Goal: Task Accomplishment & Management: Complete application form

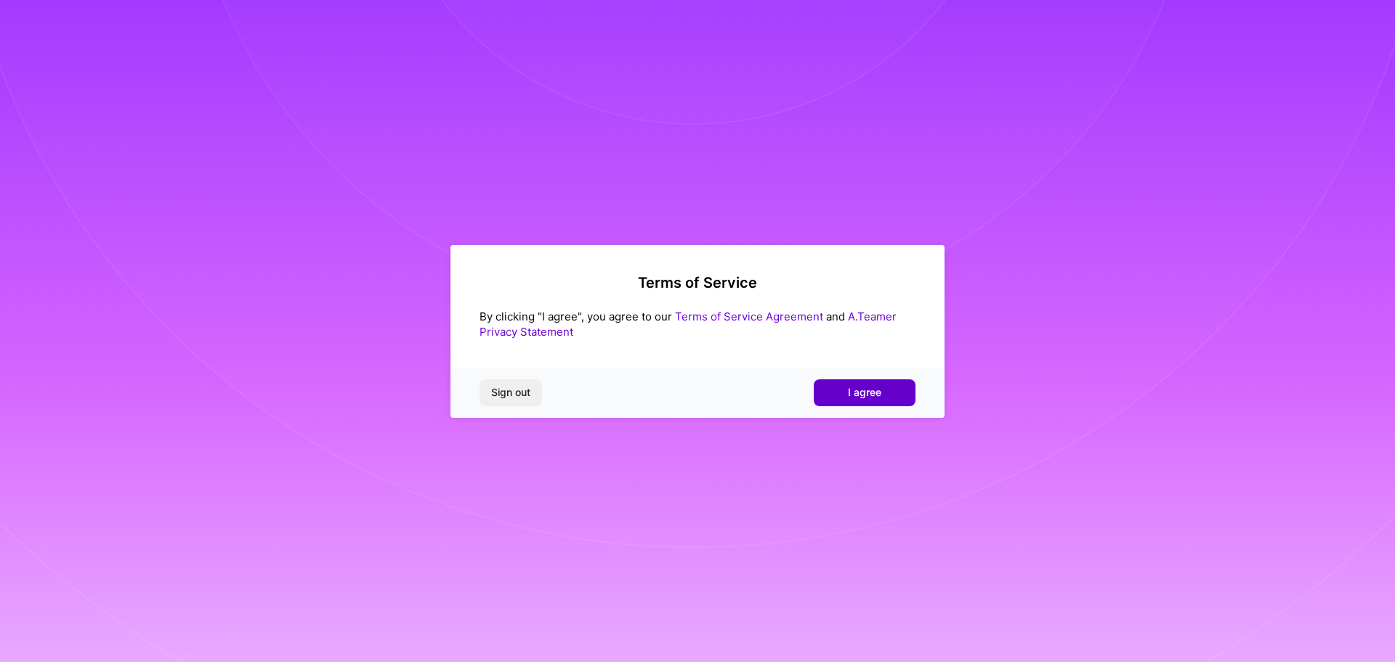
click at [887, 391] on button "I agree" at bounding box center [865, 392] width 102 height 26
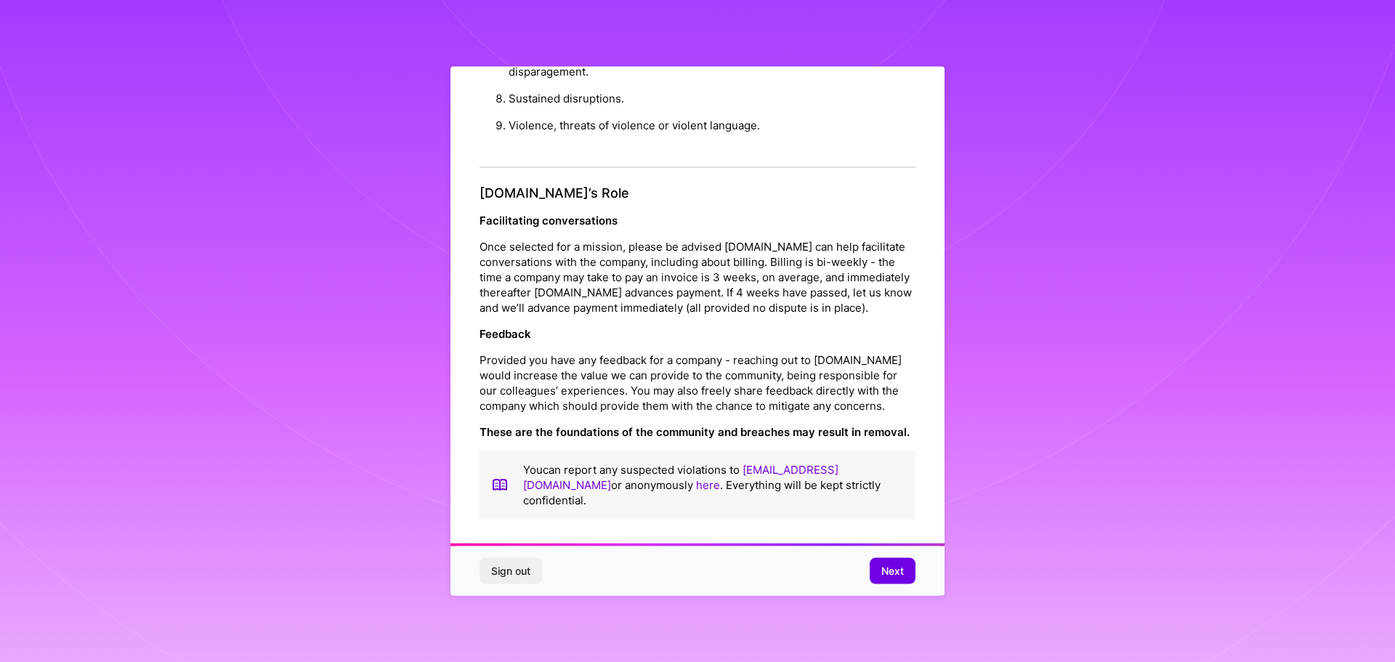
scroll to position [1, 0]
click at [888, 567] on span "Next" at bounding box center [892, 571] width 23 height 15
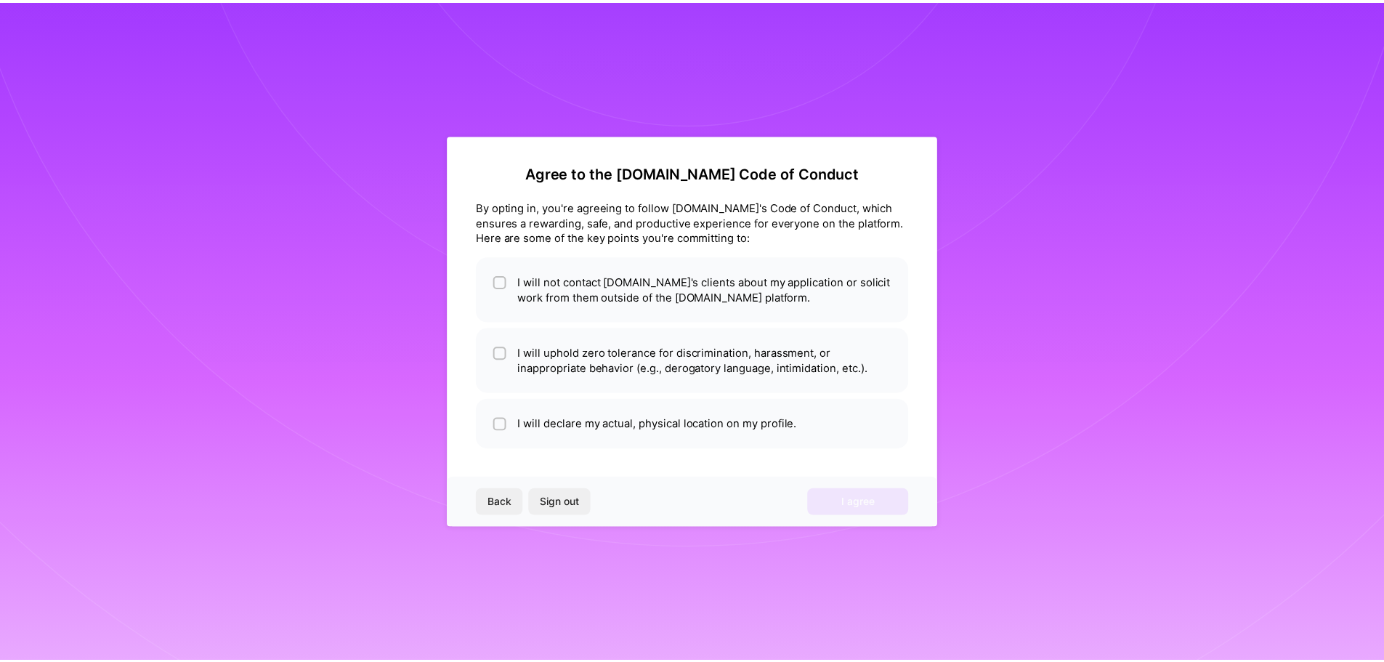
scroll to position [0, 0]
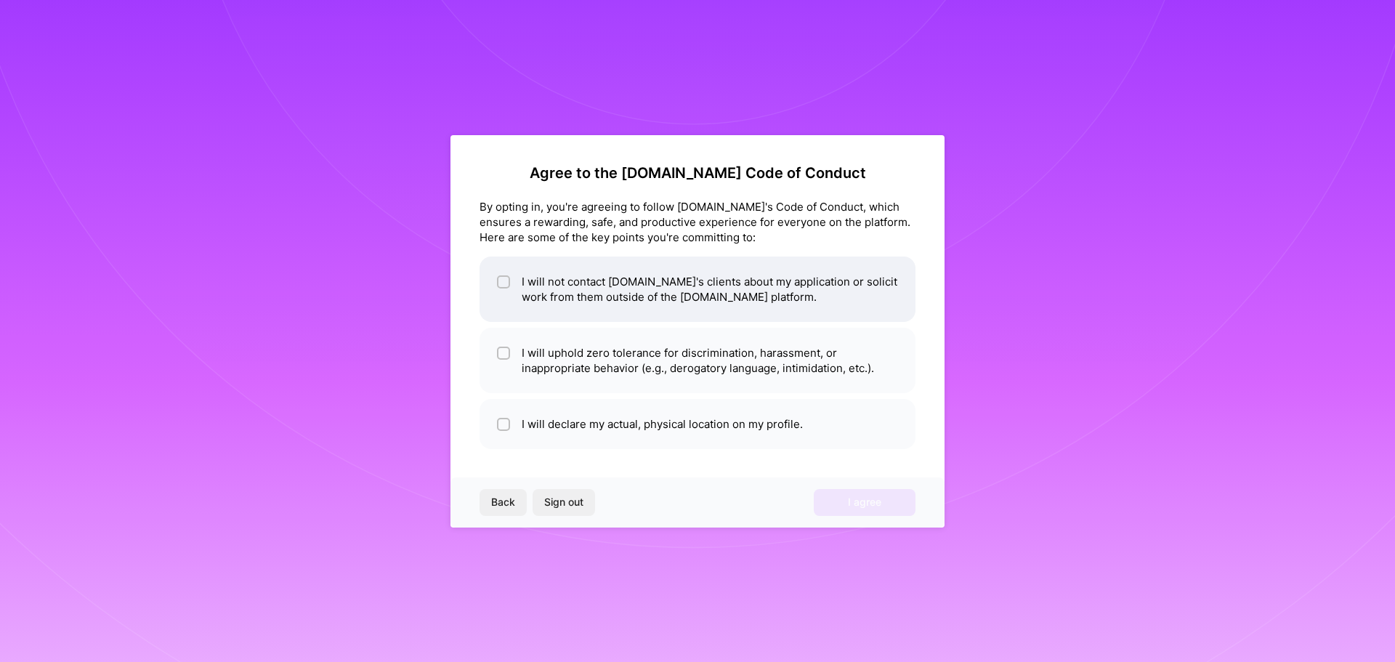
click at [502, 280] on input "checkbox" at bounding box center [505, 282] width 10 height 10
checkbox input "true"
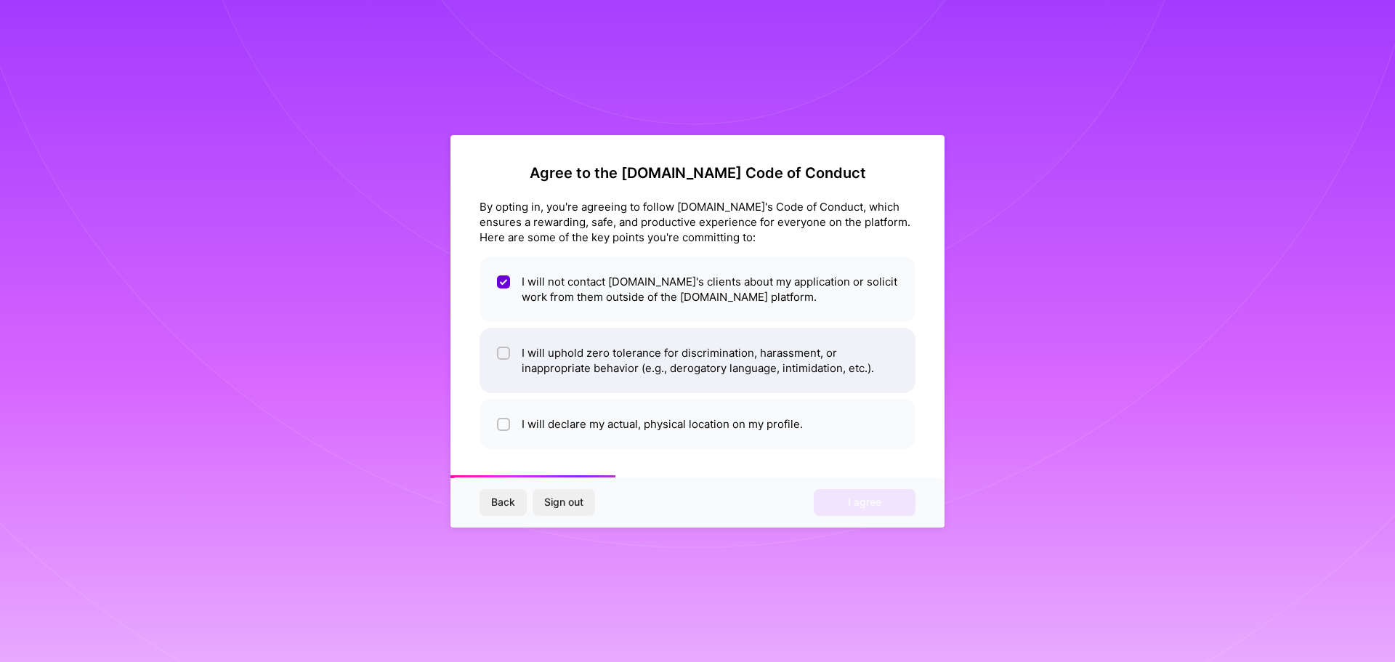
click at [506, 354] on input "checkbox" at bounding box center [505, 354] width 10 height 10
checkbox input "true"
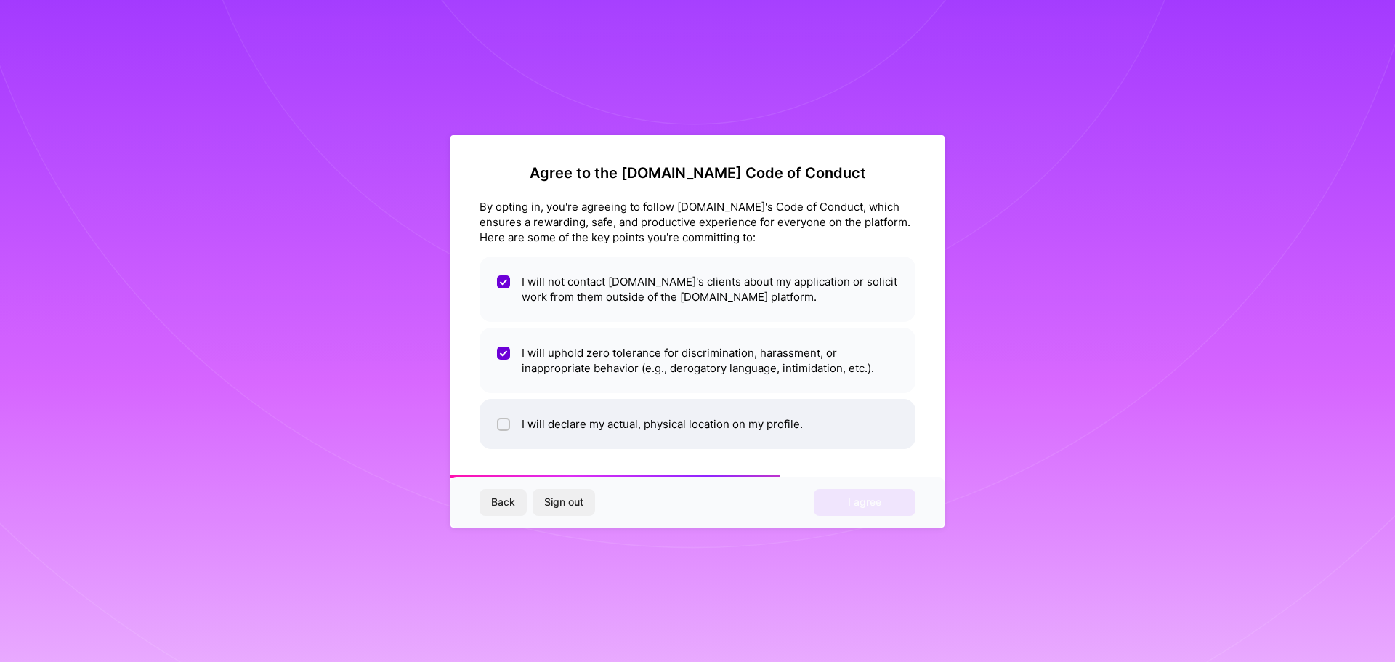
click at [503, 421] on input "checkbox" at bounding box center [505, 425] width 10 height 10
checkbox input "true"
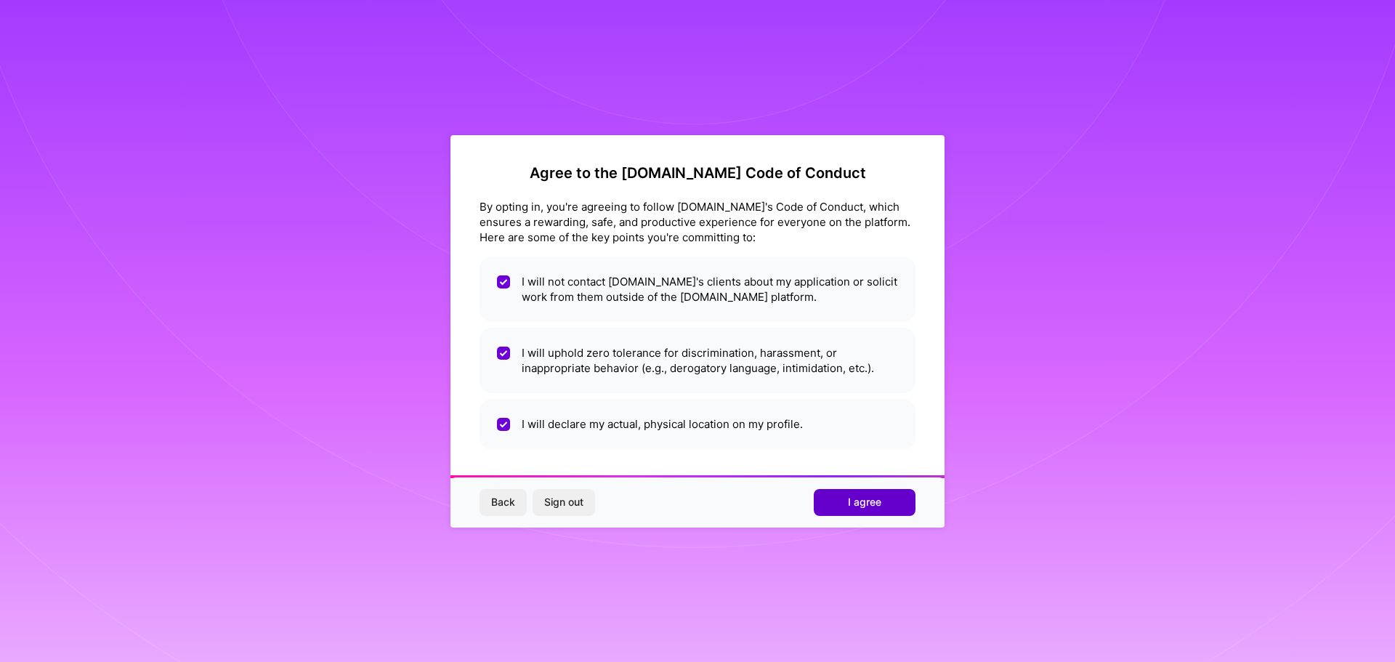
click at [848, 502] on span "I agree" at bounding box center [864, 502] width 33 height 15
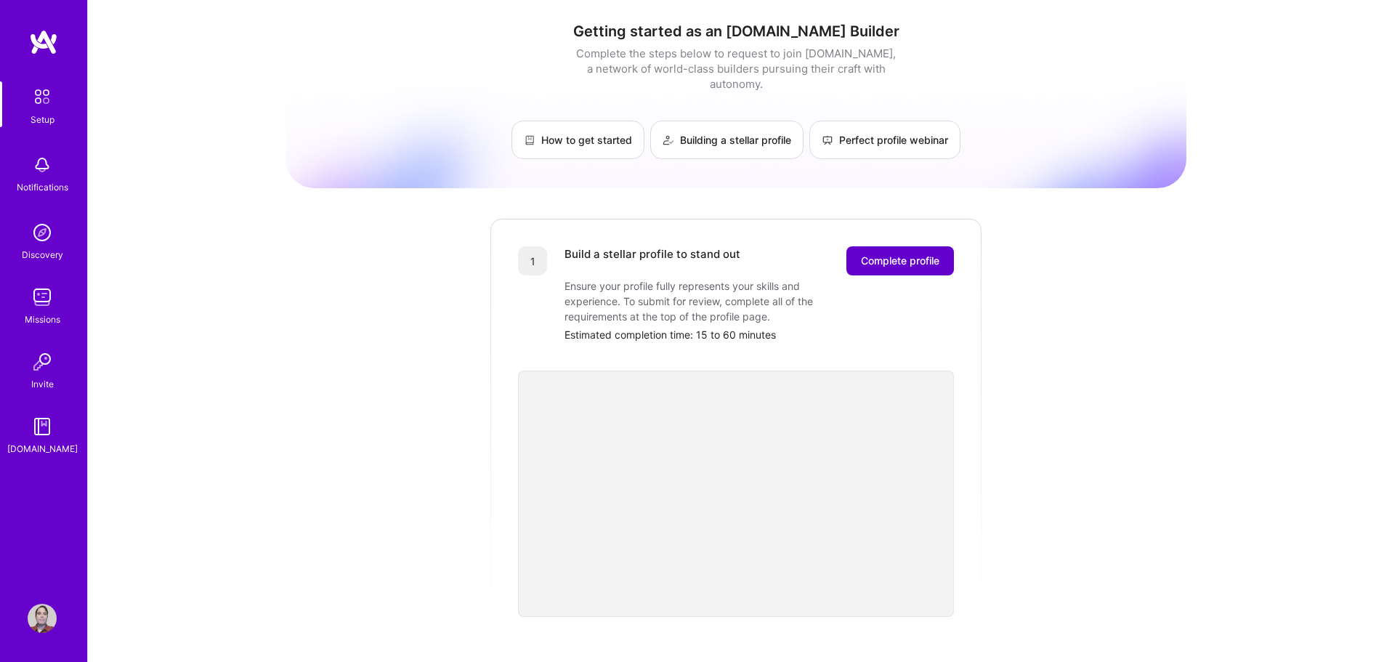
click at [925, 253] on span "Complete profile" at bounding box center [900, 260] width 78 height 15
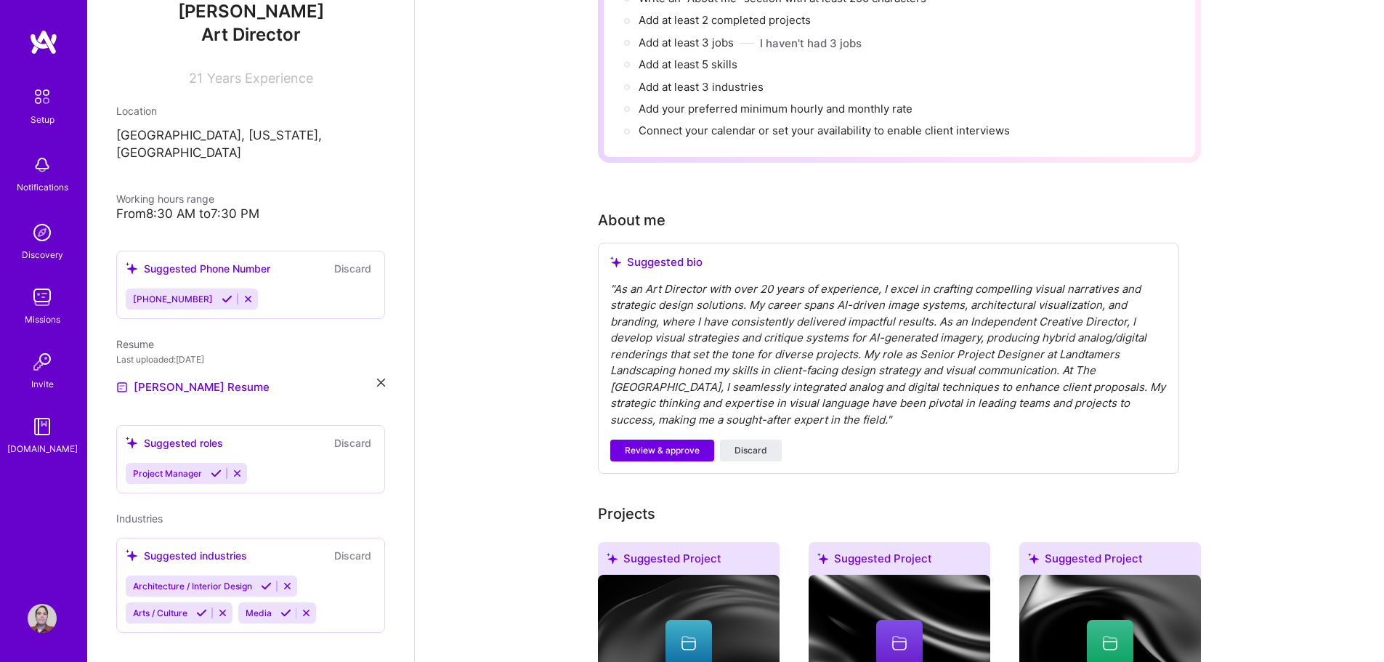
scroll to position [218, 0]
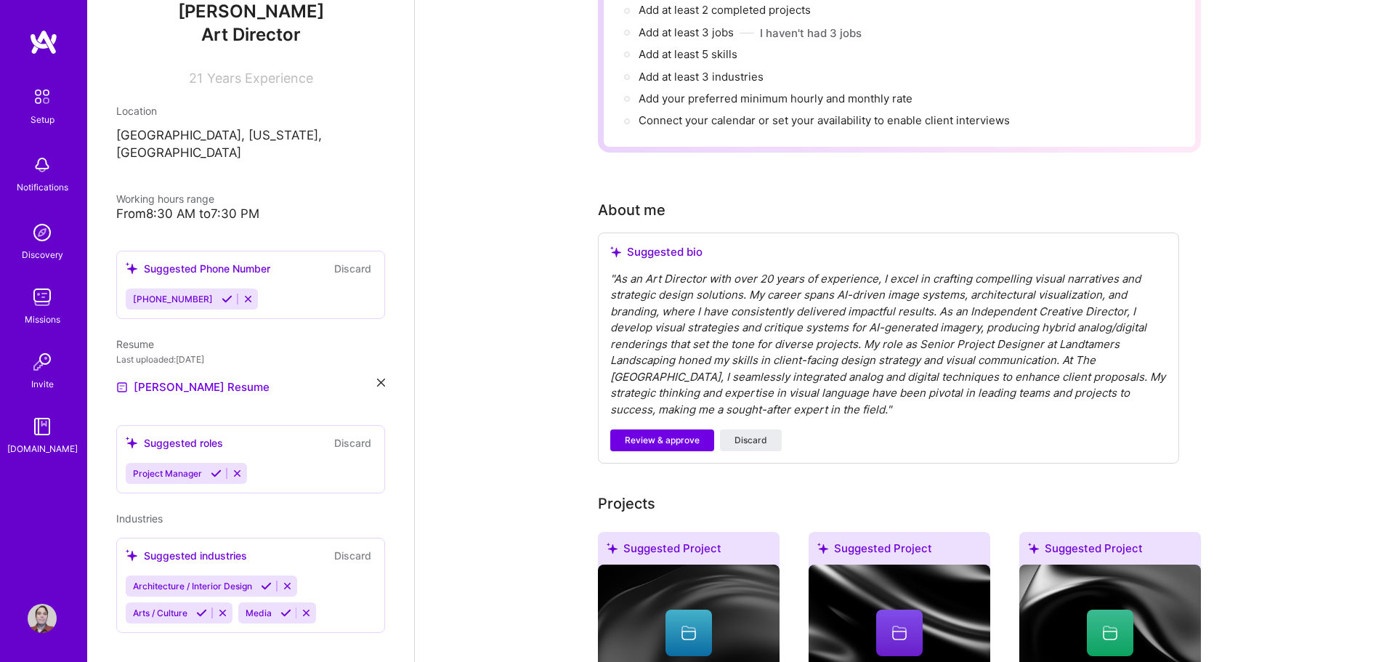
click at [277, 463] on div "Project Manager" at bounding box center [251, 473] width 250 height 21
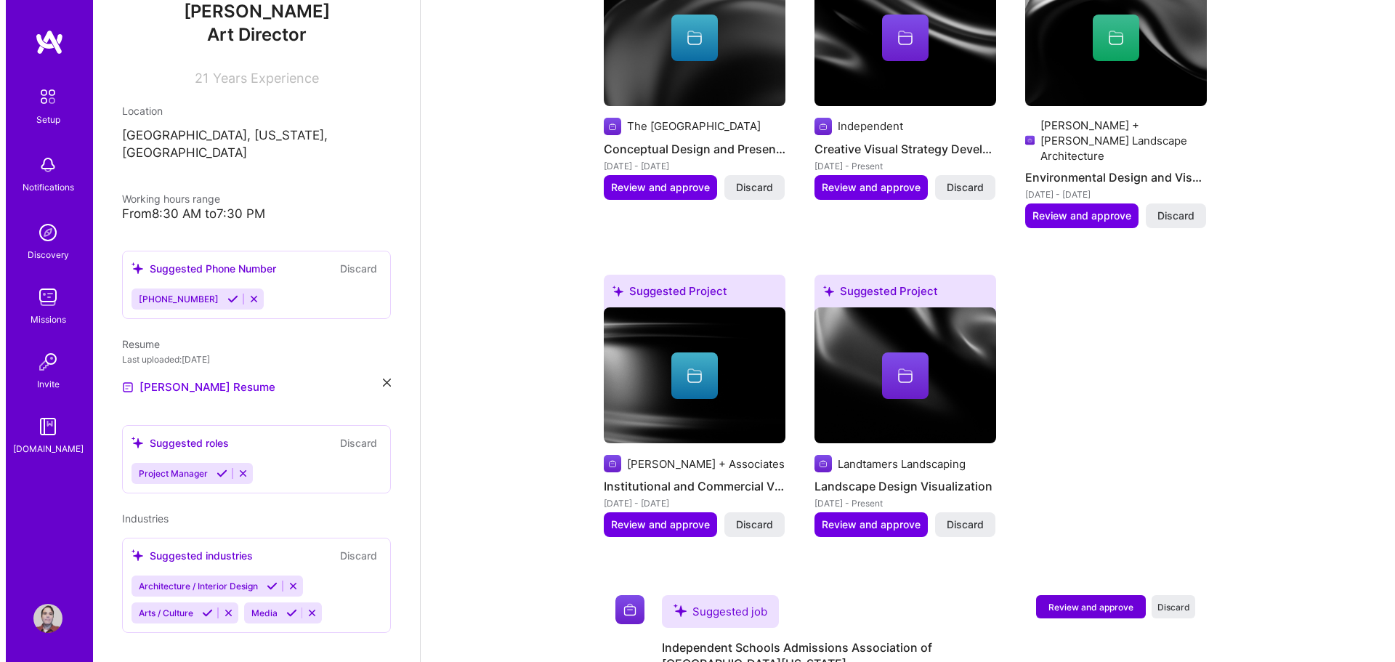
scroll to position [726, 0]
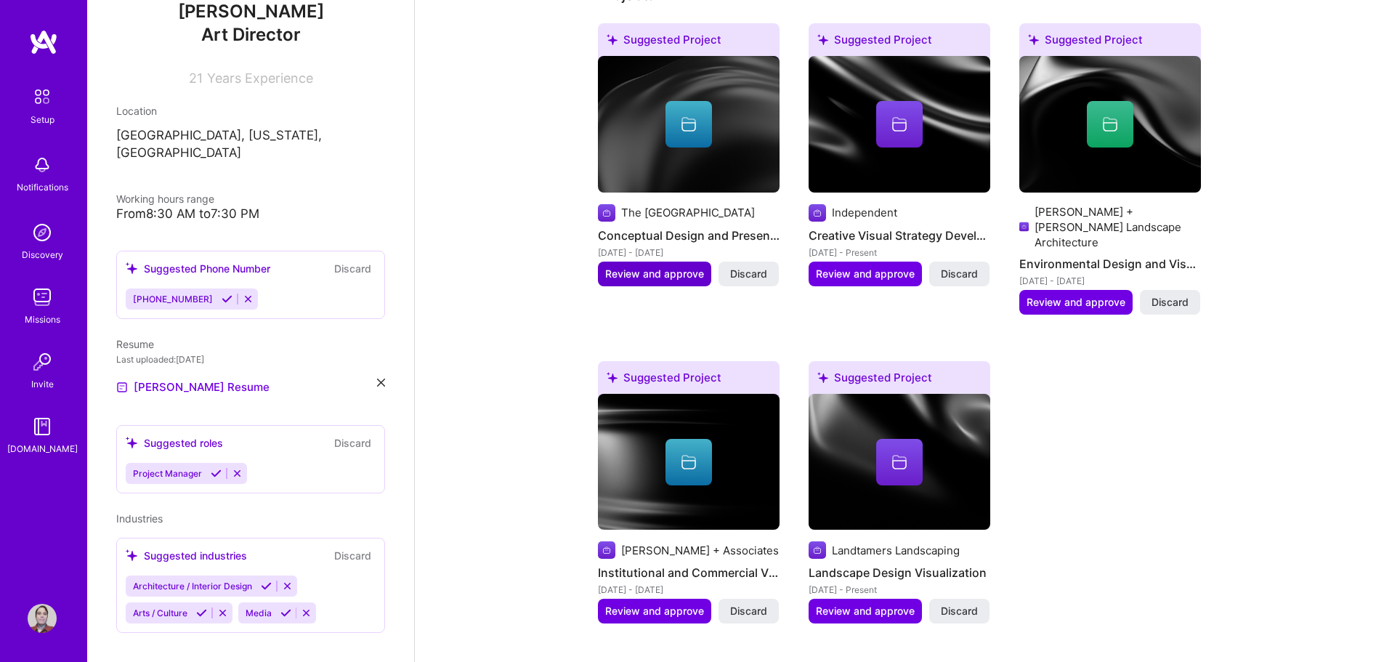
click at [638, 267] on span "Review and approve" at bounding box center [654, 274] width 99 height 15
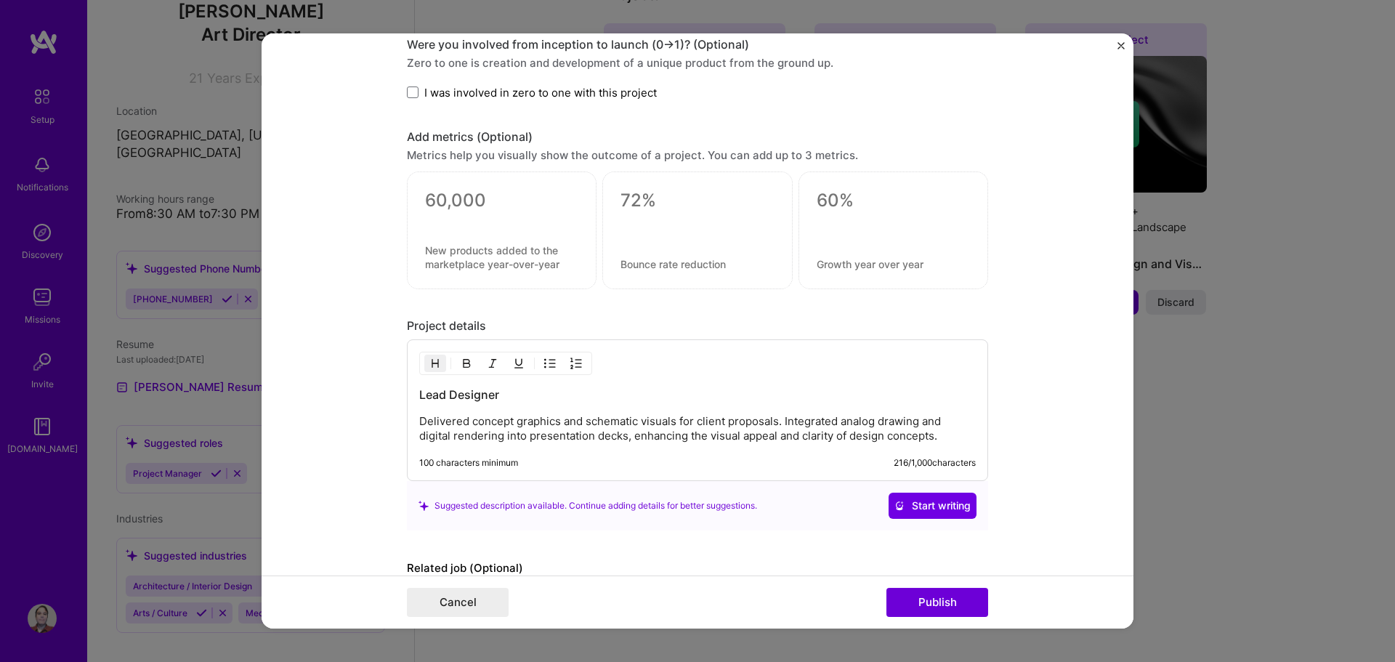
scroll to position [1020, 0]
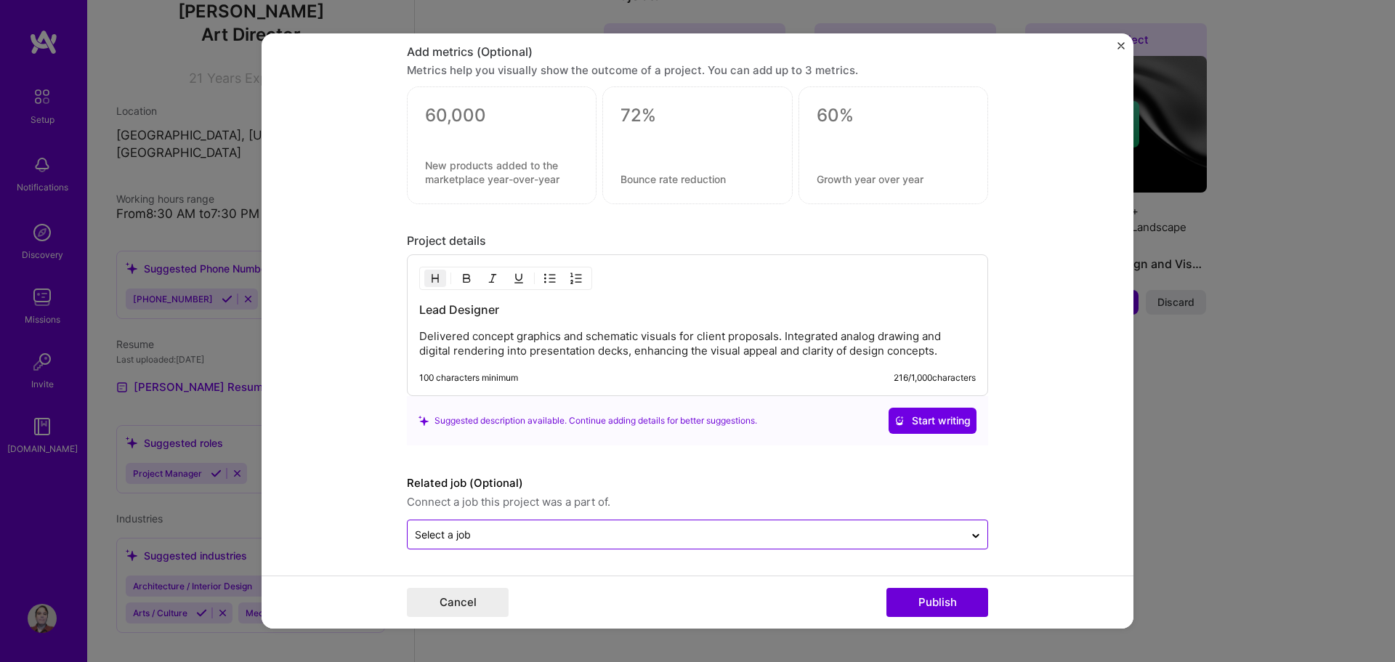
click at [609, 526] on div at bounding box center [686, 534] width 542 height 18
click at [500, 483] on div "No options" at bounding box center [697, 495] width 572 height 27
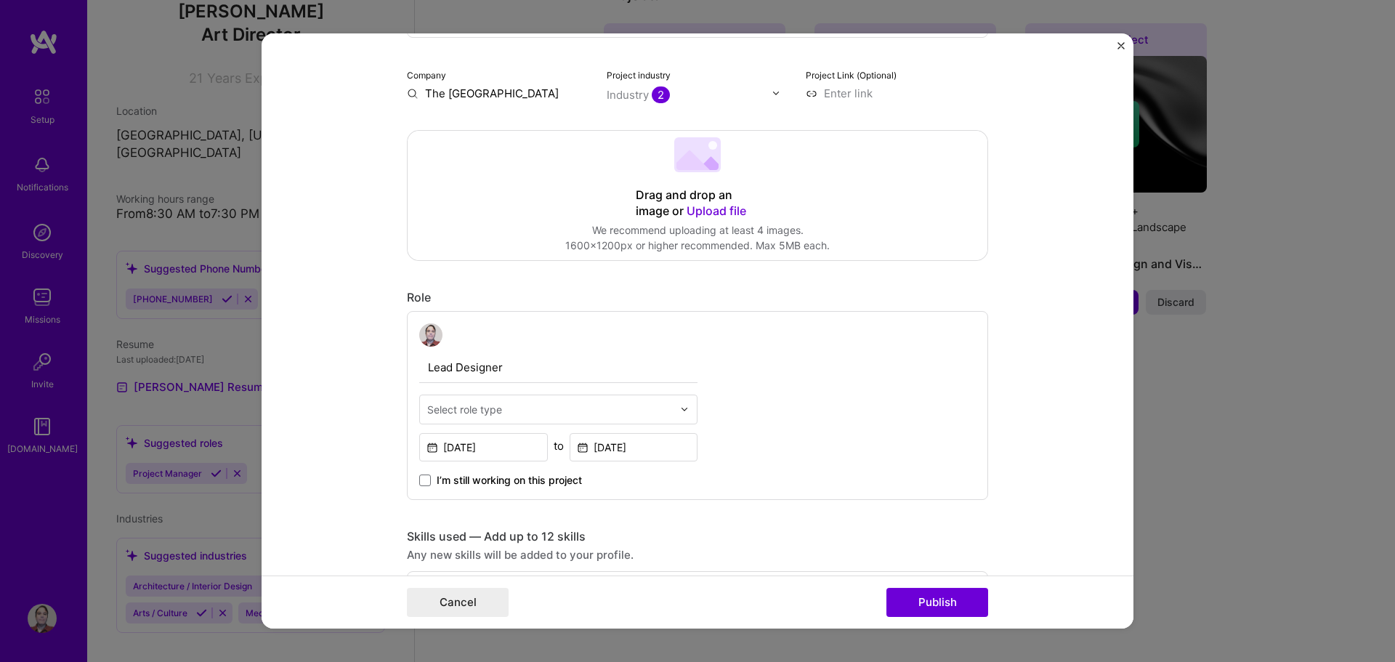
scroll to position [148, 0]
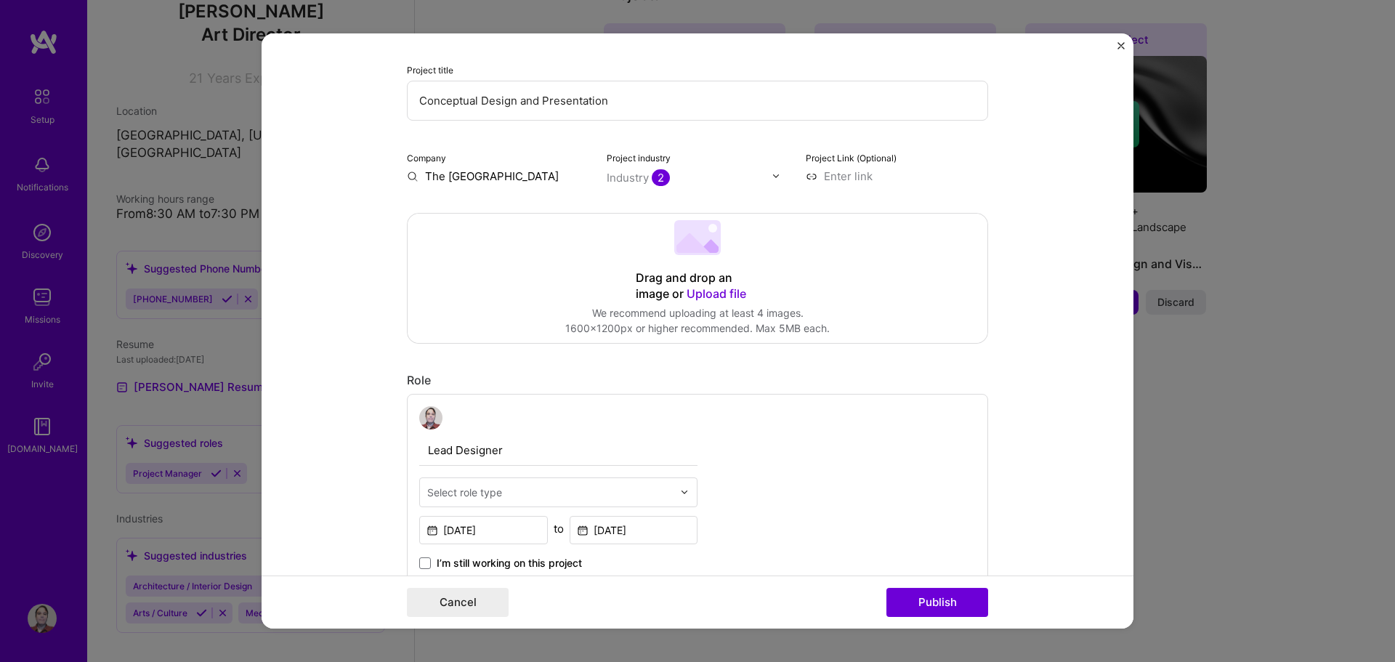
click at [579, 503] on div "Select role type" at bounding box center [550, 492] width 260 height 28
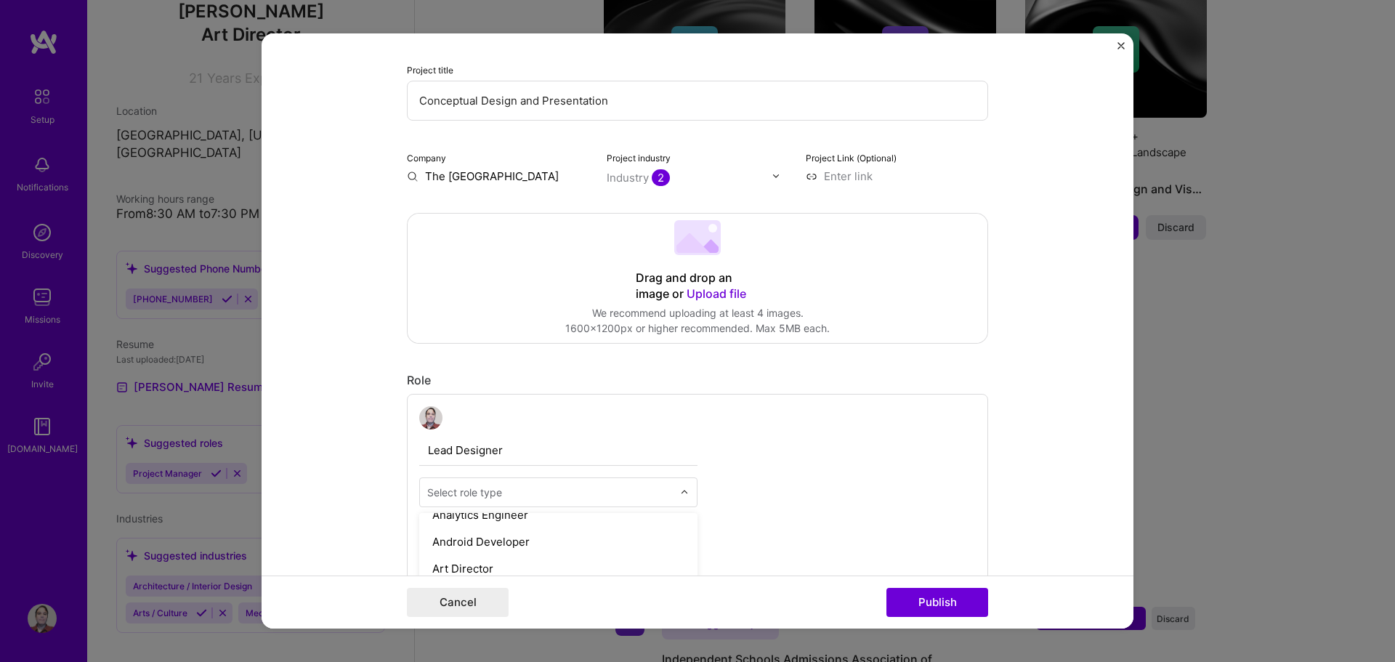
scroll to position [0, 0]
click at [366, 297] on form "Editing suggested project This project is suggested based on your LinkedIn, res…" at bounding box center [697, 331] width 872 height 596
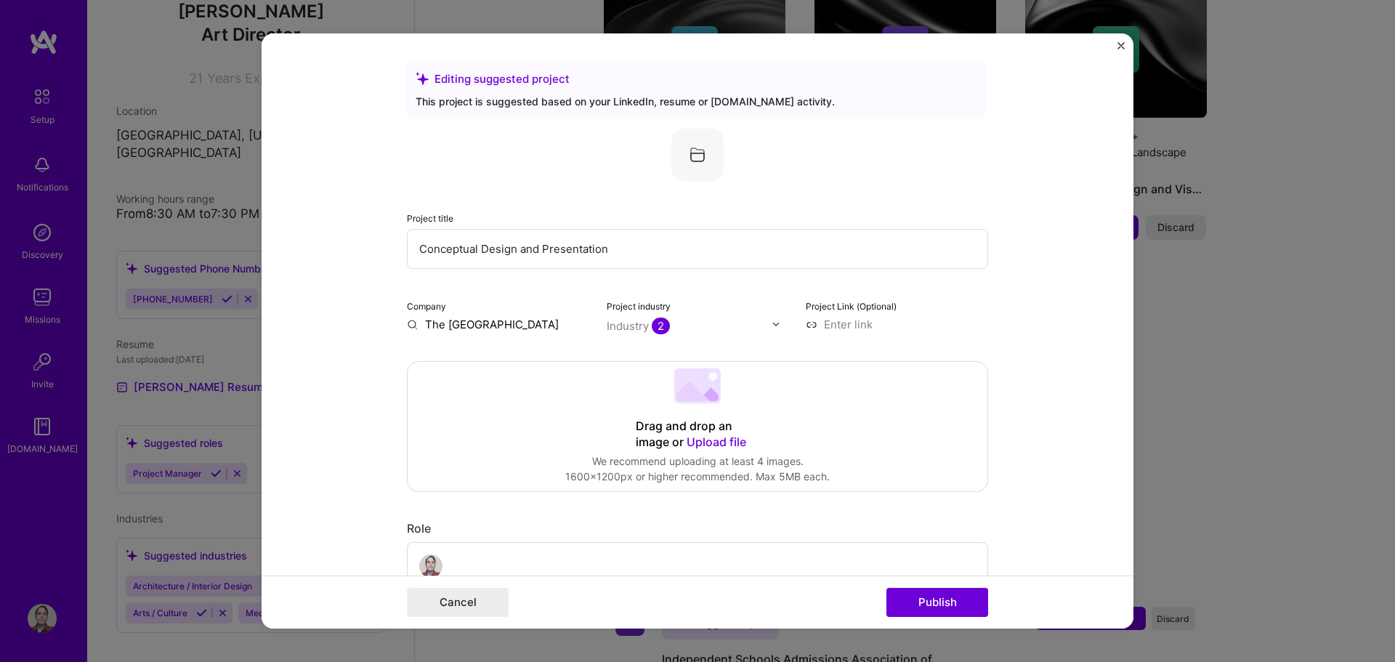
click at [826, 326] on input at bounding box center [897, 324] width 182 height 15
type input "[URL][DOMAIN_NAME]"
click at [633, 325] on div "Industry 2" at bounding box center [638, 325] width 63 height 15
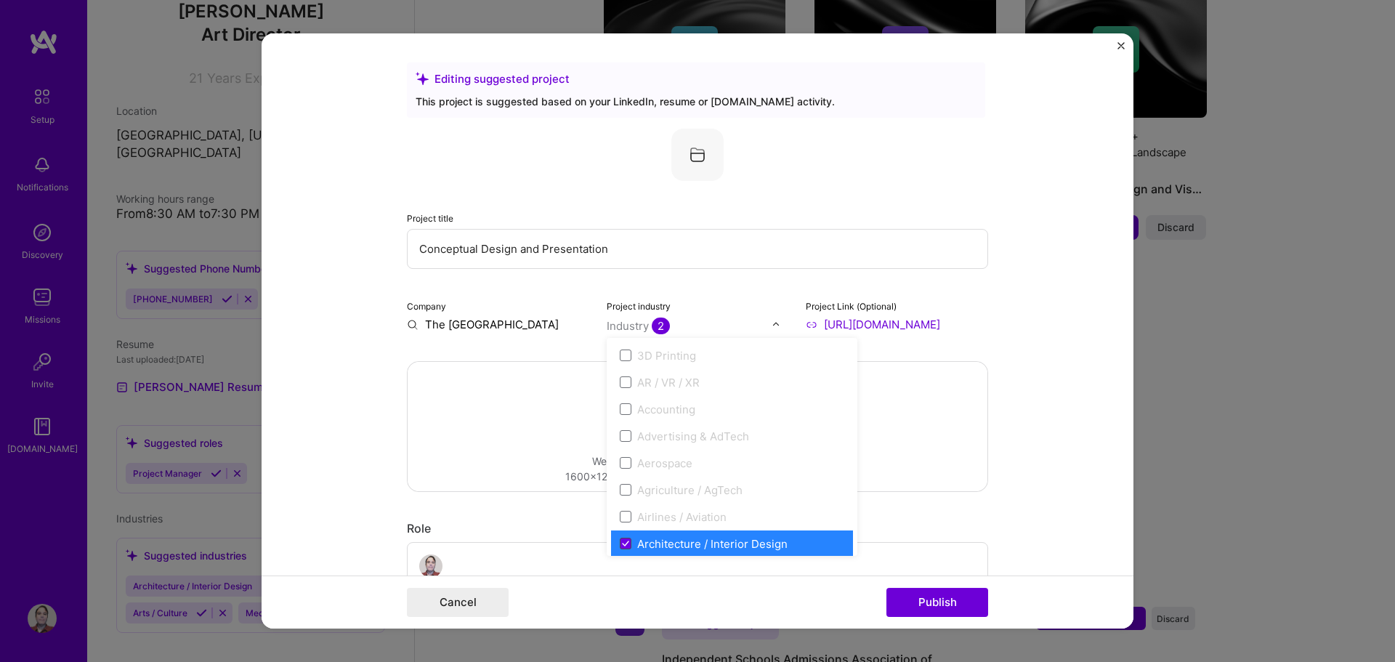
click at [622, 542] on icon at bounding box center [625, 543] width 7 height 6
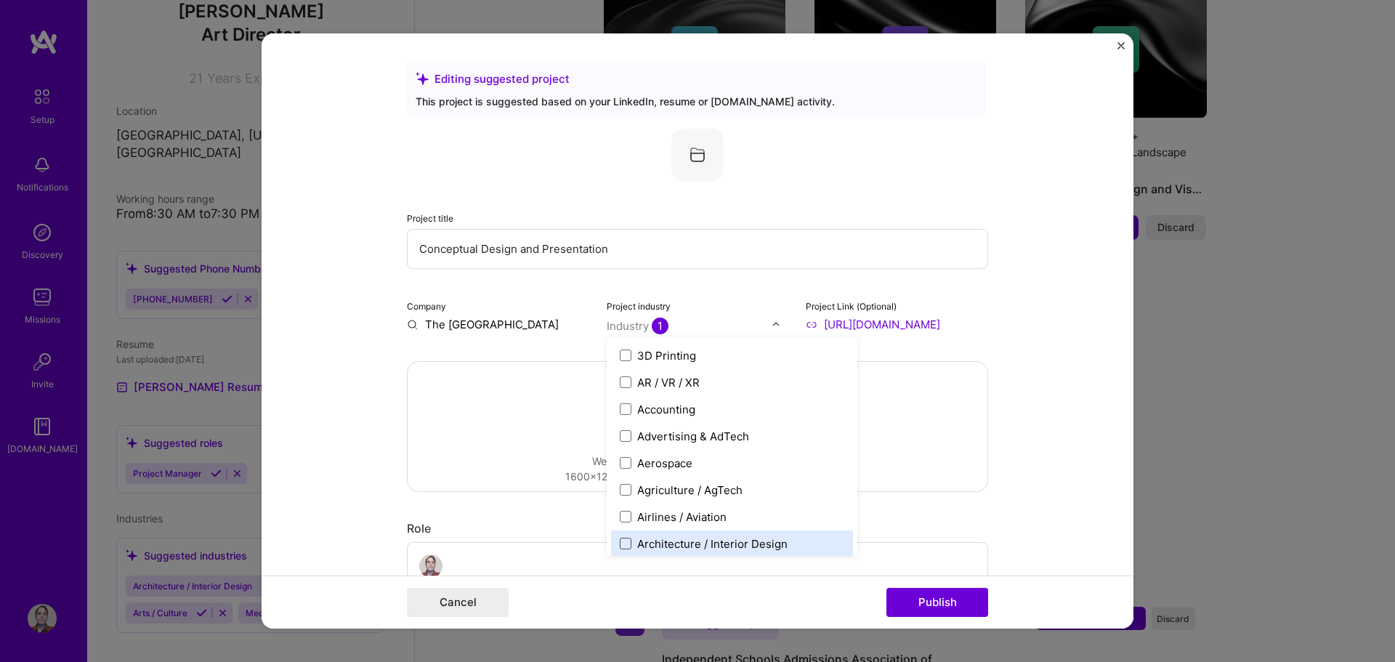
click at [620, 543] on span at bounding box center [626, 543] width 12 height 12
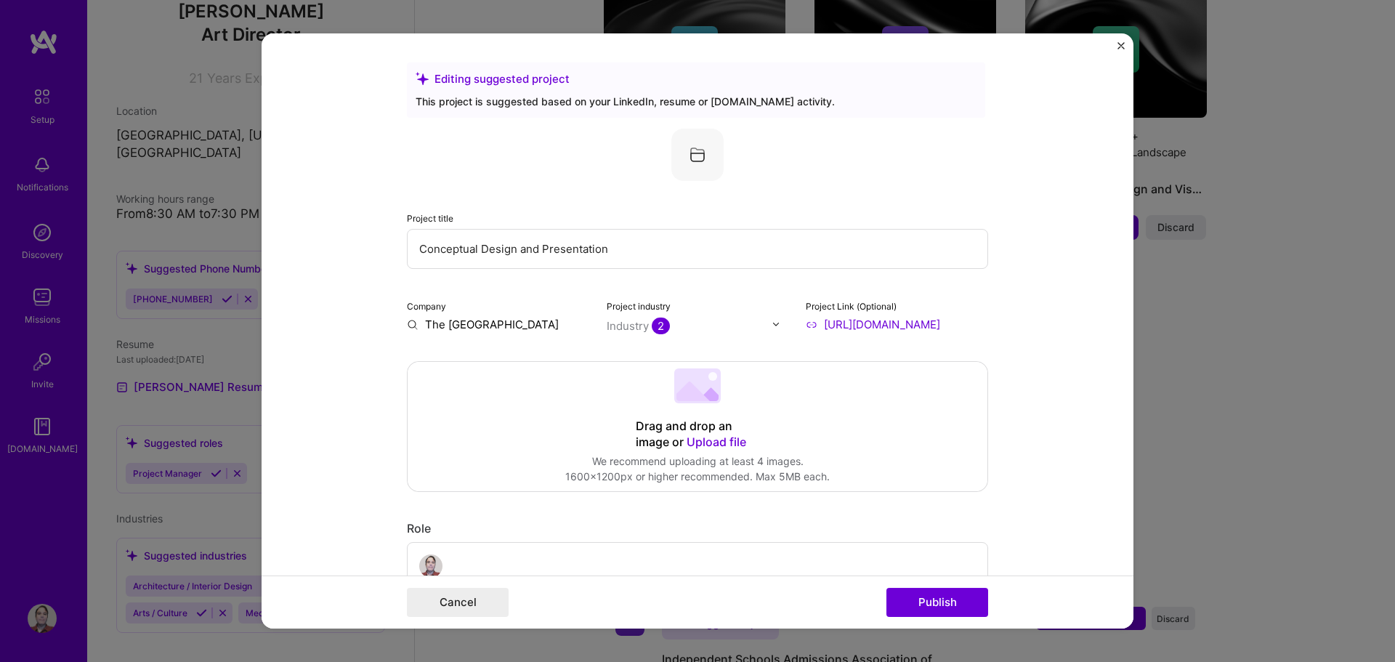
click at [718, 594] on div "Cancel Publish" at bounding box center [697, 602] width 581 height 29
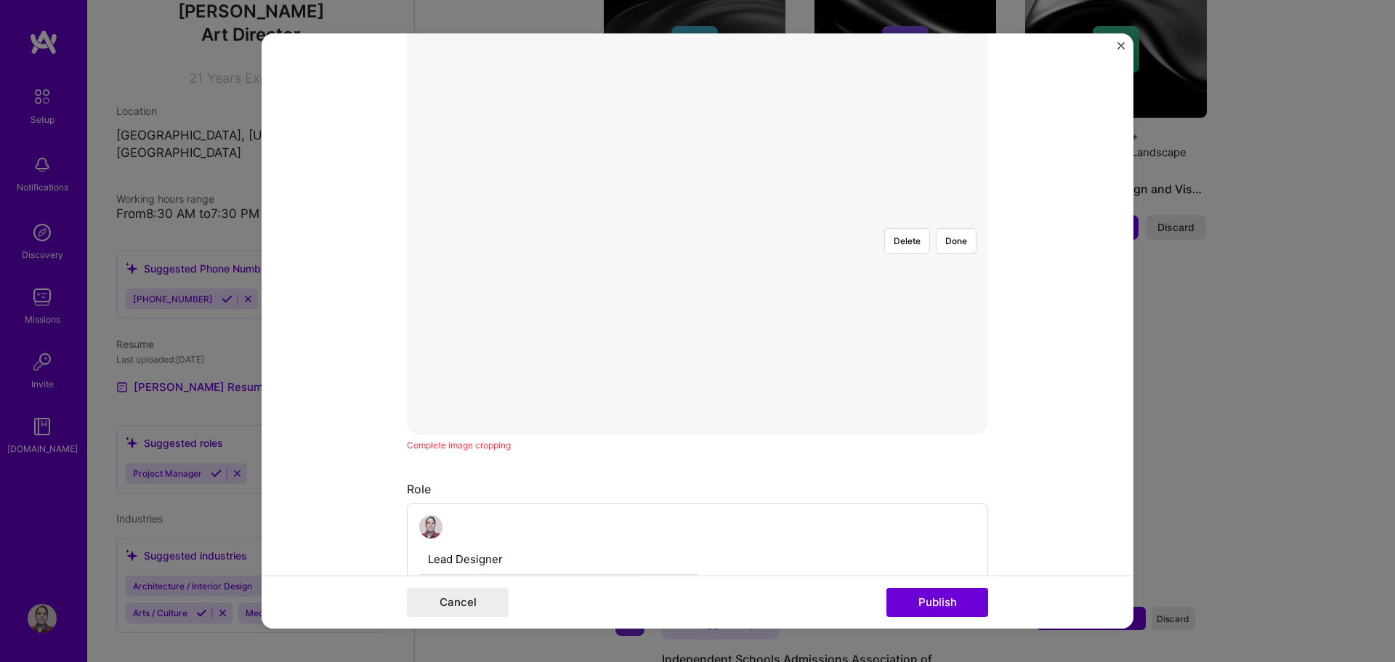
scroll to position [291, 0]
click at [765, 344] on div at bounding box center [982, 451] width 435 height 327
click at [895, 300] on button "Delete" at bounding box center [907, 312] width 46 height 25
click at [811, 288] on div at bounding box center [1028, 451] width 435 height 327
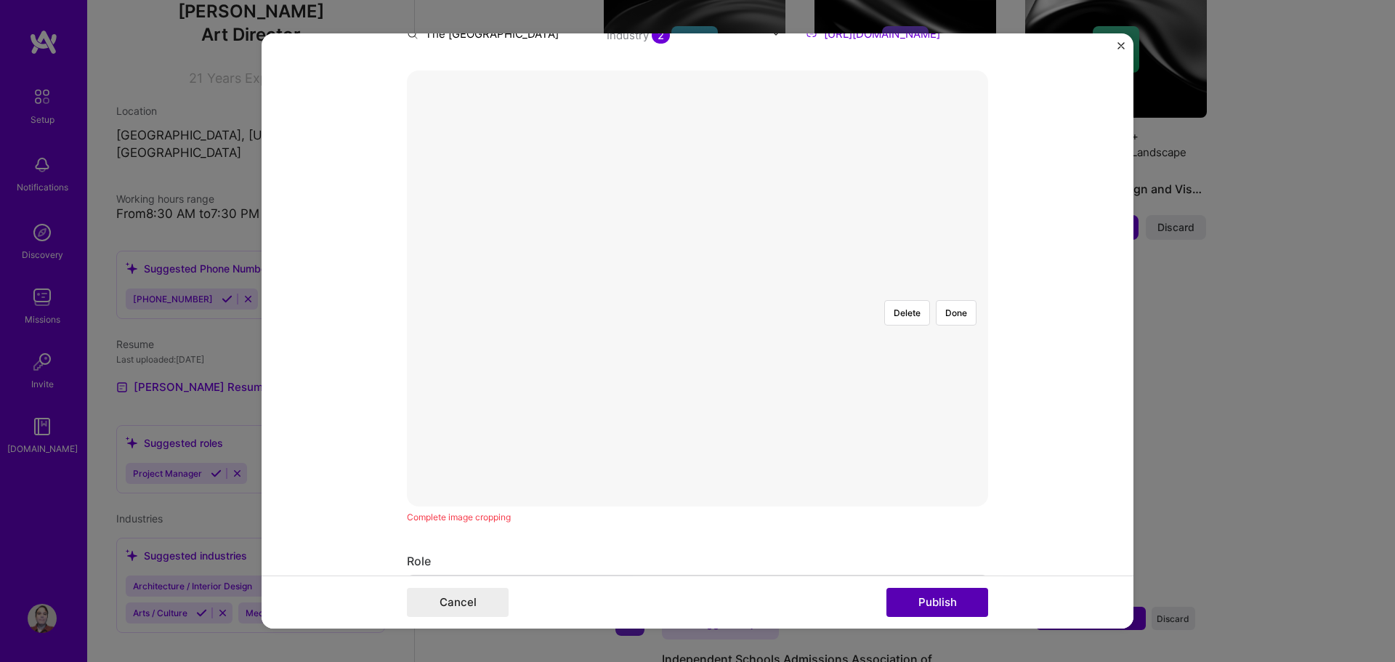
click at [937, 607] on button "Publish" at bounding box center [937, 602] width 102 height 29
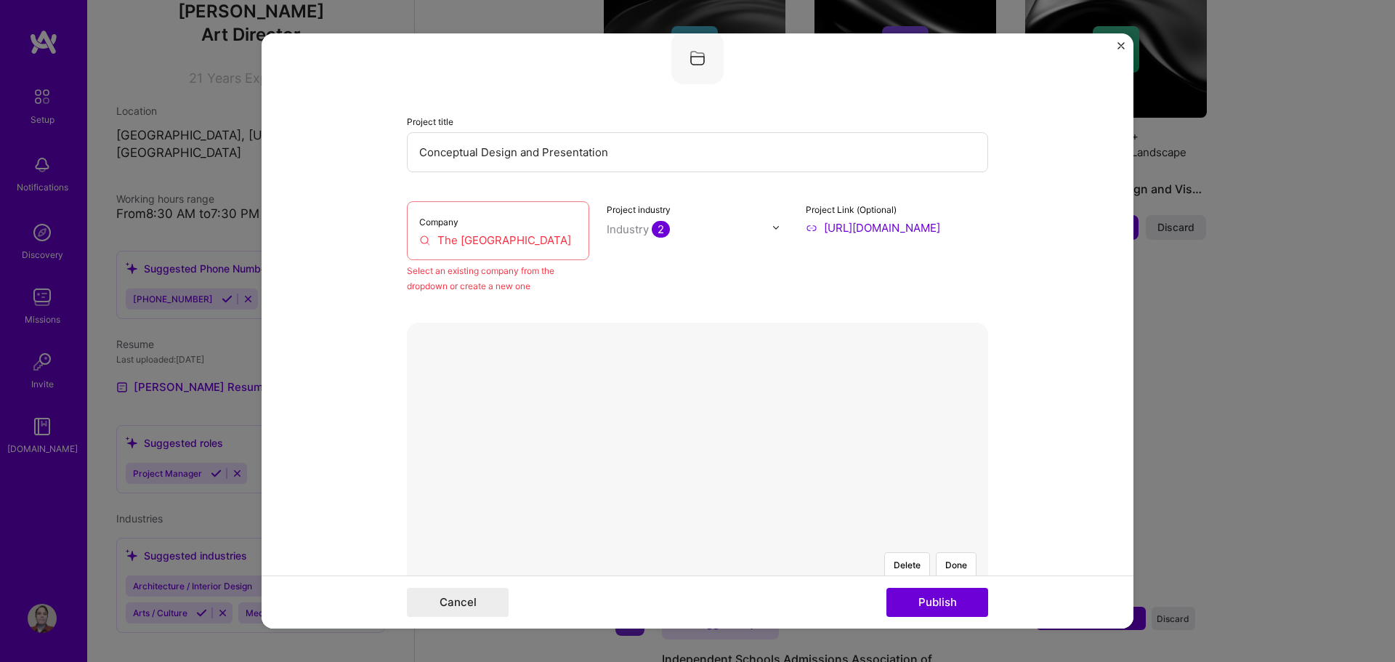
scroll to position [95, 0]
click at [474, 238] on input "The [GEOGRAPHIC_DATA]" at bounding box center [498, 241] width 158 height 15
click at [489, 250] on div "Company The [GEOGRAPHIC_DATA]" at bounding box center [498, 232] width 182 height 59
click at [420, 239] on input "The [GEOGRAPHIC_DATA]" at bounding box center [498, 241] width 158 height 15
click at [530, 244] on input "The [GEOGRAPHIC_DATA]" at bounding box center [498, 241] width 158 height 15
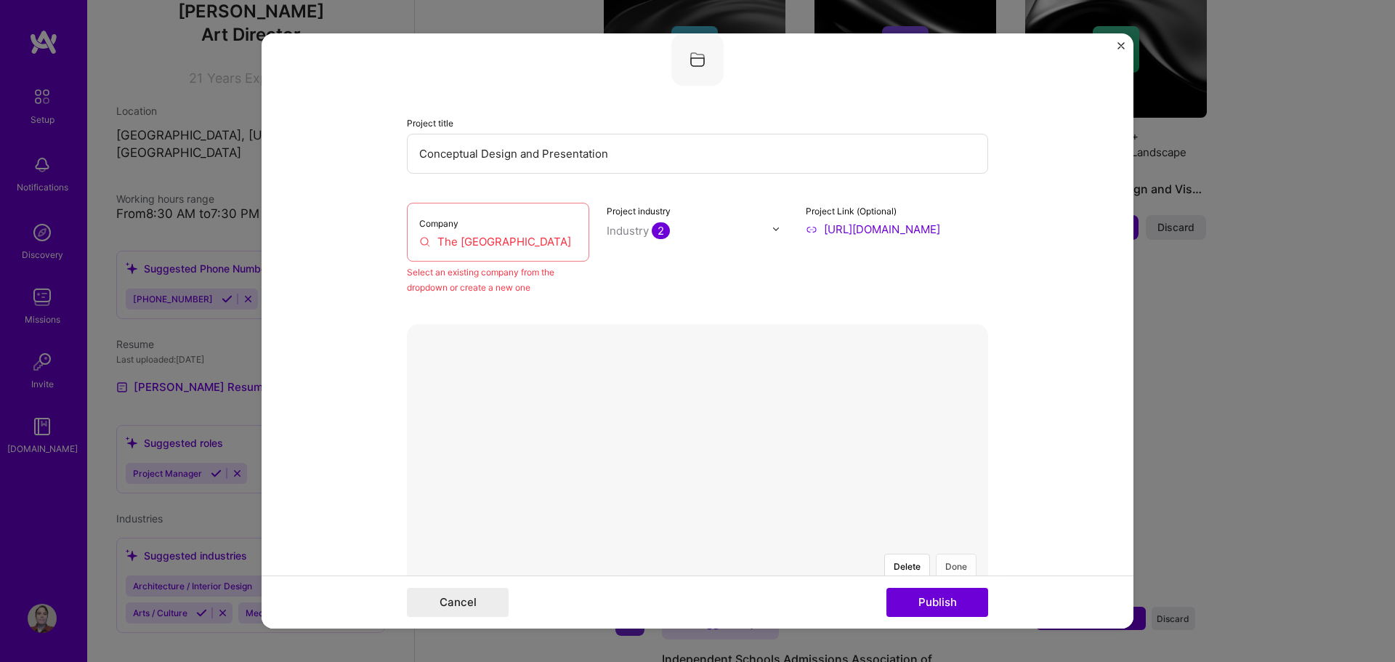
click at [948, 553] on button "Done" at bounding box center [956, 565] width 41 height 25
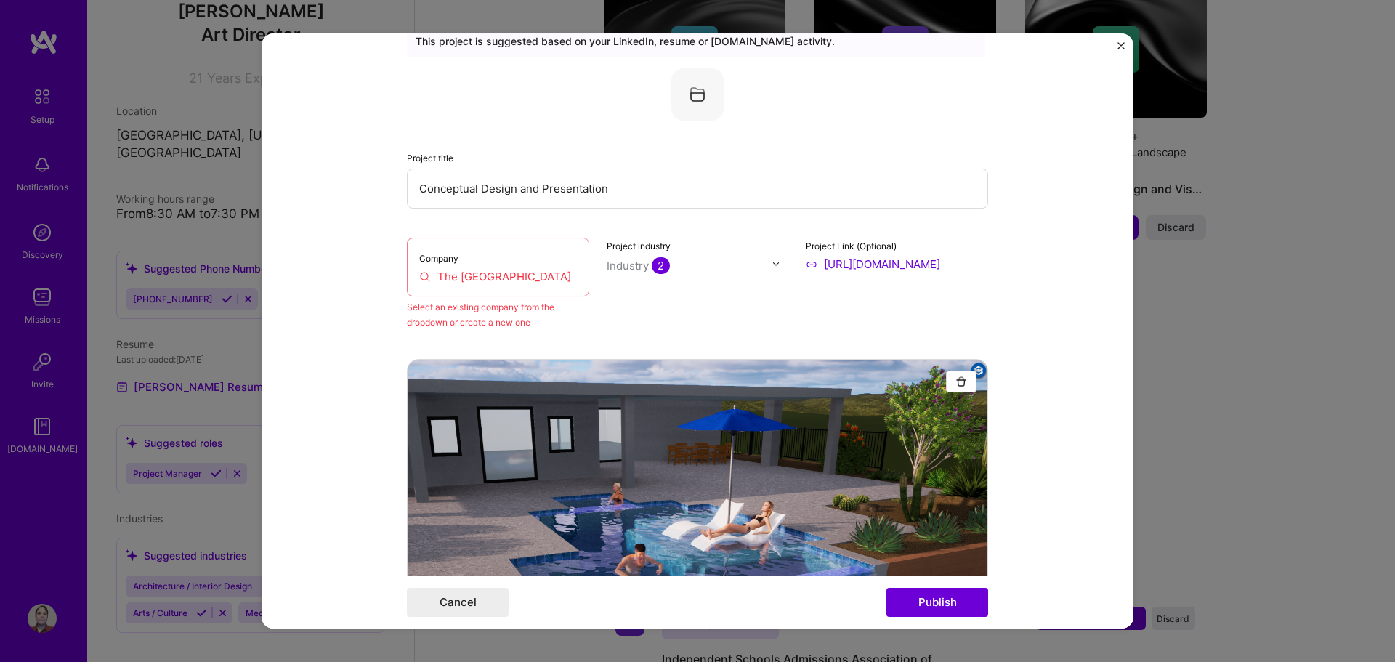
scroll to position [23, 0]
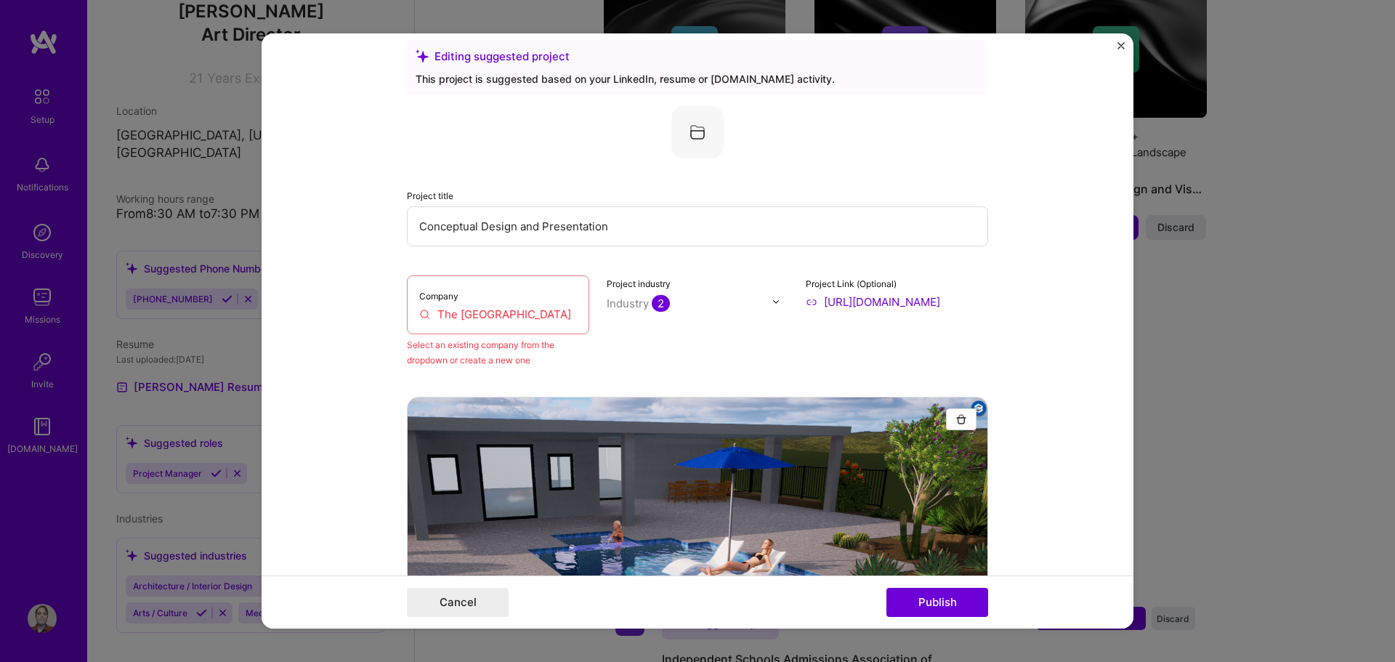
click at [471, 315] on input "The [GEOGRAPHIC_DATA]" at bounding box center [498, 314] width 158 height 15
click at [626, 232] on input "Conceptual Design and Presentation" at bounding box center [697, 226] width 581 height 40
click at [692, 129] on img at bounding box center [697, 132] width 52 height 52
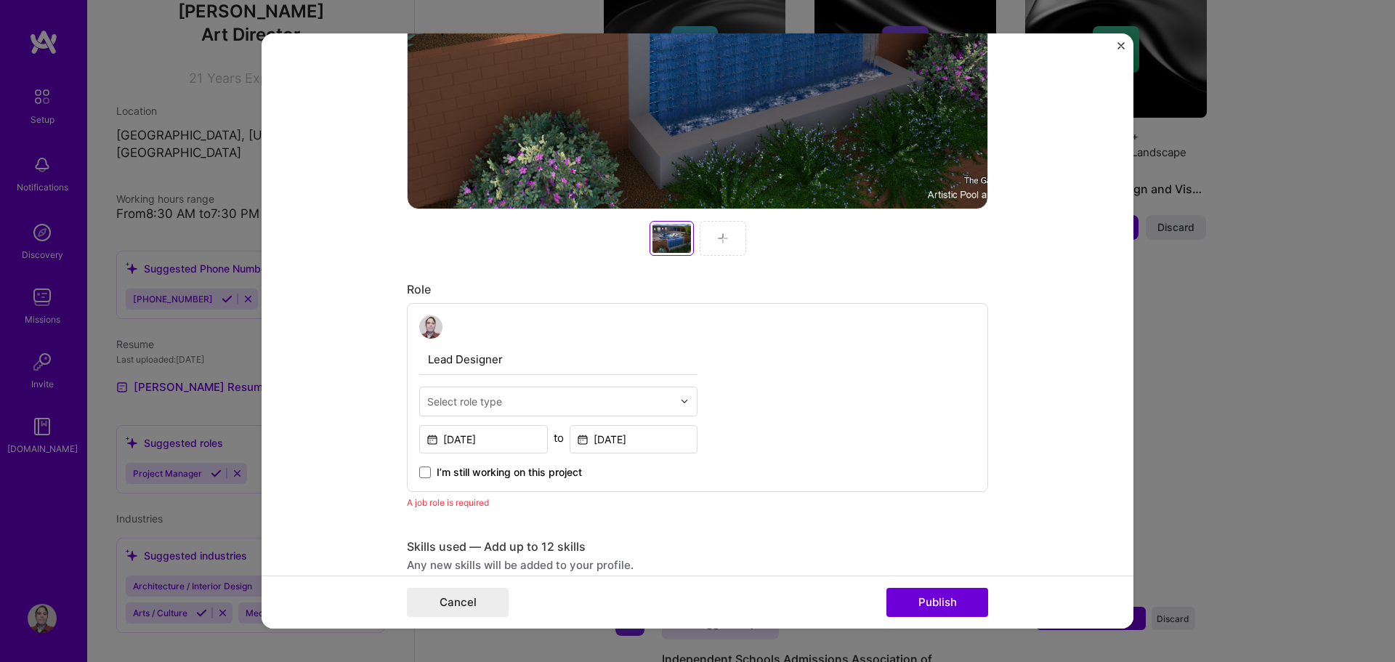
scroll to position [676, 0]
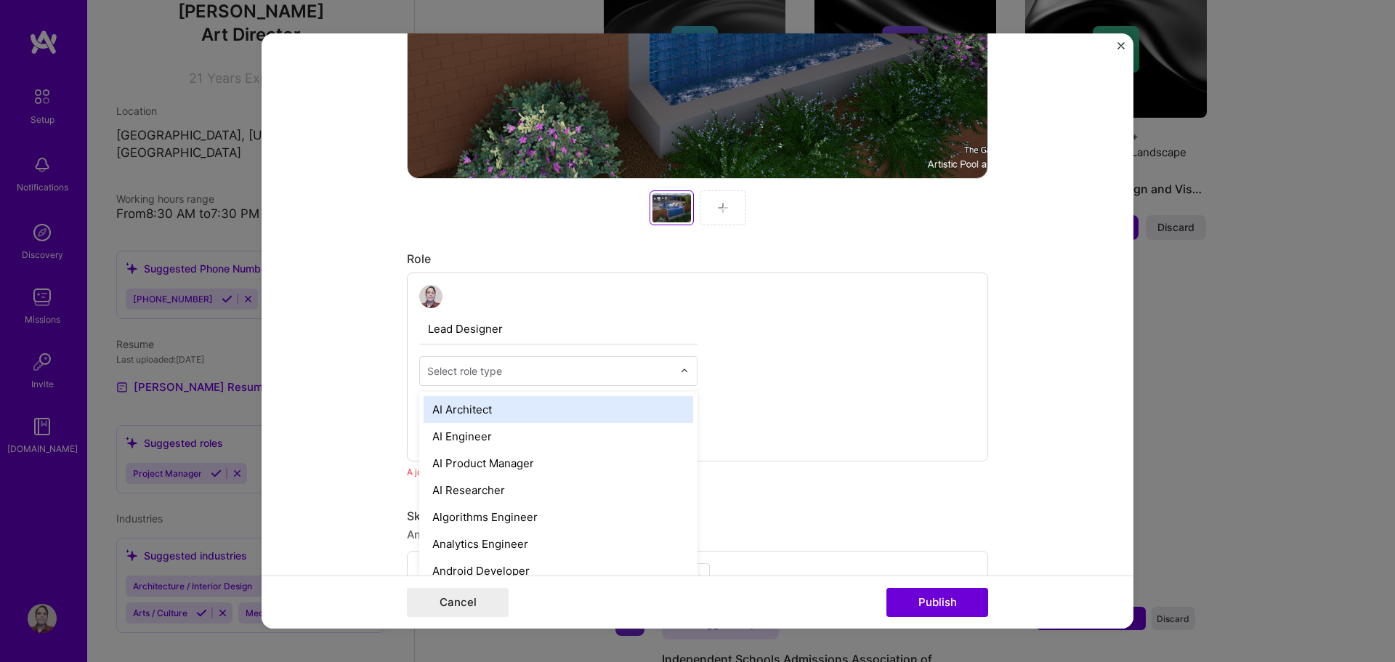
click at [543, 370] on input "text" at bounding box center [550, 370] width 246 height 15
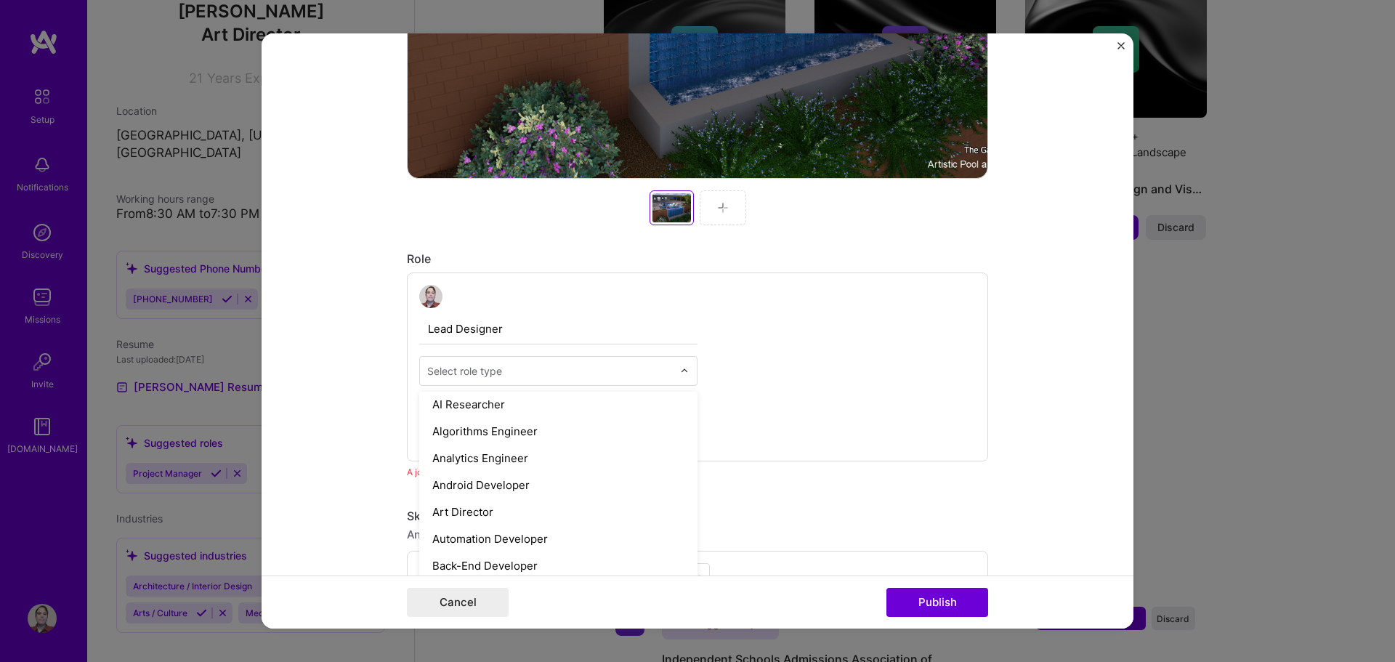
scroll to position [93, 0]
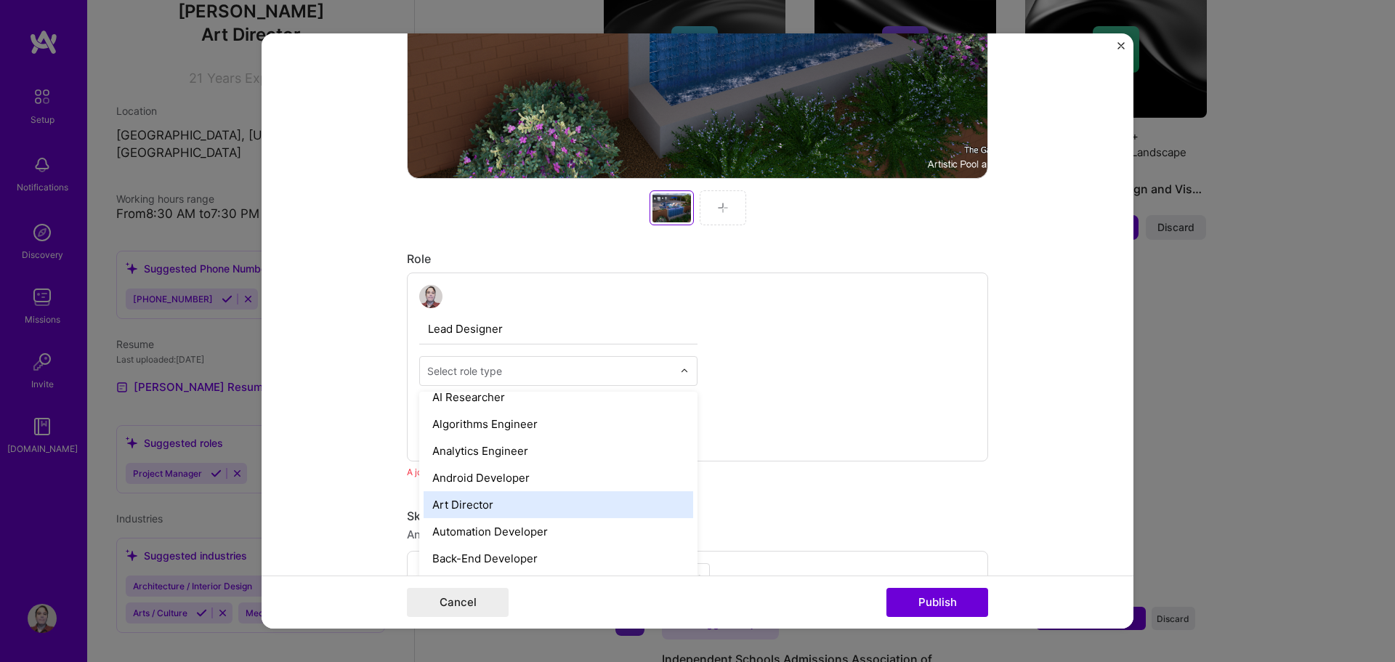
click at [568, 498] on div "Art Director" at bounding box center [557, 504] width 269 height 27
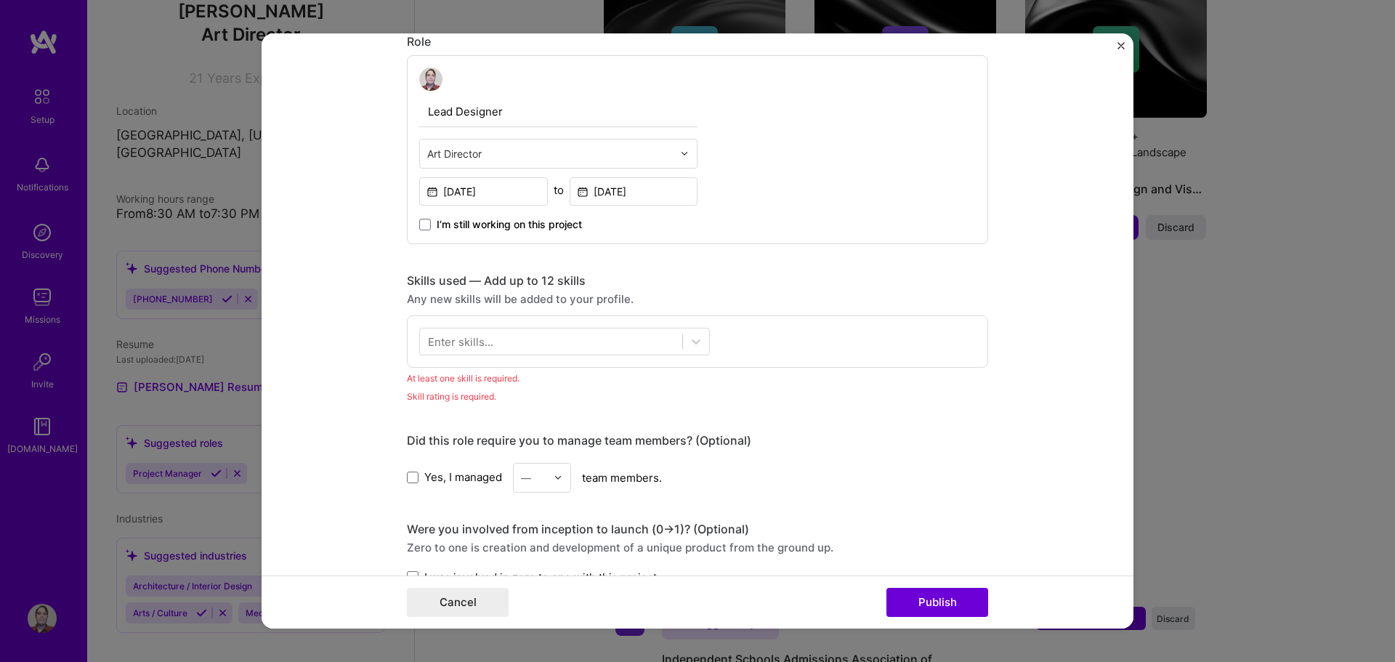
scroll to position [894, 0]
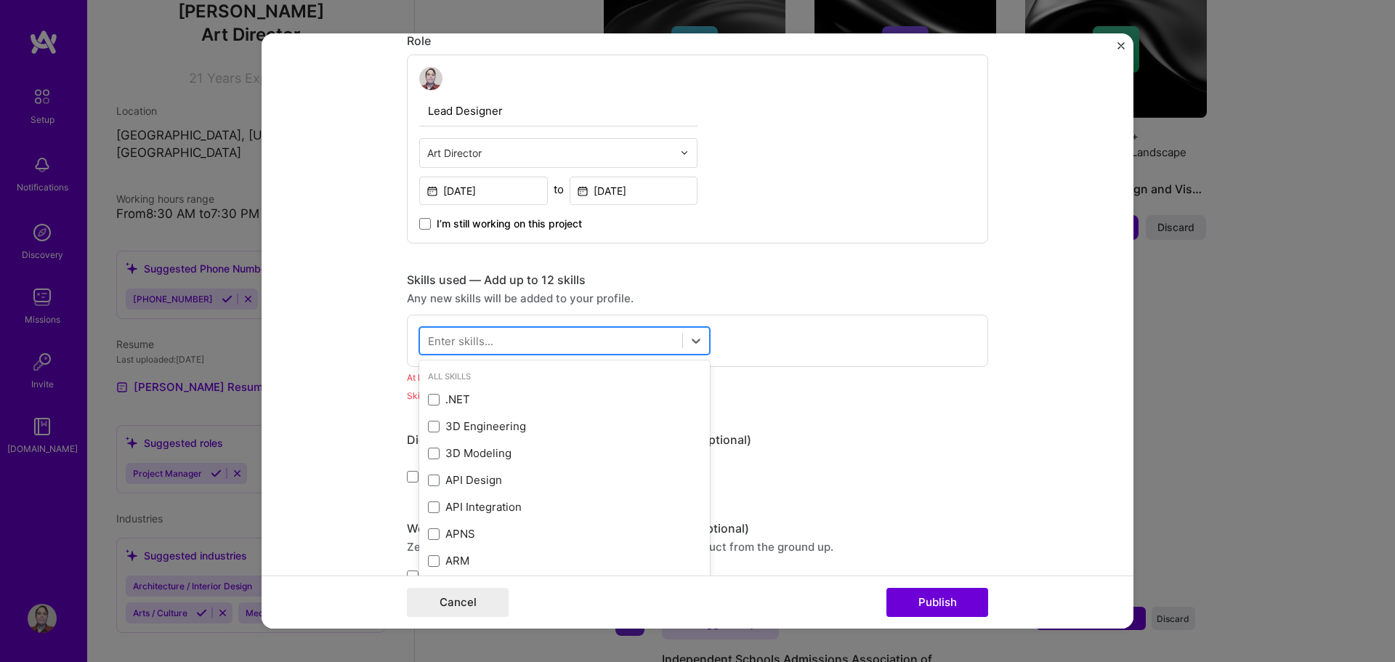
click at [500, 341] on div at bounding box center [551, 340] width 262 height 24
click at [428, 452] on span at bounding box center [434, 453] width 12 height 12
click at [0, 0] on input "checkbox" at bounding box center [0, 0] width 0 height 0
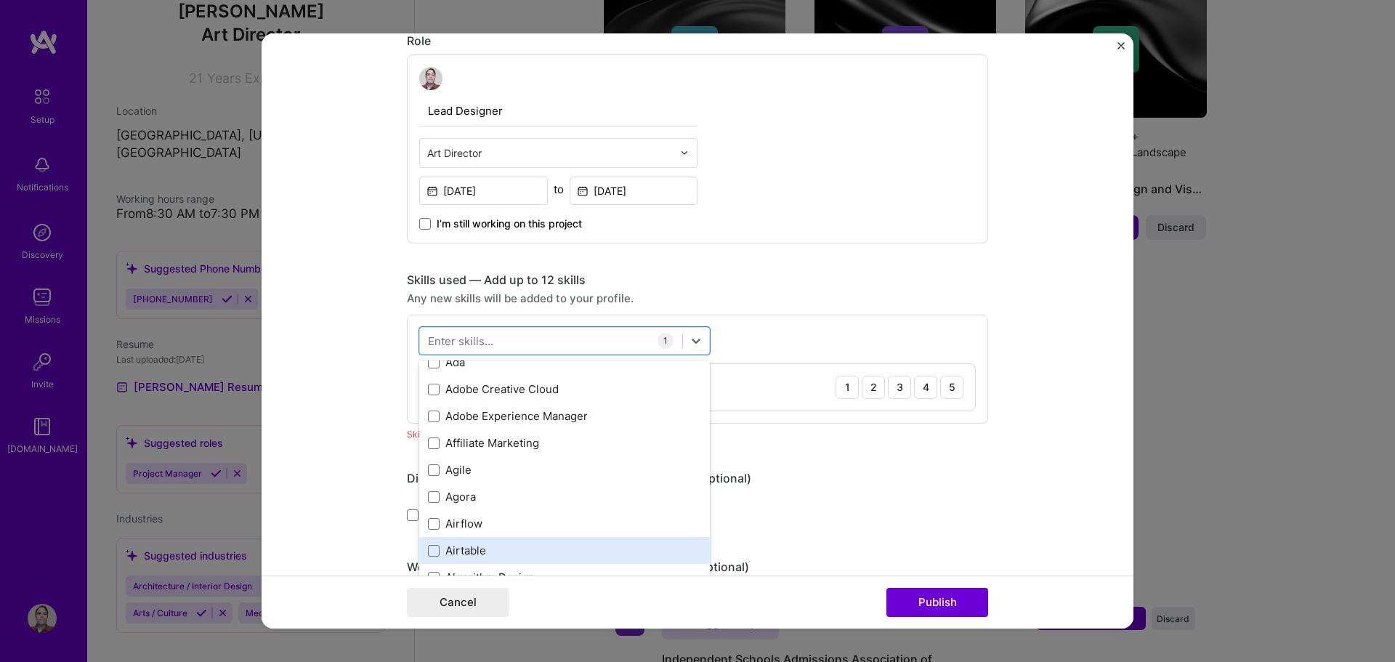
scroll to position [436, 0]
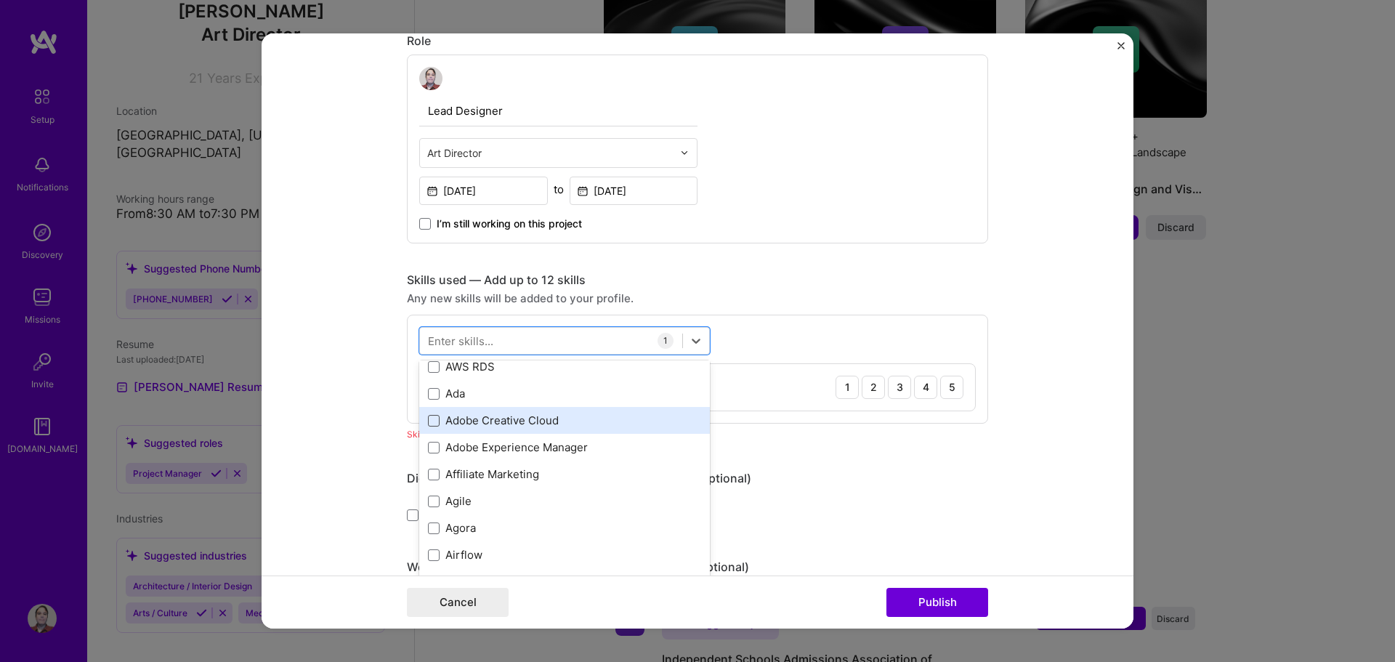
click at [428, 419] on span at bounding box center [434, 421] width 12 height 12
click at [0, 0] on input "checkbox" at bounding box center [0, 0] width 0 height 0
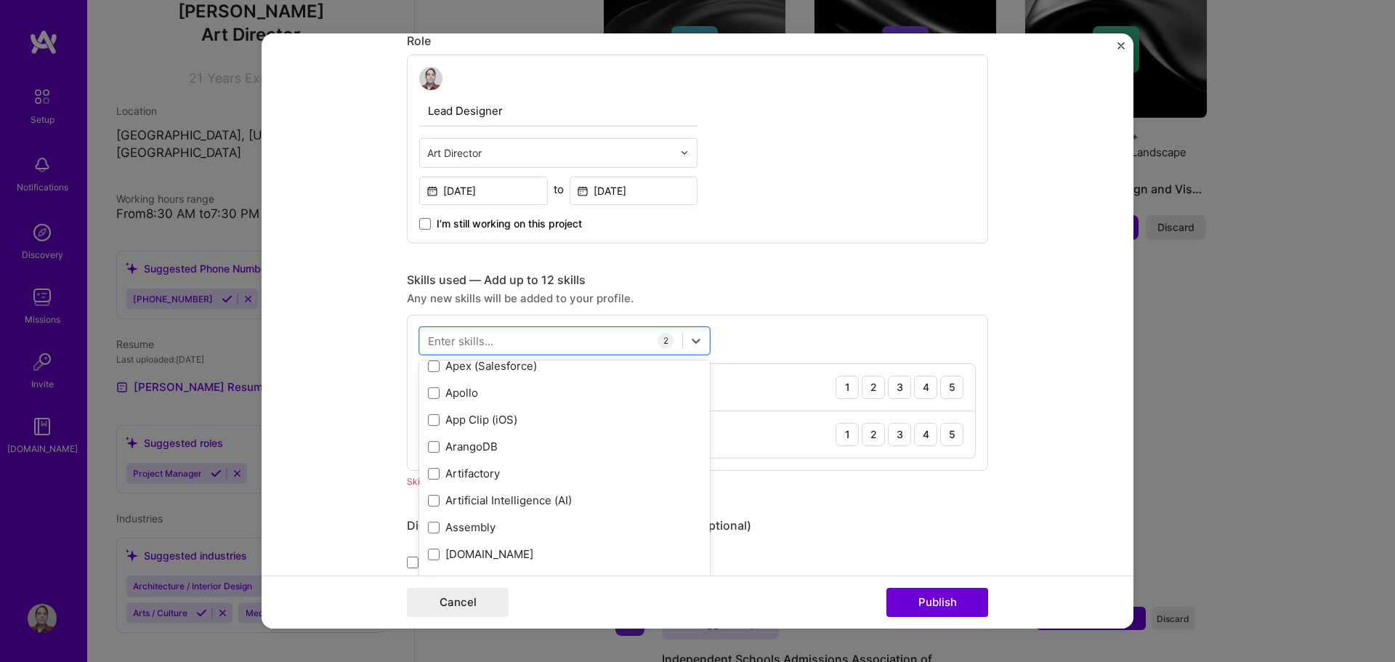
scroll to position [944, 0]
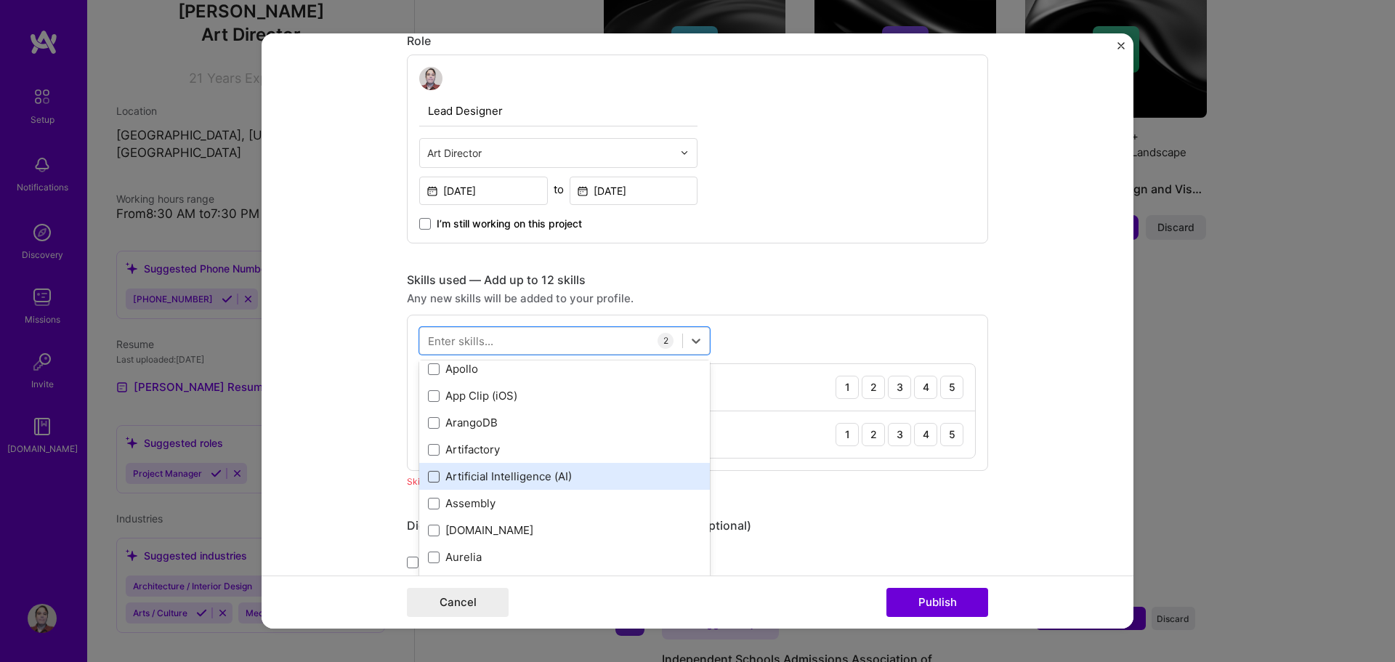
click at [428, 472] on span at bounding box center [434, 477] width 12 height 12
click at [0, 0] on input "checkbox" at bounding box center [0, 0] width 0 height 0
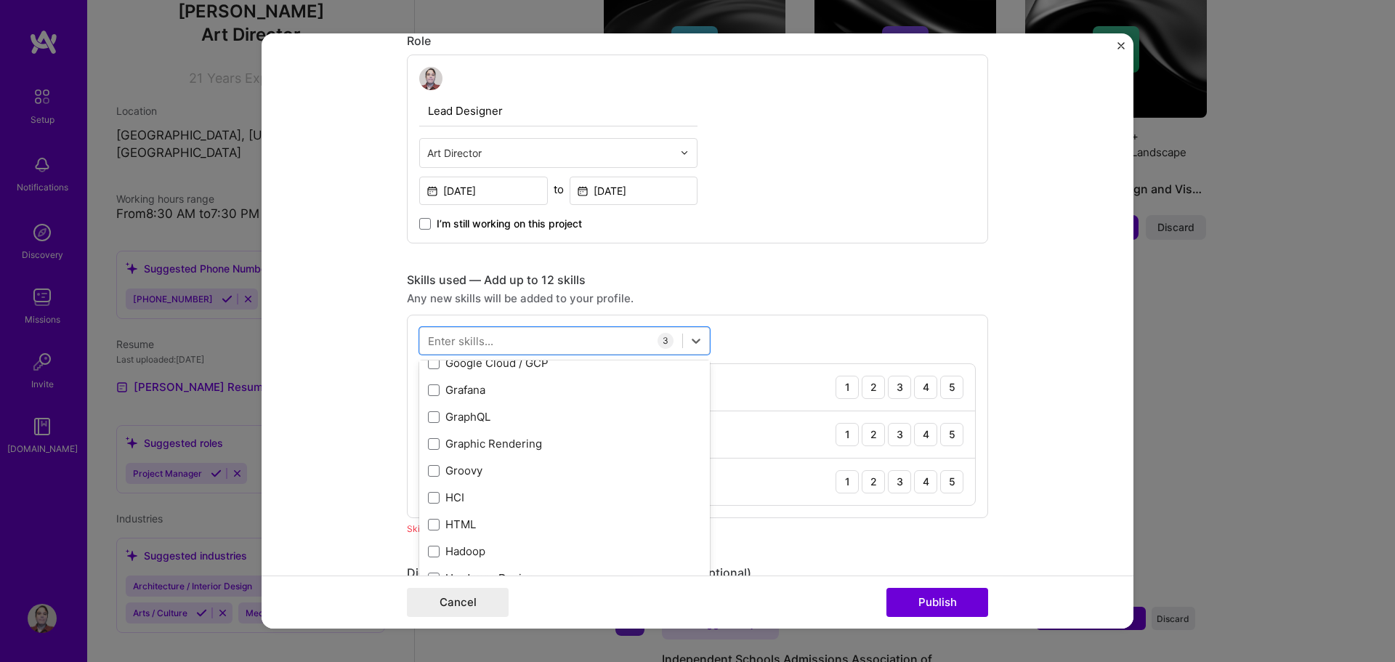
scroll to position [3995, 0]
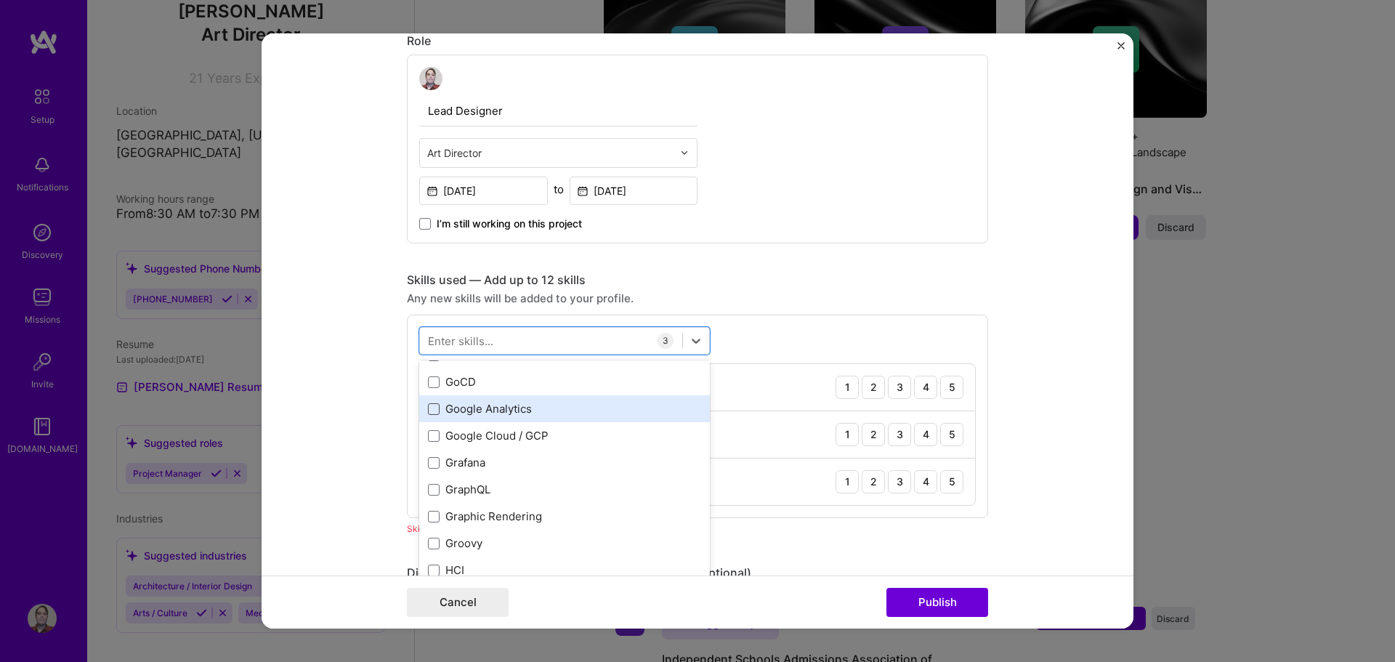
click at [431, 409] on span at bounding box center [434, 409] width 12 height 12
click at [0, 0] on input "checkbox" at bounding box center [0, 0] width 0 height 0
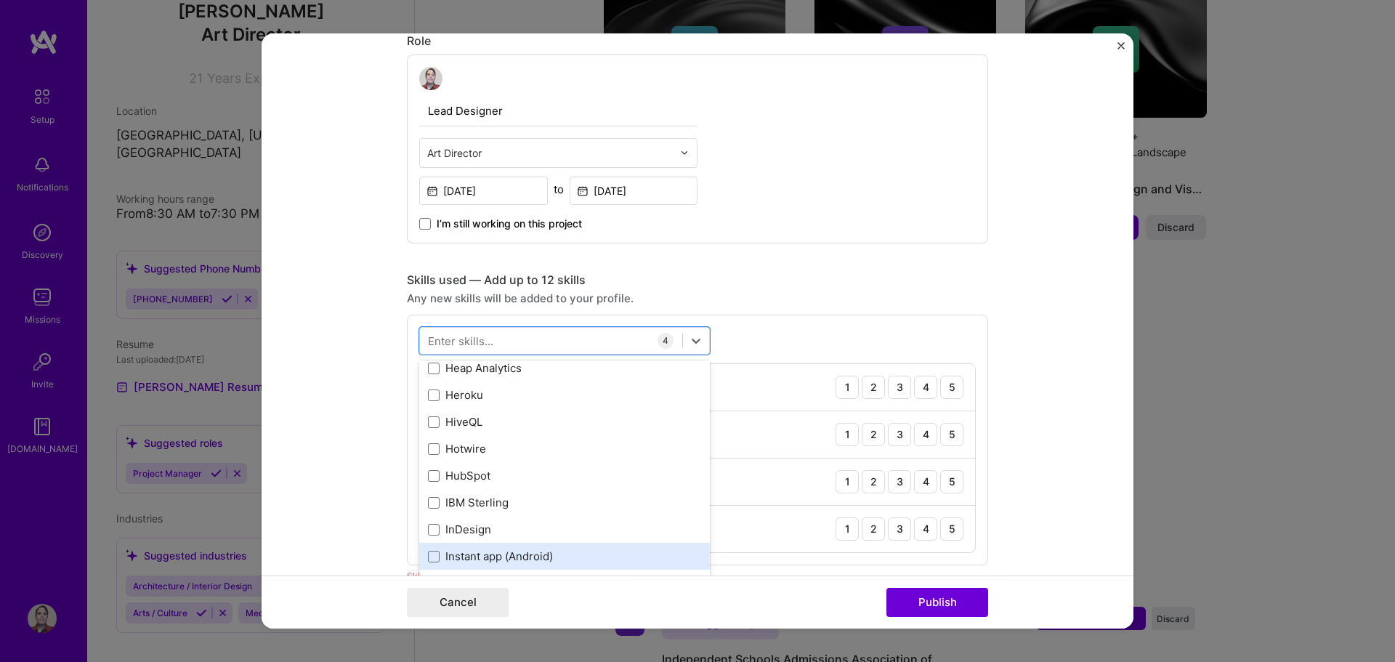
scroll to position [4431, 0]
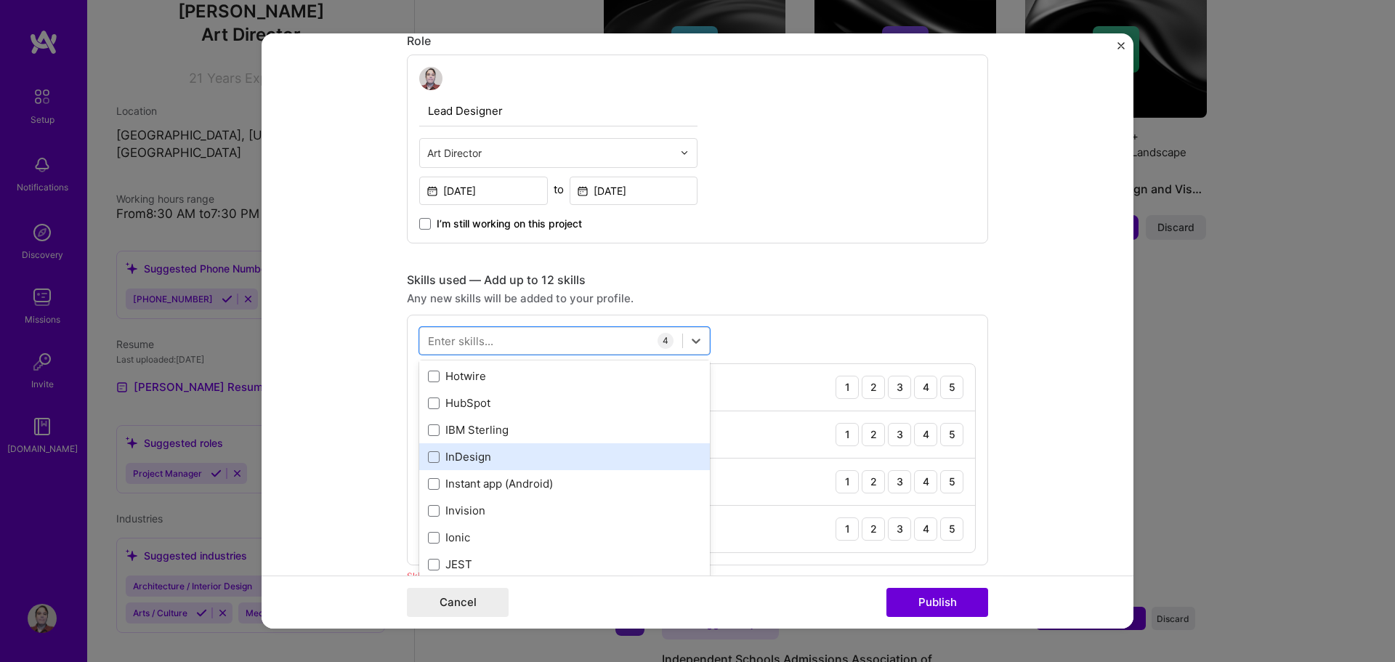
click at [476, 457] on div "InDesign" at bounding box center [564, 456] width 273 height 15
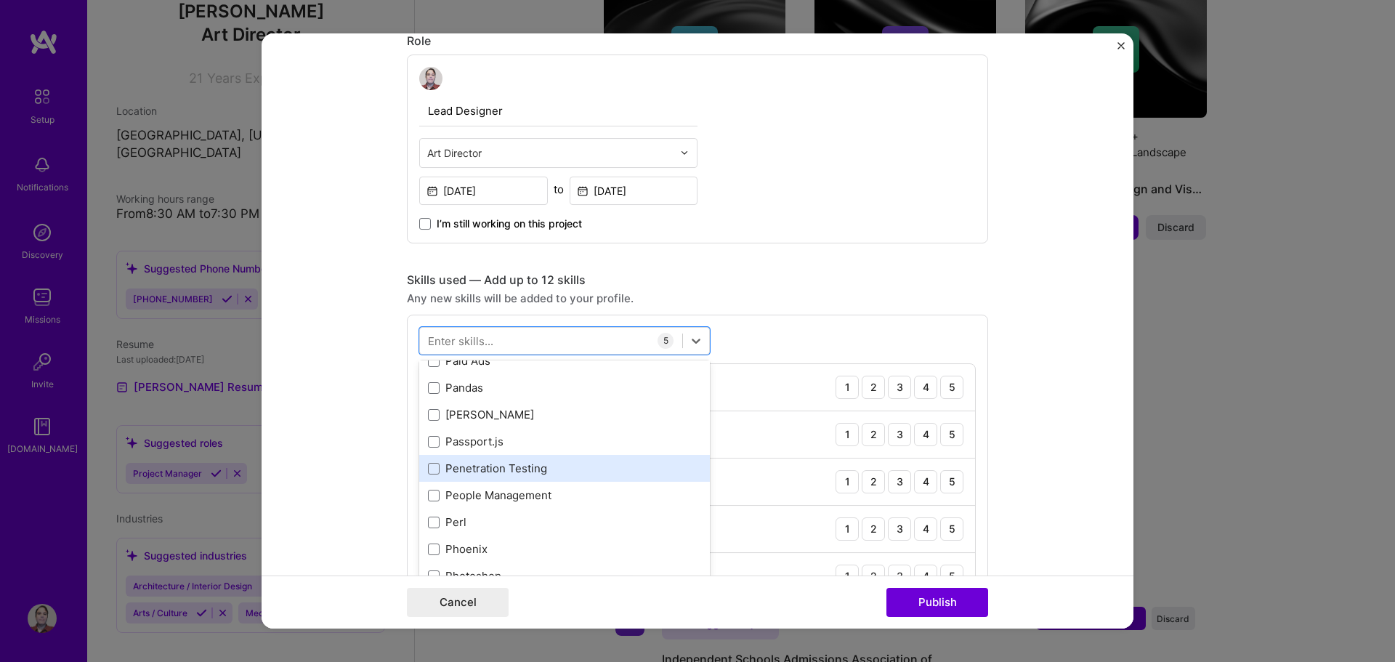
scroll to position [6319, 0]
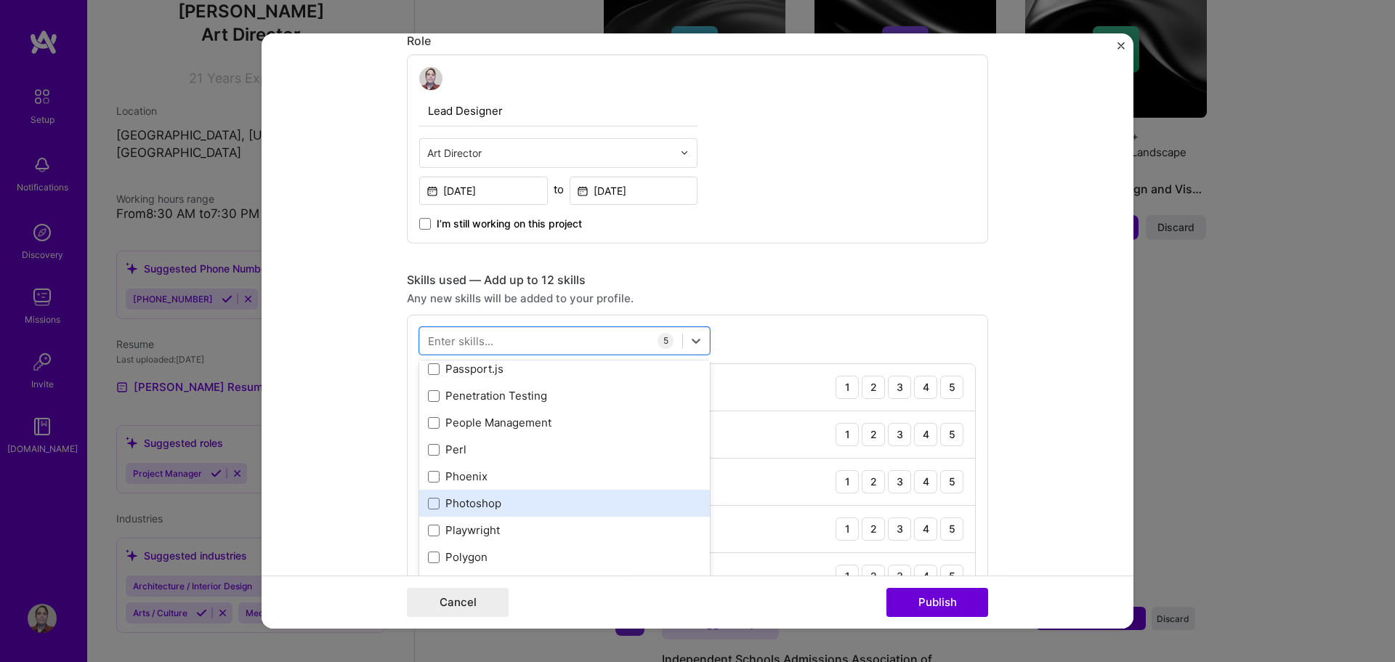
click at [538, 494] on div "Photoshop" at bounding box center [564, 503] width 291 height 27
click at [767, 277] on div "Skills used — Add up to 12 skills" at bounding box center [697, 279] width 581 height 15
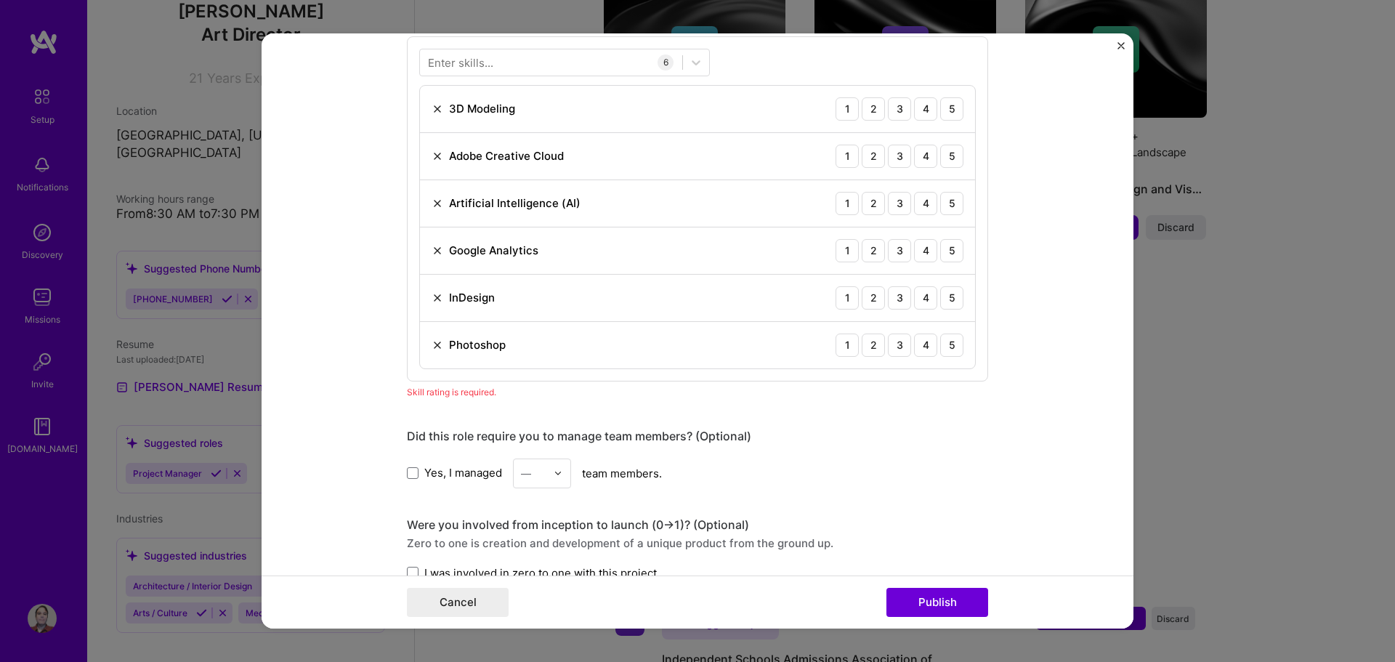
scroll to position [1185, 0]
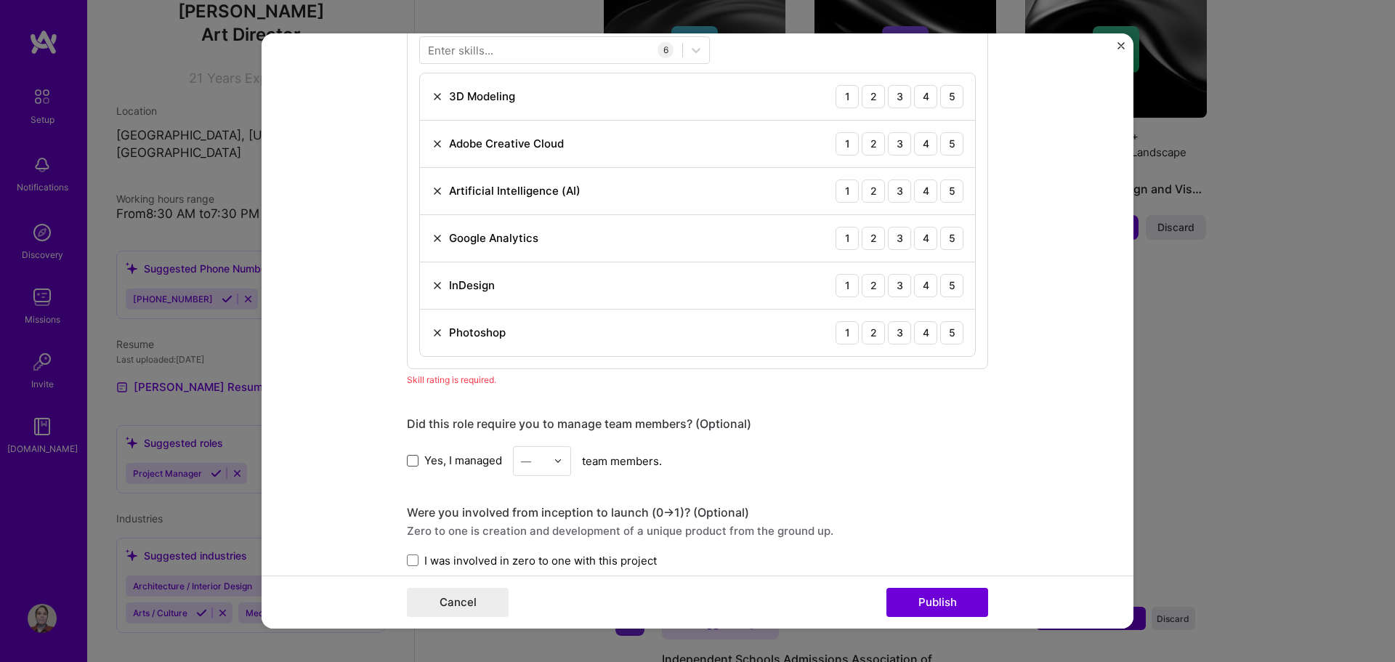
click at [410, 463] on span at bounding box center [413, 461] width 12 height 12
click at [0, 0] on input "Yes, I managed" at bounding box center [0, 0] width 0 height 0
click at [555, 466] on div at bounding box center [561, 461] width 17 height 28
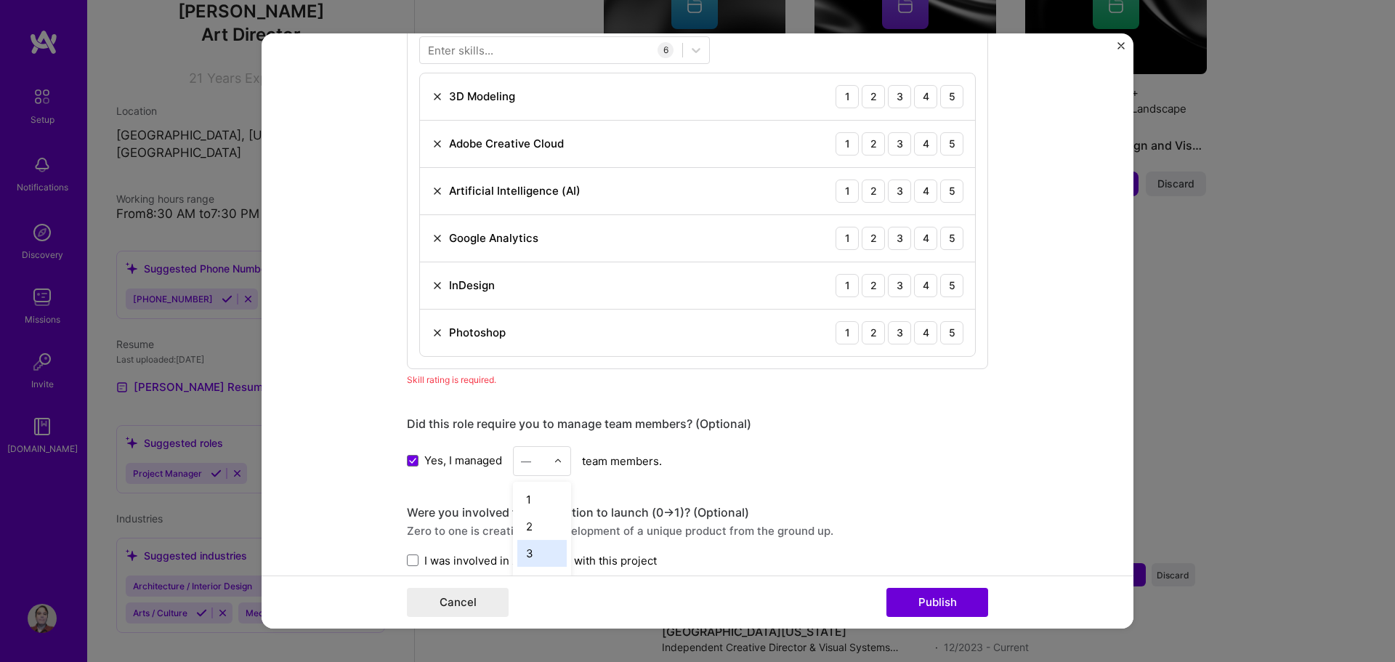
click at [540, 547] on div "3" at bounding box center [541, 553] width 49 height 27
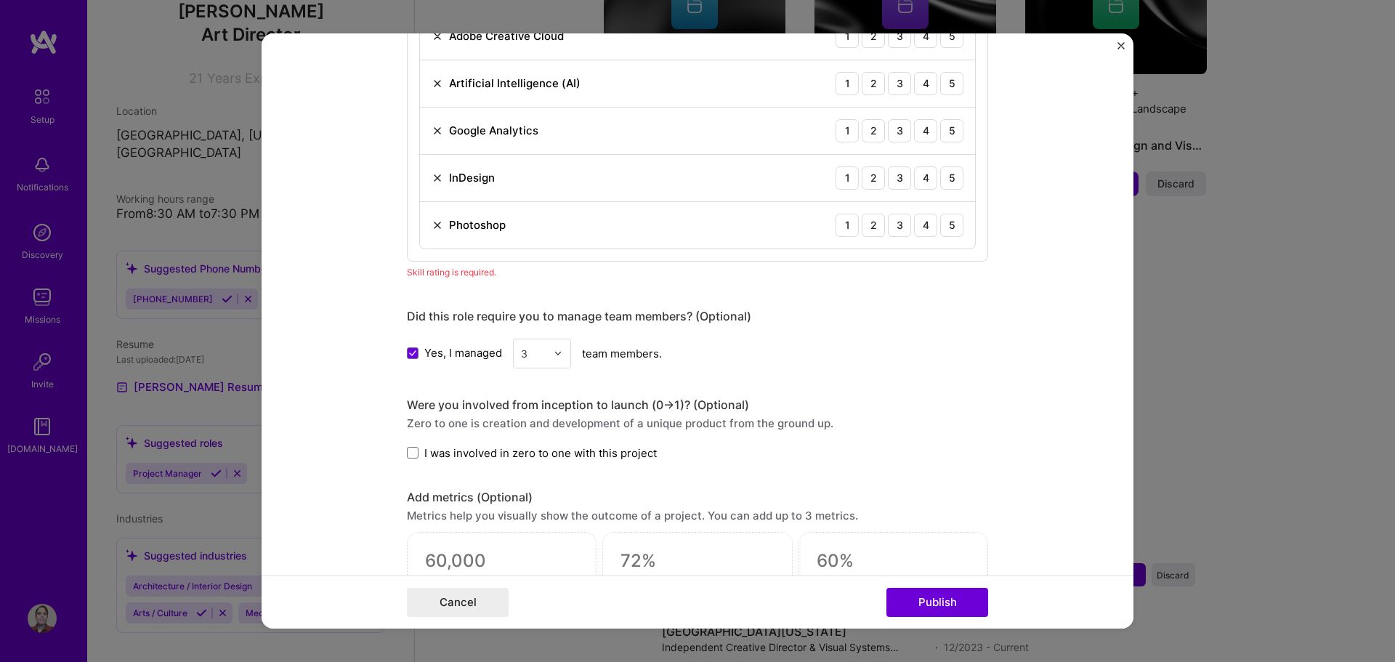
scroll to position [1330, 0]
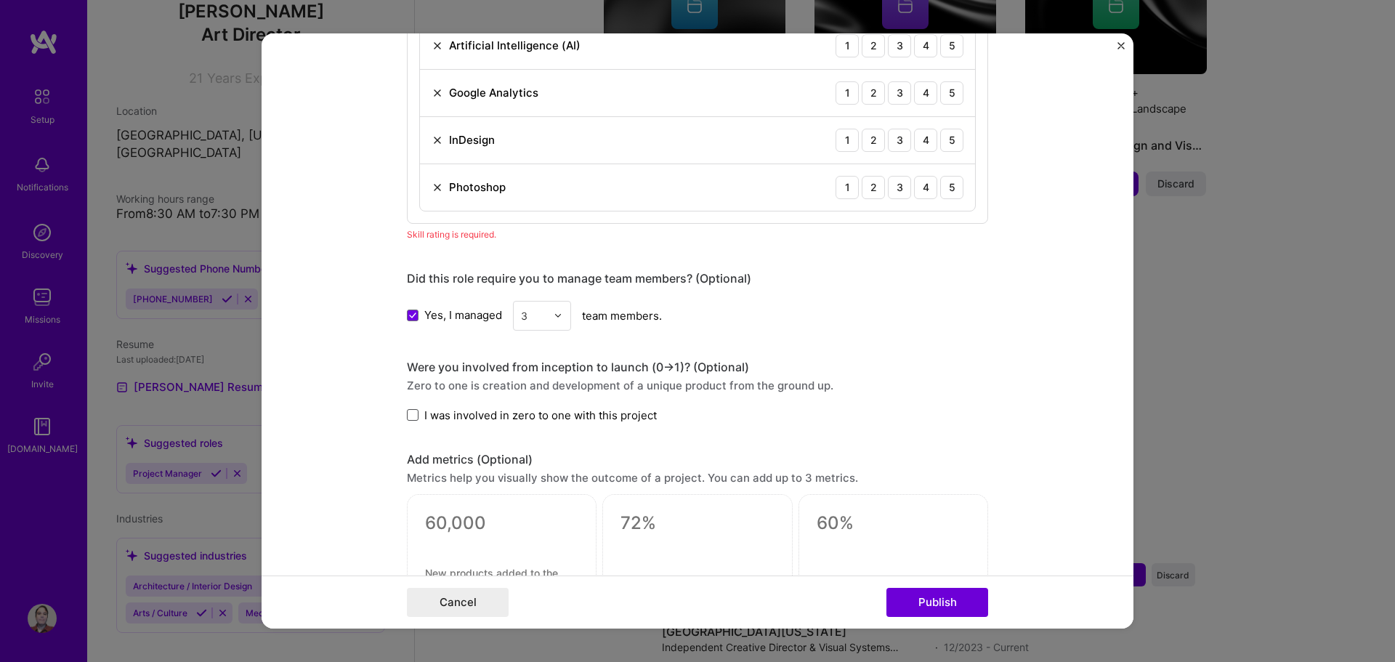
click at [410, 417] on span at bounding box center [413, 415] width 12 height 12
click at [0, 0] on input "I was involved in zero to one with this project" at bounding box center [0, 0] width 0 height 0
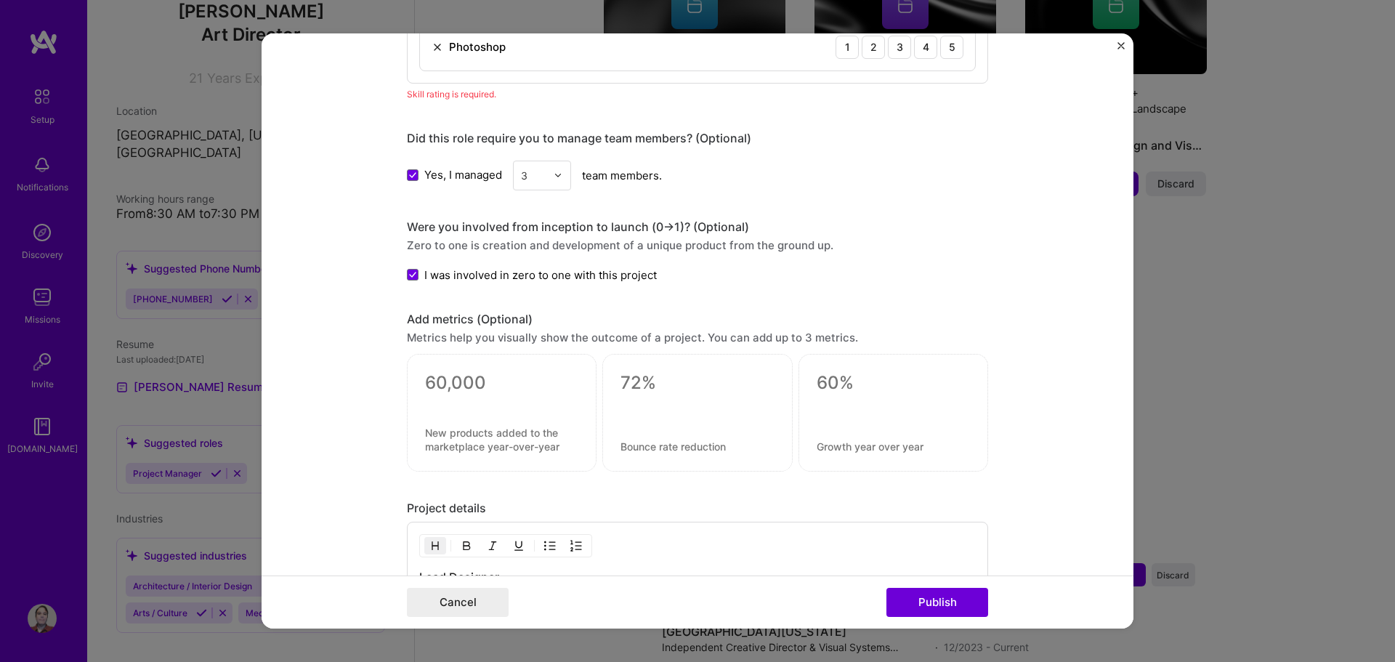
scroll to position [1475, 0]
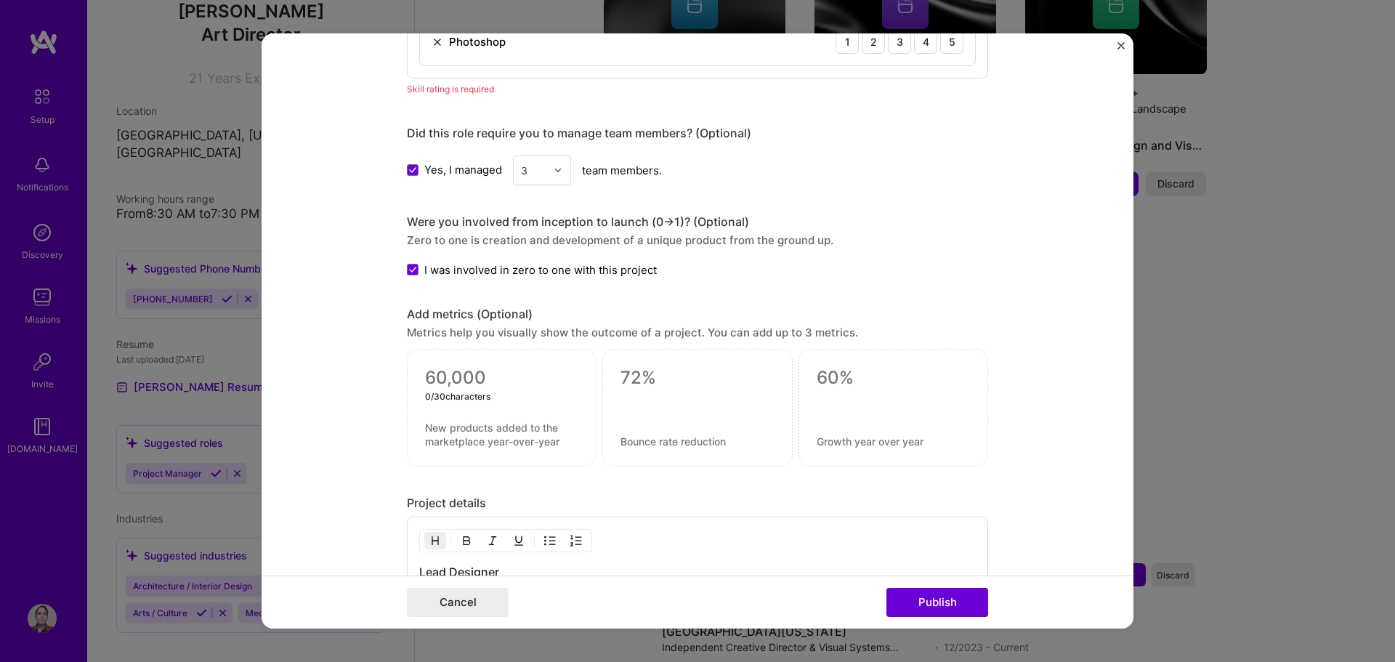
click at [500, 377] on textarea at bounding box center [501, 378] width 153 height 22
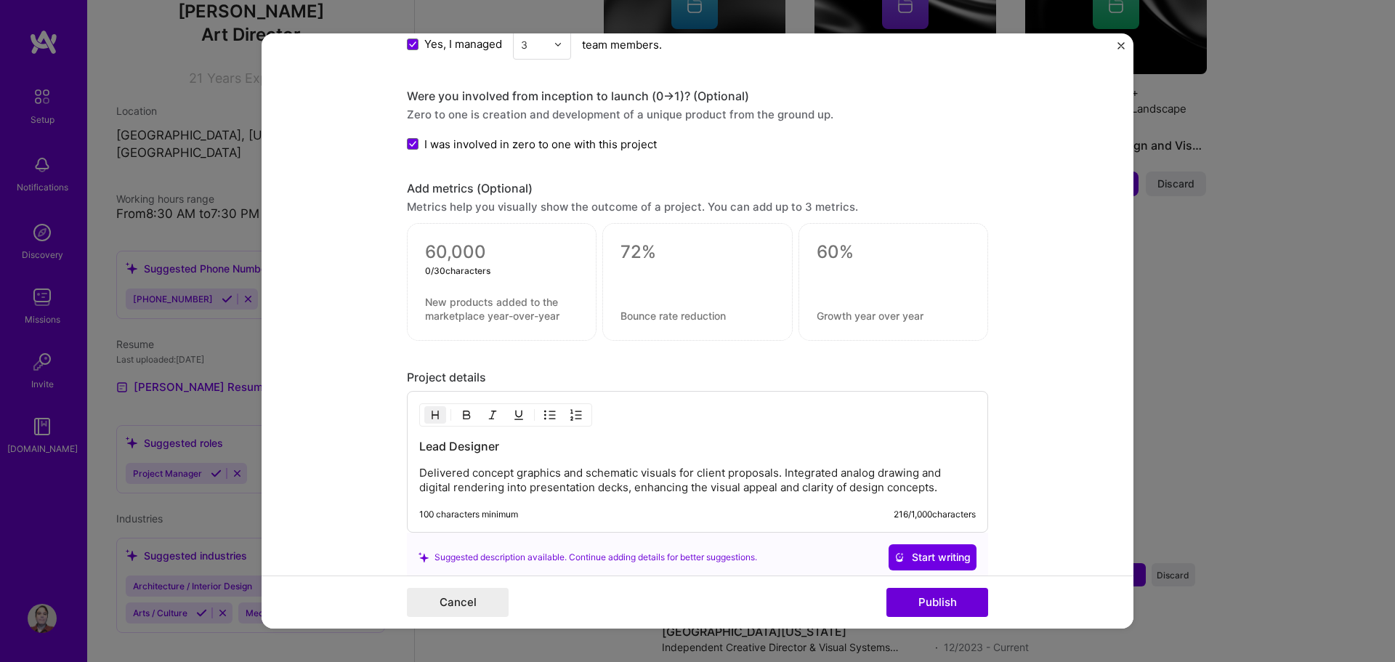
scroll to position [1693, 0]
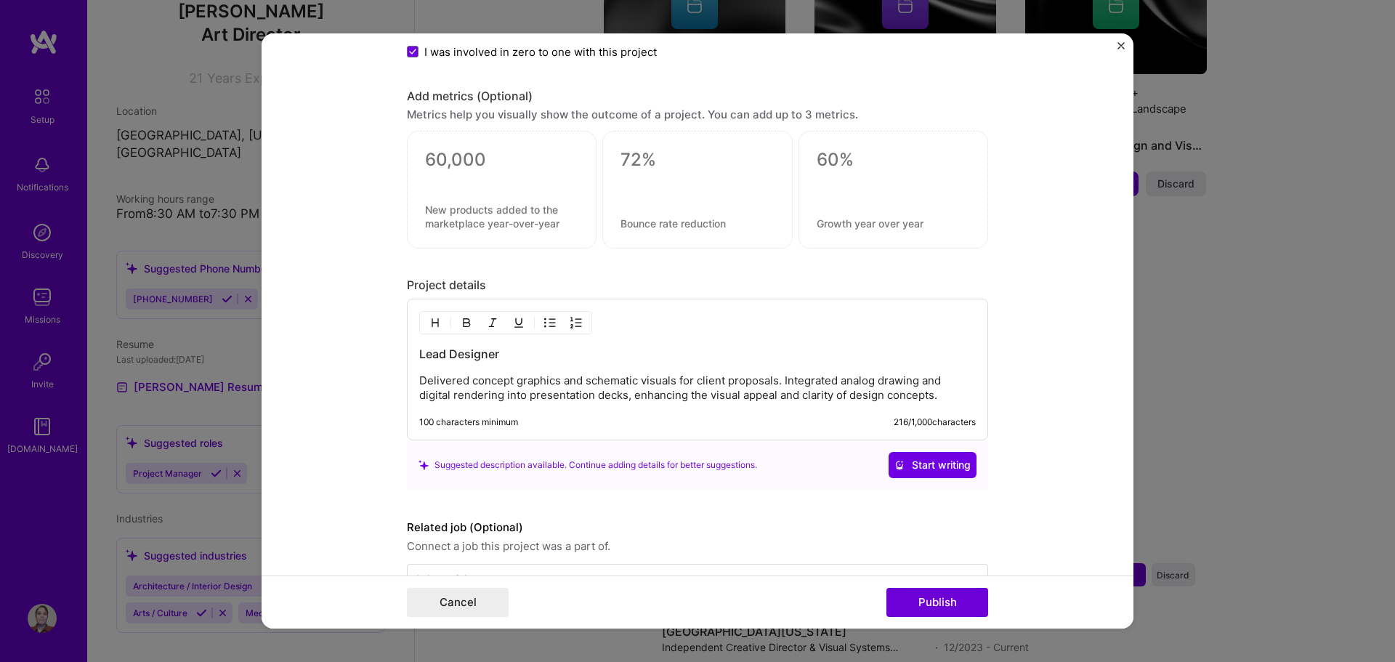
click at [567, 381] on p "Delivered concept graphics and schematic visuals for client proposals. Integrat…" at bounding box center [697, 387] width 556 height 29
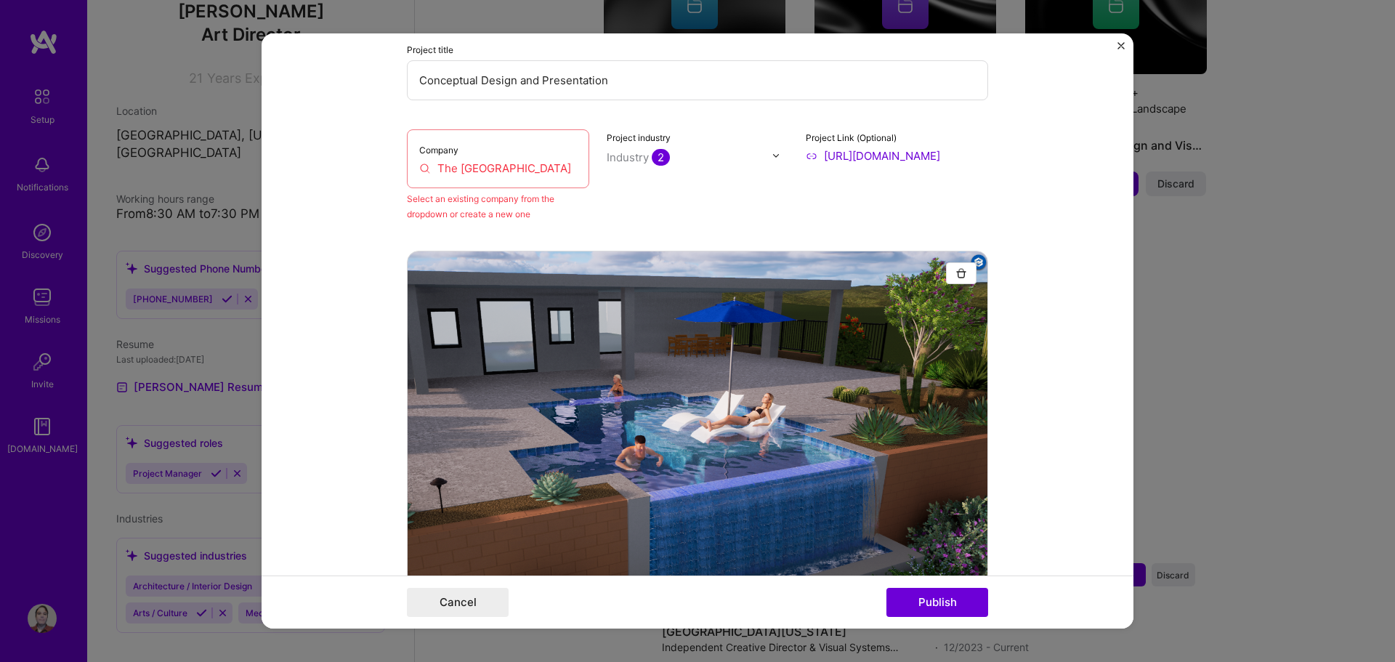
scroll to position [168, 0]
click at [464, 175] on input "The [GEOGRAPHIC_DATA]" at bounding box center [498, 168] width 158 height 15
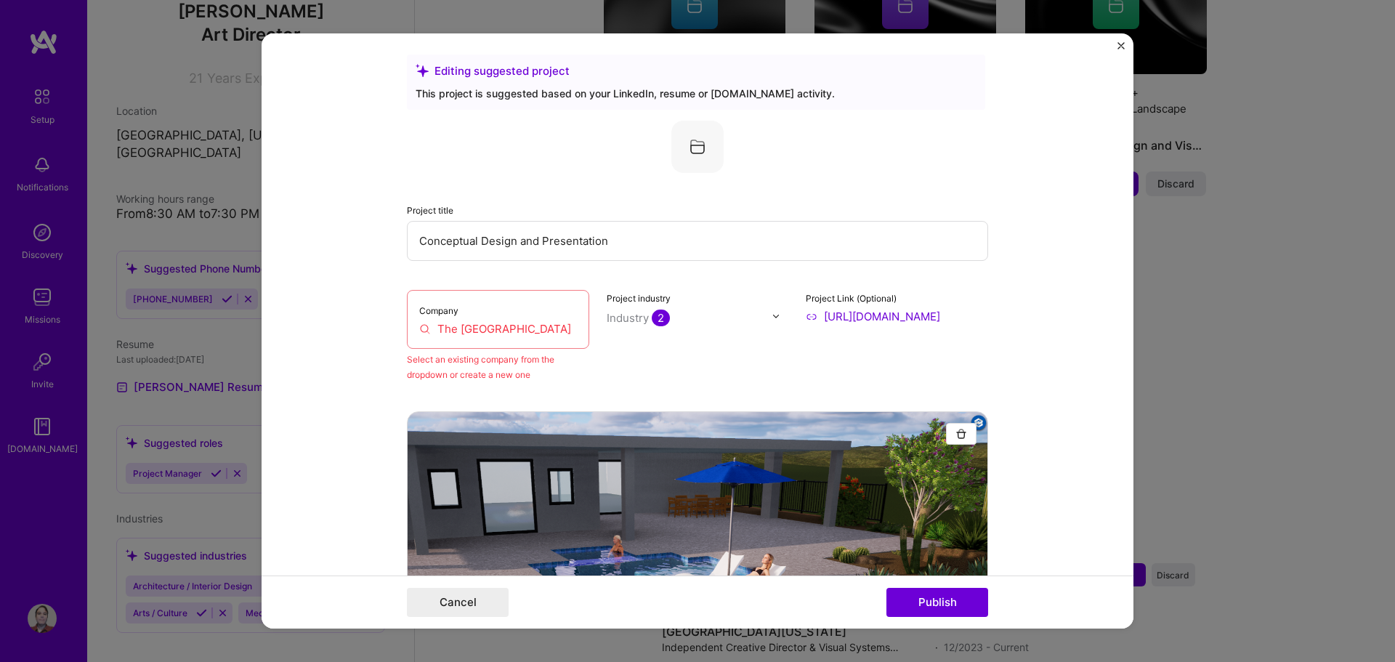
scroll to position [0, 0]
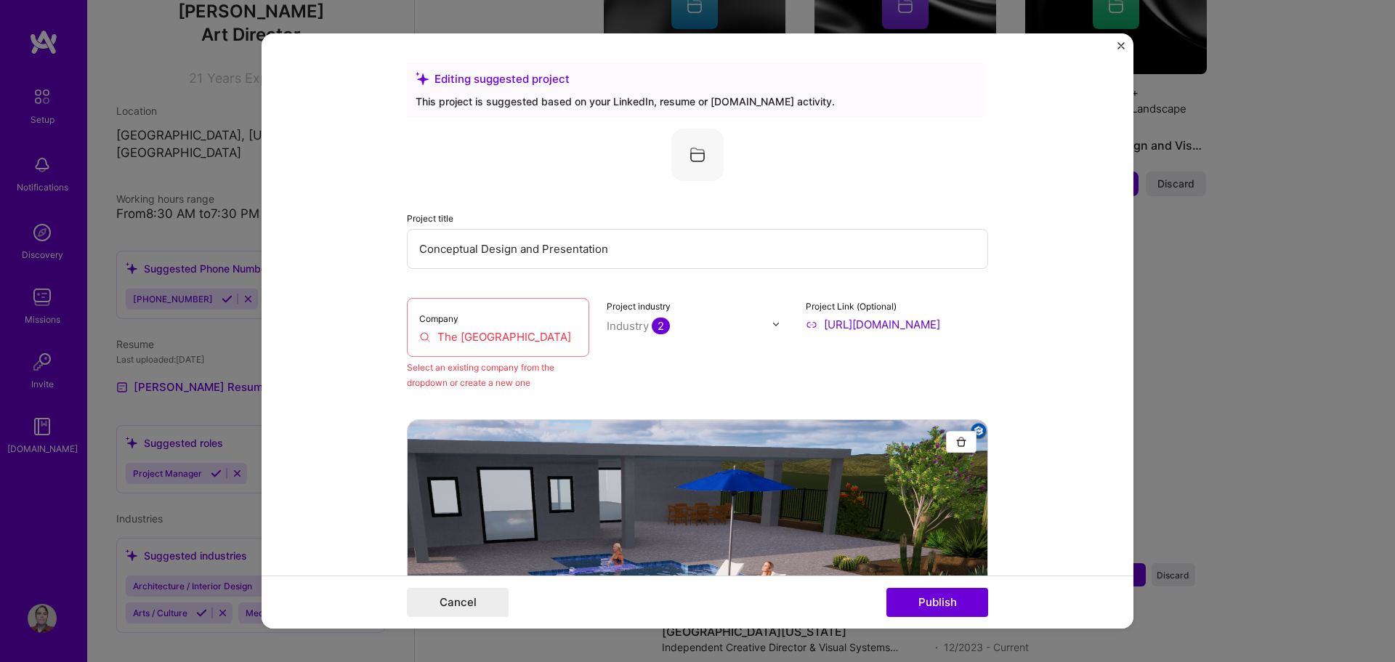
click at [519, 336] on input "The [GEOGRAPHIC_DATA]" at bounding box center [498, 336] width 158 height 15
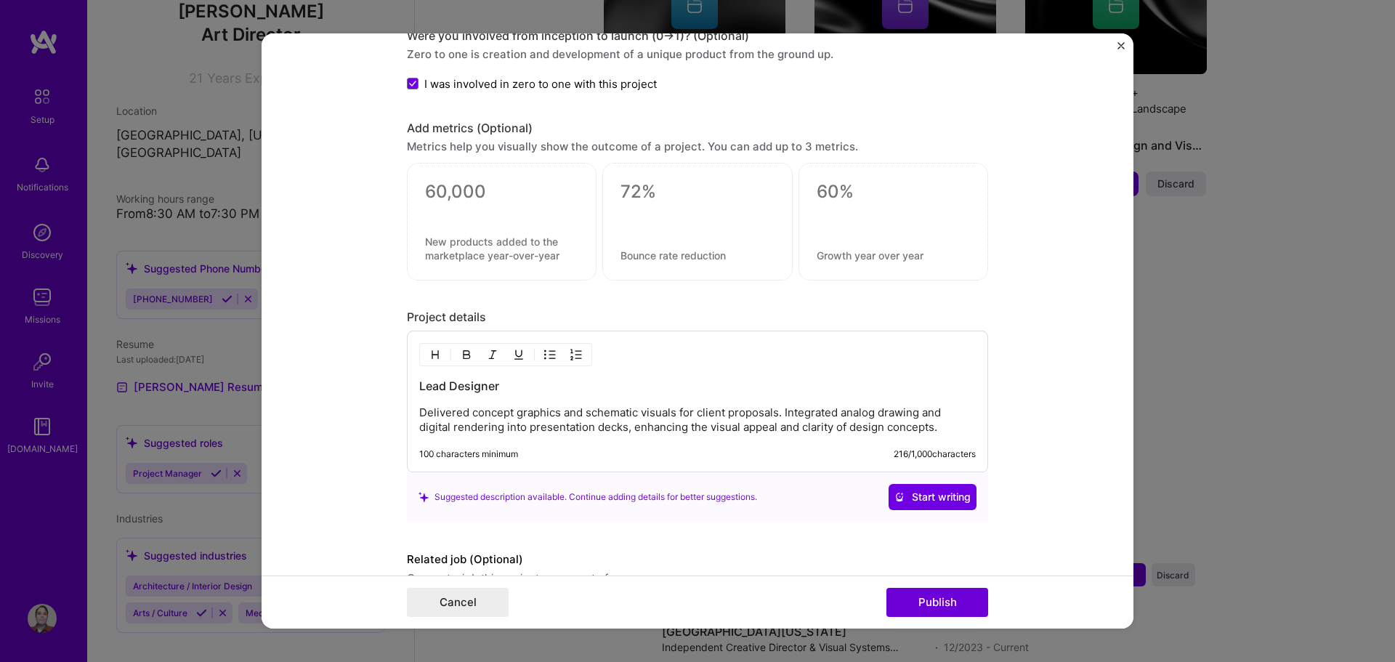
scroll to position [1737, 0]
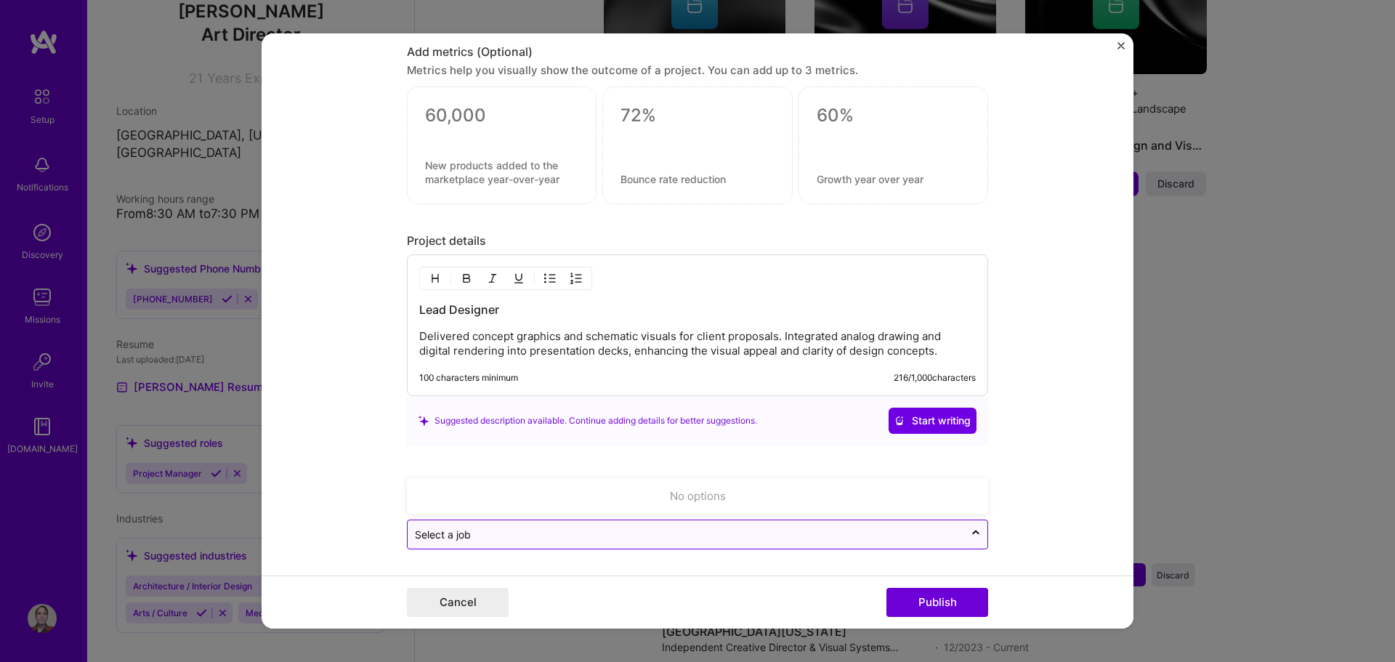
click at [498, 530] on input "text" at bounding box center [686, 534] width 542 height 15
click at [507, 500] on div "No options" at bounding box center [697, 495] width 572 height 27
drag, startPoint x: 1041, startPoint y: 458, endPoint x: 1005, endPoint y: 510, distance: 62.7
click at [1041, 461] on form "Editing suggested project This project is suggested based on your LinkedIn, res…" at bounding box center [697, 331] width 872 height 596
click at [501, 531] on input "text" at bounding box center [686, 534] width 542 height 15
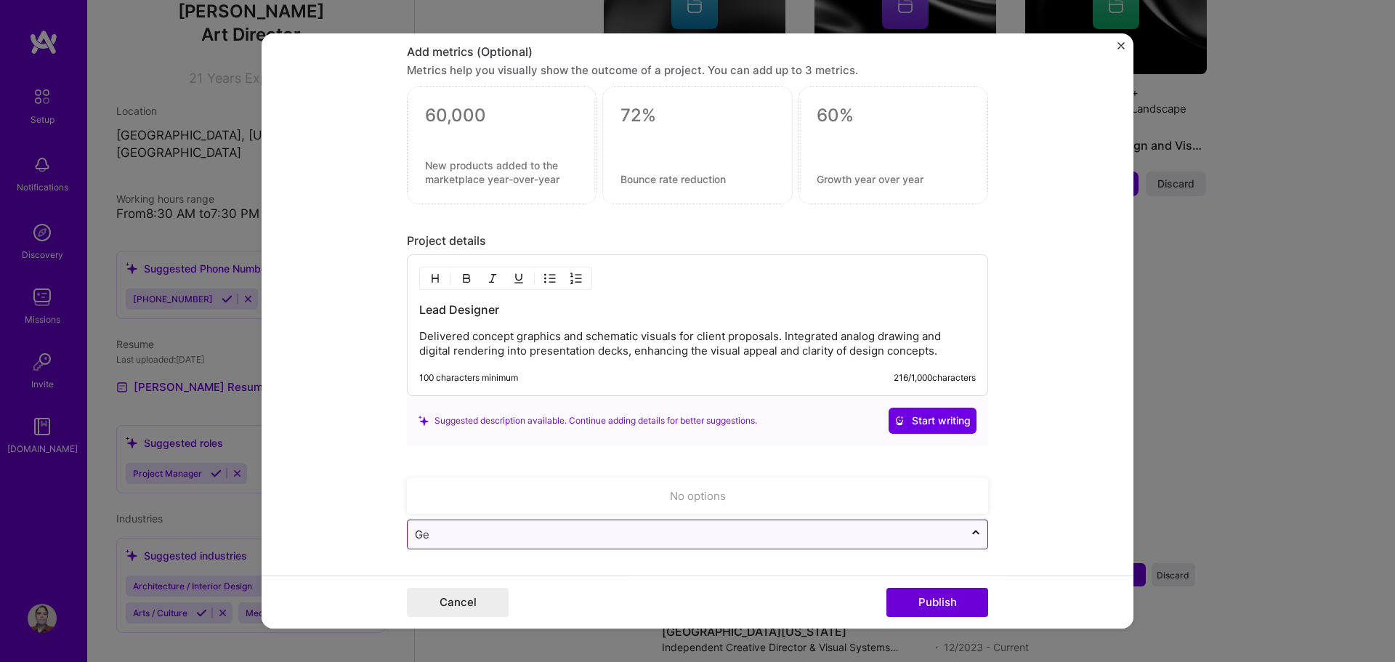
type input "G"
type input "S"
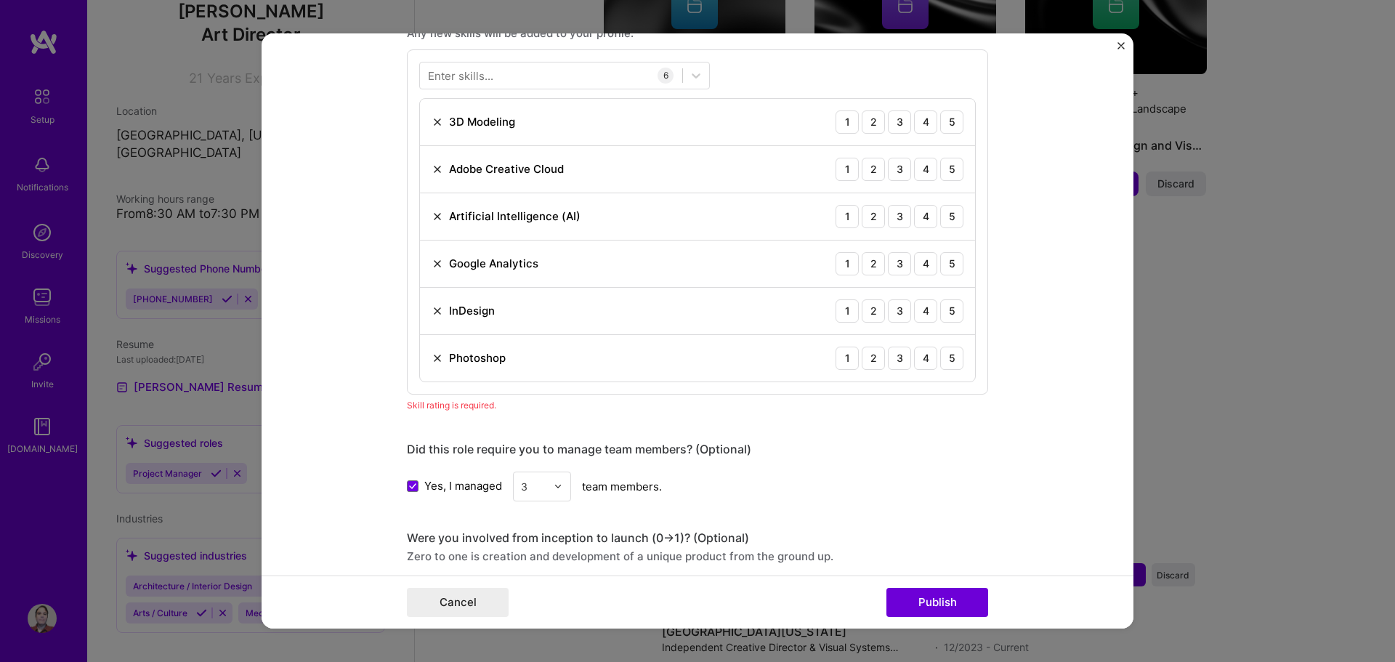
scroll to position [1156, 0]
type input "Marana Residence"
click at [455, 412] on div "Skill rating is required." at bounding box center [697, 407] width 581 height 15
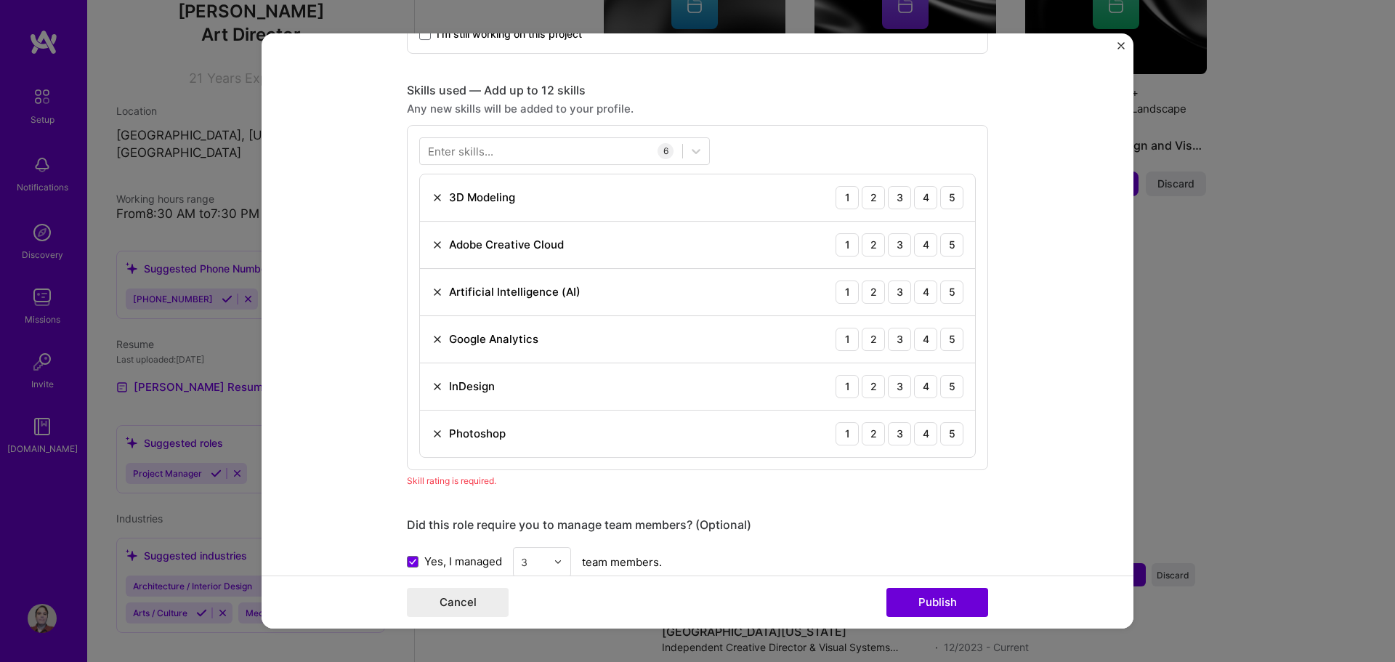
scroll to position [1011, 0]
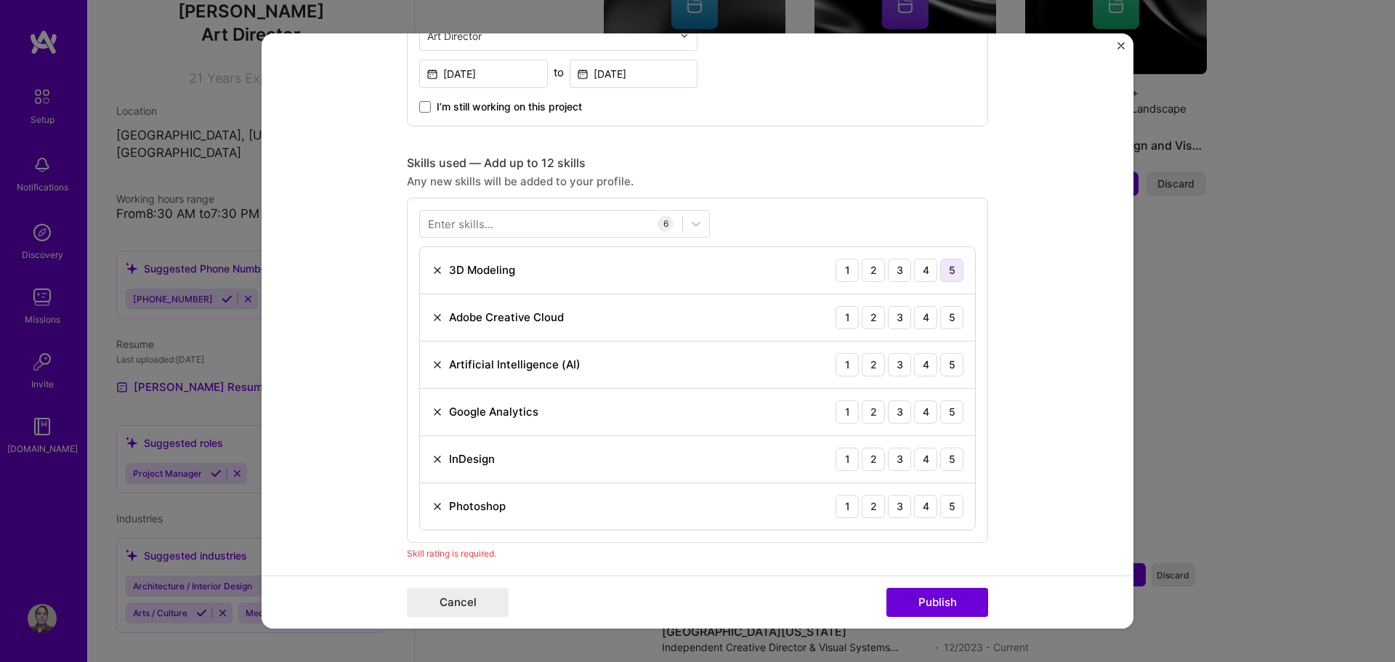
click at [949, 276] on div "5" at bounding box center [951, 270] width 23 height 23
click at [952, 321] on div "5" at bounding box center [951, 317] width 23 height 23
click at [946, 362] on div "5" at bounding box center [951, 364] width 23 height 23
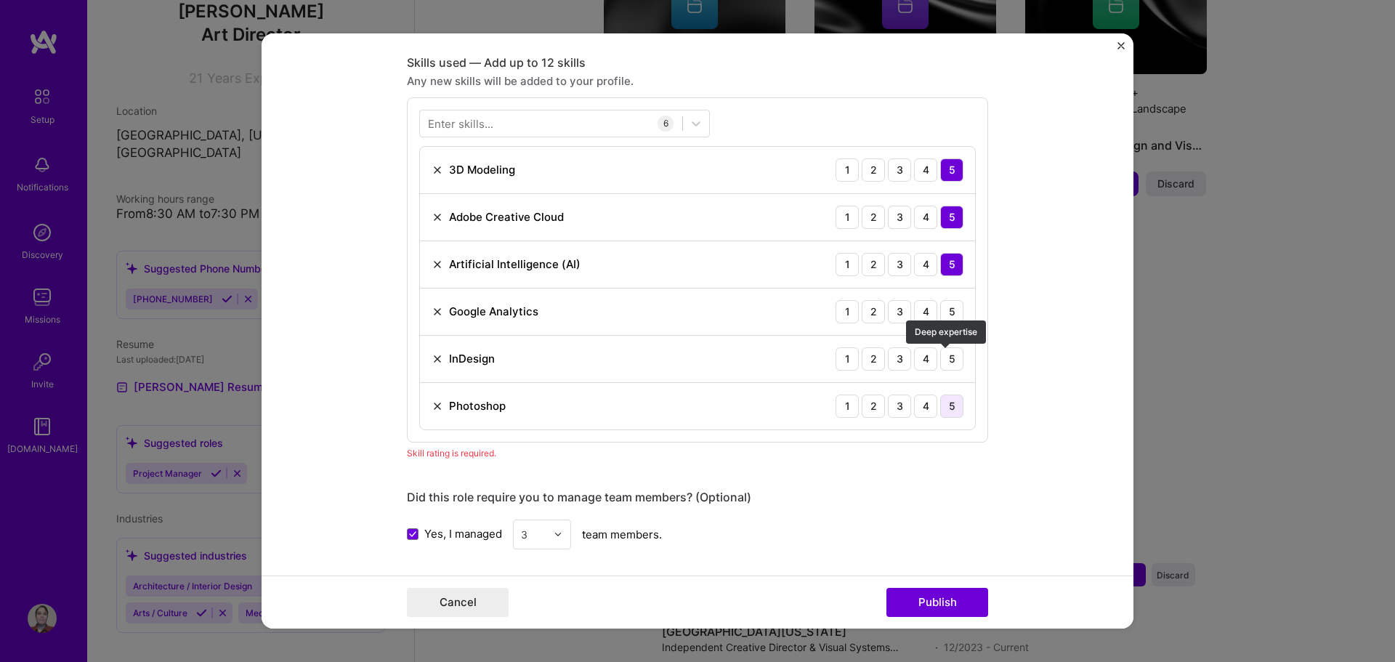
scroll to position [1156, 0]
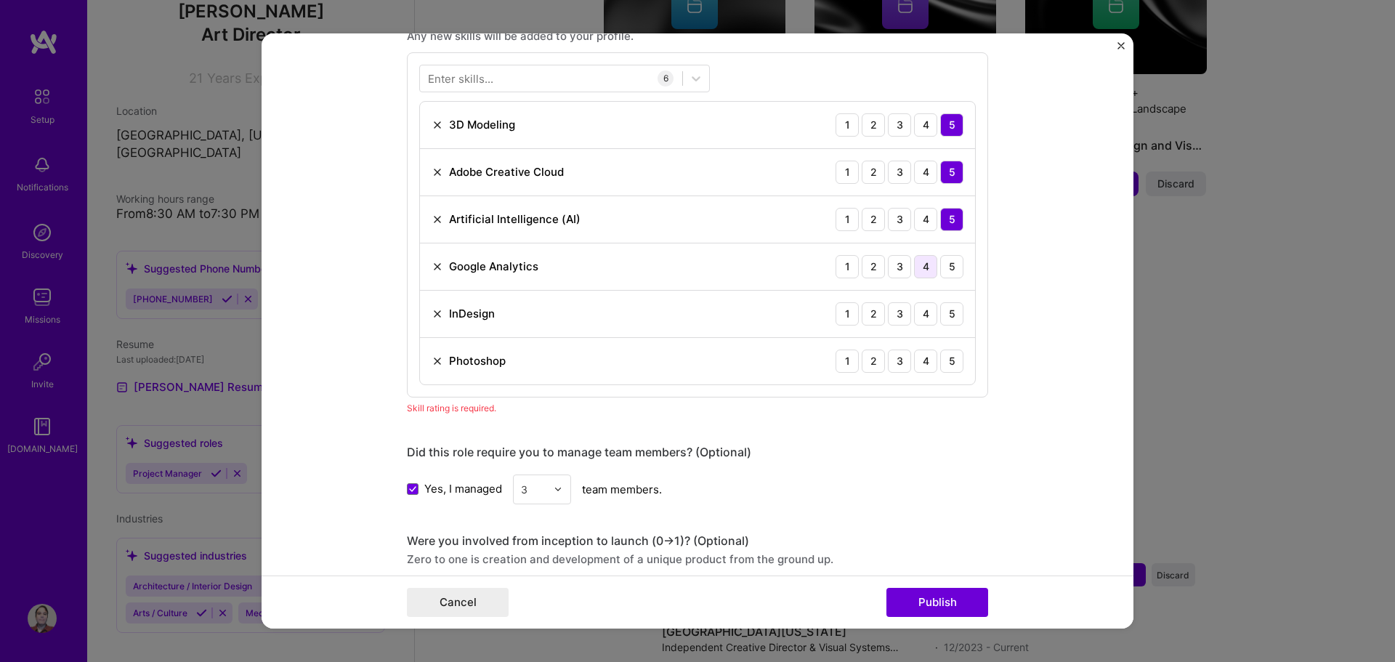
click at [914, 266] on div "4" at bounding box center [925, 266] width 23 height 23
click at [954, 322] on div "5" at bounding box center [951, 313] width 23 height 23
click at [946, 353] on div "5" at bounding box center [951, 360] width 23 height 23
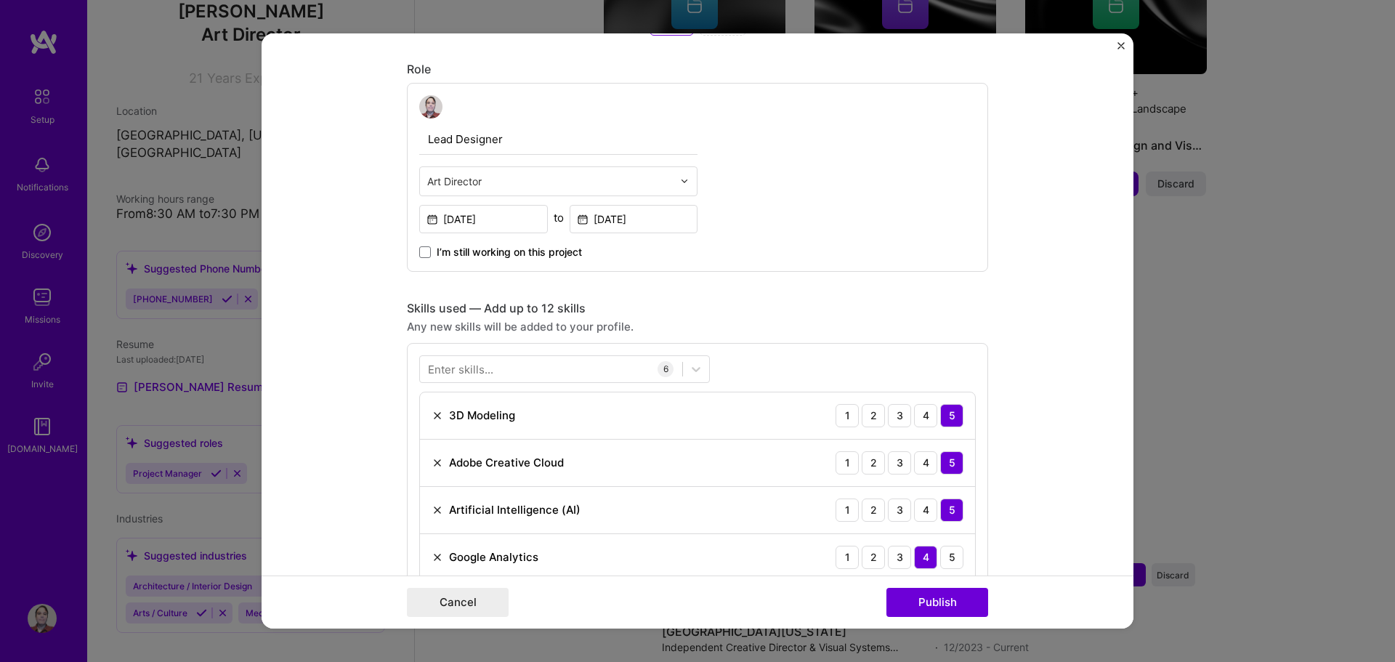
scroll to position [793, 0]
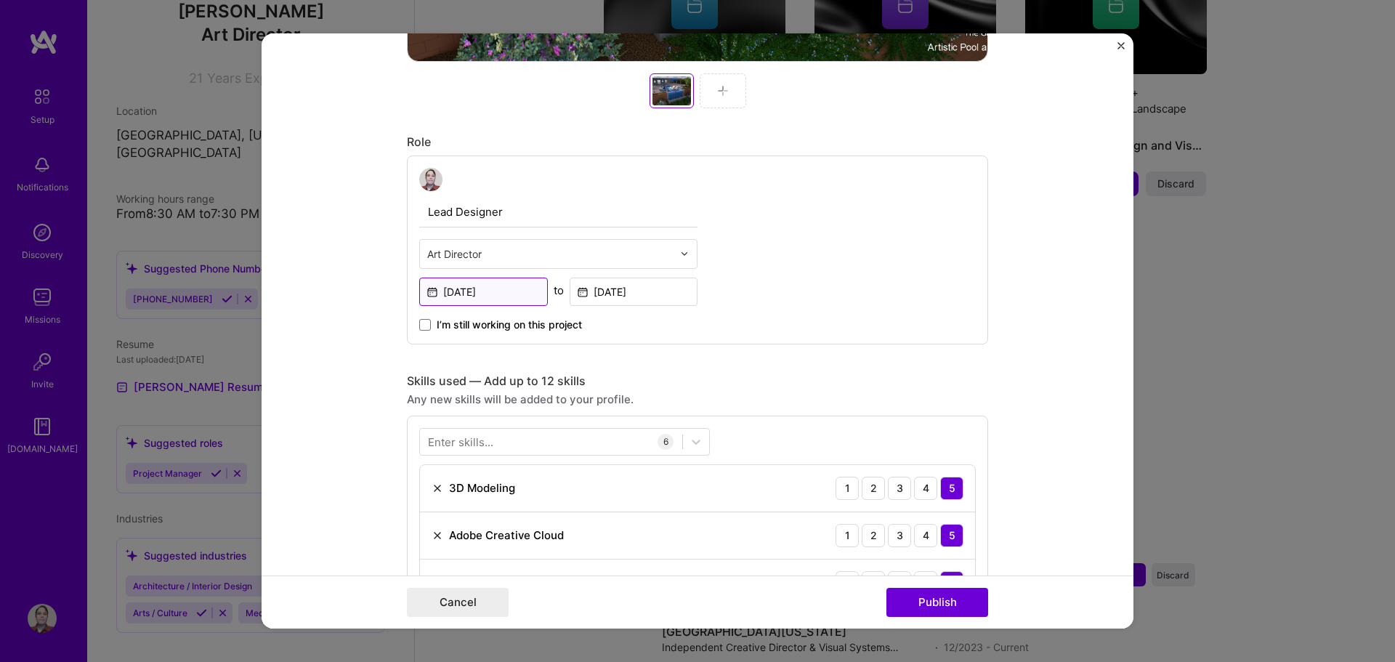
click at [495, 293] on input "[DATE]" at bounding box center [483, 291] width 129 height 28
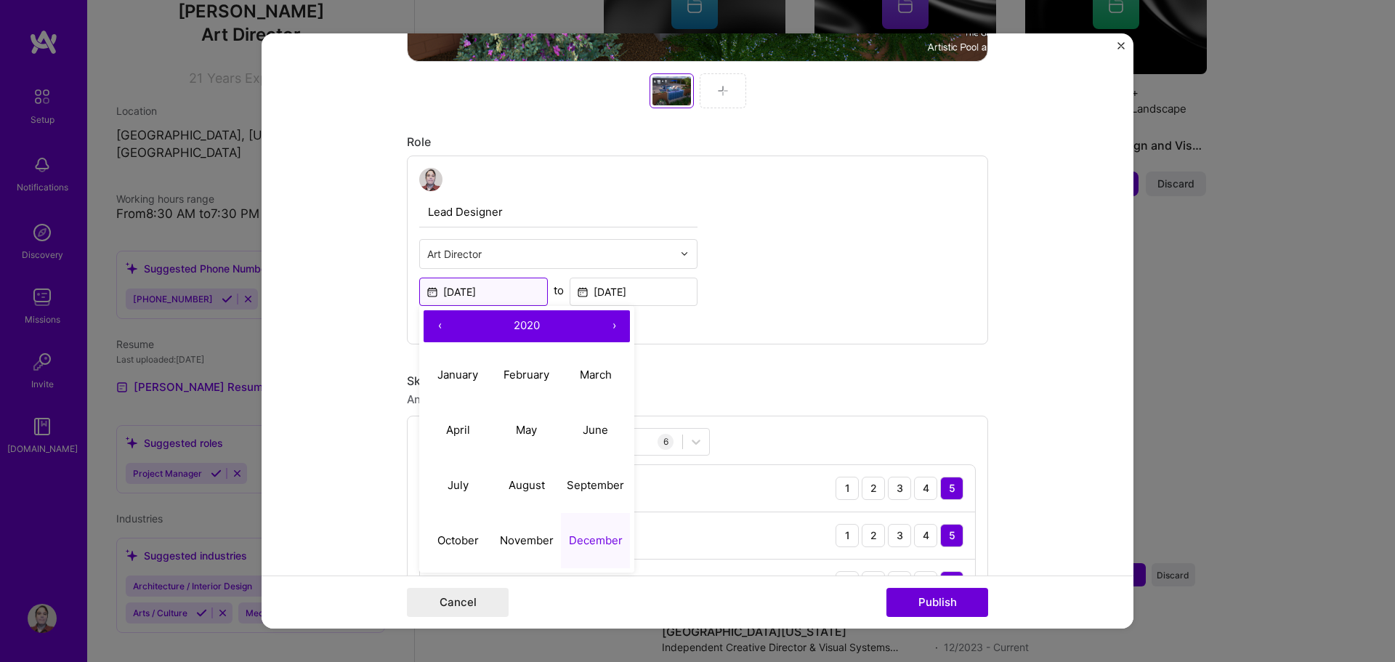
click at [489, 293] on input "[DATE]" at bounding box center [483, 291] width 129 height 28
click at [609, 329] on button "›" at bounding box center [614, 326] width 32 height 32
click at [609, 328] on button "›" at bounding box center [614, 326] width 32 height 32
click at [586, 537] on abbr "December" at bounding box center [596, 540] width 54 height 14
type input "[DATE]"
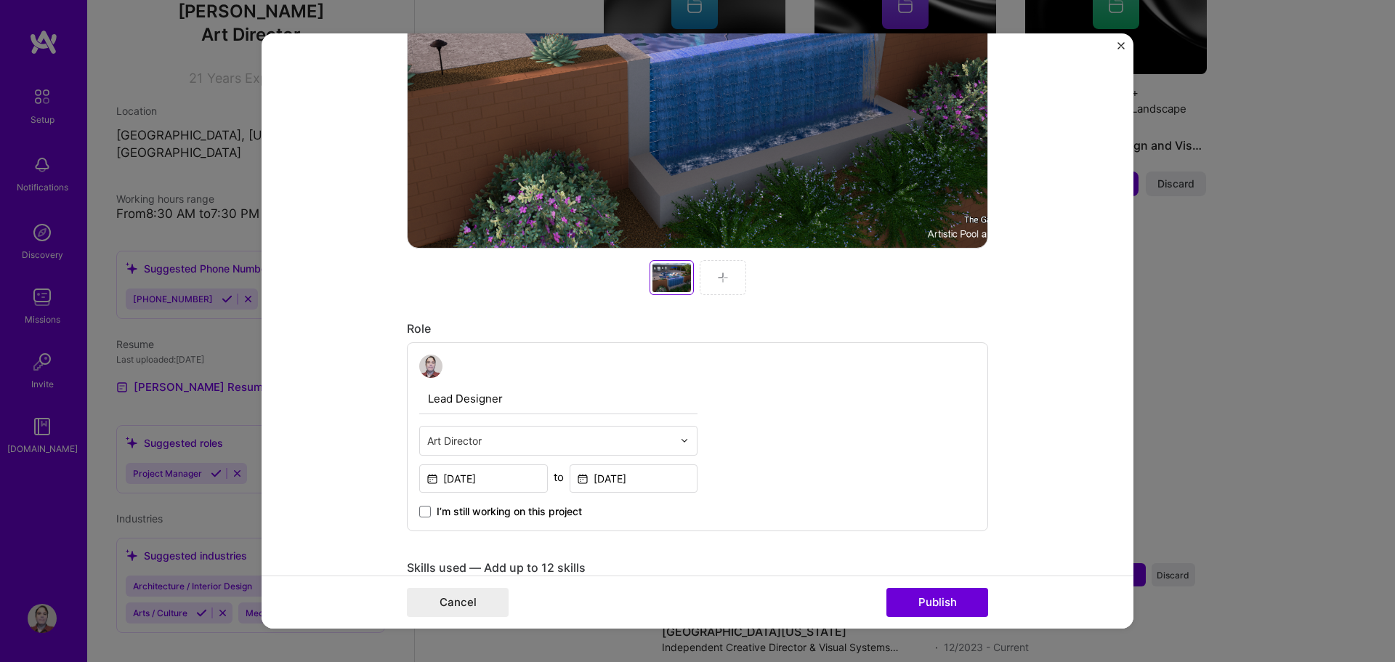
scroll to position [575, 0]
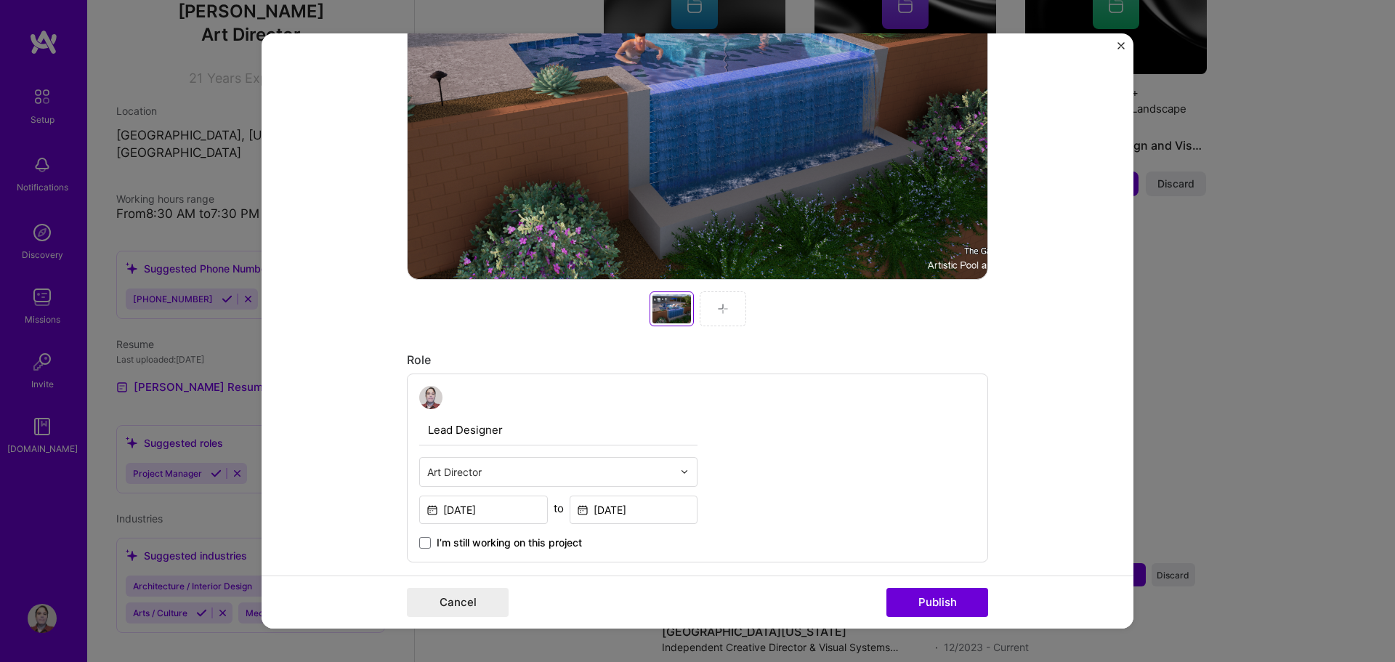
click at [721, 317] on div at bounding box center [722, 308] width 46 height 35
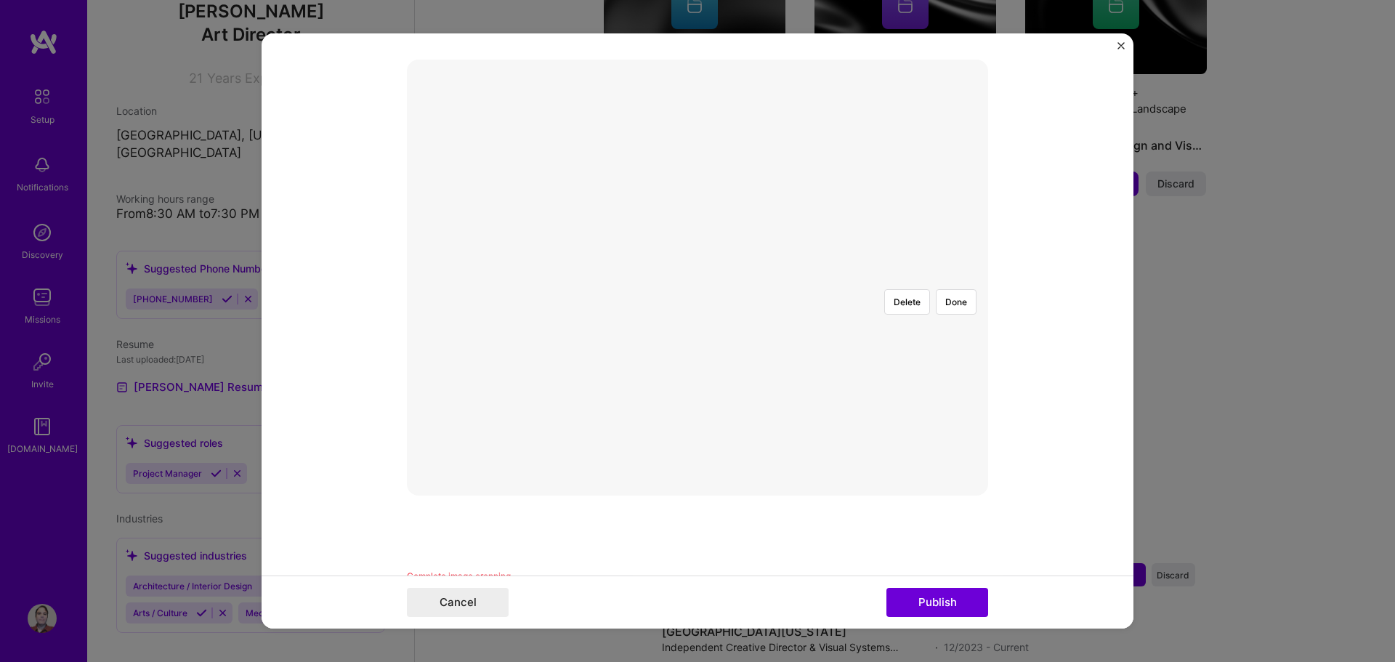
scroll to position [285, 0]
click at [697, 367] on div at bounding box center [914, 515] width 435 height 327
drag, startPoint x: 954, startPoint y: 215, endPoint x: 946, endPoint y: 230, distance: 16.9
click at [953, 364] on button "Done" at bounding box center [956, 376] width 41 height 25
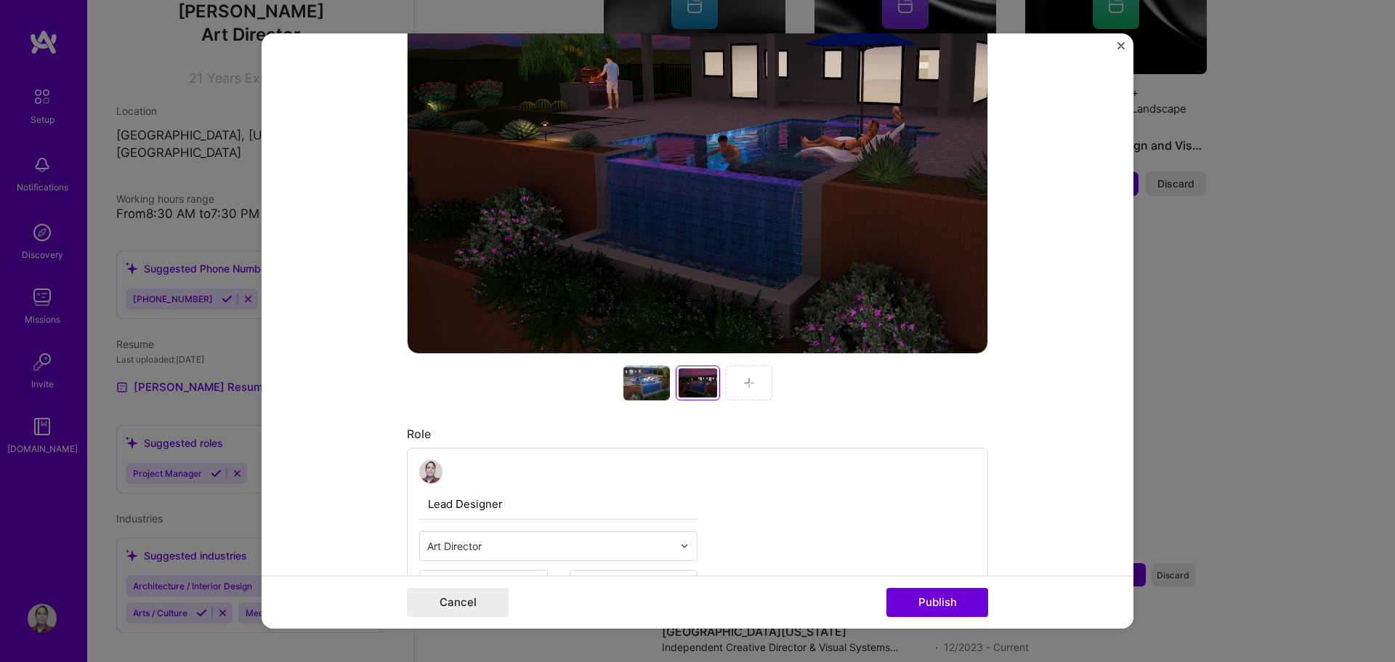
scroll to position [503, 0]
click at [742, 389] on div at bounding box center [749, 381] width 46 height 35
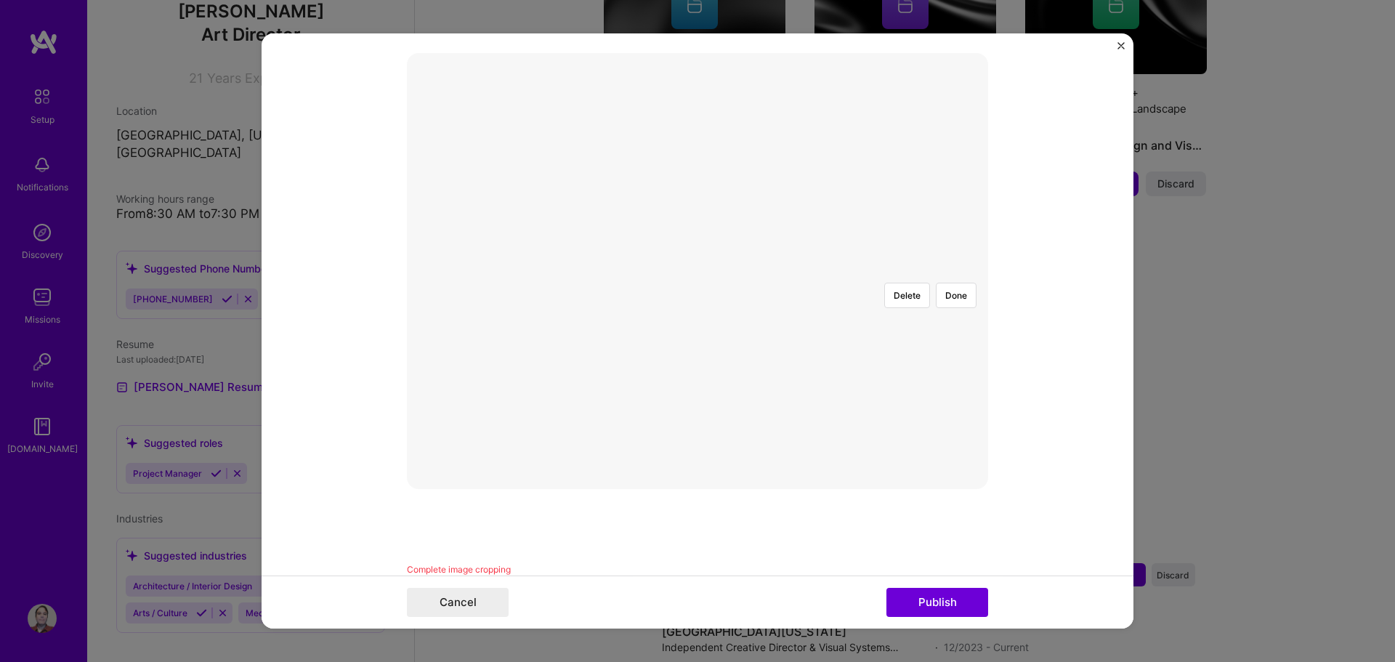
scroll to position [357, 0]
click at [961, 291] on button "Done" at bounding box center [956, 303] width 41 height 25
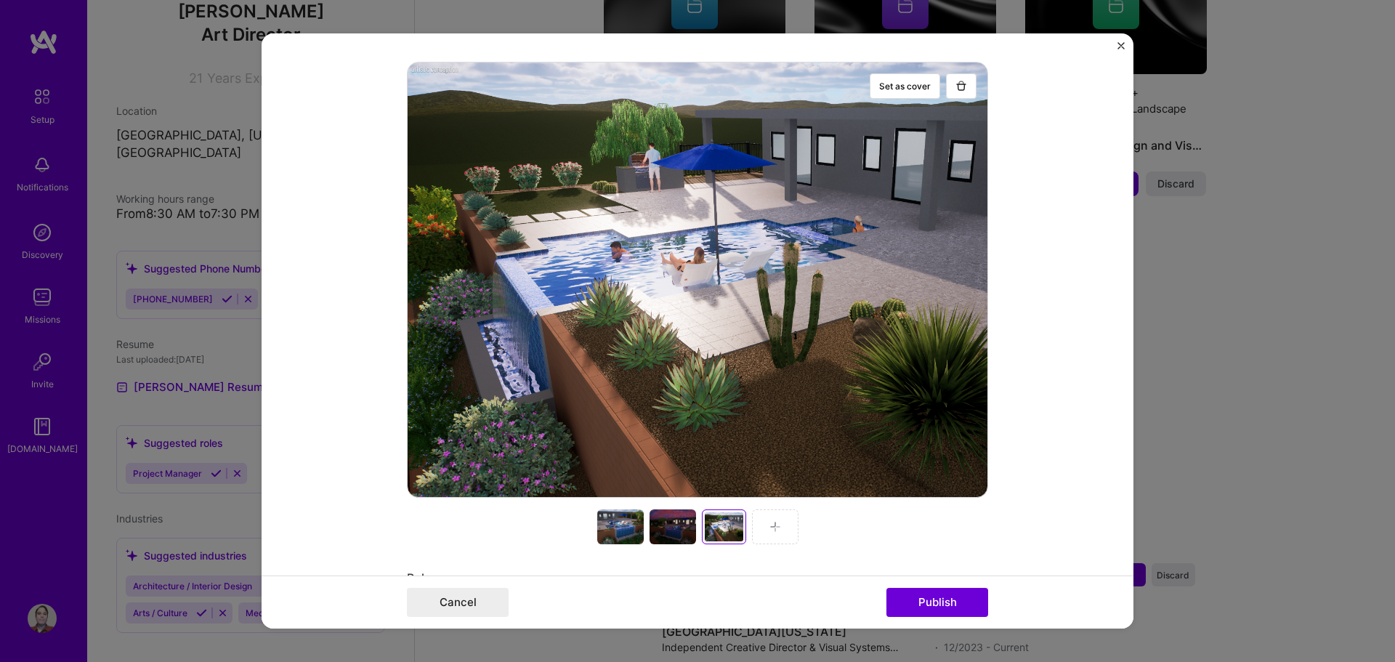
click at [770, 516] on div at bounding box center [775, 526] width 46 height 35
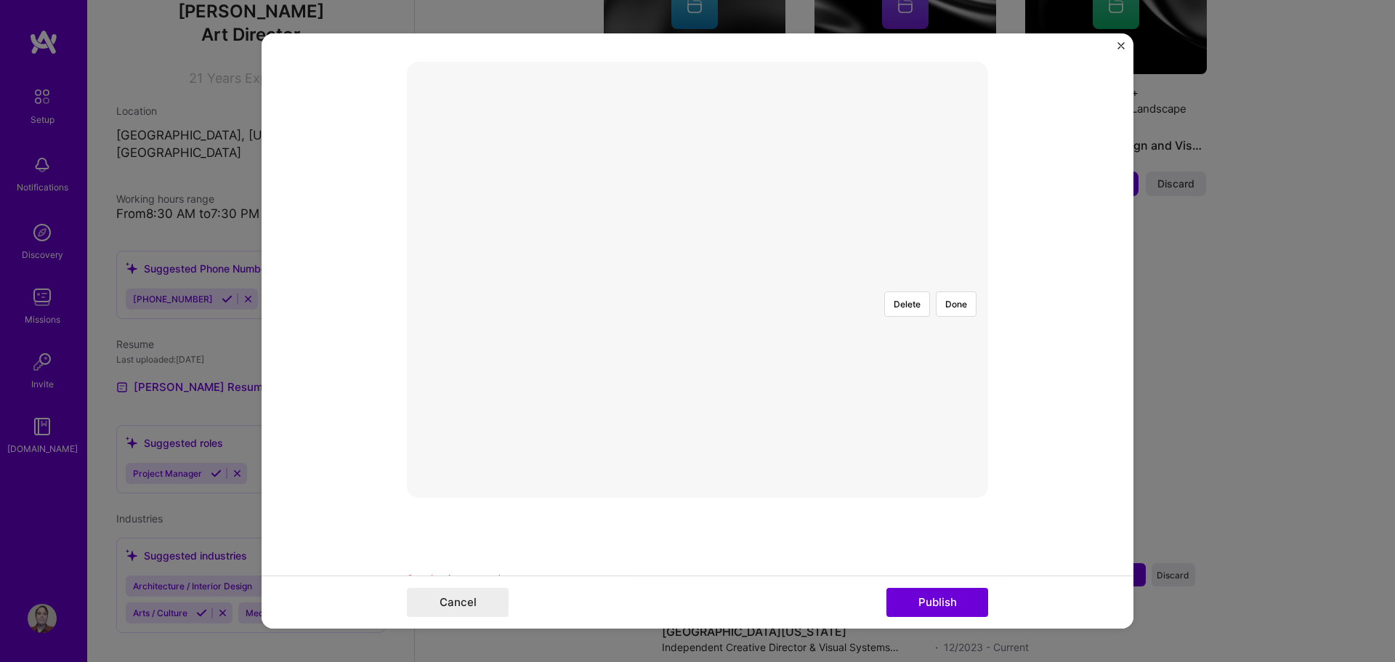
click at [798, 320] on div at bounding box center [980, 443] width 435 height 327
click at [949, 291] on button "Done" at bounding box center [956, 303] width 41 height 25
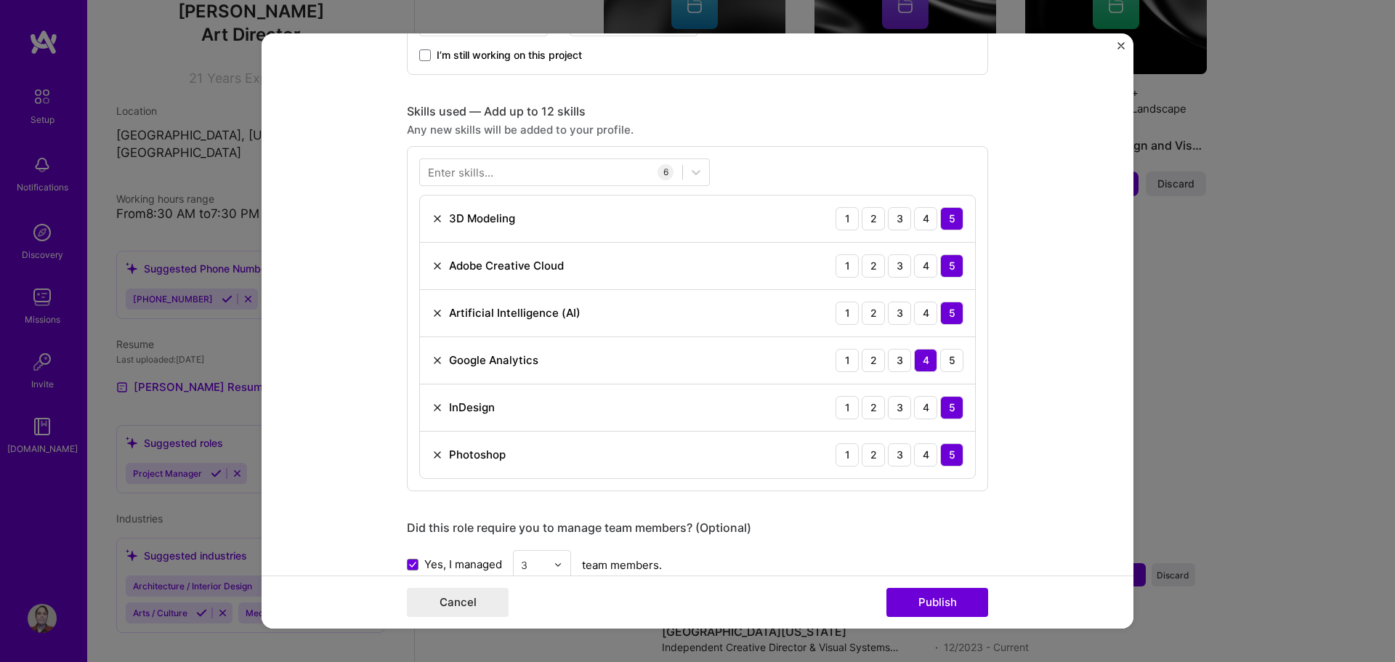
scroll to position [1156, 0]
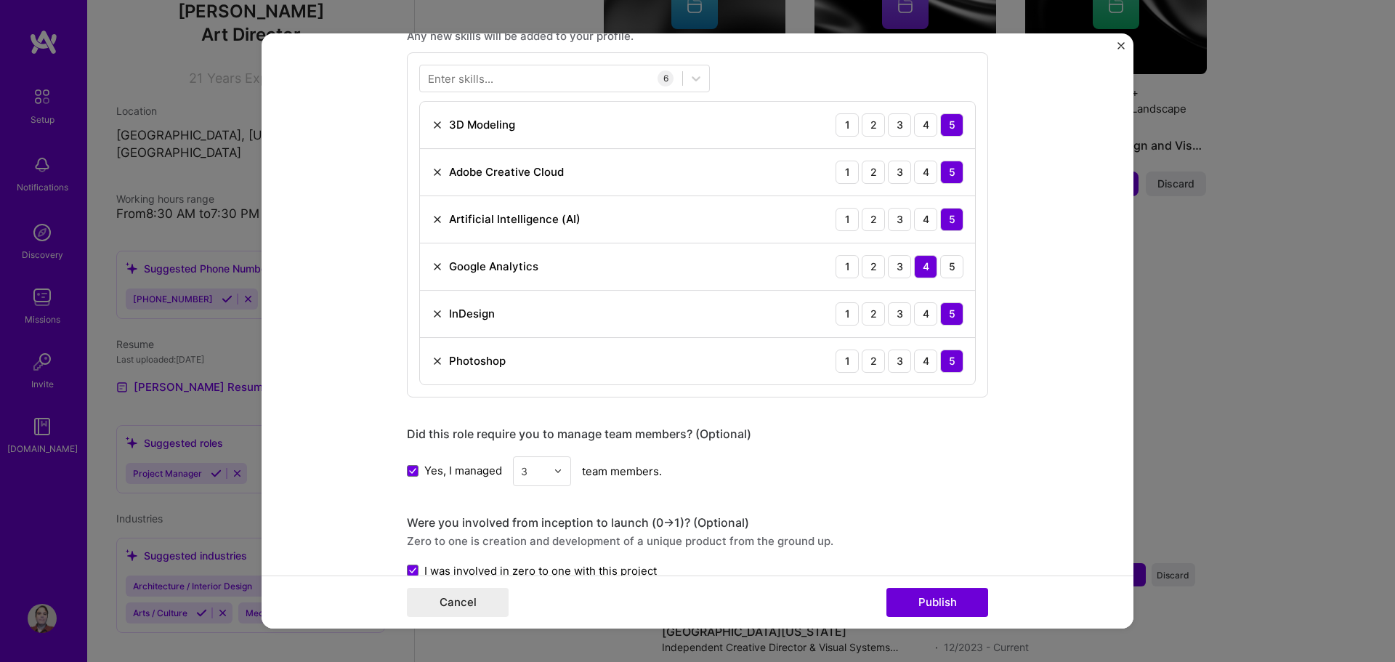
click at [463, 75] on div "Enter skills... 6" at bounding box center [564, 79] width 291 height 28
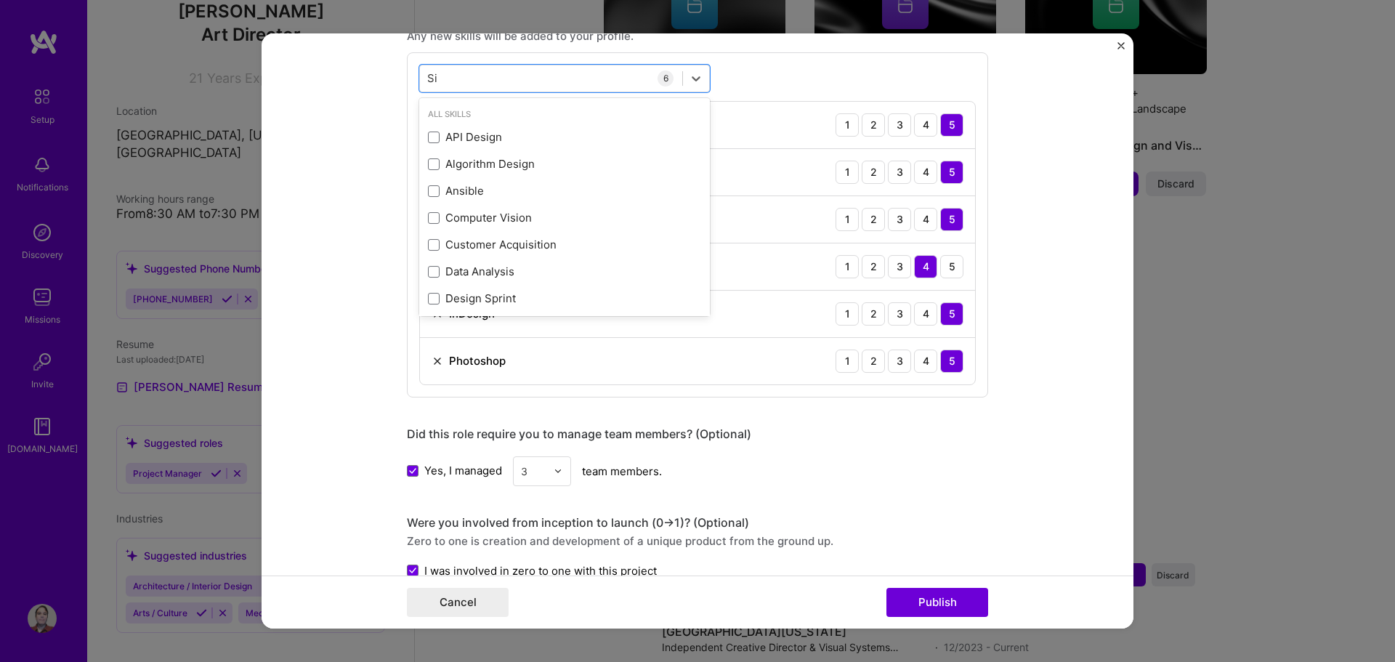
type input "S"
type input "A"
type input "C"
click at [389, 224] on form "Editing suggested project This project is suggested based on your LinkedIn, res…" at bounding box center [697, 331] width 872 height 596
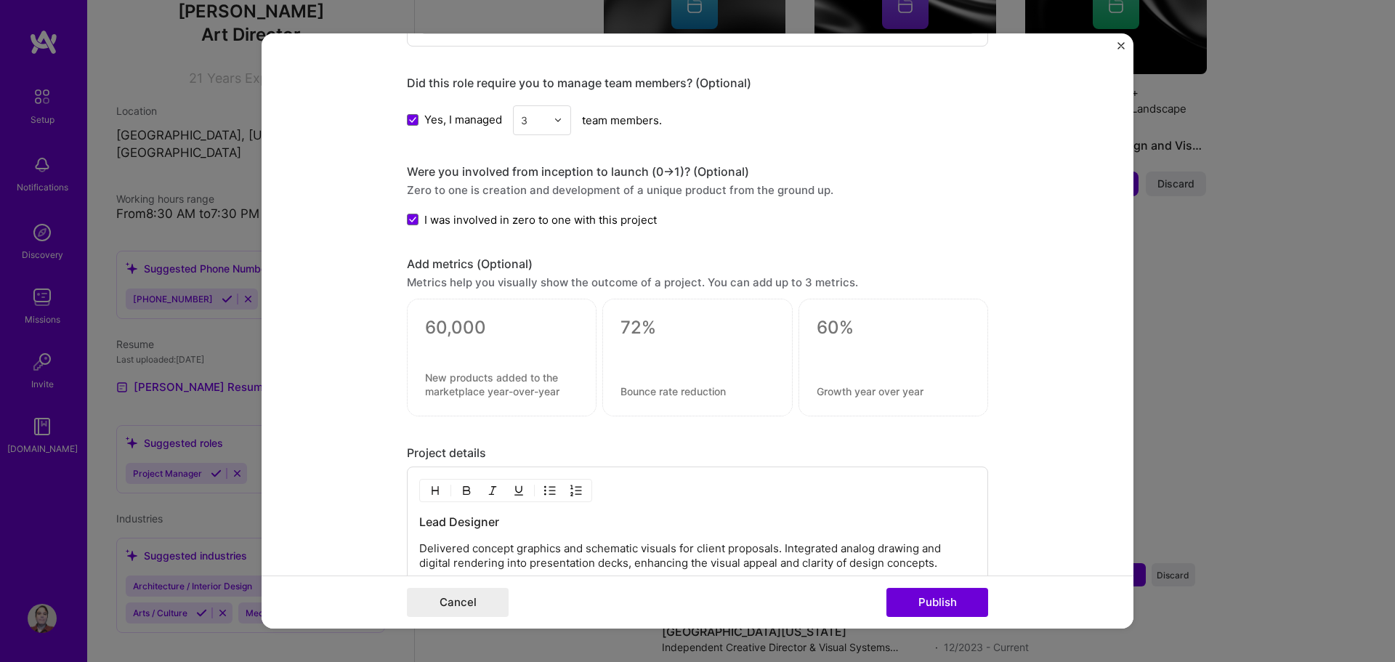
scroll to position [1592, 0]
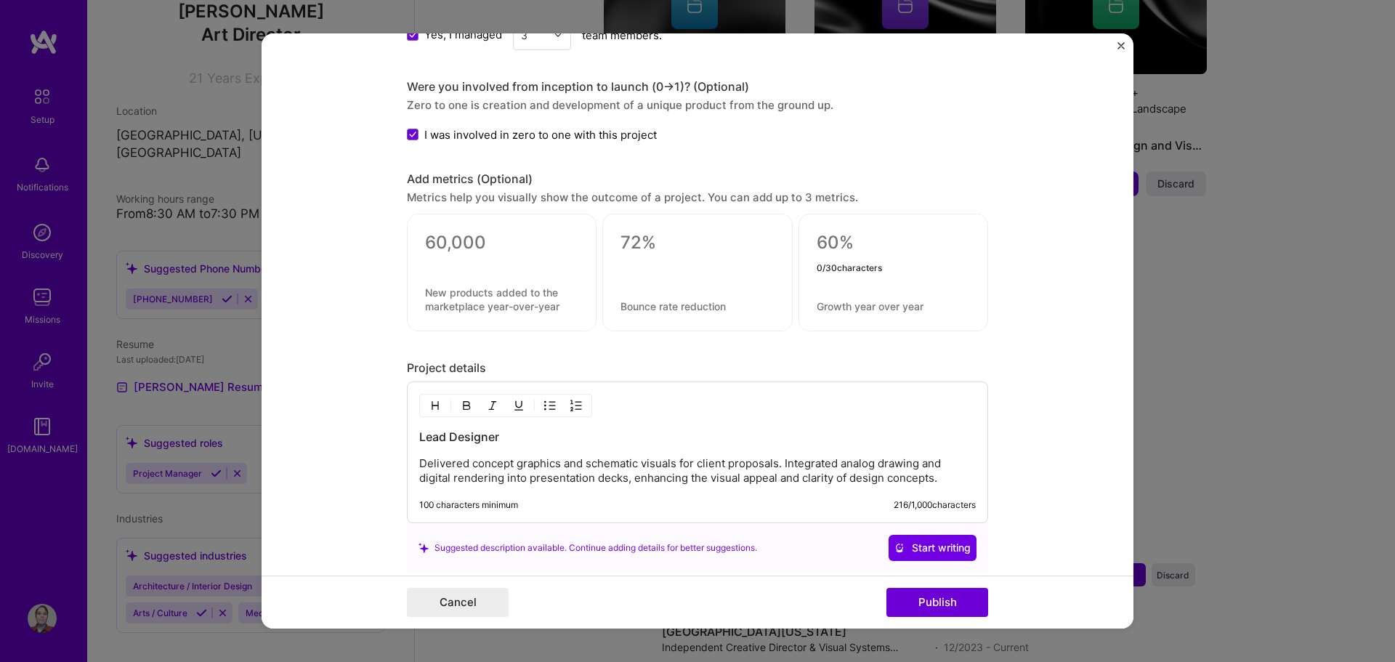
click at [816, 246] on textarea at bounding box center [892, 243] width 153 height 22
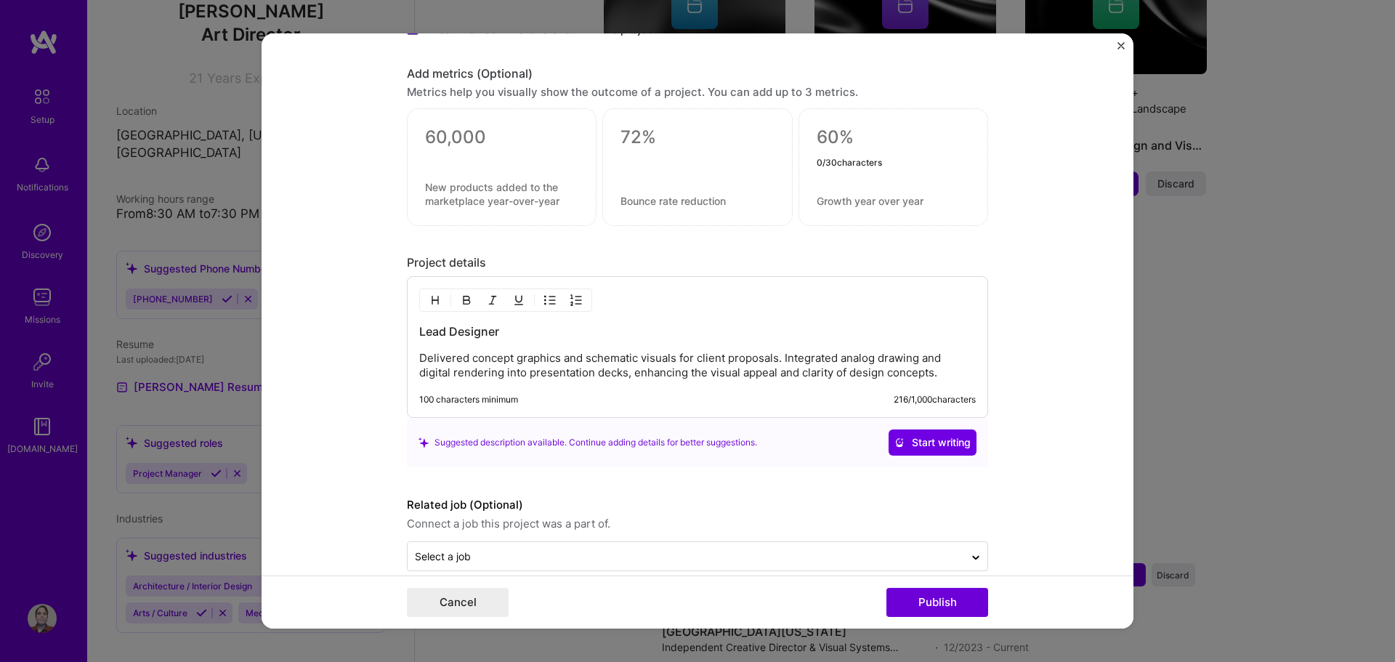
scroll to position [1719, 0]
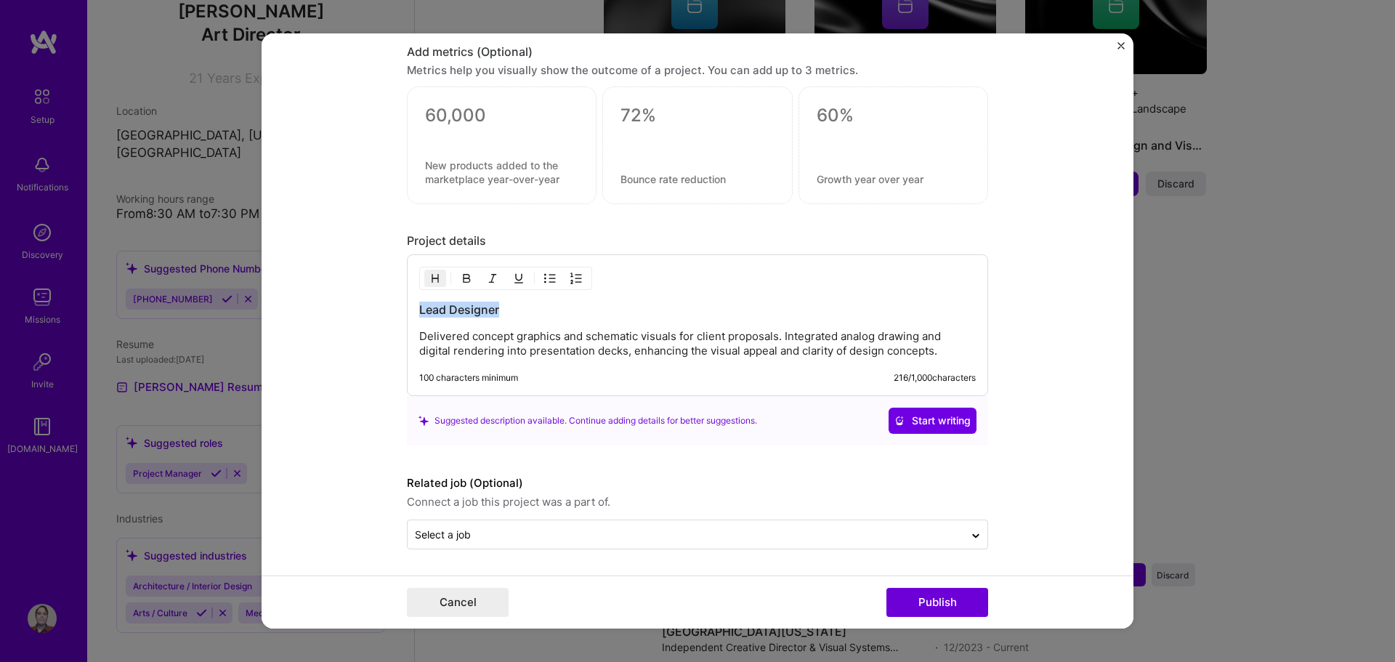
drag, startPoint x: 510, startPoint y: 314, endPoint x: 352, endPoint y: 315, distance: 157.6
click at [352, 315] on form "Editing suggested project This project is suggested based on your LinkedIn, res…" at bounding box center [697, 331] width 872 height 596
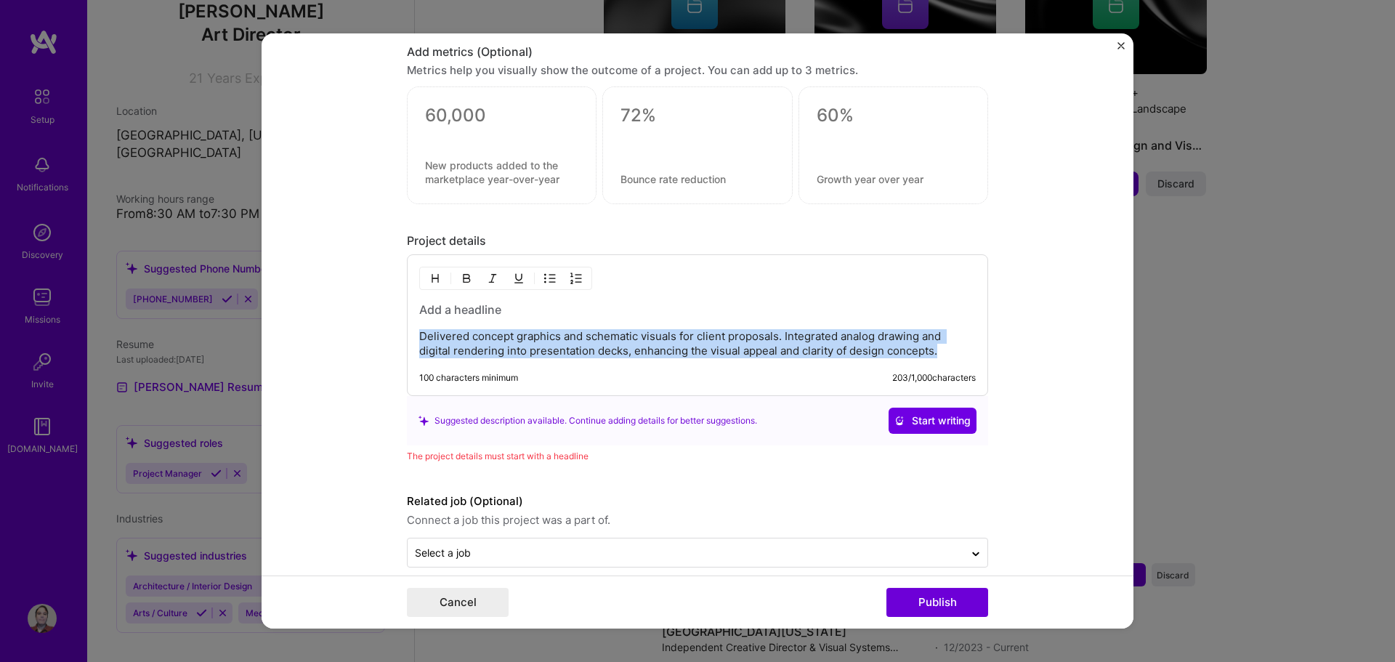
drag, startPoint x: 945, startPoint y: 353, endPoint x: 333, endPoint y: 333, distance: 611.9
click at [333, 333] on form "Editing suggested project This project is suggested based on your LinkedIn, res…" at bounding box center [697, 331] width 872 height 596
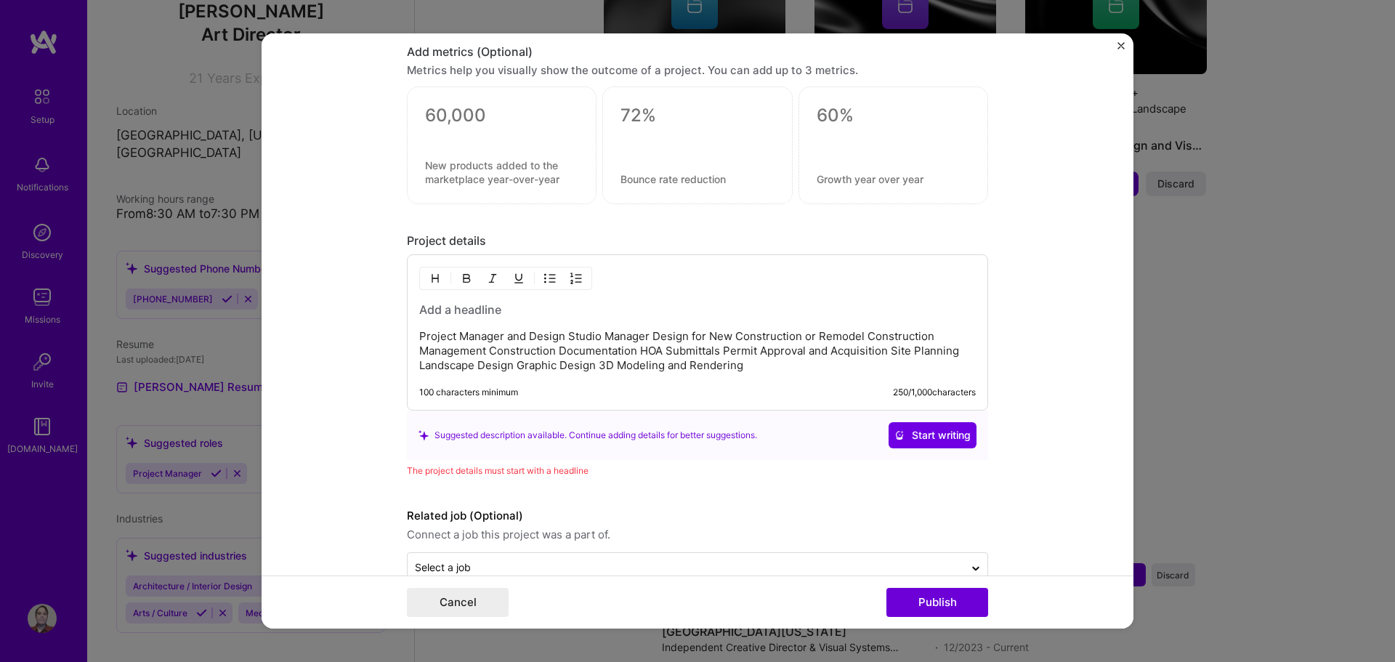
click at [457, 313] on h3 at bounding box center [697, 309] width 556 height 16
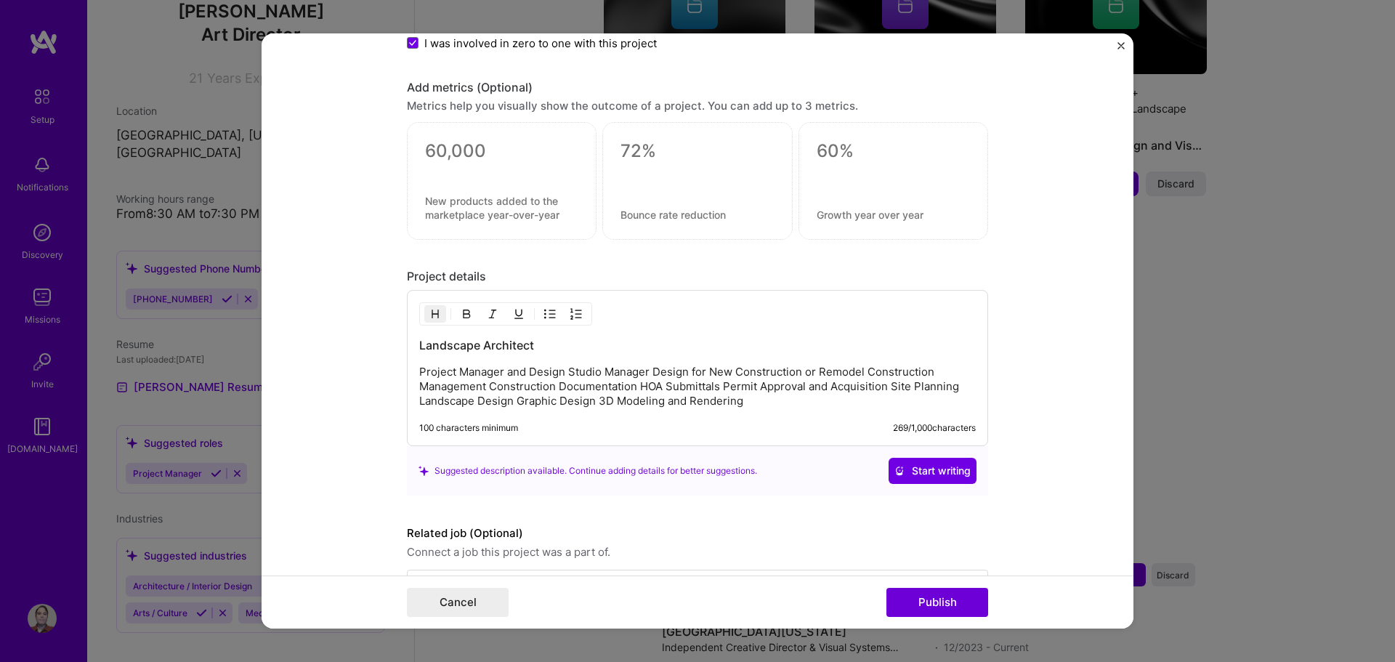
scroll to position [1734, 0]
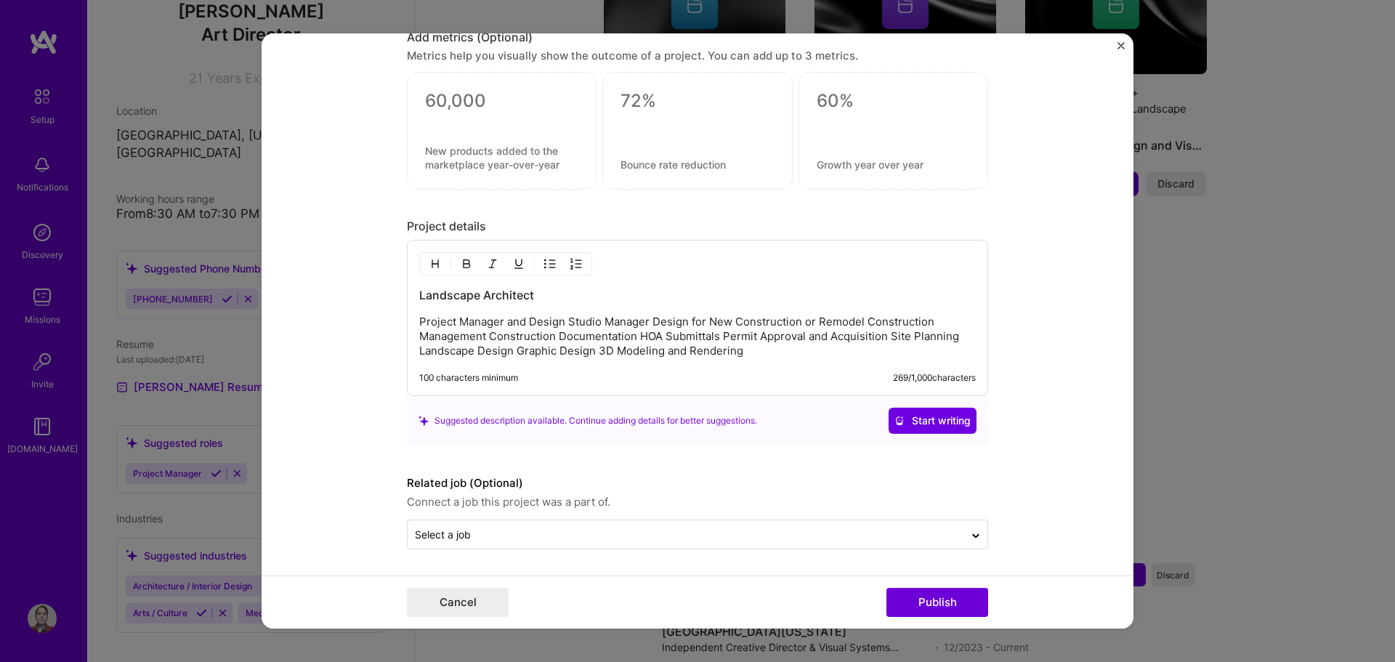
click at [560, 322] on p "Project Manager and Design Studio Manager Design for New Construction or Remode…" at bounding box center [697, 337] width 556 height 44
click at [798, 324] on p "Project Manager and Design, Studio Manager Design for New Construction or Remod…" at bounding box center [697, 337] width 556 height 44
click at [862, 322] on p "Project Manager and Design, Studio Manager Design for New Construction or Remod…" at bounding box center [697, 337] width 556 height 44
click at [859, 324] on p "Project Manager and Design, Studio Manager Design for New Construction or Remod…" at bounding box center [697, 337] width 556 height 44
click at [860, 321] on p "Project Manager and Design, Studio Manager Design for New Construction or Remod…" at bounding box center [697, 337] width 556 height 44
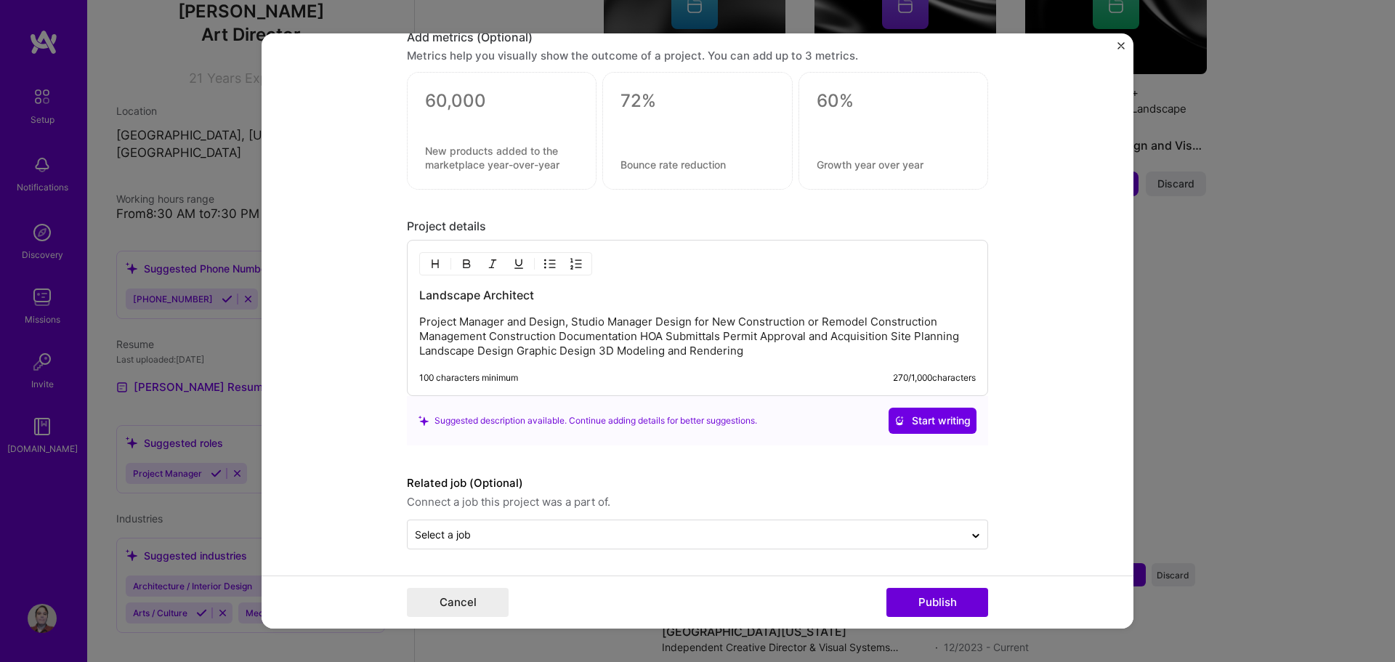
click at [568, 323] on p "Project Manager and Design, Studio Manager Design for New Construction or Remod…" at bounding box center [697, 337] width 556 height 44
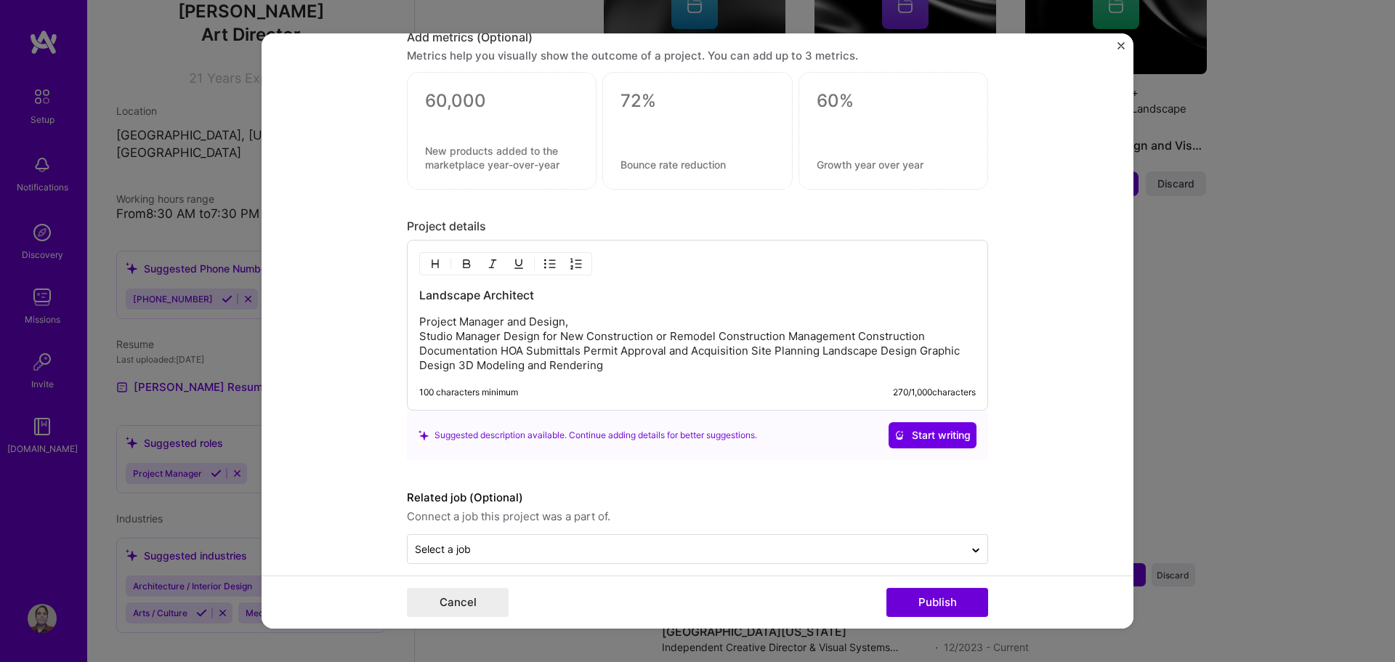
click at [567, 324] on p "Project Manager and Design, Studio Manager Design for New Construction or Remod…" at bounding box center [697, 344] width 556 height 58
click at [713, 336] on p "Project Manager and Design Studio Manager Design for New Construction or Remode…" at bounding box center [697, 344] width 556 height 58
click at [707, 352] on p "Project Manager and Design Studio Manager Design for New Construction or Remode…" at bounding box center [697, 344] width 556 height 58
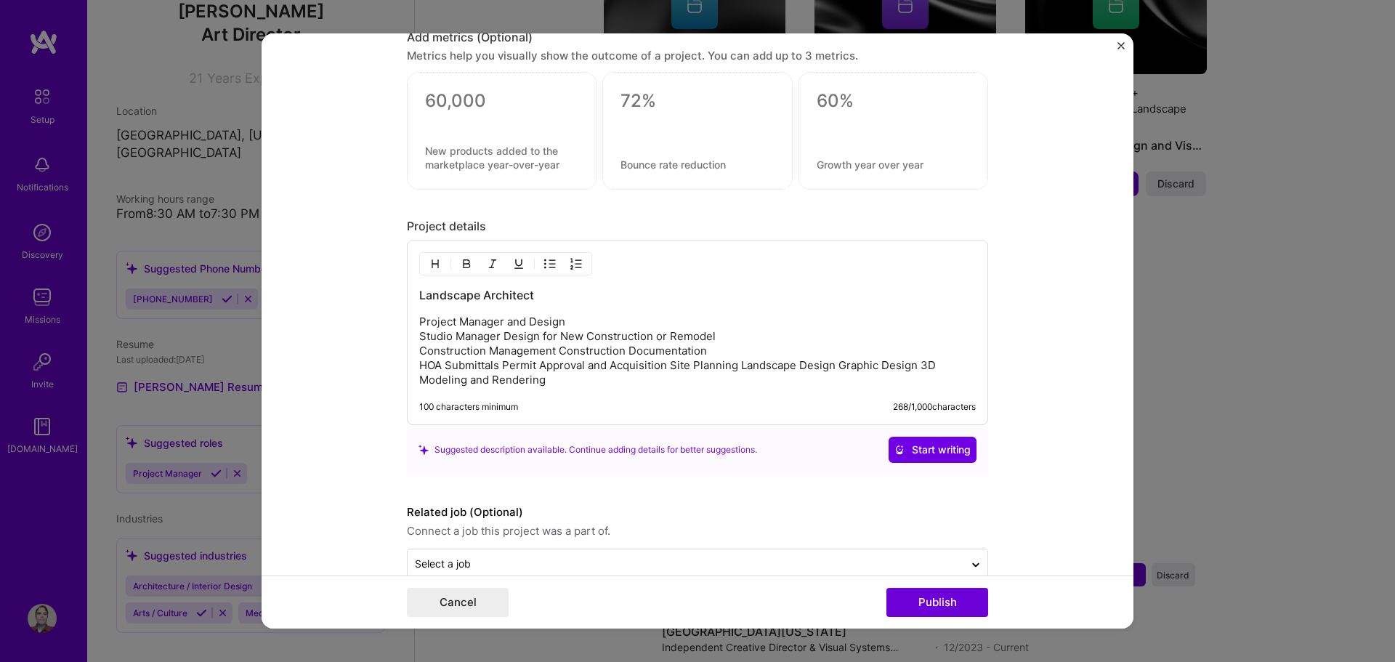
click at [667, 368] on p "Project Manager and Design Studio Manager Design for New Construction or Remode…" at bounding box center [697, 351] width 556 height 73
click at [581, 381] on p "Project Manager and Design Studio Manager Design for New Construction or Remode…" at bounding box center [697, 351] width 556 height 73
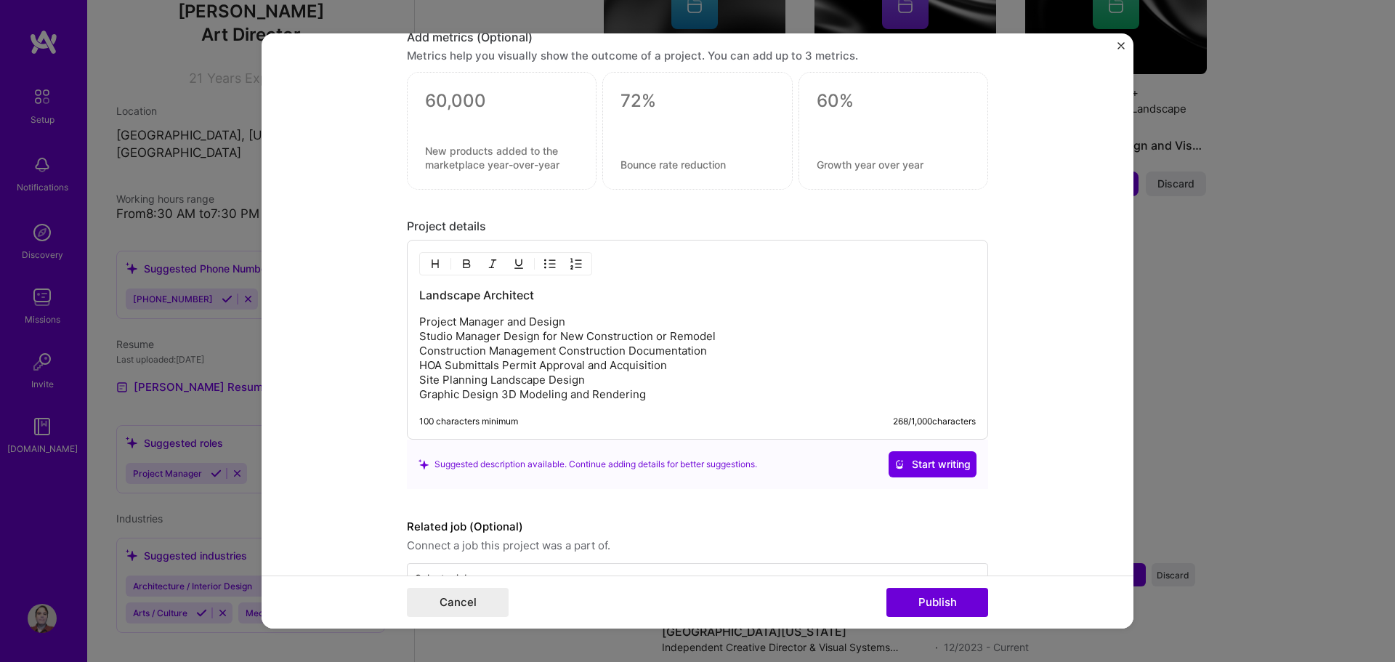
click at [499, 394] on p "Project Manager and Design Studio Manager Design for New Construction or Remode…" at bounding box center [697, 358] width 556 height 87
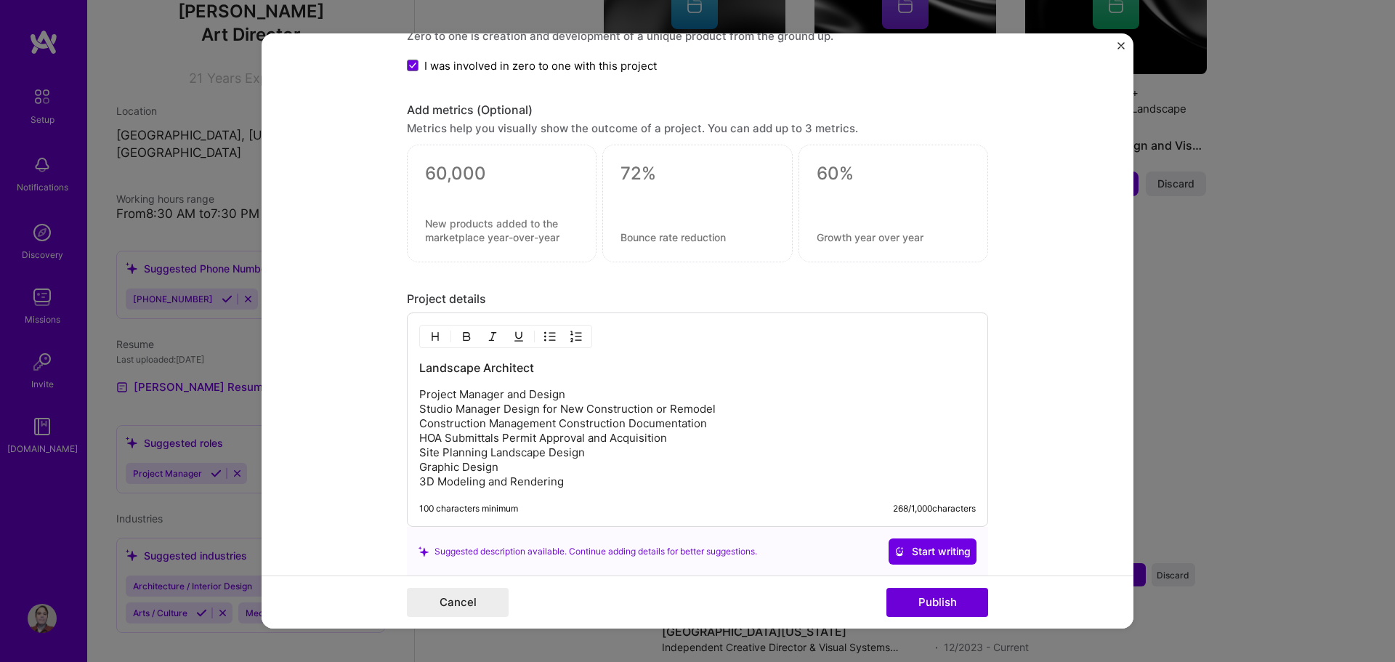
scroll to position [1792, 0]
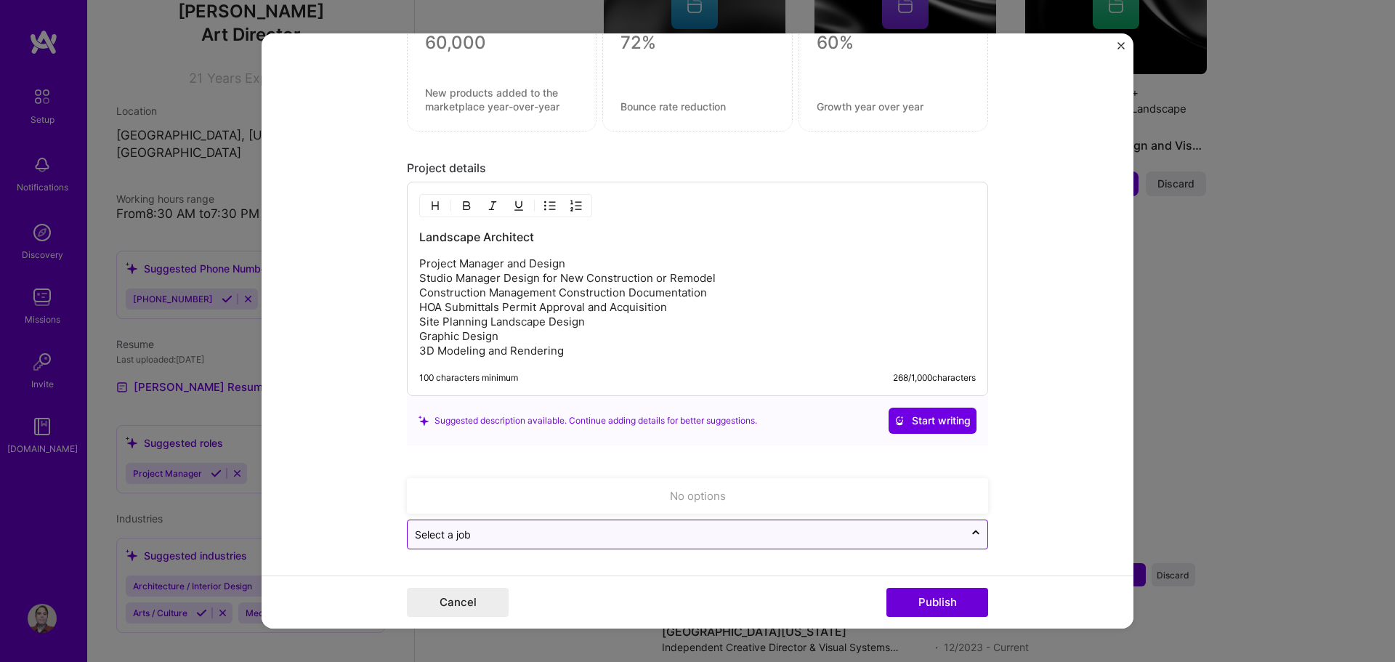
click at [502, 538] on input "text" at bounding box center [686, 534] width 542 height 15
type input "Marana Residence"
click at [930, 605] on button "Publish" at bounding box center [937, 602] width 102 height 29
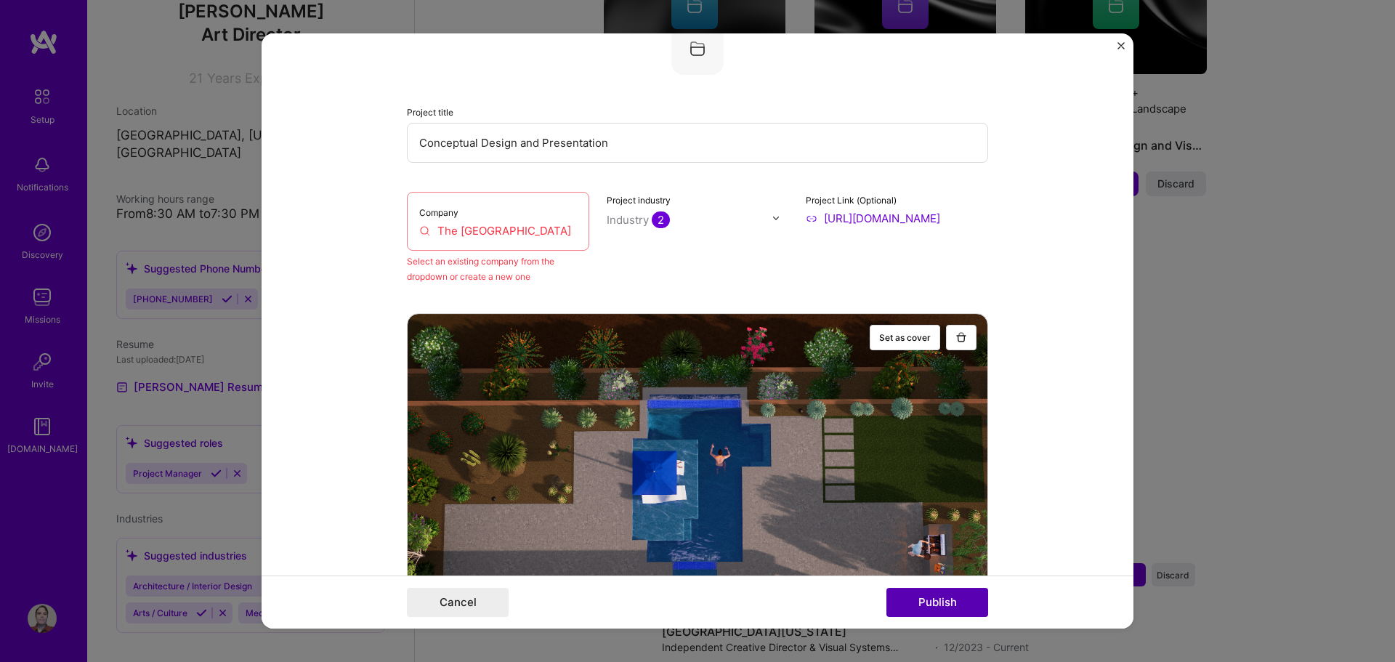
scroll to position [95, 0]
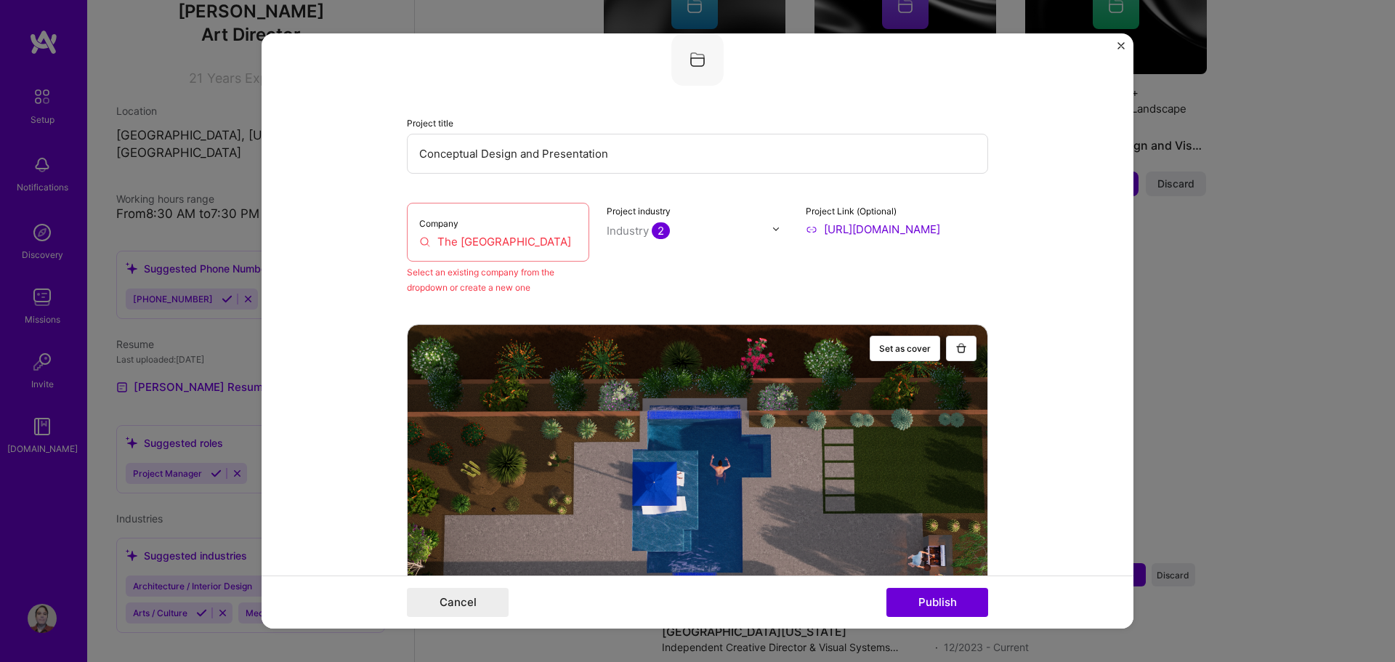
drag, startPoint x: 530, startPoint y: 242, endPoint x: 407, endPoint y: 243, distance: 123.5
click at [407, 243] on div "Company The [GEOGRAPHIC_DATA]" at bounding box center [498, 232] width 182 height 59
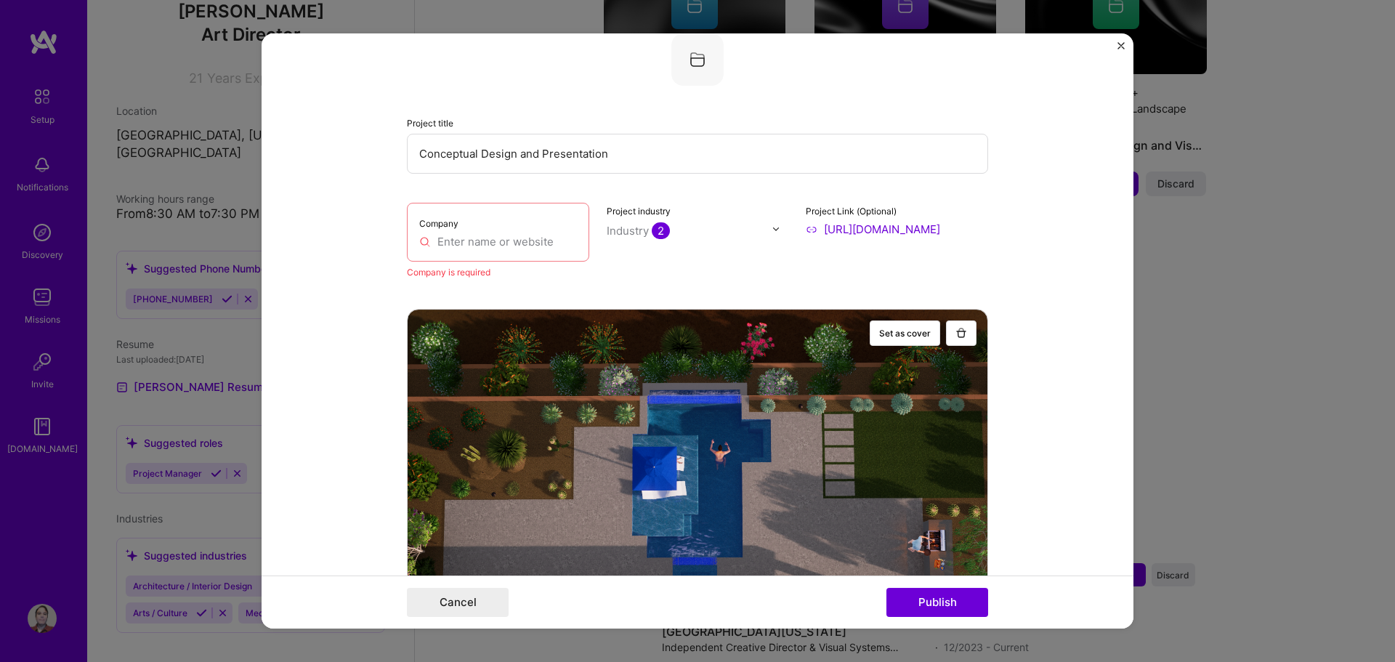
paste input "[URL][DOMAIN_NAME]"
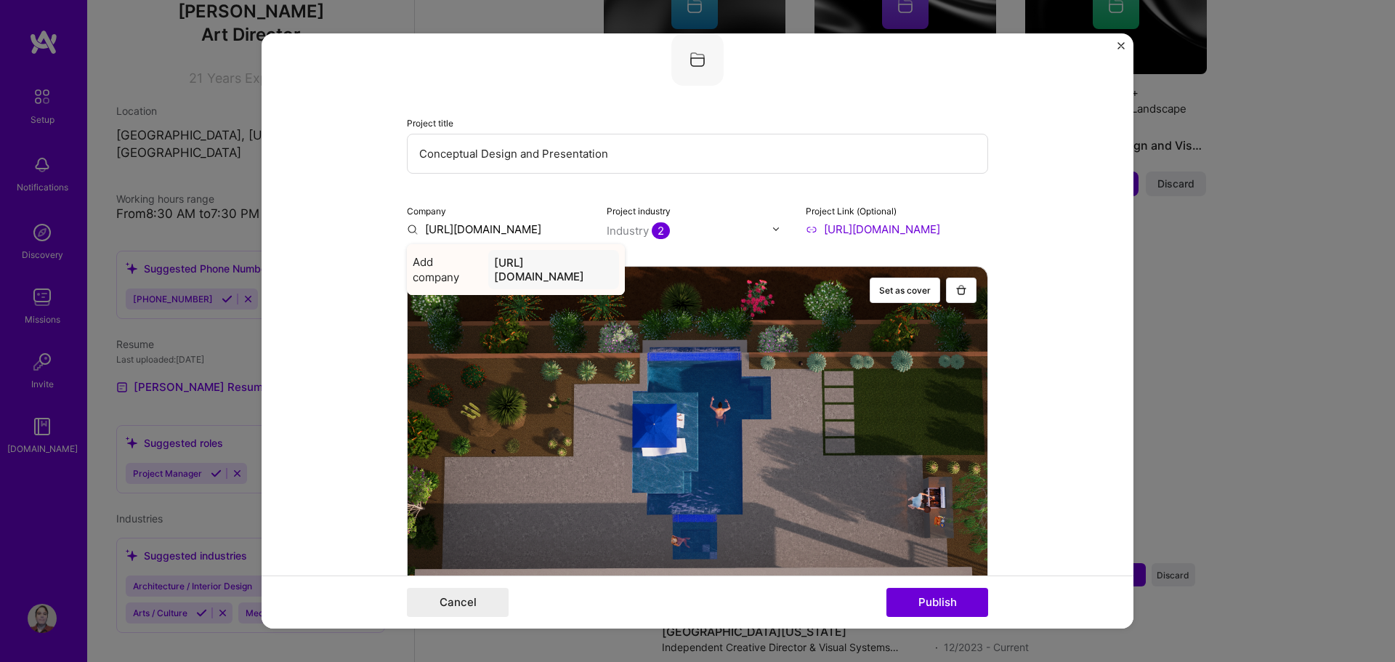
type input "[URL][DOMAIN_NAME]"
click at [488, 272] on div "[URL][DOMAIN_NAME]" at bounding box center [553, 269] width 131 height 39
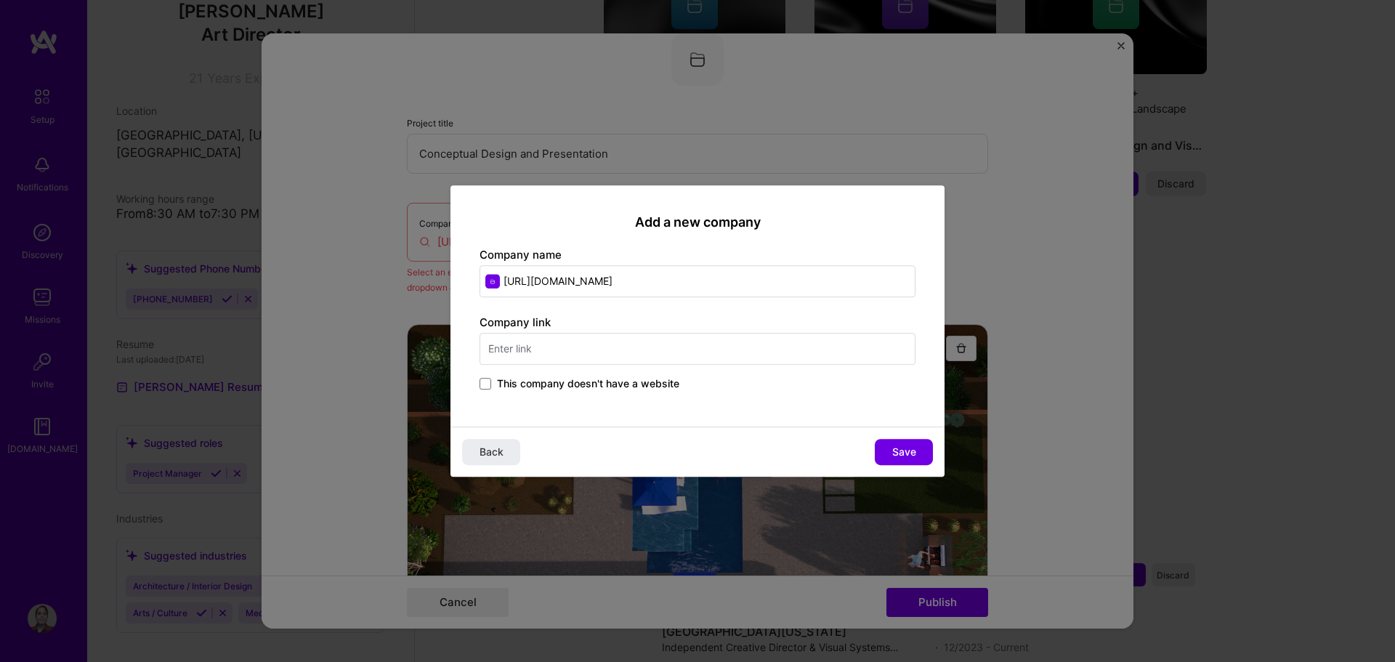
drag, startPoint x: 691, startPoint y: 283, endPoint x: 464, endPoint y: 286, distance: 227.4
click at [464, 286] on div "Add a new company Company name [URL][DOMAIN_NAME] Company link This company doe…" at bounding box center [697, 306] width 494 height 242
click at [575, 351] on input "text" at bounding box center [697, 349] width 436 height 32
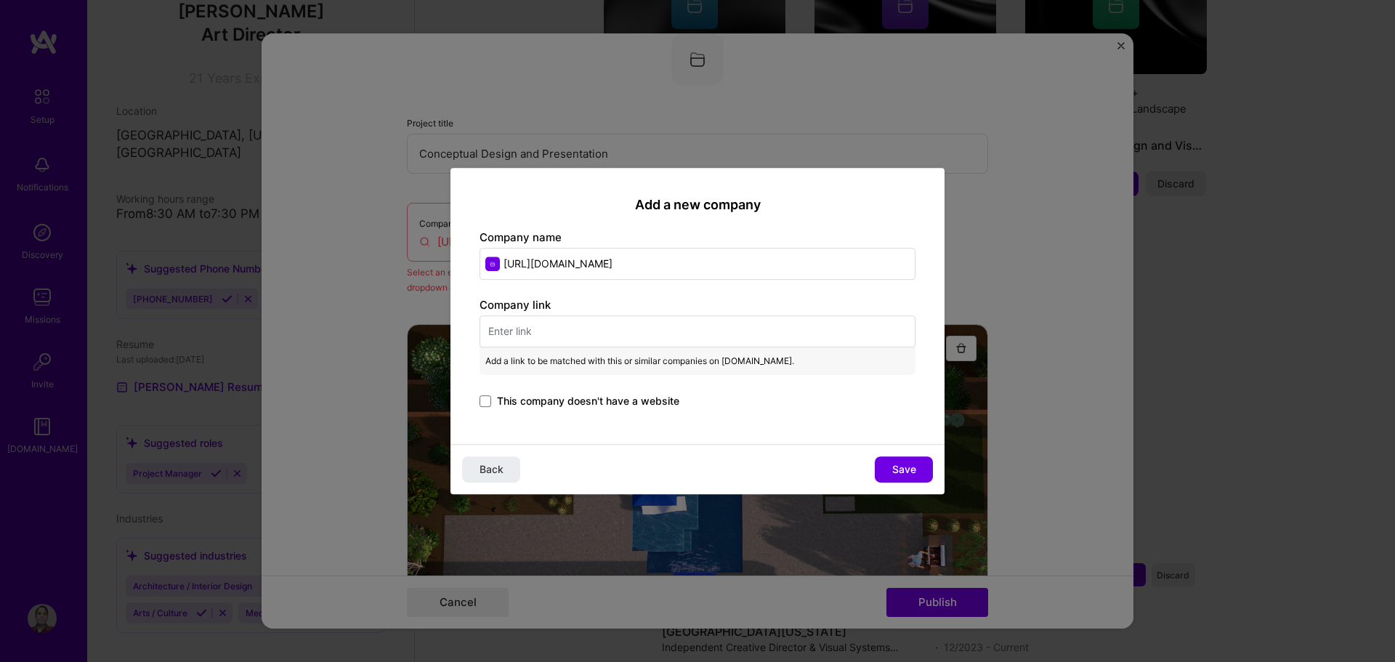
paste input "[URL][DOMAIN_NAME]"
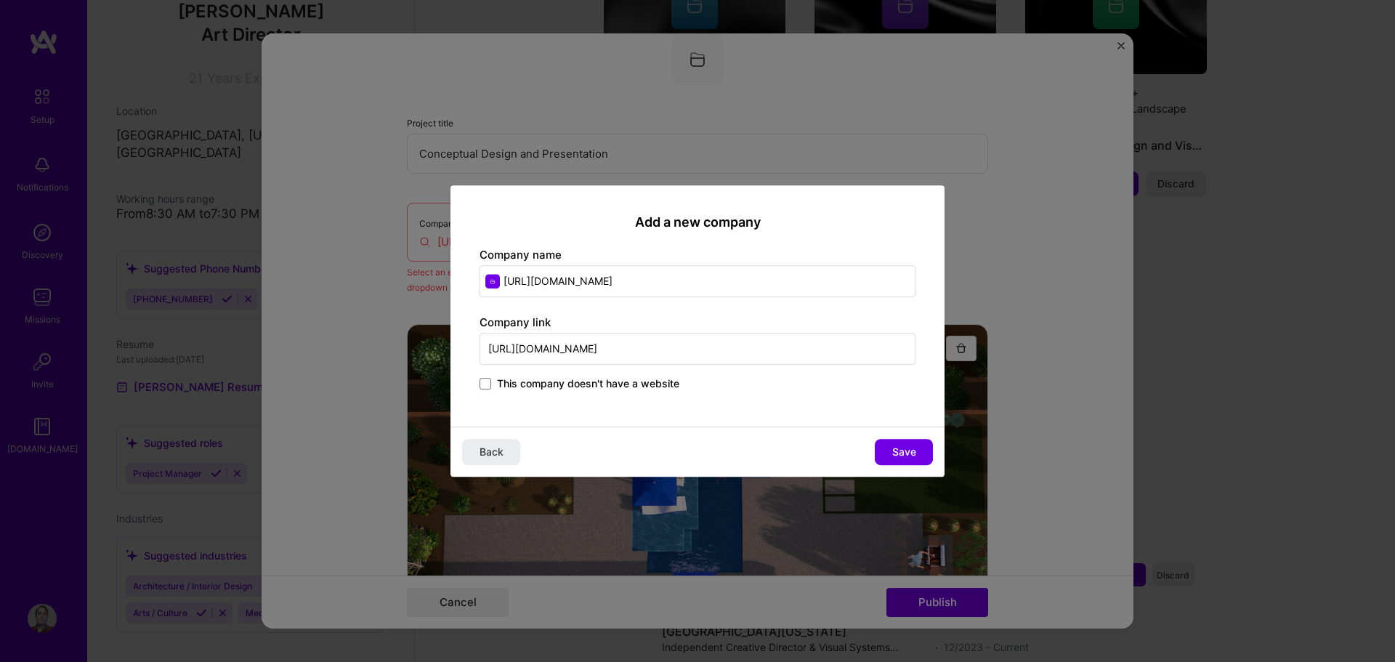
type input "[URL][DOMAIN_NAME]"
drag, startPoint x: 716, startPoint y: 275, endPoint x: 402, endPoint y: 278, distance: 314.5
click at [402, 278] on div "Add a new company Company name [URL][DOMAIN_NAME] Company link [URL][DOMAIN_NAM…" at bounding box center [697, 331] width 1395 height 662
type input "The [GEOGRAPHIC_DATA]"
drag, startPoint x: 539, startPoint y: 402, endPoint x: 591, endPoint y: 421, distance: 55.9
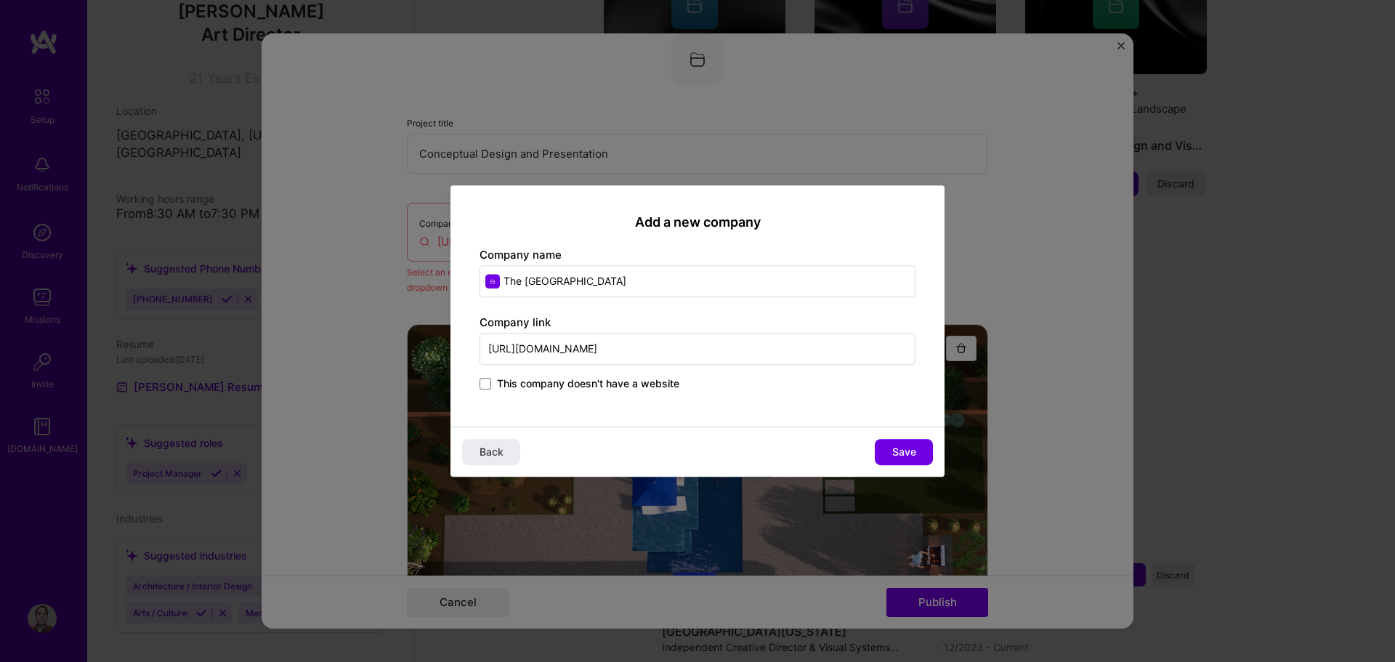
click at [539, 402] on div "Add a new company Company name The Garden Gate Company link [URL][DOMAIN_NAME] …" at bounding box center [697, 306] width 494 height 242
click at [904, 452] on span "Save" at bounding box center [904, 452] width 24 height 15
type input "The [GEOGRAPHIC_DATA]"
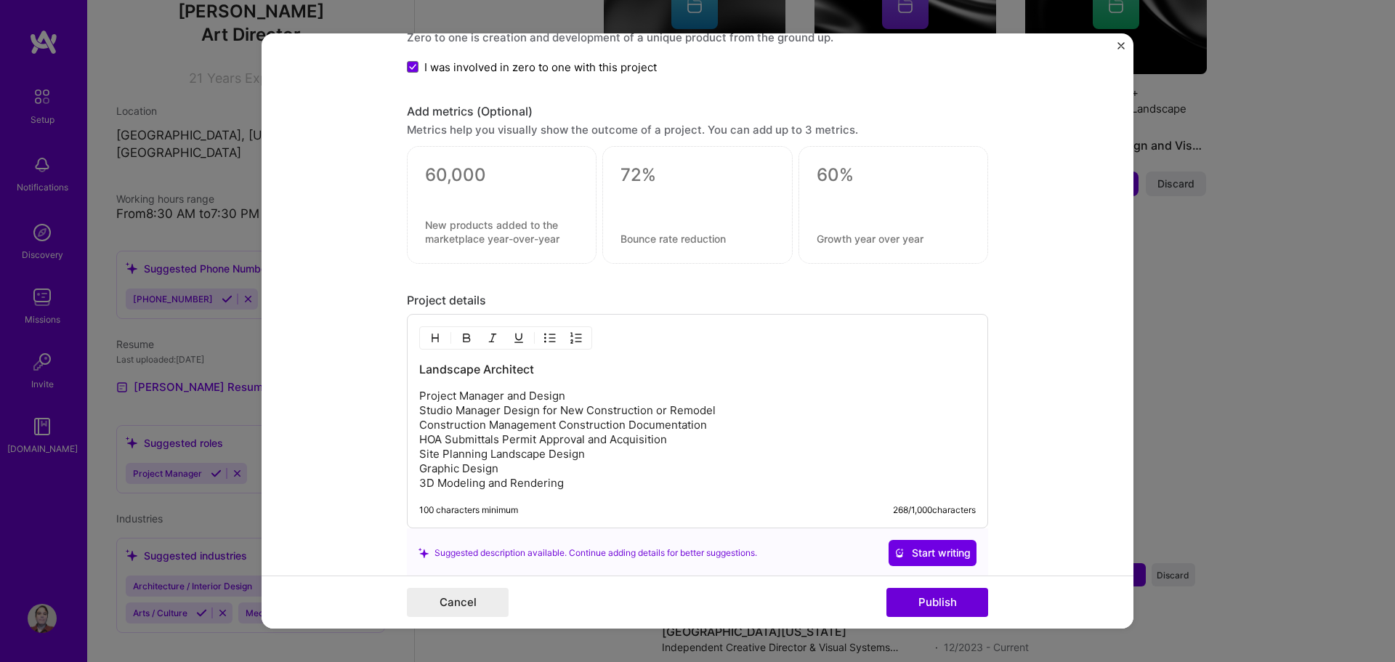
scroll to position [1620, 0]
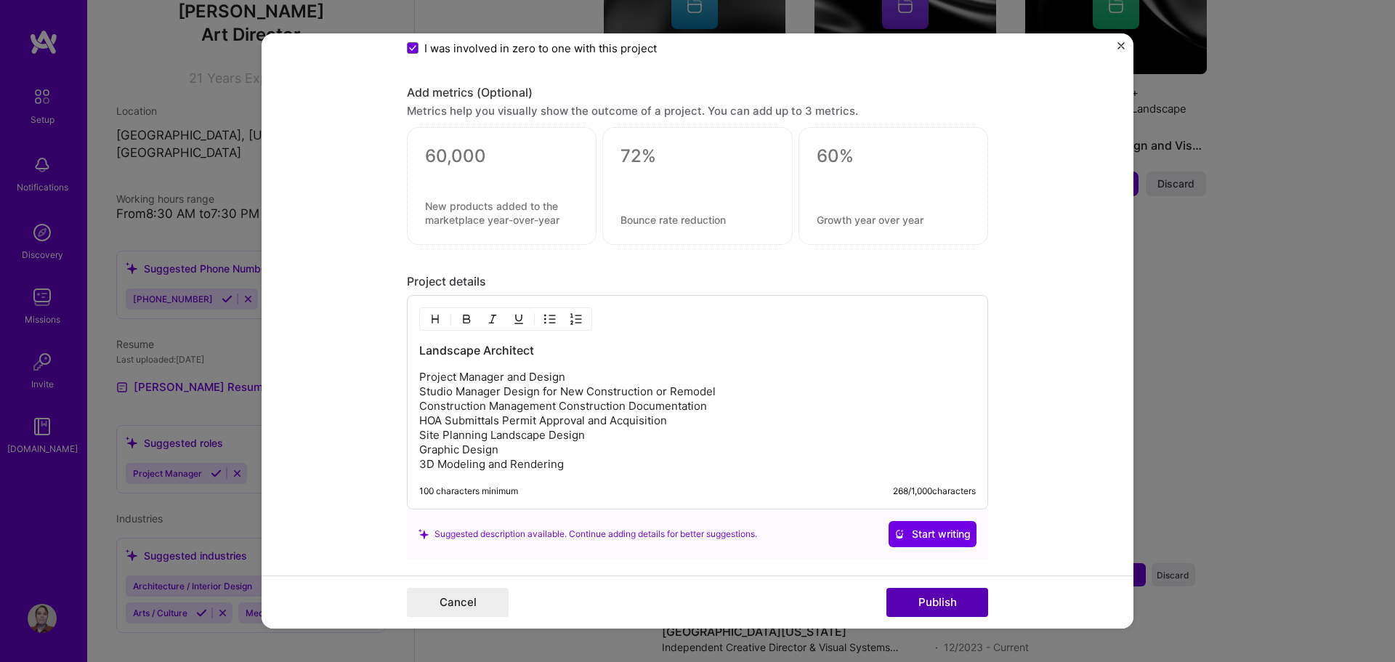
click at [938, 595] on button "Publish" at bounding box center [937, 602] width 102 height 29
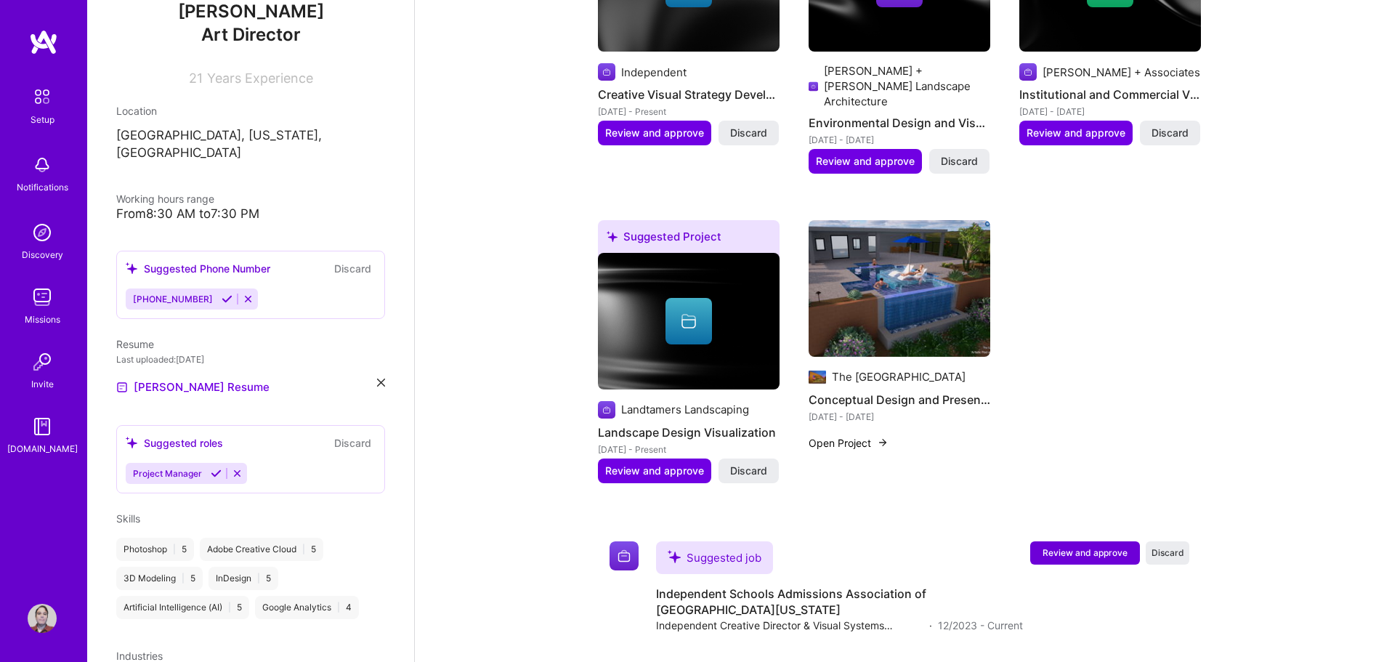
click at [888, 437] on img at bounding box center [883, 443] width 12 height 12
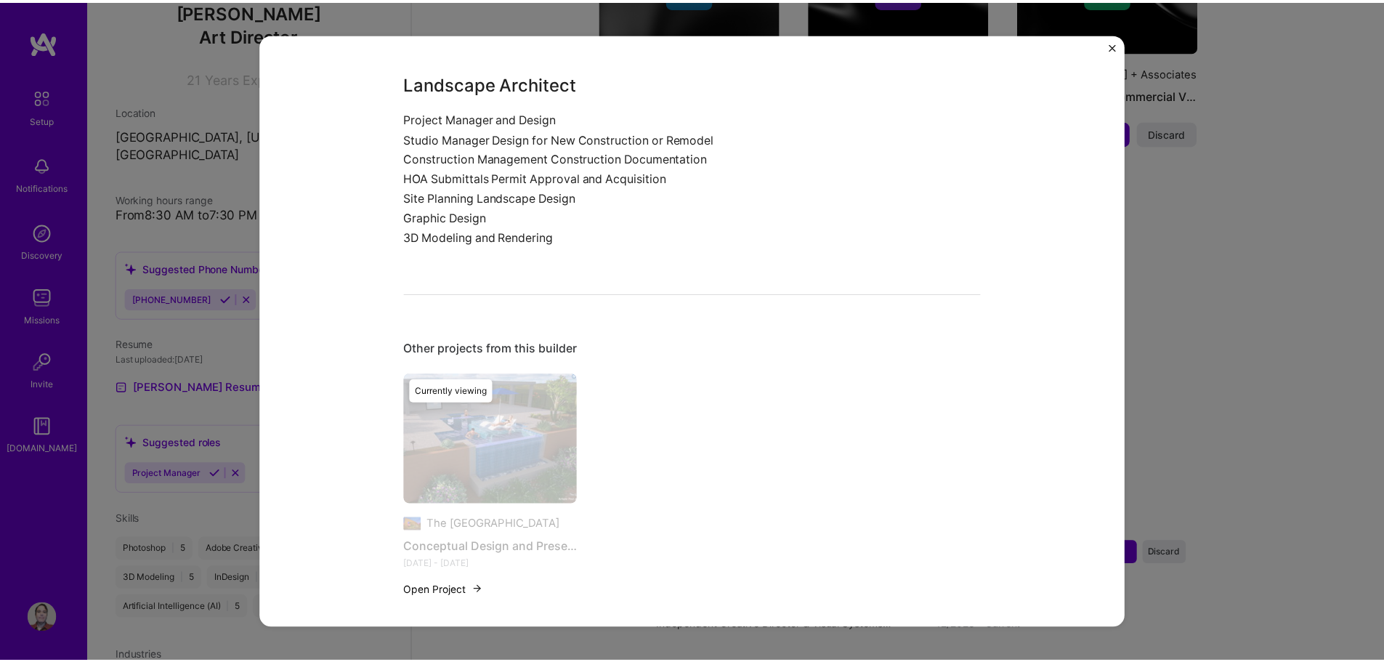
scroll to position [1064, 0]
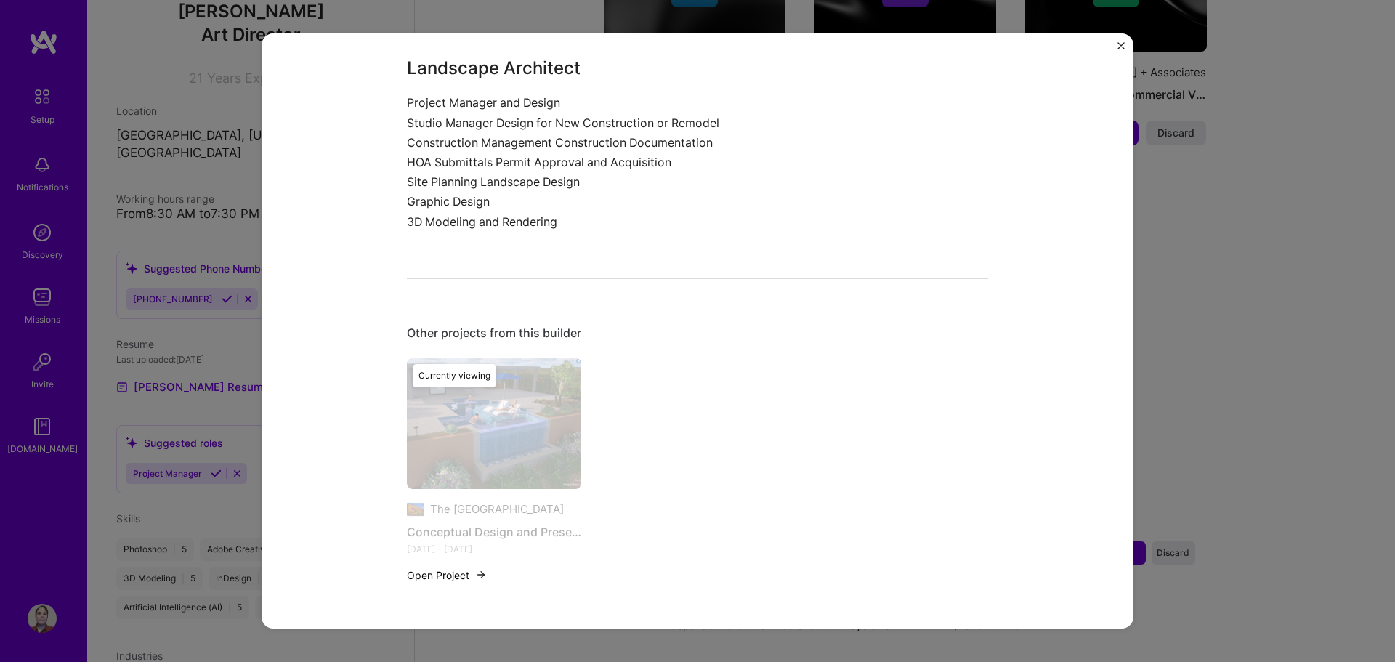
click at [1251, 336] on div "Conceptual Design and Presentation The Garden Gate Construction, Architecture /…" at bounding box center [697, 331] width 1395 height 662
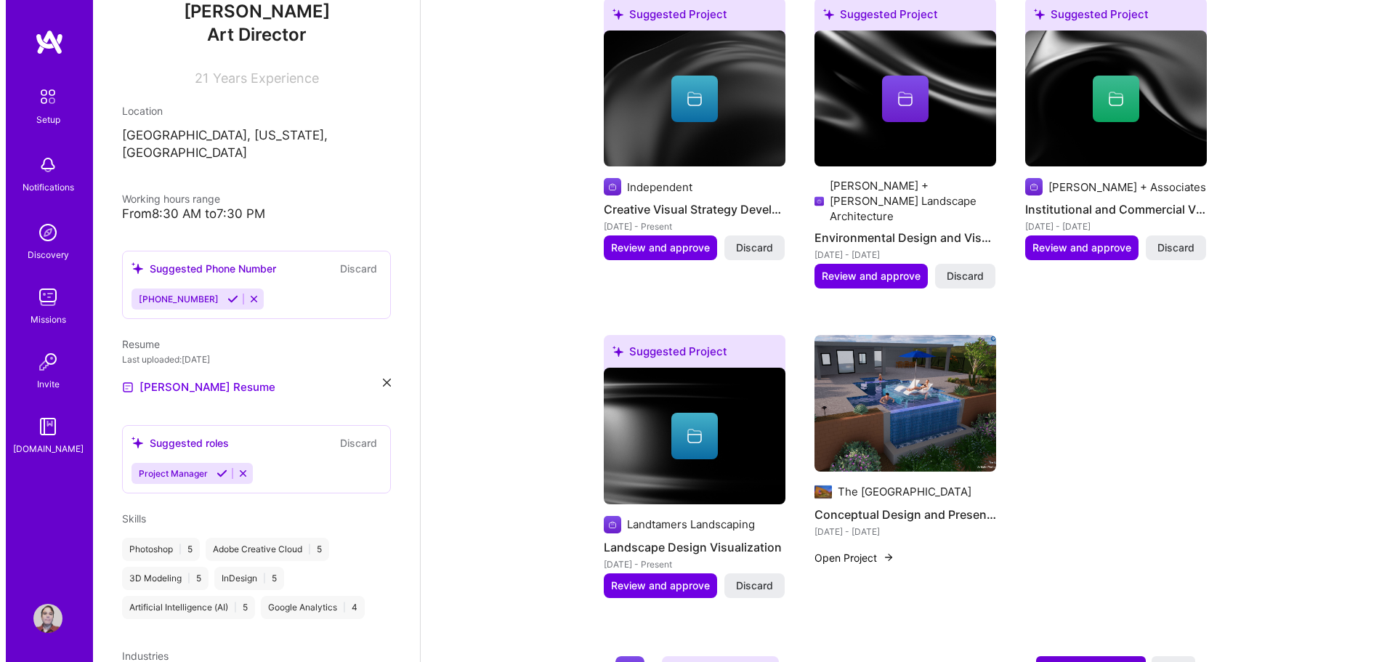
scroll to position [772, 0]
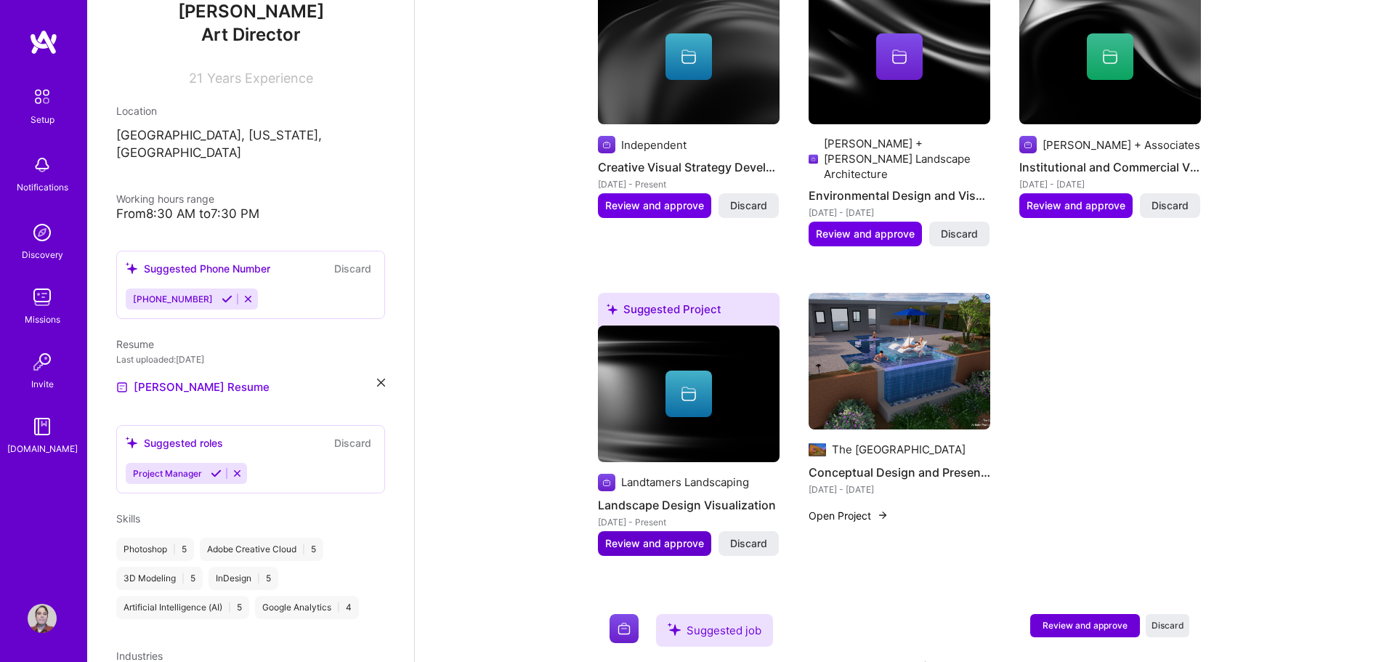
click at [651, 536] on span "Review and approve" at bounding box center [654, 543] width 99 height 15
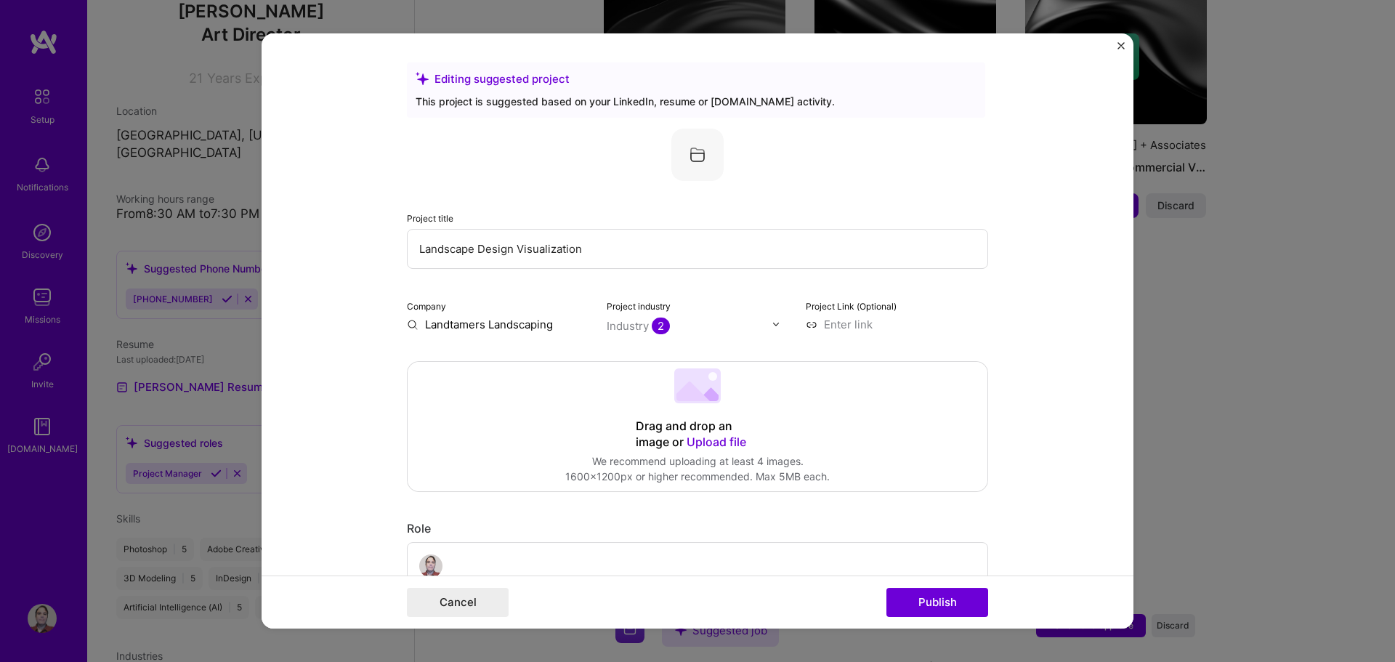
drag, startPoint x: 590, startPoint y: 253, endPoint x: 513, endPoint y: 250, distance: 77.0
click at [513, 250] on input "Landscape Design Visualization" at bounding box center [697, 249] width 581 height 40
click at [414, 256] on input "Landscape Design" at bounding box center [697, 249] width 581 height 40
drag, startPoint x: 515, startPoint y: 252, endPoint x: 386, endPoint y: 259, distance: 128.8
click at [386, 259] on form "Editing suggested project This project is suggested based on your LinkedIn, res…" at bounding box center [697, 331] width 872 height 596
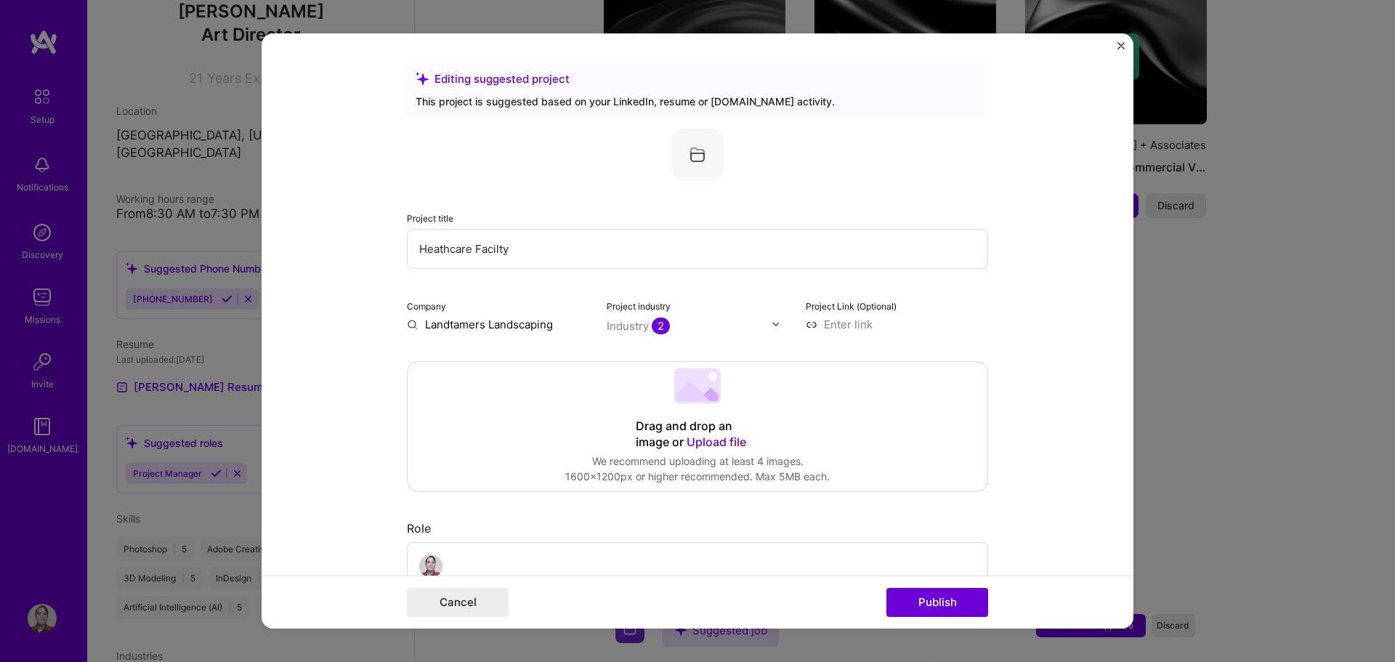
drag, startPoint x: 522, startPoint y: 246, endPoint x: 341, endPoint y: 246, distance: 180.9
click at [341, 246] on form "Editing suggested project This project is suggested based on your LinkedIn, res…" at bounding box center [697, 331] width 872 height 596
paste input "Retirement Community – Outdoor Environment Design"
type input "Retirement Community – Outdoor Environment Design"
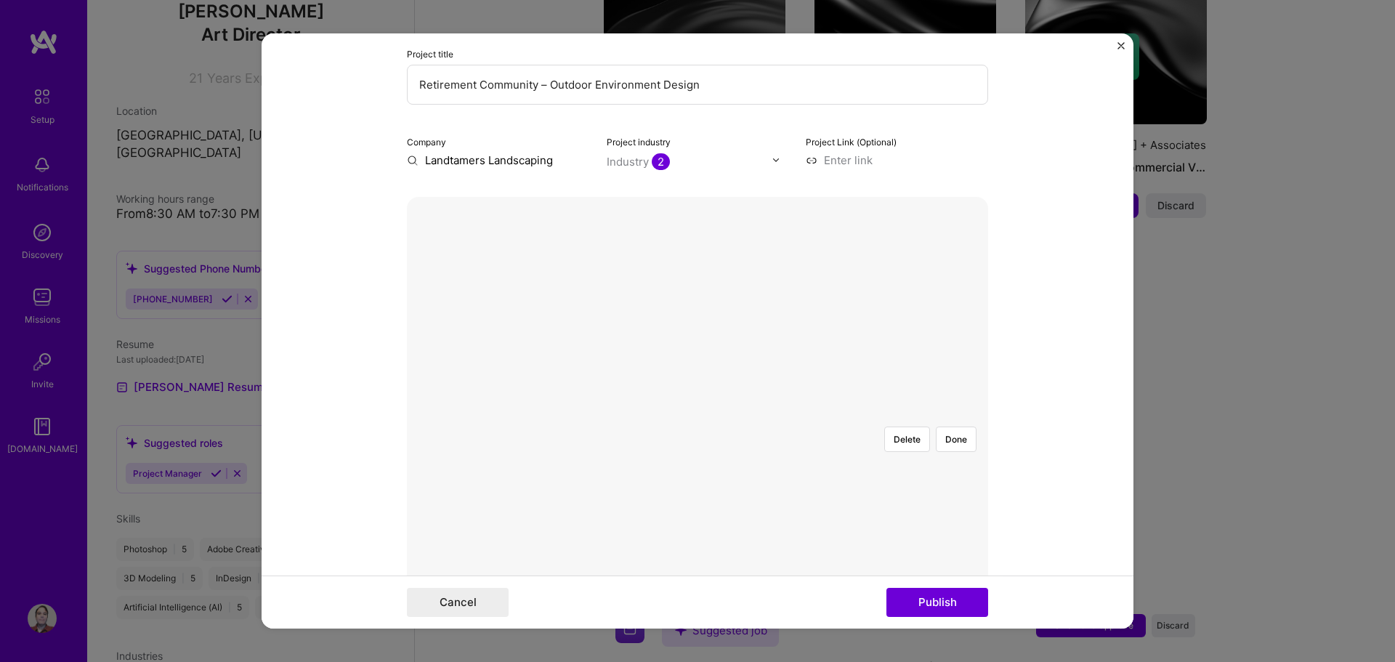
scroll to position [218, 0]
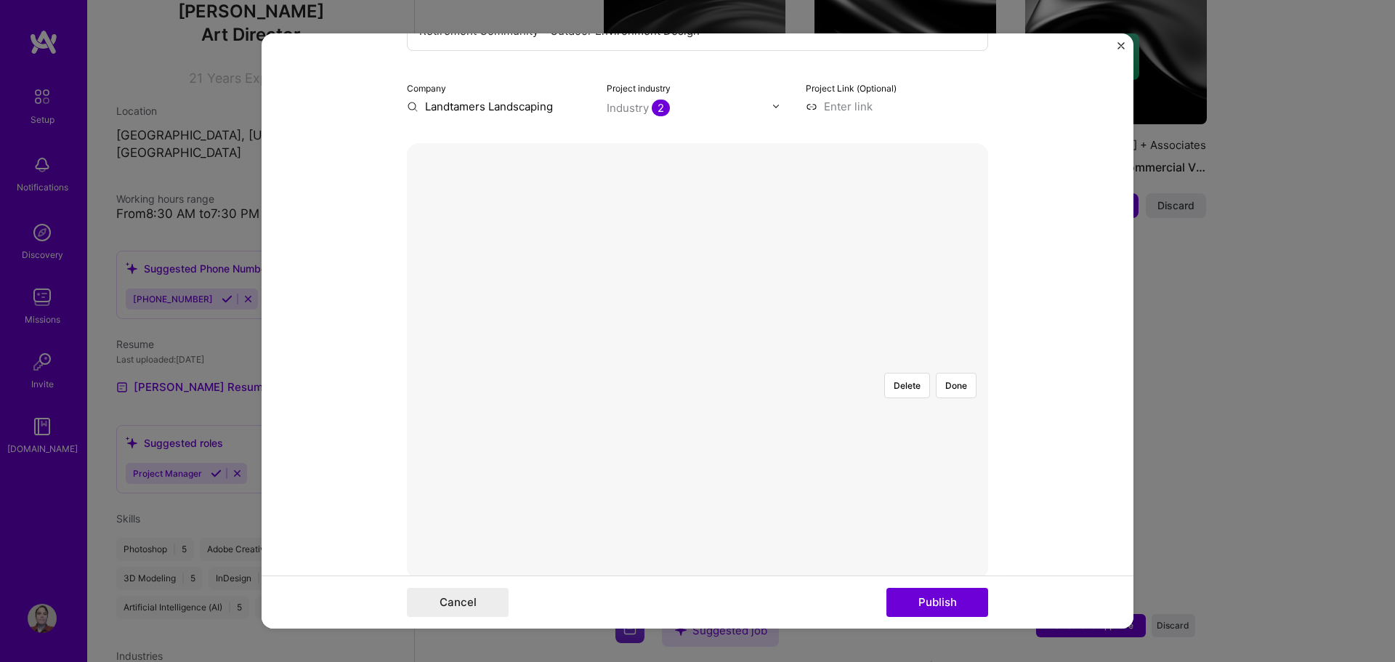
click at [772, 468] on div at bounding box center [989, 524] width 435 height 327
drag, startPoint x: 958, startPoint y: 230, endPoint x: 948, endPoint y: 246, distance: 18.9
click at [957, 373] on button "Done" at bounding box center [956, 385] width 41 height 25
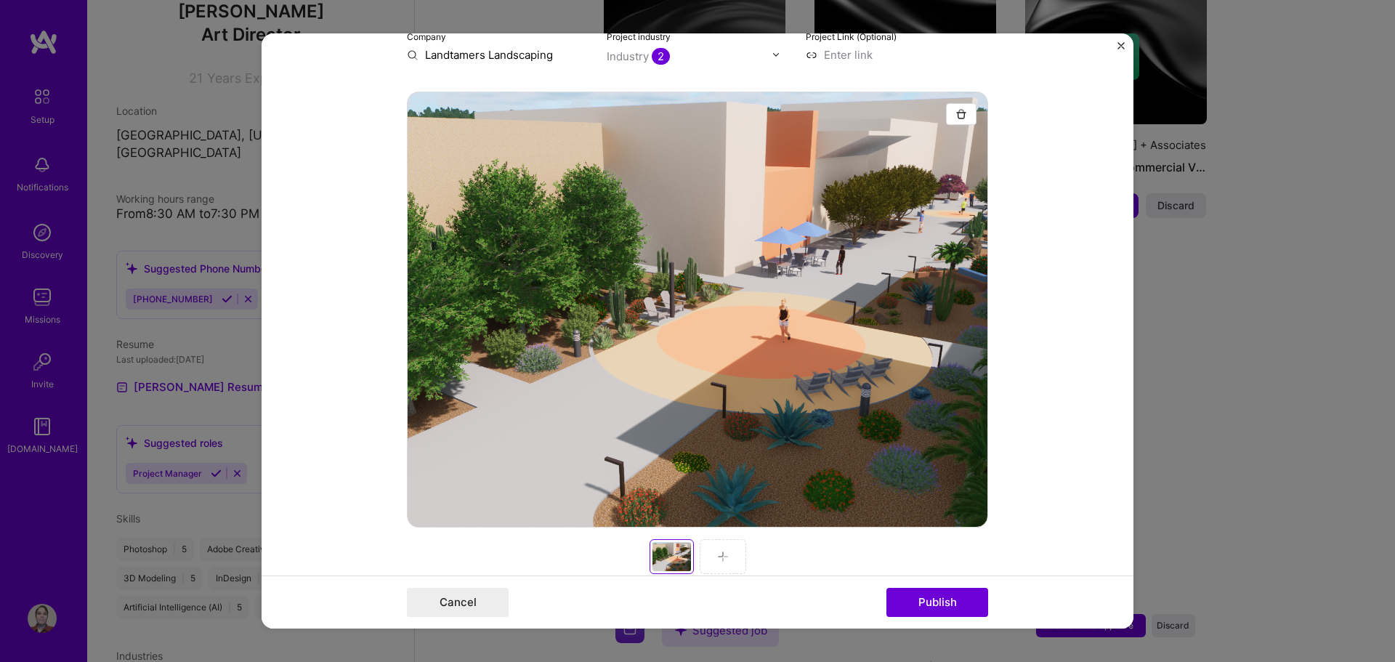
scroll to position [363, 0]
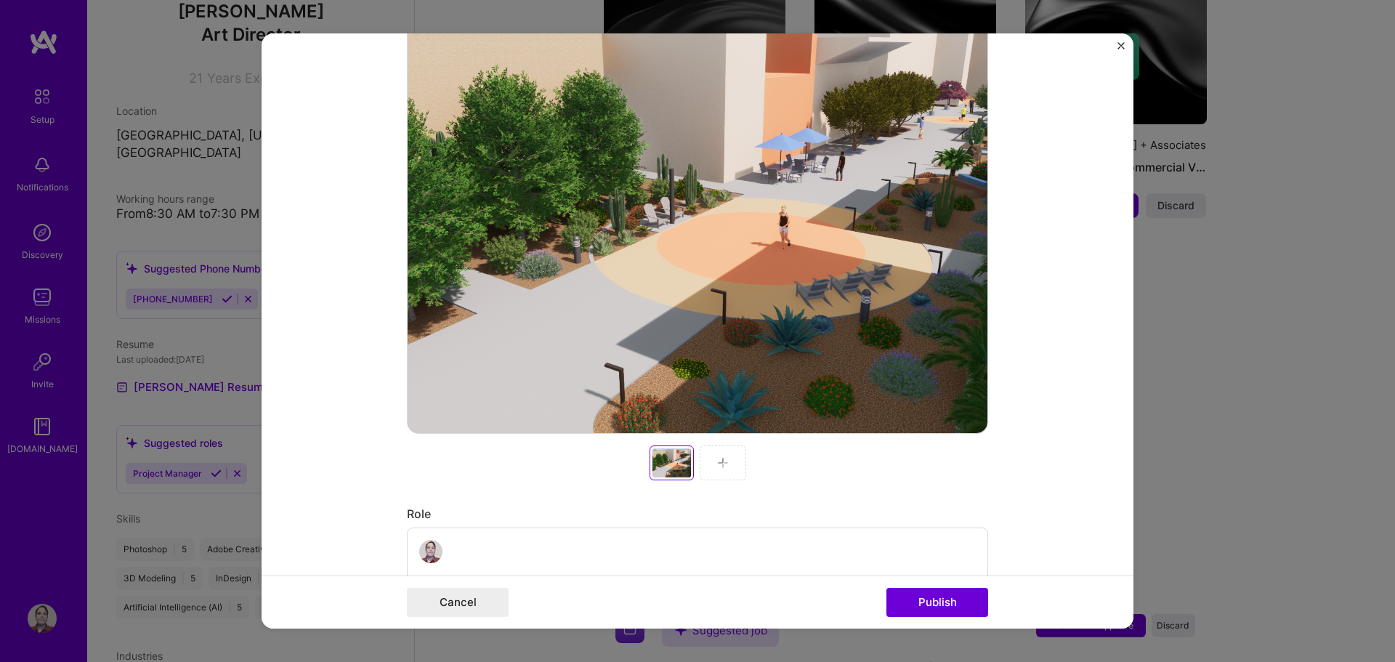
click at [718, 461] on img at bounding box center [723, 463] width 12 height 12
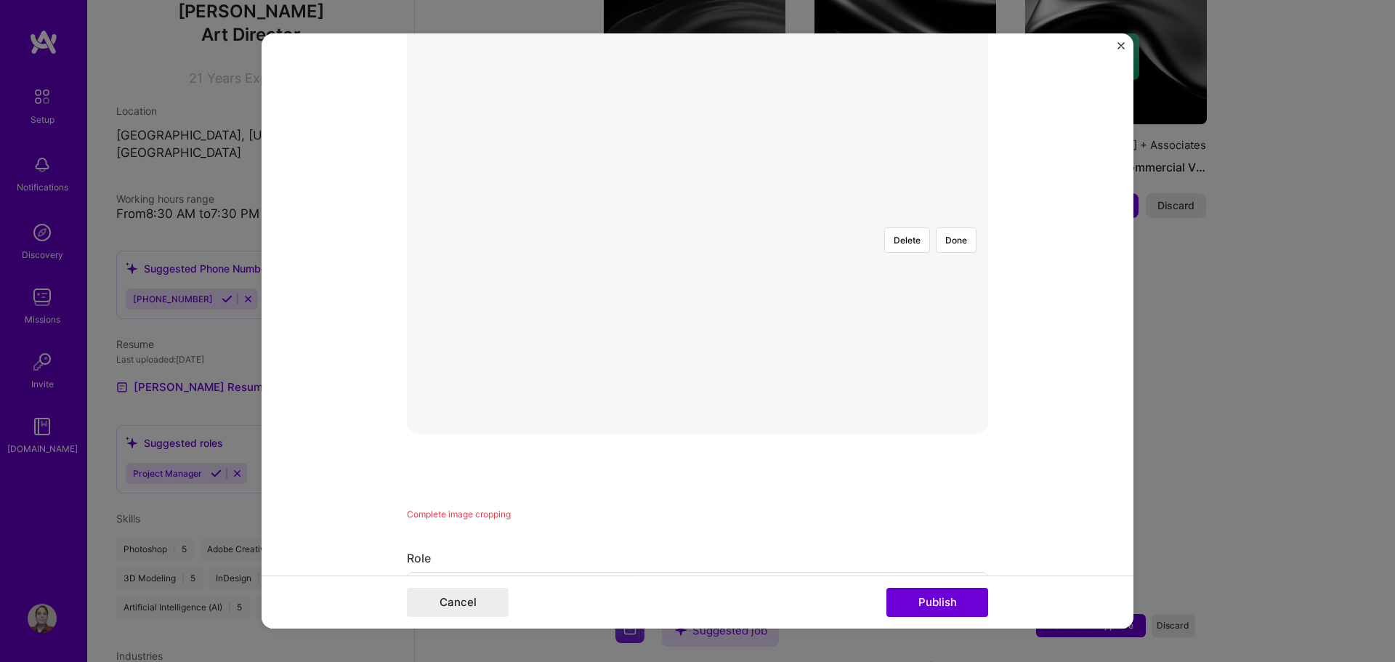
click at [751, 284] on div at bounding box center [951, 379] width 435 height 327
click at [893, 300] on button "Delete" at bounding box center [907, 312] width 46 height 25
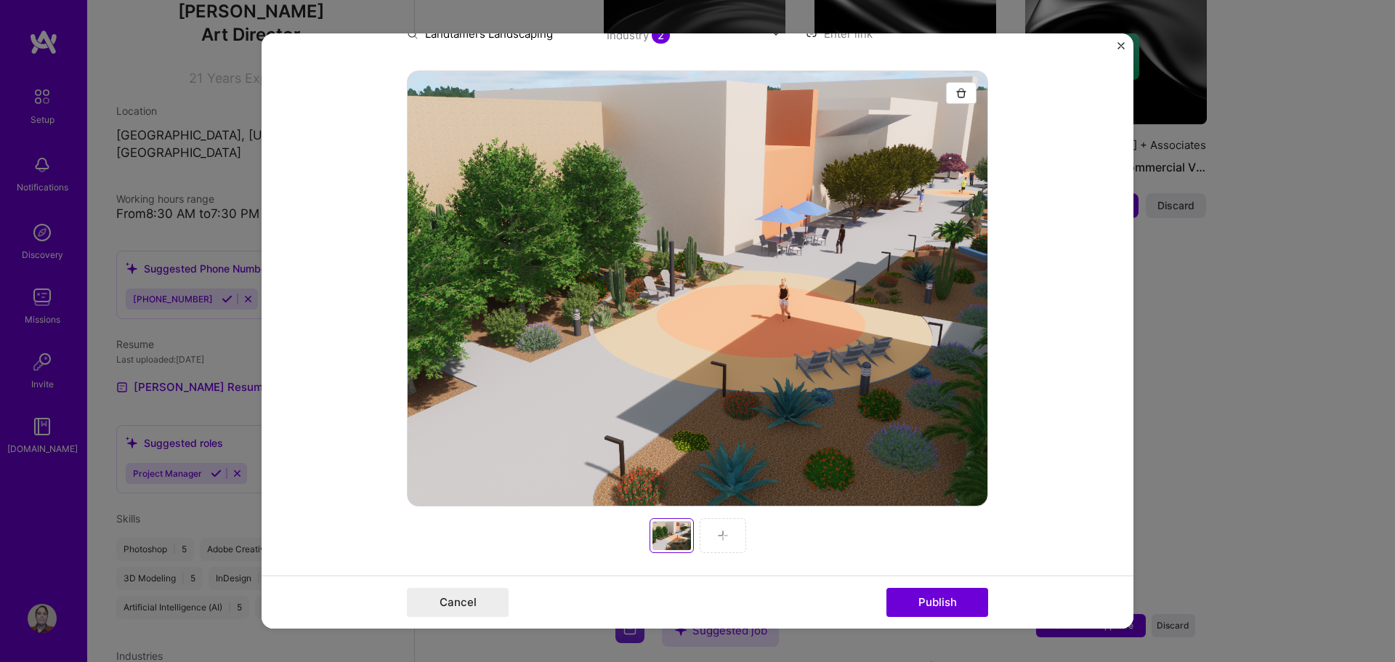
click at [717, 532] on img at bounding box center [723, 536] width 12 height 12
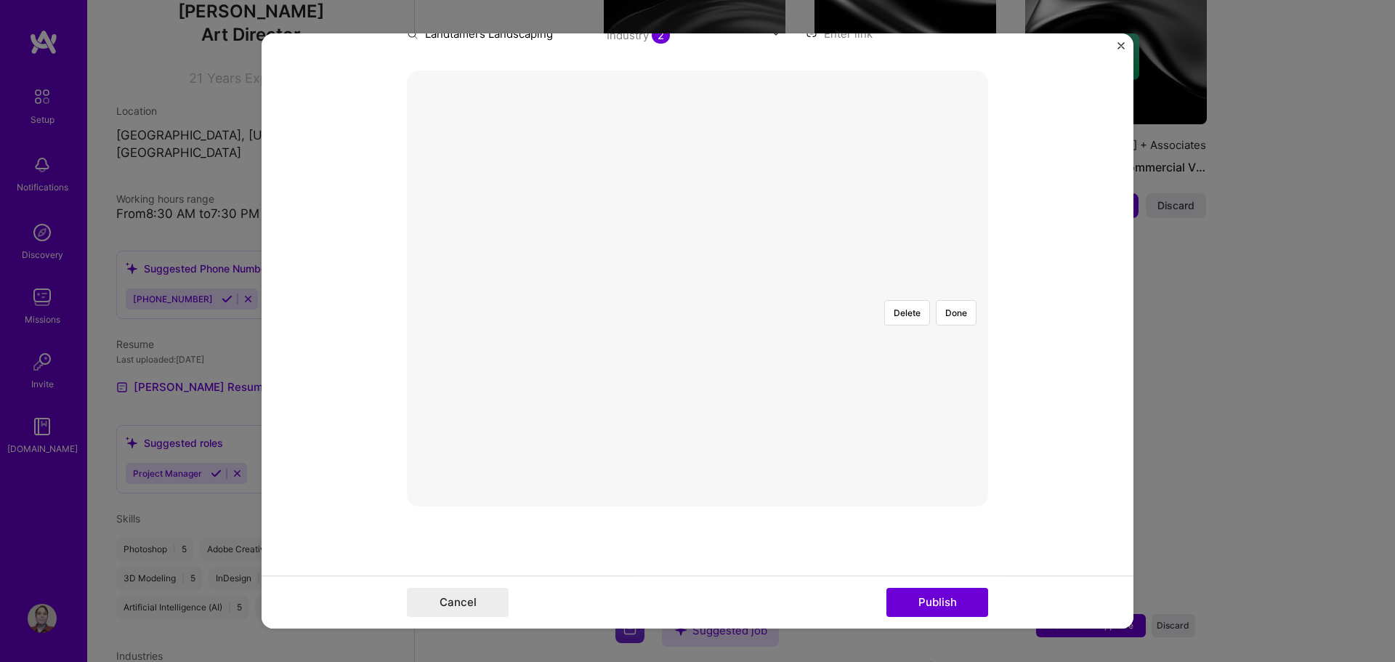
click at [792, 288] on div at bounding box center [1009, 451] width 435 height 327
click at [949, 300] on button "Done" at bounding box center [956, 312] width 41 height 25
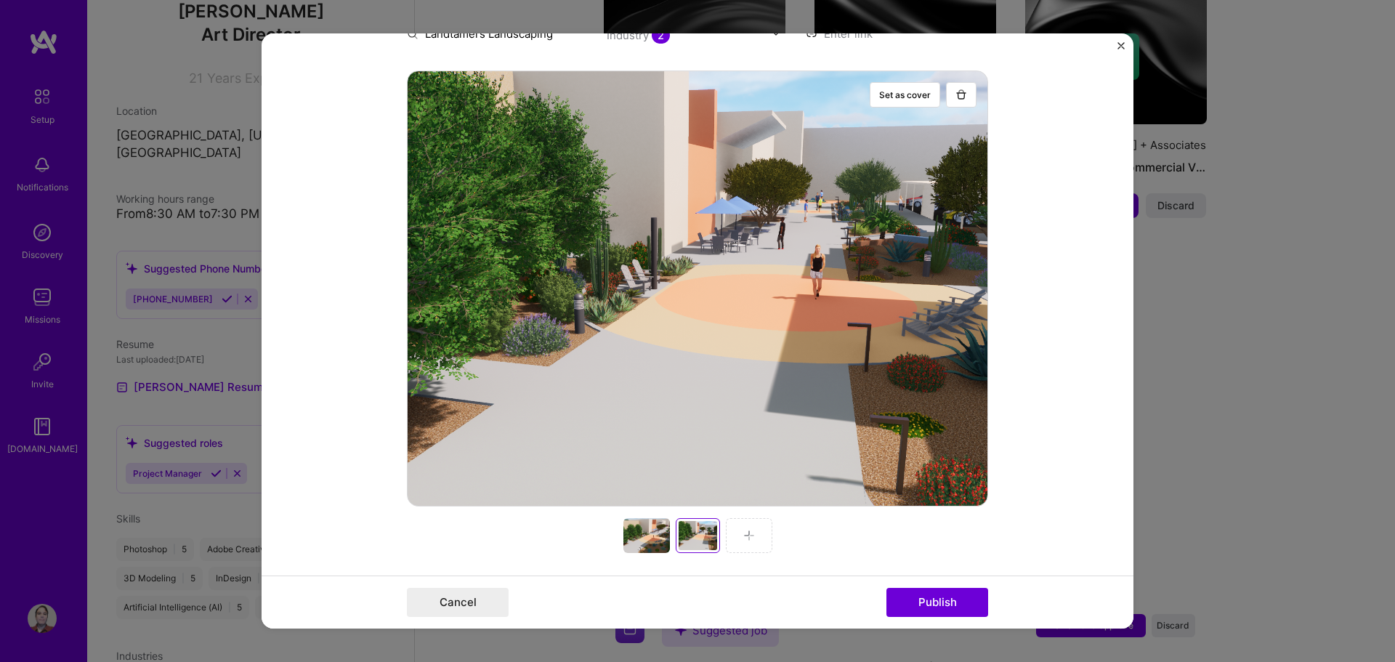
click at [743, 537] on img at bounding box center [749, 536] width 12 height 12
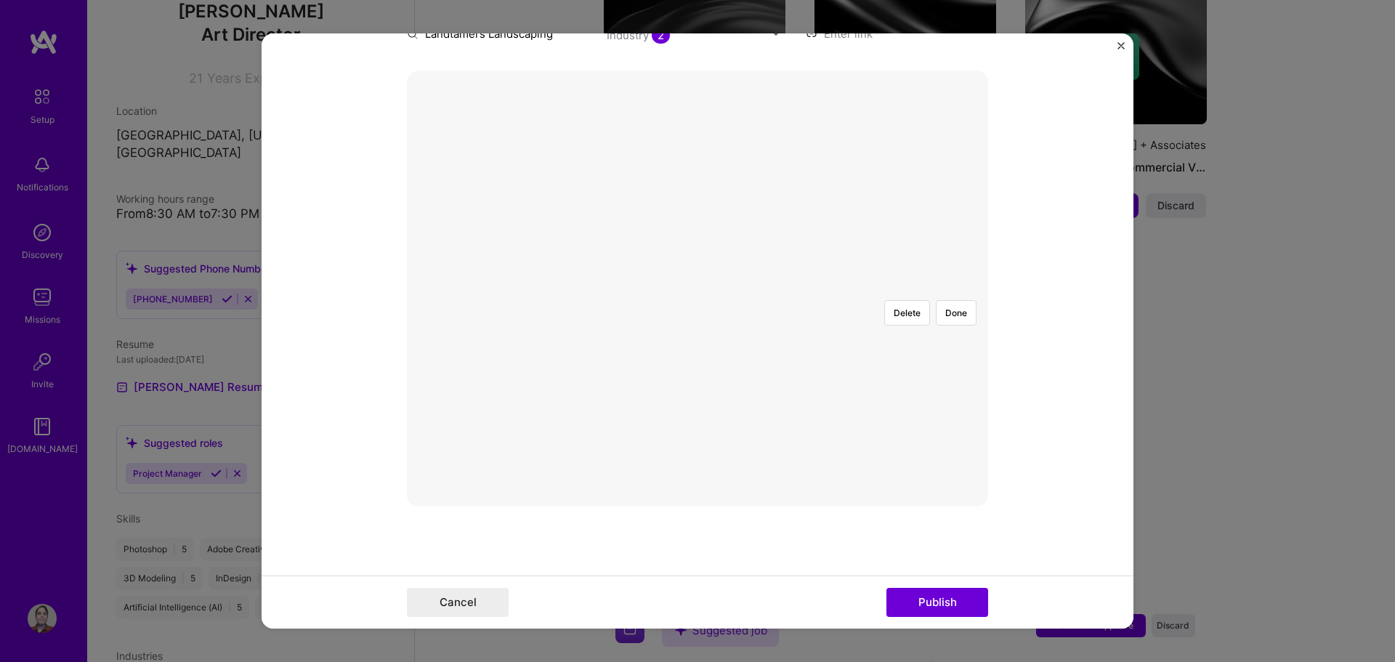
click at [724, 326] on div at bounding box center [958, 464] width 468 height 352
click at [954, 300] on button "Done" at bounding box center [956, 312] width 41 height 25
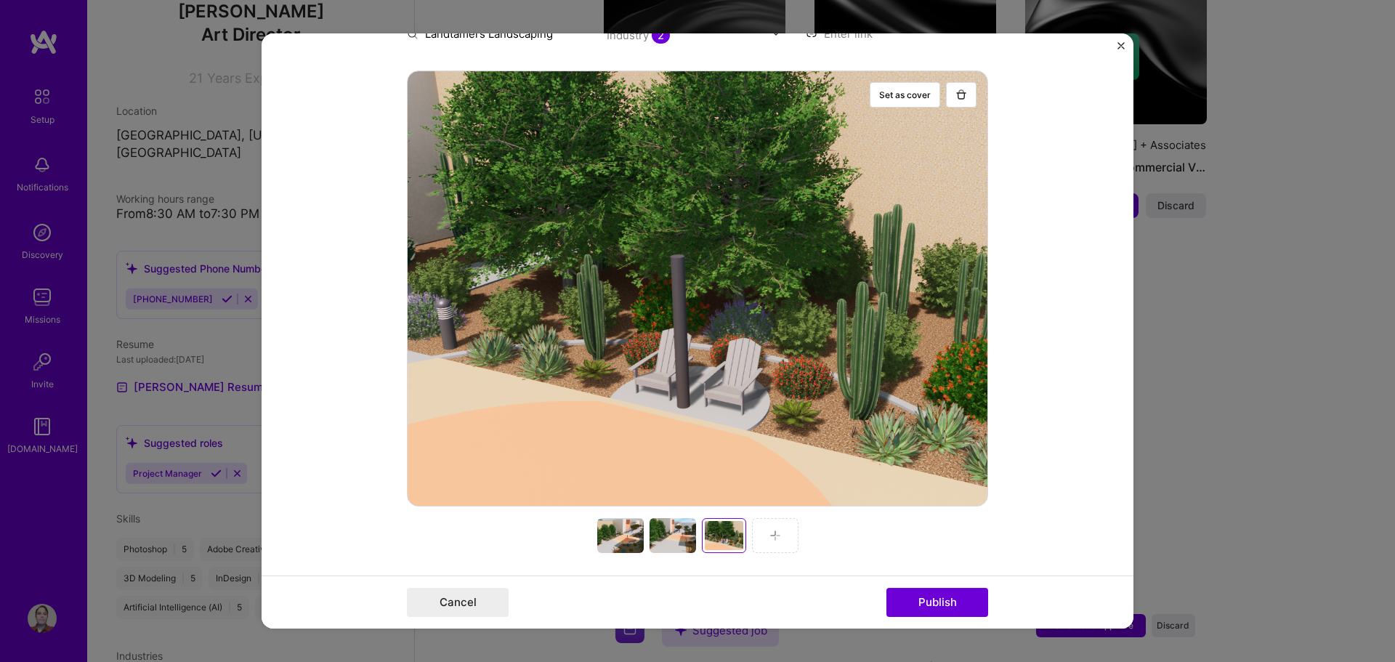
click at [769, 537] on img at bounding box center [775, 536] width 12 height 12
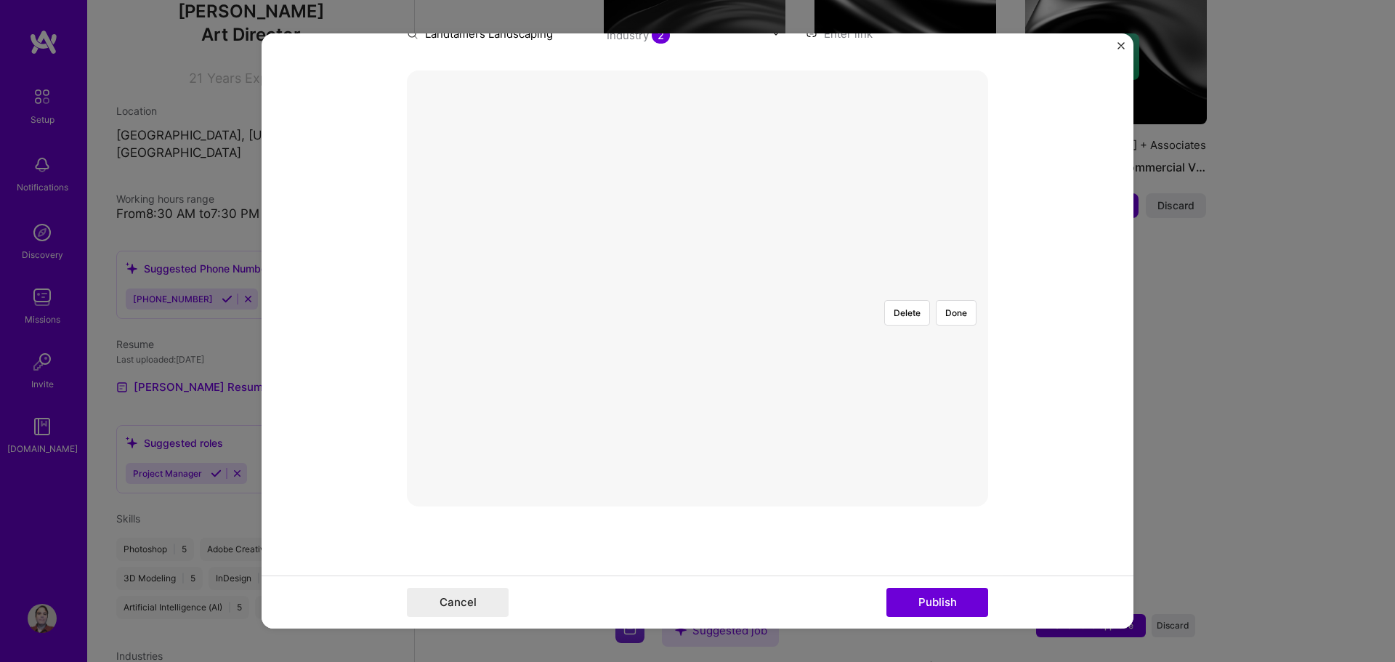
click at [724, 381] on div at bounding box center [941, 451] width 435 height 327
click at [951, 300] on button "Done" at bounding box center [956, 312] width 41 height 25
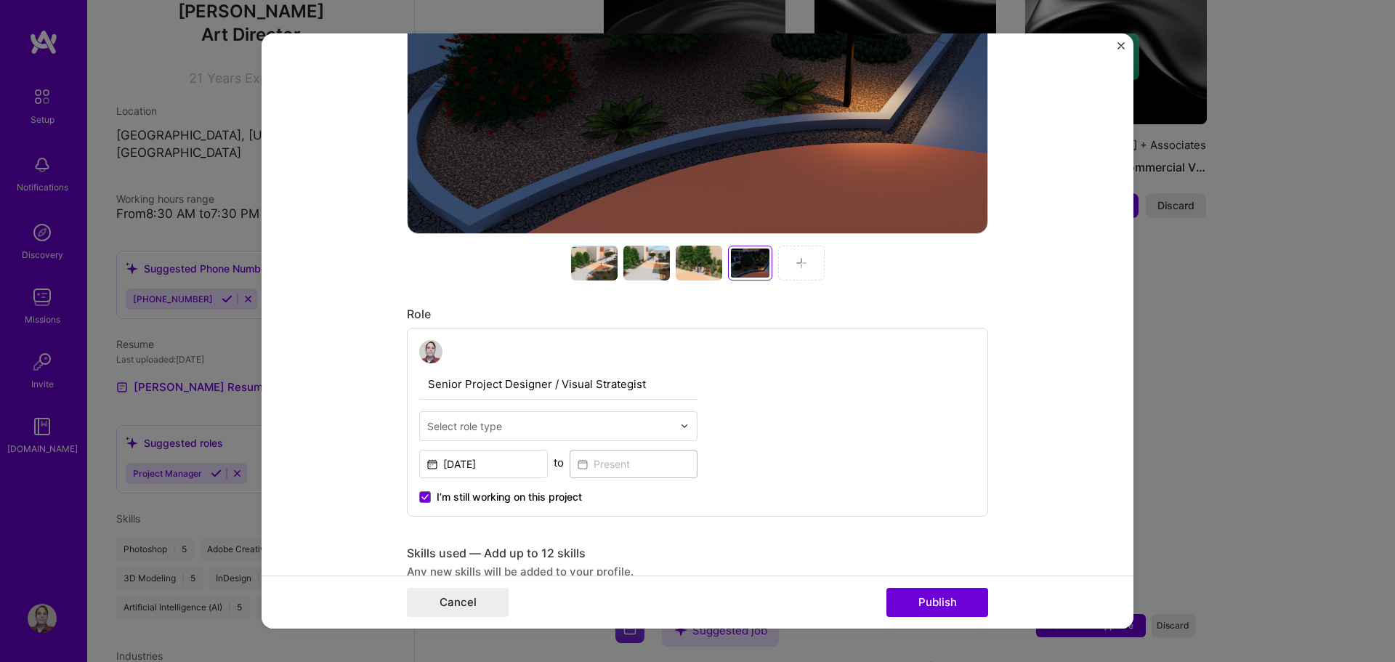
scroll to position [654, 0]
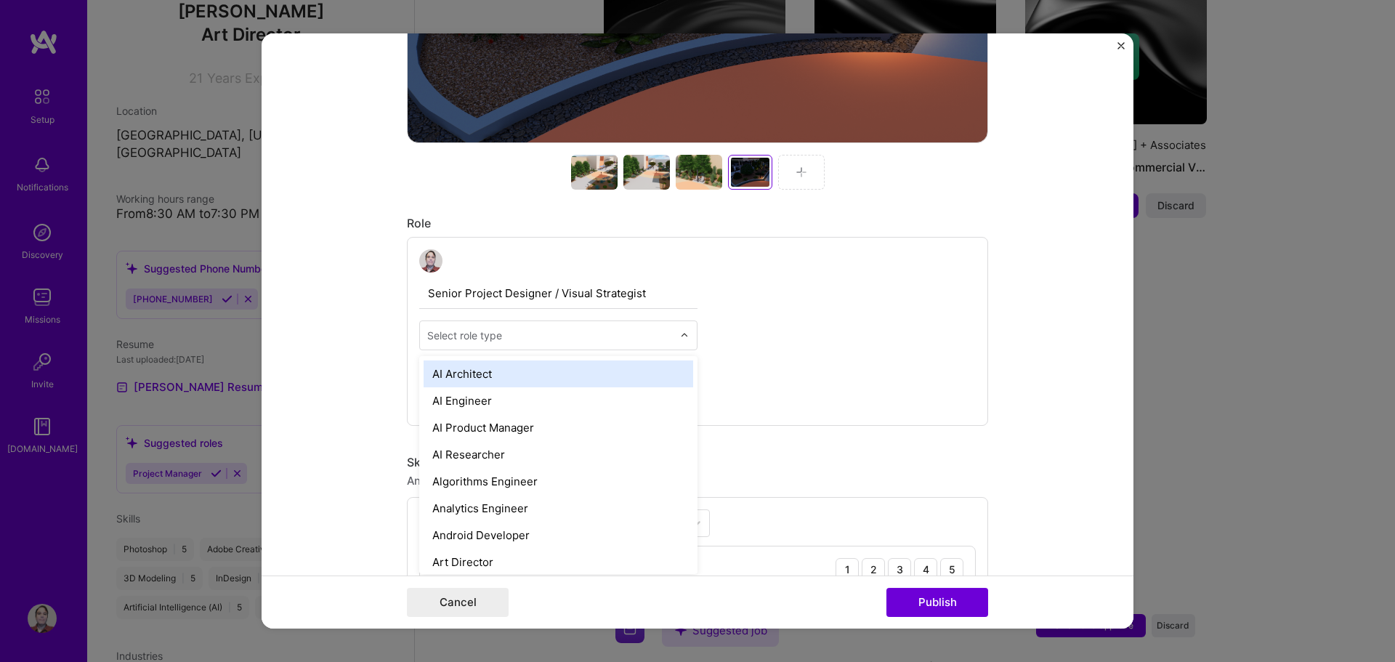
click at [509, 334] on input "text" at bounding box center [550, 335] width 246 height 15
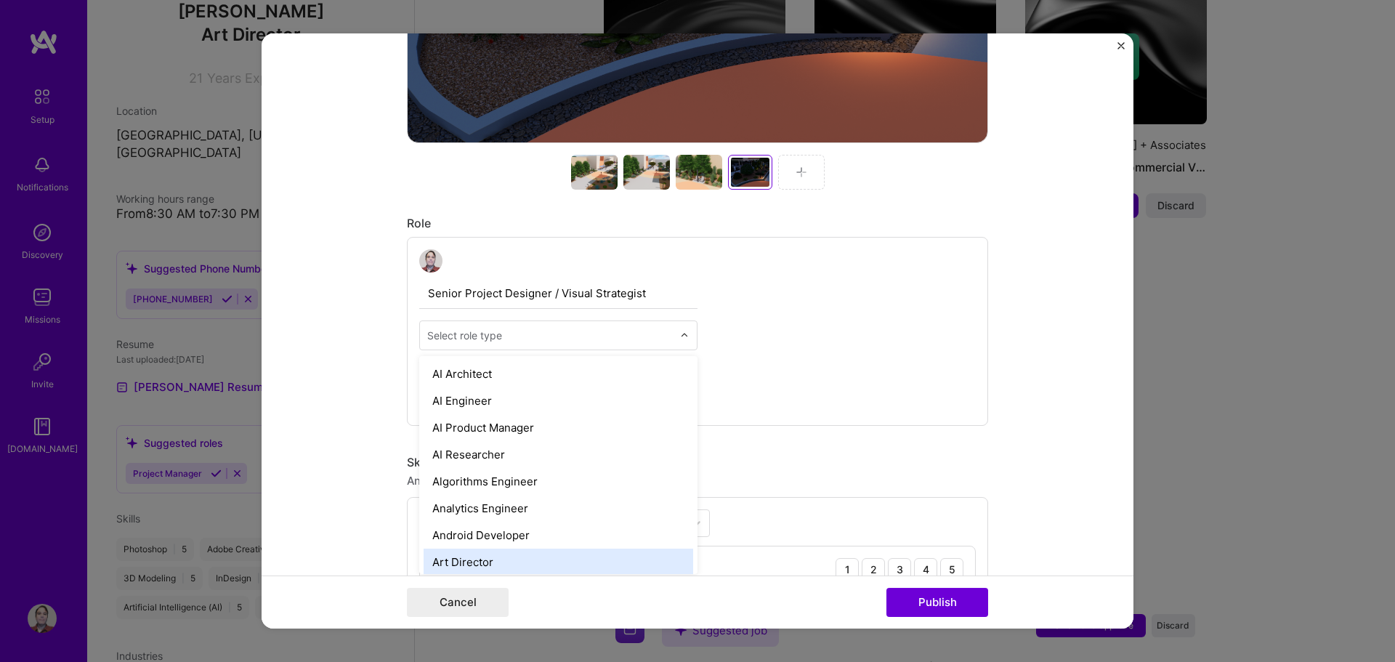
click at [580, 554] on div "Art Director" at bounding box center [557, 561] width 269 height 27
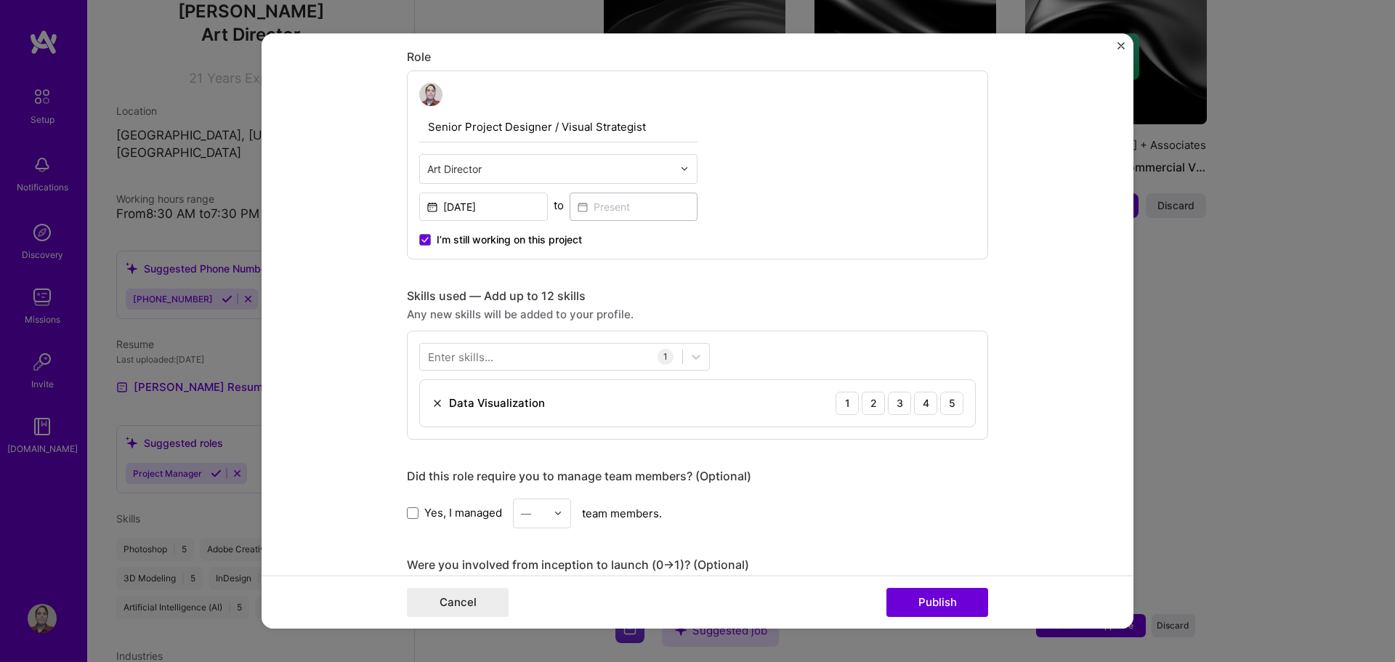
scroll to position [872, 0]
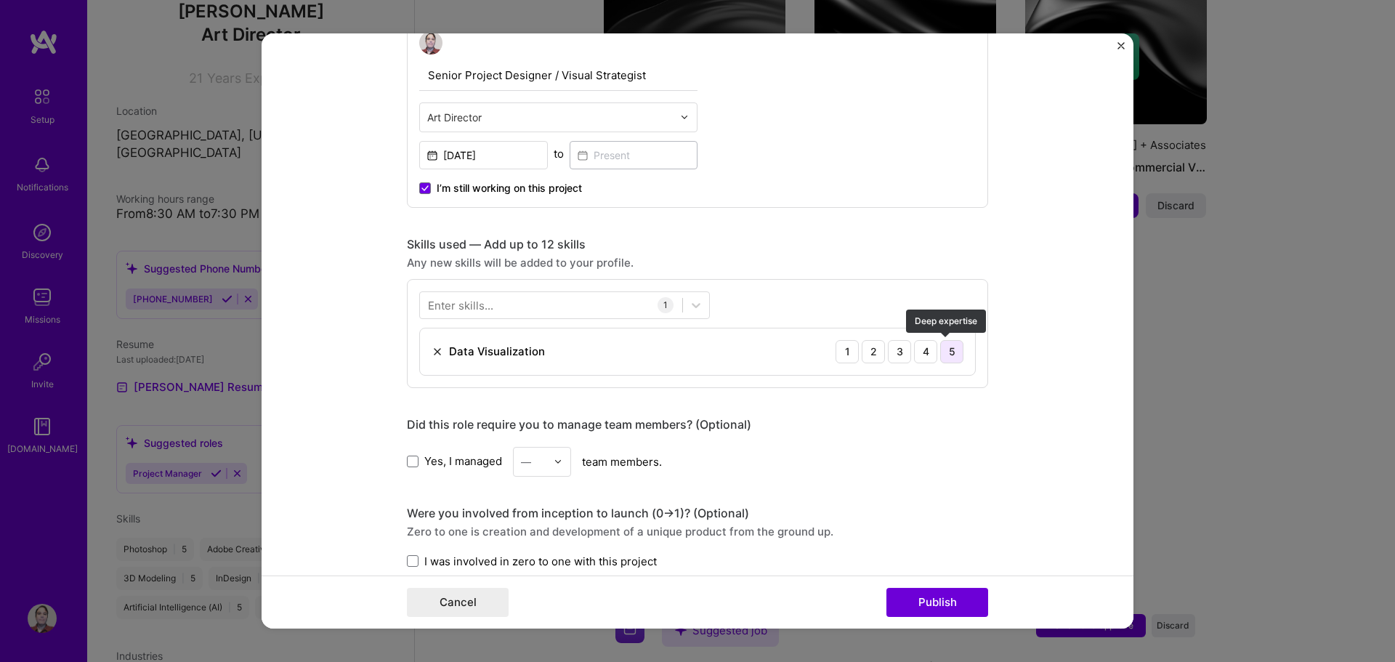
click at [944, 354] on div "5" at bounding box center [951, 351] width 23 height 23
click at [471, 302] on div "Enter skills..." at bounding box center [460, 304] width 65 height 15
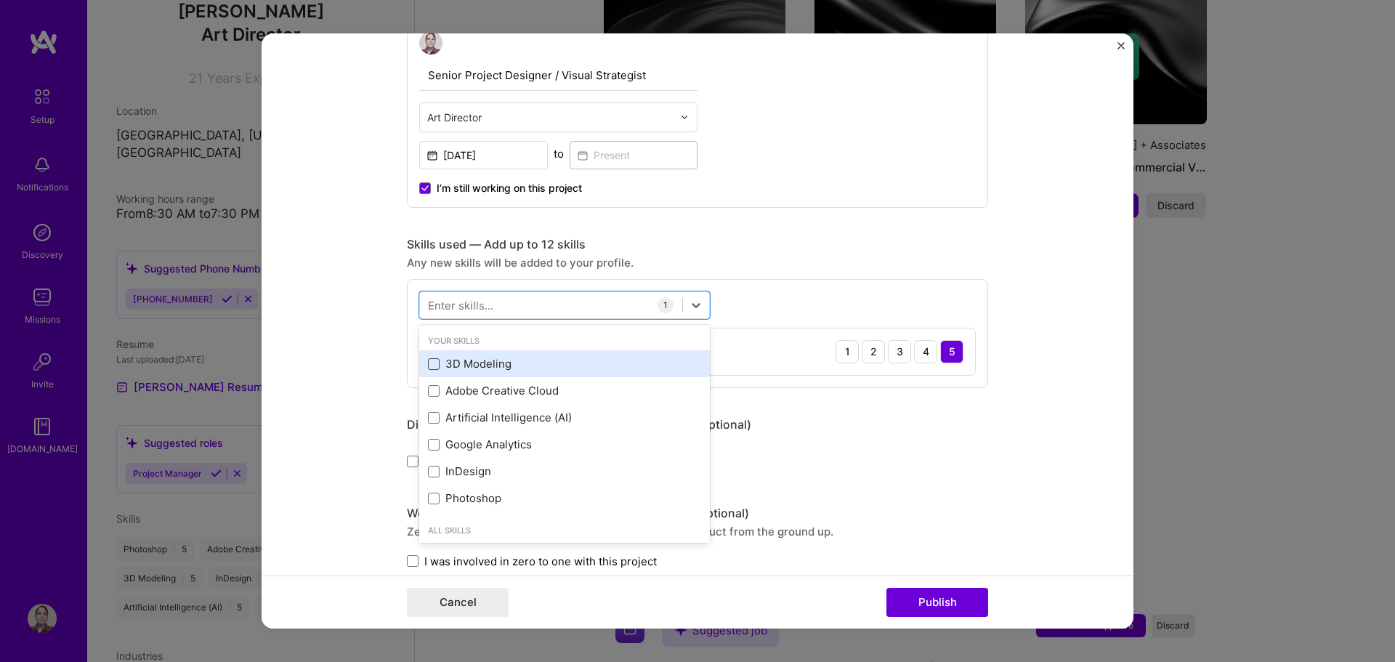
click at [429, 368] on span at bounding box center [434, 364] width 12 height 12
click at [0, 0] on input "checkbox" at bounding box center [0, 0] width 0 height 0
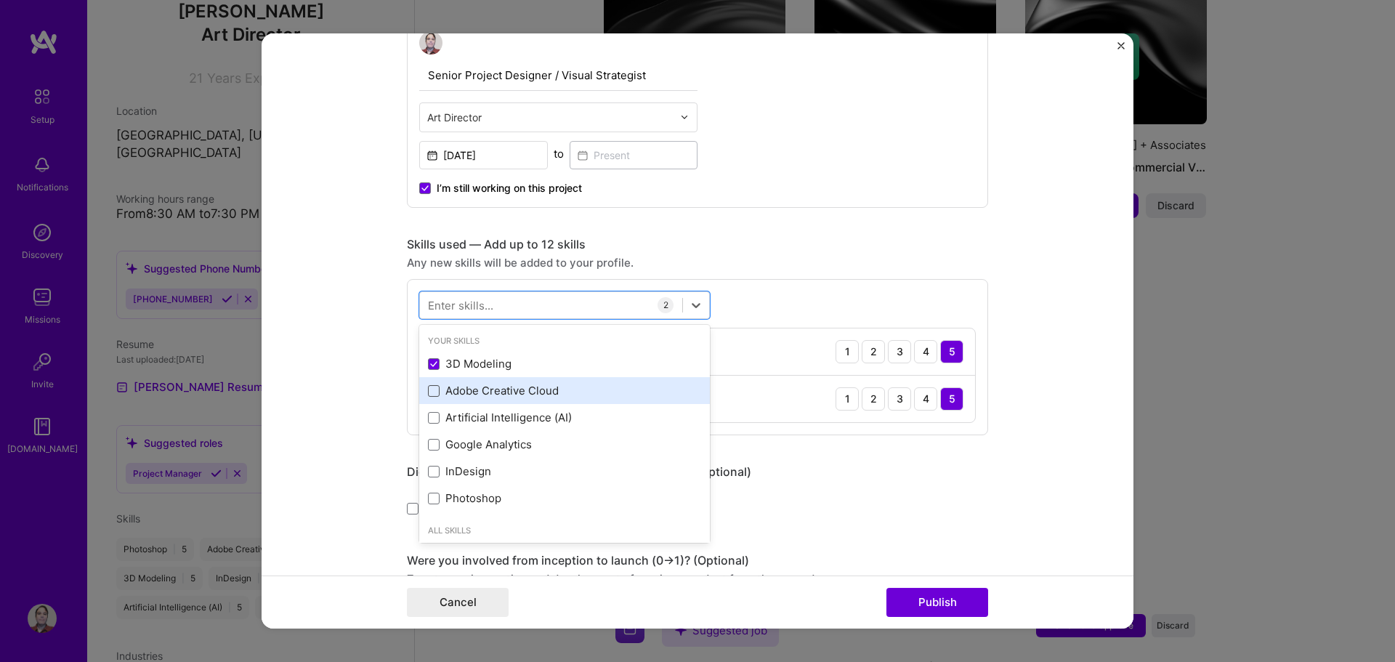
click at [432, 388] on span at bounding box center [434, 391] width 12 height 12
click at [0, 0] on input "checkbox" at bounding box center [0, 0] width 0 height 0
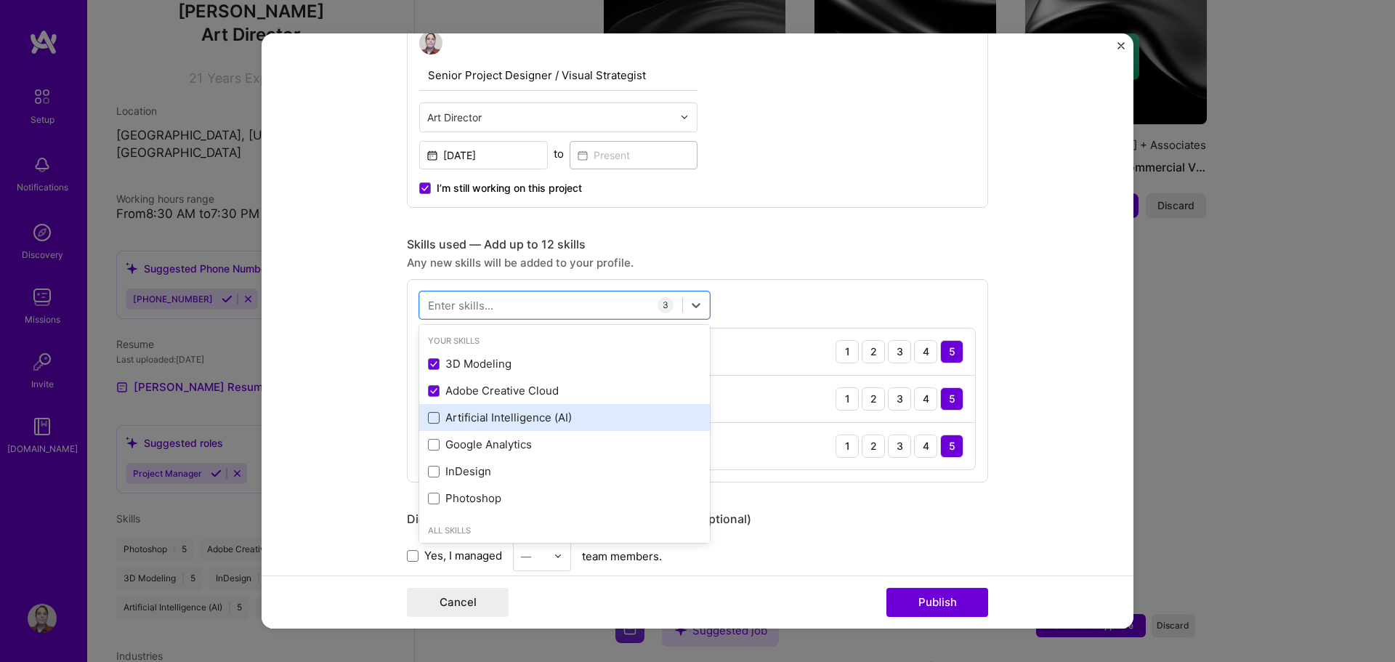
click at [429, 417] on span at bounding box center [434, 418] width 12 height 12
click at [0, 0] on input "checkbox" at bounding box center [0, 0] width 0 height 0
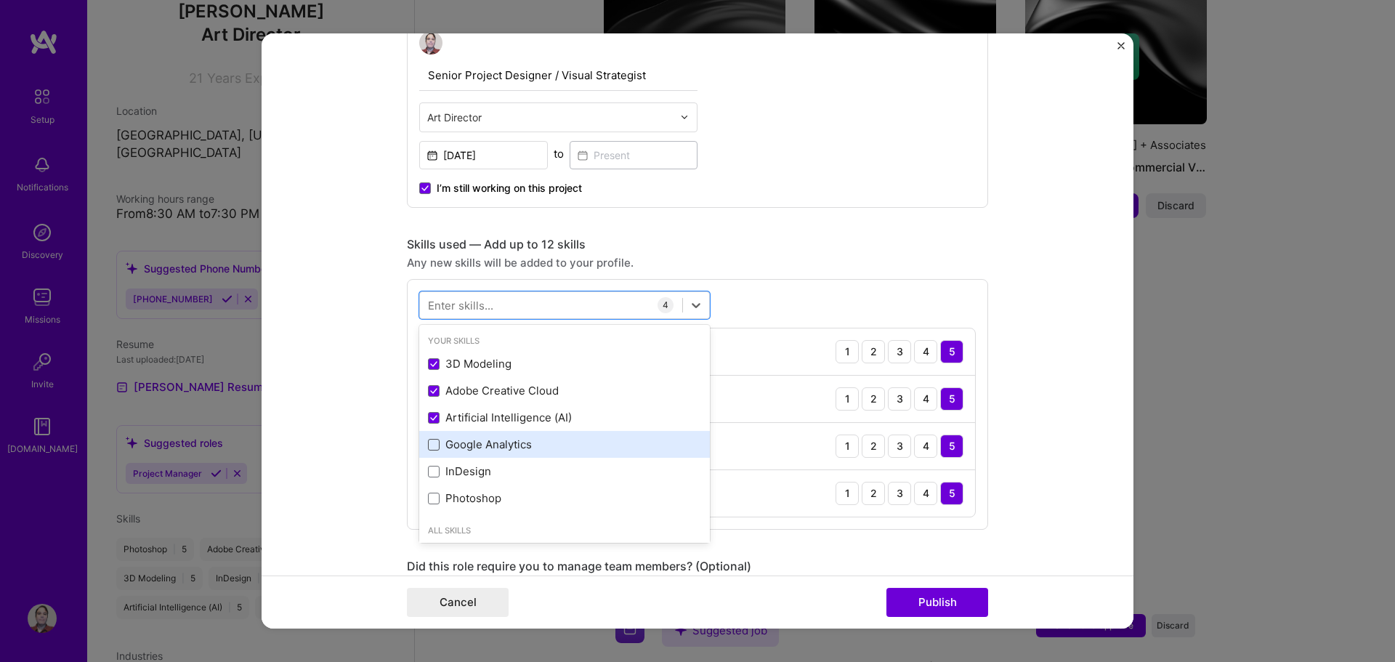
click at [431, 445] on span at bounding box center [434, 445] width 12 height 12
click at [0, 0] on input "checkbox" at bounding box center [0, 0] width 0 height 0
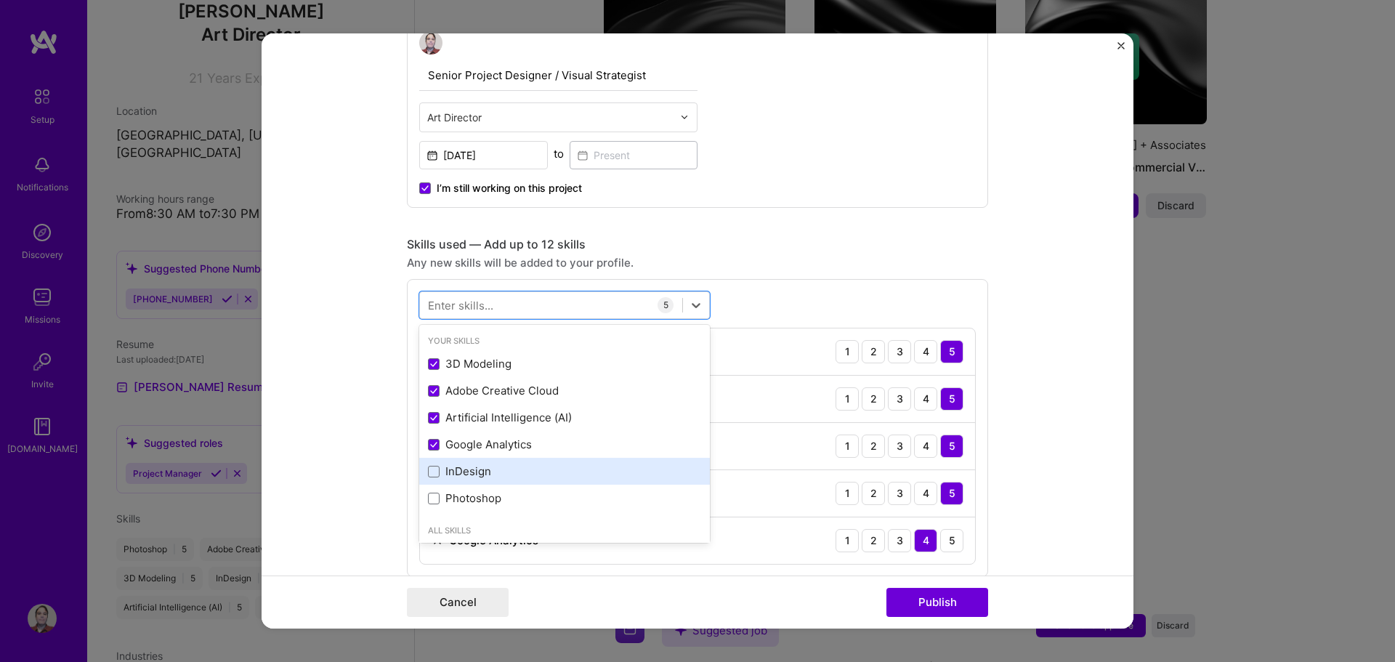
click at [431, 464] on div "InDesign" at bounding box center [564, 470] width 273 height 15
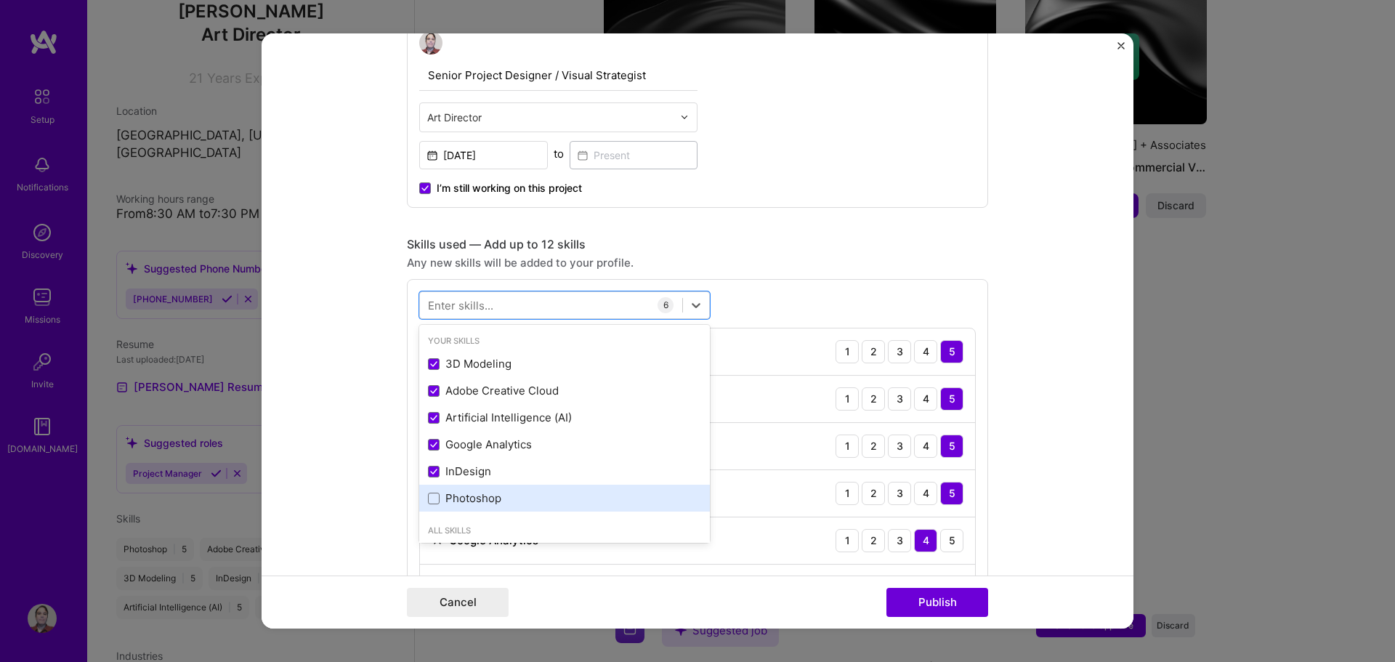
click at [434, 492] on div "Photoshop" at bounding box center [564, 497] width 273 height 15
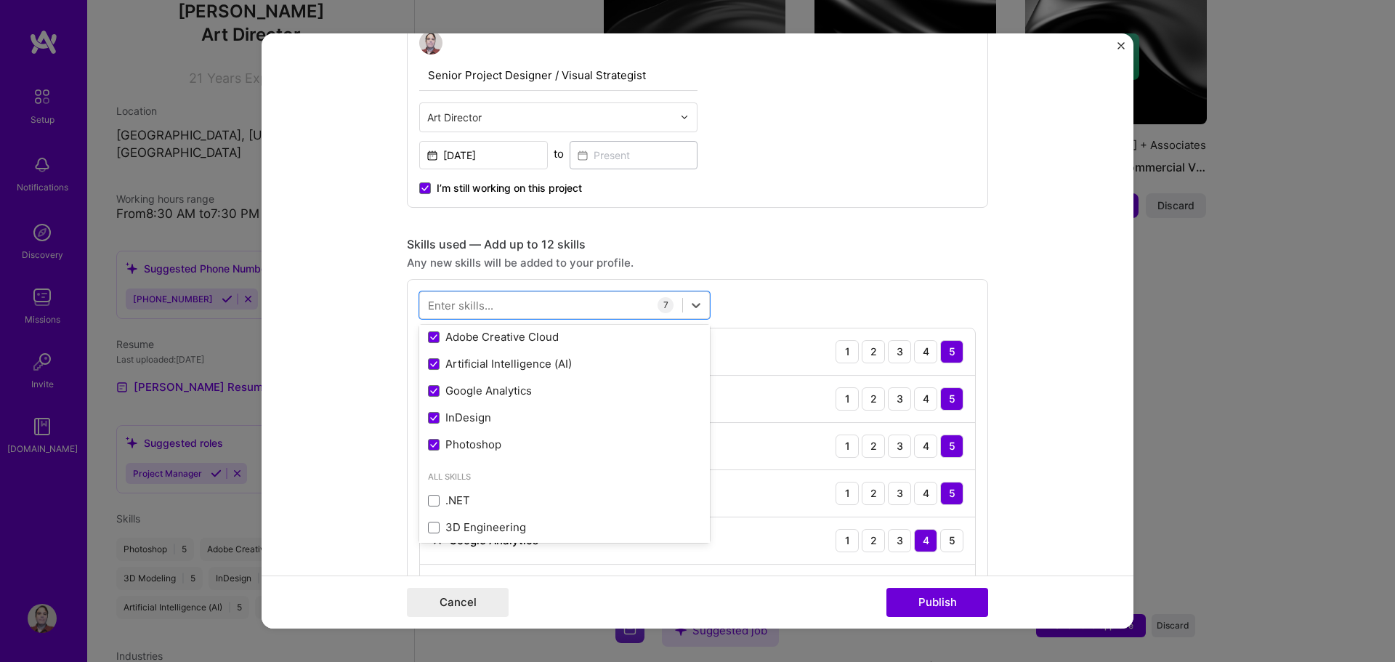
scroll to position [73, 0]
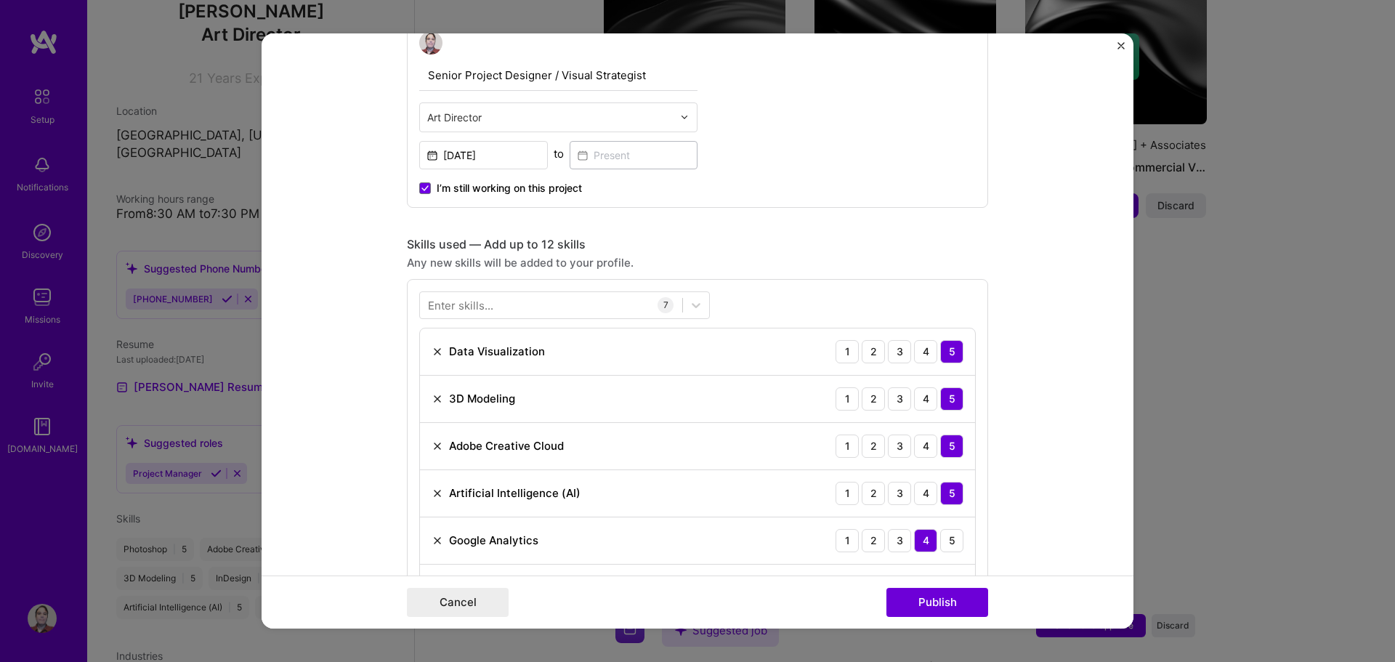
click at [1050, 332] on form "Editing suggested project This project is suggested based on your LinkedIn, res…" at bounding box center [697, 331] width 872 height 596
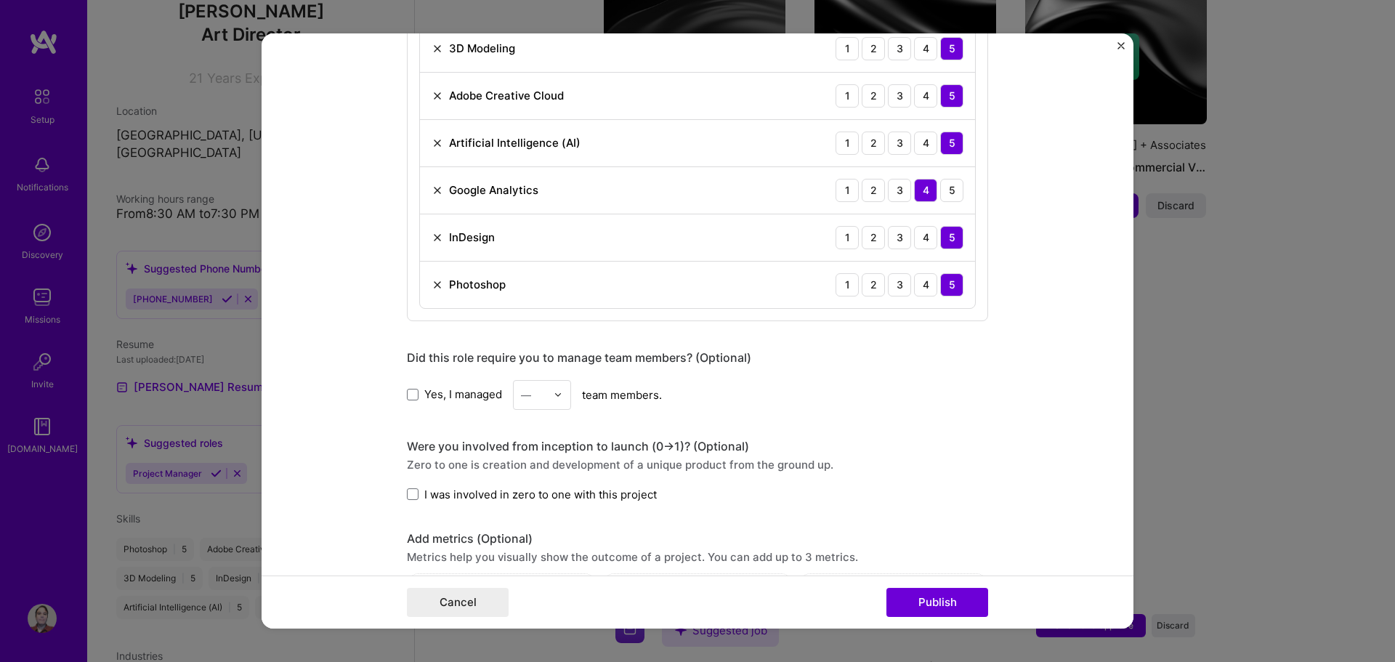
scroll to position [1235, 0]
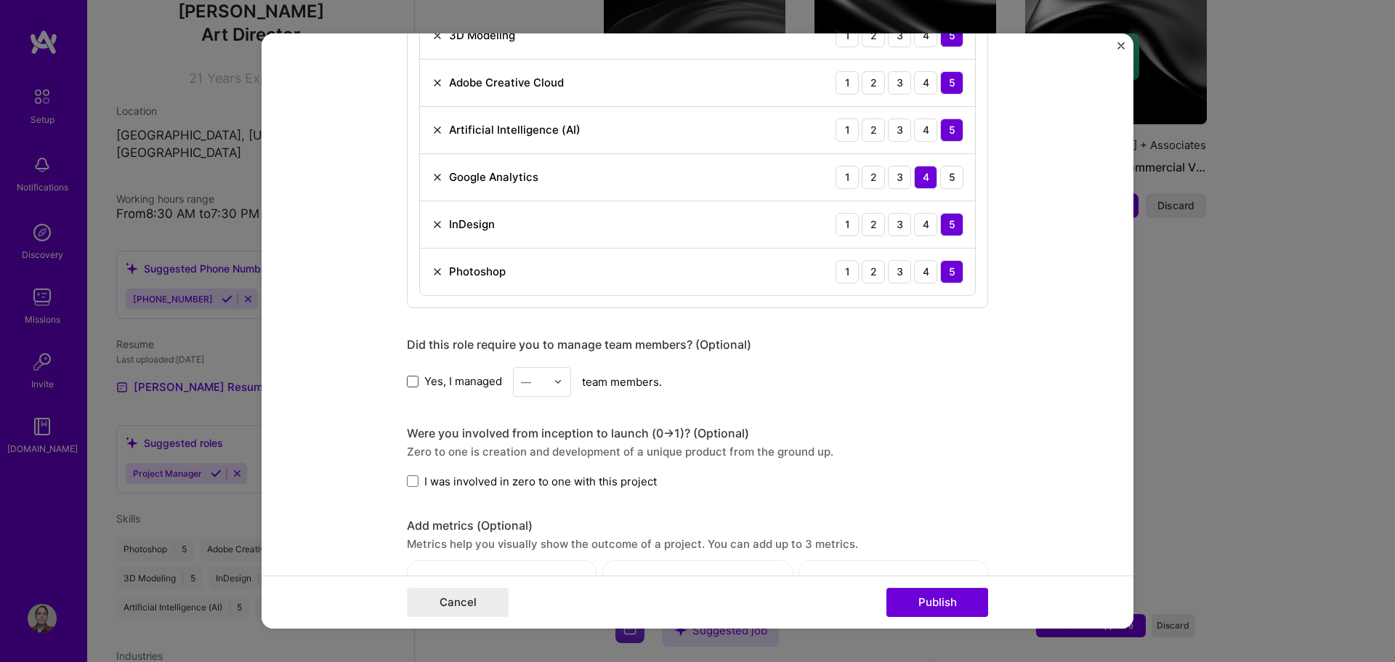
click at [407, 381] on span at bounding box center [413, 382] width 12 height 12
click at [0, 0] on input "Yes, I managed" at bounding box center [0, 0] width 0 height 0
click at [554, 386] on img at bounding box center [557, 381] width 9 height 9
click at [531, 450] on div "2" at bounding box center [541, 447] width 49 height 27
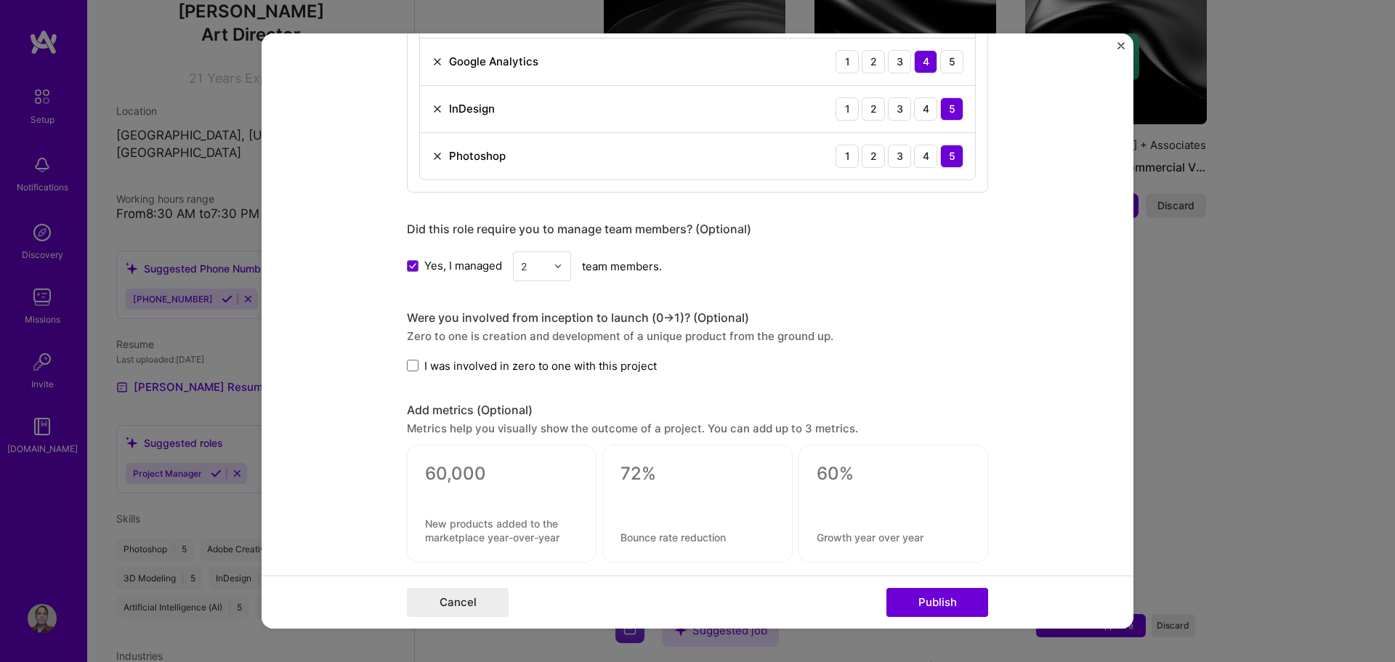
scroll to position [1380, 0]
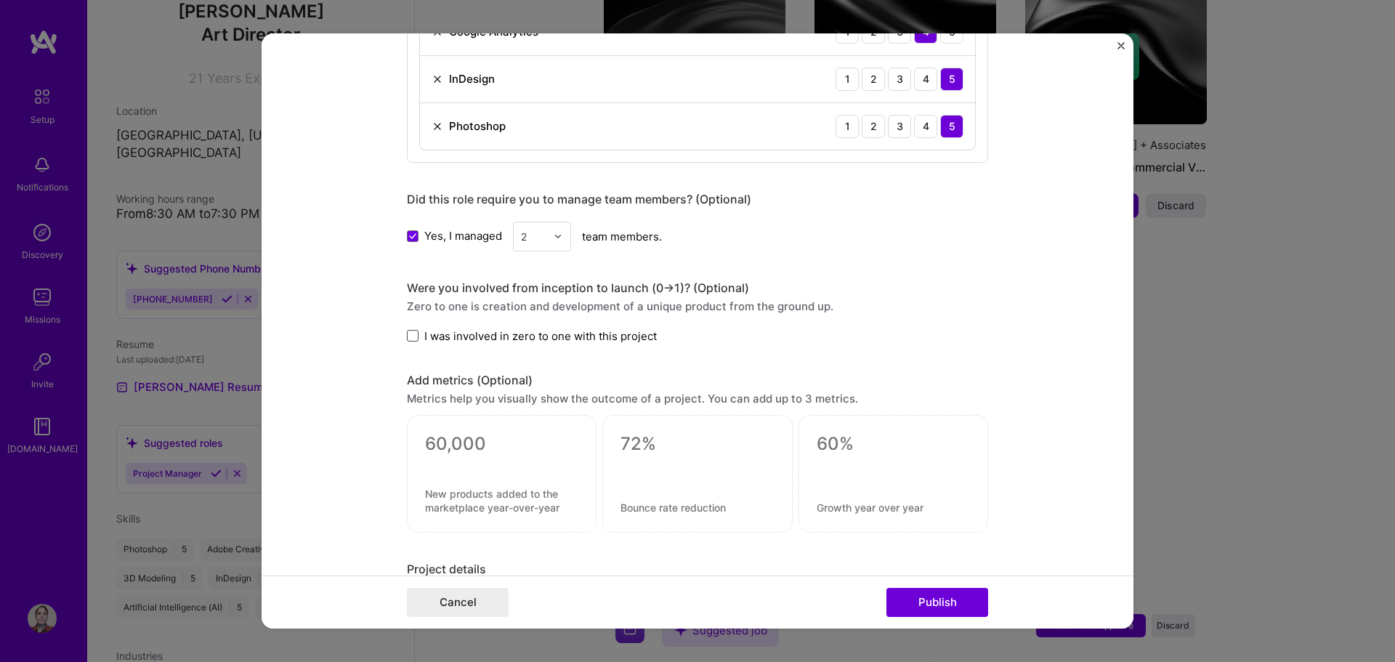
click at [407, 334] on span at bounding box center [413, 336] width 12 height 12
click at [0, 0] on input "I was involved in zero to one with this project" at bounding box center [0, 0] width 0 height 0
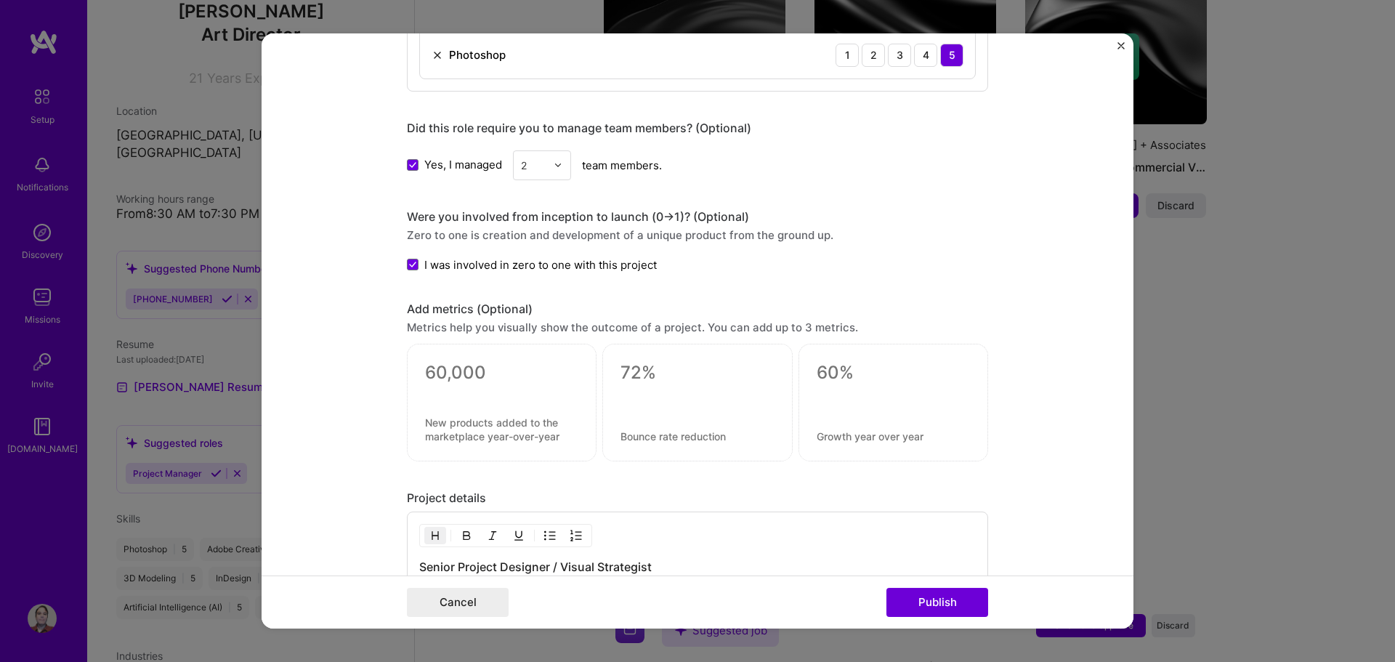
scroll to position [1671, 0]
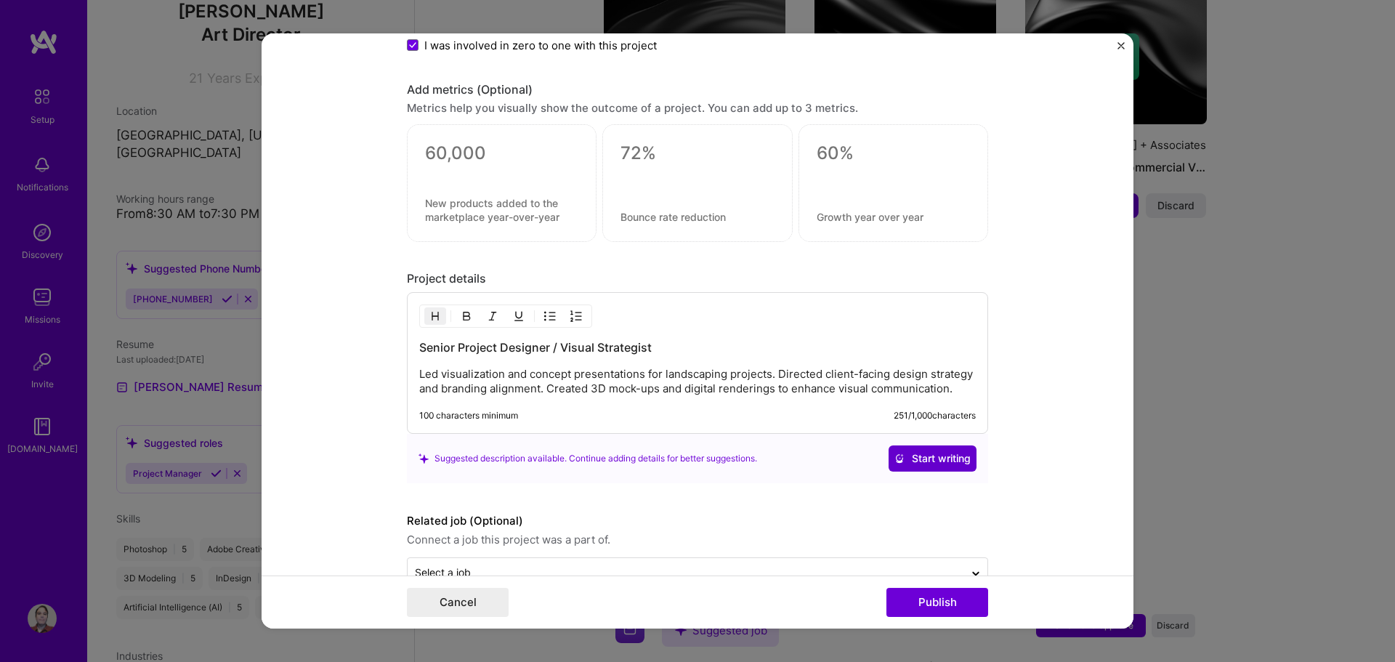
click at [899, 466] on span "Start writing" at bounding box center [932, 458] width 76 height 15
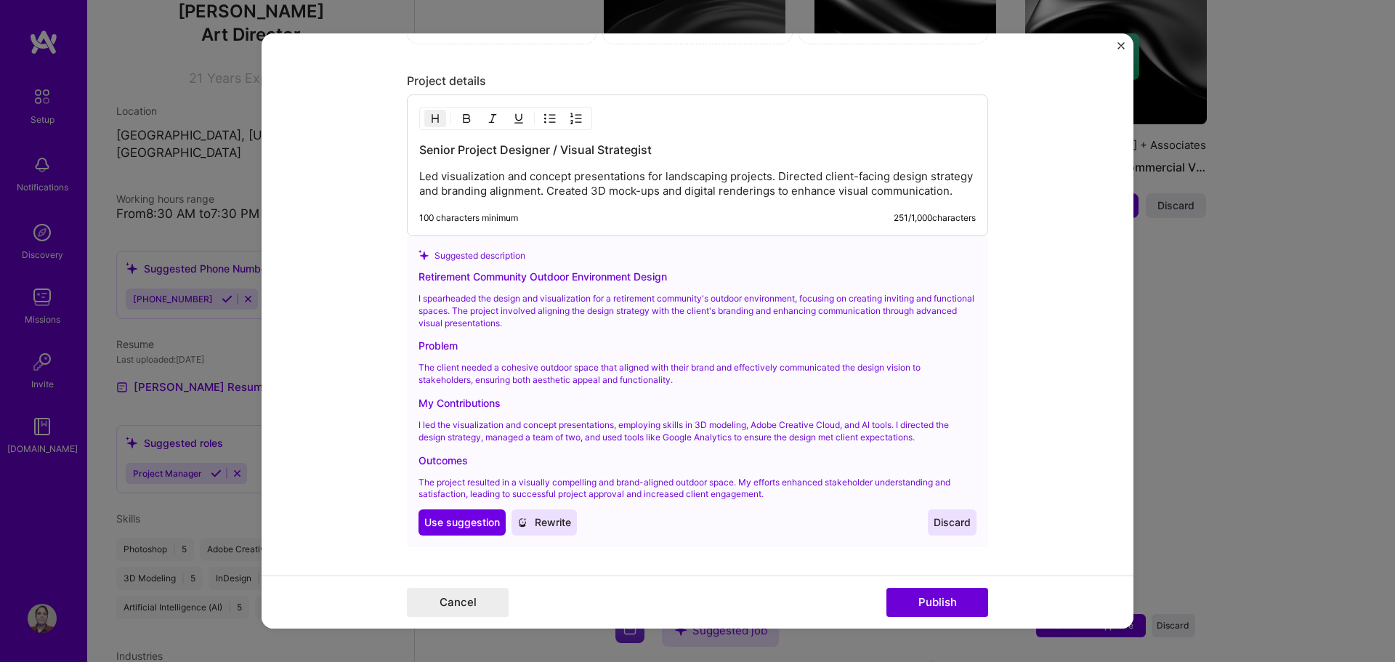
scroll to position [1941, 0]
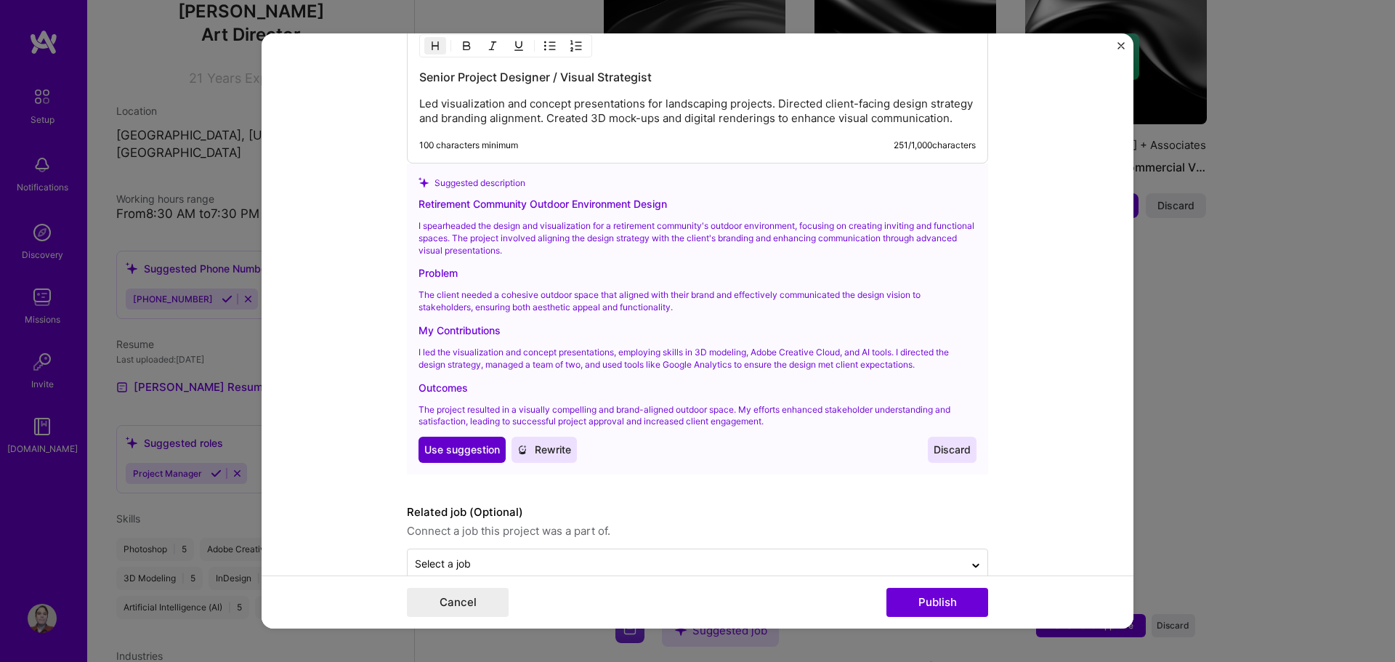
click at [468, 457] on span "Use suggestion" at bounding box center [462, 449] width 76 height 15
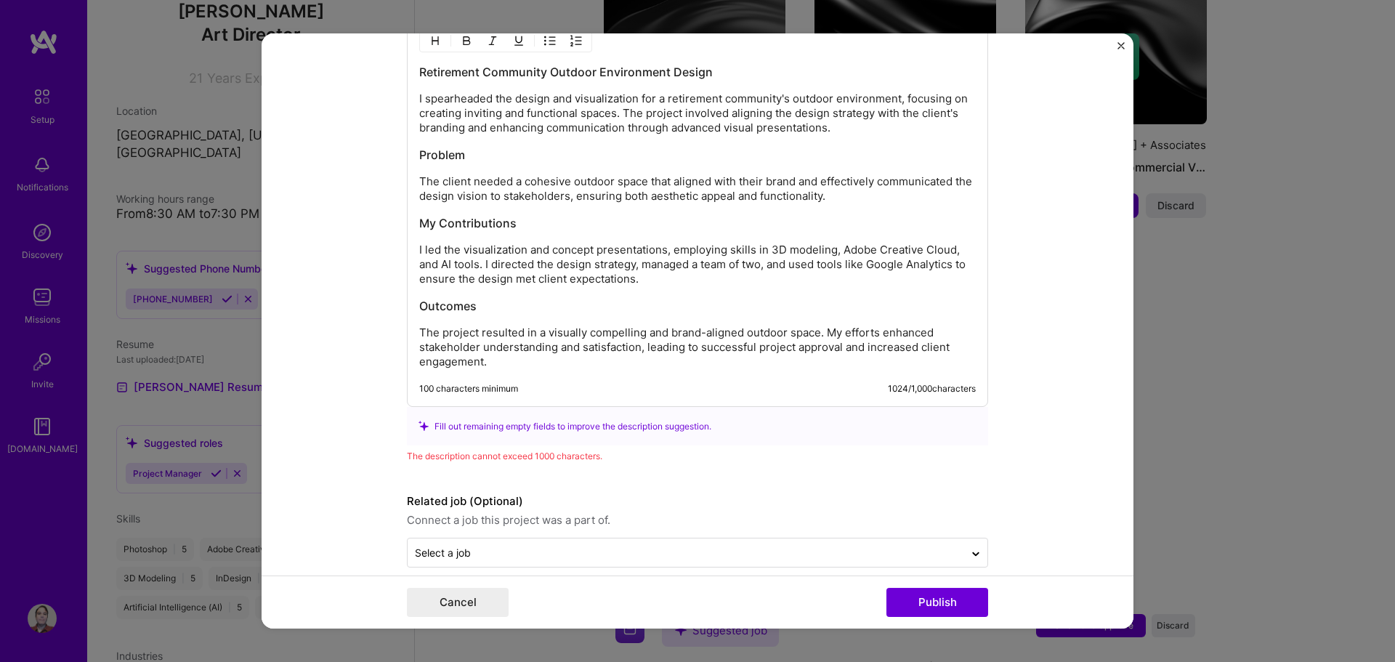
scroll to position [1964, 0]
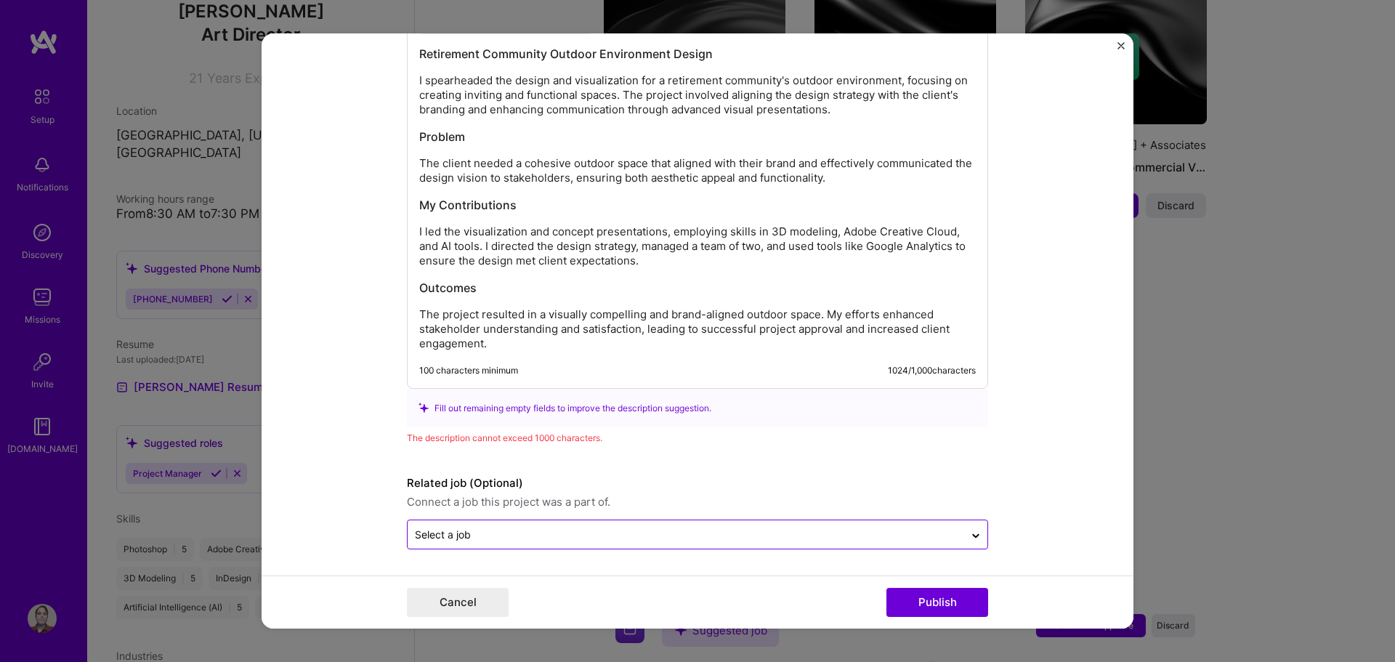
click at [585, 537] on input "text" at bounding box center [686, 534] width 542 height 15
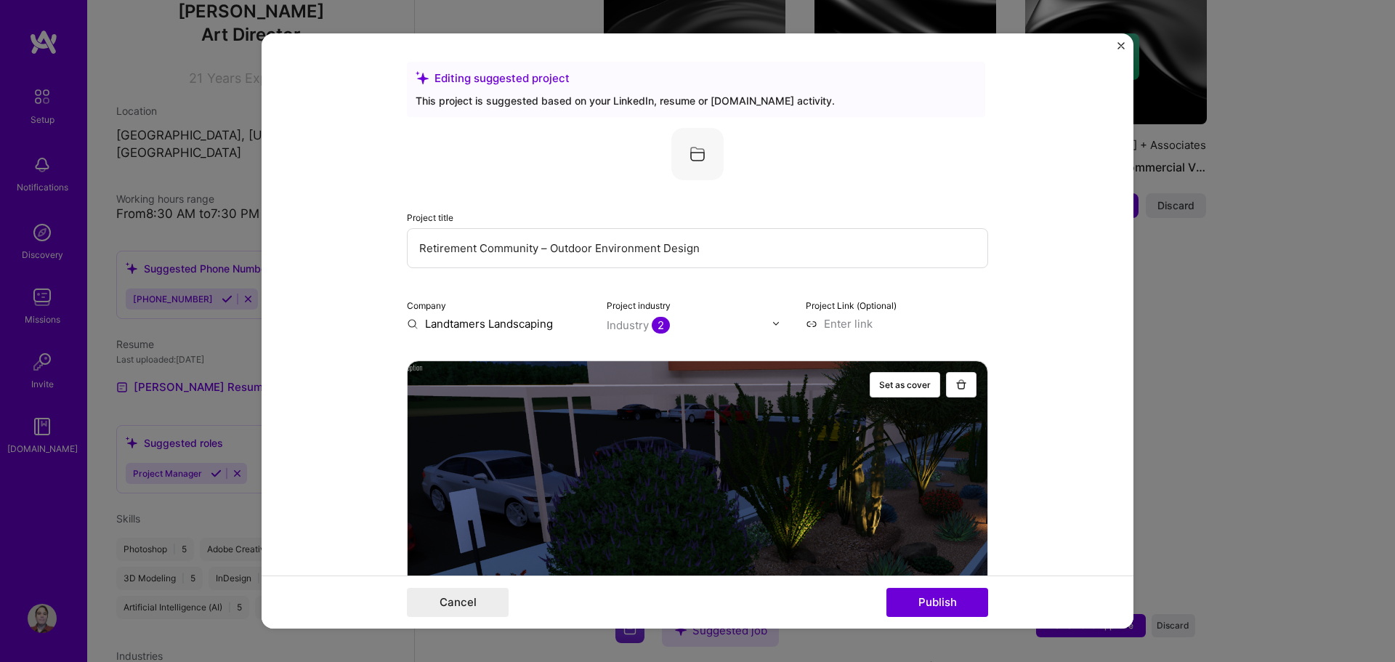
scroll to position [0, 0]
click at [705, 150] on img at bounding box center [697, 155] width 52 height 52
click at [696, 161] on img at bounding box center [697, 155] width 52 height 52
click at [848, 327] on input at bounding box center [897, 324] width 182 height 15
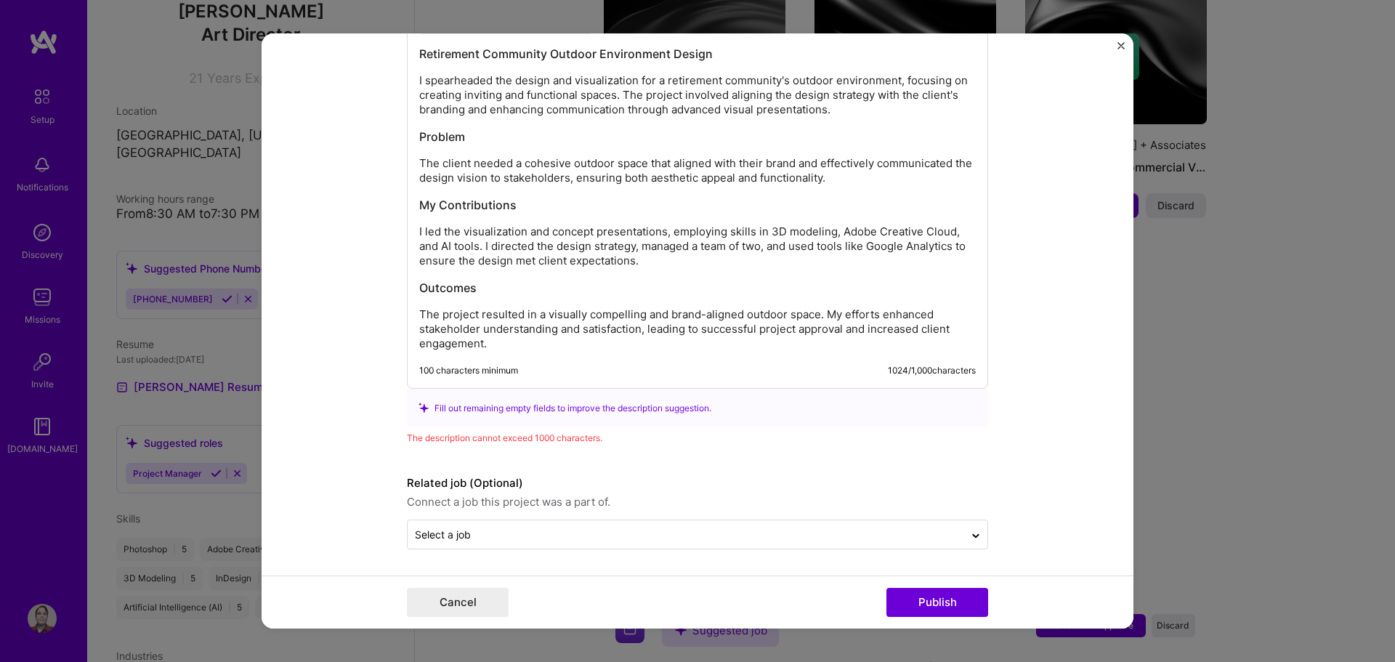
scroll to position [1892, 0]
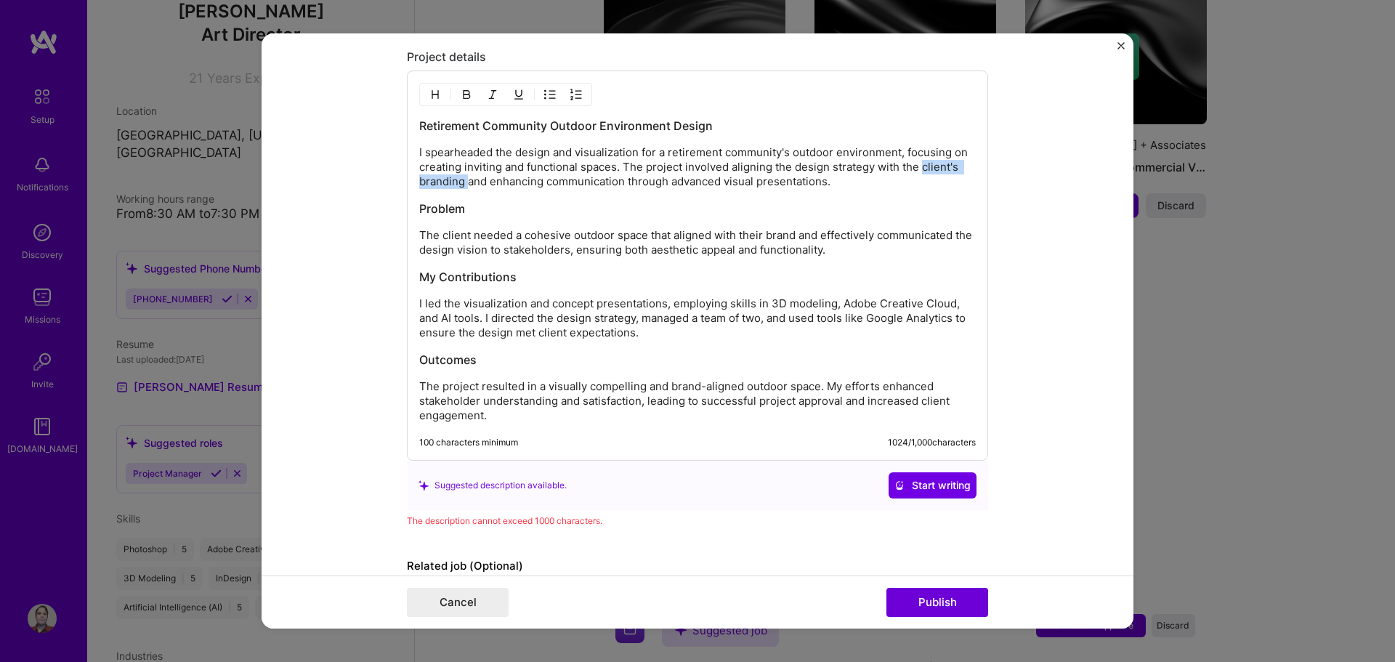
drag, startPoint x: 915, startPoint y: 169, endPoint x: 465, endPoint y: 185, distance: 450.6
click at [465, 185] on p "I spearheaded the design and visualization for a retirement community's outdoor…" at bounding box center [697, 167] width 556 height 44
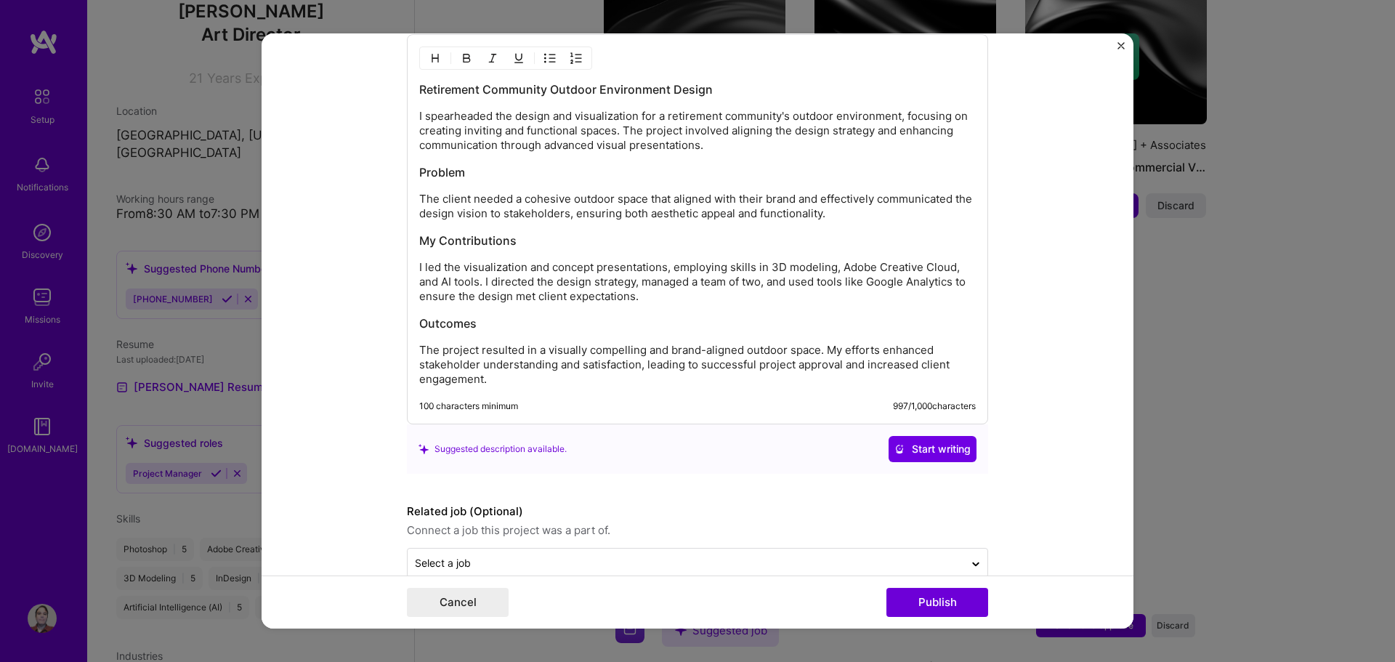
scroll to position [1957, 0]
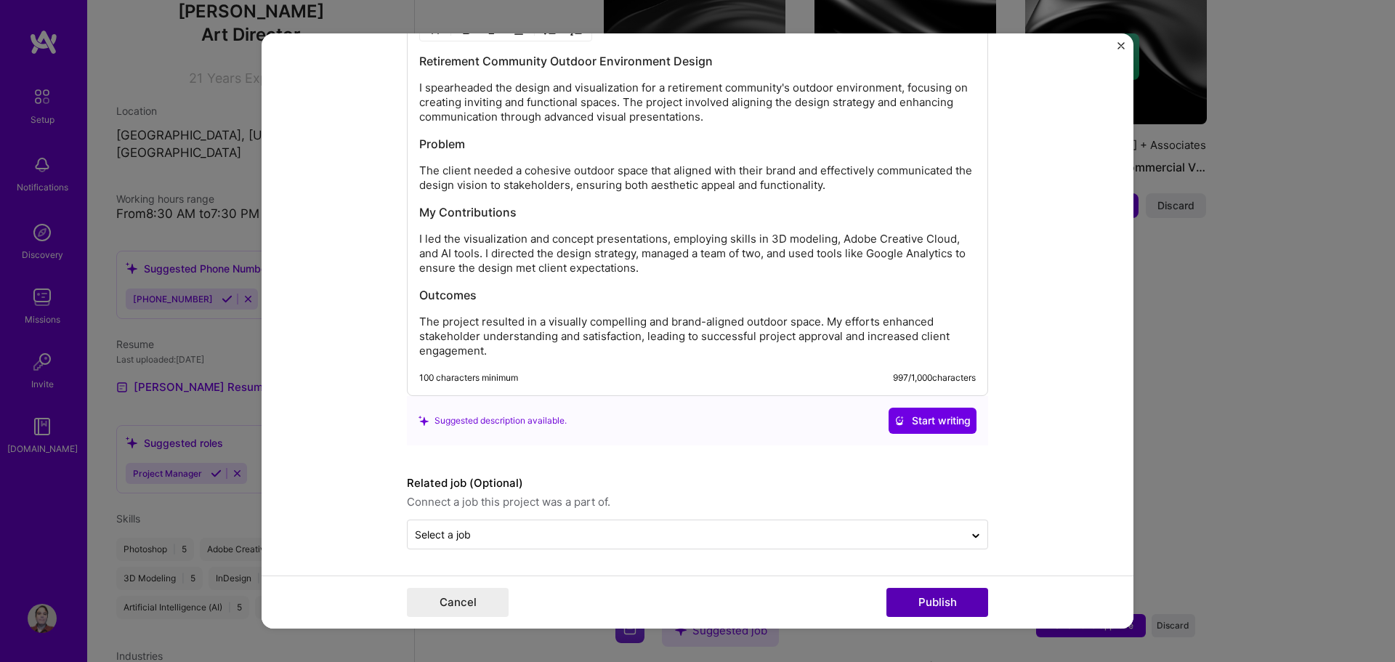
click at [944, 600] on button "Publish" at bounding box center [937, 602] width 102 height 29
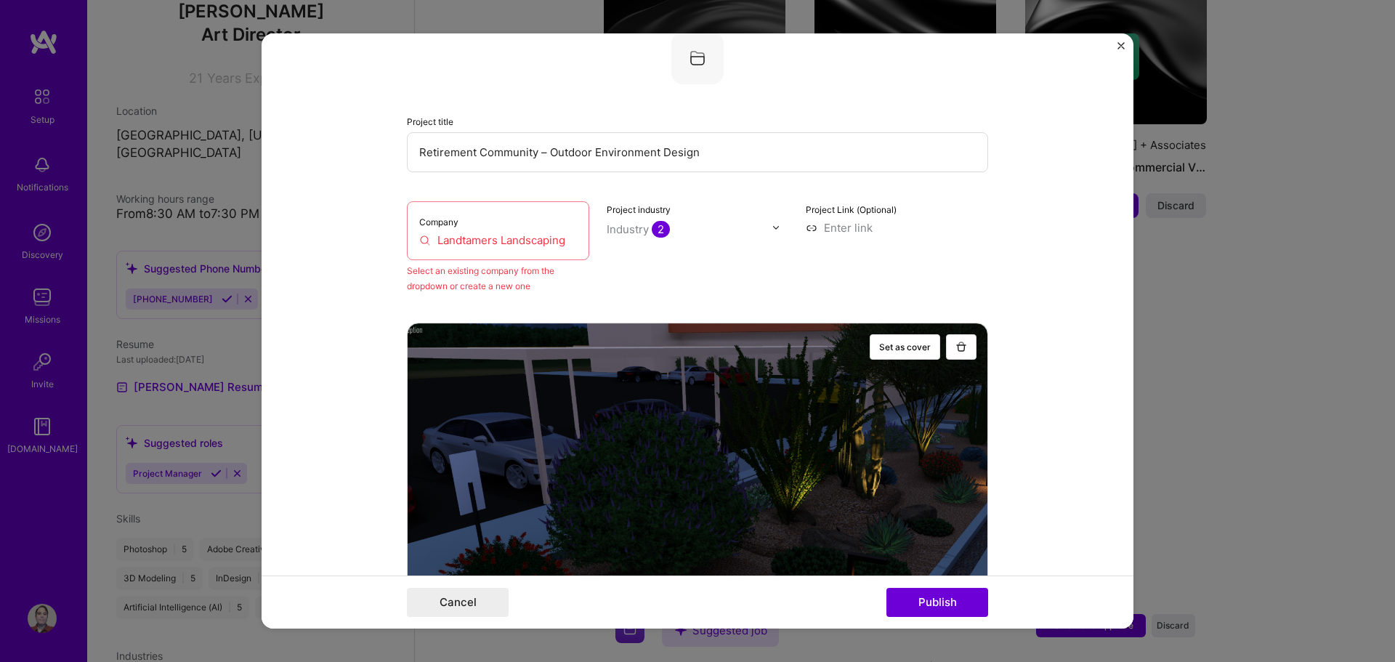
scroll to position [95, 0]
click at [487, 248] on input "Landtamers Landscaping" at bounding box center [498, 241] width 158 height 15
drag, startPoint x: 564, startPoint y: 240, endPoint x: 432, endPoint y: 247, distance: 132.4
click at [432, 247] on input "Landtamers Landscaping" at bounding box center [498, 241] width 158 height 15
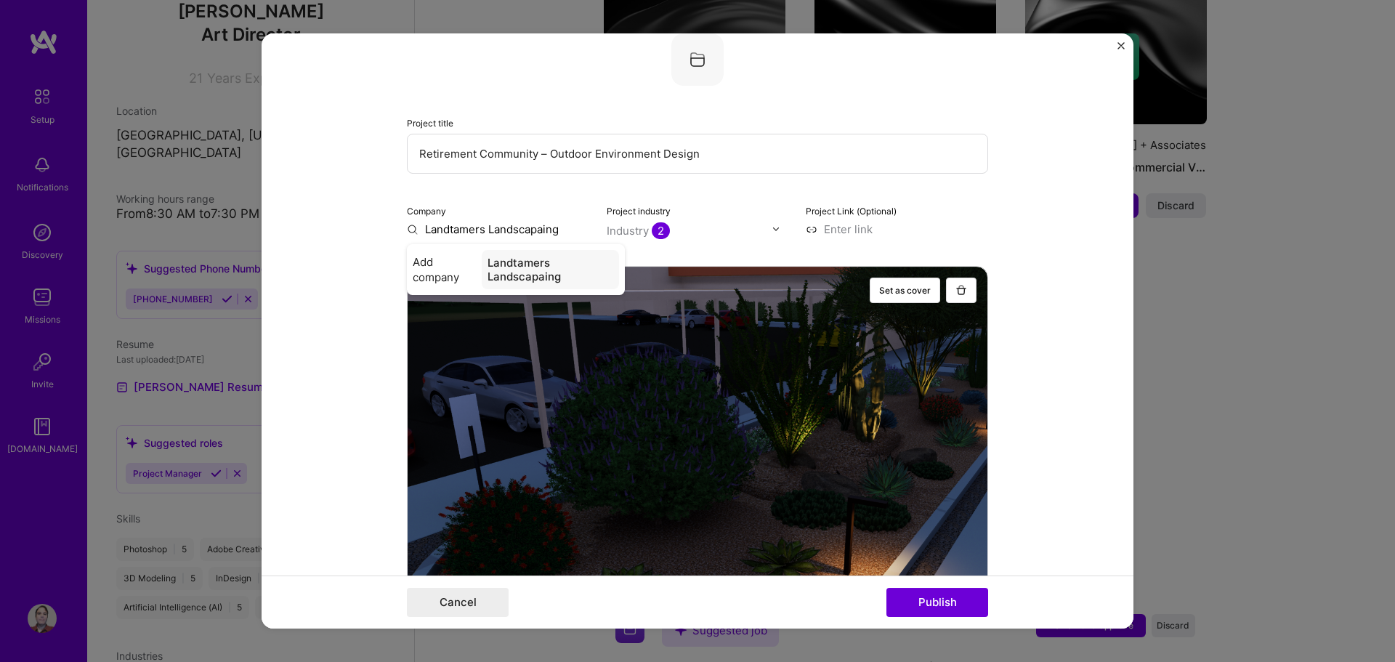
click at [537, 230] on input "Landtamers Landscapaing" at bounding box center [498, 229] width 182 height 15
type input "Landtamers Landscaping"
click at [547, 275] on div "Landtamers Landscaping" at bounding box center [551, 269] width 135 height 39
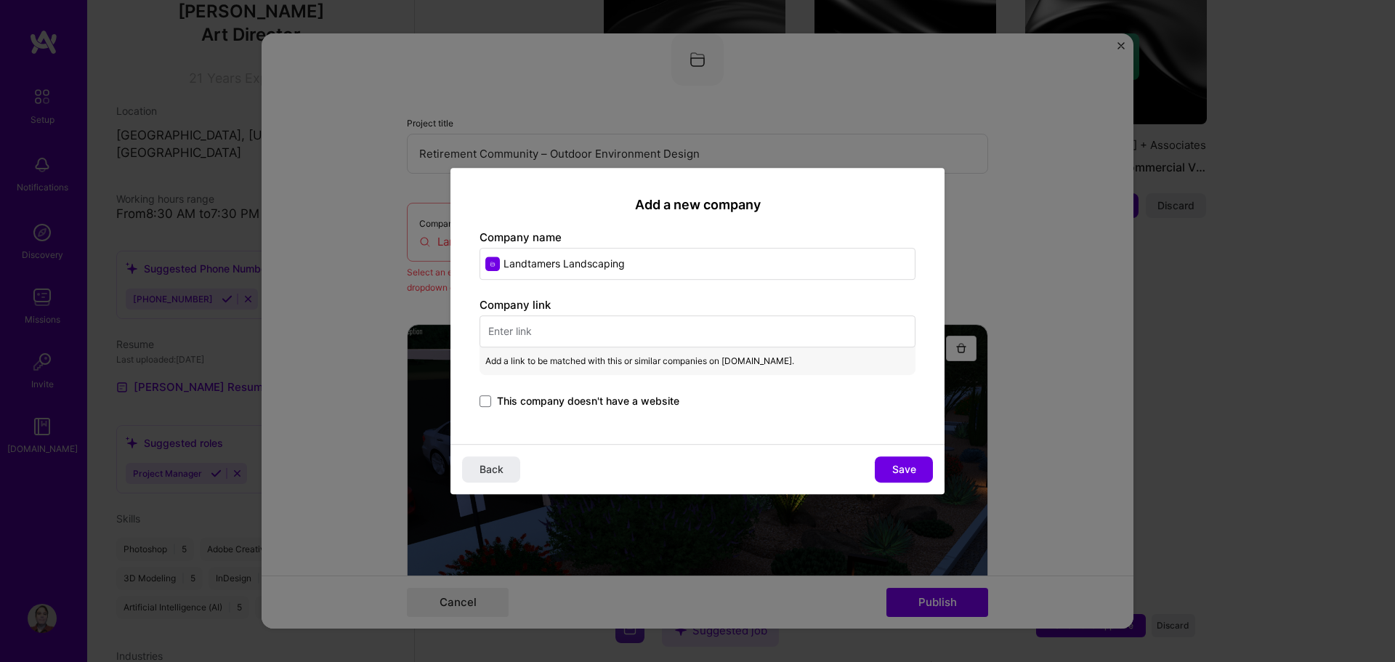
click at [544, 325] on input "text" at bounding box center [697, 331] width 436 height 32
paste input "[URL][DOMAIN_NAME]"
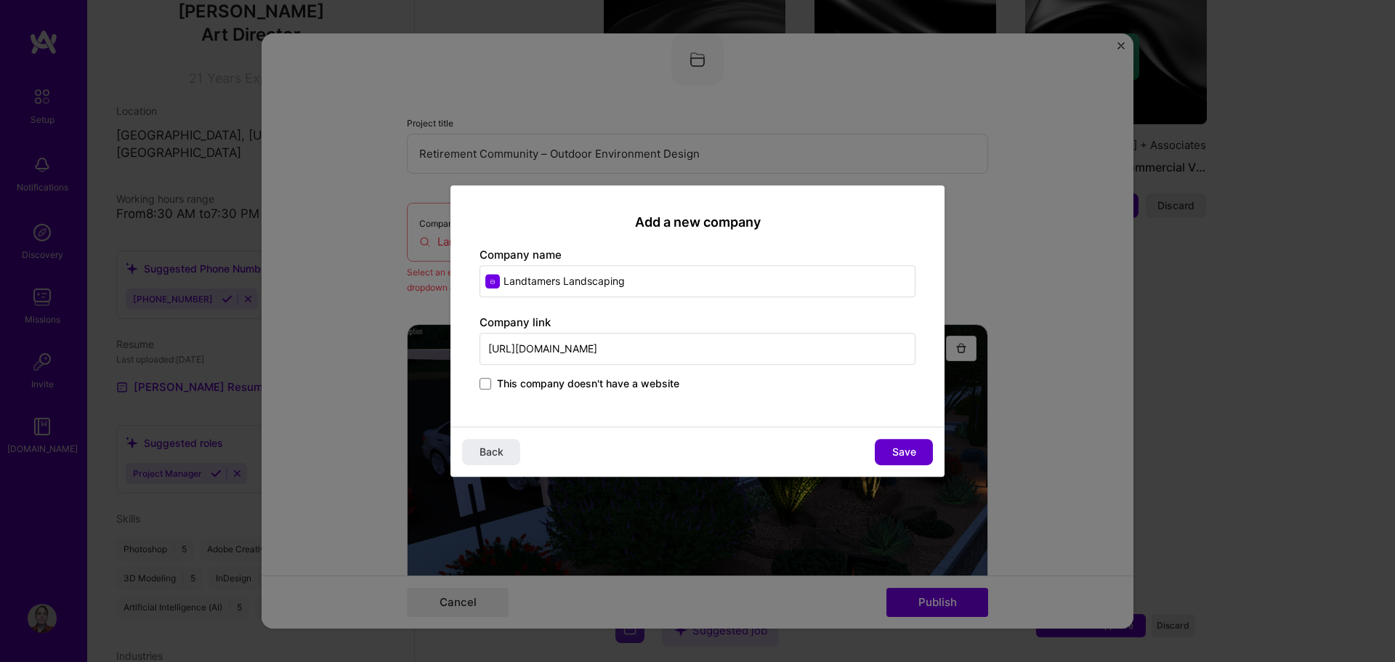
type input "[URL][DOMAIN_NAME]"
click at [901, 447] on span "Save" at bounding box center [904, 452] width 24 height 15
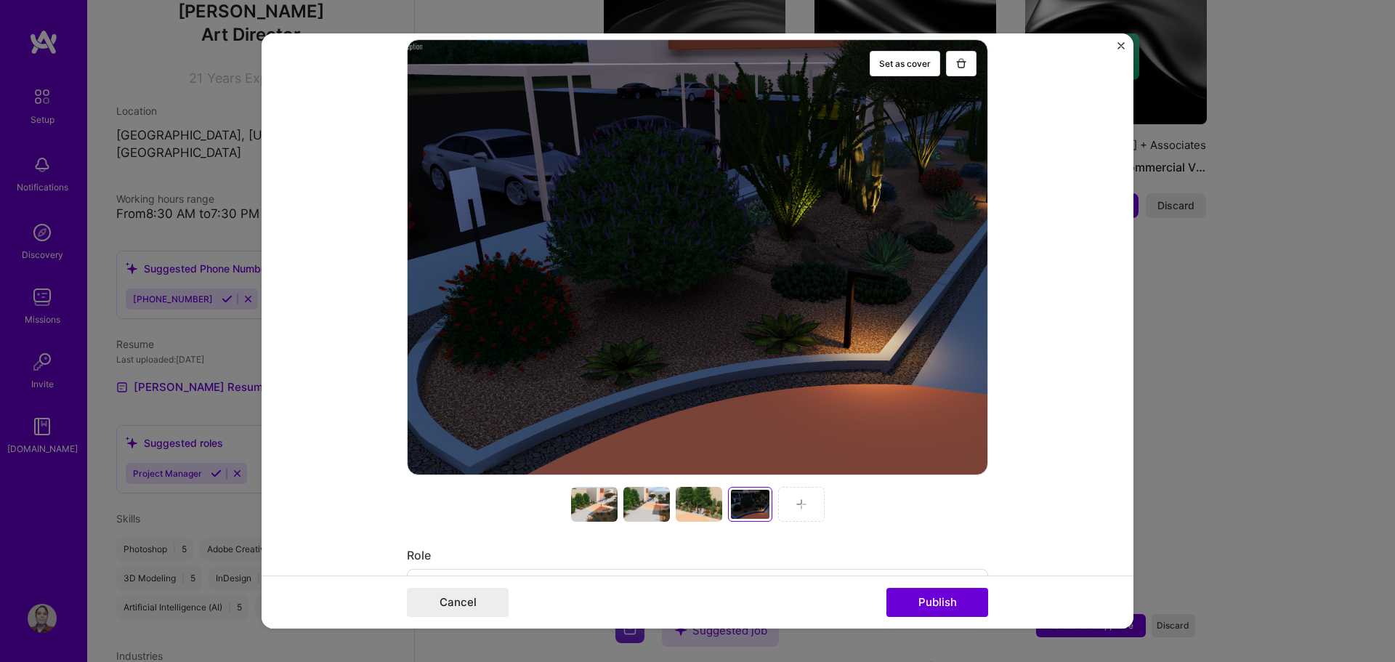
scroll to position [458, 0]
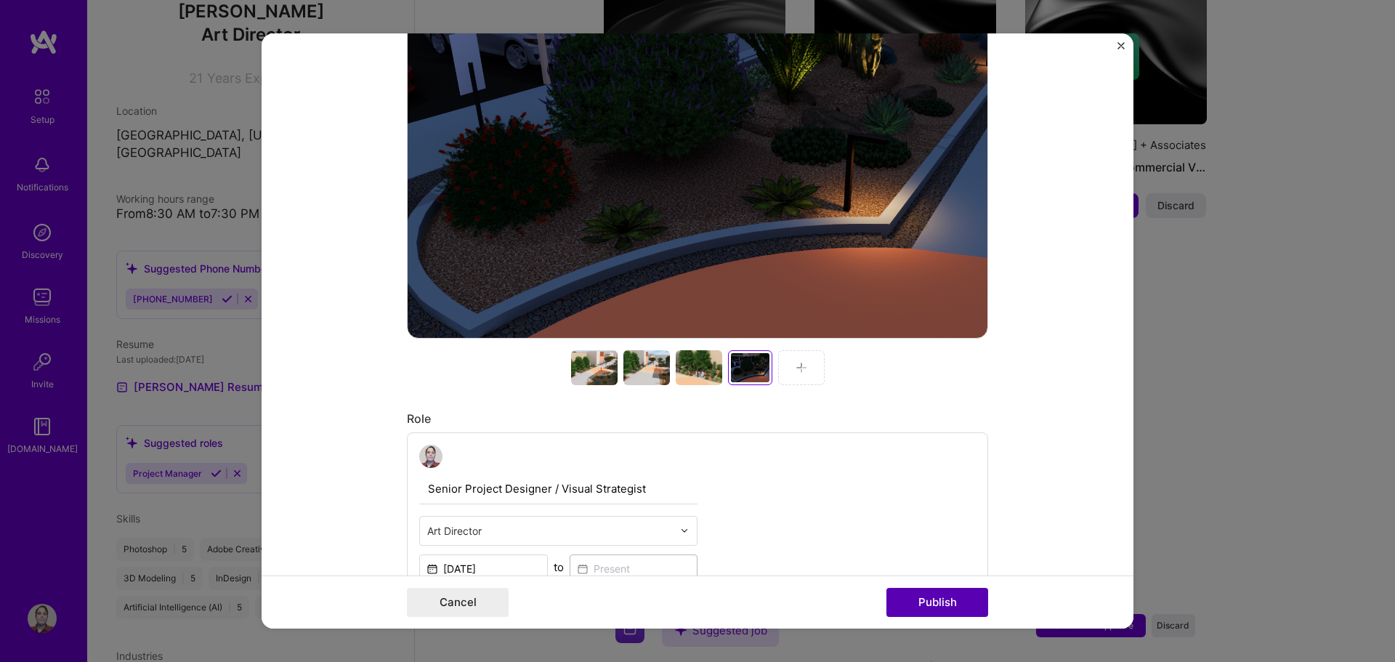
click at [923, 599] on button "Publish" at bounding box center [937, 602] width 102 height 29
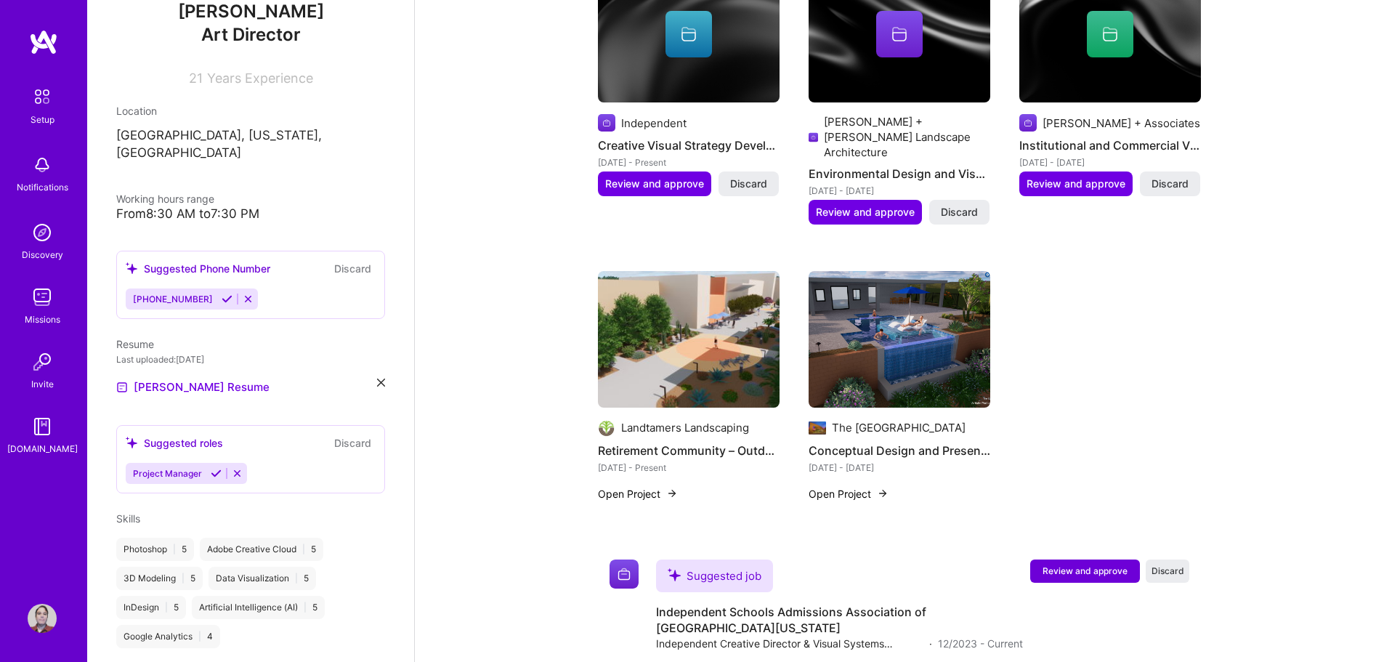
click at [844, 486] on button "Open Project" at bounding box center [848, 493] width 80 height 15
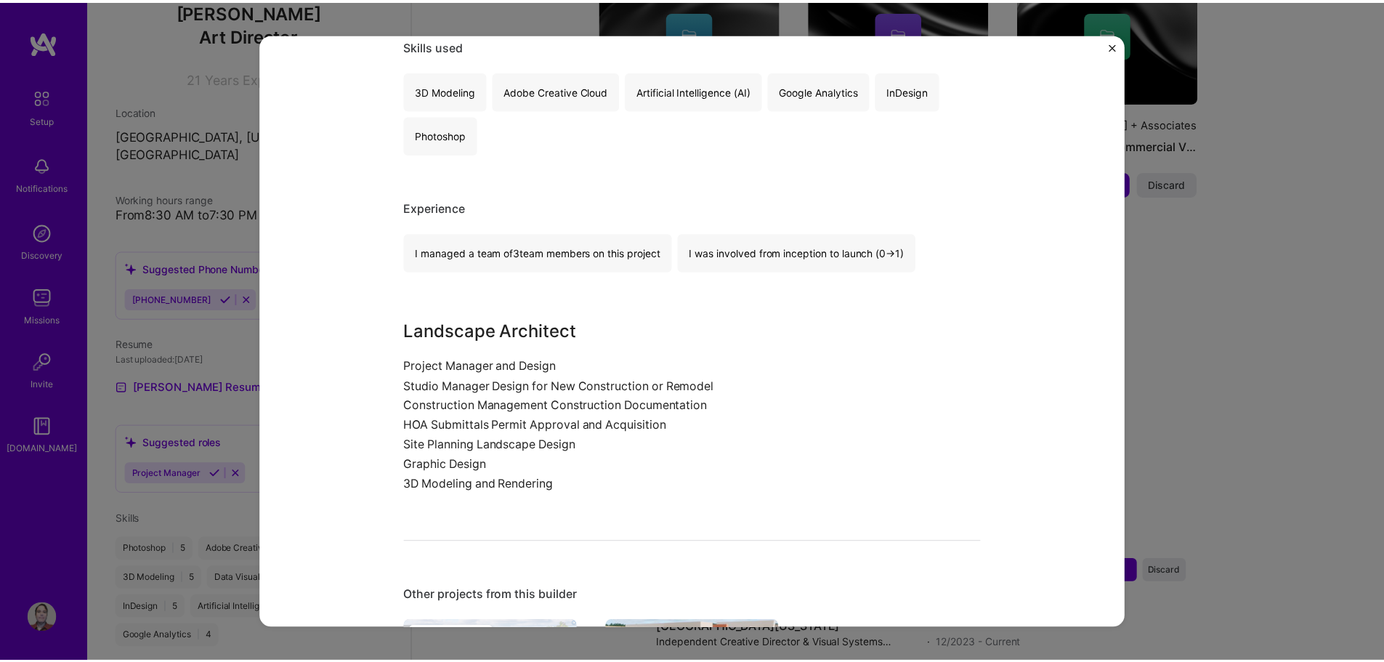
scroll to position [1064, 0]
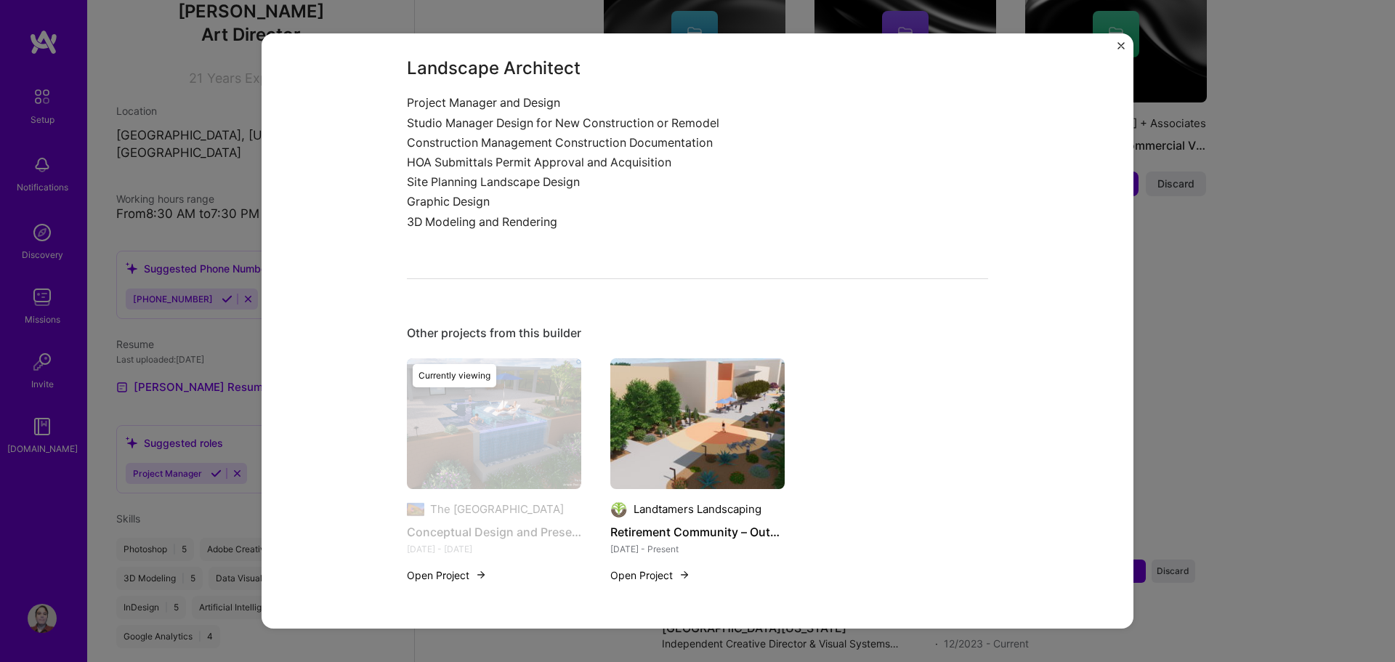
click at [1219, 298] on div "Conceptual Design and Presentation The Garden Gate Construction, Architecture /…" at bounding box center [697, 331] width 1395 height 662
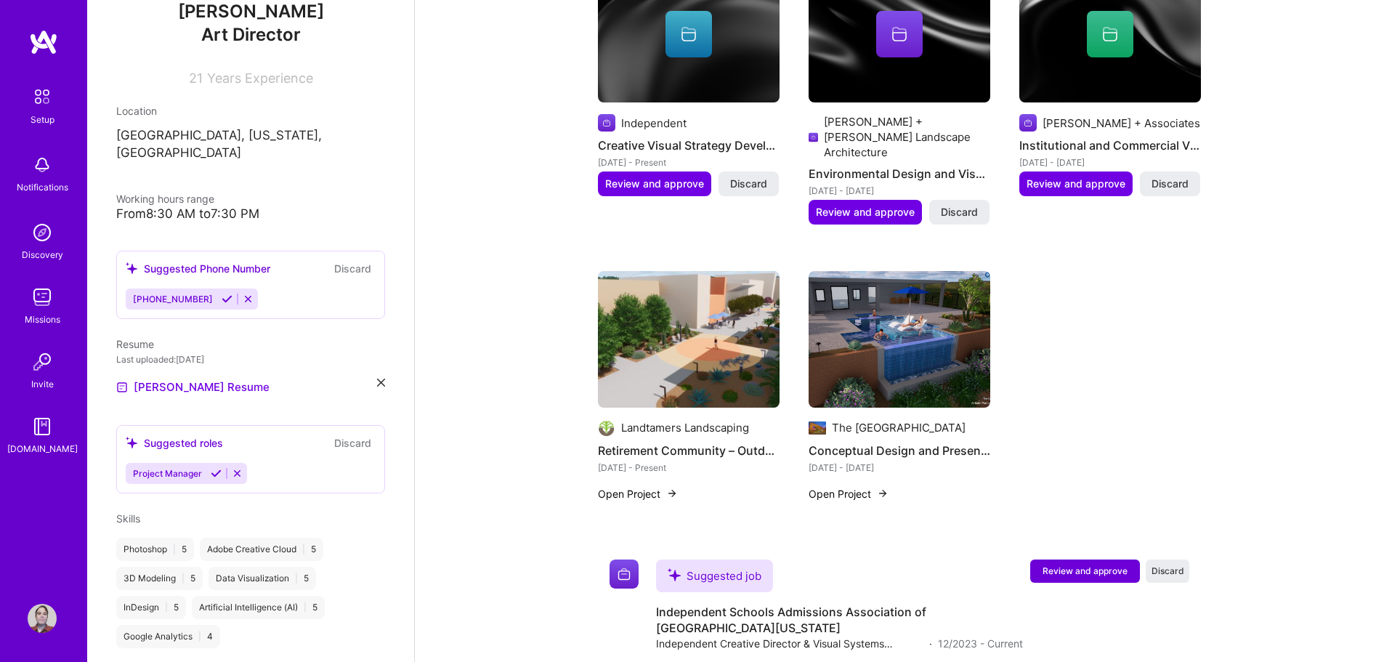
click at [908, 291] on img at bounding box center [899, 339] width 182 height 137
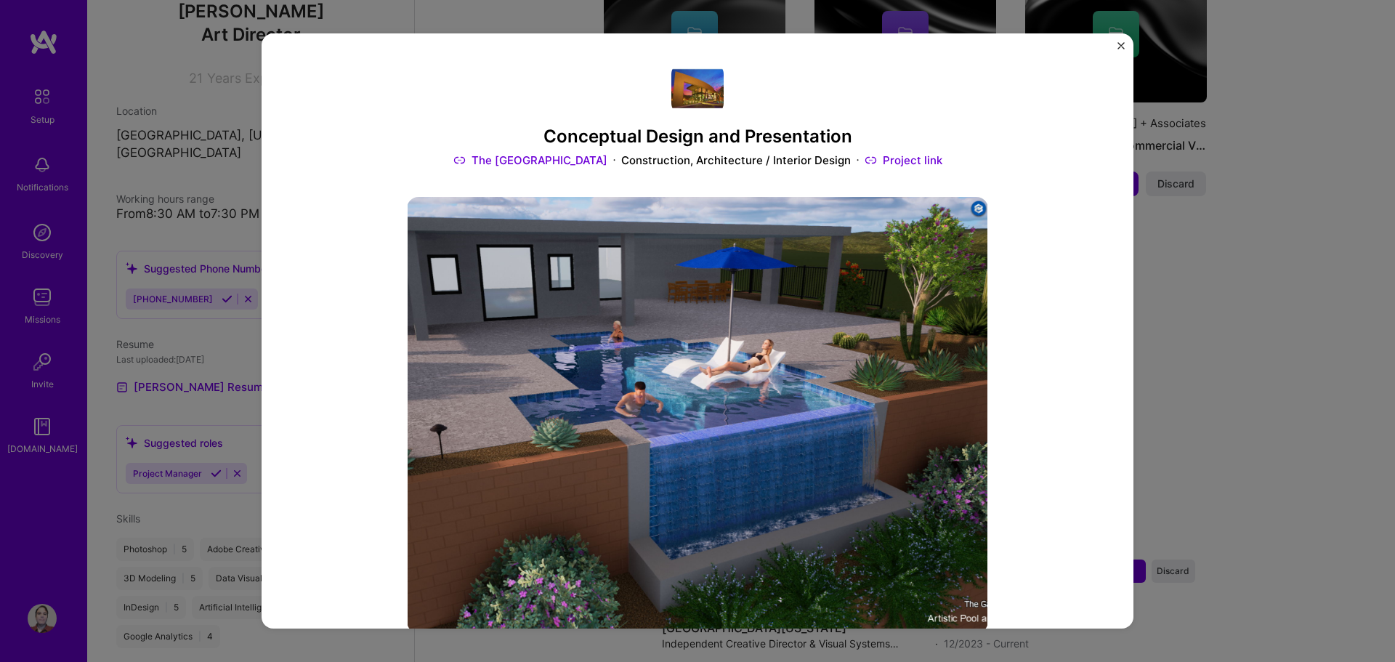
click at [1119, 42] on img "Close" at bounding box center [1120, 45] width 7 height 7
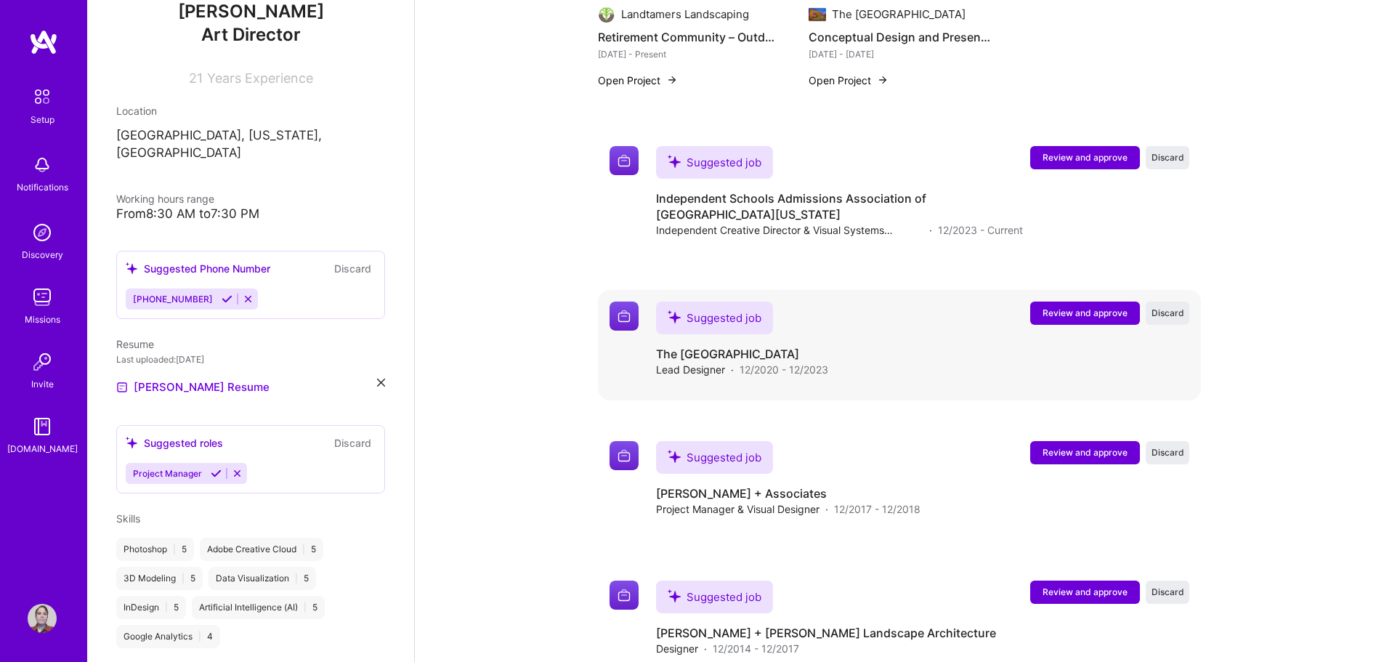
scroll to position [1205, 0]
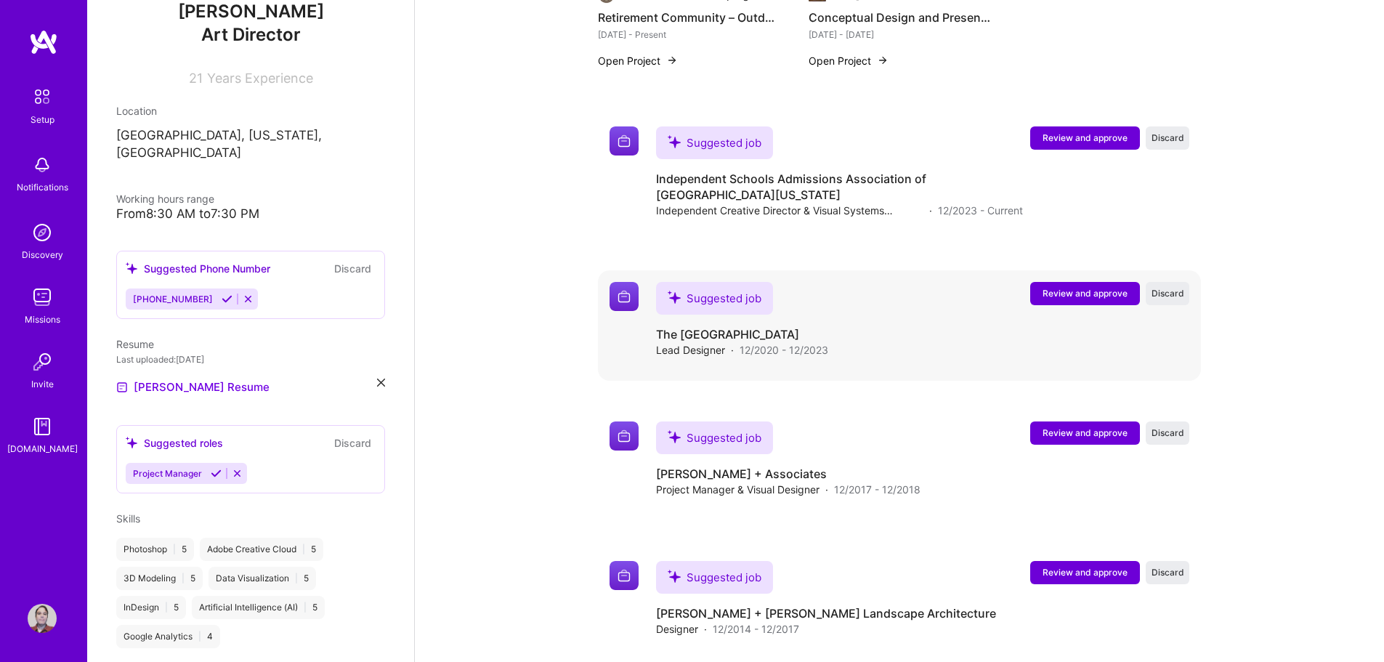
click at [821, 283] on div "Suggested job The Garden Gate Lead Designer · 12/2020 - 12/2023" at bounding box center [742, 320] width 172 height 76
click at [694, 342] on span "Lead Designer" at bounding box center [690, 349] width 69 height 15
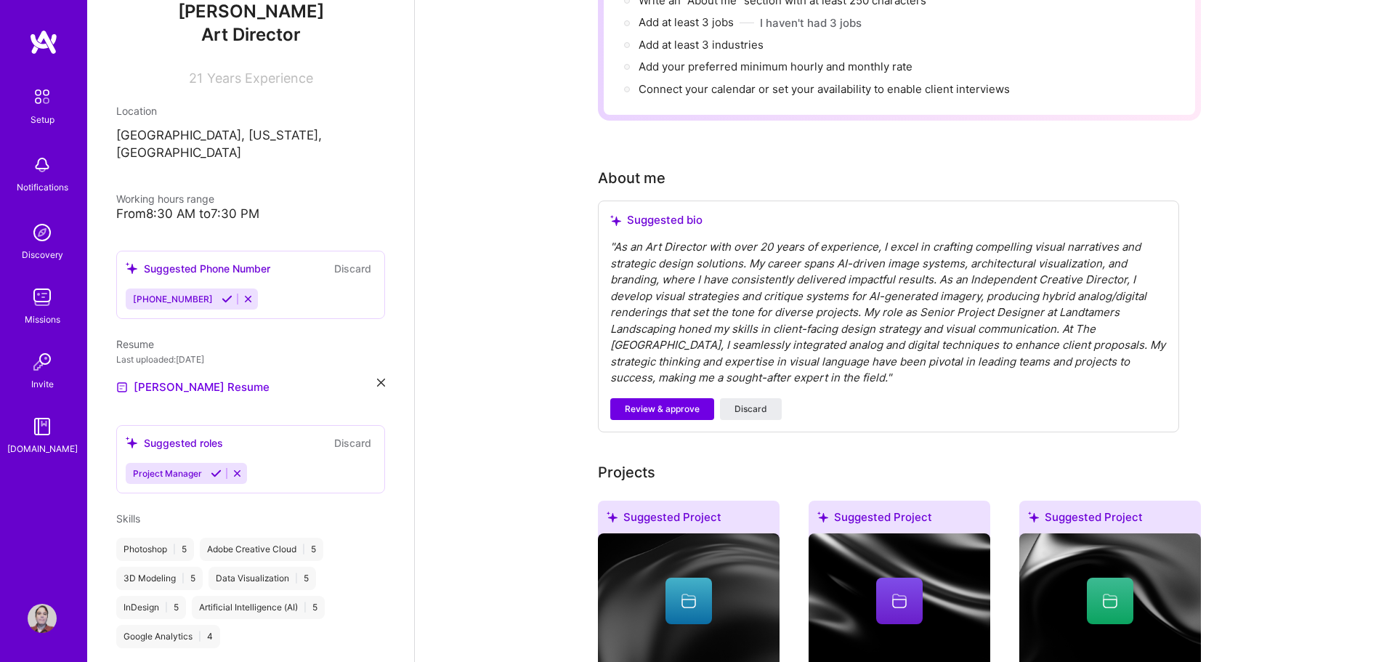
scroll to position [218, 0]
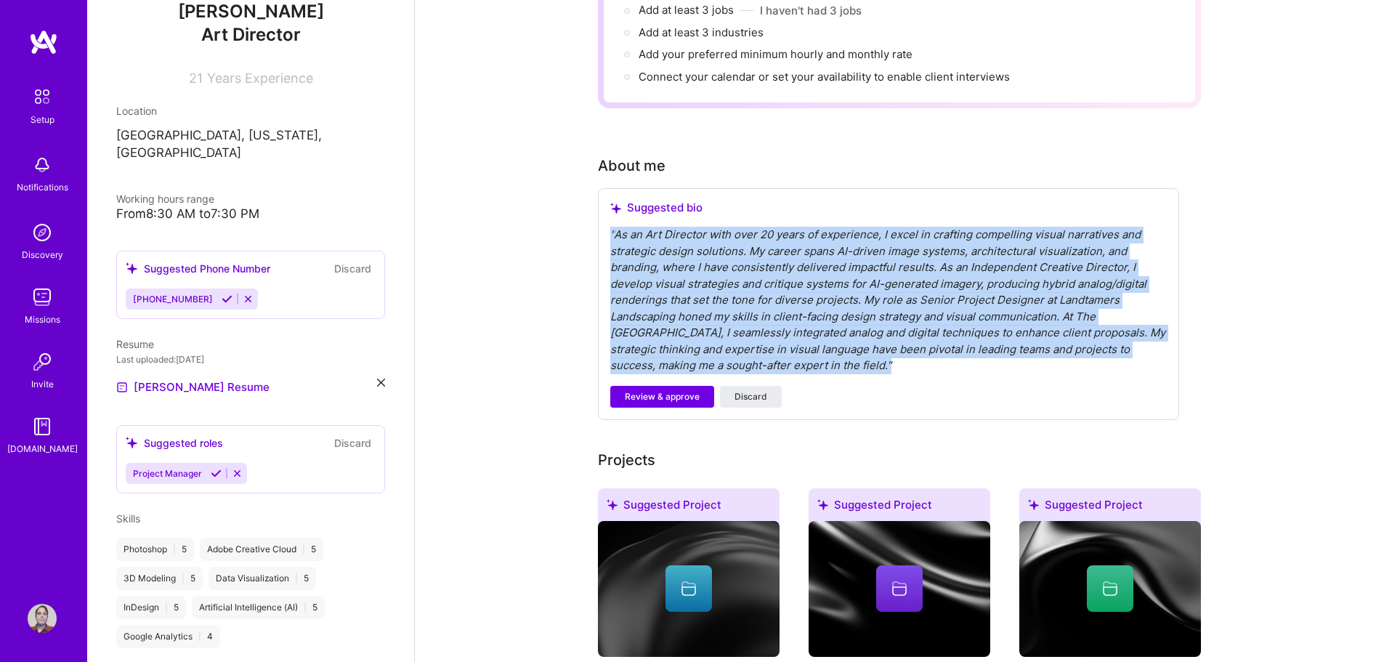
drag, startPoint x: 870, startPoint y: 344, endPoint x: 571, endPoint y: 219, distance: 324.6
click at [908, 283] on div "" As an Art Director with over 20 years of experience, I excel in crafting comp…" at bounding box center [888, 300] width 556 height 147
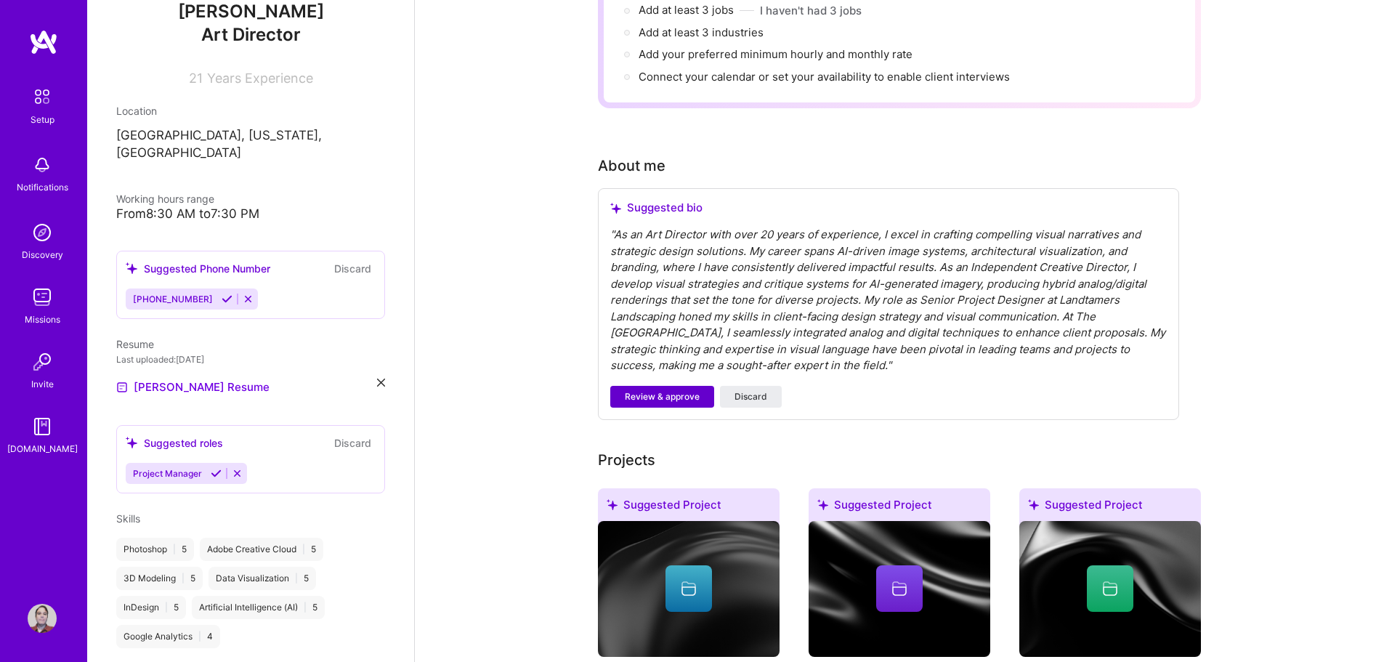
click at [669, 390] on span "Review & approve" at bounding box center [662, 396] width 75 height 13
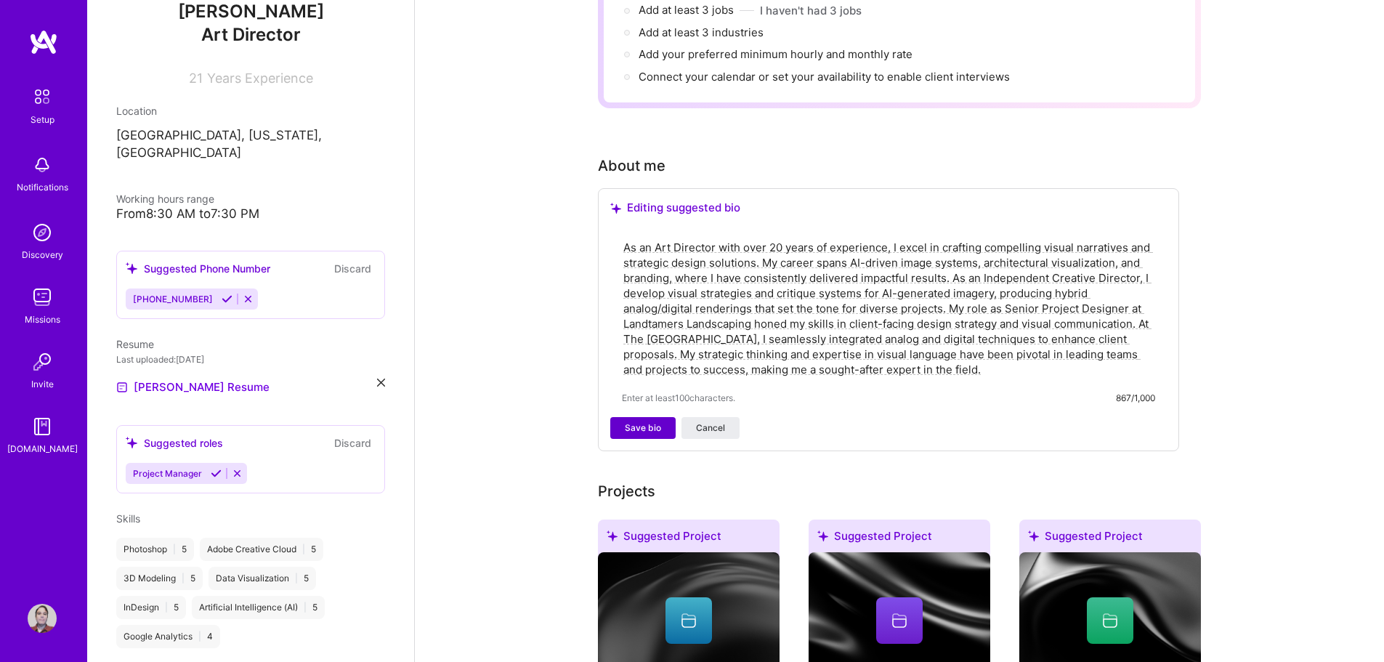
click at [630, 421] on span "Save bio" at bounding box center [643, 427] width 36 height 13
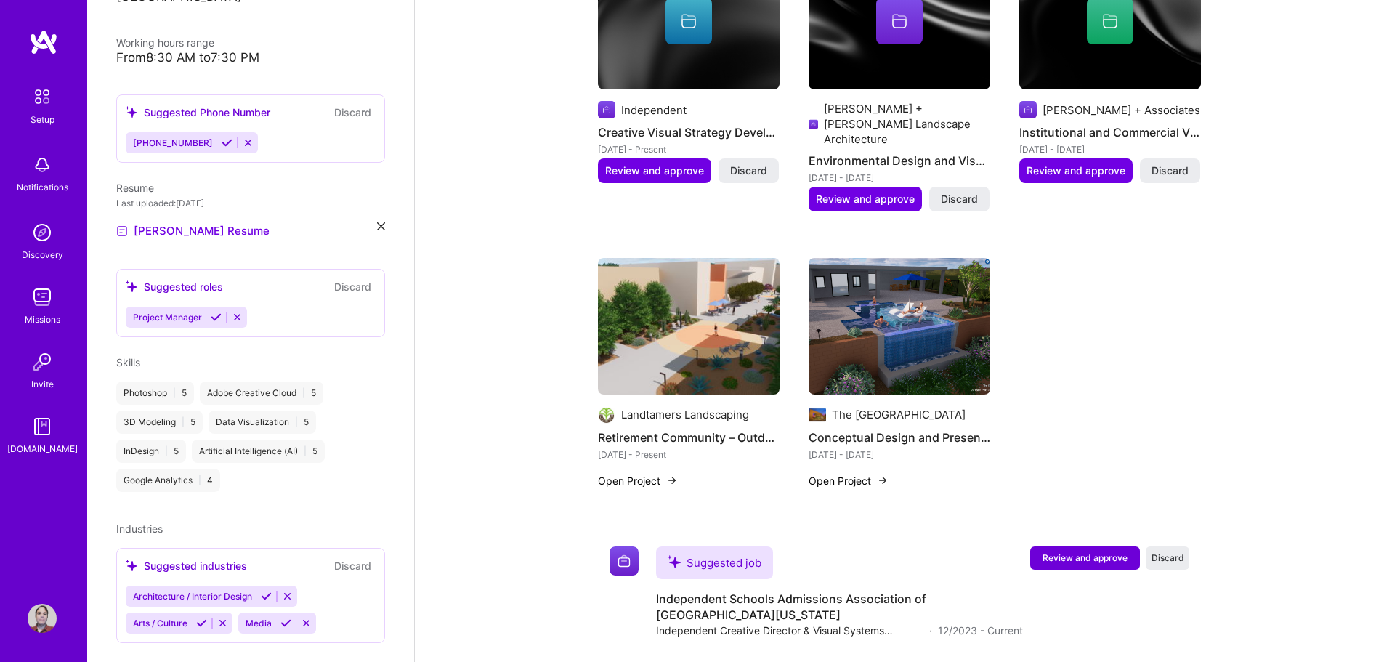
scroll to position [332, 0]
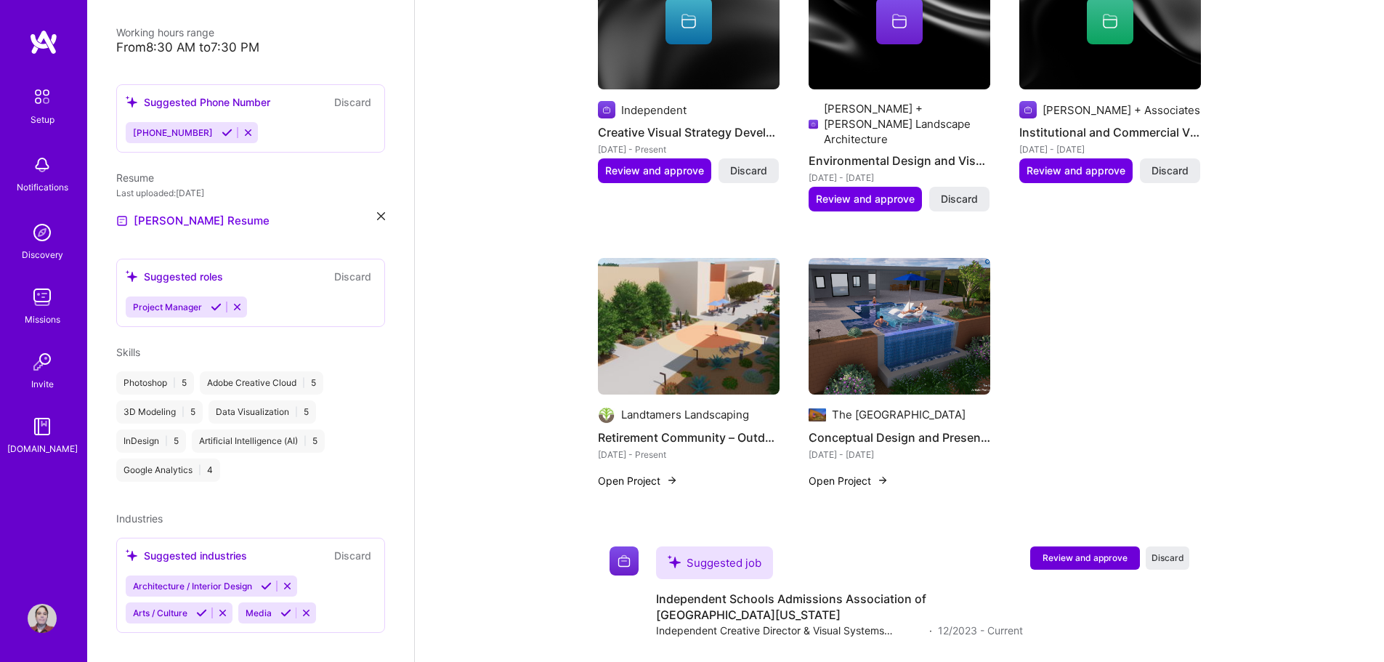
click at [289, 296] on div "Project Manager" at bounding box center [251, 306] width 250 height 21
click at [301, 310] on div "[PERSON_NAME] Art Director 21 Years Experience Location [GEOGRAPHIC_DATA], [US_…" at bounding box center [250, 331] width 327 height 662
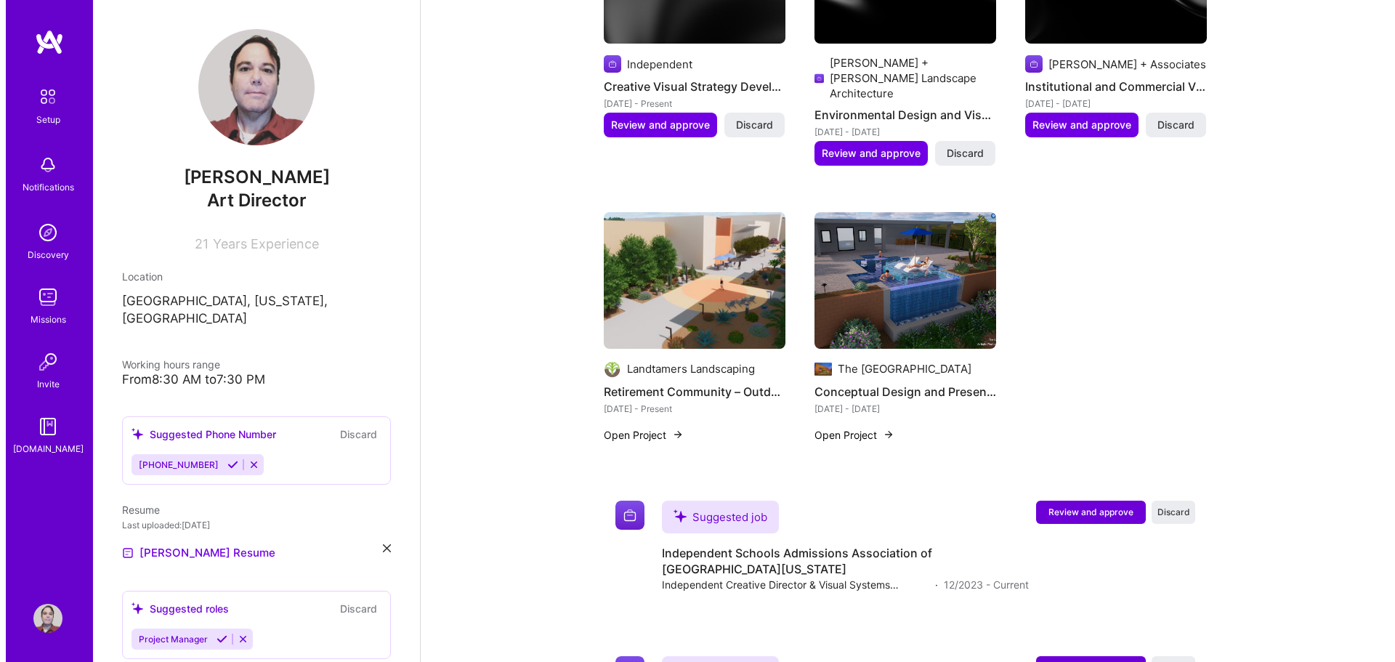
scroll to position [710, 0]
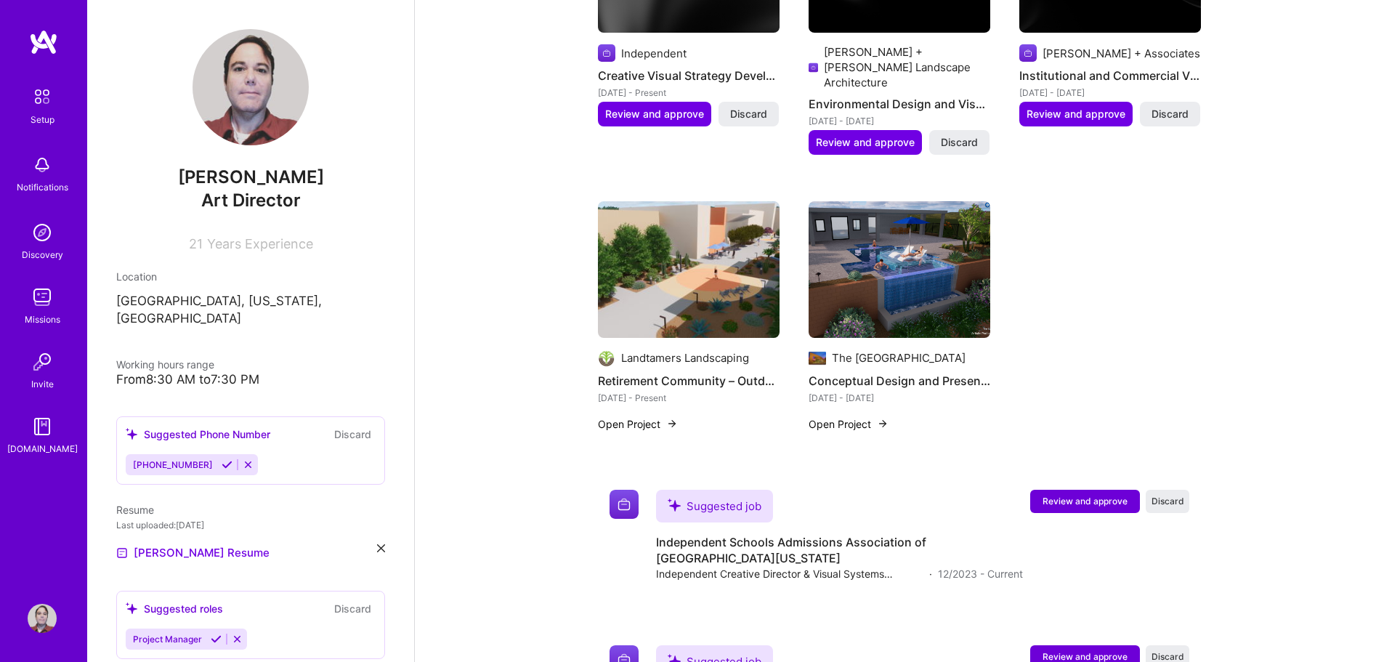
click at [882, 418] on img at bounding box center [883, 424] width 12 height 12
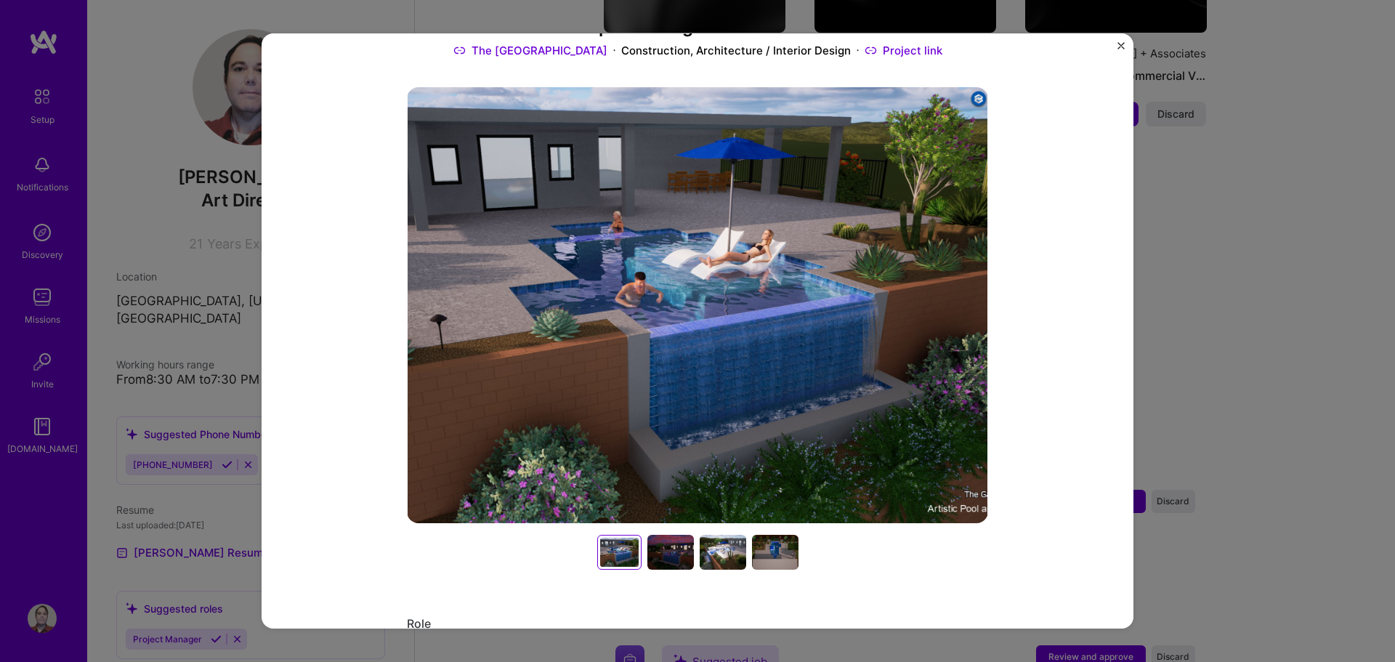
scroll to position [291, 0]
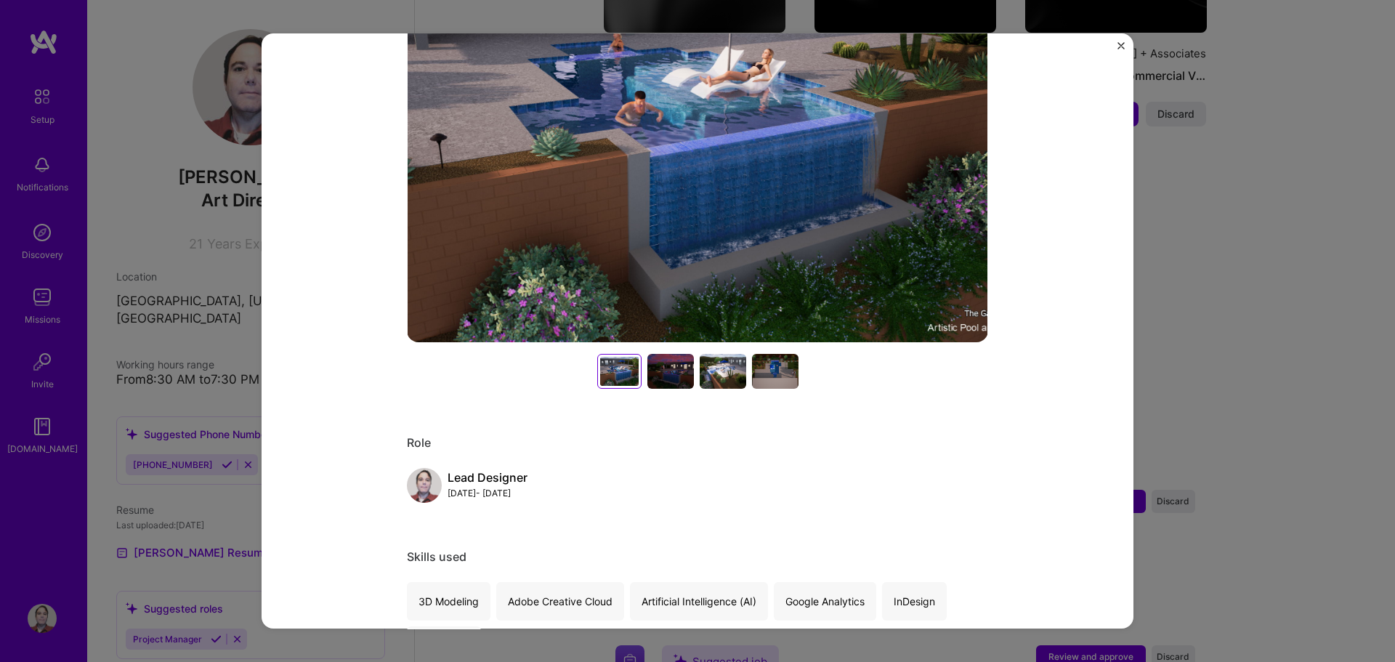
click at [780, 364] on div at bounding box center [775, 371] width 46 height 35
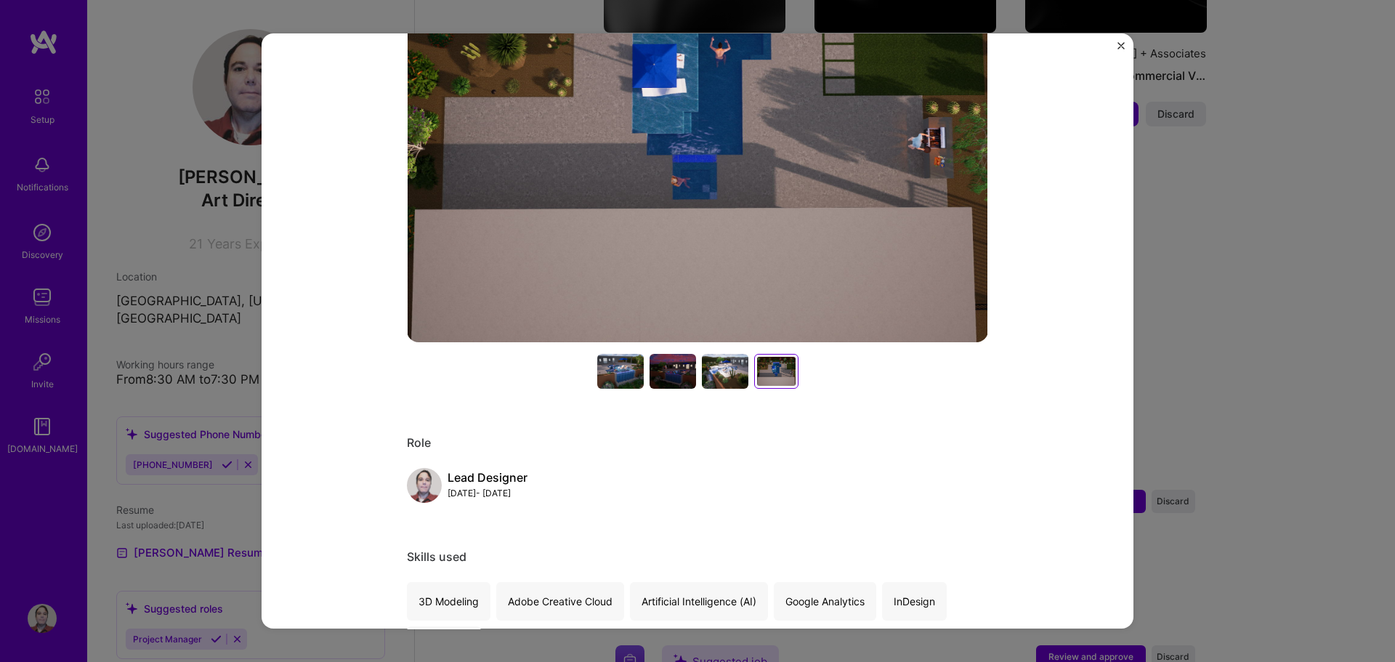
click at [715, 367] on div at bounding box center [725, 371] width 46 height 35
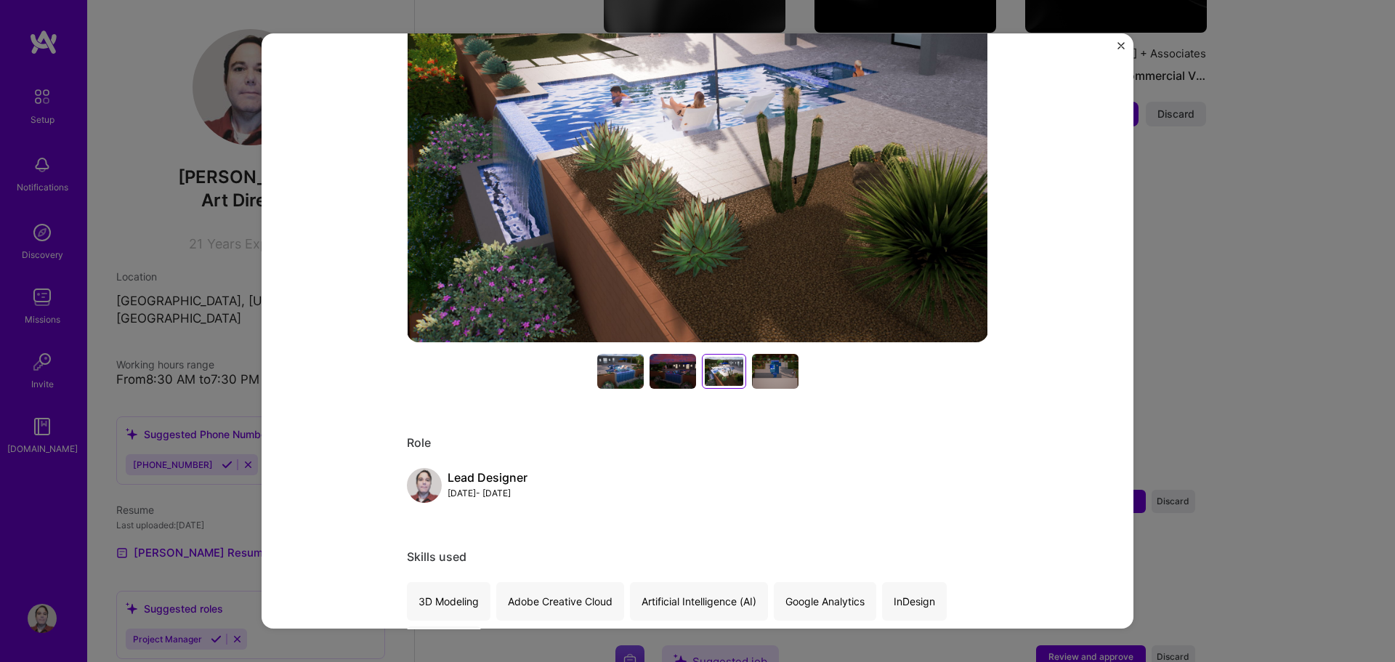
click at [673, 369] on div at bounding box center [672, 371] width 46 height 35
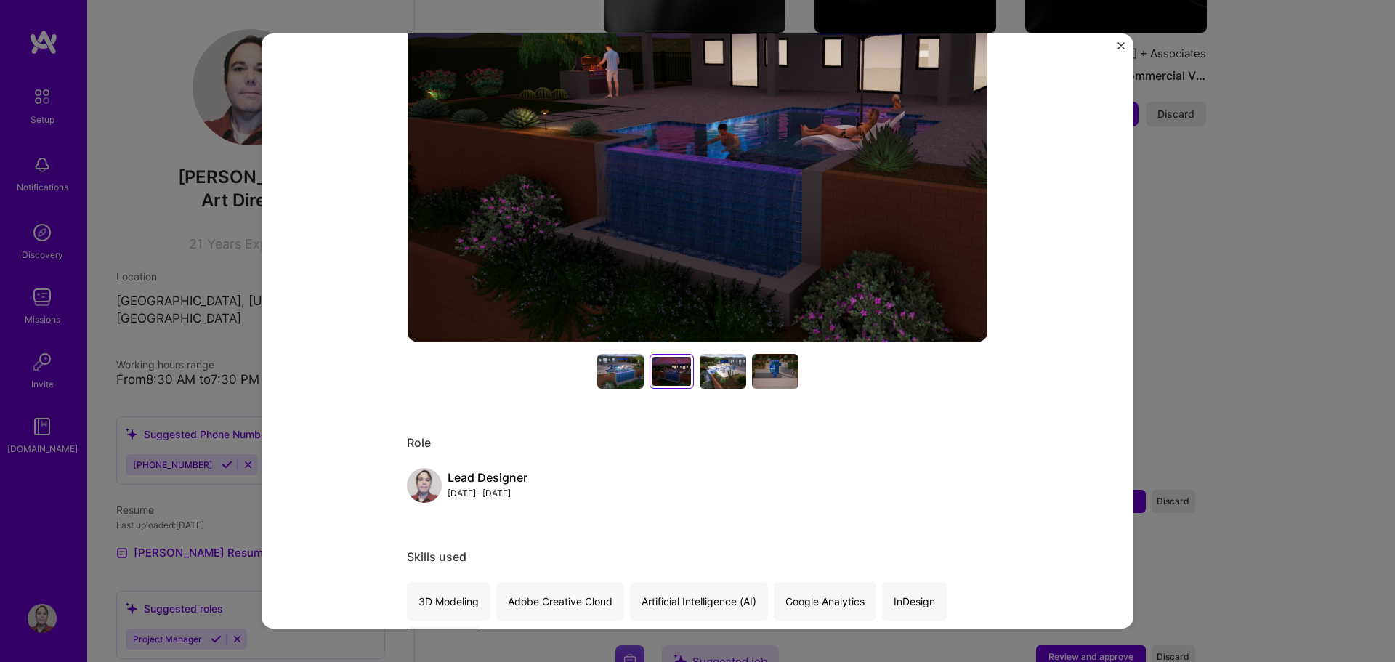
click at [622, 371] on div at bounding box center [620, 371] width 46 height 35
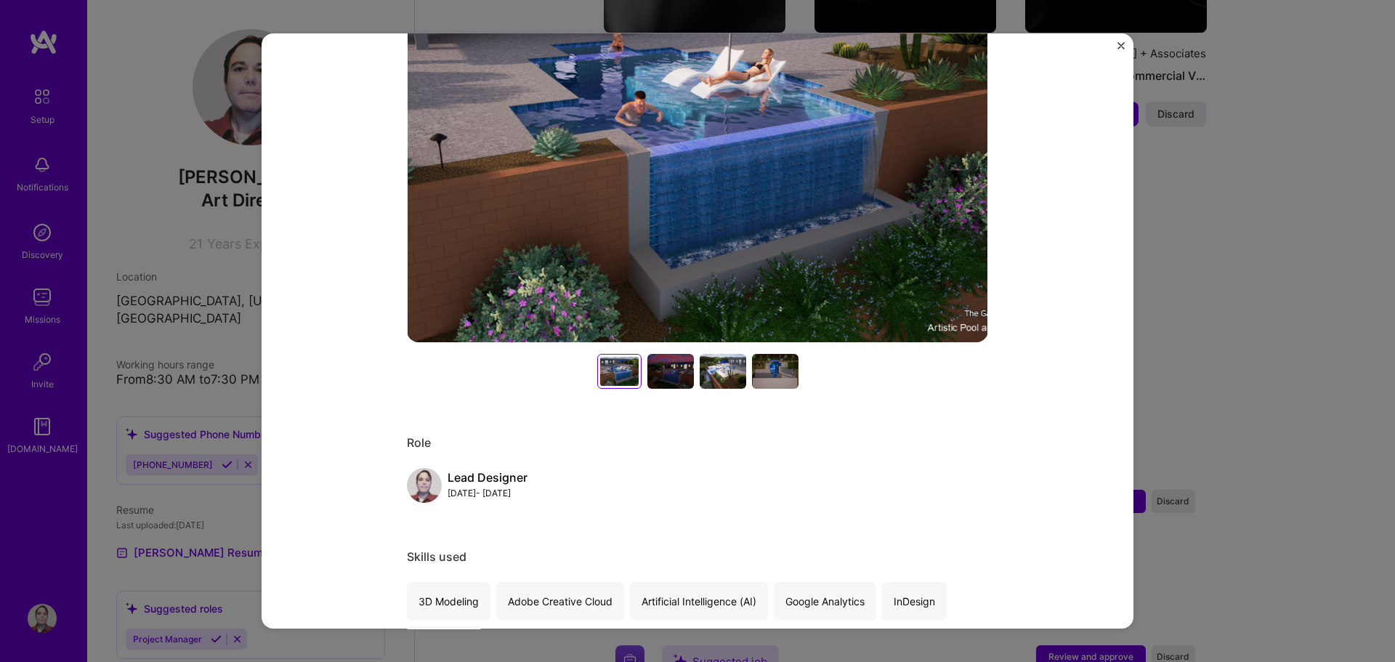
click at [768, 371] on div at bounding box center [775, 371] width 46 height 35
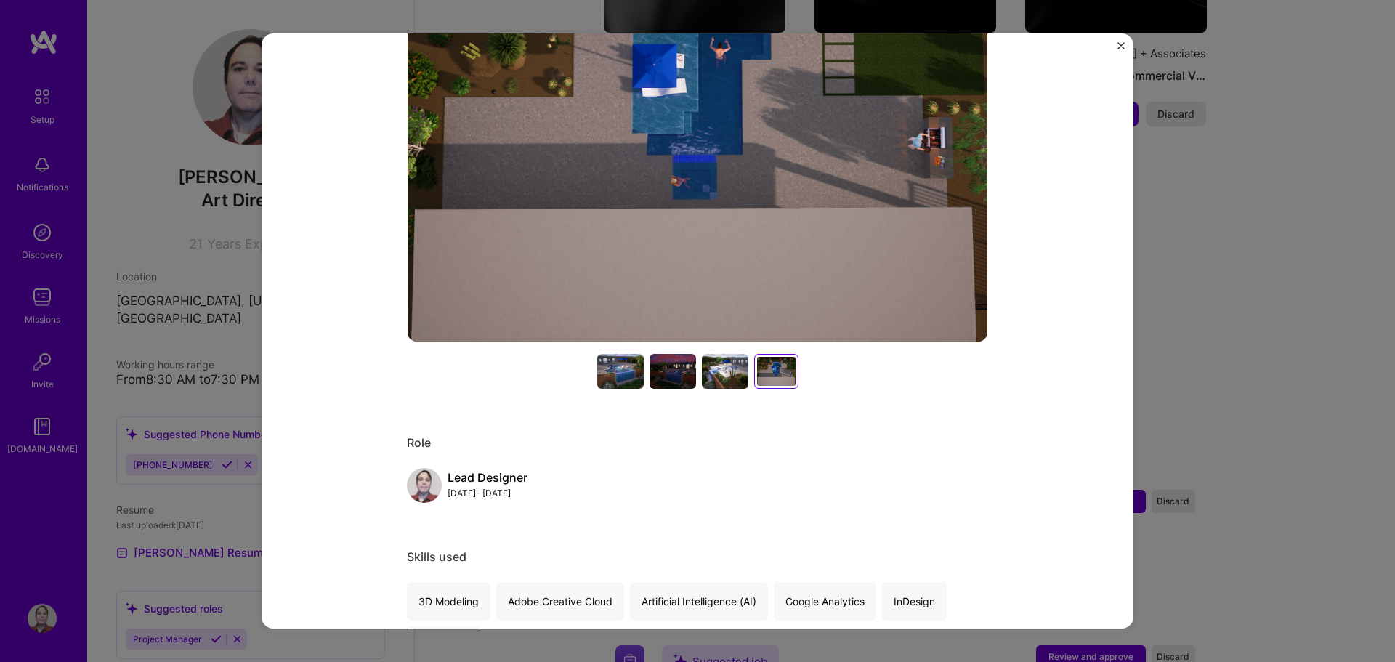
click at [1364, 398] on div "Conceptual Design and Presentation The Garden Gate Construction, Architecture /…" at bounding box center [697, 331] width 1395 height 662
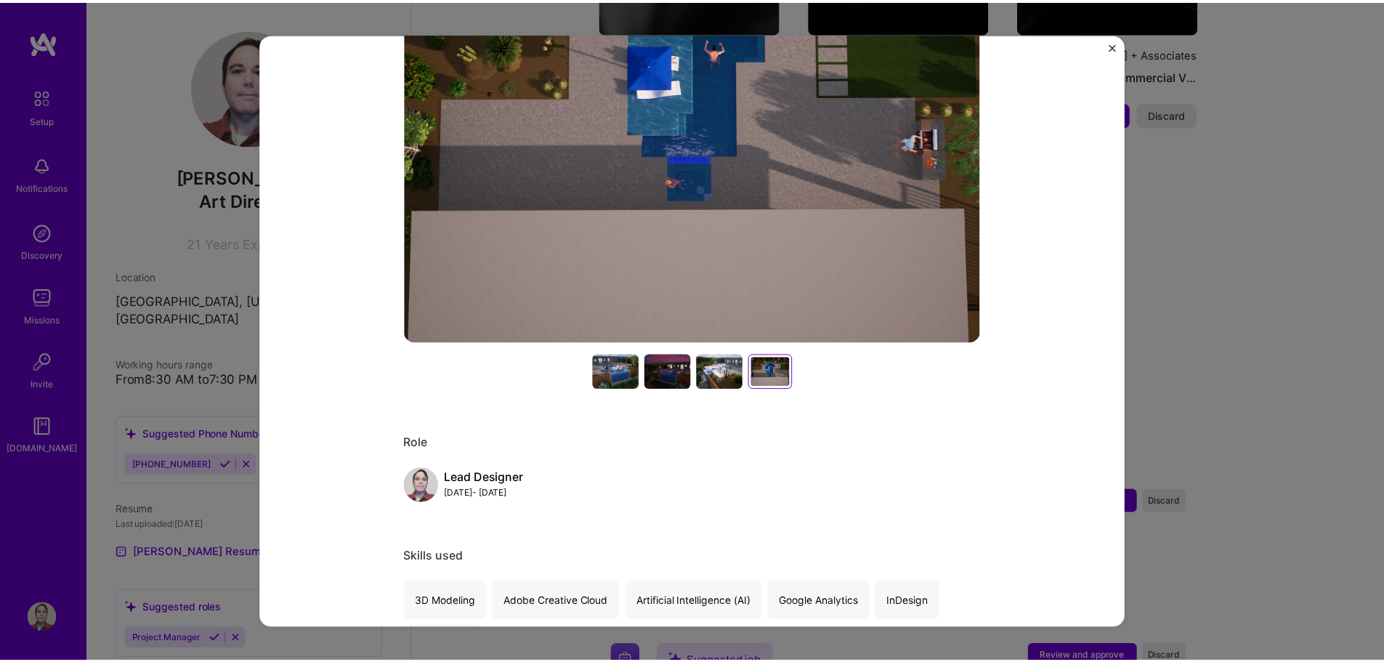
scroll to position [261, 0]
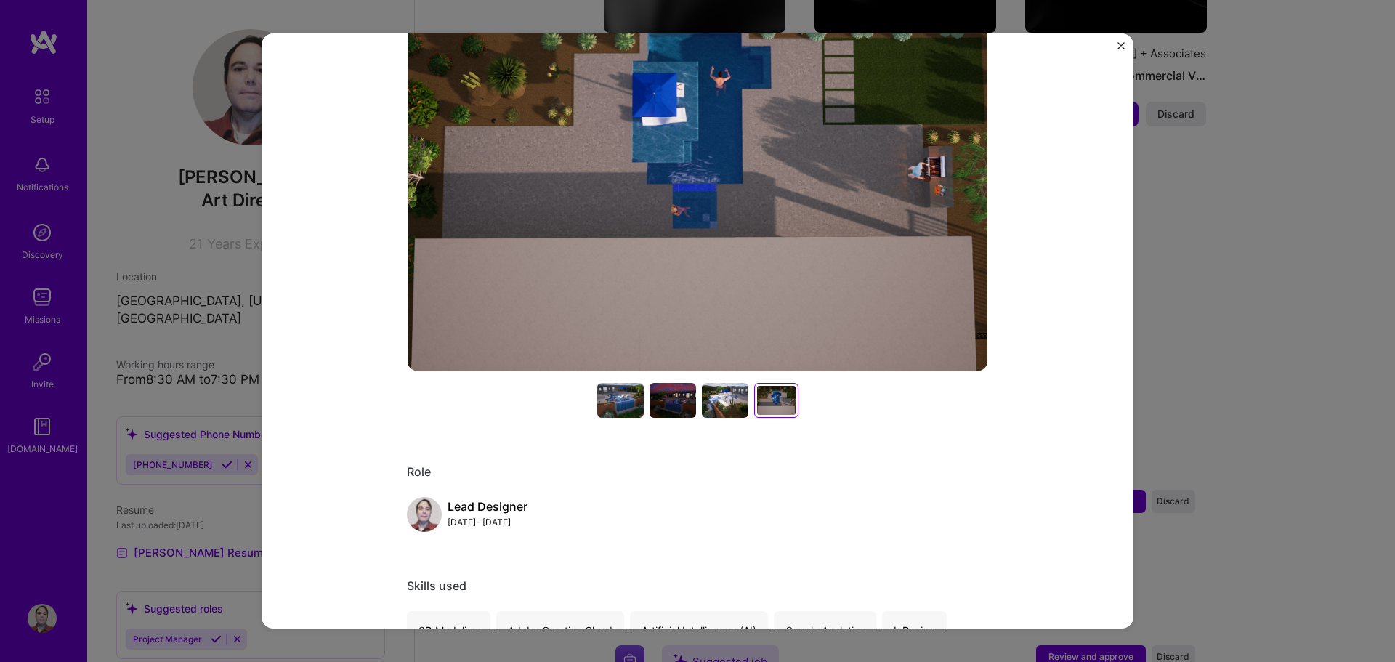
click at [1120, 49] on img "Close" at bounding box center [1120, 45] width 7 height 7
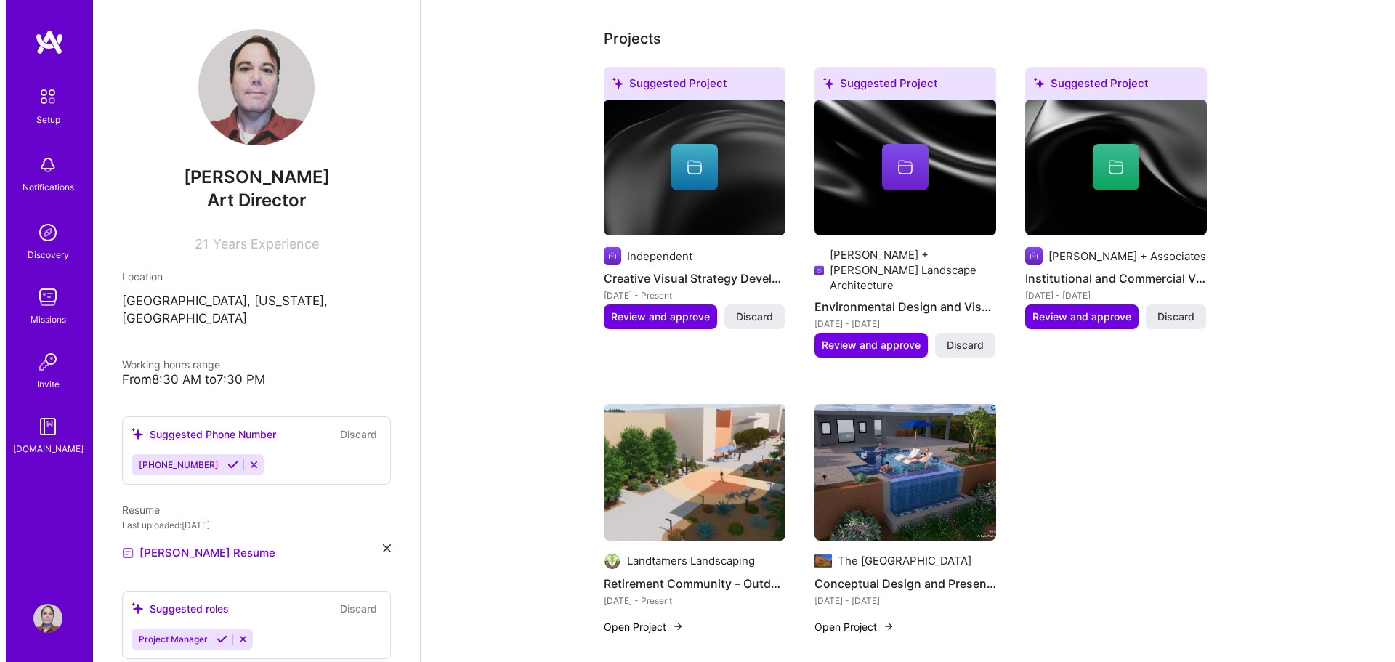
scroll to position [508, 0]
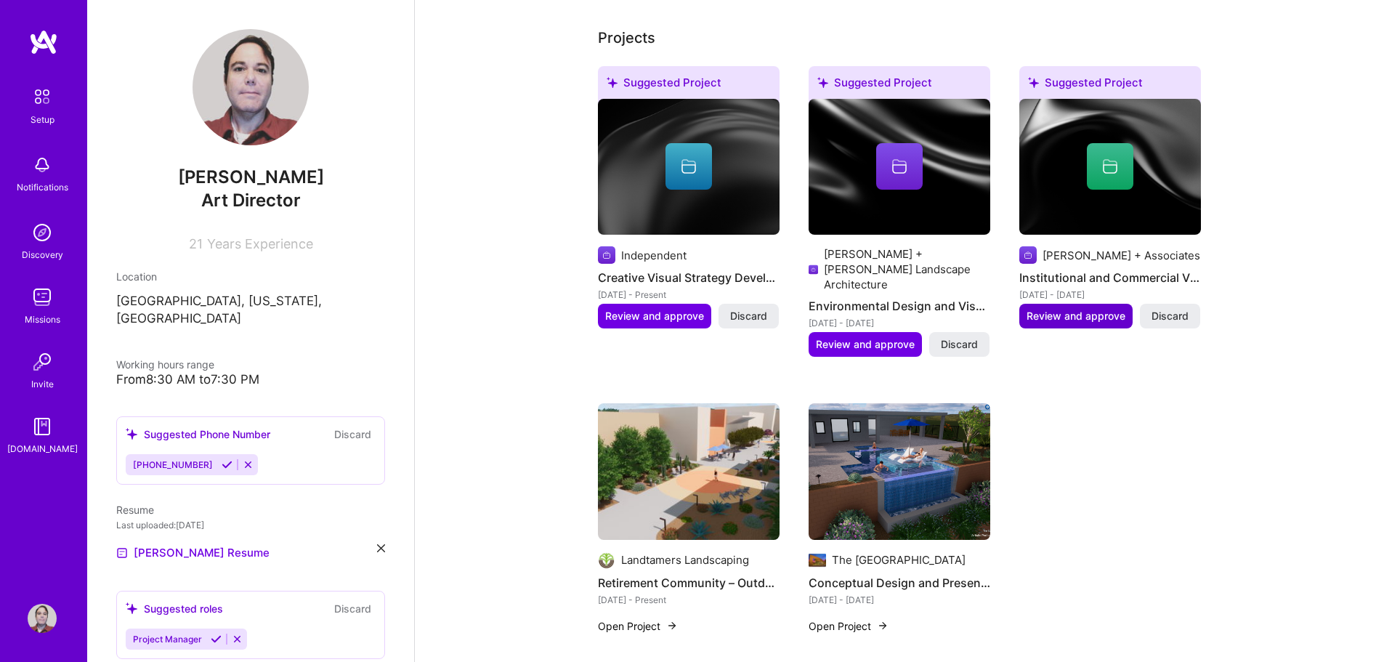
click at [1082, 309] on span "Review and approve" at bounding box center [1075, 316] width 99 height 15
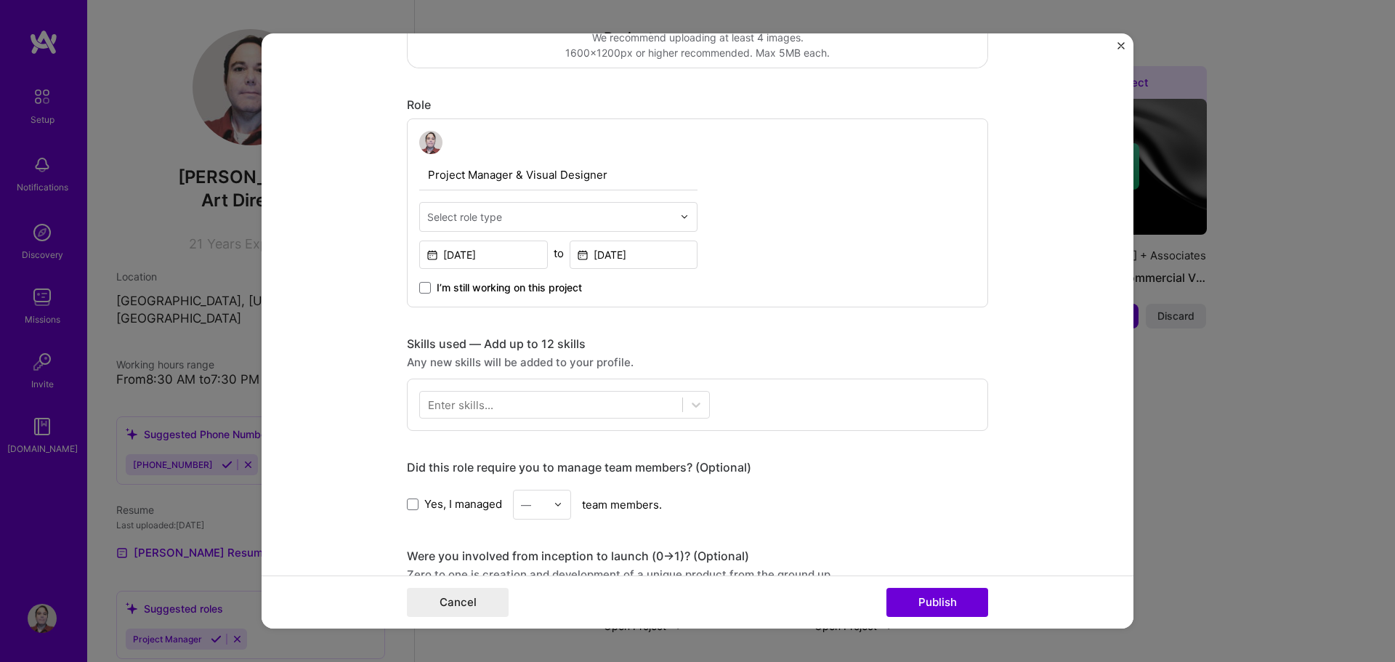
scroll to position [436, 0]
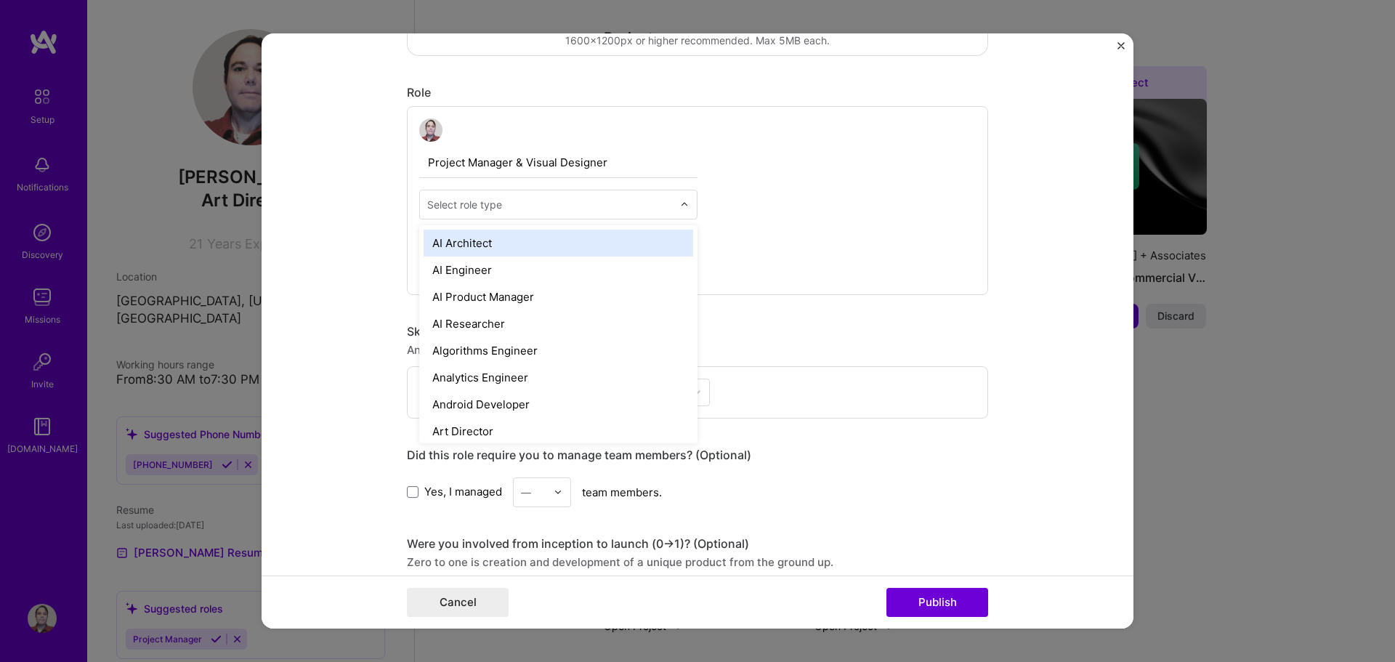
click at [640, 201] on input "text" at bounding box center [550, 204] width 246 height 15
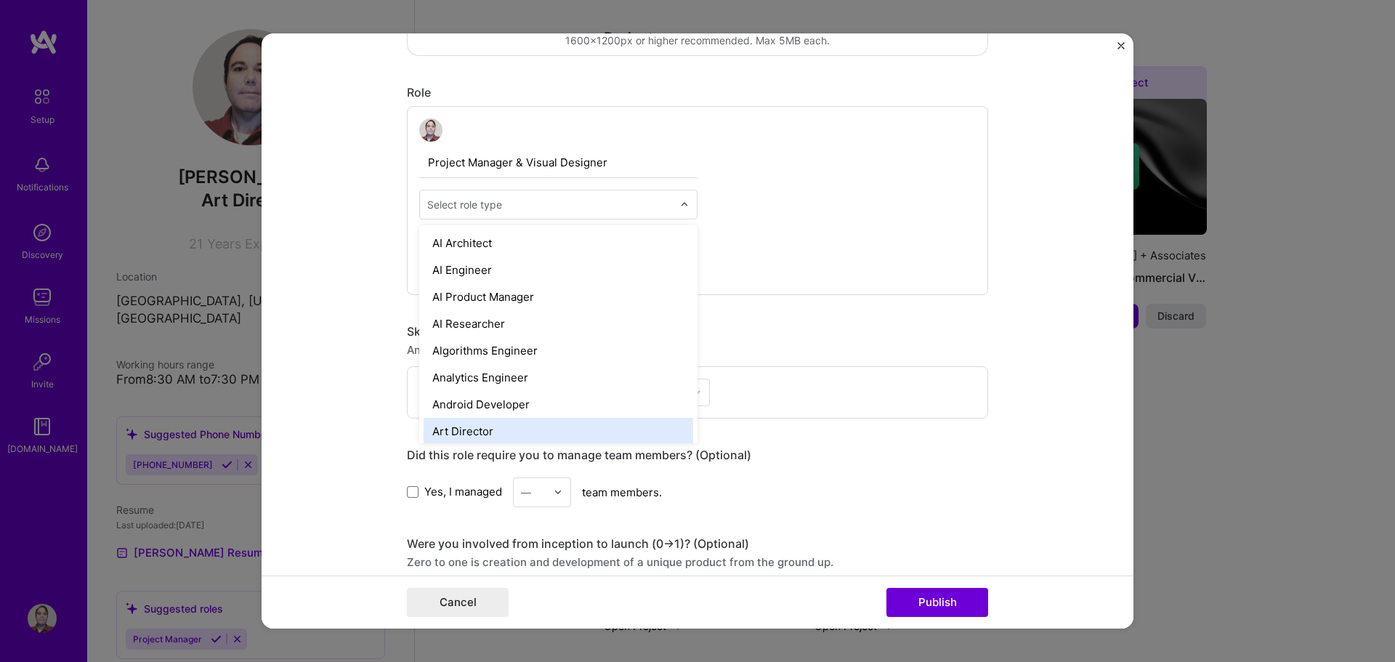
click at [585, 424] on div "Art Director" at bounding box center [557, 431] width 269 height 27
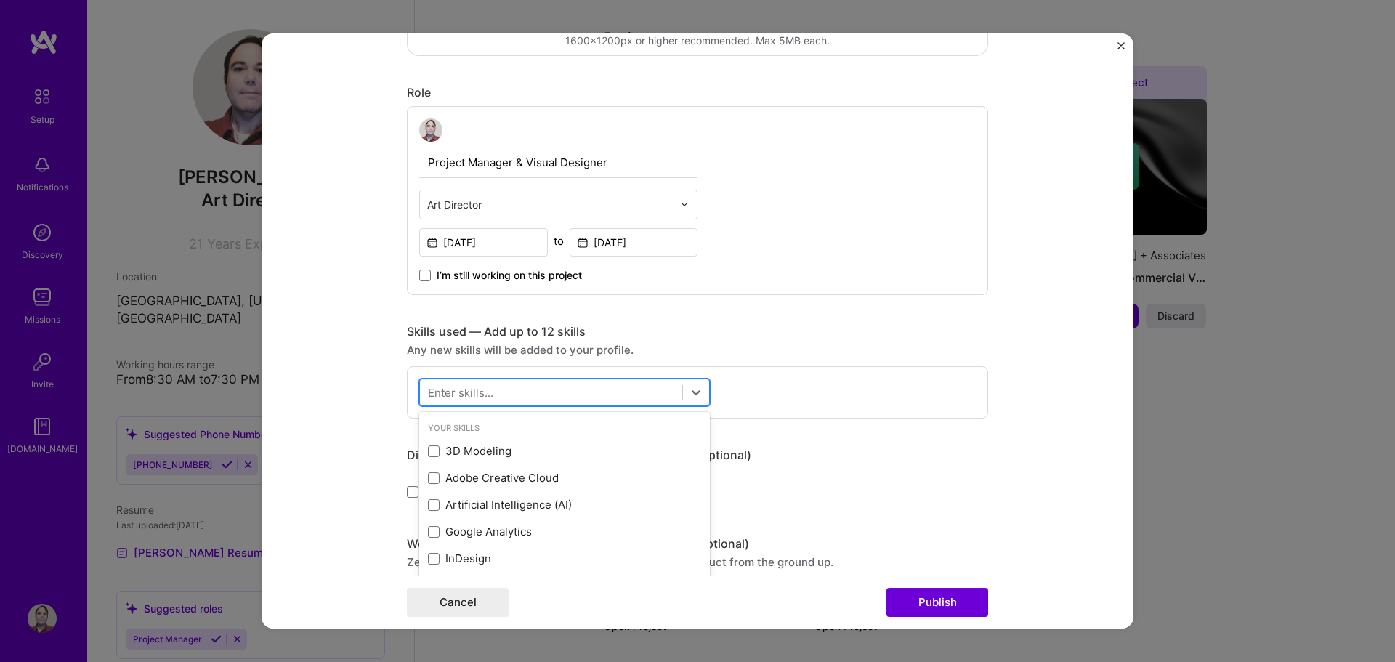
click at [566, 394] on div at bounding box center [551, 392] width 262 height 24
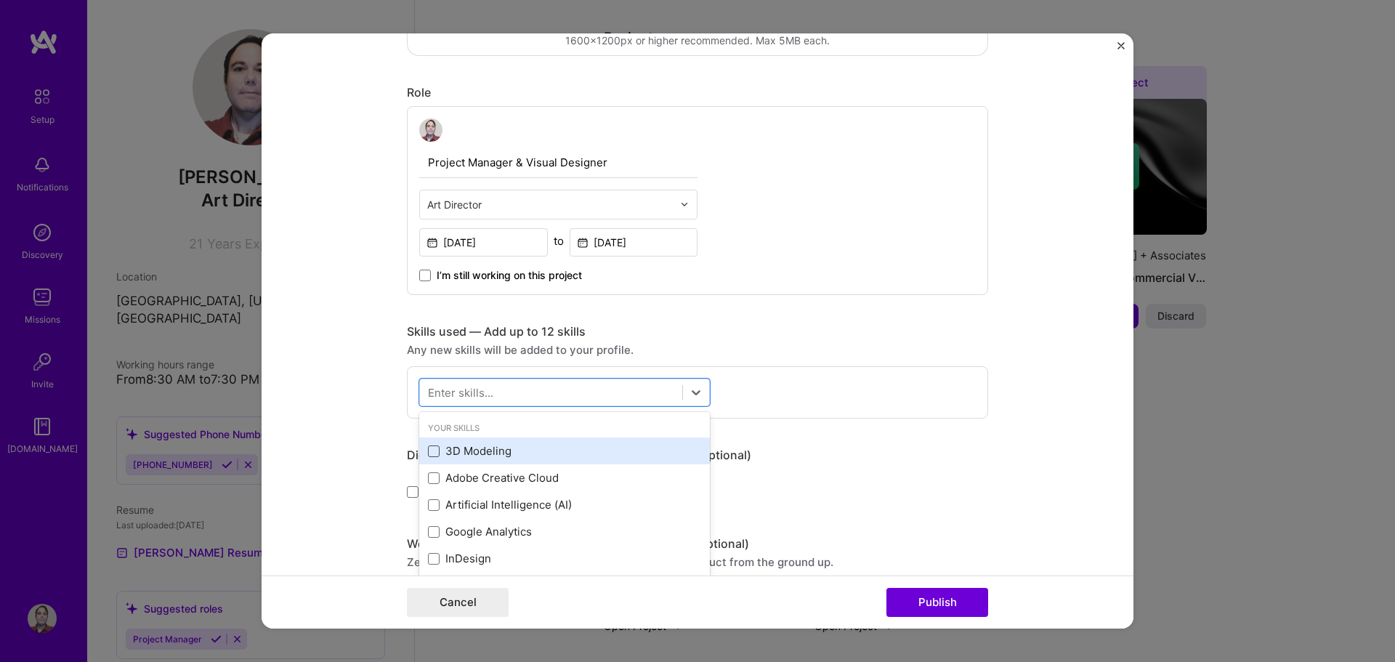
click at [431, 454] on span at bounding box center [434, 451] width 12 height 12
click at [0, 0] on input "checkbox" at bounding box center [0, 0] width 0 height 0
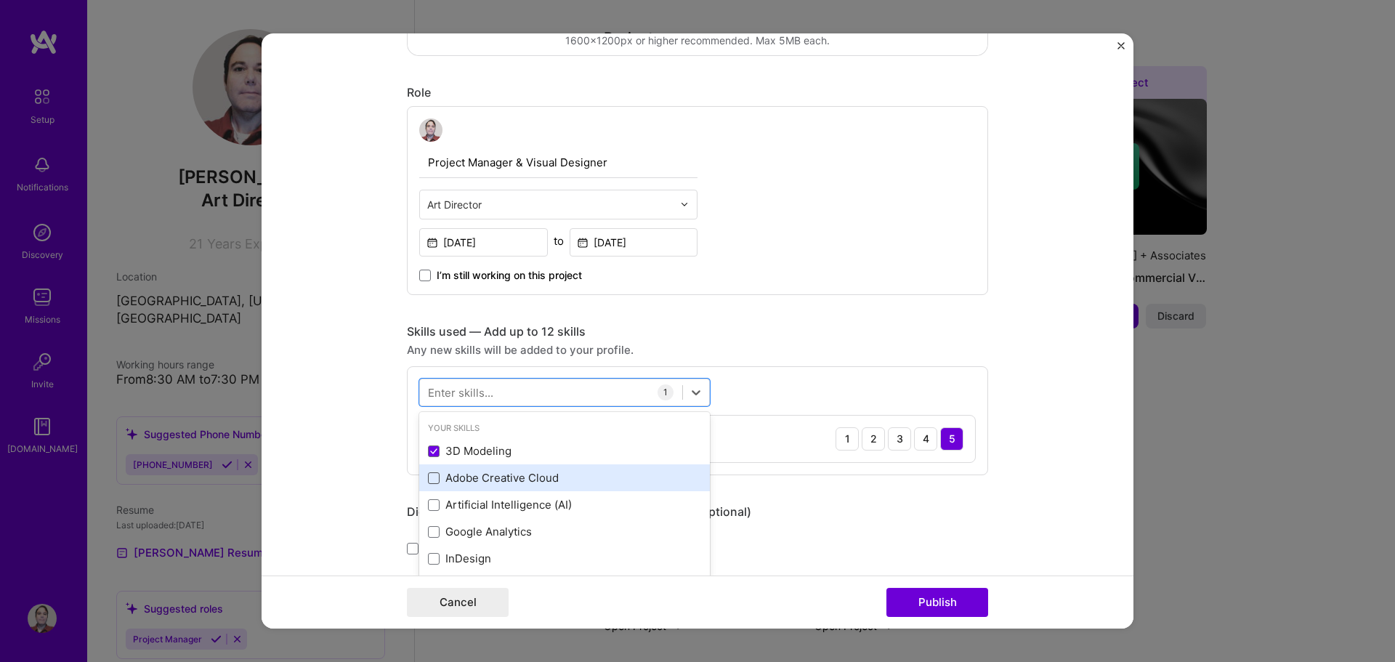
click at [428, 476] on span at bounding box center [434, 478] width 12 height 12
click at [0, 0] on input "checkbox" at bounding box center [0, 0] width 0 height 0
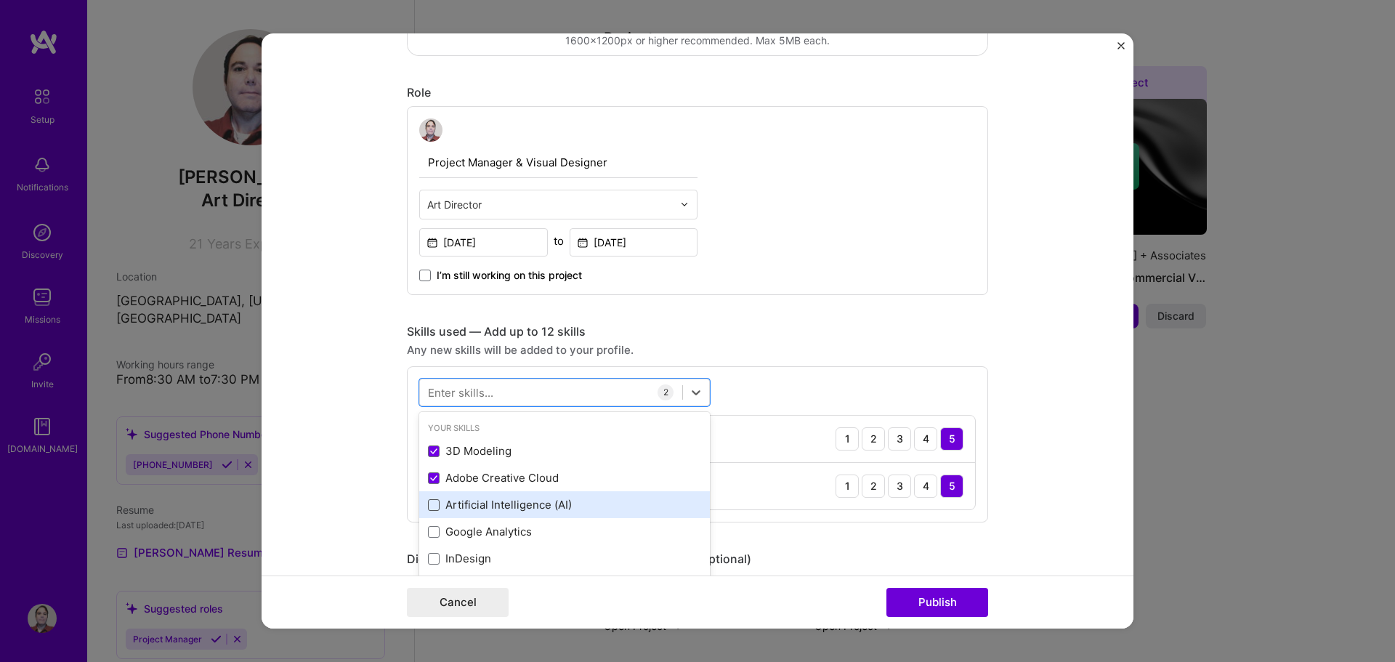
click at [431, 510] on span at bounding box center [434, 505] width 12 height 12
click at [0, 0] on input "checkbox" at bounding box center [0, 0] width 0 height 0
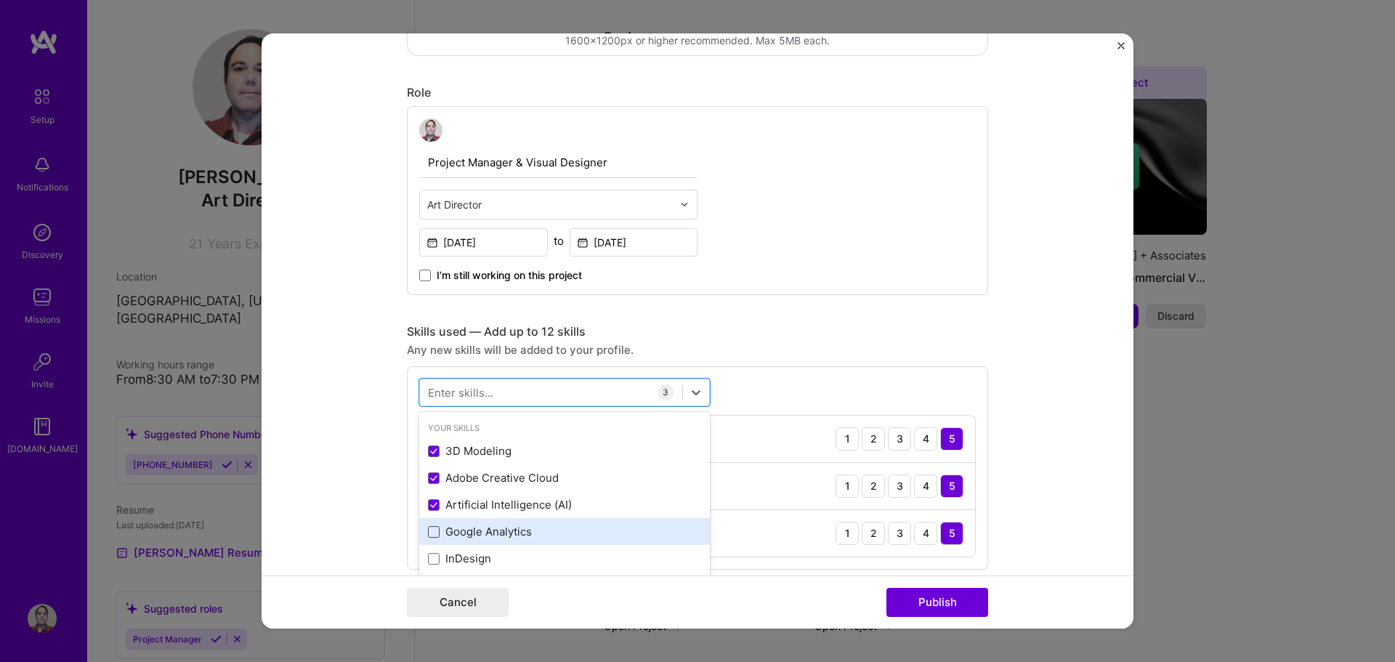
click at [430, 526] on span at bounding box center [434, 532] width 12 height 12
click at [0, 0] on input "checkbox" at bounding box center [0, 0] width 0 height 0
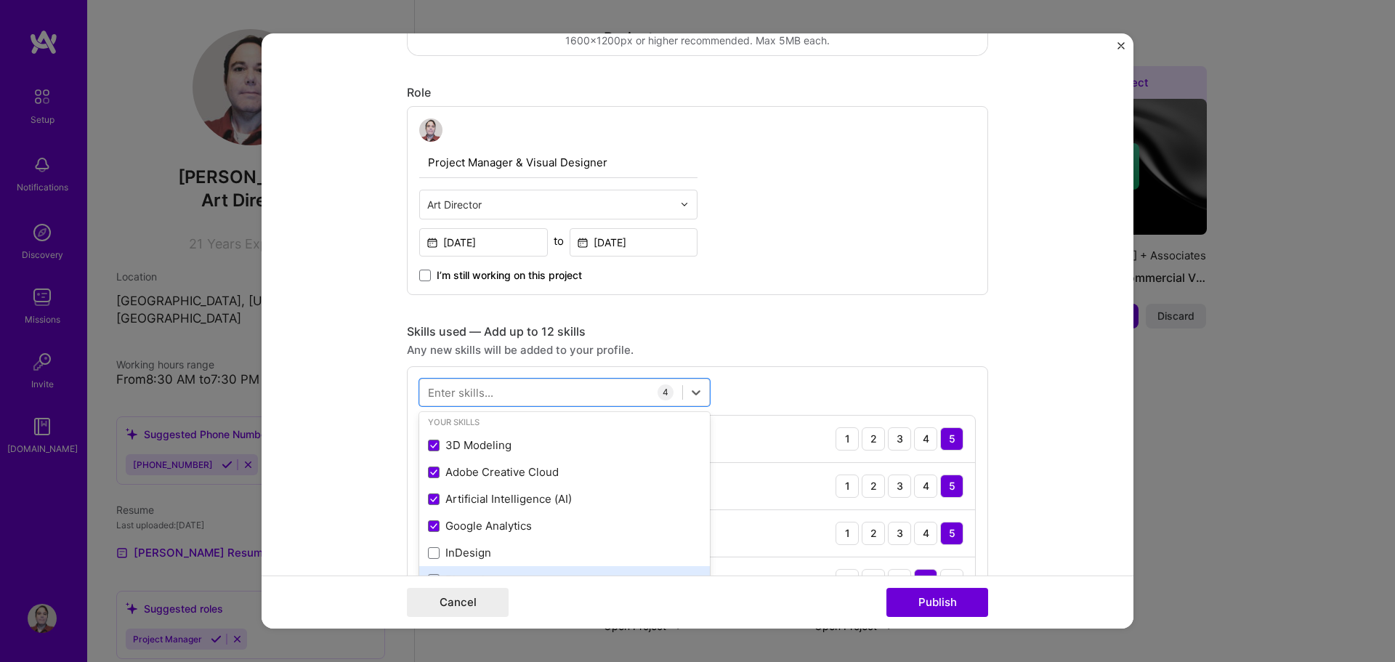
scroll to position [0, 0]
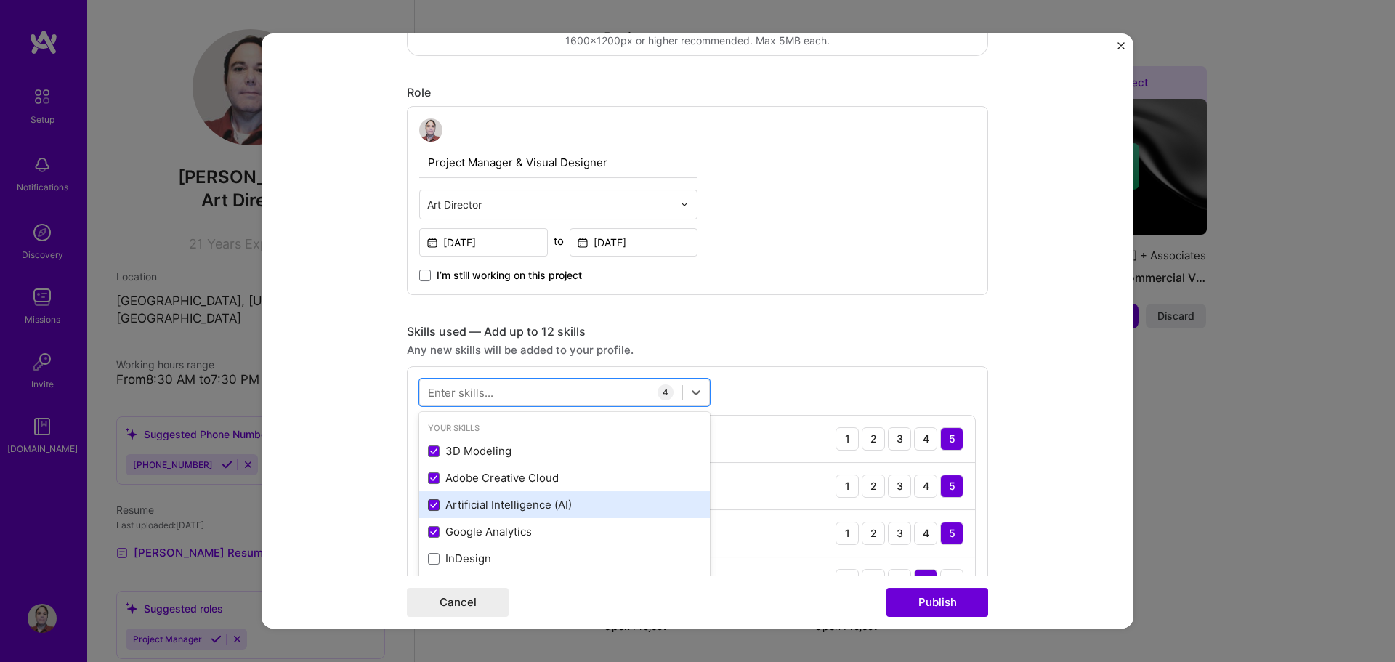
click at [430, 506] on icon at bounding box center [433, 505] width 7 height 6
click at [0, 0] on input "checkbox" at bounding box center [0, 0] width 0 height 0
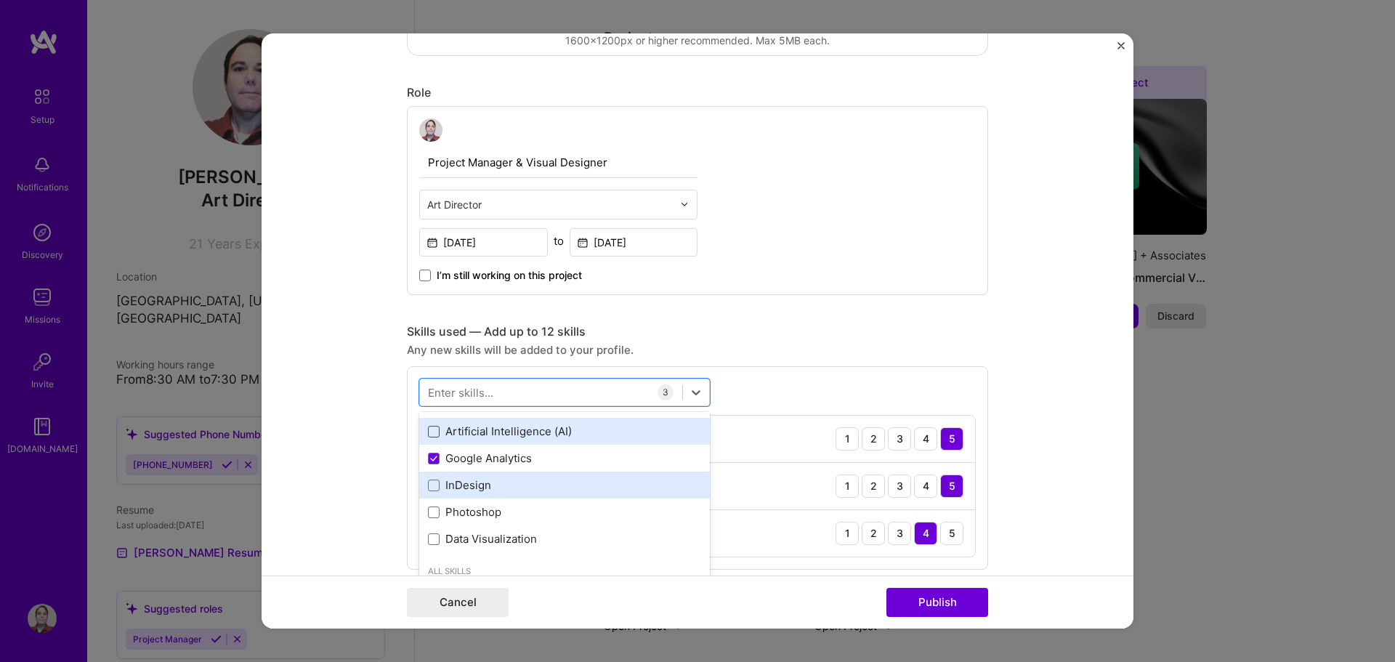
scroll to position [73, 0]
click at [428, 487] on span at bounding box center [434, 486] width 12 height 12
click at [0, 0] on input "checkbox" at bounding box center [0, 0] width 0 height 0
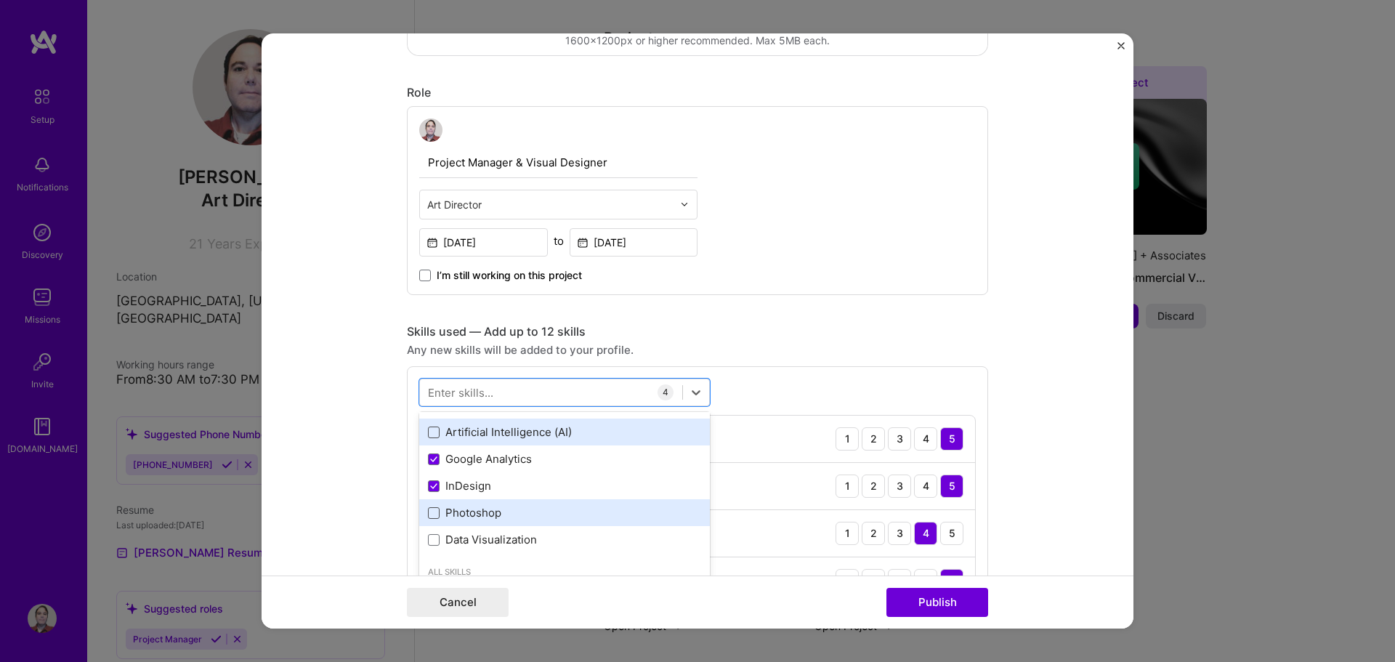
click at [431, 516] on span at bounding box center [434, 513] width 12 height 12
click at [0, 0] on input "checkbox" at bounding box center [0, 0] width 0 height 0
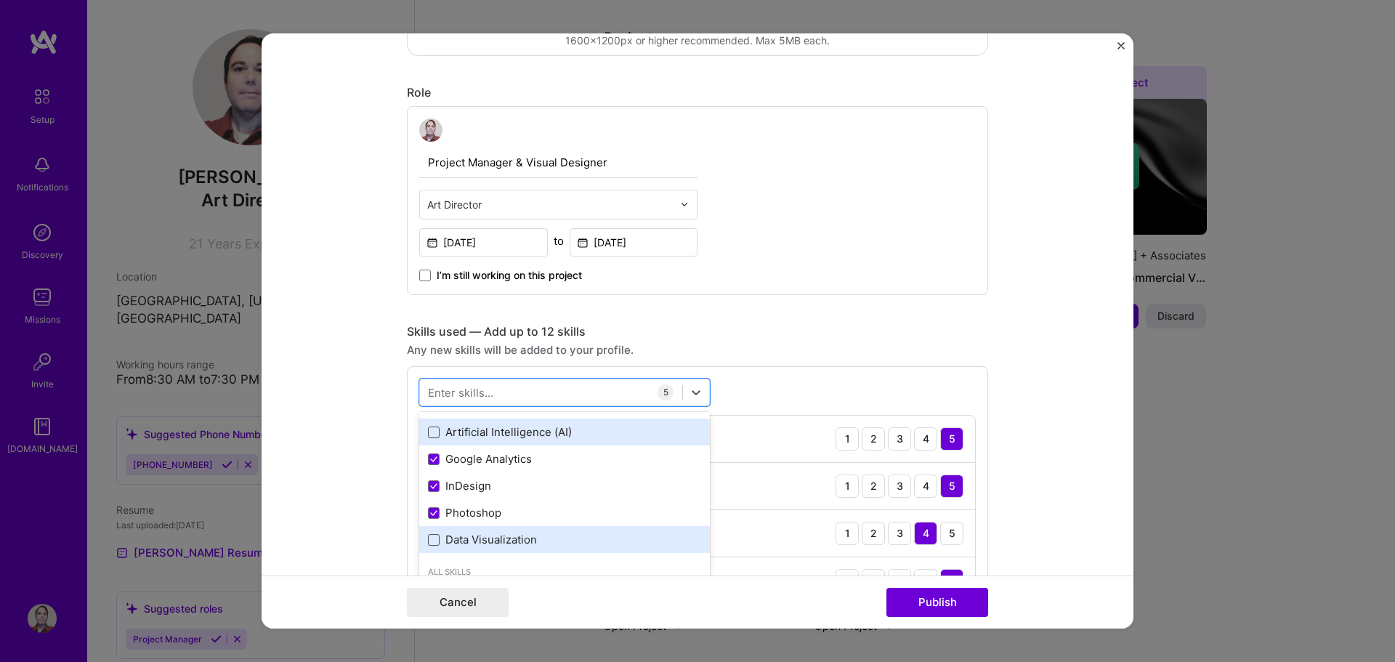
click at [429, 541] on span at bounding box center [434, 540] width 12 height 12
click at [0, 0] on input "checkbox" at bounding box center [0, 0] width 0 height 0
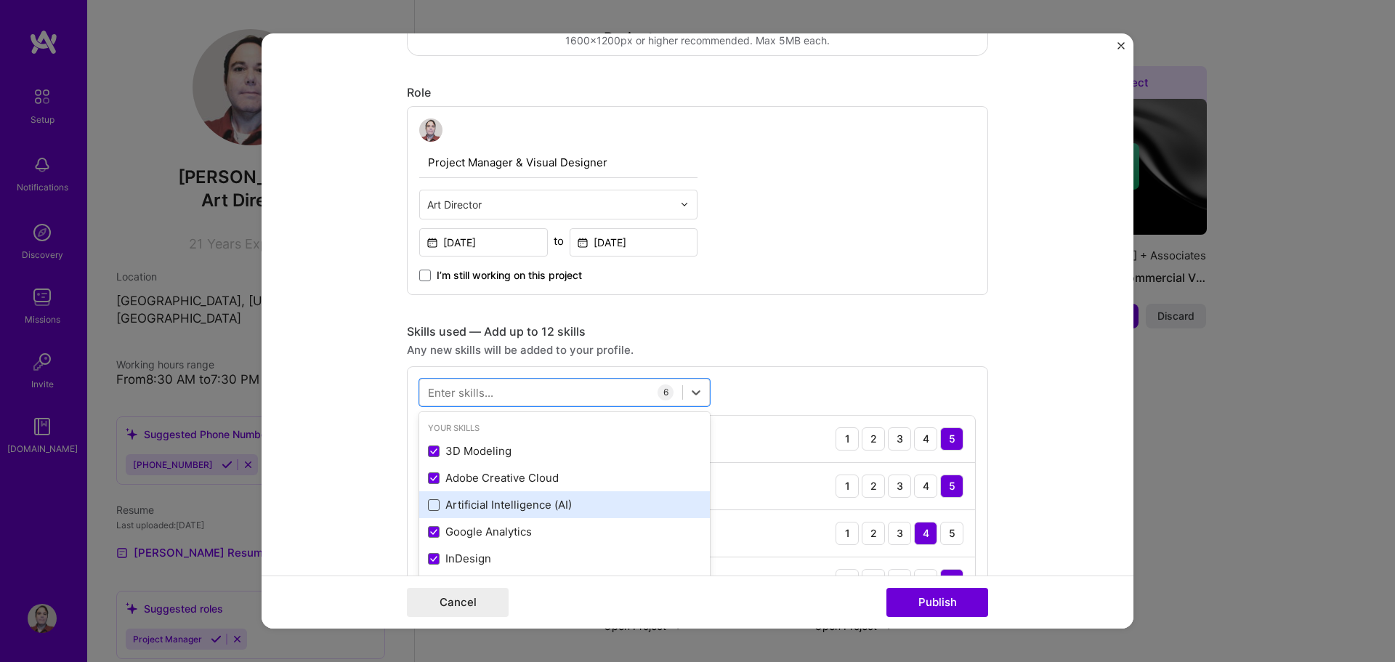
click at [872, 383] on div "option Data Visualization, selected. option Adobe Creative Cloud selected, 0 of…" at bounding box center [697, 538] width 581 height 345
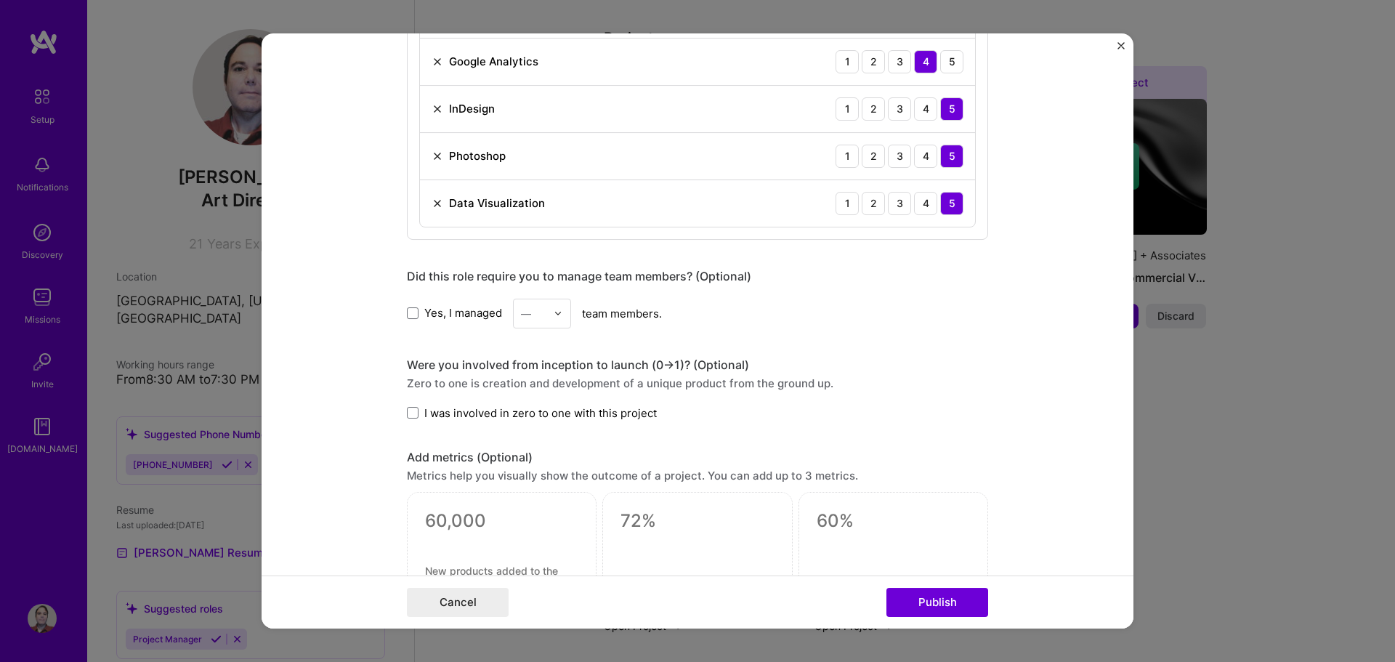
scroll to position [944, 0]
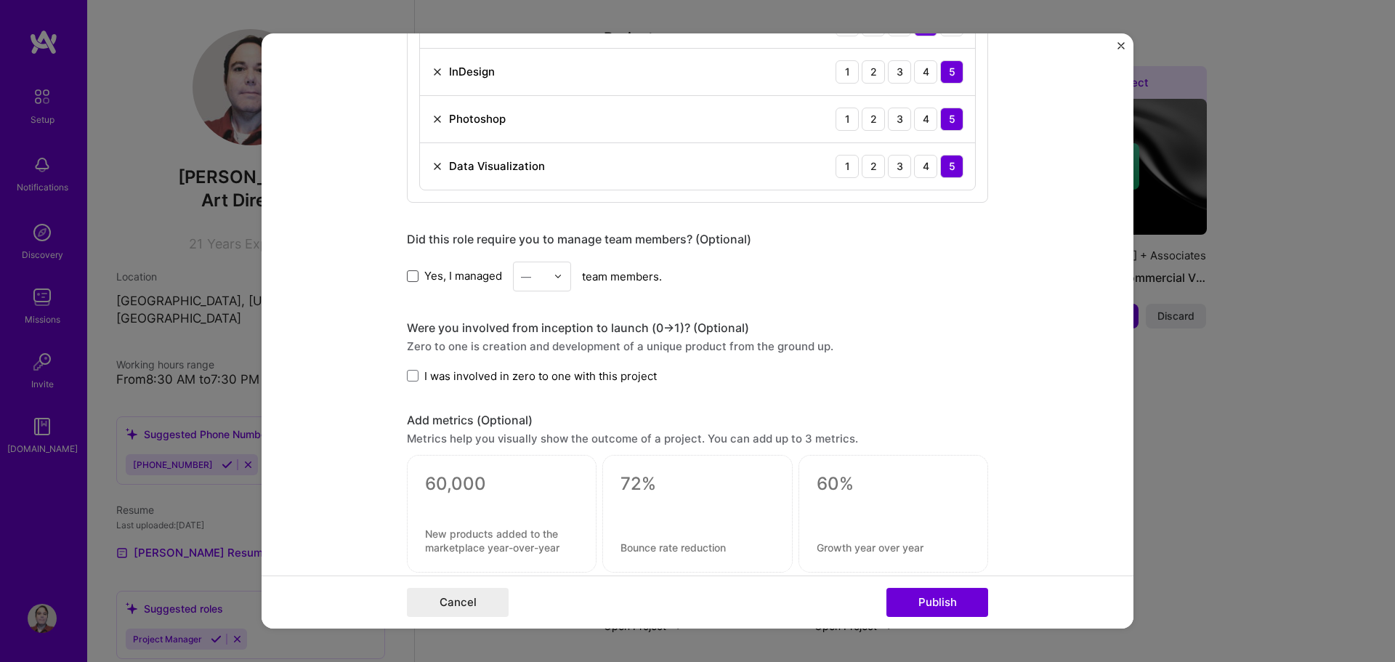
click at [411, 278] on span at bounding box center [413, 276] width 12 height 12
click at [0, 0] on input "Yes, I managed" at bounding box center [0, 0] width 0 height 0
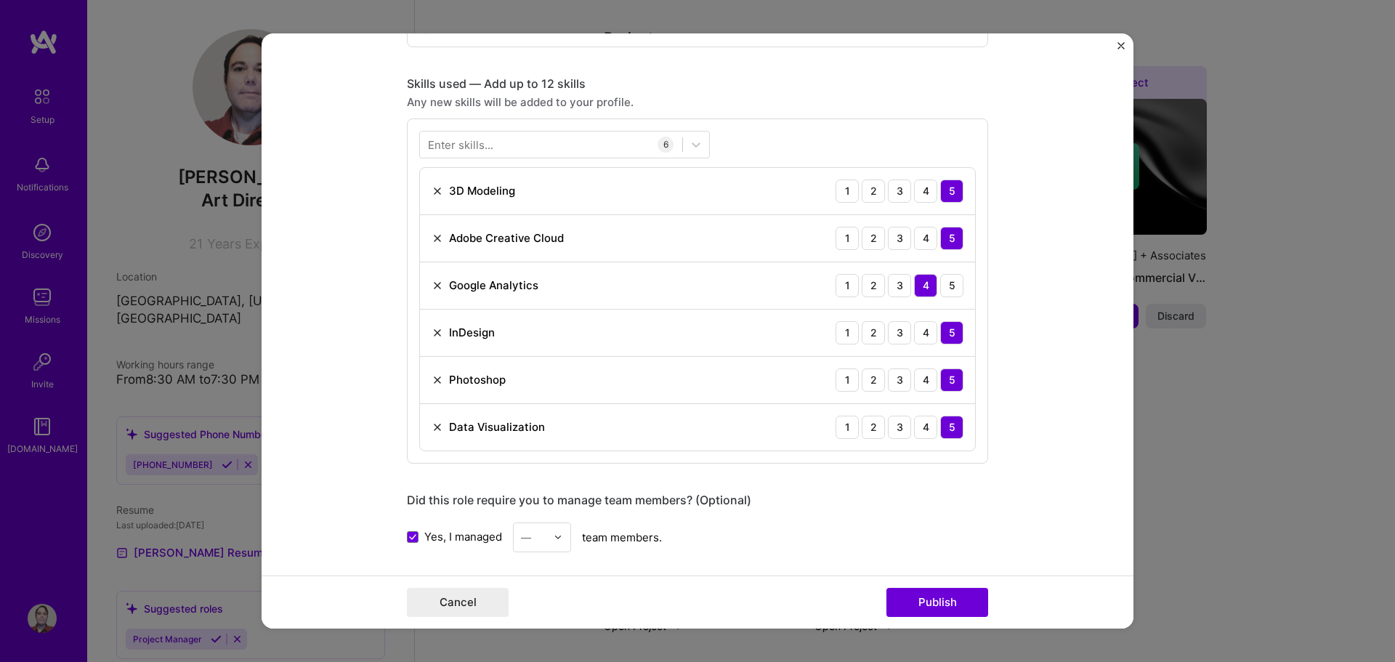
scroll to position [872, 0]
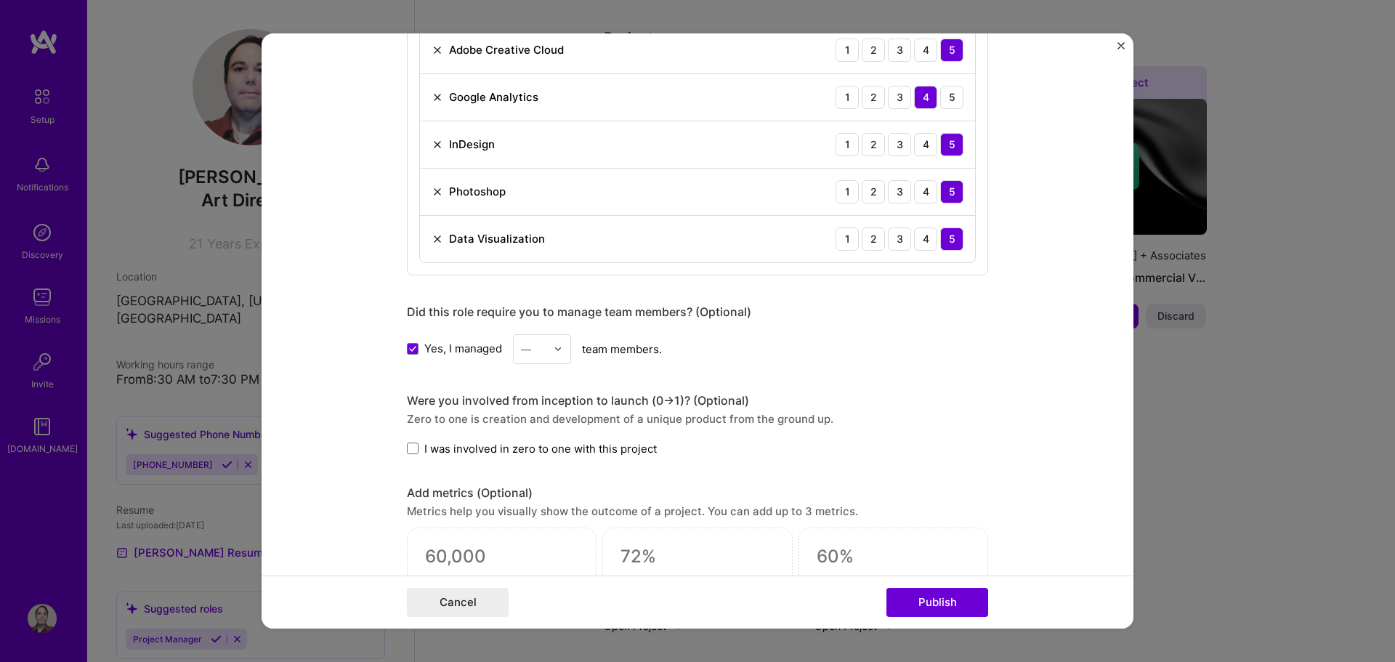
click at [553, 348] on img at bounding box center [557, 348] width 9 height 9
click at [543, 494] on div "5" at bounding box center [541, 495] width 49 height 27
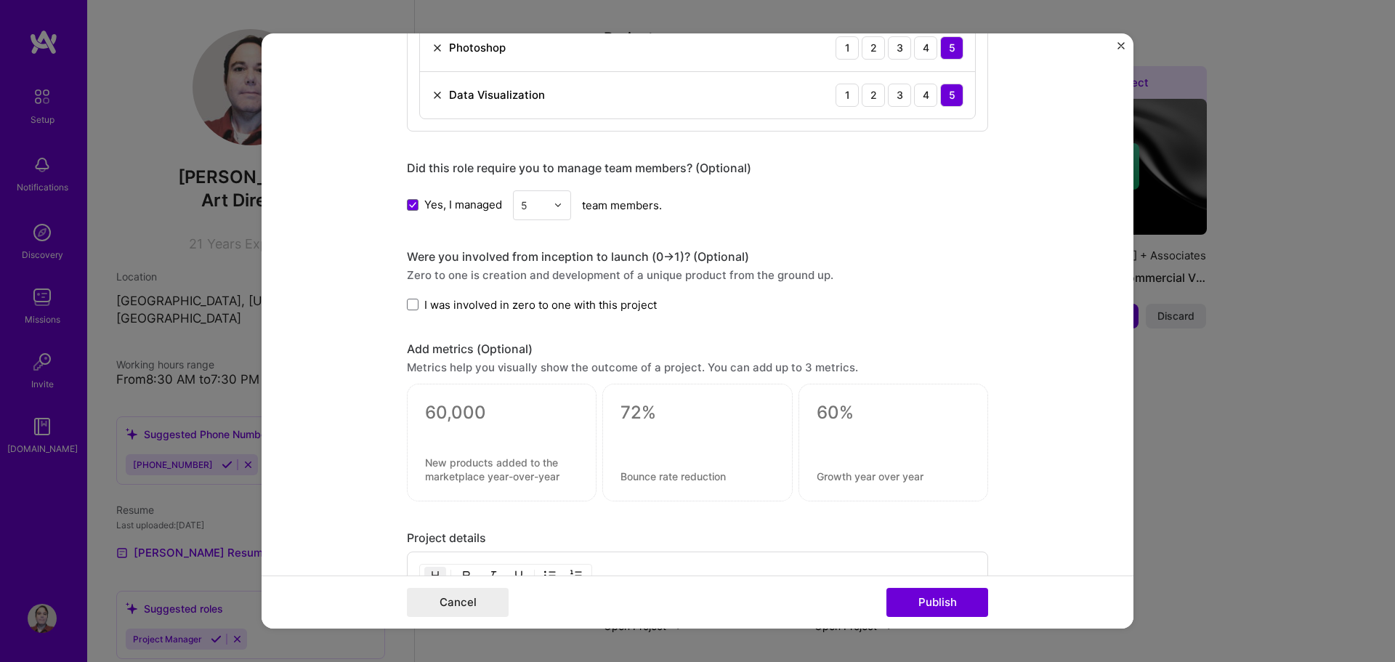
scroll to position [1017, 0]
click at [409, 301] on span at bounding box center [413, 303] width 12 height 12
click at [0, 0] on input "I was involved in zero to one with this project" at bounding box center [0, 0] width 0 height 0
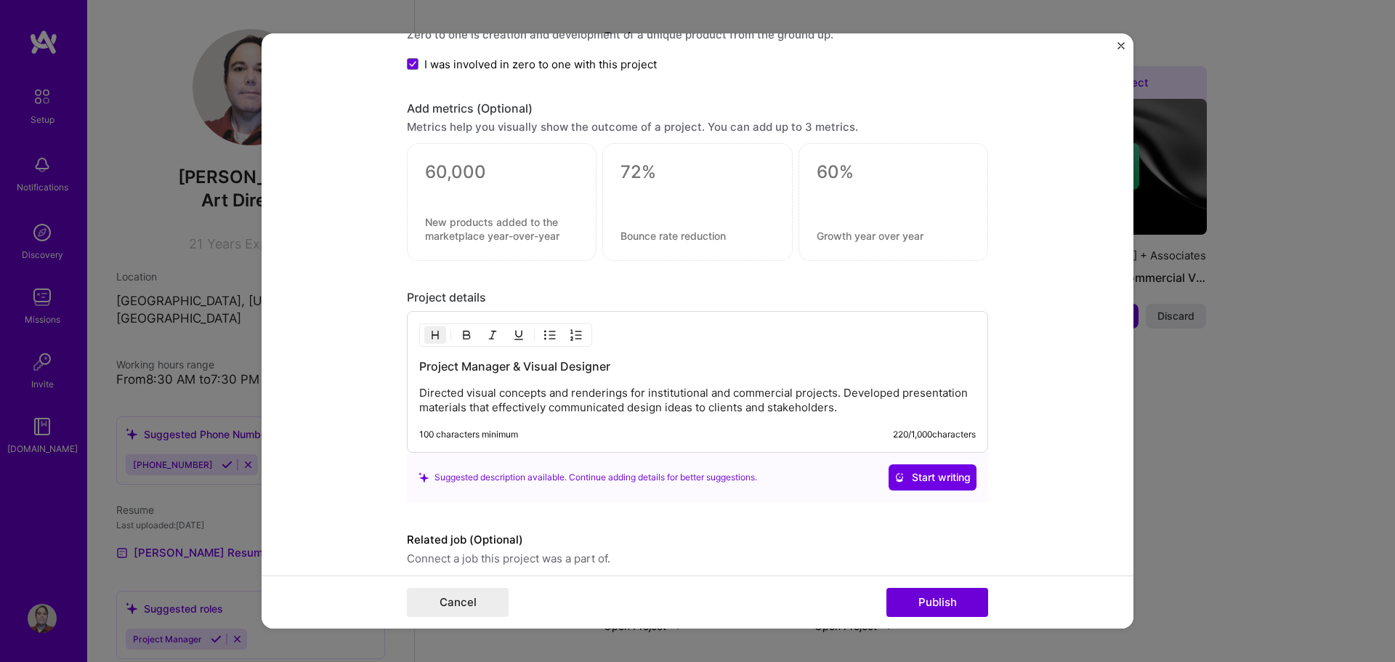
scroll to position [1307, 0]
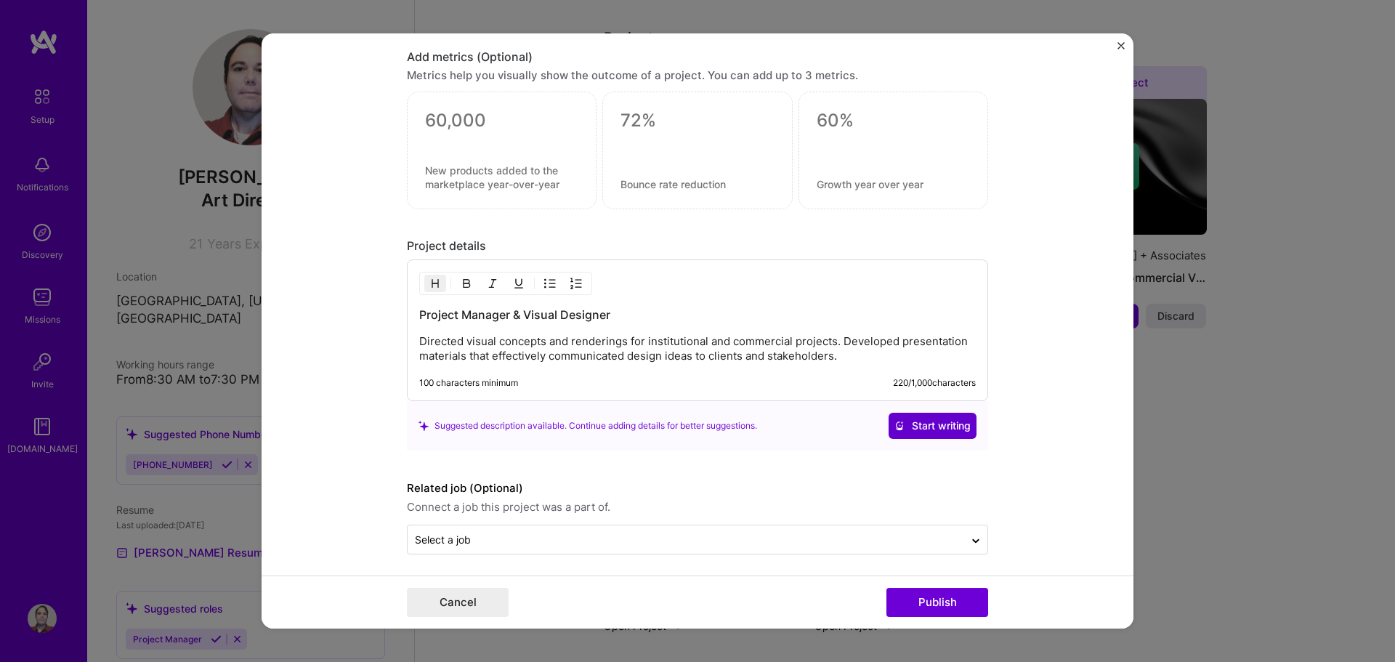
drag, startPoint x: 914, startPoint y: 429, endPoint x: 824, endPoint y: 461, distance: 95.8
click at [913, 429] on span "Start writing" at bounding box center [932, 425] width 76 height 15
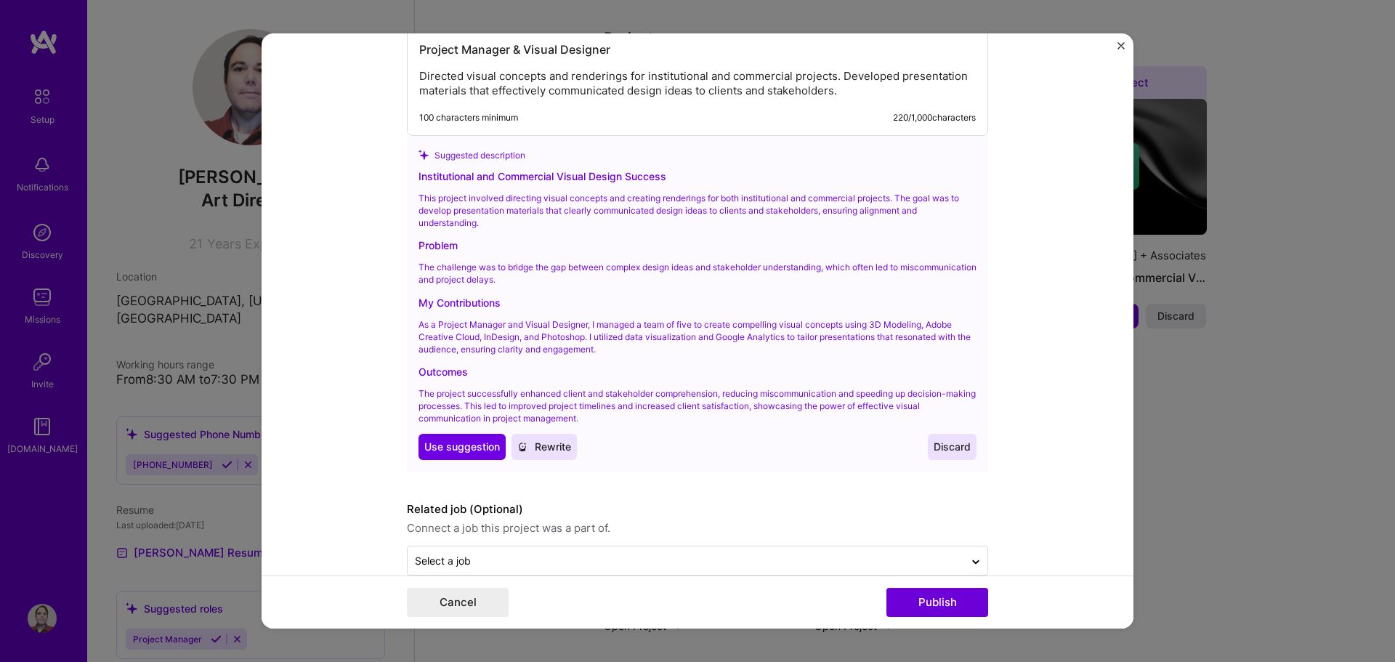
scroll to position [1598, 0]
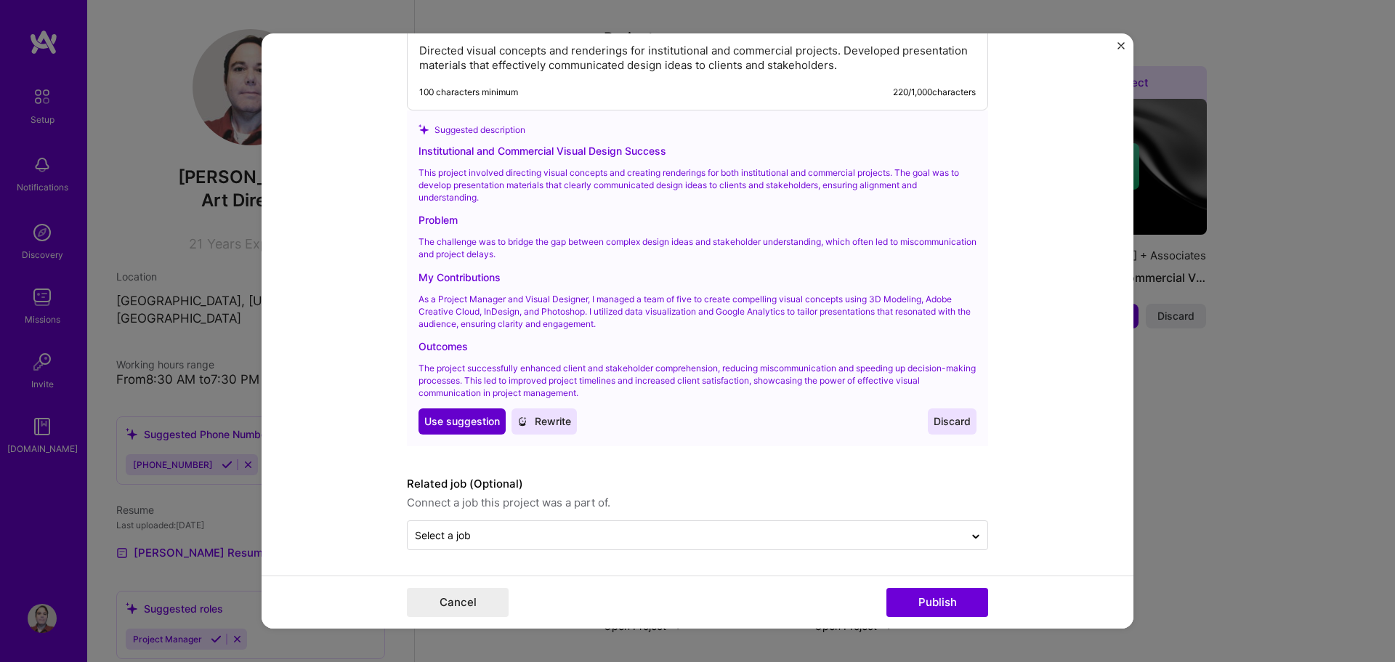
click at [464, 423] on span "Use suggestion" at bounding box center [462, 421] width 76 height 15
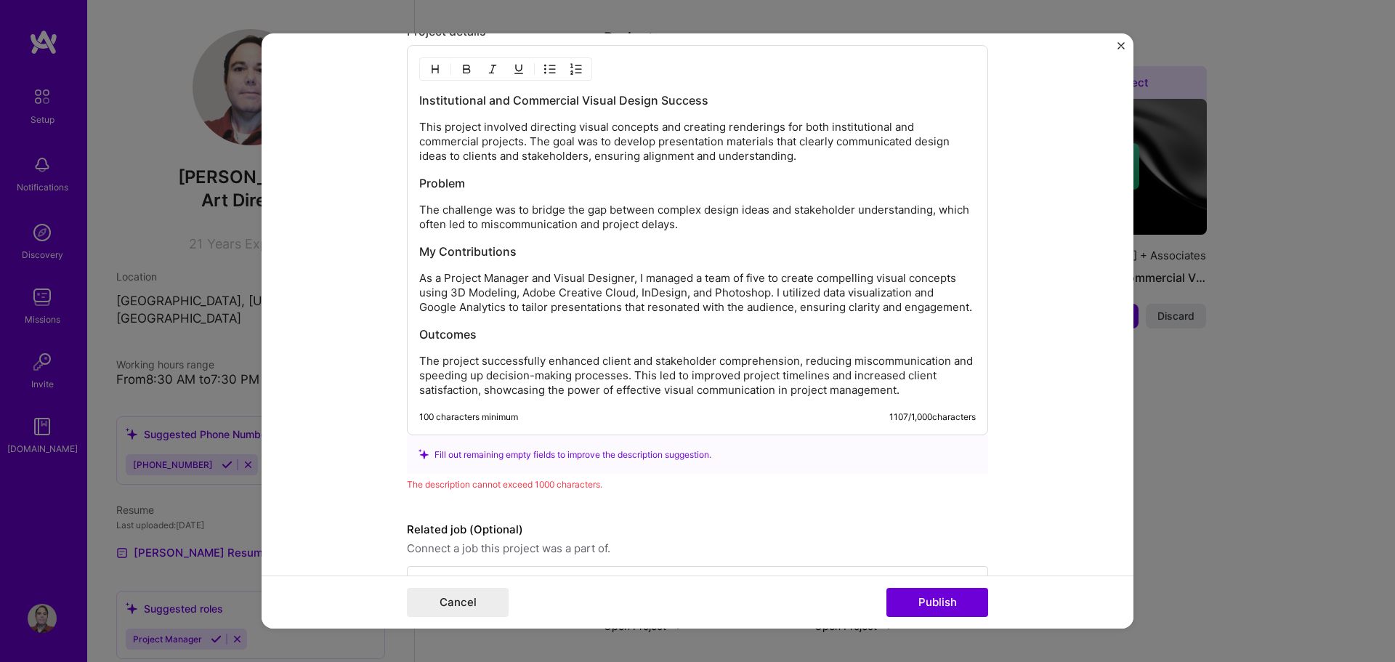
scroll to position [1496, 0]
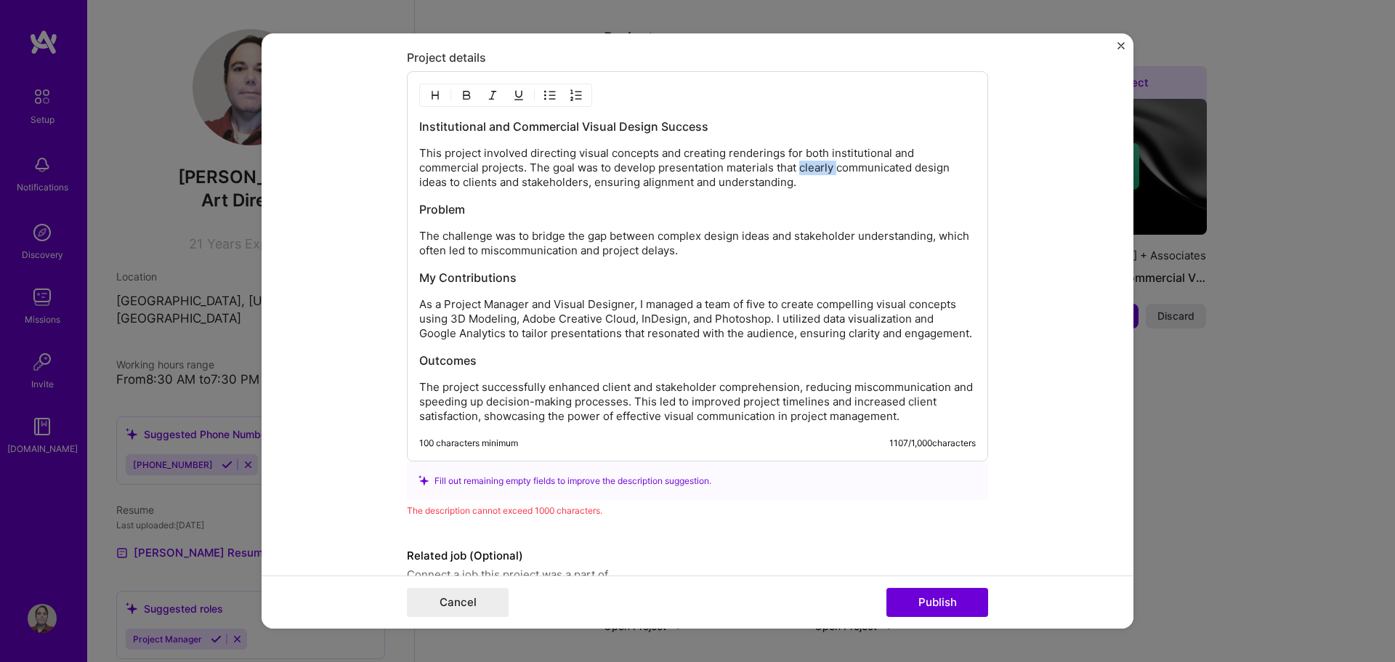
drag, startPoint x: 829, startPoint y: 170, endPoint x: 794, endPoint y: 169, distance: 35.6
click at [794, 169] on p "This project involved directing visual concepts and creating renderings for bot…" at bounding box center [697, 168] width 556 height 44
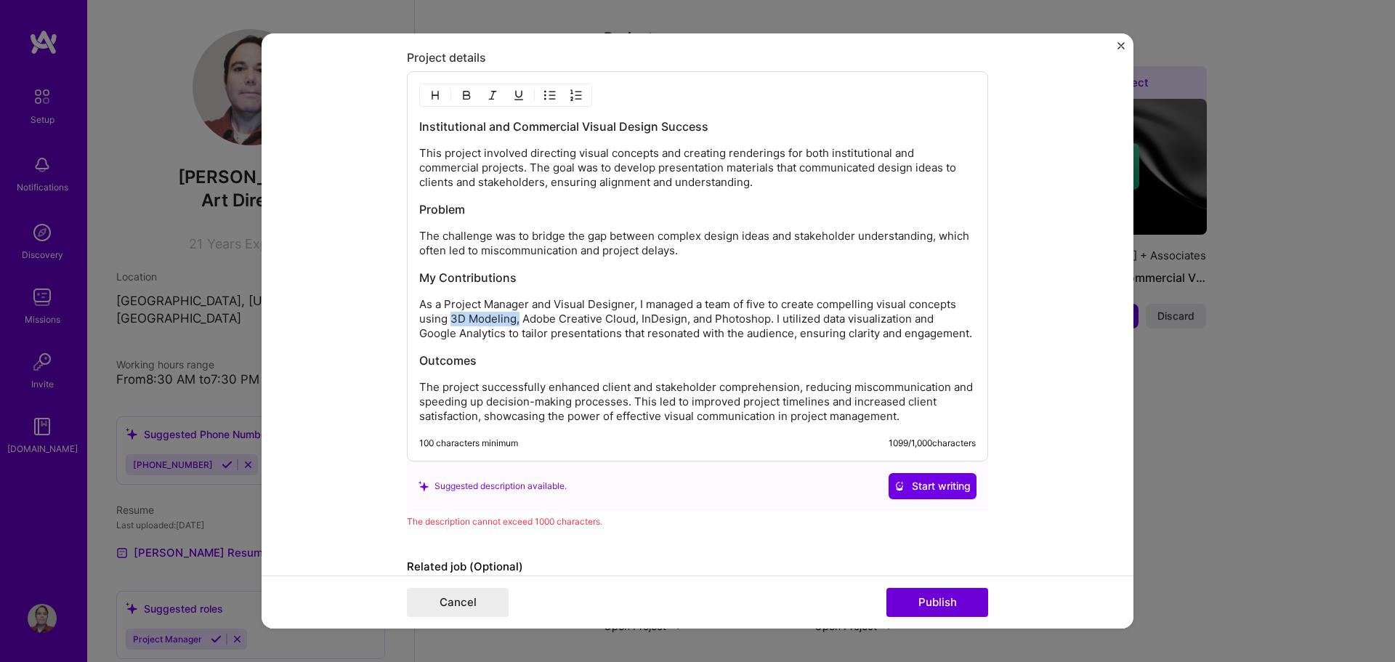
drag, startPoint x: 514, startPoint y: 320, endPoint x: 446, endPoint y: 320, distance: 67.6
click at [446, 320] on p "As a Project Manager and Visual Designer, I managed a team of five to create co…" at bounding box center [697, 319] width 556 height 44
click at [456, 321] on p "As a Project Manager and Visual Designer, I managed a team of five to create co…" at bounding box center [697, 319] width 556 height 44
drag, startPoint x: 692, startPoint y: 317, endPoint x: 641, endPoint y: 317, distance: 50.8
click at [641, 317] on p "As a Project Manager and Visual Designer, I managed a team of five to create co…" at bounding box center [697, 319] width 556 height 44
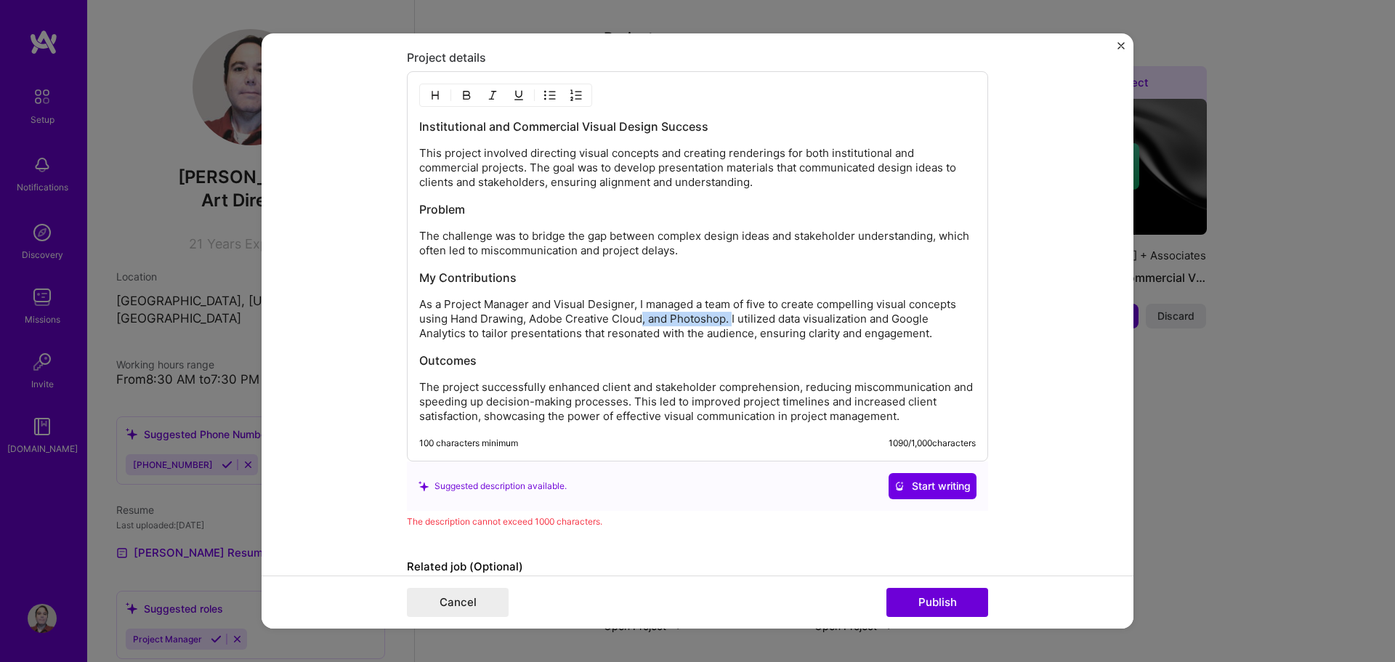
drag, startPoint x: 725, startPoint y: 317, endPoint x: 634, endPoint y: 320, distance: 90.8
click at [634, 320] on p "As a Project Manager and Visual Designer, I managed a team of five to create co…" at bounding box center [697, 319] width 556 height 44
click at [517, 320] on p "As a Project Manager and Visual Designer, I managed a team of five to create co…" at bounding box center [697, 319] width 556 height 44
click at [654, 320] on p "As a Project Manager and Visual Designer, I managed a team of five to create co…" at bounding box center [697, 319] width 556 height 44
drag, startPoint x: 824, startPoint y: 319, endPoint x: 909, endPoint y: 322, distance: 85.0
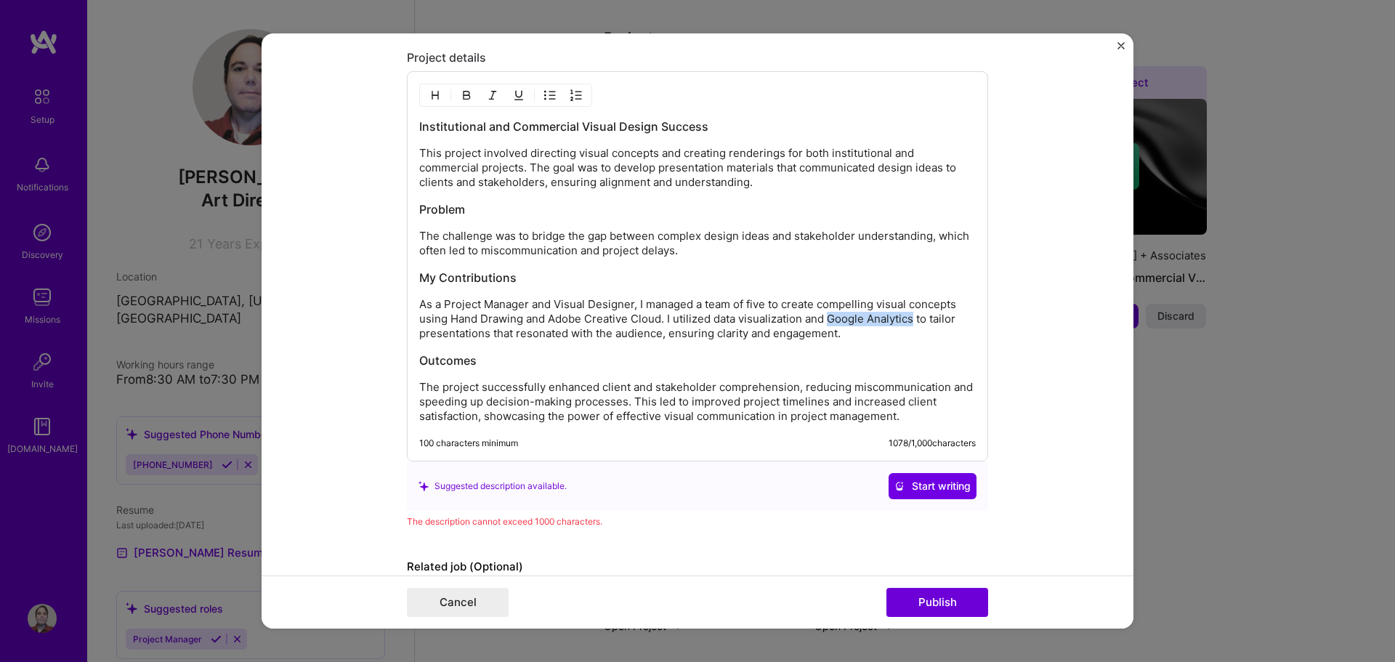
click at [909, 322] on p "As a Project Manager and Visual Designer, I managed a team of five to create co…" at bounding box center [697, 319] width 556 height 44
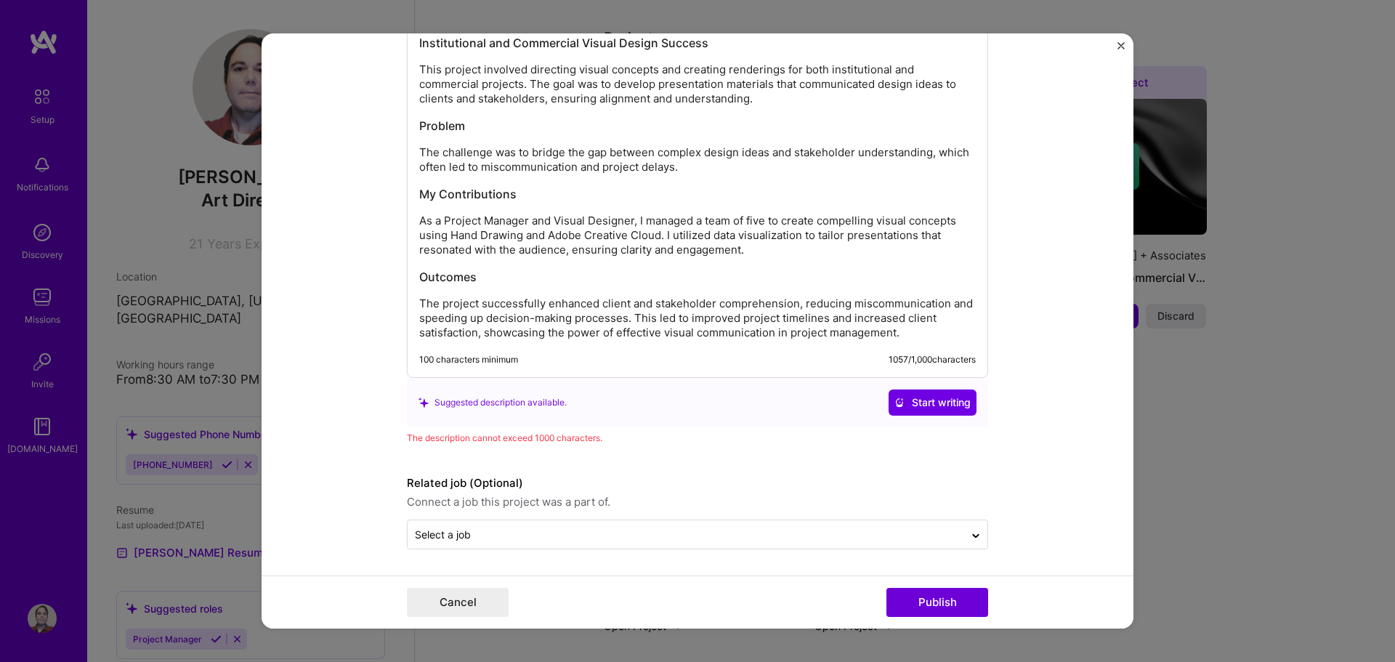
click at [769, 336] on p "The project successfully enhanced client and stakeholder comprehension, reducin…" at bounding box center [697, 318] width 556 height 44
drag, startPoint x: 909, startPoint y: 331, endPoint x: 775, endPoint y: 340, distance: 134.7
click at [775, 340] on p "The project successfully enhanced client and stakeholder comprehension, reducin…" at bounding box center [697, 318] width 556 height 44
click at [533, 102] on p "This project involved directing visual concepts and creating renderings for bot…" at bounding box center [697, 84] width 556 height 44
drag, startPoint x: 539, startPoint y: 101, endPoint x: 773, endPoint y: 100, distance: 233.9
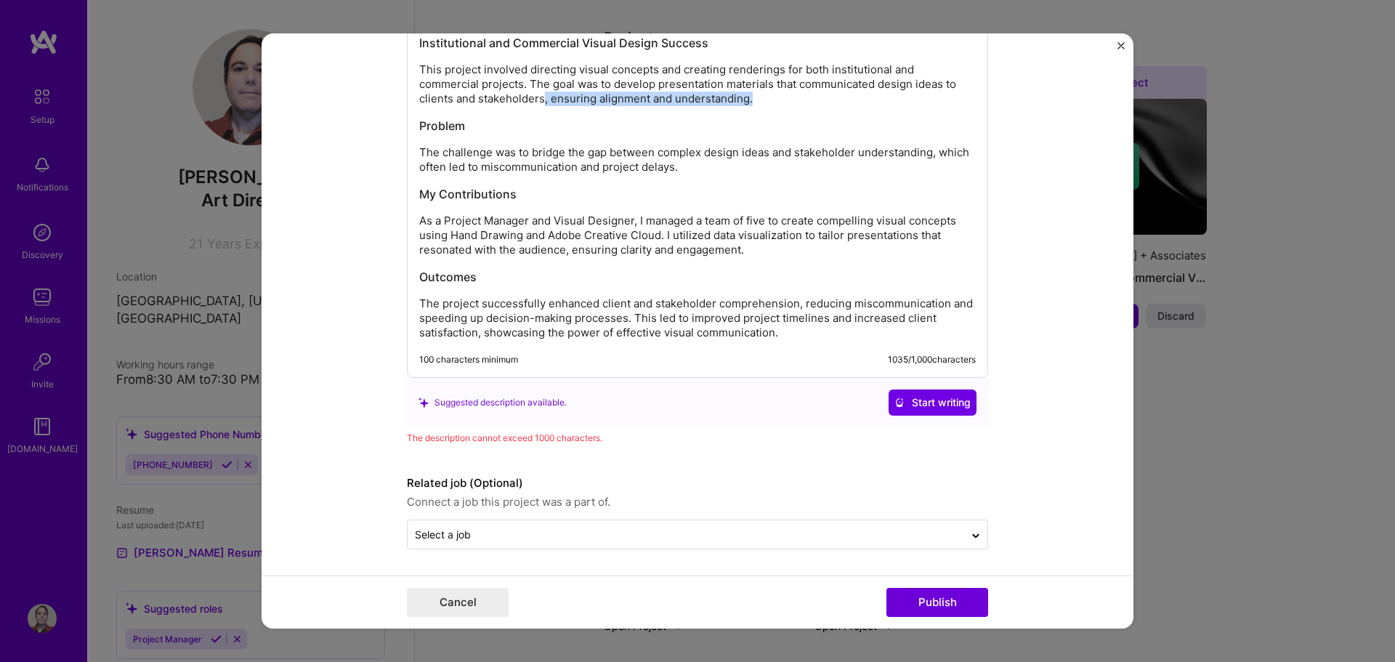
click at [773, 100] on p "This project involved directing visual concepts and creating renderings for bot…" at bounding box center [697, 84] width 556 height 44
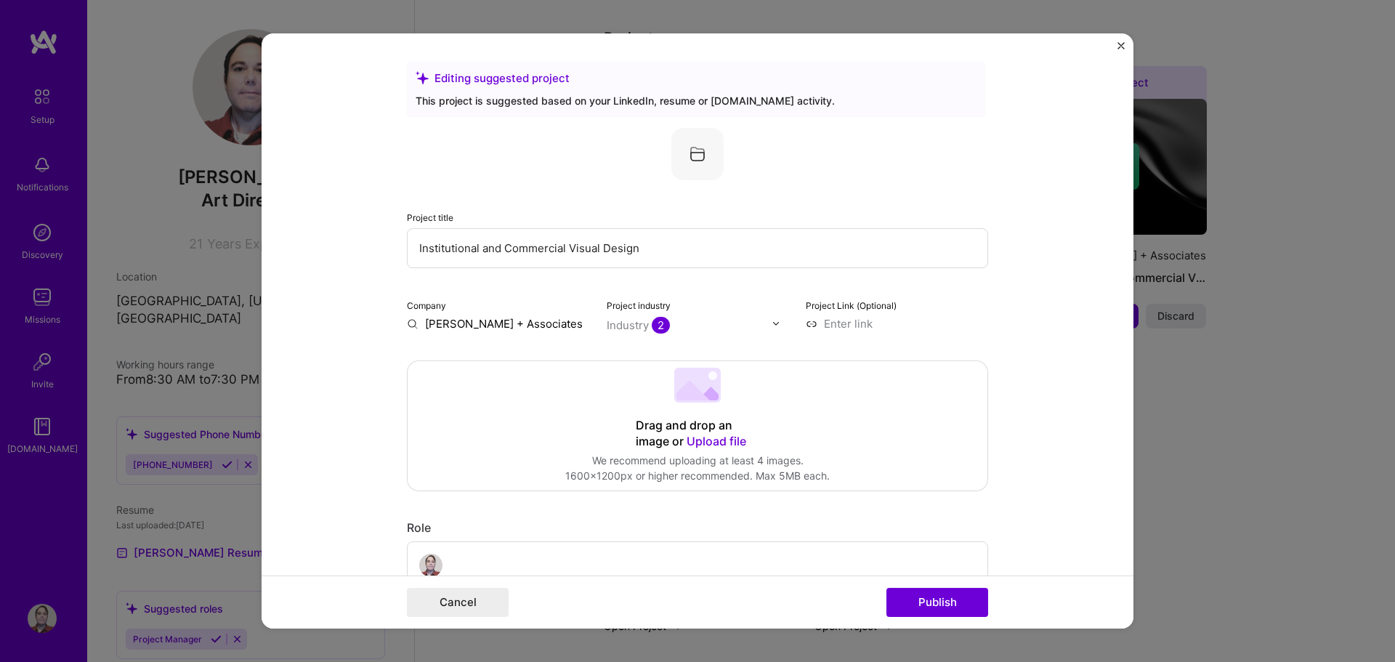
scroll to position [0, 0]
drag, startPoint x: 655, startPoint y: 253, endPoint x: 389, endPoint y: 261, distance: 266.7
click at [389, 261] on form "Editing suggested project This project is suggested based on your LinkedIn, res…" at bounding box center [697, 331] width 872 height 596
paste input "Large-Scale Institutional & Commercial Site Design – Project Management & Visua…"
type input "Large-Scale Institutional & Commercial Site Design – Project Management & Visua…"
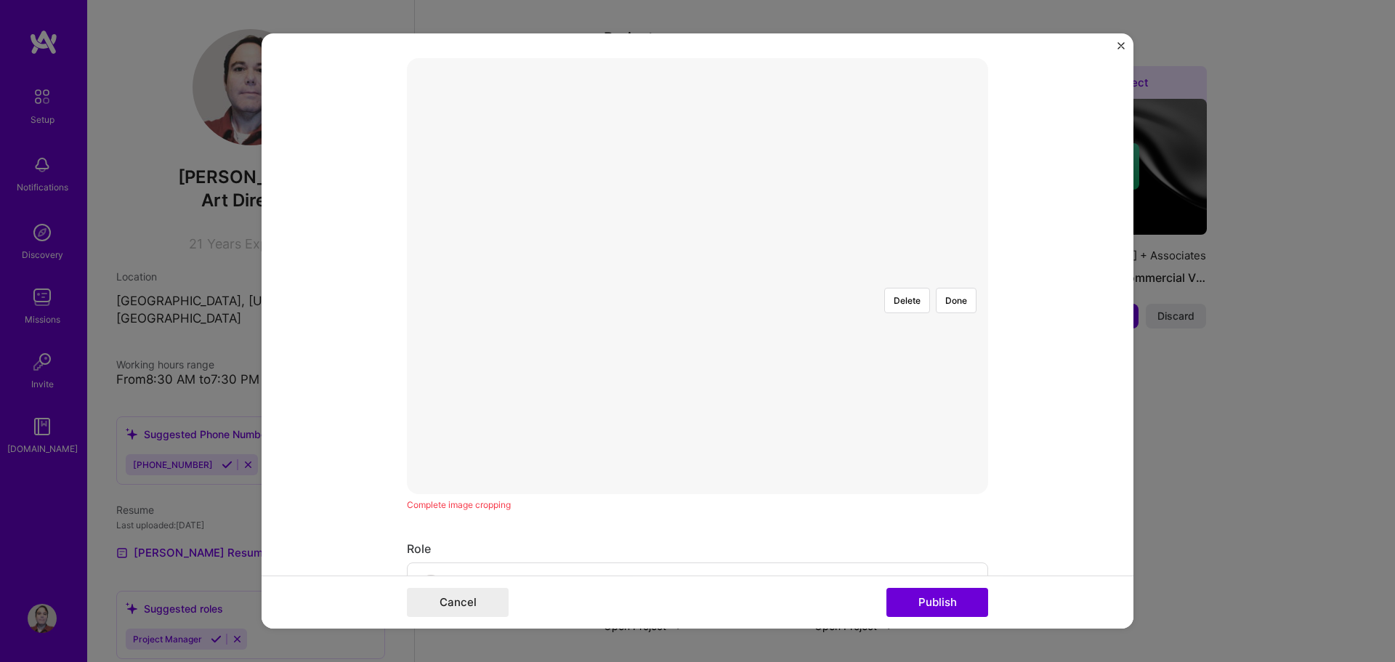
scroll to position [291, 0]
click at [723, 317] on div at bounding box center [985, 485] width 524 height 394
click at [951, 300] on button "Done" at bounding box center [956, 312] width 41 height 25
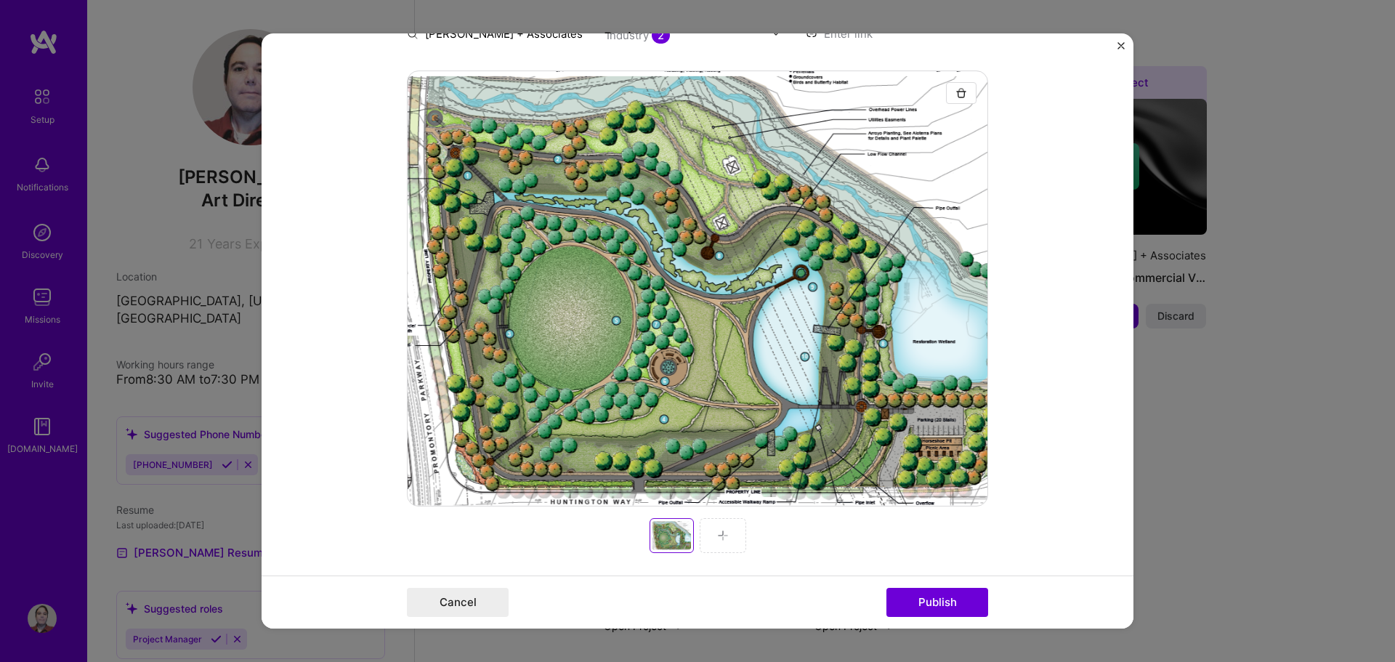
click at [717, 534] on img at bounding box center [723, 536] width 12 height 12
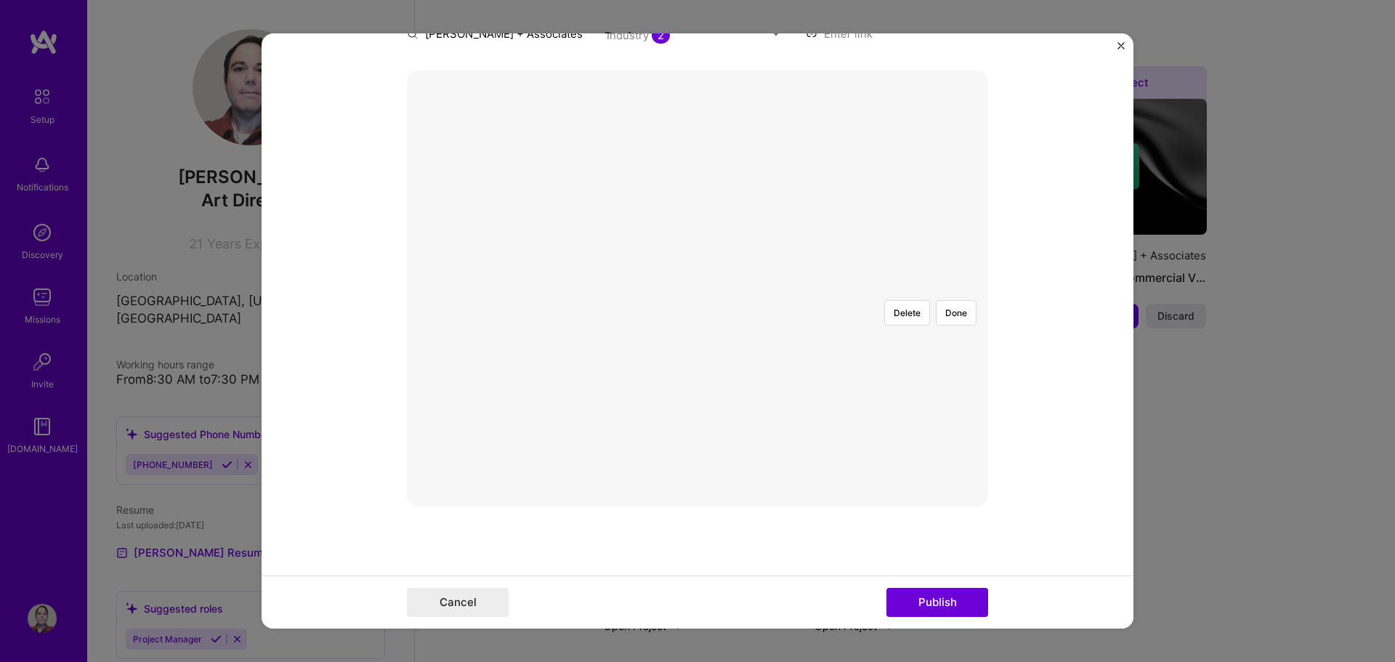
click at [859, 310] on div at bounding box center [1053, 434] width 389 height 292
click at [955, 300] on button "Done" at bounding box center [956, 312] width 41 height 25
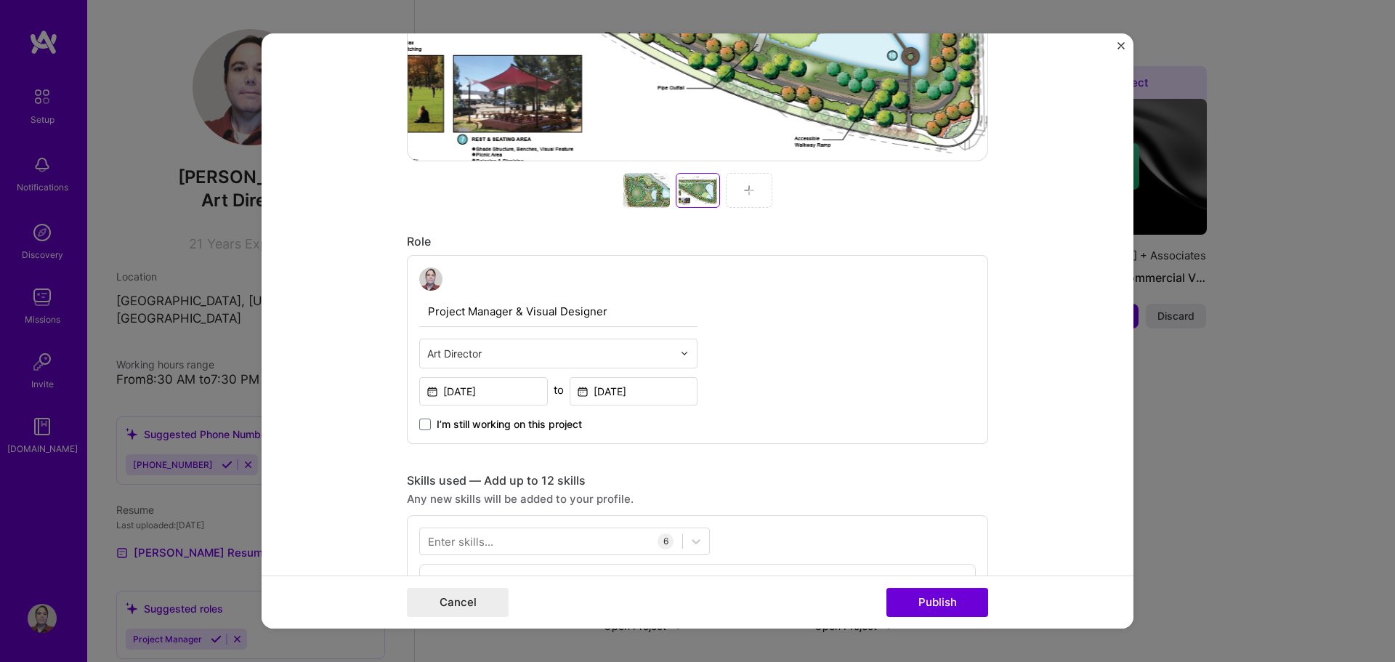
scroll to position [654, 0]
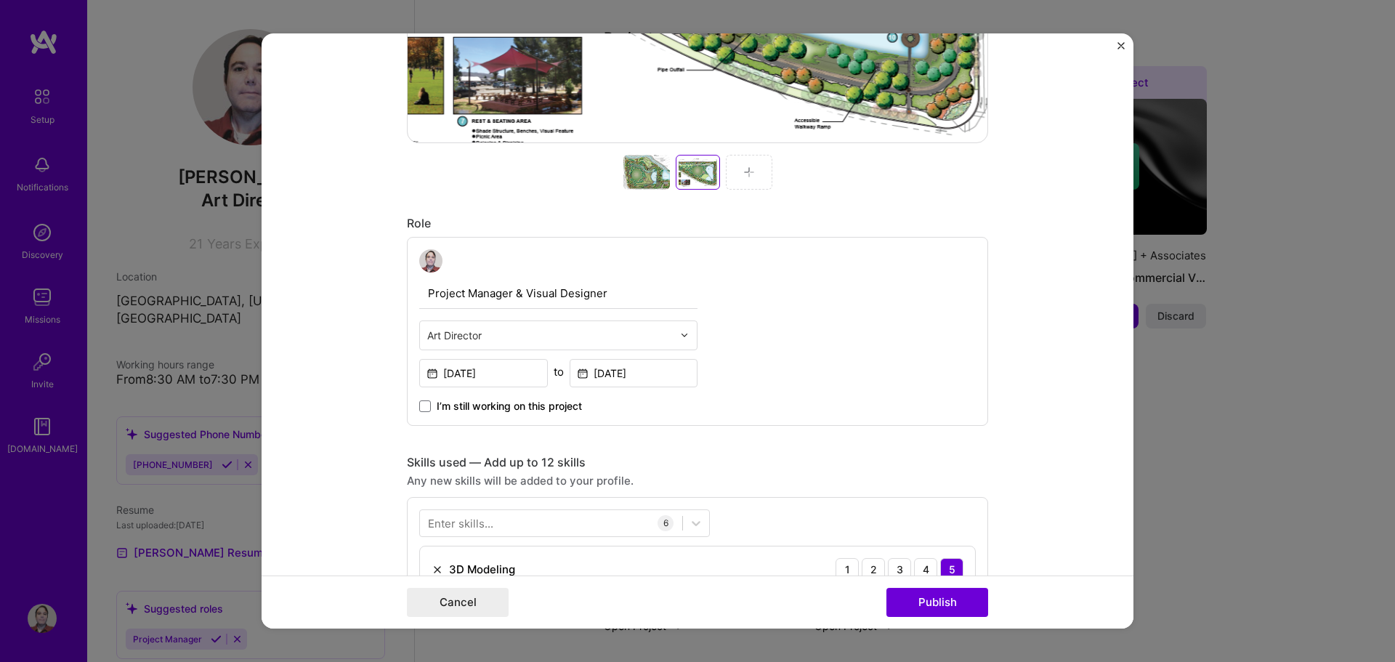
click at [529, 295] on input "Project Manager & Visual Designer" at bounding box center [558, 293] width 278 height 31
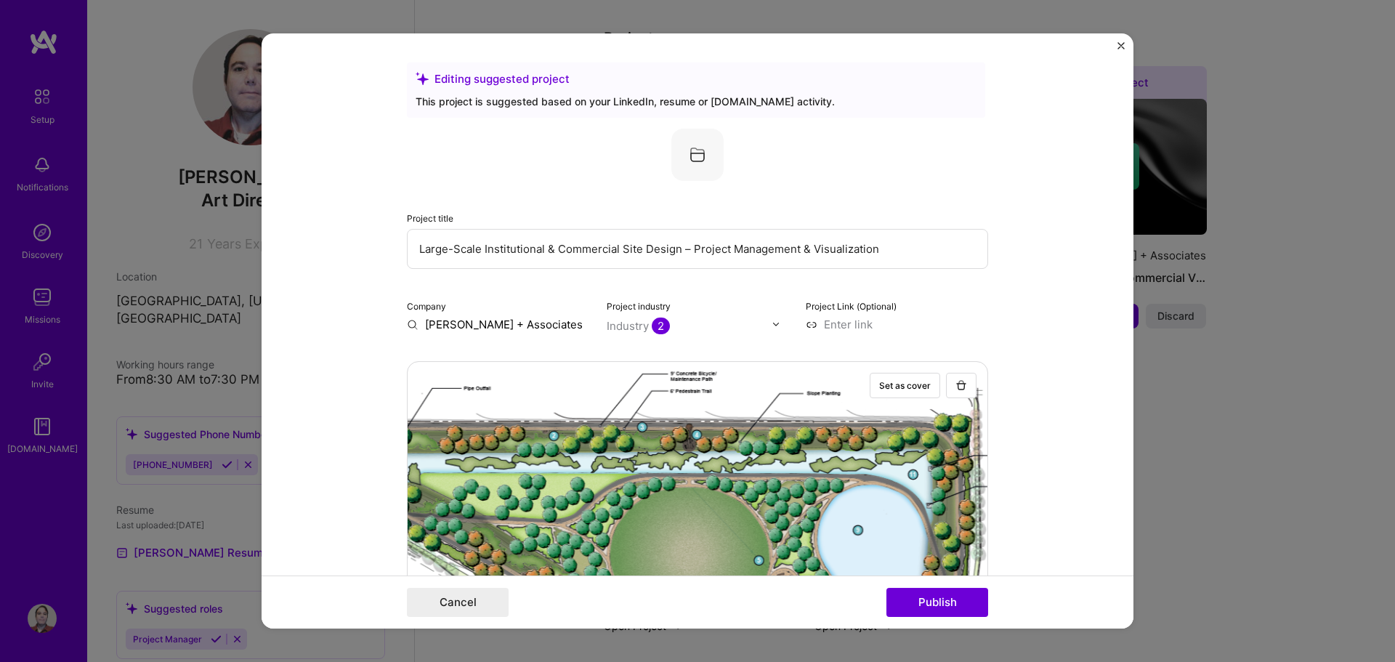
scroll to position [73, 0]
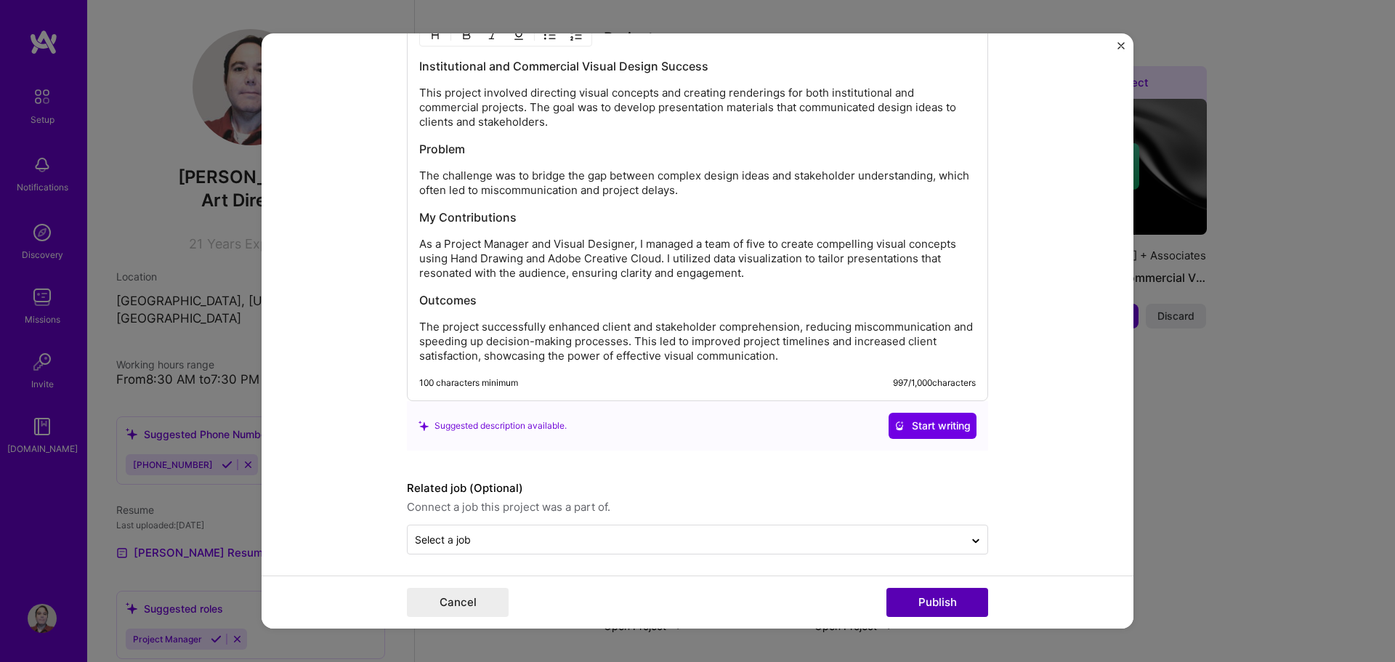
click at [935, 597] on button "Publish" at bounding box center [937, 602] width 102 height 29
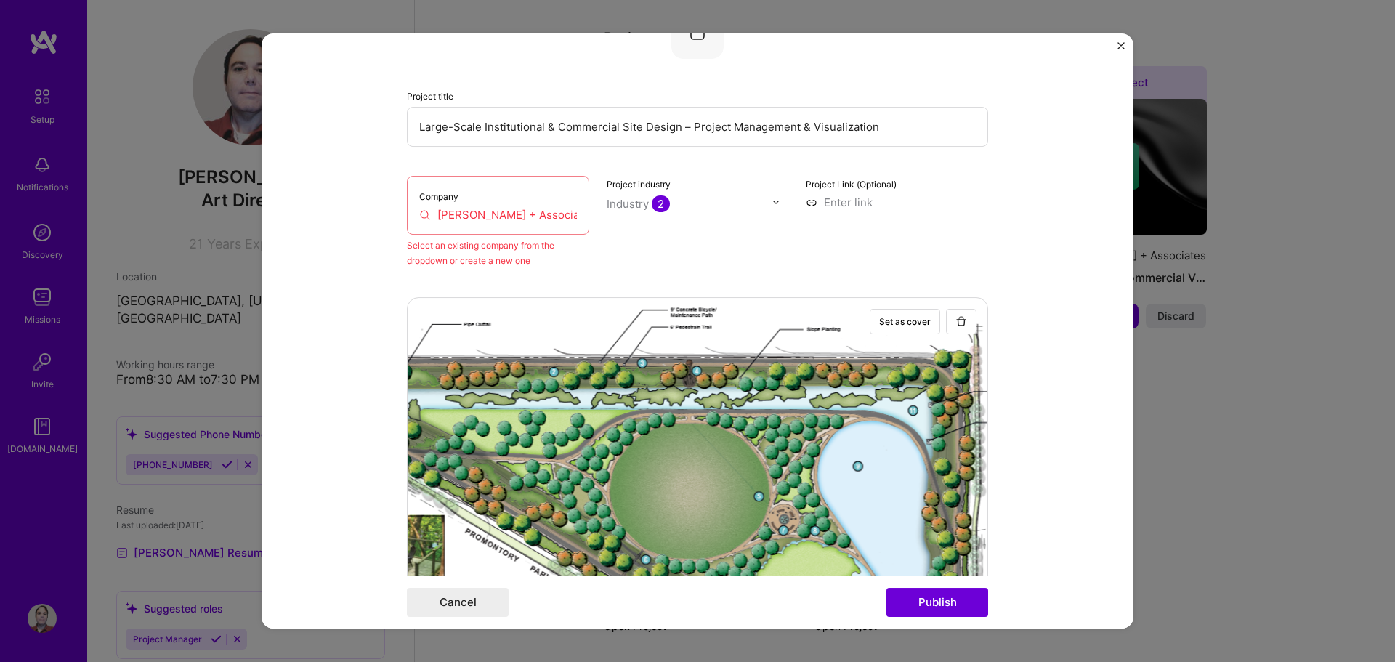
scroll to position [95, 0]
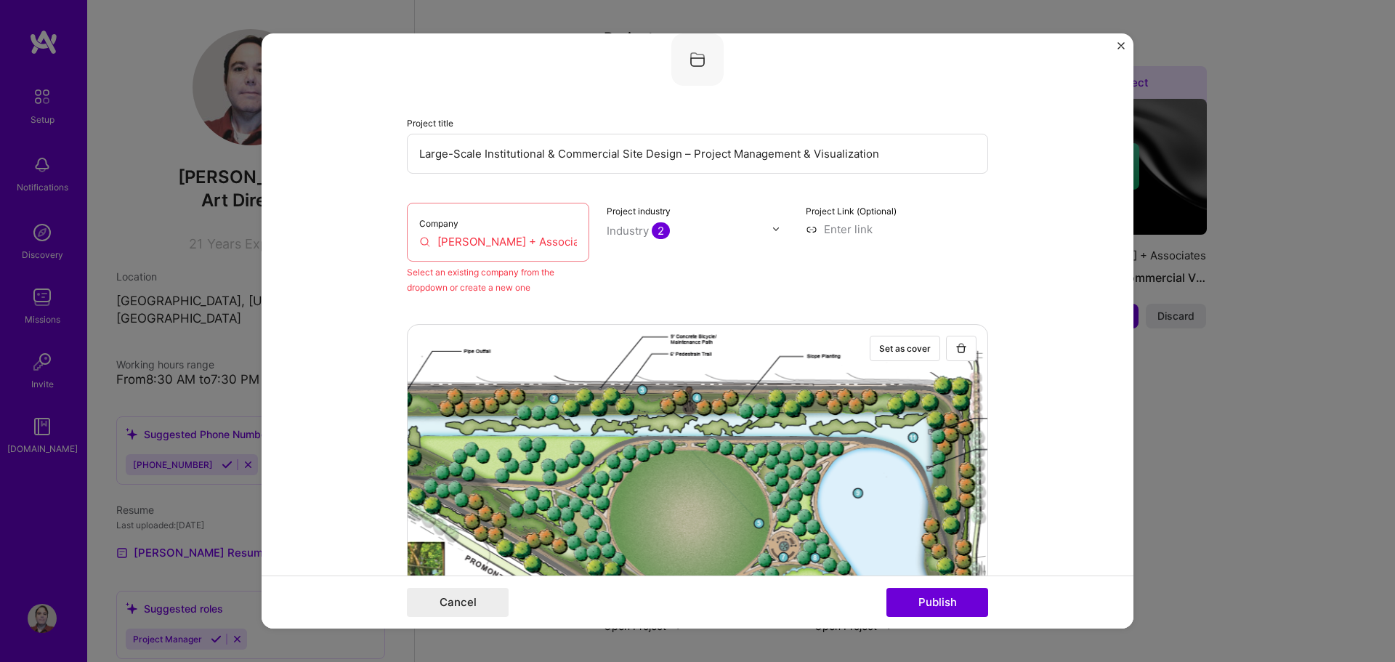
click at [498, 240] on input "[PERSON_NAME] + Associates" at bounding box center [498, 241] width 158 height 15
click at [493, 240] on input "[PERSON_NAME] + Associates" at bounding box center [498, 241] width 158 height 15
click at [493, 239] on input "[PERSON_NAME] + Associates" at bounding box center [498, 241] width 158 height 15
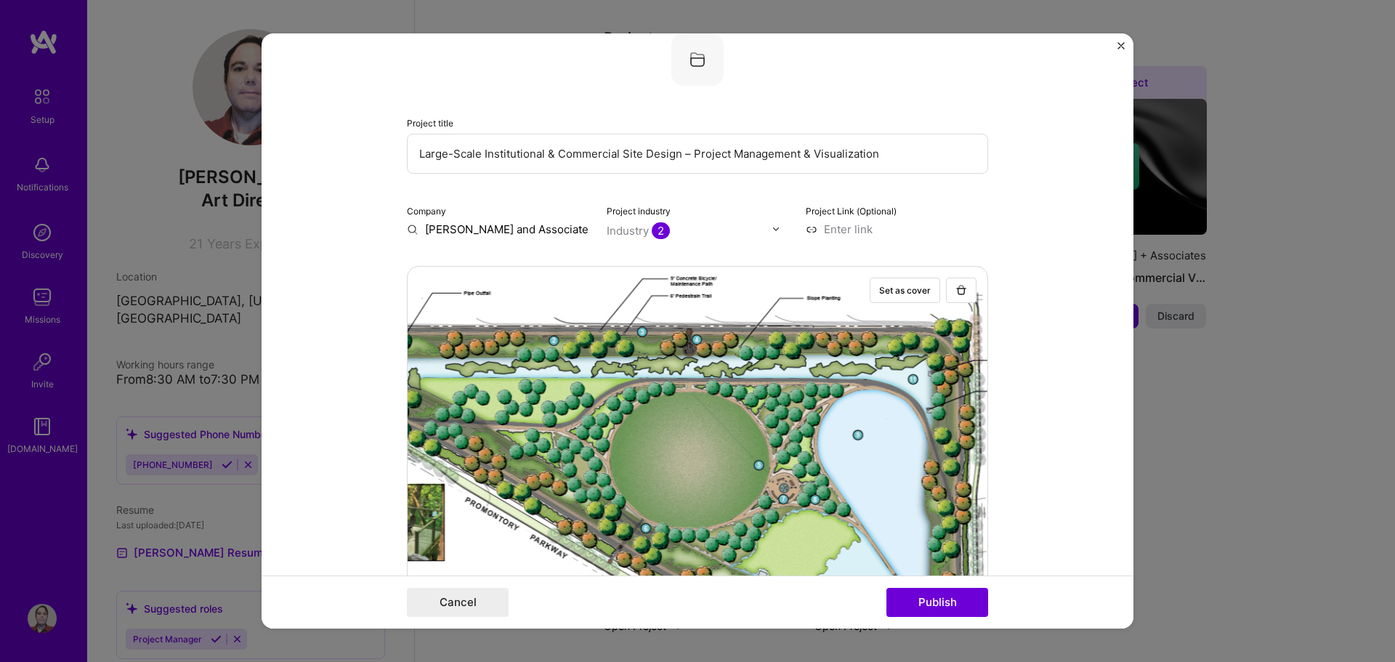
drag, startPoint x: 519, startPoint y: 232, endPoint x: 499, endPoint y: 230, distance: 20.4
click at [499, 230] on input "[PERSON_NAME] and Associates" at bounding box center [498, 229] width 182 height 15
type input "[PERSON_NAME] + Associates"
click at [508, 266] on div "[PERSON_NAME] + Associates" at bounding box center [547, 269] width 144 height 39
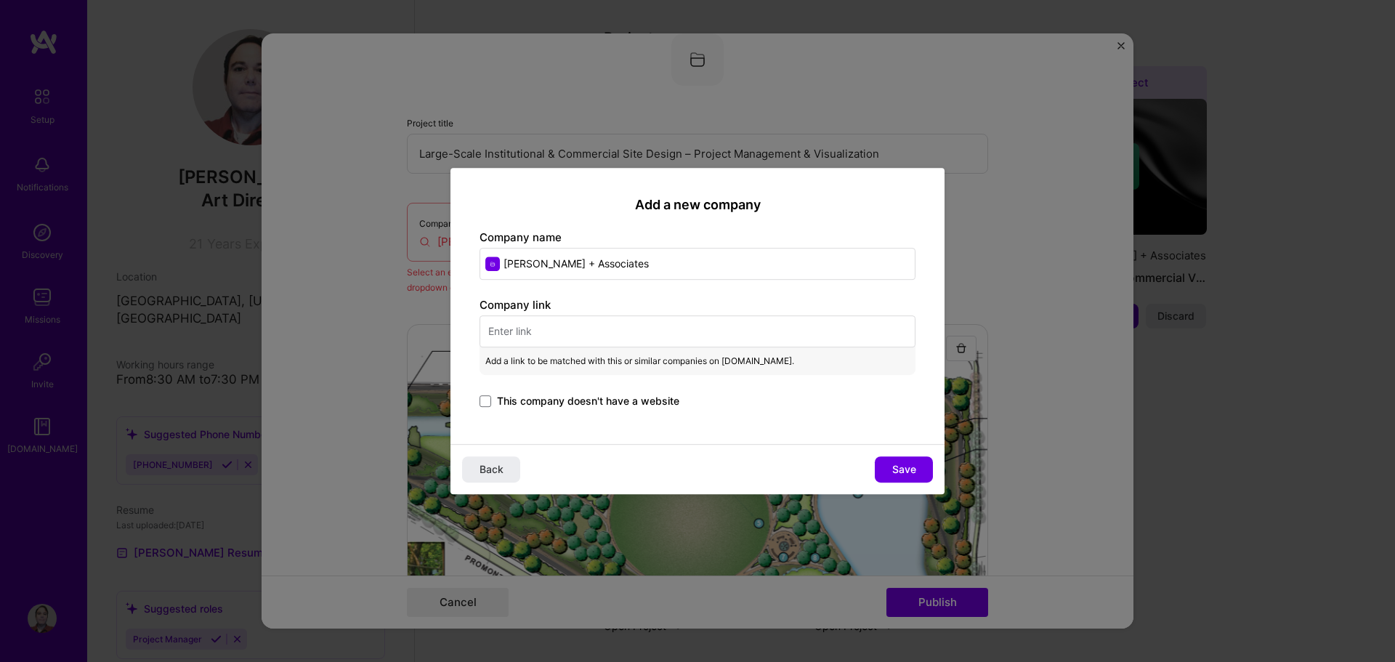
click at [543, 340] on input "text" at bounding box center [697, 331] width 436 height 32
paste input "[URL][DOMAIN_NAME]"
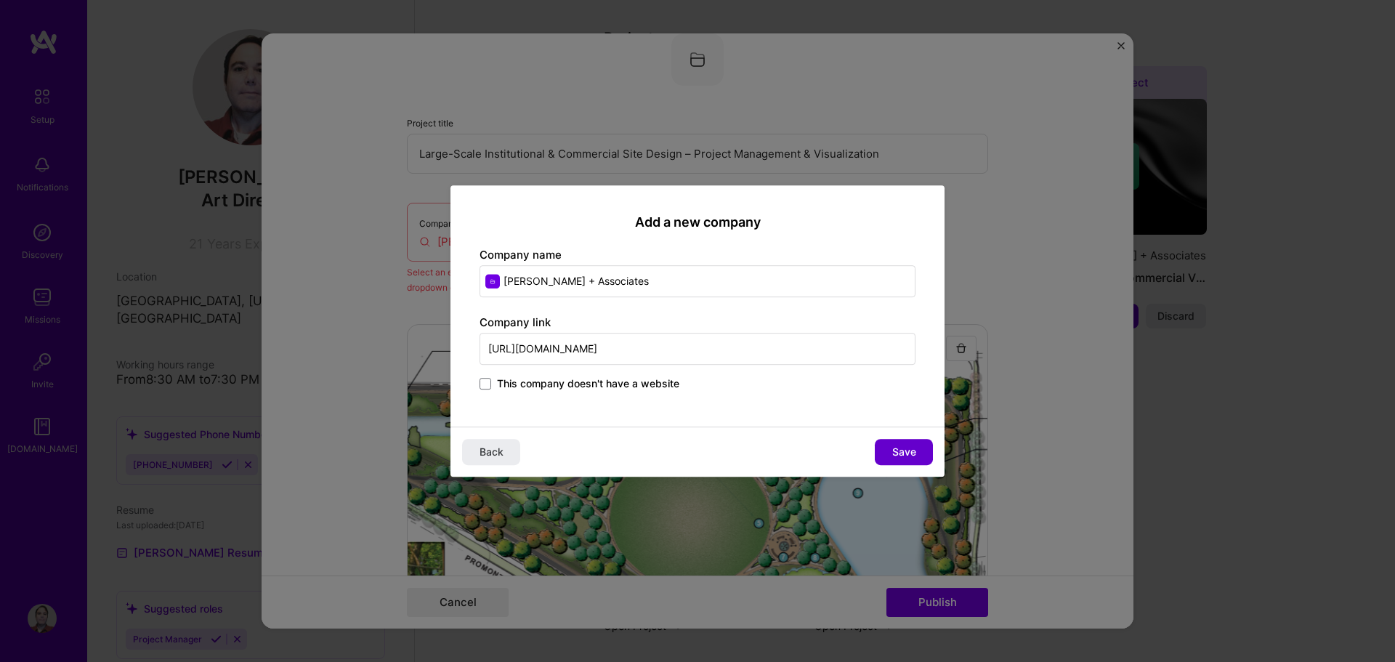
type input "[URL][DOMAIN_NAME]"
click at [892, 445] on span "Save" at bounding box center [904, 452] width 24 height 15
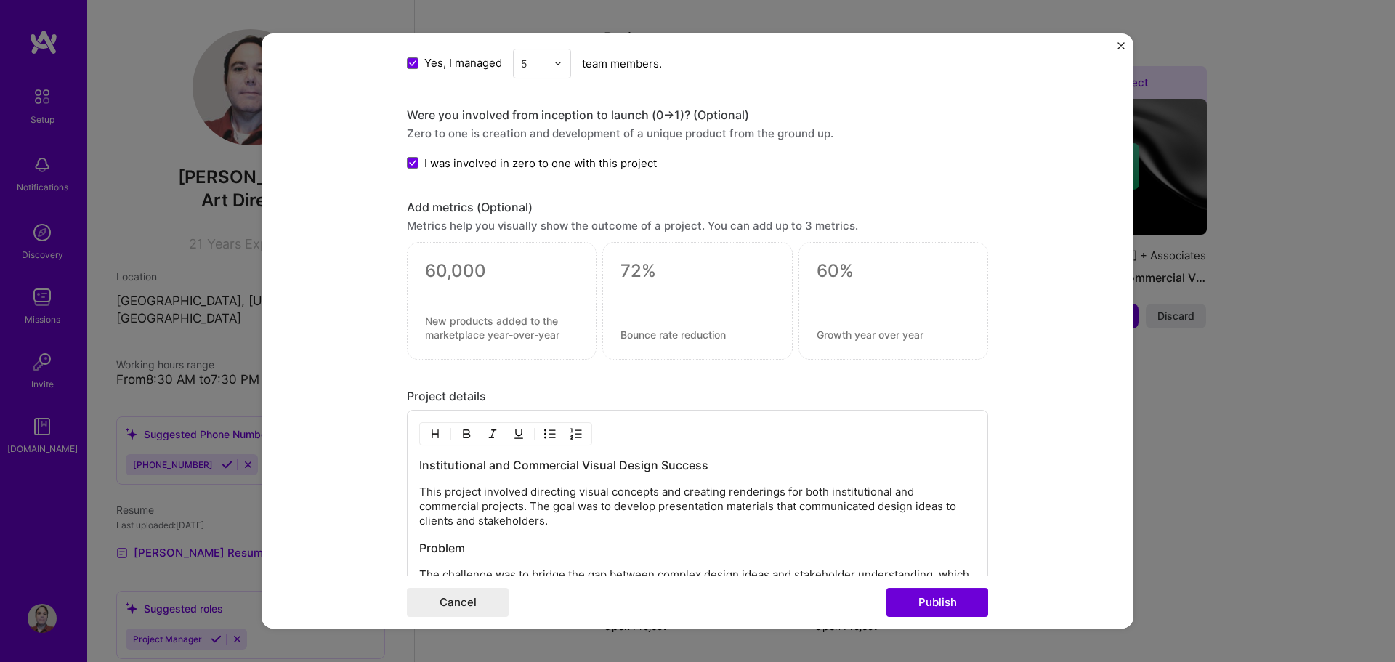
scroll to position [1402, 0]
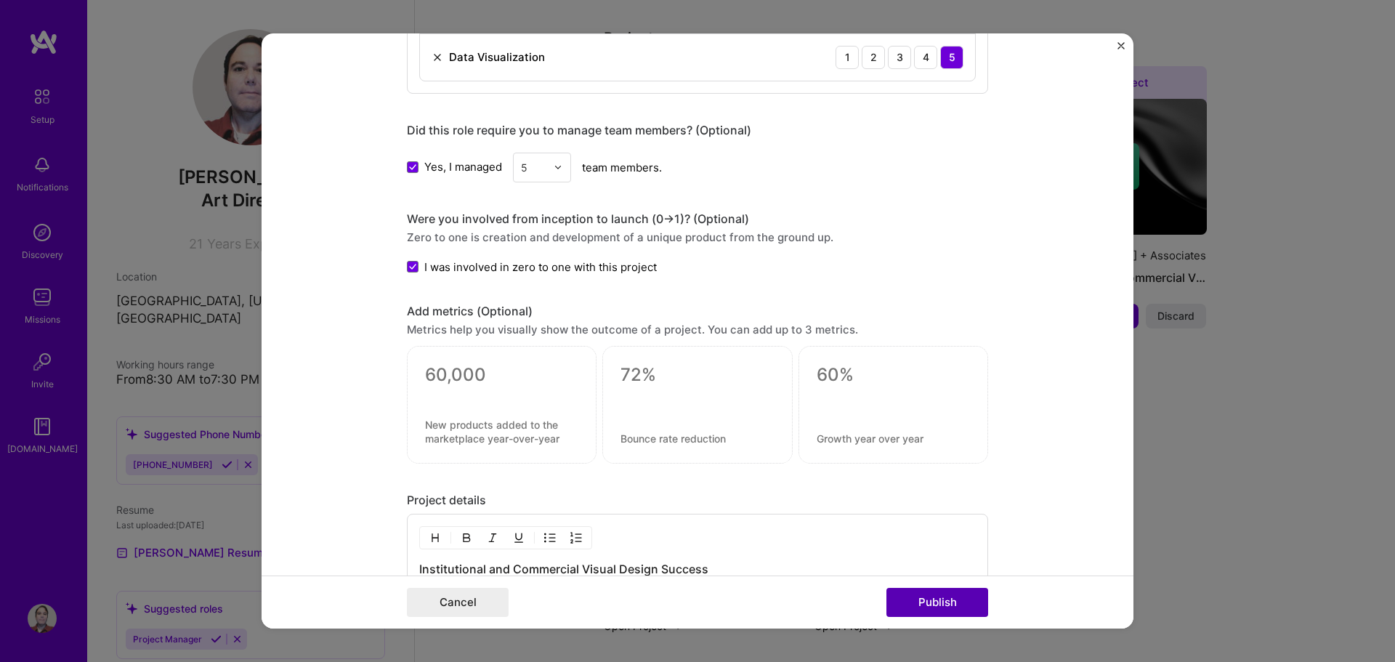
click at [963, 598] on button "Publish" at bounding box center [937, 602] width 102 height 29
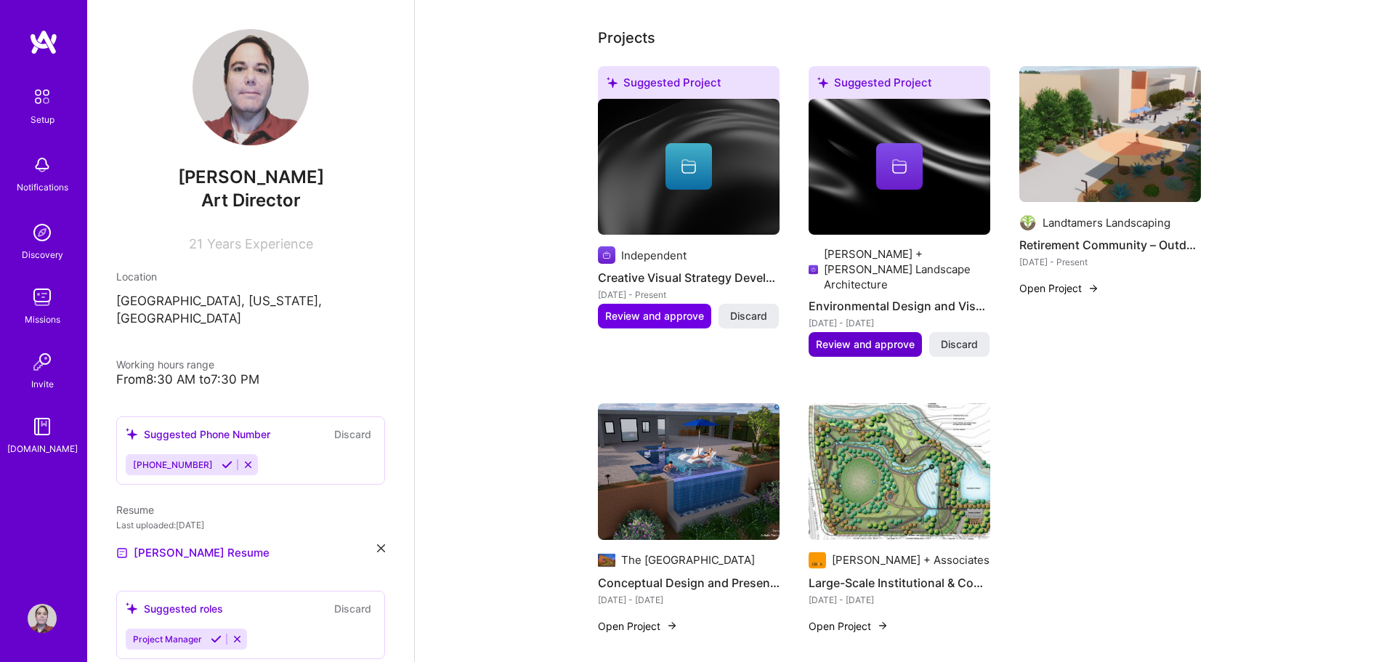
click at [829, 337] on span "Review and approve" at bounding box center [865, 344] width 99 height 15
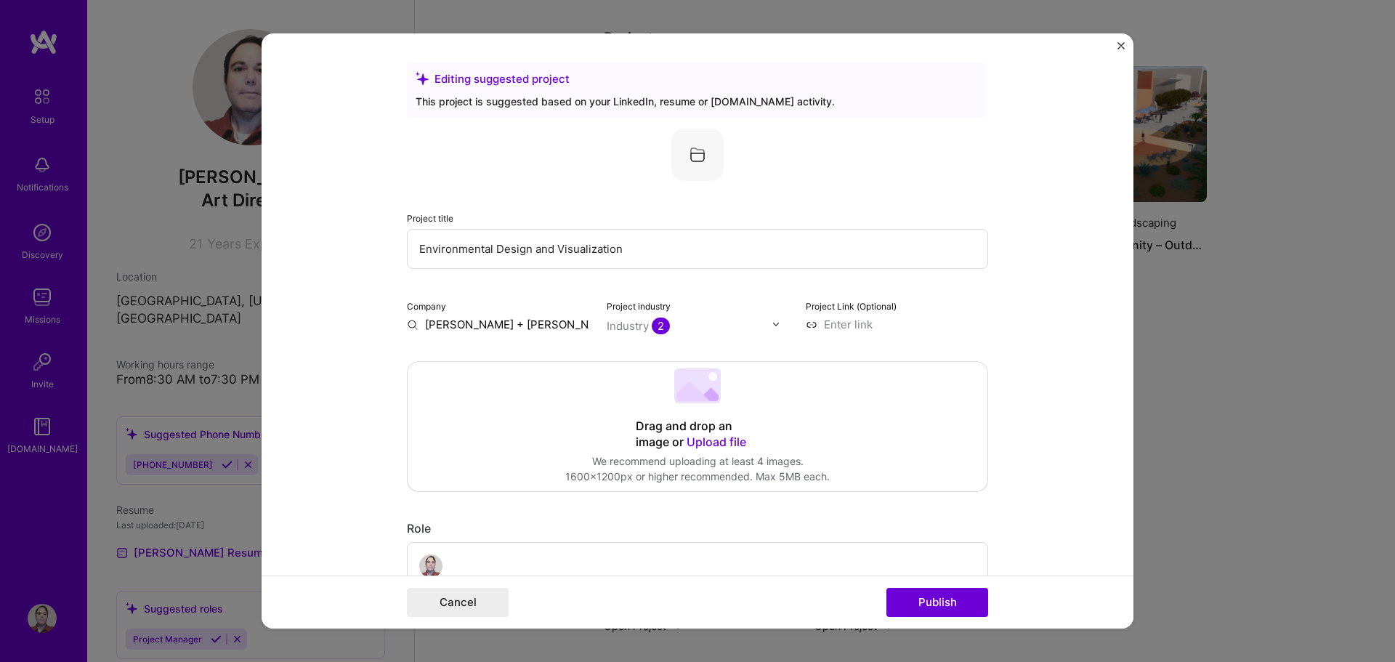
drag, startPoint x: 644, startPoint y: 244, endPoint x: 368, endPoint y: 251, distance: 276.1
click at [368, 251] on form "Editing suggested project This project is suggested based on your LinkedIn, res…" at bounding box center [697, 331] width 872 height 596
paste input "Residential Estate Landscape Design – Concept Development &"
type input "Residential Estate Landscape Design – Concept Development & Visualization"
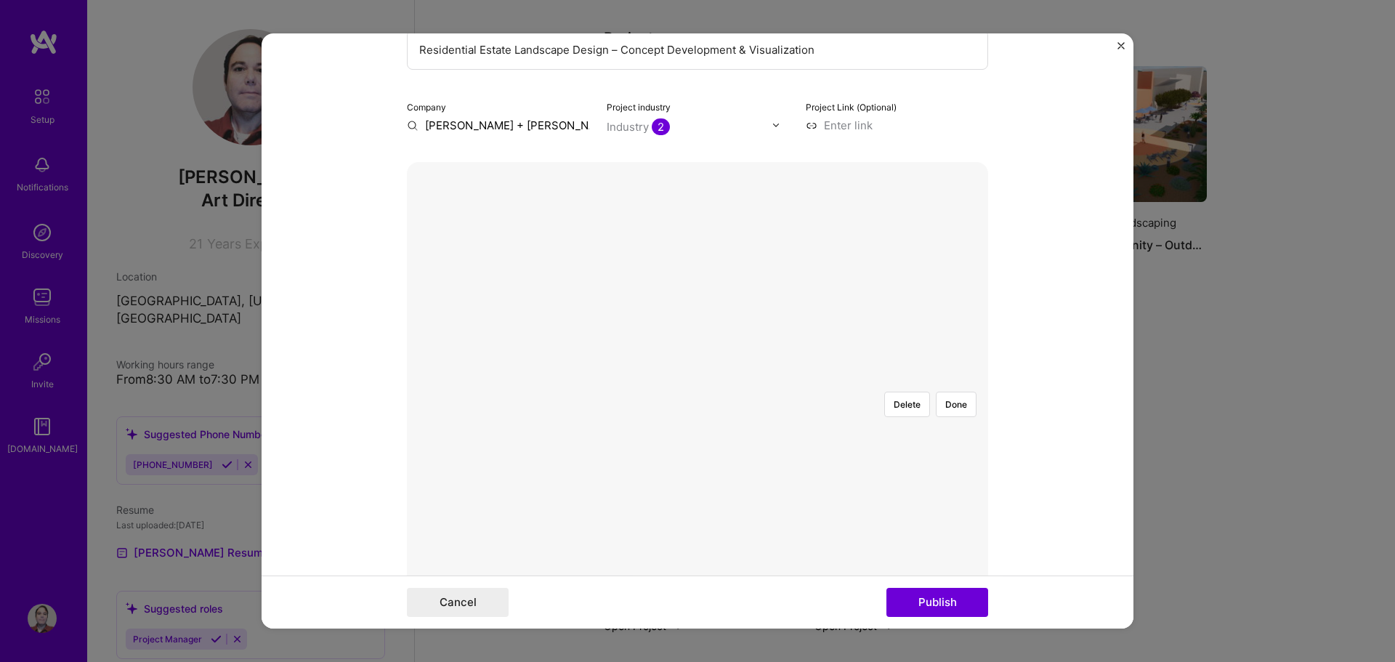
scroll to position [218, 0]
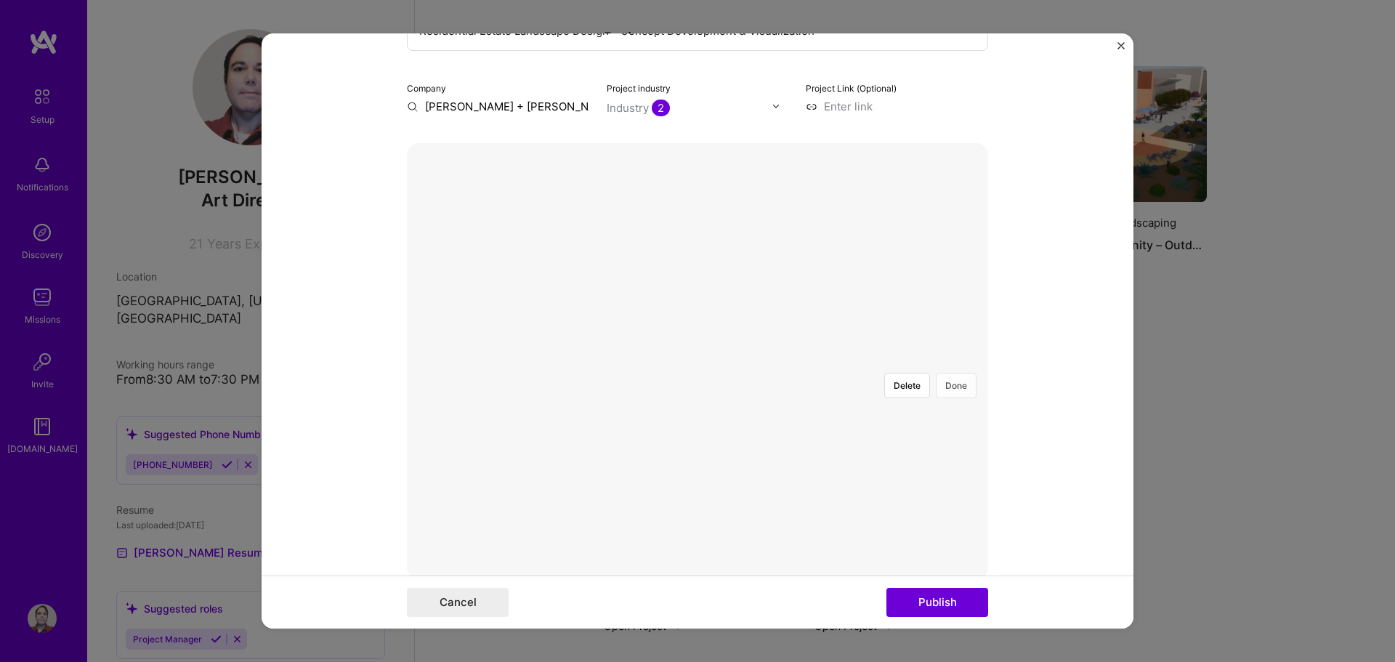
click at [953, 373] on button "Done" at bounding box center [956, 385] width 41 height 25
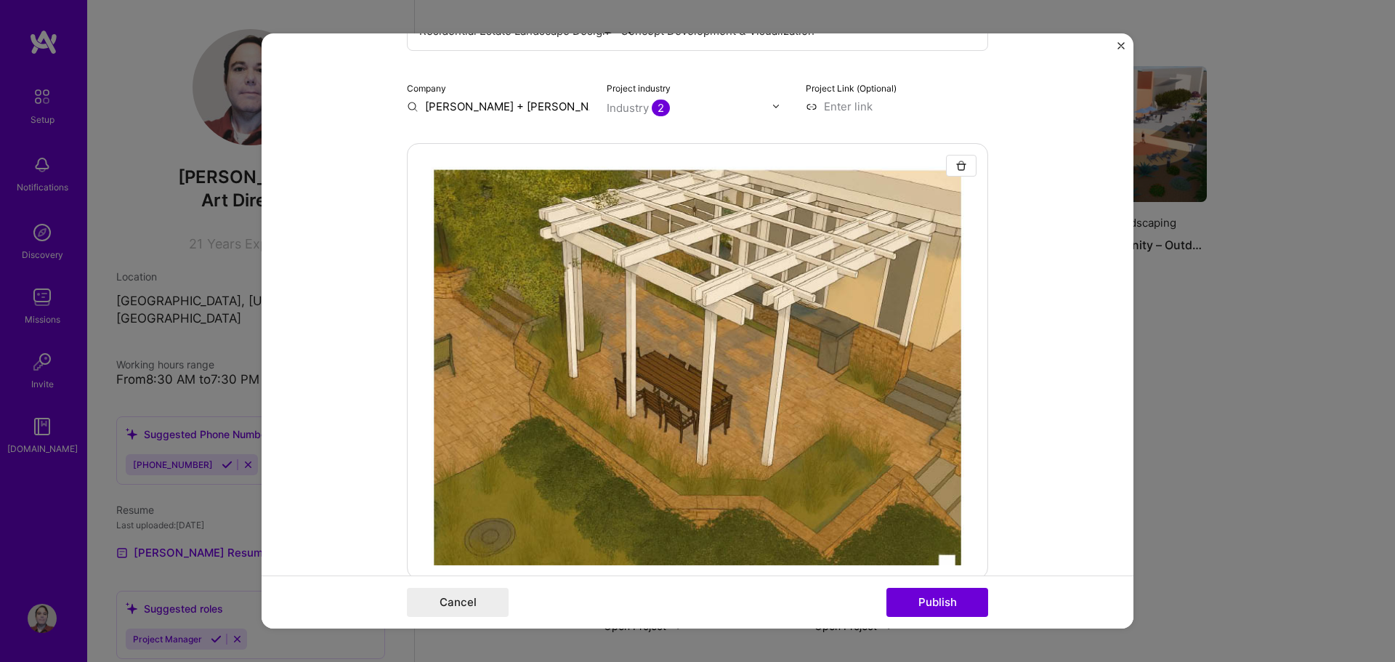
scroll to position [363, 0]
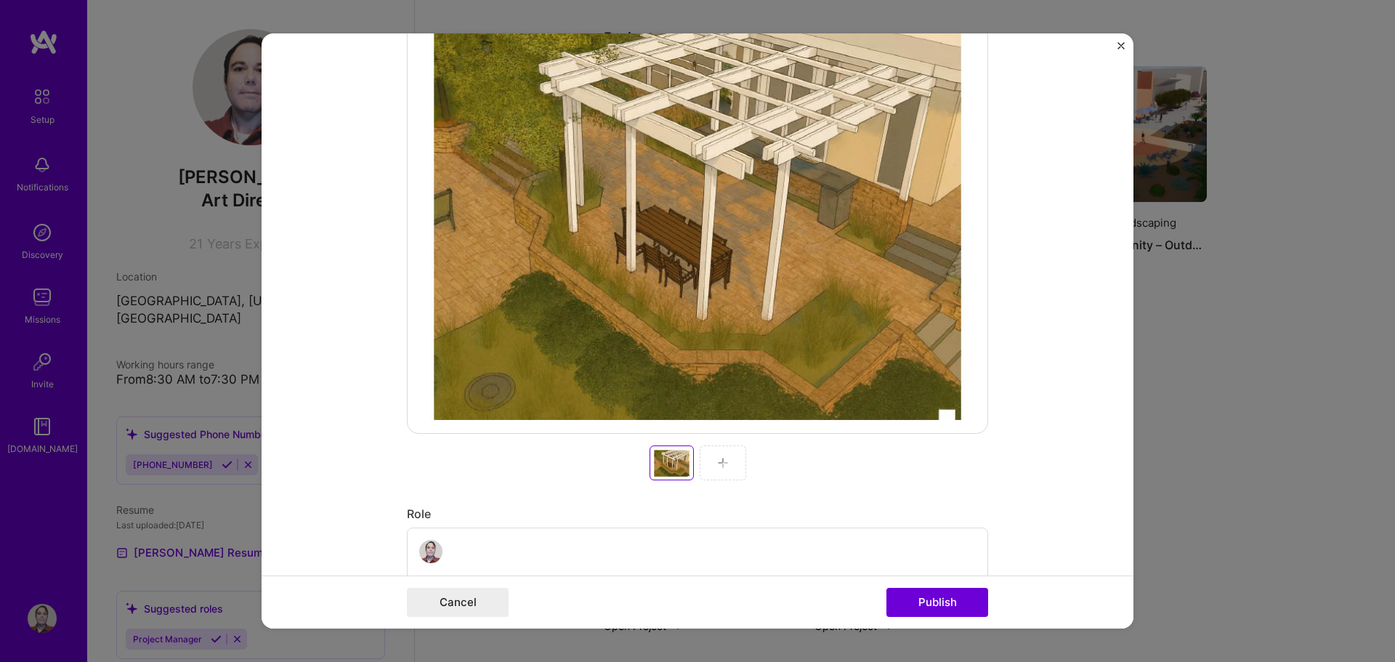
click at [717, 466] on img at bounding box center [723, 463] width 12 height 12
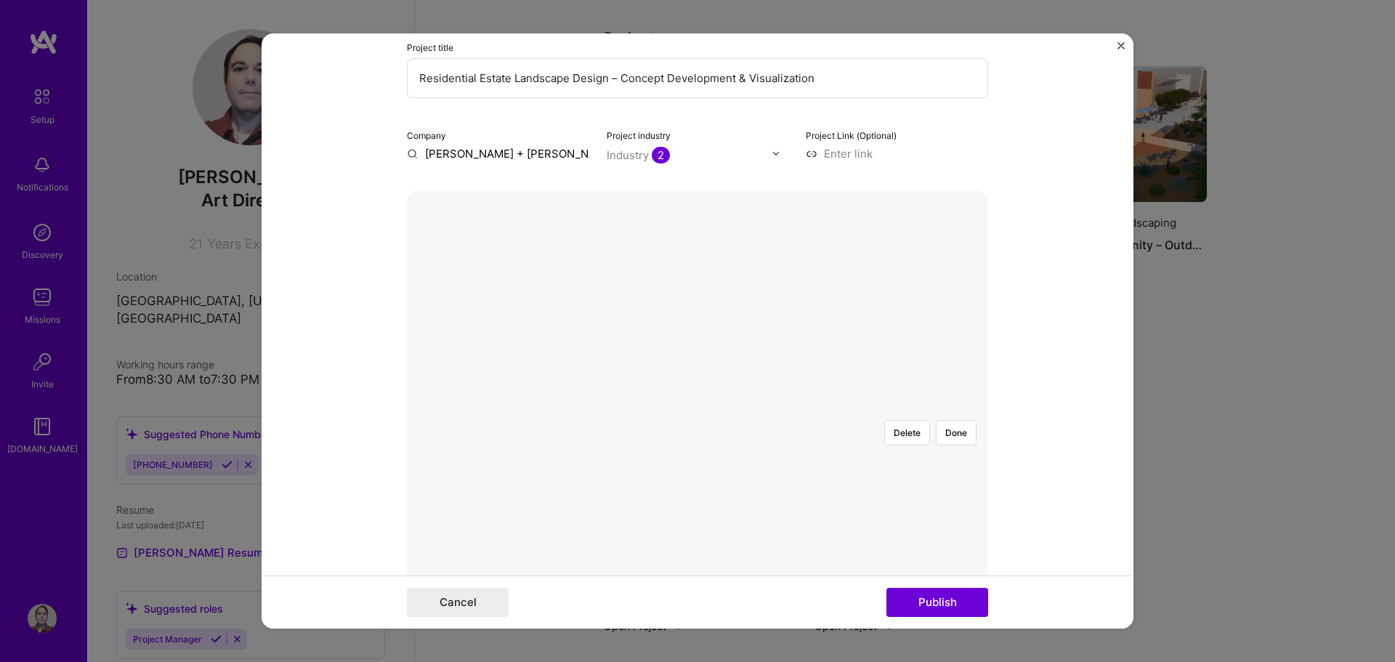
scroll to position [145, 0]
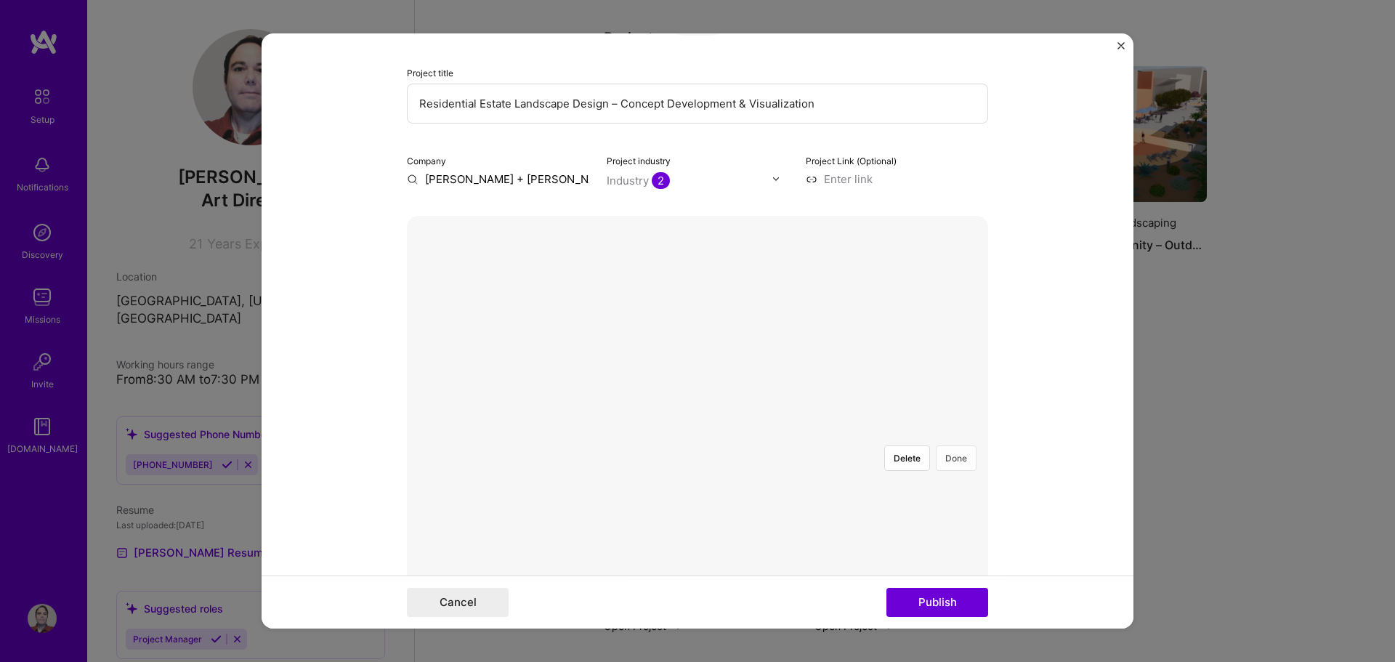
click at [947, 445] on button "Done" at bounding box center [956, 457] width 41 height 25
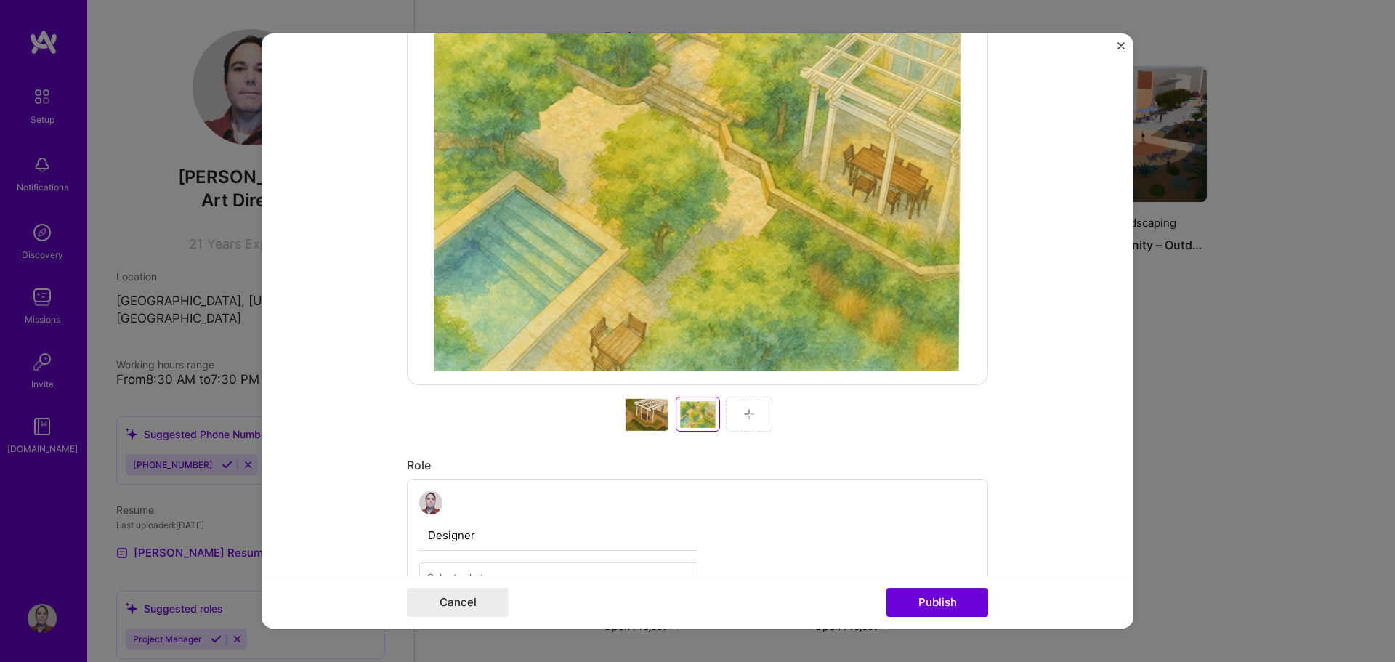
scroll to position [508, 0]
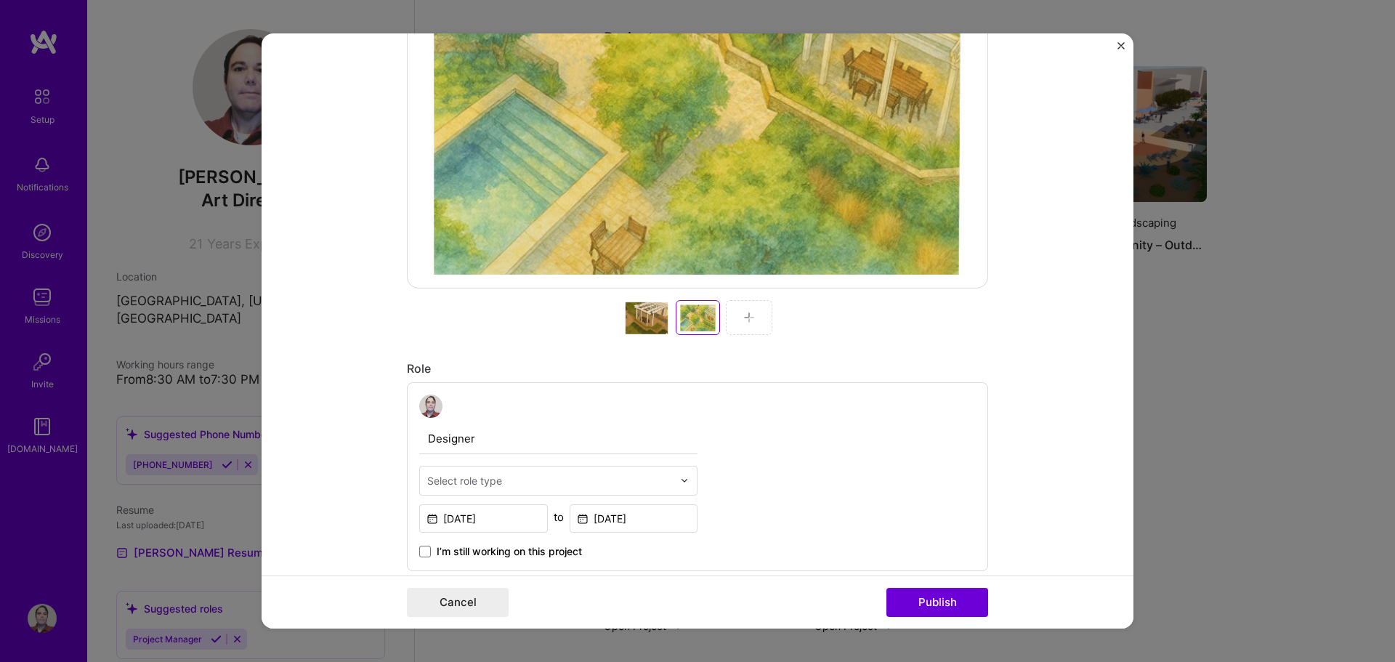
click at [745, 317] on img at bounding box center [749, 318] width 12 height 12
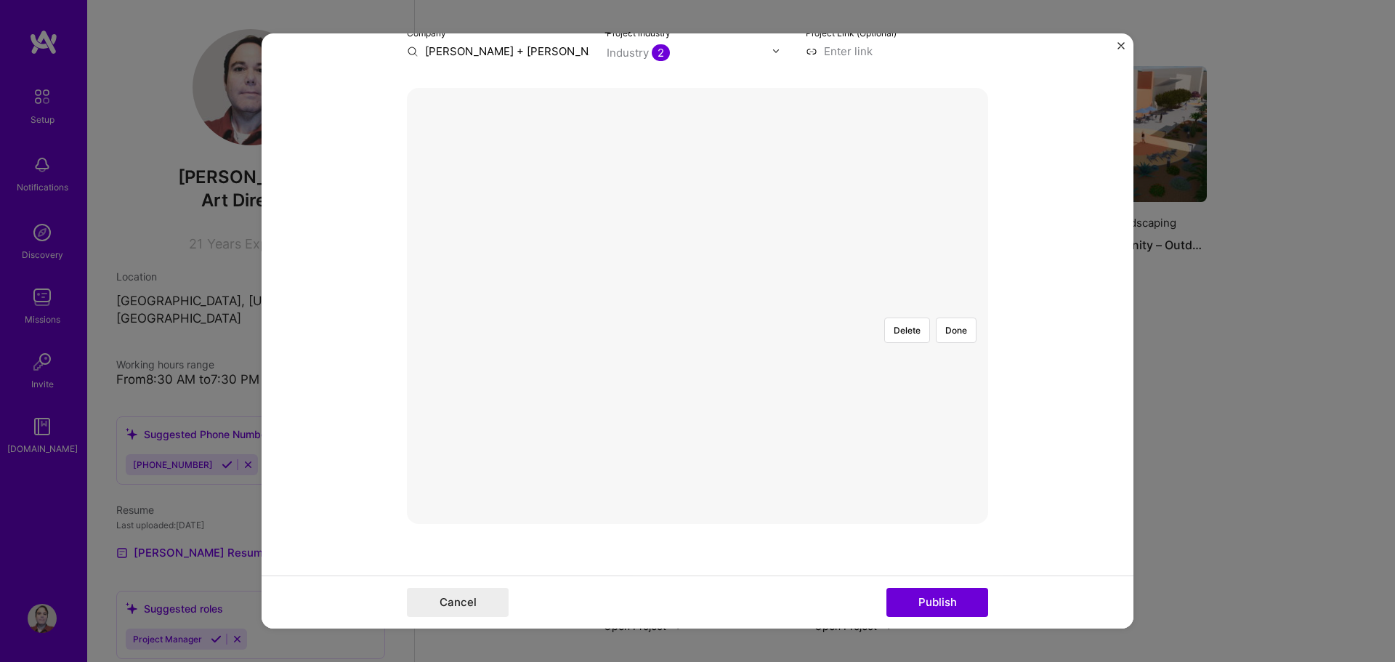
scroll to position [218, 0]
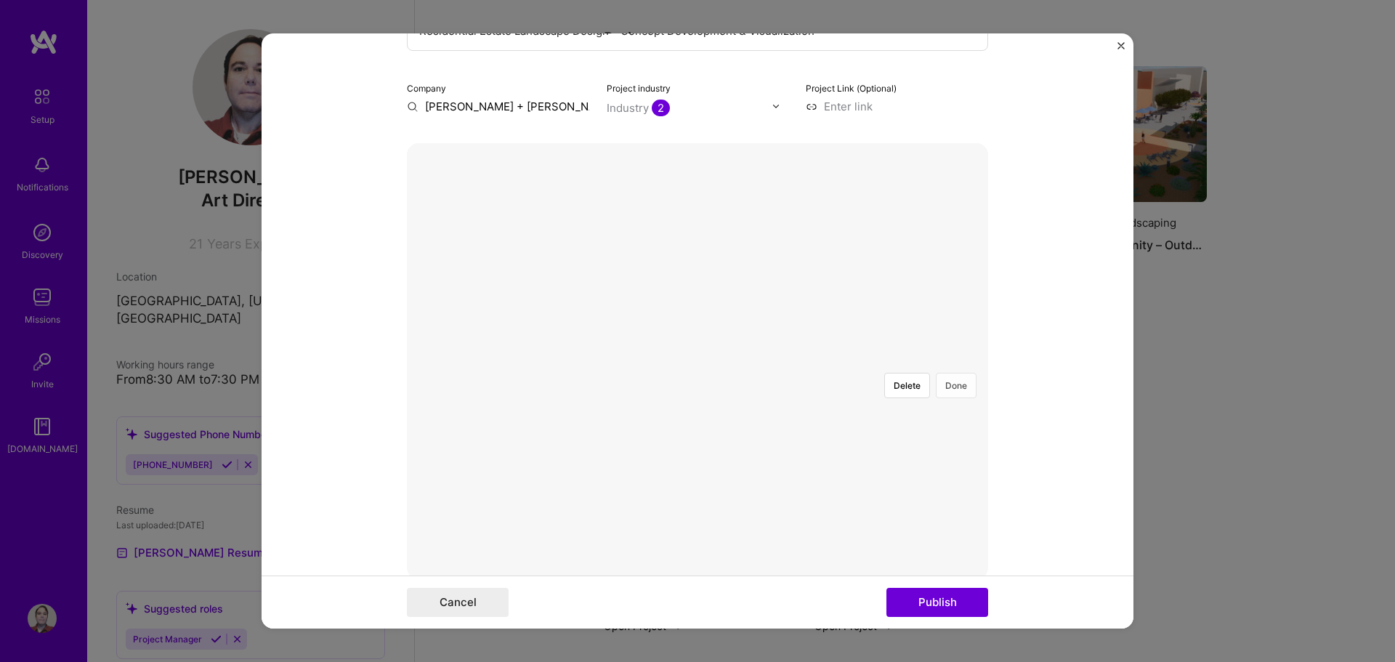
click at [952, 373] on button "Done" at bounding box center [956, 385] width 41 height 25
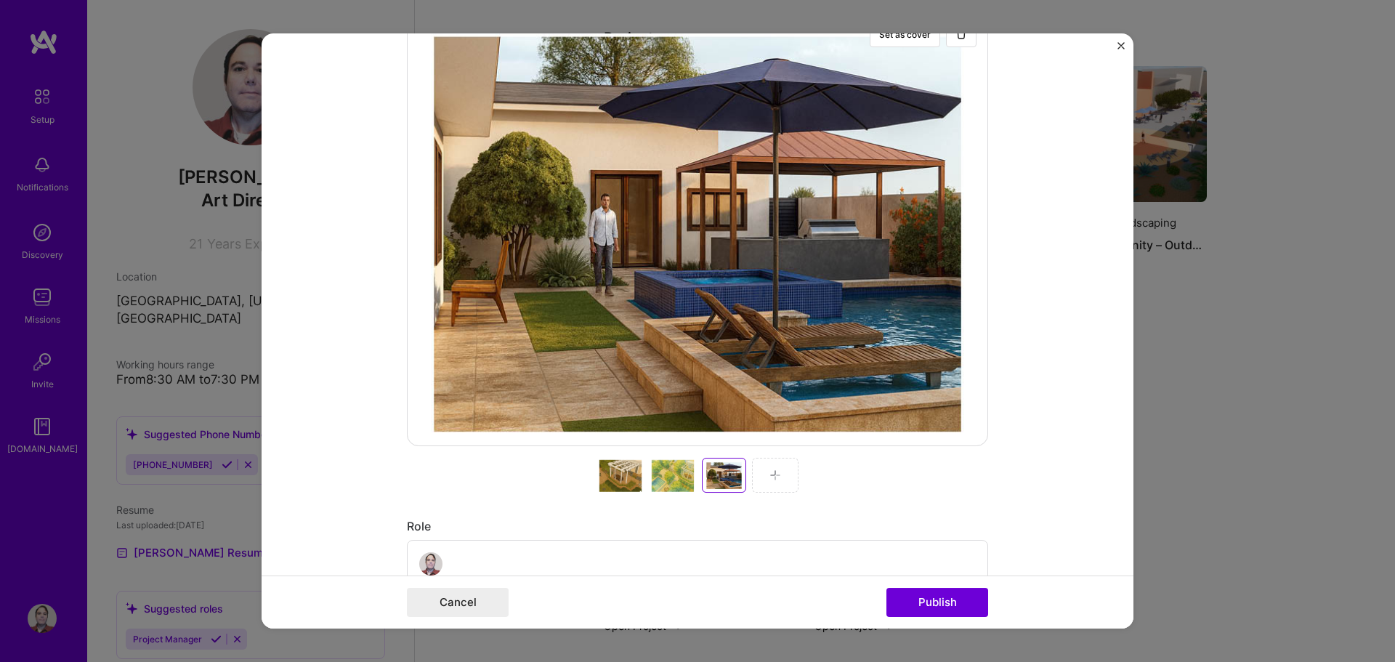
scroll to position [363, 0]
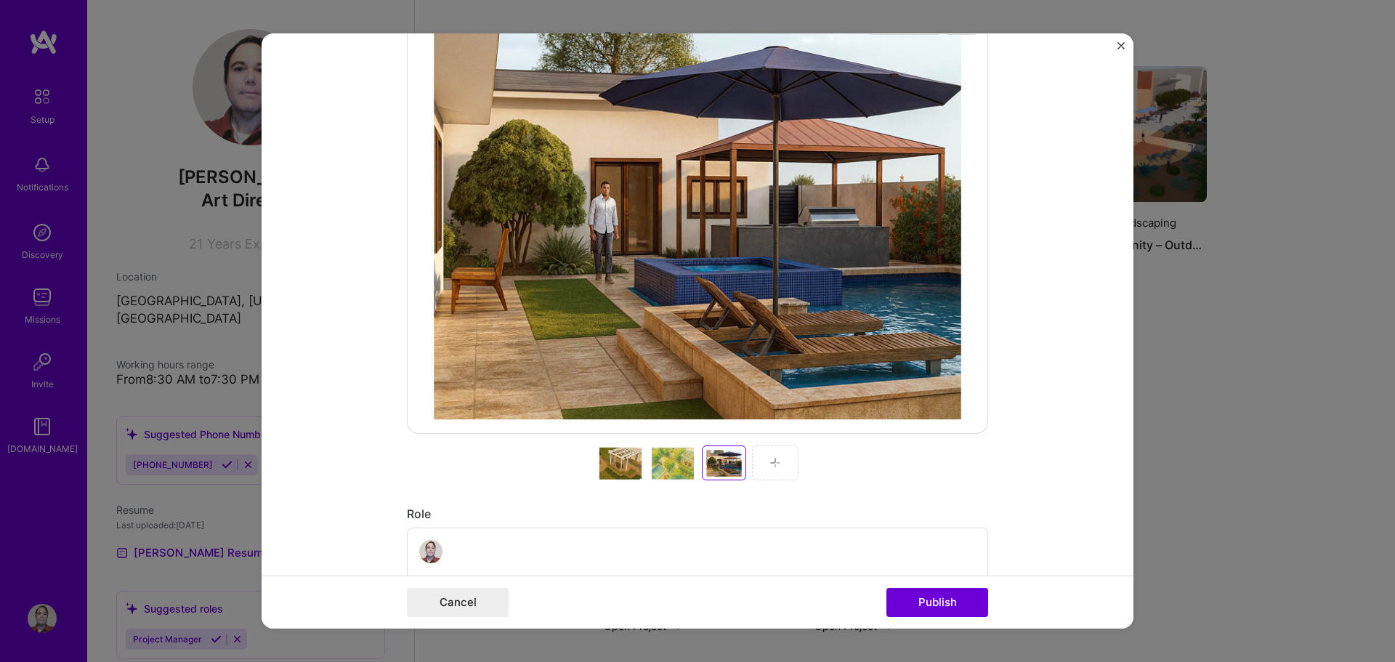
click at [764, 470] on div at bounding box center [775, 462] width 46 height 35
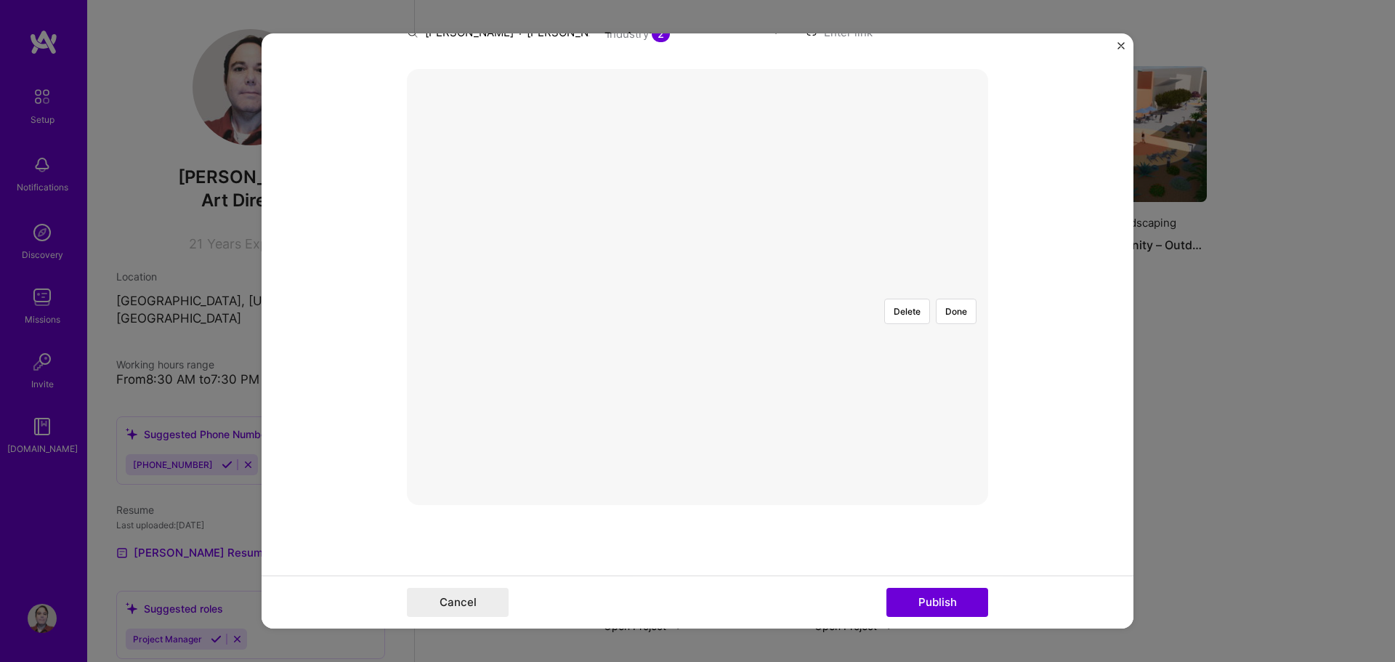
scroll to position [291, 0]
click at [950, 300] on button "Done" at bounding box center [956, 312] width 41 height 25
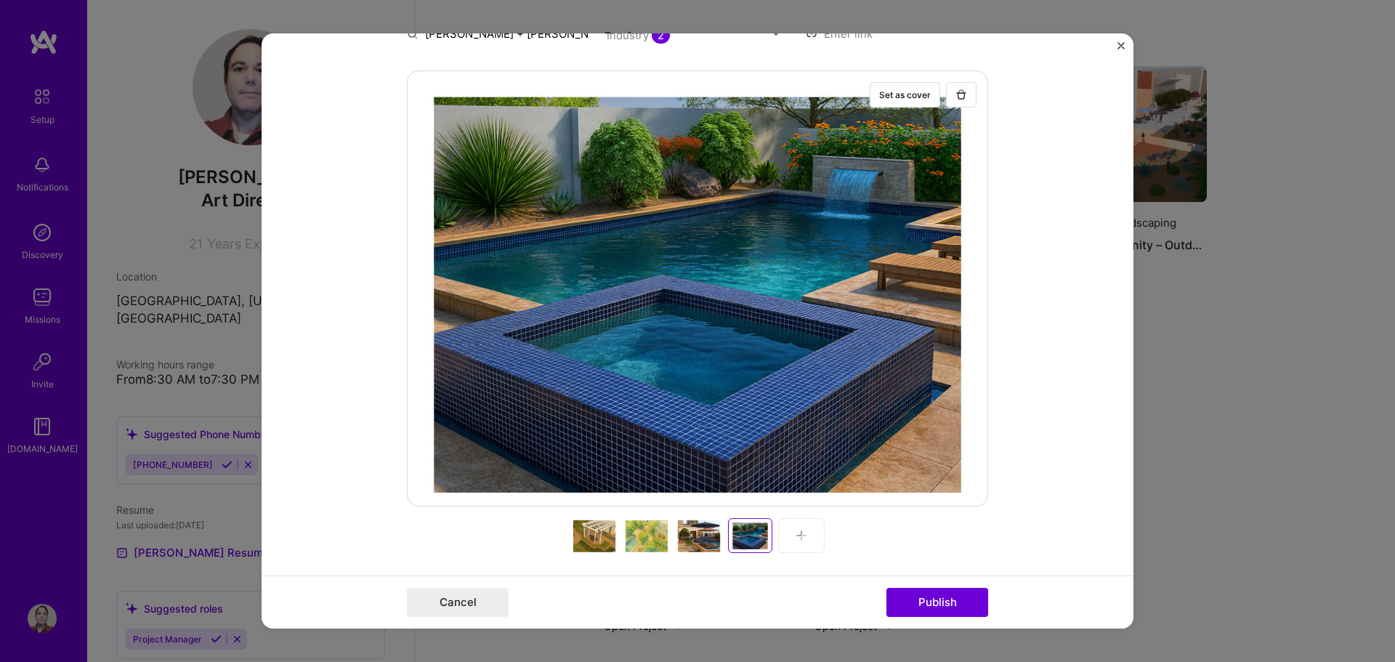
click at [694, 535] on div at bounding box center [699, 535] width 46 height 35
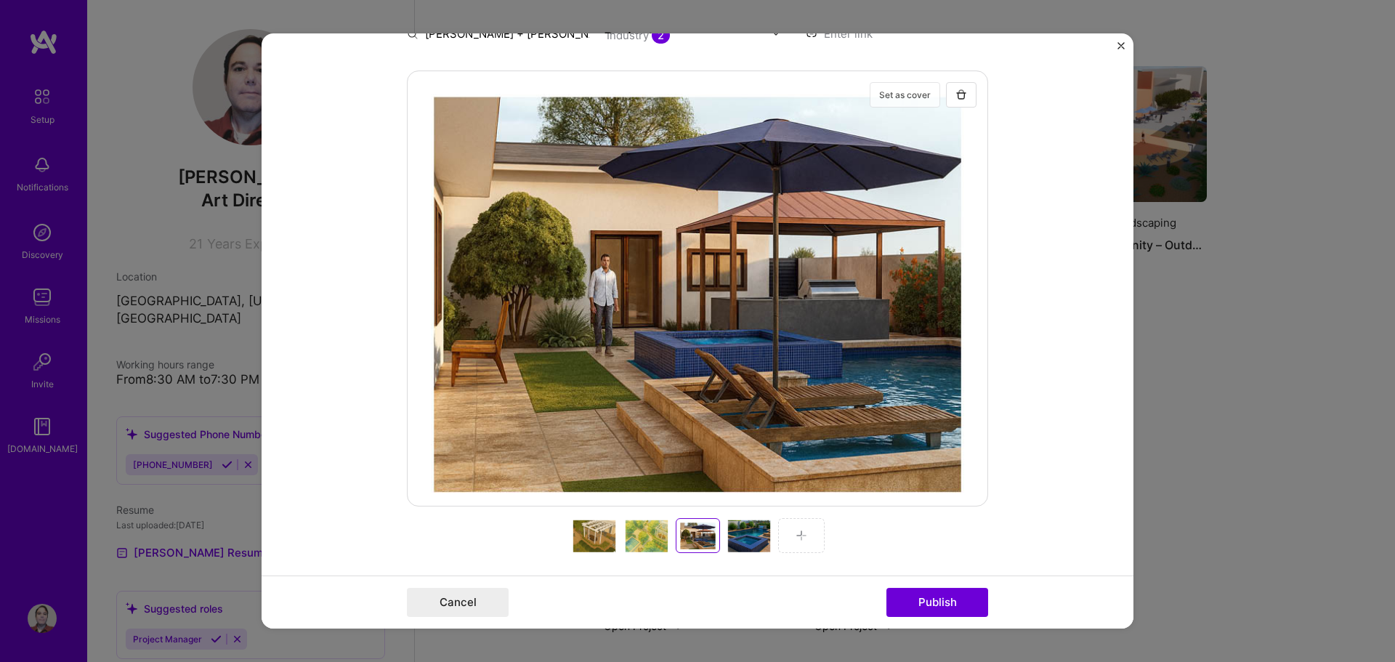
click at [885, 88] on button "Set as cover" at bounding box center [904, 94] width 70 height 25
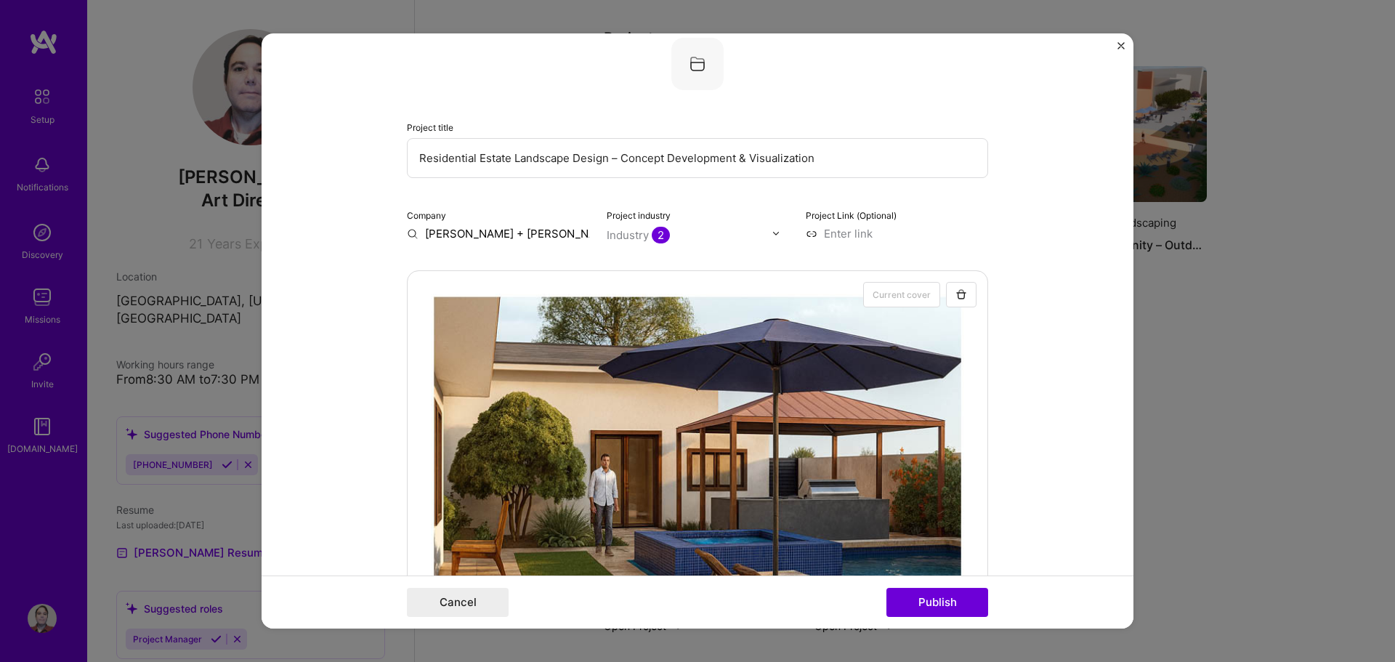
scroll to position [73, 0]
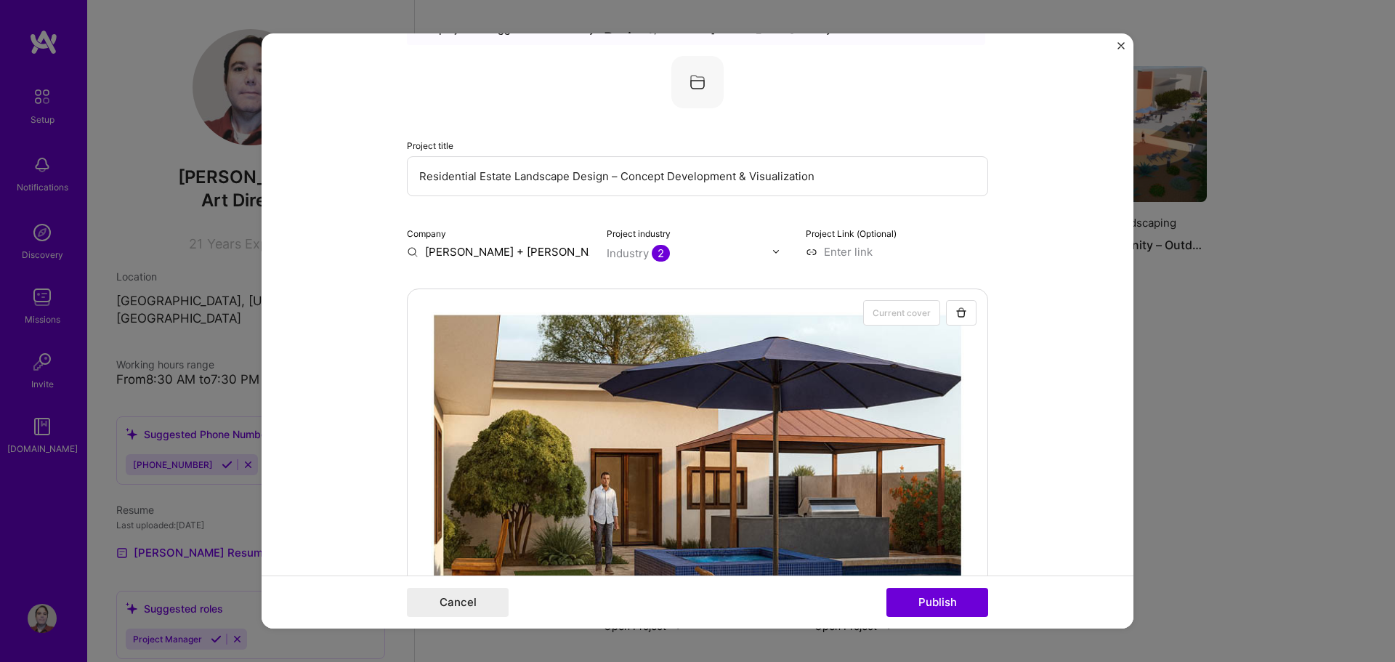
click at [511, 252] on input "[PERSON_NAME] + [PERSON_NAME] Landscape Architecture" at bounding box center [498, 251] width 182 height 15
click at [503, 254] on input "[PERSON_NAME] + [PERSON_NAME] Landscape Architecture" at bounding box center [498, 251] width 182 height 15
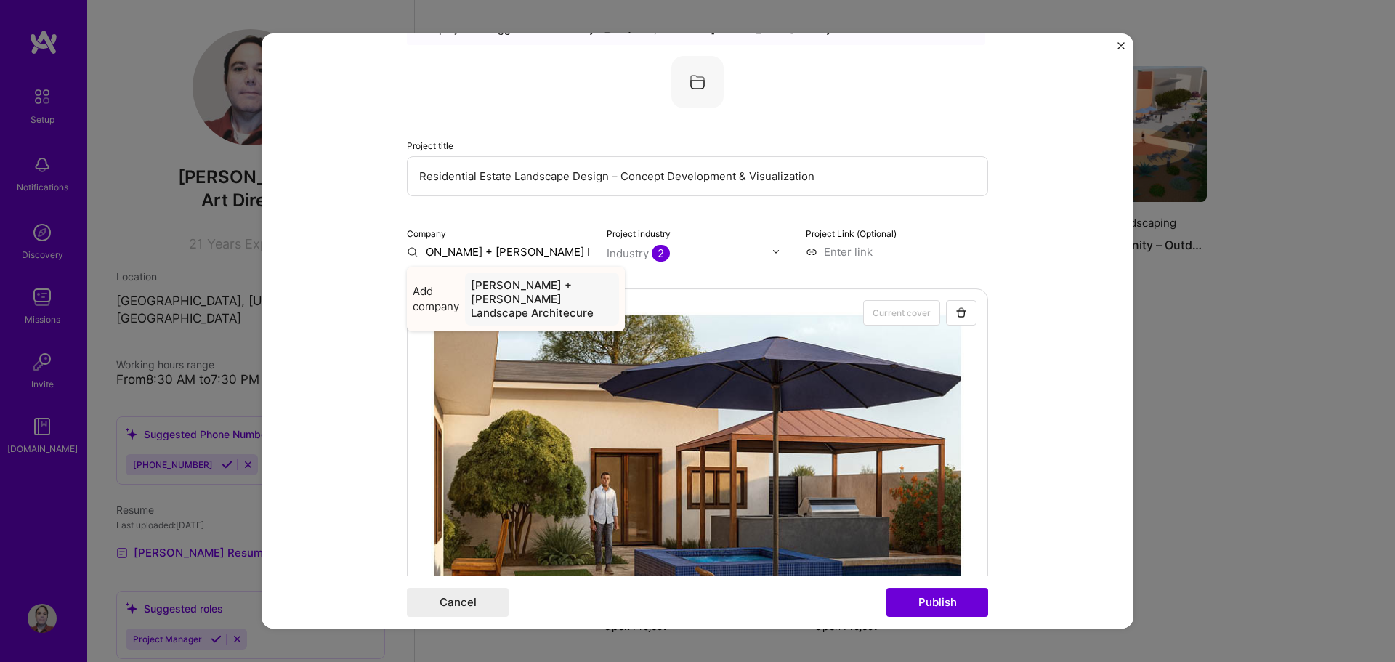
type input "[PERSON_NAME] + [PERSON_NAME] Landscape Architecure"
click at [505, 293] on div "[PERSON_NAME] + [PERSON_NAME] Landscape Architecure" at bounding box center [542, 298] width 154 height 53
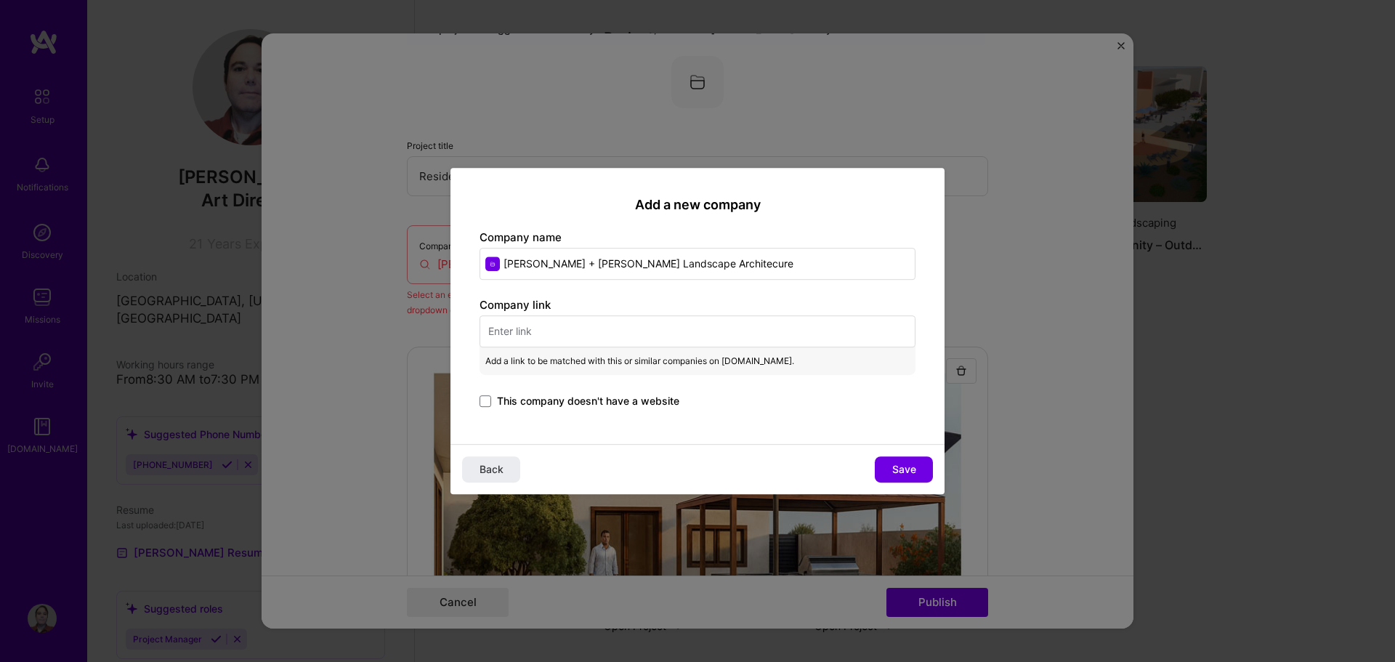
click at [532, 334] on input "text" at bounding box center [697, 331] width 436 height 32
paste input "[URL][DOMAIN_NAME][PERSON_NAME]"
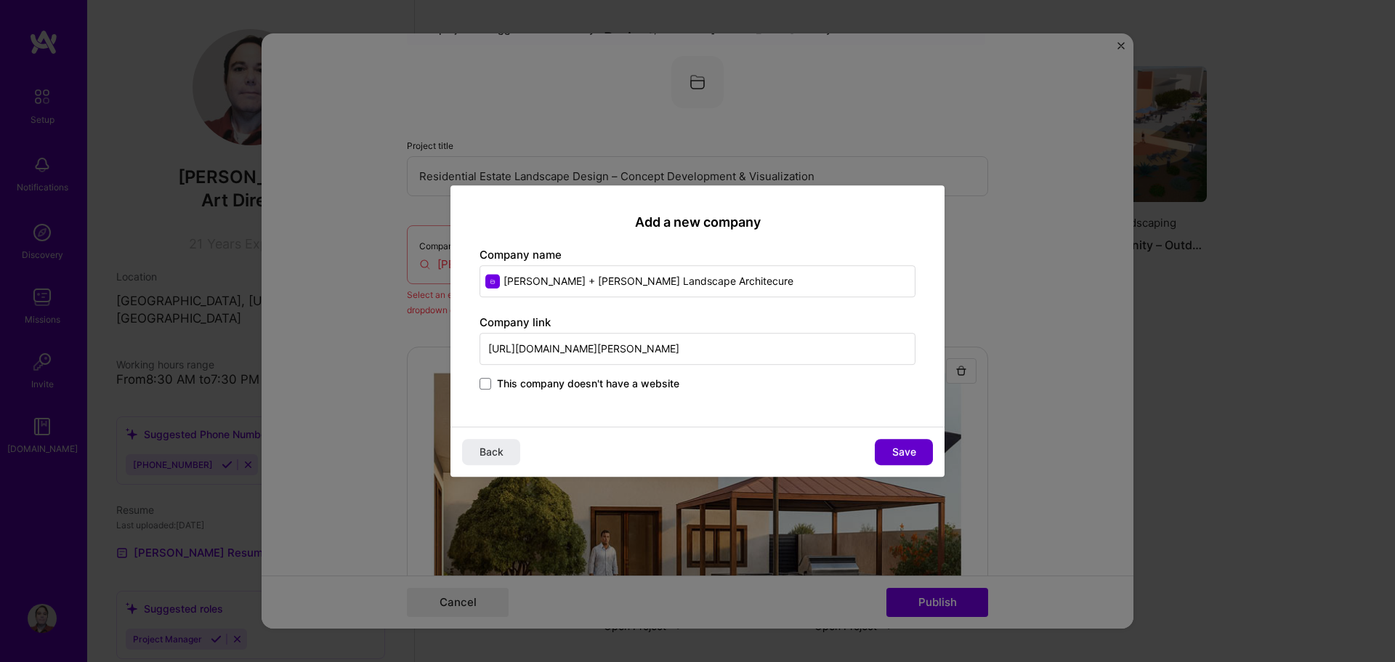
type input "[URL][DOMAIN_NAME][PERSON_NAME]"
click at [906, 451] on span "Save" at bounding box center [904, 452] width 24 height 15
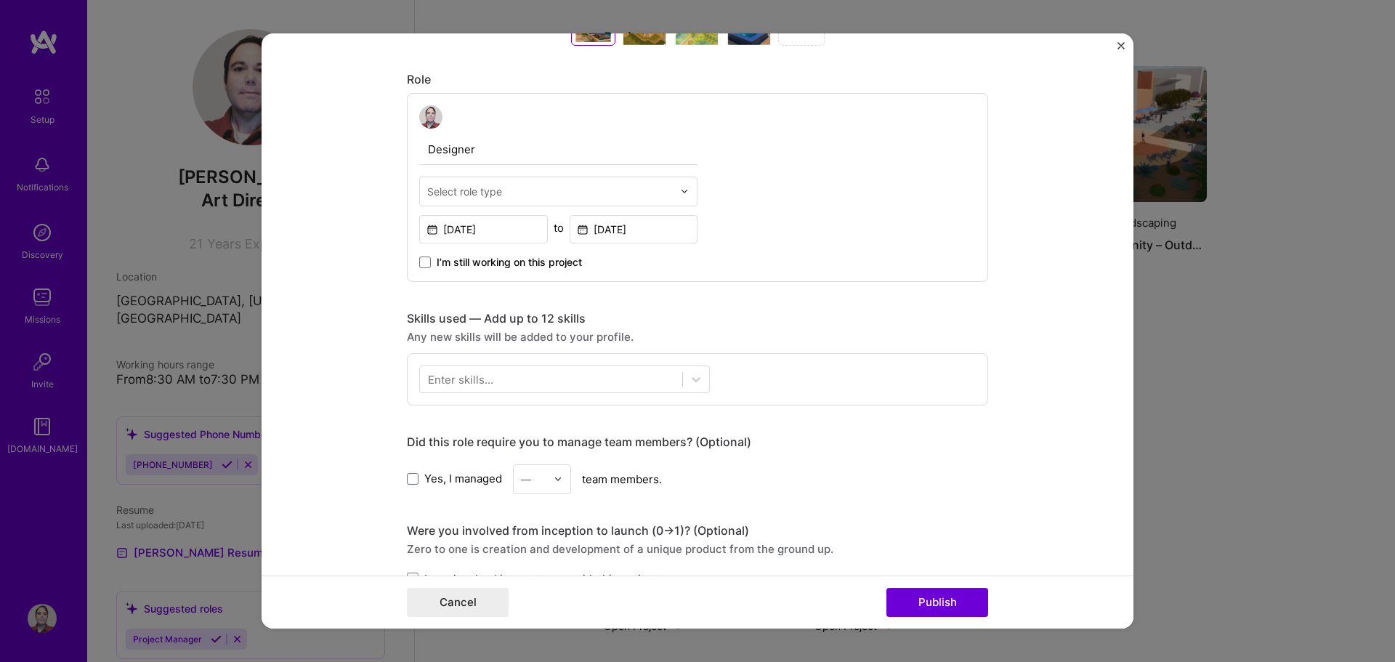
scroll to position [799, 0]
click at [508, 199] on div "Select role type" at bounding box center [550, 190] width 260 height 28
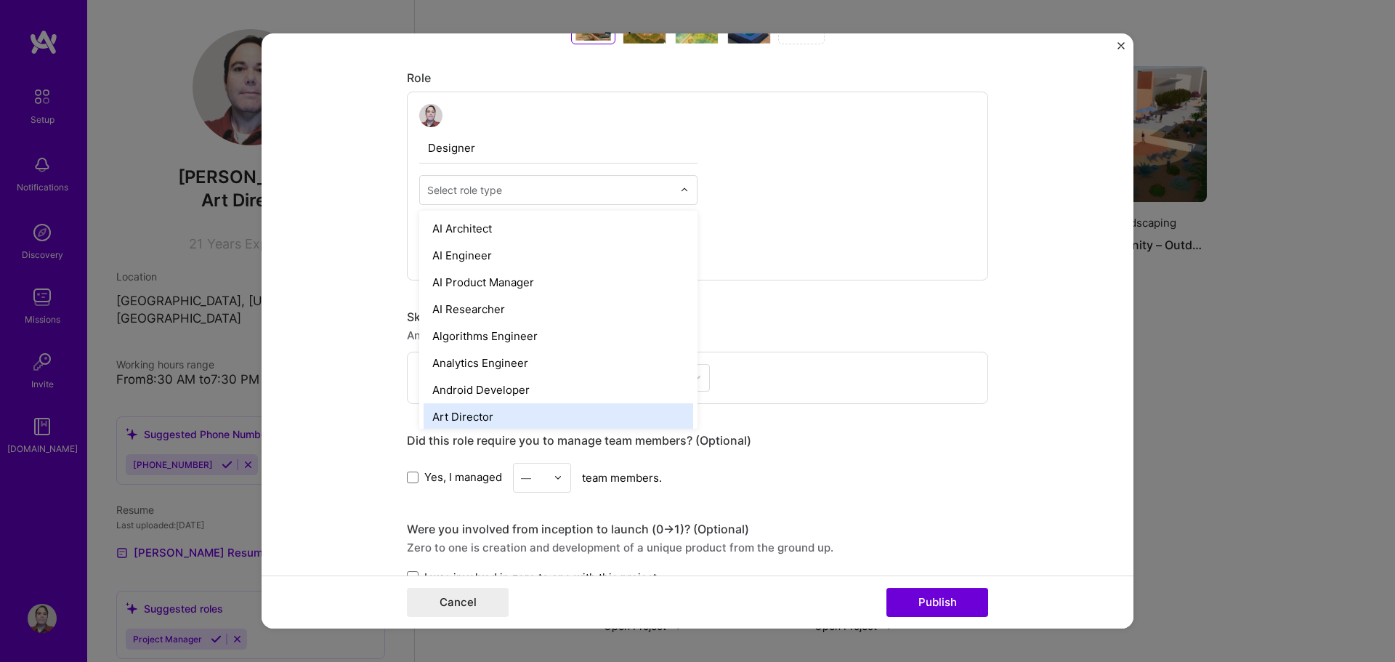
click at [506, 411] on div "Art Director" at bounding box center [557, 416] width 269 height 27
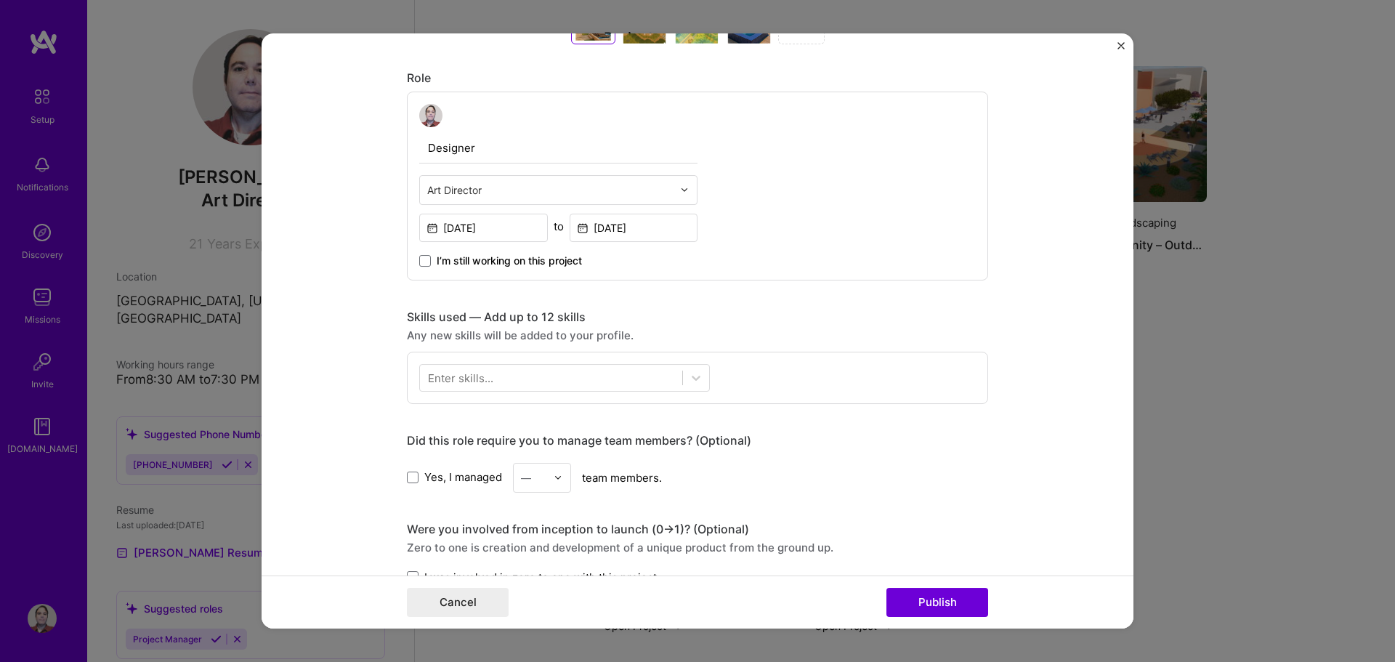
click at [489, 193] on input "text" at bounding box center [550, 189] width 246 height 15
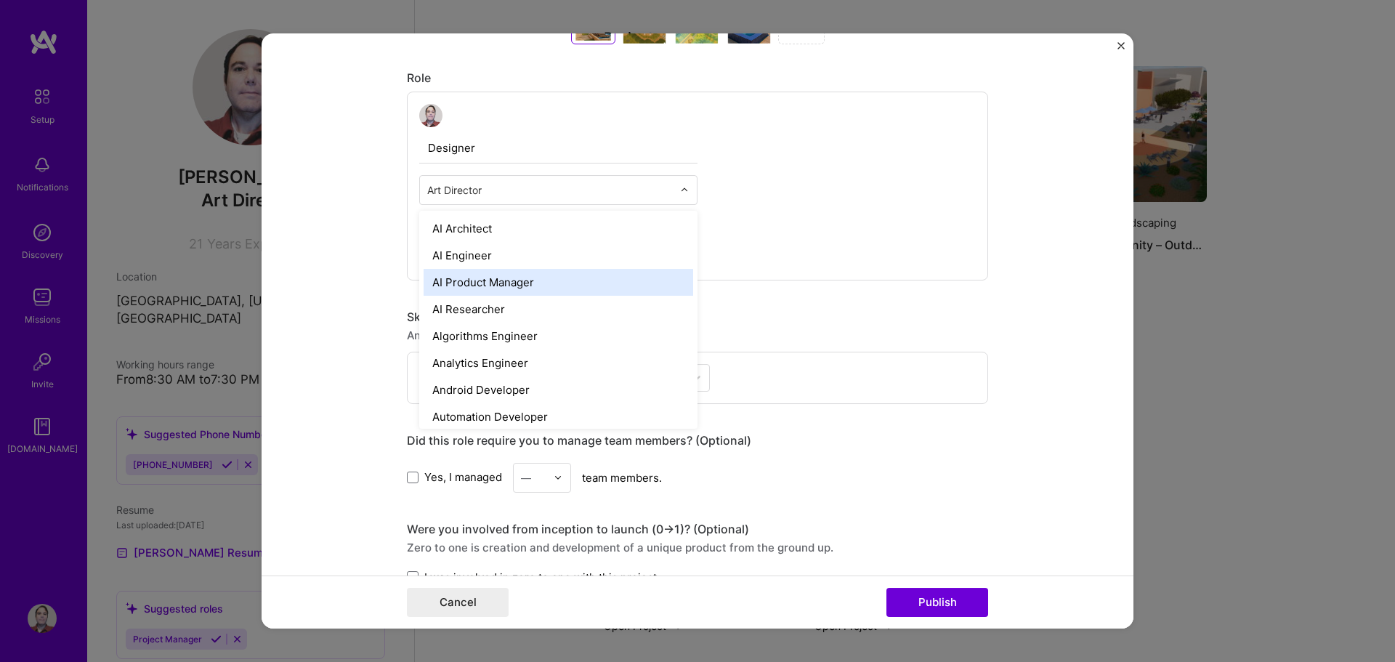
click at [322, 190] on form "Editing suggested project This project is suggested based on your LinkedIn, res…" at bounding box center [697, 331] width 872 height 596
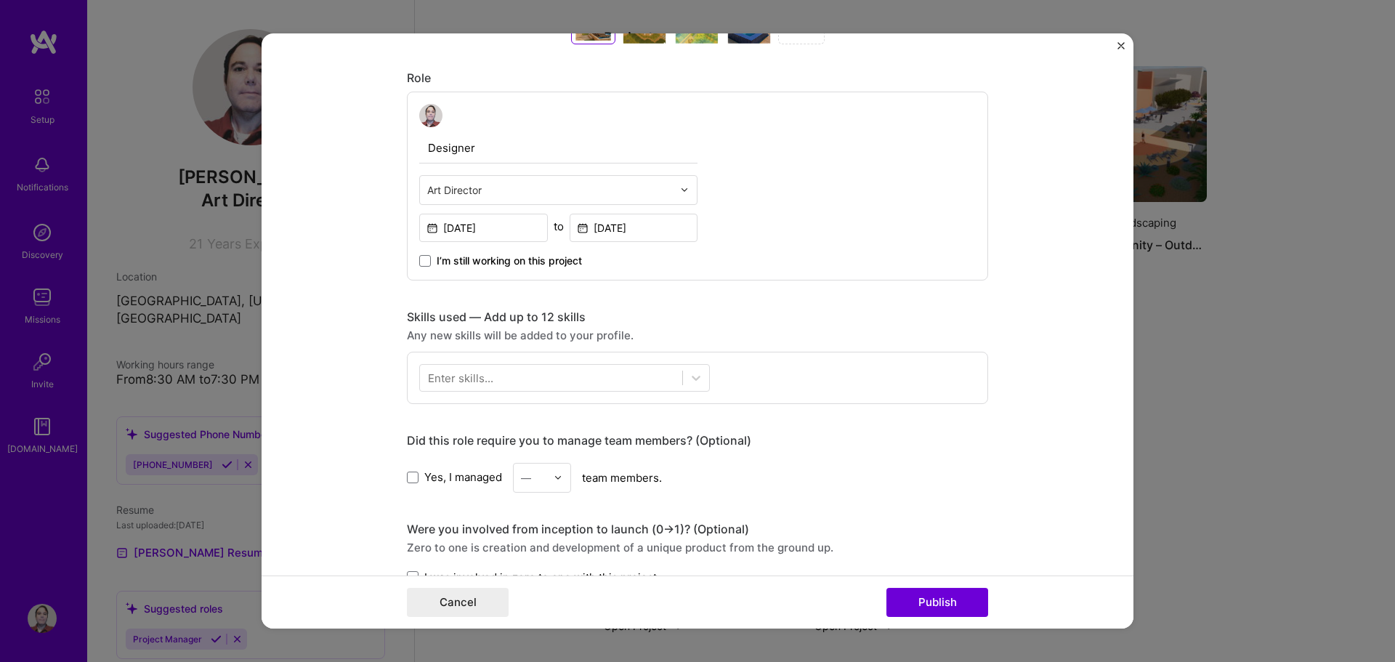
click at [479, 147] on input "Designer" at bounding box center [558, 148] width 278 height 31
type input "Designer/ Project Coordinator"
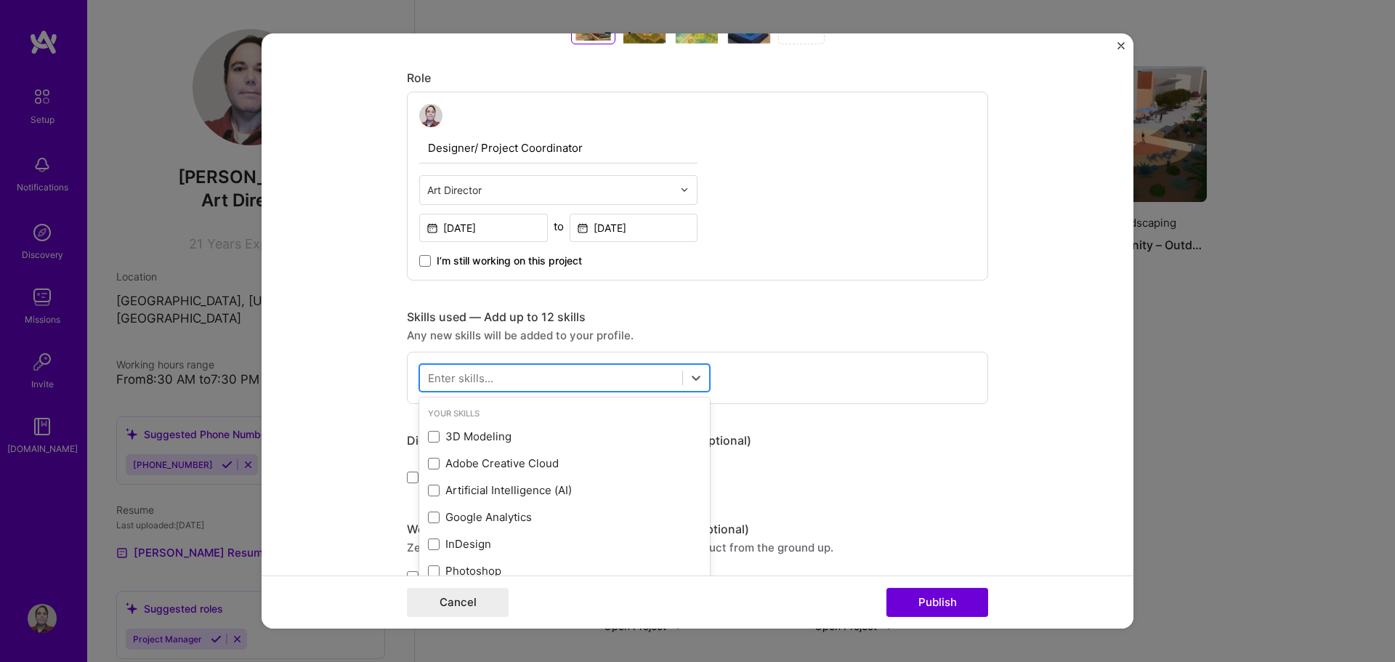
click at [522, 385] on div at bounding box center [551, 377] width 262 height 24
click at [429, 439] on span at bounding box center [434, 437] width 12 height 12
click at [0, 0] on input "checkbox" at bounding box center [0, 0] width 0 height 0
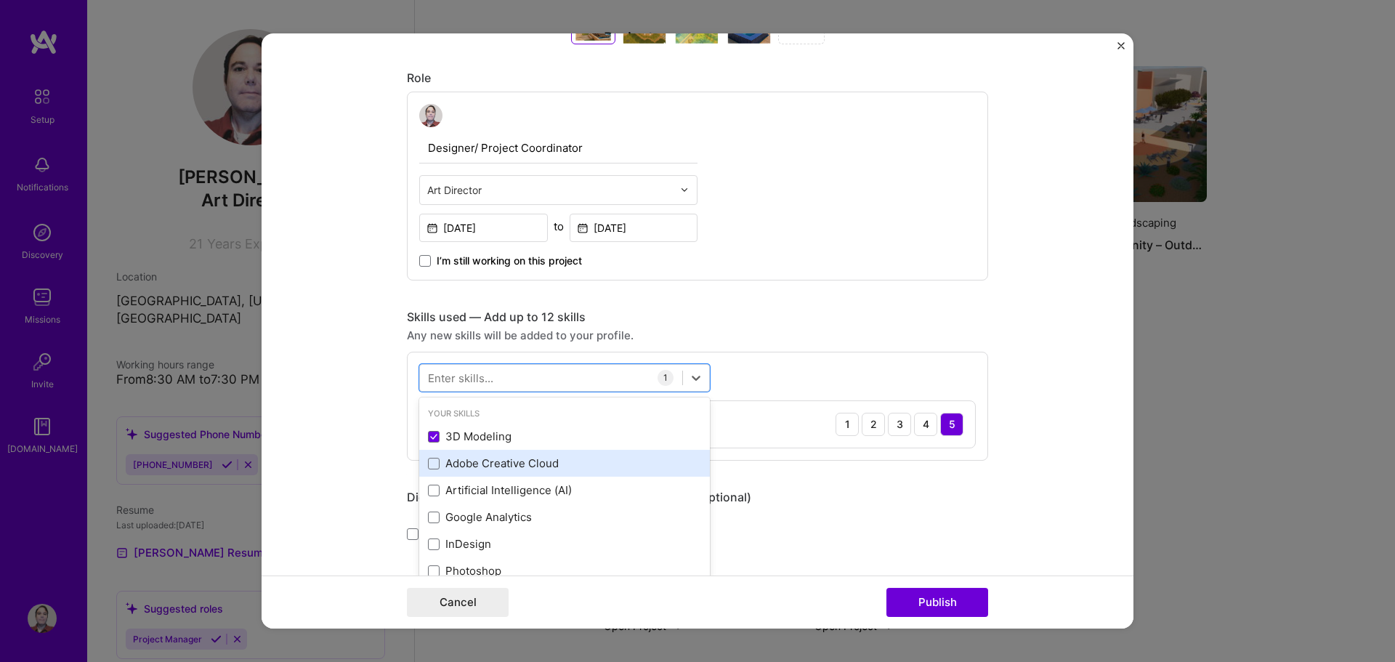
drag, startPoint x: 423, startPoint y: 461, endPoint x: 423, endPoint y: 473, distance: 12.3
click at [428, 460] on span at bounding box center [434, 464] width 12 height 12
click at [0, 0] on input "checkbox" at bounding box center [0, 0] width 0 height 0
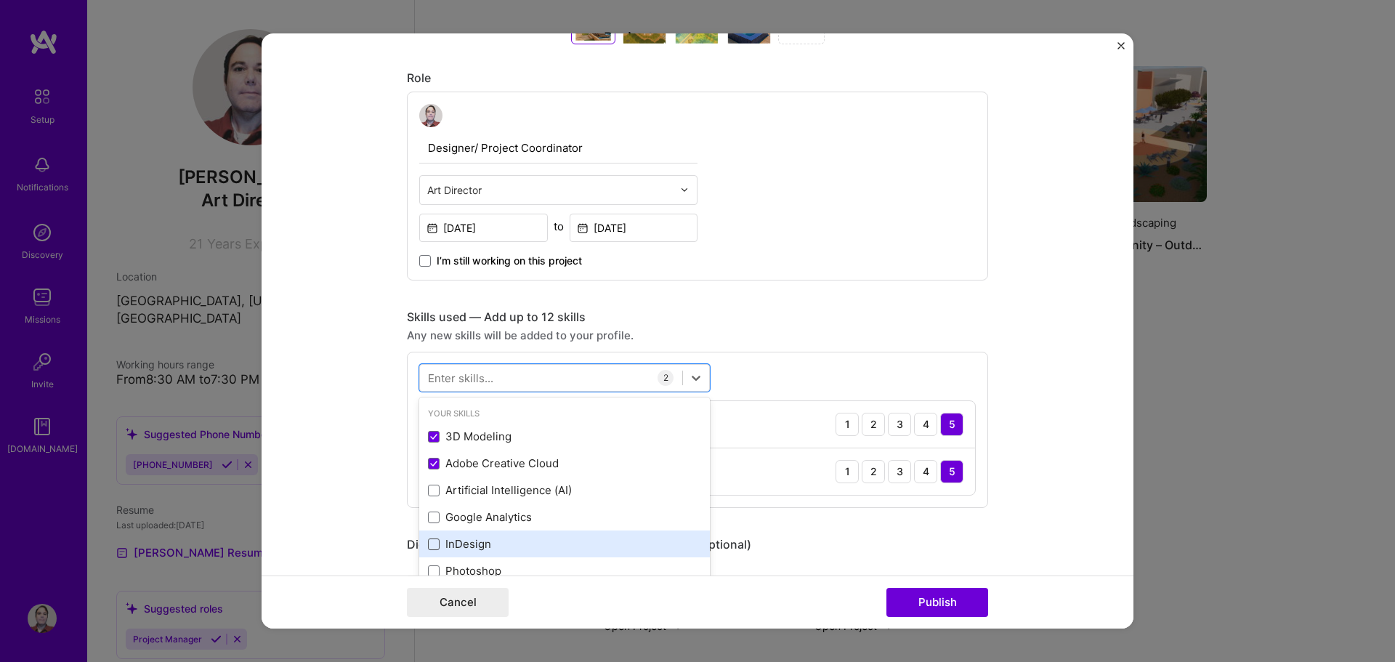
click at [428, 545] on span at bounding box center [434, 544] width 12 height 12
click at [0, 0] on input "checkbox" at bounding box center [0, 0] width 0 height 0
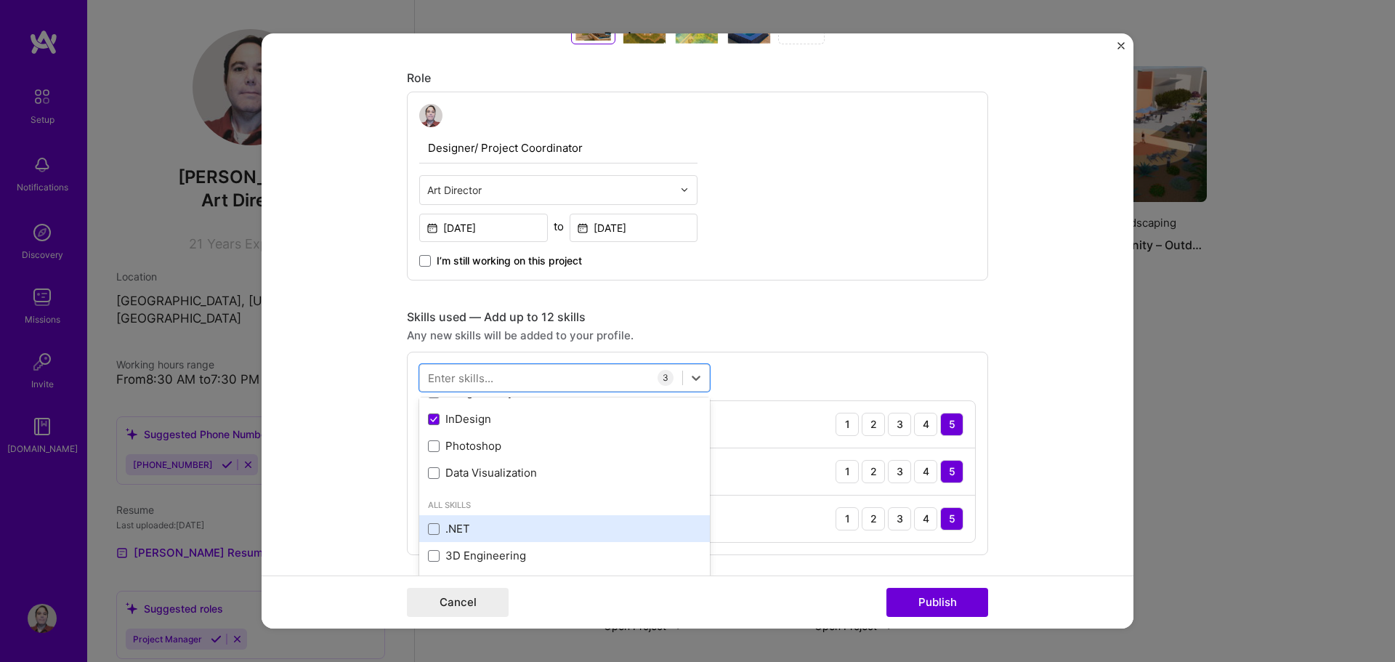
scroll to position [145, 0]
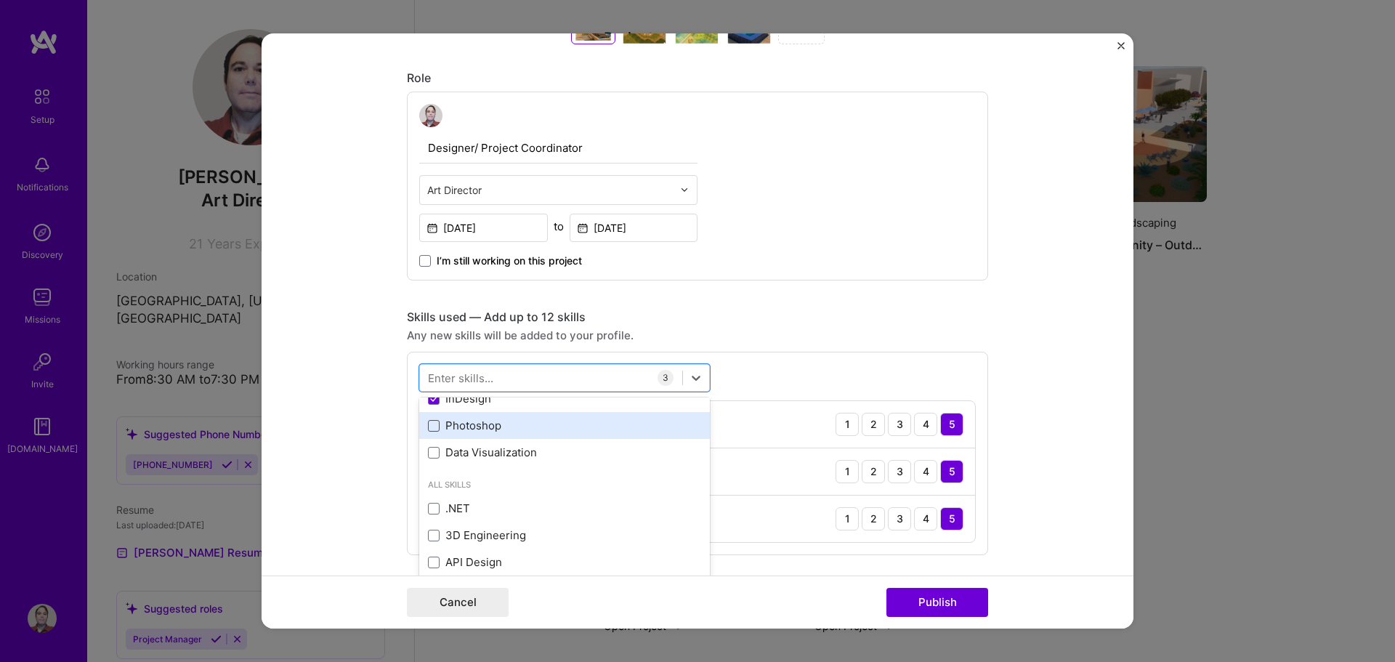
click at [429, 430] on span at bounding box center [434, 426] width 12 height 12
click at [0, 0] on input "checkbox" at bounding box center [0, 0] width 0 height 0
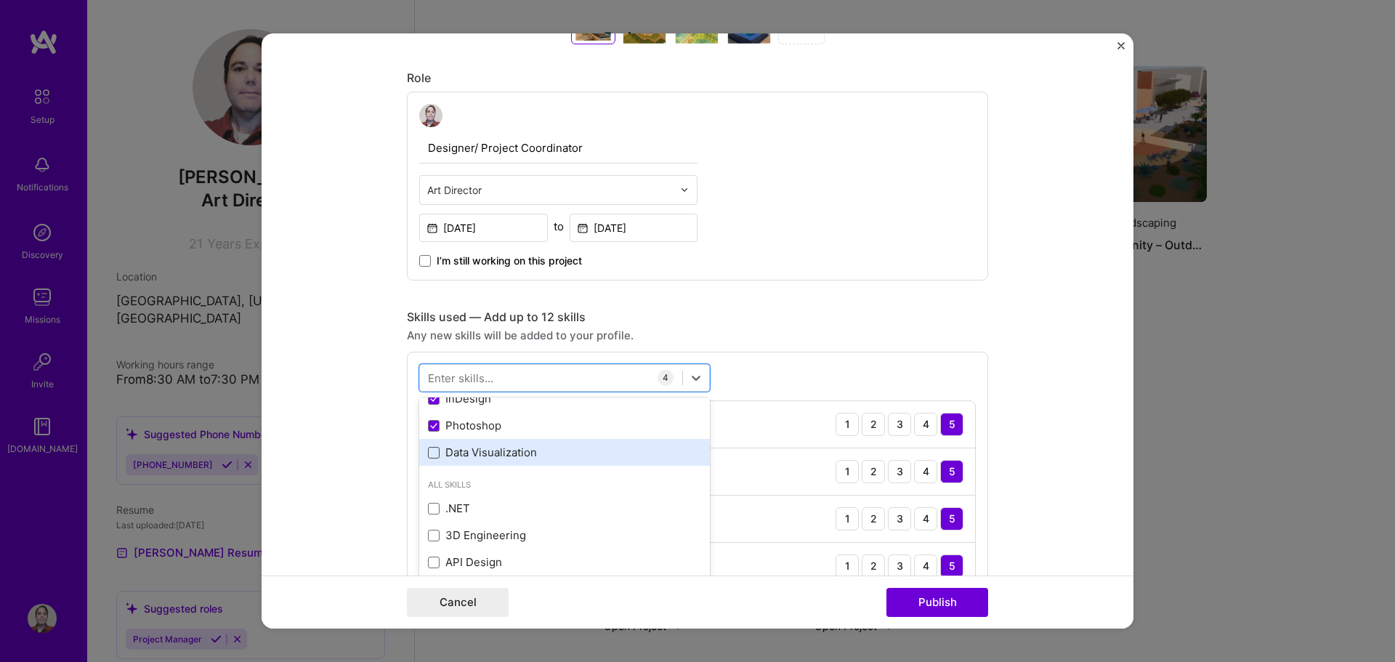
click at [428, 458] on span at bounding box center [434, 453] width 12 height 12
click at [0, 0] on input "checkbox" at bounding box center [0, 0] width 0 height 0
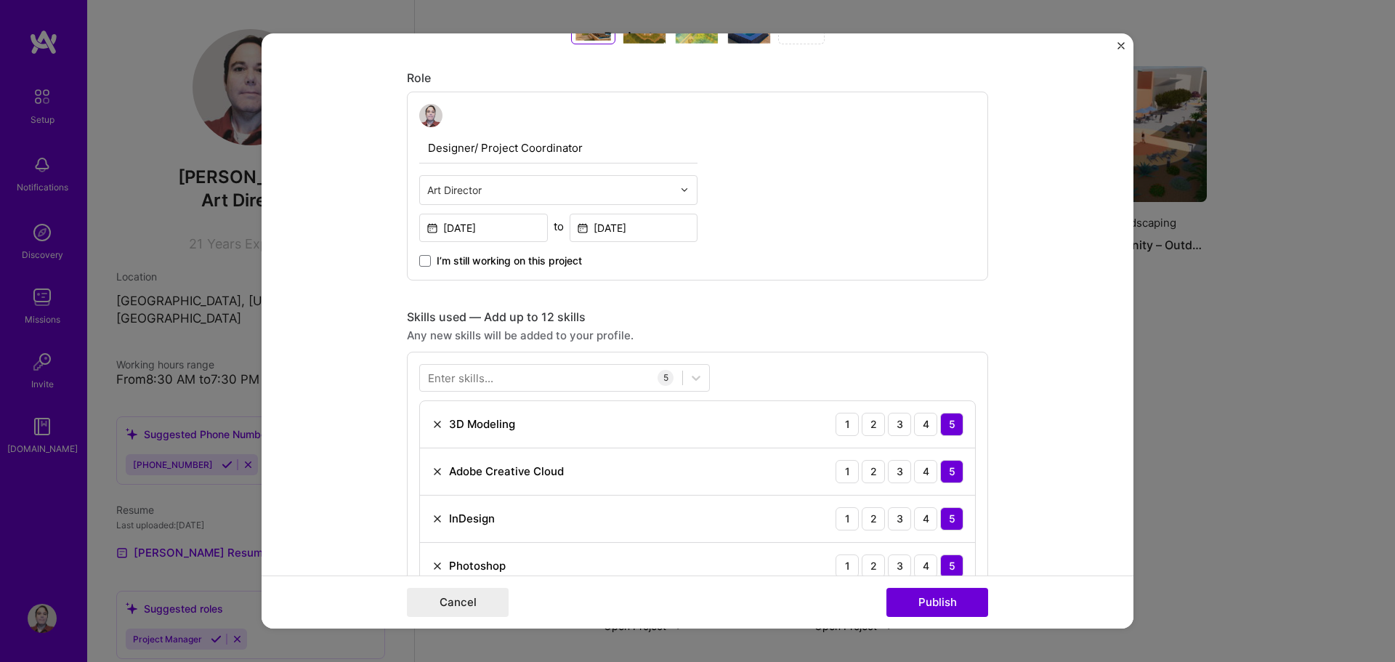
drag, startPoint x: 1084, startPoint y: 368, endPoint x: 1076, endPoint y: 376, distance: 11.3
click at [1084, 368] on form "Editing suggested project This project is suggested based on your LinkedIn, res…" at bounding box center [697, 331] width 872 height 596
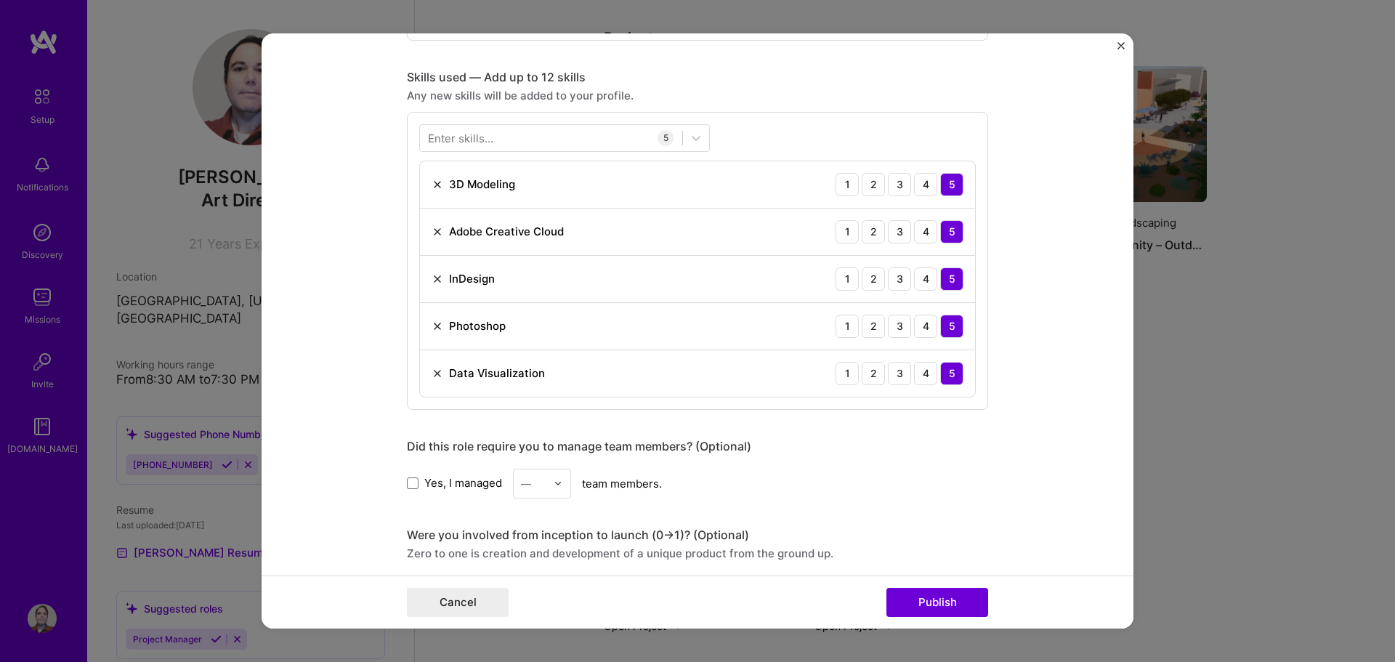
scroll to position [1162, 0]
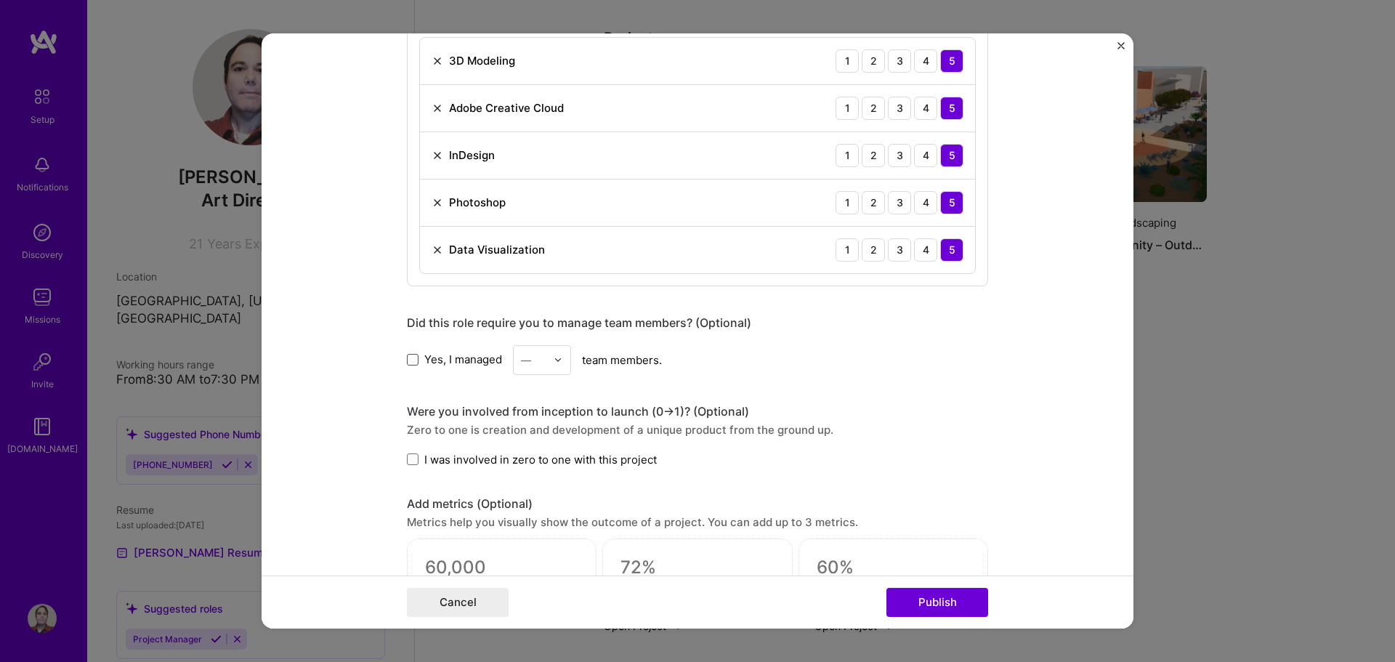
click at [407, 361] on span at bounding box center [413, 360] width 12 height 12
click at [0, 0] on input "Yes, I managed" at bounding box center [0, 0] width 0 height 0
click at [553, 363] on img at bounding box center [557, 359] width 9 height 9
click at [532, 399] on div "1" at bounding box center [541, 398] width 49 height 27
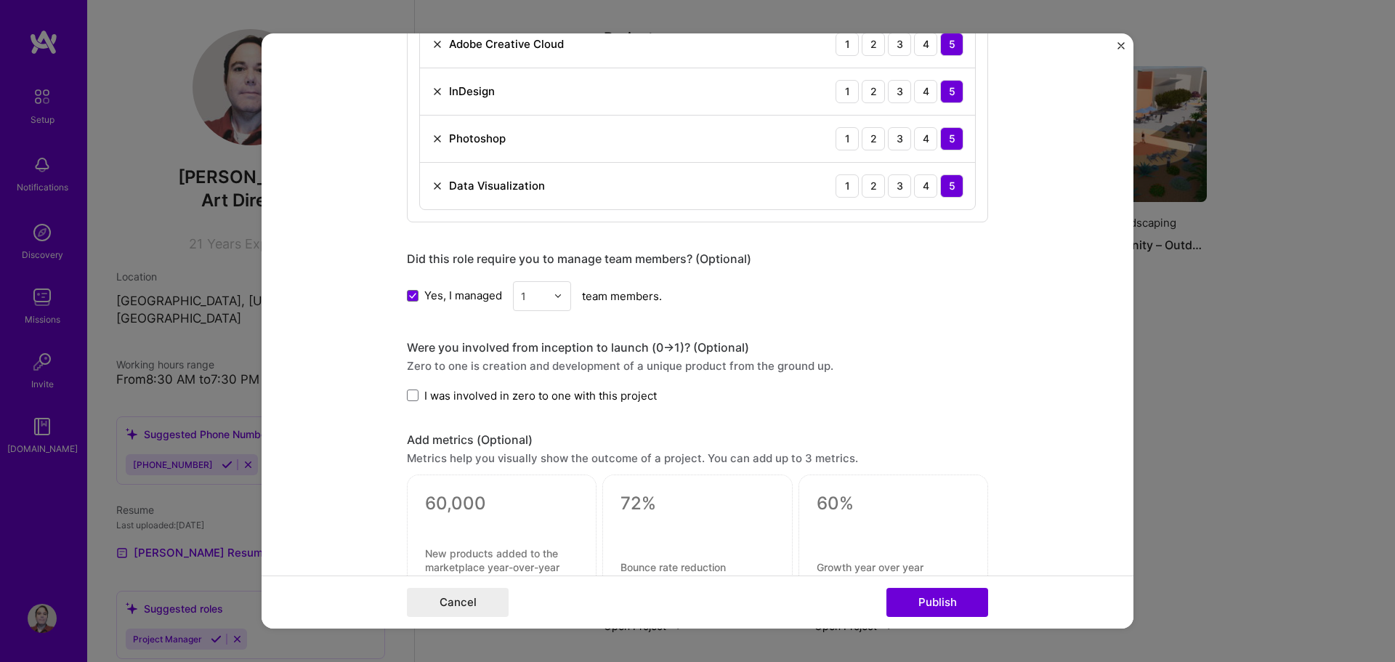
scroll to position [1307, 0]
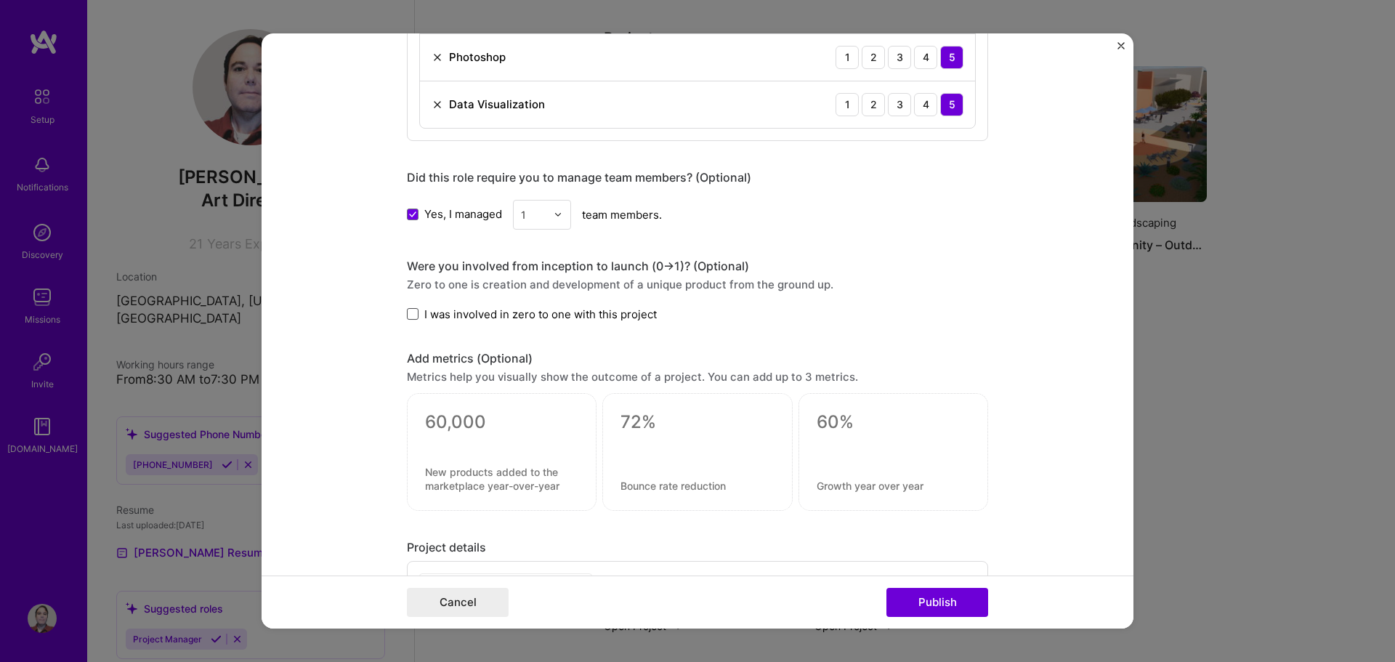
click at [407, 317] on span at bounding box center [413, 314] width 12 height 12
click at [0, 0] on input "I was involved in zero to one with this project" at bounding box center [0, 0] width 0 height 0
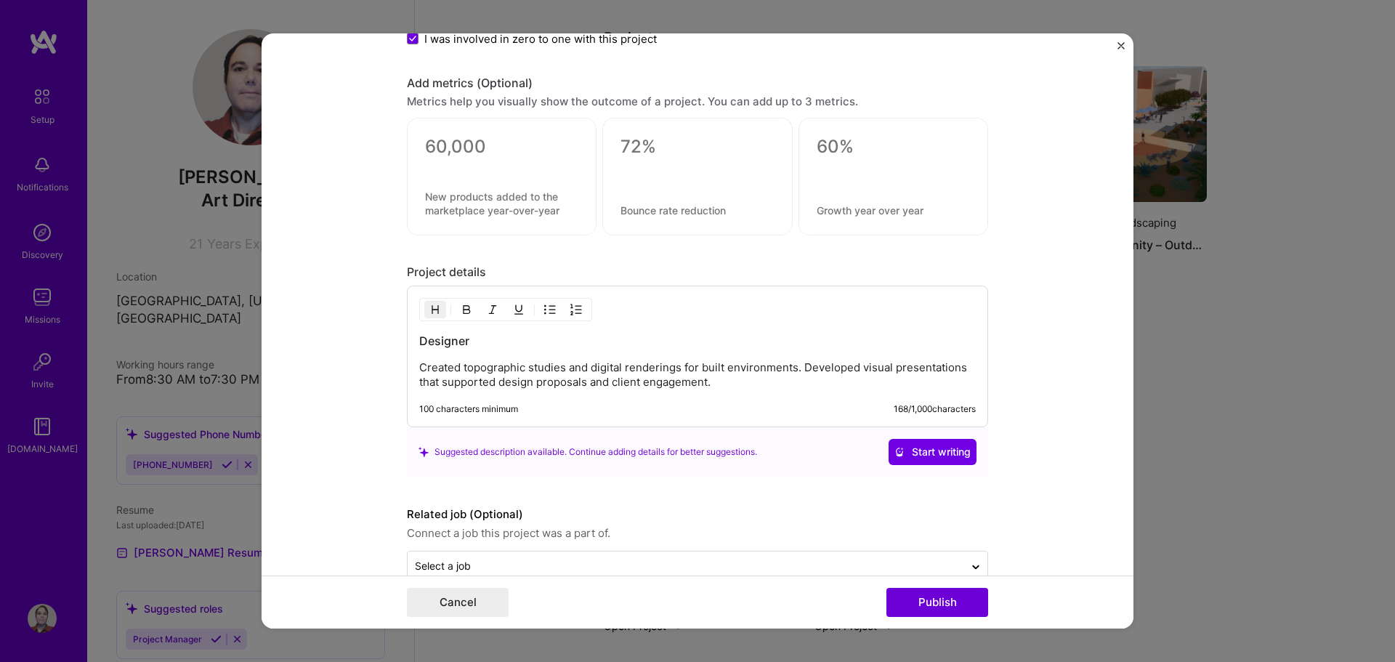
scroll to position [1598, 0]
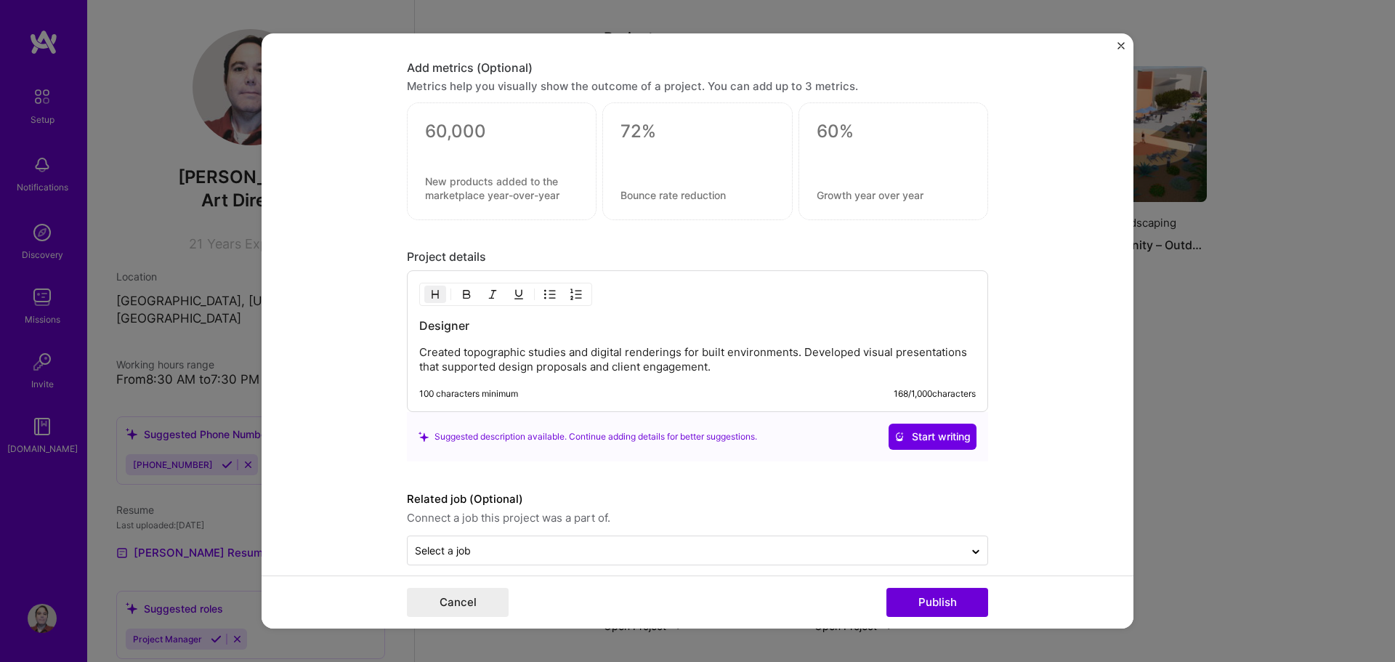
click at [423, 435] on div "Suggested description available. Continue adding details for better suggestions." at bounding box center [587, 436] width 338 height 15
click at [495, 354] on p "Created topographic studies and digital renderings for built environments. Deve…" at bounding box center [697, 359] width 556 height 29
click at [930, 434] on span "Start writing" at bounding box center [932, 436] width 76 height 15
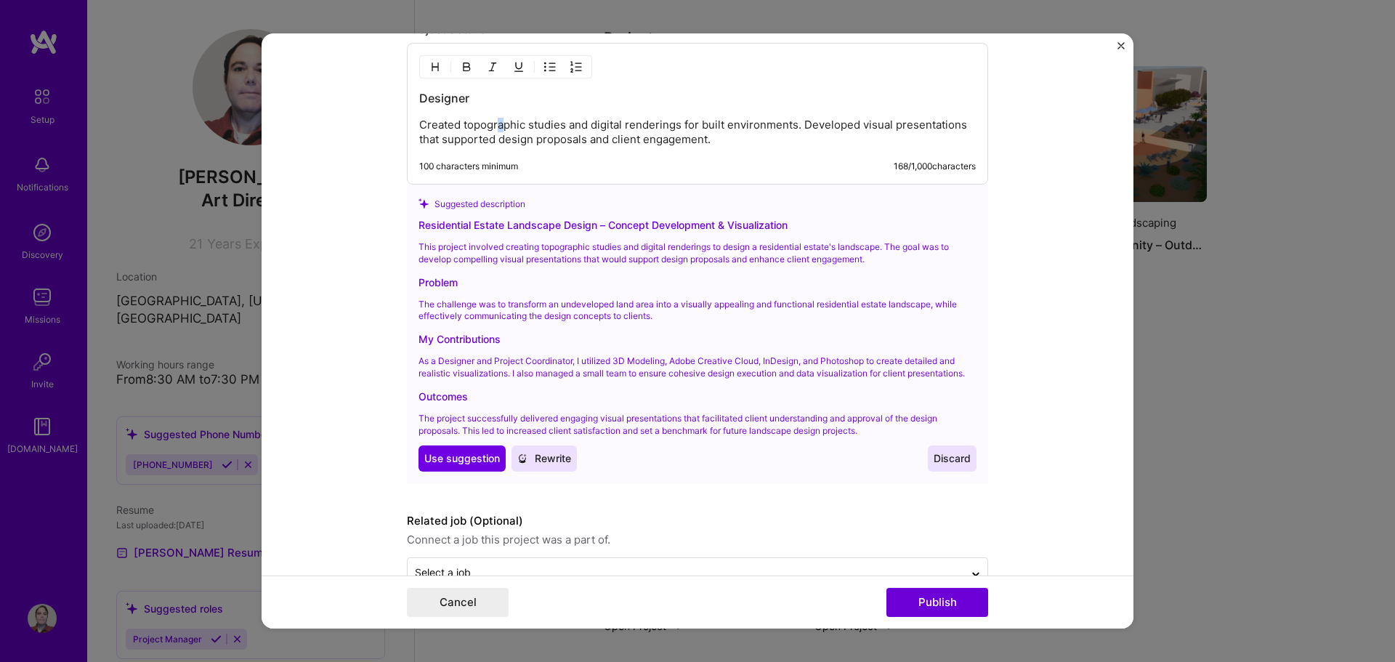
scroll to position [1864, 0]
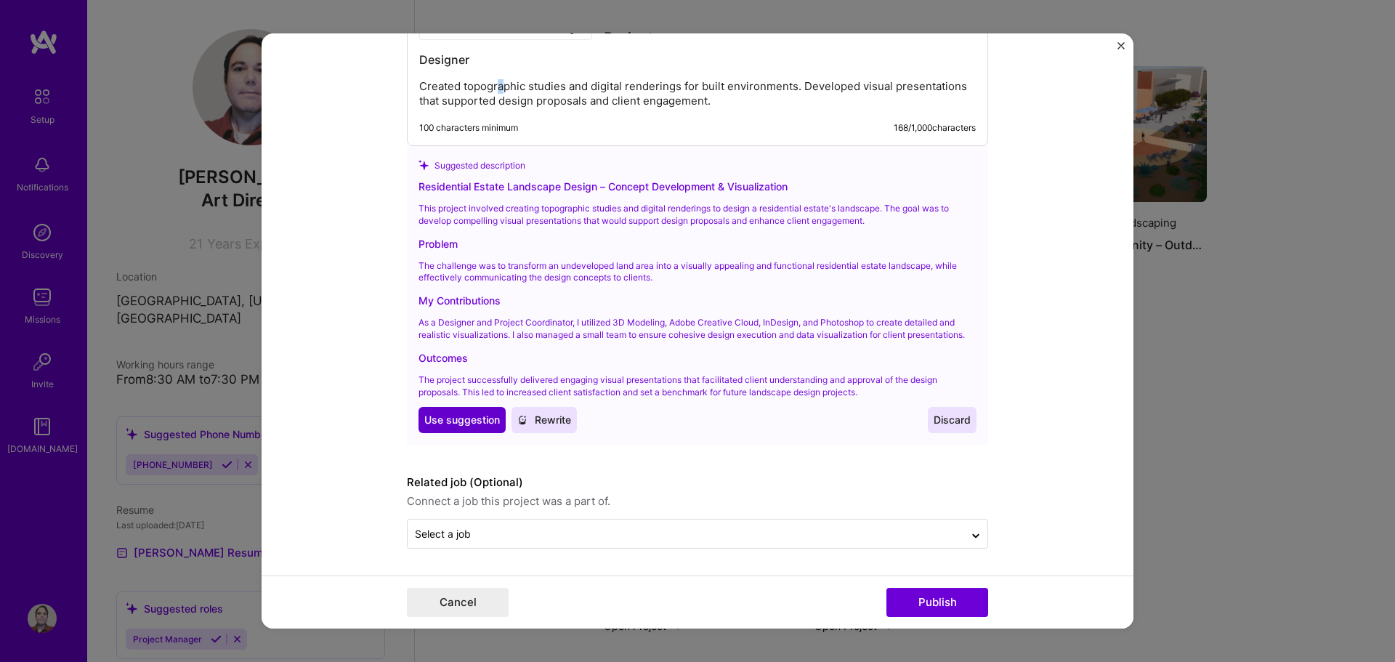
click at [466, 418] on span "Use suggestion" at bounding box center [462, 420] width 76 height 15
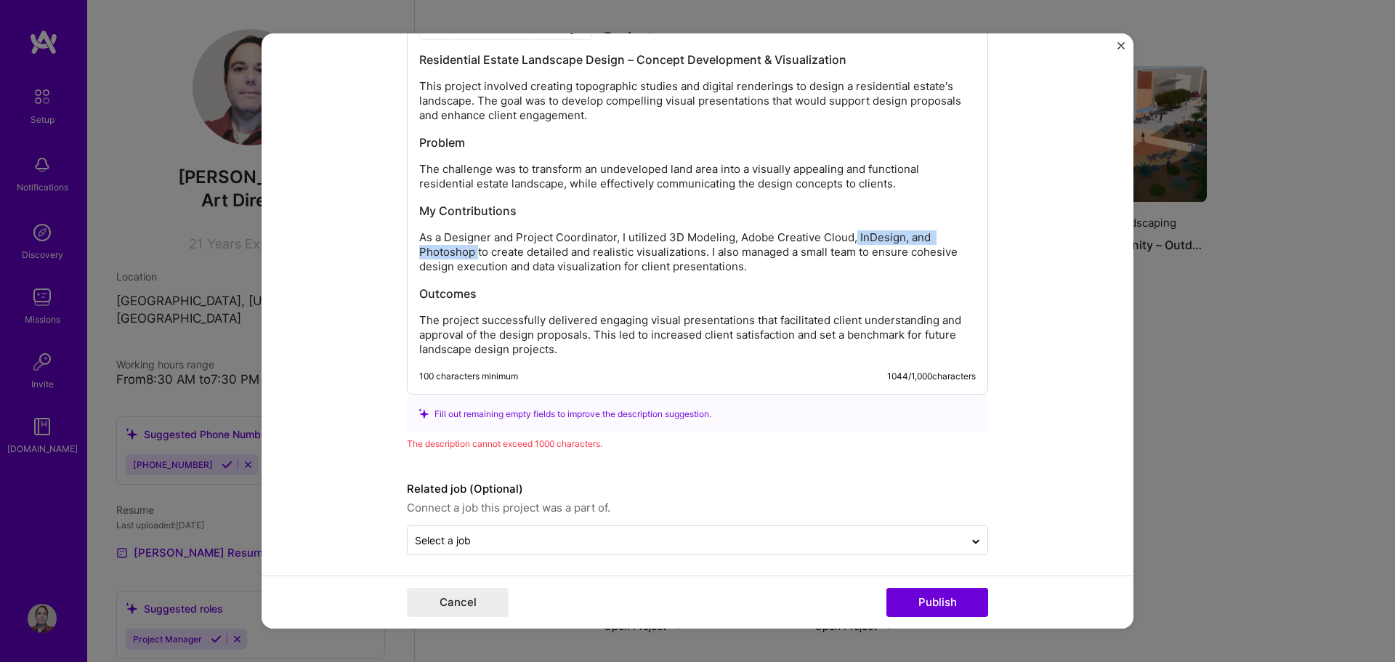
drag, startPoint x: 849, startPoint y: 238, endPoint x: 472, endPoint y: 254, distance: 377.3
click at [472, 254] on p "As a Designer and Project Coordinator, I utilized 3D Modeling, Adobe Creative C…" at bounding box center [697, 252] width 556 height 44
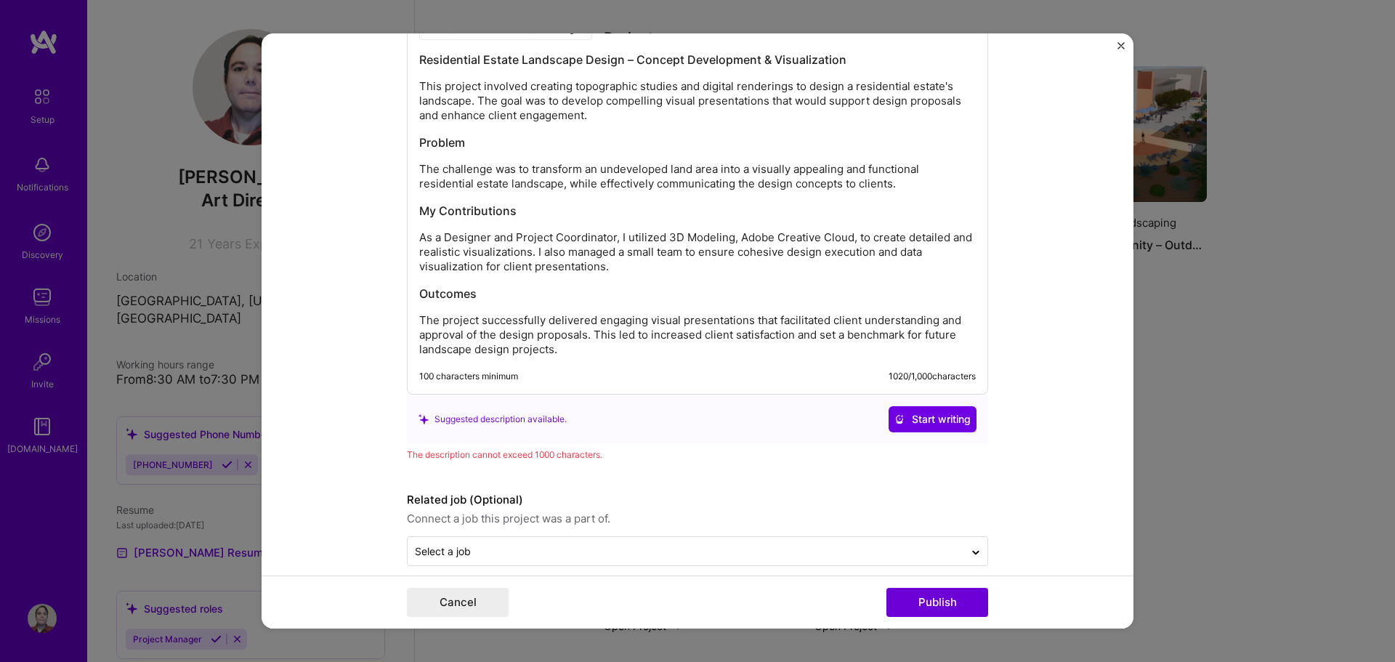
click at [848, 240] on p "As a Designer and Project Coordinator, I utilized 3D Modeling, Adobe Creative C…" at bounding box center [697, 252] width 556 height 44
click at [734, 240] on p "As a Designer and Project Coordinator, I utilized 3D Modeling, Adobe Creative C…" at bounding box center [697, 252] width 556 height 44
drag, startPoint x: 891, startPoint y: 256, endPoint x: 895, endPoint y: 266, distance: 11.1
click at [895, 266] on p "As a Designer and Project Coordinator, I utilized 3D Modeling and Adobe Creativ…" at bounding box center [697, 252] width 556 height 44
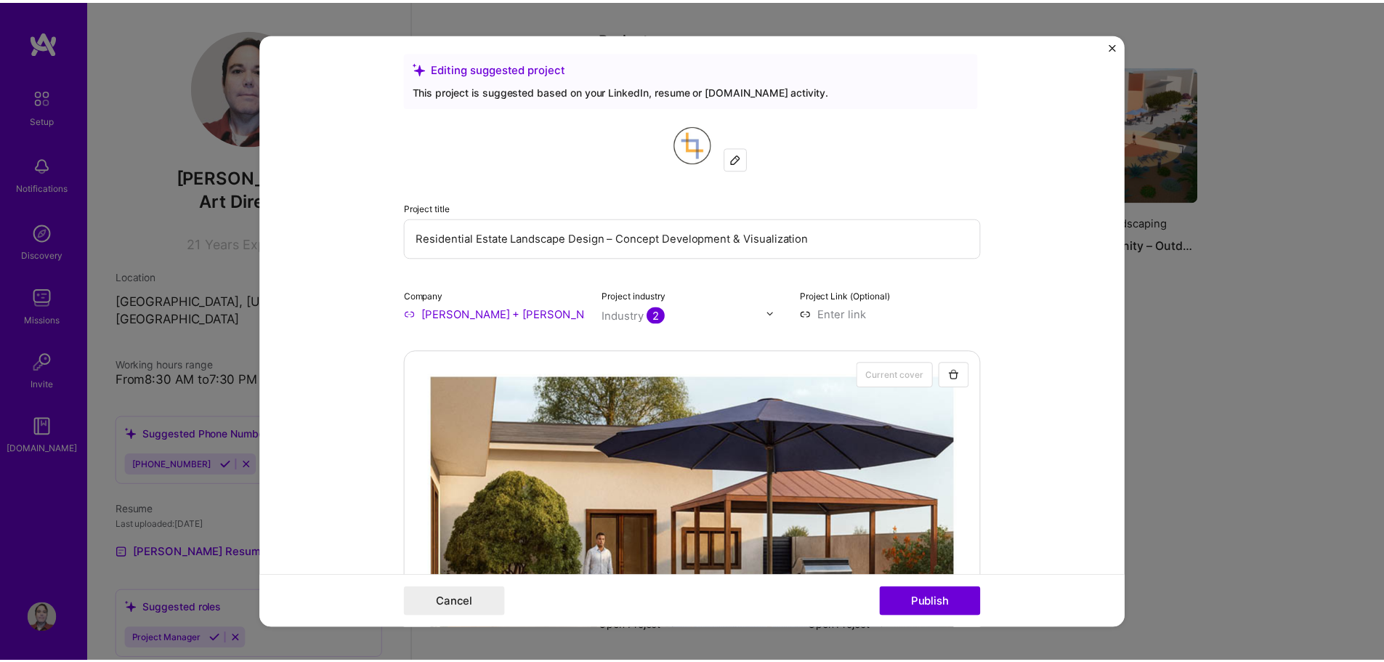
scroll to position [0, 0]
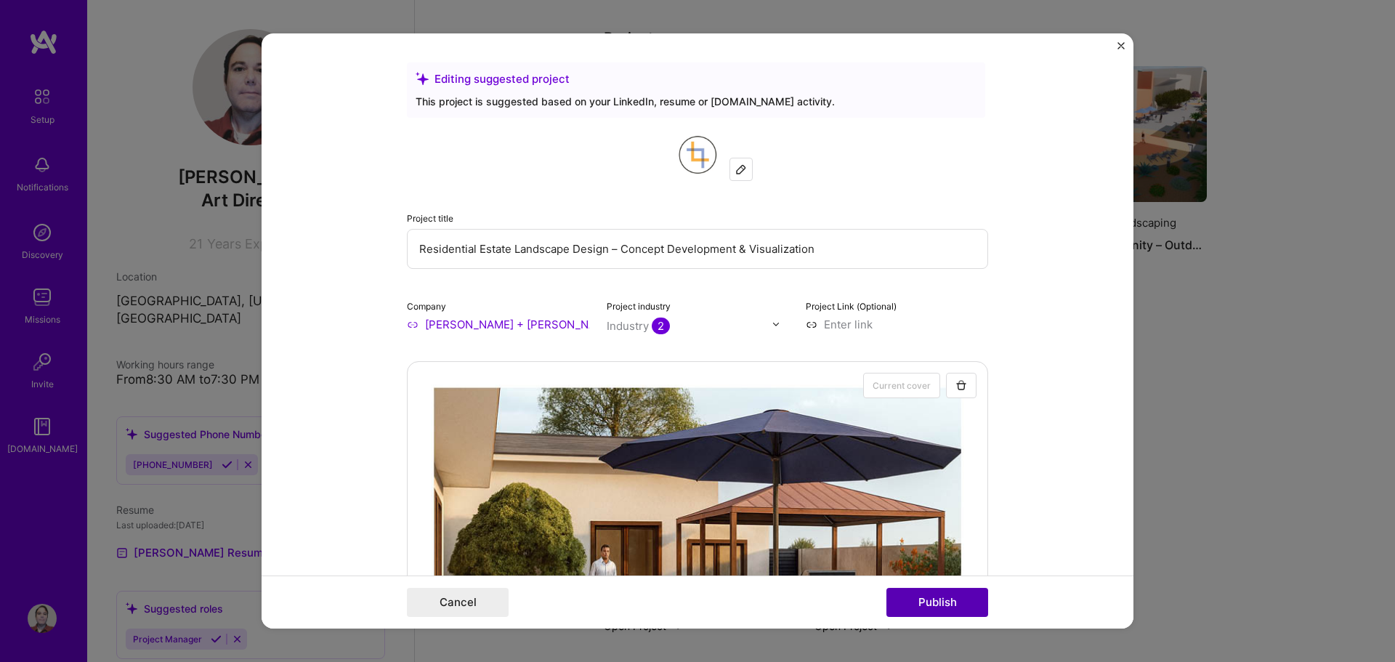
click at [925, 603] on button "Publish" at bounding box center [937, 602] width 102 height 29
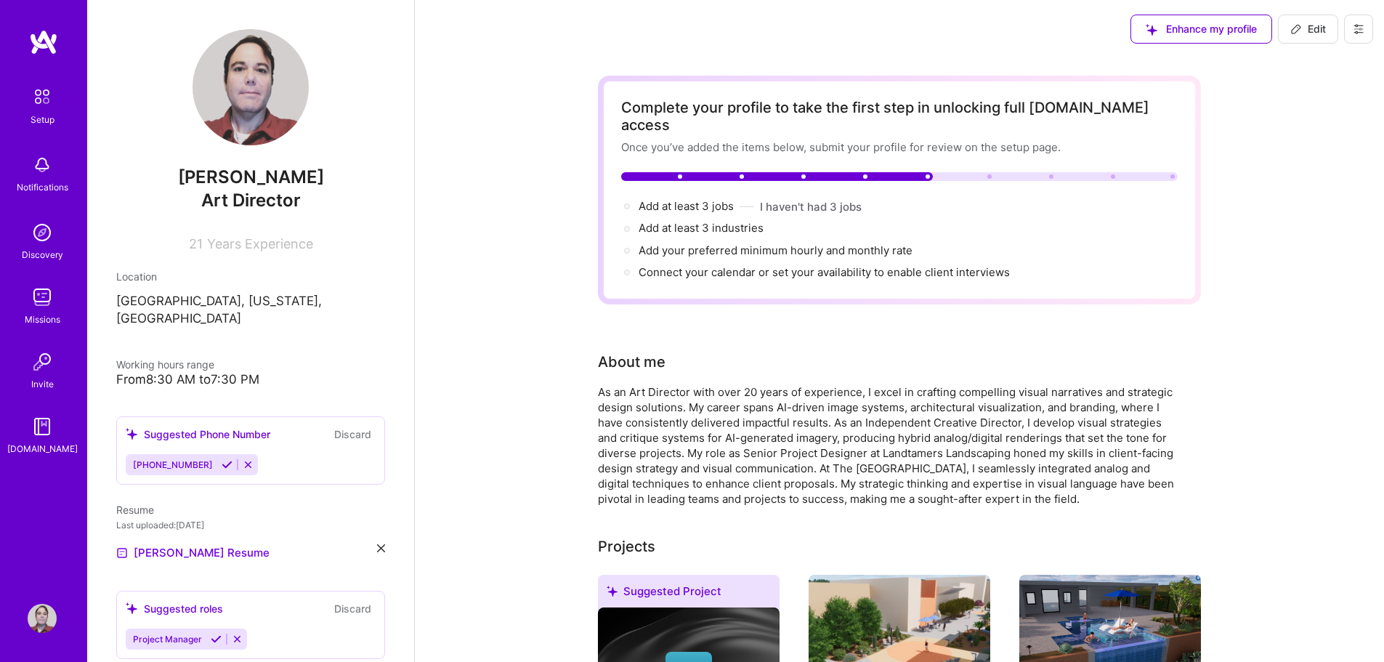
click at [1314, 33] on span "Edit" at bounding box center [1308, 29] width 36 height 15
select select "US"
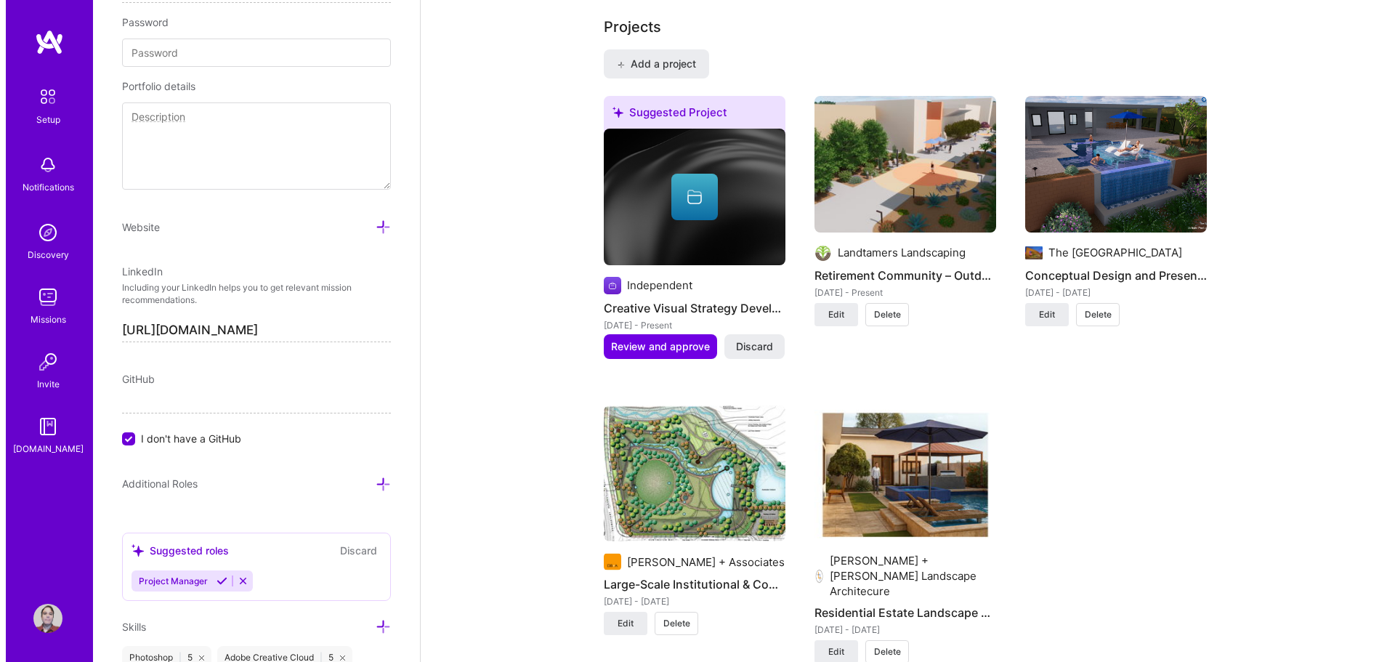
scroll to position [1307, 0]
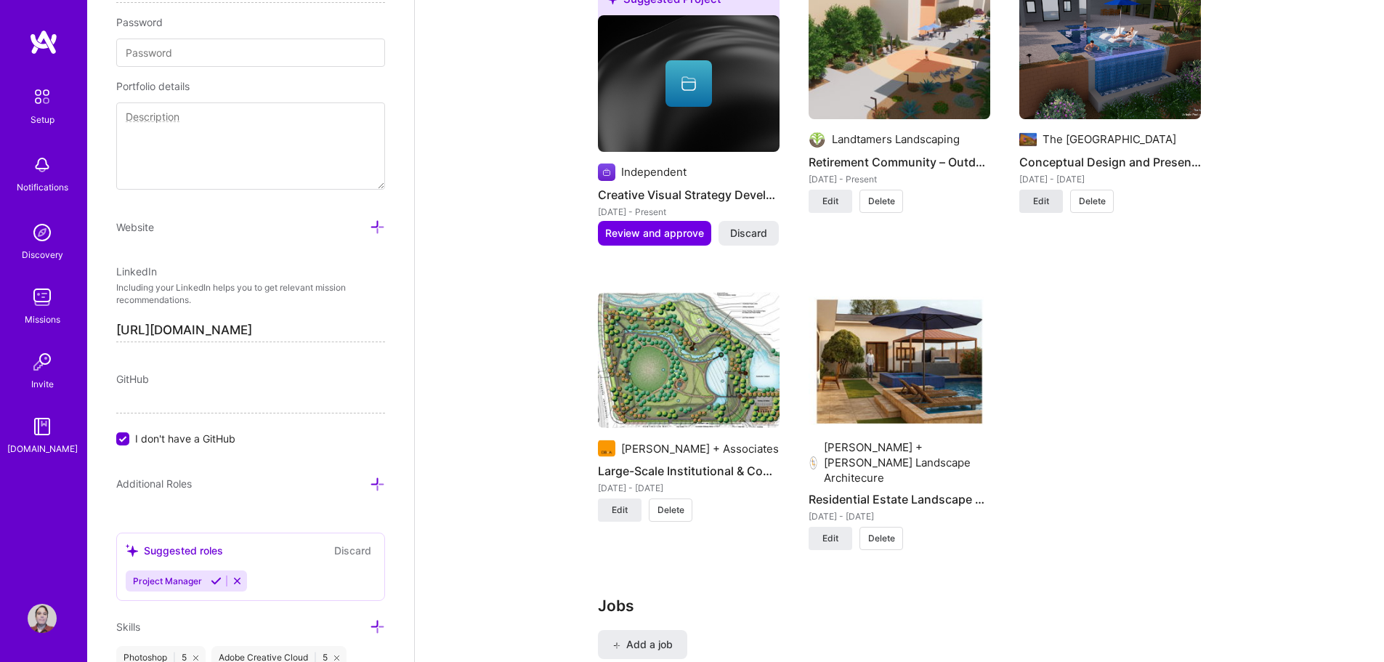
click at [1042, 208] on span "Edit" at bounding box center [1041, 201] width 16 height 13
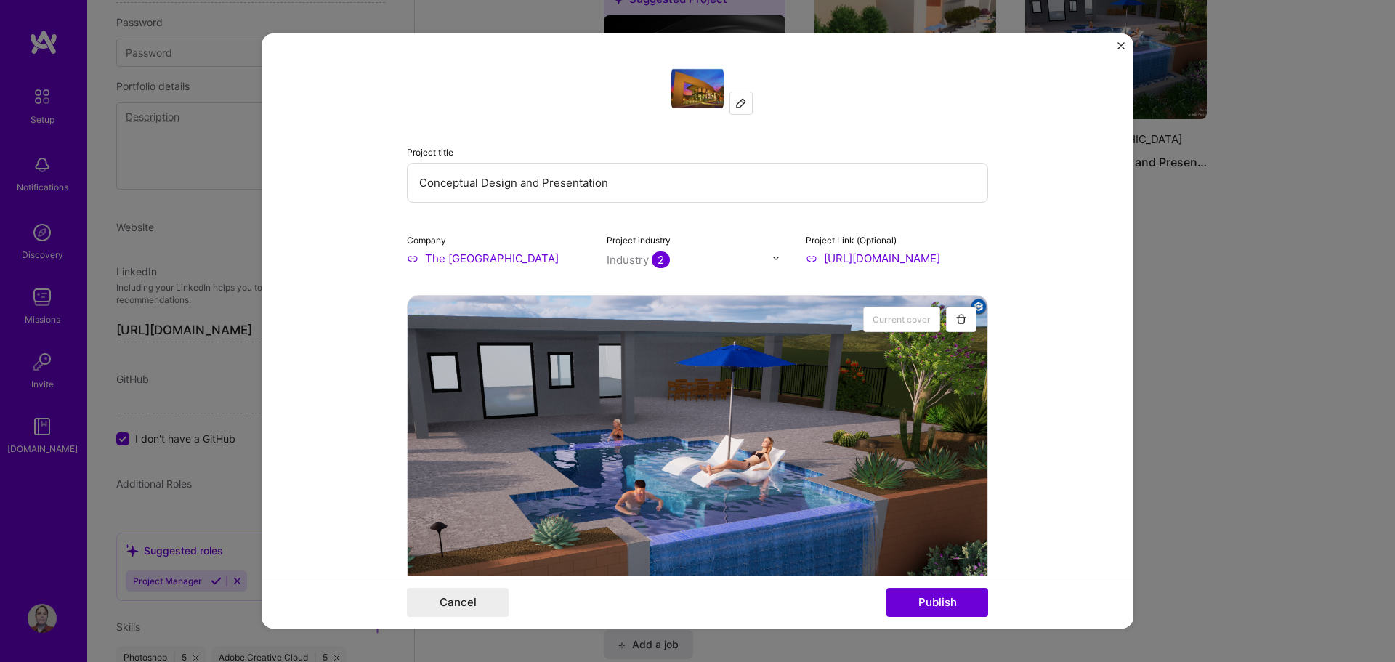
drag, startPoint x: 630, startPoint y: 183, endPoint x: 302, endPoint y: 189, distance: 328.4
click at [303, 190] on form "Project title Conceptual Design and Presentation Company The [GEOGRAPHIC_DATA] …" at bounding box center [697, 331] width 872 height 596
paste input "ustom Residential Landscape Concepts – 3D Visualization & Client Desig"
type input "Custom Residential Landscape Concepts – 3D Visualization & Client Design"
drag, startPoint x: 973, startPoint y: 259, endPoint x: 817, endPoint y: 259, distance: 156.2
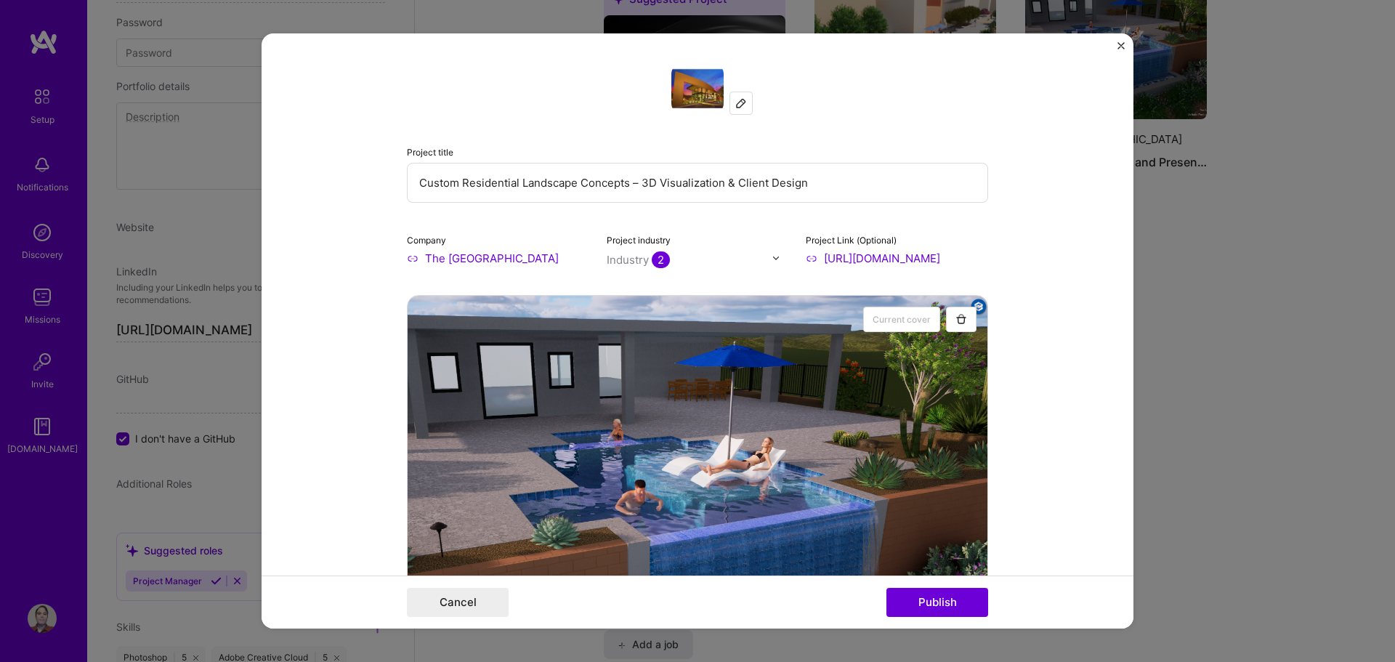
click at [817, 259] on input "[URL][DOMAIN_NAME]" at bounding box center [897, 258] width 182 height 15
click at [1063, 276] on form "Project title Custom Residential Landscape Concepts – 3D Visualization & Client…" at bounding box center [697, 331] width 872 height 596
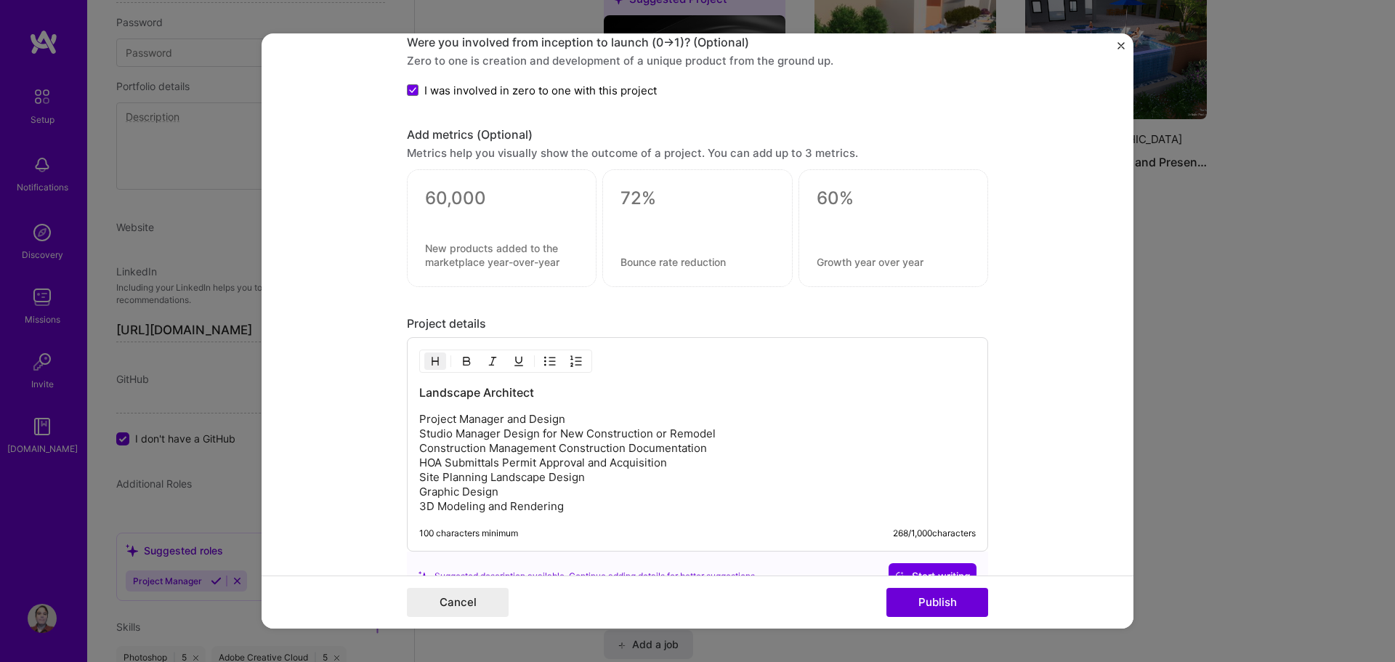
scroll to position [1668, 0]
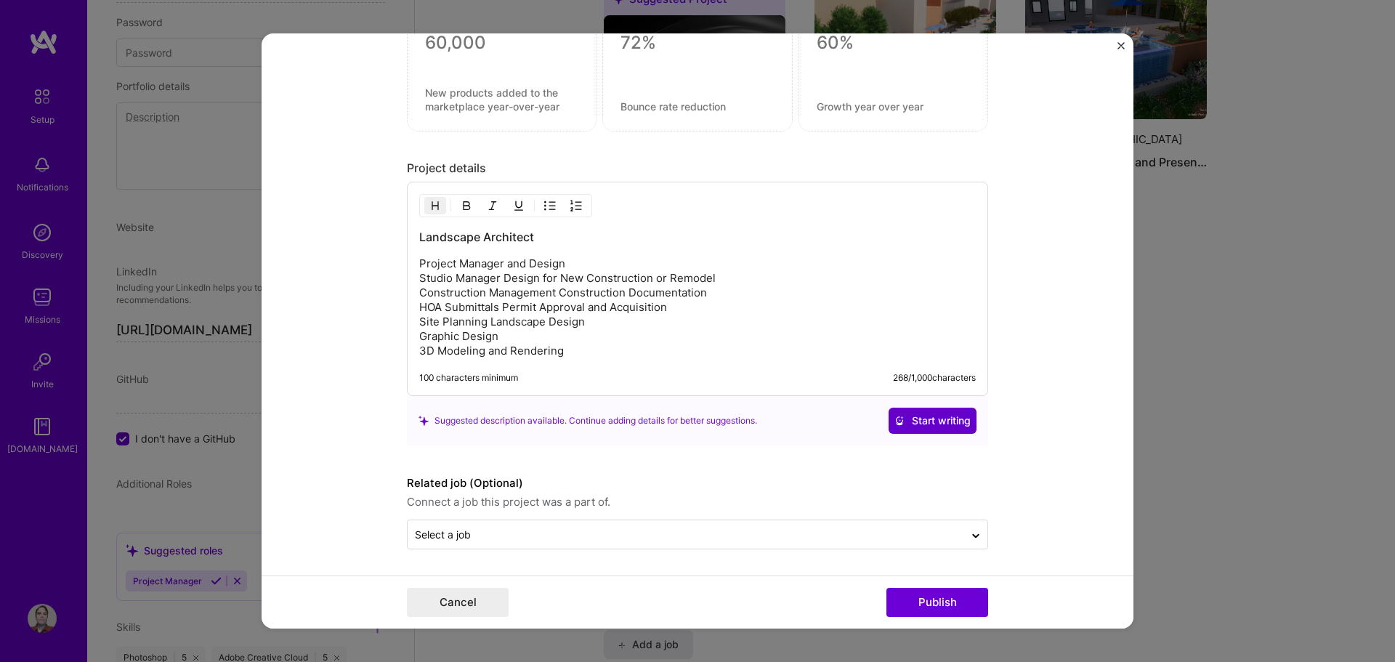
click at [921, 417] on span "Start writing" at bounding box center [932, 420] width 76 height 15
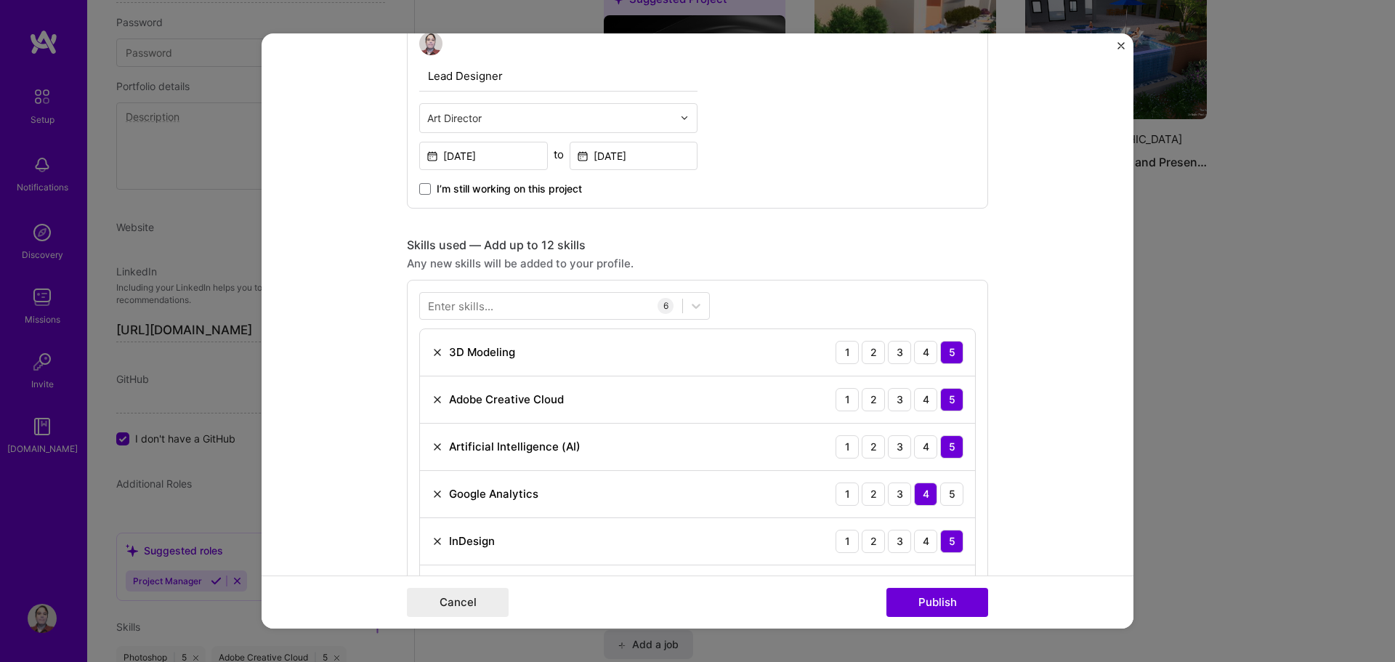
scroll to position [796, 0]
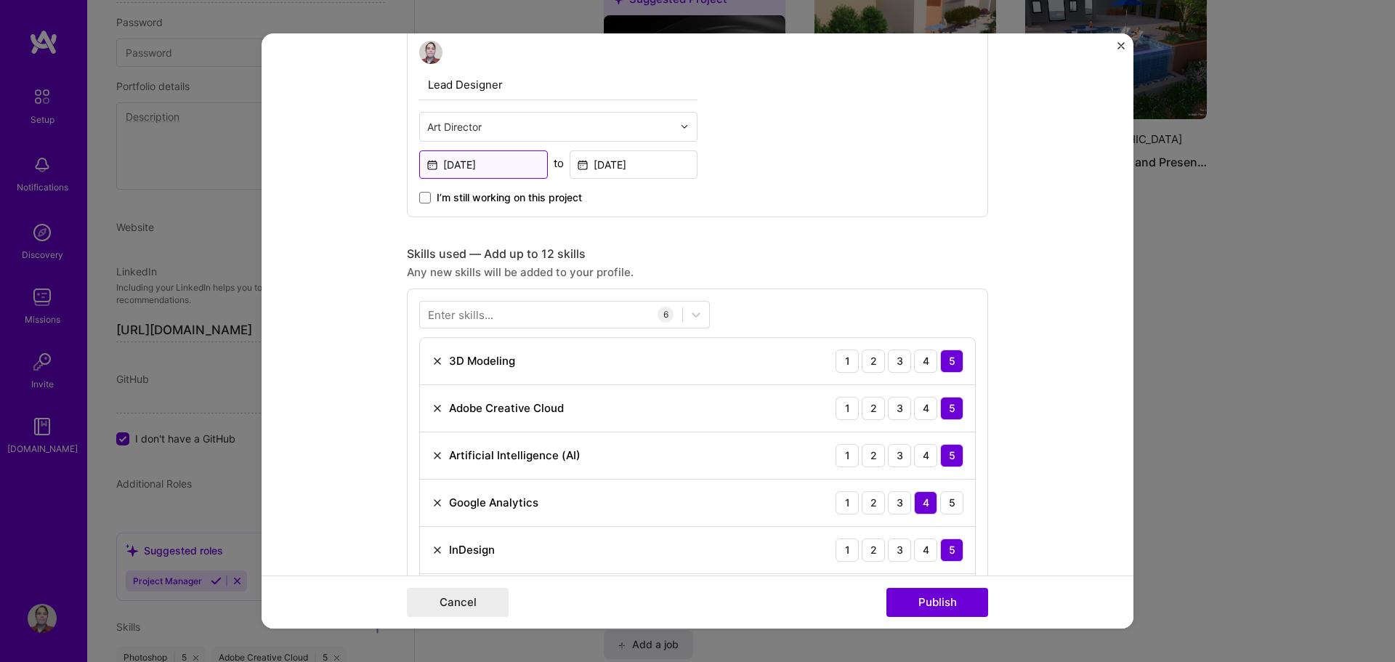
click at [500, 165] on input "[DATE]" at bounding box center [483, 164] width 129 height 28
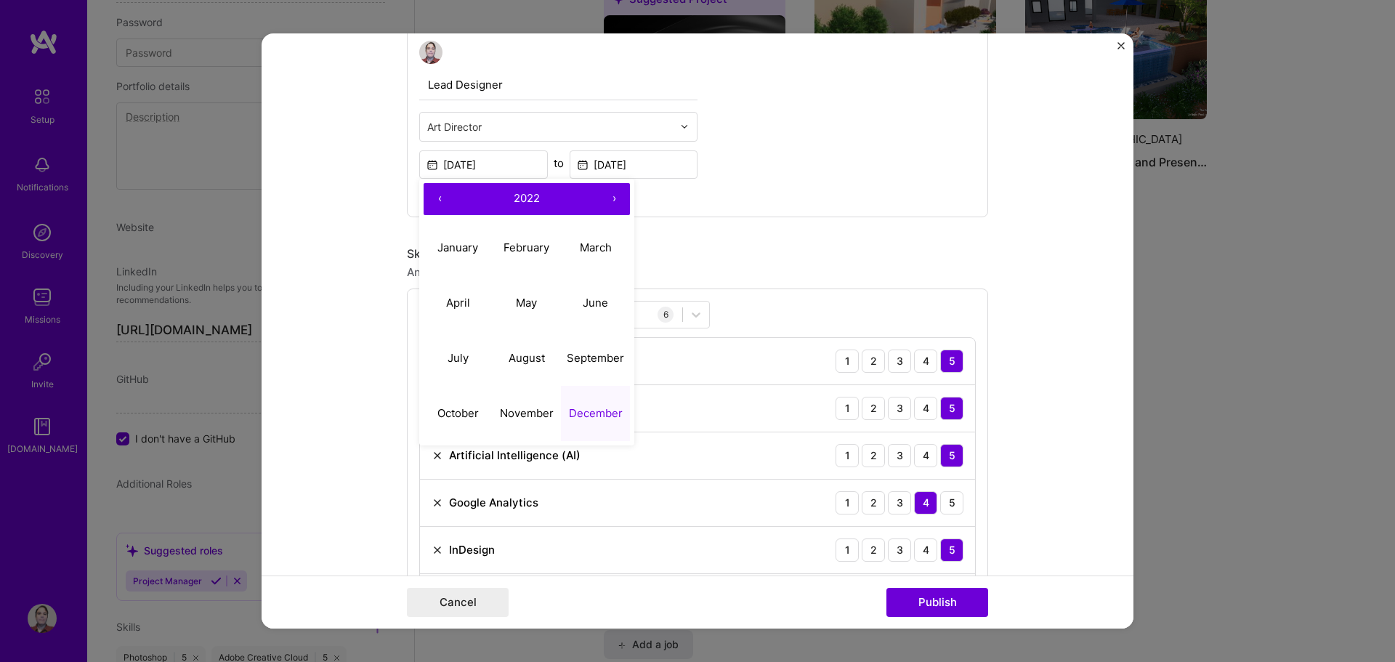
click at [437, 199] on button "‹" at bounding box center [439, 199] width 32 height 32
click at [527, 299] on abbr "May" at bounding box center [526, 303] width 21 height 14
type input "[DATE]"
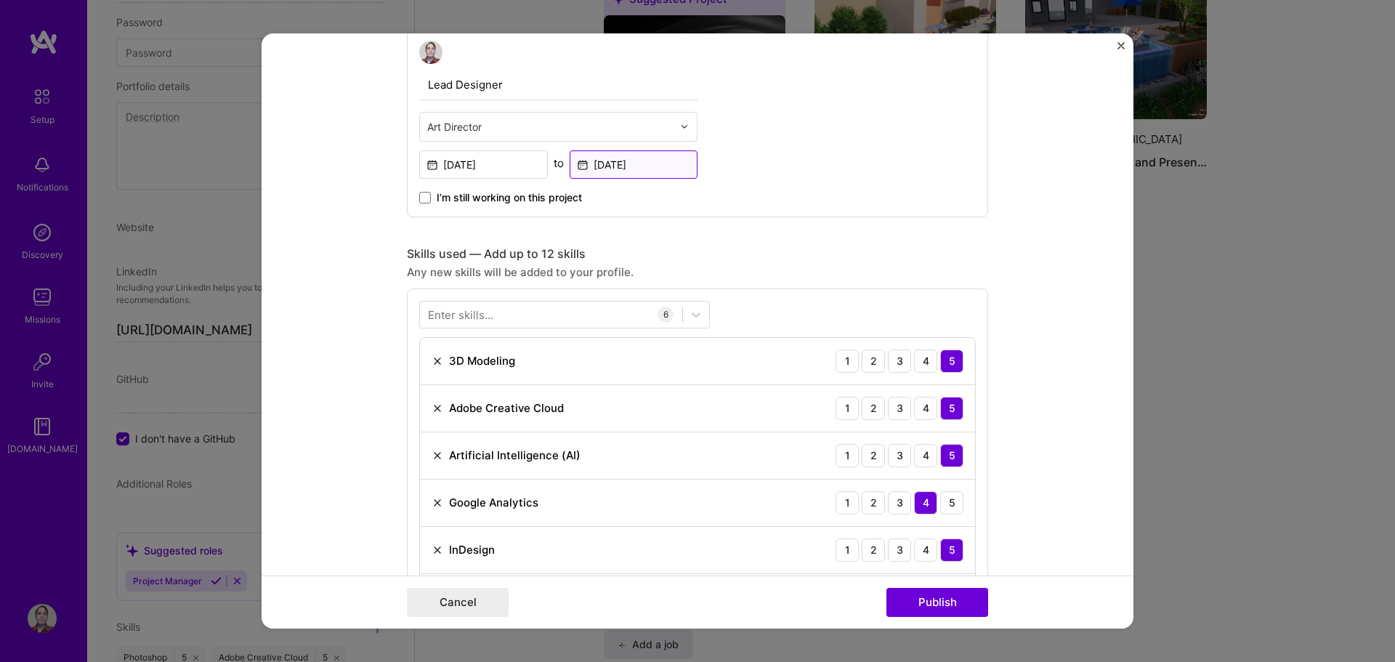
click at [636, 166] on input "[DATE]" at bounding box center [633, 164] width 129 height 28
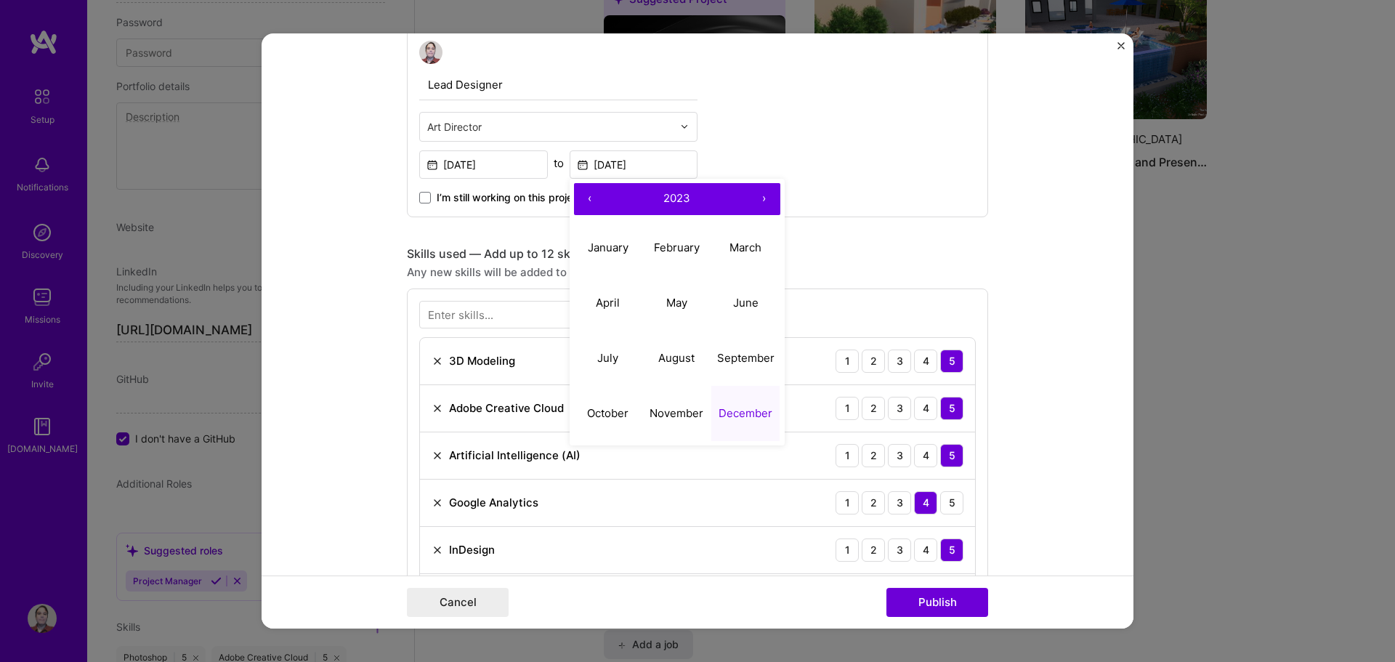
click at [760, 191] on button "›" at bounding box center [764, 199] width 32 height 32
click at [678, 359] on abbr "August" at bounding box center [676, 358] width 36 height 14
type input "[DATE]"
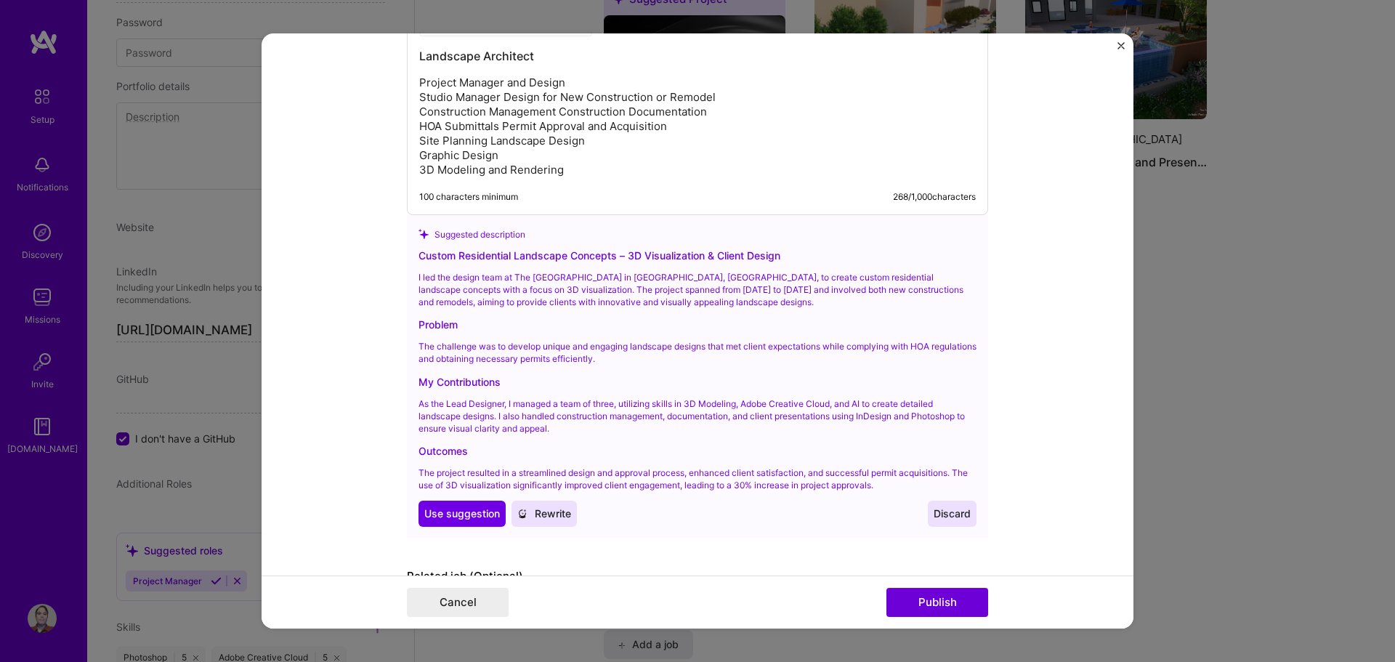
scroll to position [1886, 0]
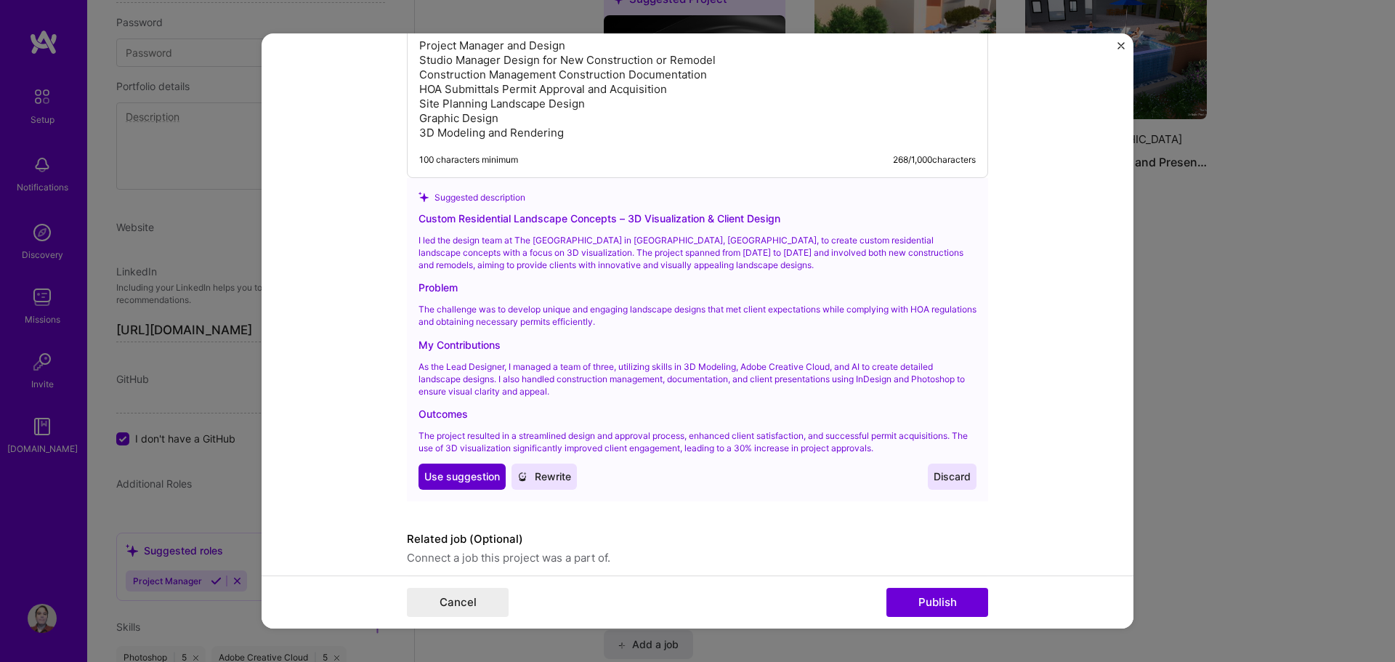
click at [450, 479] on span "Use suggestion" at bounding box center [462, 476] width 76 height 15
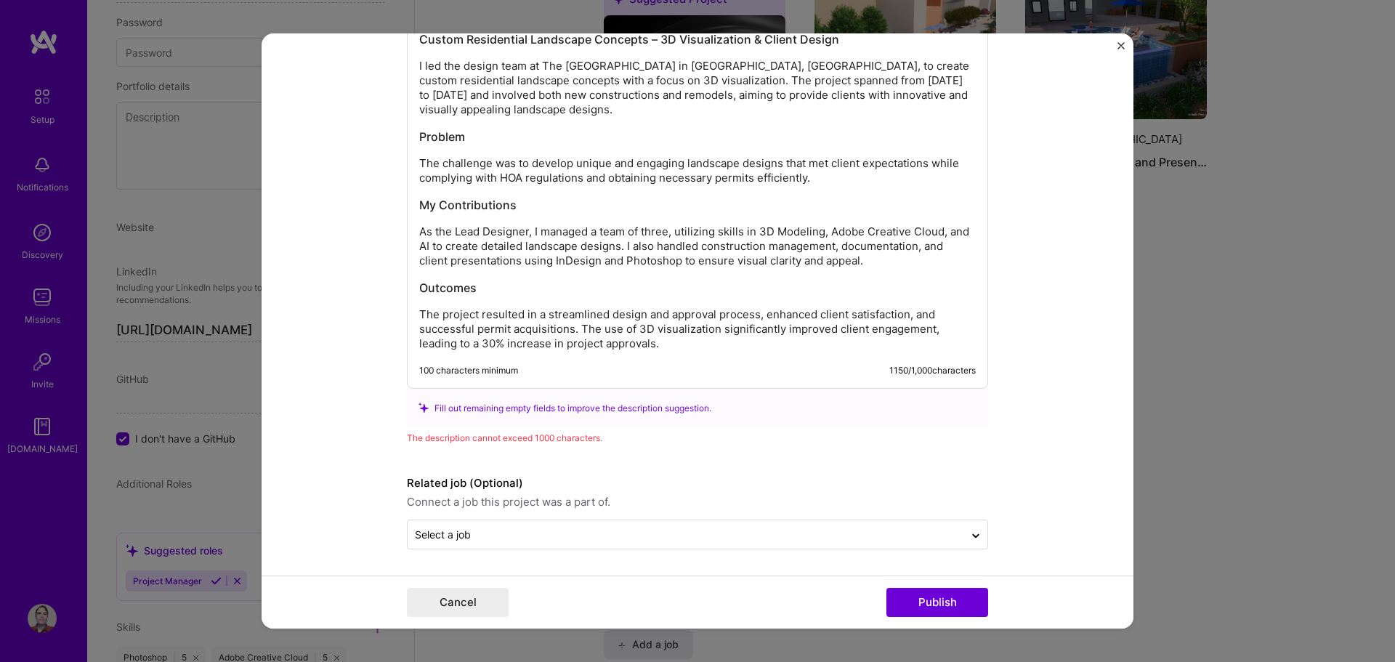
click at [629, 303] on div "Custom Residential Landscape Concepts – 3D Visualization & Client Design I led …" at bounding box center [697, 191] width 556 height 320
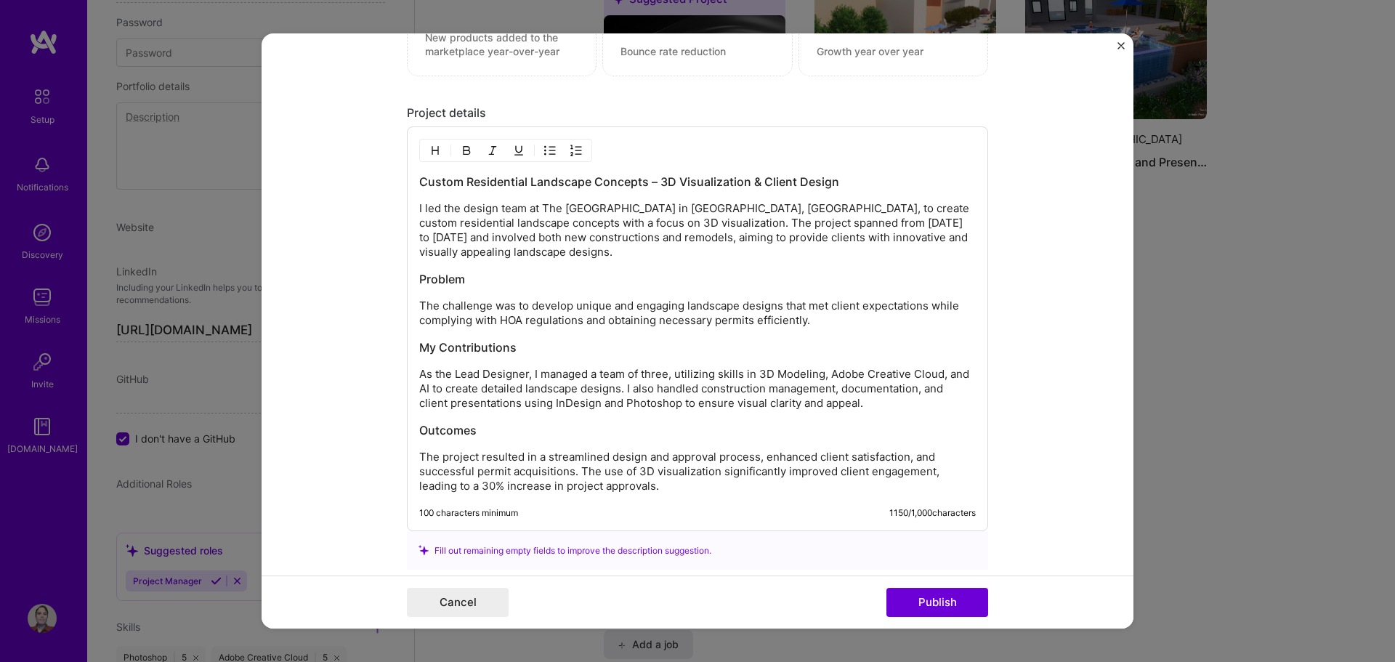
scroll to position [1720, 0]
drag, startPoint x: 626, startPoint y: 211, endPoint x: 705, endPoint y: 214, distance: 79.2
click at [705, 214] on p "I led the design team at The [GEOGRAPHIC_DATA] in [GEOGRAPHIC_DATA], [GEOGRAPHI…" at bounding box center [697, 233] width 556 height 58
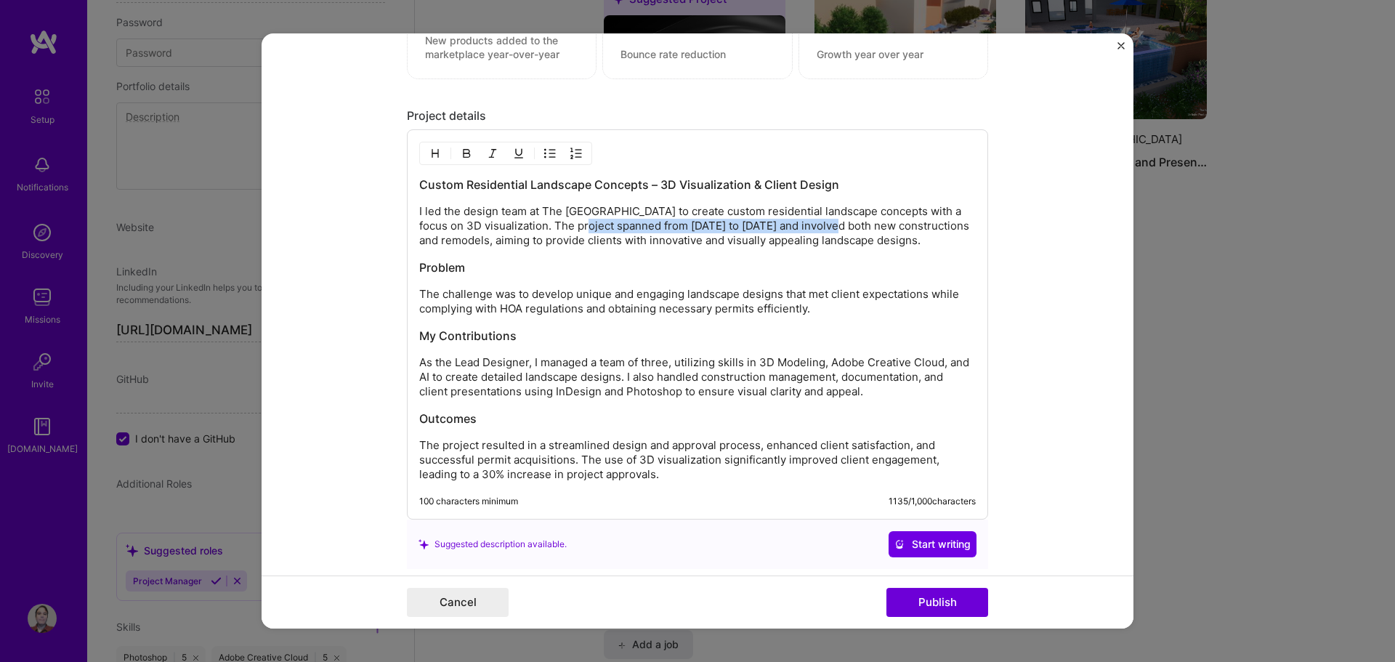
drag, startPoint x: 564, startPoint y: 227, endPoint x: 832, endPoint y: 224, distance: 268.0
click at [832, 224] on p "I led the design team at The [GEOGRAPHIC_DATA] to create custom residential lan…" at bounding box center [697, 226] width 556 height 44
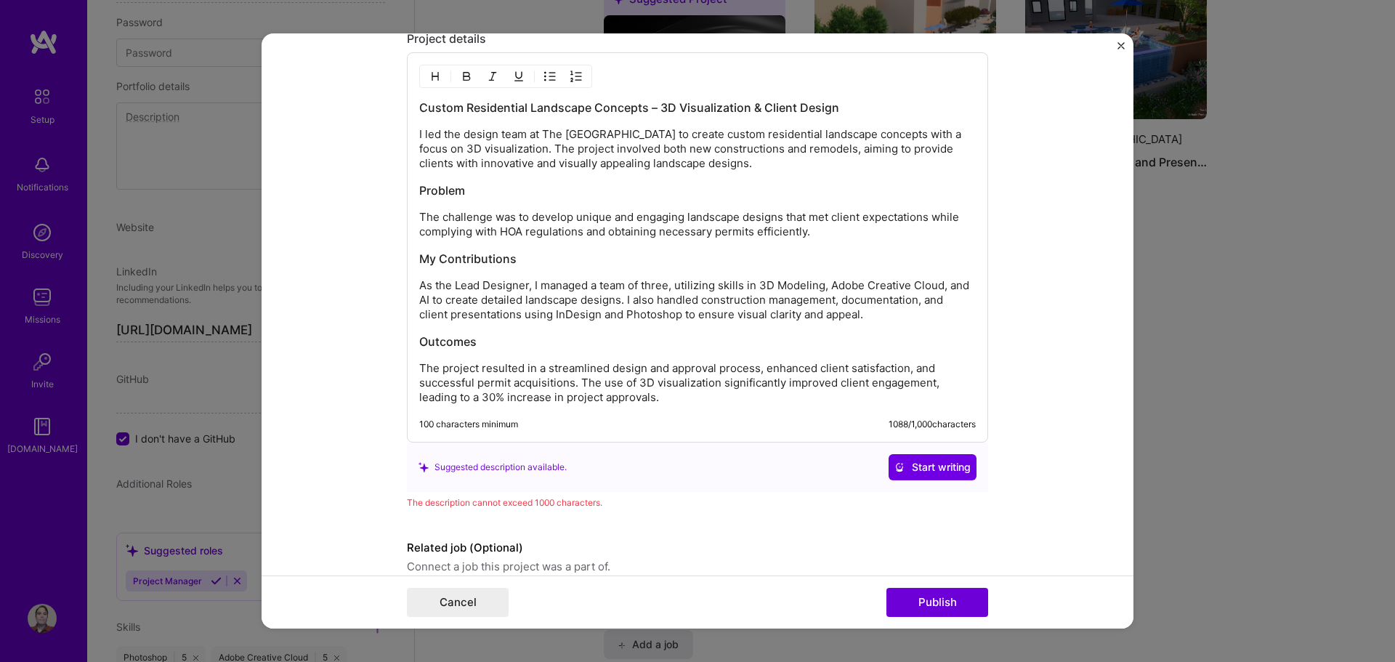
scroll to position [1862, 0]
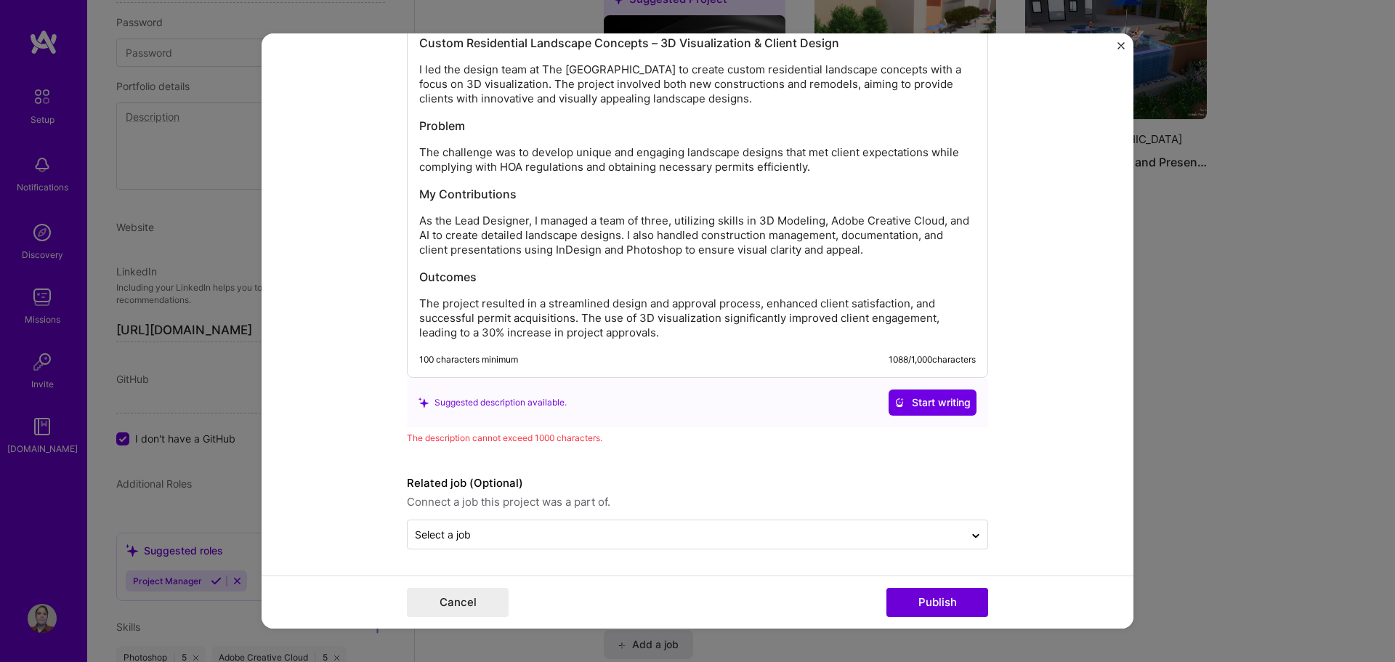
click at [491, 228] on p "As the Lead Designer, I managed a team of three, utilizing skills in 3D Modelin…" at bounding box center [697, 236] width 556 height 44
click at [559, 243] on p "As the Lead Designer, I managed a team of three, utilizing skills in 3D Modelin…" at bounding box center [697, 236] width 556 height 44
drag, startPoint x: 424, startPoint y: 238, endPoint x: 939, endPoint y: 227, distance: 515.1
click at [939, 227] on p "As the Lead Designer, I managed a team of three, utilizing skills in 3D Modelin…" at bounding box center [697, 236] width 556 height 44
click at [576, 240] on p "As the Lead Designer, I managed a team of three, utilizing skills in 3D Modelin…" at bounding box center [697, 236] width 556 height 44
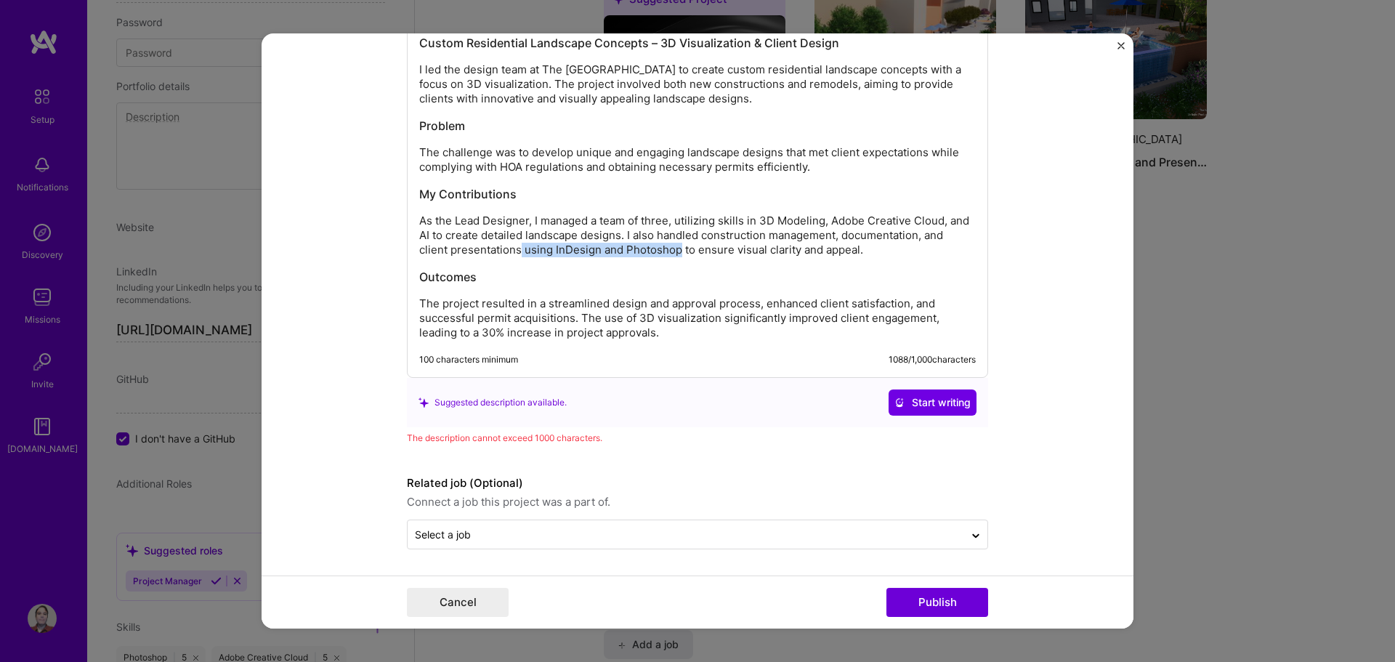
drag, startPoint x: 515, startPoint y: 253, endPoint x: 674, endPoint y: 253, distance: 159.1
click at [674, 253] on p "As the Lead Designer, I managed a team of three, utilizing skills in 3D Modelin…" at bounding box center [697, 236] width 556 height 44
drag, startPoint x: 704, startPoint y: 249, endPoint x: 516, endPoint y: 250, distance: 188.1
click at [516, 250] on p "As the Lead Designer, I managed a team of three, utilizing skills in 3D Modelin…" at bounding box center [697, 236] width 556 height 44
drag, startPoint x: 500, startPoint y: 335, endPoint x: 472, endPoint y: 335, distance: 28.3
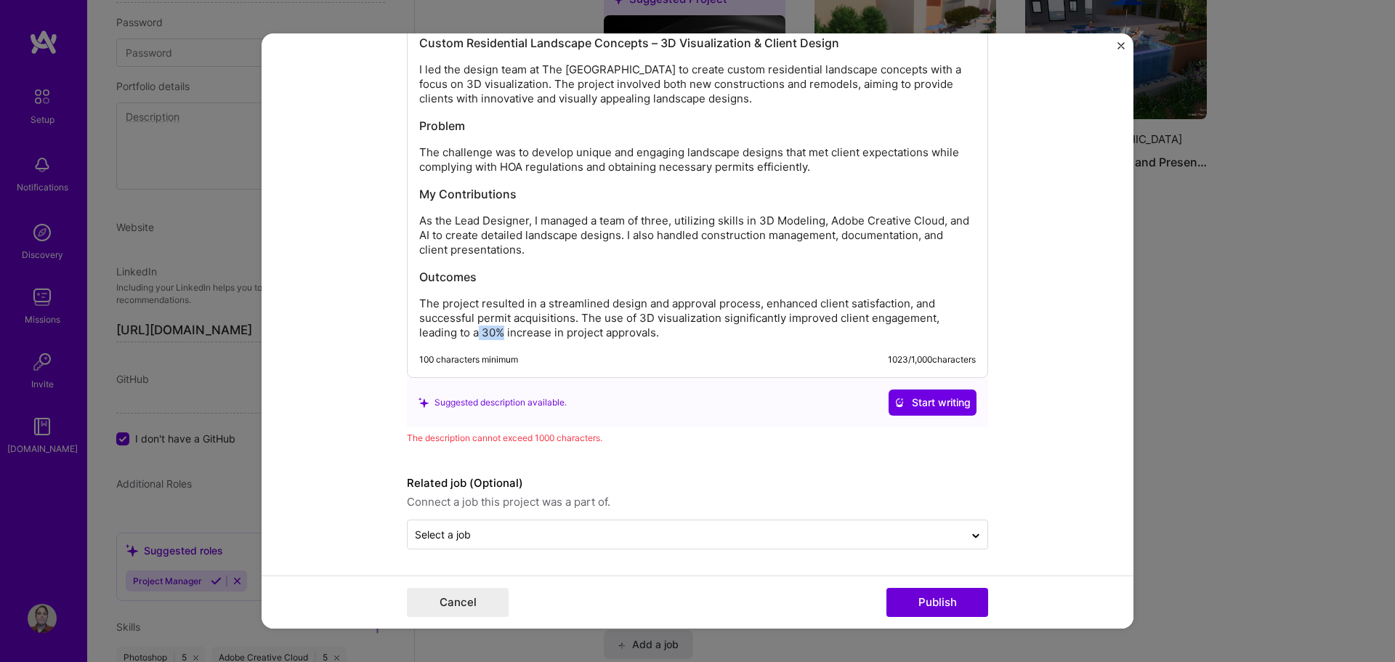
click at [472, 335] on p "The project resulted in a streamlined design and approval process, enhanced cli…" at bounding box center [697, 318] width 556 height 44
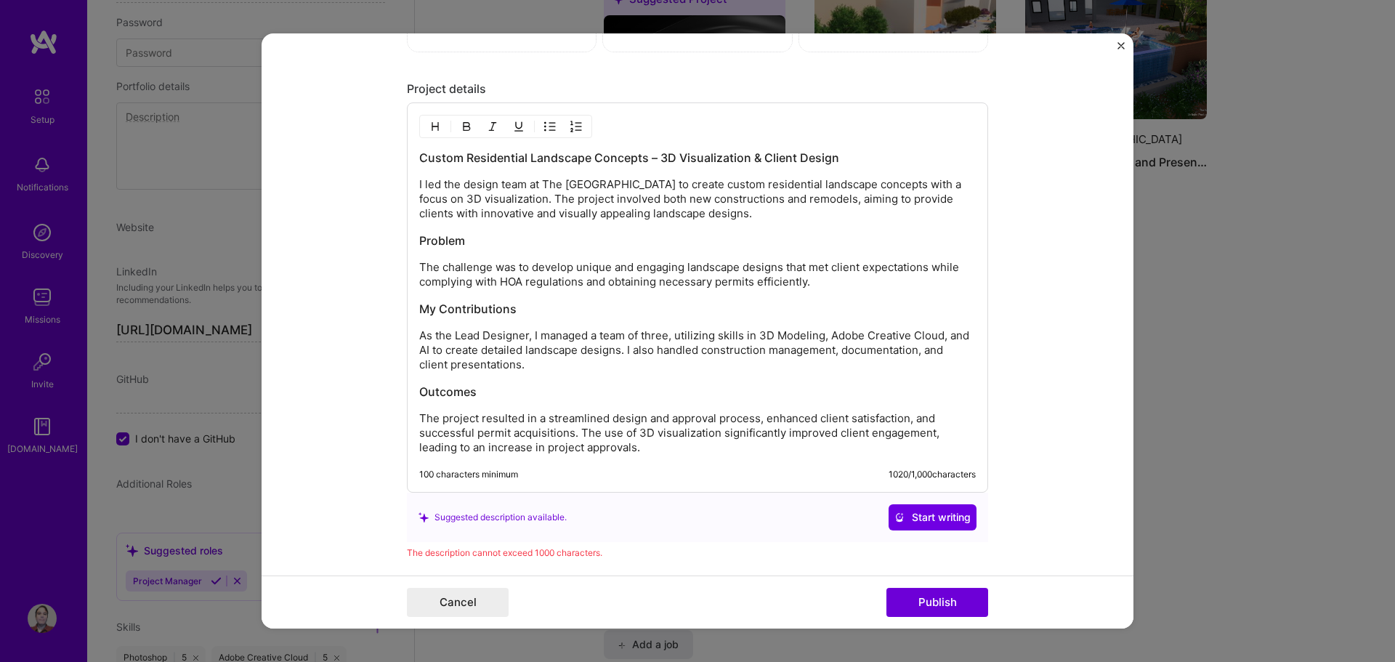
scroll to position [1716, 0]
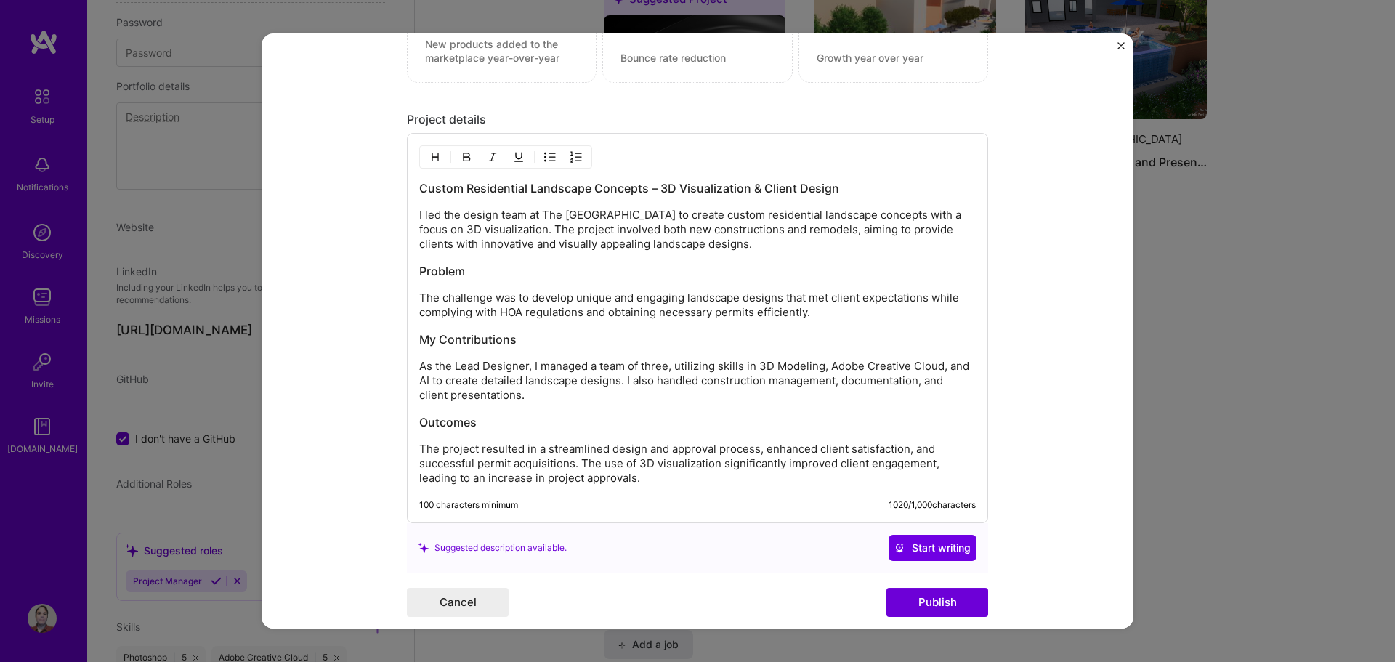
click at [728, 230] on p "I led the design team at The [GEOGRAPHIC_DATA] to create custom residential lan…" at bounding box center [697, 230] width 556 height 44
click at [798, 231] on p "I led the design team at The [GEOGRAPHIC_DATA] to create custom residential lan…" at bounding box center [697, 230] width 556 height 44
drag, startPoint x: 492, startPoint y: 246, endPoint x: 531, endPoint y: 246, distance: 38.5
click at [531, 246] on p "I led the design team at The [GEOGRAPHIC_DATA] to create custom residential lan…" at bounding box center [697, 230] width 556 height 44
drag, startPoint x: 596, startPoint y: 246, endPoint x: 542, endPoint y: 246, distance: 54.5
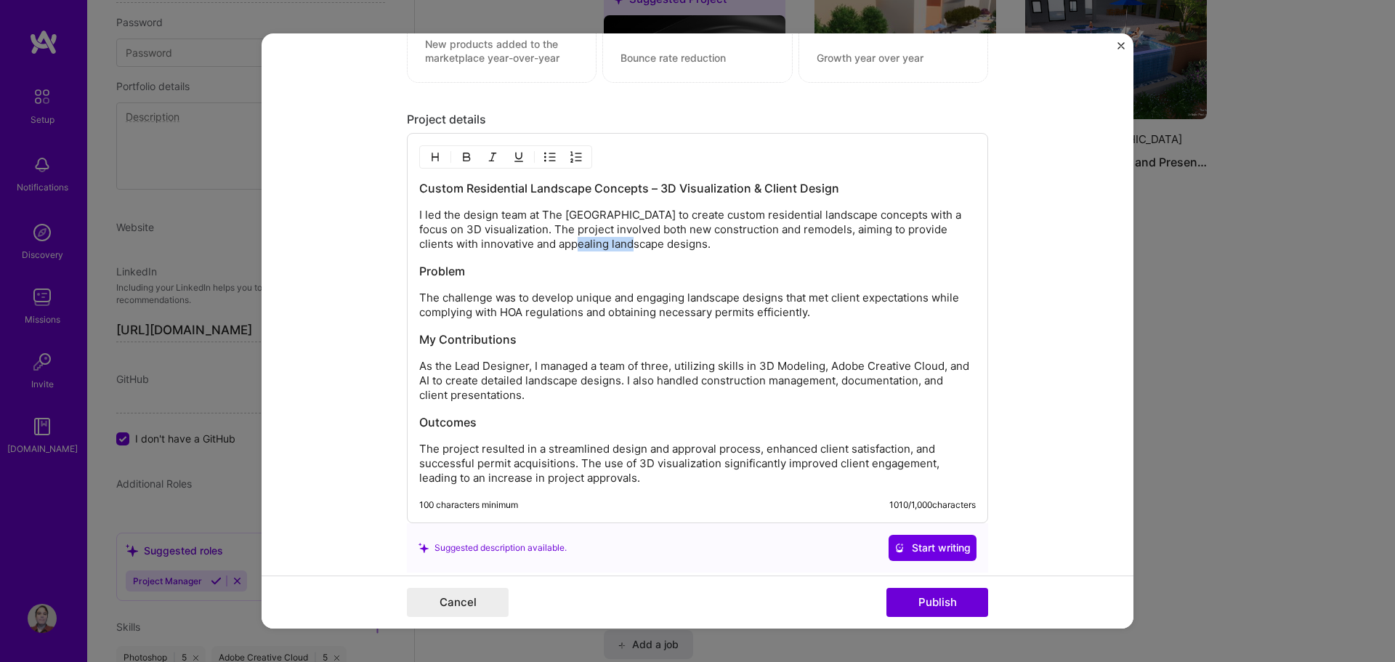
click at [542, 246] on p "I led the design team at The [GEOGRAPHIC_DATA] to create custom residential lan…" at bounding box center [697, 230] width 556 height 44
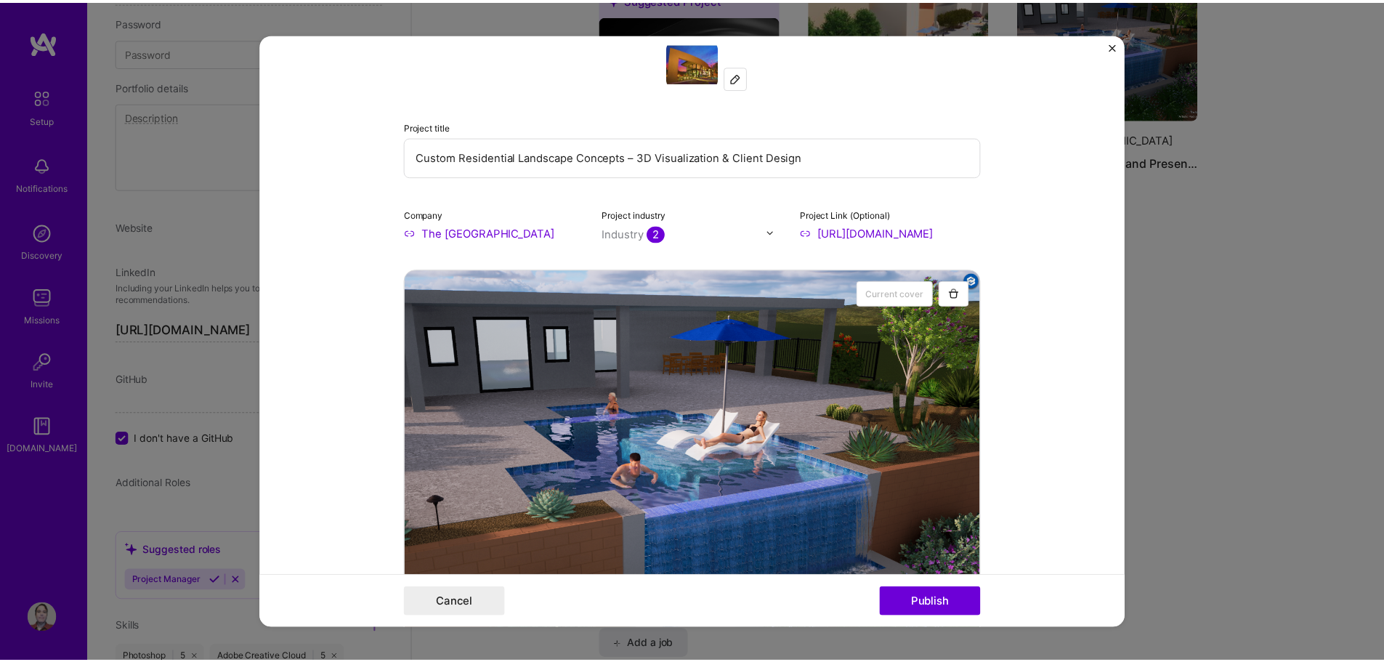
scroll to position [0, 0]
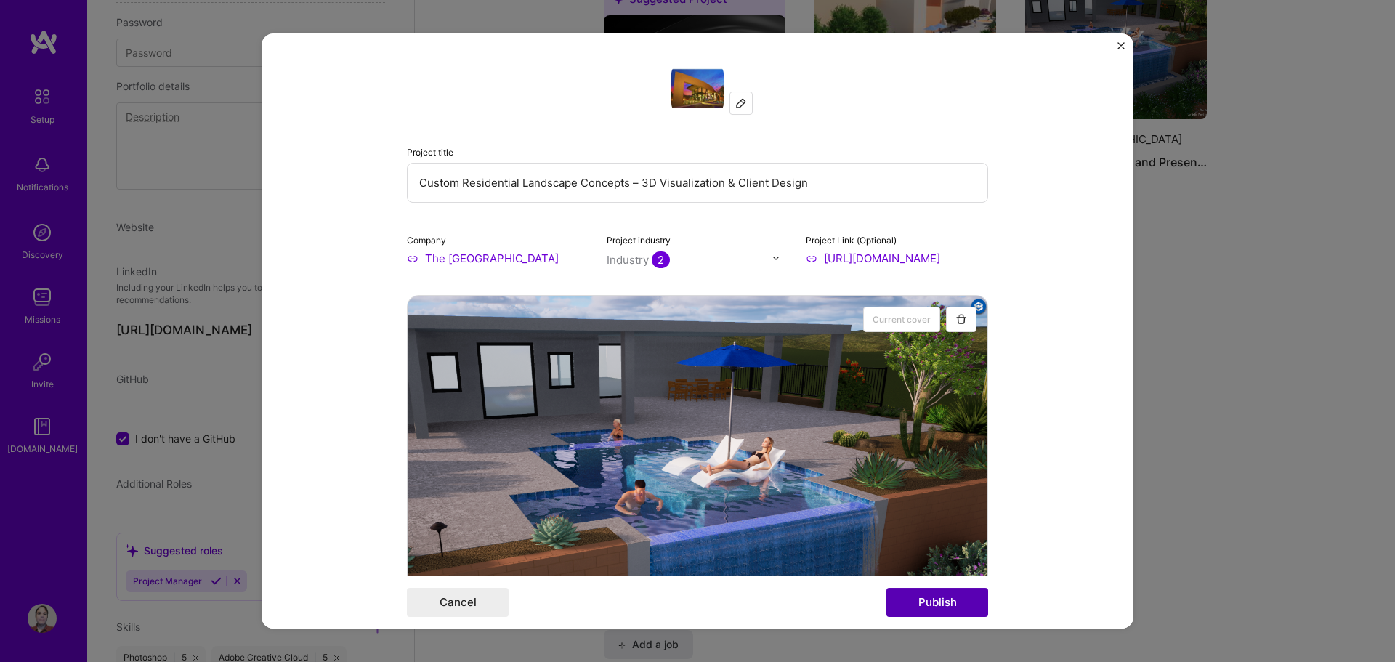
click at [928, 606] on button "Publish" at bounding box center [937, 602] width 102 height 29
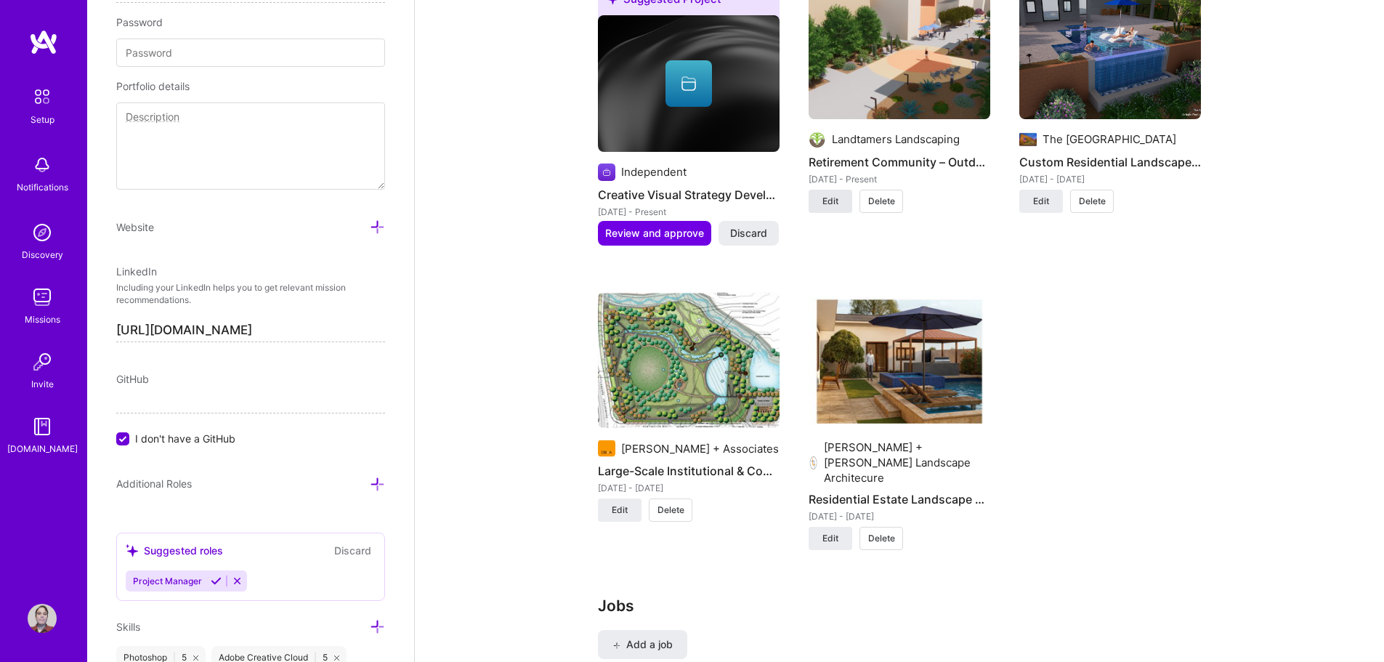
click at [827, 208] on span "Edit" at bounding box center [830, 201] width 16 height 13
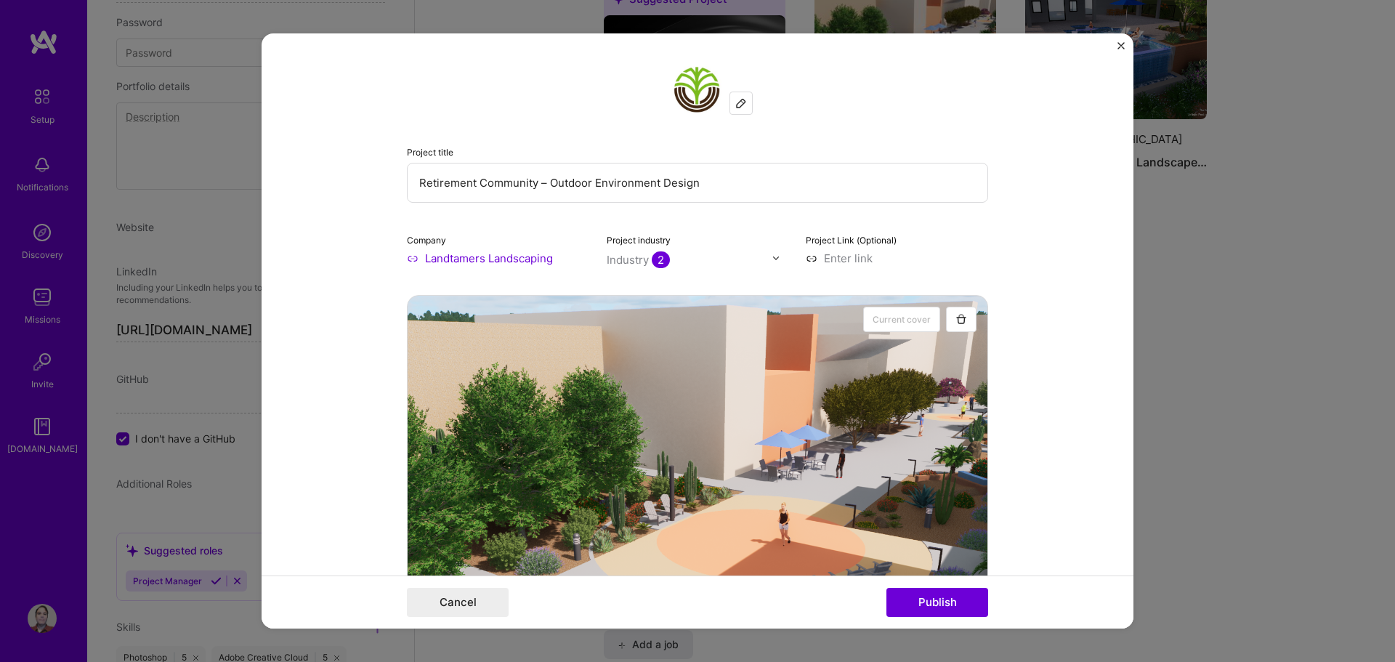
click at [856, 263] on input at bounding box center [897, 258] width 182 height 15
paste input "[URL][DOMAIN_NAME]"
type input "[URL][DOMAIN_NAME]"
click at [934, 609] on button "Publish" at bounding box center [937, 602] width 102 height 29
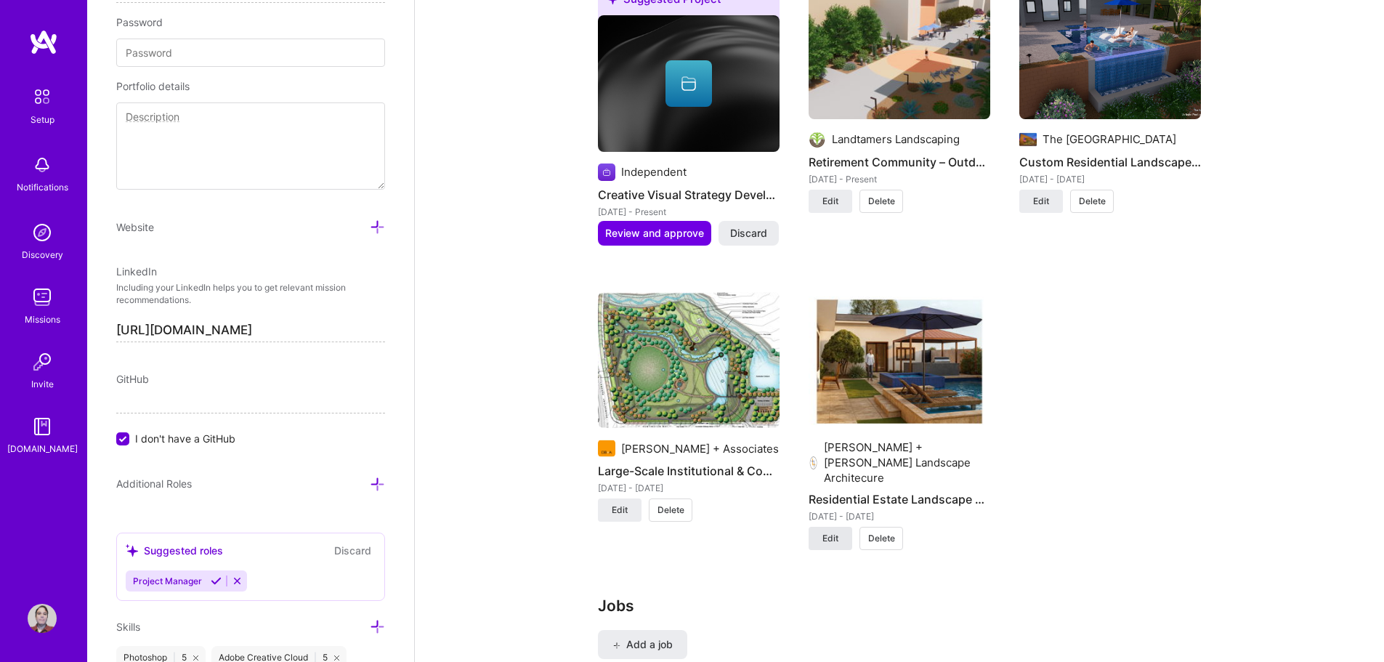
click at [823, 538] on span "Edit" at bounding box center [830, 538] width 16 height 13
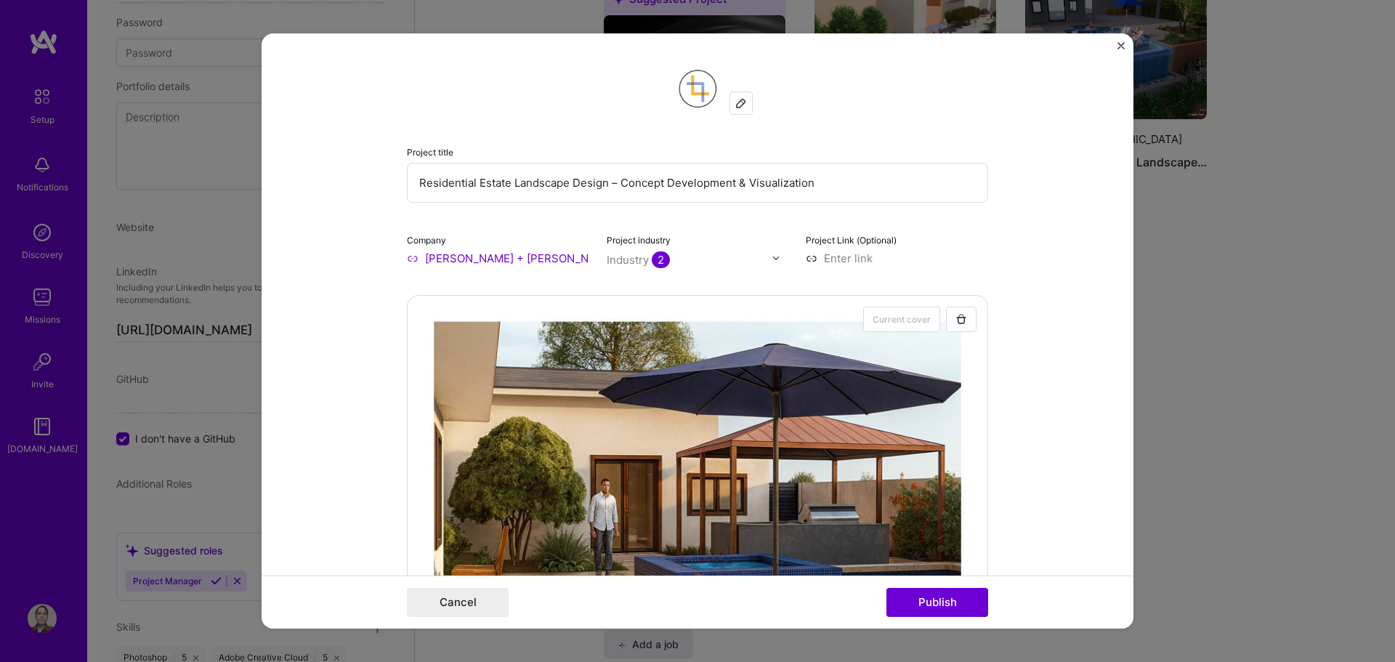
click at [864, 262] on input at bounding box center [897, 258] width 182 height 15
paste input "[URL][DOMAIN_NAME]"
type input "[URL][DOMAIN_NAME]"
click at [928, 603] on button "Publish" at bounding box center [937, 602] width 102 height 29
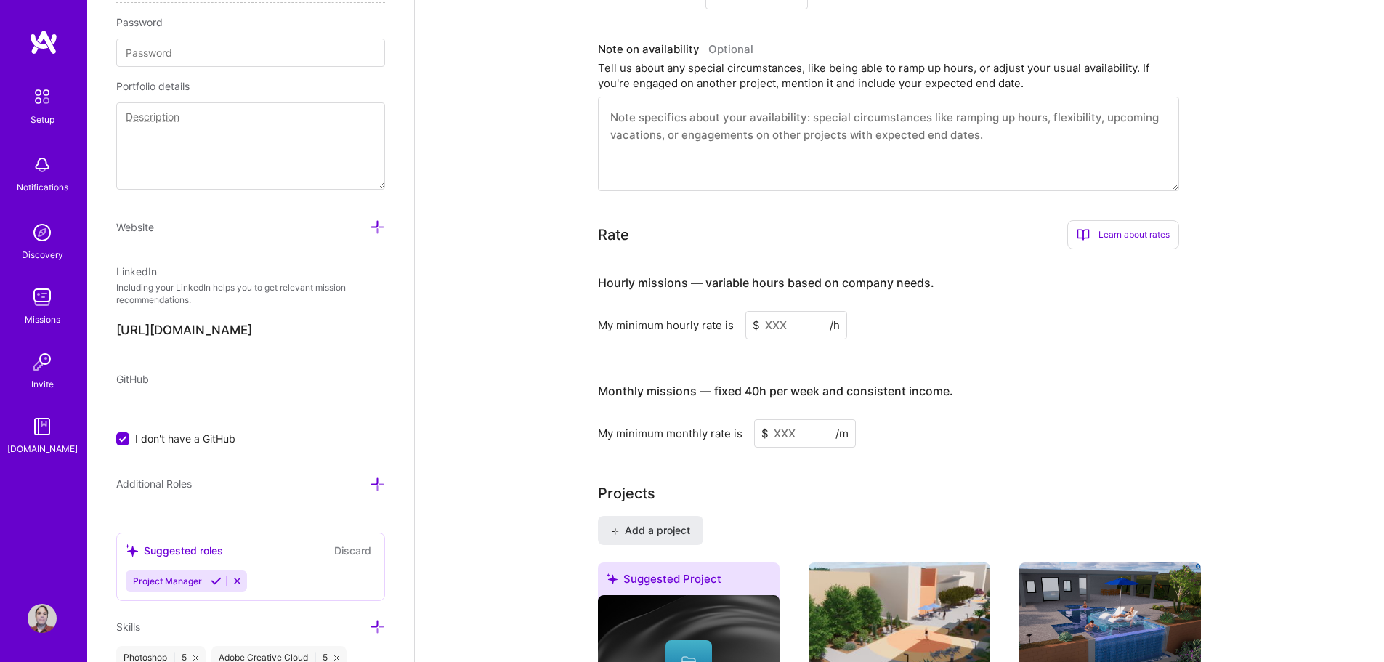
scroll to position [726, 0]
click at [783, 329] on input at bounding box center [796, 326] width 102 height 28
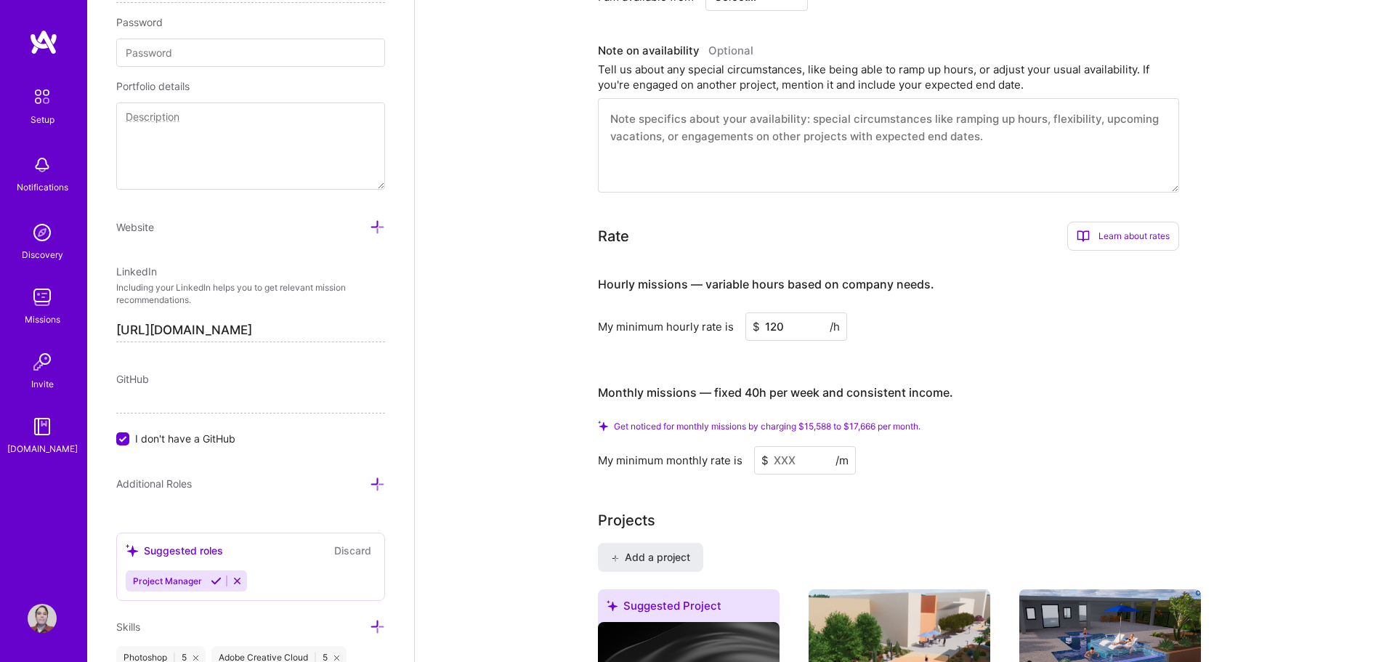
type input "120"
click at [788, 474] on input at bounding box center [805, 460] width 102 height 28
click at [803, 474] on input at bounding box center [805, 460] width 102 height 28
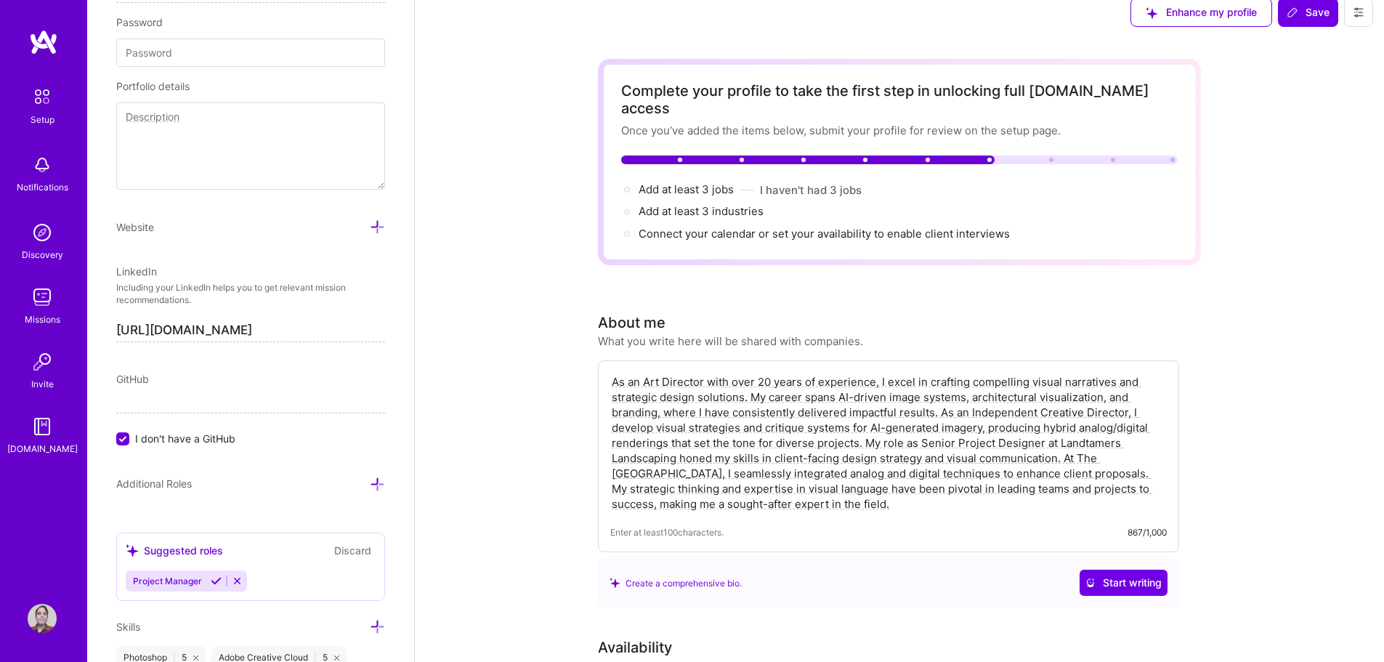
scroll to position [0, 0]
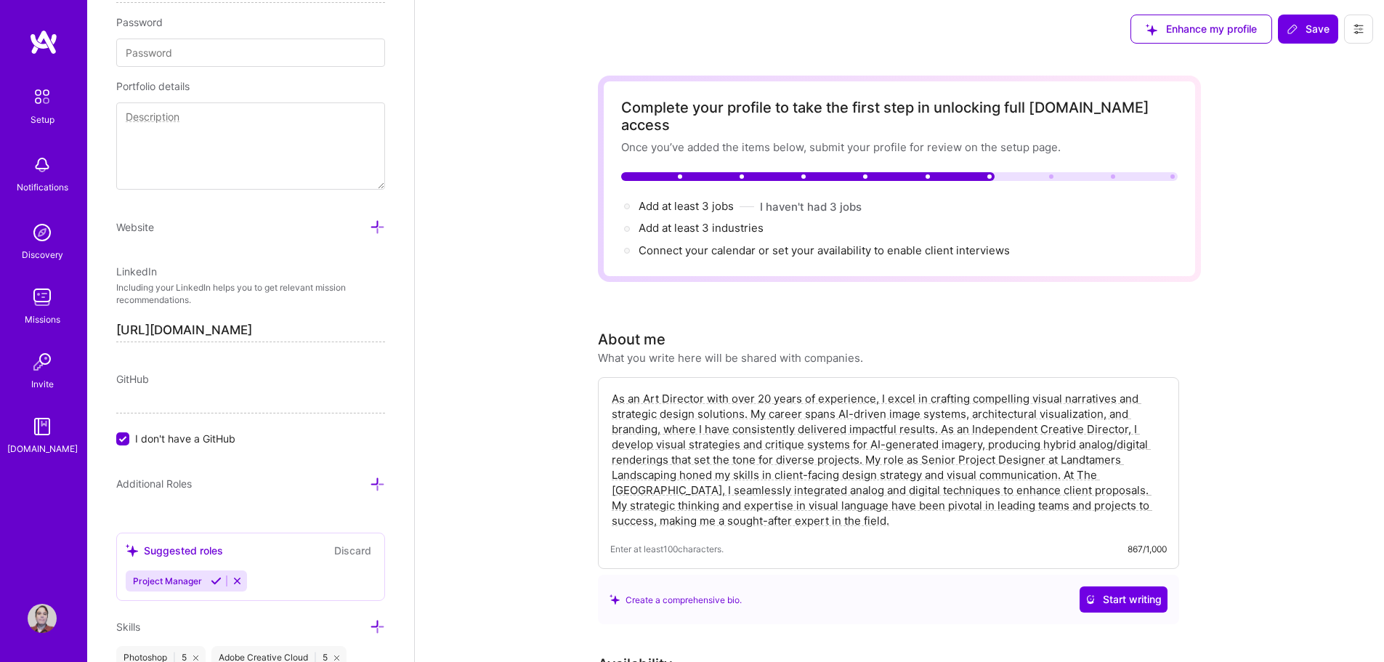
type input "19200"
click at [632, 200] on div at bounding box center [627, 206] width 12 height 12
click at [628, 200] on div at bounding box center [627, 206] width 12 height 12
click at [628, 203] on div at bounding box center [627, 206] width 6 height 6
click at [1177, 24] on div "Enhance my profile" at bounding box center [1201, 29] width 142 height 29
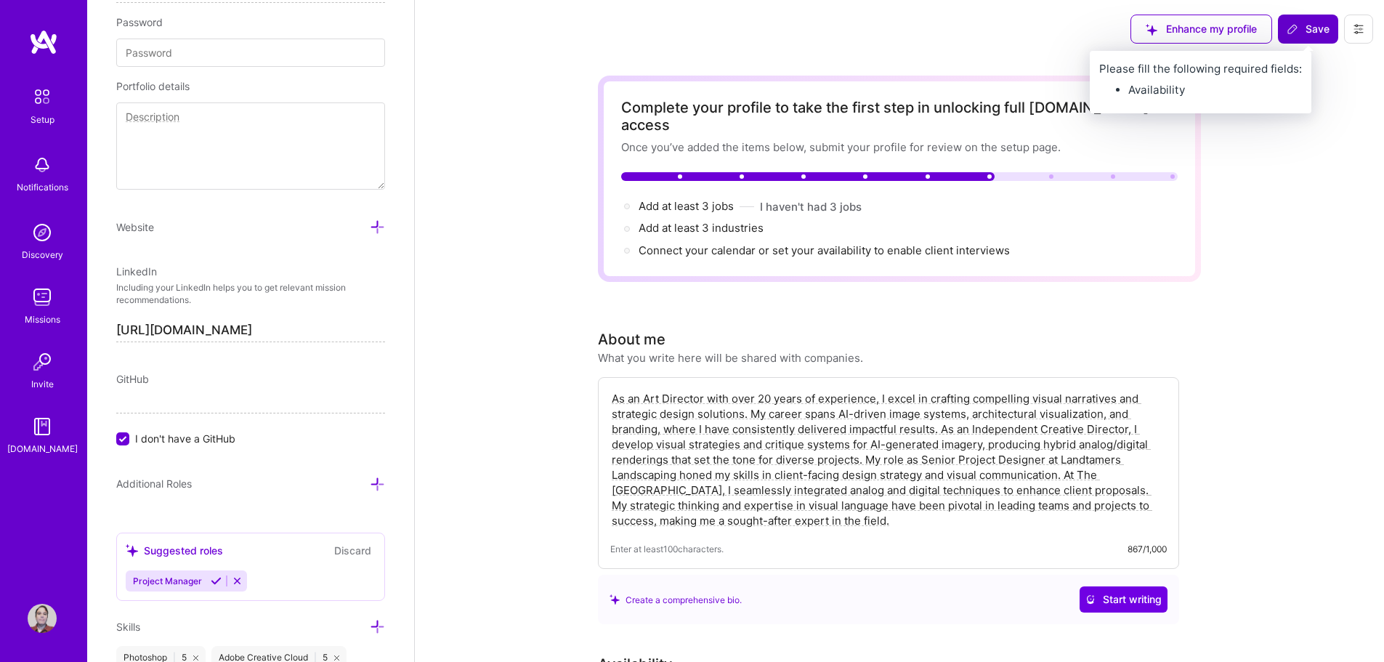
click at [1305, 29] on span "Save" at bounding box center [1307, 29] width 43 height 15
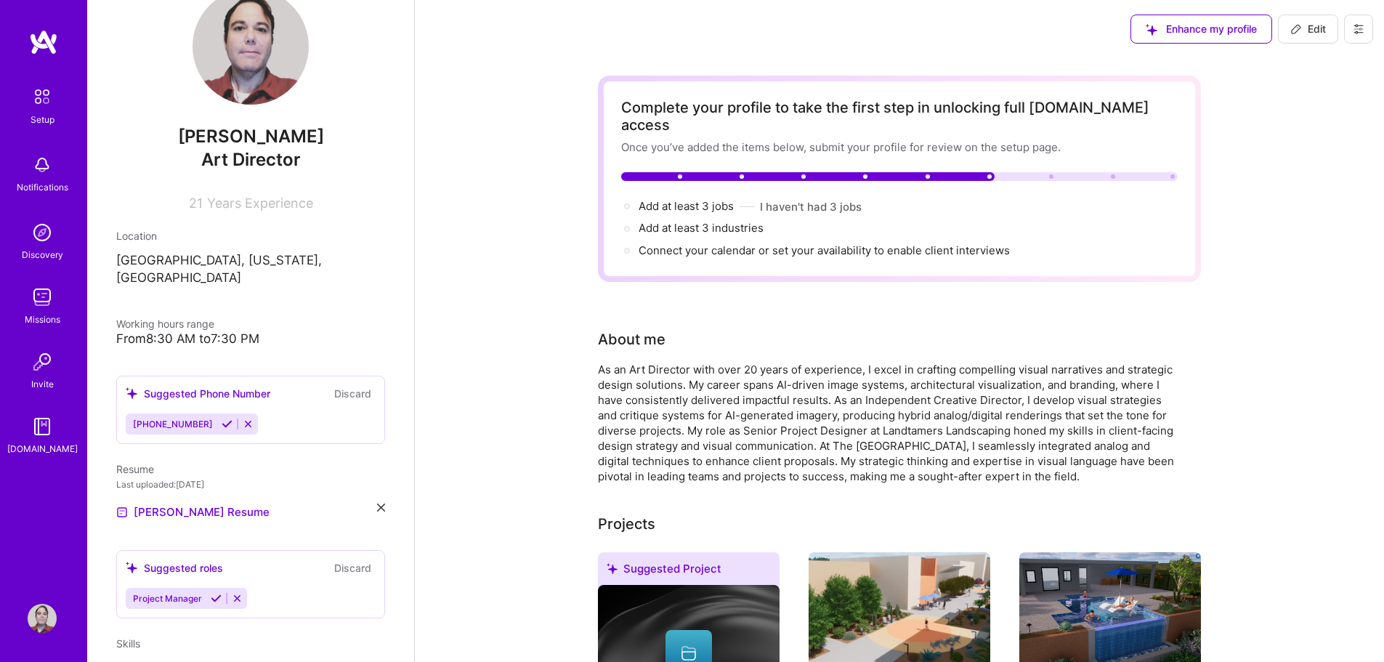
click at [1308, 24] on span "Edit" at bounding box center [1308, 29] width 36 height 15
select select "US"
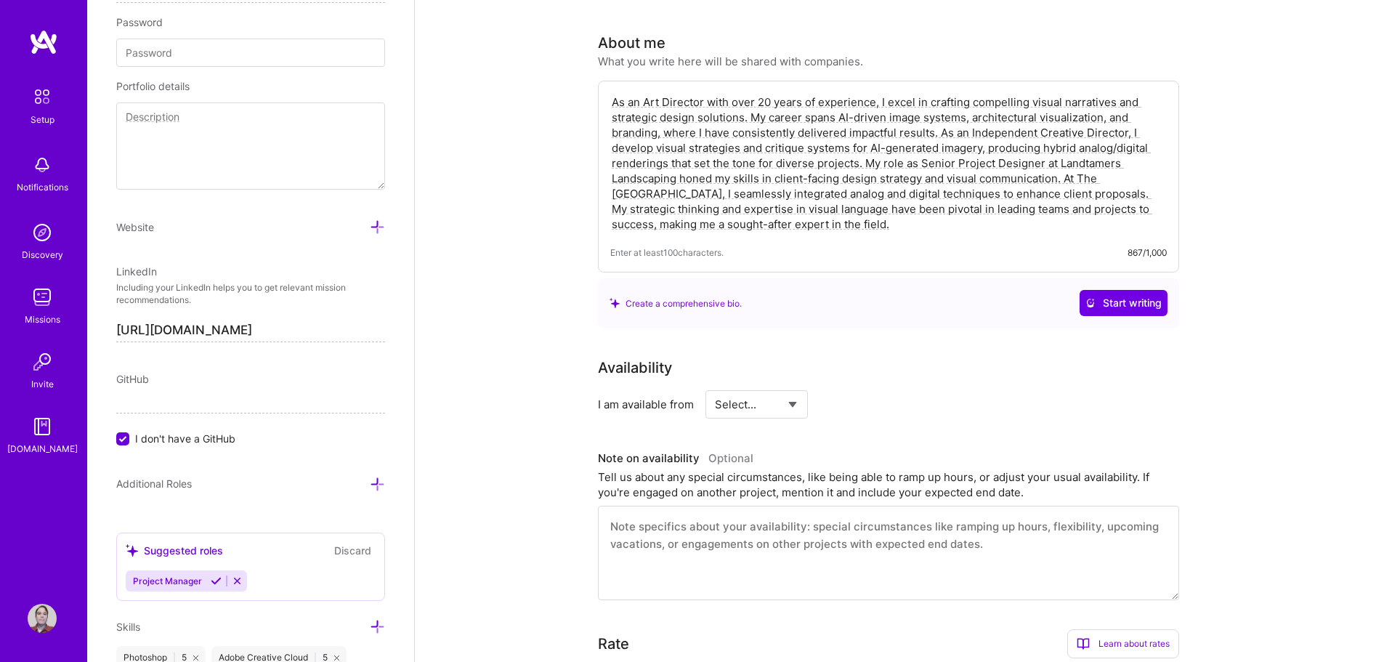
scroll to position [291, 0]
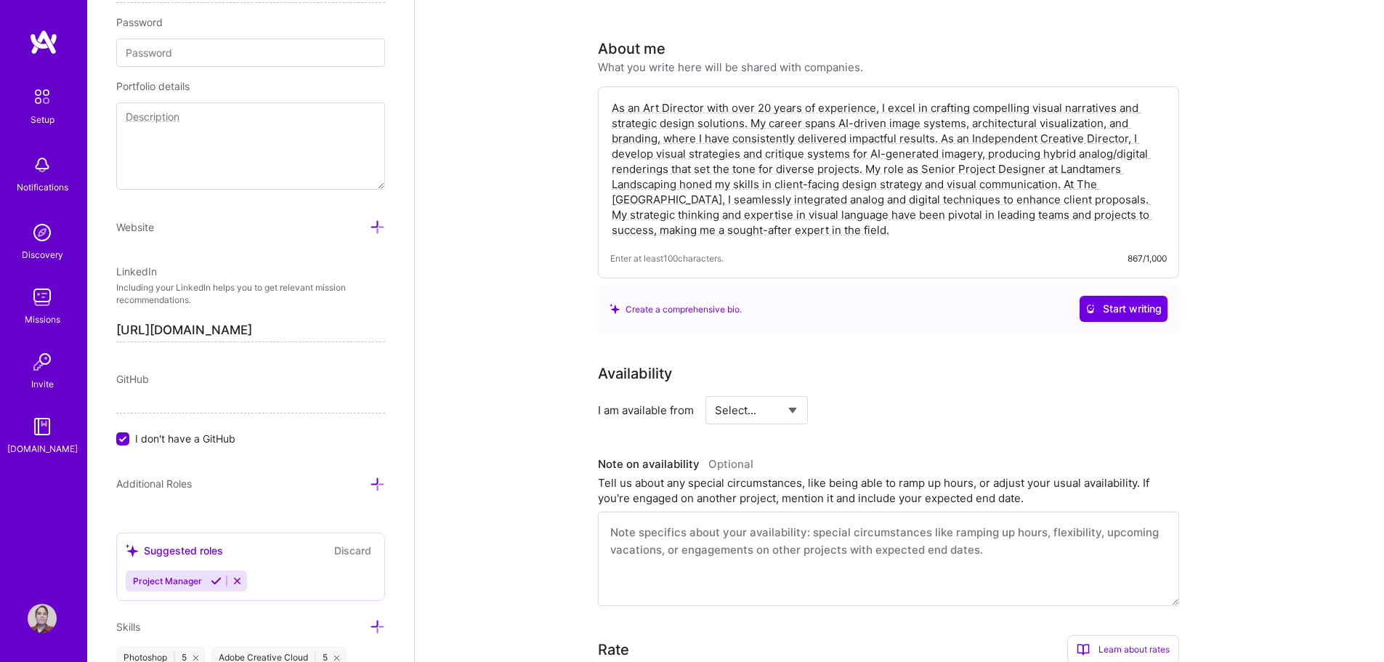
click at [775, 400] on select "Select... Right Now Future Date Not Available" at bounding box center [757, 410] width 84 height 37
select select "Right Now"
click at [715, 392] on select "Select... Right Now Future Date Not Available" at bounding box center [757, 410] width 84 height 37
drag, startPoint x: 873, startPoint y: 394, endPoint x: 811, endPoint y: 394, distance: 62.5
click at [811, 396] on div "Select... Right Now Future Date Not Available for h/week" at bounding box center [818, 410] width 227 height 28
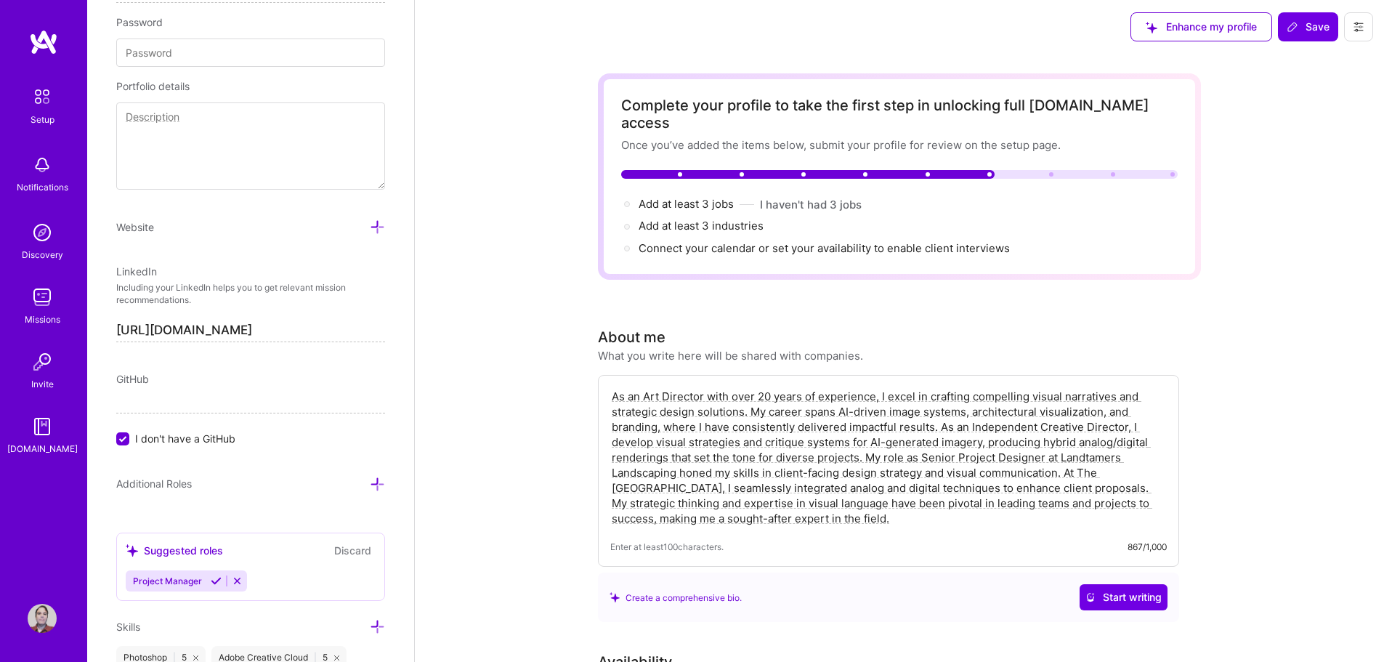
scroll to position [0, 0]
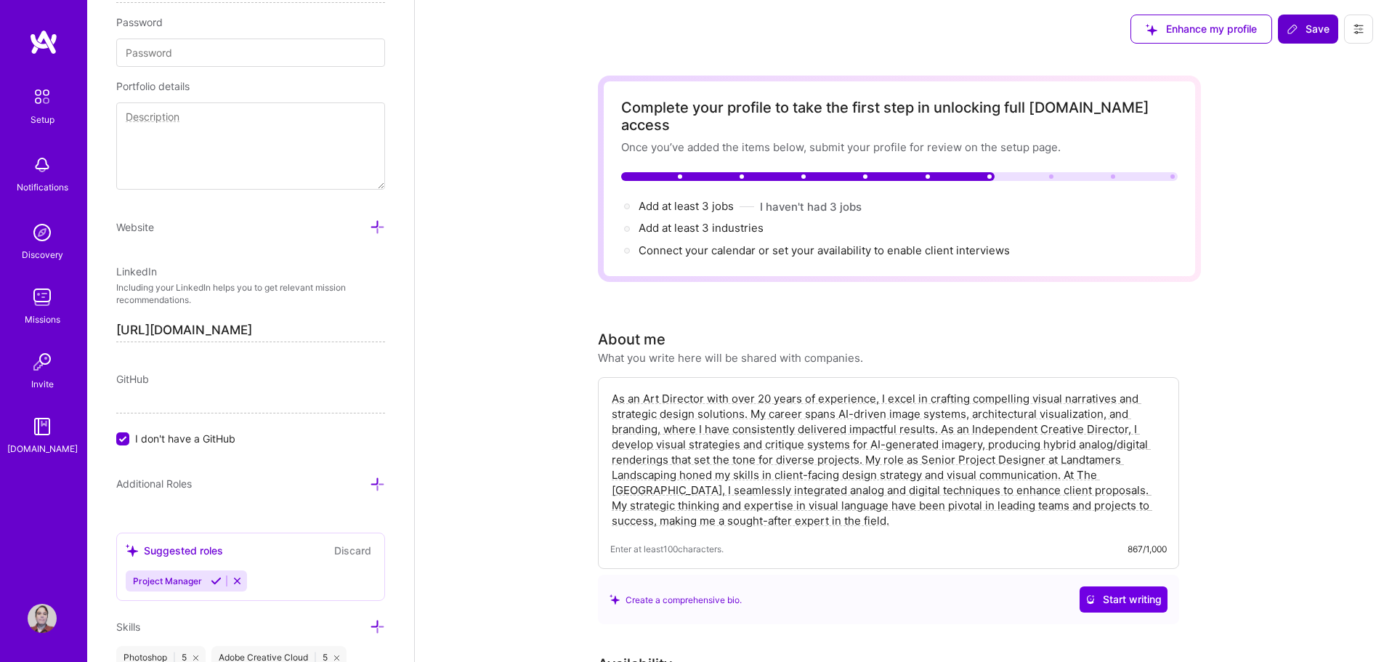
type input "40"
click at [1309, 28] on span "Save" at bounding box center [1307, 29] width 43 height 15
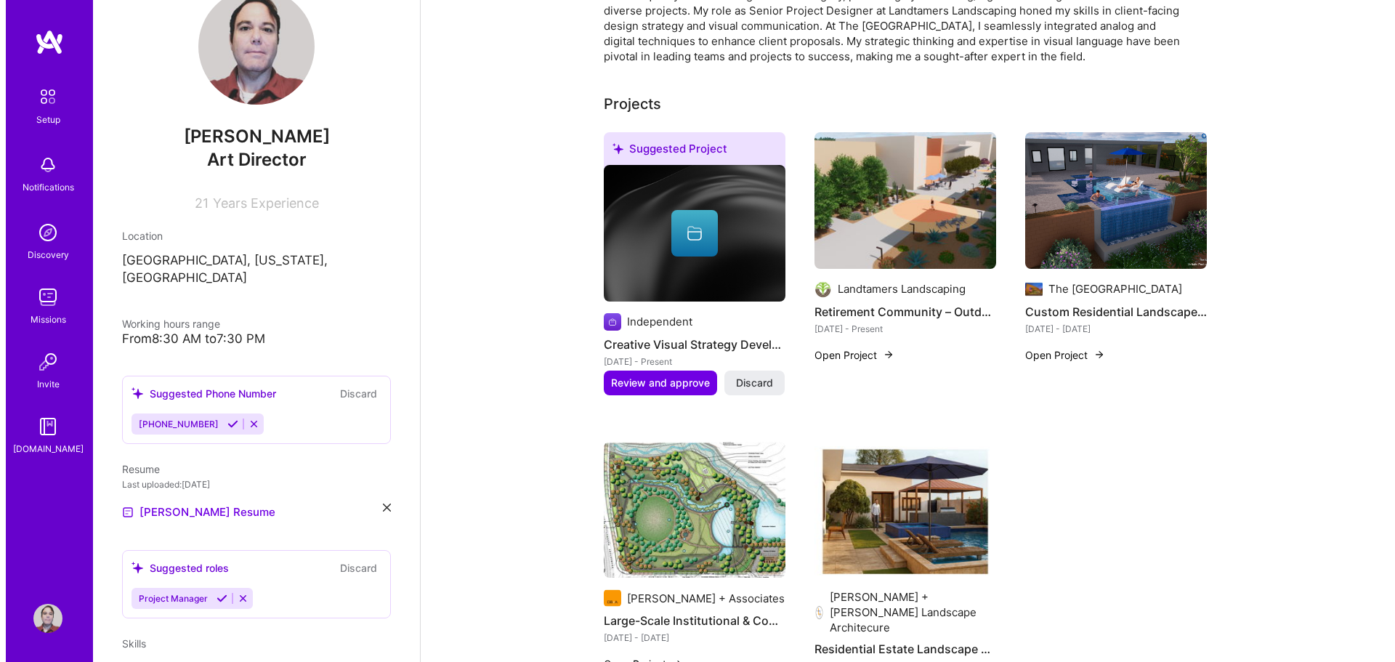
scroll to position [508, 0]
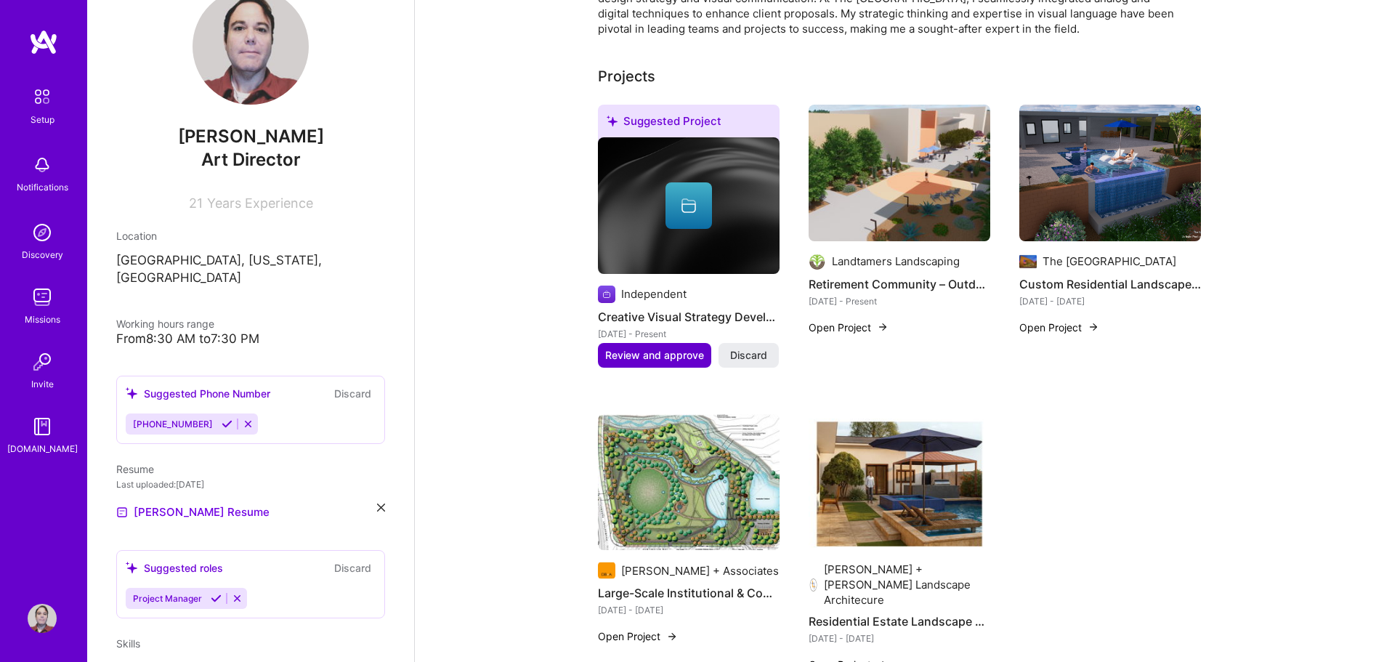
click at [659, 348] on span "Review and approve" at bounding box center [654, 355] width 99 height 15
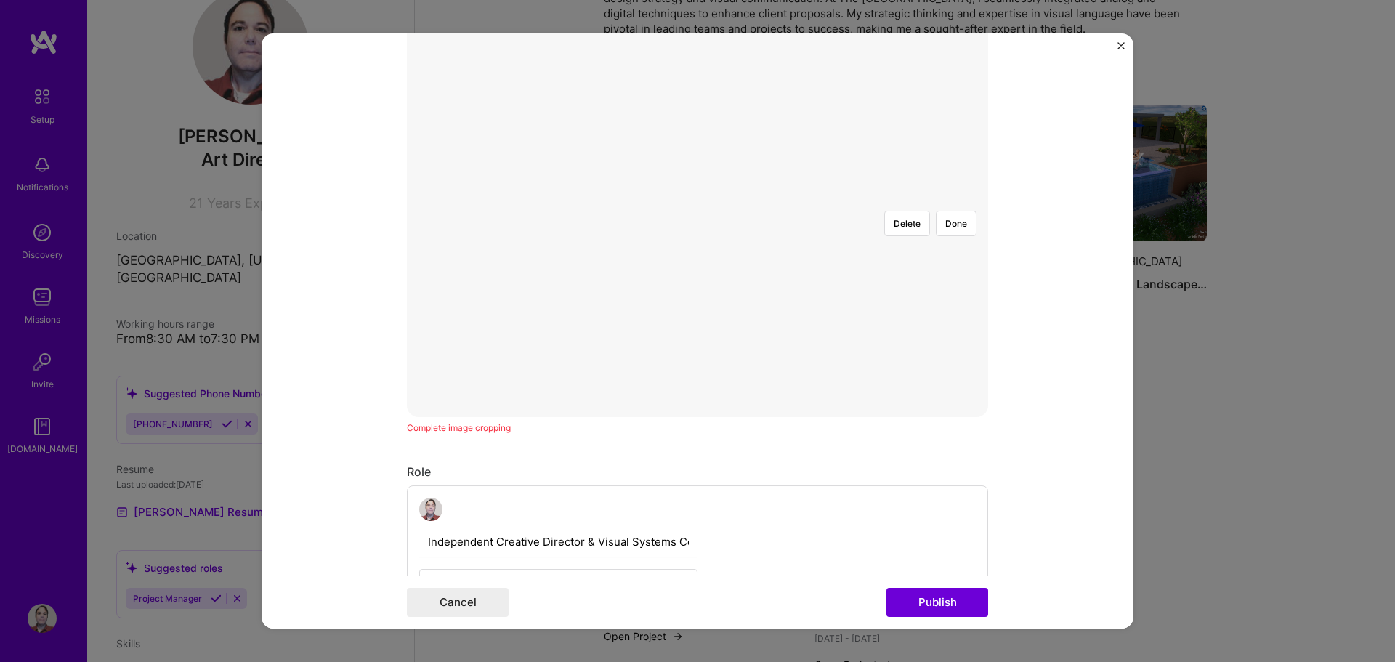
scroll to position [218, 0]
click at [949, 373] on button "Done" at bounding box center [956, 385] width 41 height 25
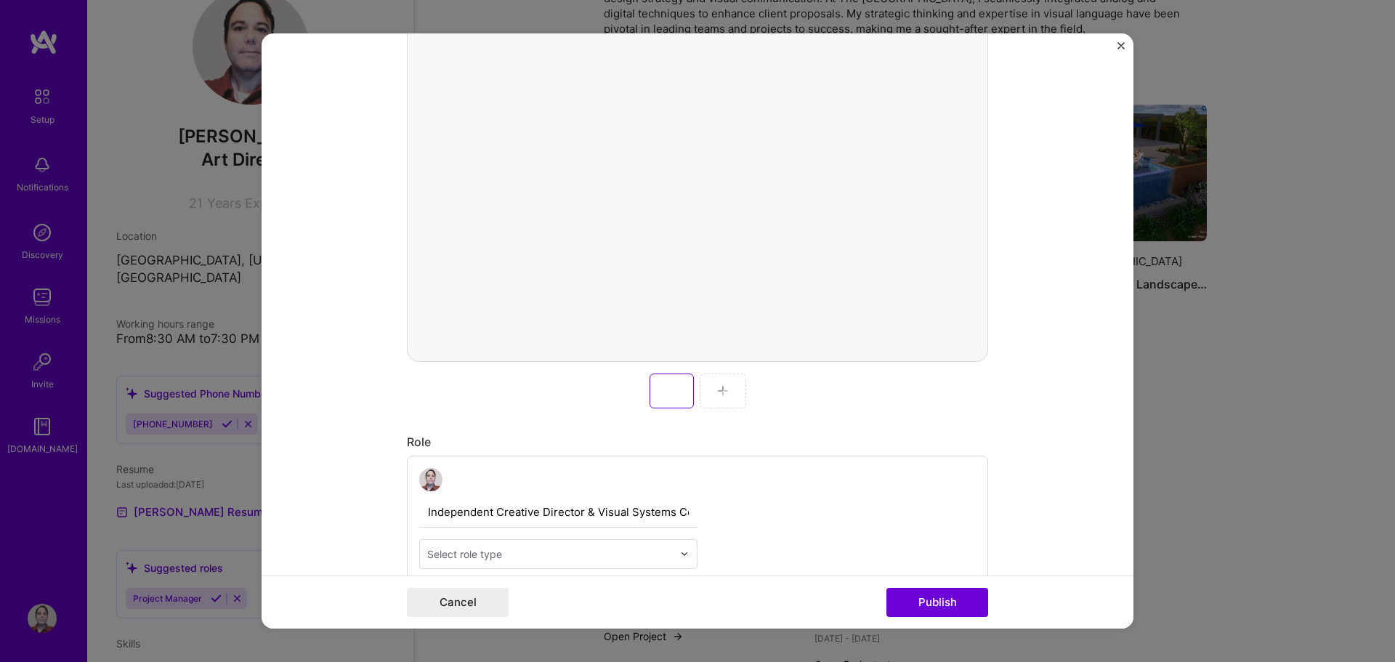
scroll to position [436, 0]
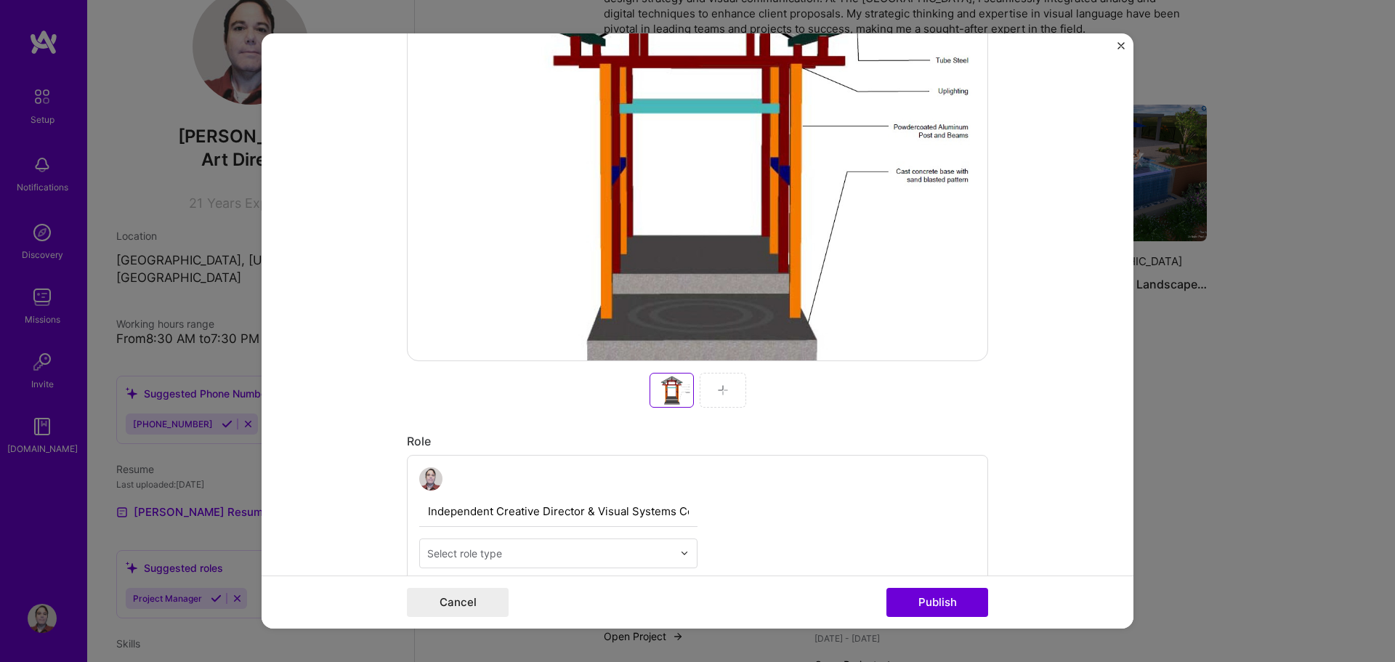
click at [723, 394] on div at bounding box center [722, 390] width 46 height 35
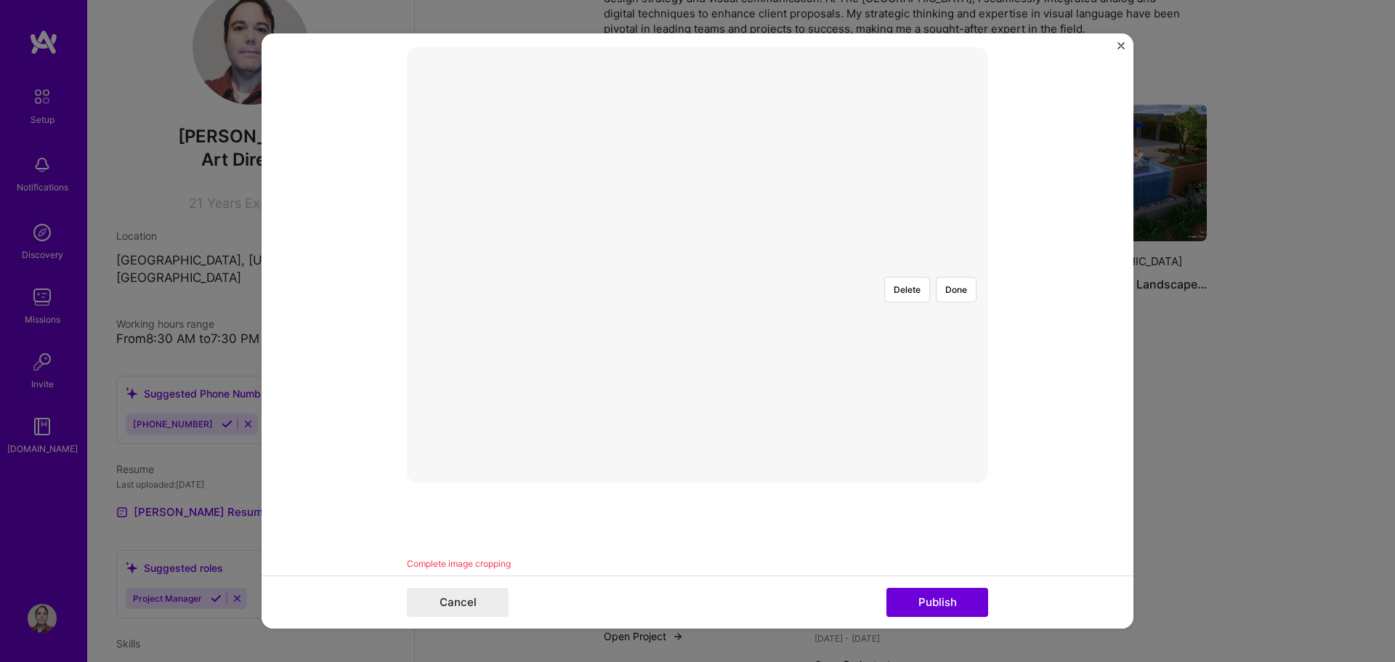
scroll to position [310, 0]
click at [697, 269] on div at bounding box center [979, 480] width 564 height 423
click at [694, 266] on div at bounding box center [694, 266] width 0 height 0
click at [722, 287] on div at bounding box center [991, 489] width 539 height 405
click at [890, 397] on div at bounding box center [951, 459] width 458 height 344
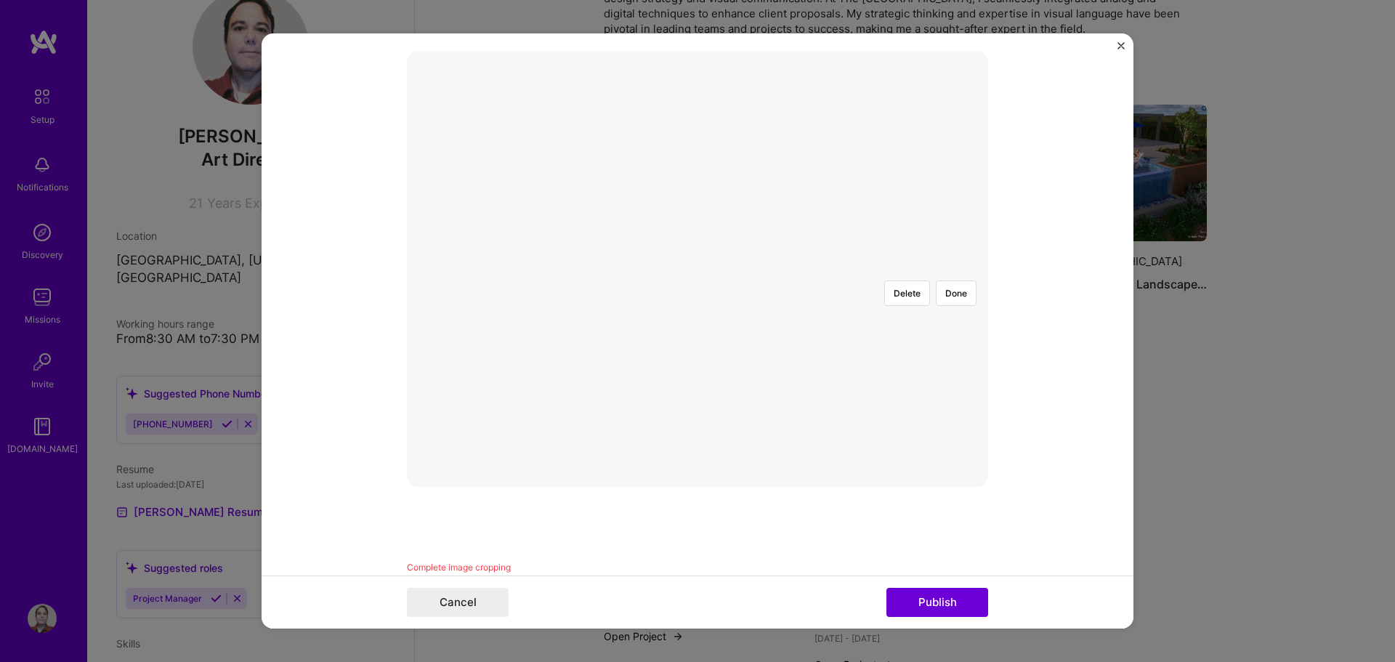
click at [697, 269] on div at bounding box center [697, 269] width 0 height 0
click at [760, 295] on div at bounding box center [984, 463] width 448 height 337
click at [949, 280] on button "Done" at bounding box center [956, 292] width 41 height 25
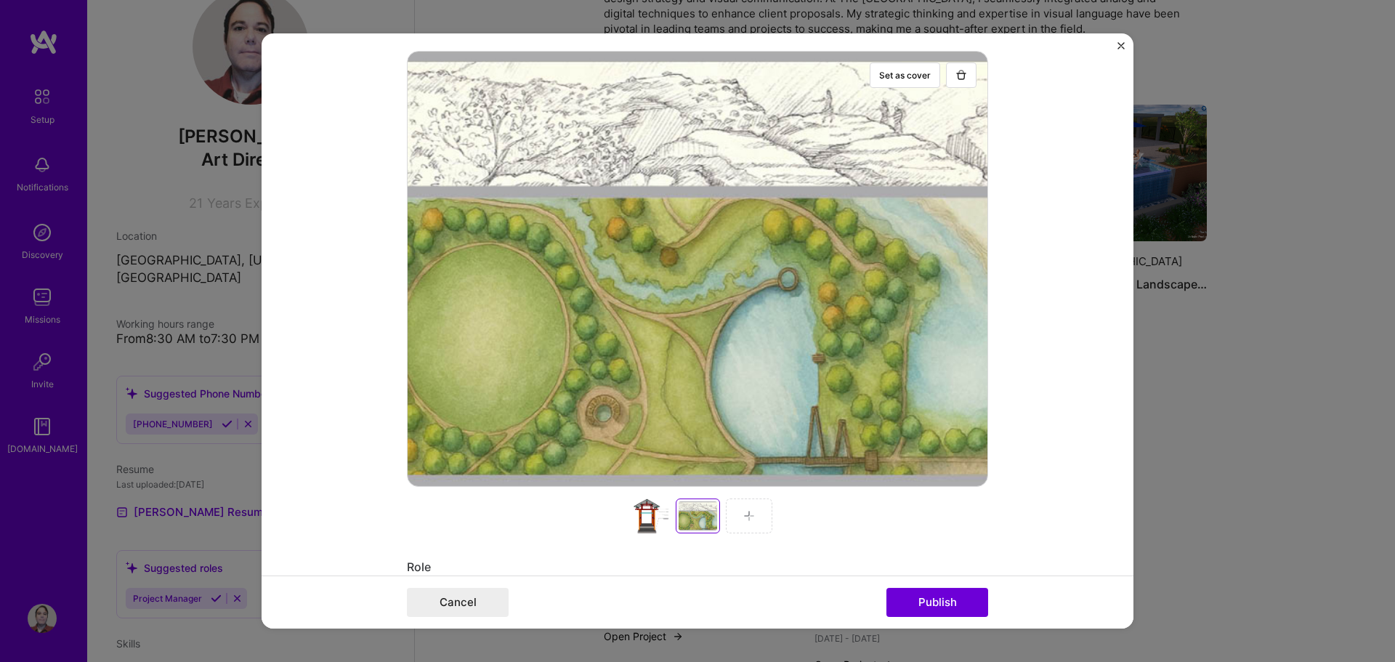
click at [743, 519] on img at bounding box center [749, 516] width 12 height 12
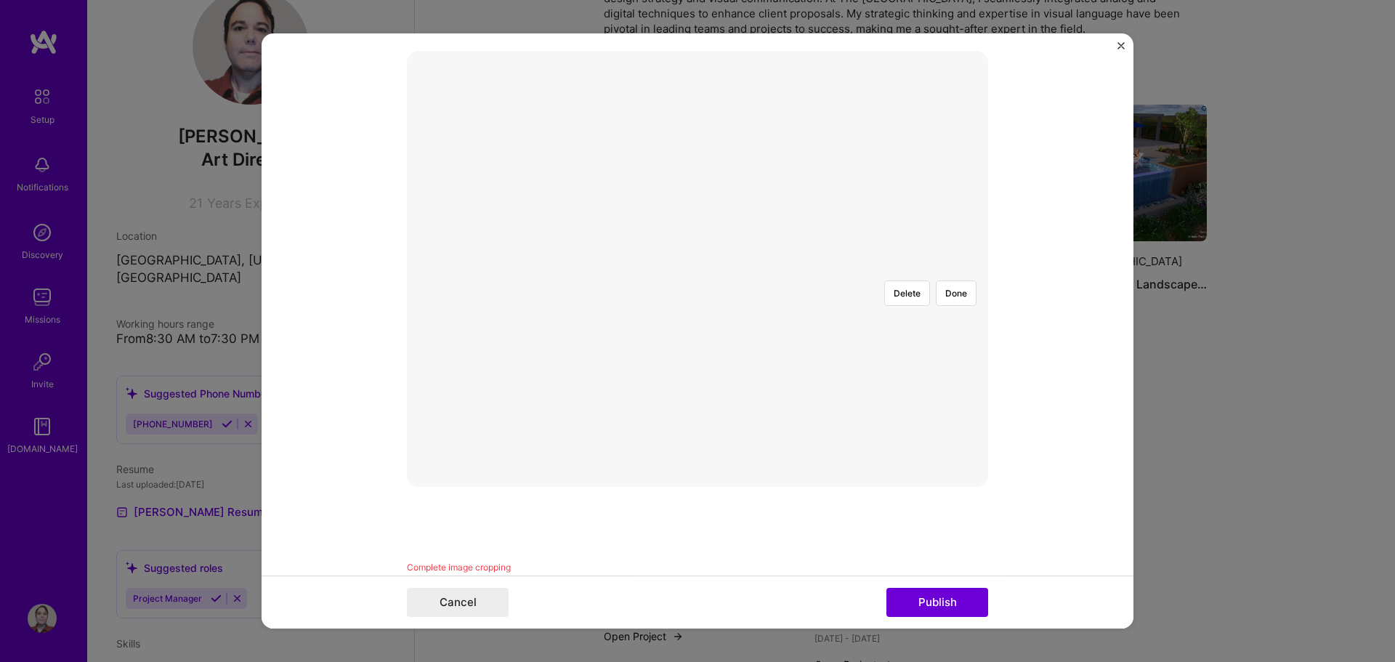
click at [785, 389] on div at bounding box center [963, 477] width 533 height 401
click at [787, 385] on div at bounding box center [963, 475] width 533 height 401
click at [789, 373] on div at bounding box center [963, 469] width 533 height 401
click at [781, 455] on div at bounding box center [963, 476] width 533 height 401
click at [953, 276] on div at bounding box center [963, 476] width 533 height 401
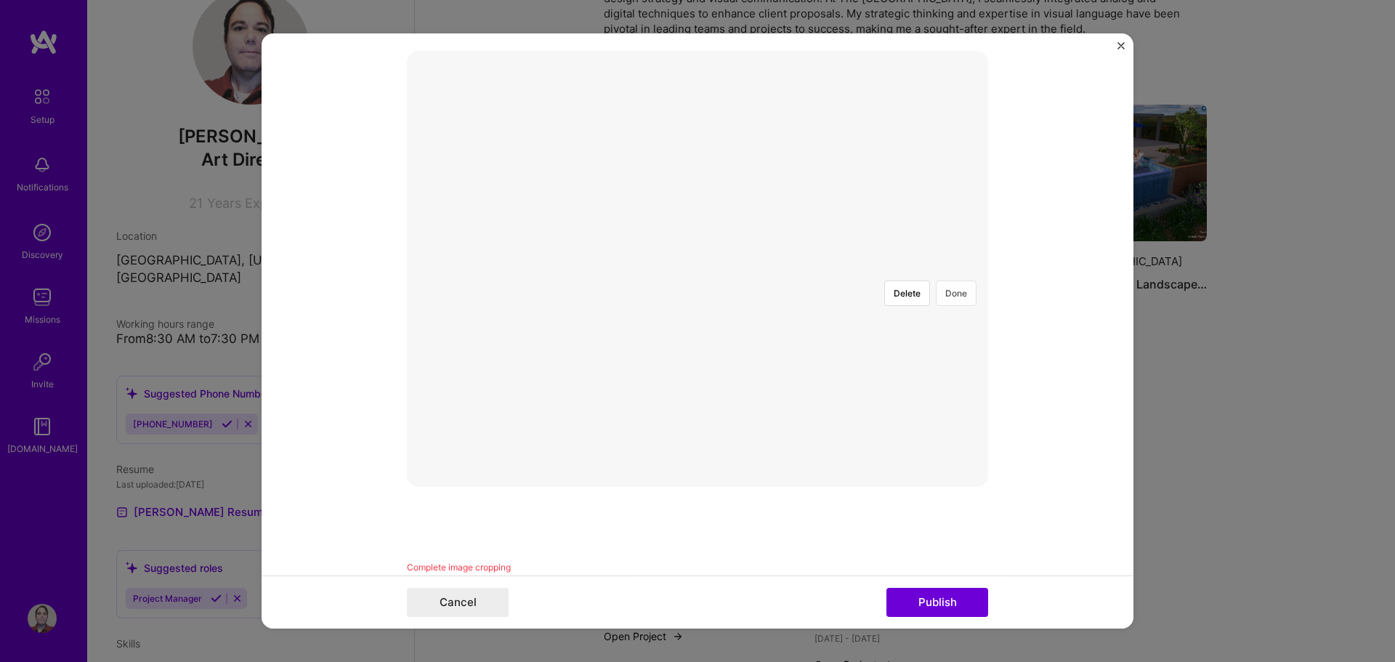
click at [946, 280] on button "Done" at bounding box center [956, 292] width 41 height 25
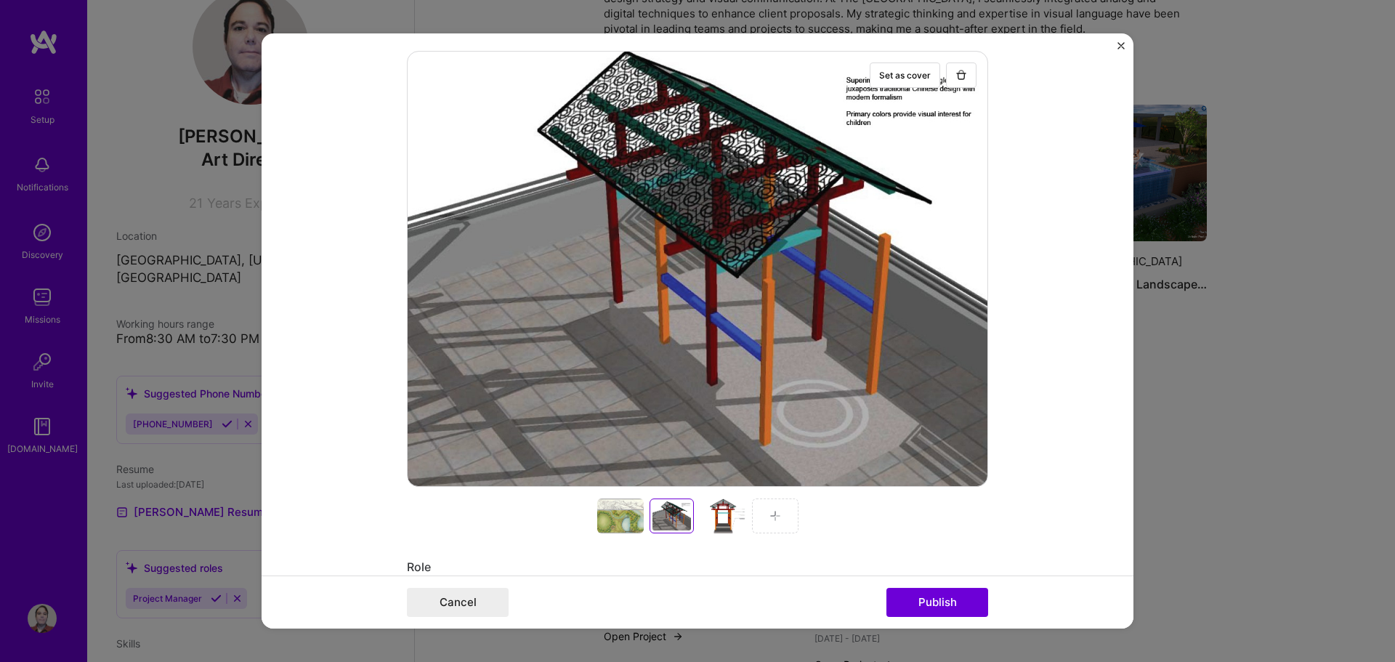
click at [779, 514] on div at bounding box center [775, 515] width 46 height 35
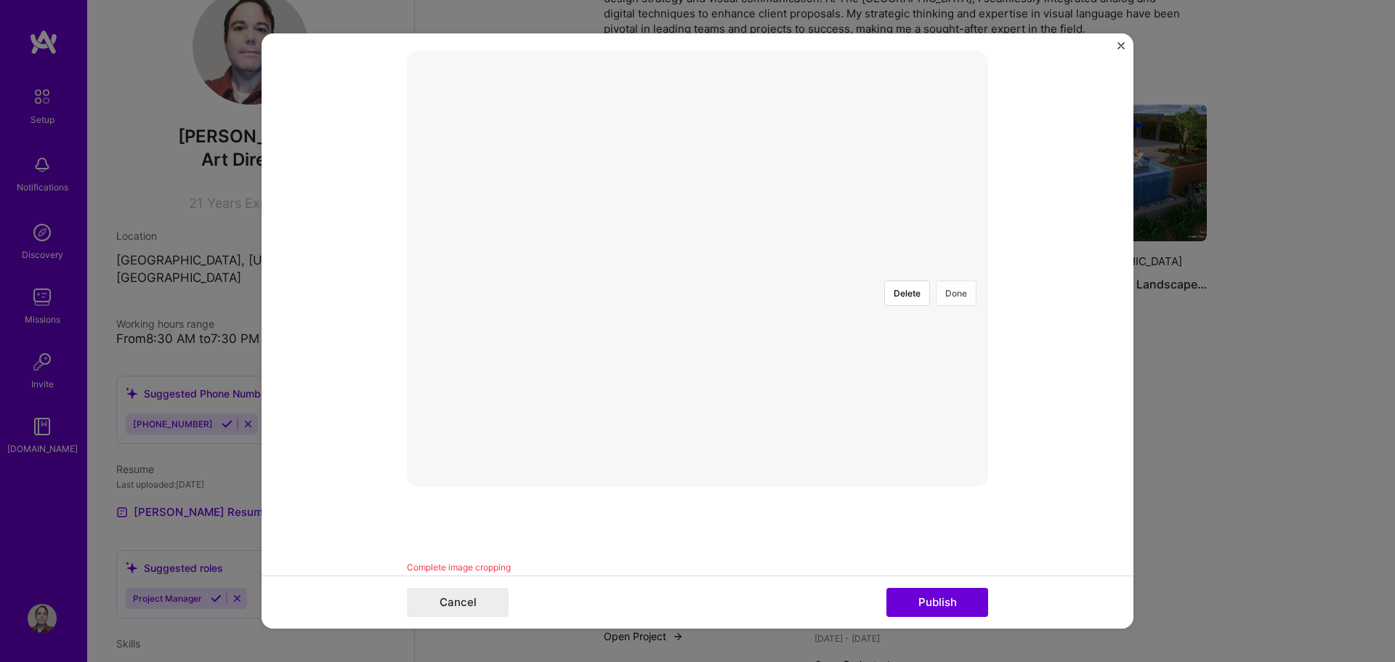
click at [953, 280] on button "Done" at bounding box center [956, 292] width 41 height 25
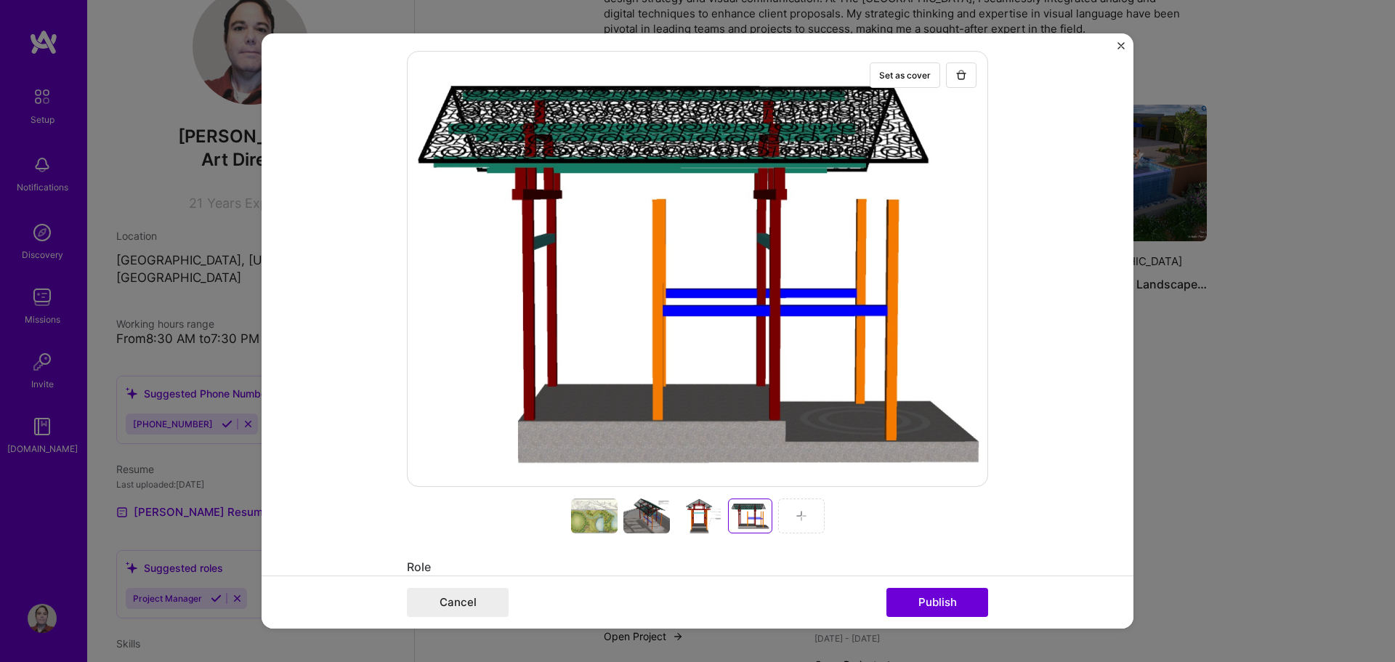
click at [799, 522] on div at bounding box center [801, 515] width 46 height 35
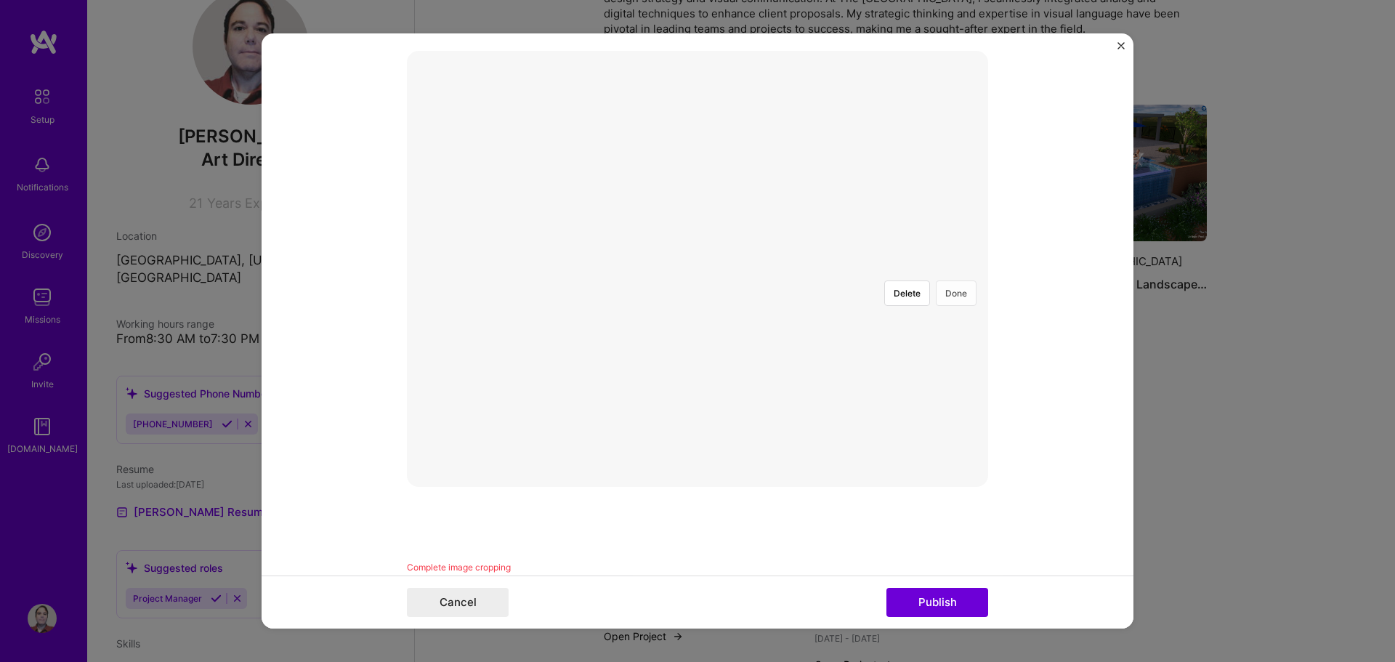
click at [962, 280] on button "Done" at bounding box center [956, 292] width 41 height 25
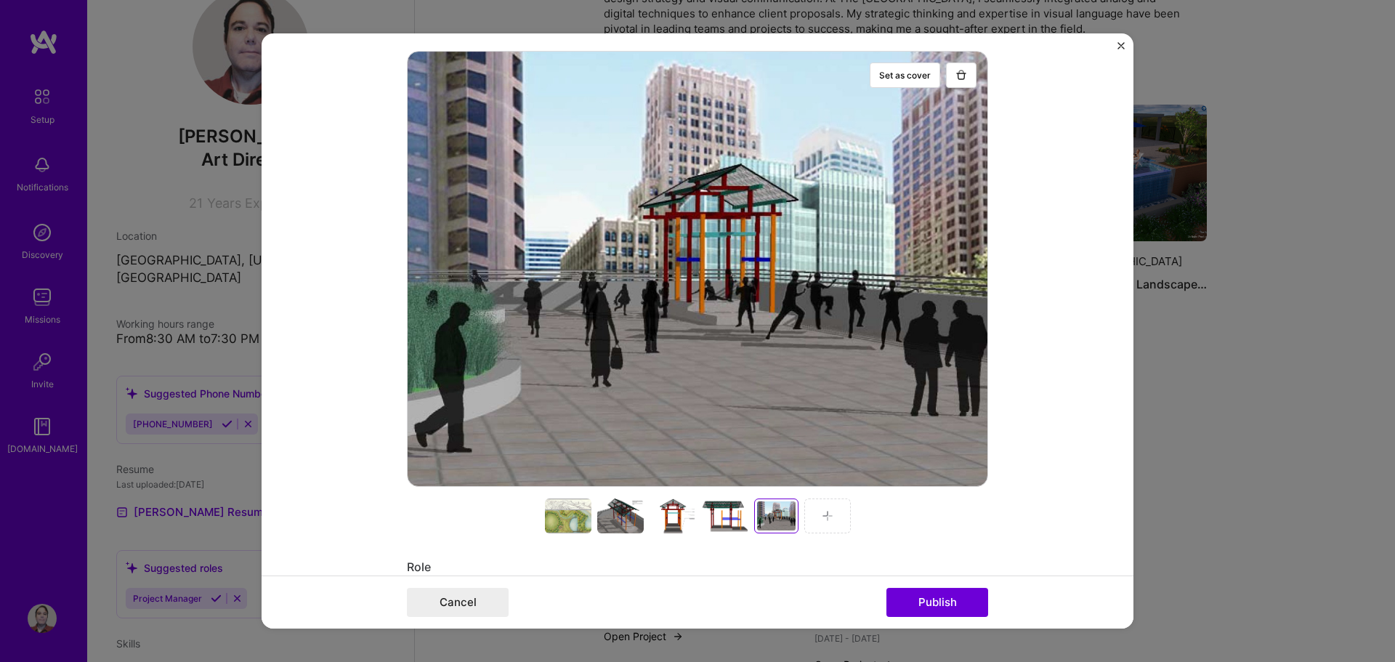
click at [825, 517] on img at bounding box center [827, 516] width 12 height 12
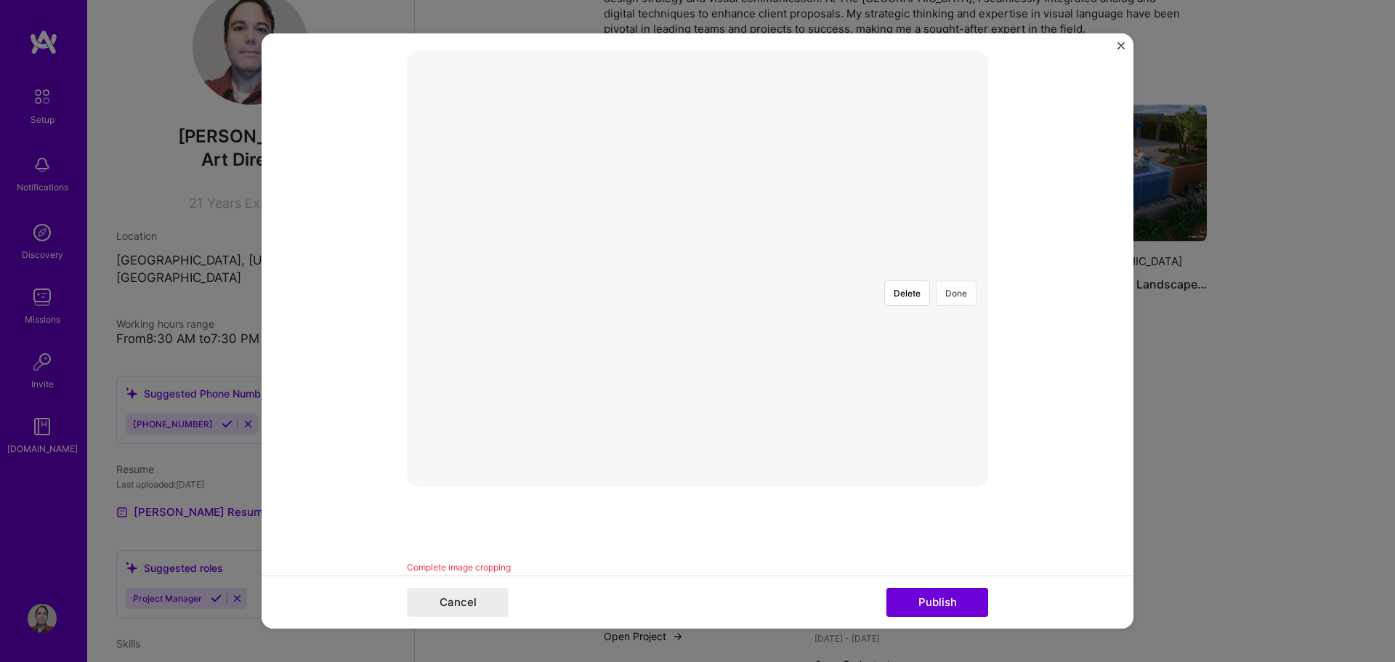
click at [957, 280] on button "Done" at bounding box center [956, 292] width 41 height 25
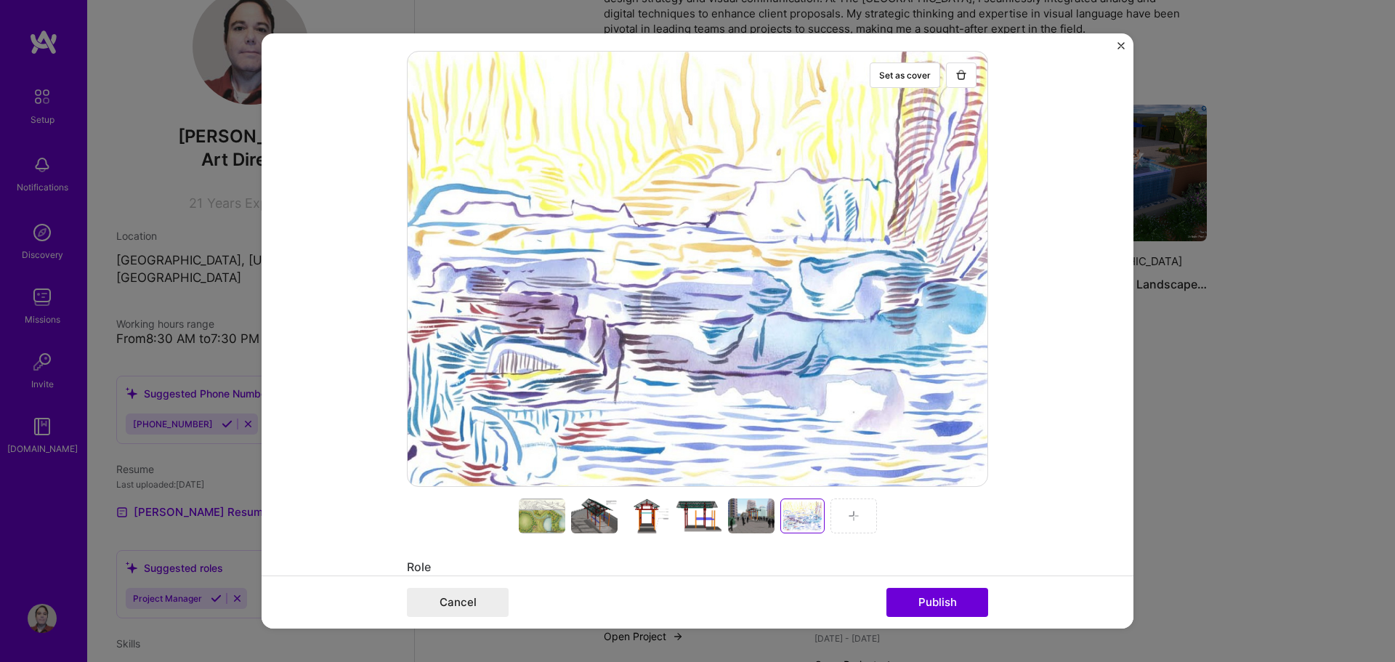
click at [848, 512] on img at bounding box center [854, 516] width 12 height 12
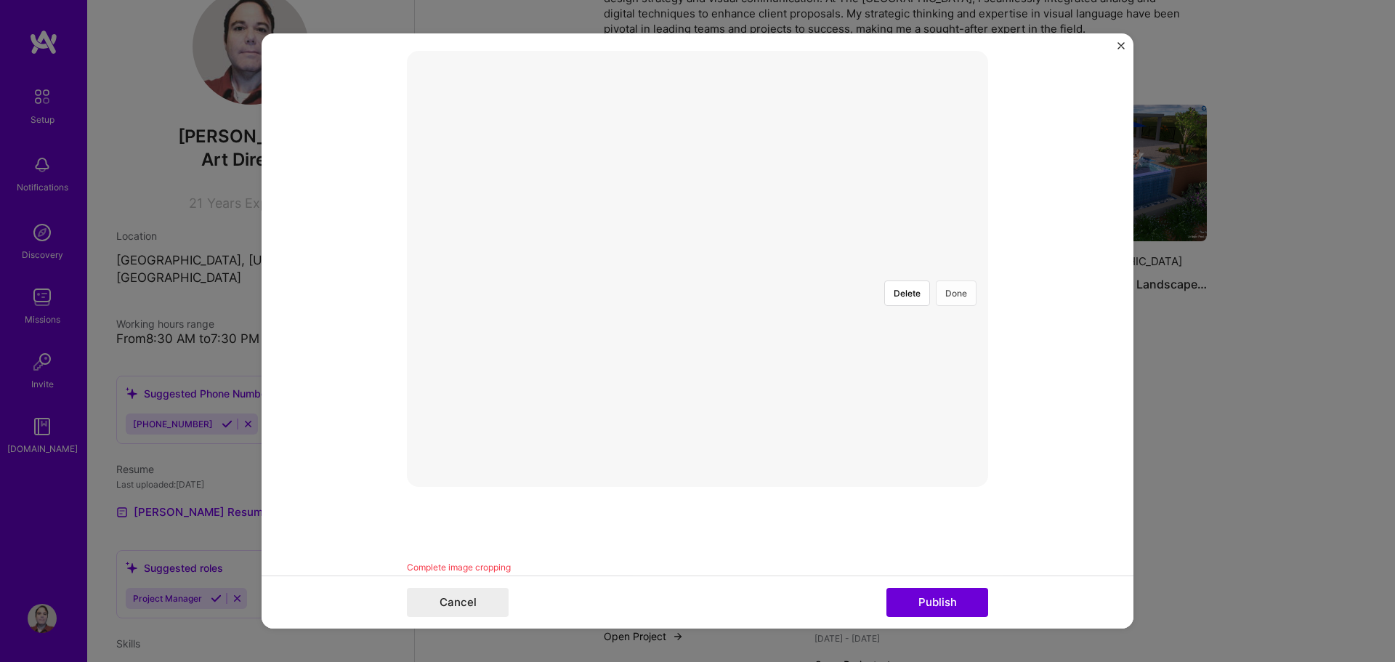
click at [949, 280] on button "Done" at bounding box center [956, 292] width 41 height 25
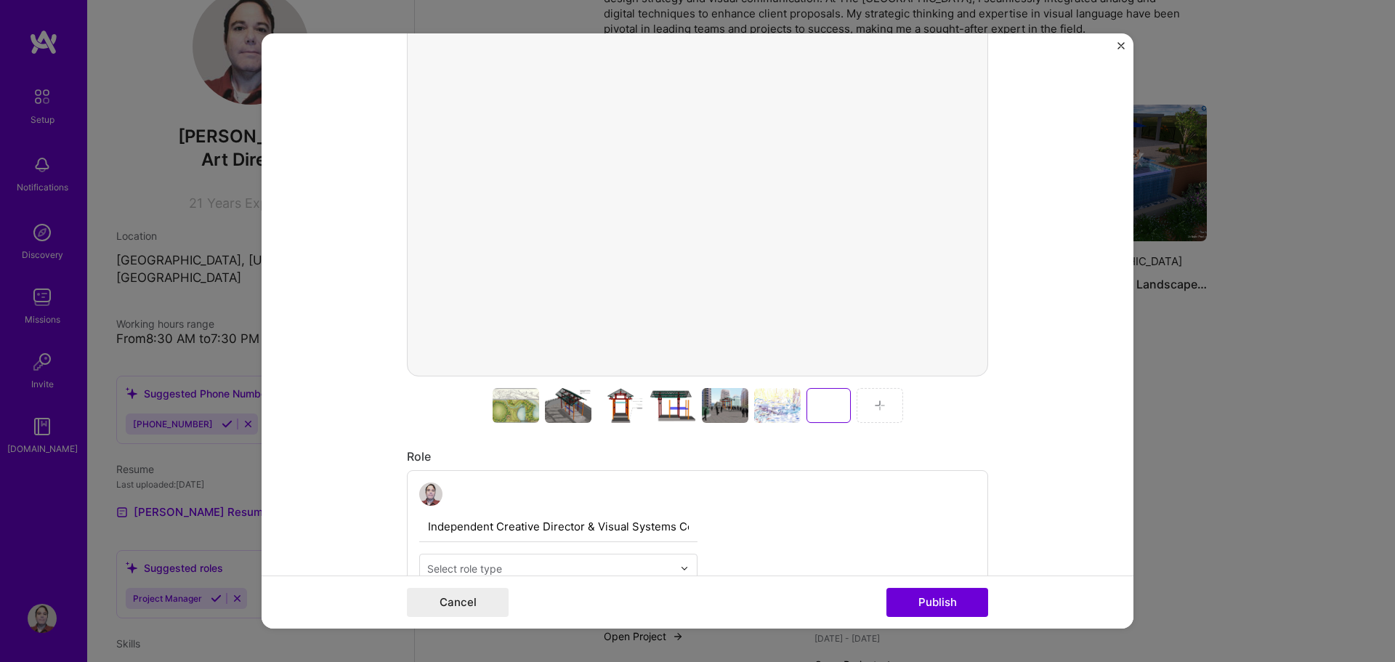
scroll to position [455, 0]
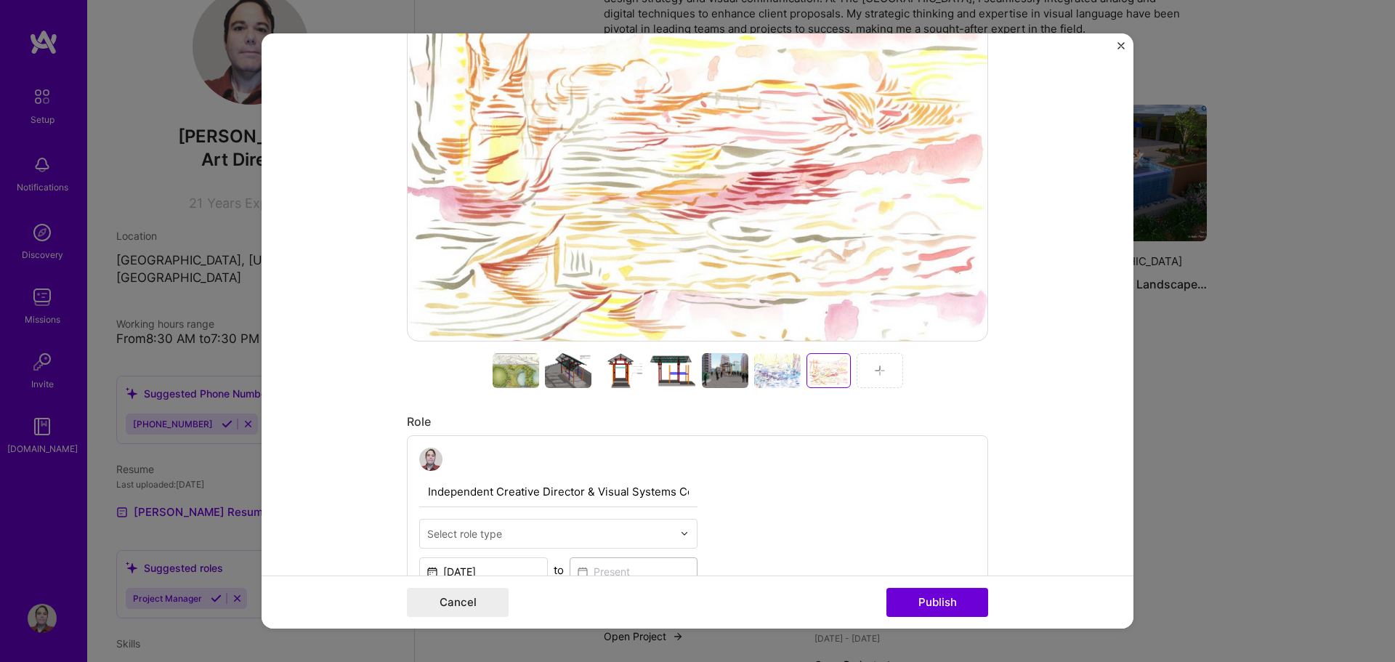
click at [874, 376] on img at bounding box center [880, 371] width 12 height 12
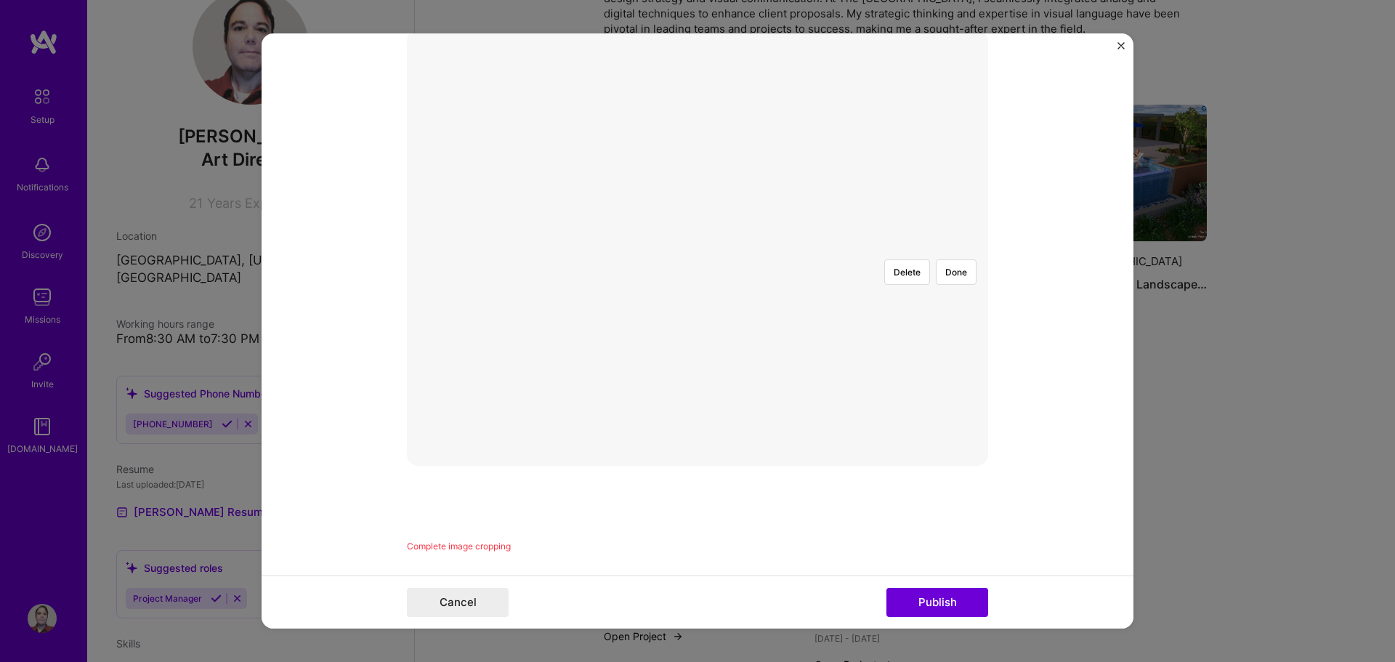
scroll to position [330, 0]
click at [954, 261] on button "Done" at bounding box center [956, 273] width 41 height 25
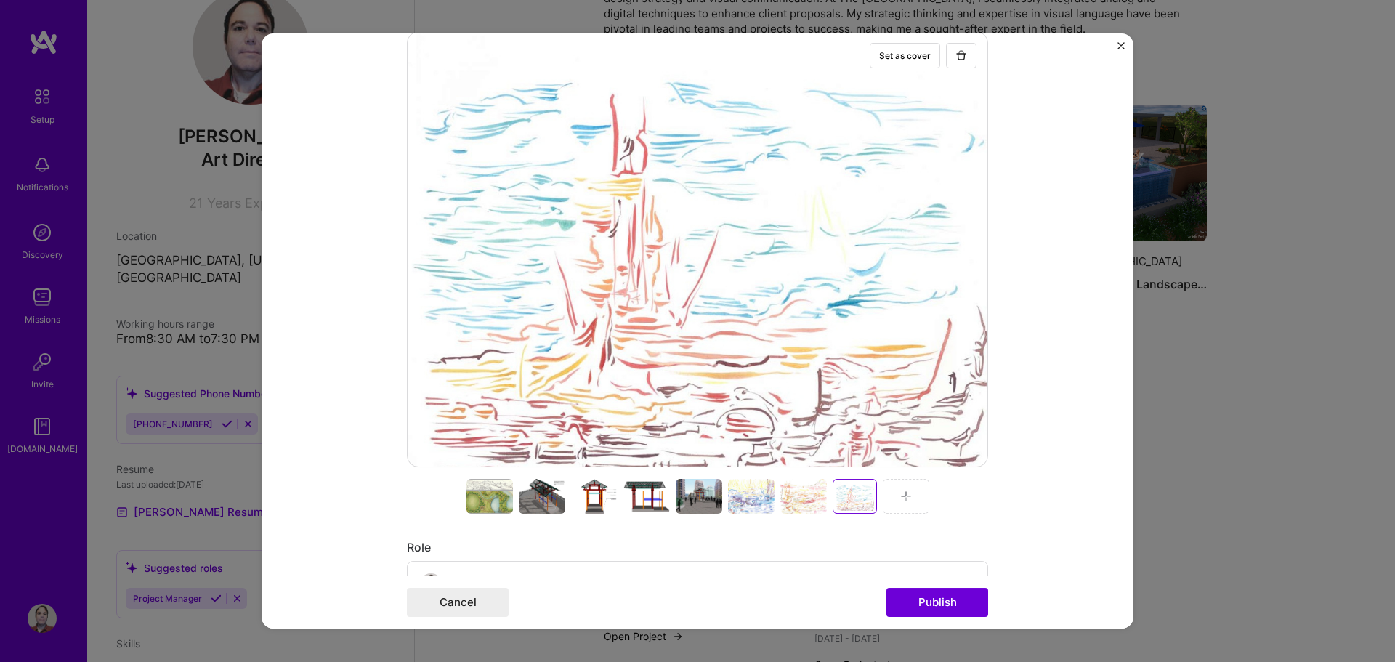
click at [889, 496] on div at bounding box center [906, 496] width 46 height 35
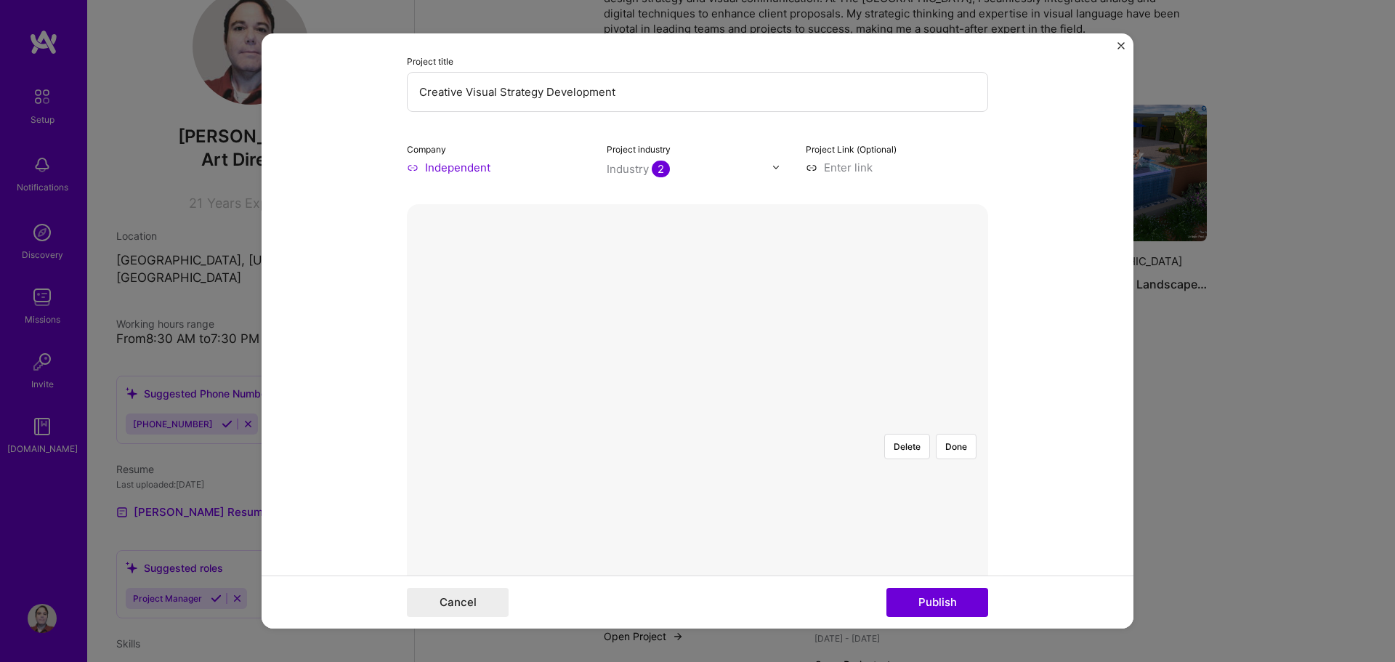
scroll to position [131, 0]
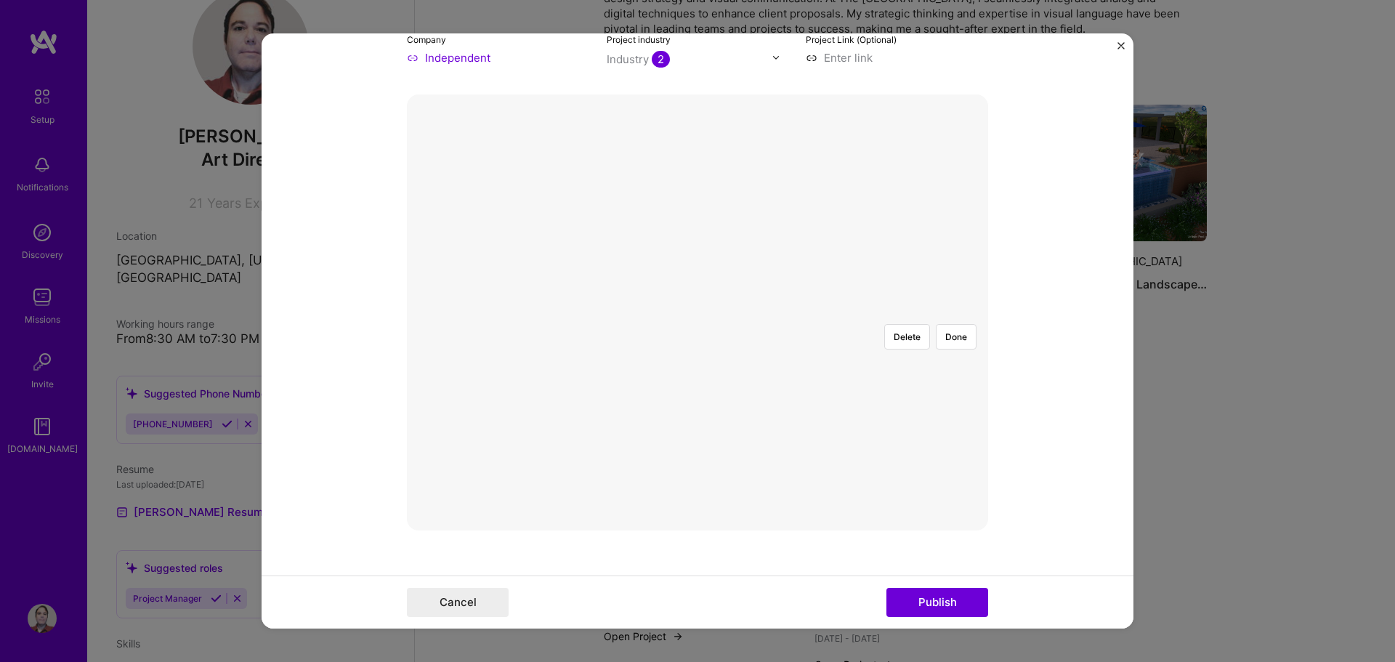
scroll to position [277, 0]
click at [954, 314] on button "Done" at bounding box center [956, 326] width 41 height 25
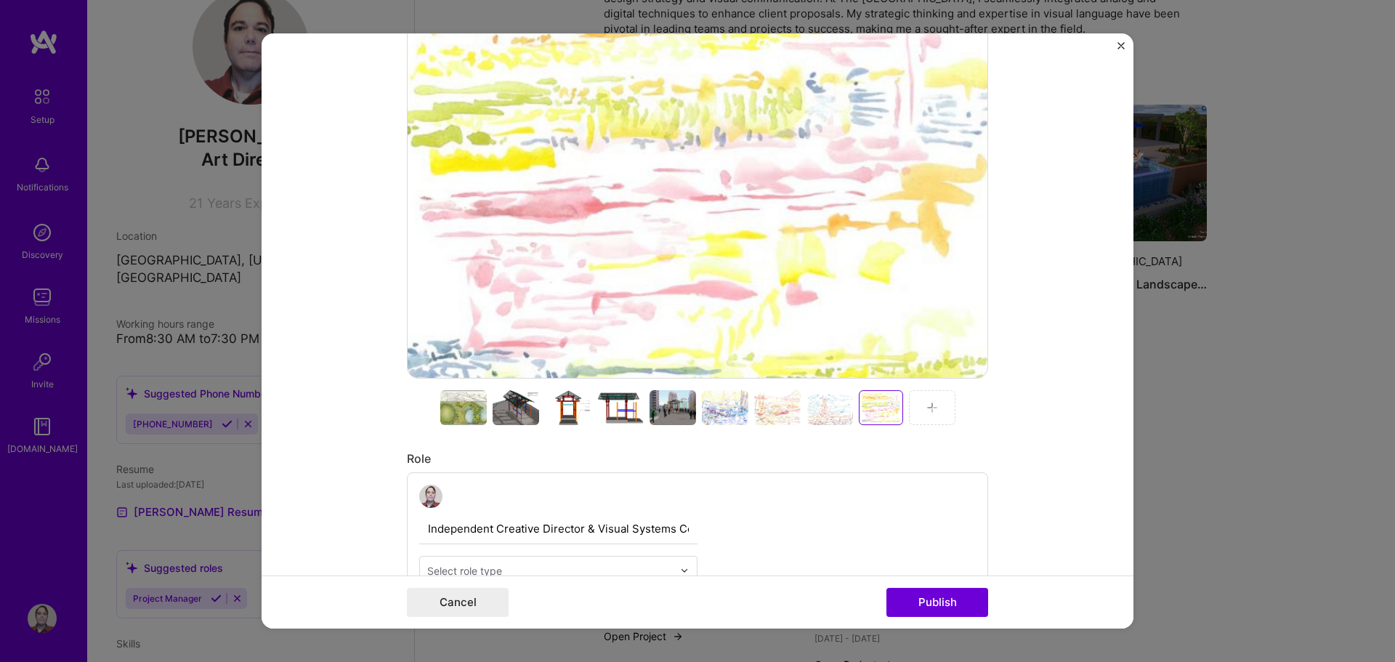
scroll to position [422, 0]
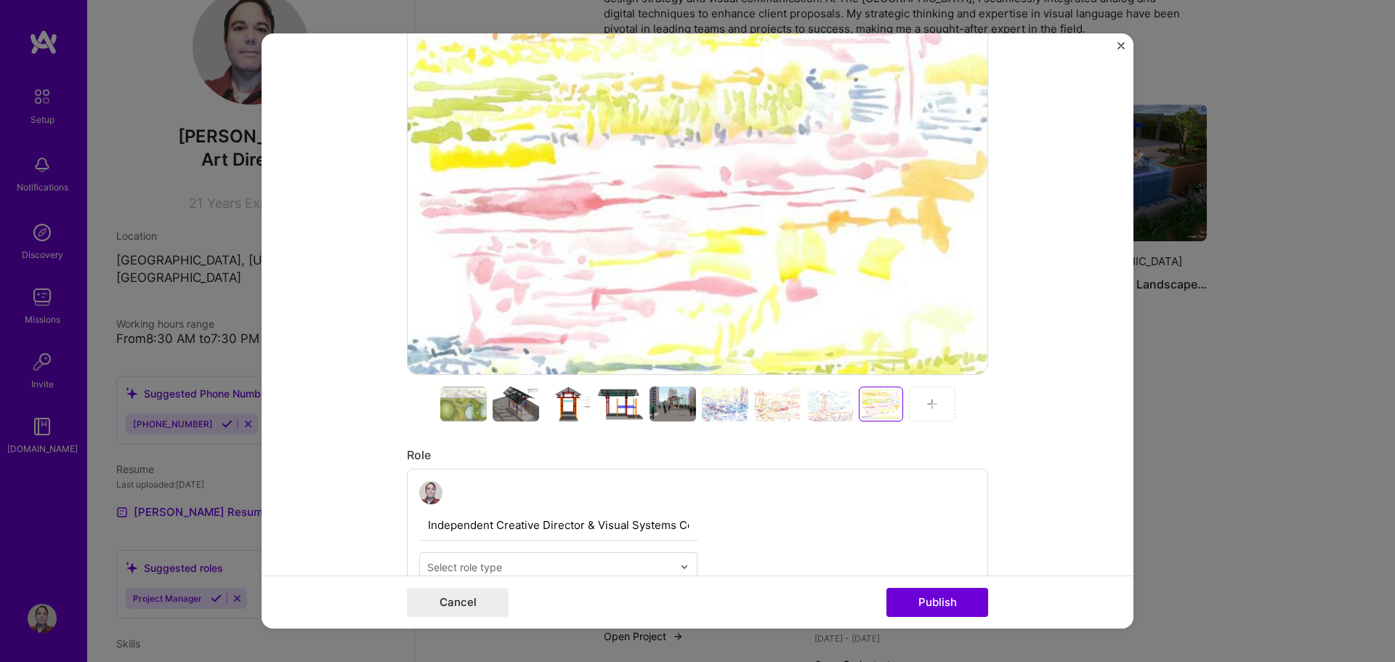
click at [926, 399] on img at bounding box center [932, 404] width 12 height 12
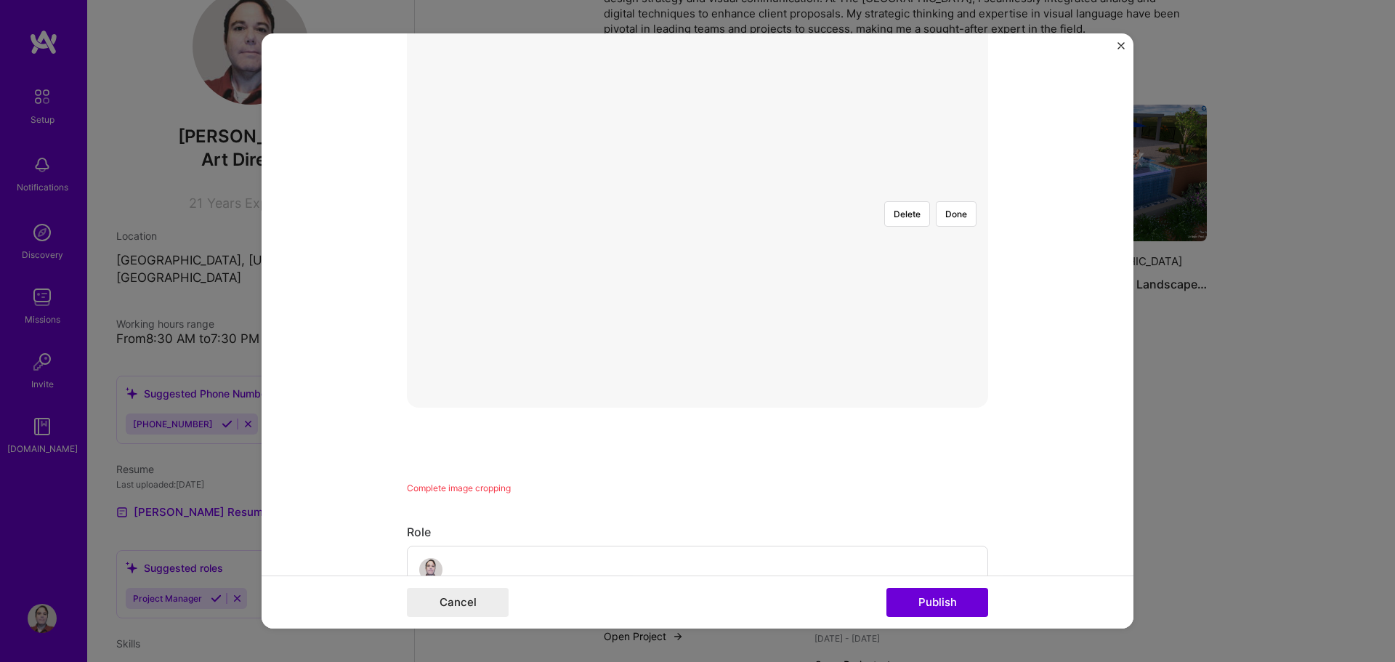
scroll to position [296, 0]
click at [735, 382] on div at bounding box center [992, 476] width 515 height 387
click at [945, 294] on button "Done" at bounding box center [956, 306] width 41 height 25
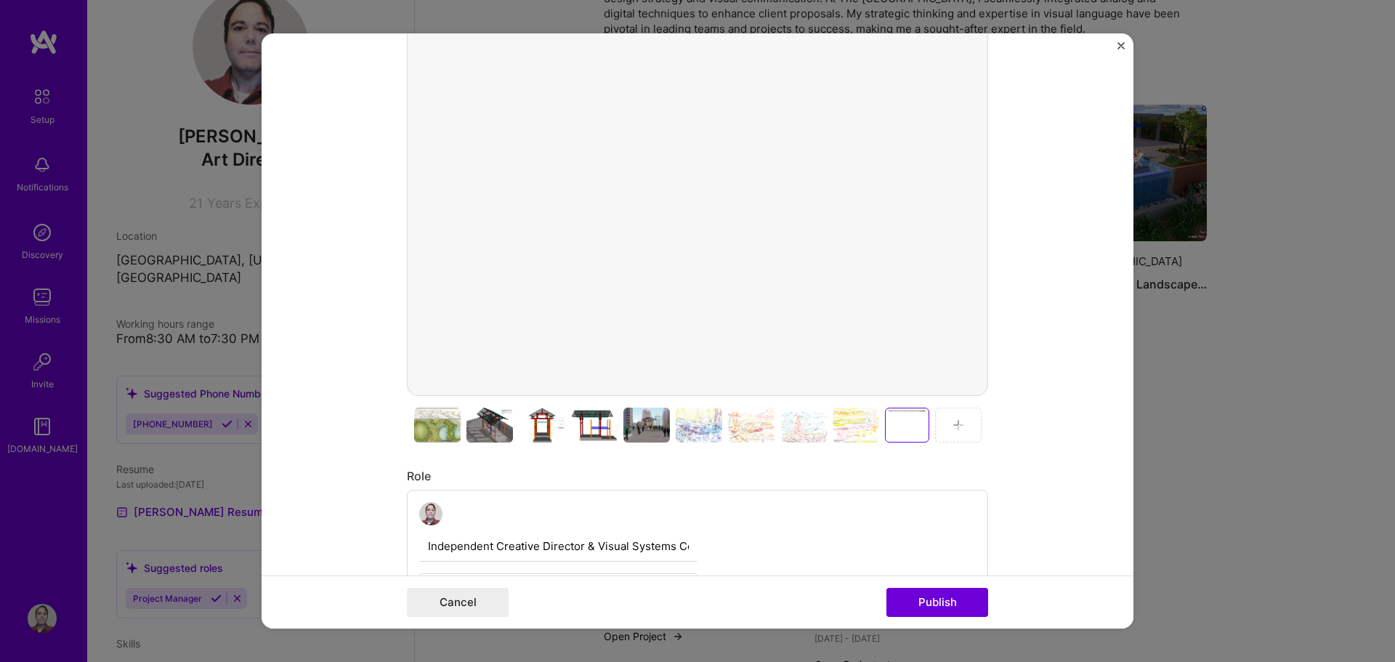
scroll to position [369, 0]
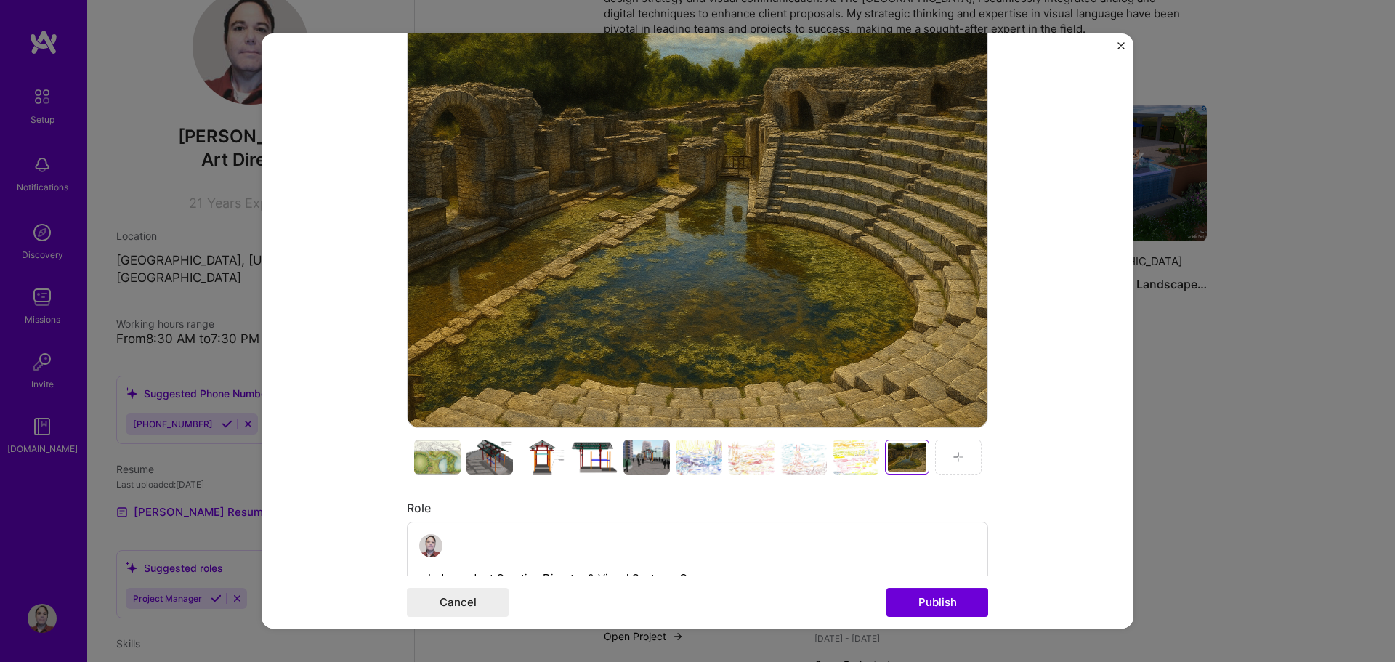
click at [427, 467] on div at bounding box center [437, 456] width 46 height 35
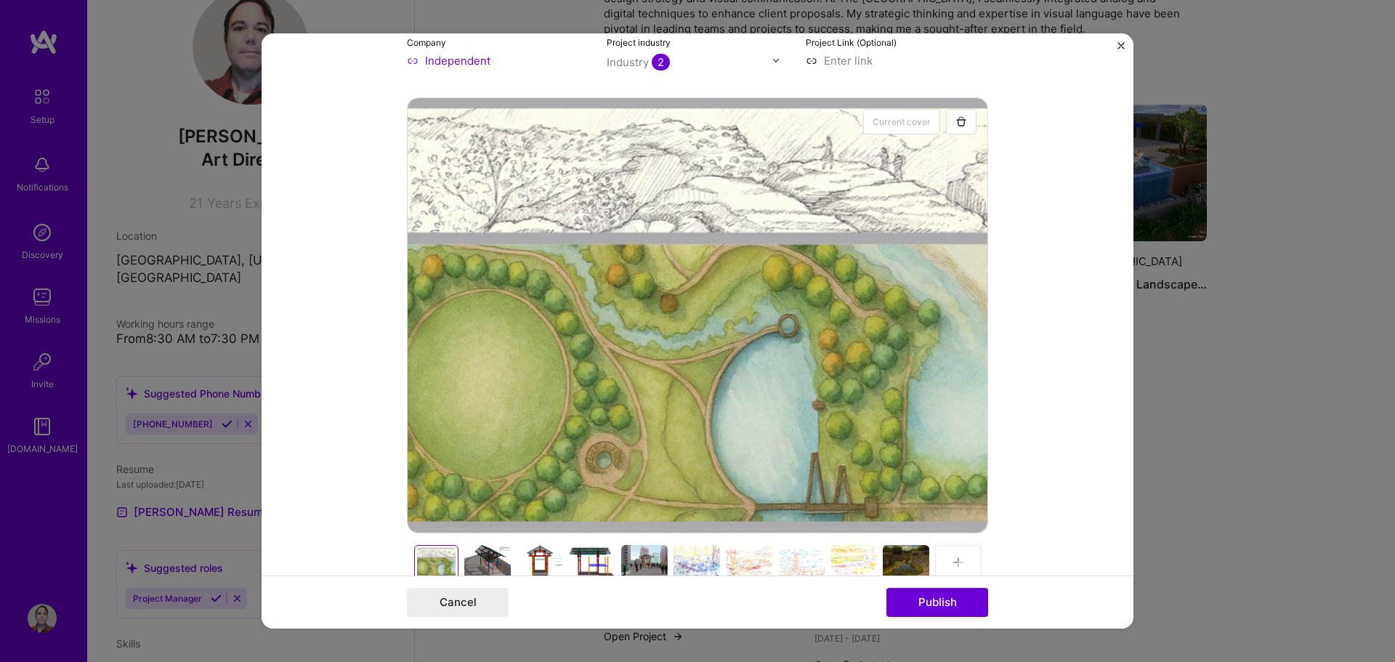
scroll to position [296, 0]
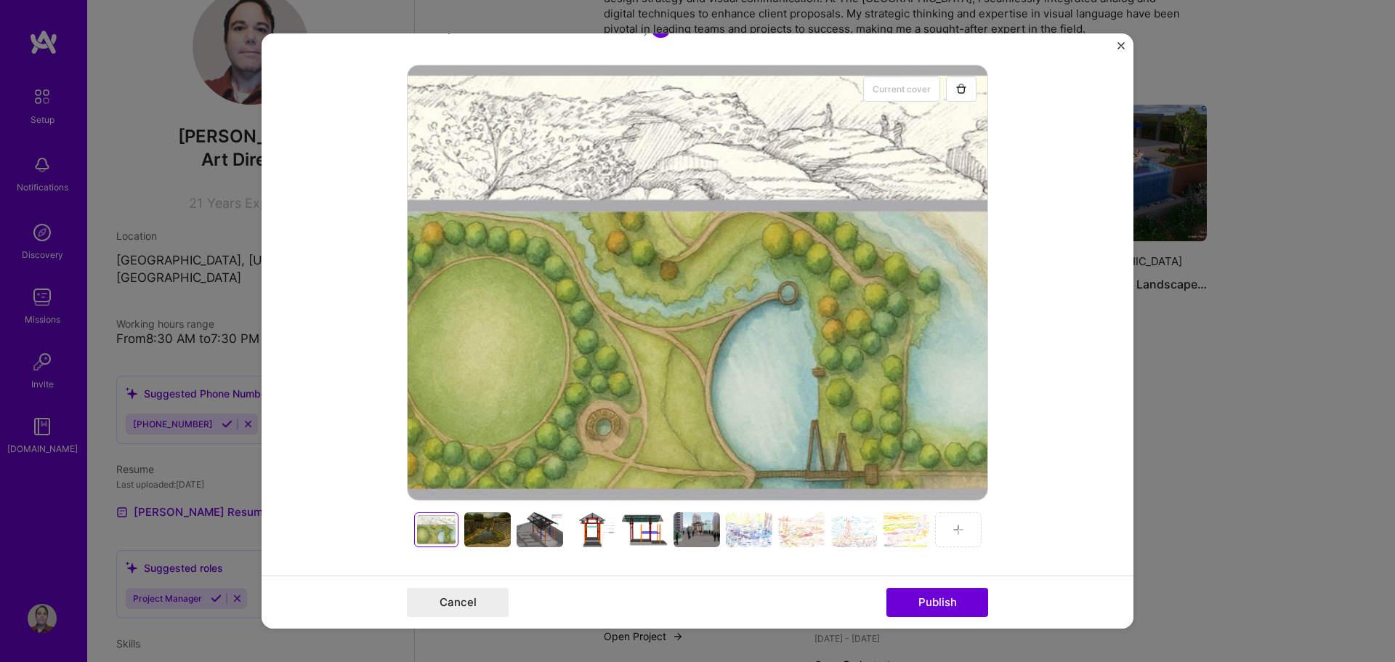
click at [429, 532] on div at bounding box center [436, 529] width 38 height 29
click at [473, 532] on div at bounding box center [487, 529] width 46 height 35
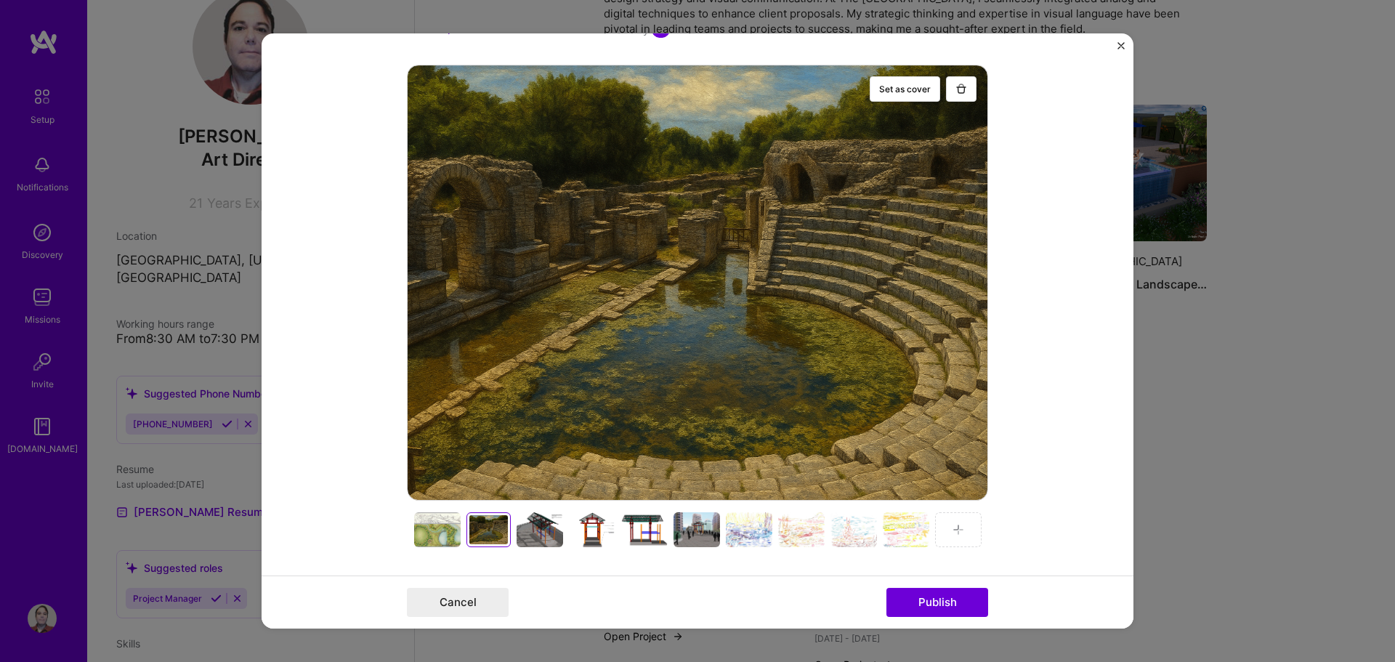
click at [538, 532] on div at bounding box center [539, 529] width 46 height 35
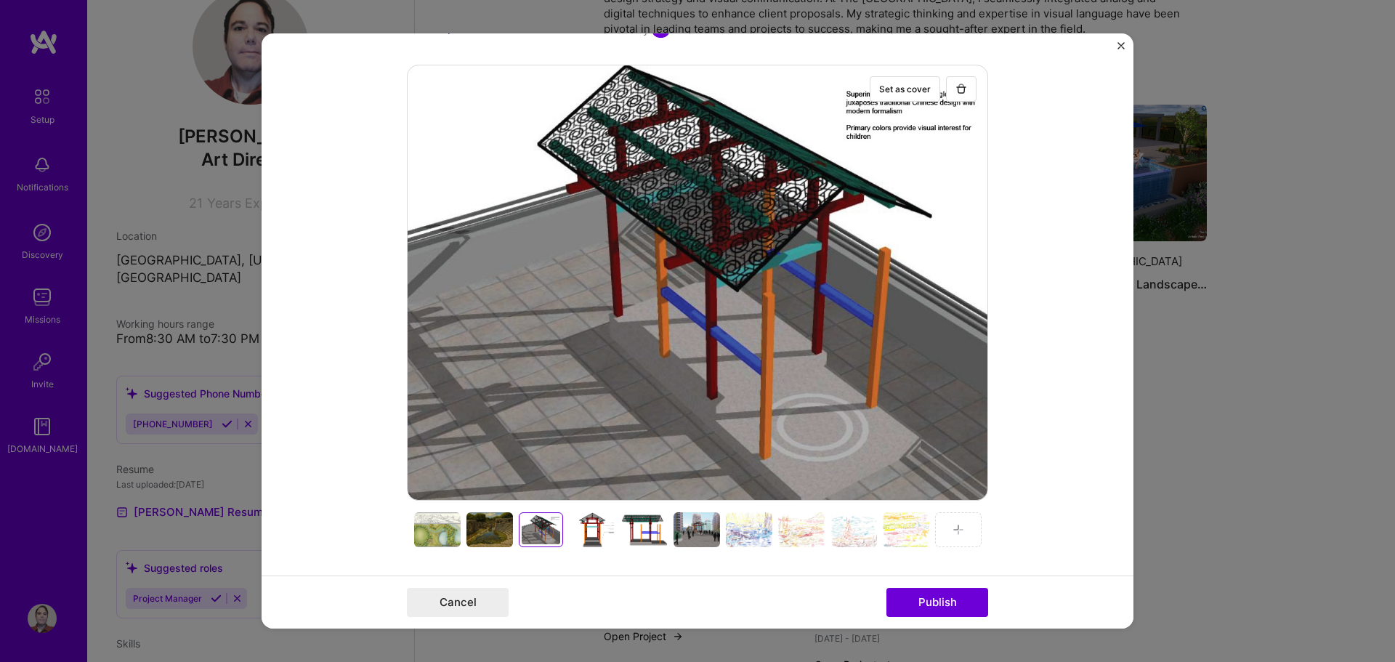
click at [575, 533] on div at bounding box center [592, 529] width 46 height 35
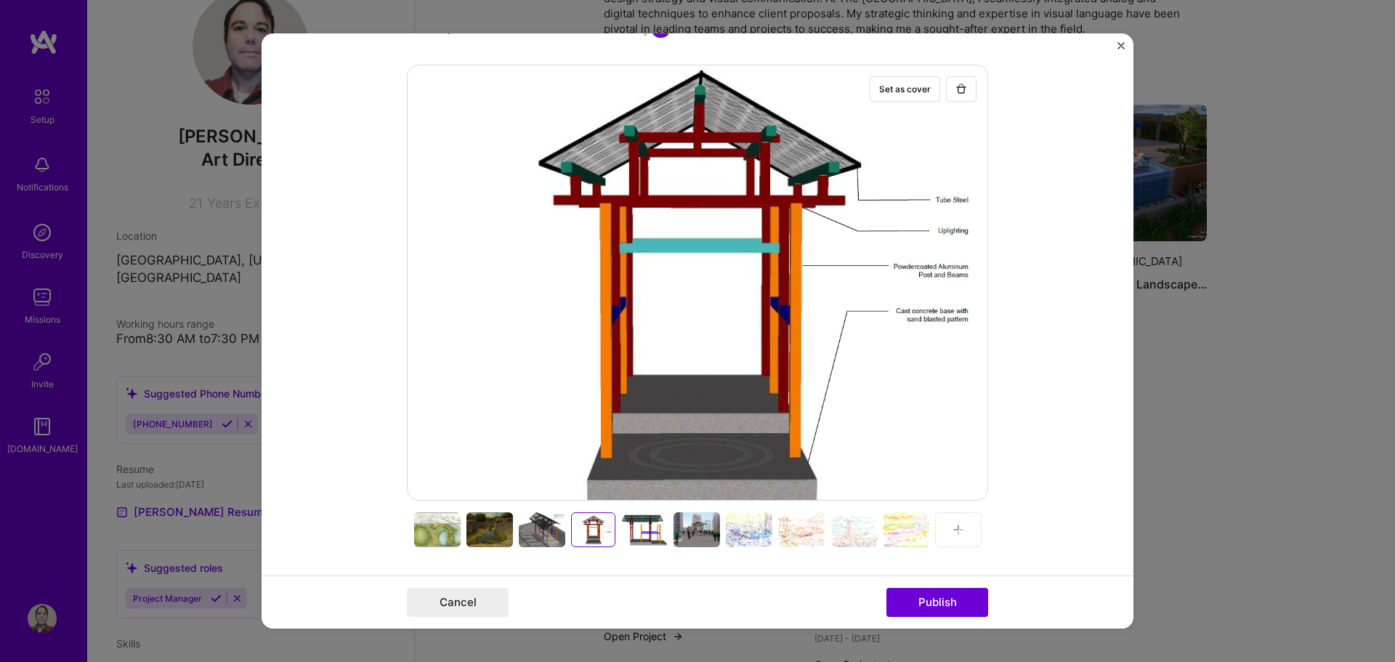
click at [638, 526] on div at bounding box center [644, 529] width 46 height 35
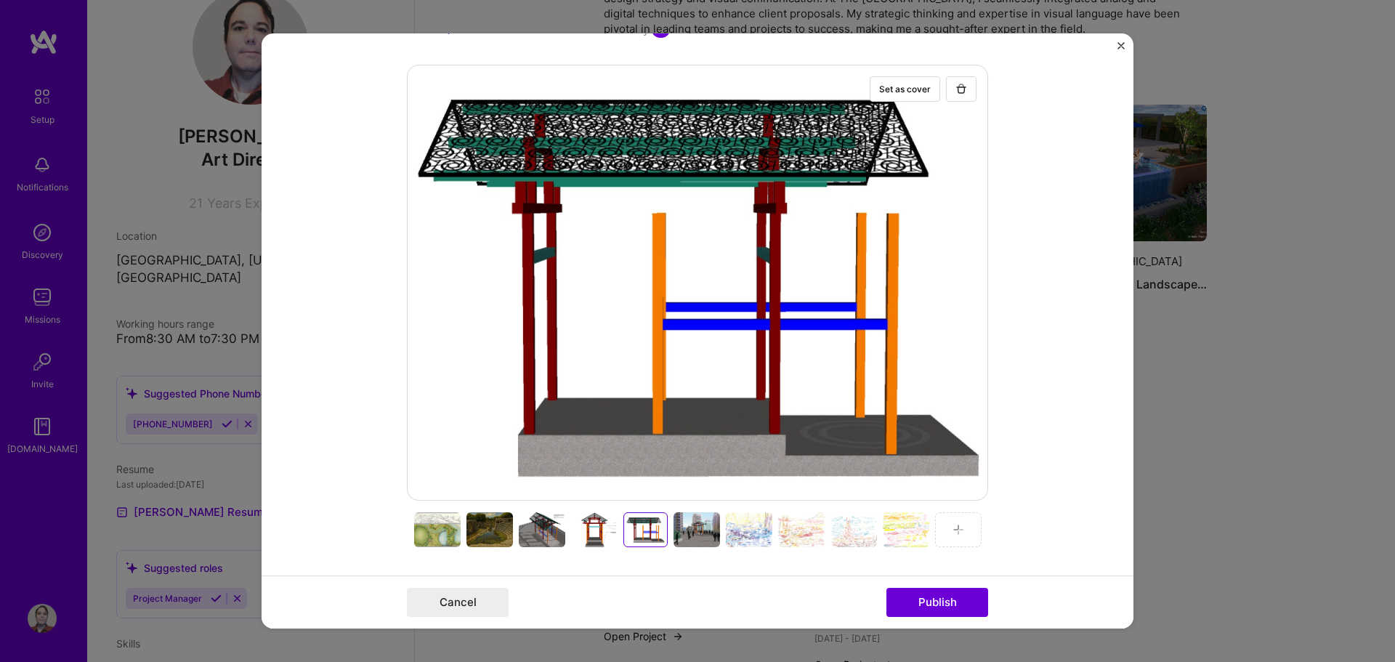
click at [590, 532] on div at bounding box center [594, 529] width 46 height 35
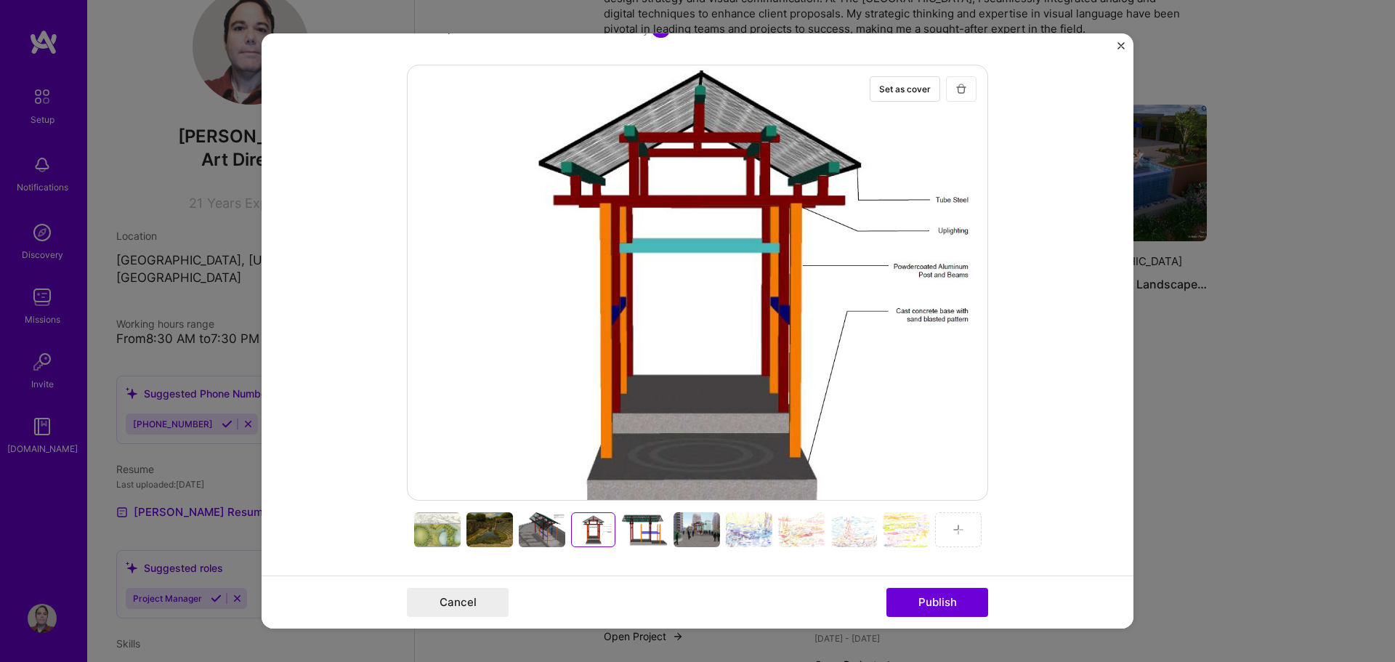
click at [961, 88] on img "button" at bounding box center [961, 89] width 12 height 12
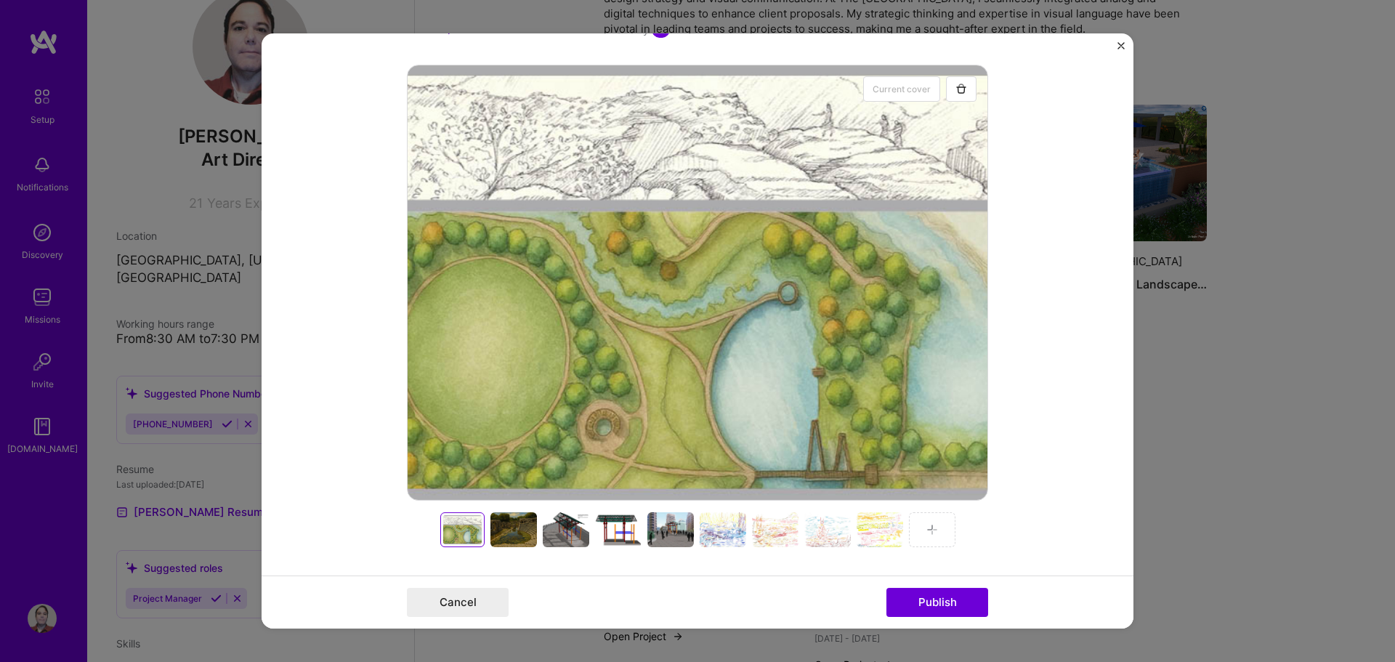
click at [614, 535] on div at bounding box center [618, 529] width 46 height 35
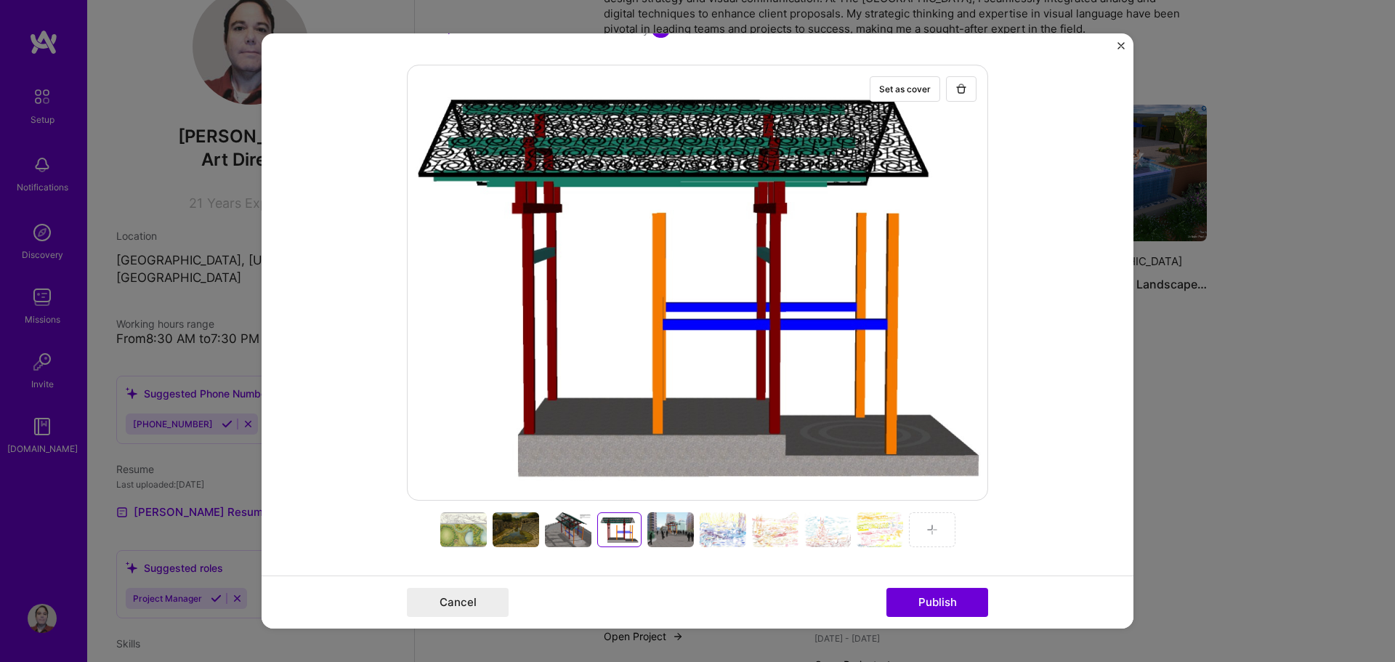
click at [564, 535] on div at bounding box center [568, 529] width 46 height 35
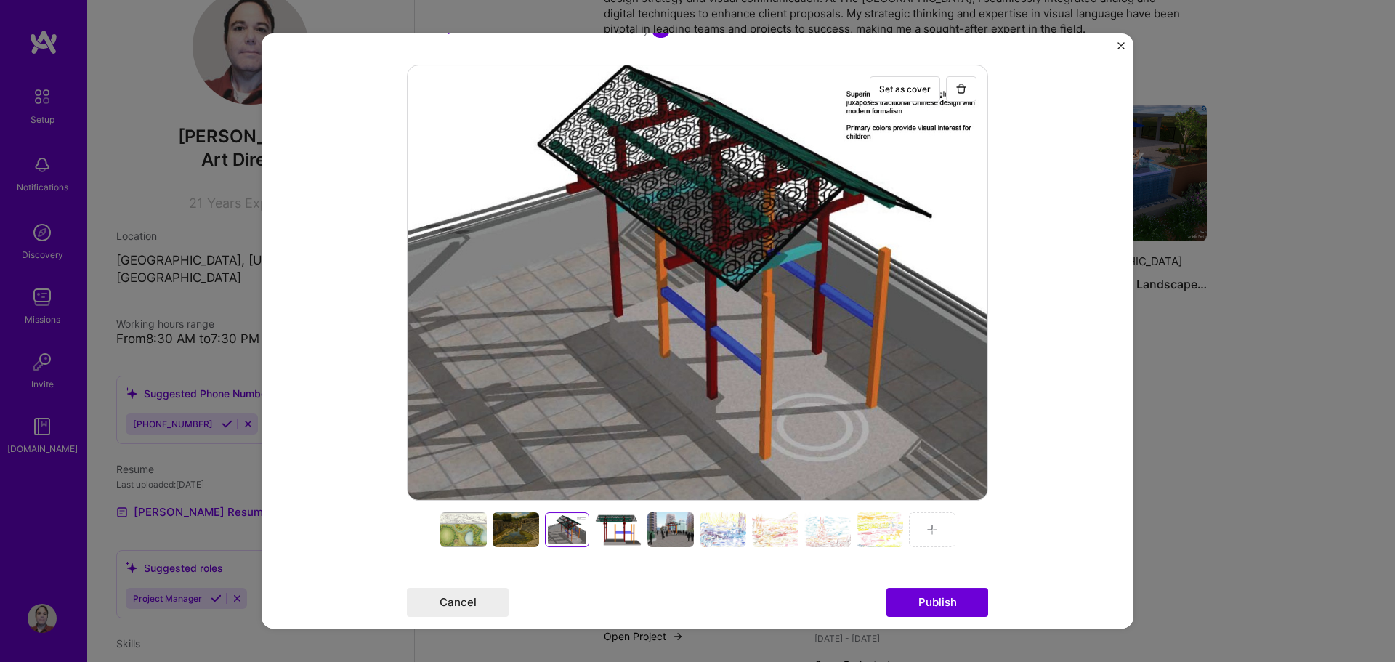
click at [612, 537] on div at bounding box center [618, 529] width 46 height 35
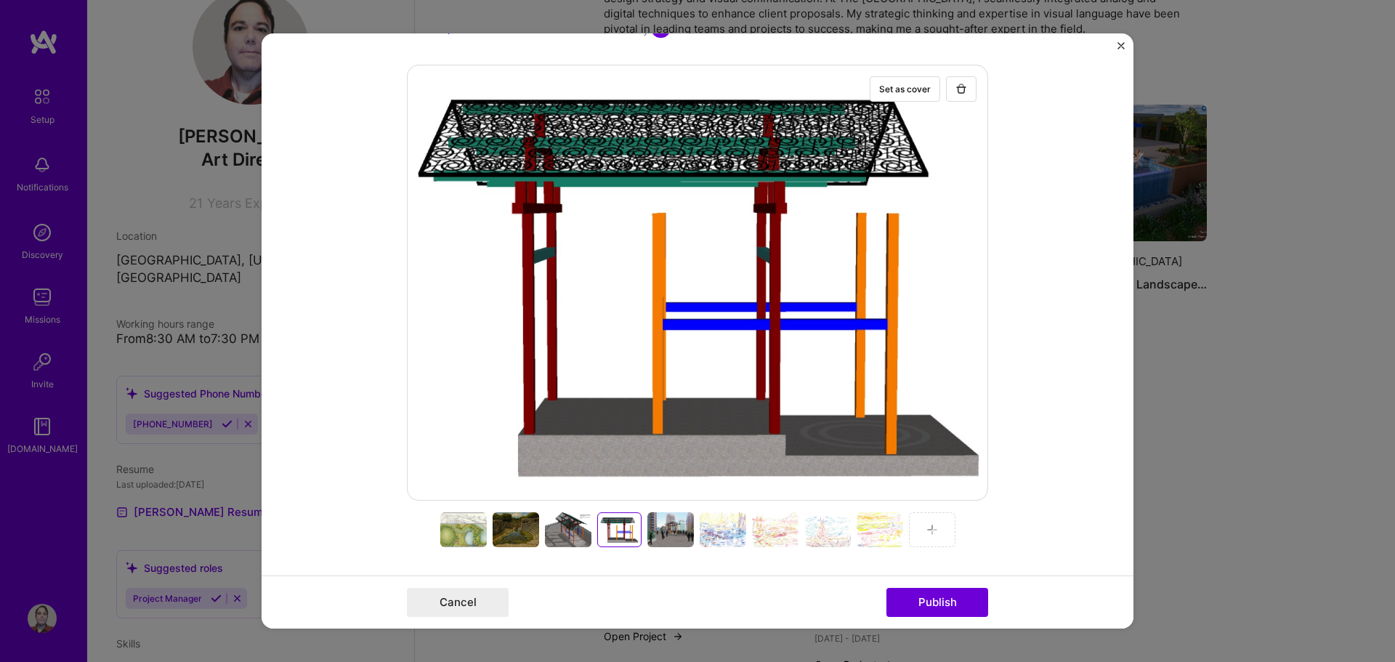
click at [657, 535] on div at bounding box center [670, 529] width 46 height 35
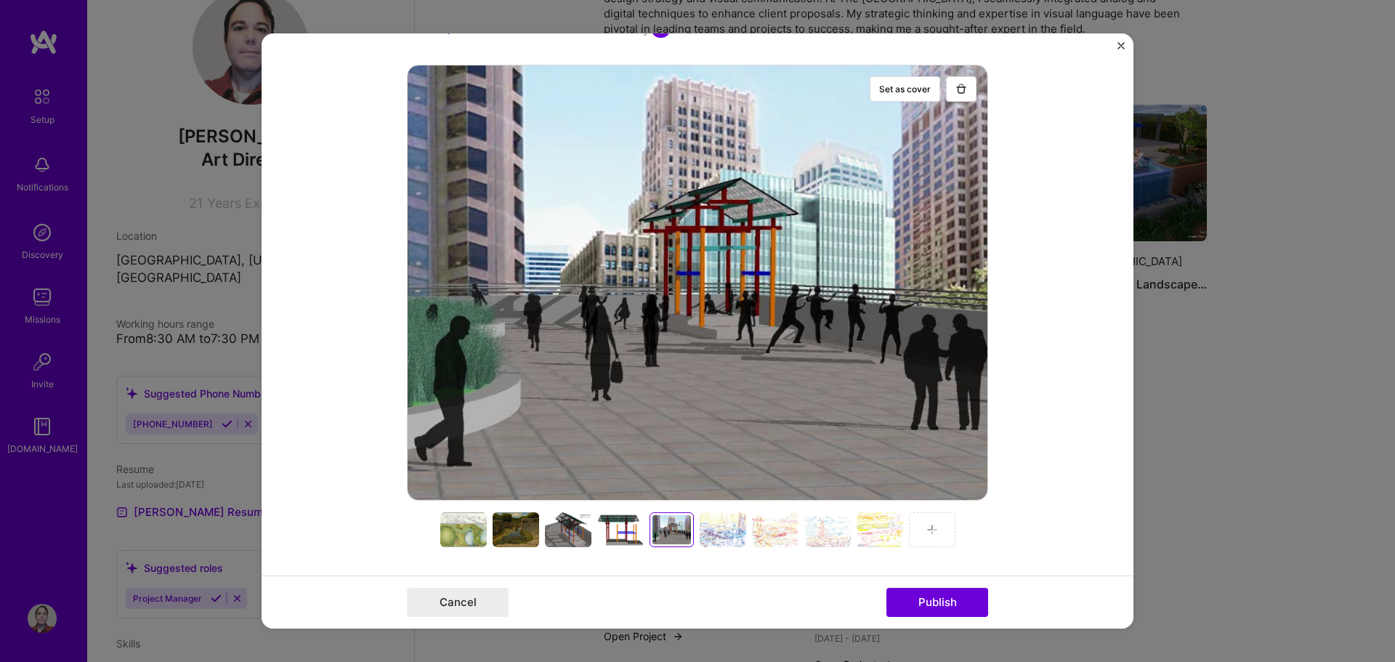
click at [713, 535] on div at bounding box center [722, 529] width 46 height 35
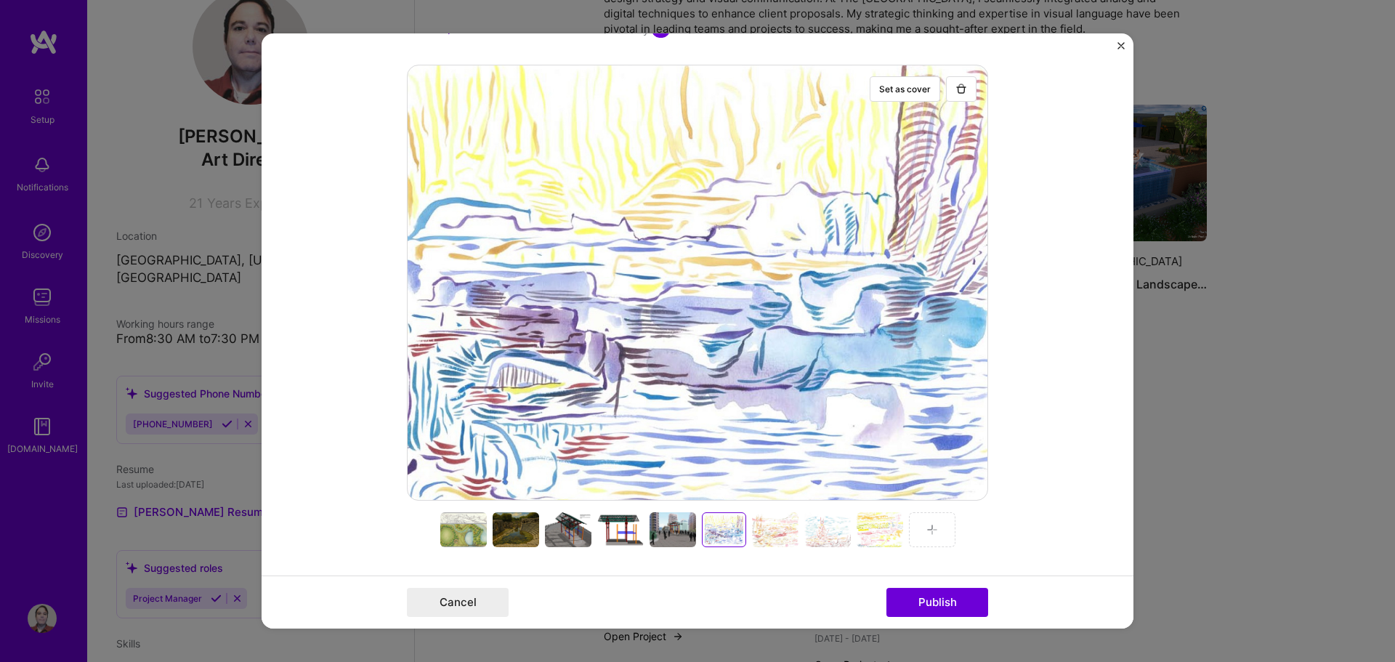
click at [761, 537] on div at bounding box center [775, 529] width 46 height 35
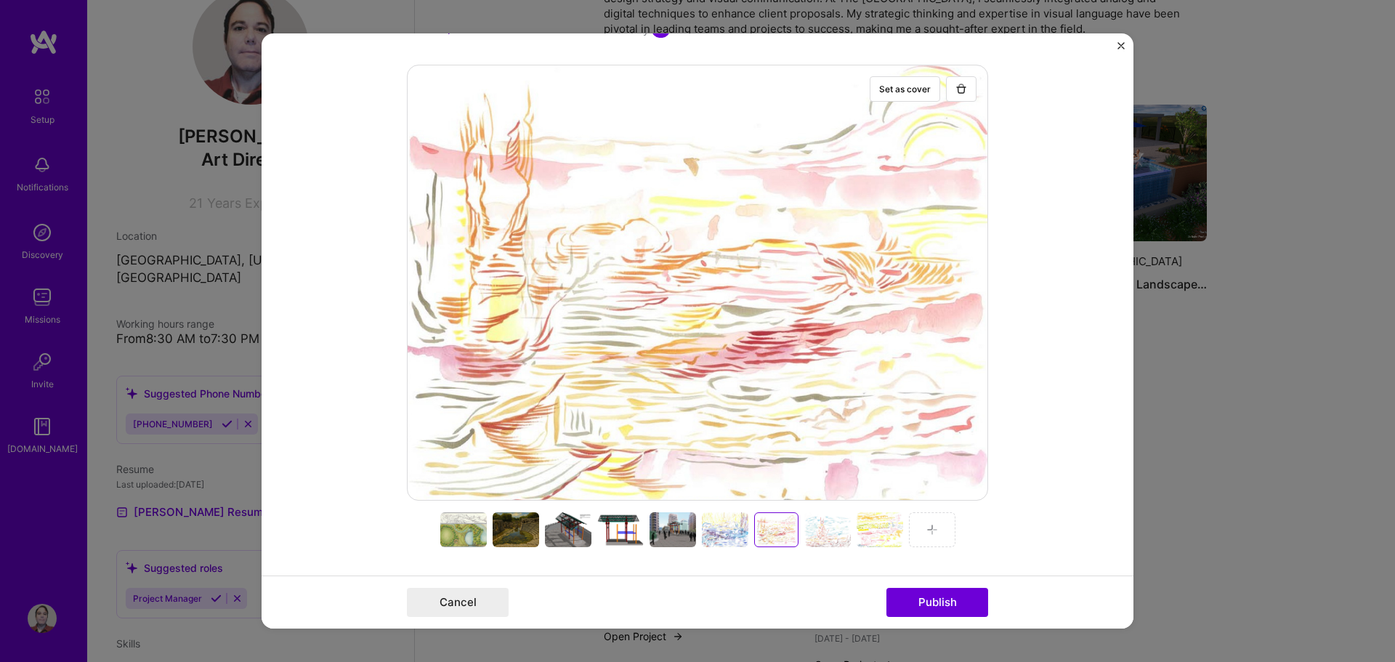
click at [827, 537] on div at bounding box center [827, 529] width 46 height 35
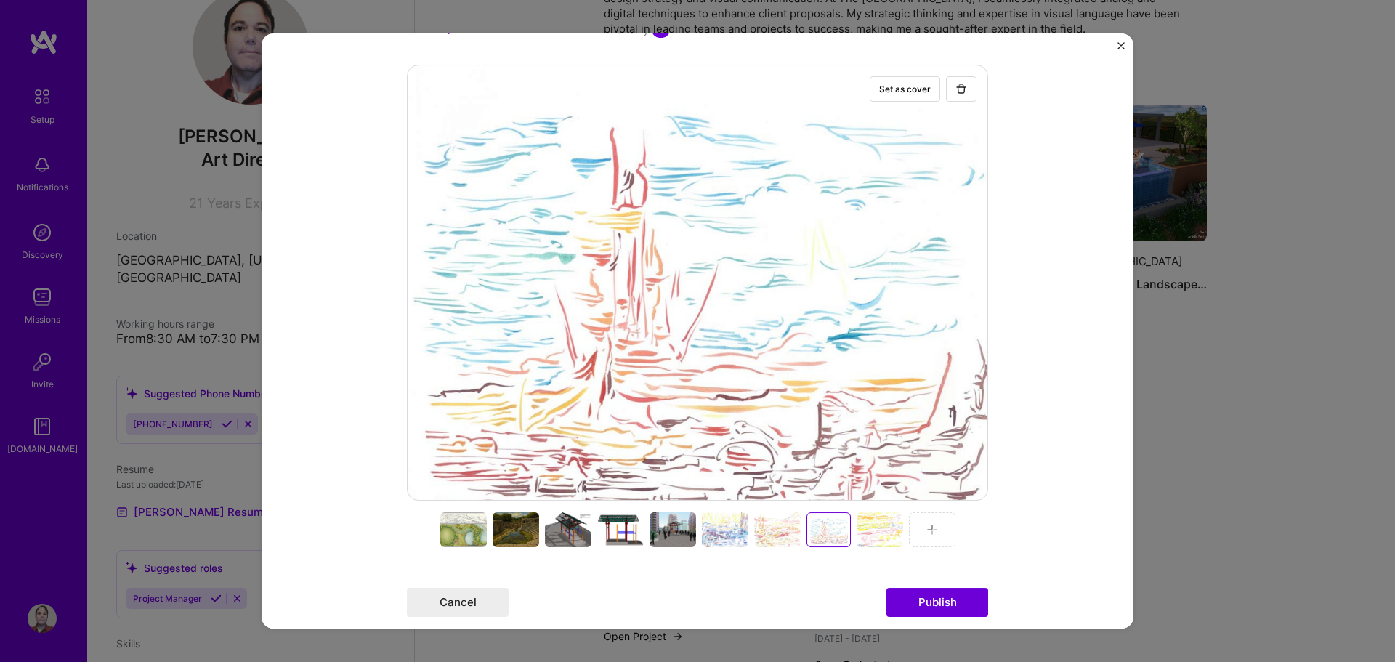
click at [874, 536] on div at bounding box center [879, 529] width 46 height 35
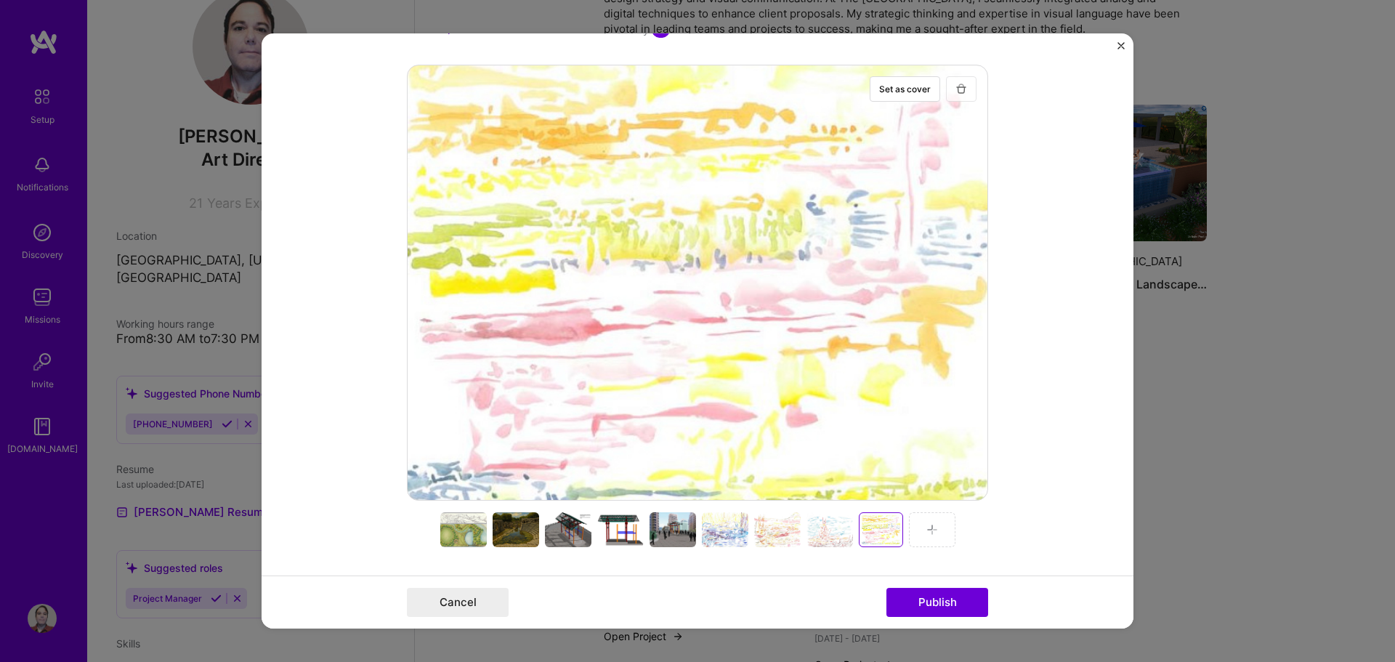
click at [958, 90] on img "button" at bounding box center [961, 89] width 12 height 12
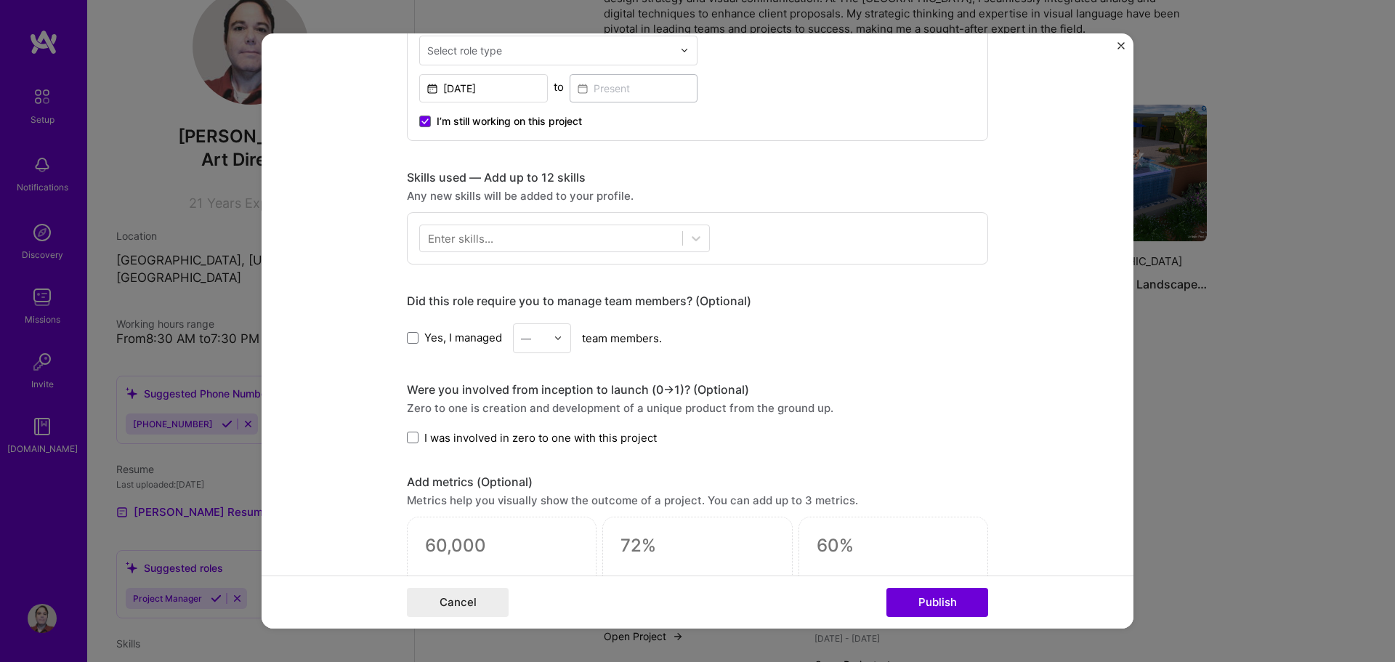
scroll to position [950, 0]
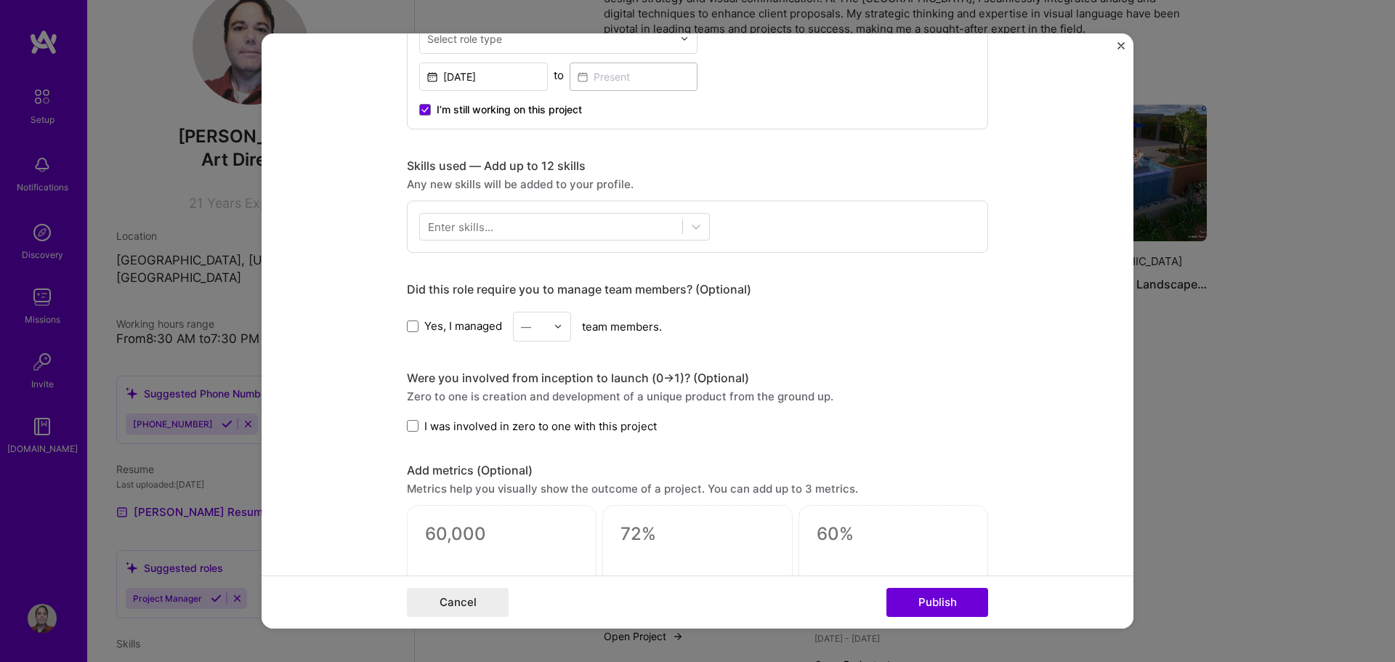
click at [469, 228] on div "Enter skills..." at bounding box center [460, 226] width 65 height 15
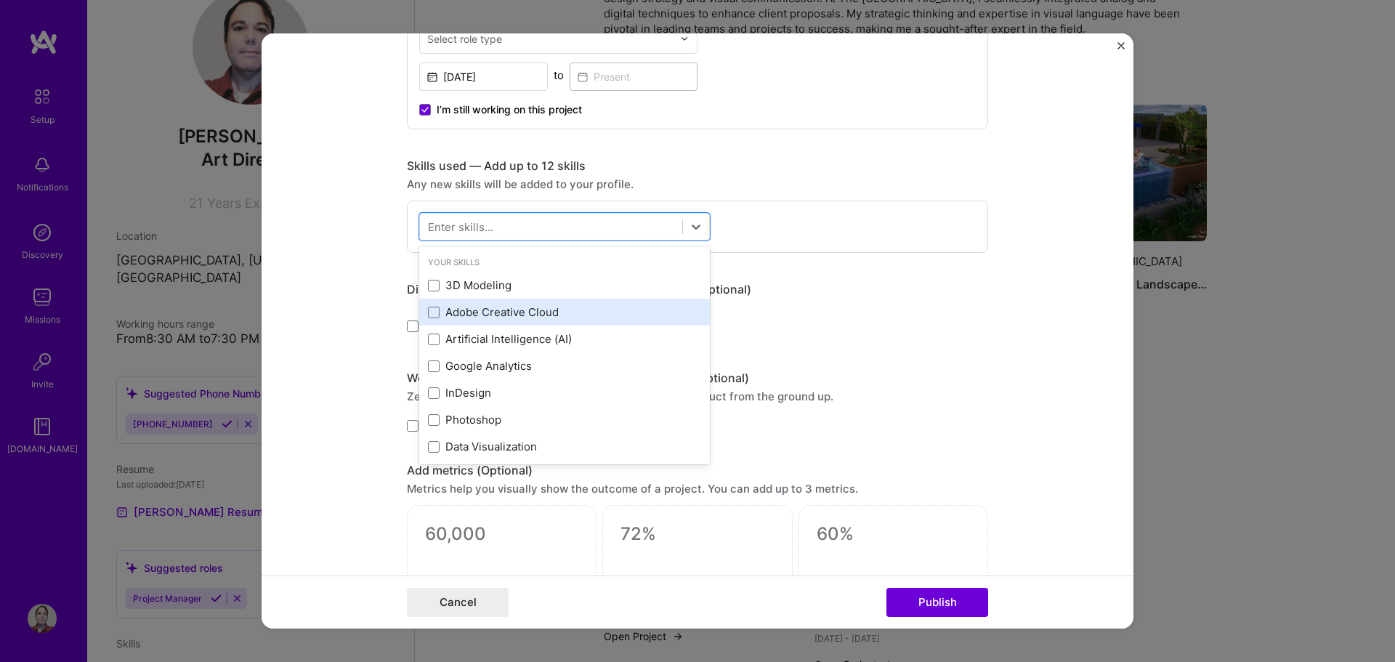
drag, startPoint x: 431, startPoint y: 284, endPoint x: 421, endPoint y: 322, distance: 39.1
click at [431, 285] on span at bounding box center [434, 286] width 12 height 12
click at [0, 0] on input "checkbox" at bounding box center [0, 0] width 0 height 0
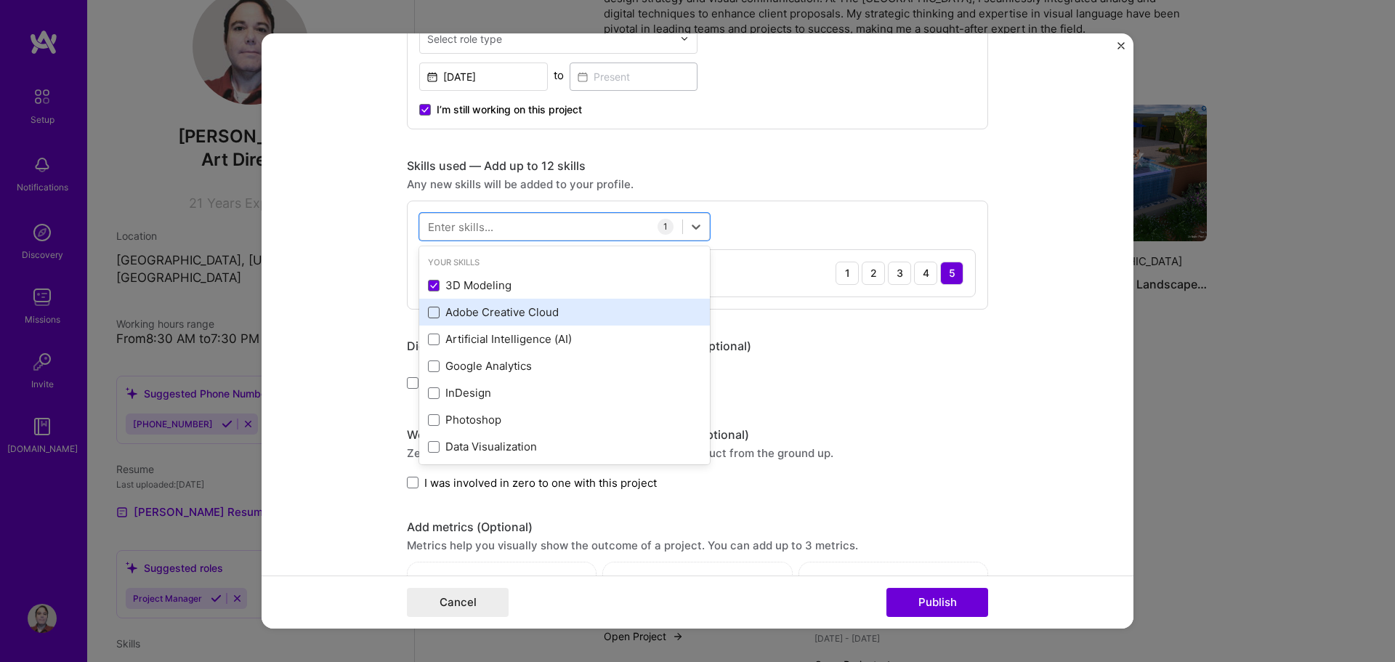
click at [428, 314] on span at bounding box center [434, 313] width 12 height 12
click at [0, 0] on input "checkbox" at bounding box center [0, 0] width 0 height 0
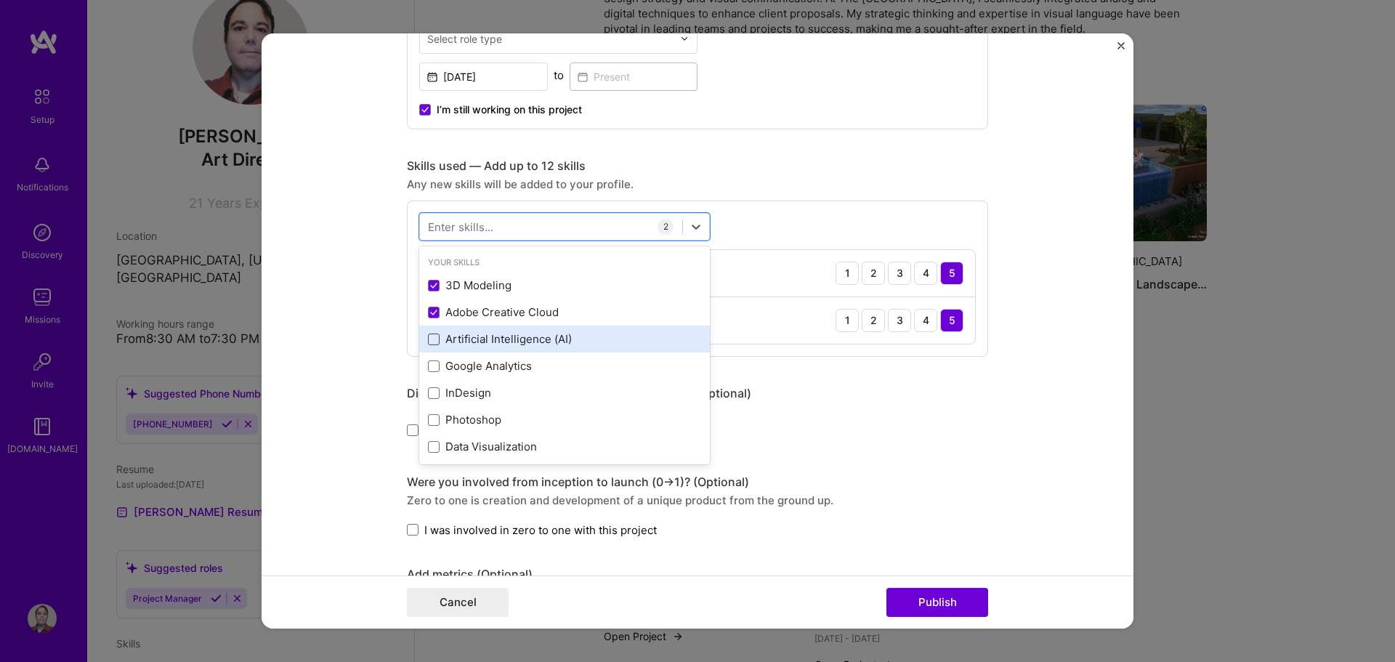
click at [428, 335] on span at bounding box center [434, 339] width 12 height 12
click at [0, 0] on input "checkbox" at bounding box center [0, 0] width 0 height 0
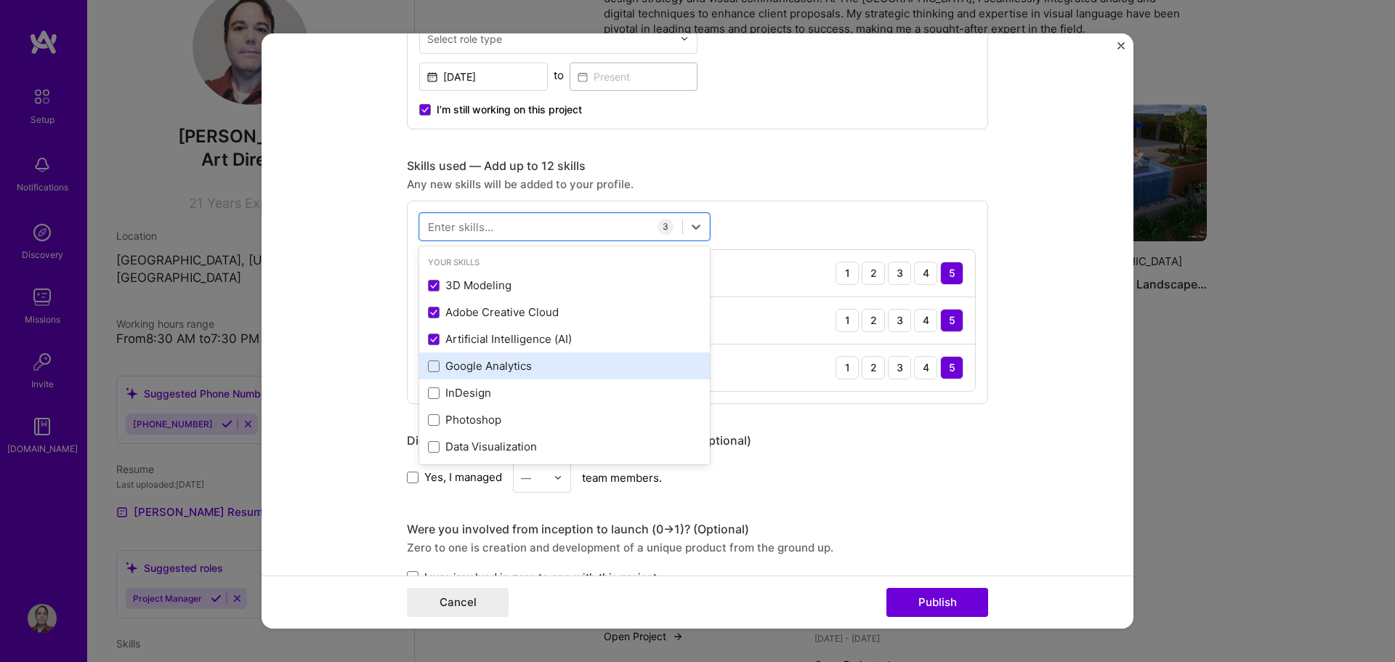
click at [434, 363] on div "Google Analytics" at bounding box center [564, 365] width 273 height 15
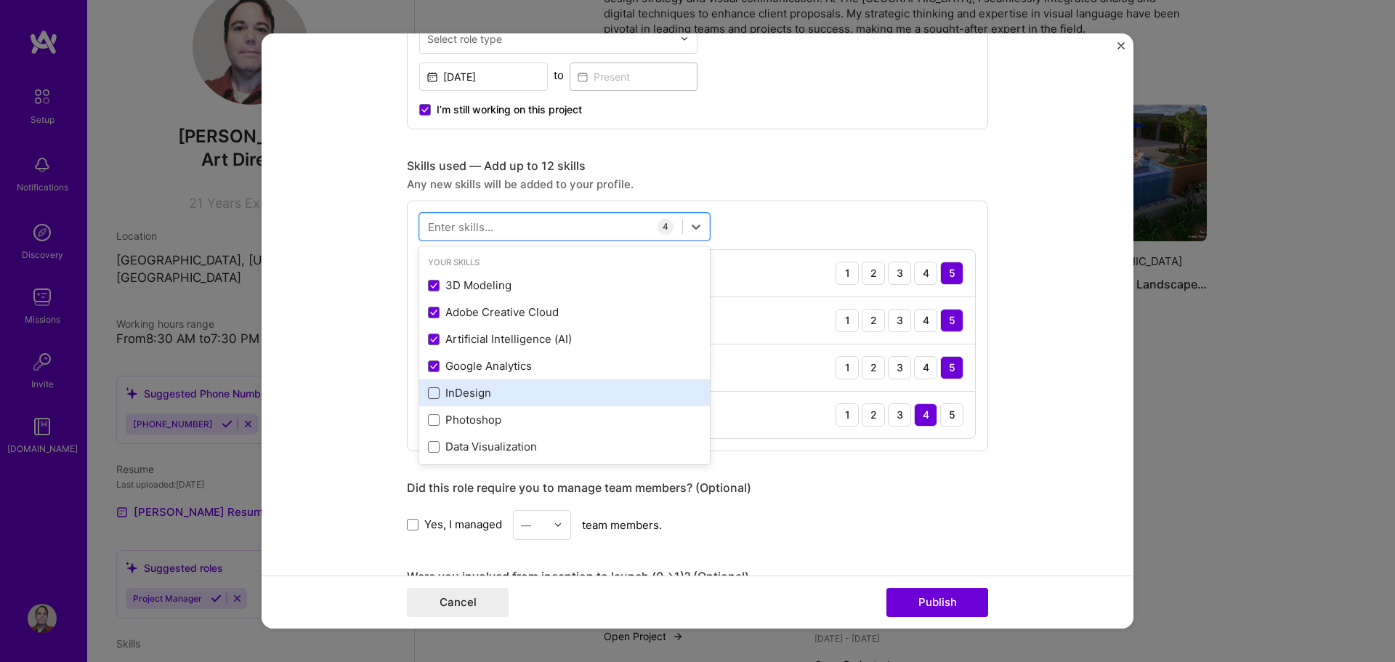
click at [429, 391] on span at bounding box center [434, 393] width 12 height 12
click at [0, 0] on input "checkbox" at bounding box center [0, 0] width 0 height 0
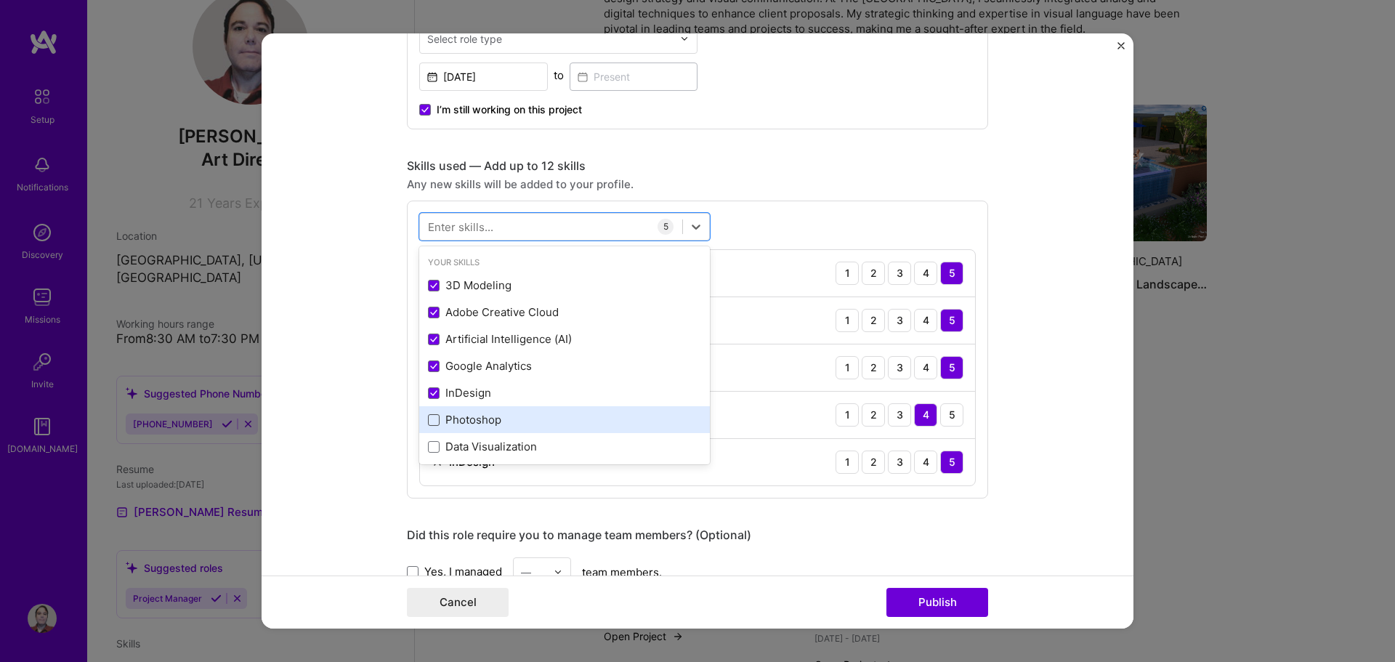
click at [429, 415] on span at bounding box center [434, 420] width 12 height 12
click at [0, 0] on input "checkbox" at bounding box center [0, 0] width 0 height 0
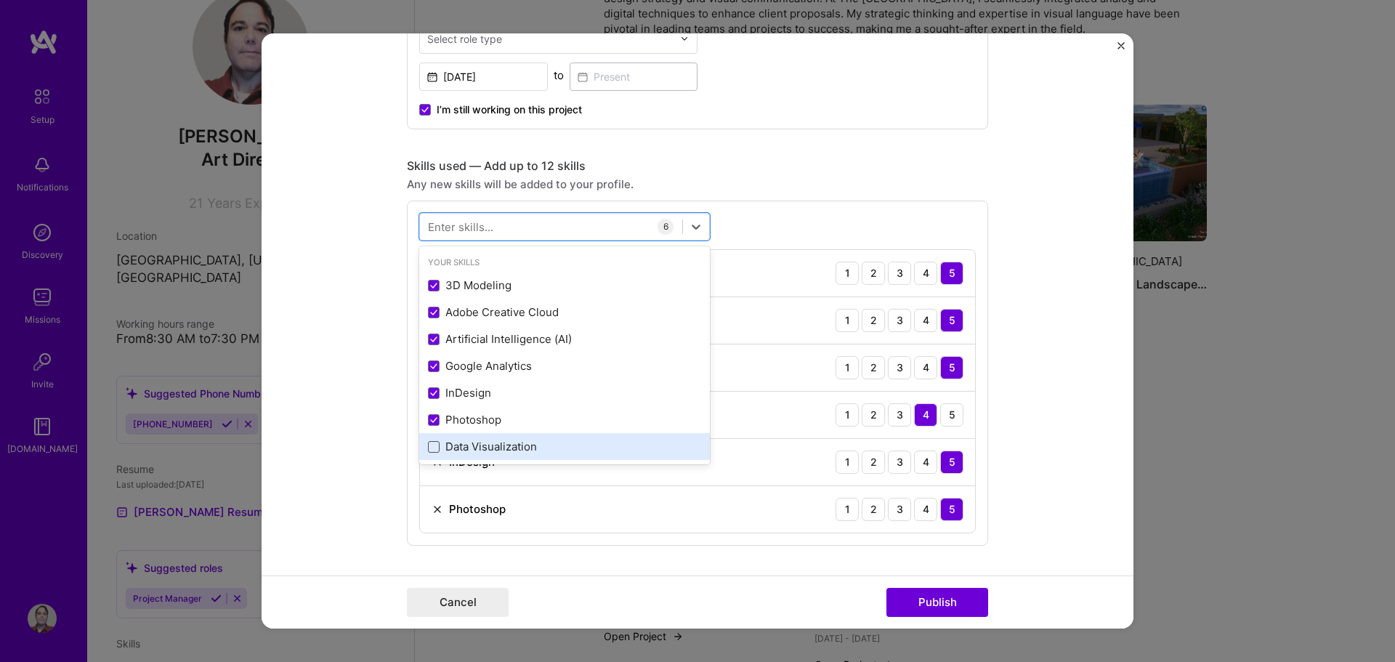
click at [428, 448] on span at bounding box center [434, 447] width 12 height 12
click at [0, 0] on input "checkbox" at bounding box center [0, 0] width 0 height 0
click at [1032, 195] on form "Editing suggested project This project is suggested based on your LinkedIn, res…" at bounding box center [697, 331] width 872 height 596
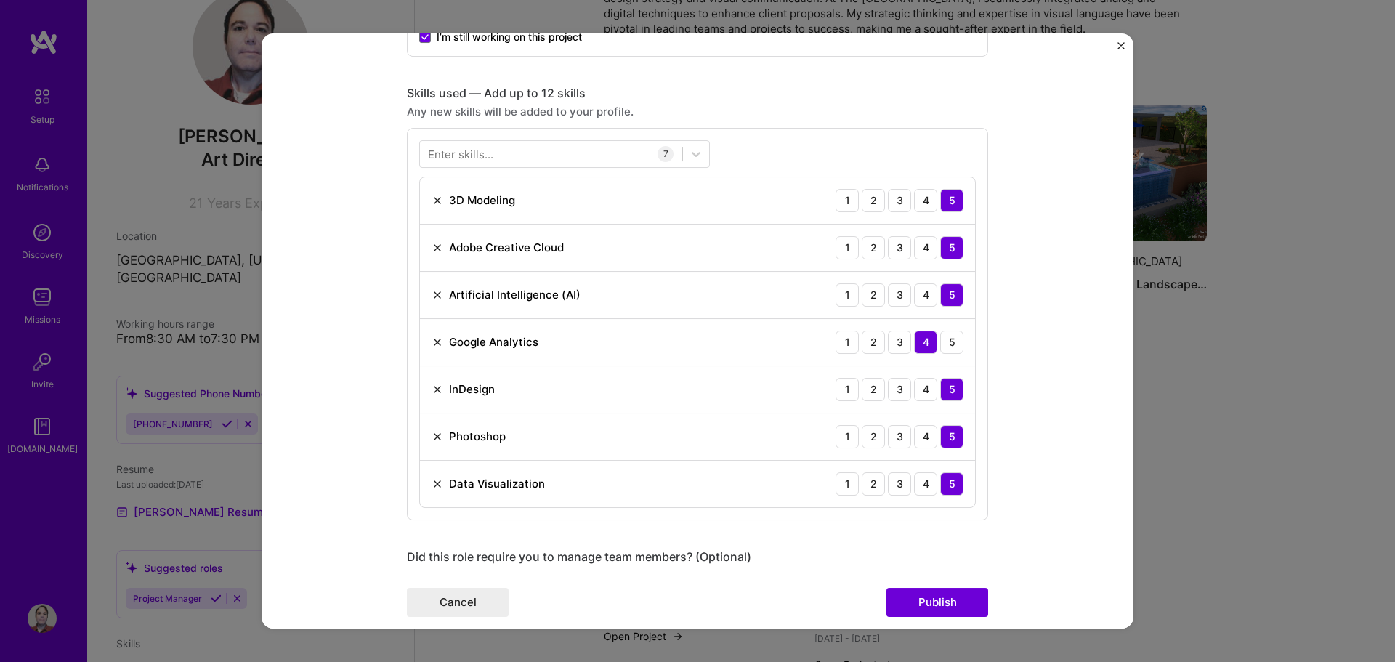
scroll to position [1241, 0]
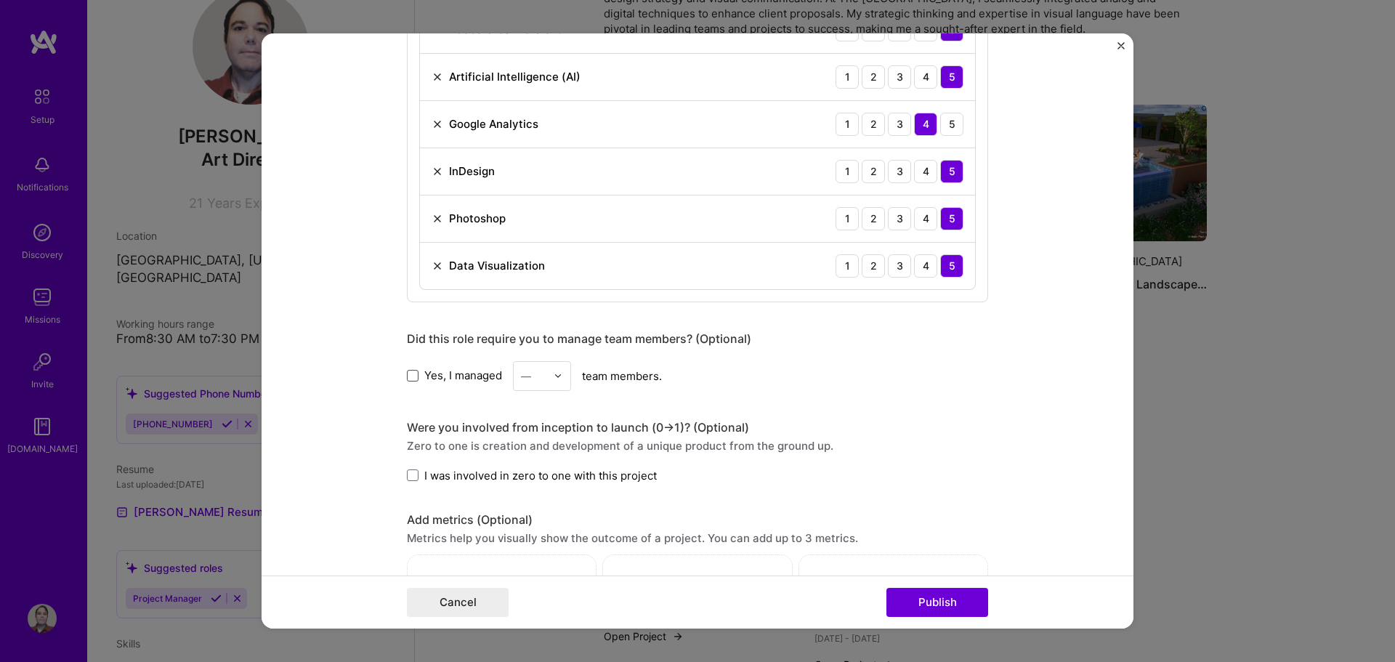
click at [407, 370] on span at bounding box center [413, 376] width 12 height 12
click at [0, 0] on input "Yes, I managed" at bounding box center [0, 0] width 0 height 0
drag, startPoint x: 560, startPoint y: 373, endPoint x: 552, endPoint y: 383, distance: 12.4
click at [560, 374] on div at bounding box center [561, 376] width 17 height 28
click at [543, 461] on div "3" at bounding box center [541, 468] width 49 height 27
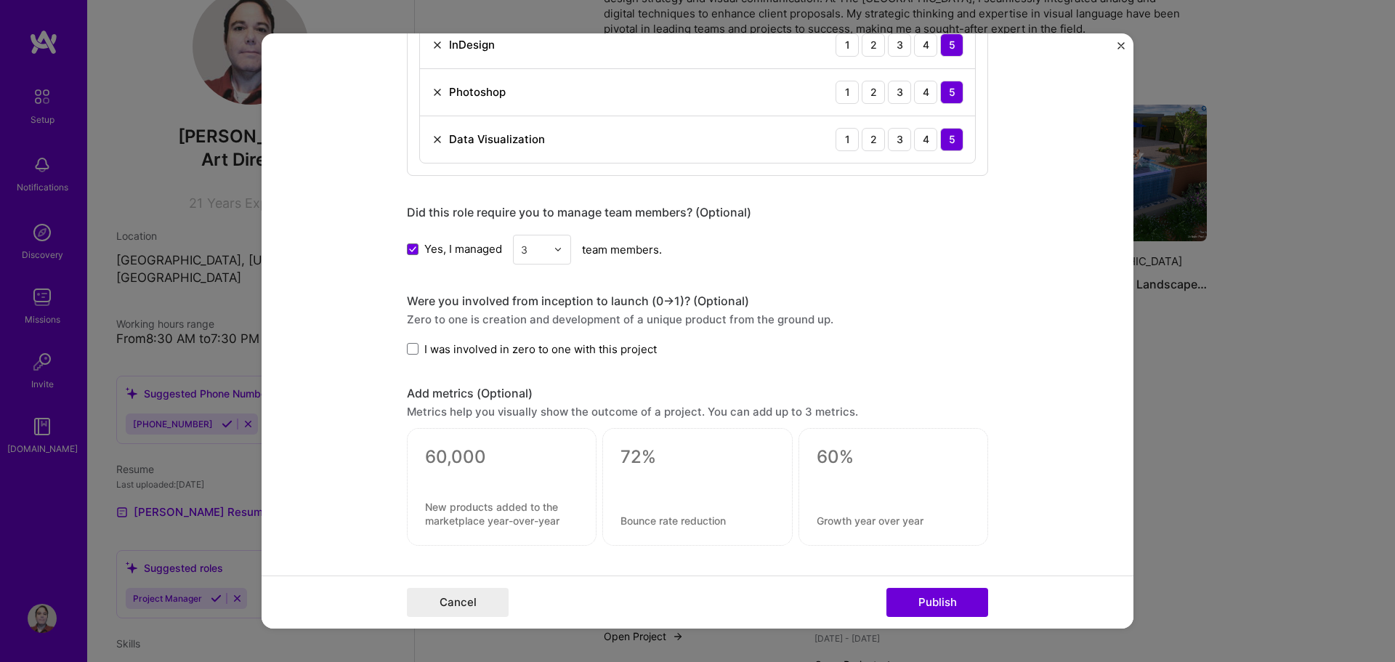
scroll to position [1386, 0]
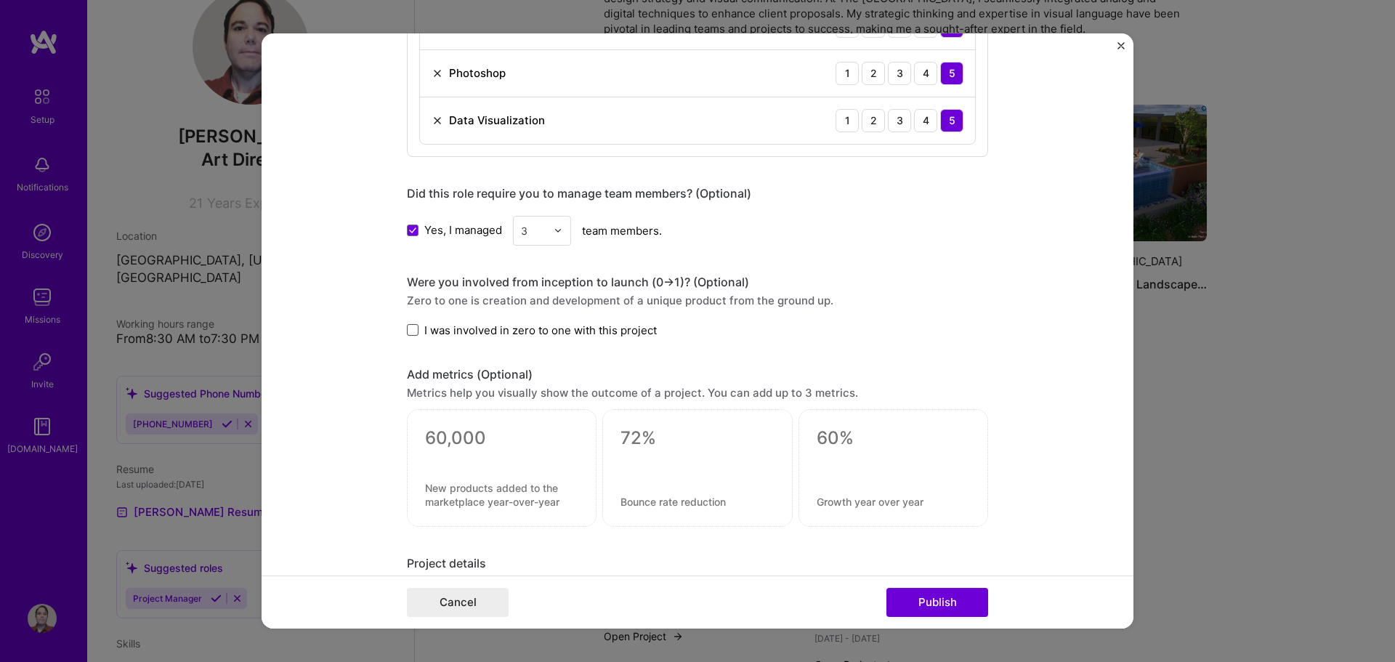
click at [407, 330] on span at bounding box center [413, 330] width 12 height 12
click at [0, 0] on input "I was involved in zero to one with this project" at bounding box center [0, 0] width 0 height 0
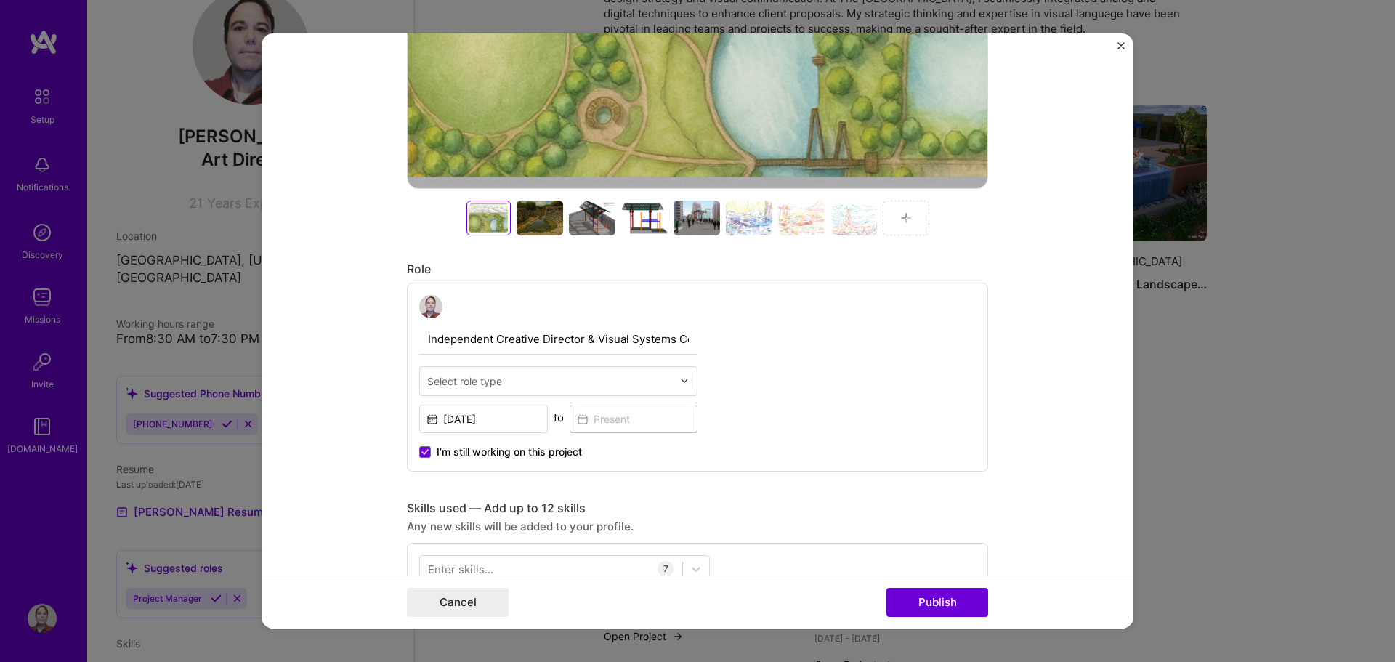
scroll to position [587, 0]
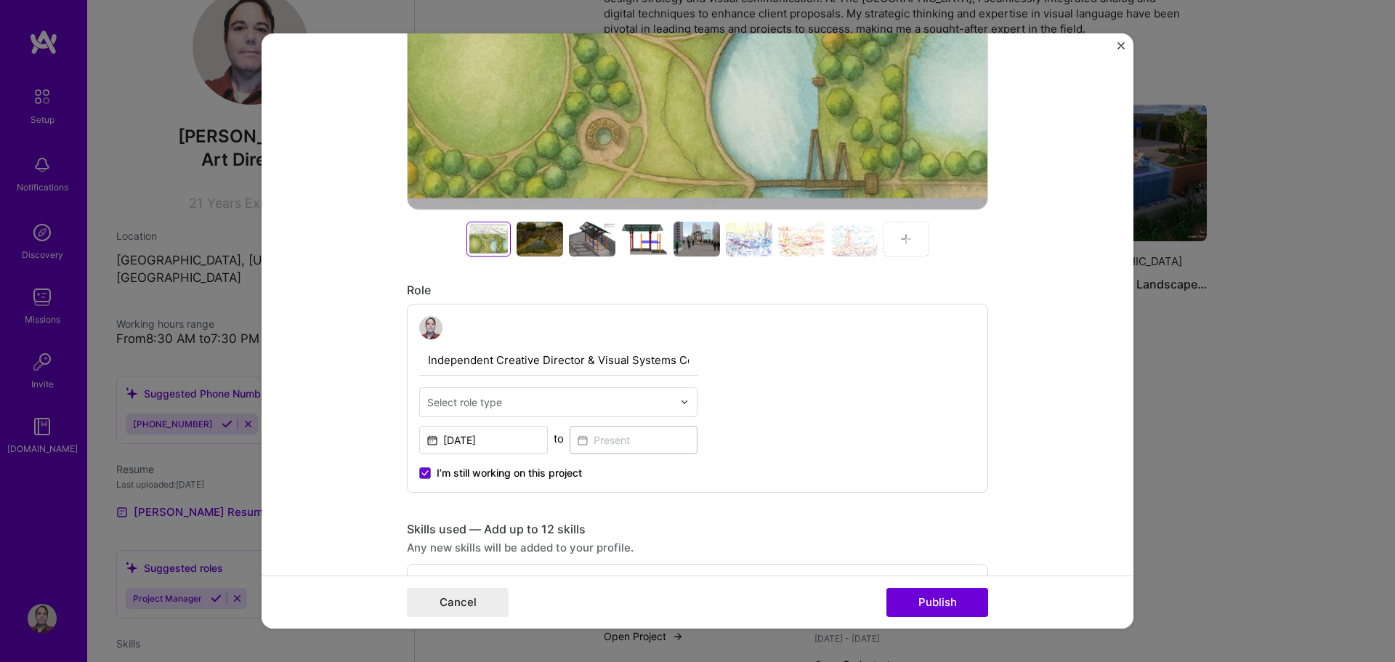
click at [574, 410] on div at bounding box center [550, 402] width 246 height 18
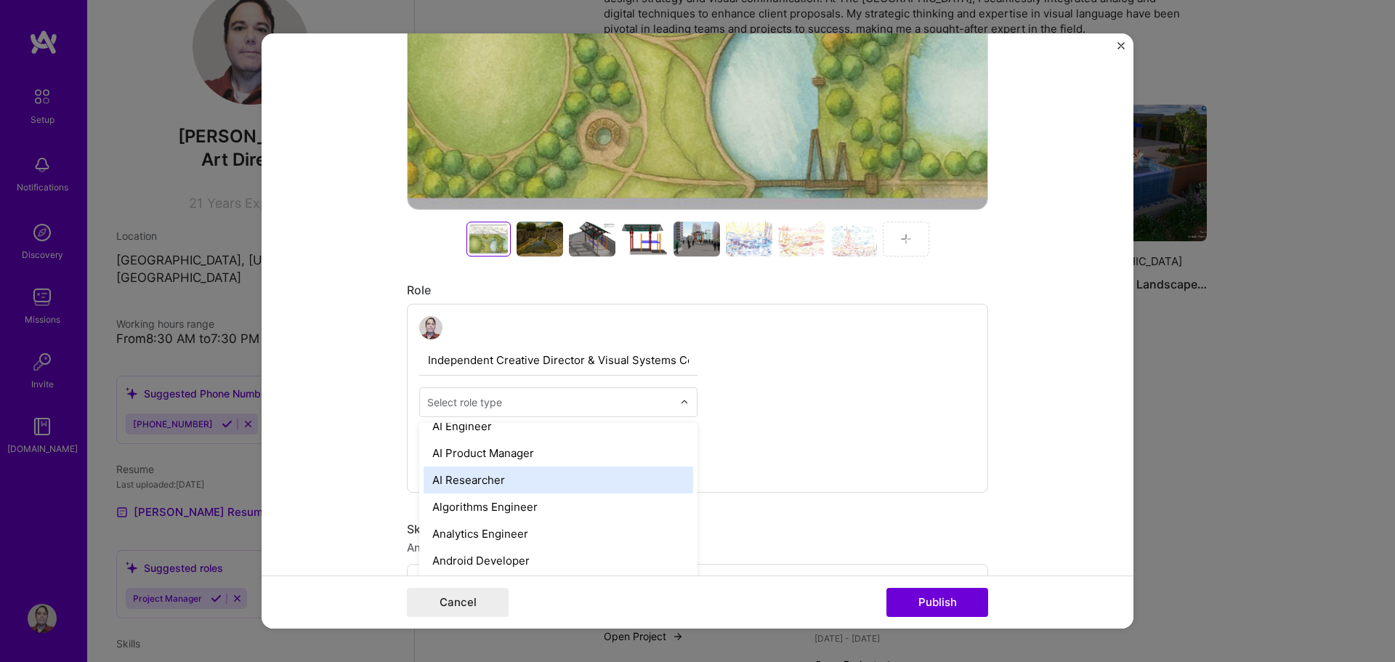
scroll to position [73, 0]
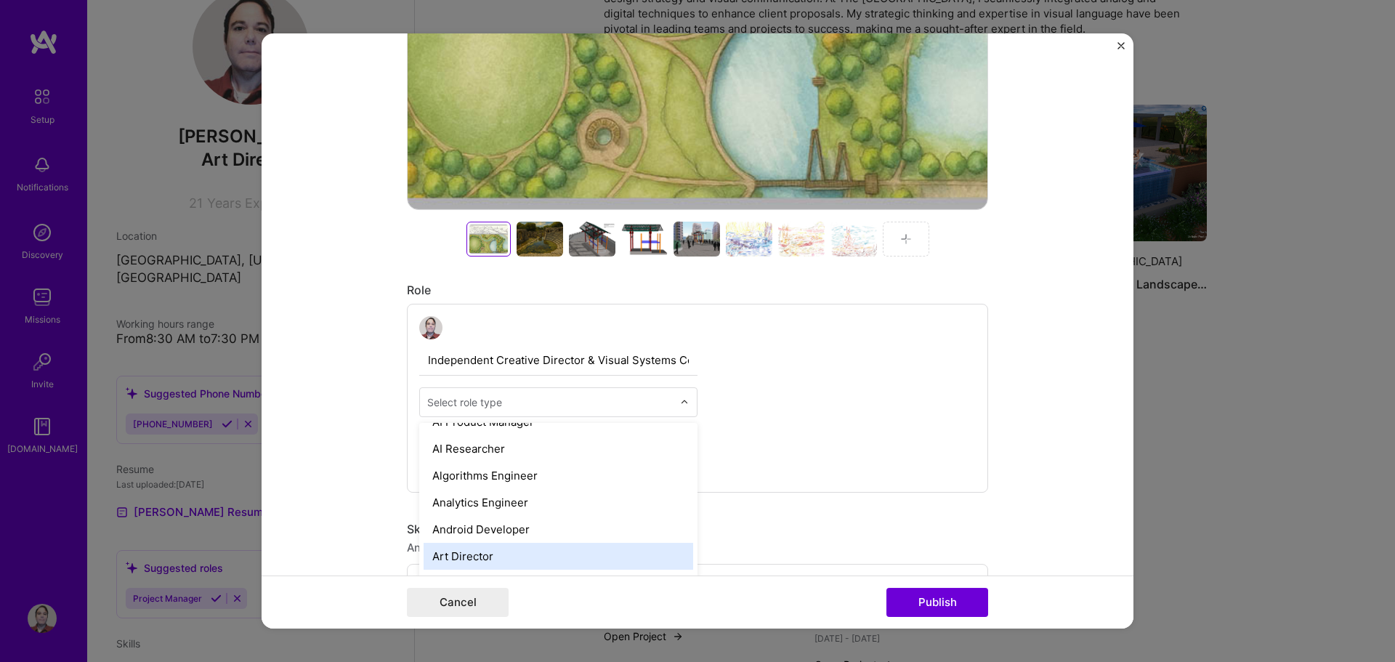
click at [557, 553] on div "Art Director" at bounding box center [557, 556] width 269 height 27
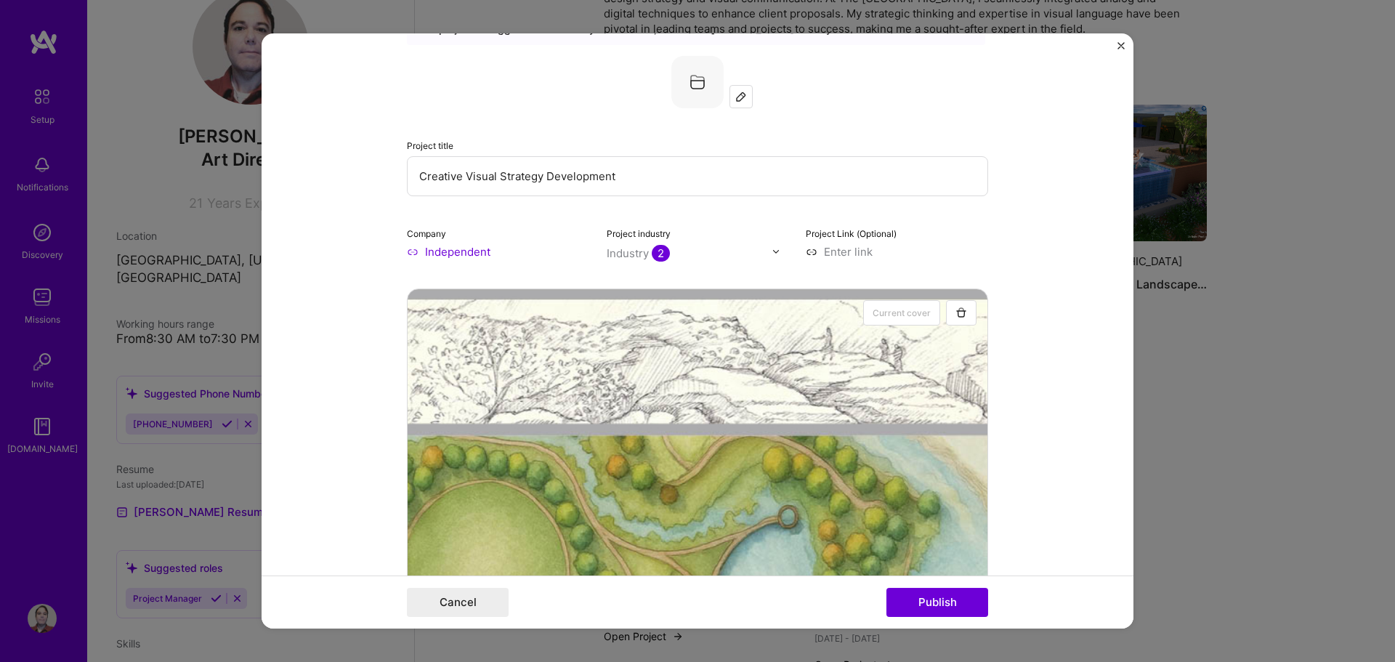
drag, startPoint x: 636, startPoint y: 177, endPoint x: 348, endPoint y: 183, distance: 287.7
click at [349, 183] on form "Editing suggested project This project is suggested based on your LinkedIn, res…" at bounding box center [697, 331] width 872 height 596
paste input "Director – Environments & Architecture Design Strategist | AI, 3D & Built Envir…"
drag, startPoint x: 755, startPoint y: 174, endPoint x: 659, endPoint y: 179, distance: 96.7
click at [659, 179] on input "Creative Director – Environments & Architecture Design Strategist | AI, 3D & Bu…" at bounding box center [697, 176] width 581 height 40
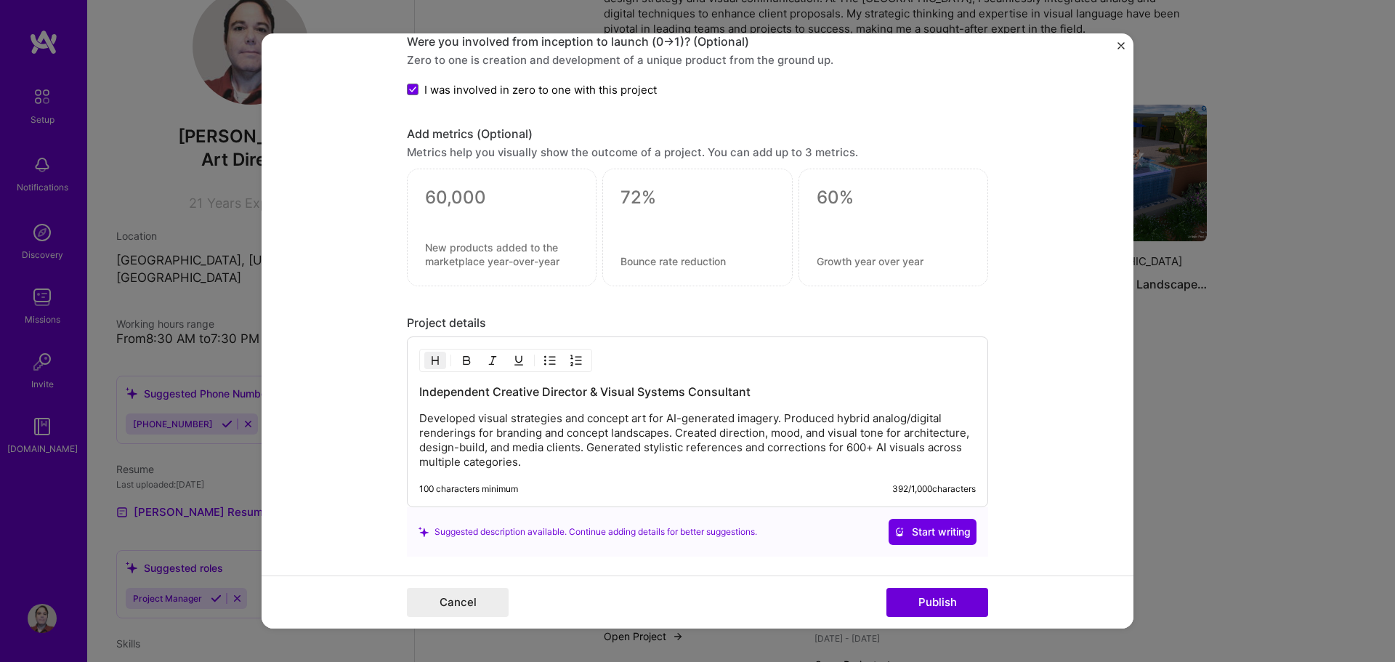
scroll to position [1737, 0]
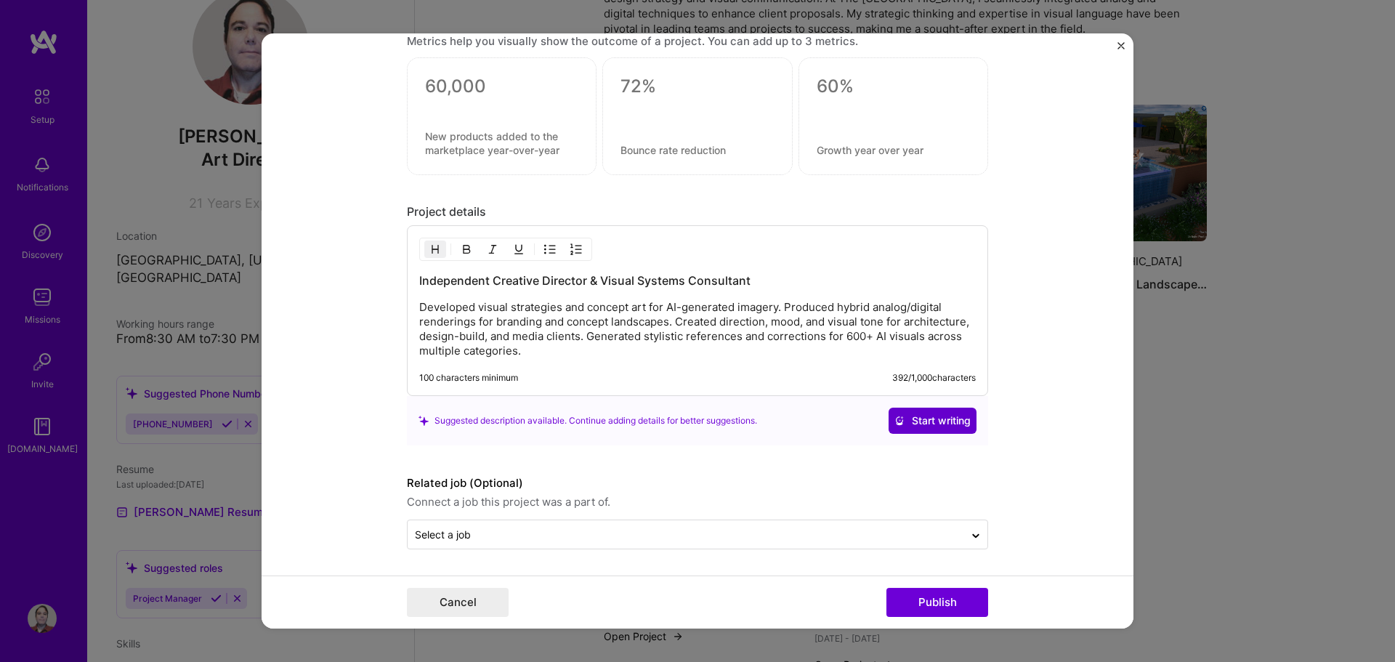
type input "Creative Director – Environments & Architecture | AI, 3D & Built Environments"
click at [936, 415] on span "Start writing" at bounding box center [932, 420] width 76 height 15
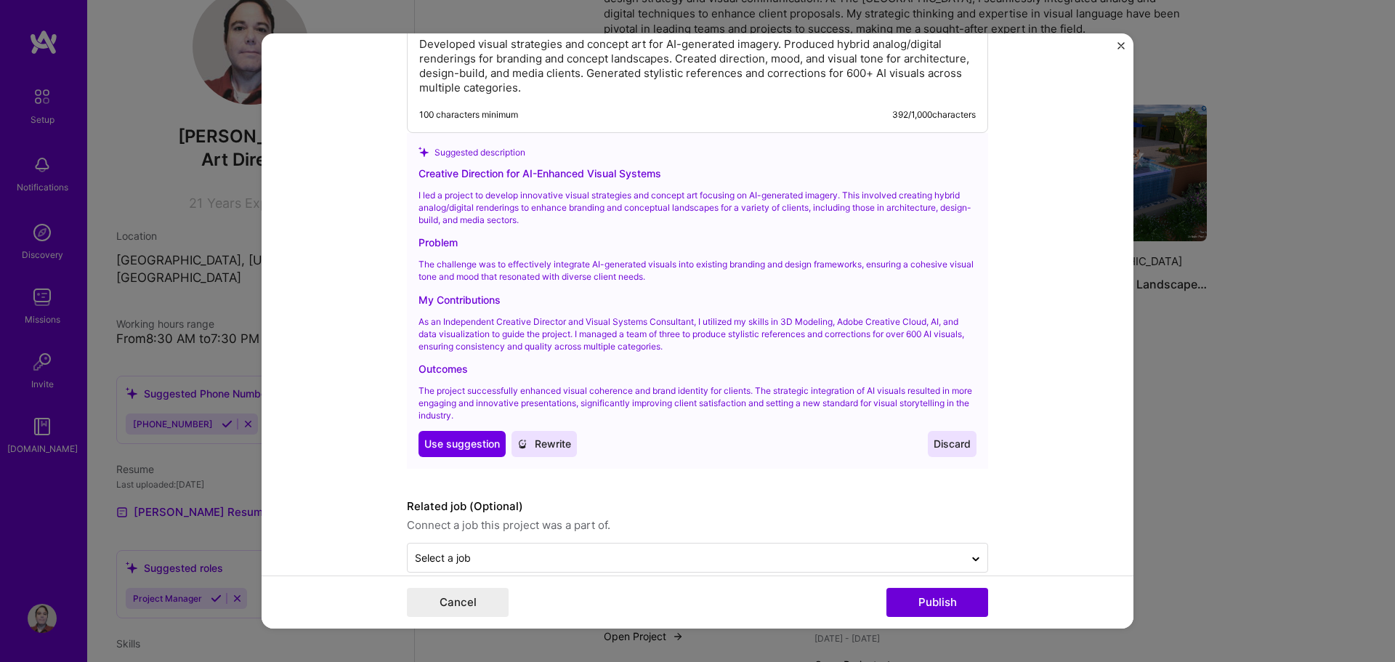
scroll to position [2024, 0]
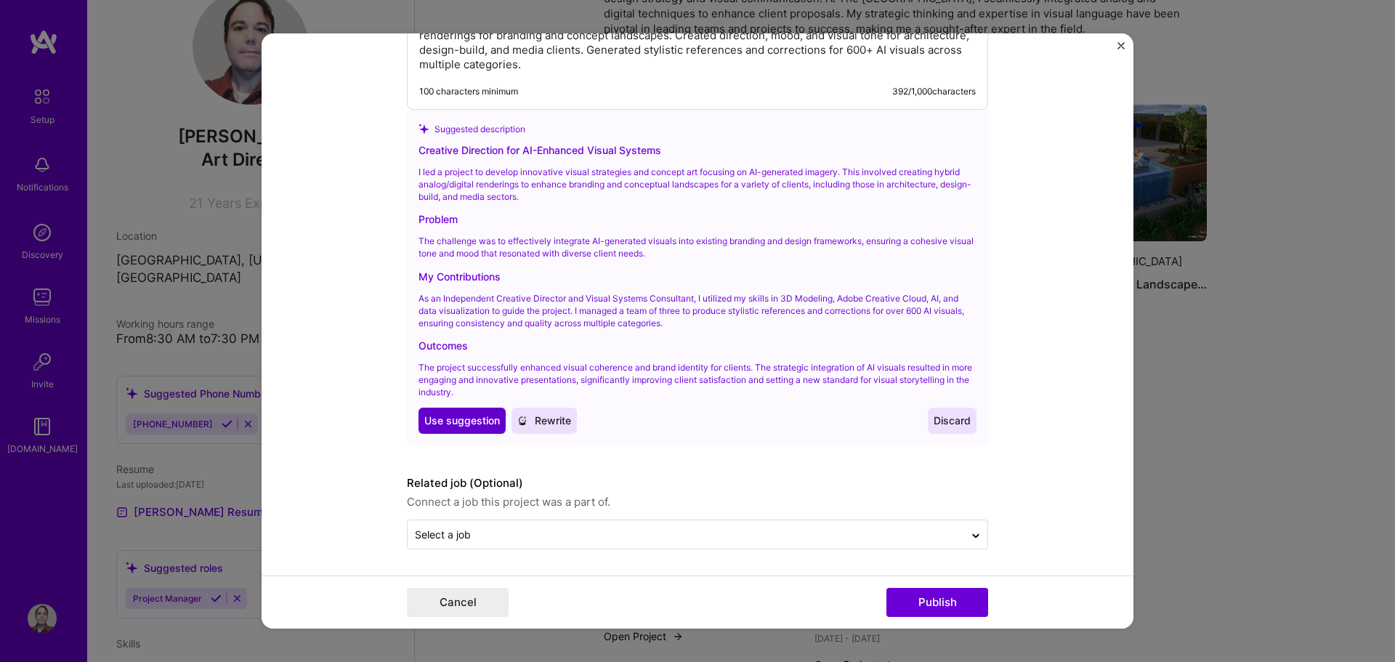
click at [468, 413] on span "Use suggestion" at bounding box center [462, 420] width 76 height 15
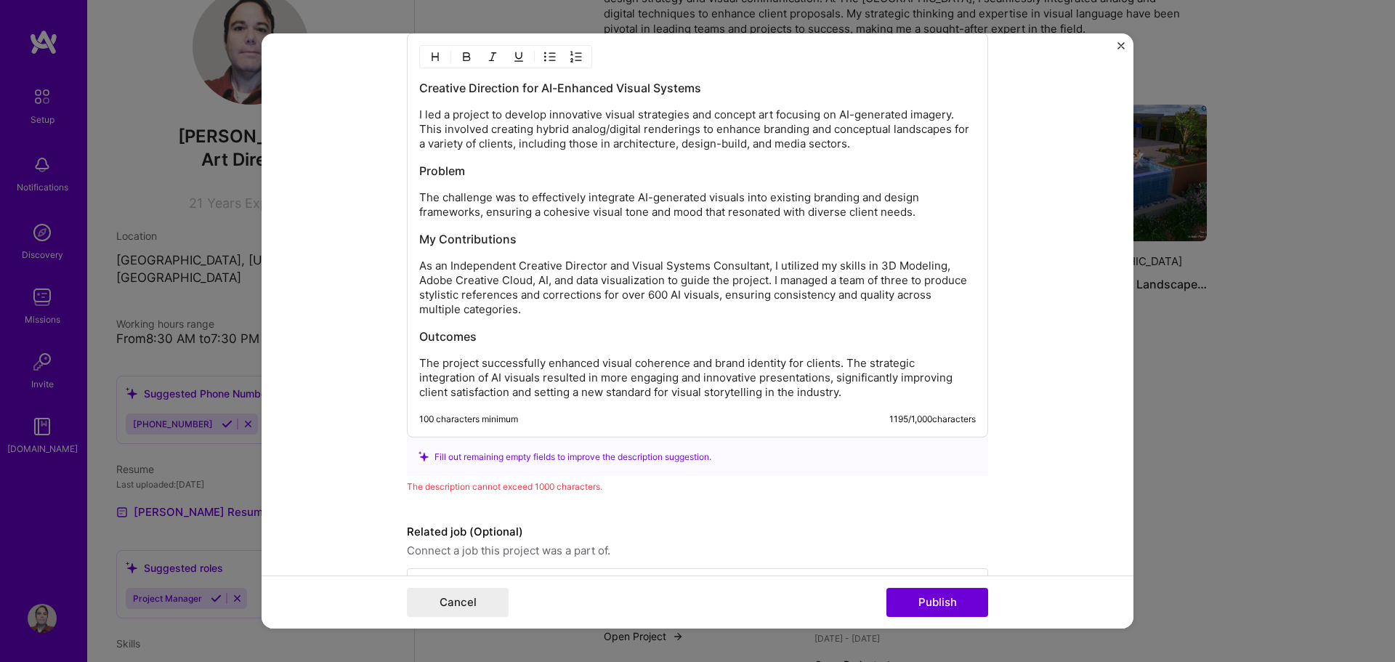
scroll to position [1906, 0]
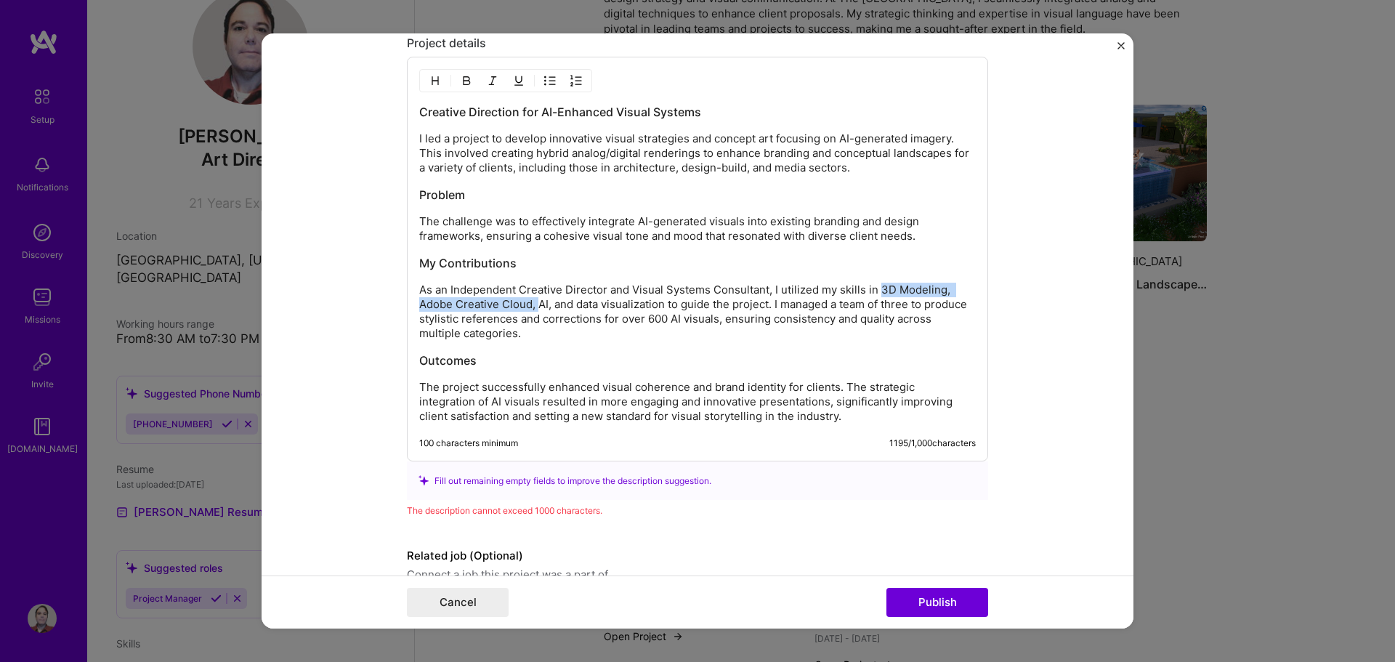
drag, startPoint x: 532, startPoint y: 305, endPoint x: 875, endPoint y: 287, distance: 343.3
click at [875, 287] on p "As an Independent Creative Director and Visual Systems Consultant, I utilized m…" at bounding box center [697, 312] width 556 height 58
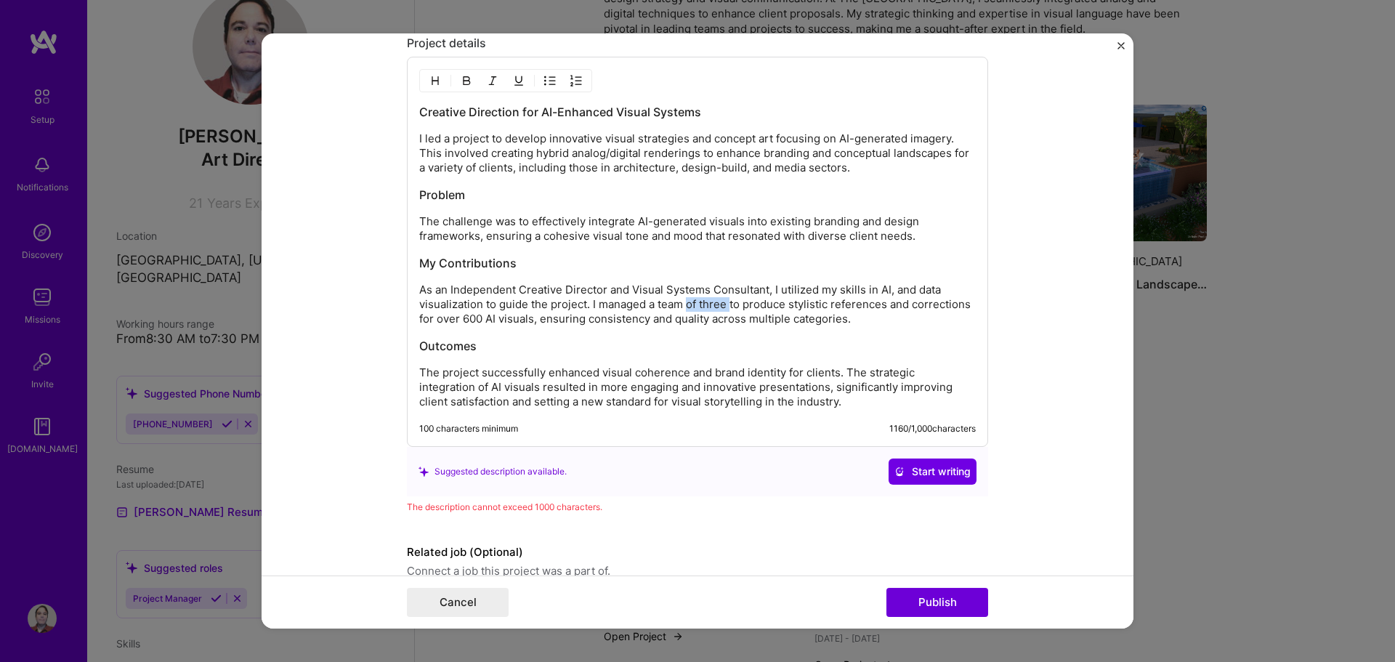
drag, startPoint x: 682, startPoint y: 306, endPoint x: 727, endPoint y: 307, distance: 45.0
click at [727, 307] on p "As an Independent Creative Director and Visual Systems Consultant, I utilized m…" at bounding box center [697, 305] width 556 height 44
drag, startPoint x: 770, startPoint y: 389, endPoint x: 829, endPoint y: 388, distance: 58.8
click at [829, 388] on p "The project successfully enhanced visual coherence and brand identity for clien…" at bounding box center [697, 387] width 556 height 44
drag, startPoint x: 603, startPoint y: 289, endPoint x: 705, endPoint y: 288, distance: 102.4
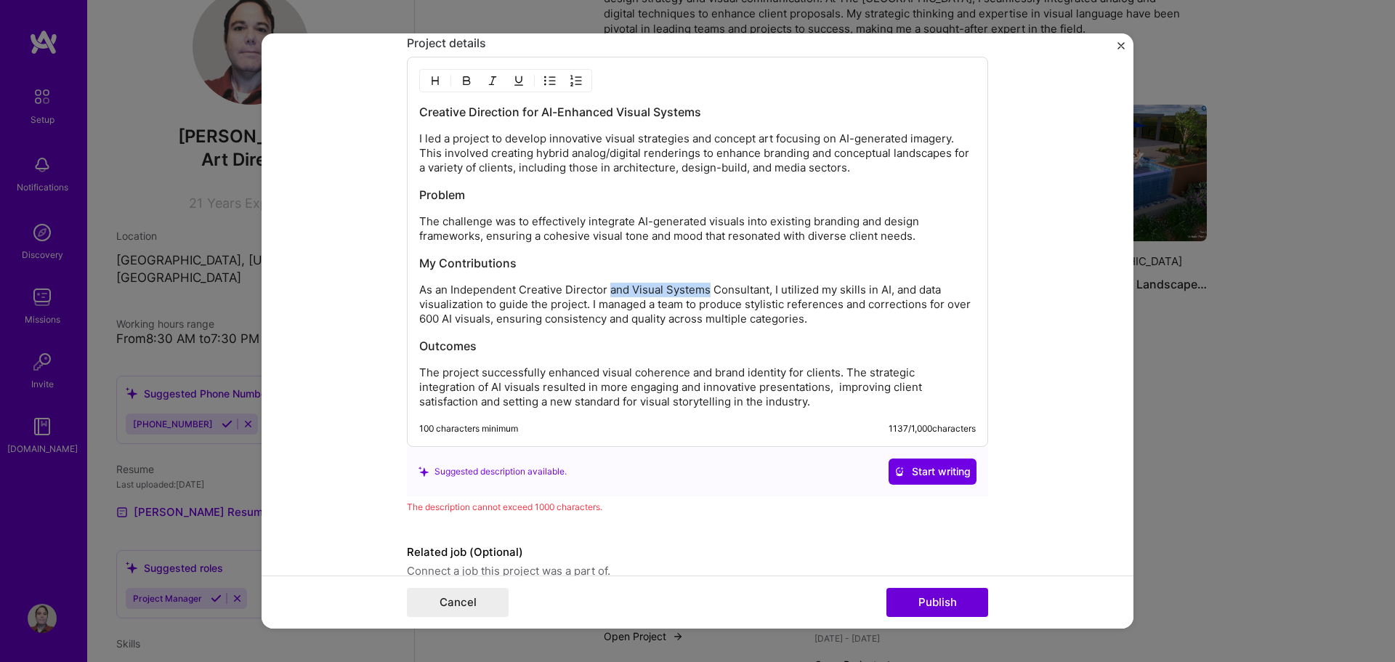
click at [705, 288] on p "As an Independent Creative Director and Visual Systems Consultant, I utilized m…" at bounding box center [697, 305] width 556 height 44
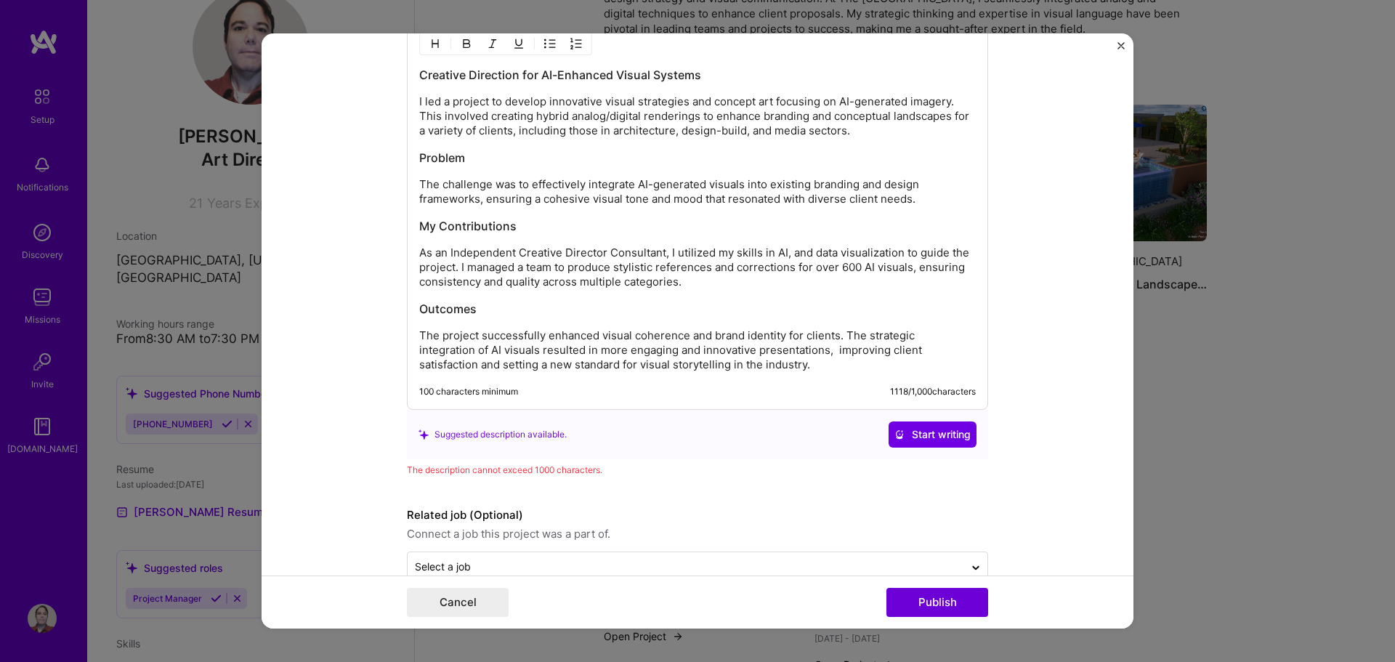
scroll to position [1975, 0]
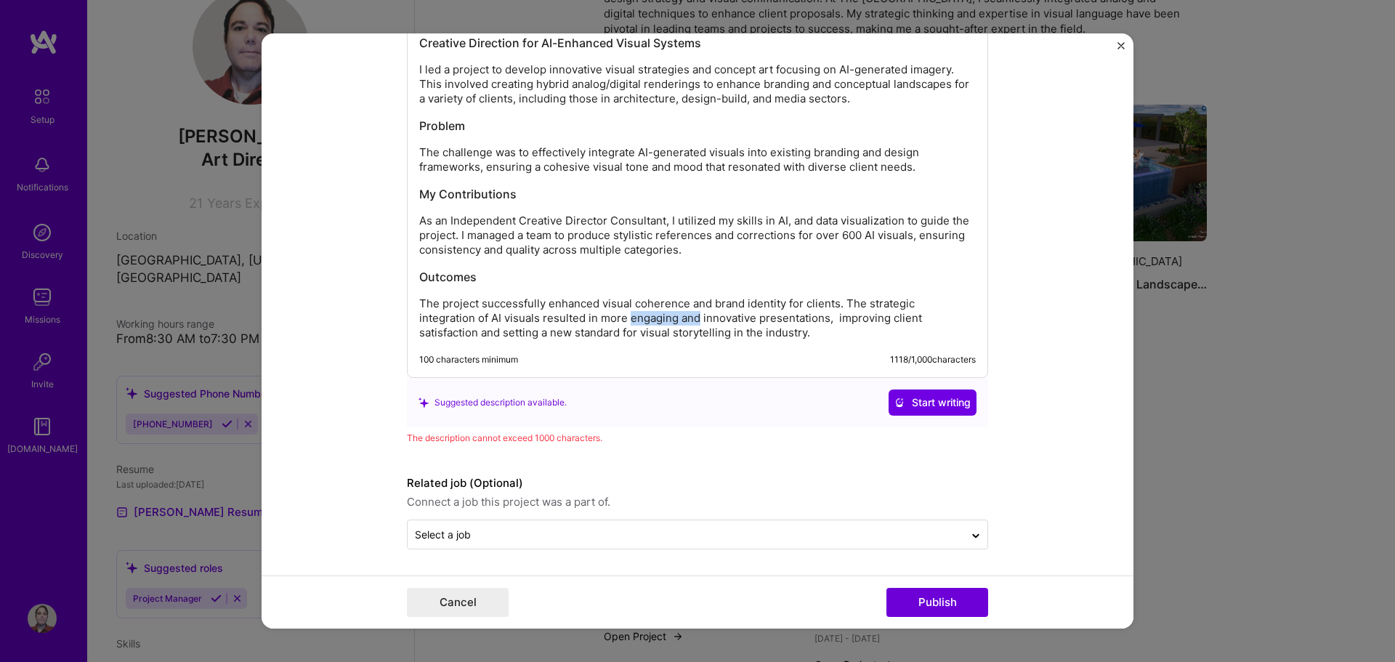
drag, startPoint x: 636, startPoint y: 321, endPoint x: 567, endPoint y: 325, distance: 69.1
click at [567, 325] on p "The project successfully enhanced visual coherence and brand identity for clien…" at bounding box center [697, 318] width 556 height 44
drag, startPoint x: 872, startPoint y: 236, endPoint x: 859, endPoint y: 234, distance: 13.3
click at [859, 234] on p "As an Independent Creative Director Consultant, I utilized my skills in AI, and…" at bounding box center [697, 236] width 556 height 44
drag, startPoint x: 578, startPoint y: 253, endPoint x: 672, endPoint y: 249, distance: 93.8
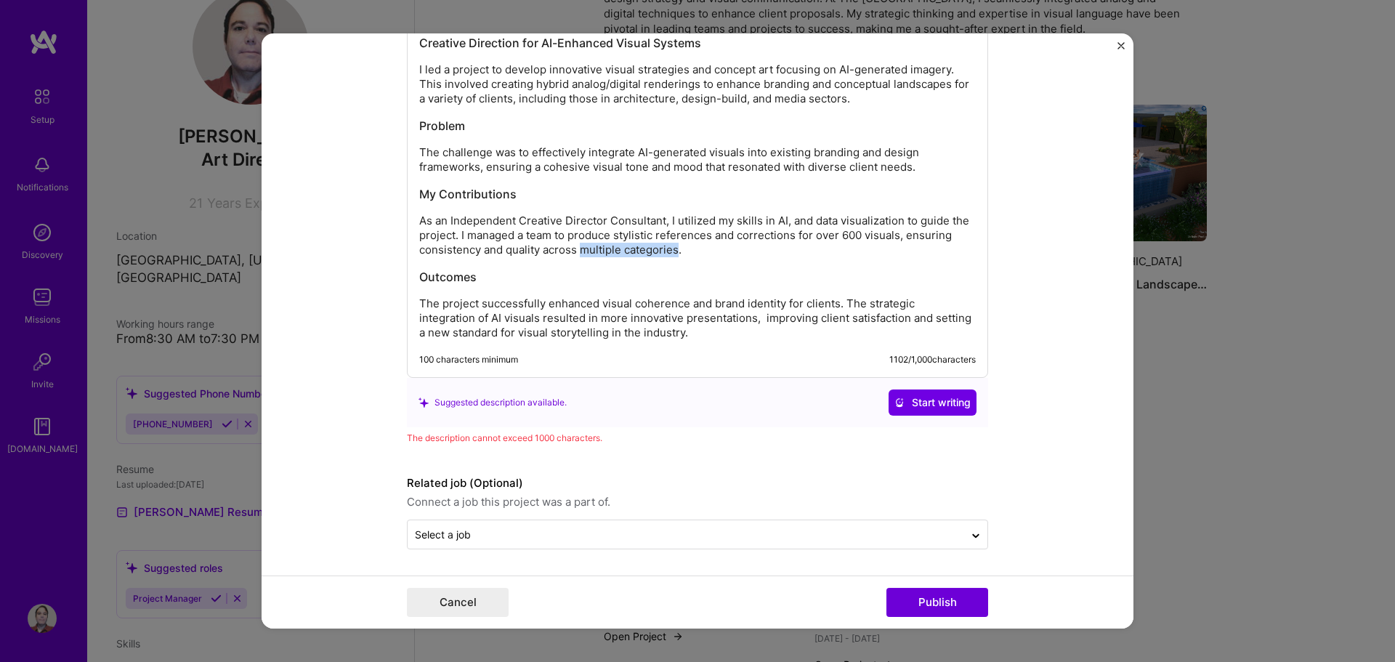
click at [672, 249] on p "As an Independent Creative Director Consultant, I utilized my skills in AI, and…" at bounding box center [697, 236] width 556 height 44
click at [816, 285] on h3 "Outcomes" at bounding box center [697, 277] width 556 height 16
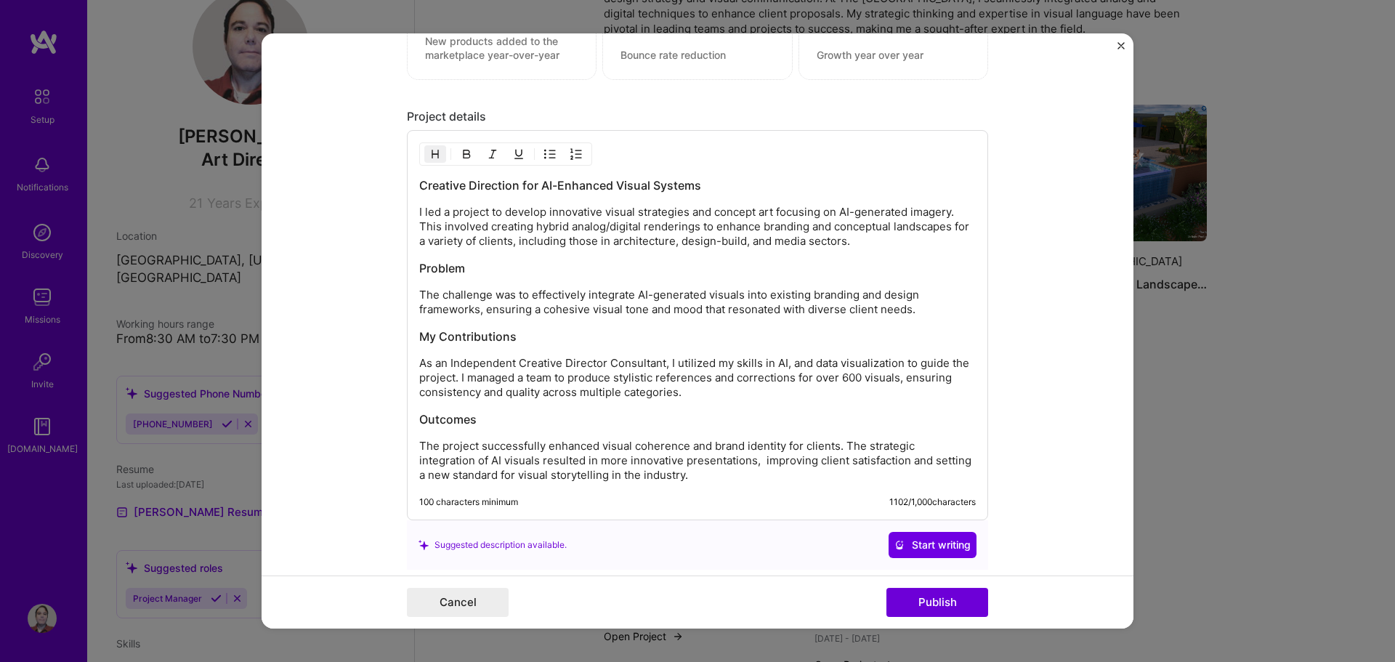
scroll to position [1830, 0]
drag, startPoint x: 876, startPoint y: 296, endPoint x: 808, endPoint y: 298, distance: 68.3
click at [808, 298] on p "The challenge was to effectively integrate AI-generated visuals into existing b…" at bounding box center [697, 305] width 556 height 29
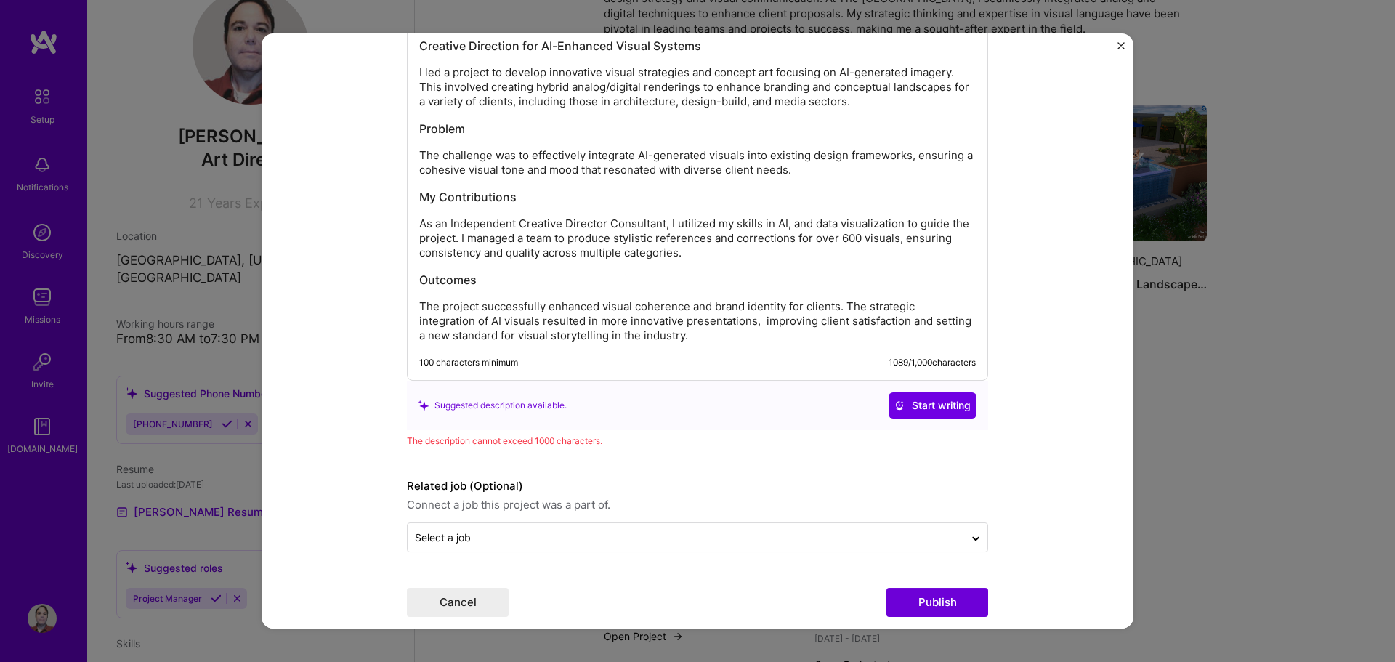
scroll to position [1975, 0]
click at [659, 350] on div "Creative Direction for AI-Enhanced Visual Systems I led a project to develop in…" at bounding box center [697, 183] width 581 height 390
click at [719, 296] on p "The project successfully enhanced visual coherence and brand identity for clien…" at bounding box center [697, 318] width 556 height 44
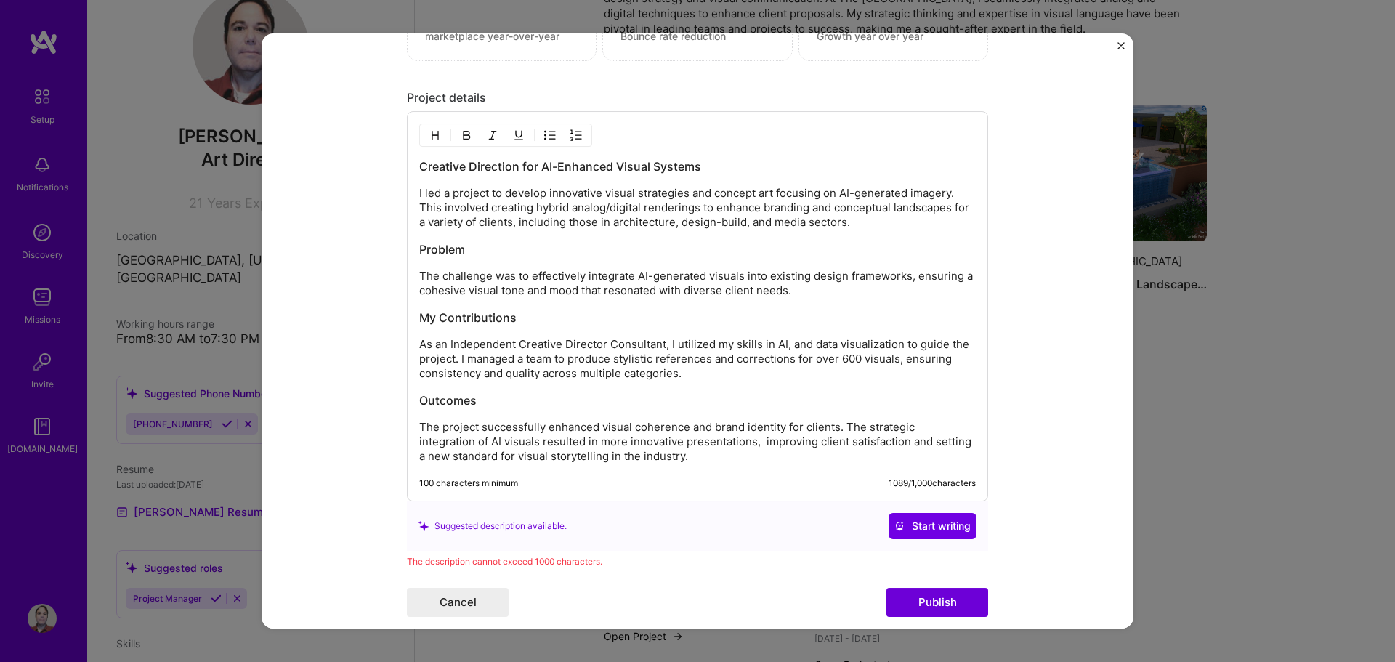
scroll to position [1830, 0]
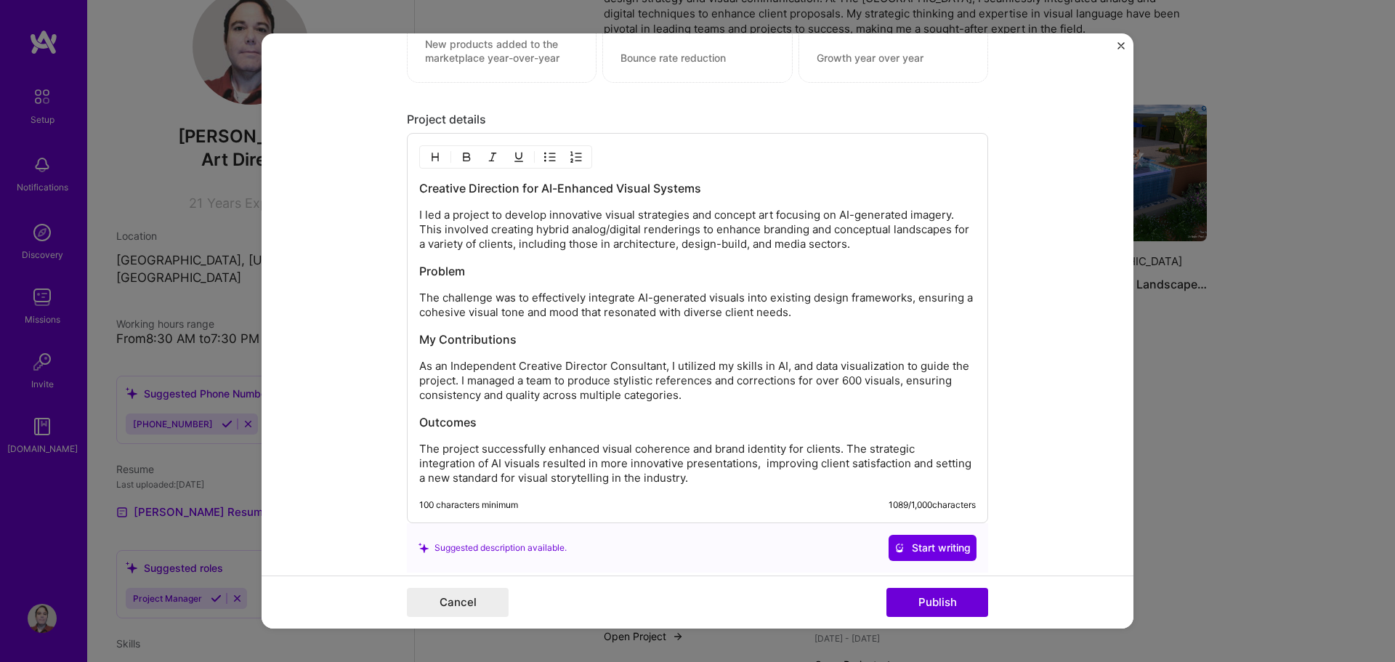
click at [553, 222] on p "I led a project to develop innovative visual strategies and concept art focusin…" at bounding box center [697, 230] width 556 height 44
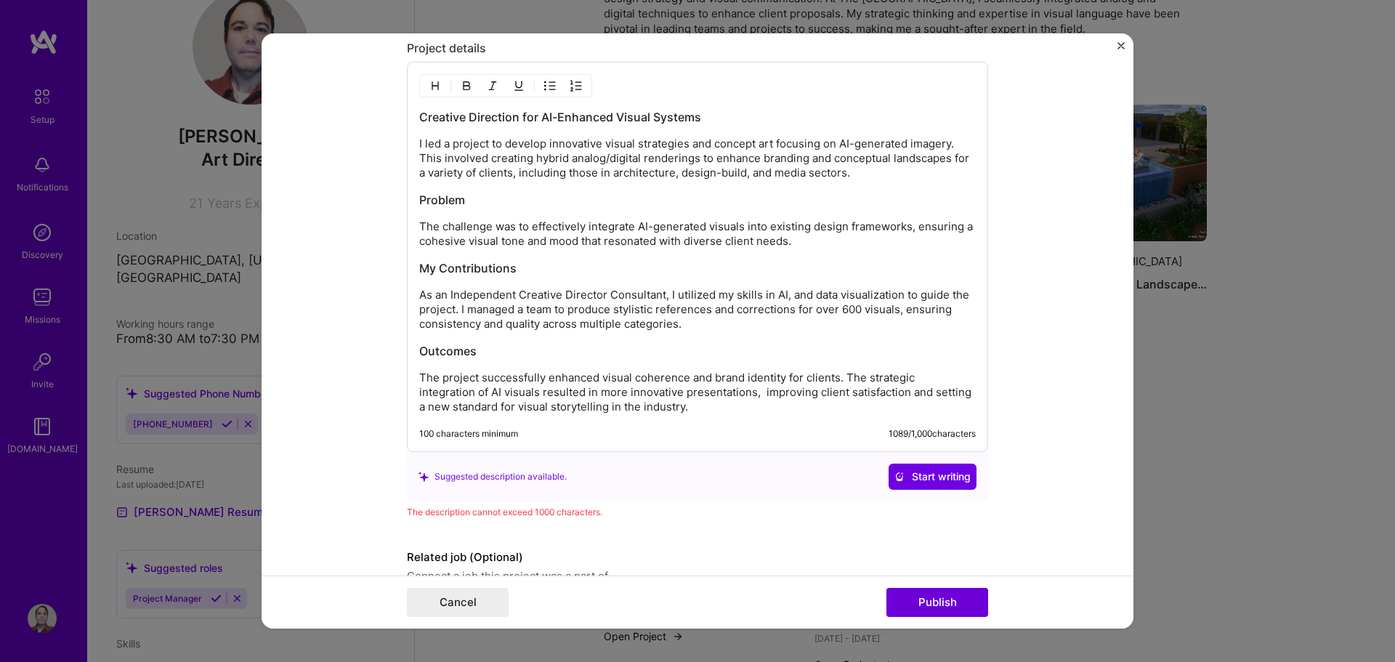
scroll to position [1902, 0]
drag, startPoint x: 826, startPoint y: 159, endPoint x: 757, endPoint y: 161, distance: 69.0
click at [757, 161] on p "I led a project to develop innovative visual strategies and concept art focusin…" at bounding box center [697, 157] width 556 height 44
drag, startPoint x: 693, startPoint y: 325, endPoint x: 896, endPoint y: 315, distance: 203.6
click at [896, 315] on p "As an Independent Creative Director Consultant, I utilized my skills in AI, and…" at bounding box center [697, 308] width 556 height 44
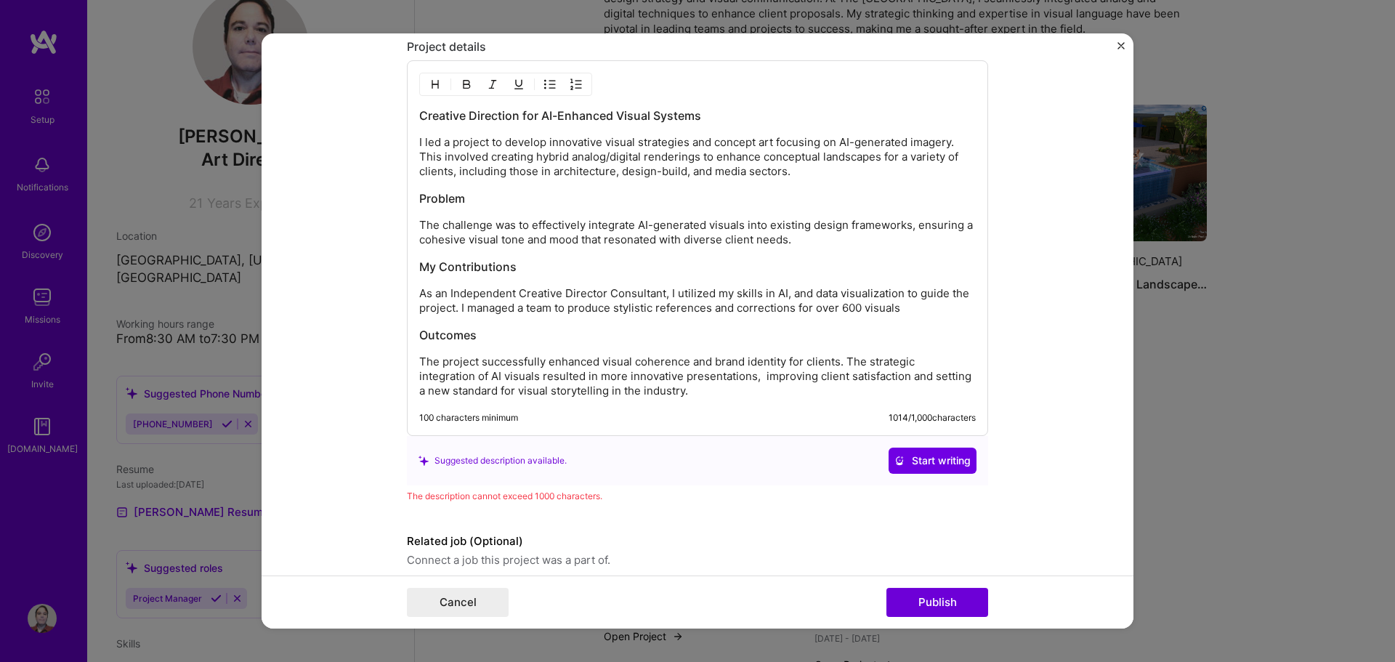
drag, startPoint x: 912, startPoint y: 313, endPoint x: 893, endPoint y: 314, distance: 18.9
click at [893, 314] on p "As an Independent Creative Director Consultant, I utilized my skills in AI, and…" at bounding box center [697, 300] width 556 height 29
drag, startPoint x: 908, startPoint y: 310, endPoint x: 792, endPoint y: 307, distance: 115.5
click at [792, 307] on p "As an Independent Creative Director Consultant, I utilized my skills in AI, and…" at bounding box center [697, 300] width 556 height 29
click at [793, 312] on p "As an Independent Creative Director Consultant, I utilized my skills in AI, and…" at bounding box center [697, 300] width 556 height 29
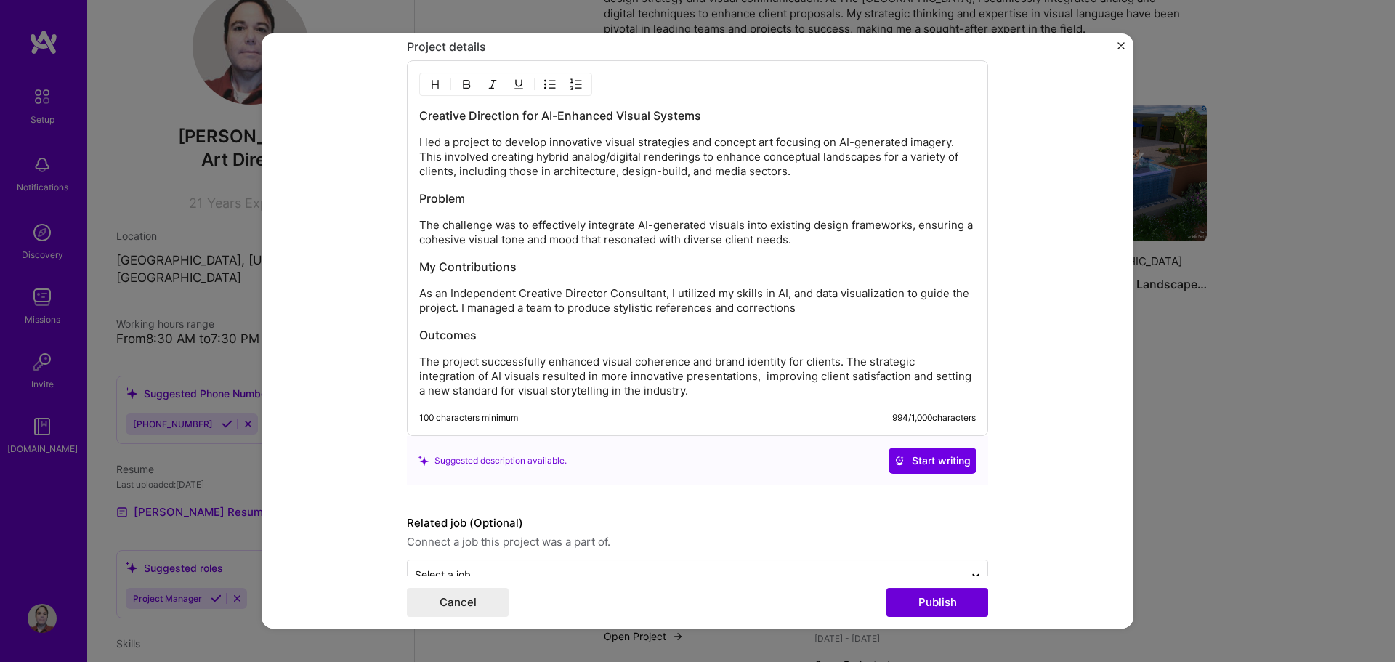
click at [791, 311] on p "As an Independent Creative Director Consultant, I utilized my skills in AI, and…" at bounding box center [697, 300] width 556 height 29
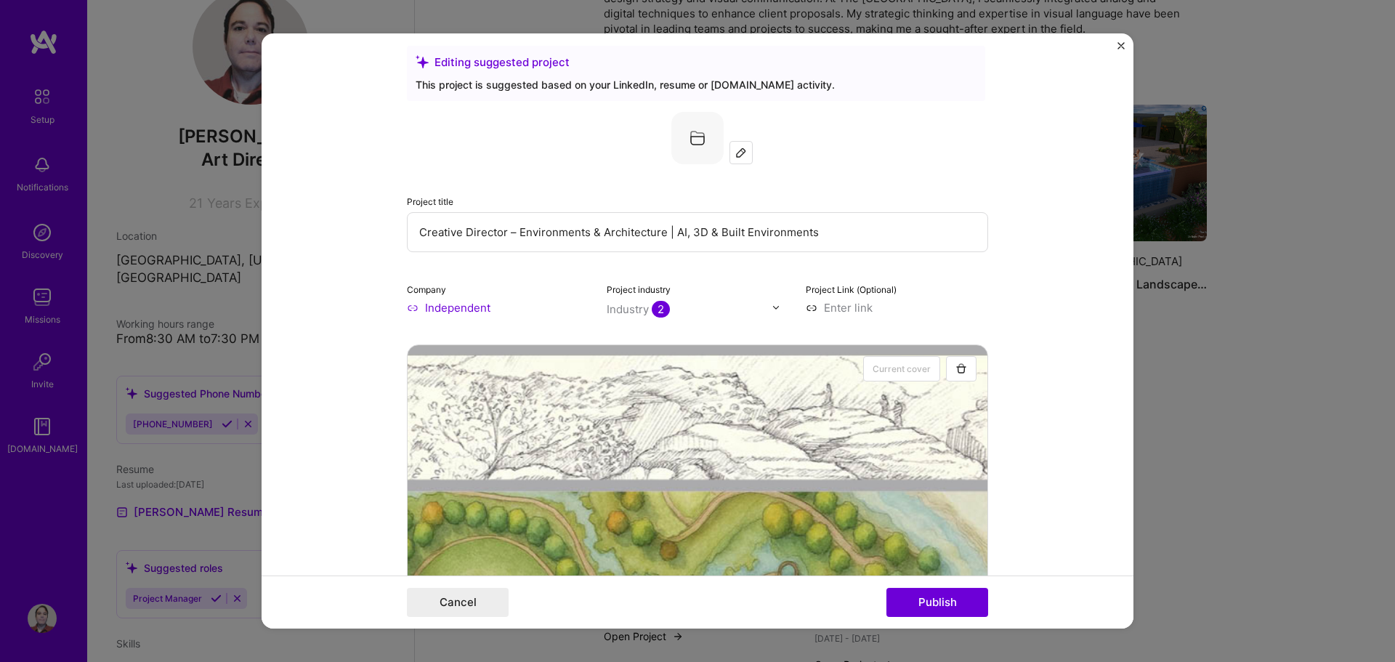
scroll to position [0, 0]
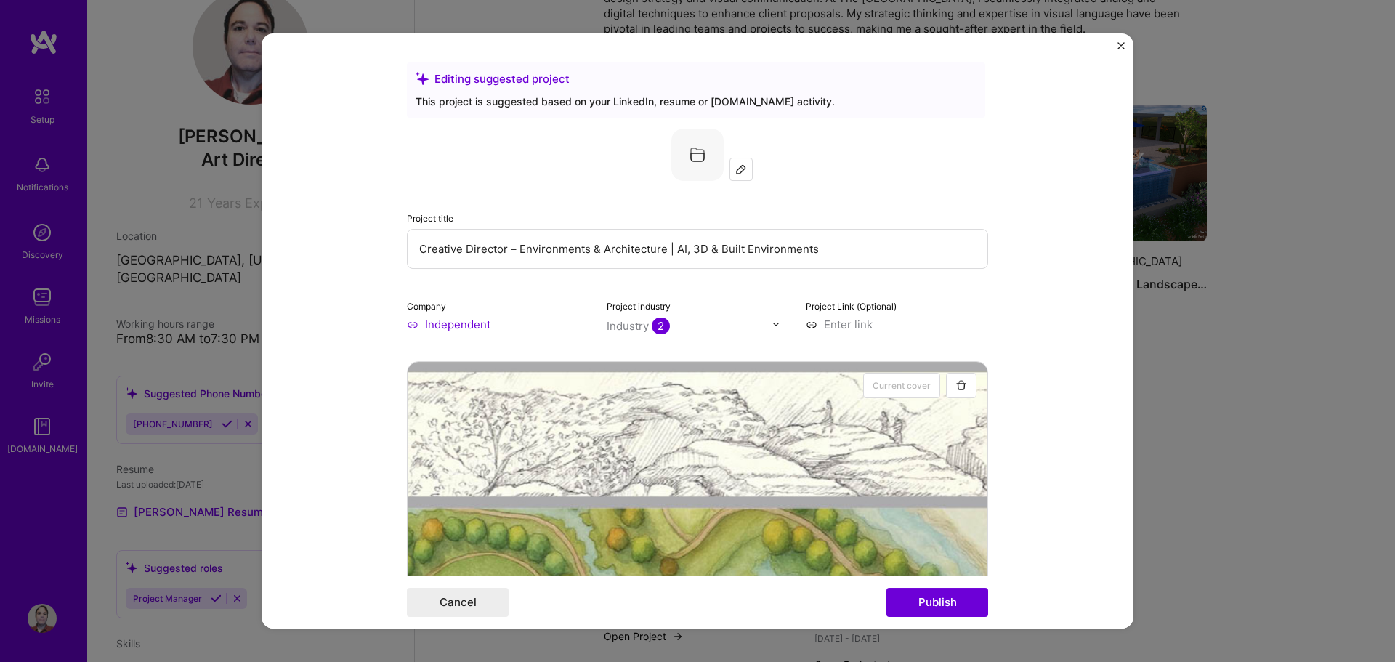
click at [861, 328] on input at bounding box center [897, 324] width 182 height 15
type input "[URL][DOMAIN_NAME]"
click at [687, 163] on img at bounding box center [697, 155] width 52 height 52
click at [735, 170] on img at bounding box center [741, 169] width 12 height 12
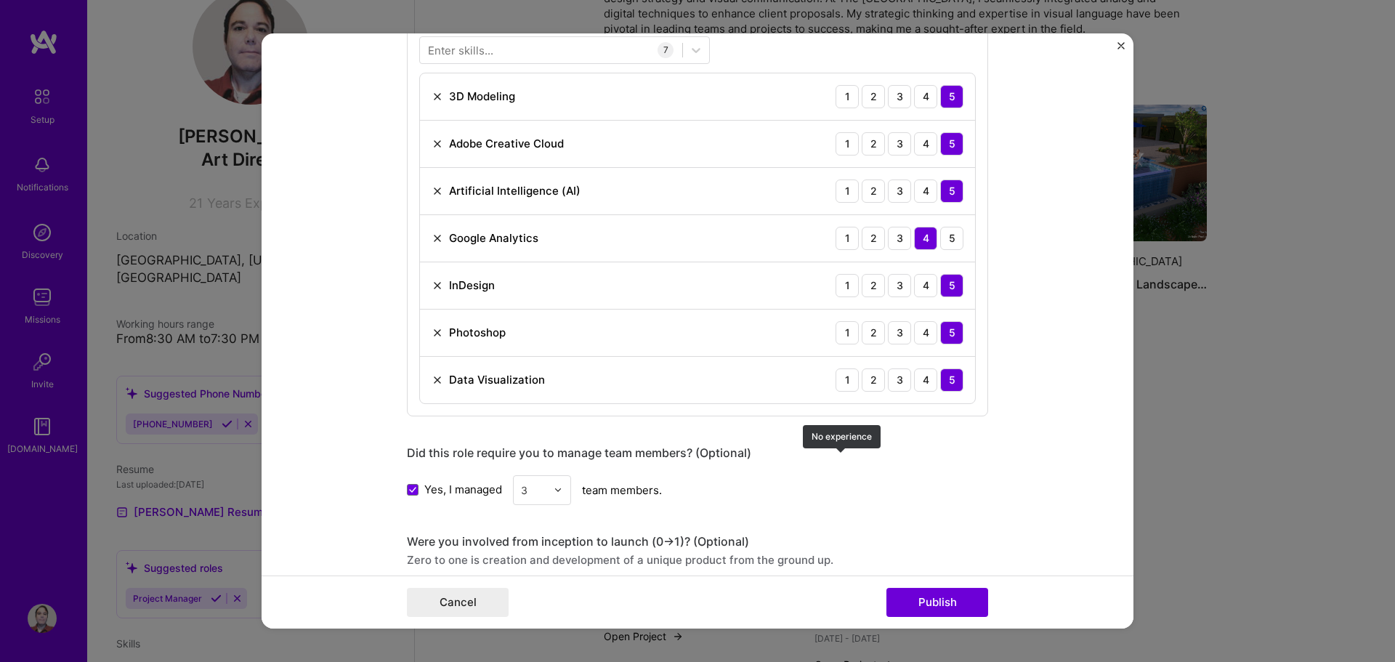
scroll to position [1162, 0]
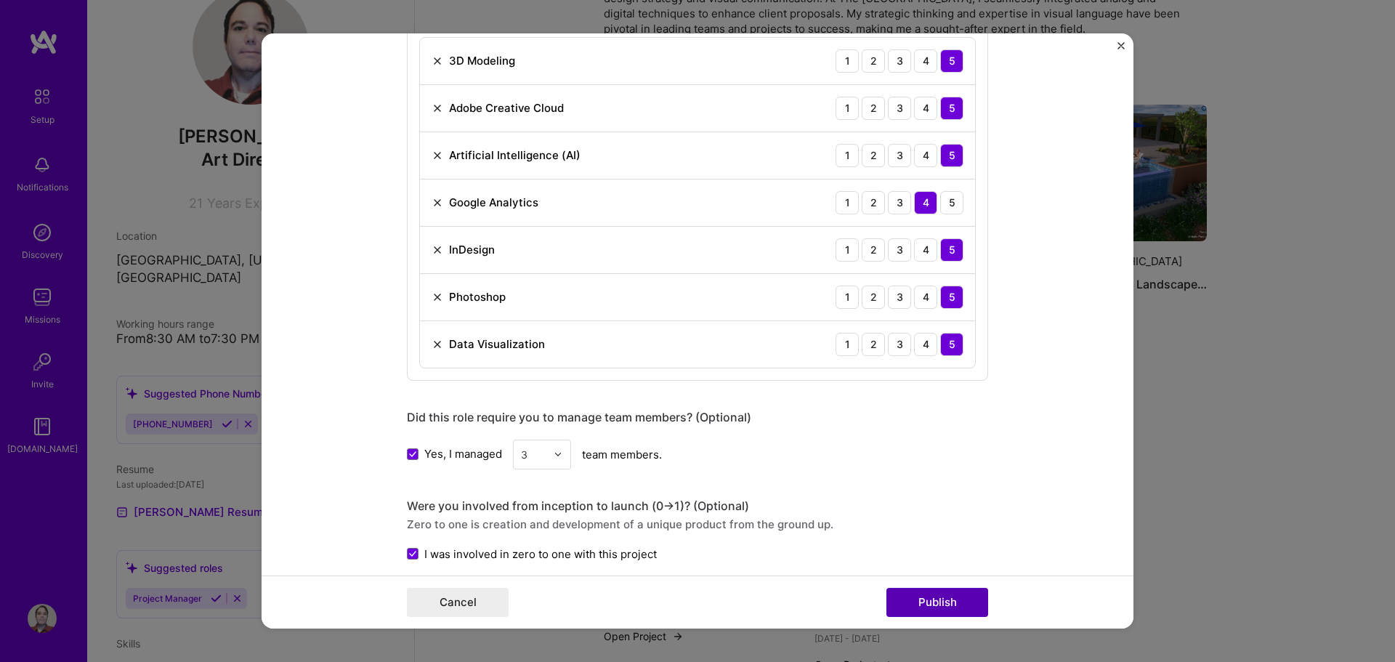
click at [928, 599] on button "Publish" at bounding box center [937, 602] width 102 height 29
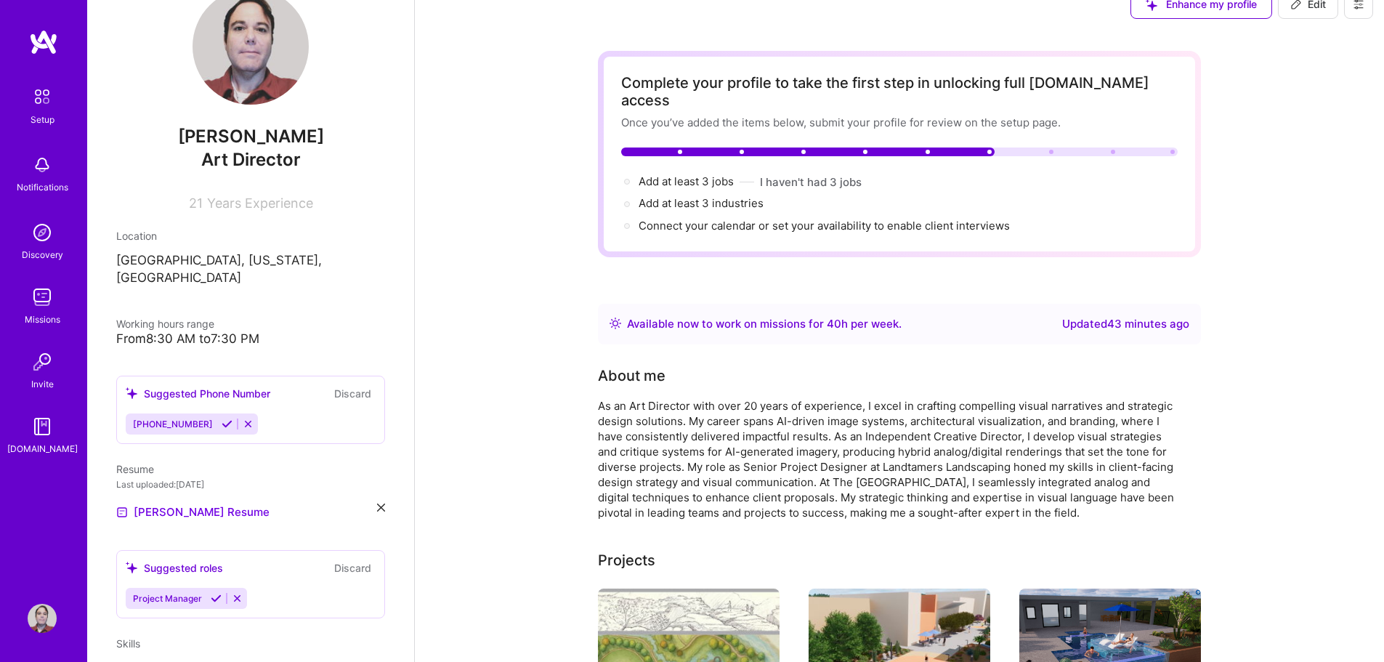
scroll to position [0, 0]
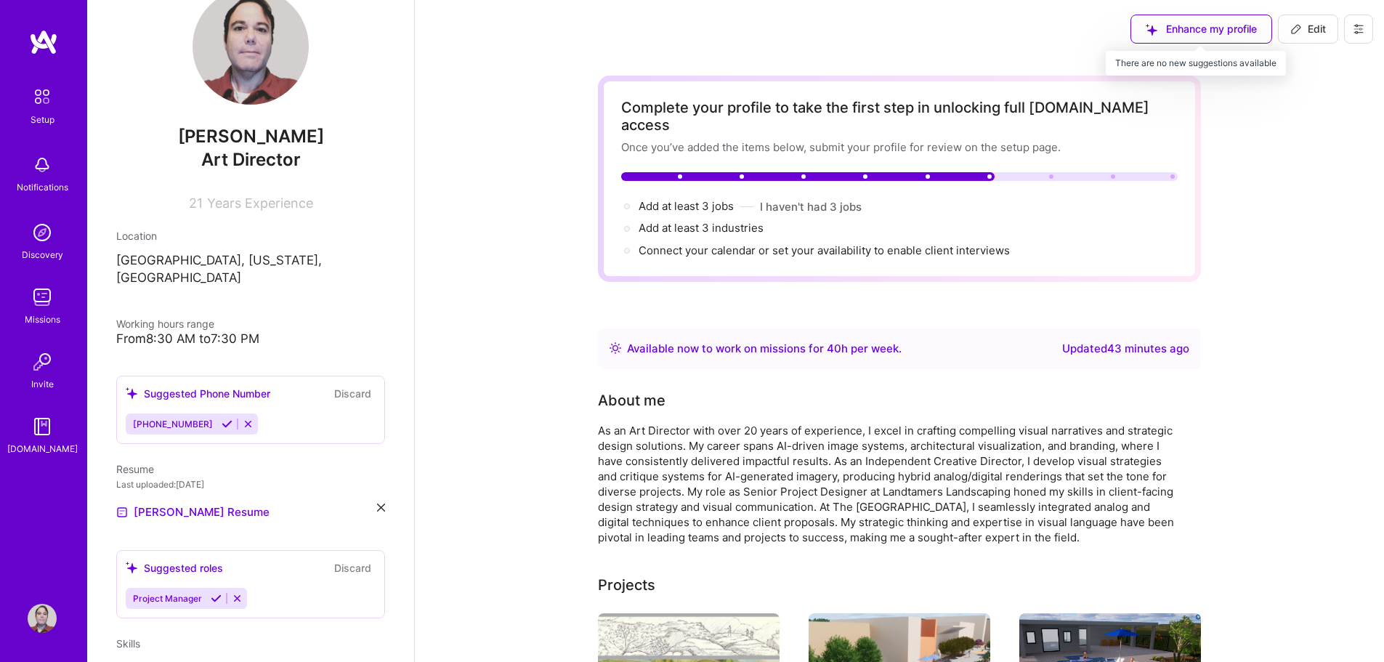
click at [1175, 28] on div "Enhance my profile" at bounding box center [1201, 29] width 142 height 29
click at [1142, 31] on div "Enhance my profile" at bounding box center [1201, 29] width 142 height 29
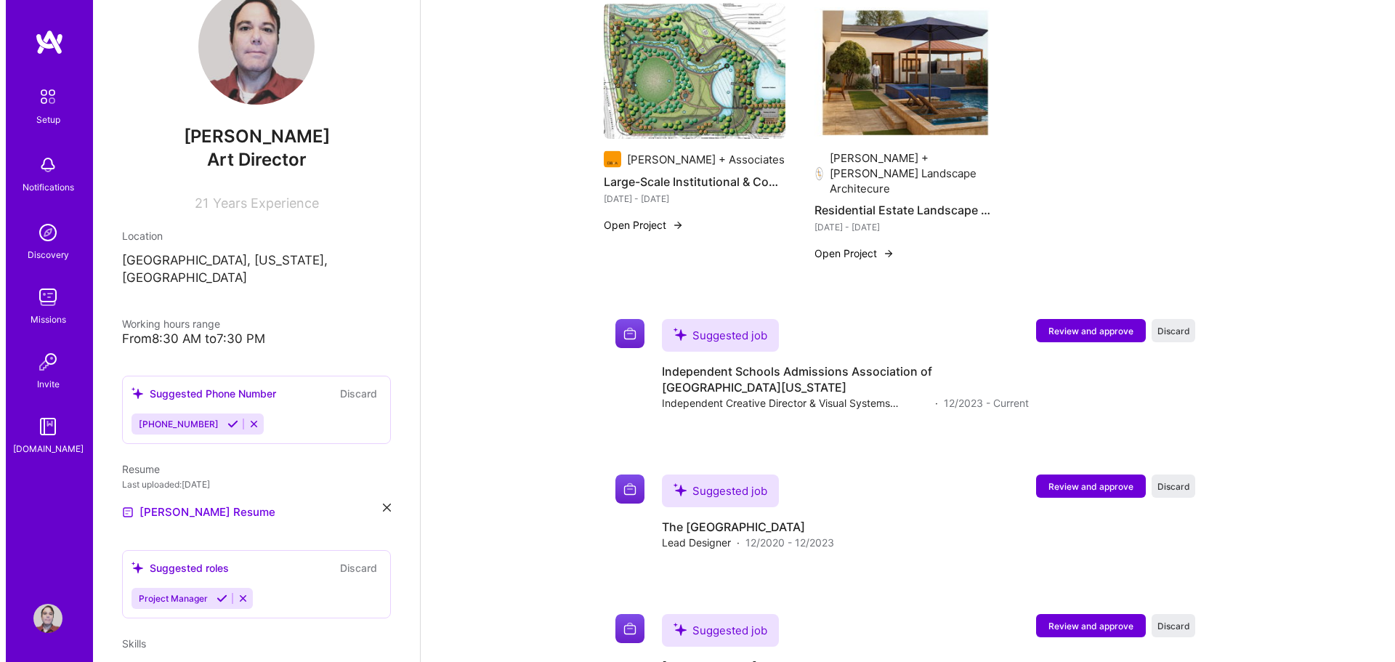
scroll to position [1017, 0]
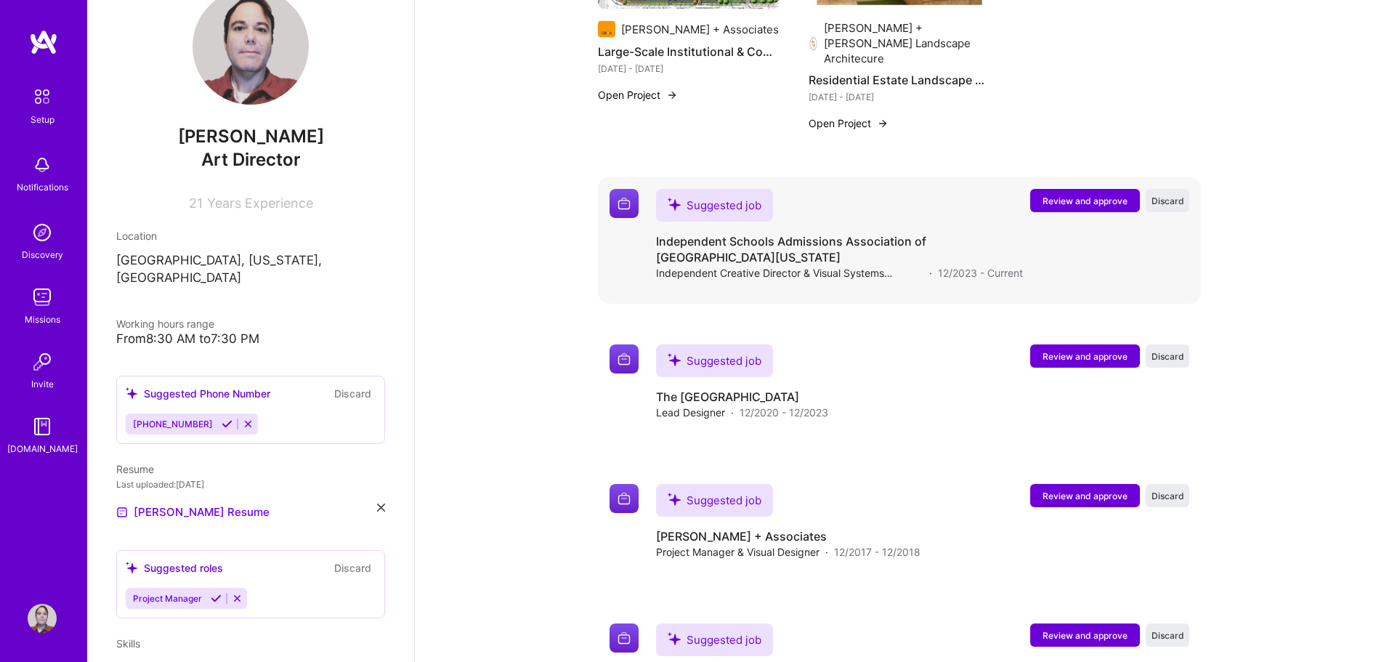
click at [842, 233] on h4 "Independent Schools Admissions Association of [GEOGRAPHIC_DATA][US_STATE]" at bounding box center [839, 249] width 367 height 32
click at [1076, 189] on button "Review and approve" at bounding box center [1085, 200] width 110 height 23
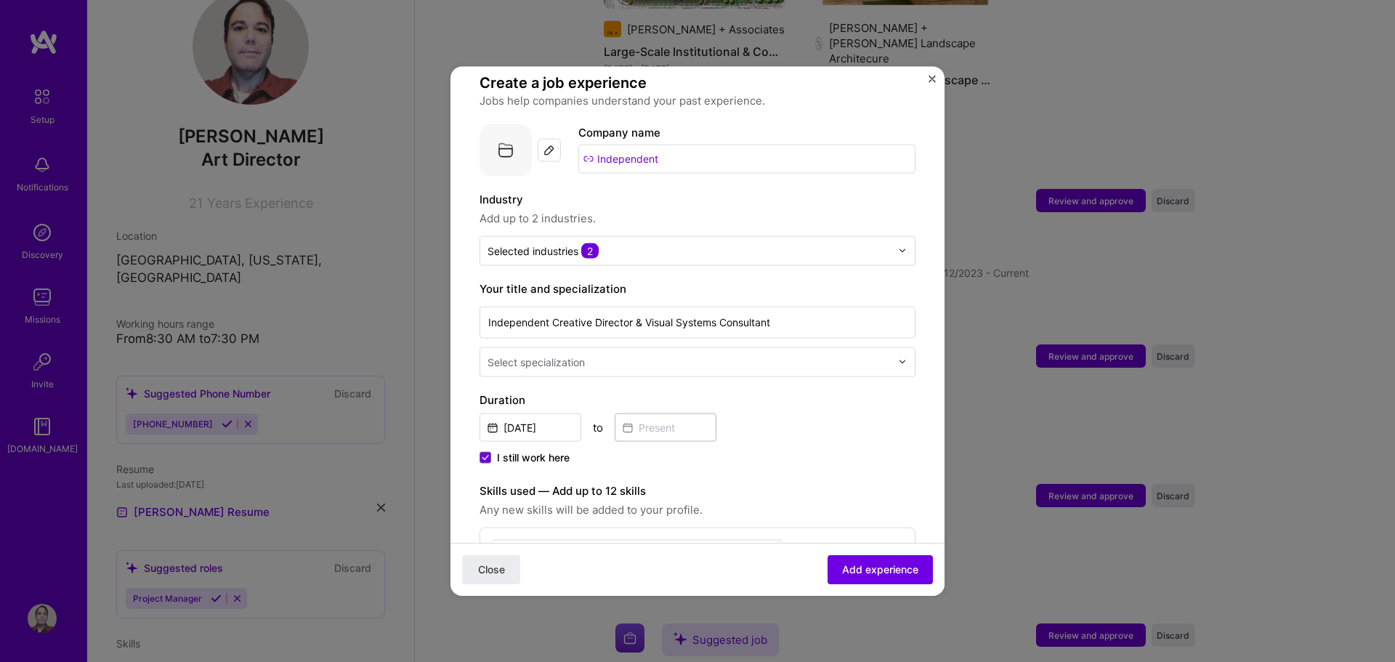
scroll to position [145, 0]
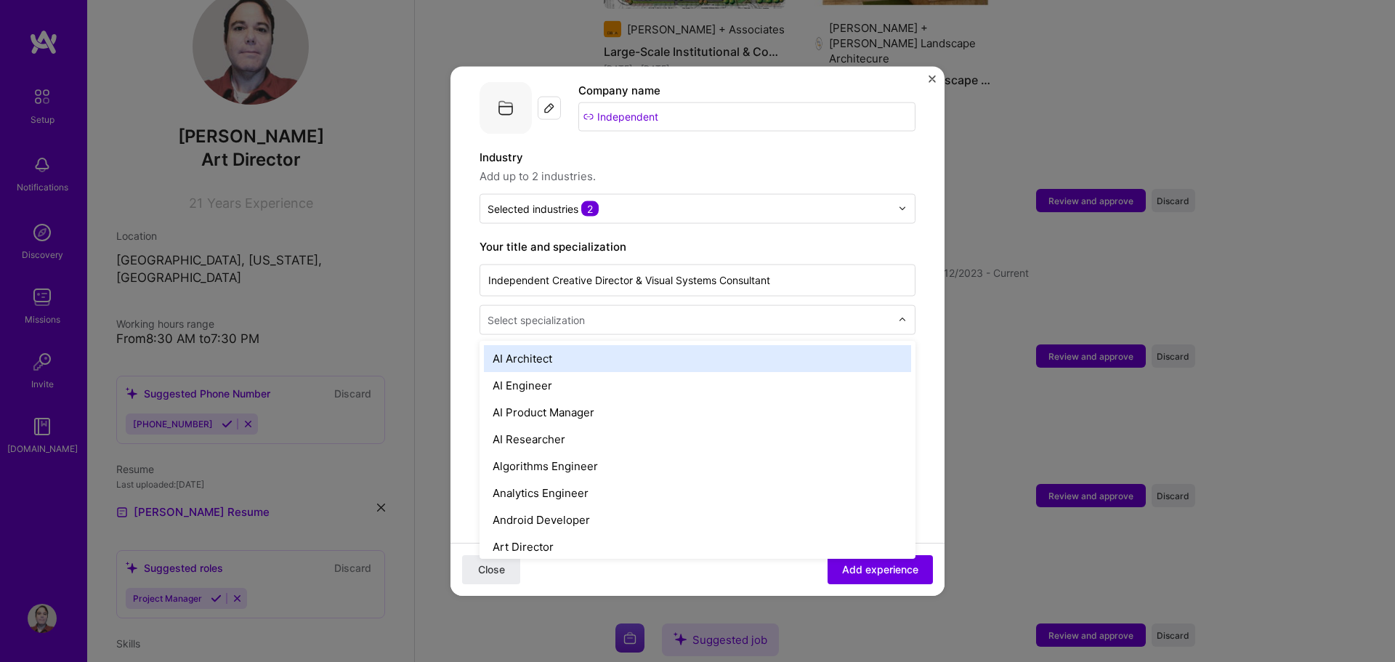
click at [644, 315] on div "Select specialization" at bounding box center [689, 319] width 418 height 28
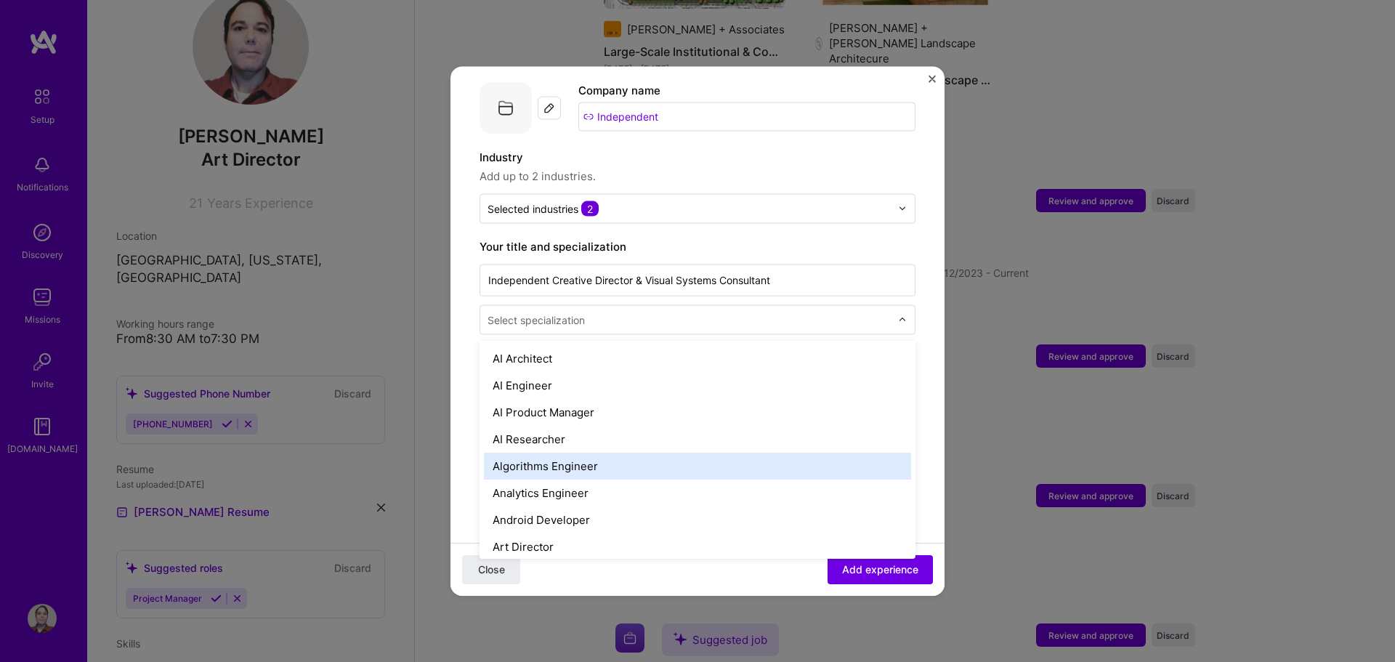
scroll to position [73, 0]
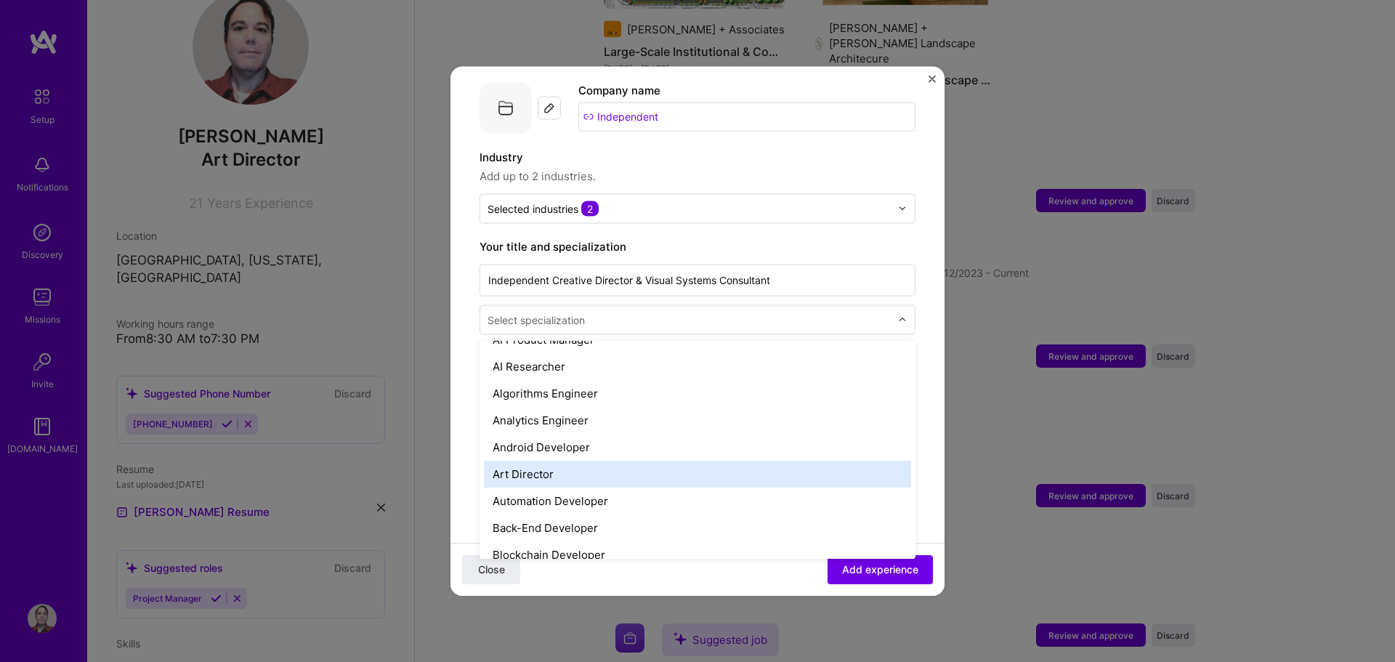
click at [652, 460] on div "Art Director" at bounding box center [697, 473] width 427 height 27
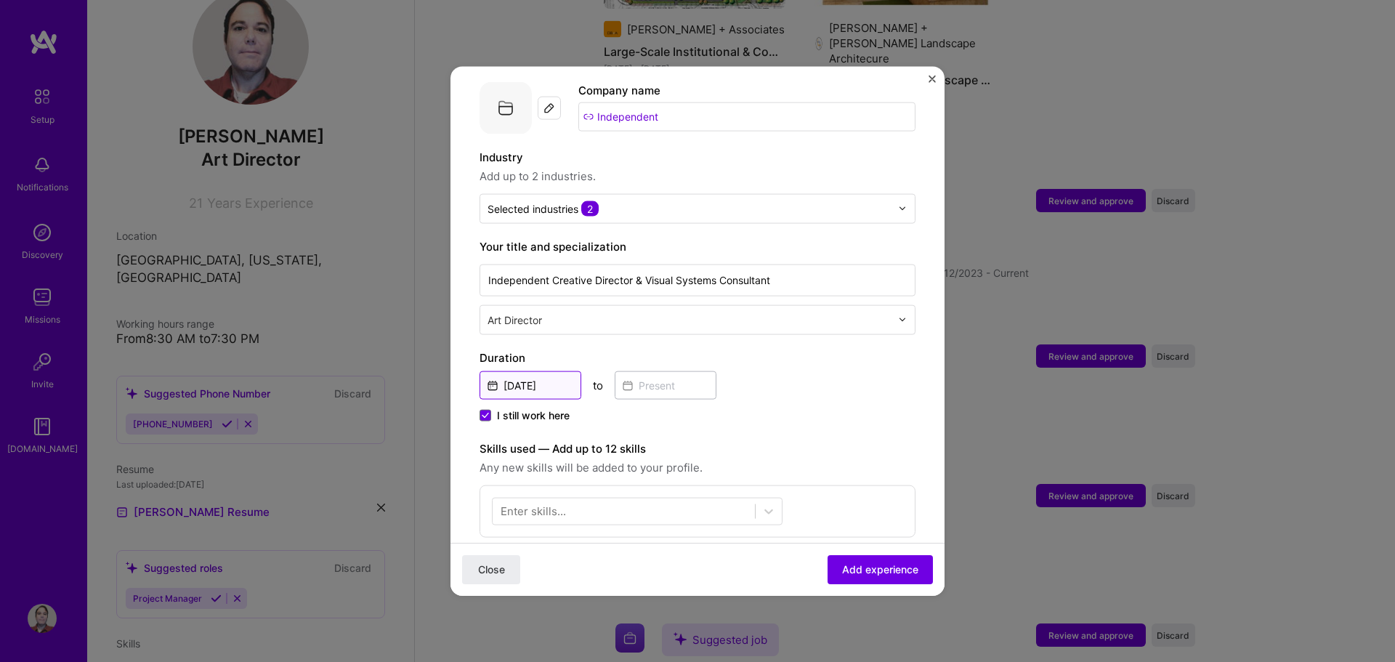
click at [559, 373] on input "[DATE]" at bounding box center [530, 384] width 102 height 28
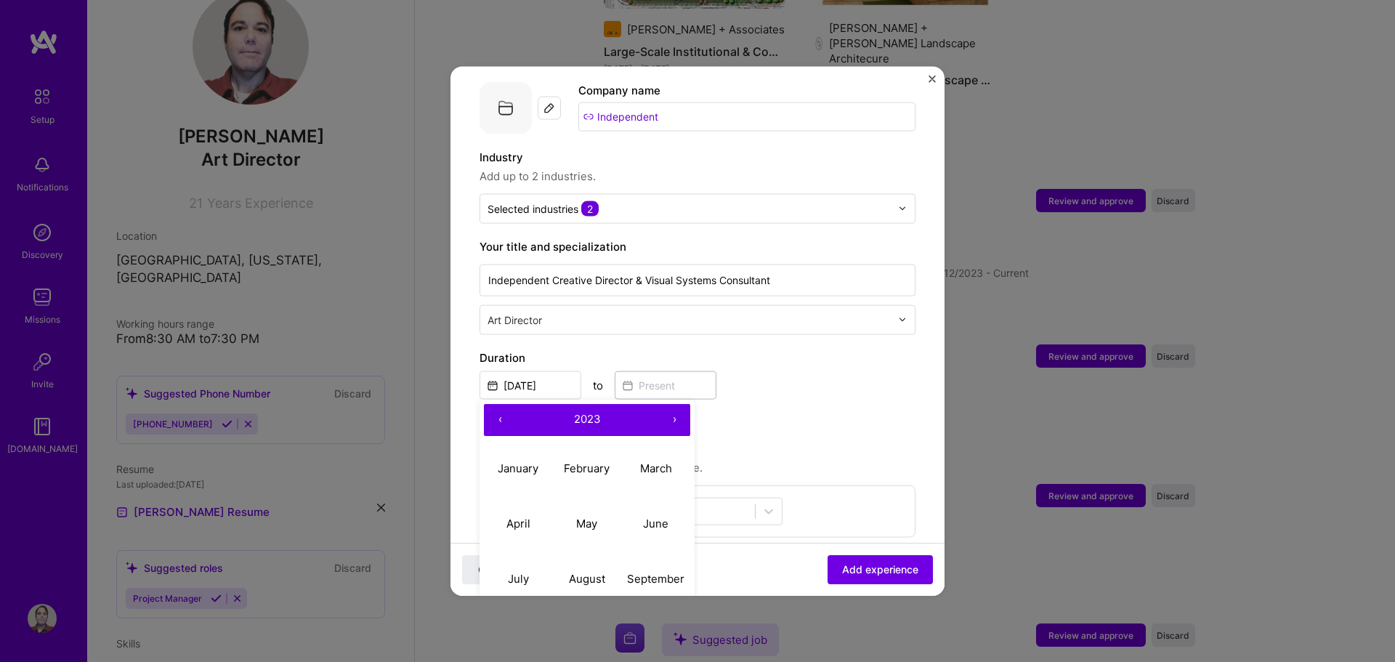
click at [502, 407] on button "‹" at bounding box center [500, 419] width 32 height 32
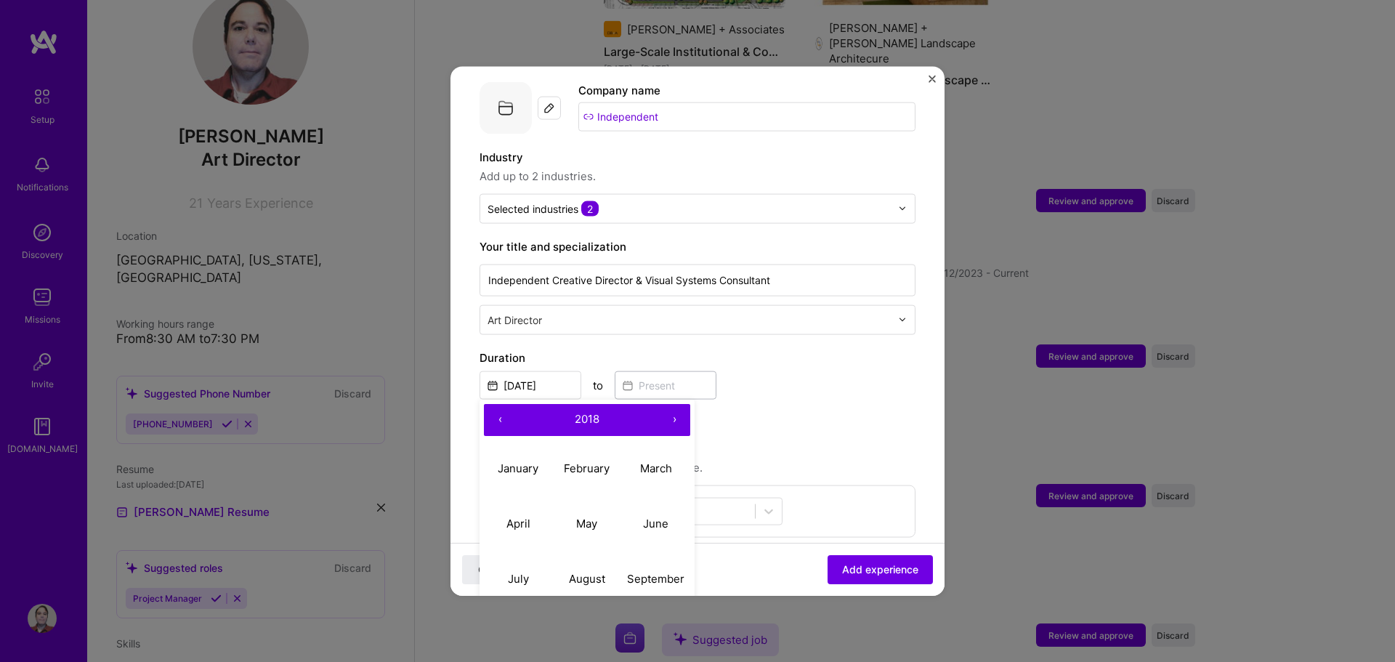
click at [502, 406] on button "‹" at bounding box center [500, 419] width 32 height 32
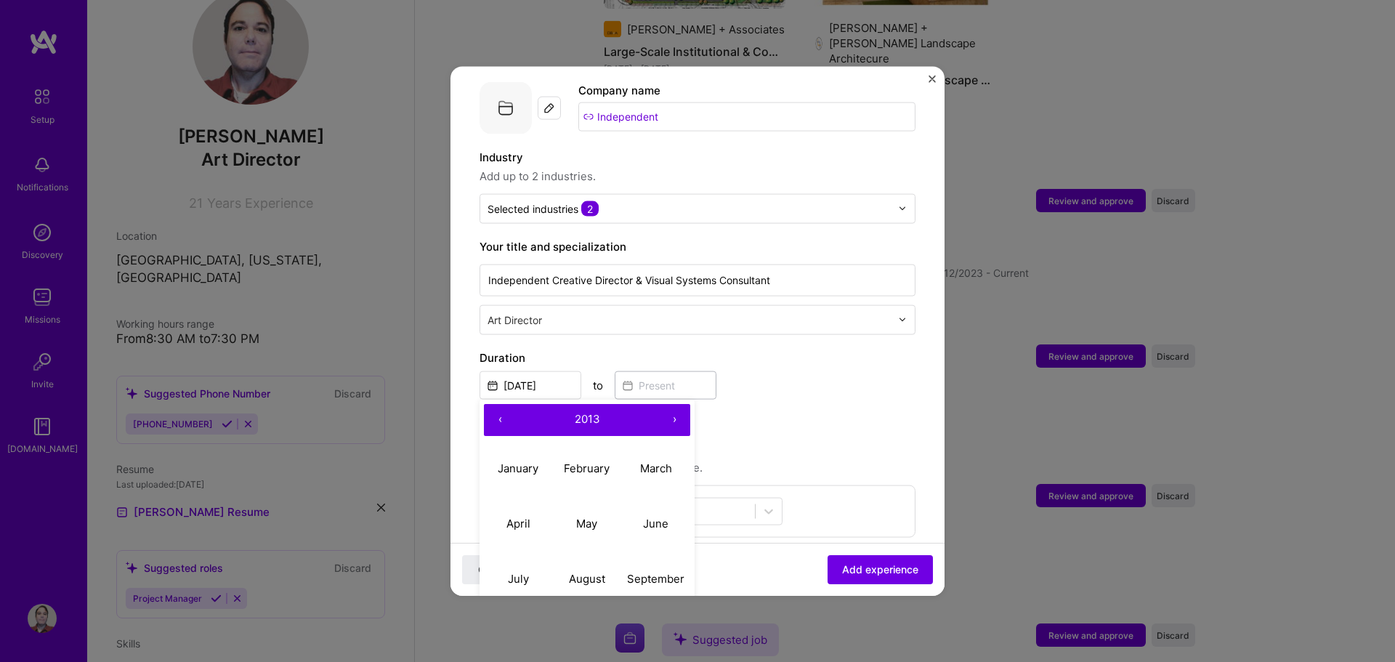
click at [502, 406] on button "‹" at bounding box center [500, 419] width 32 height 32
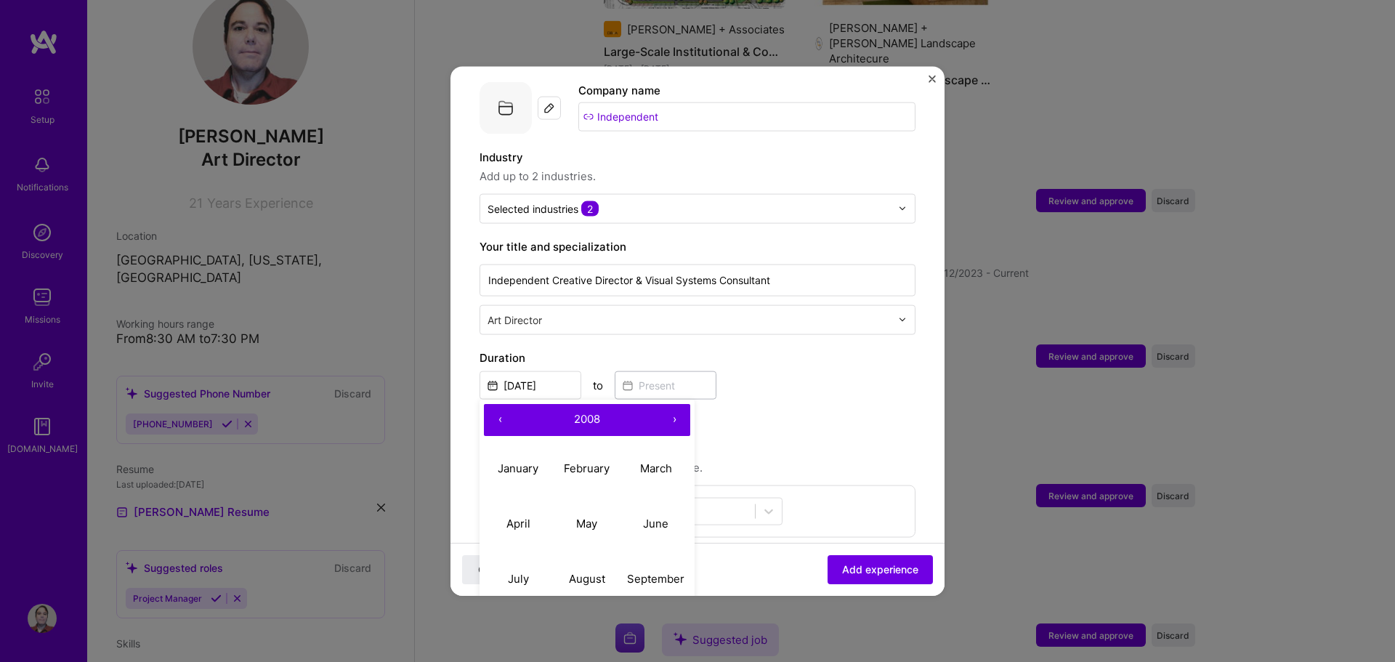
click at [502, 406] on button "‹" at bounding box center [500, 419] width 32 height 32
click at [673, 403] on button "›" at bounding box center [674, 419] width 32 height 32
click at [524, 461] on abbr "January" at bounding box center [518, 468] width 41 height 14
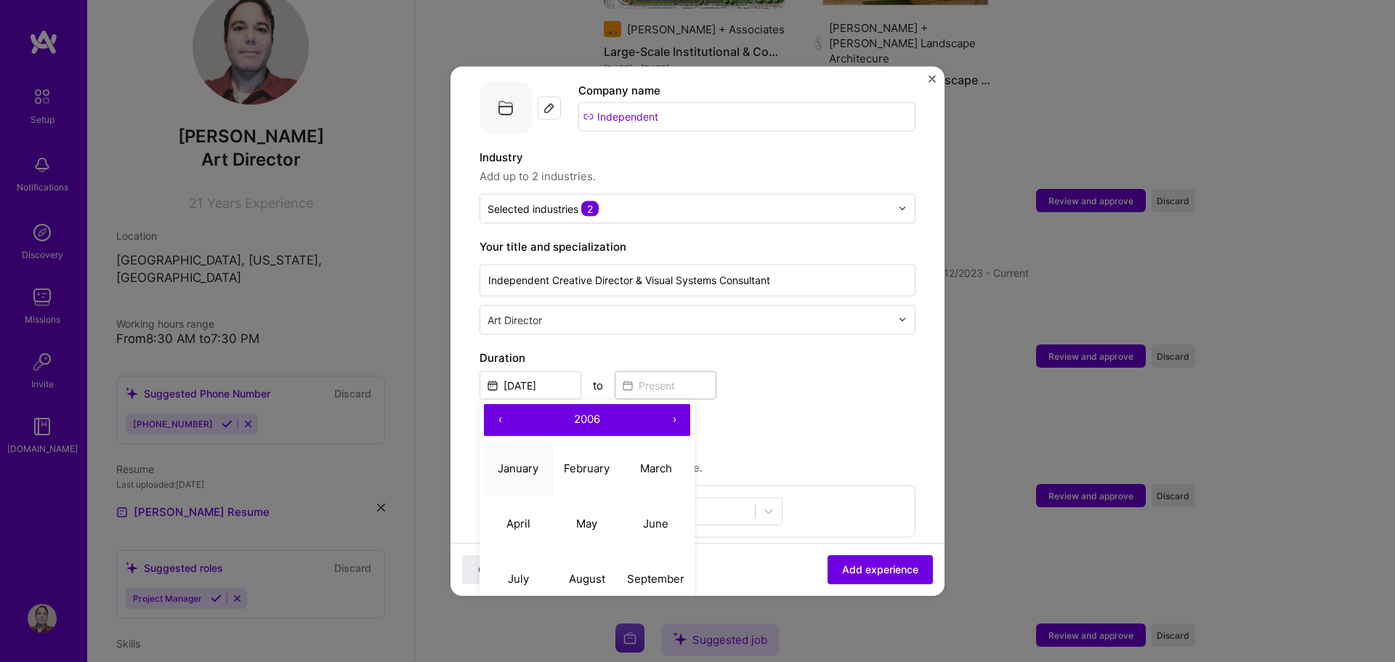
type input "[DATE]"
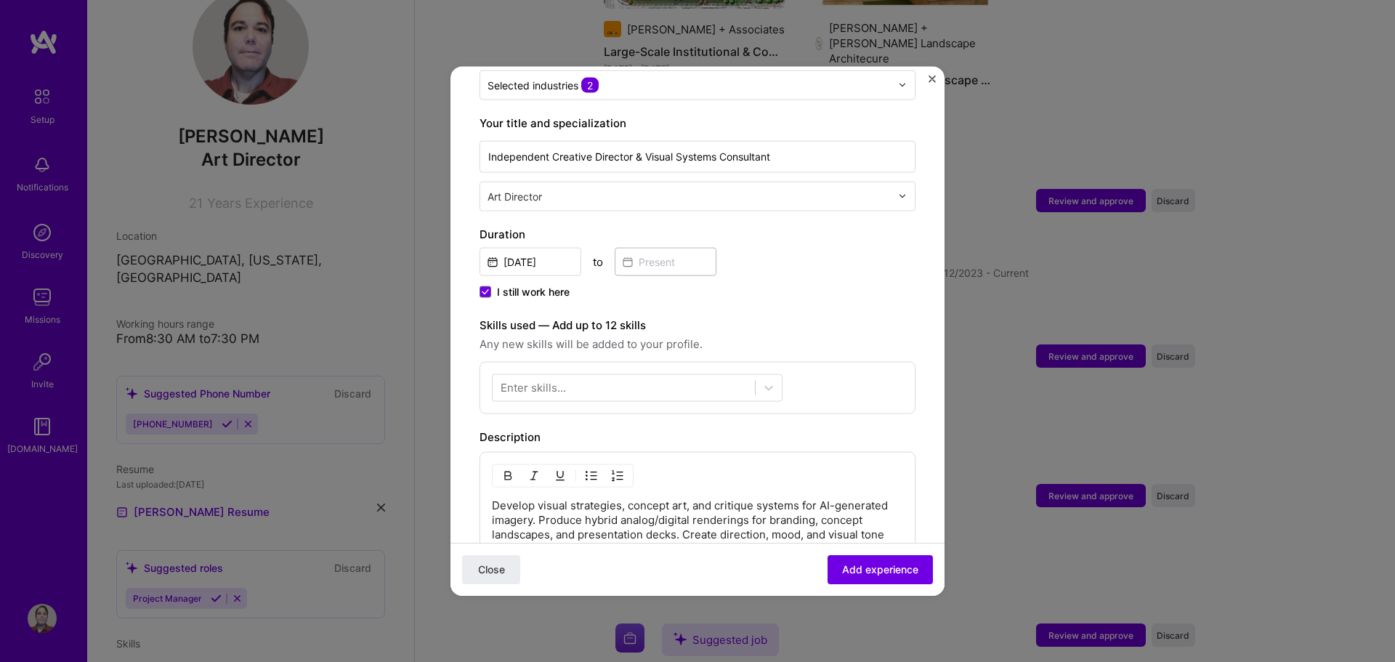
scroll to position [291, 0]
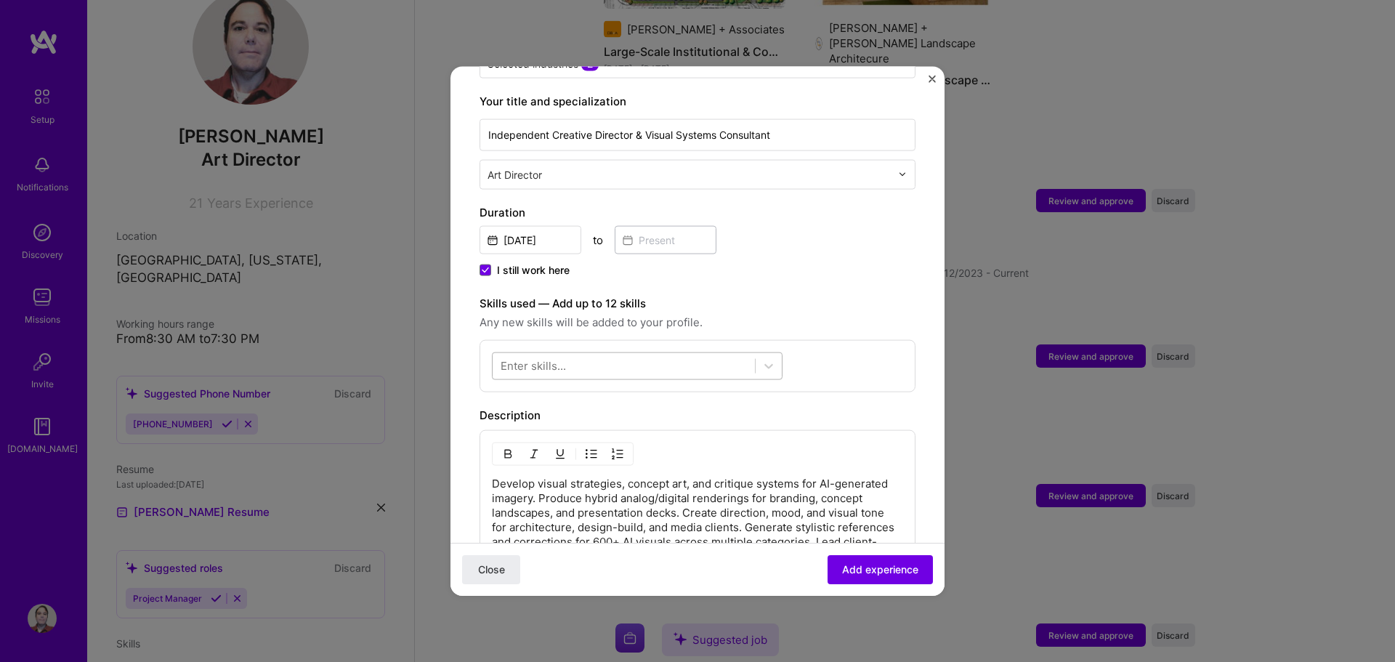
click at [582, 362] on div at bounding box center [637, 366] width 291 height 28
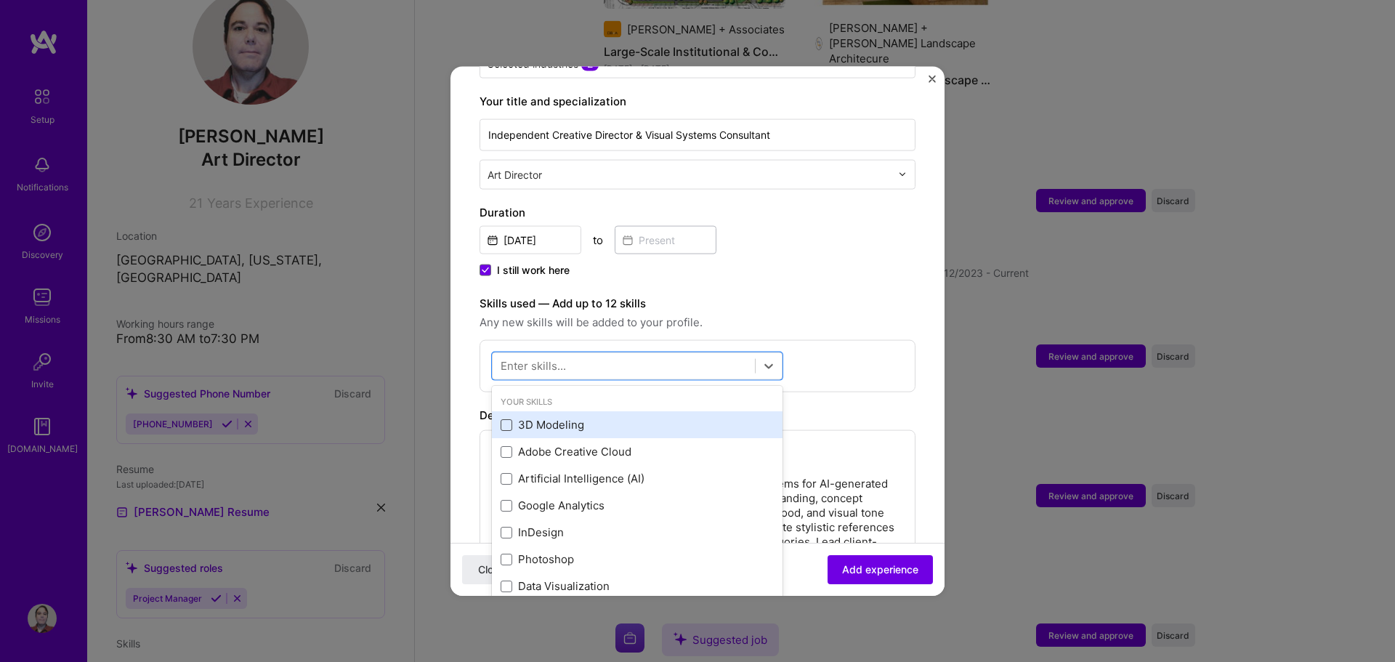
click at [510, 418] on span at bounding box center [506, 424] width 12 height 12
click at [0, 0] on input "checkbox" at bounding box center [0, 0] width 0 height 0
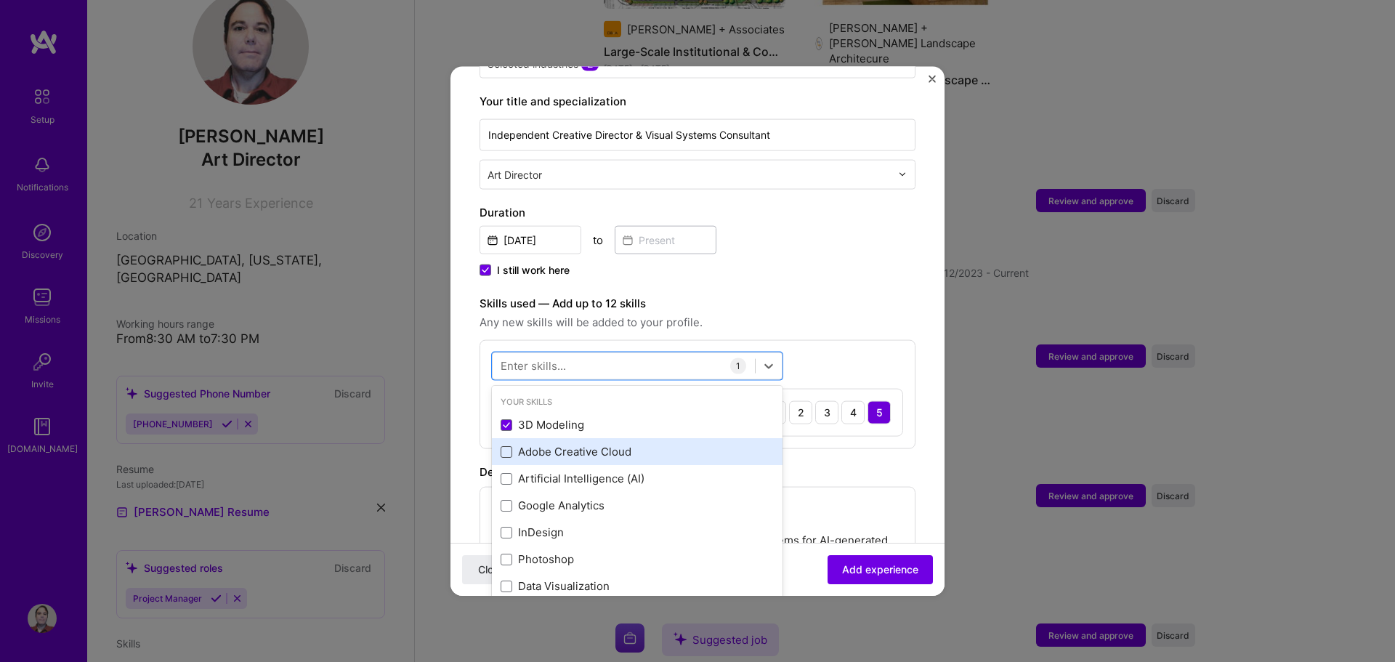
click at [506, 445] on span at bounding box center [506, 451] width 12 height 12
click at [0, 0] on input "checkbox" at bounding box center [0, 0] width 0 height 0
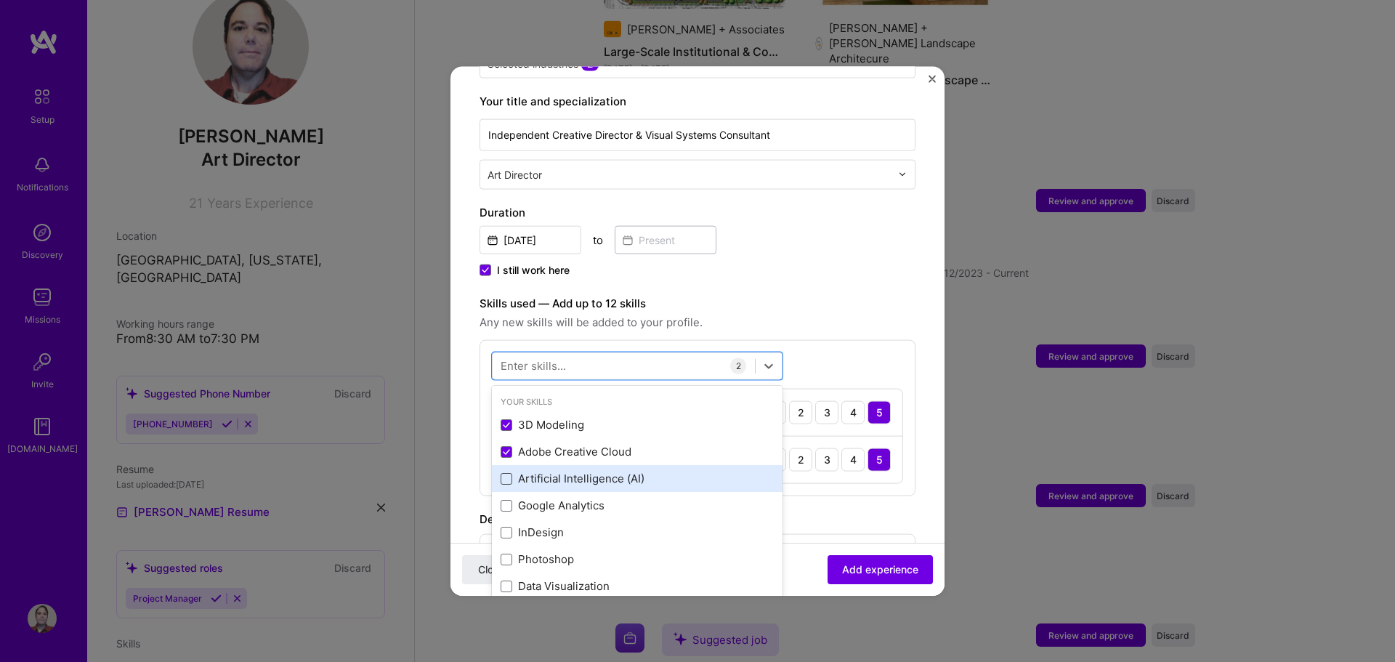
drag, startPoint x: 506, startPoint y: 457, endPoint x: 508, endPoint y: 466, distance: 9.9
click at [507, 472] on span at bounding box center [506, 478] width 12 height 12
click at [0, 0] on input "checkbox" at bounding box center [0, 0] width 0 height 0
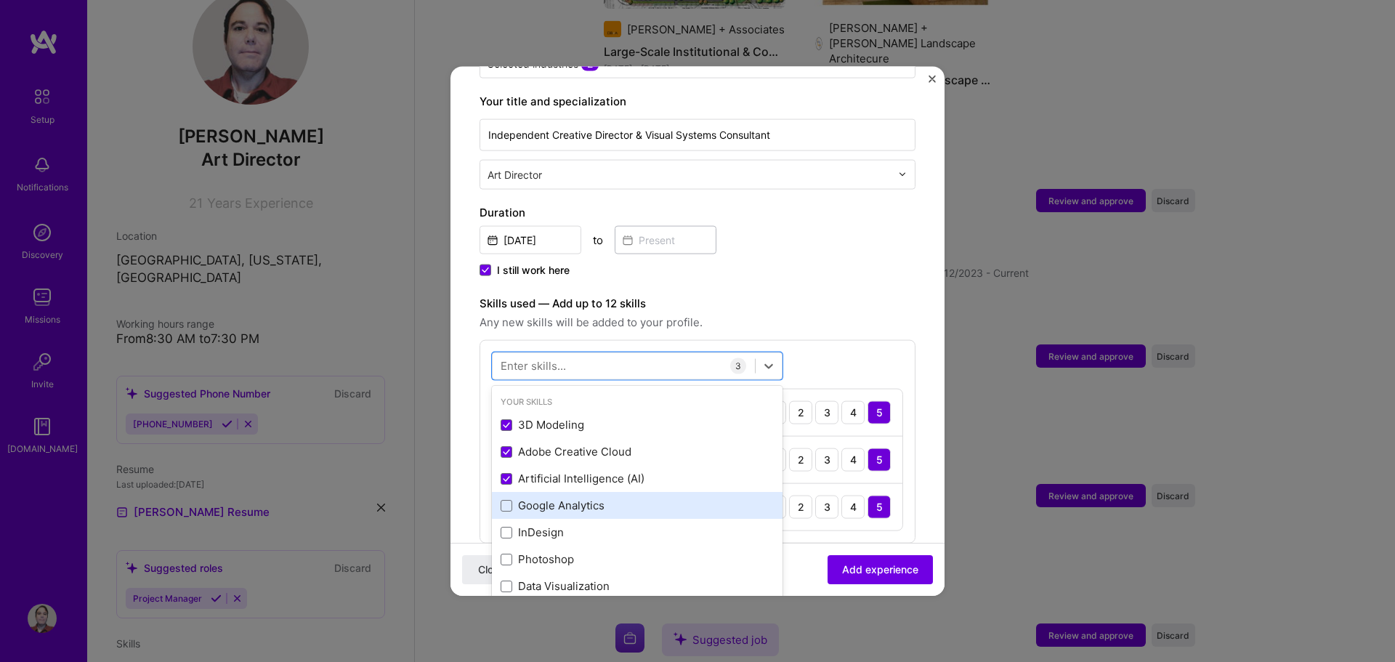
drag, startPoint x: 506, startPoint y: 491, endPoint x: 508, endPoint y: 500, distance: 9.0
click at [507, 499] on span at bounding box center [506, 505] width 12 height 12
click at [0, 0] on input "checkbox" at bounding box center [0, 0] width 0 height 0
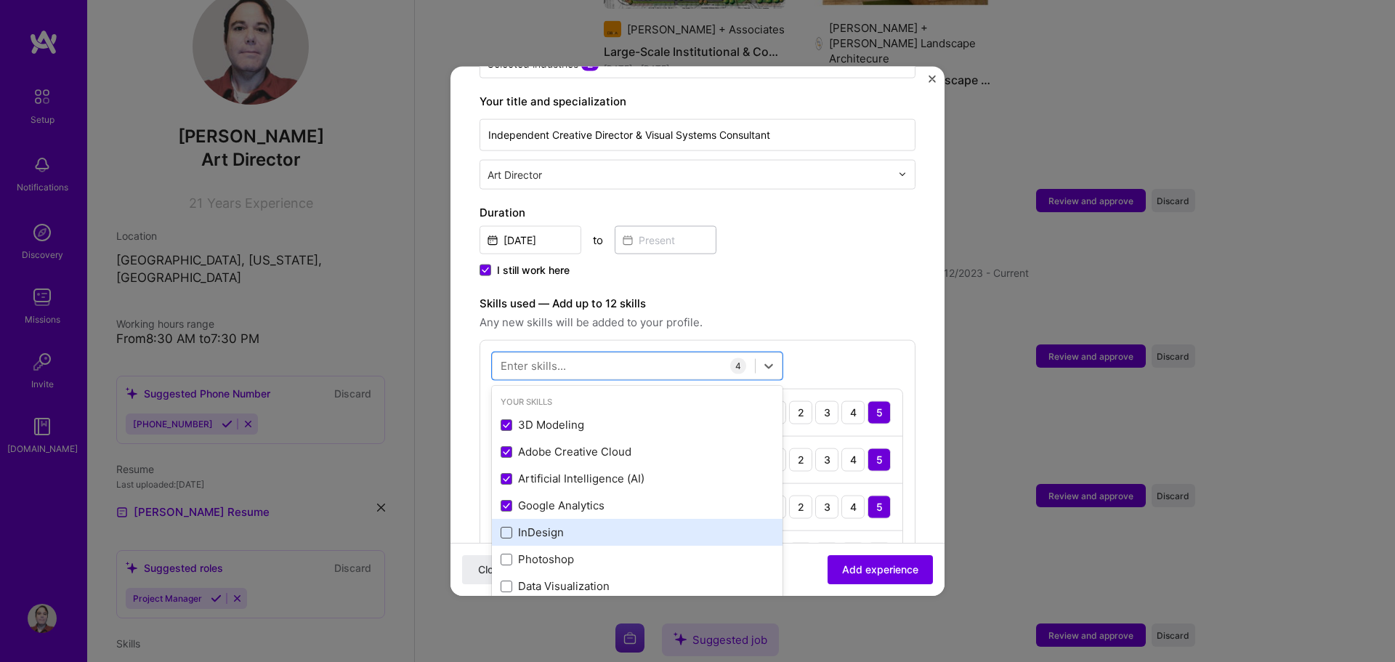
drag, startPoint x: 508, startPoint y: 516, endPoint x: 509, endPoint y: 523, distance: 7.4
click at [508, 526] on span at bounding box center [506, 532] width 12 height 12
click at [0, 0] on input "checkbox" at bounding box center [0, 0] width 0 height 0
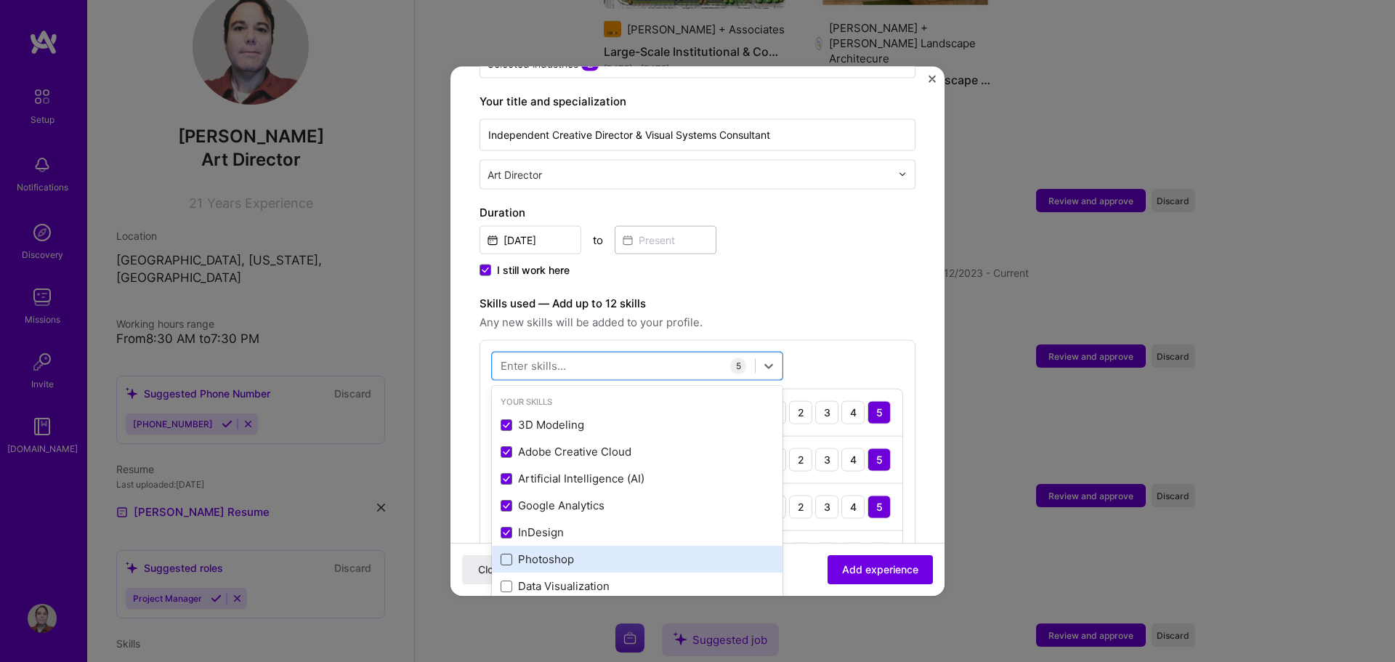
click at [506, 553] on span at bounding box center [506, 559] width 12 height 12
click at [0, 0] on input "checkbox" at bounding box center [0, 0] width 0 height 0
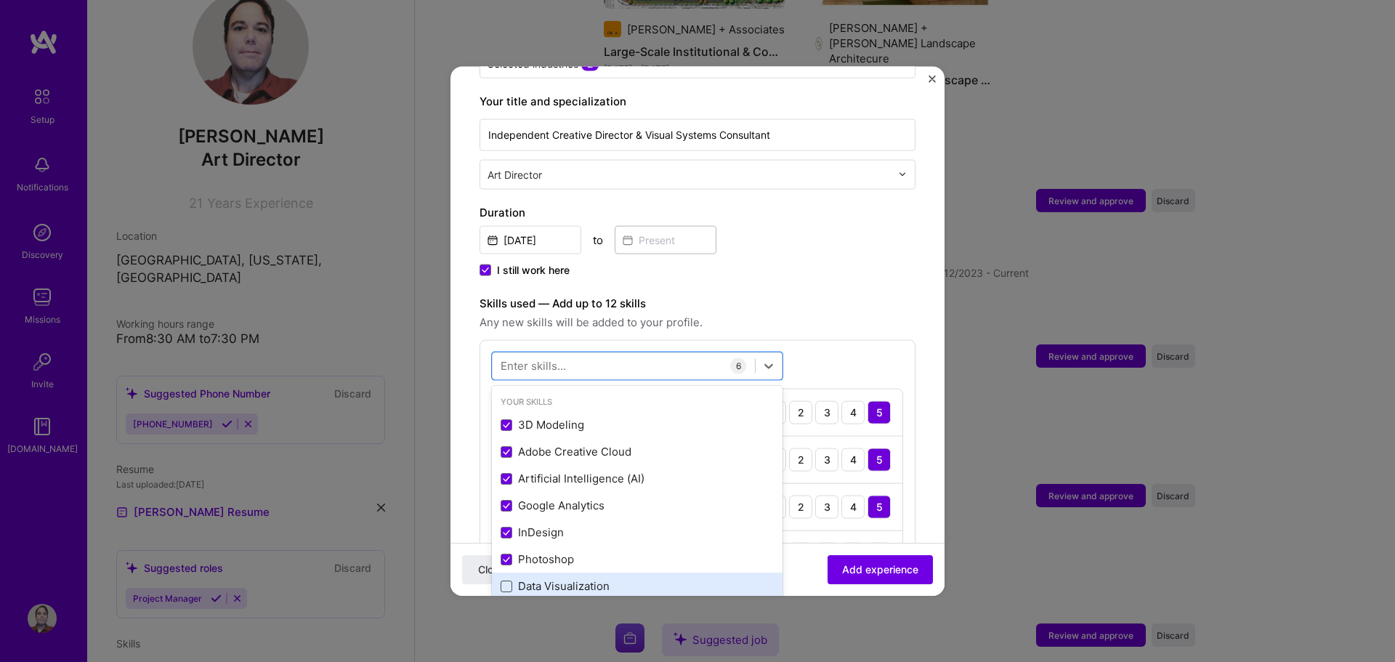
click at [508, 580] on span at bounding box center [506, 586] width 12 height 12
click at [0, 0] on input "checkbox" at bounding box center [0, 0] width 0 height 0
click at [840, 262] on div "I still work here" at bounding box center [697, 270] width 436 height 17
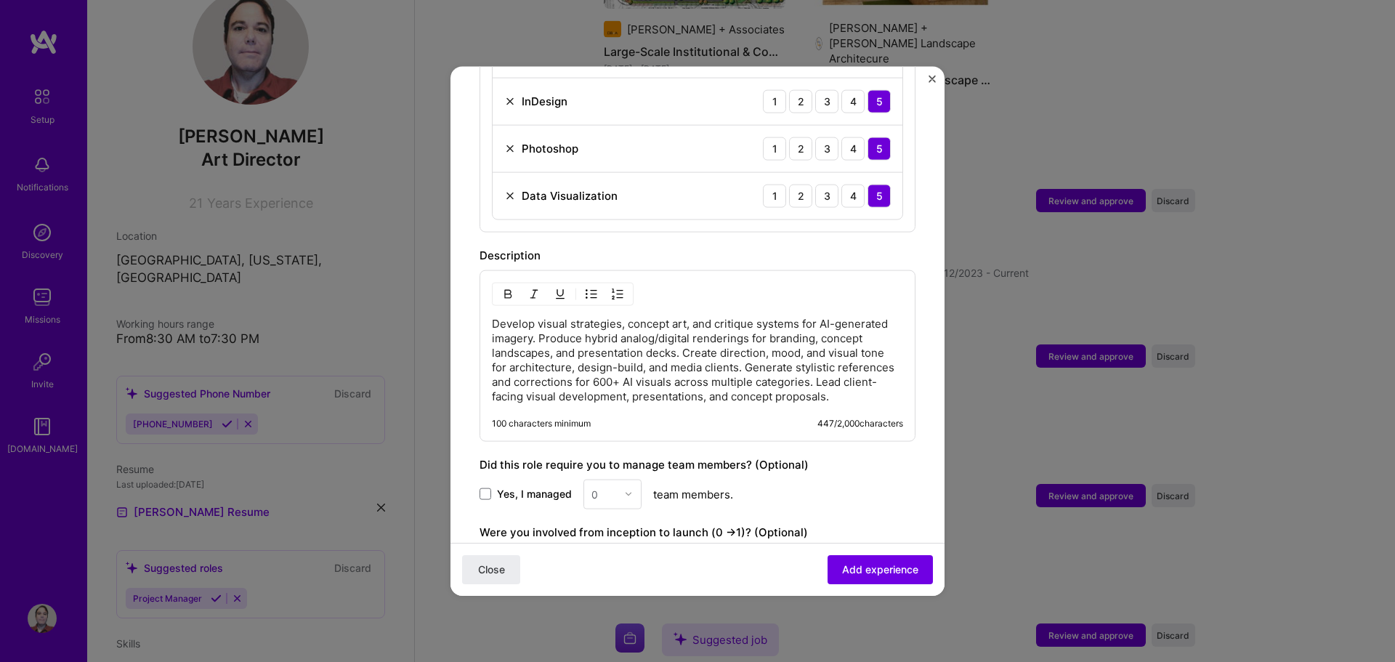
scroll to position [799, 0]
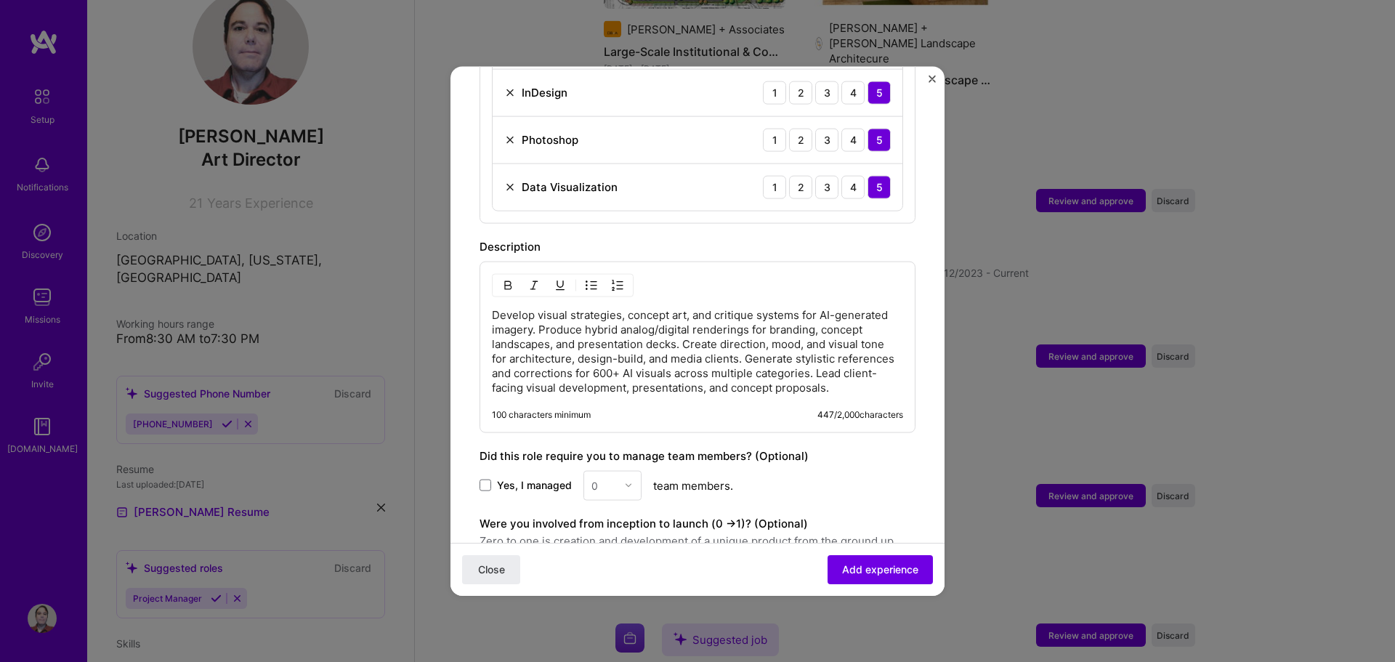
click at [622, 354] on p "Develop visual strategies, concept art, and critique systems for AI-generated i…" at bounding box center [697, 350] width 411 height 87
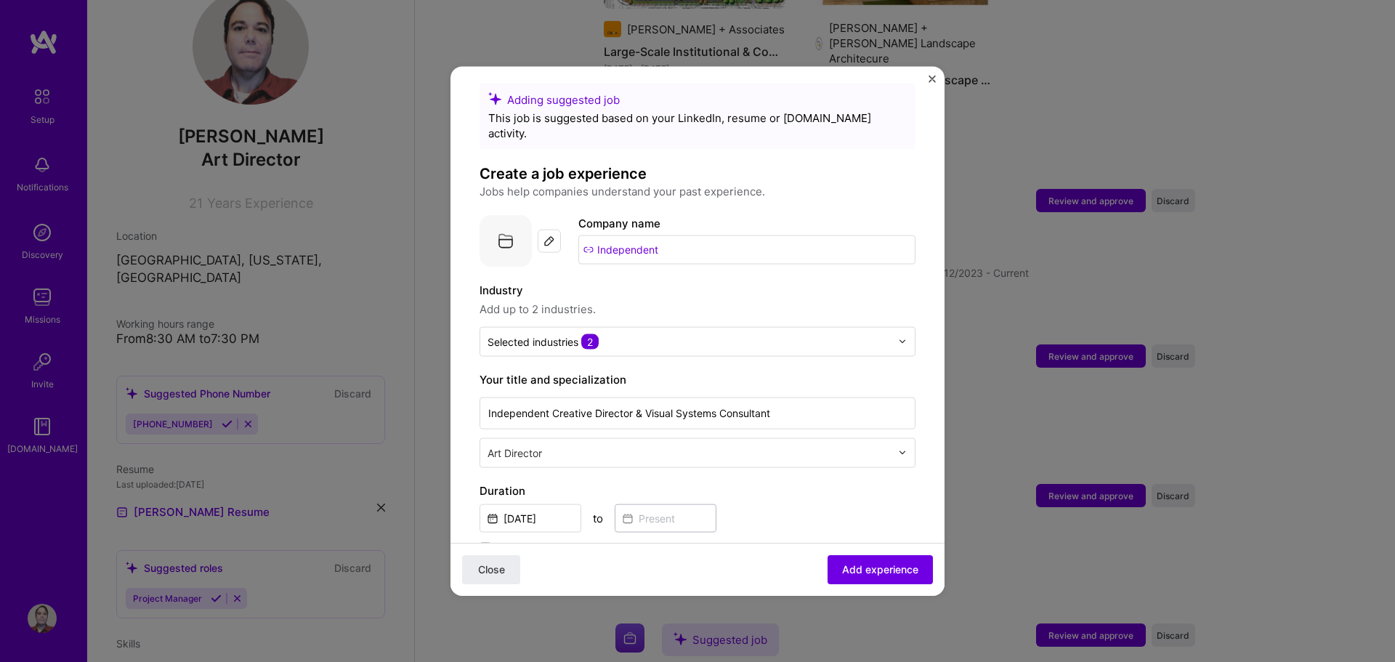
scroll to position [0, 0]
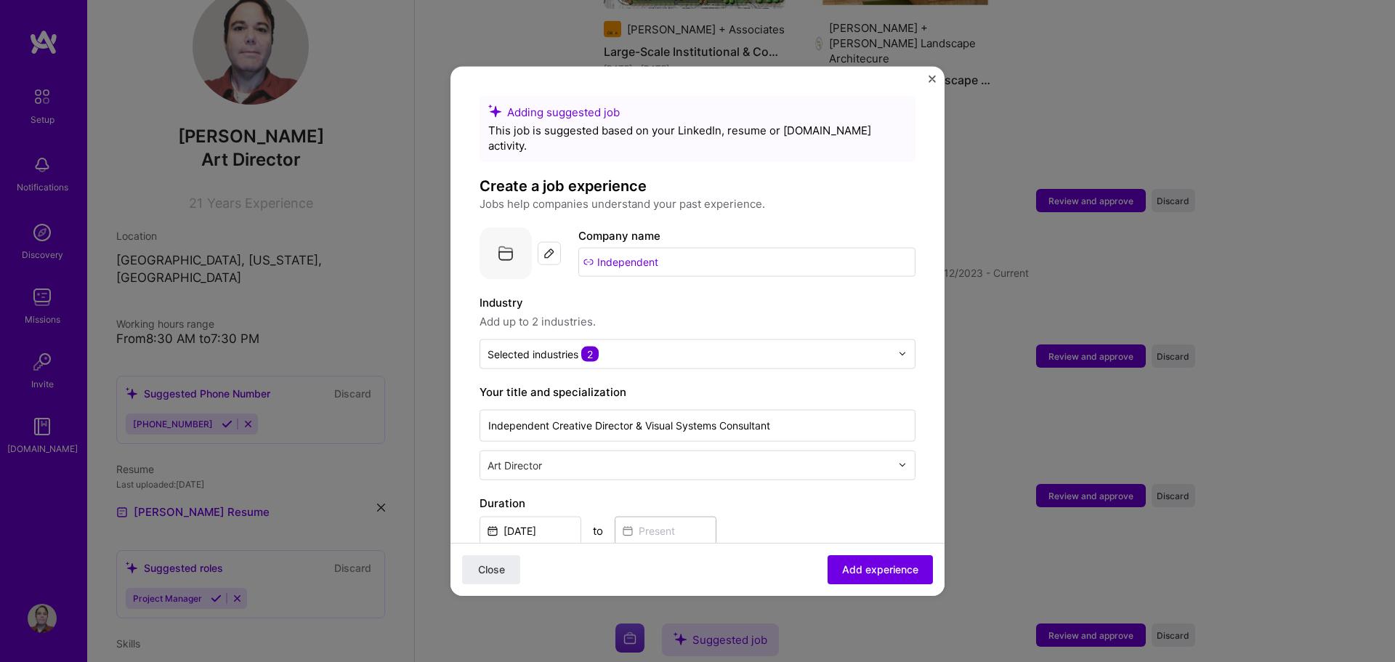
click at [680, 252] on input "Independent" at bounding box center [746, 261] width 337 height 29
click at [551, 247] on img at bounding box center [549, 253] width 12 height 12
click at [544, 247] on img at bounding box center [549, 253] width 12 height 12
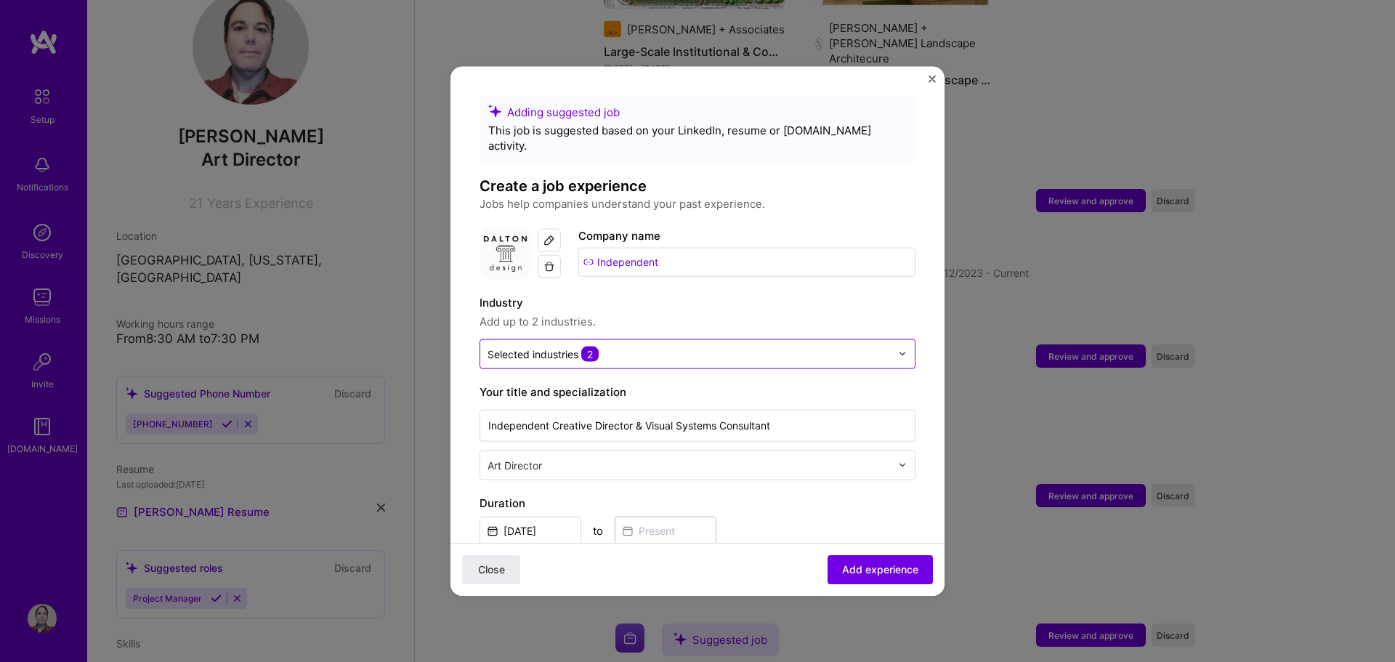
click at [648, 346] on input "text" at bounding box center [688, 353] width 403 height 15
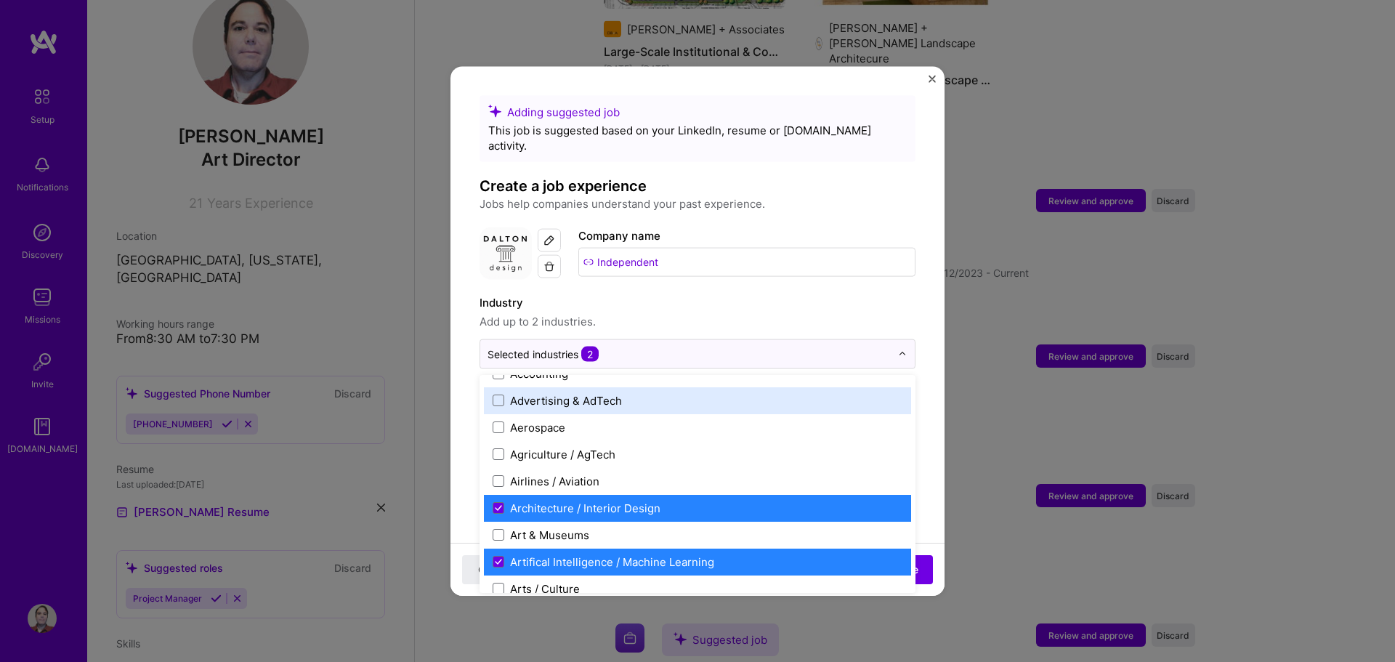
scroll to position [145, 0]
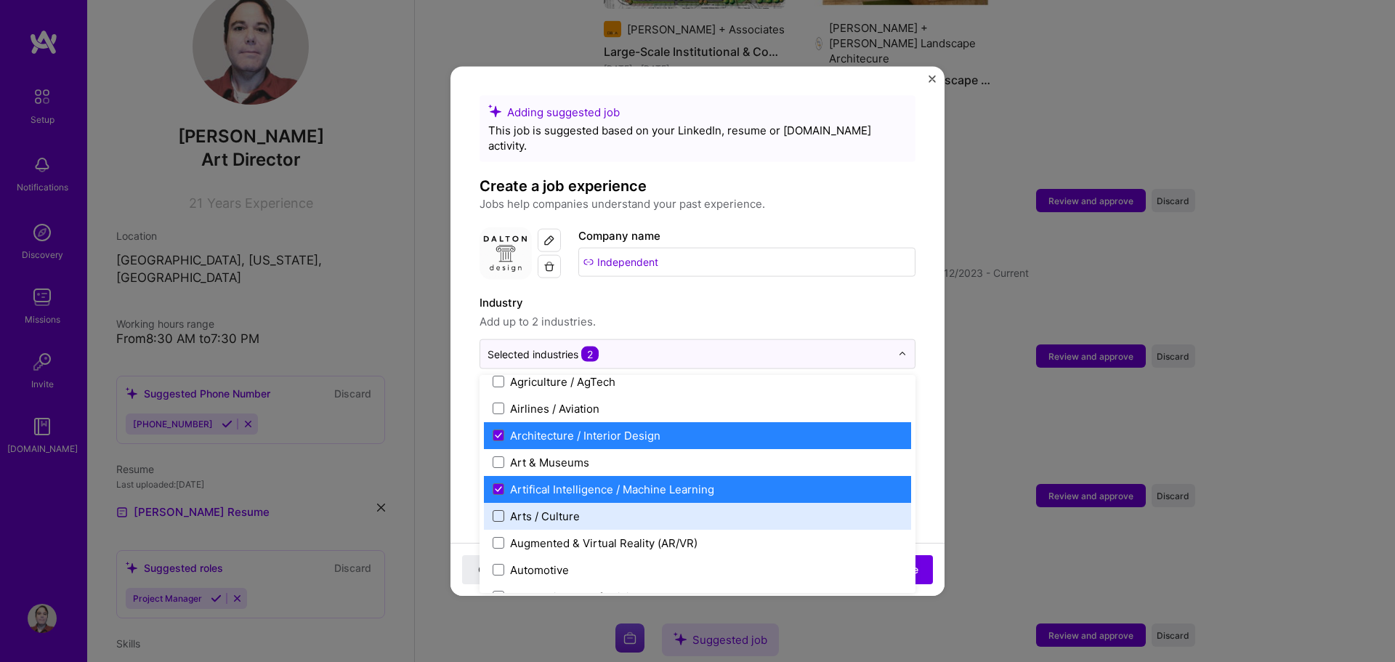
click at [500, 510] on span at bounding box center [498, 516] width 12 height 12
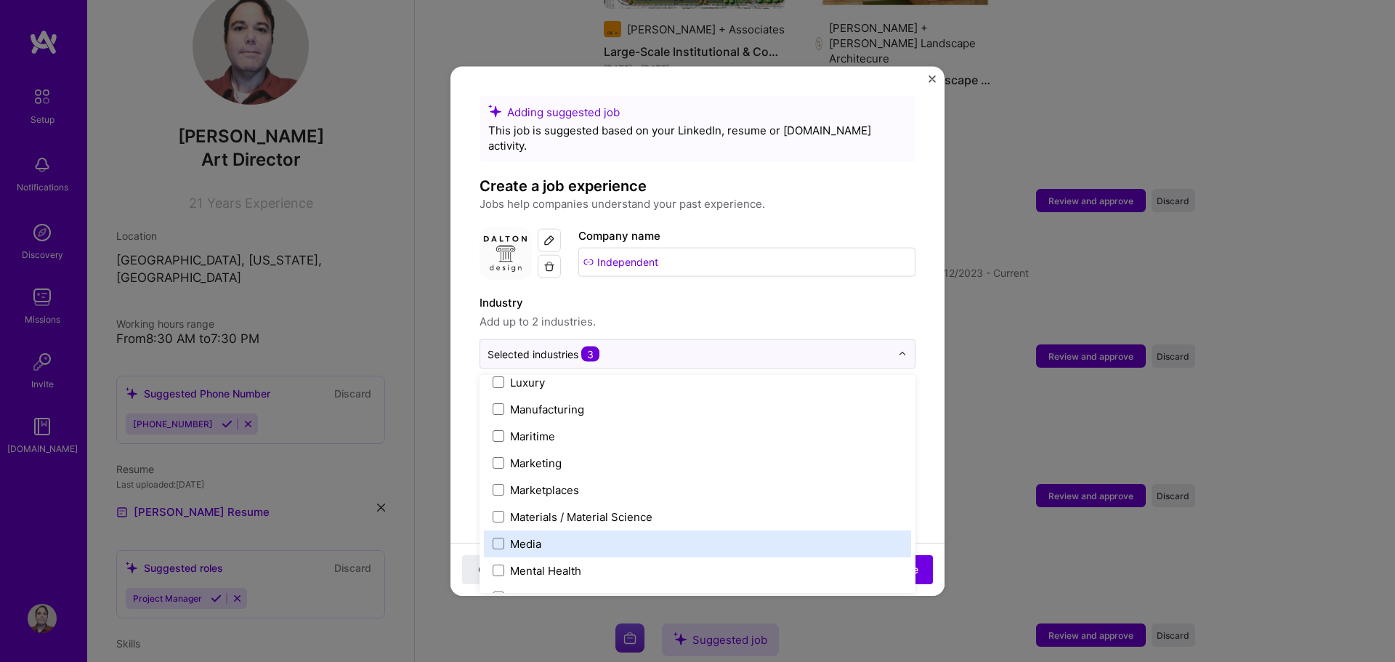
scroll to position [2179, 0]
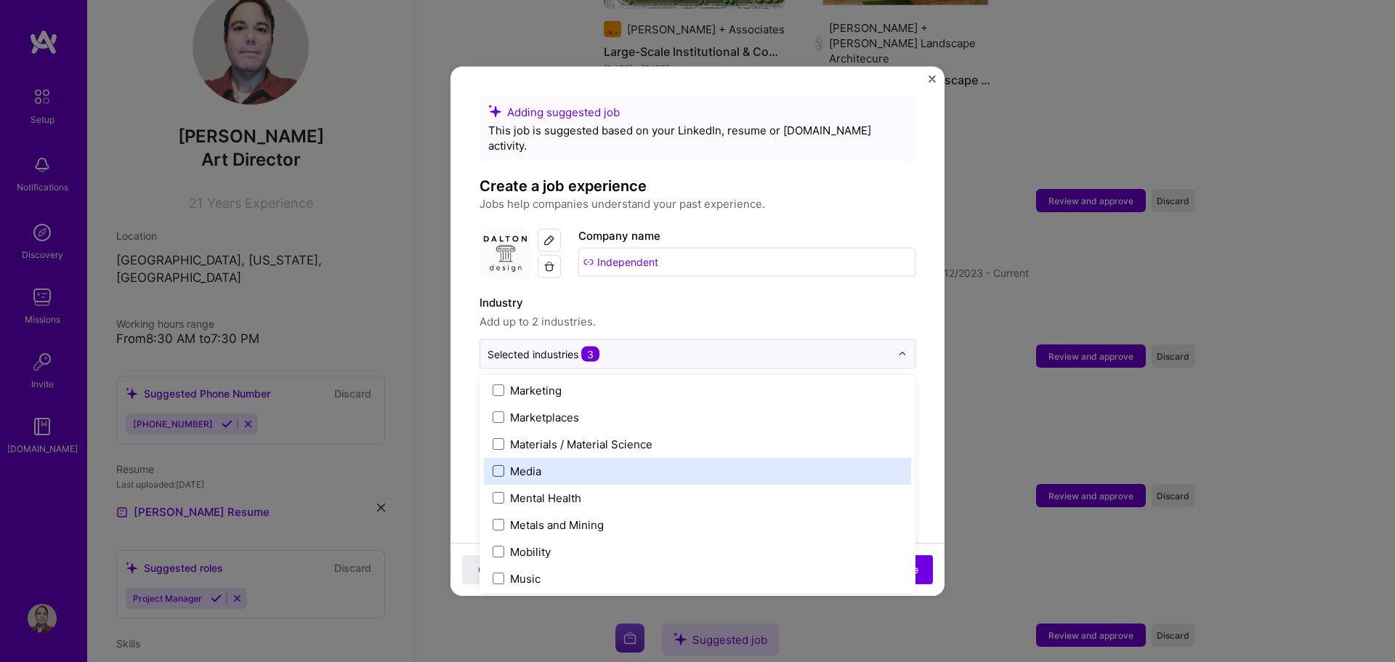
click at [502, 465] on span at bounding box center [498, 471] width 12 height 12
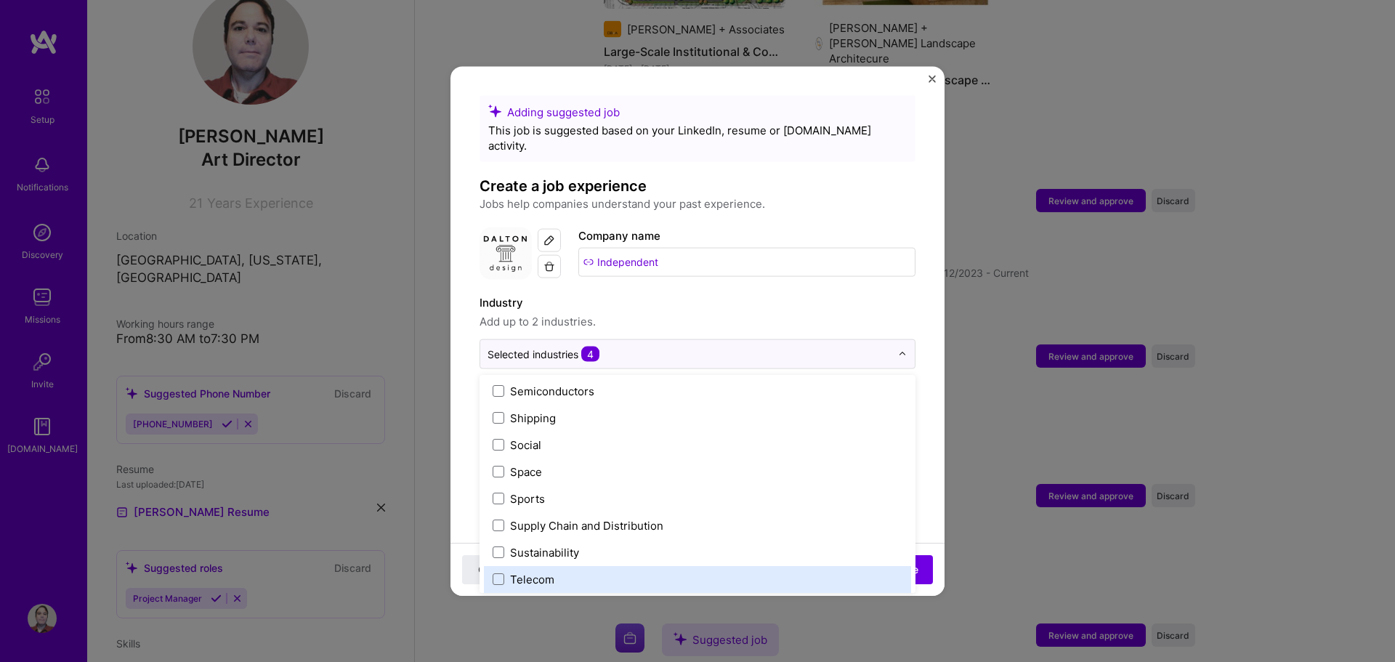
scroll to position [3016, 0]
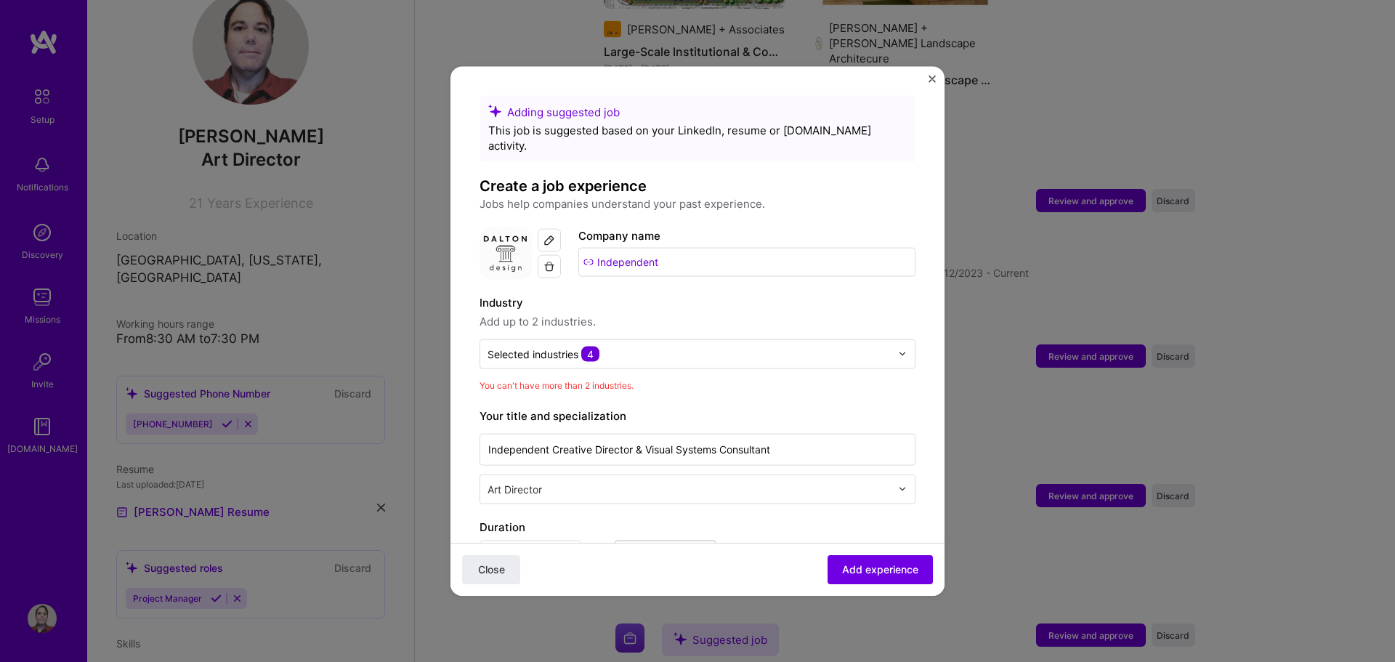
click at [698, 294] on label "Industry" at bounding box center [697, 301] width 436 height 17
click at [533, 346] on div "Selected industries 4" at bounding box center [543, 353] width 112 height 15
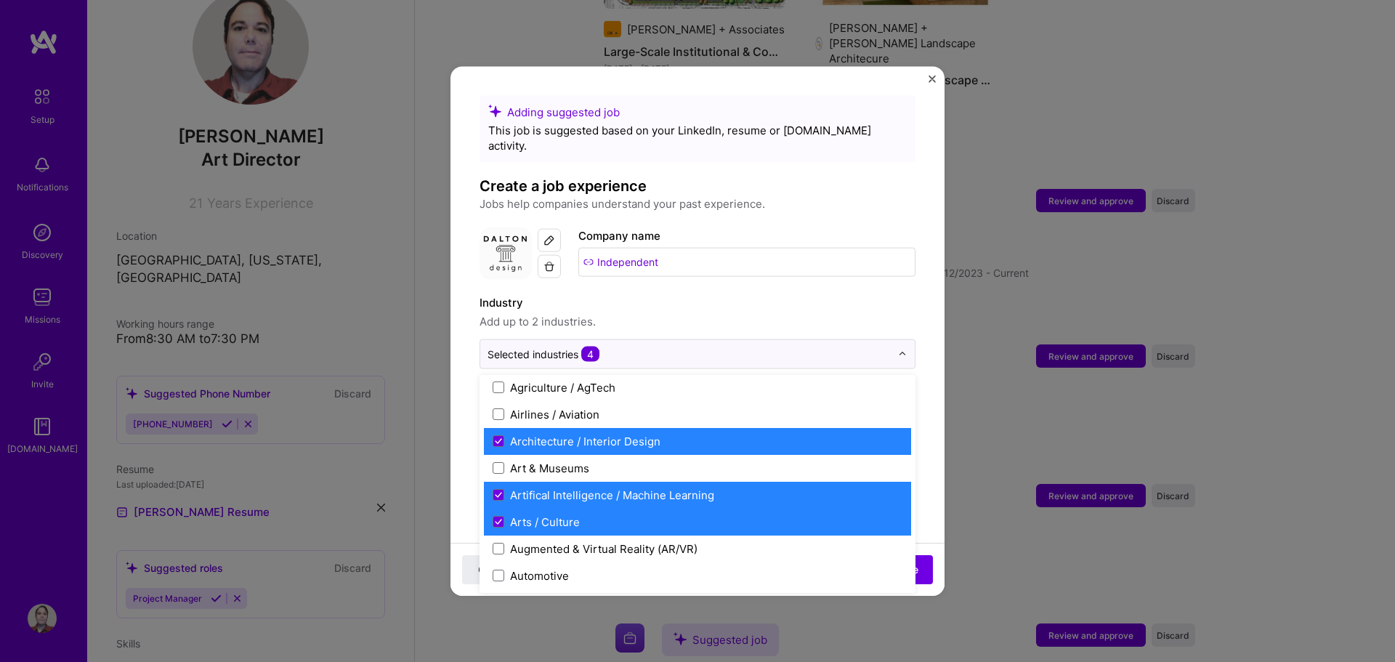
scroll to position [145, 0]
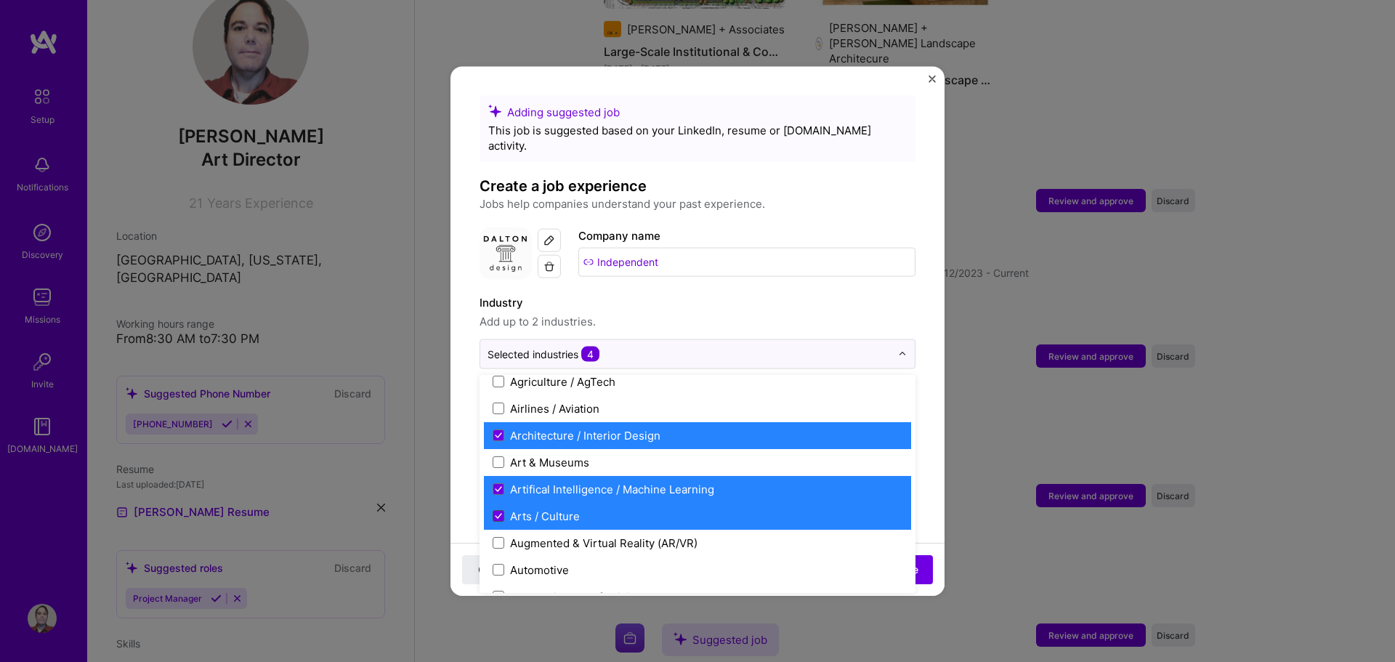
click at [494, 510] on span at bounding box center [498, 516] width 12 height 12
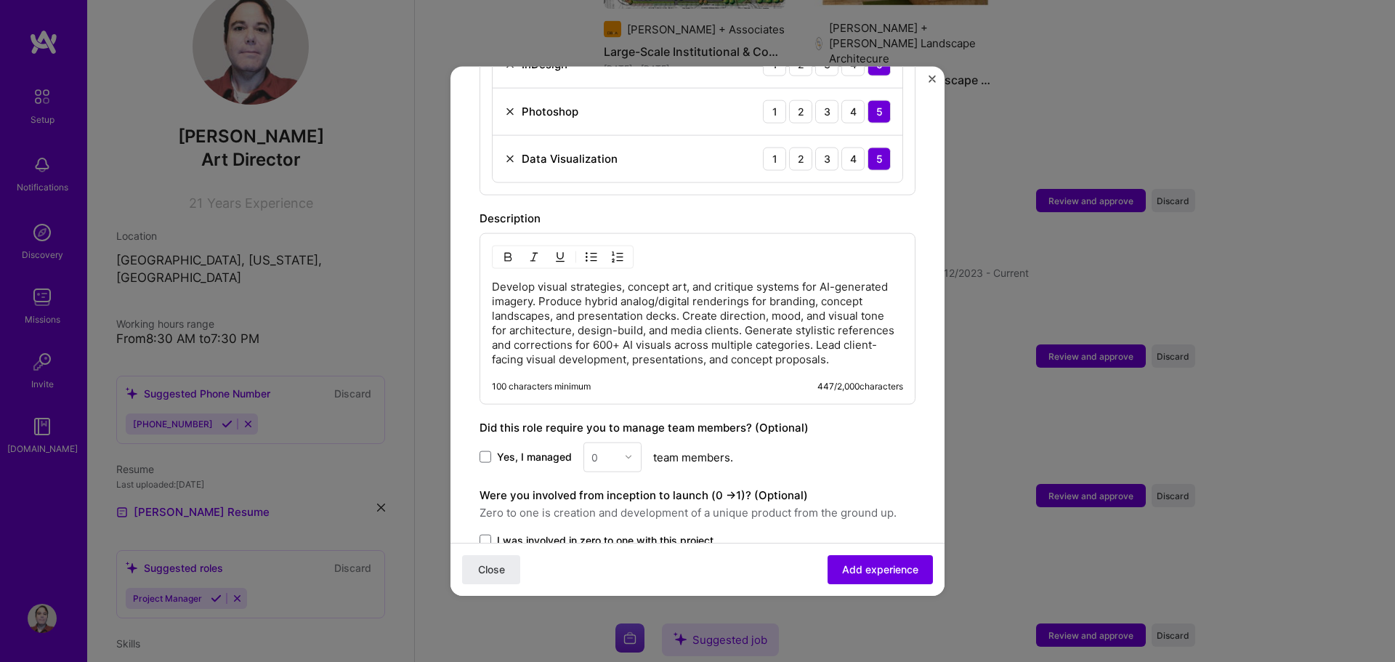
scroll to position [959, 0]
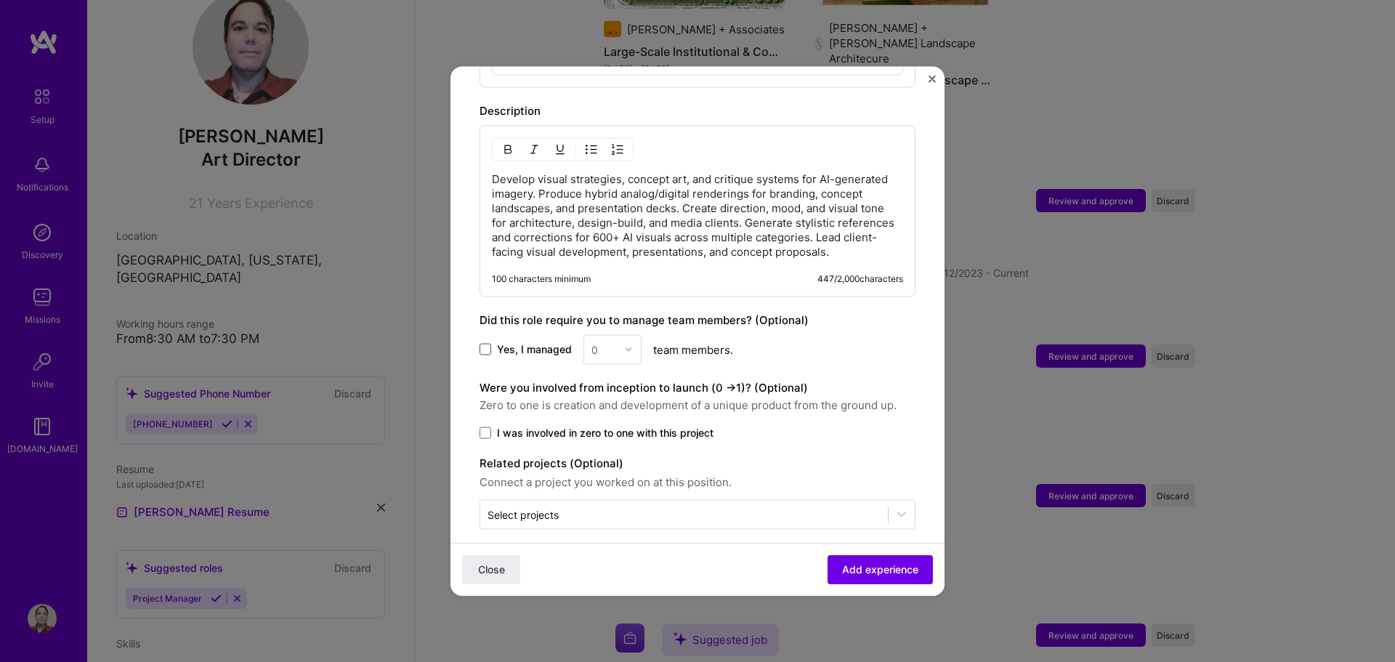
click at [487, 344] on span at bounding box center [485, 350] width 12 height 12
click at [0, 0] on input "Yes, I managed" at bounding box center [0, 0] width 0 height 0
click at [631, 345] on img at bounding box center [628, 349] width 9 height 9
click at [614, 428] on div "3" at bounding box center [612, 441] width 49 height 27
click at [627, 341] on div at bounding box center [632, 349] width 17 height 28
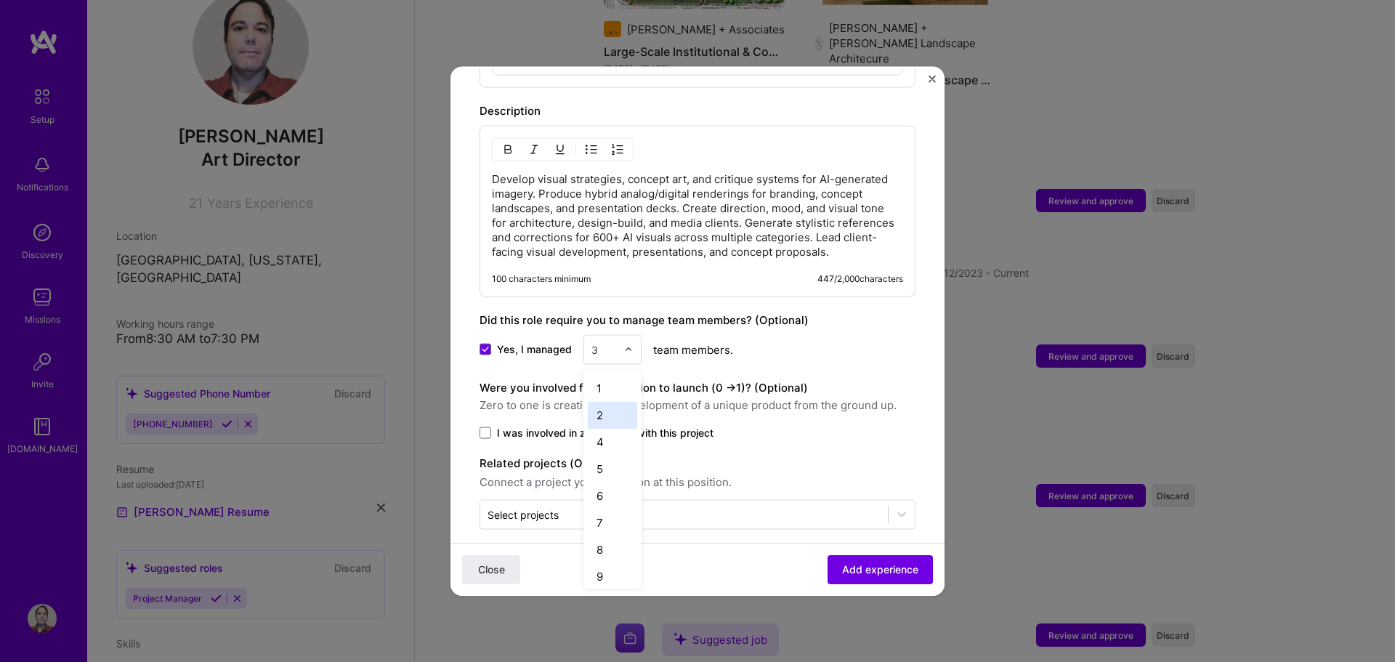
click at [613, 401] on div "2" at bounding box center [612, 414] width 49 height 27
click at [489, 426] on span at bounding box center [485, 432] width 12 height 12
click at [0, 0] on input "I was involved in zero to one with this project" at bounding box center [0, 0] width 0 height 0
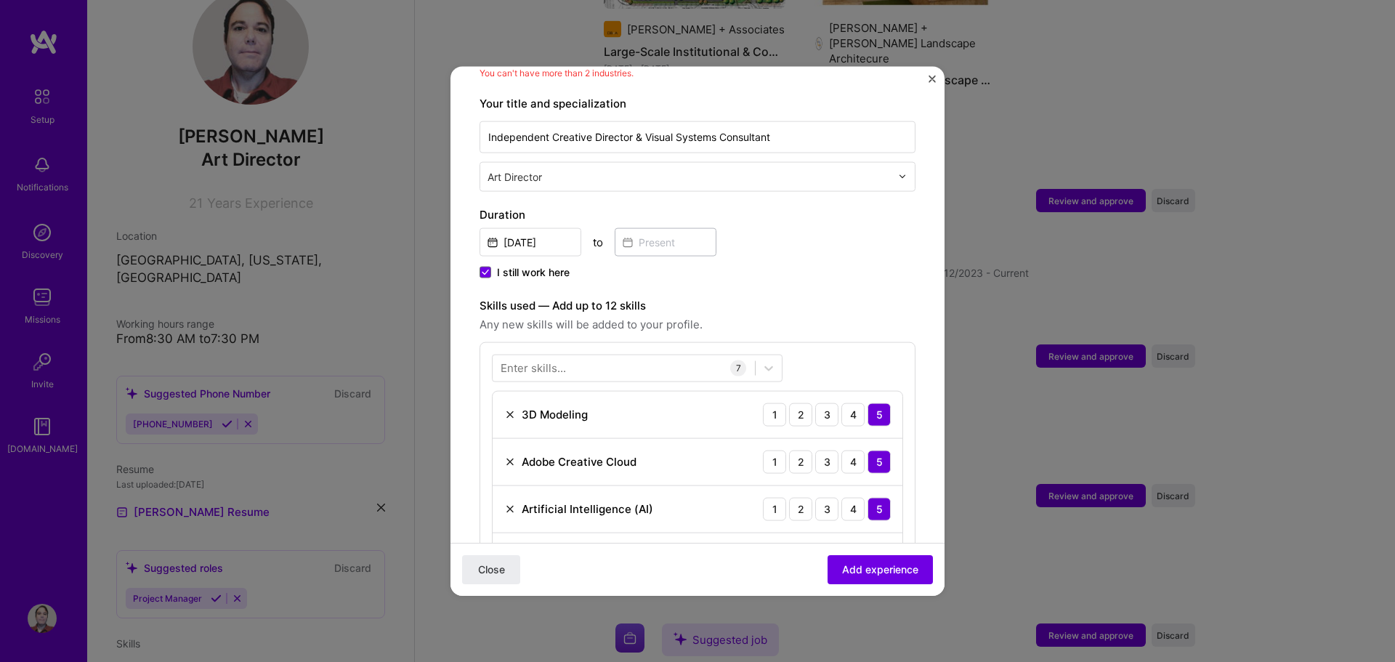
scroll to position [0, 0]
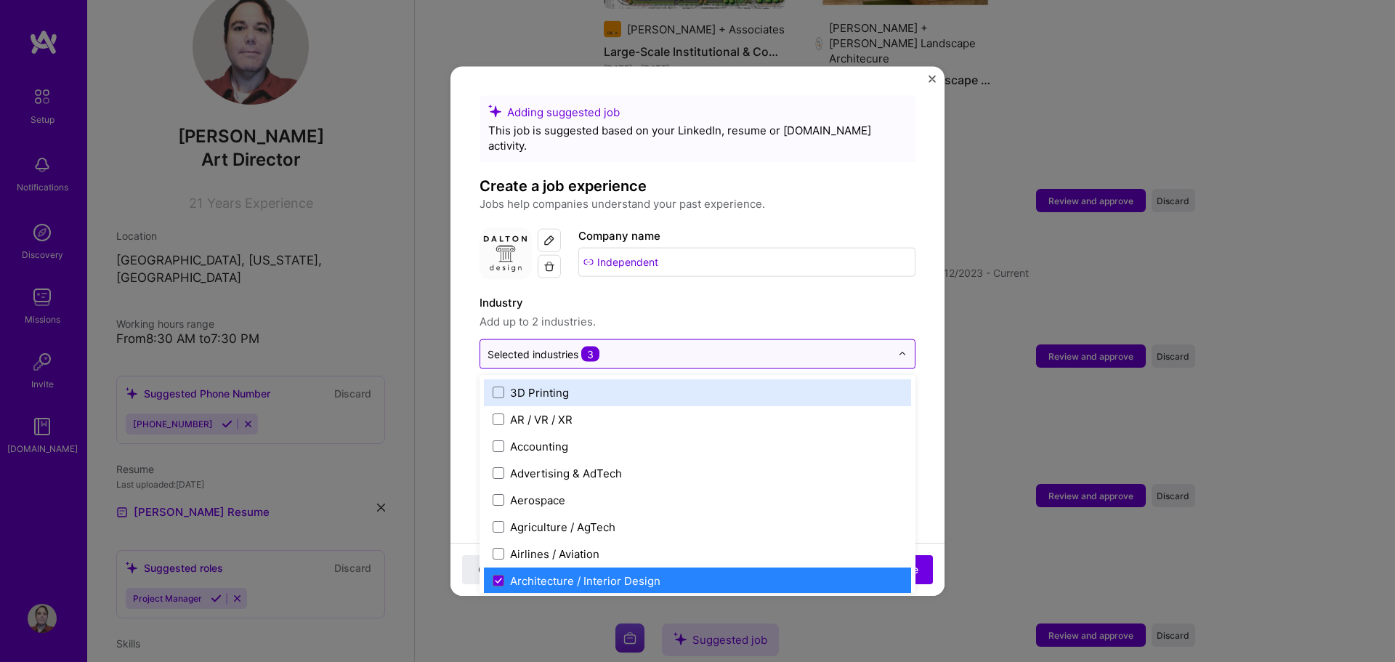
click at [615, 346] on input "text" at bounding box center [688, 353] width 403 height 15
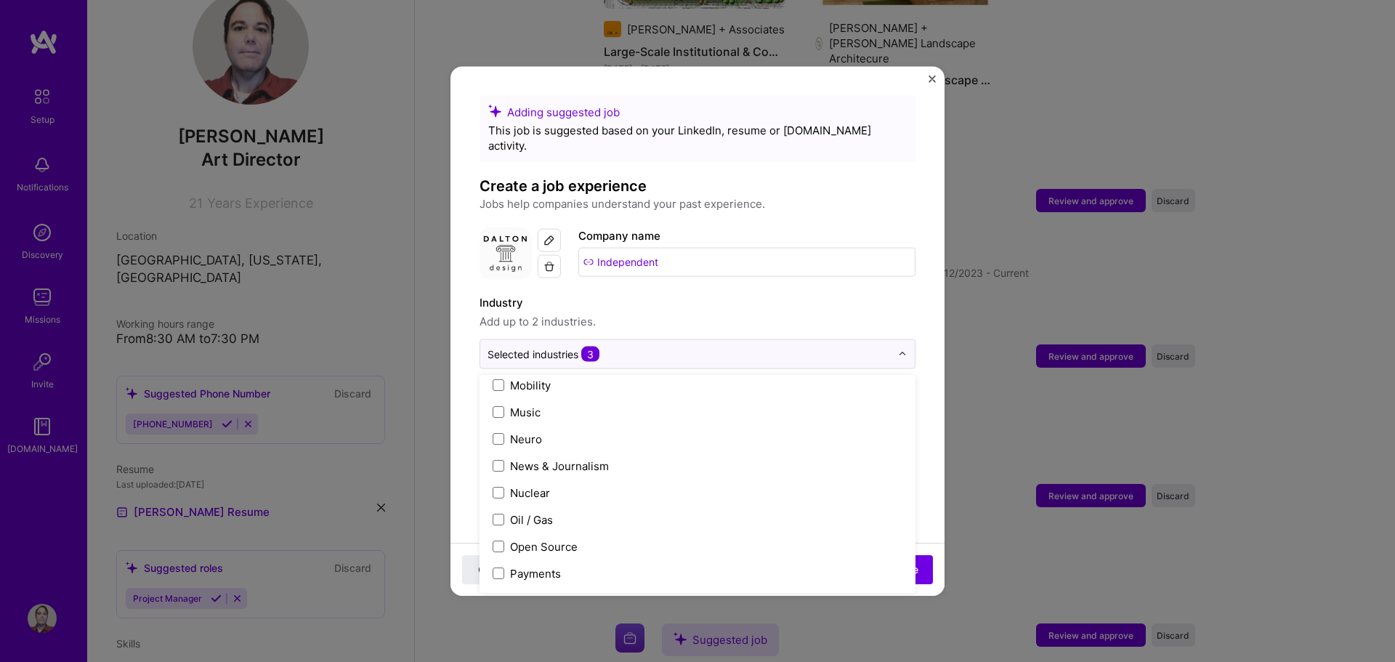
scroll to position [2252, 0]
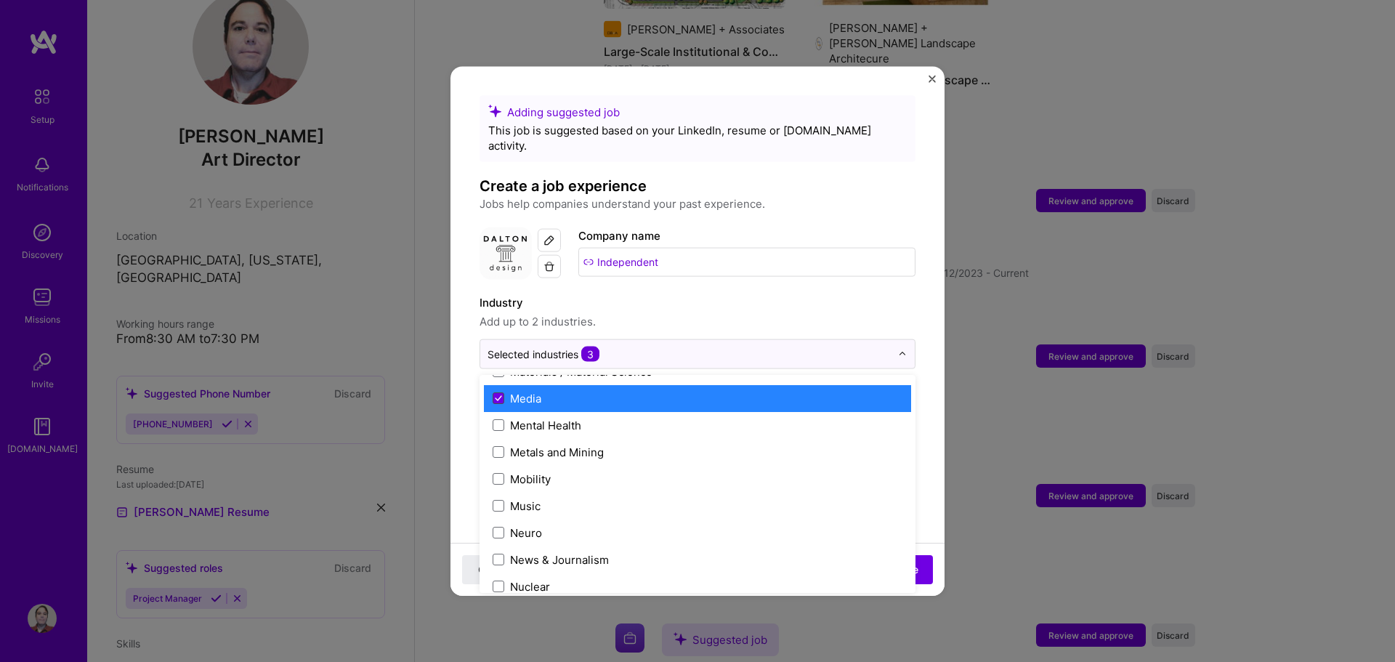
click at [499, 396] on icon at bounding box center [498, 398] width 6 height 4
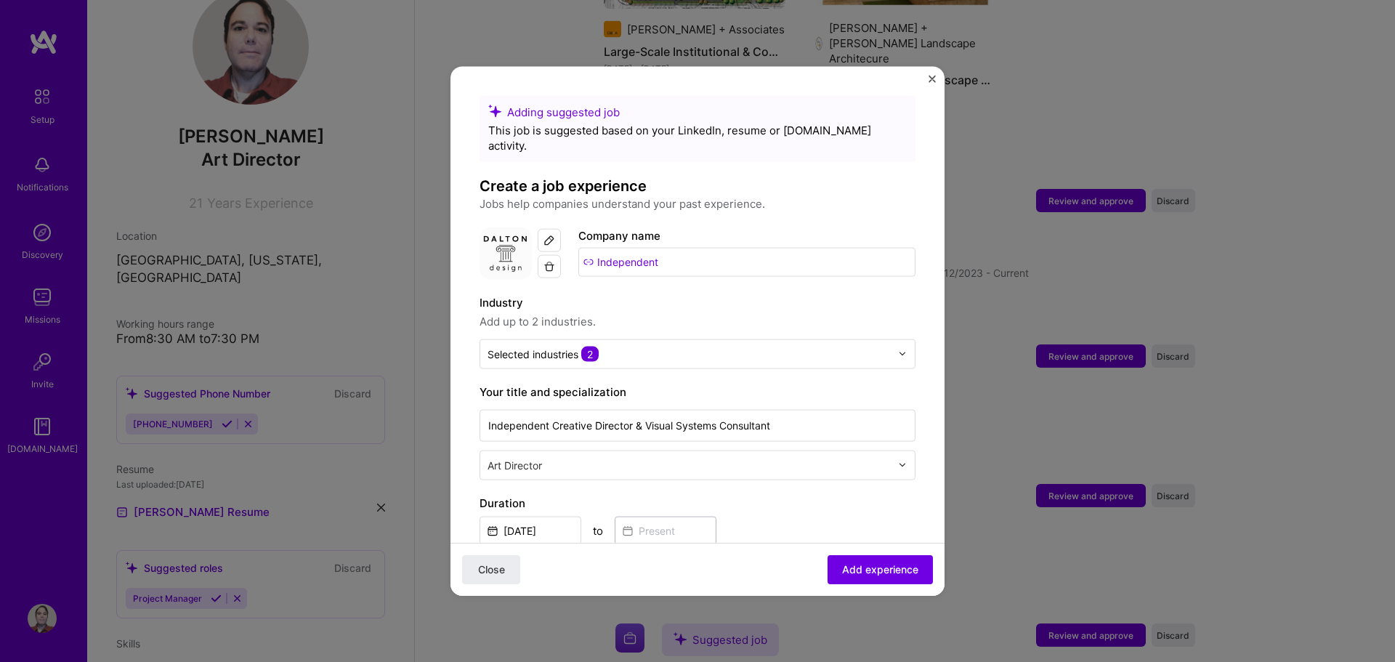
click at [649, 293] on label "Industry" at bounding box center [697, 301] width 436 height 17
click at [699, 249] on input "Independent" at bounding box center [746, 261] width 337 height 29
drag, startPoint x: 668, startPoint y: 246, endPoint x: 566, endPoint y: 248, distance: 102.4
click at [564, 239] on div "Company logo Company name Independent" at bounding box center [697, 253] width 436 height 52
type input "[PERSON_NAME] Design"
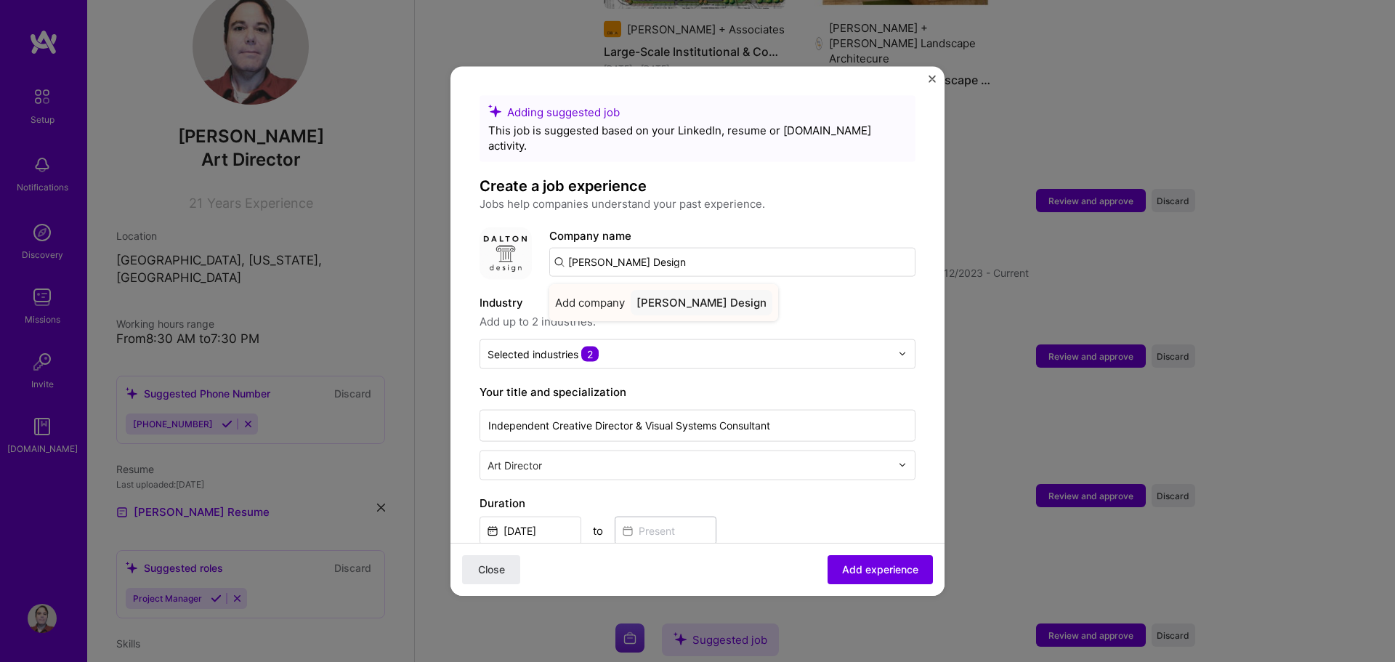
click at [660, 289] on div "[PERSON_NAME] Design" at bounding box center [701, 301] width 142 height 25
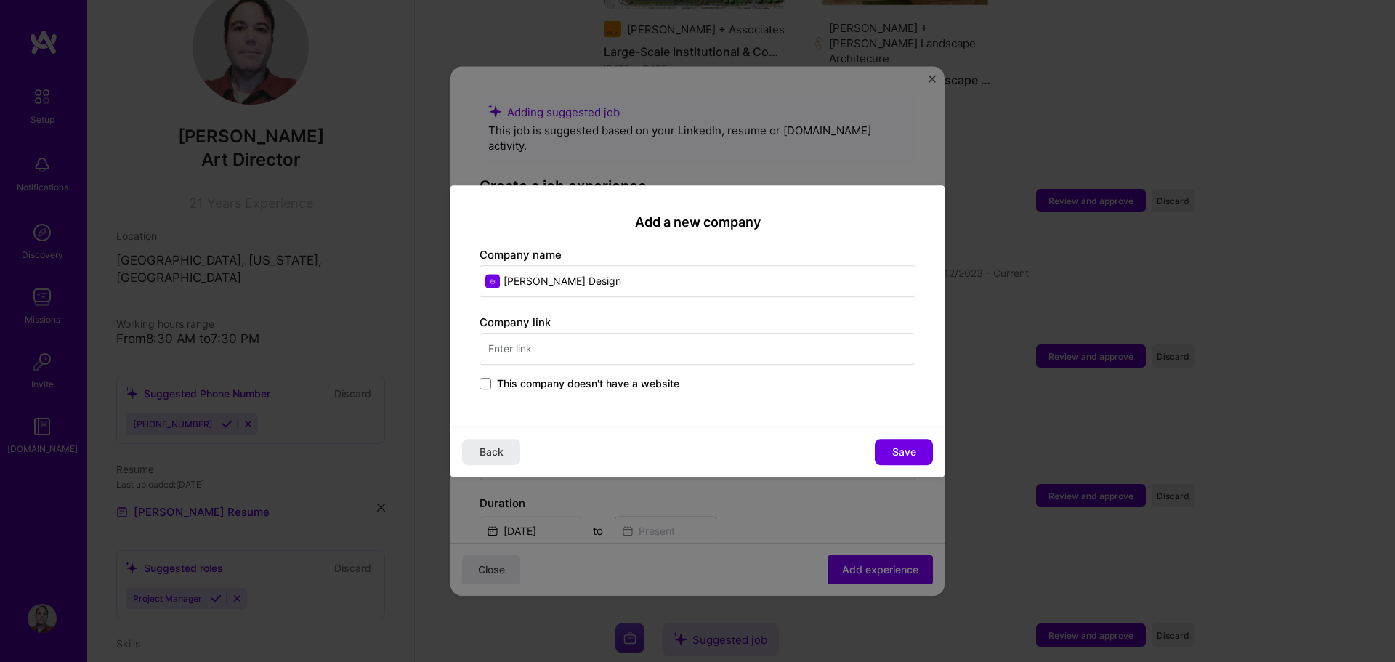
click at [545, 354] on input "text" at bounding box center [697, 349] width 436 height 32
type input "[DOMAIN_NAME]"
click at [901, 453] on span "Save" at bounding box center [904, 452] width 24 height 15
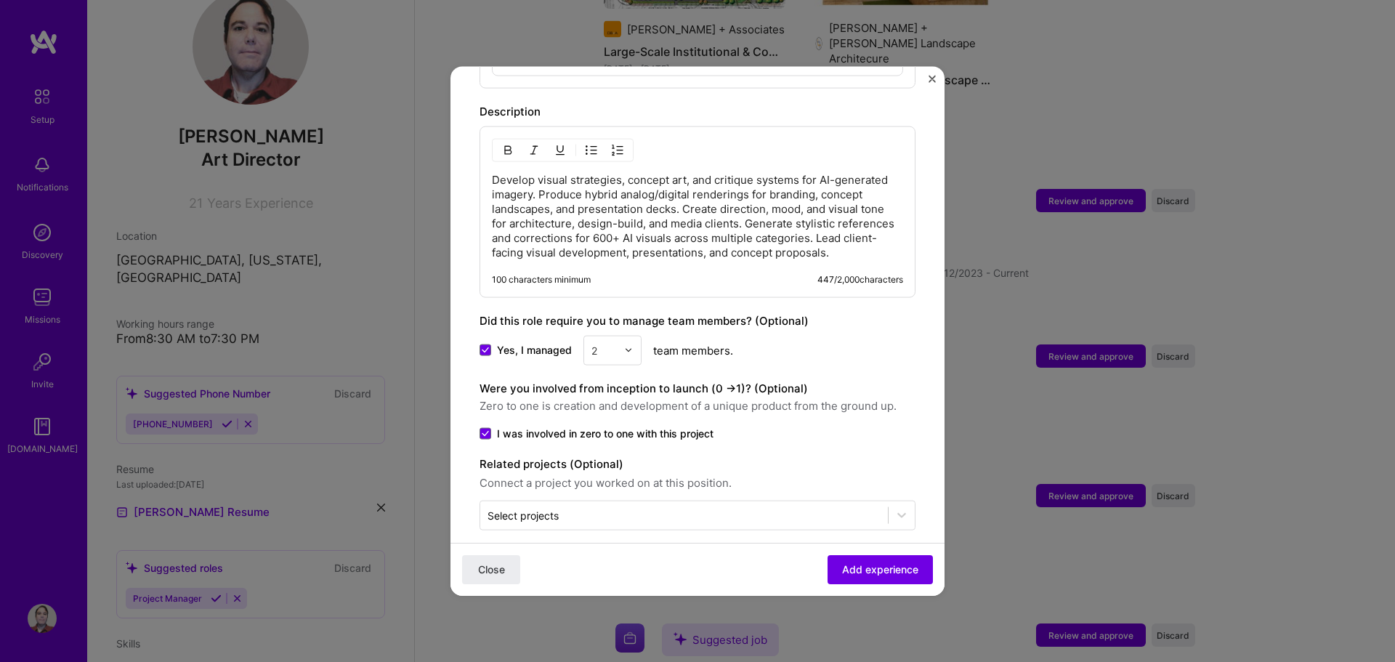
scroll to position [935, 0]
click at [858, 574] on span "Add experience" at bounding box center [880, 569] width 76 height 15
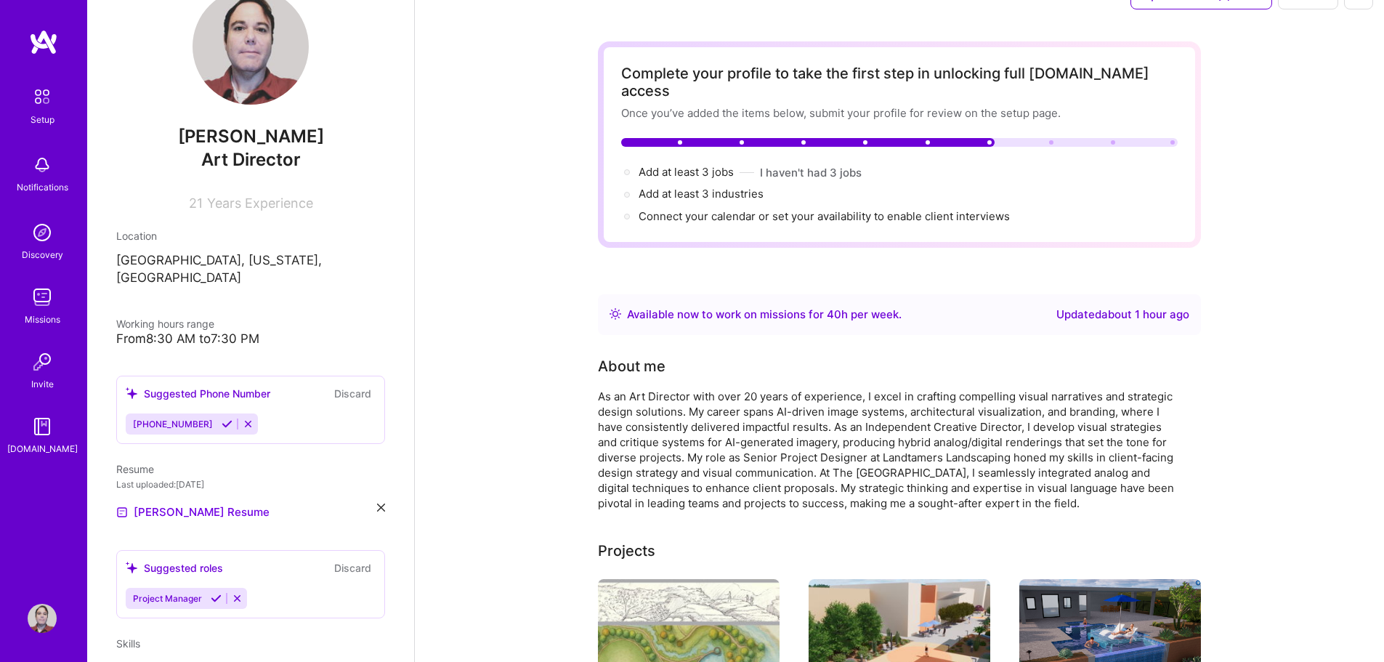
scroll to position [0, 0]
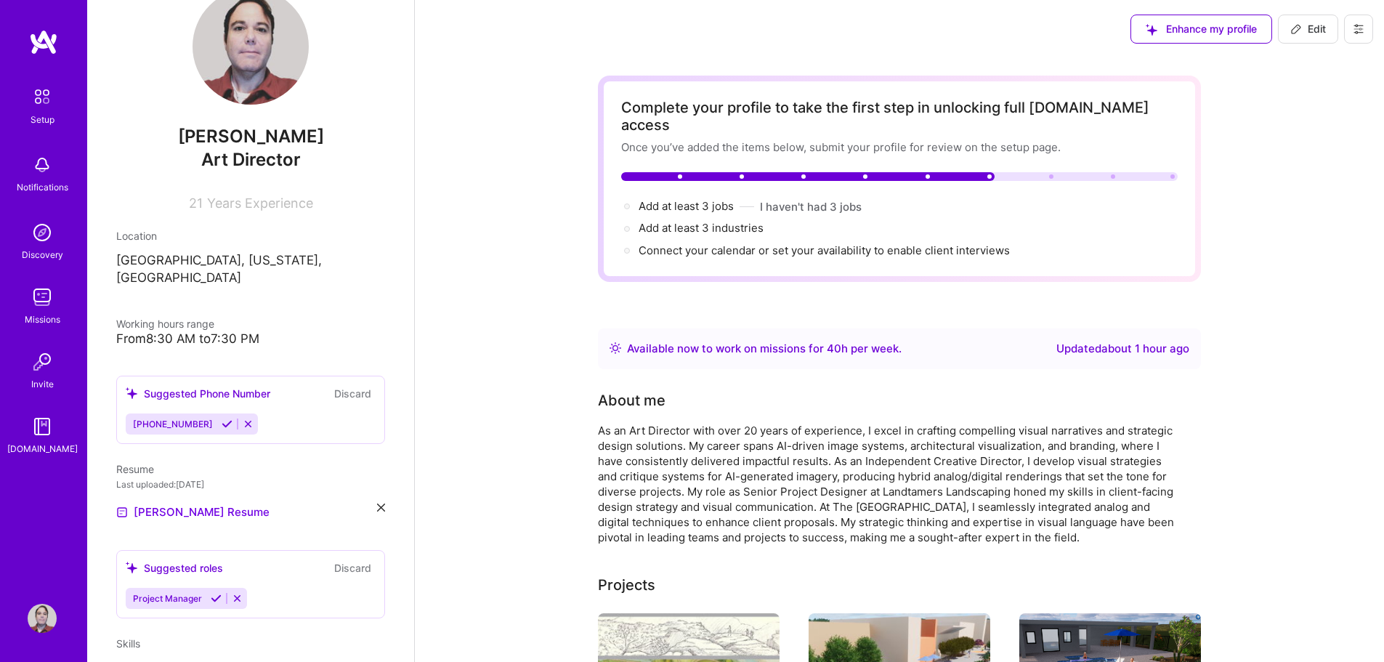
click at [1293, 33] on icon at bounding box center [1296, 29] width 12 height 12
select select "US"
select select "Right Now"
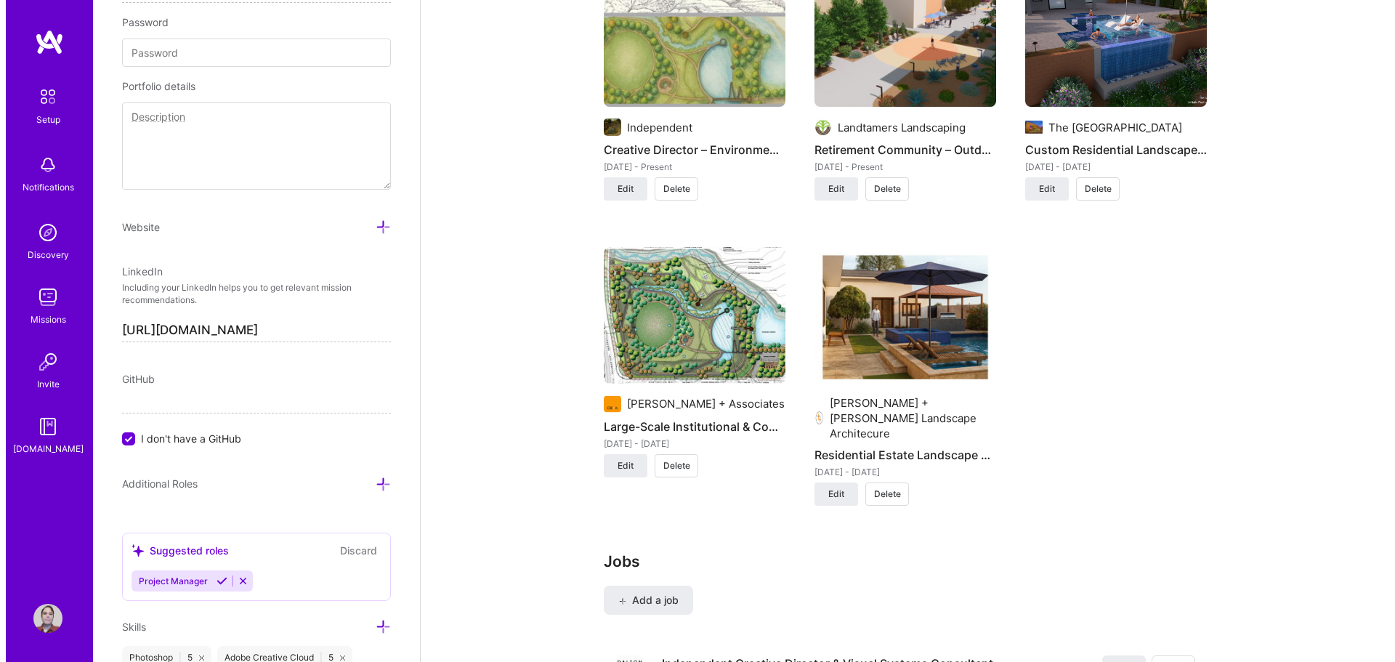
scroll to position [1307, 0]
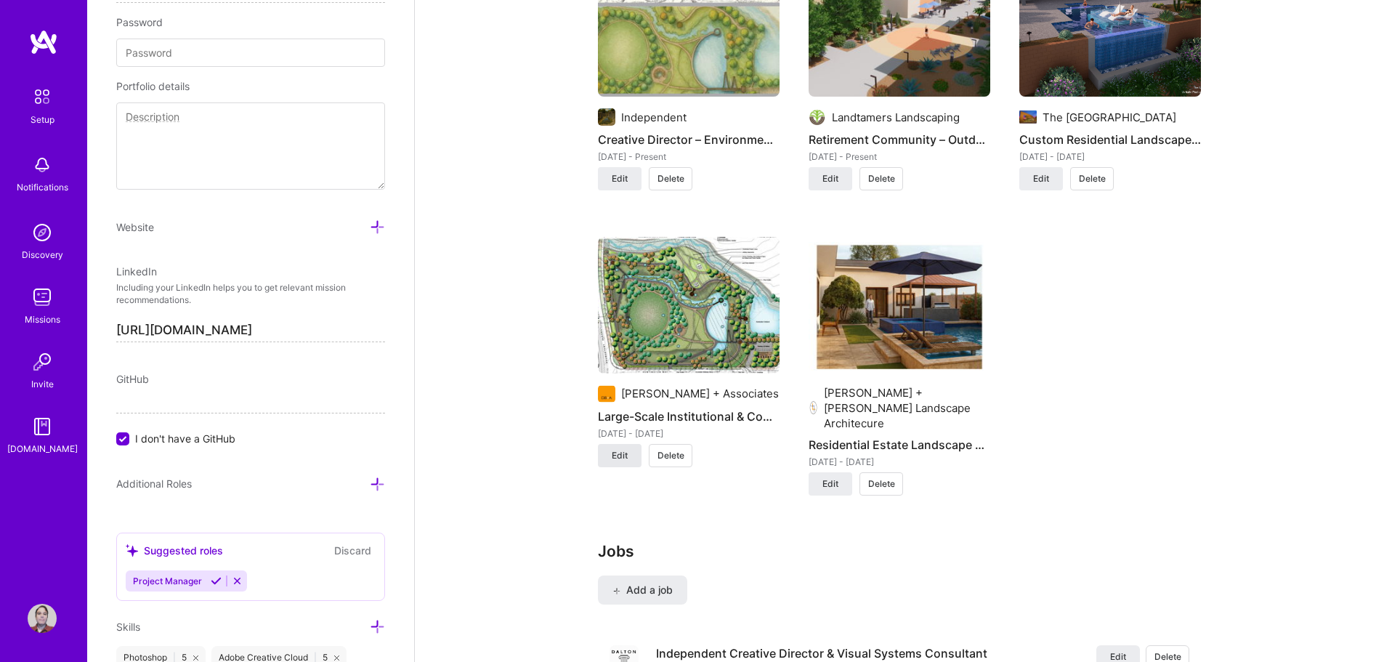
click at [615, 462] on span "Edit" at bounding box center [620, 455] width 16 height 13
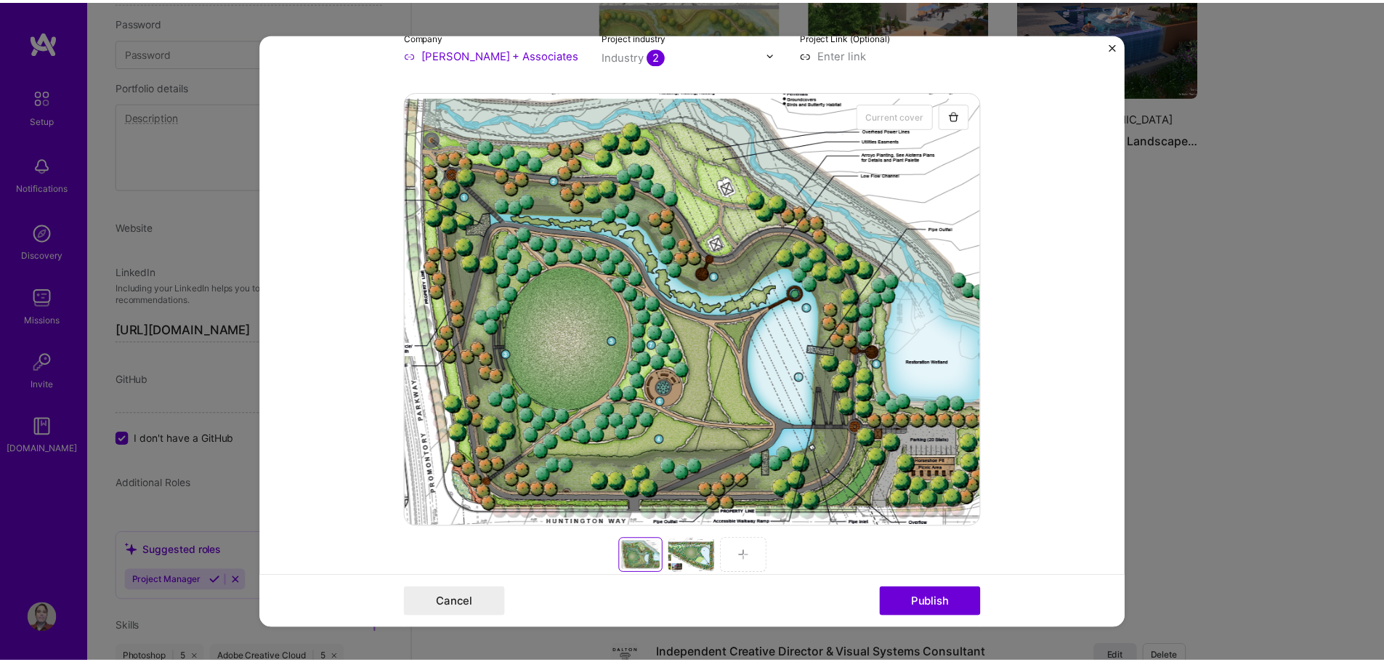
scroll to position [218, 0]
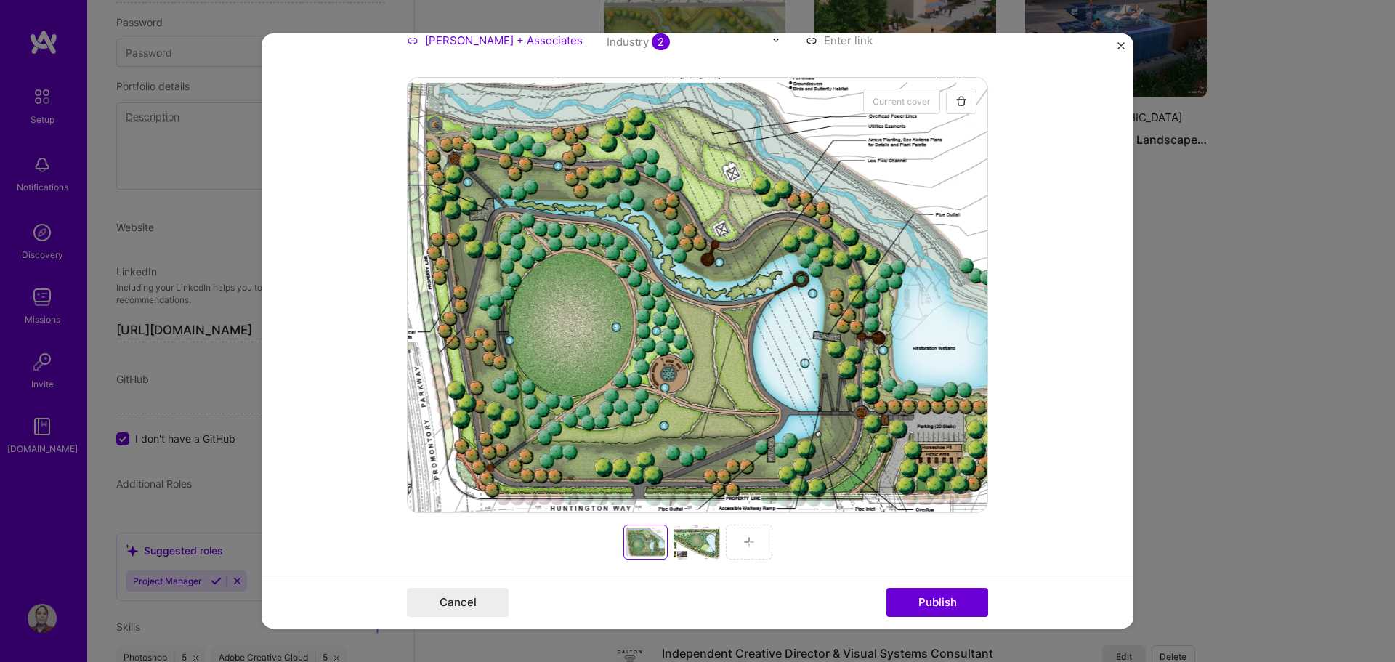
click at [686, 543] on div at bounding box center [696, 541] width 46 height 35
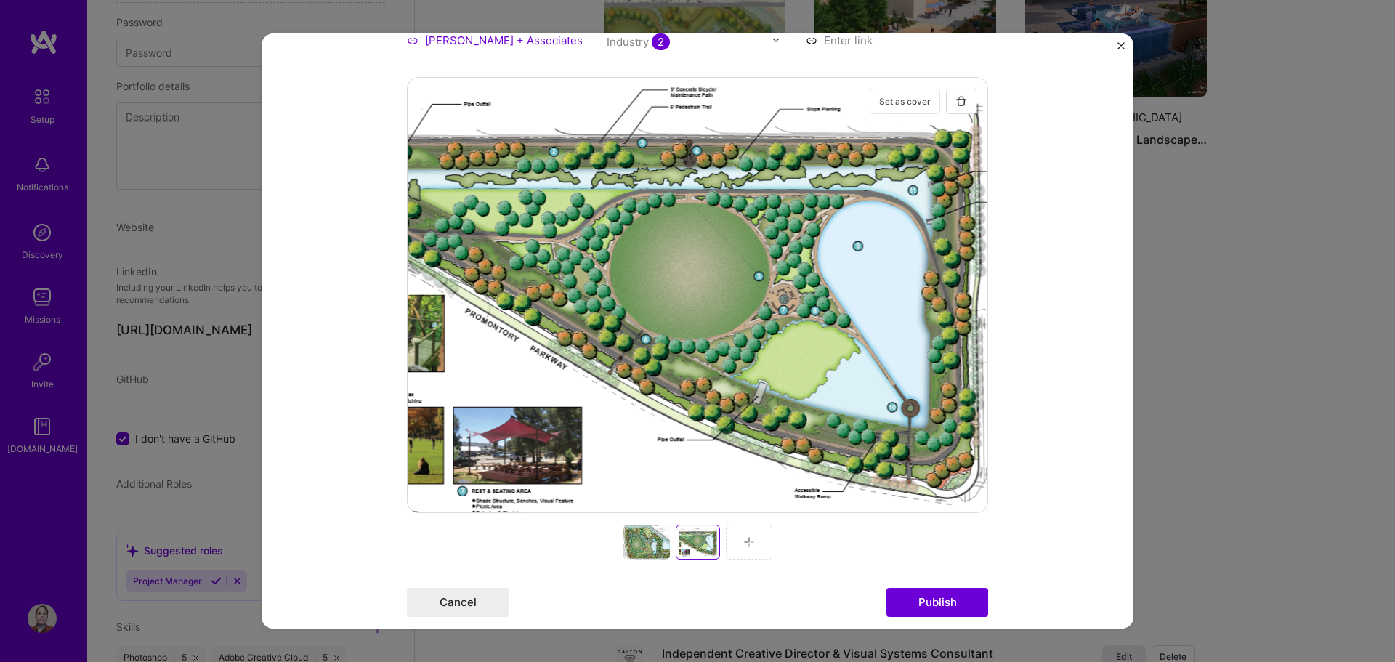
click at [906, 102] on button "Set as cover" at bounding box center [904, 101] width 70 height 25
click at [945, 603] on button "Publish" at bounding box center [937, 602] width 102 height 29
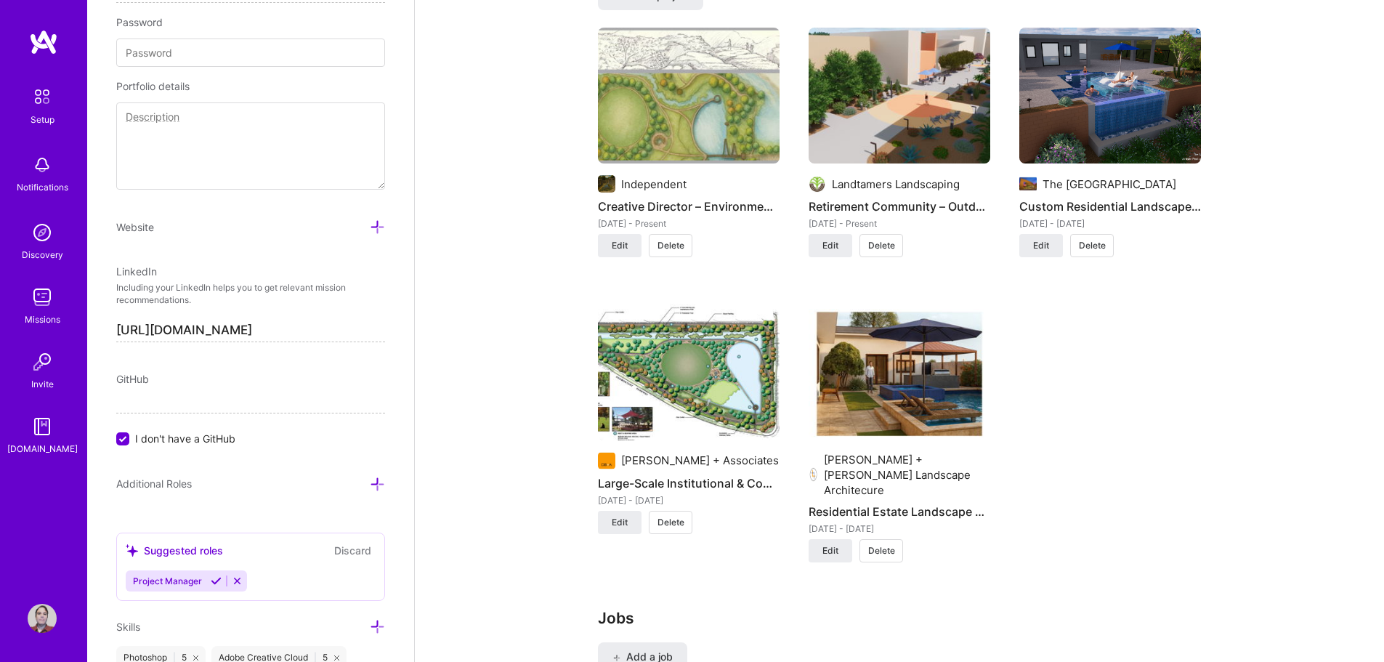
scroll to position [1235, 0]
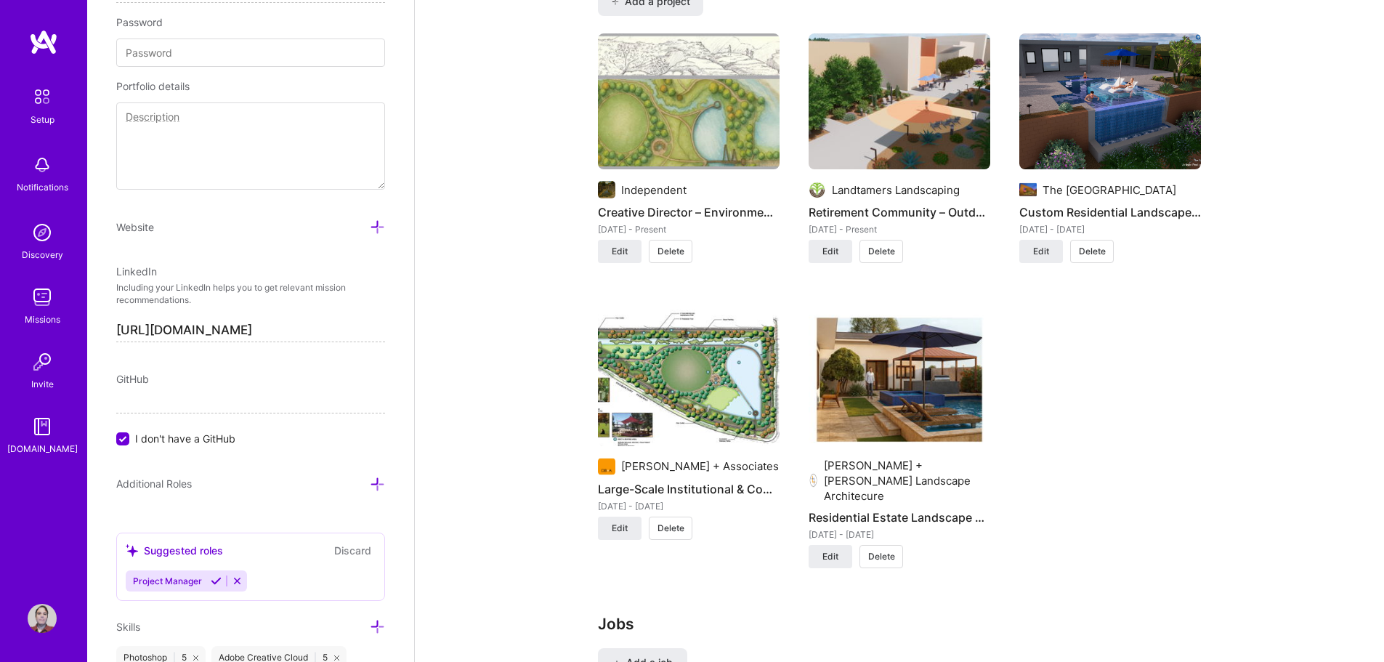
click at [154, 380] on div "GitHub" at bounding box center [250, 378] width 269 height 15
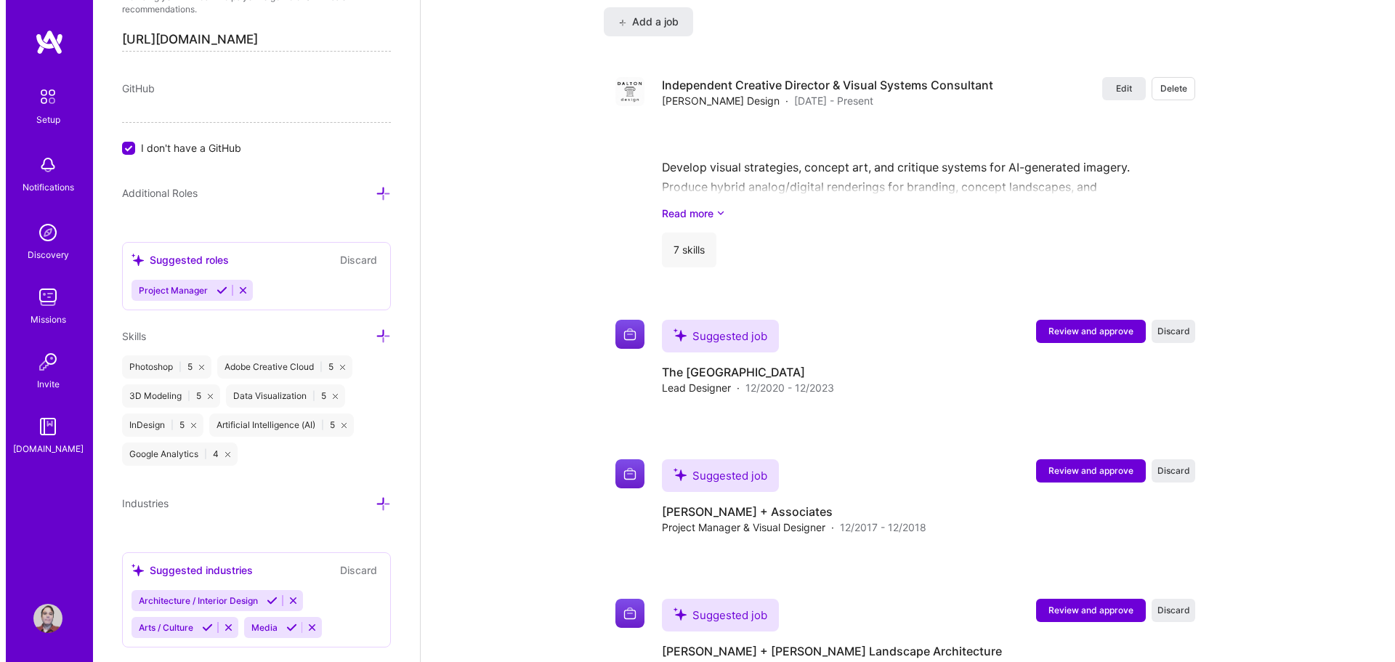
scroll to position [1947, 0]
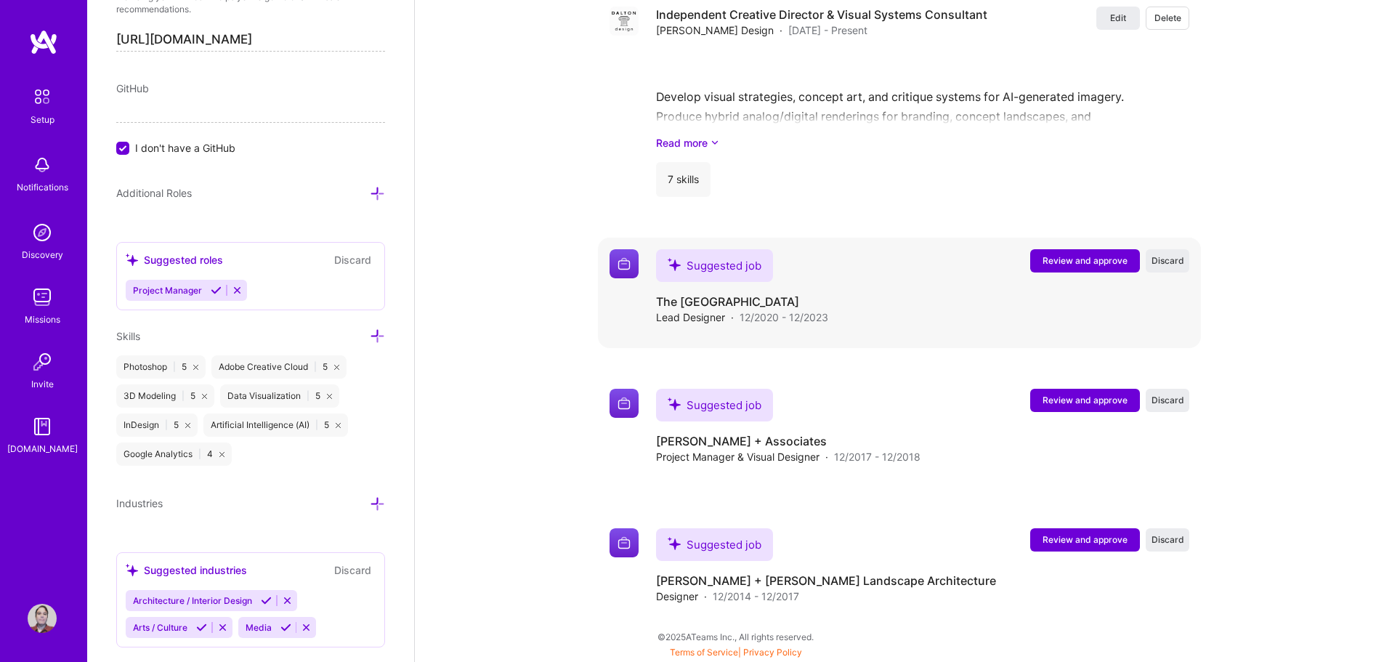
click at [1056, 263] on span "Review and approve" at bounding box center [1084, 260] width 85 height 12
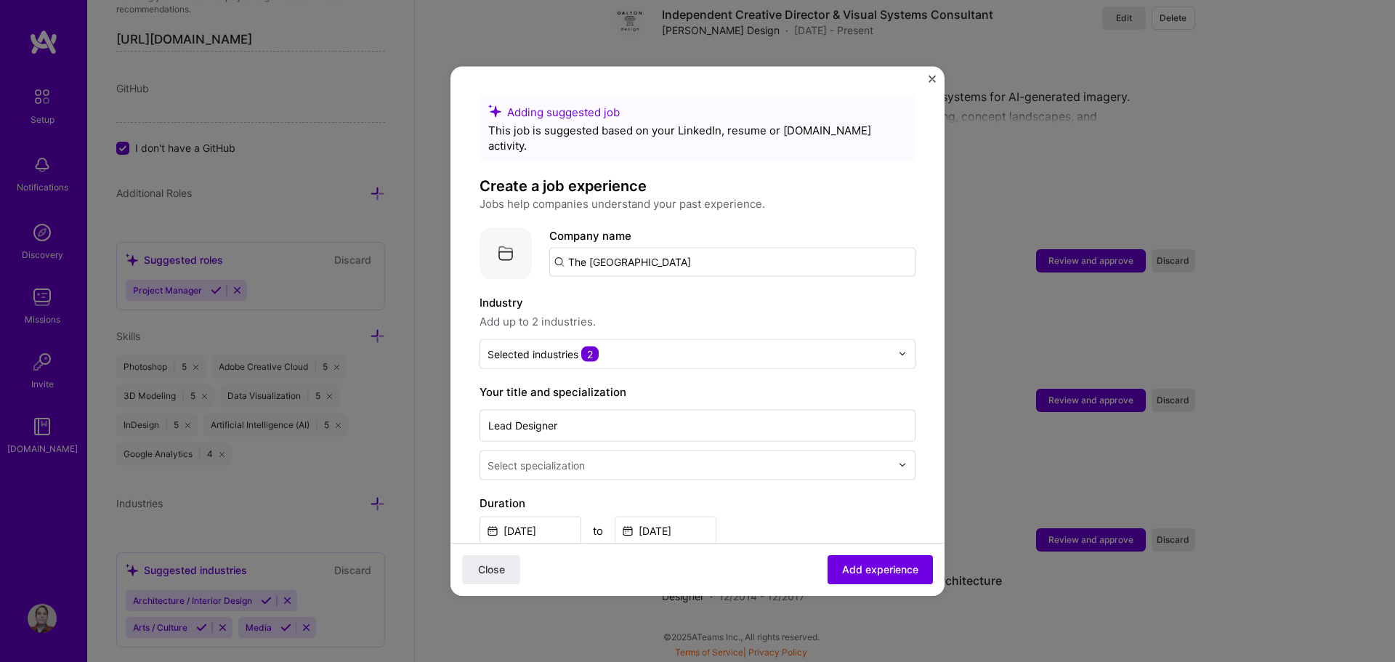
scroll to position [145, 0]
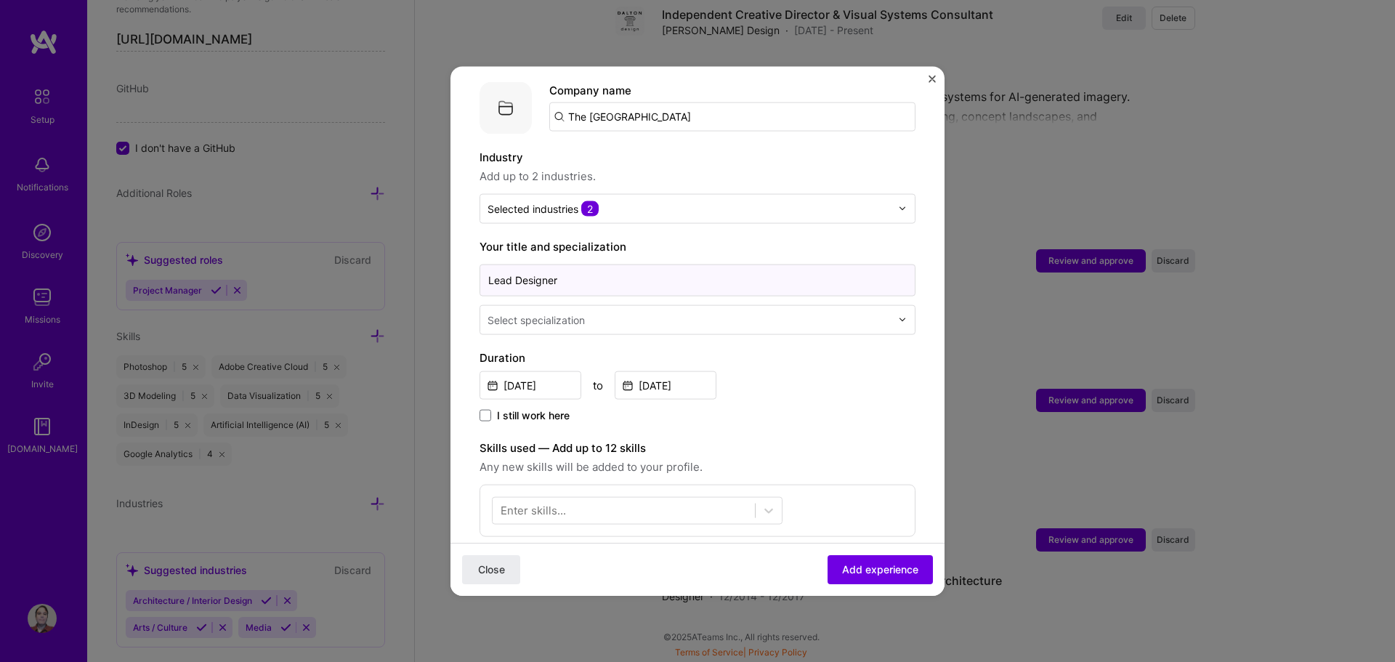
click at [581, 267] on input "Lead Designer" at bounding box center [697, 280] width 436 height 32
click at [618, 266] on input "Lead Designer/Project Manger" at bounding box center [697, 280] width 436 height 32
type input "Lead Designer/Project Manager"
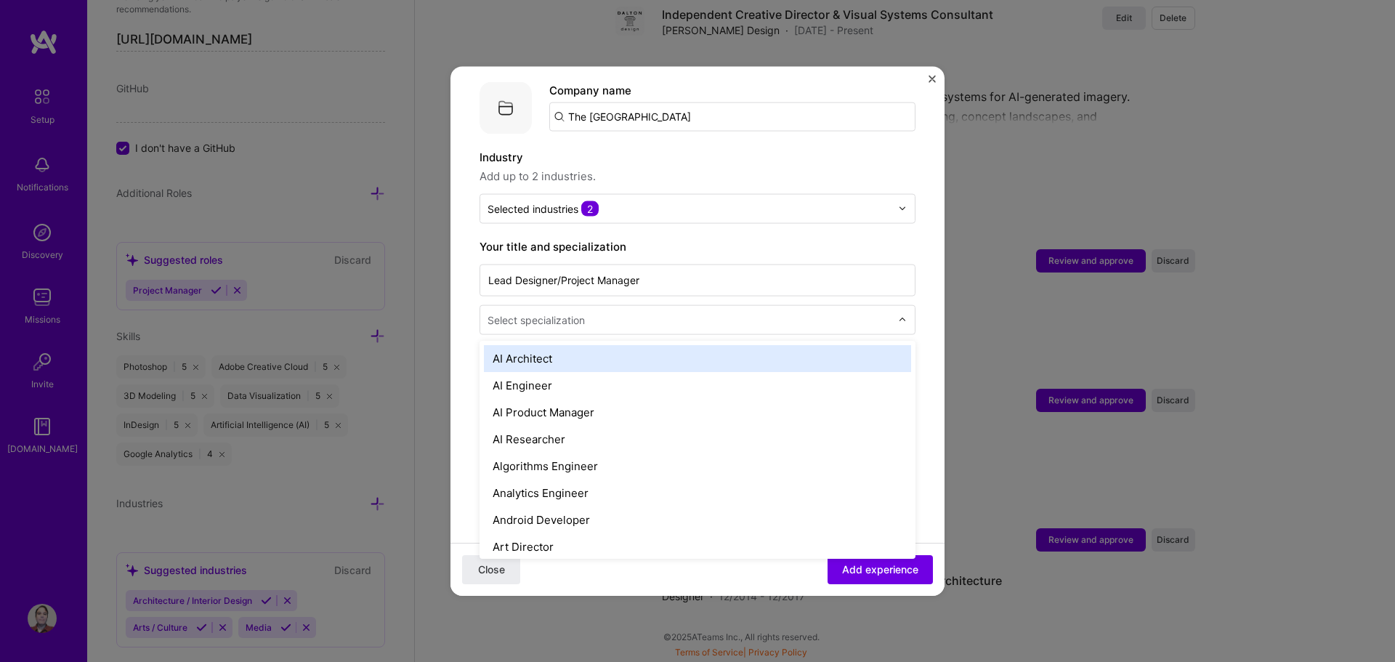
click at [585, 312] on div "Select specialization" at bounding box center [535, 319] width 97 height 15
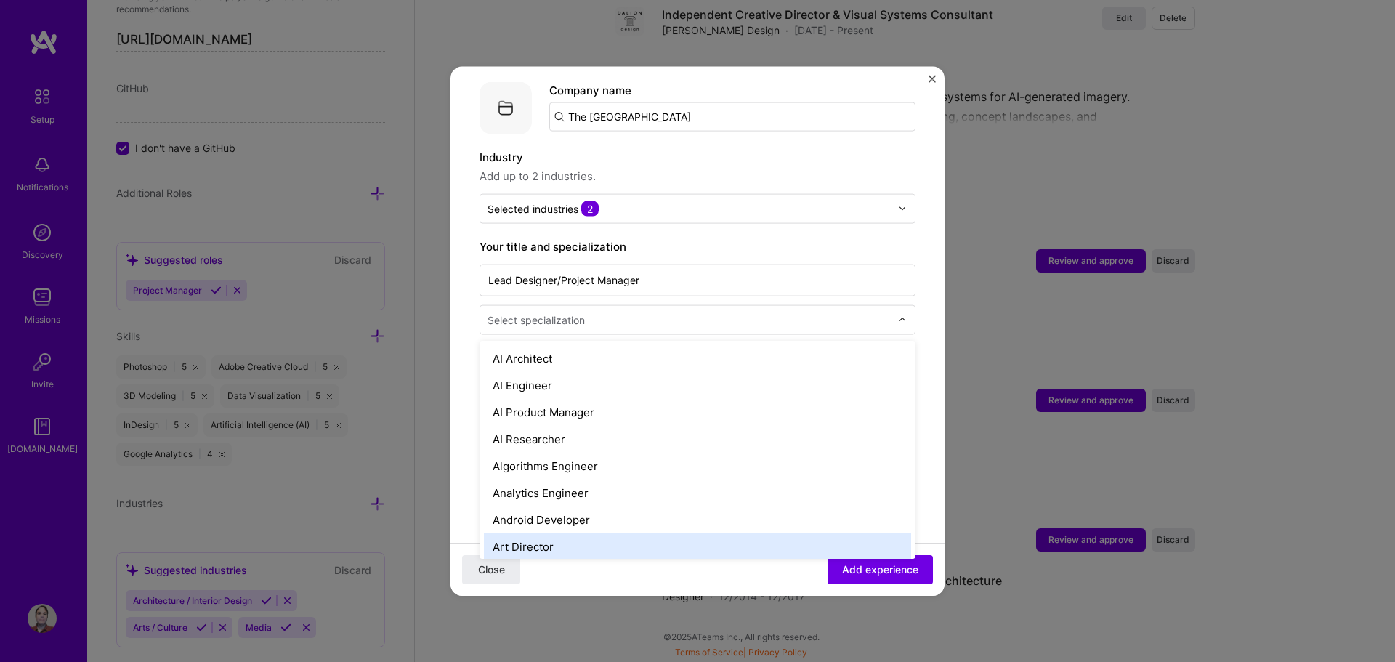
click at [591, 532] on div "Art Director" at bounding box center [697, 545] width 427 height 27
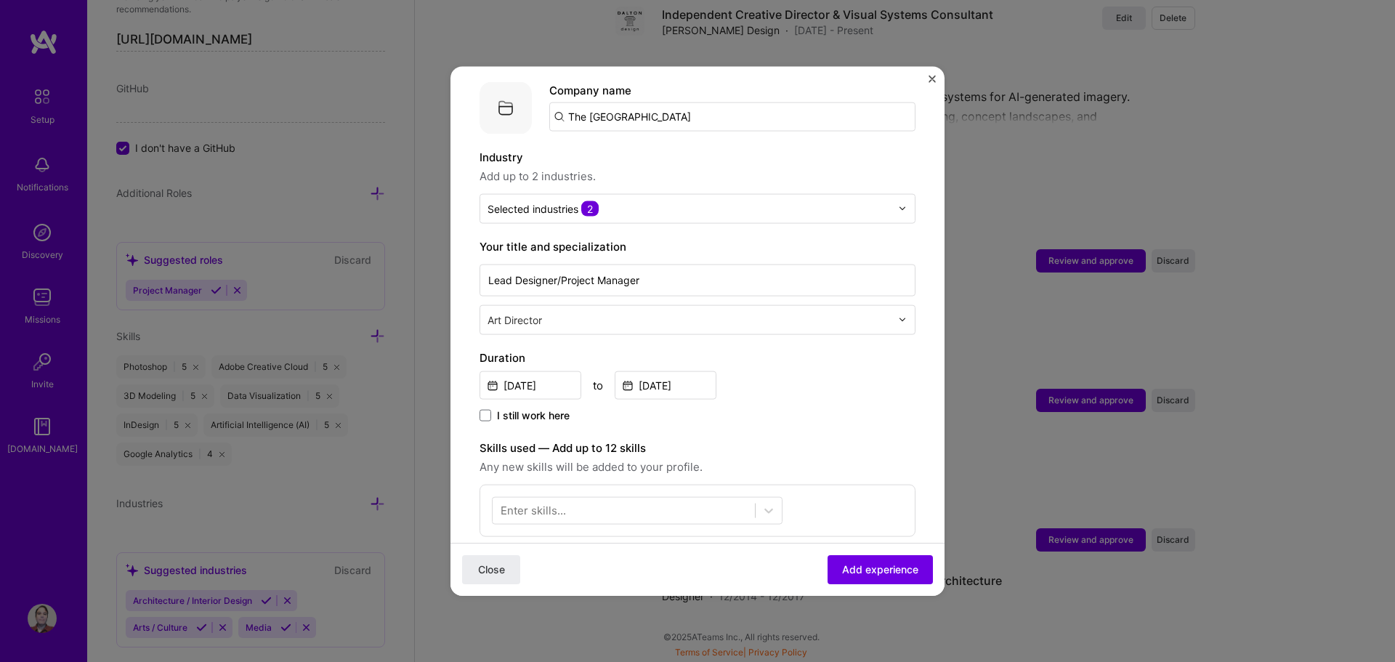
scroll to position [218, 0]
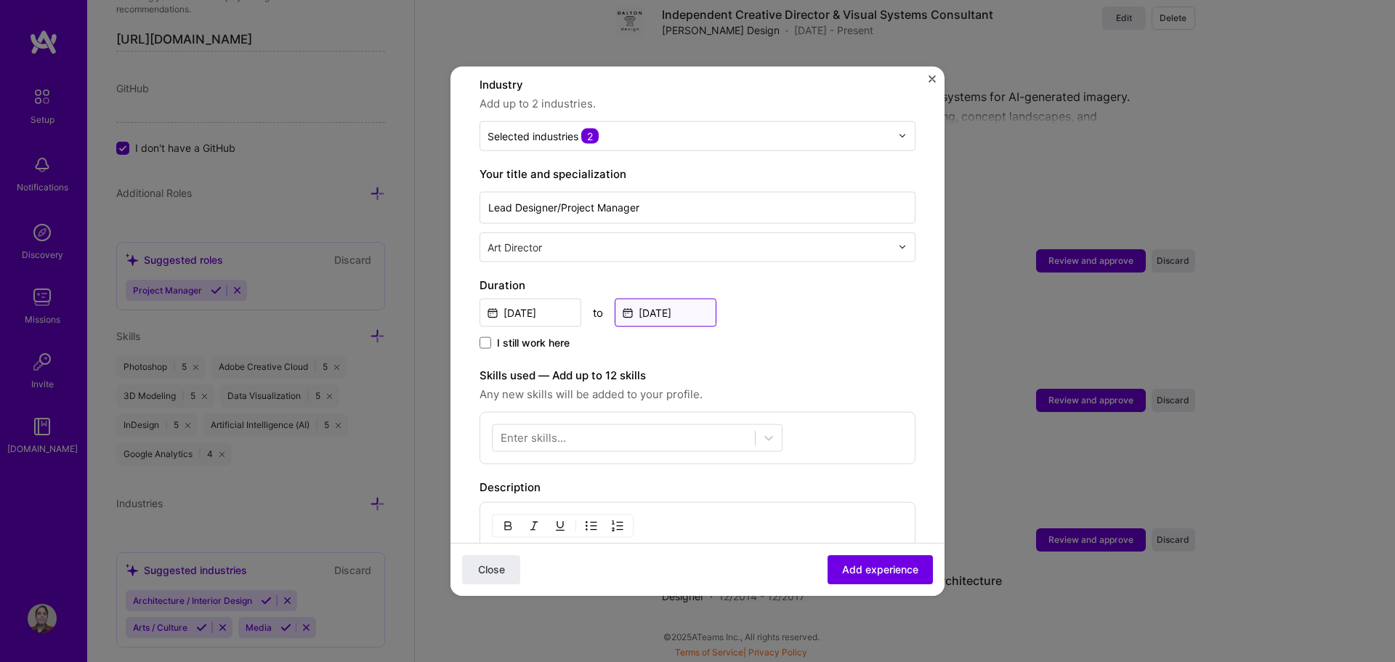
click at [667, 306] on input "[DATE]" at bounding box center [665, 312] width 102 height 28
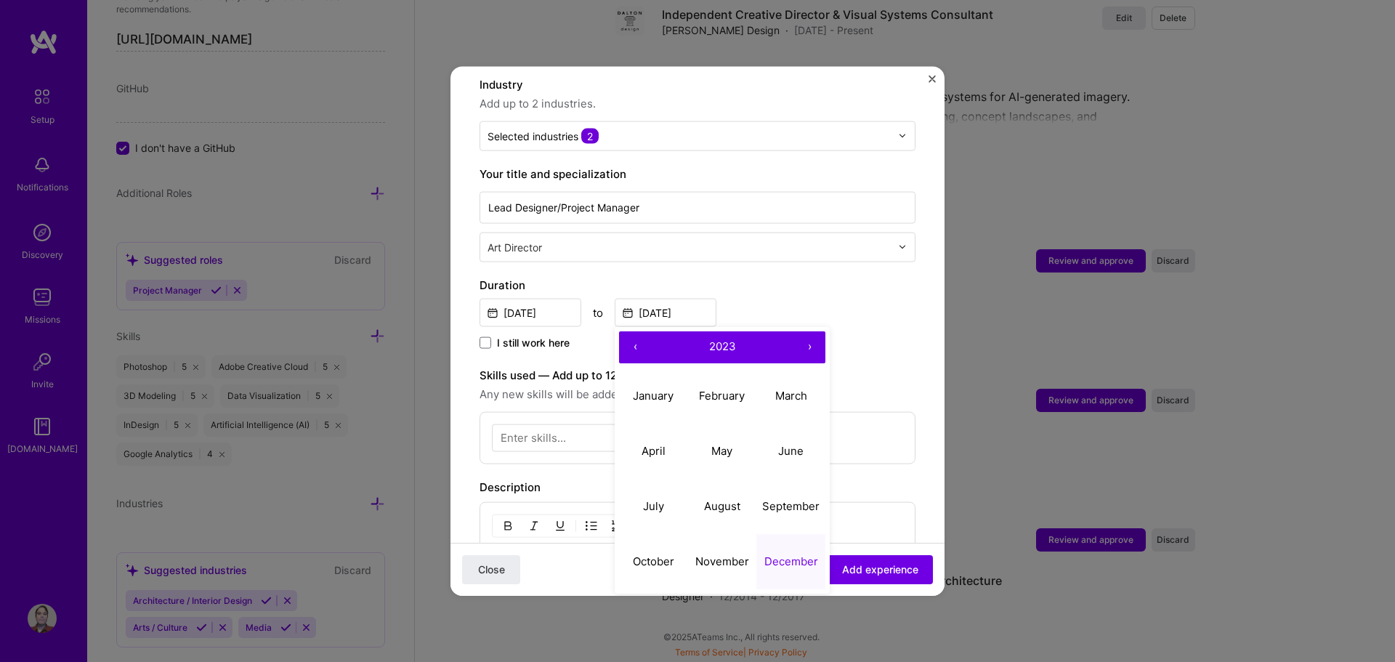
click at [808, 330] on button "›" at bounding box center [809, 346] width 32 height 32
click at [730, 499] on abbr "August" at bounding box center [722, 506] width 36 height 14
type input "[DATE]"
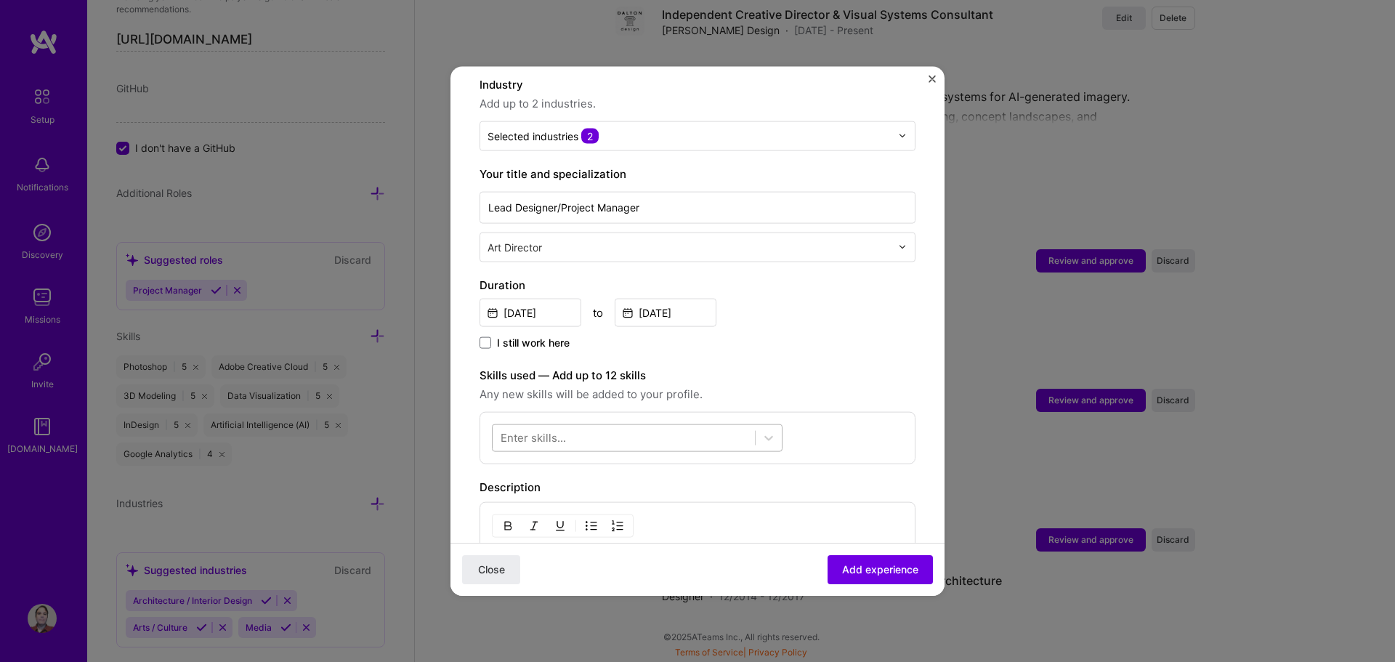
click at [572, 426] on div at bounding box center [623, 438] width 262 height 24
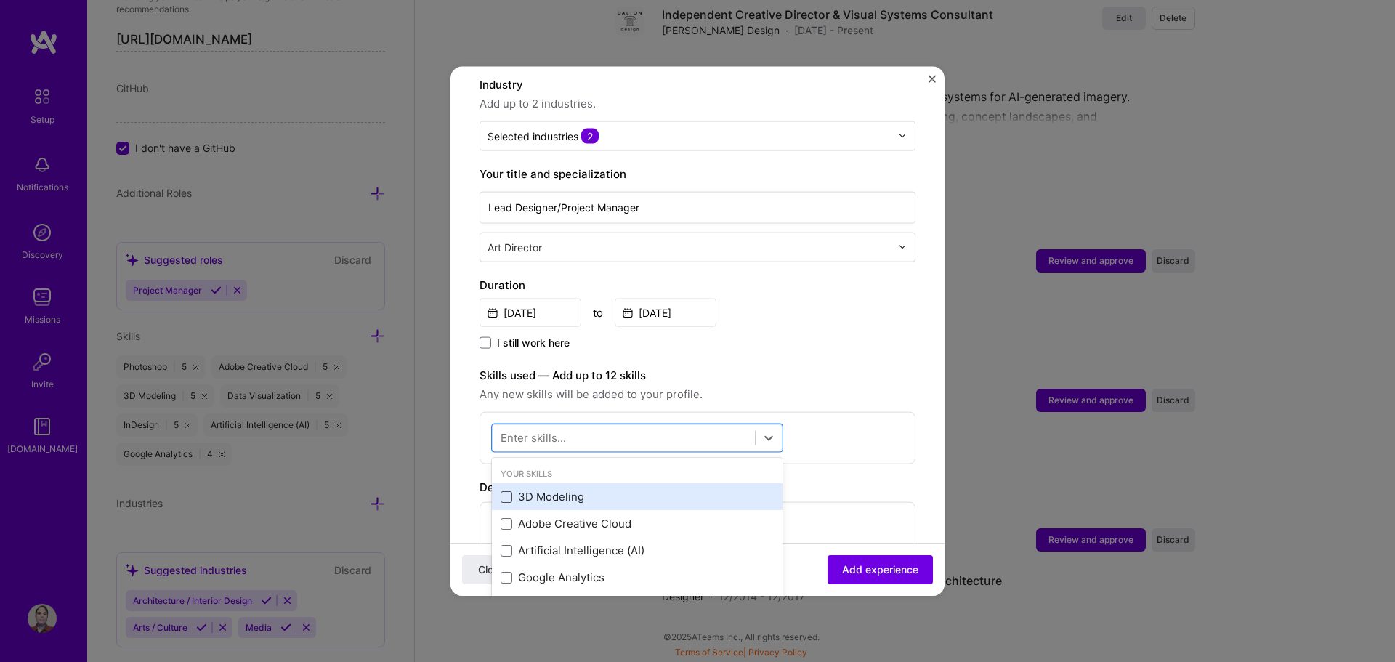
click at [511, 490] on span at bounding box center [506, 496] width 12 height 12
click at [0, 0] on input "checkbox" at bounding box center [0, 0] width 0 height 0
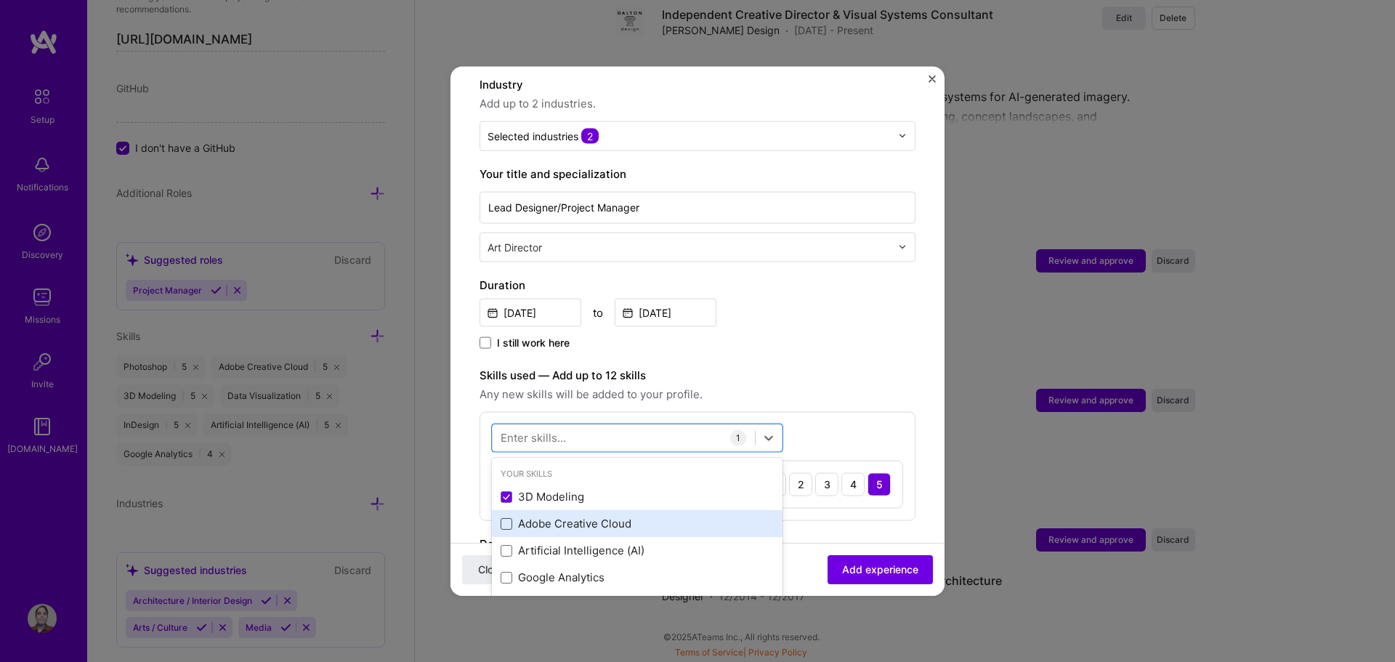
click at [506, 517] on span at bounding box center [506, 523] width 12 height 12
click at [0, 0] on input "checkbox" at bounding box center [0, 0] width 0 height 0
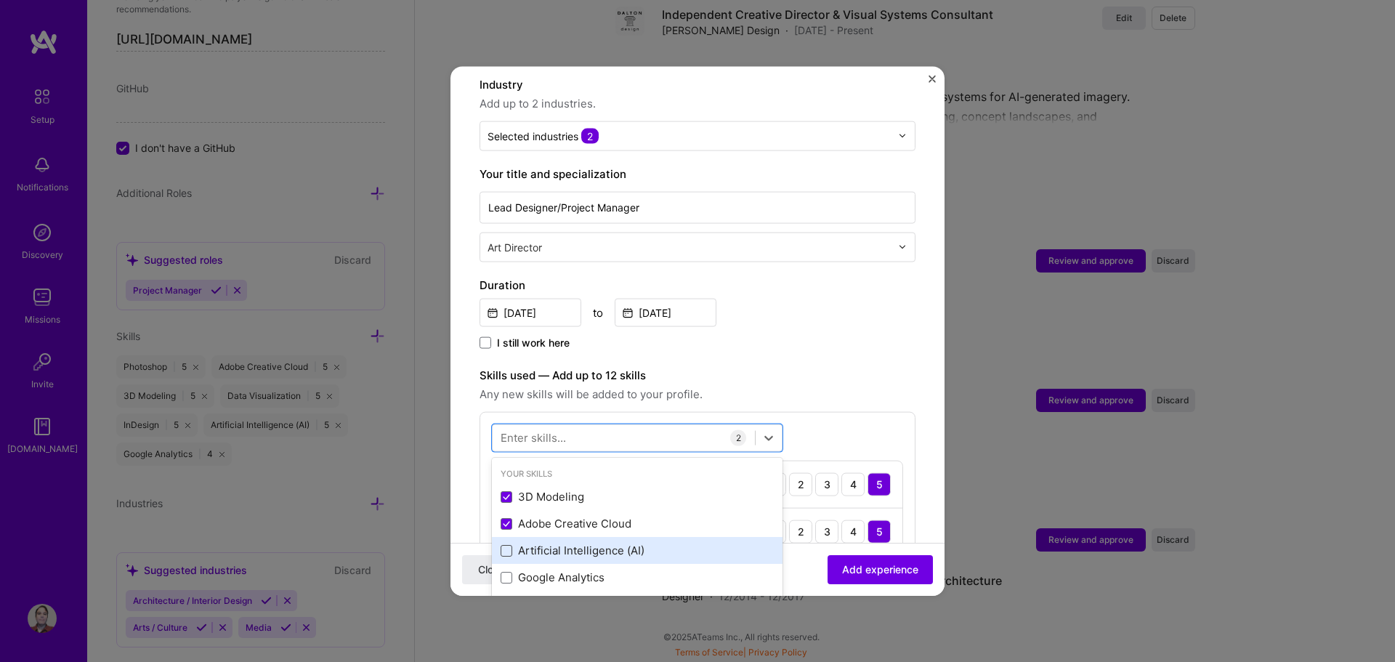
click at [506, 544] on span at bounding box center [506, 550] width 12 height 12
click at [0, 0] on input "checkbox" at bounding box center [0, 0] width 0 height 0
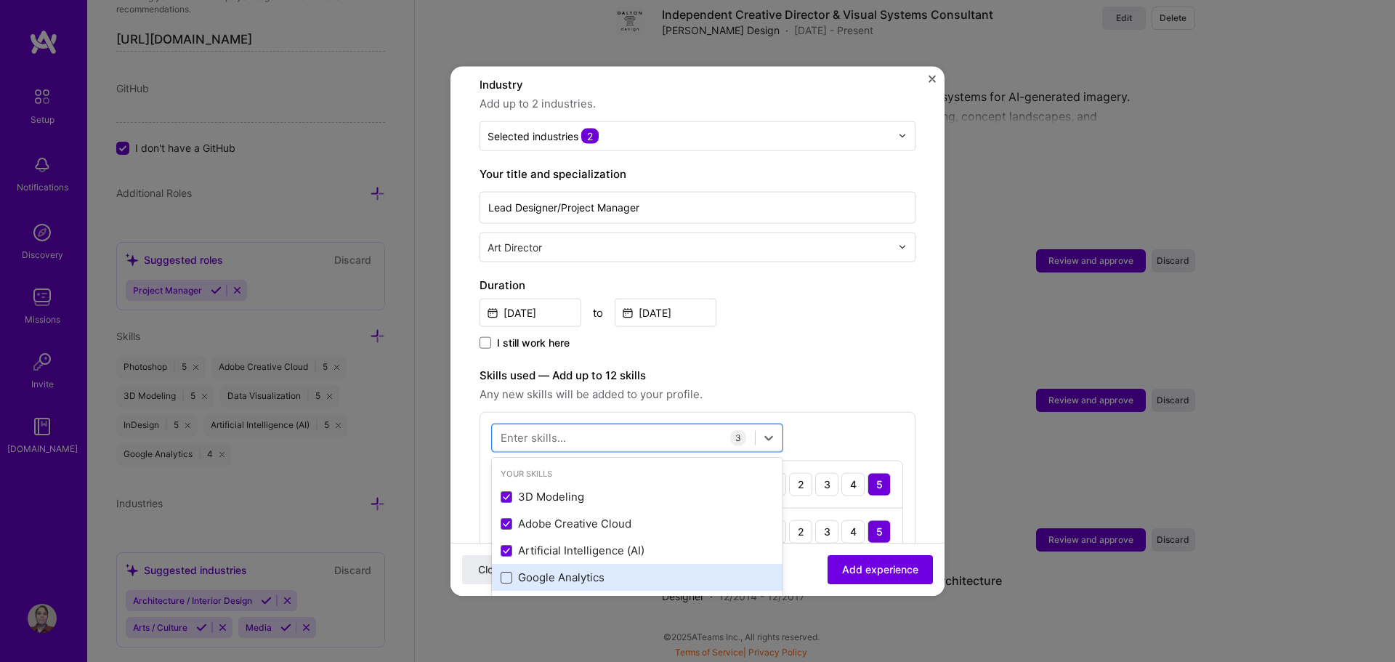
click at [506, 571] on span at bounding box center [506, 577] width 12 height 12
click at [0, 0] on input "checkbox" at bounding box center [0, 0] width 0 height 0
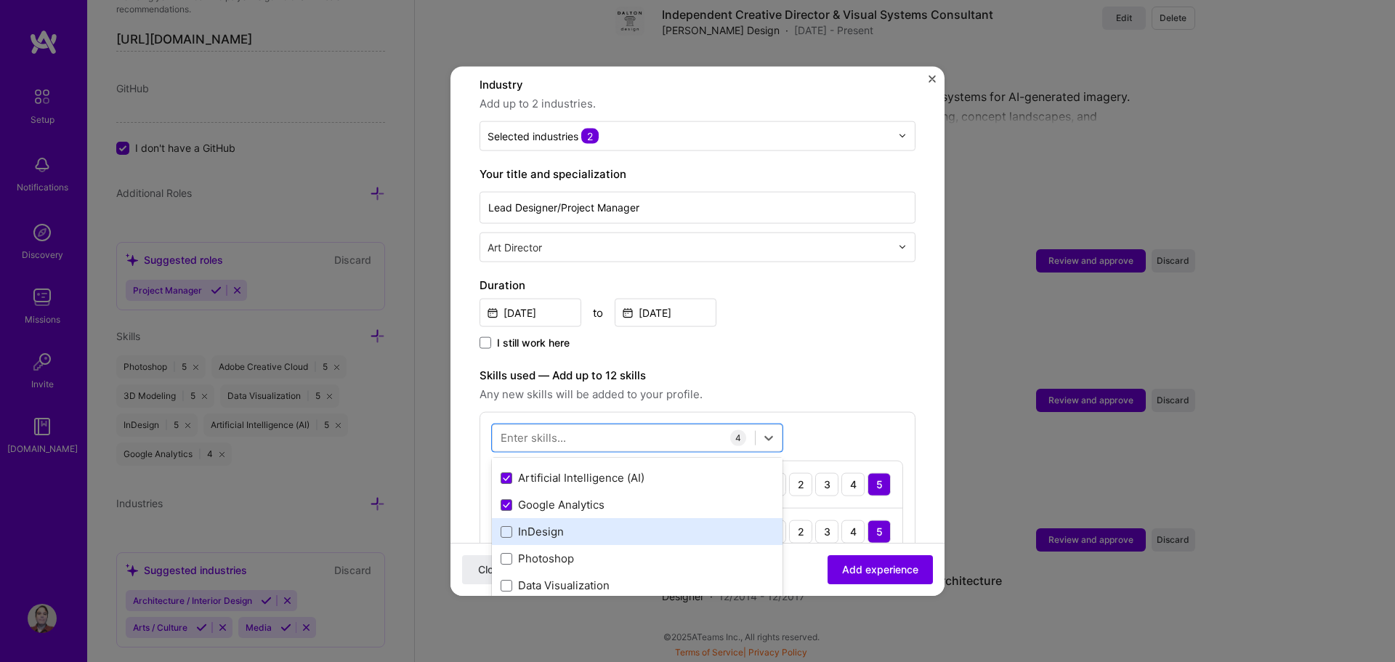
click at [511, 525] on label at bounding box center [506, 531] width 12 height 12
click at [0, 0] on input "checkbox" at bounding box center [0, 0] width 0 height 0
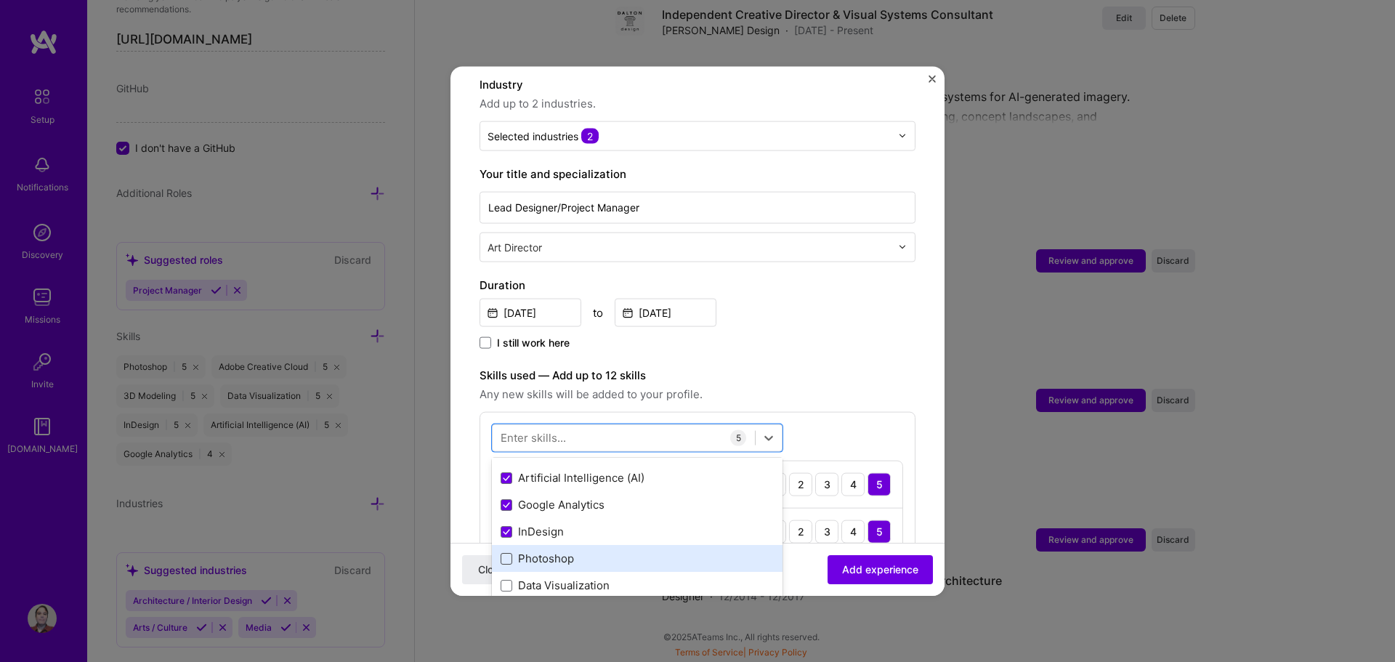
click at [506, 552] on span at bounding box center [506, 558] width 12 height 12
click at [0, 0] on input "checkbox" at bounding box center [0, 0] width 0 height 0
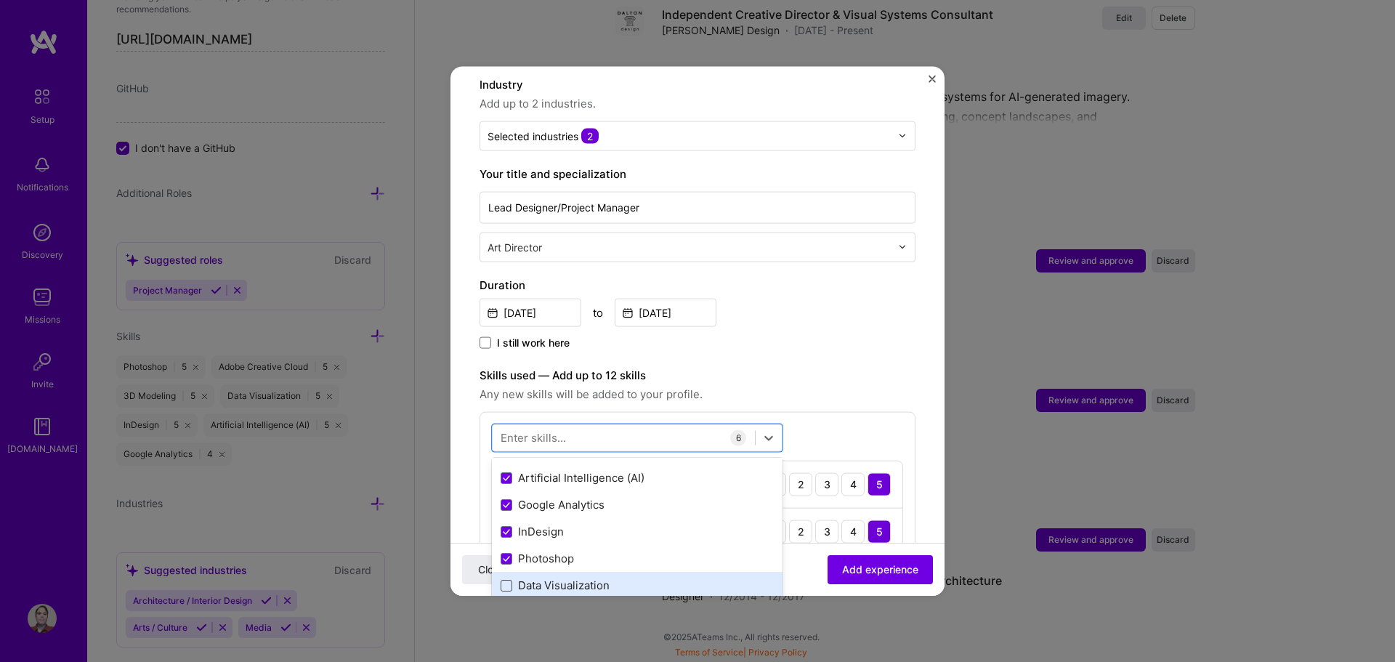
click at [506, 579] on span at bounding box center [506, 585] width 12 height 12
click at [0, 0] on input "checkbox" at bounding box center [0, 0] width 0 height 0
click at [816, 304] on div "[DATE] to [DATE]" at bounding box center [697, 310] width 436 height 31
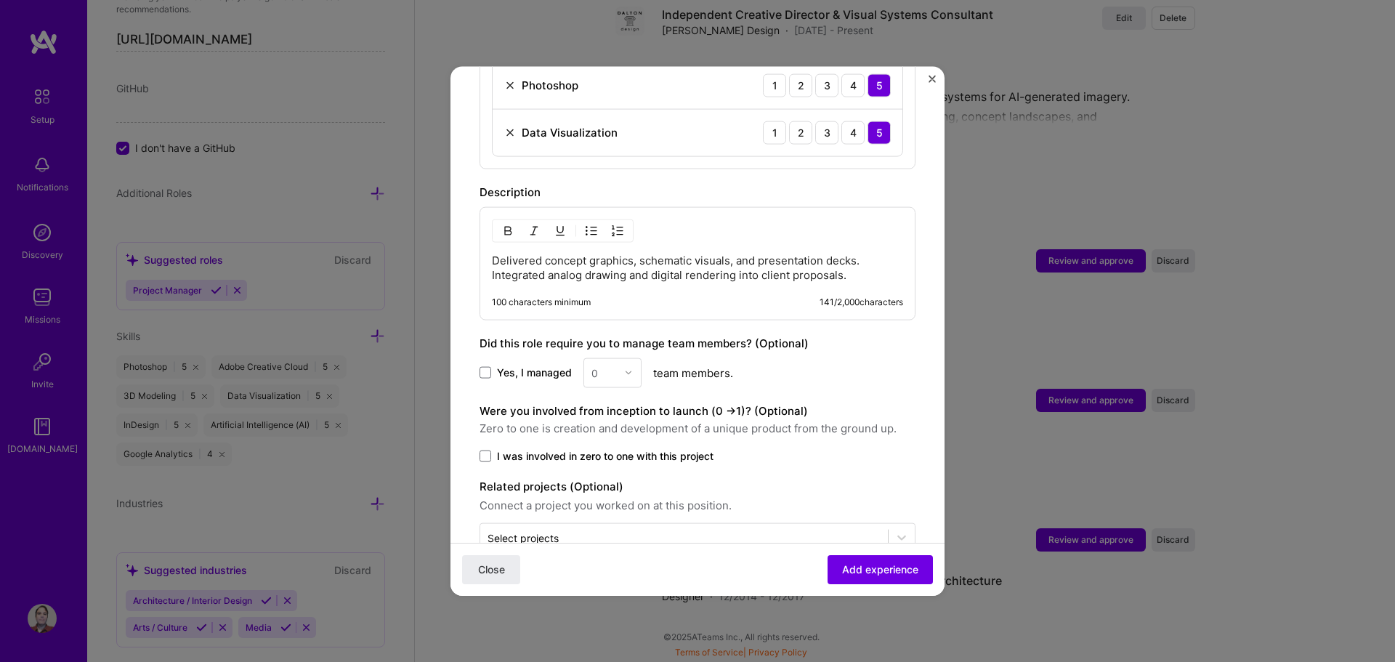
scroll to position [872, 0]
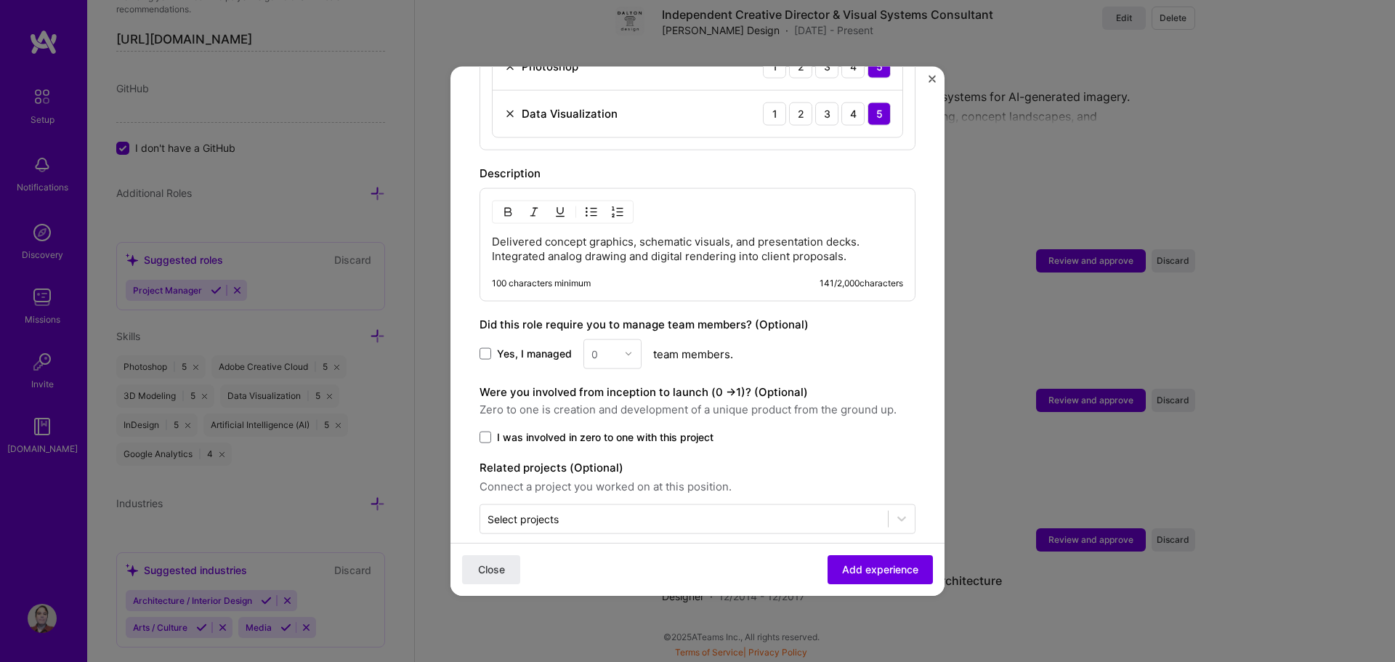
click at [604, 248] on p "Delivered concept graphics, schematic visuals, and presentation decks. Integrat…" at bounding box center [697, 248] width 411 height 29
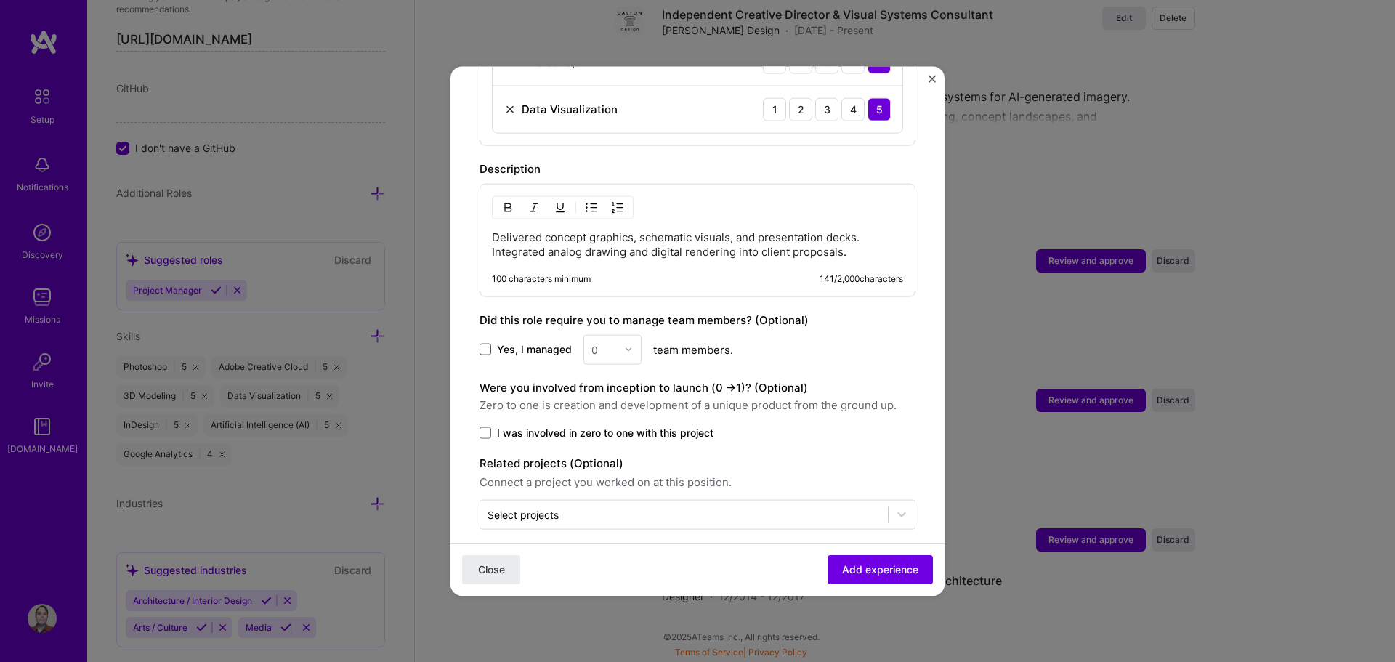
click at [488, 344] on span at bounding box center [485, 350] width 12 height 12
click at [0, 0] on input "Yes, I managed" at bounding box center [0, 0] width 0 height 0
click at [624, 345] on img at bounding box center [628, 349] width 9 height 9
click at [607, 431] on div "3" at bounding box center [612, 441] width 49 height 27
click at [487, 426] on span at bounding box center [485, 432] width 12 height 12
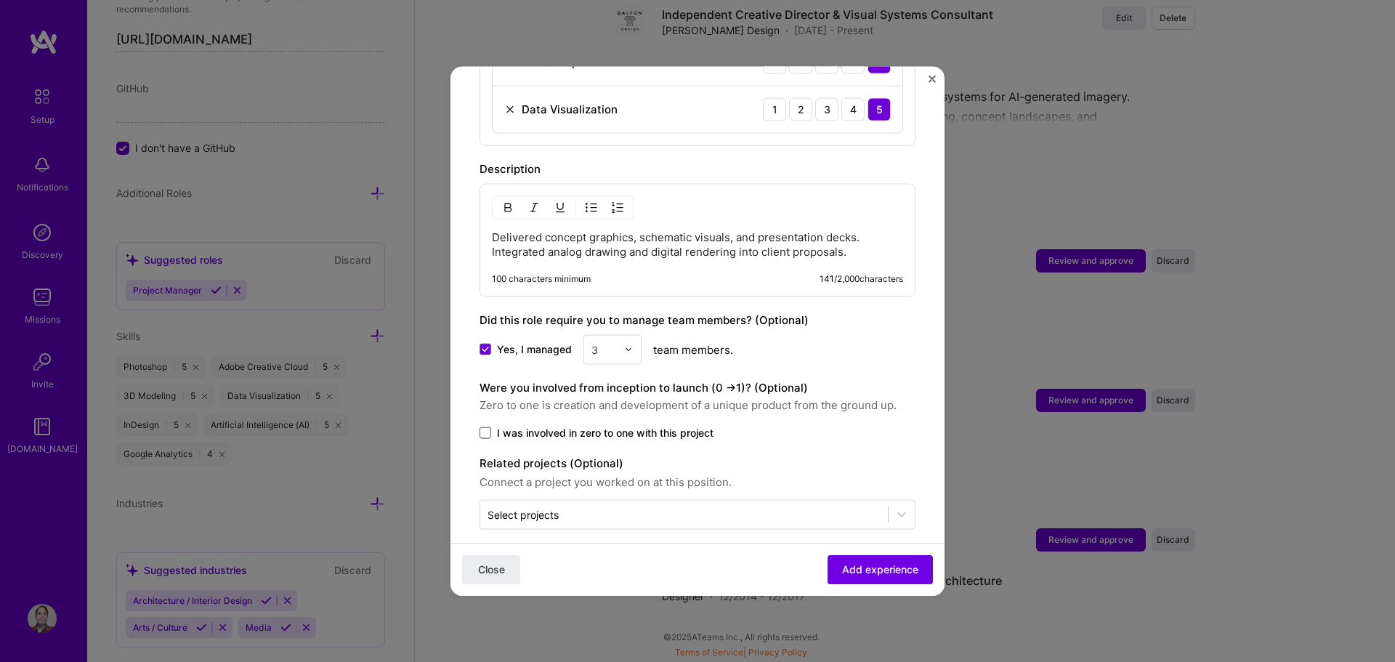
click at [0, 0] on input "I was involved in zero to one with this project" at bounding box center [0, 0] width 0 height 0
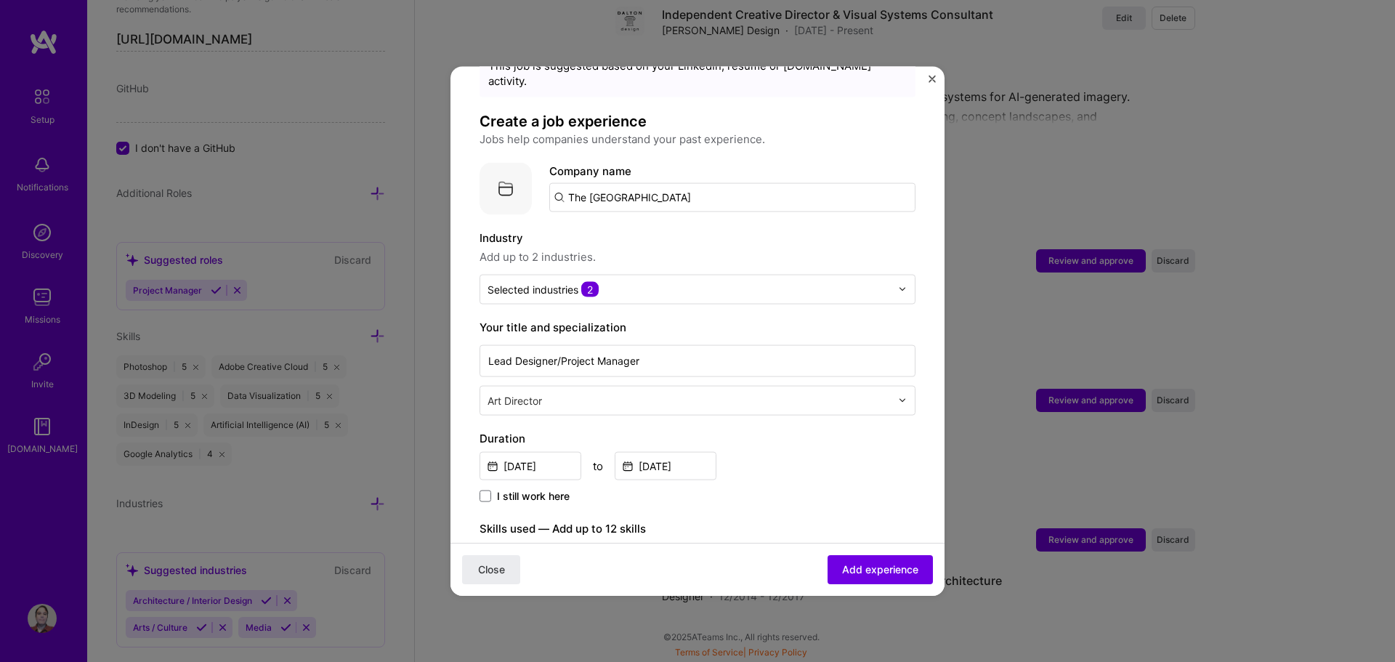
scroll to position [0, 0]
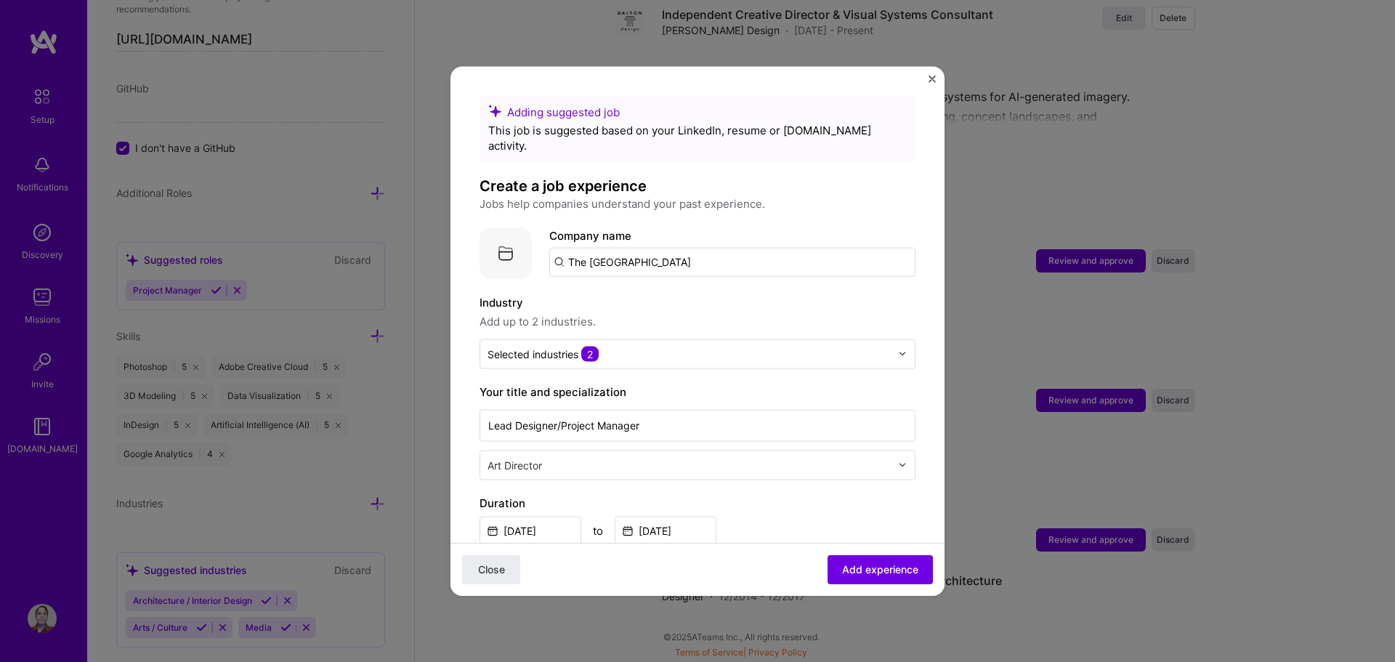
click at [510, 246] on img at bounding box center [505, 253] width 52 height 52
click at [502, 241] on img at bounding box center [505, 253] width 52 height 52
click at [846, 575] on span "Add experience" at bounding box center [880, 569] width 76 height 15
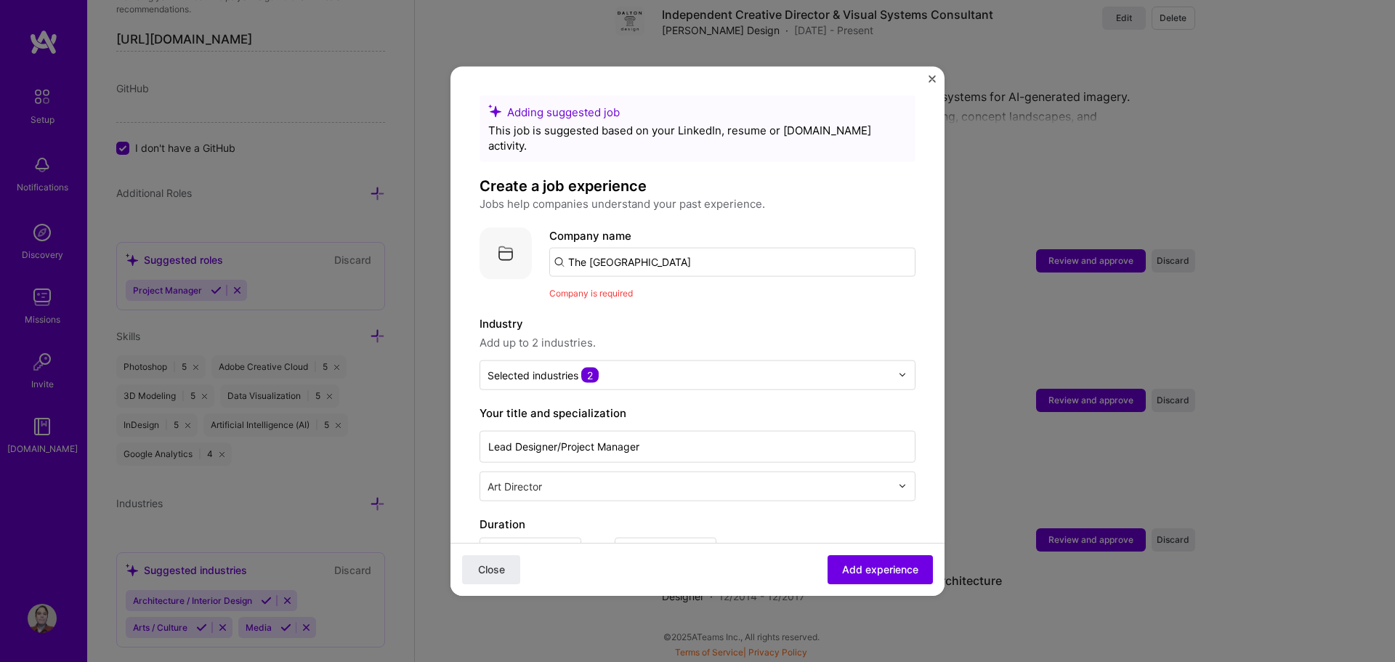
drag, startPoint x: 653, startPoint y: 248, endPoint x: 513, endPoint y: 250, distance: 140.2
click at [513, 250] on div "Company logo Company name The [GEOGRAPHIC_DATA] Company is required" at bounding box center [697, 263] width 436 height 73
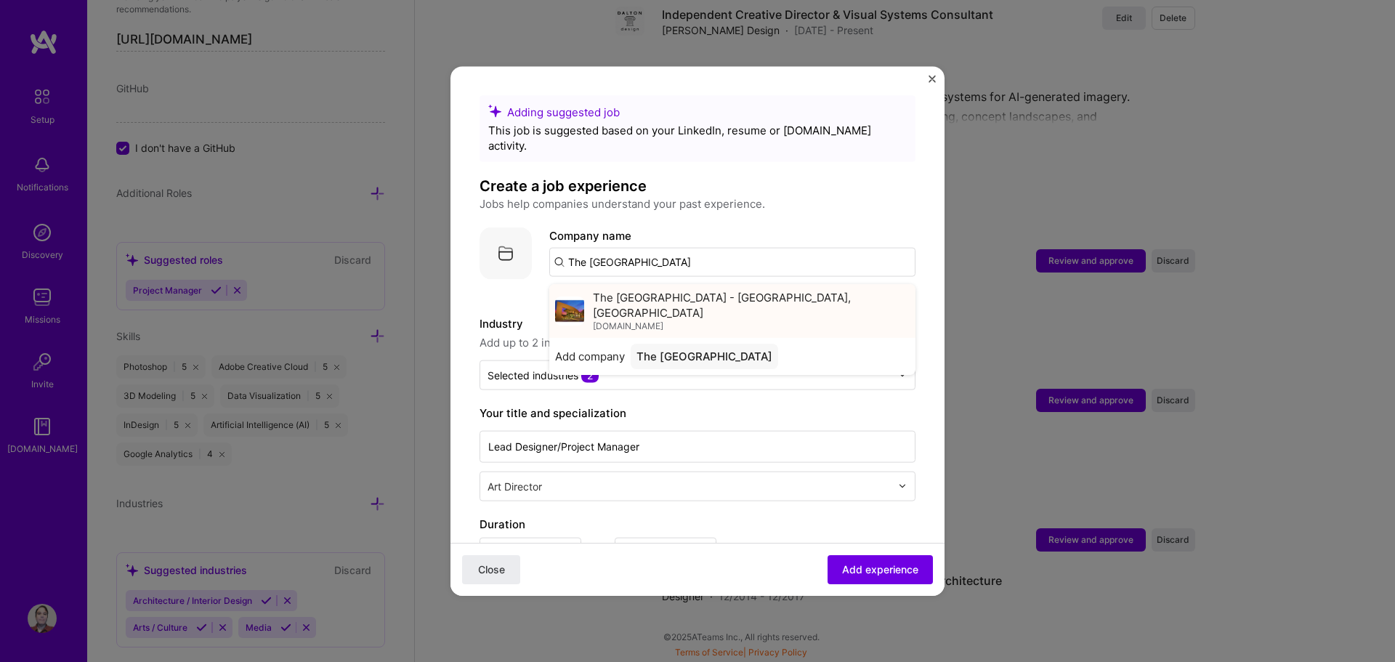
click at [663, 320] on span "[DOMAIN_NAME]" at bounding box center [628, 326] width 70 height 12
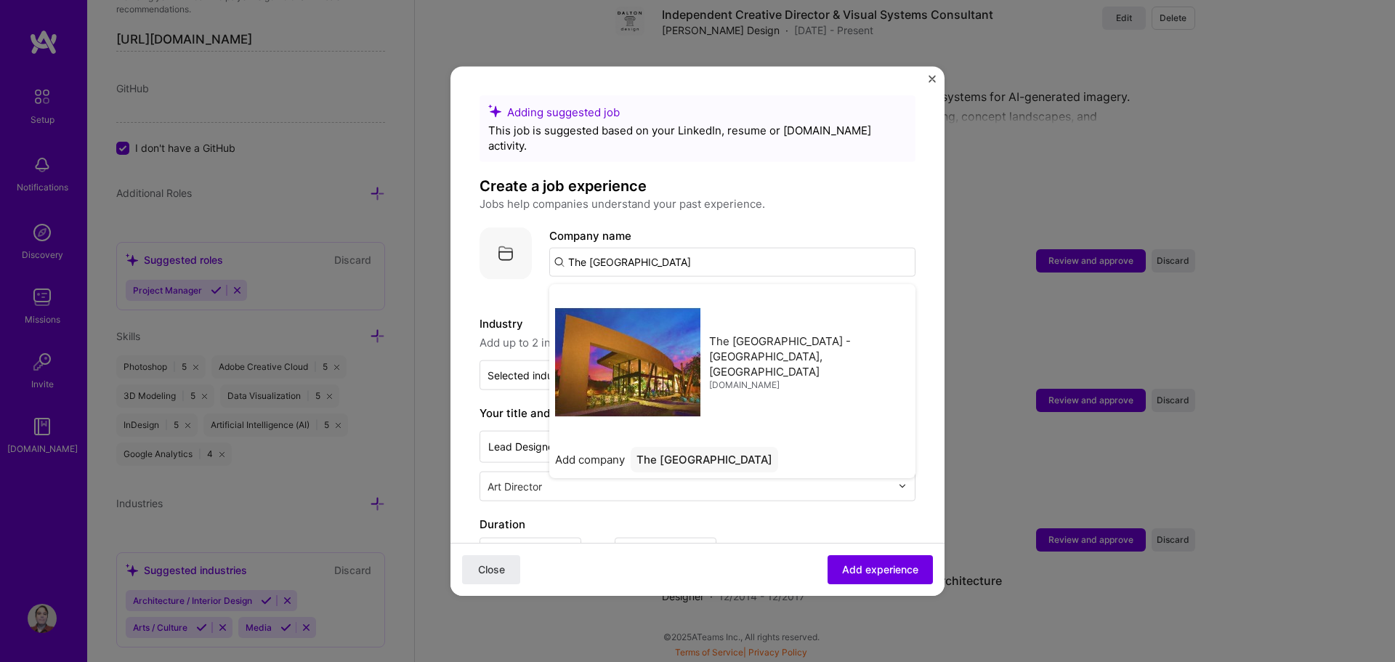
type input "The [GEOGRAPHIC_DATA] - [GEOGRAPHIC_DATA], [GEOGRAPHIC_DATA]"
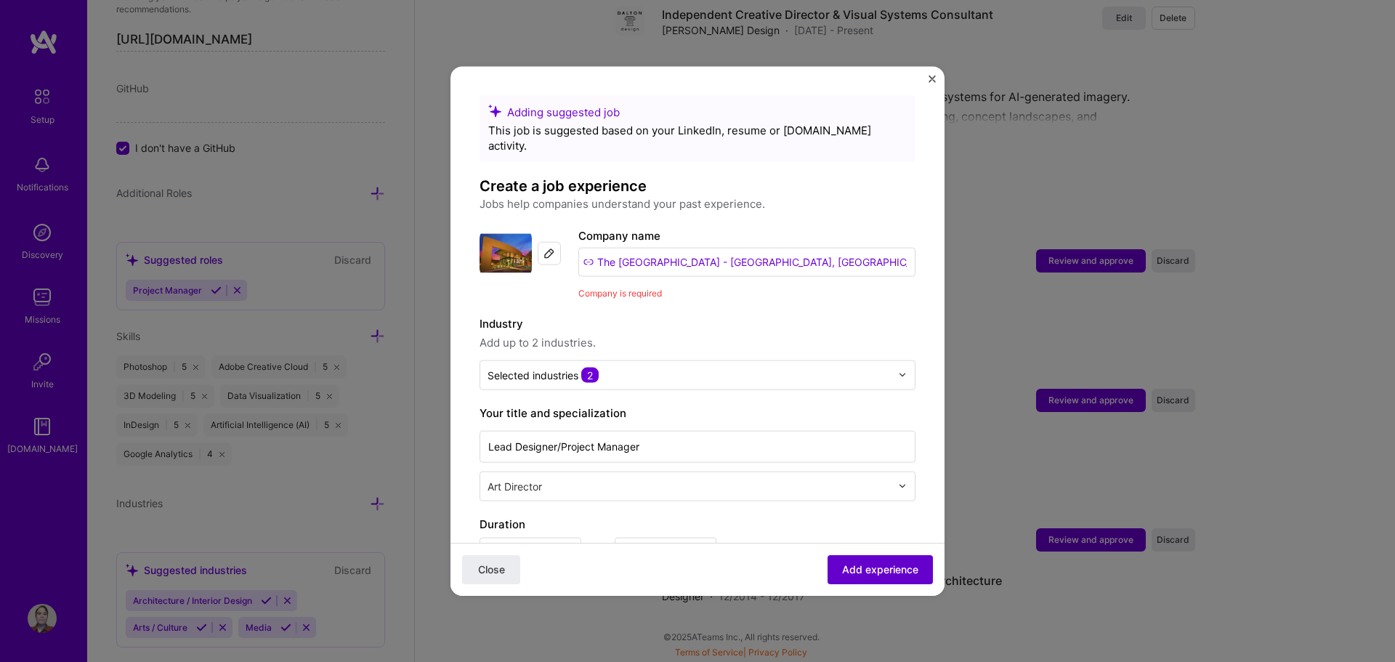
click at [864, 574] on span "Add experience" at bounding box center [880, 569] width 76 height 15
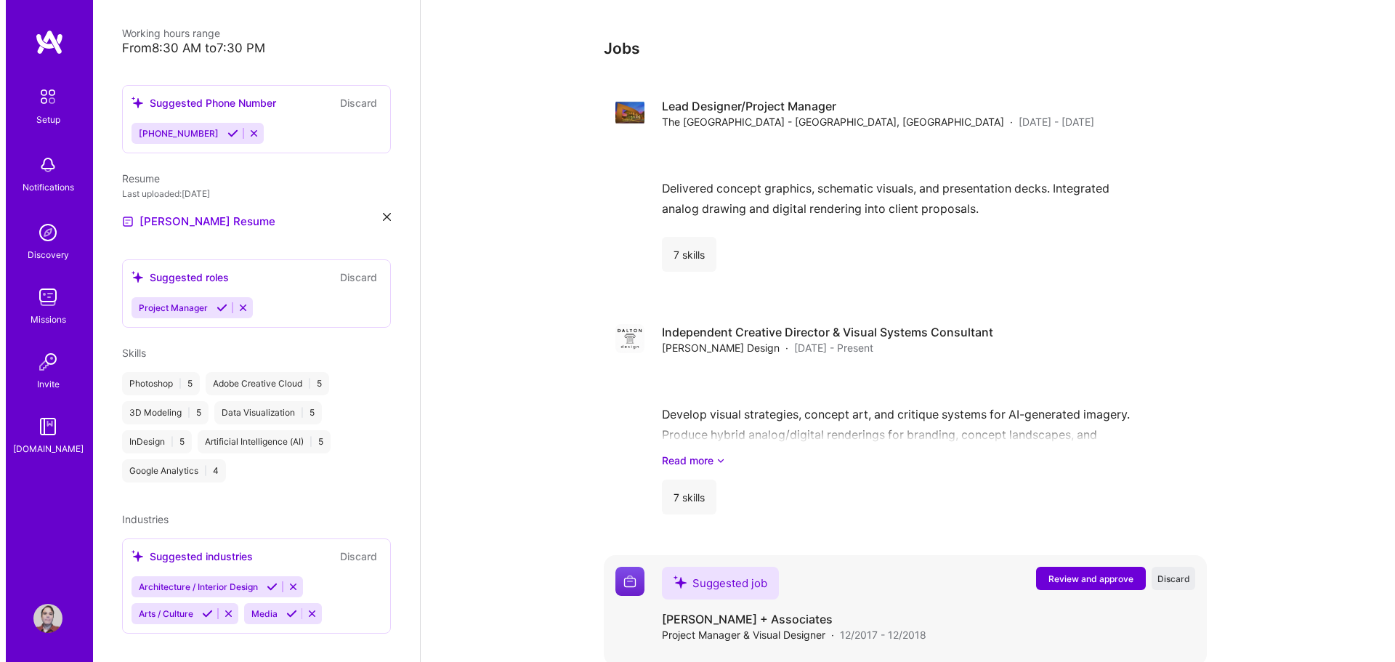
scroll to position [1228, 0]
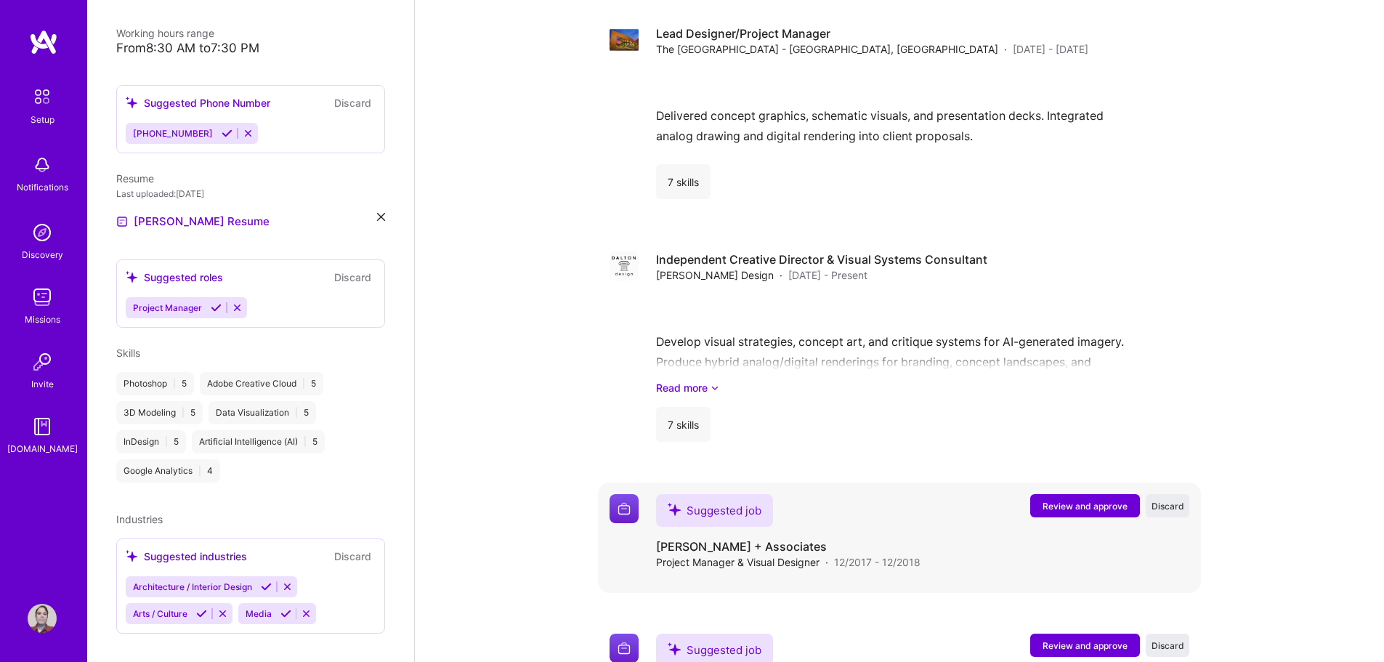
click at [1098, 500] on span "Review and approve" at bounding box center [1084, 506] width 85 height 12
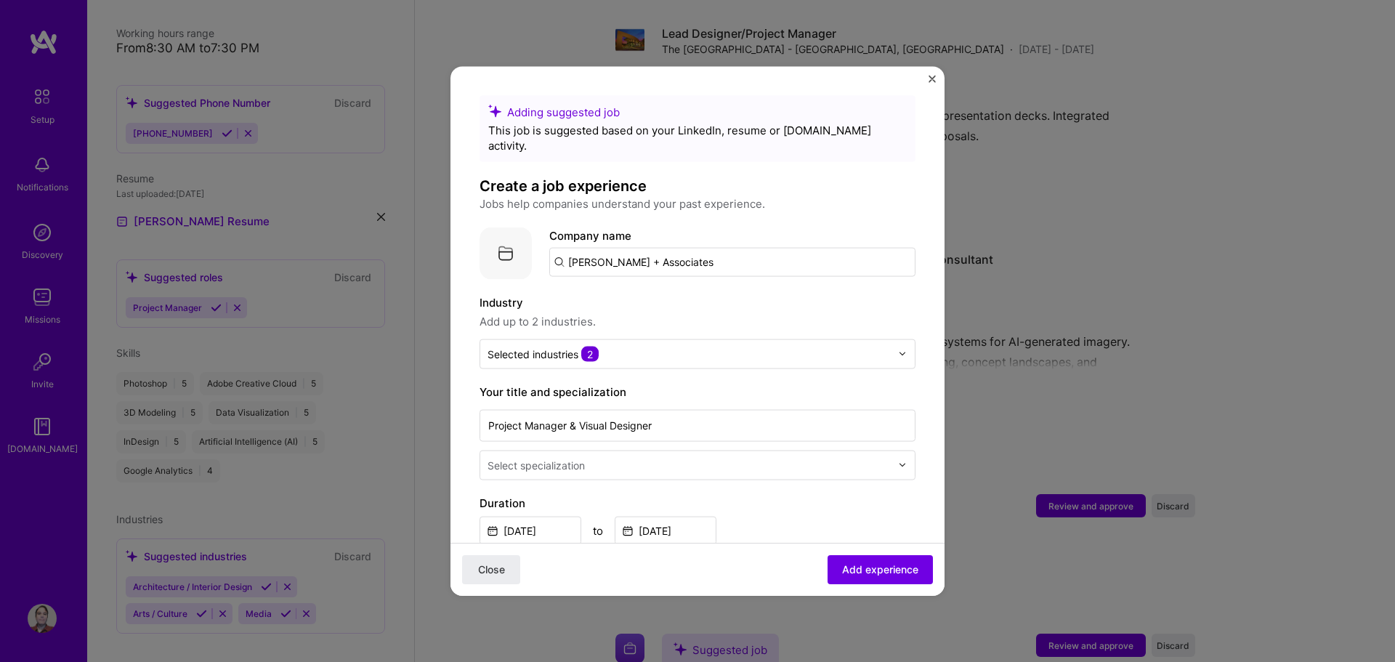
drag, startPoint x: 733, startPoint y: 246, endPoint x: 503, endPoint y: 243, distance: 229.5
click at [503, 243] on div "Company logo Company name [PERSON_NAME] + Associates" at bounding box center [697, 253] width 436 height 52
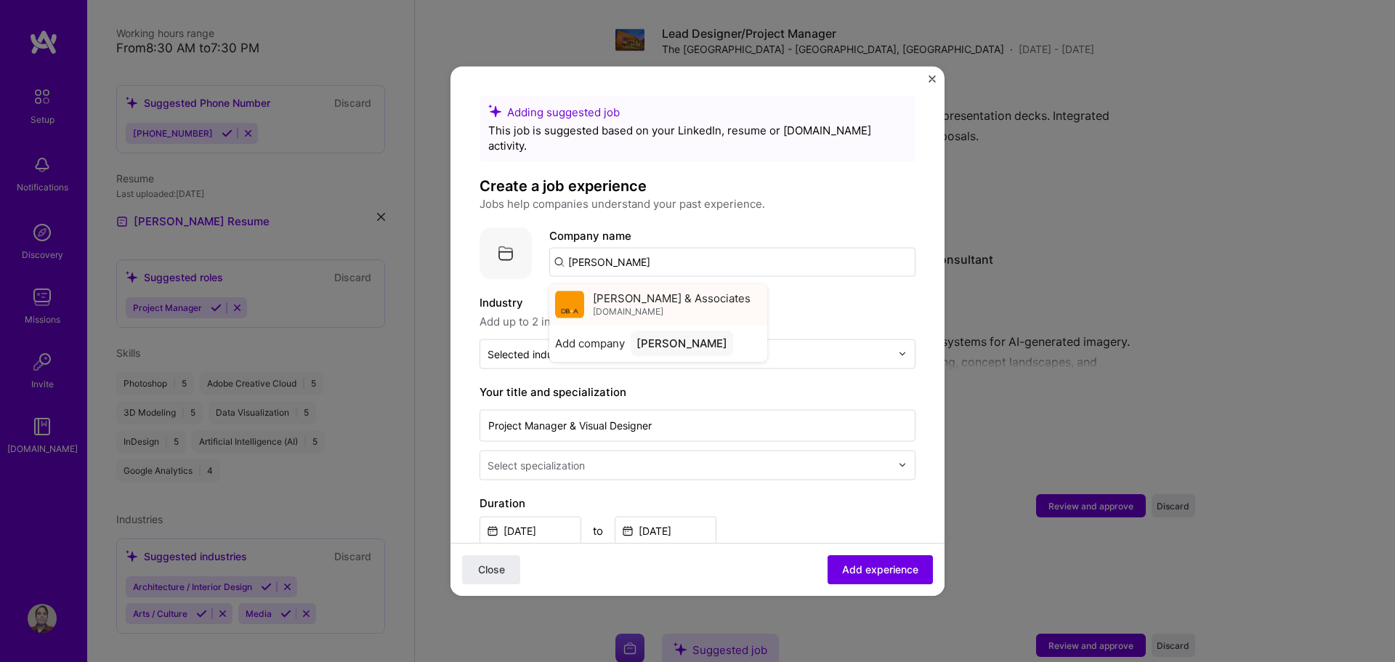
click at [633, 291] on span "[PERSON_NAME] & Associates" at bounding box center [672, 298] width 158 height 15
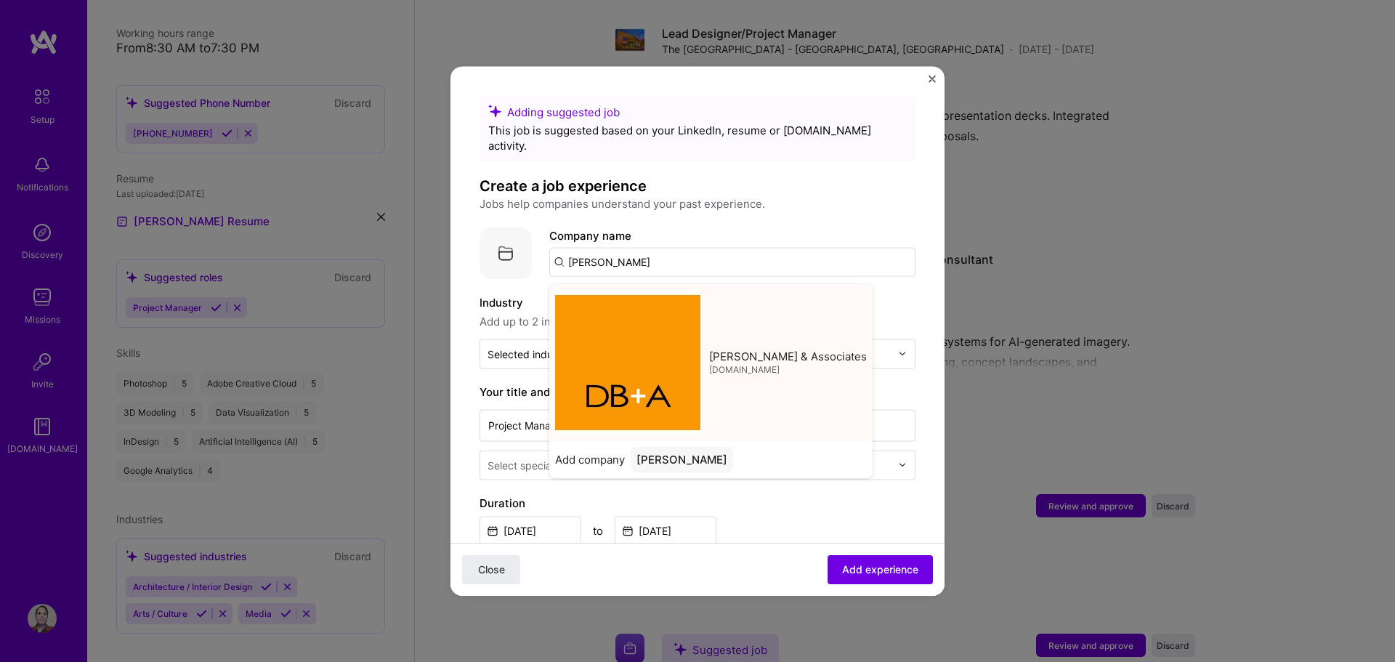
type input "[PERSON_NAME] & Associates"
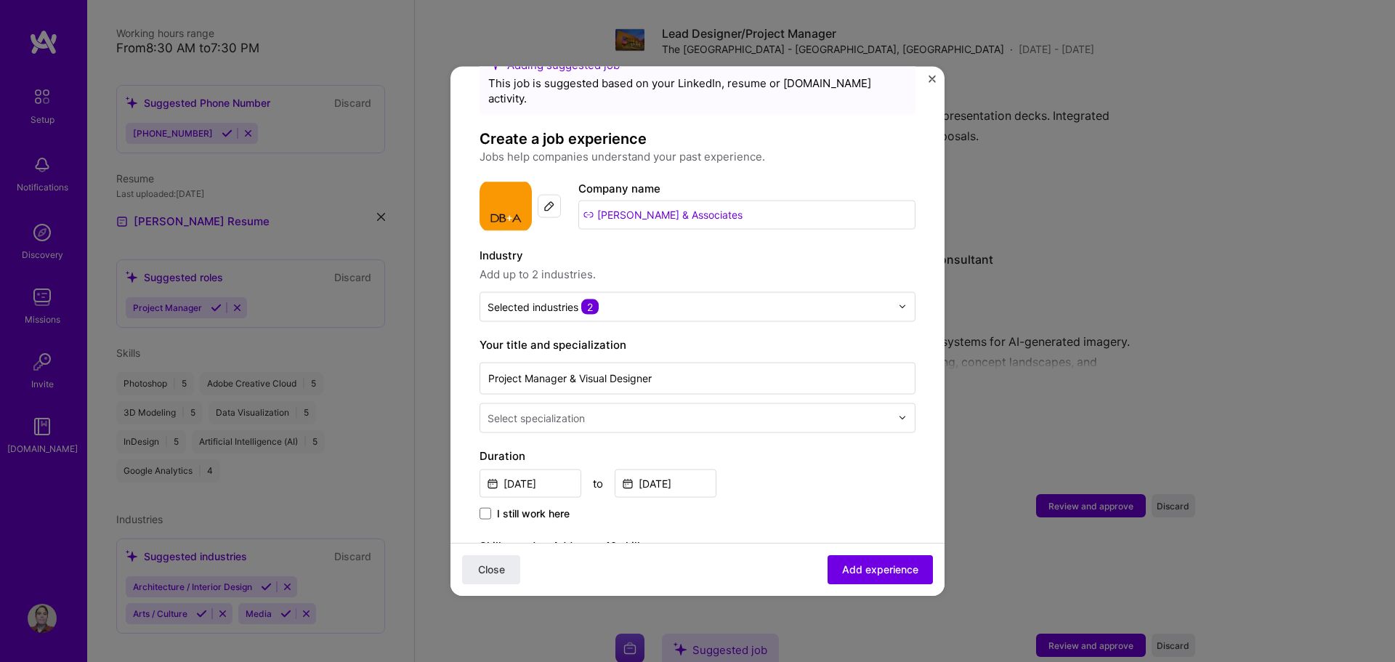
scroll to position [73, 0]
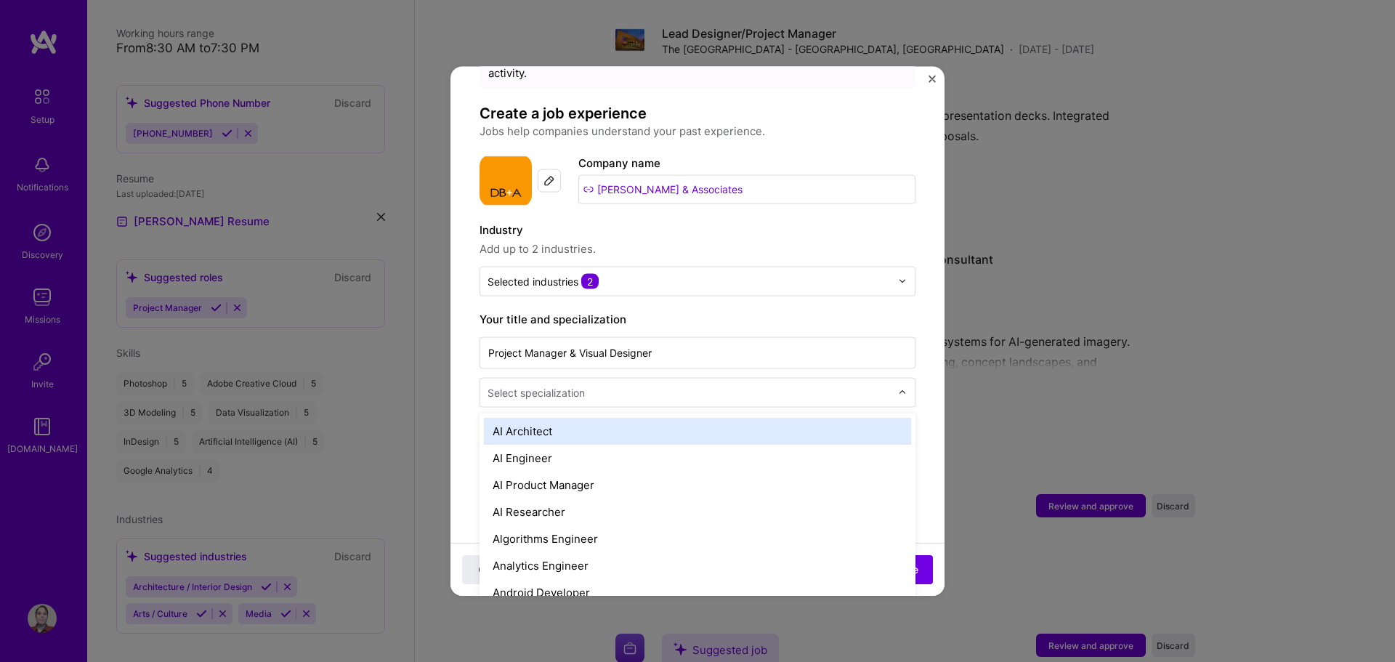
click at [611, 388] on div "Select specialization" at bounding box center [689, 392] width 418 height 28
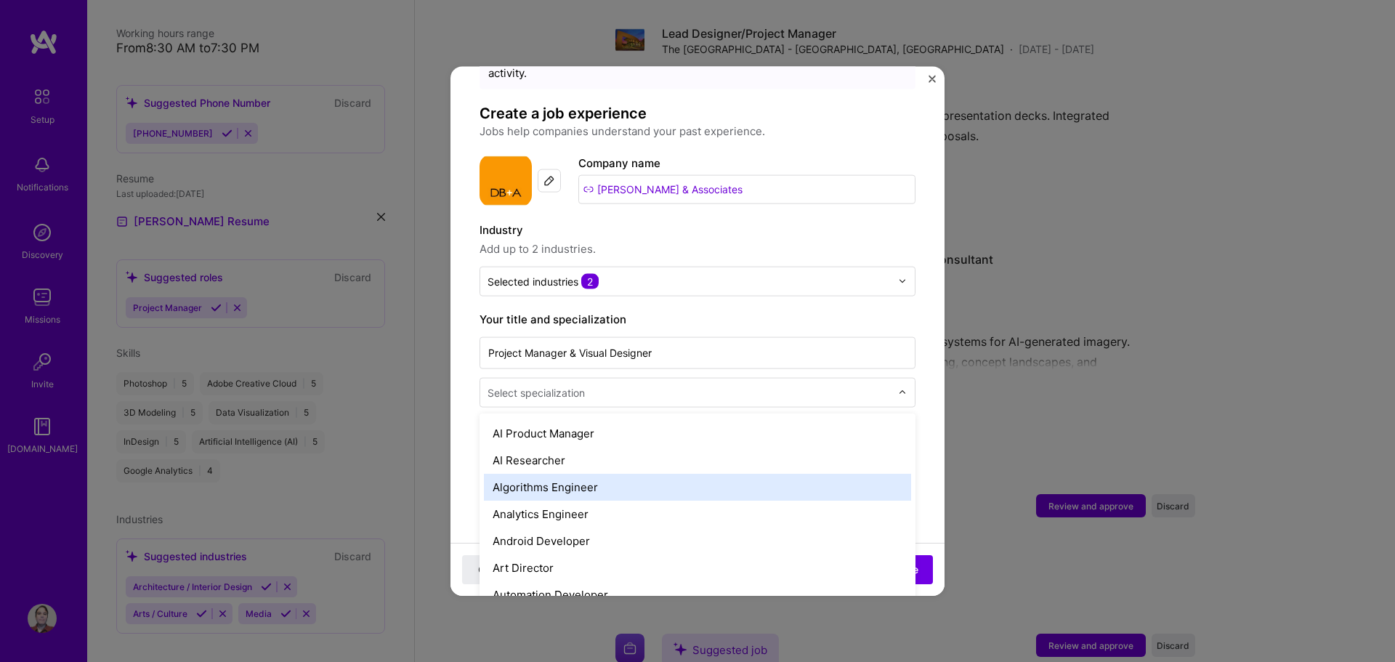
scroll to position [145, 0]
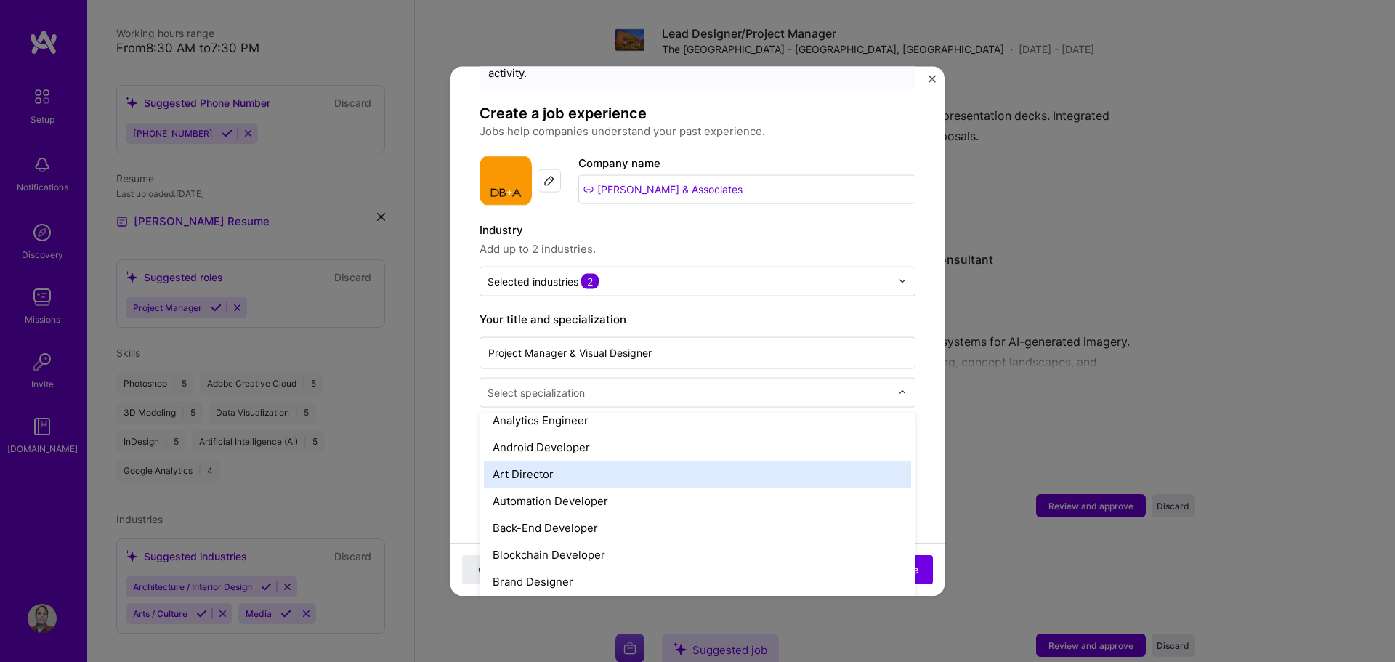
click at [617, 463] on div "Art Director" at bounding box center [697, 473] width 427 height 27
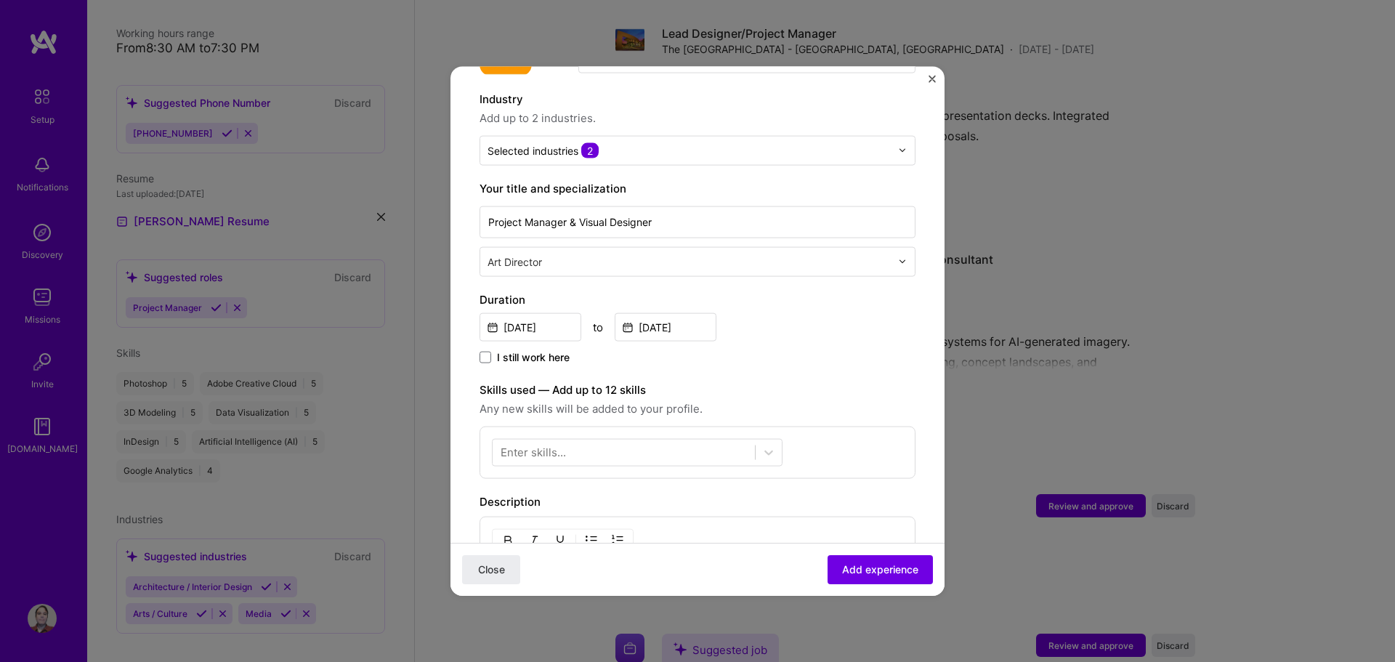
scroll to position [218, 0]
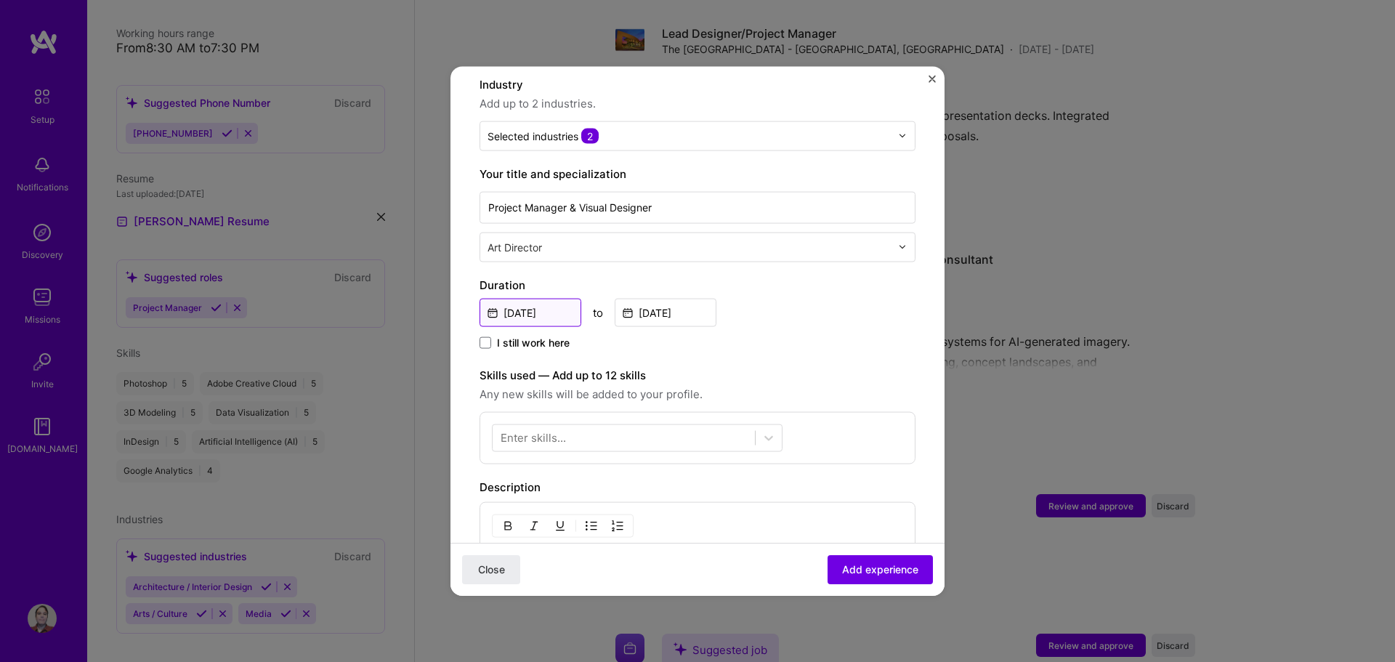
click at [556, 301] on input "[DATE]" at bounding box center [530, 312] width 102 height 28
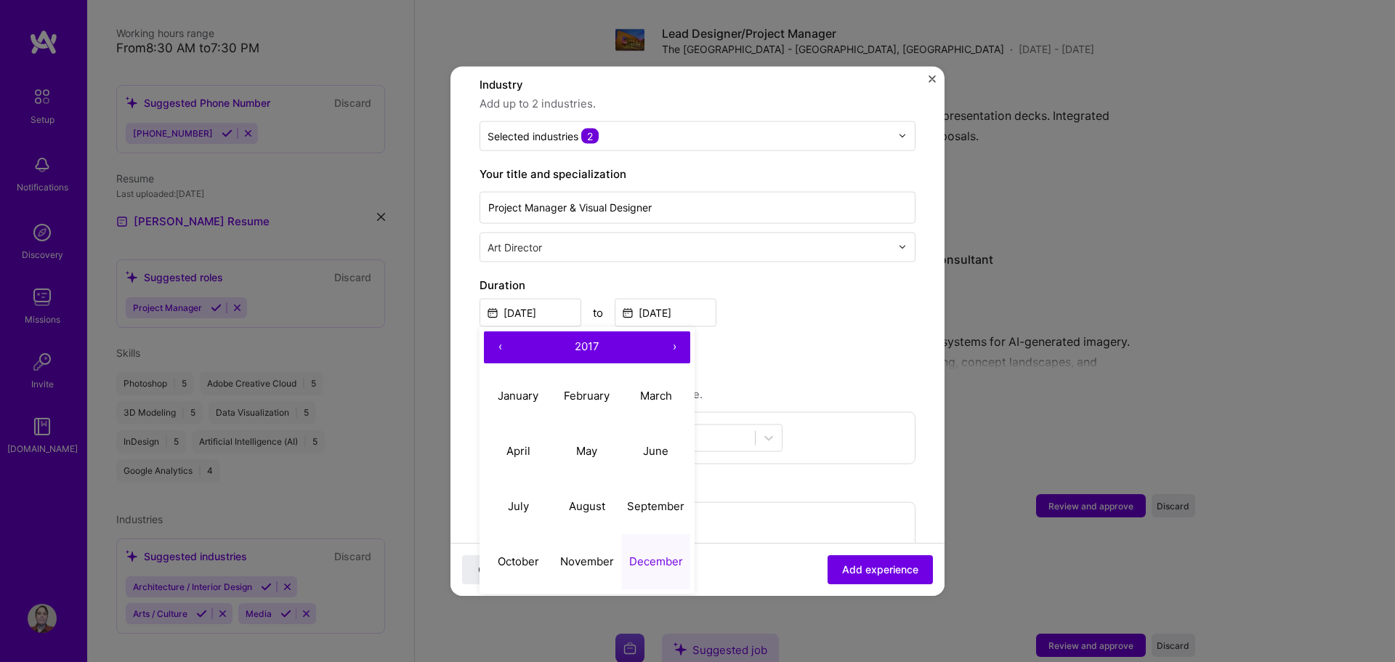
click at [671, 338] on button "›" at bounding box center [674, 346] width 32 height 32
click at [519, 498] on button "July" at bounding box center [518, 506] width 69 height 55
type input "[DATE]"
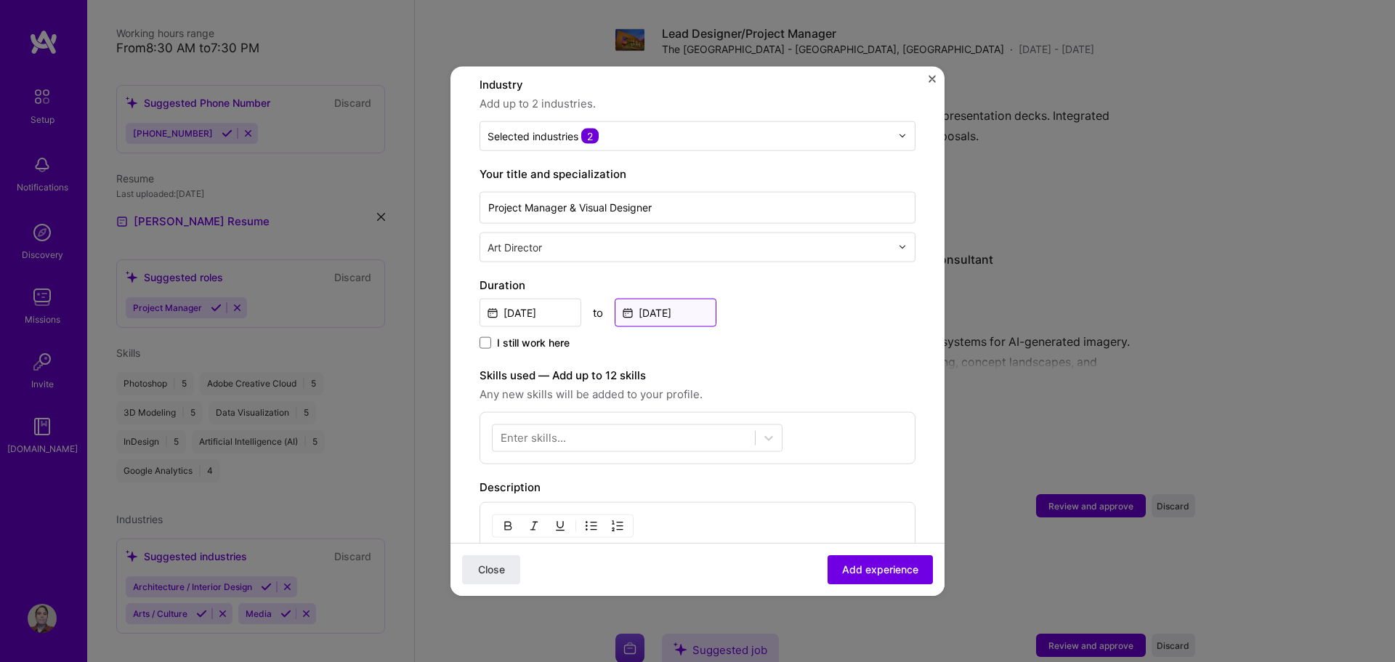
click at [665, 301] on input "[DATE]" at bounding box center [665, 312] width 102 height 28
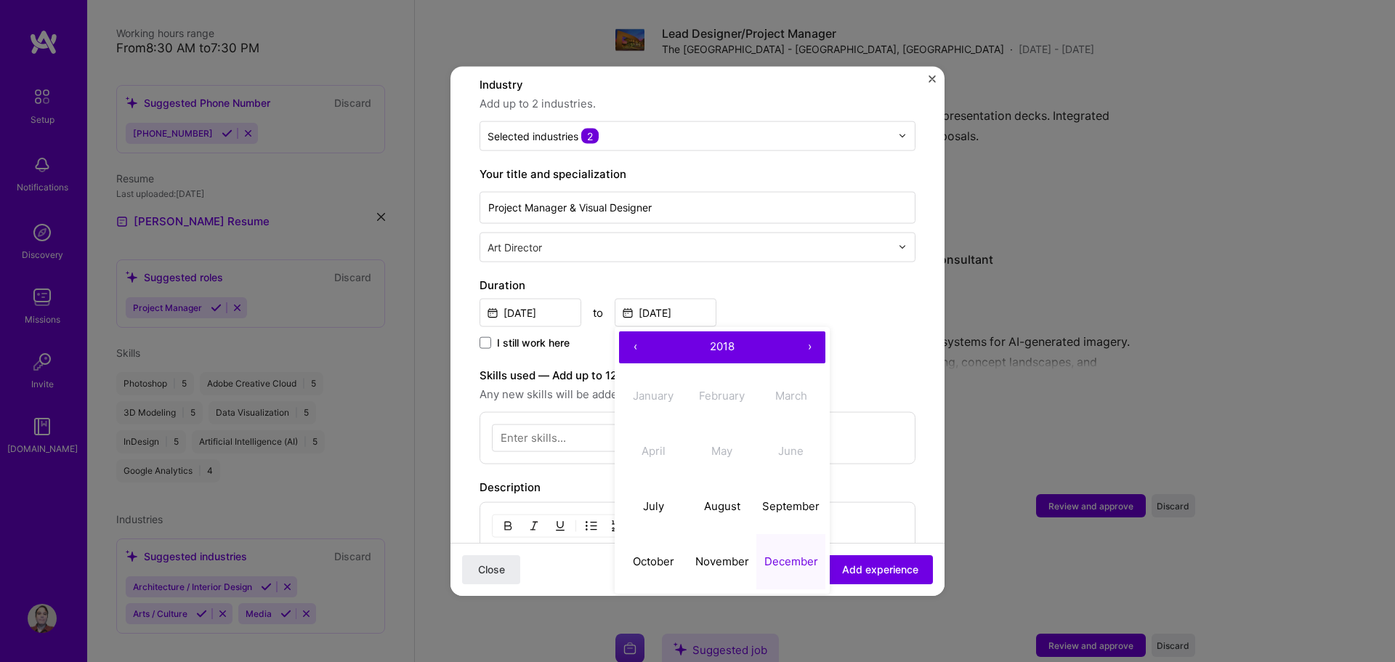
click at [808, 330] on button "›" at bounding box center [809, 346] width 32 height 32
click at [779, 295] on div "[DATE] to [DATE] ‹ 2019 › January February March April May June July August Sep…" at bounding box center [697, 310] width 436 height 31
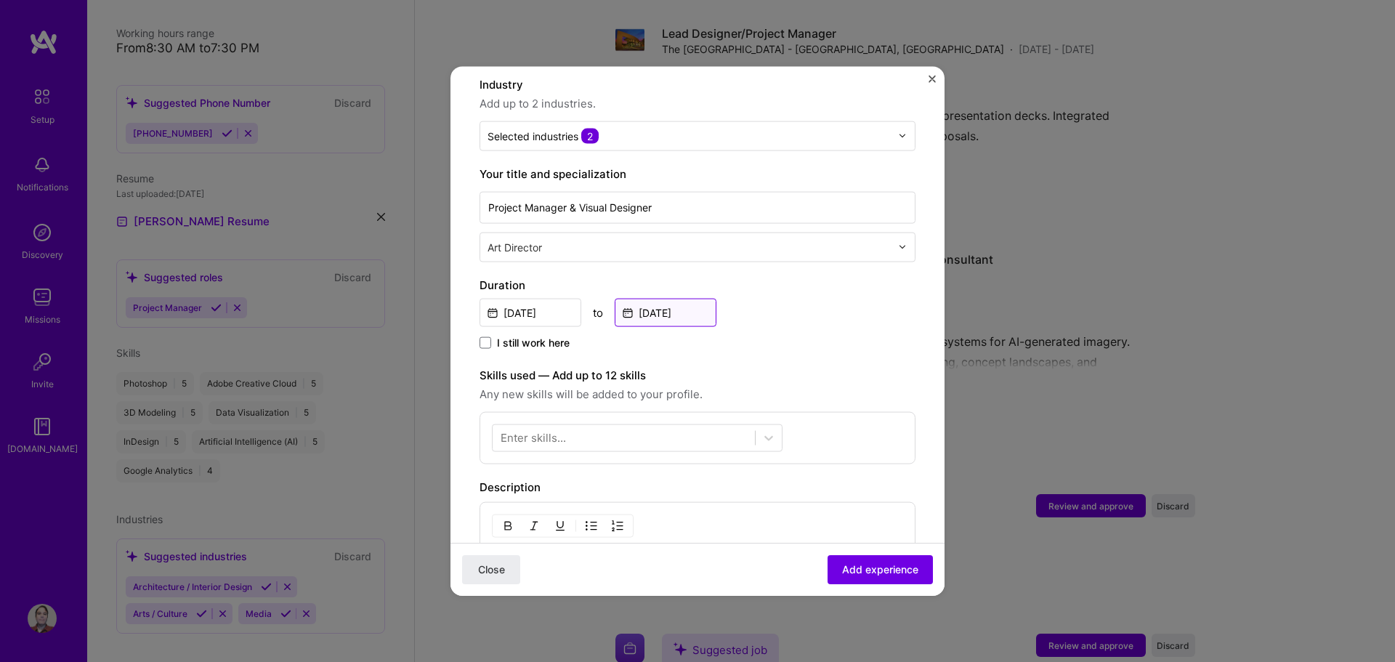
click at [686, 300] on input "[DATE]" at bounding box center [665, 312] width 102 height 28
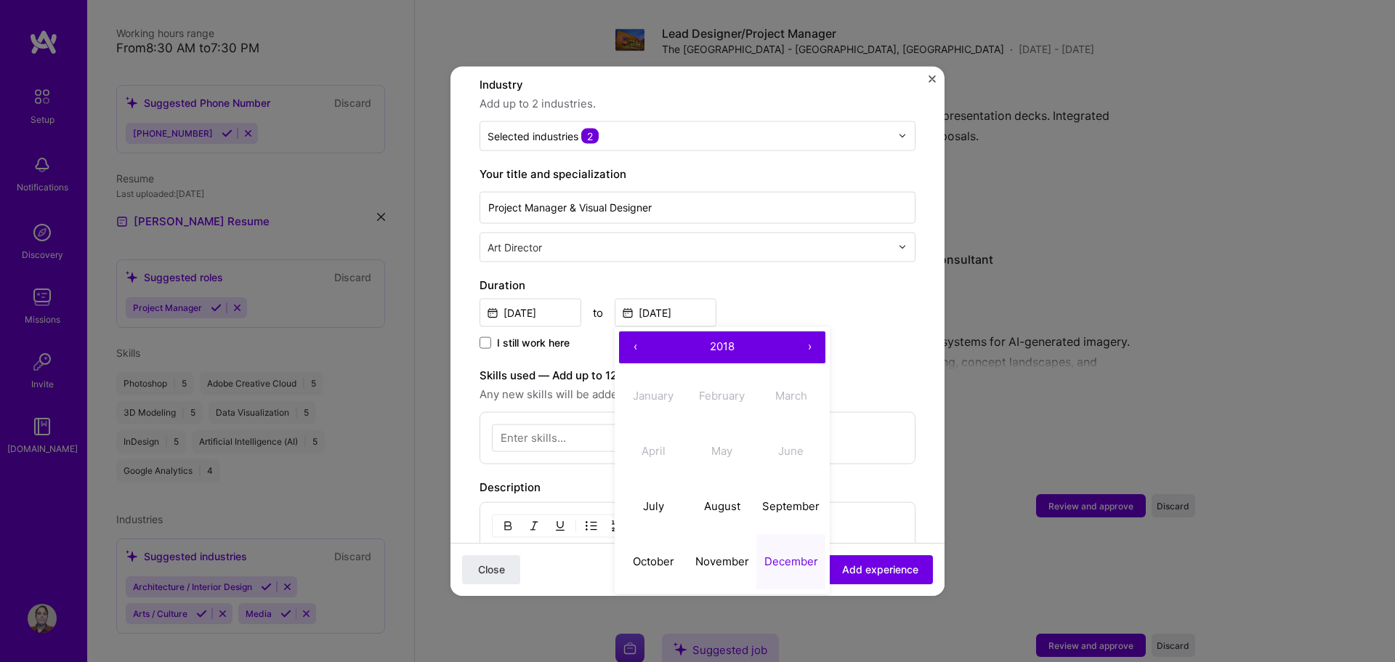
click at [816, 332] on button "›" at bounding box center [809, 346] width 32 height 32
click at [788, 554] on abbr "December" at bounding box center [791, 561] width 54 height 14
type input "[DATE]"
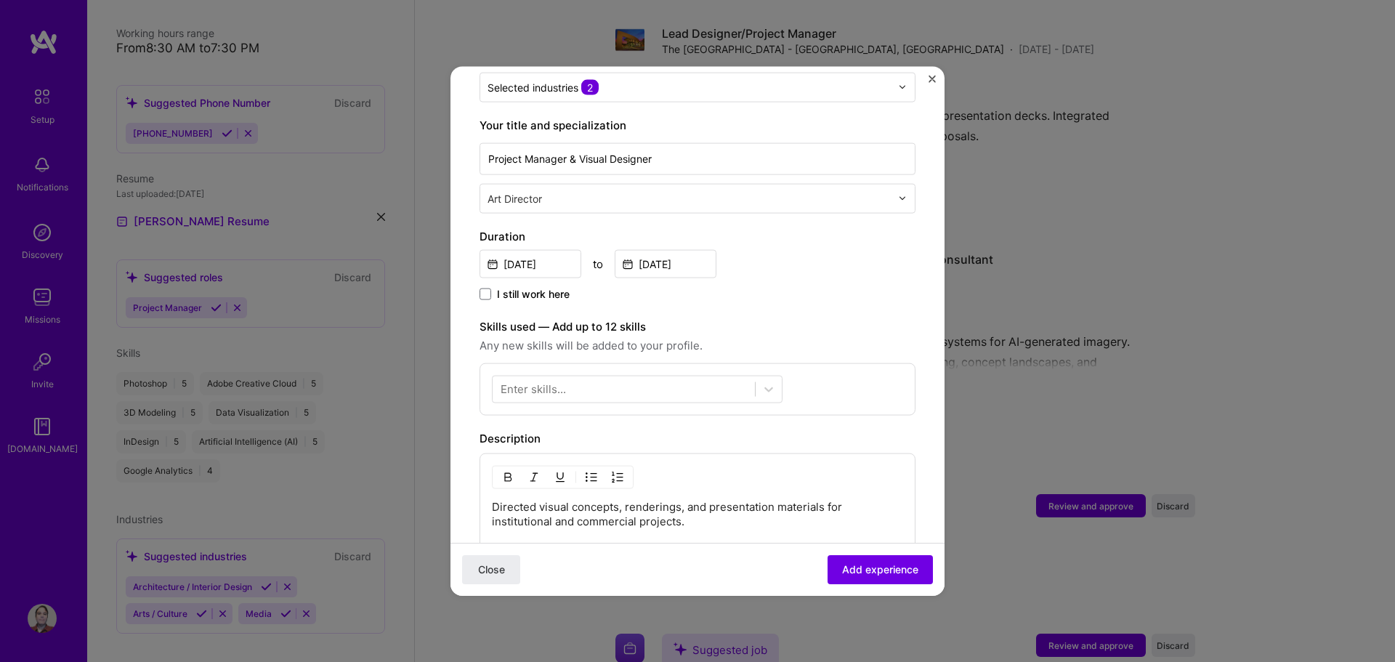
scroll to position [291, 0]
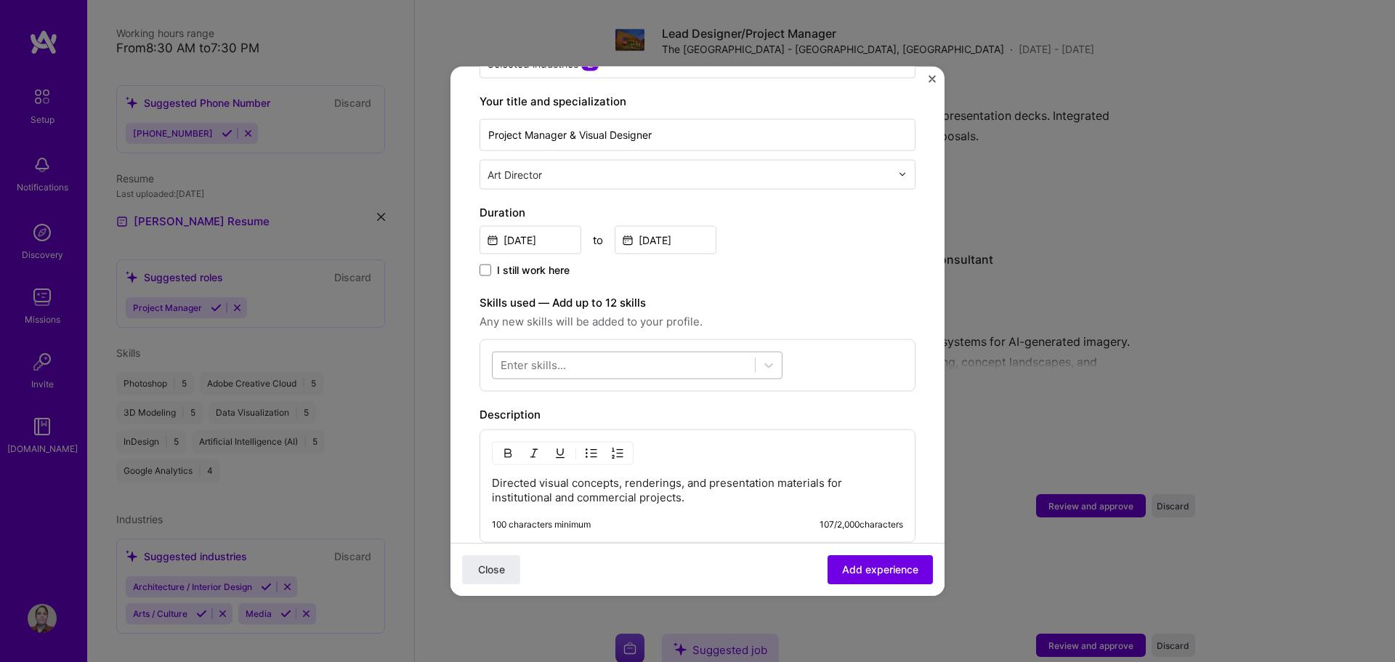
click at [578, 353] on div at bounding box center [623, 365] width 262 height 24
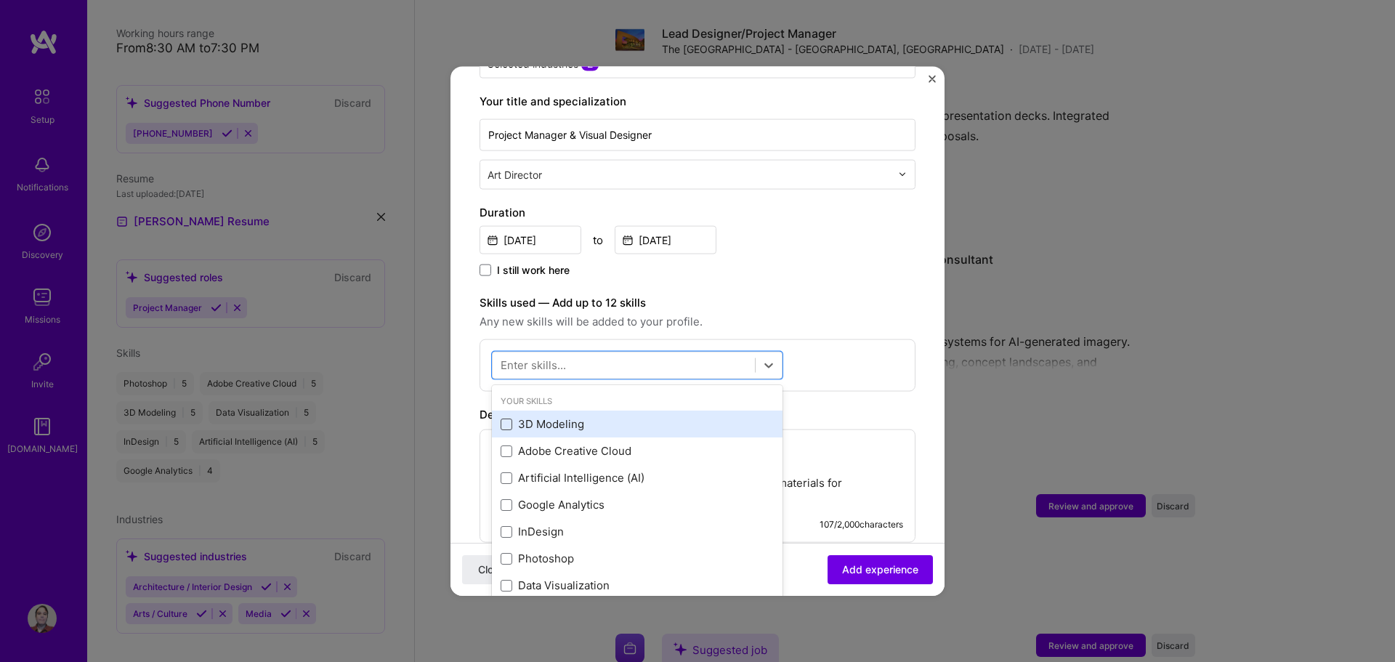
click at [505, 418] on span at bounding box center [506, 424] width 12 height 12
click at [0, 0] on input "checkbox" at bounding box center [0, 0] width 0 height 0
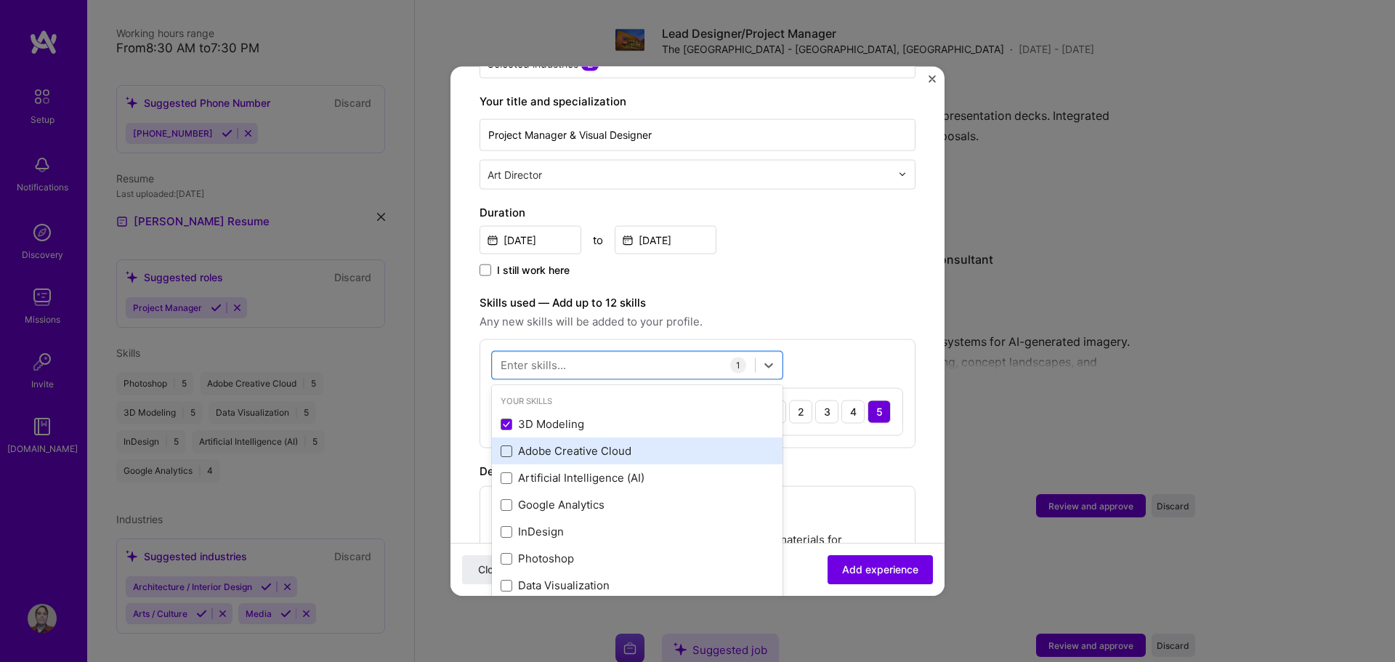
click at [507, 445] on span at bounding box center [506, 451] width 12 height 12
click at [0, 0] on input "checkbox" at bounding box center [0, 0] width 0 height 0
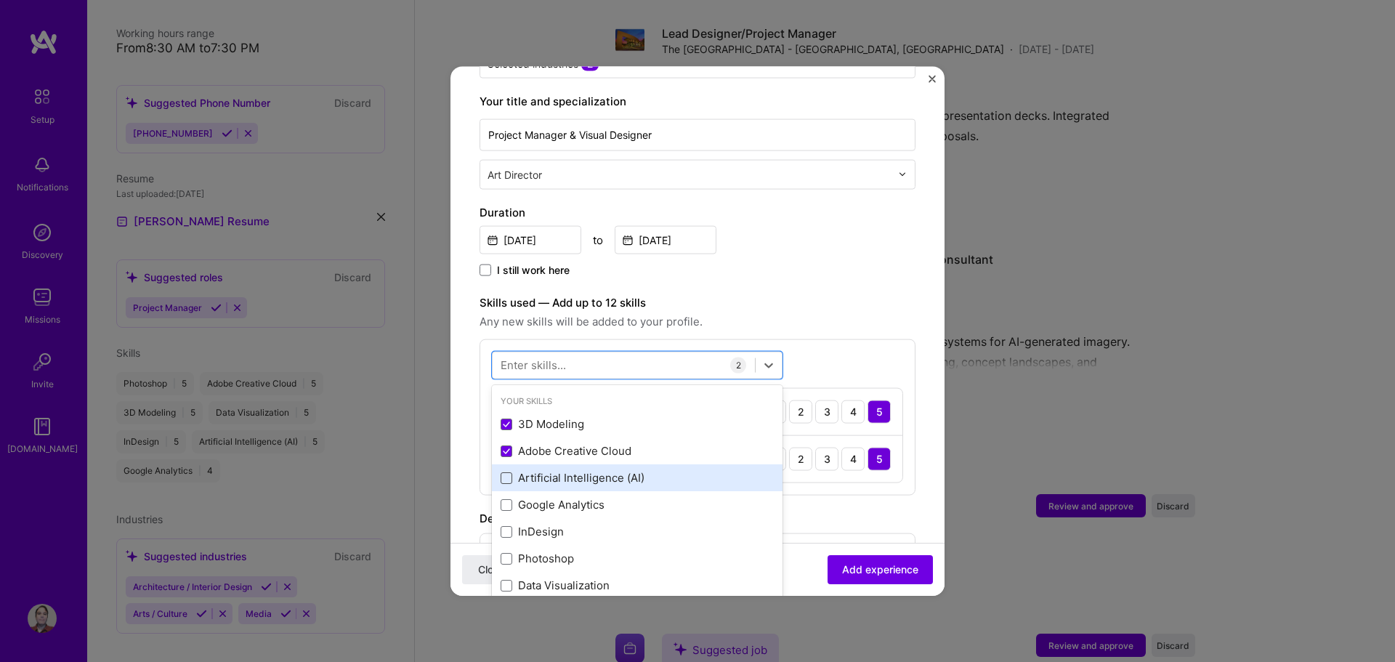
click at [505, 471] on span at bounding box center [506, 477] width 12 height 12
click at [0, 0] on input "checkbox" at bounding box center [0, 0] width 0 height 0
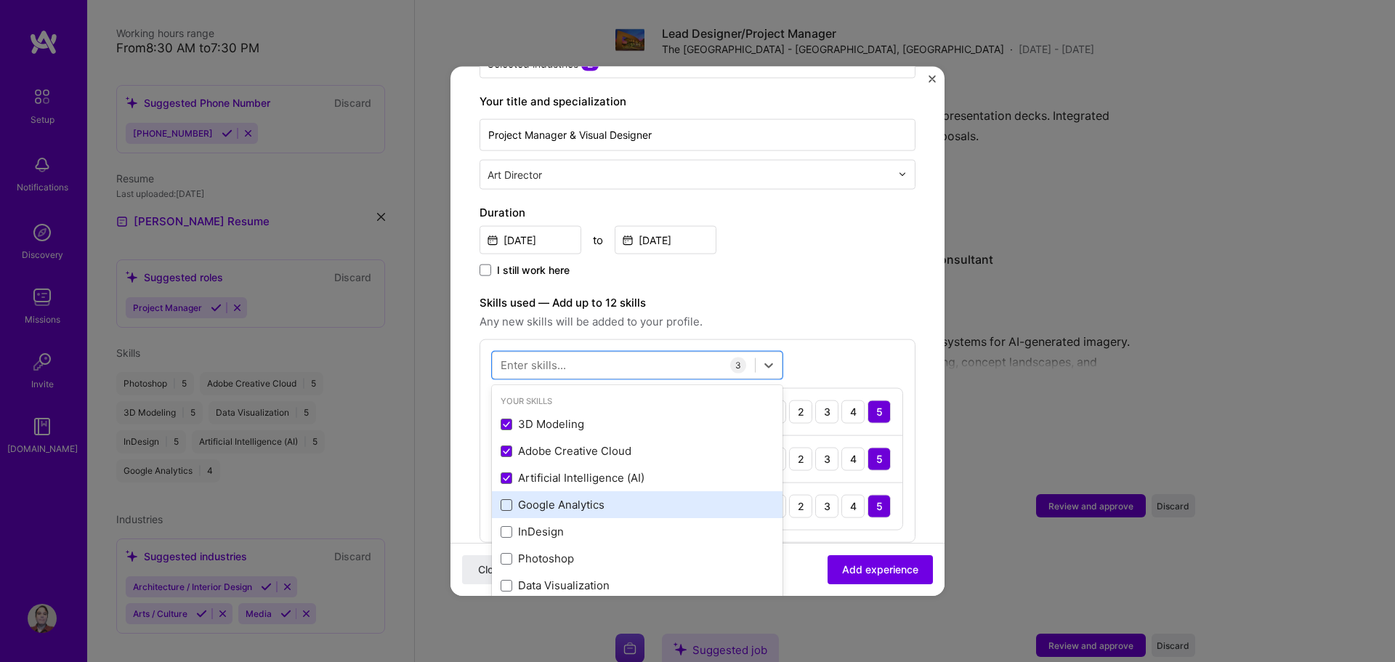
click at [511, 498] on span at bounding box center [506, 504] width 12 height 12
click at [0, 0] on input "checkbox" at bounding box center [0, 0] width 0 height 0
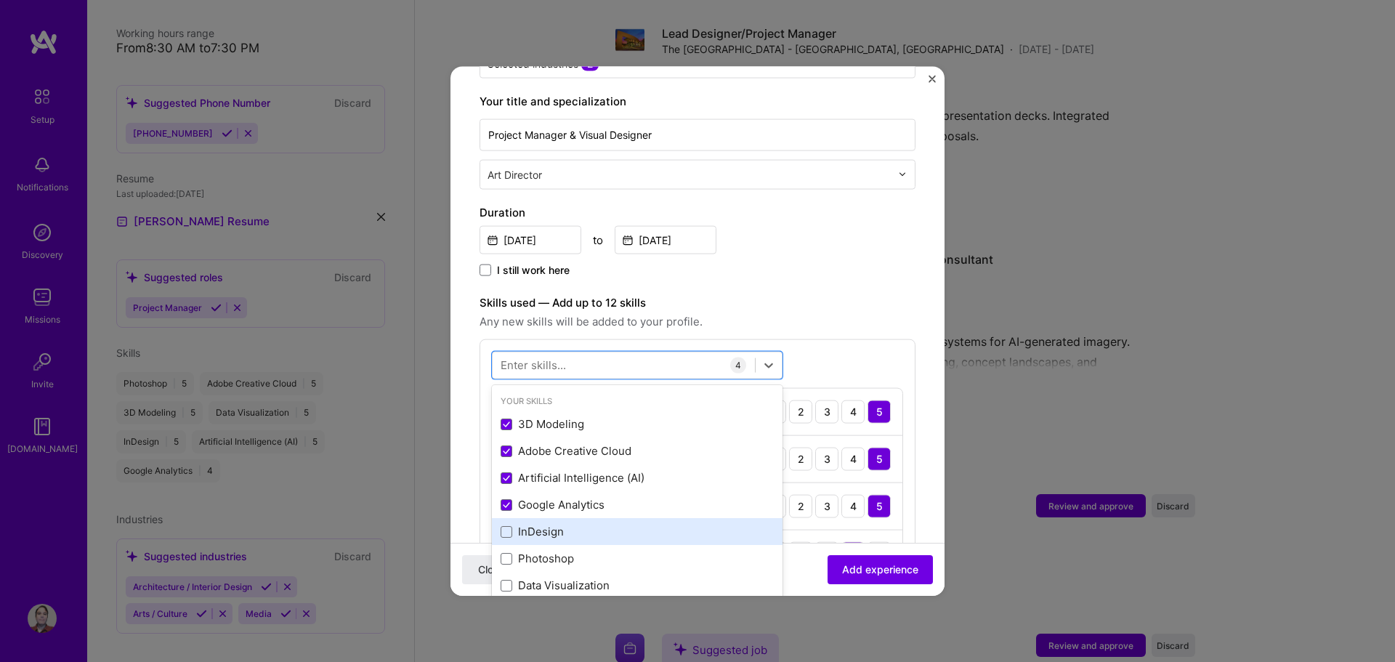
click at [514, 524] on div "InDesign" at bounding box center [636, 531] width 273 height 15
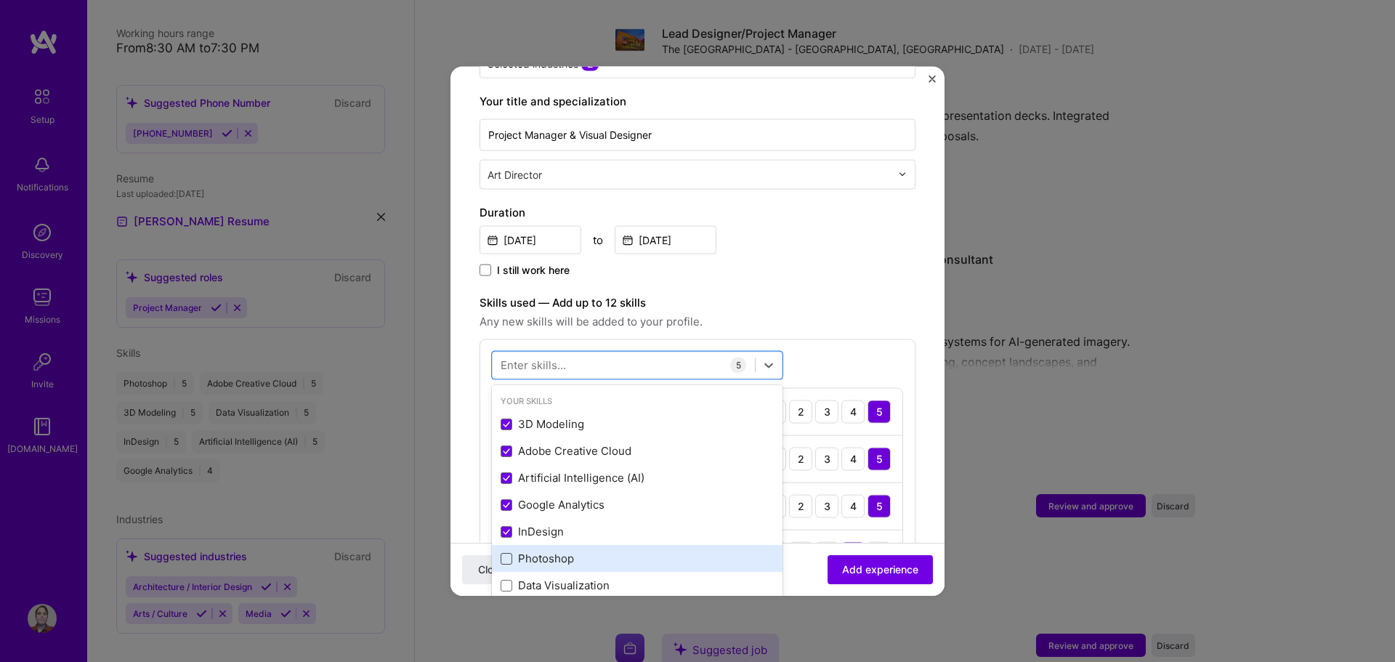
click at [508, 552] on span at bounding box center [506, 558] width 12 height 12
click at [0, 0] on input "checkbox" at bounding box center [0, 0] width 0 height 0
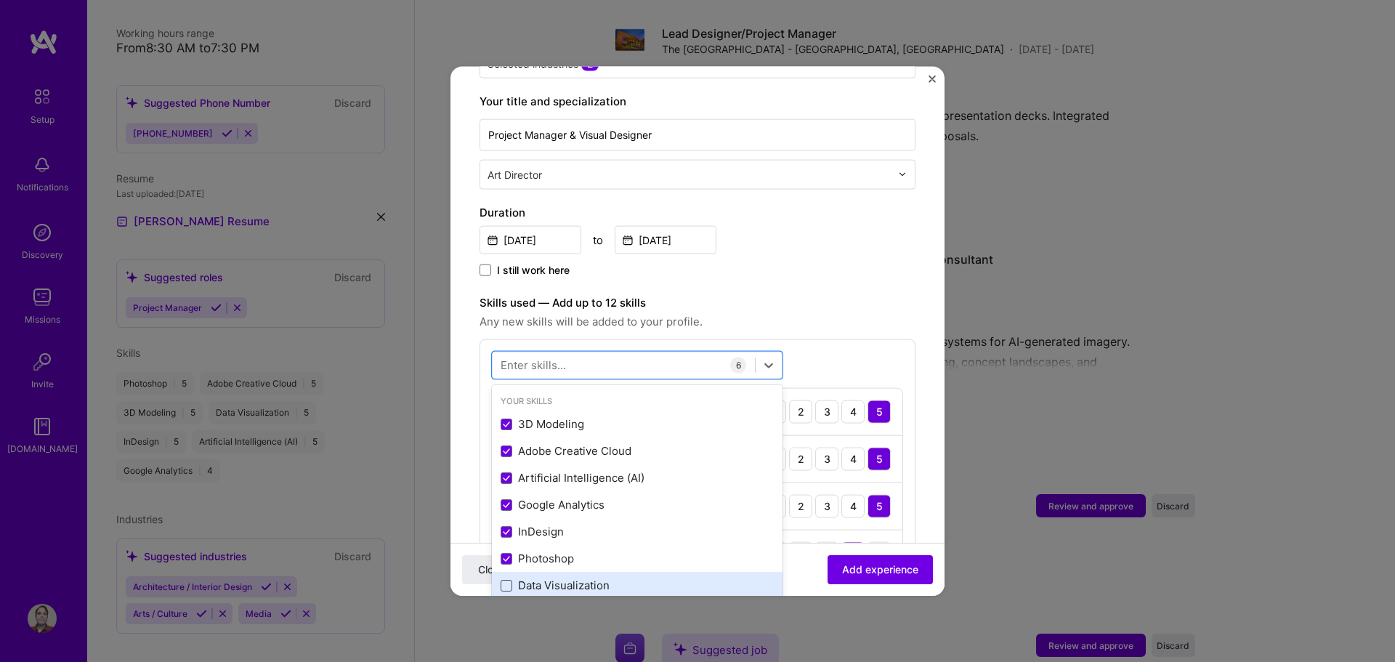
click at [508, 579] on span at bounding box center [506, 585] width 12 height 12
click at [0, 0] on input "checkbox" at bounding box center [0, 0] width 0 height 0
click at [775, 293] on label "Skills used — Add up to 12 skills" at bounding box center [697, 301] width 436 height 17
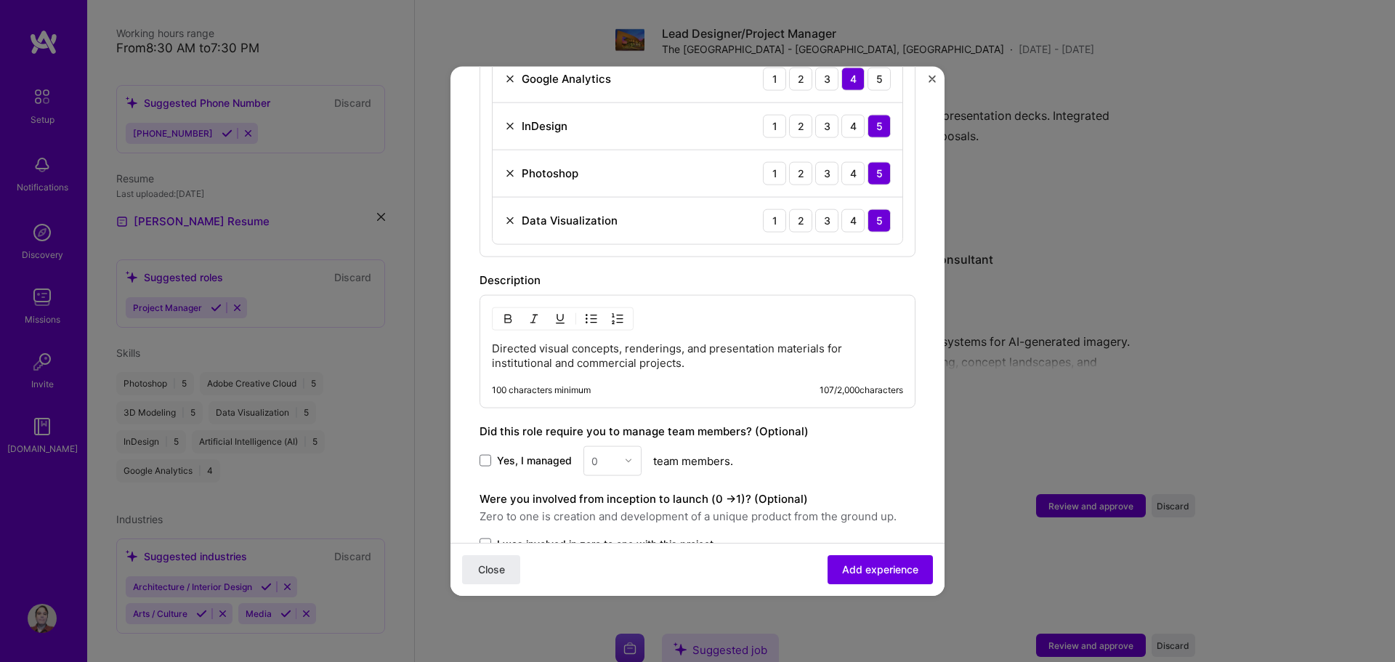
scroll to position [799, 0]
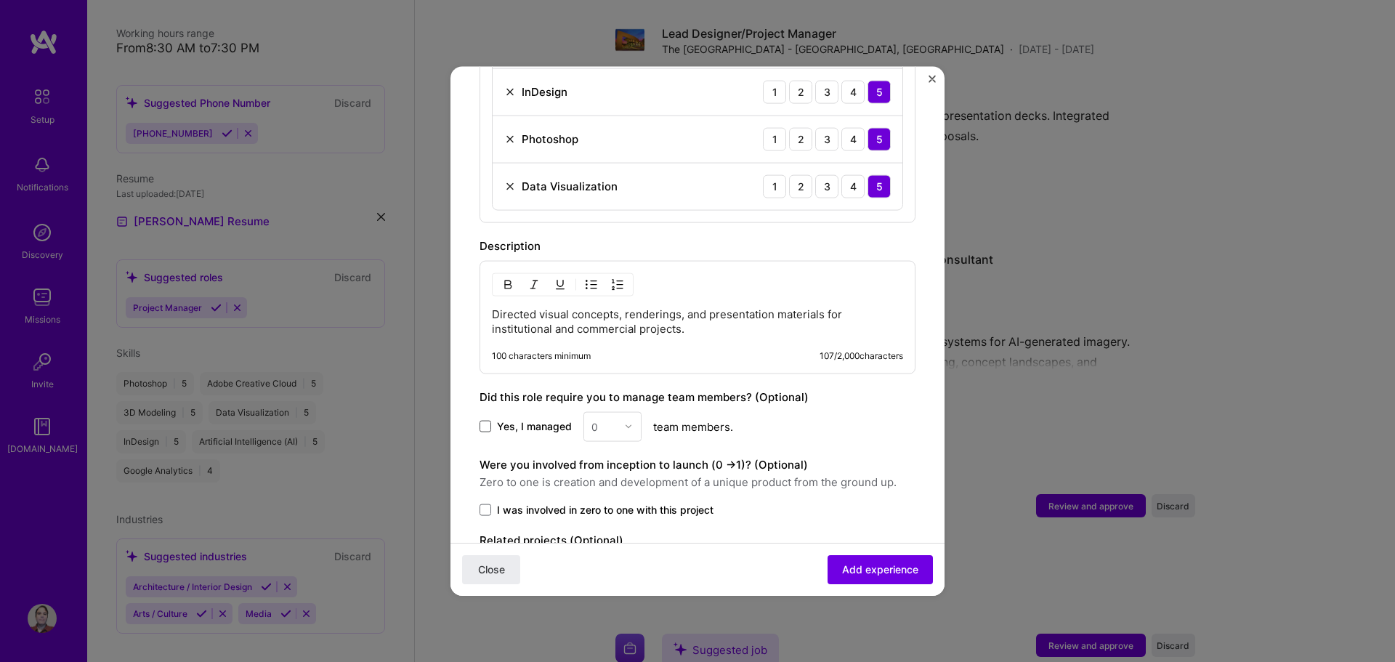
click at [487, 421] on span at bounding box center [485, 427] width 12 height 12
click at [0, 0] on input "Yes, I managed" at bounding box center [0, 0] width 0 height 0
click at [629, 422] on img at bounding box center [628, 426] width 9 height 9
click at [609, 532] on div "4" at bounding box center [612, 545] width 49 height 27
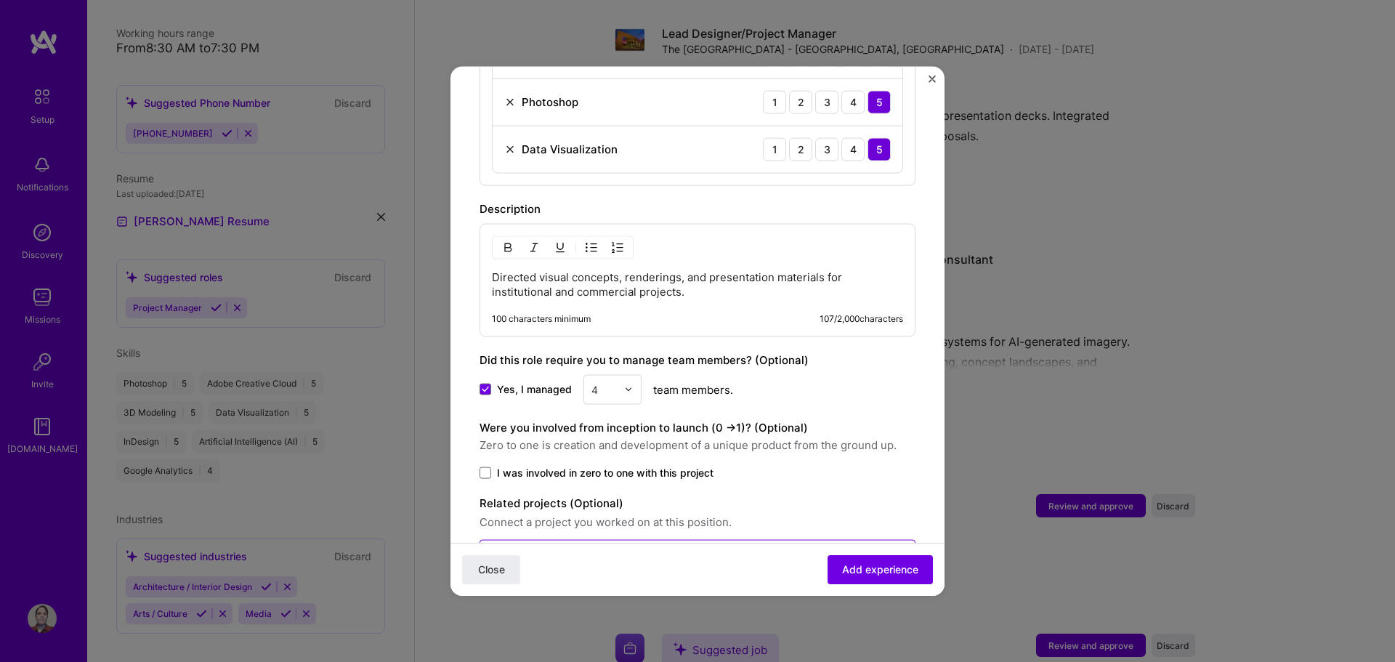
scroll to position [876, 0]
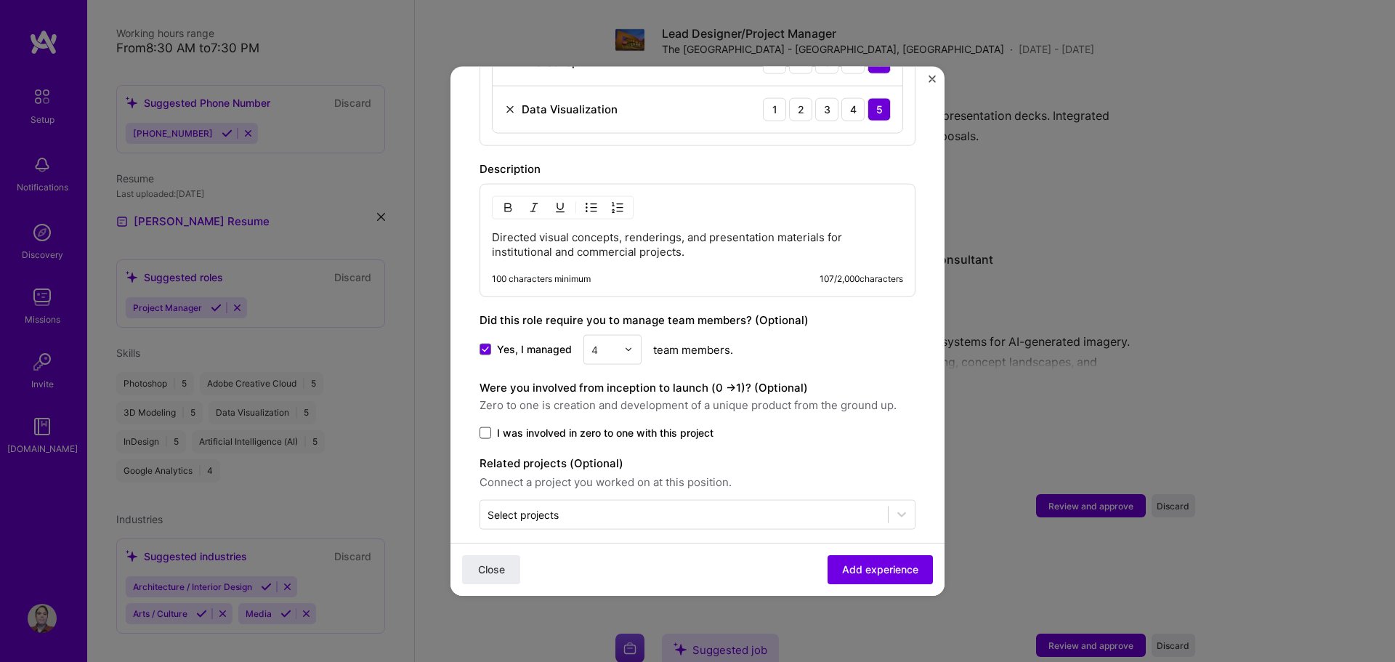
drag, startPoint x: 485, startPoint y: 415, endPoint x: 548, endPoint y: 440, distance: 68.1
click at [485, 426] on span at bounding box center [485, 432] width 12 height 12
click at [0, 0] on input "I was involved in zero to one with this project" at bounding box center [0, 0] width 0 height 0
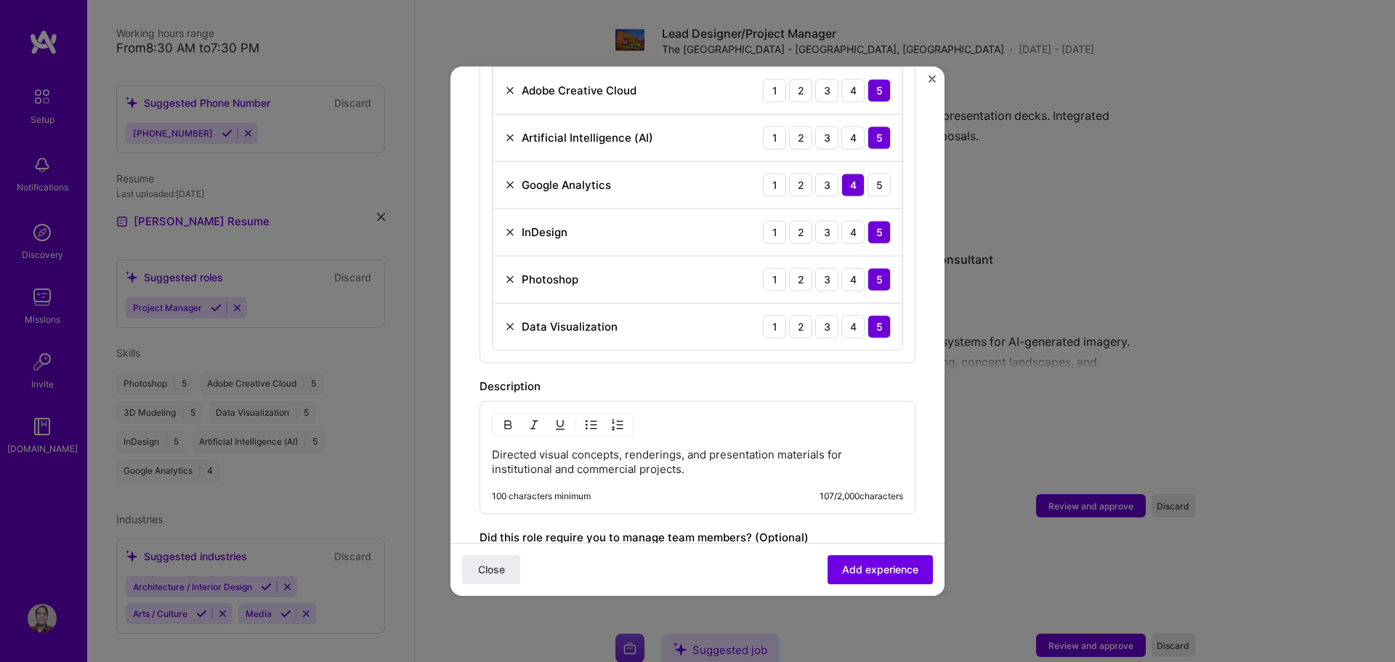
scroll to position [658, 0]
click at [851, 571] on span "Add experience" at bounding box center [880, 569] width 76 height 15
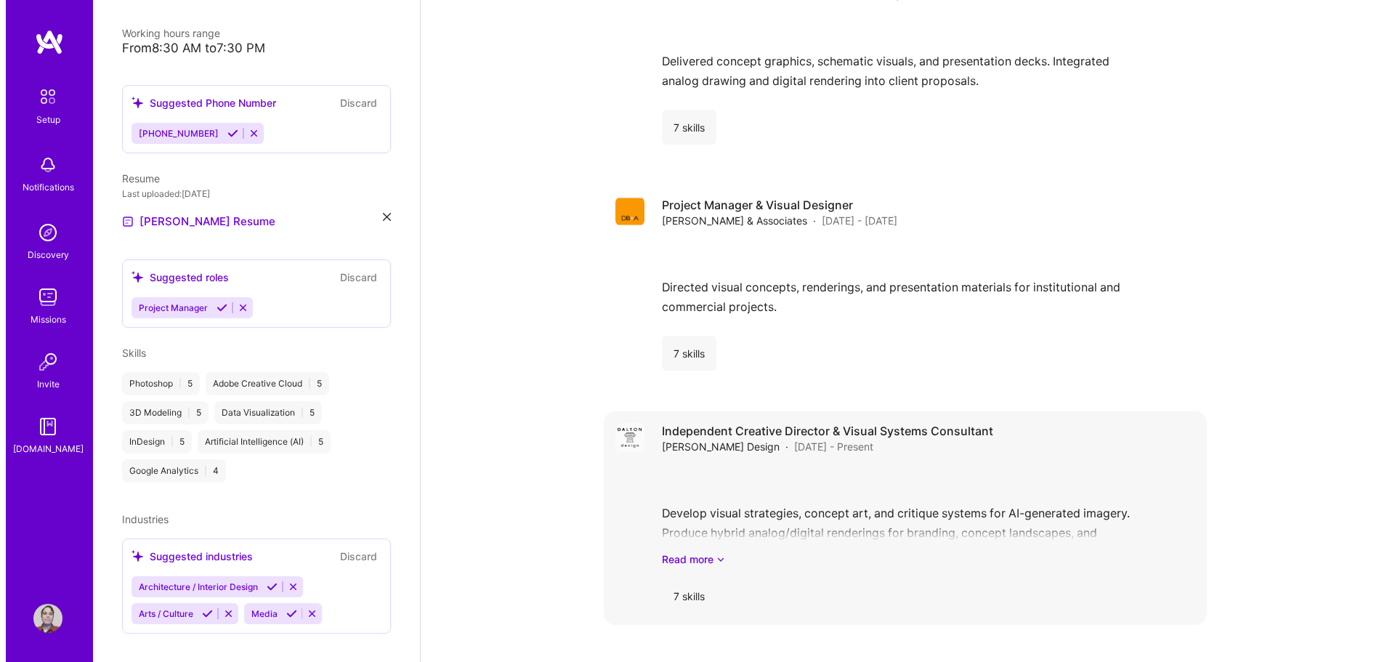
scroll to position [1365, 0]
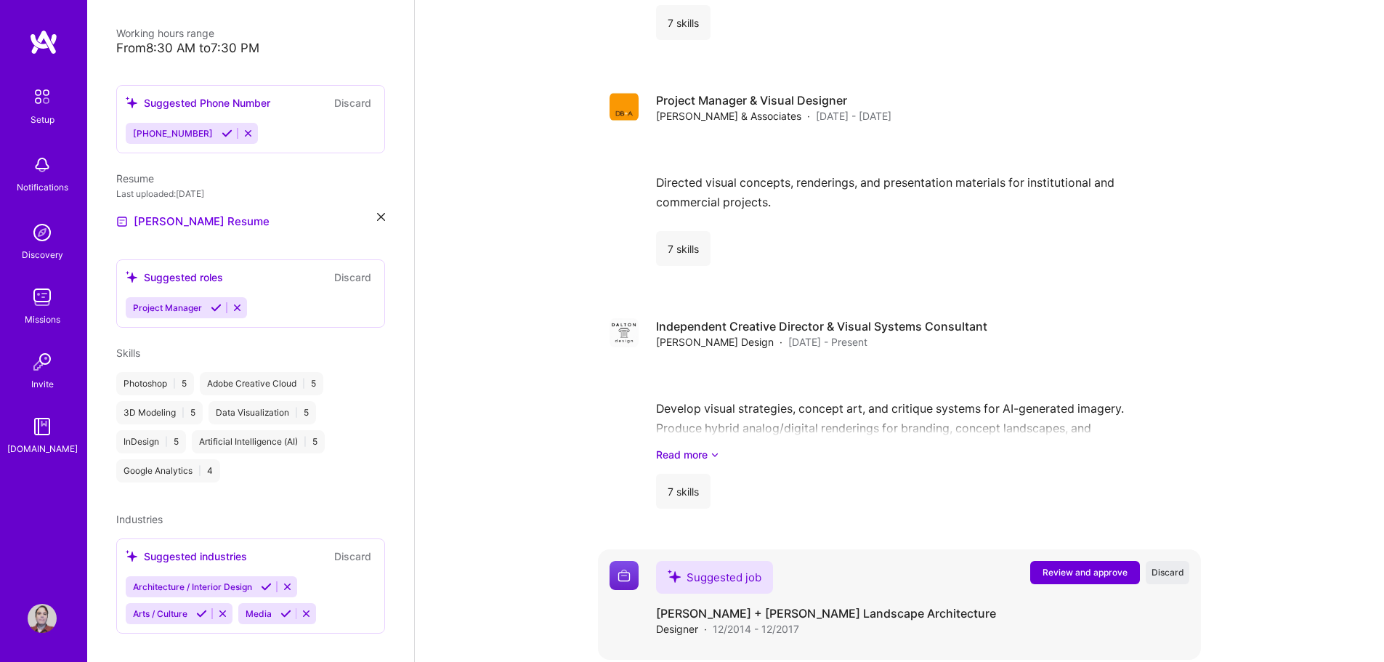
click at [1071, 566] on span "Review and approve" at bounding box center [1084, 572] width 85 height 12
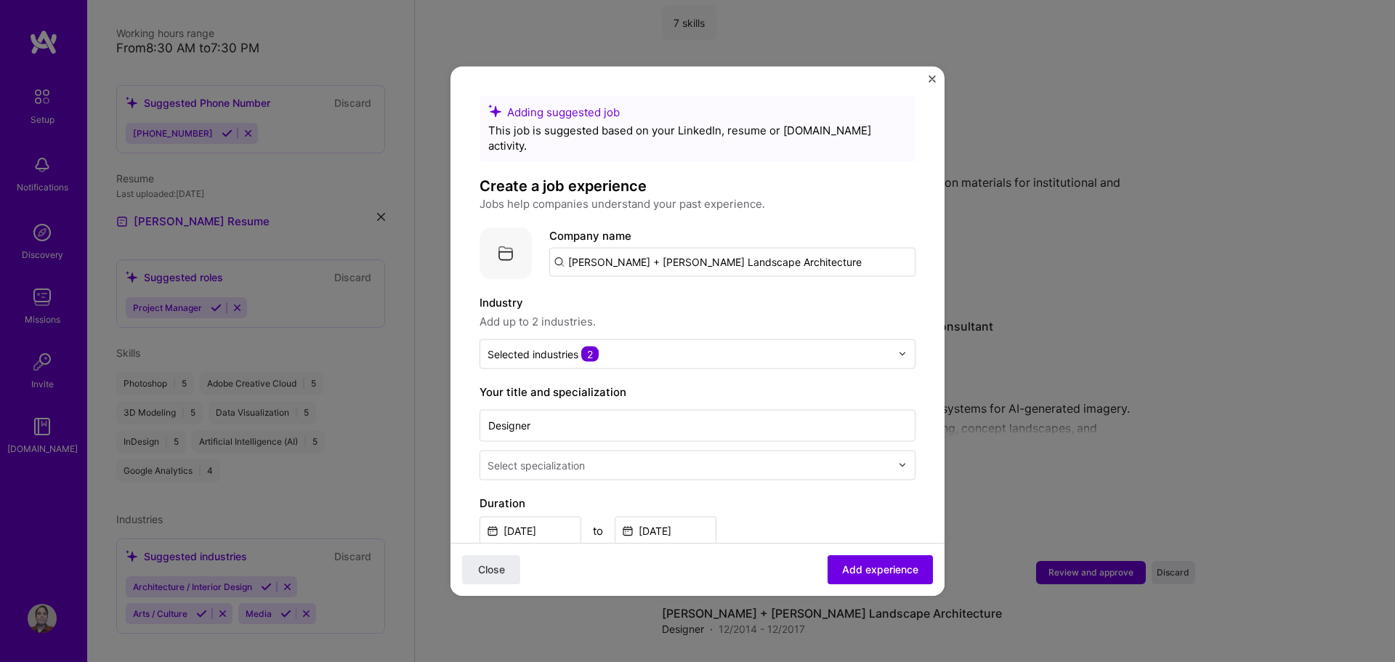
click at [621, 249] on input "[PERSON_NAME] + [PERSON_NAME] Landscape Architecture" at bounding box center [732, 261] width 366 height 29
drag, startPoint x: 763, startPoint y: 251, endPoint x: 471, endPoint y: 261, distance: 292.1
click at [472, 261] on form "Adding suggested job This job is suggested based on your LinkedIn, resume or [D…" at bounding box center [697, 621] width 494 height 1052
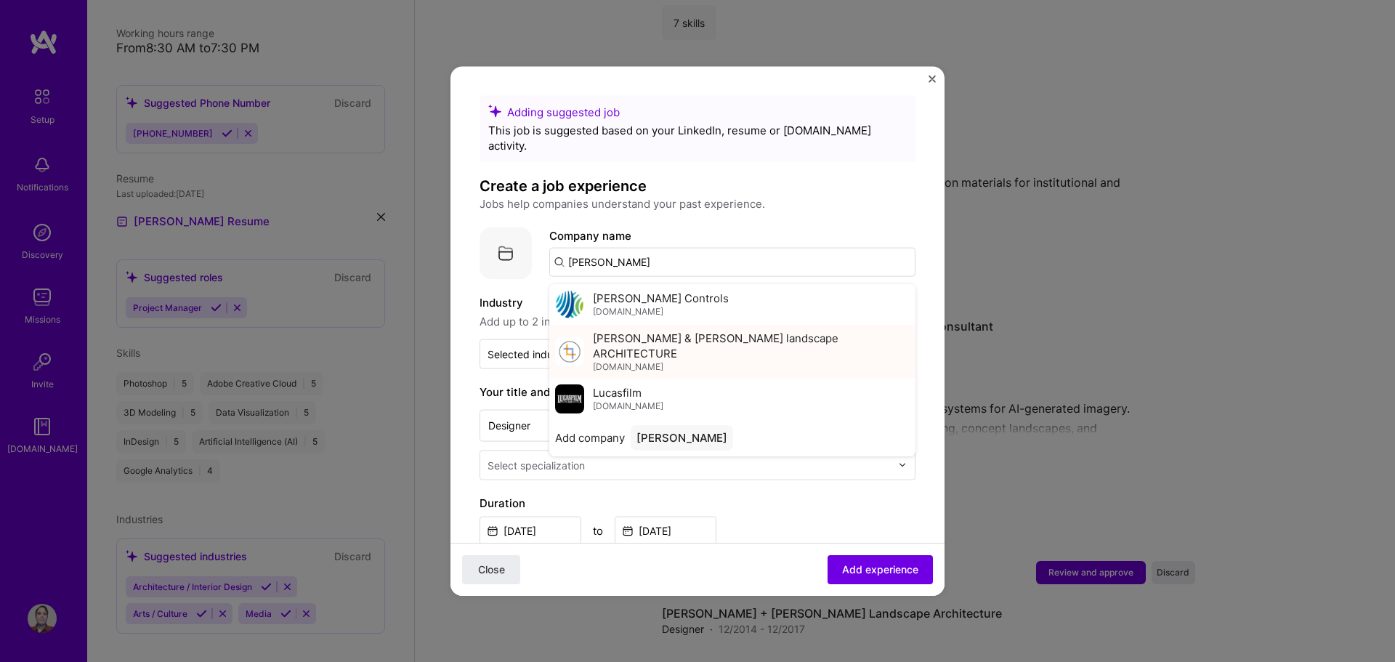
click at [653, 360] on span "[DOMAIN_NAME]" at bounding box center [628, 366] width 70 height 12
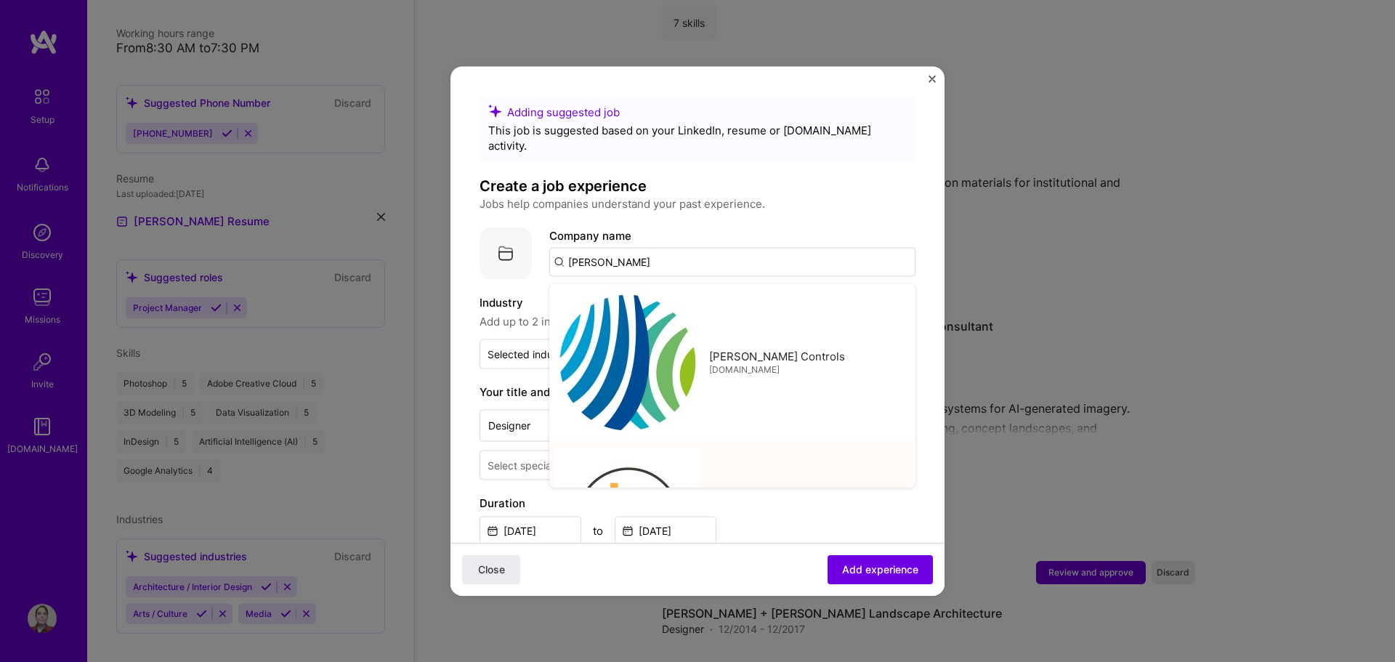
type input "[PERSON_NAME] & [PERSON_NAME] landscape ARCHITECTURE"
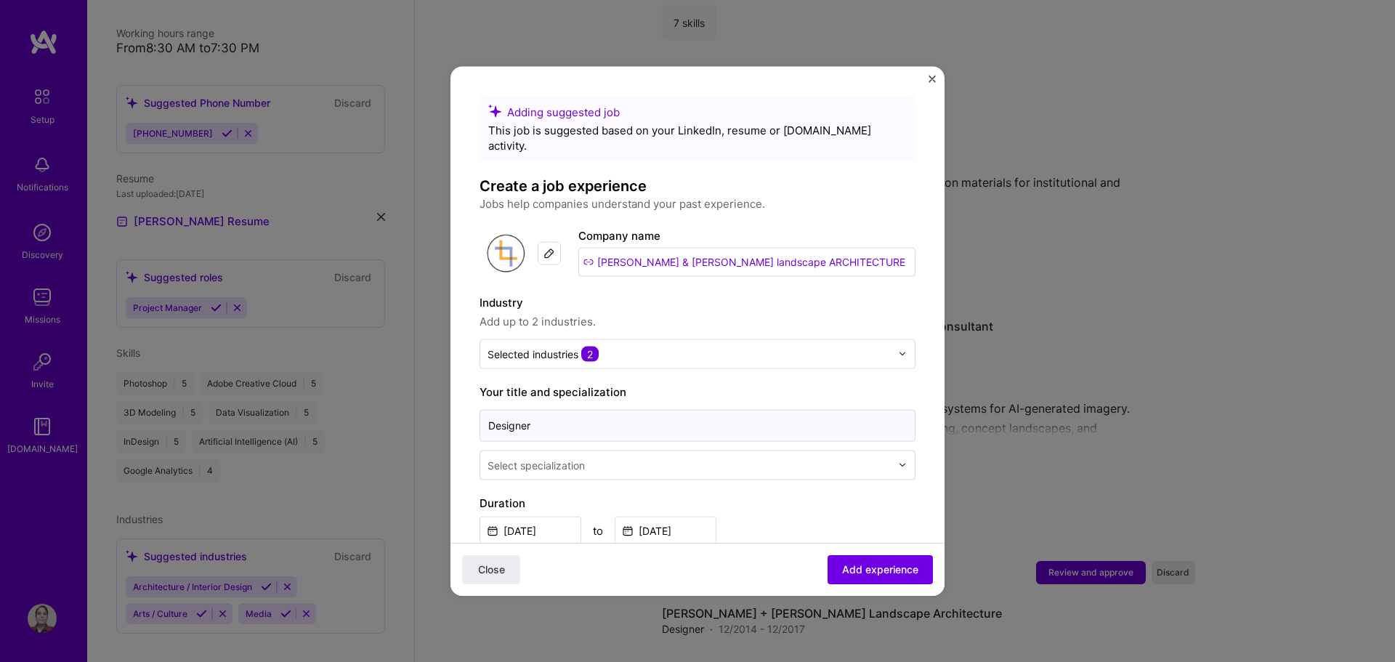
click at [569, 413] on input "Designer" at bounding box center [697, 425] width 436 height 32
type input "Designer/Project Coordinator"
drag, startPoint x: 615, startPoint y: 445, endPoint x: 615, endPoint y: 454, distance: 9.4
click at [615, 457] on input "text" at bounding box center [690, 464] width 406 height 15
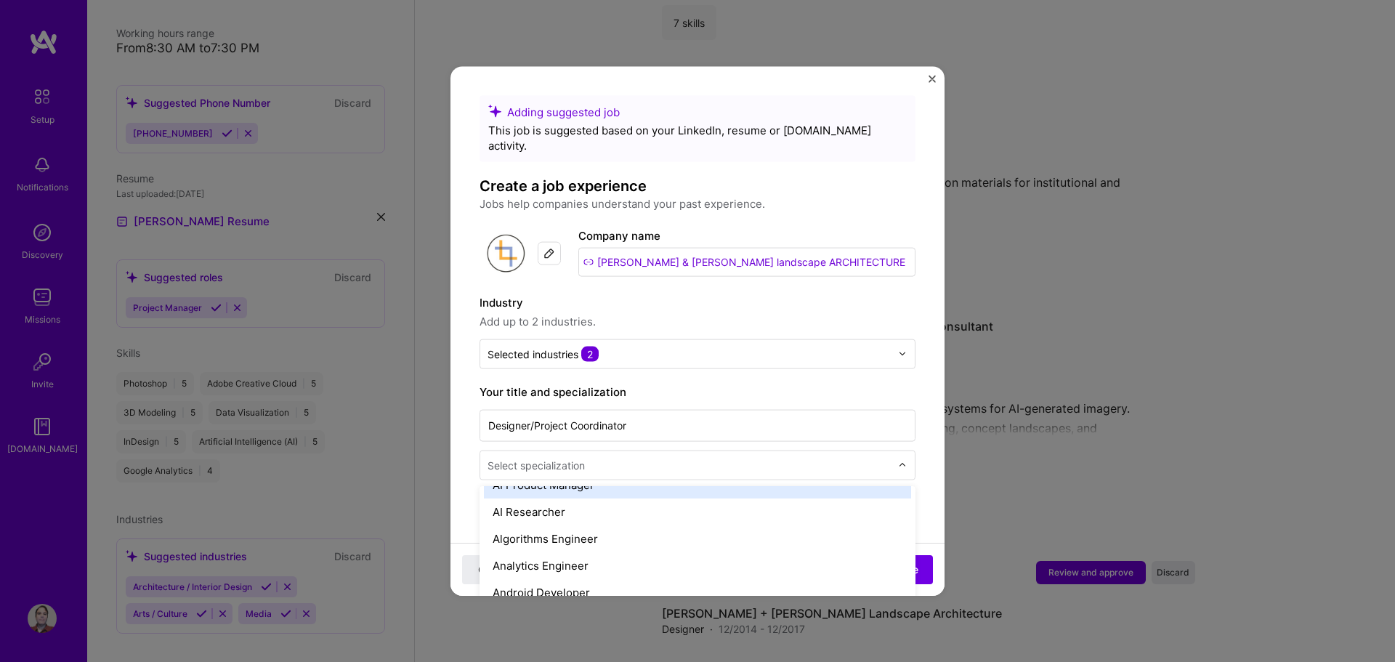
scroll to position [145, 0]
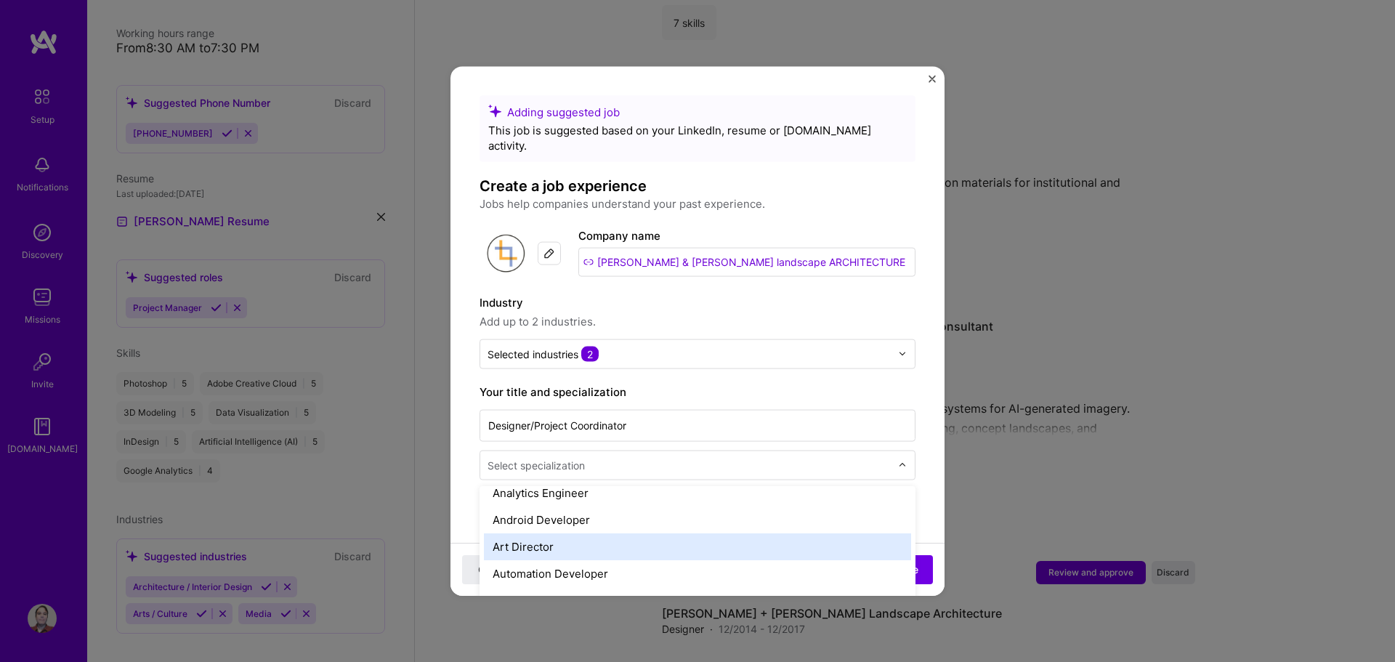
click at [658, 540] on div "Art Director" at bounding box center [697, 545] width 427 height 27
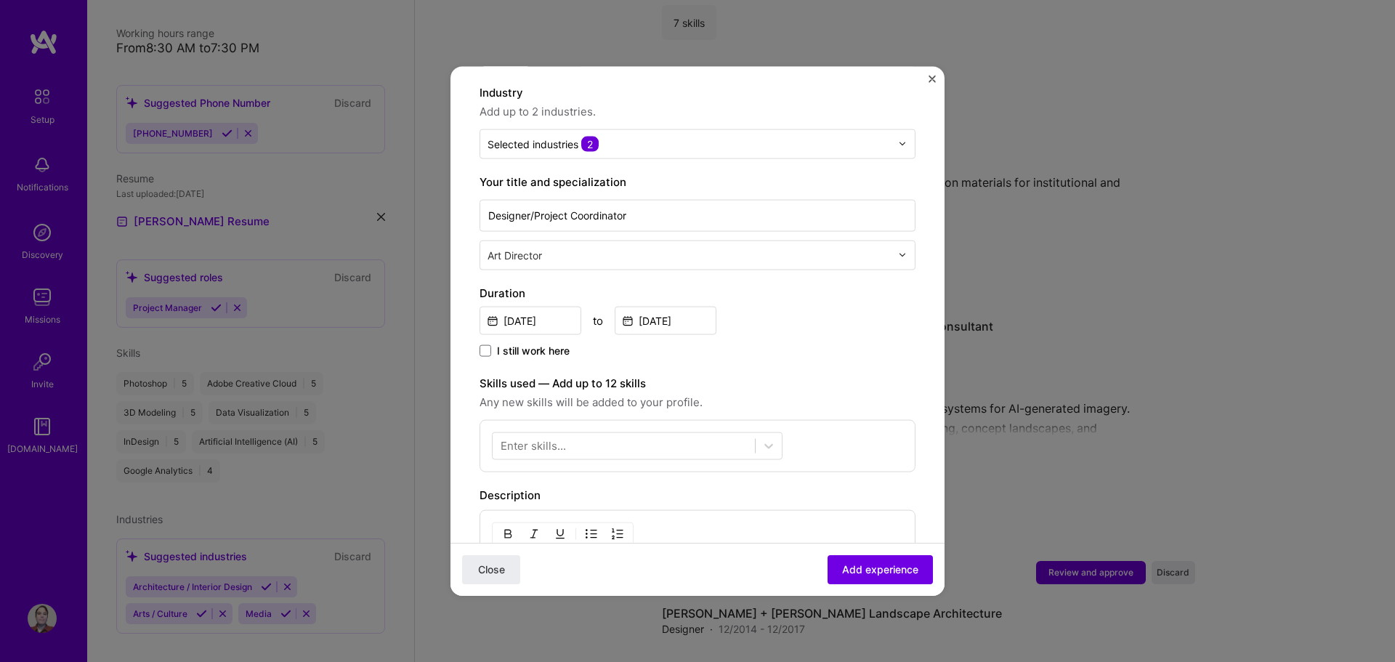
scroll to position [218, 0]
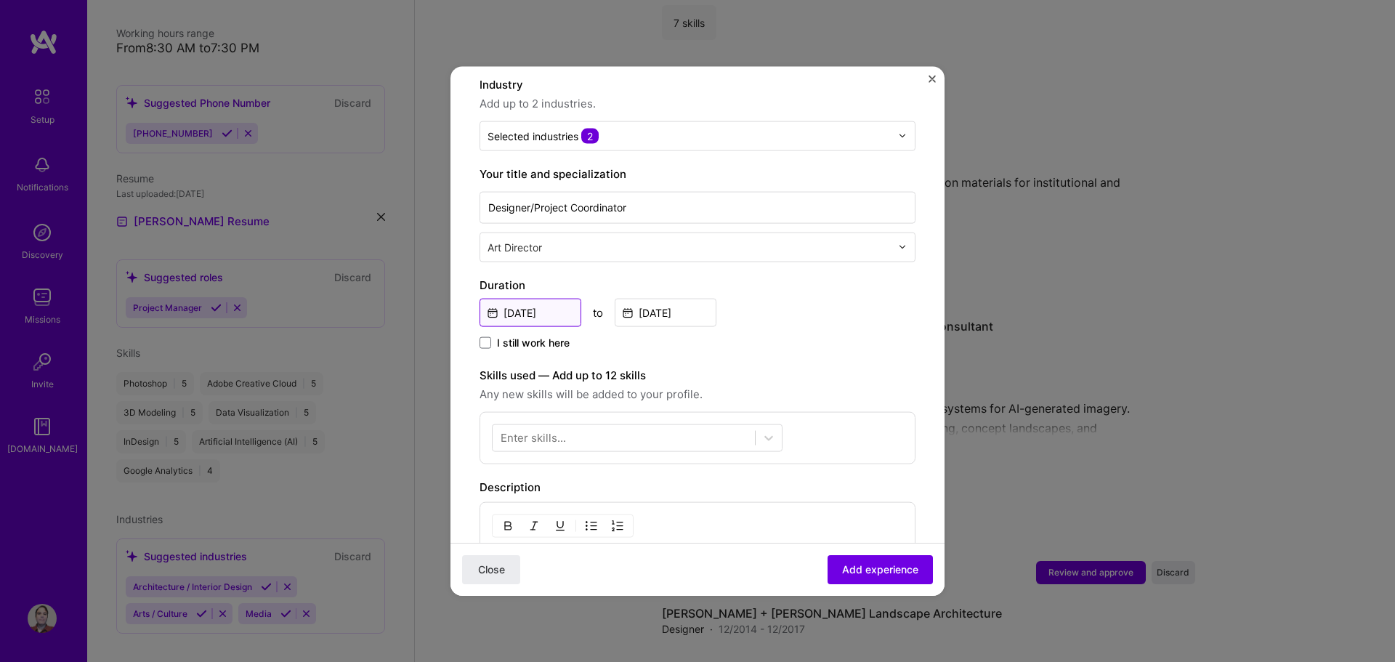
click at [556, 298] on input "[DATE]" at bounding box center [530, 312] width 102 height 28
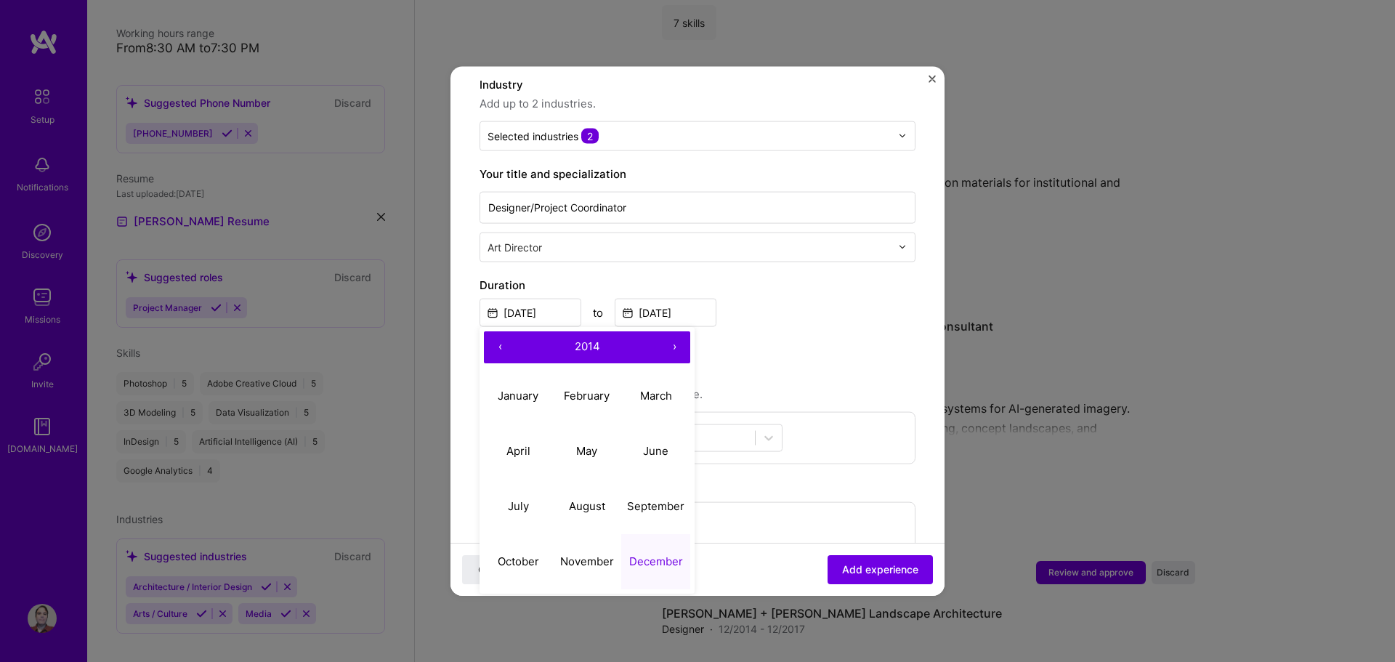
click at [673, 330] on button "›" at bounding box center [674, 346] width 32 height 32
click at [514, 389] on abbr "January" at bounding box center [518, 396] width 41 height 14
type input "[DATE]"
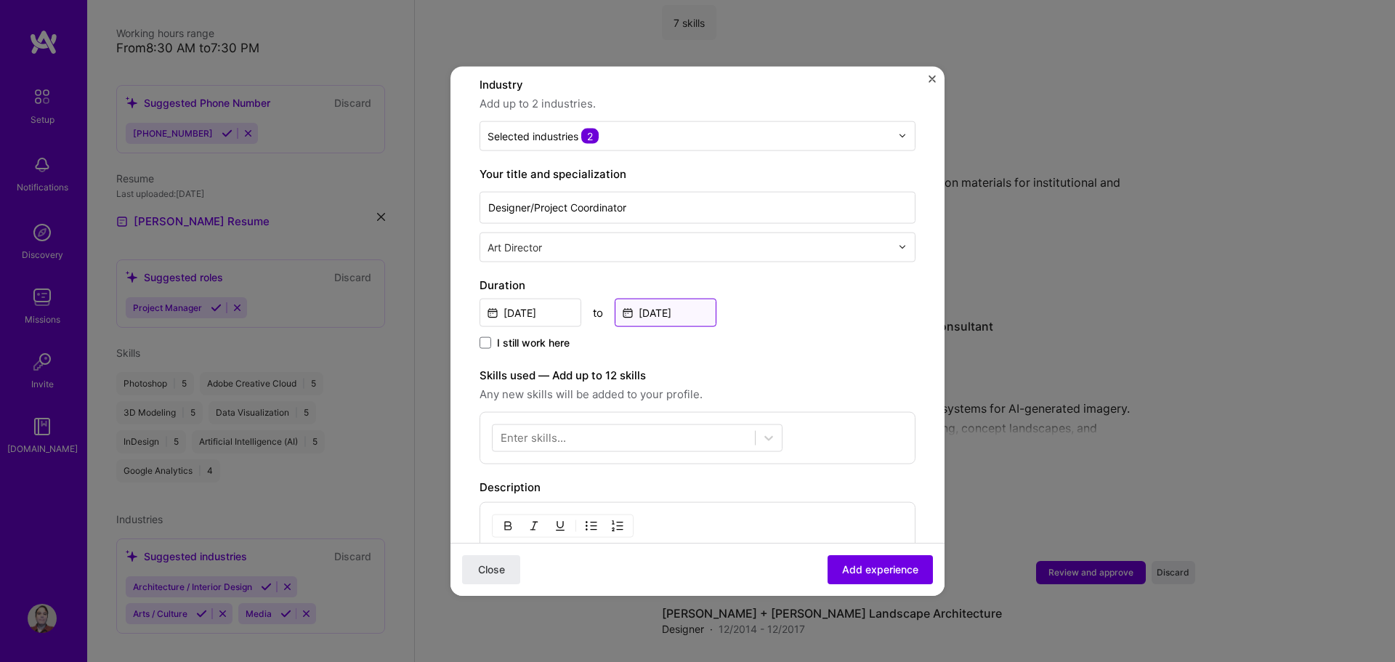
click at [662, 301] on input "[DATE]" at bounding box center [665, 312] width 102 height 28
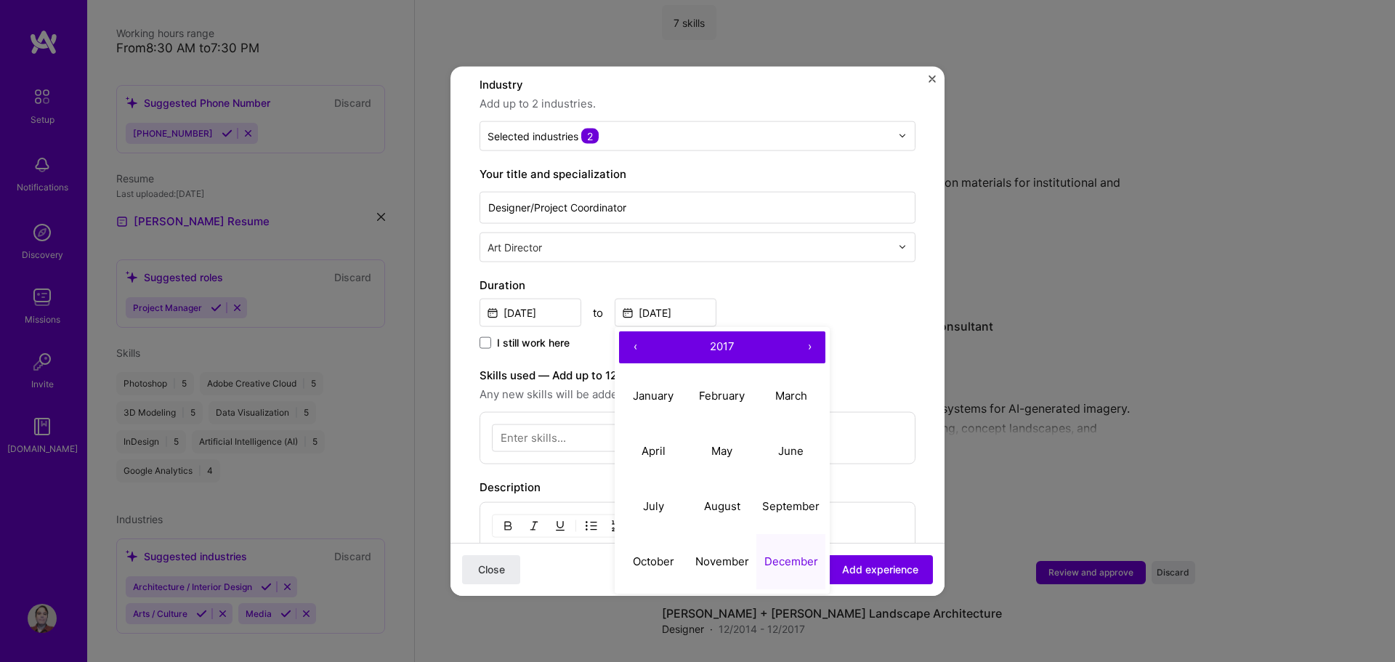
click at [808, 330] on button "›" at bounding box center [809, 346] width 32 height 32
click at [656, 499] on abbr "July" at bounding box center [653, 506] width 21 height 14
type input "[DATE]"
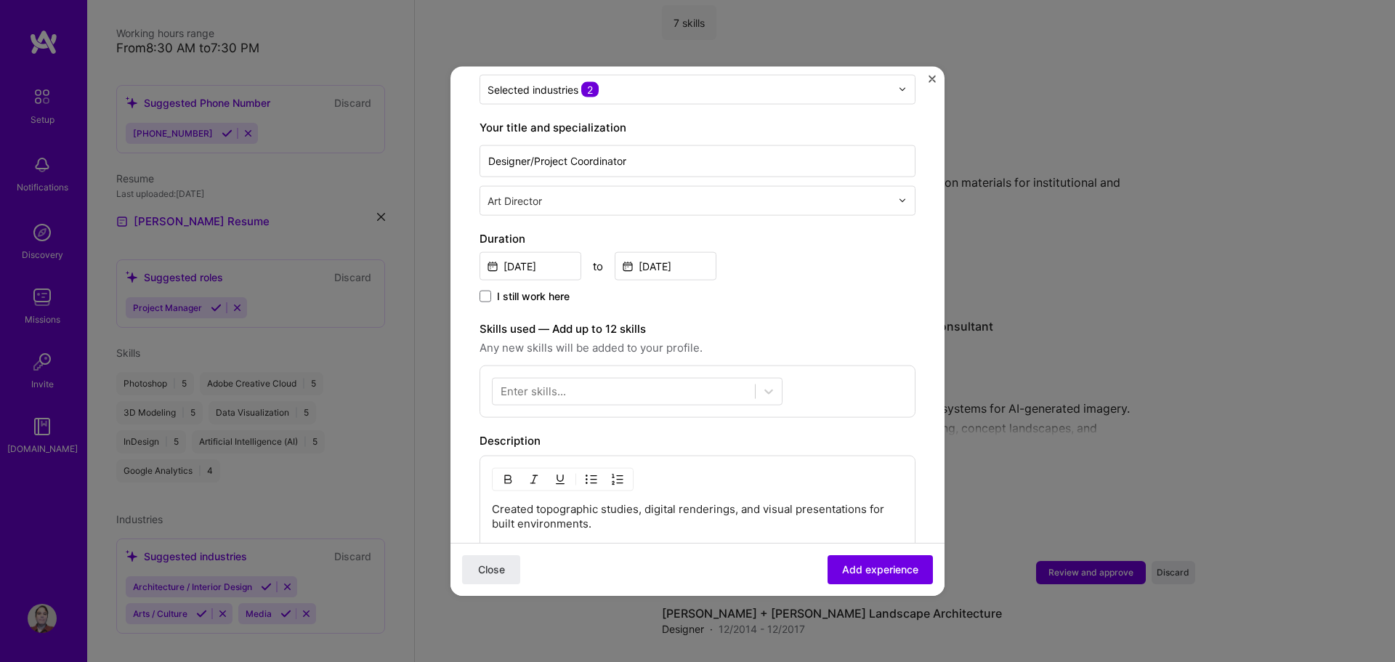
scroll to position [291, 0]
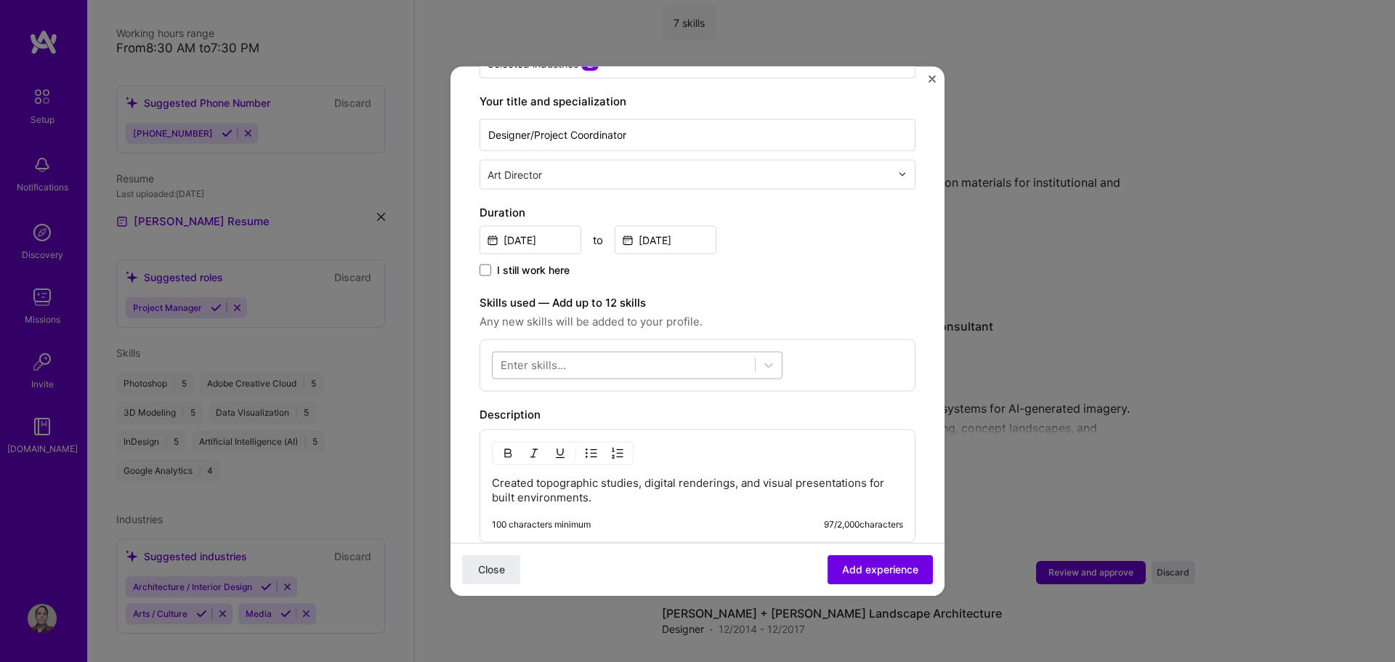
click at [609, 354] on div at bounding box center [623, 365] width 262 height 24
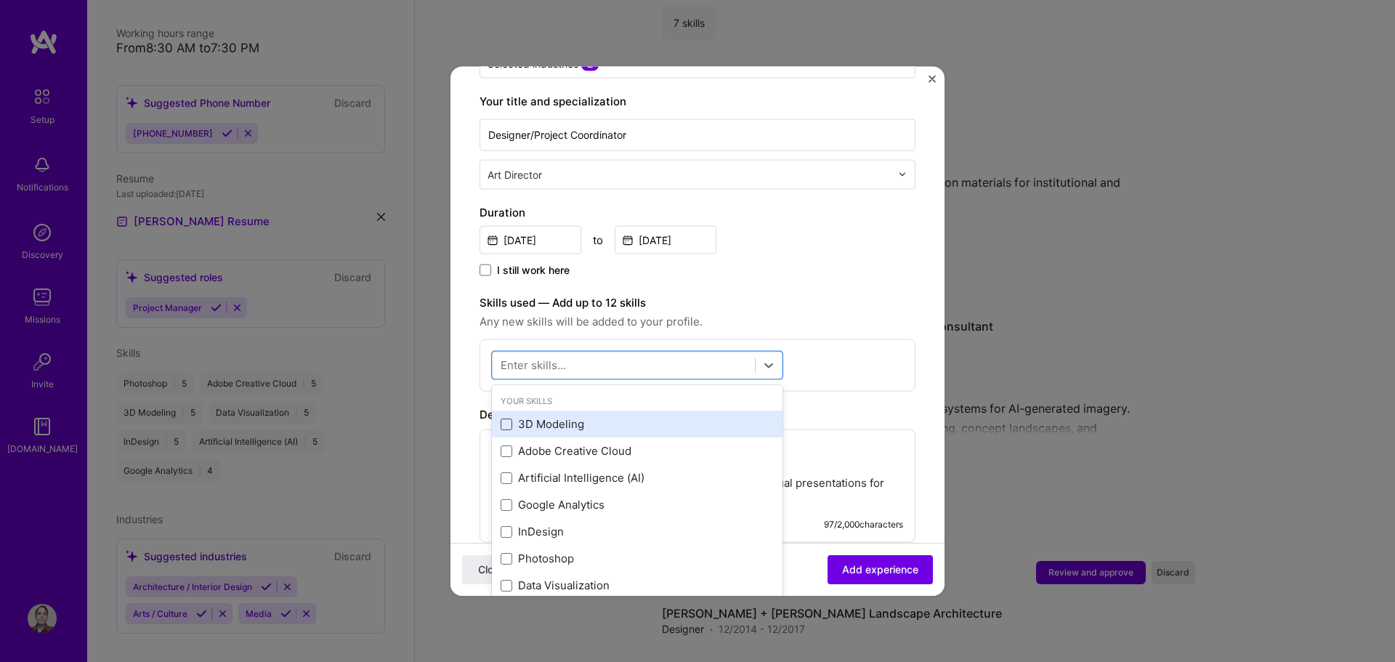
click at [506, 418] on span at bounding box center [506, 424] width 12 height 12
click at [0, 0] on input "checkbox" at bounding box center [0, 0] width 0 height 0
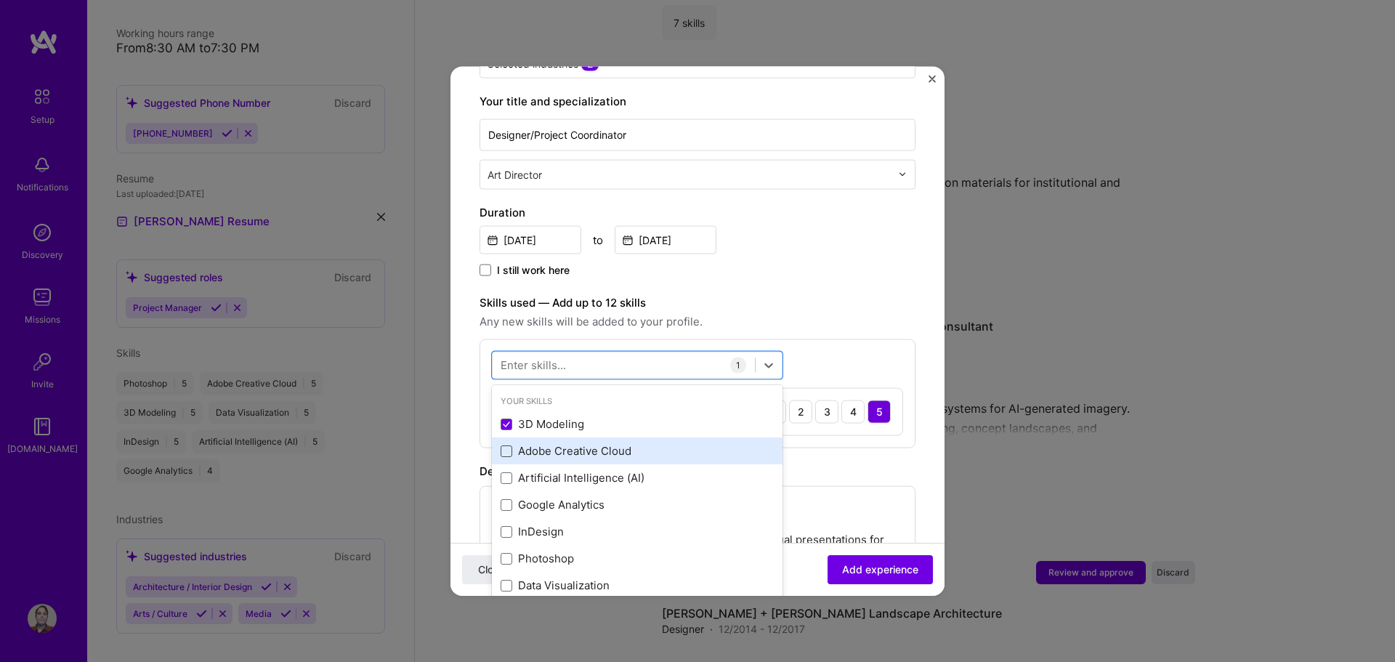
click at [505, 445] on span at bounding box center [506, 451] width 12 height 12
click at [0, 0] on input "checkbox" at bounding box center [0, 0] width 0 height 0
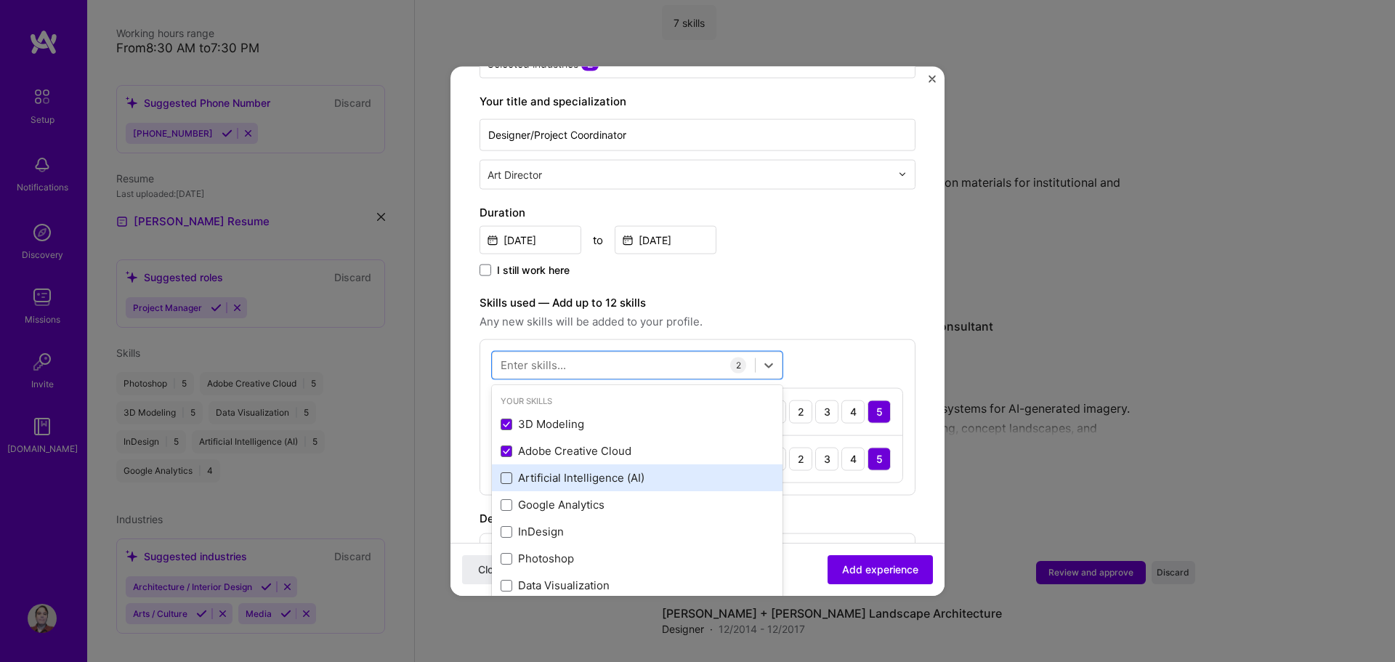
click at [505, 471] on span at bounding box center [506, 477] width 12 height 12
click at [0, 0] on input "checkbox" at bounding box center [0, 0] width 0 height 0
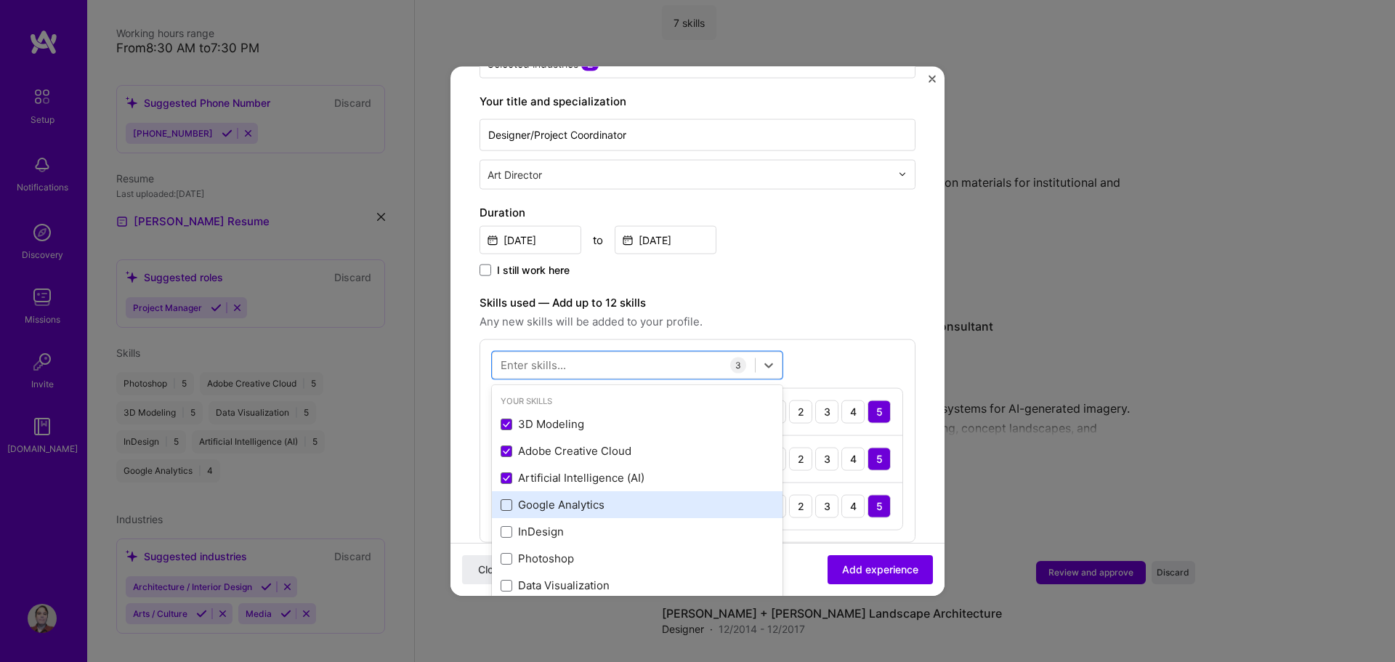
drag, startPoint x: 506, startPoint y: 490, endPoint x: 508, endPoint y: 519, distance: 29.9
click at [505, 498] on span at bounding box center [506, 504] width 12 height 12
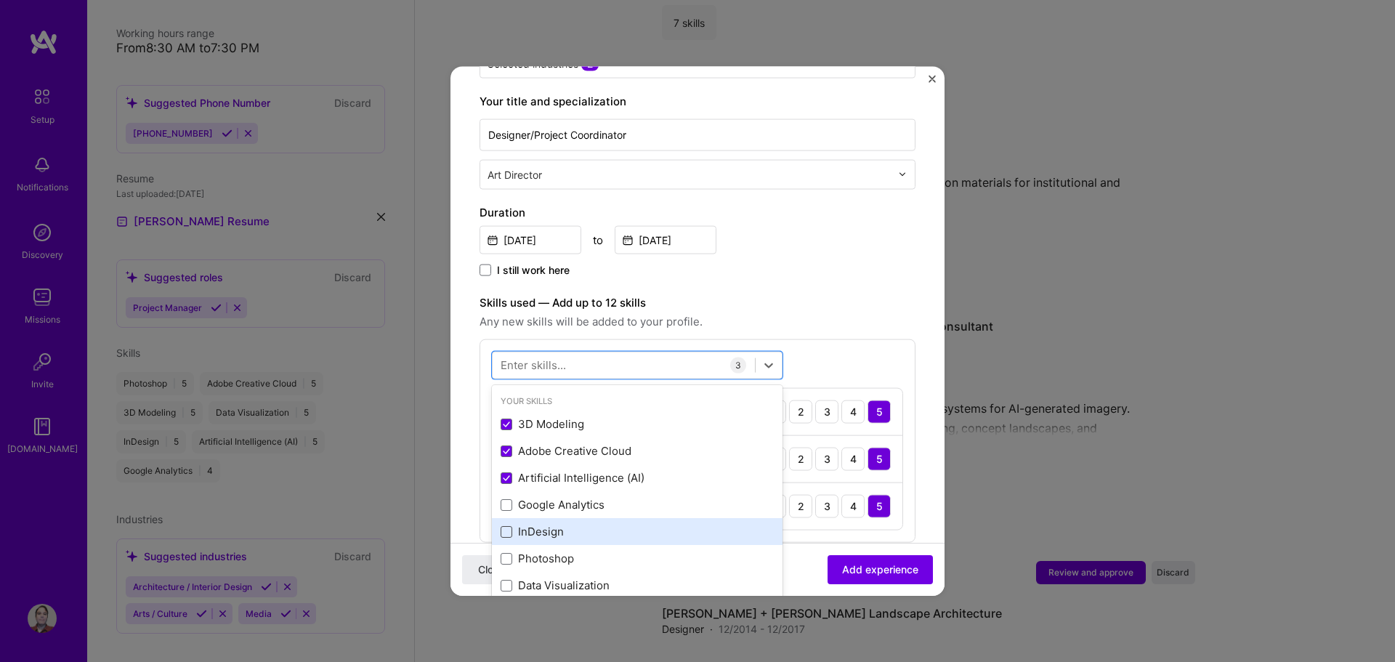
click at [0, 0] on input "checkbox" at bounding box center [0, 0] width 0 height 0
drag, startPoint x: 508, startPoint y: 514, endPoint x: 508, endPoint y: 522, distance: 8.7
click at [508, 525] on span at bounding box center [506, 531] width 12 height 12
click at [0, 0] on input "checkbox" at bounding box center [0, 0] width 0 height 0
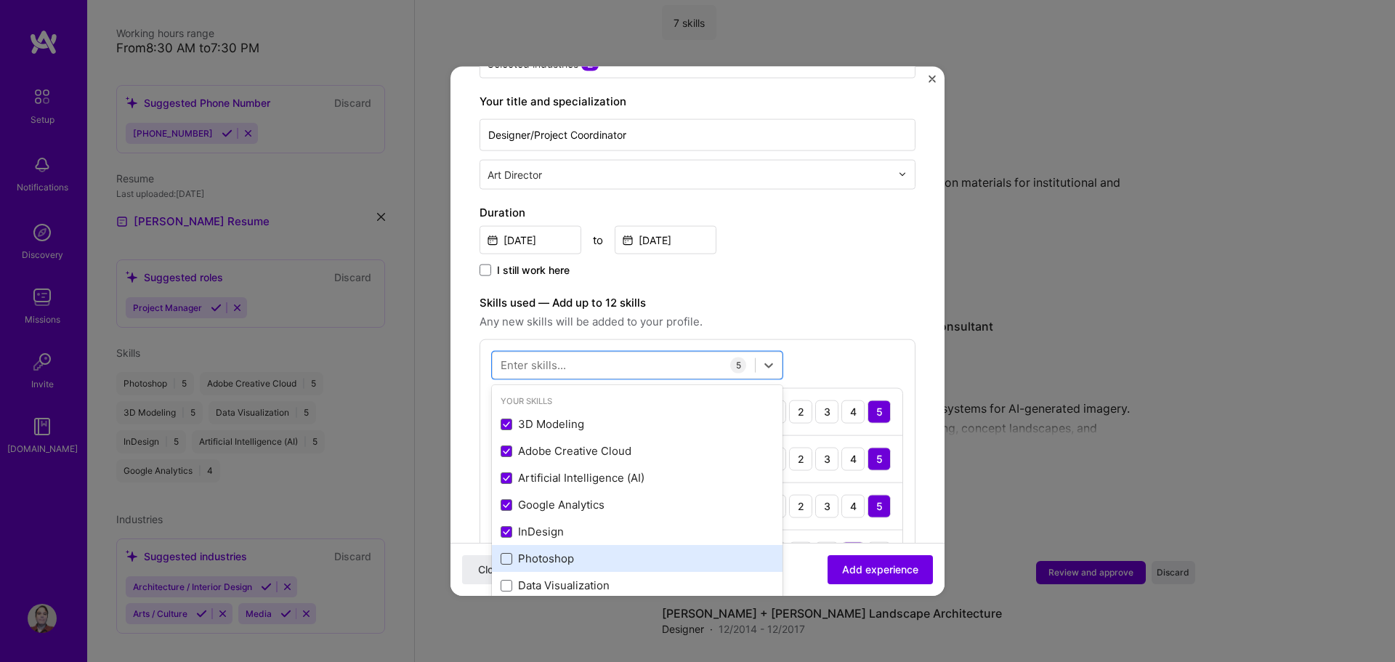
click at [508, 552] on span at bounding box center [506, 558] width 12 height 12
click at [0, 0] on input "checkbox" at bounding box center [0, 0] width 0 height 0
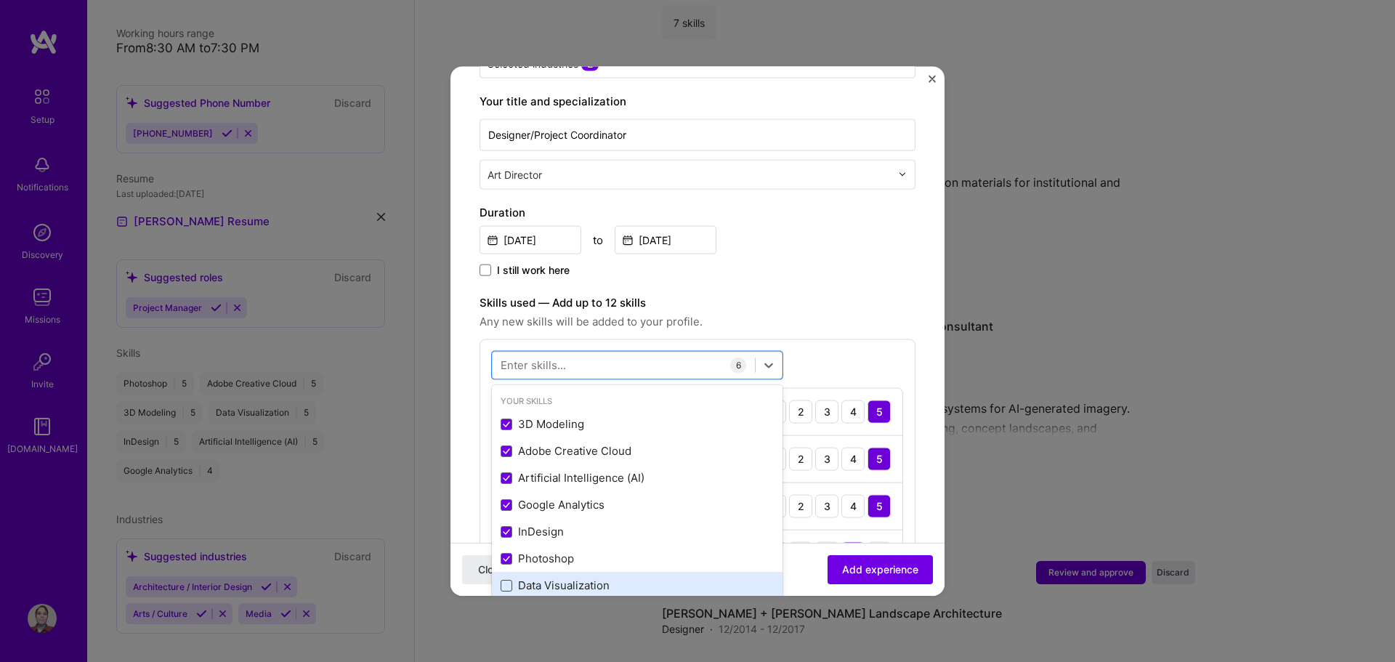
click at [506, 579] on span at bounding box center [506, 585] width 12 height 12
click at [0, 0] on input "checkbox" at bounding box center [0, 0] width 0 height 0
click at [841, 238] on div "[DATE] to [DATE]" at bounding box center [697, 237] width 436 height 31
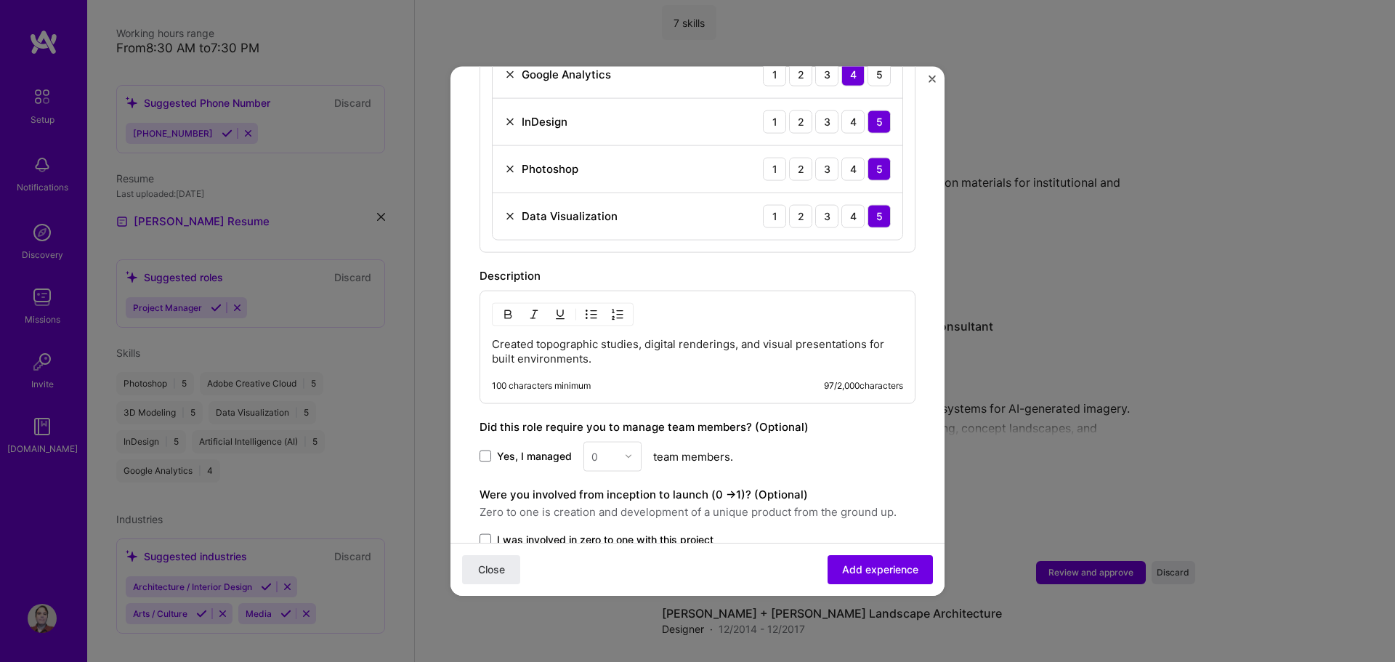
scroll to position [872, 0]
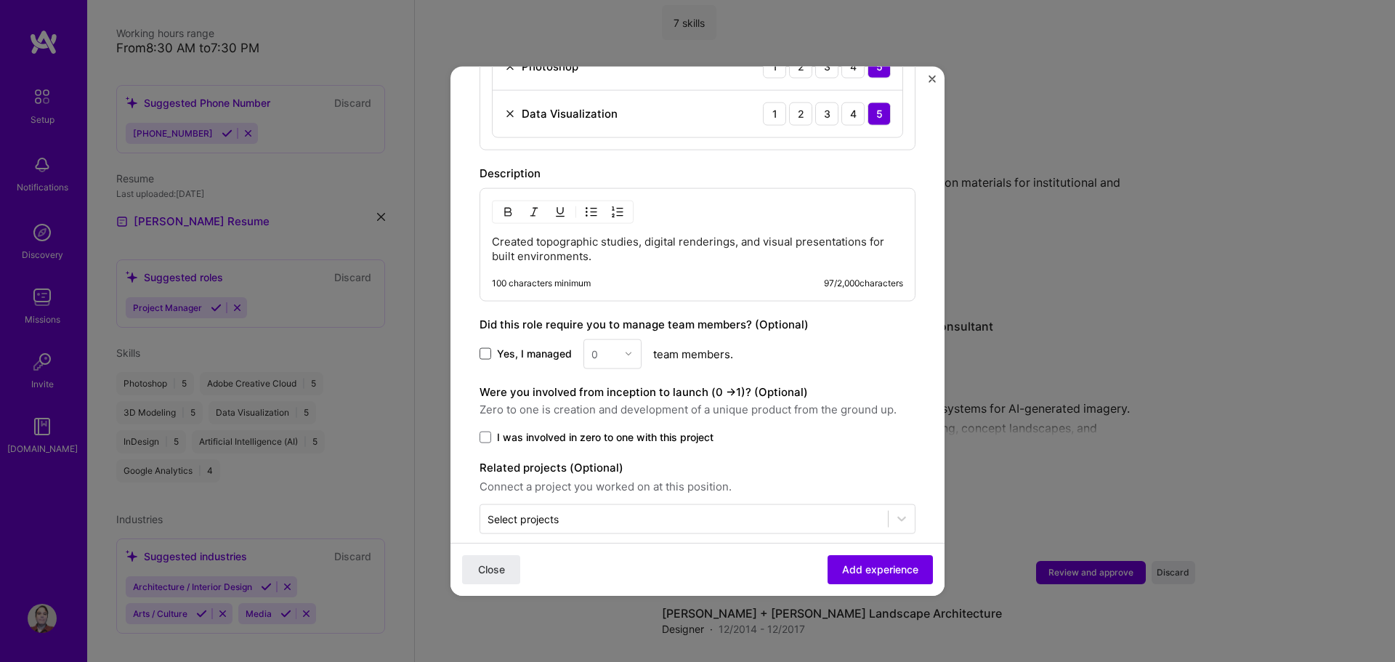
click at [485, 348] on span at bounding box center [485, 354] width 12 height 12
click at [0, 0] on input "Yes, I managed" at bounding box center [0, 0] width 0 height 0
click at [625, 349] on img at bounding box center [628, 353] width 9 height 9
click at [612, 379] on div "1" at bounding box center [612, 391] width 49 height 27
click at [484, 431] on span at bounding box center [485, 437] width 12 height 12
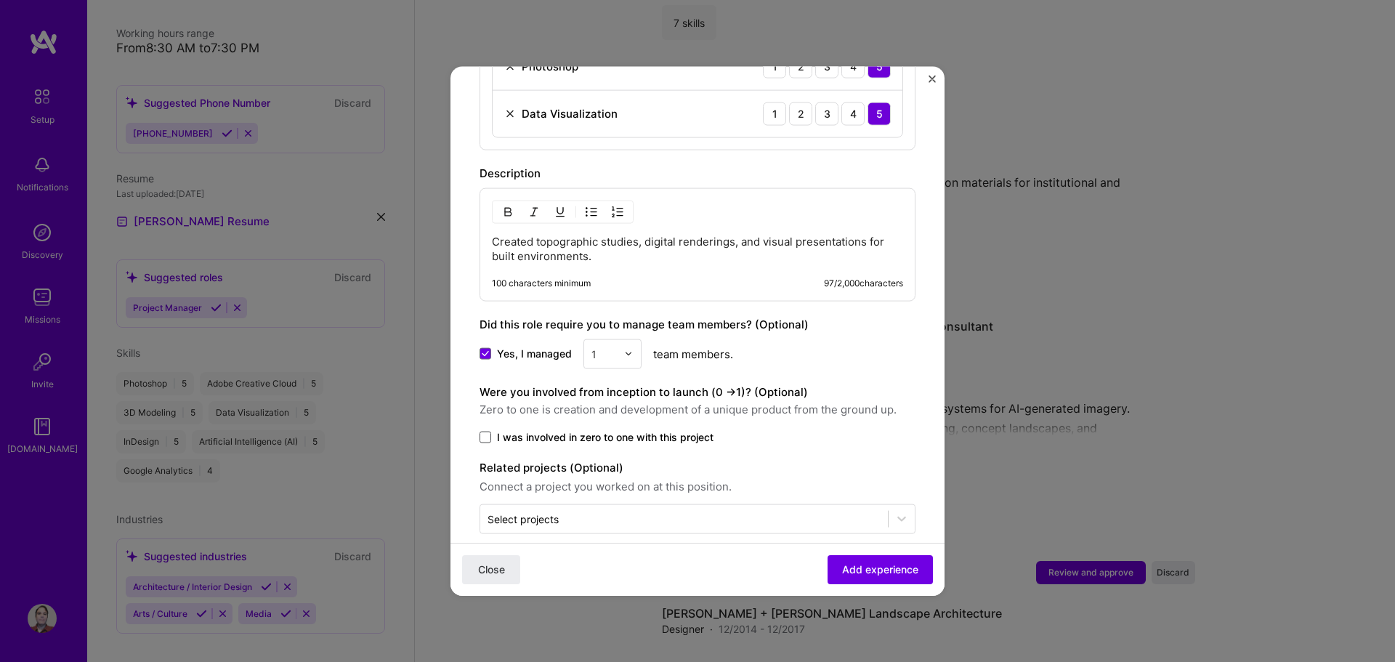
click at [0, 0] on input "I was involved in zero to one with this project" at bounding box center [0, 0] width 0 height 0
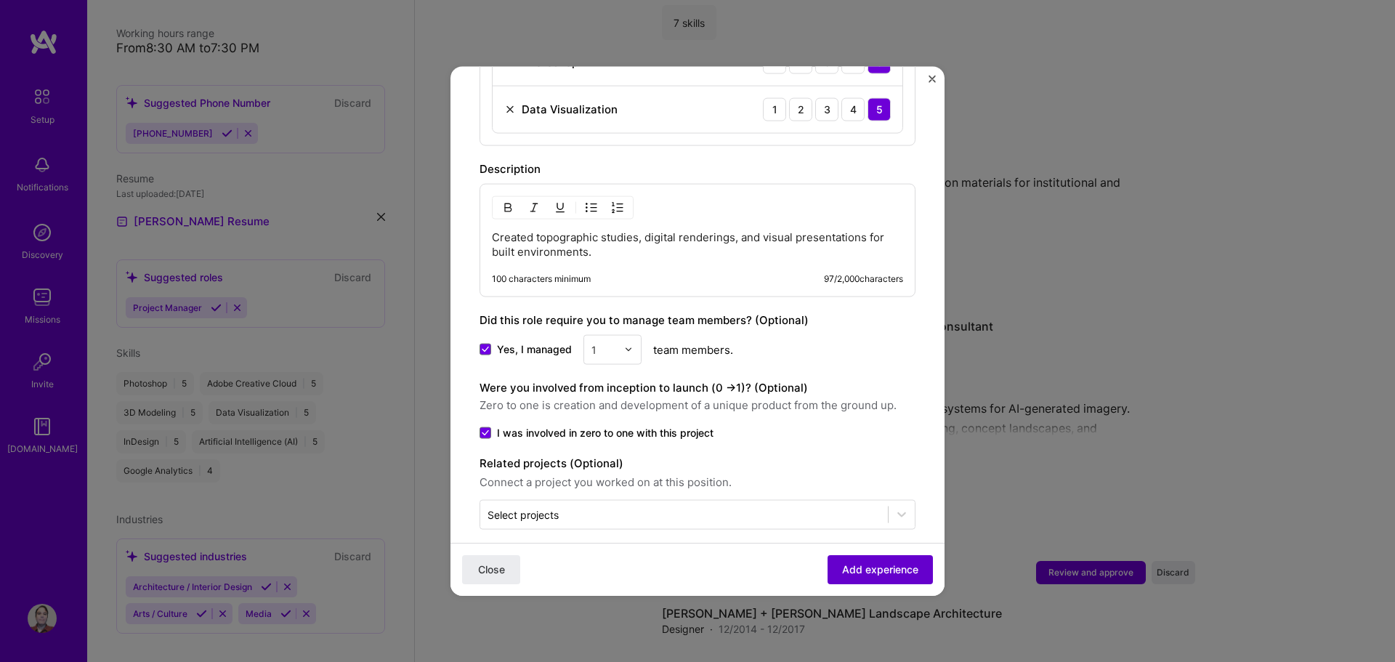
click at [842, 569] on span "Add experience" at bounding box center [880, 569] width 76 height 15
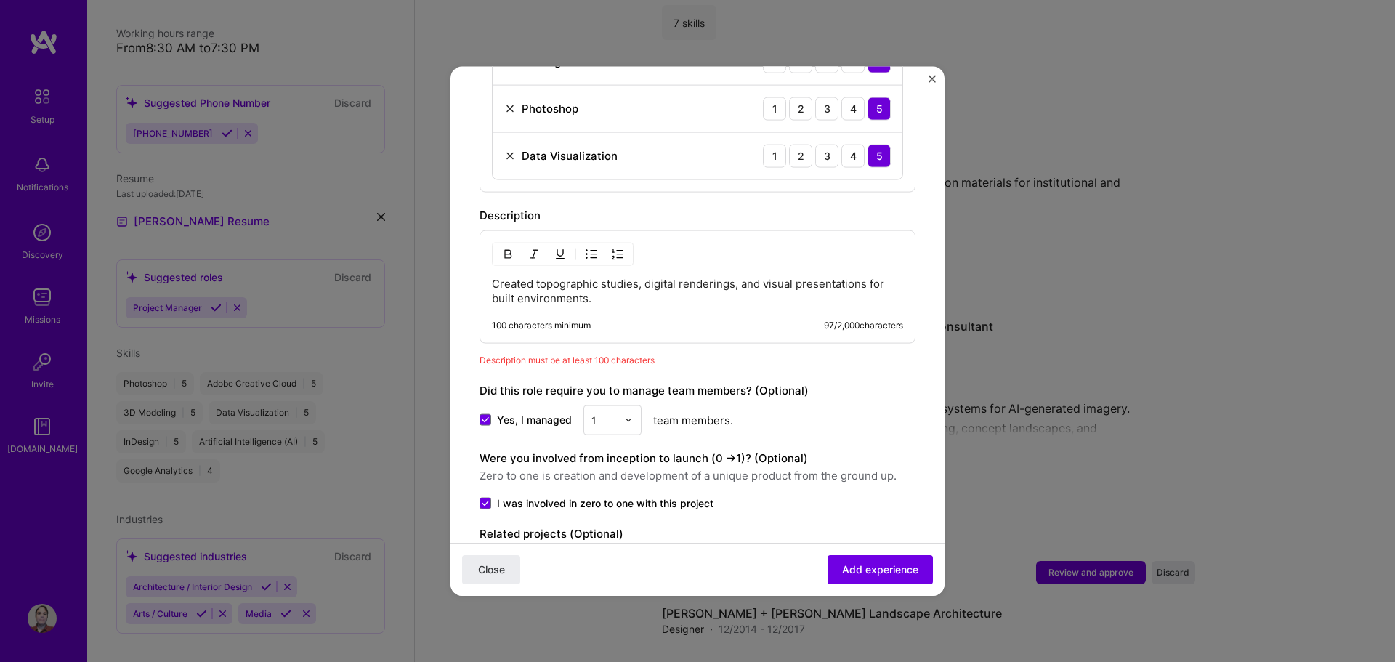
scroll to position [803, 0]
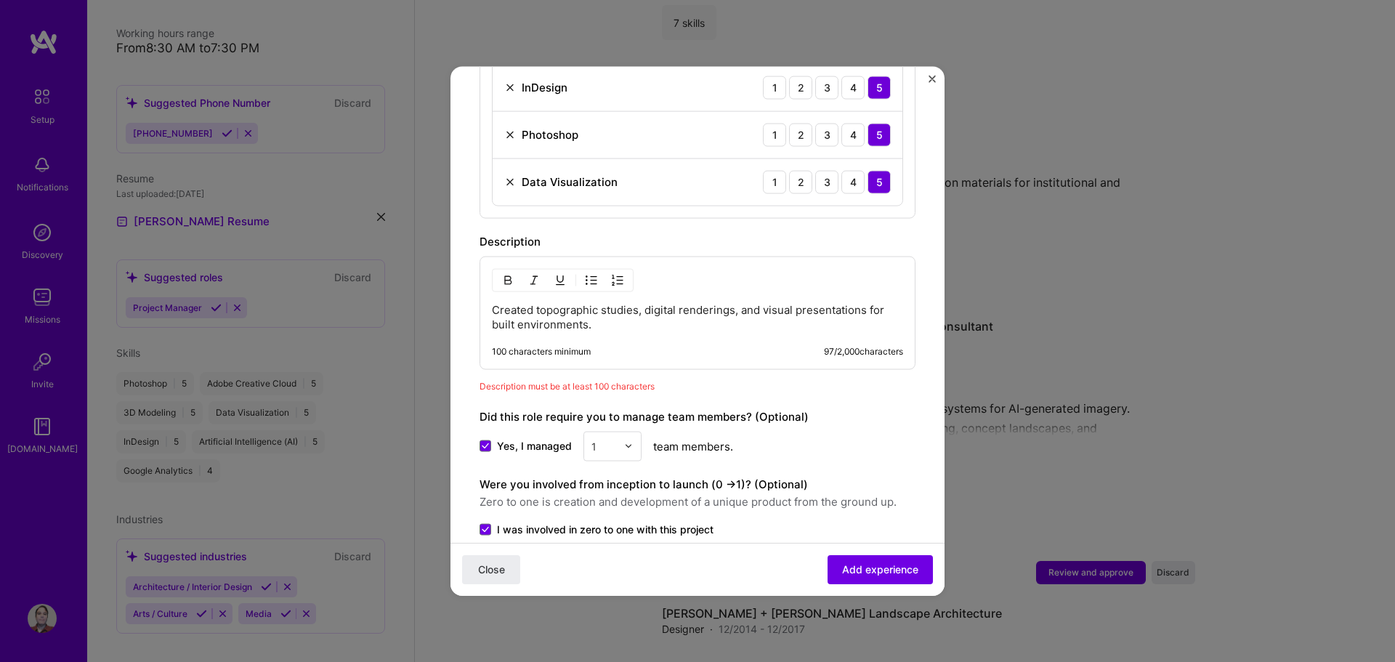
click at [577, 314] on p "Created topographic studies, digital renderings, and visual presentations for b…" at bounding box center [697, 316] width 411 height 29
click at [740, 302] on p "Created topographic studies, digital renderings, and visual presentations for b…" at bounding box center [697, 316] width 411 height 29
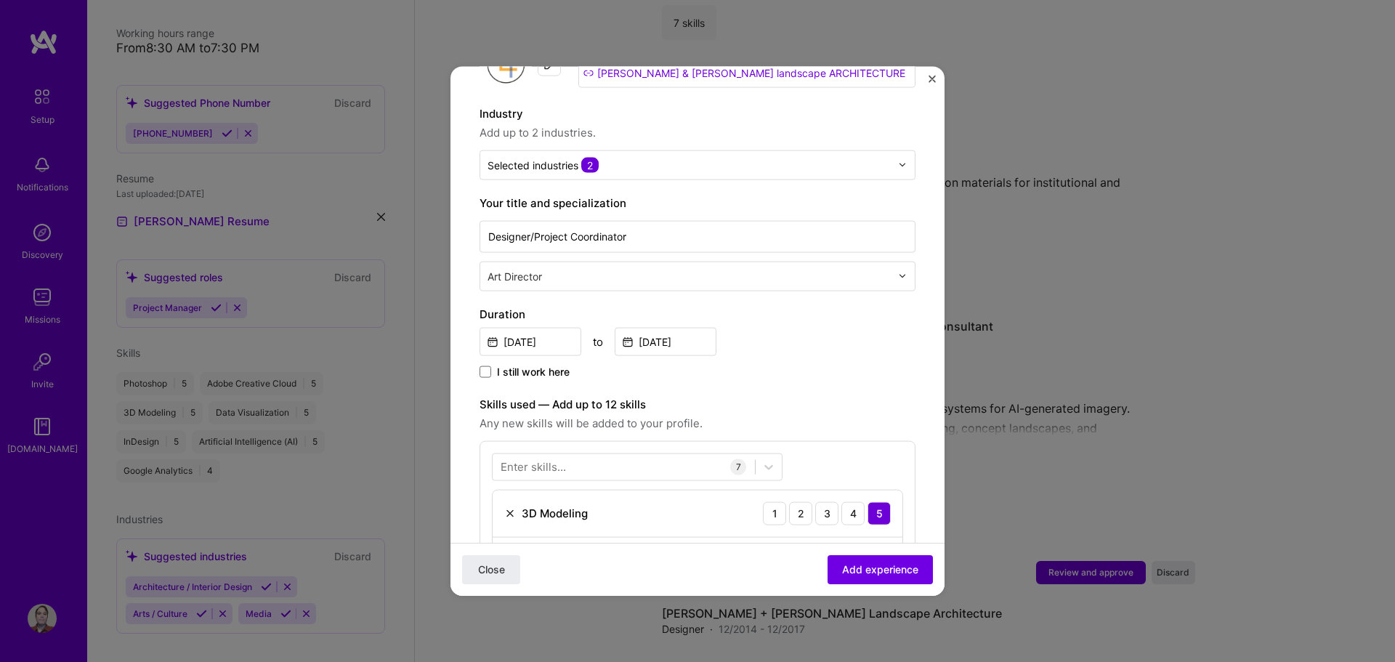
scroll to position [0, 0]
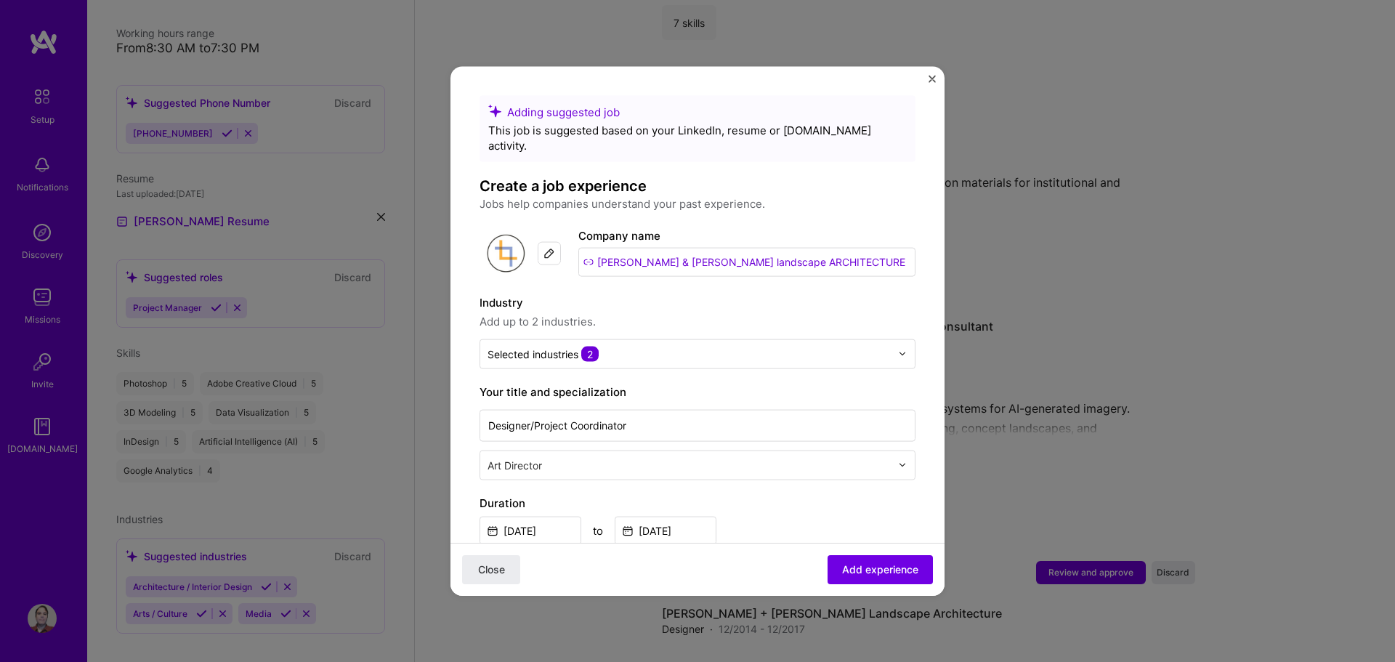
drag, startPoint x: 851, startPoint y: 574, endPoint x: 843, endPoint y: 593, distance: 20.2
click at [850, 576] on span "Add experience" at bounding box center [880, 569] width 76 height 15
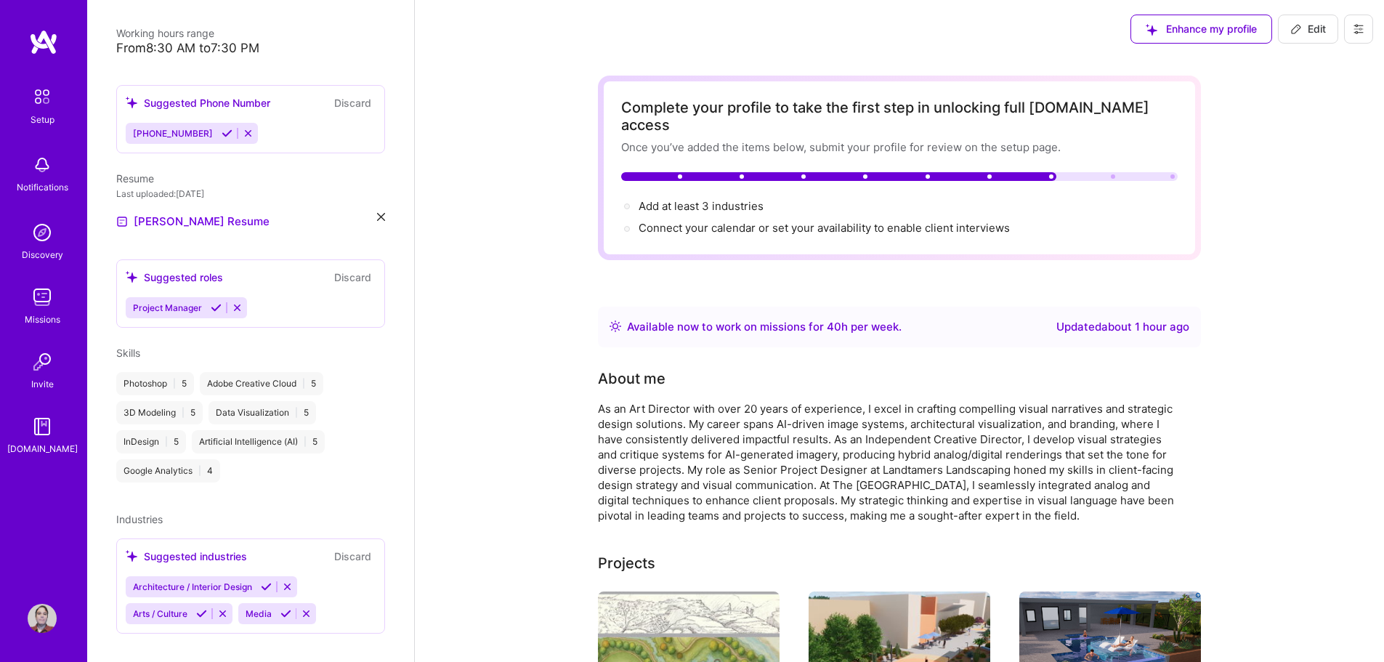
scroll to position [332, 0]
click at [332, 575] on div "Architecture / Interior Design Arts / Culture Media" at bounding box center [251, 599] width 250 height 48
click at [181, 607] on span "Arts / Culture" at bounding box center [160, 612] width 54 height 11
click at [194, 580] on span "Architecture / Interior Design" at bounding box center [192, 585] width 119 height 11
click at [192, 607] on button at bounding box center [202, 613] width 20 height 12
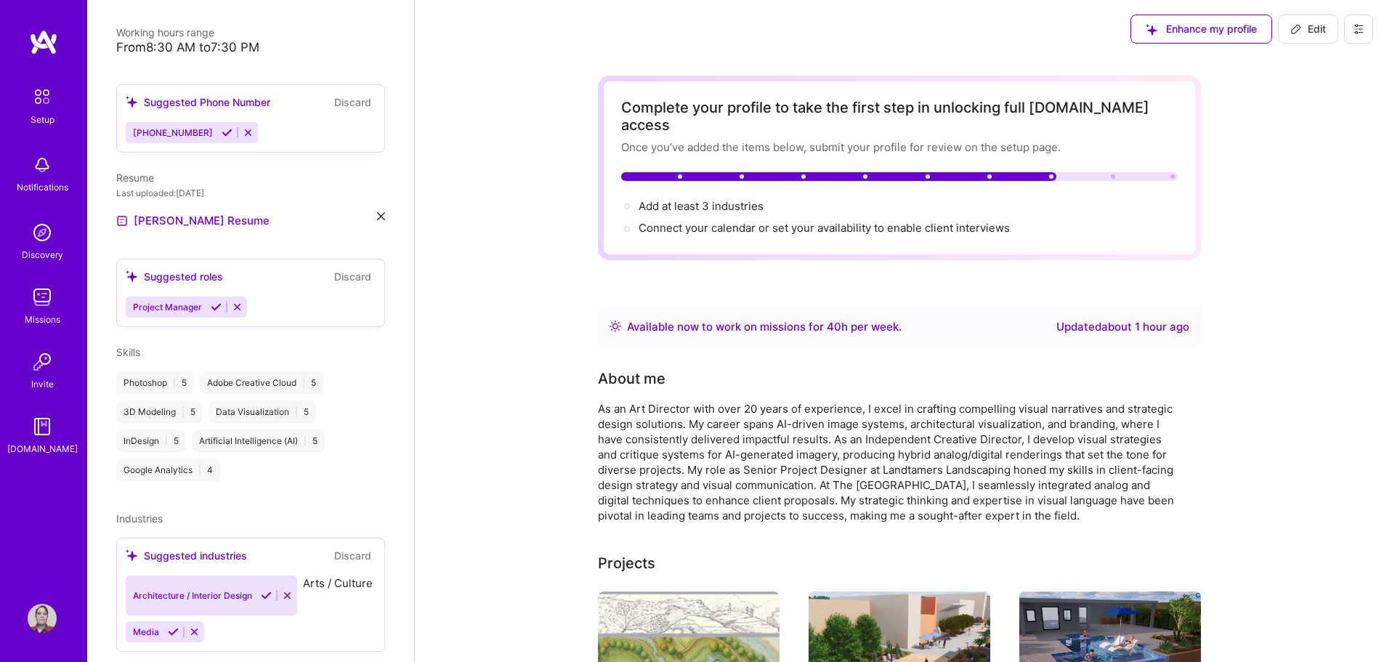
click at [264, 599] on div "Architecture / Interior Design Arts / Culture Media" at bounding box center [251, 608] width 250 height 67
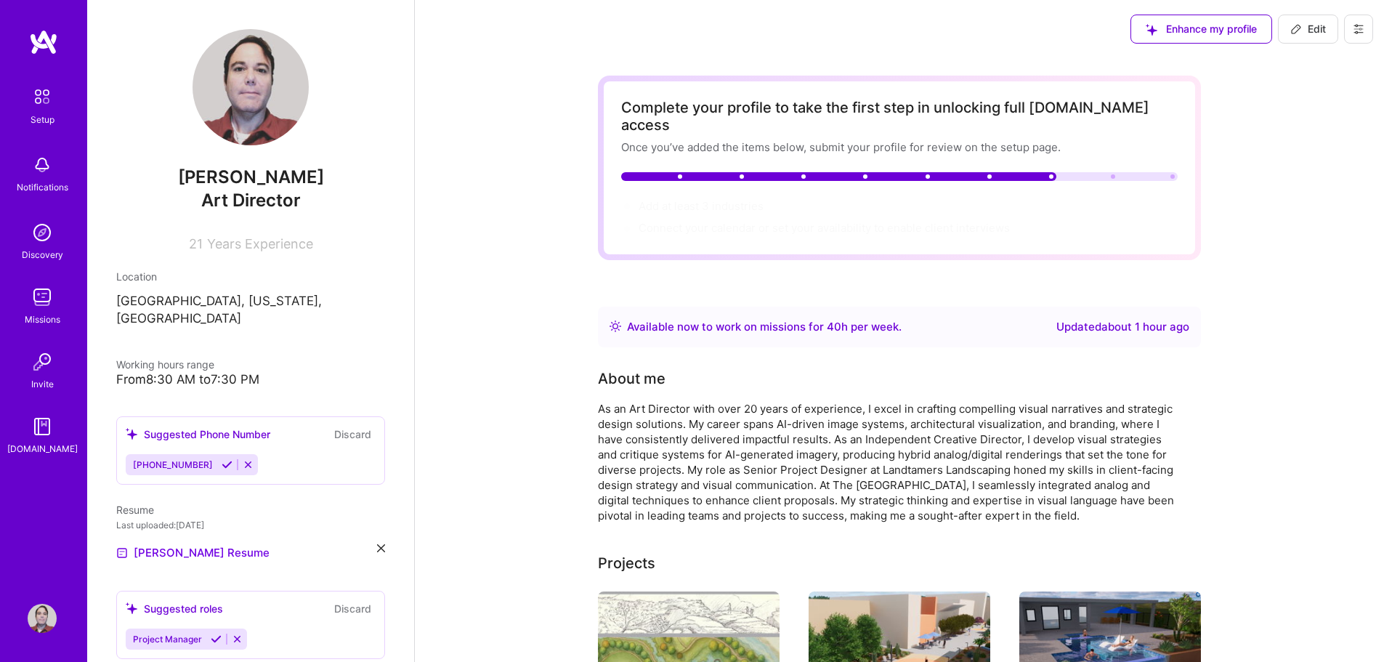
click at [1363, 33] on icon at bounding box center [1358, 29] width 12 height 12
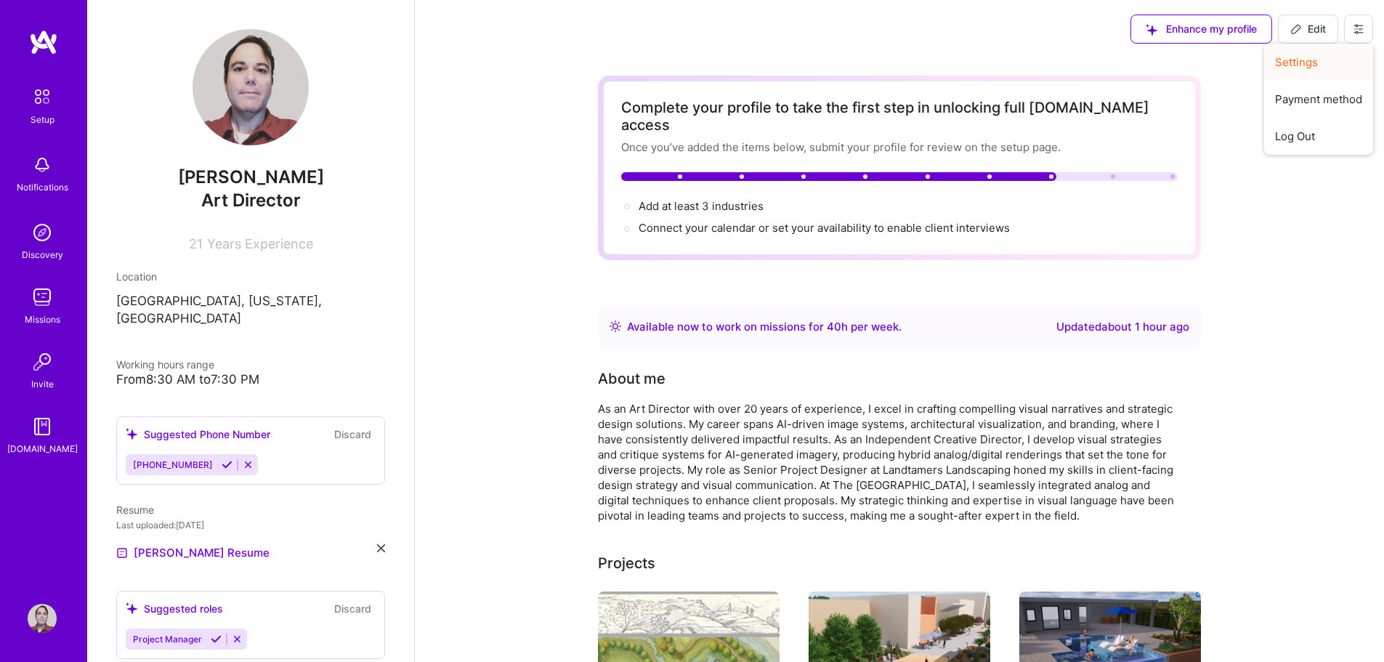
click at [1333, 54] on button "Settings" at bounding box center [1318, 62] width 109 height 37
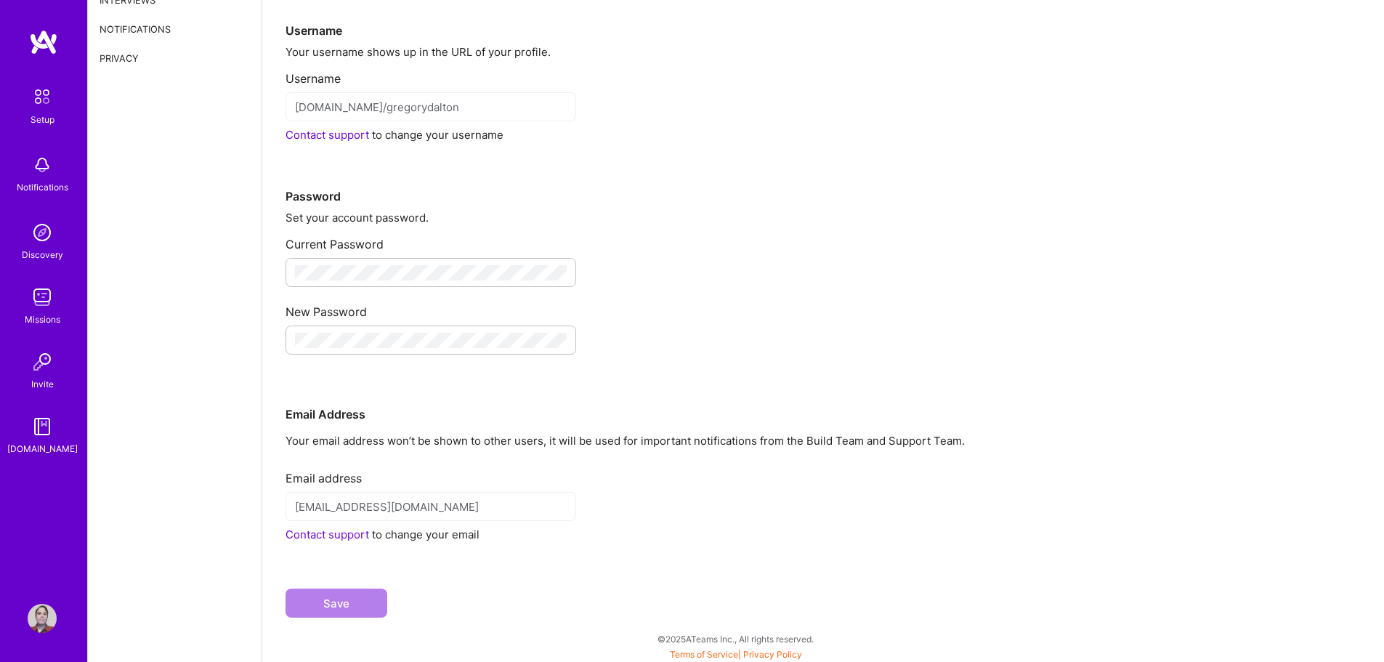
scroll to position [85, 0]
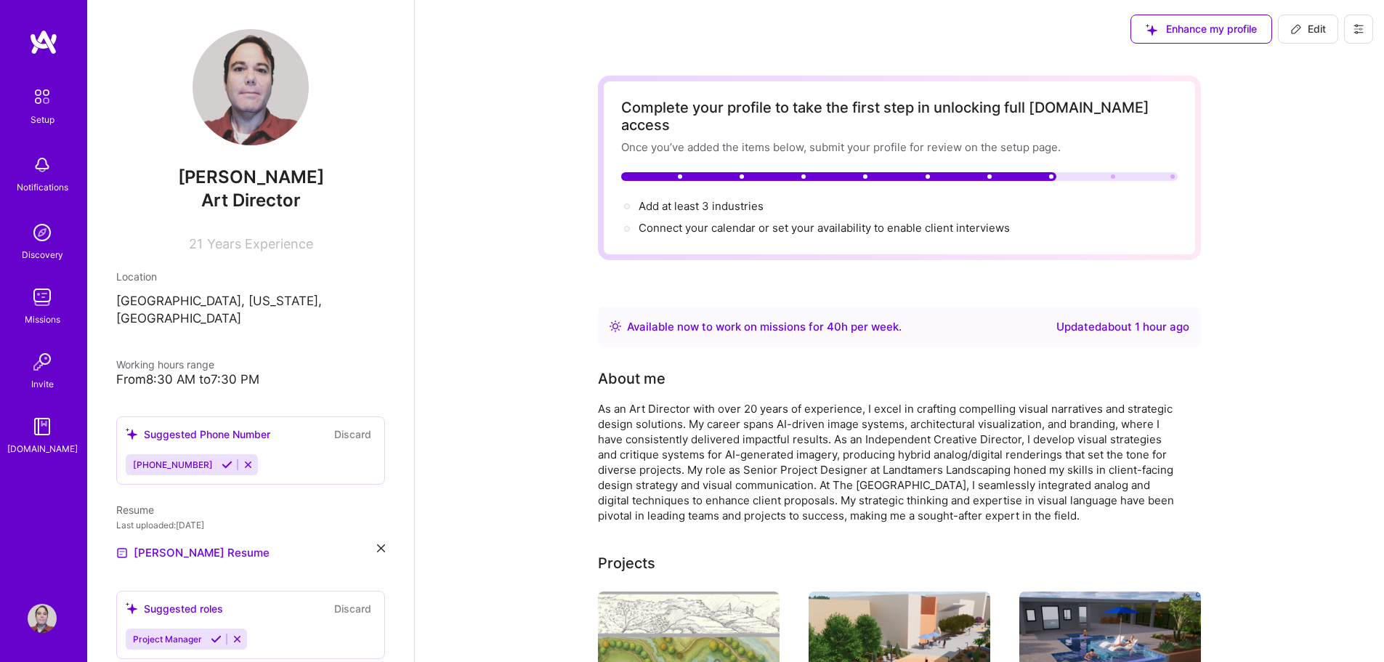
click at [1297, 32] on icon at bounding box center [1296, 29] width 12 height 12
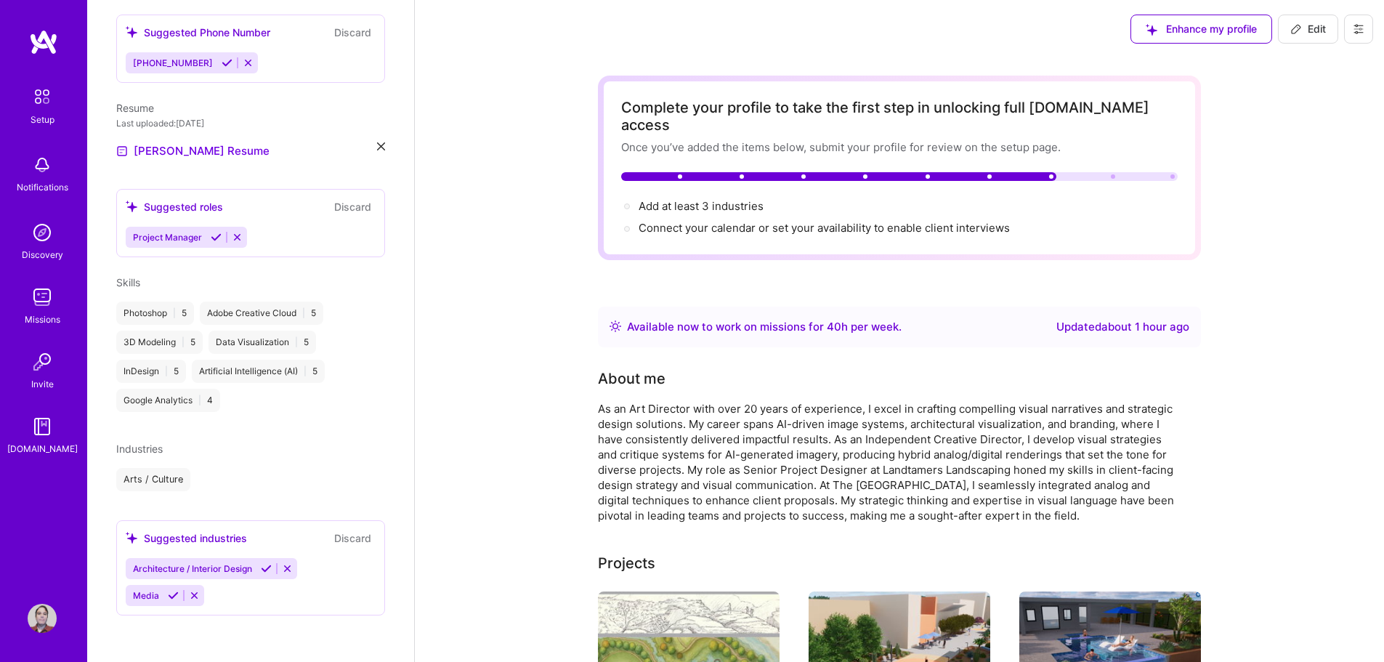
select select "US"
select select "Right Now"
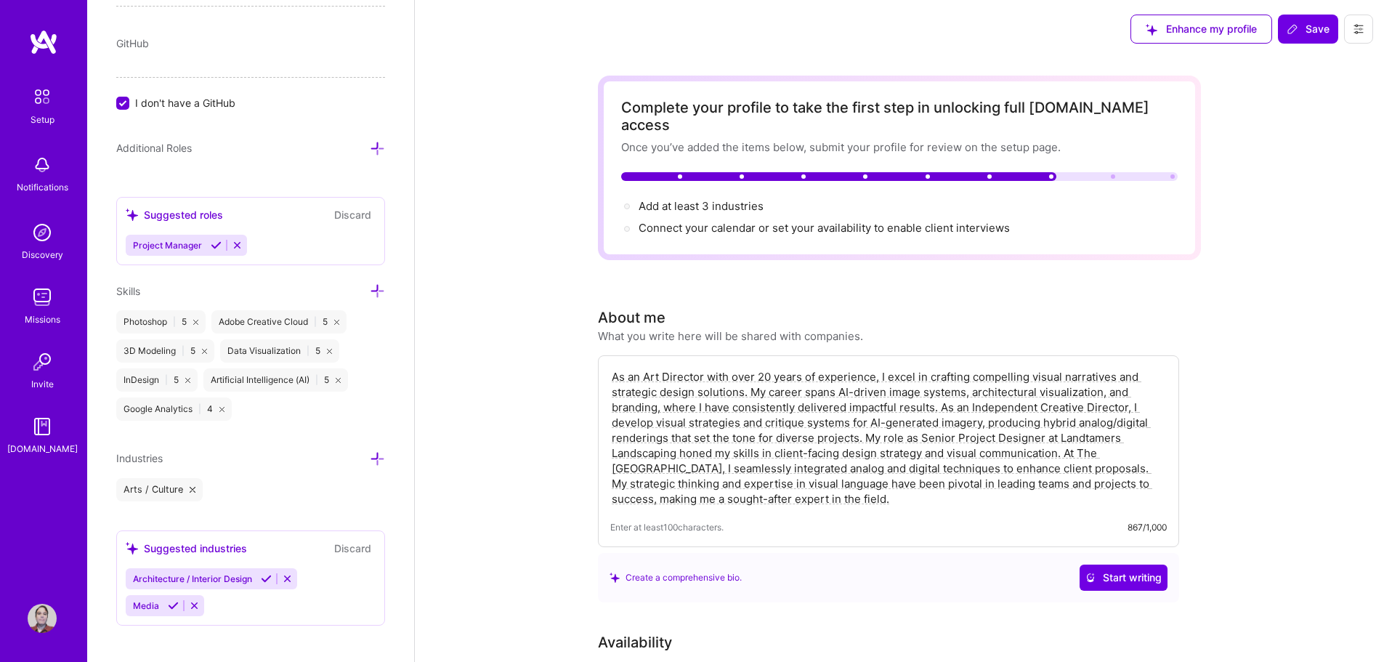
scroll to position [1209, 0]
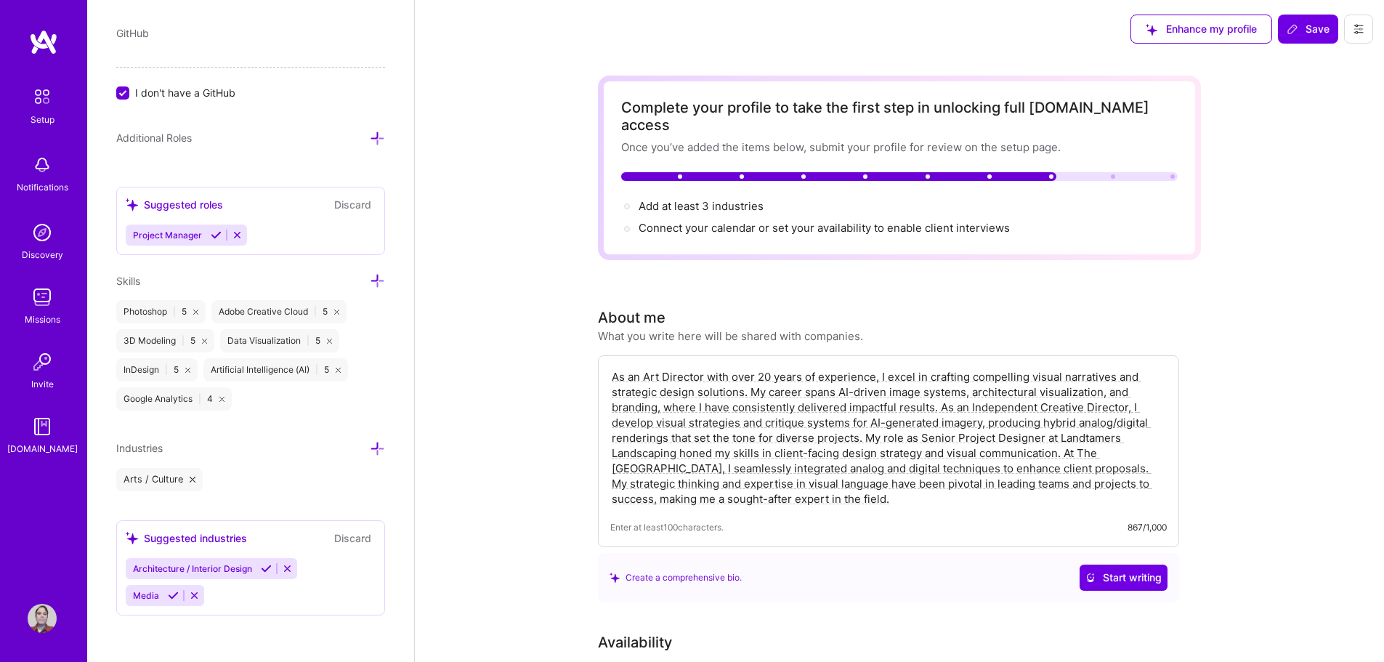
click at [284, 232] on div "Project Manager" at bounding box center [251, 234] width 250 height 21
click at [287, 237] on div "Project Manager" at bounding box center [251, 234] width 250 height 21
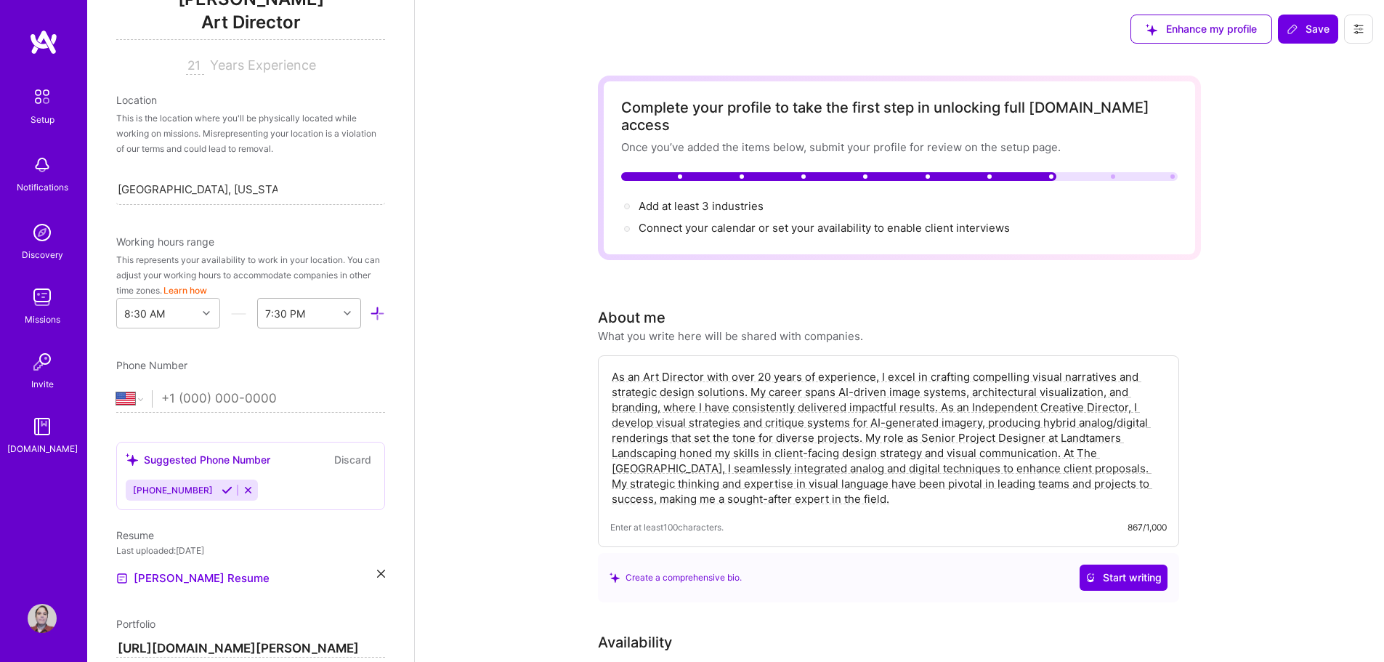
scroll to position [218, 0]
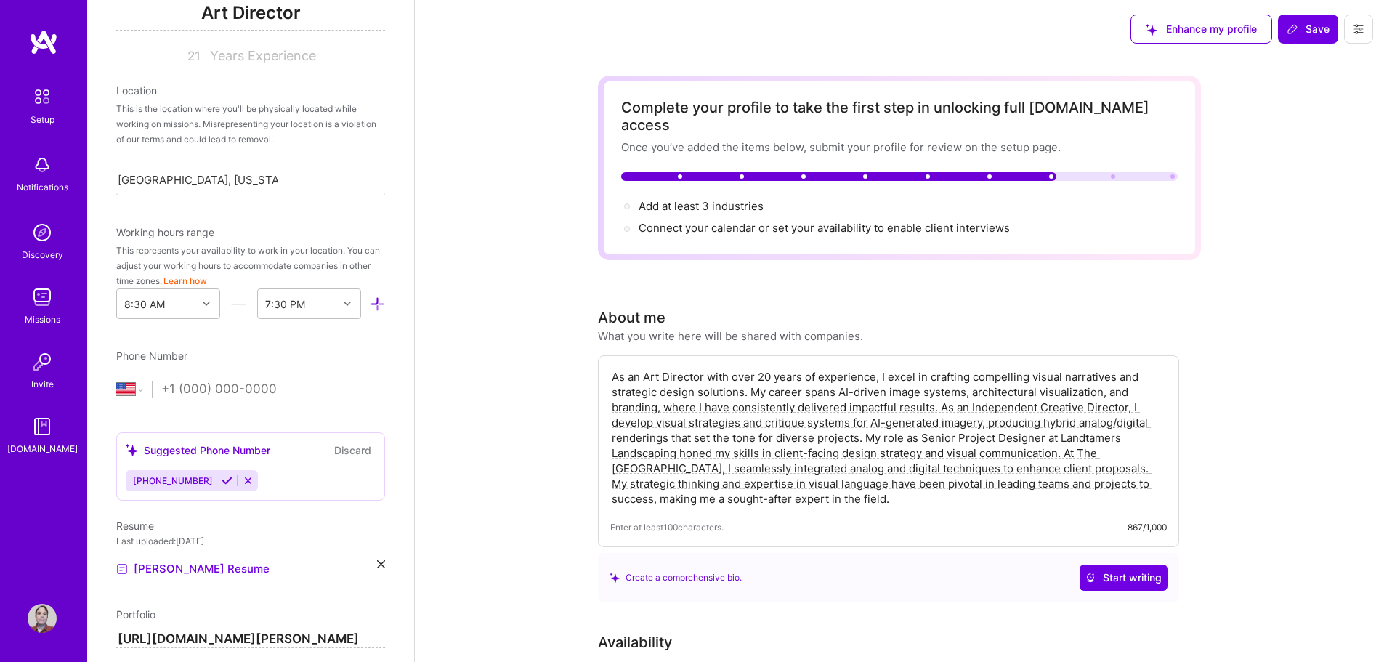
click at [216, 392] on input "tel" at bounding box center [273, 389] width 224 height 42
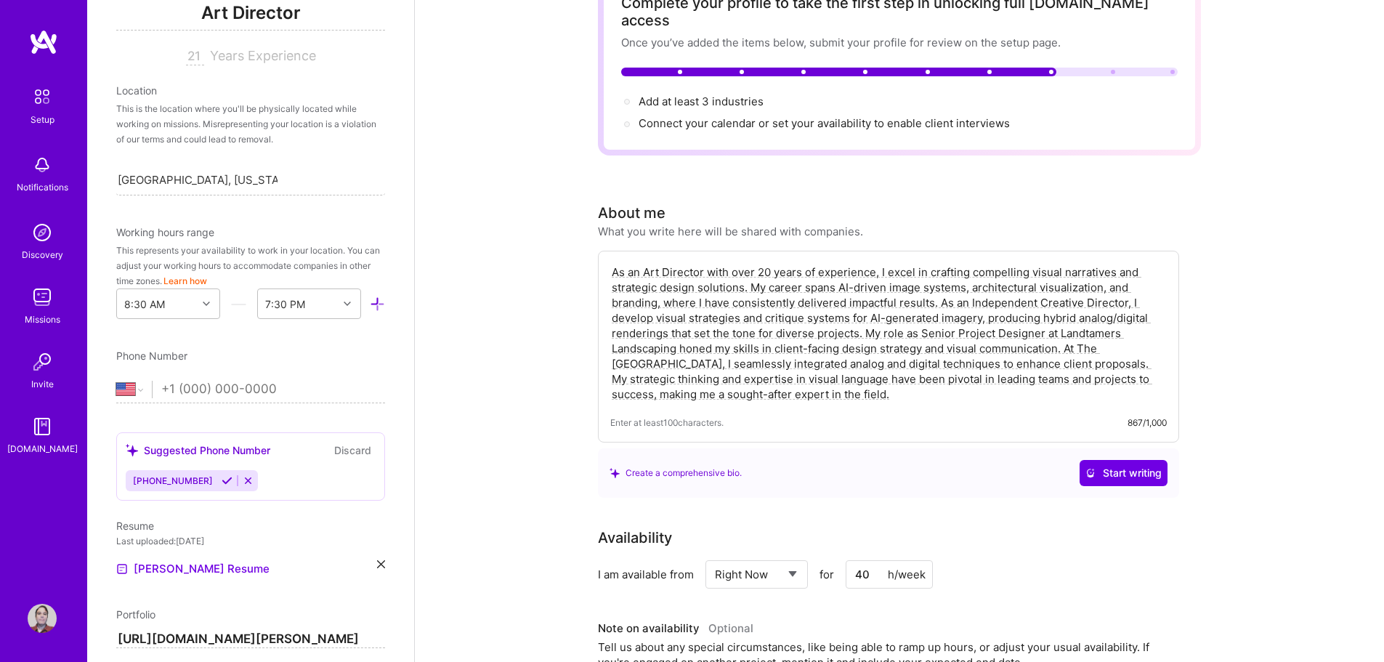
scroll to position [0, 0]
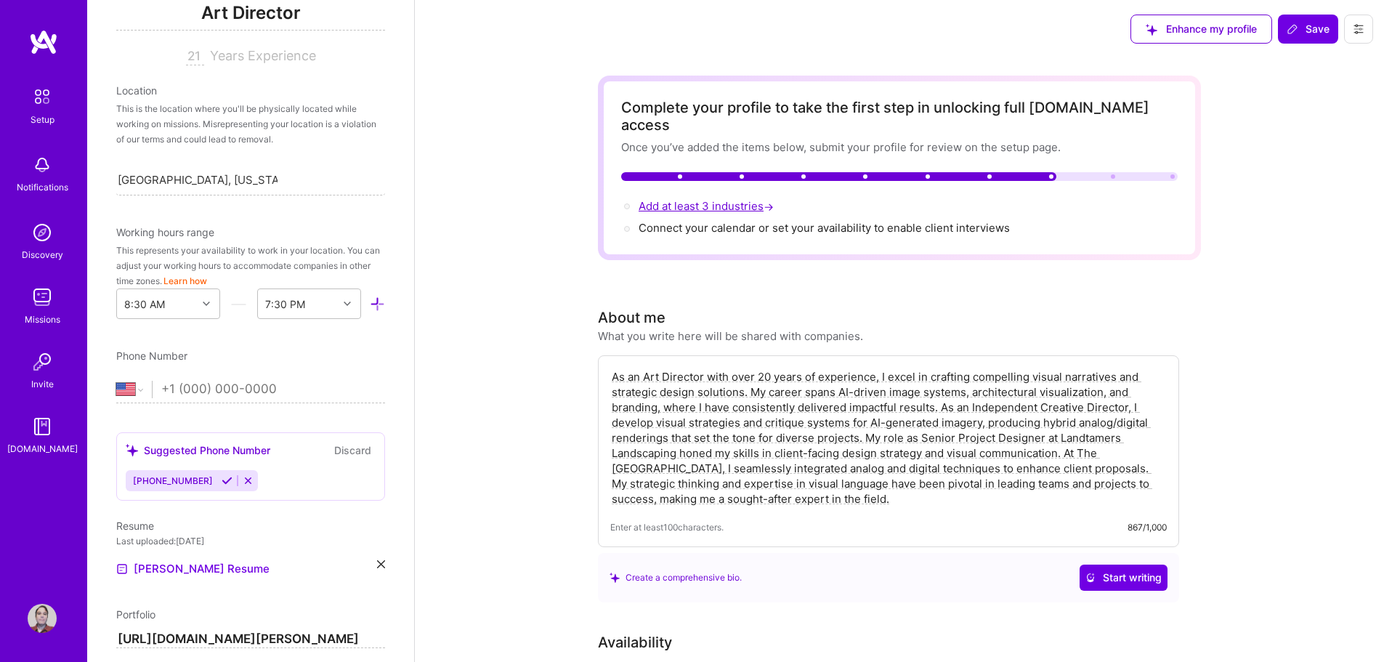
click at [668, 199] on span "Add at least 3 industries →" at bounding box center [707, 206] width 138 height 14
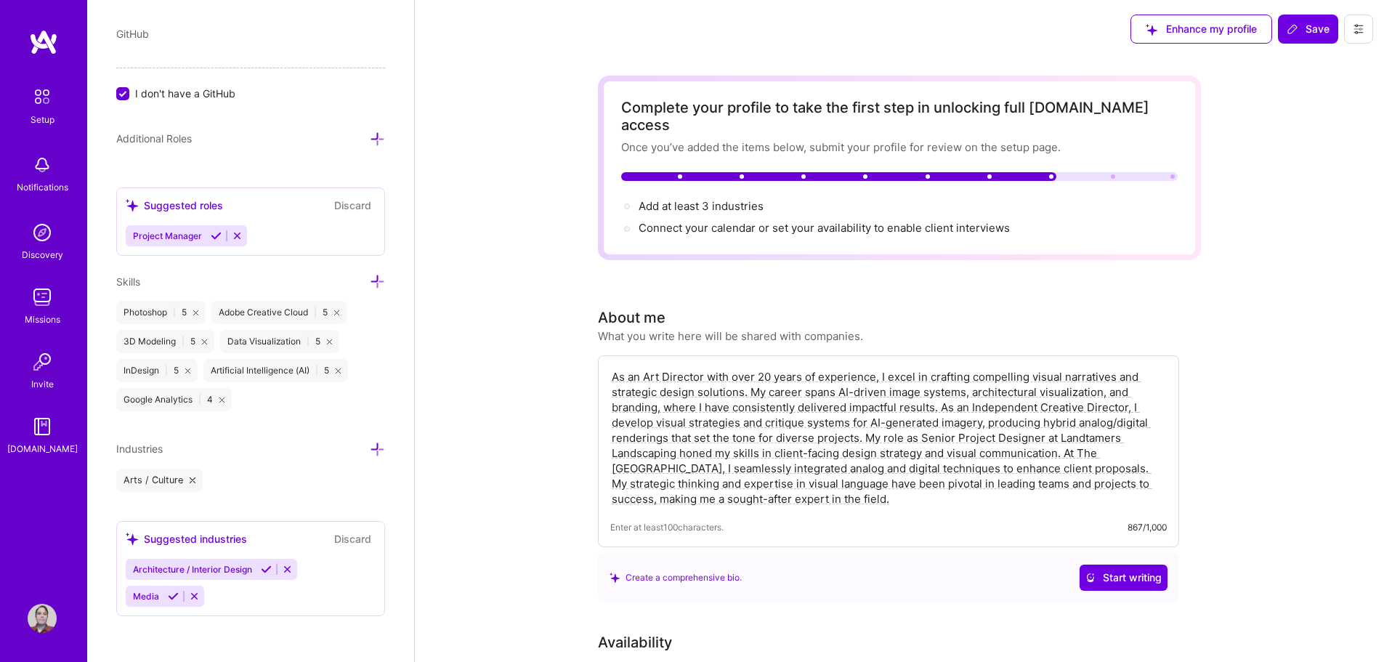
scroll to position [1209, 0]
click at [214, 564] on span "Architecture / Interior Design" at bounding box center [192, 568] width 119 height 11
click at [155, 597] on span "Media" at bounding box center [146, 595] width 26 height 11
click at [241, 599] on div "Architecture / Interior Design Media" at bounding box center [251, 582] width 250 height 48
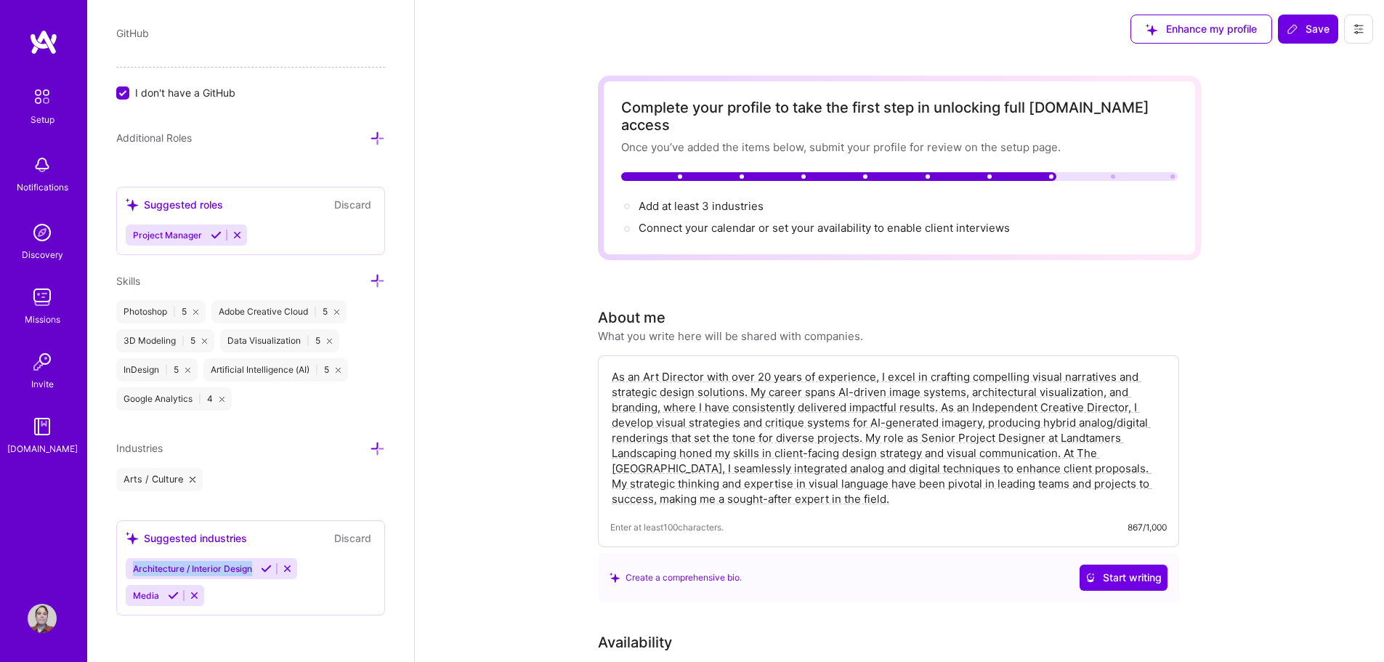
click at [241, 599] on div "Architecture / Interior Design Media" at bounding box center [251, 582] width 250 height 48
click at [163, 543] on div "Suggested industries" at bounding box center [186, 537] width 121 height 15
click at [132, 540] on icon at bounding box center [132, 538] width 12 height 12
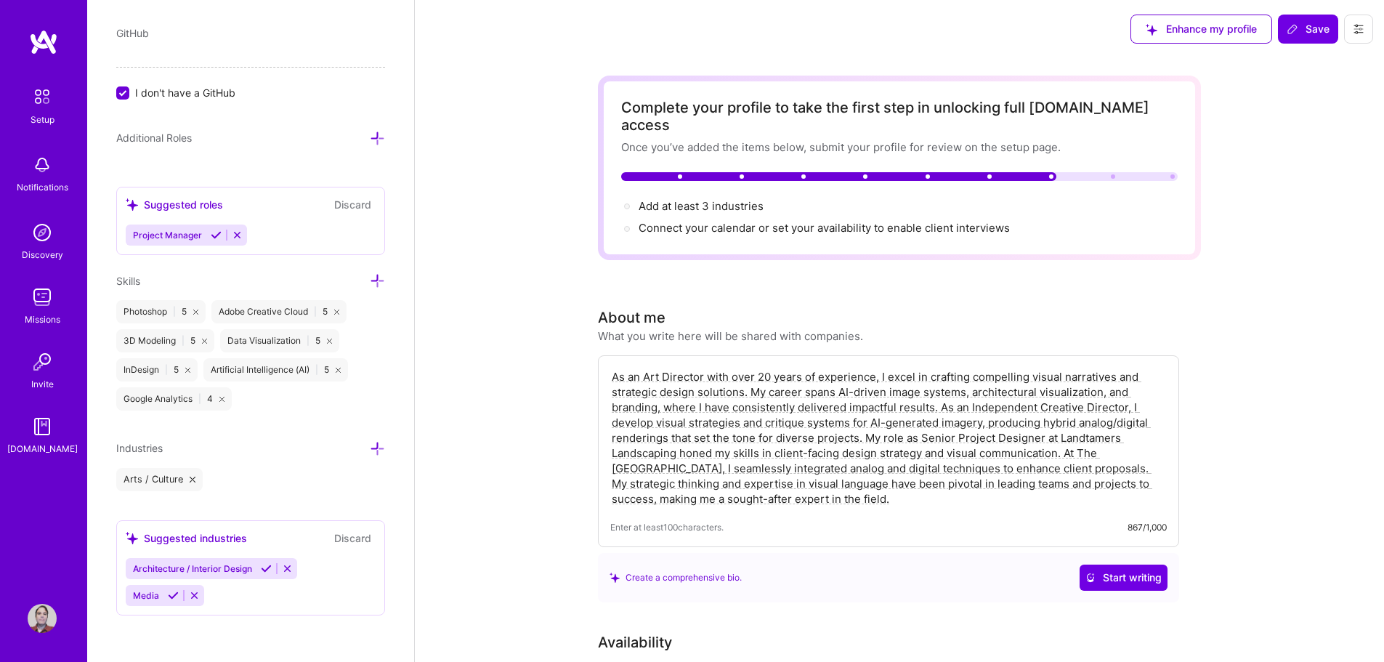
click at [132, 541] on icon at bounding box center [132, 538] width 12 height 12
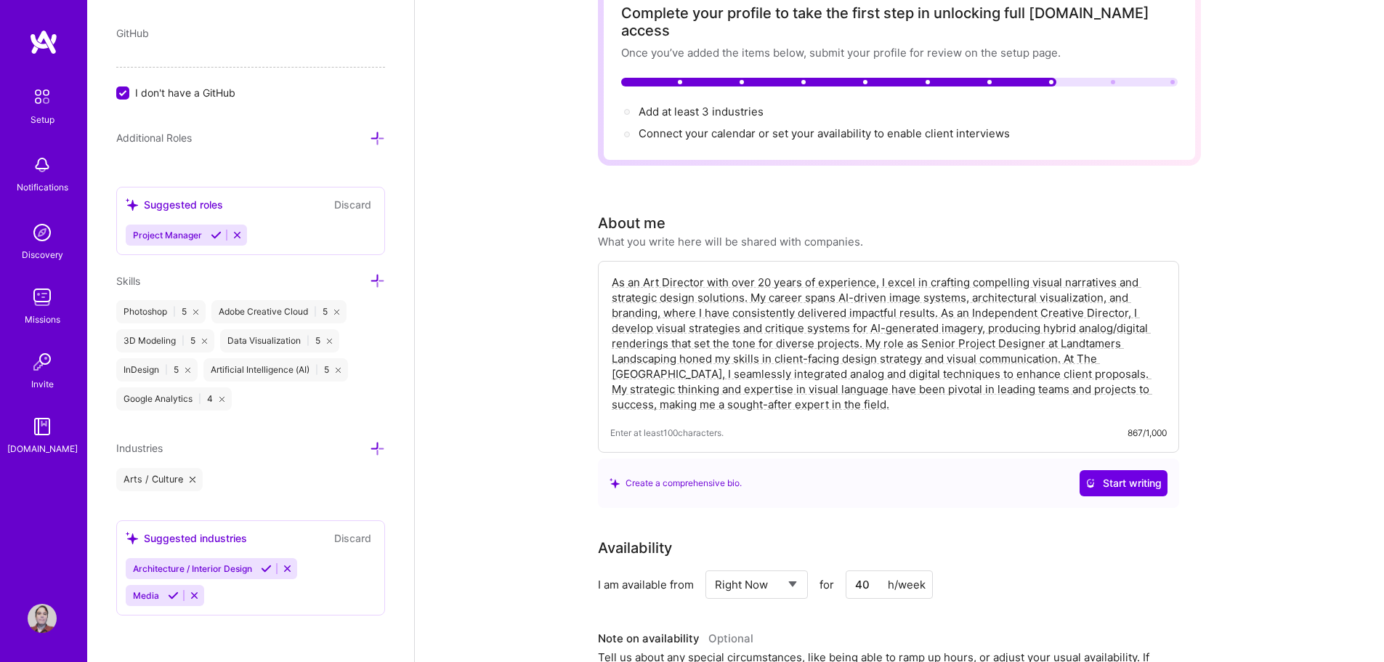
scroll to position [508, 0]
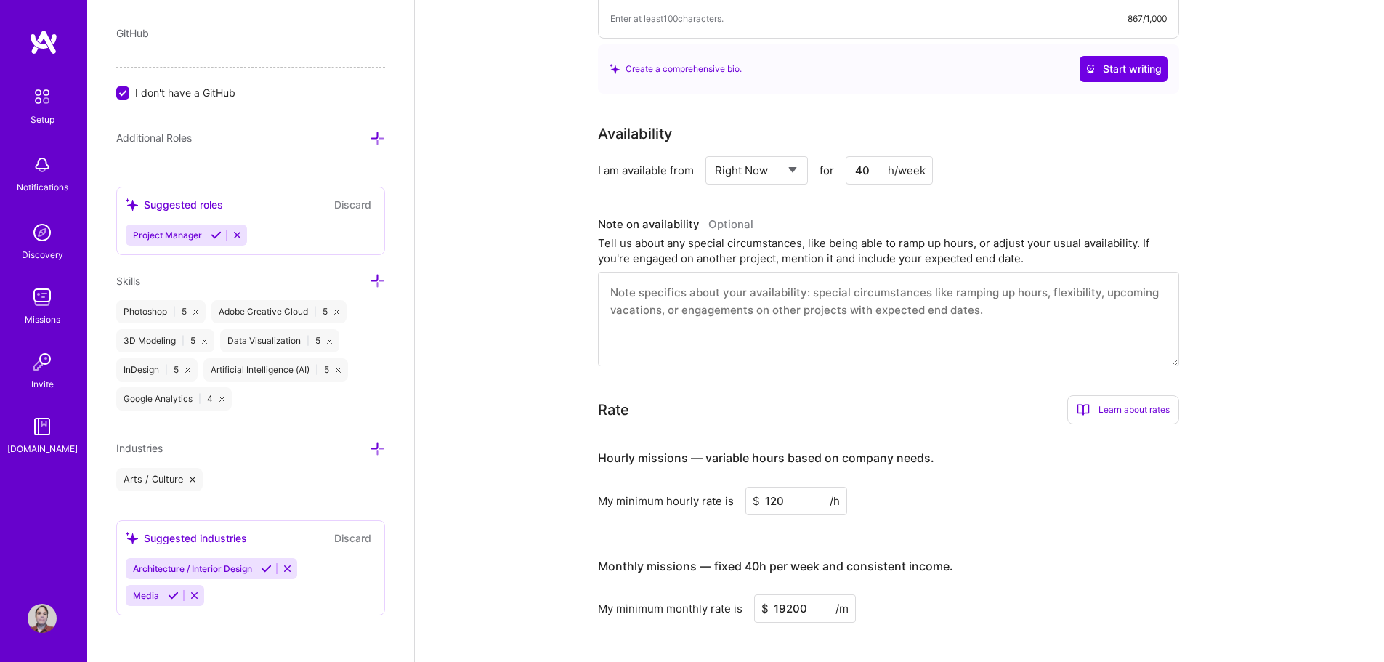
click at [340, 569] on div "Architecture / Interior Design Media" at bounding box center [251, 582] width 250 height 48
click at [336, 571] on div "Architecture / Interior Design Media" at bounding box center [251, 582] width 250 height 48
click at [253, 590] on div "Architecture / Interior Design Media" at bounding box center [251, 582] width 250 height 48
click at [253, 591] on div "Architecture / Interior Design Media" at bounding box center [251, 582] width 250 height 48
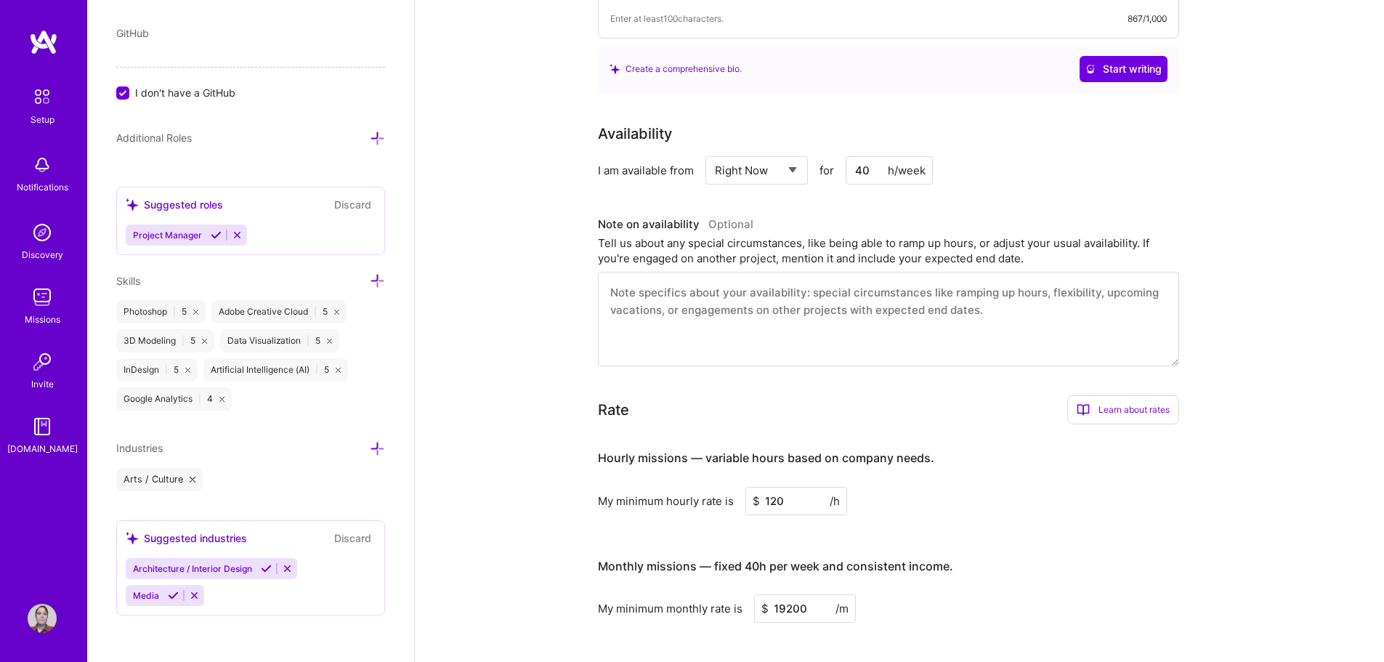
click at [253, 592] on div "Architecture / Interior Design Media" at bounding box center [251, 582] width 250 height 48
click at [365, 437] on div "Edit photo Gregory Dalton Art Director 21 Years Experience Location This is the…" at bounding box center [250, 331] width 327 height 662
click at [370, 454] on icon at bounding box center [377, 448] width 15 height 15
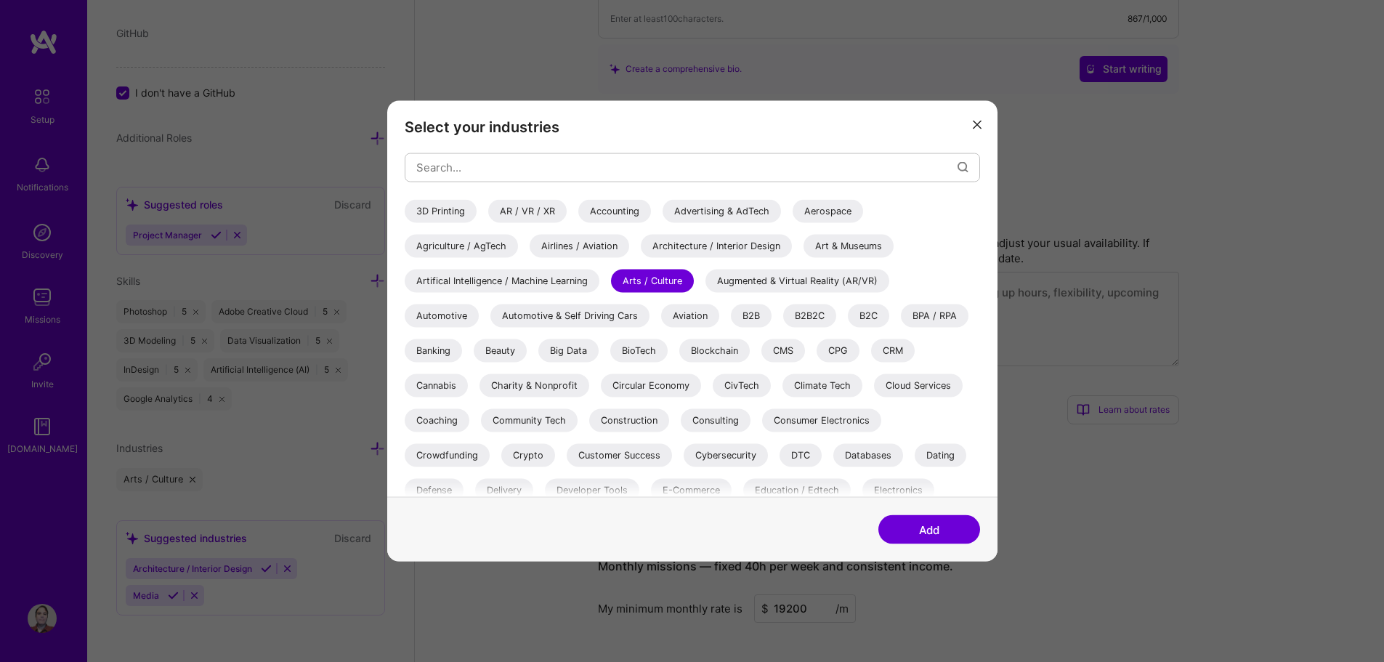
click at [694, 292] on div "Arts / Culture" at bounding box center [652, 280] width 83 height 23
click at [920, 532] on button "Add" at bounding box center [929, 529] width 102 height 29
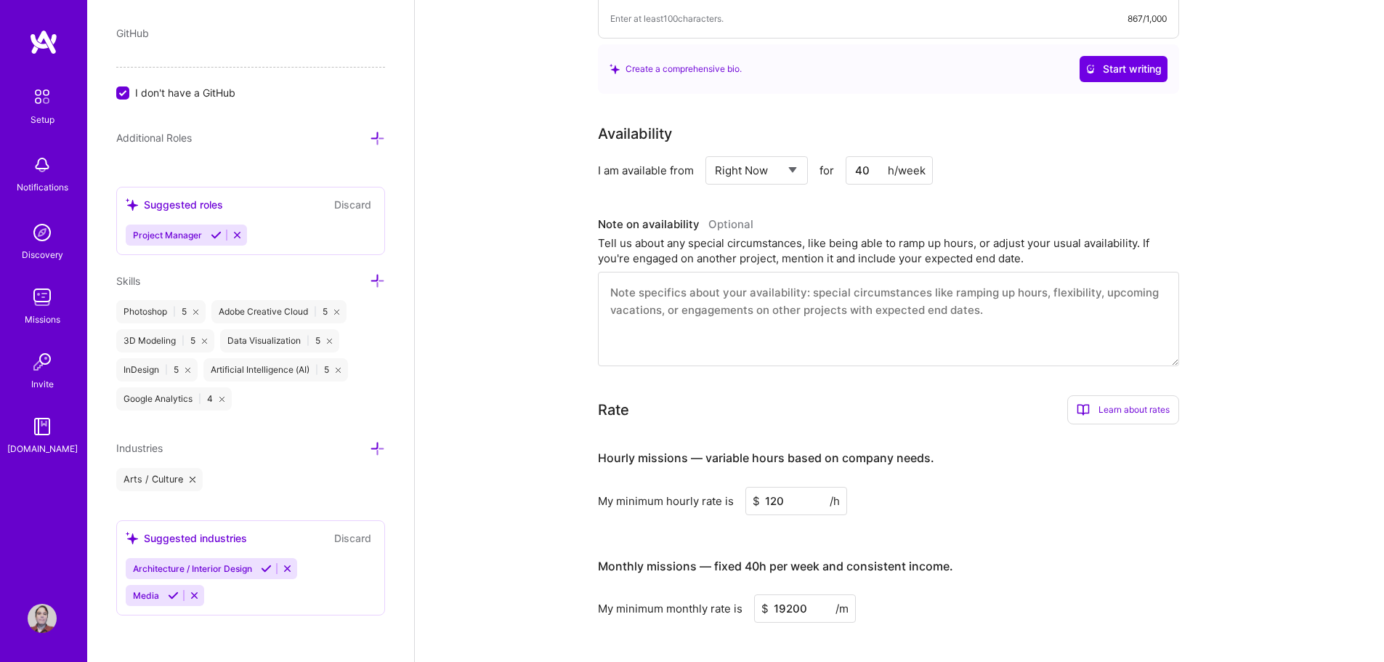
click at [370, 446] on icon at bounding box center [377, 448] width 15 height 15
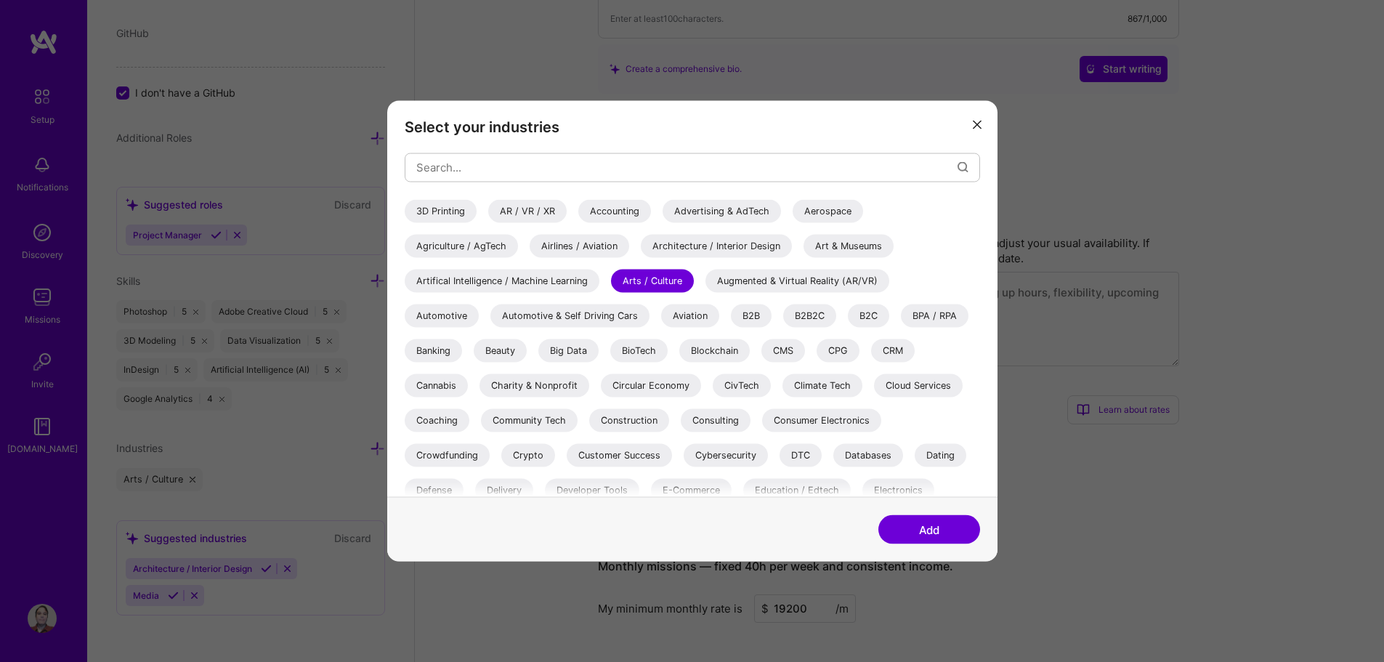
click at [803, 257] on div "Art & Museums" at bounding box center [848, 245] width 90 height 23
click at [596, 292] on div "Artifical Intelligence / Machine Learning" at bounding box center [502, 280] width 195 height 23
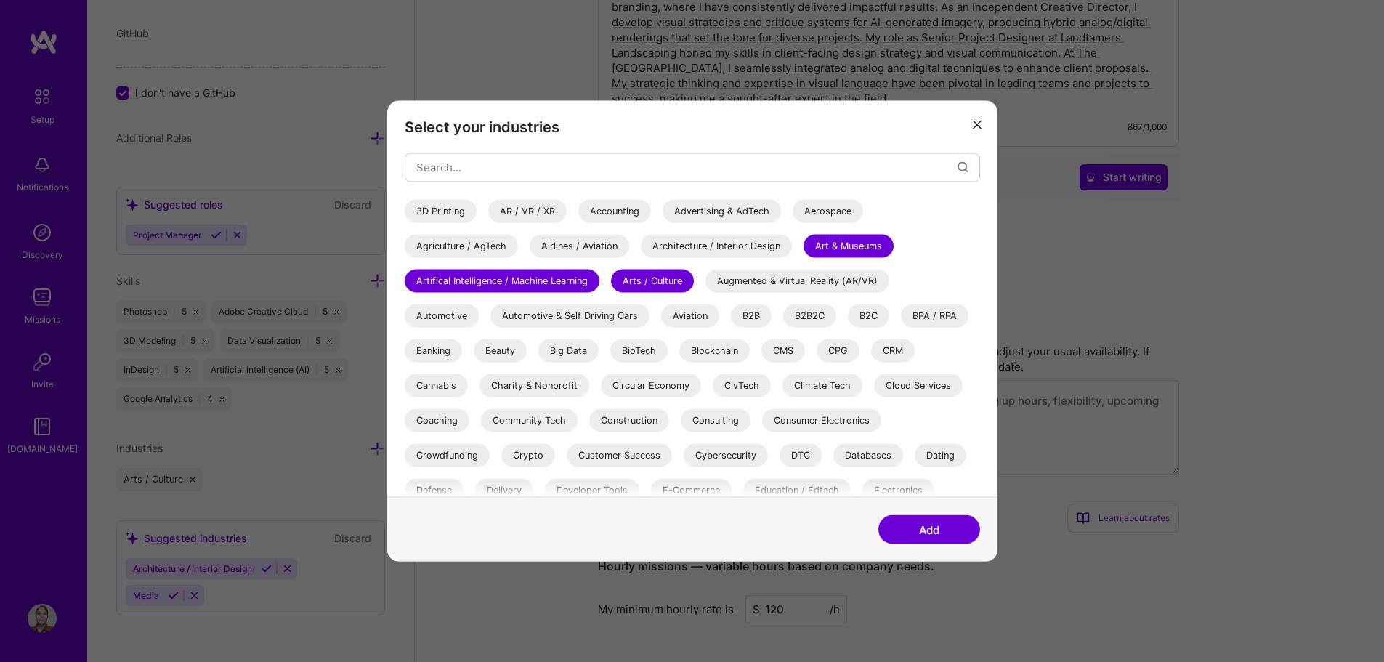
scroll to position [363, 0]
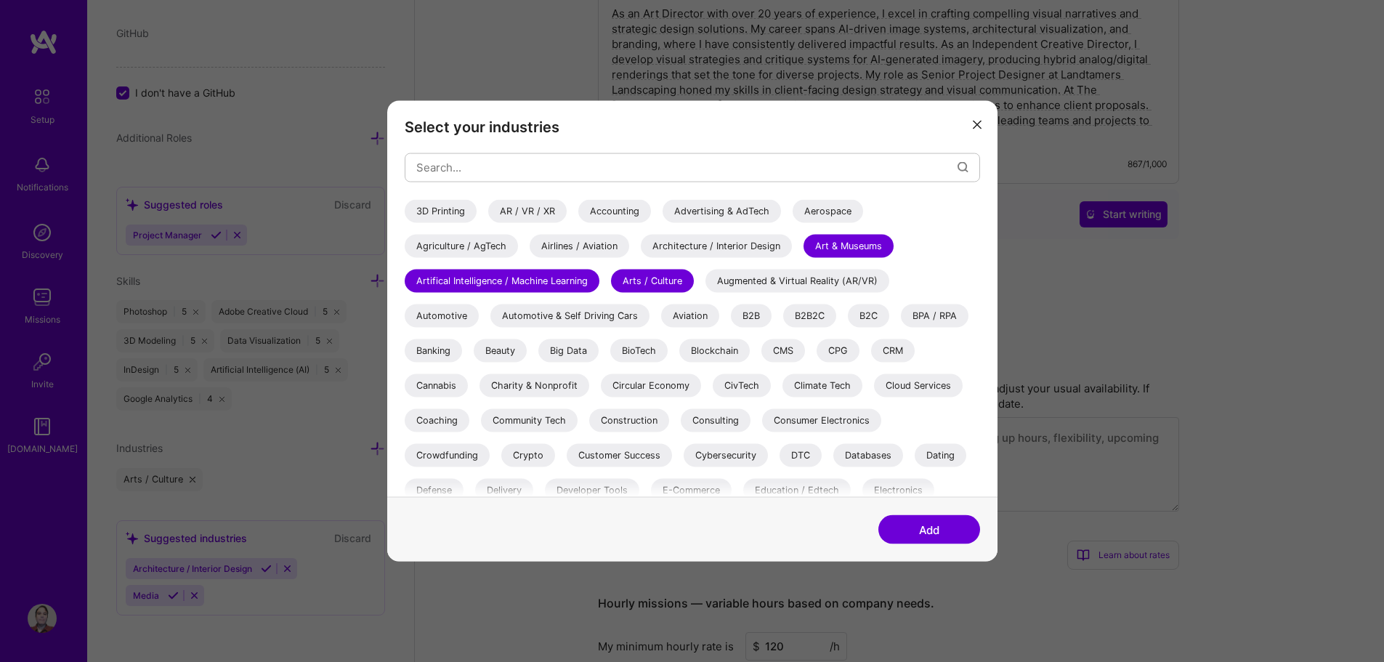
click at [458, 207] on div "3D Printing" at bounding box center [441, 210] width 72 height 23
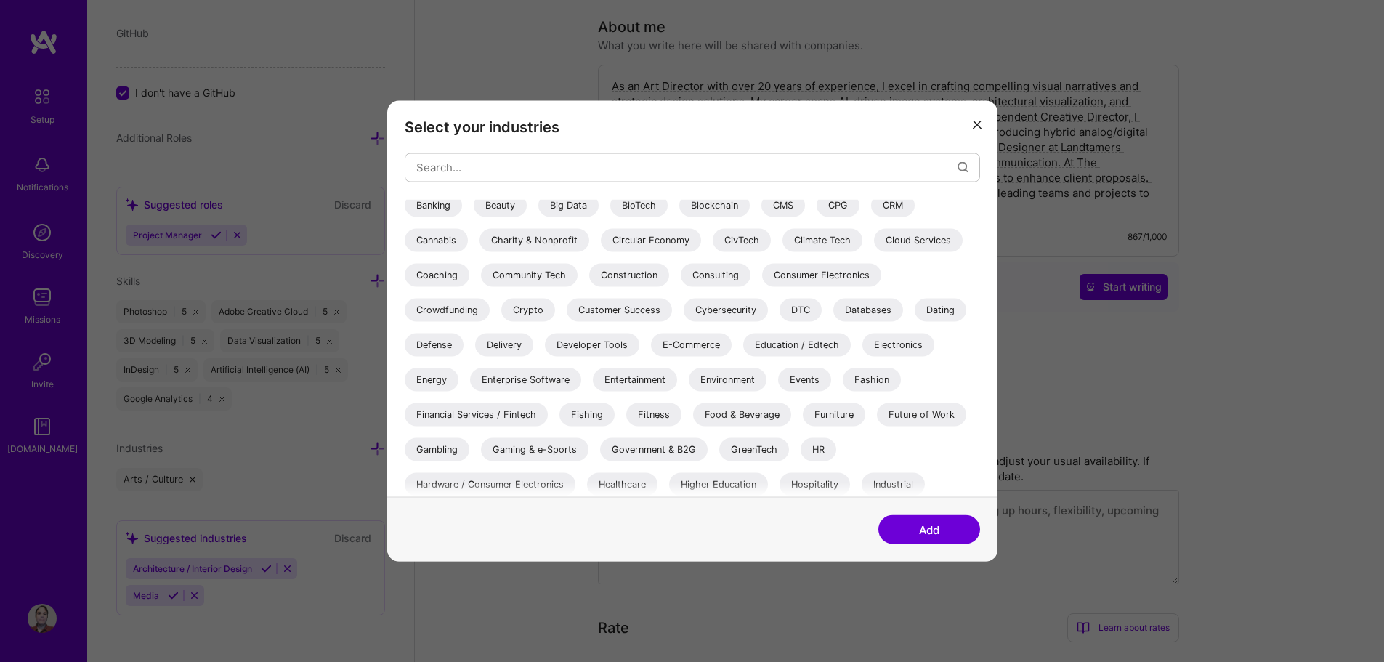
scroll to position [218, 0]
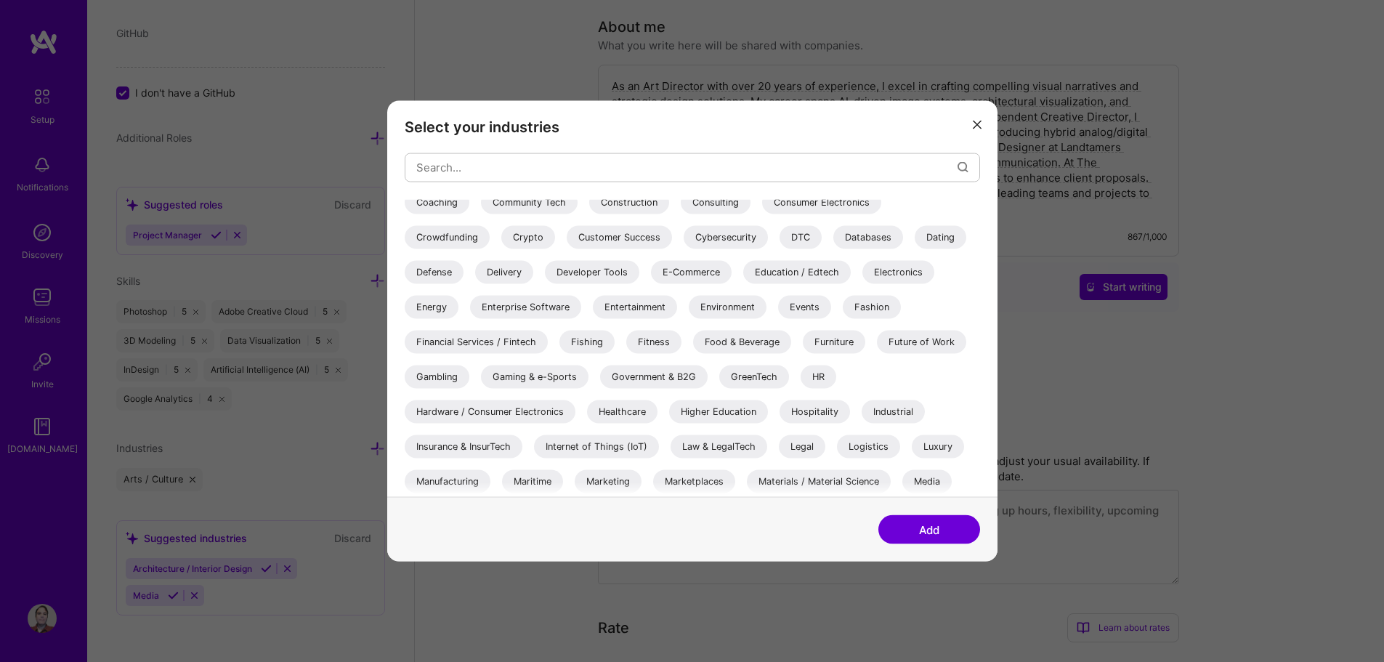
click at [909, 530] on button "Add" at bounding box center [929, 529] width 102 height 29
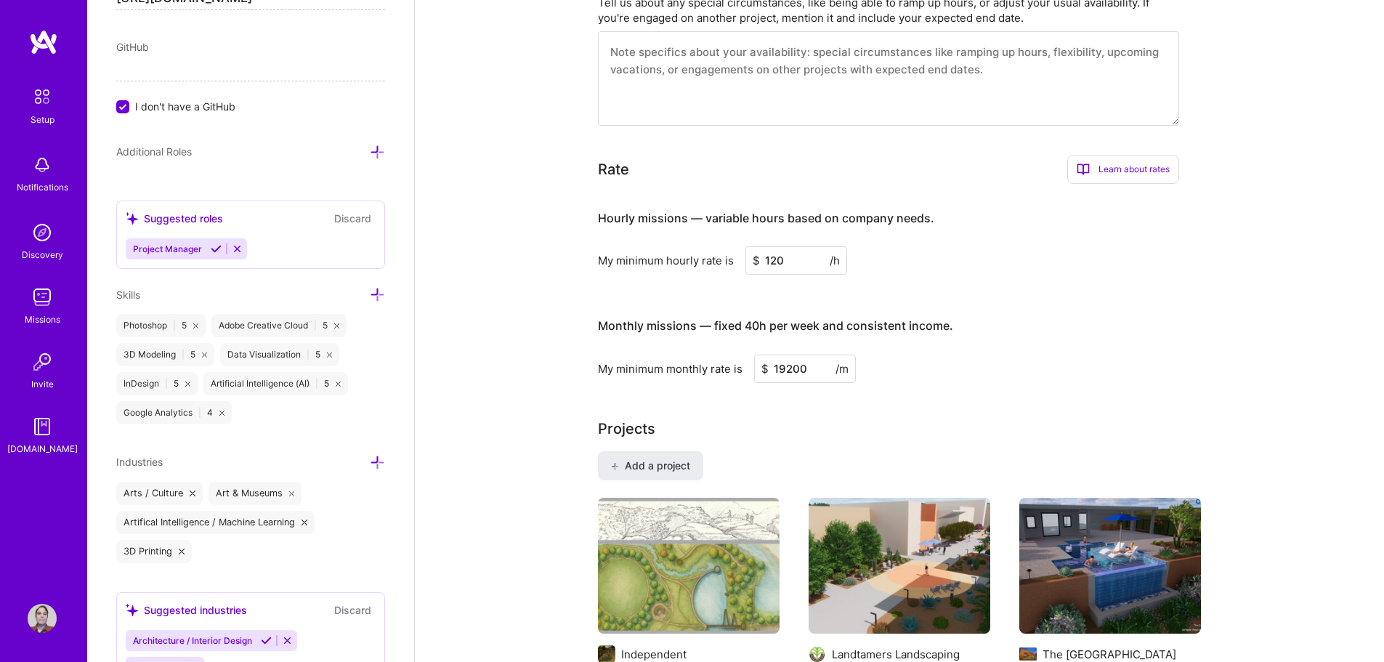
scroll to position [1194, 0]
click at [370, 155] on icon at bounding box center [377, 152] width 15 height 15
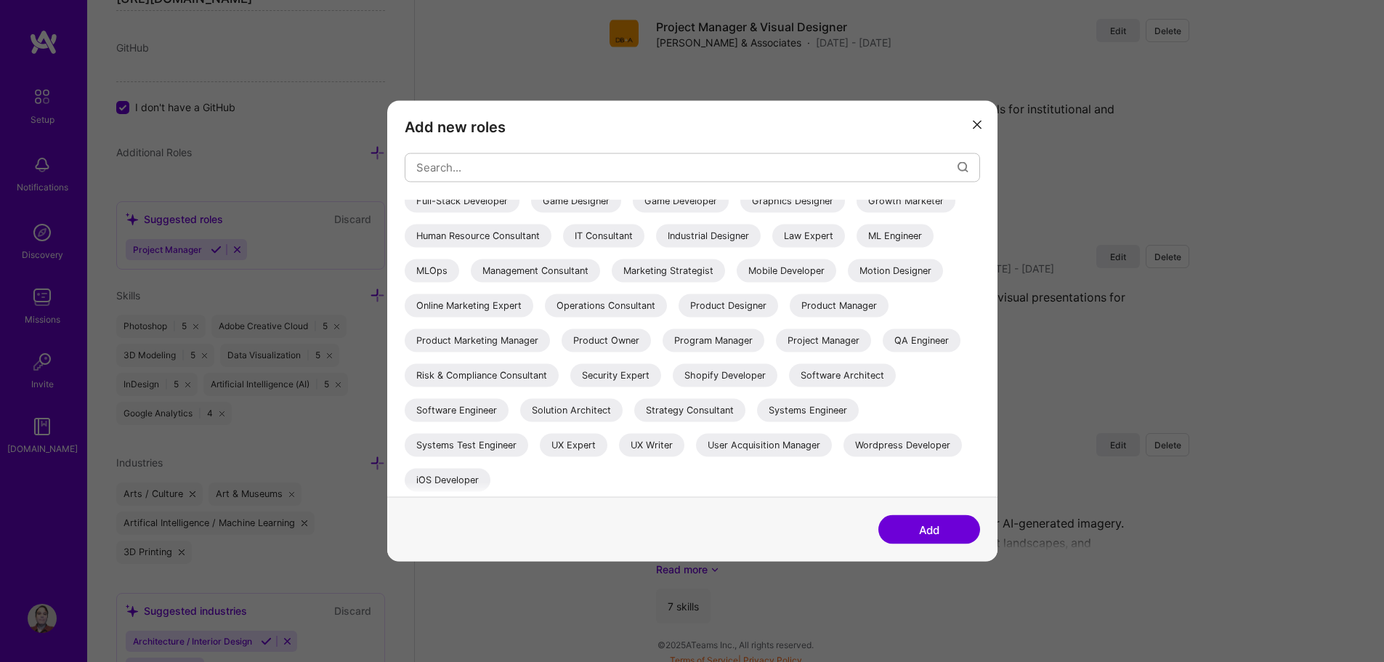
scroll to position [2124, 0]
click at [975, 128] on icon "modal" at bounding box center [977, 125] width 9 height 9
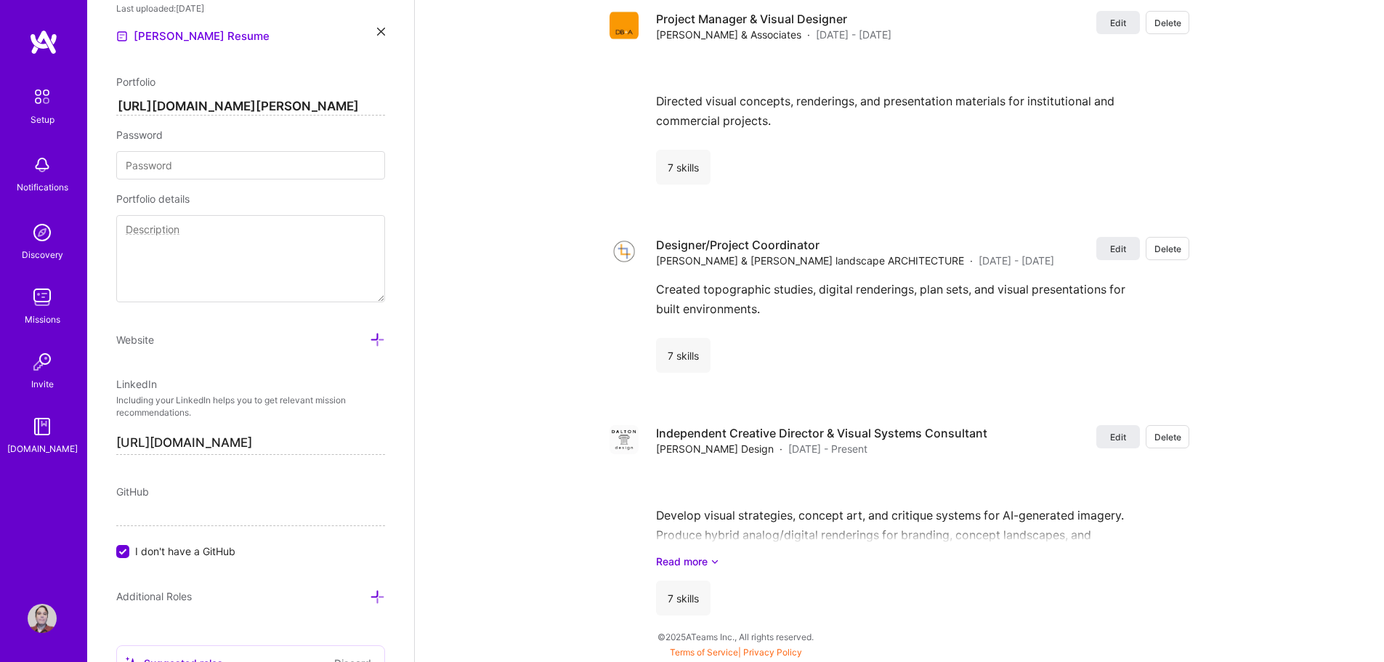
scroll to position [686, 0]
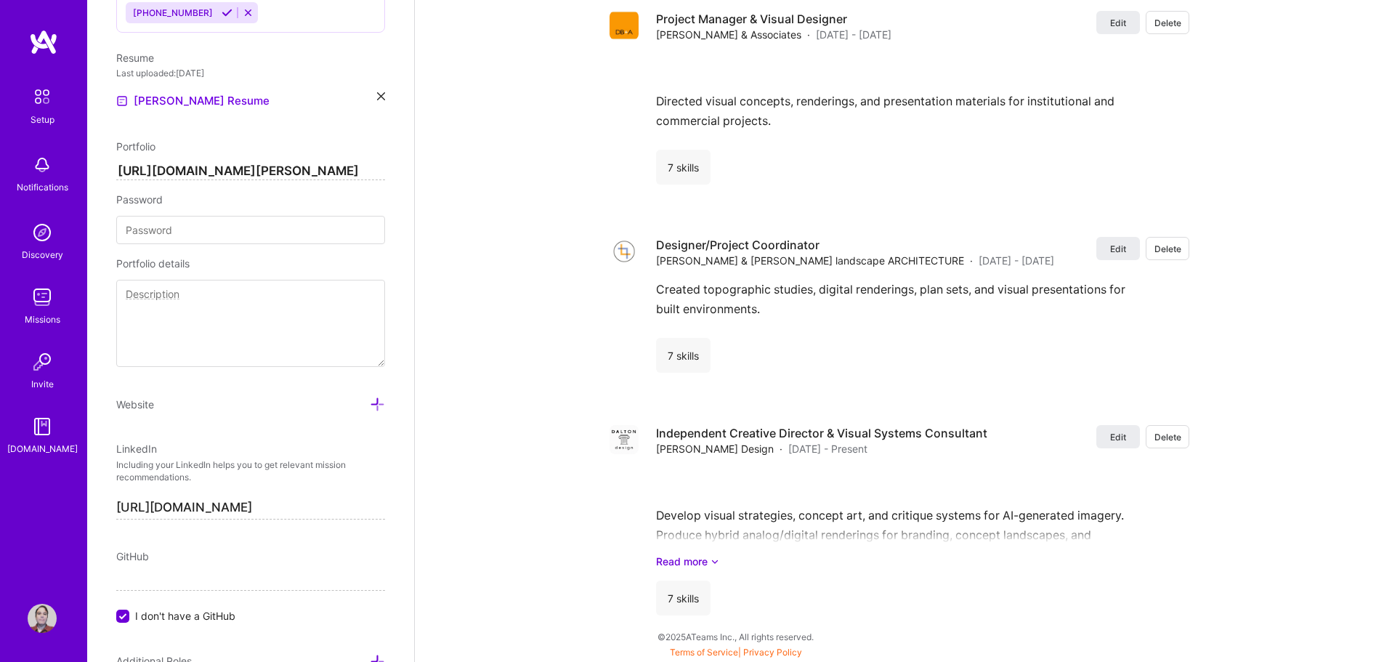
click at [173, 298] on textarea at bounding box center [250, 323] width 269 height 87
click at [174, 406] on div "Website" at bounding box center [250, 404] width 269 height 17
click at [370, 405] on icon at bounding box center [377, 404] width 15 height 15
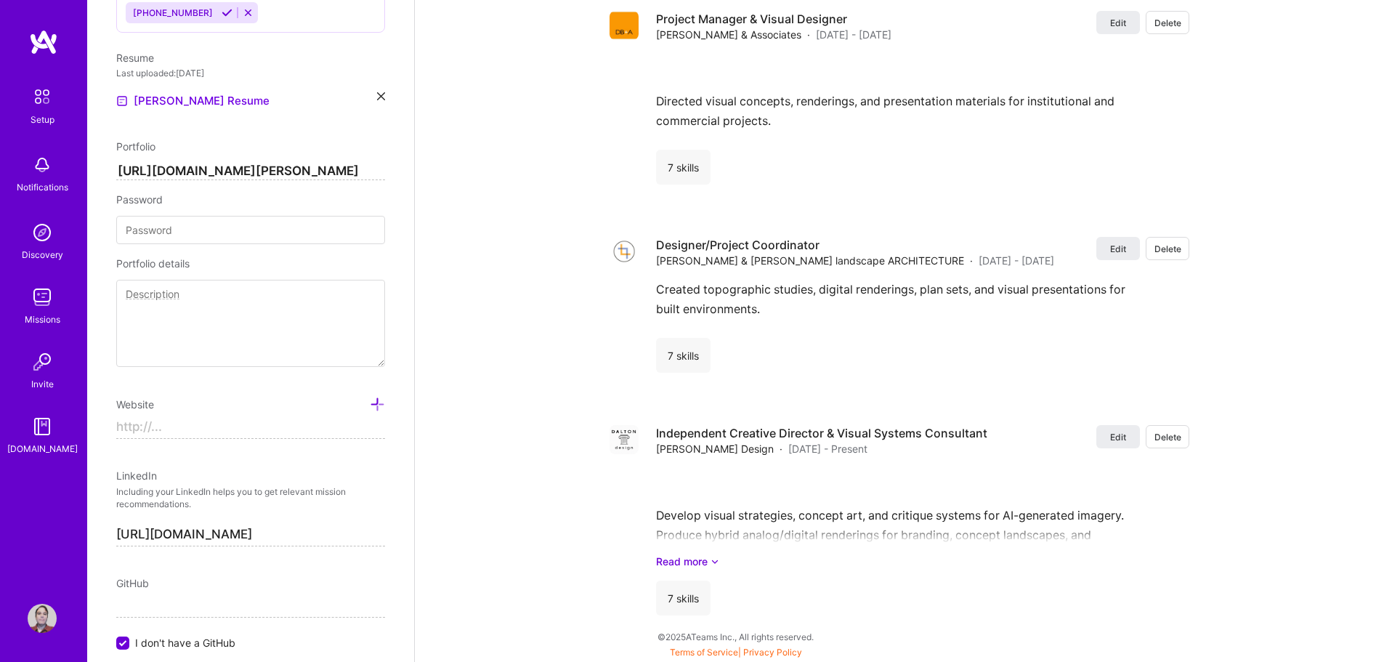
click at [200, 427] on input at bounding box center [250, 426] width 269 height 23
type input "[URL][DOMAIN_NAME]"
click at [276, 479] on div "LinkedIn" at bounding box center [250, 475] width 269 height 15
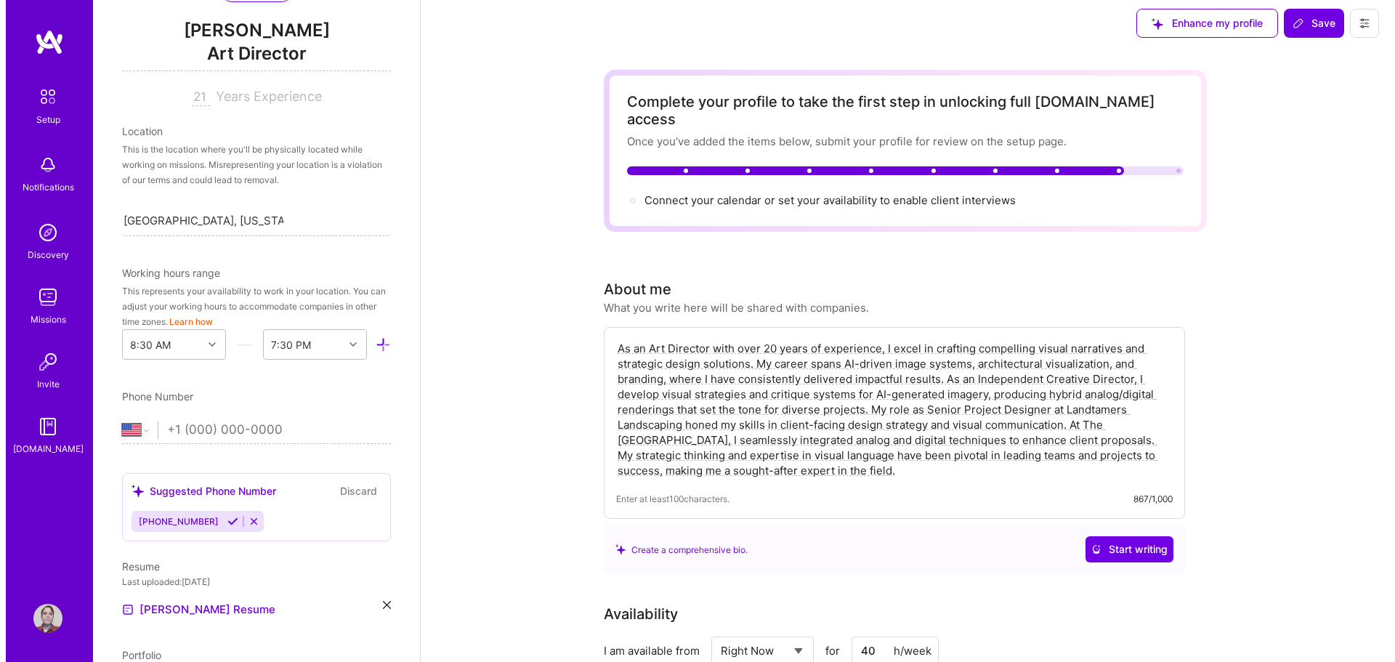
scroll to position [0, 0]
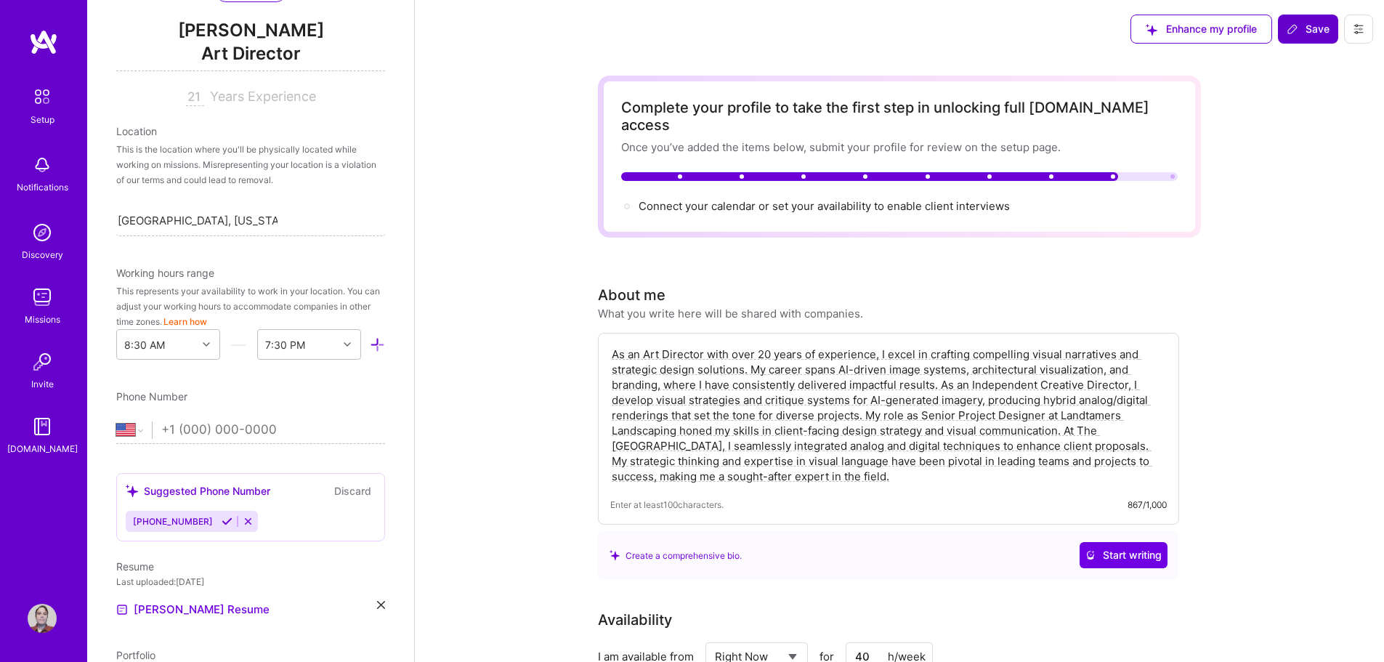
click at [1315, 26] on span "Save" at bounding box center [1307, 29] width 43 height 15
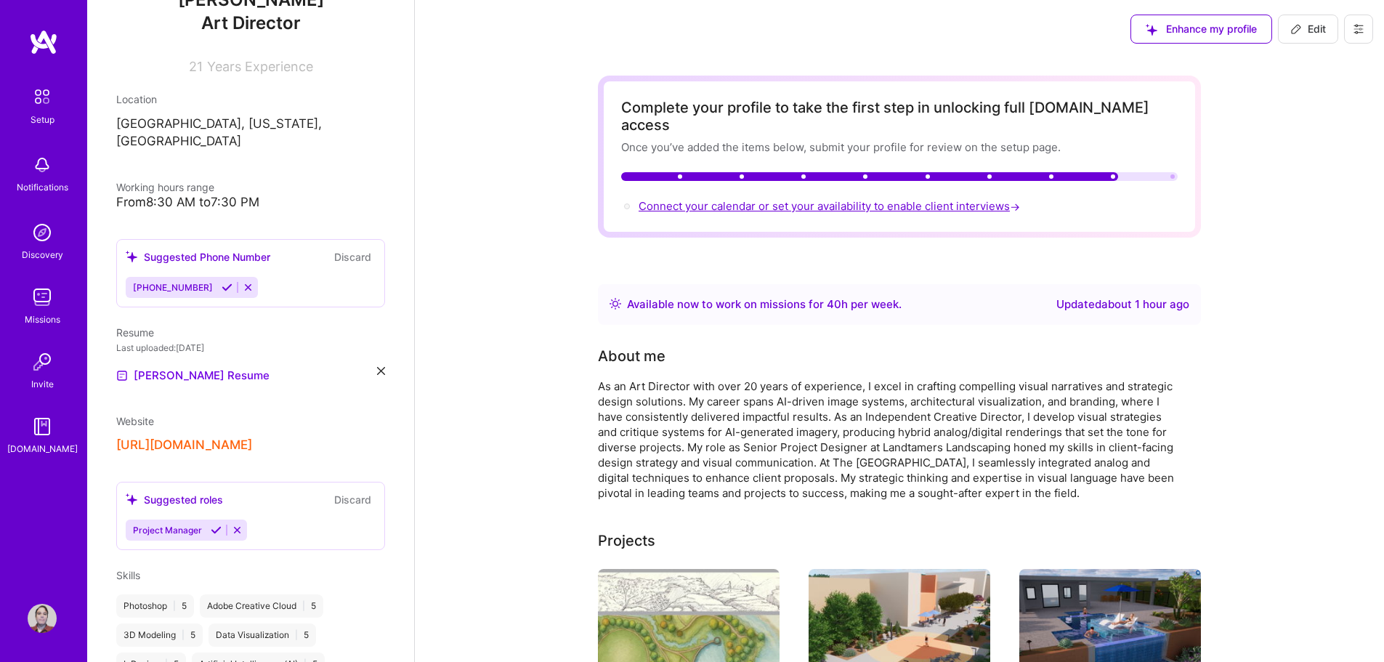
click at [682, 199] on span "Connect your calendar or set your availability to enable client interviews →" at bounding box center [830, 206] width 384 height 14
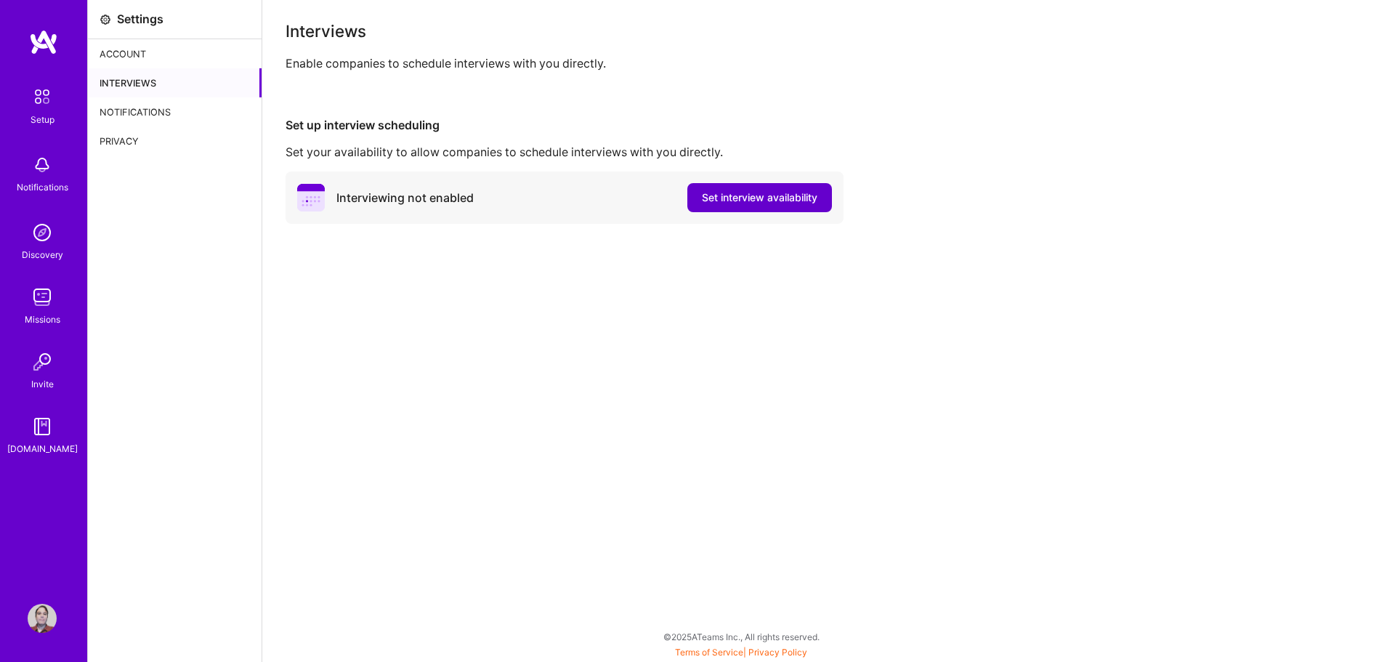
click at [738, 198] on span "Set interview availability" at bounding box center [759, 197] width 115 height 15
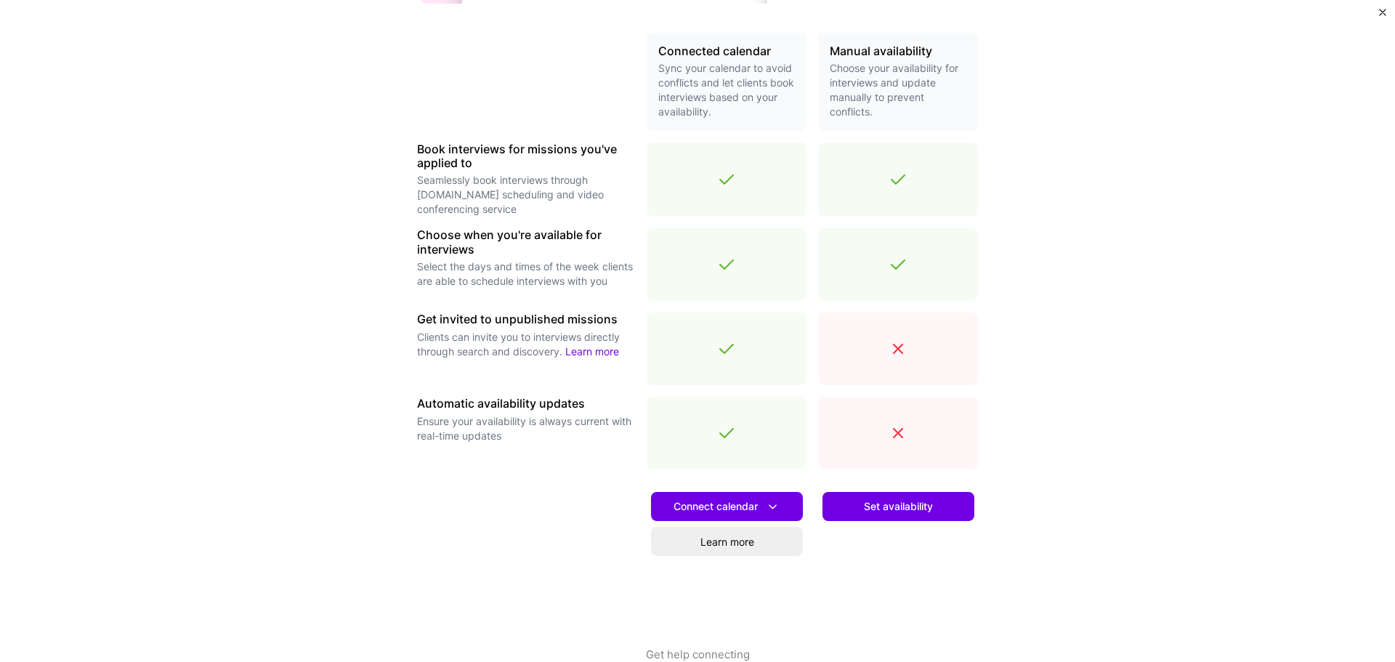
scroll to position [356, 0]
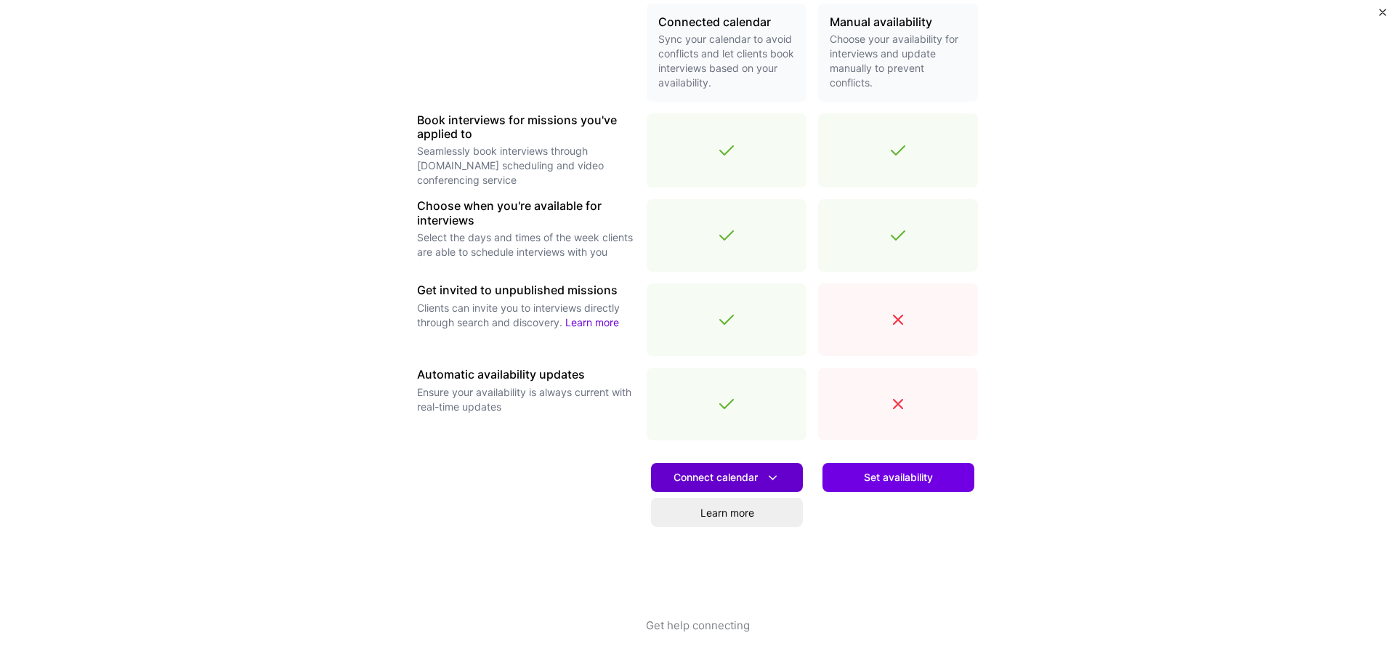
click at [673, 471] on span "Connect calendar" at bounding box center [726, 477] width 107 height 15
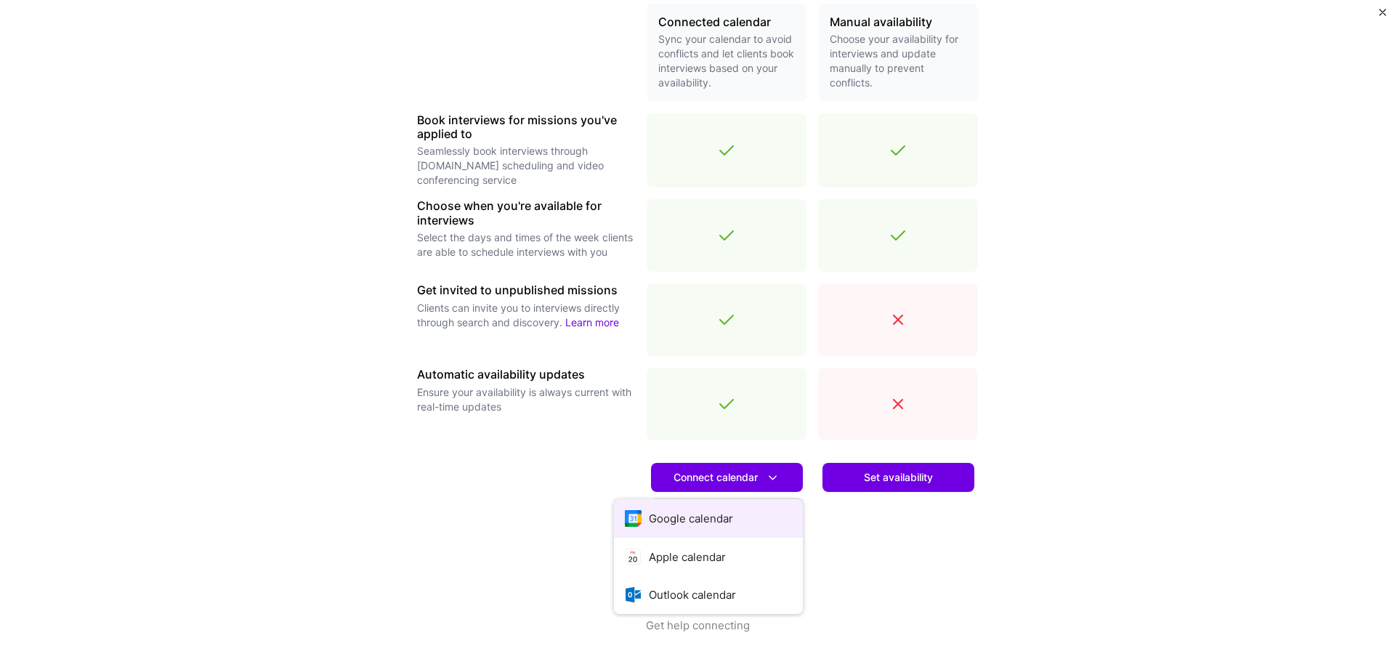
click at [668, 516] on button "Google calendar" at bounding box center [708, 518] width 189 height 38
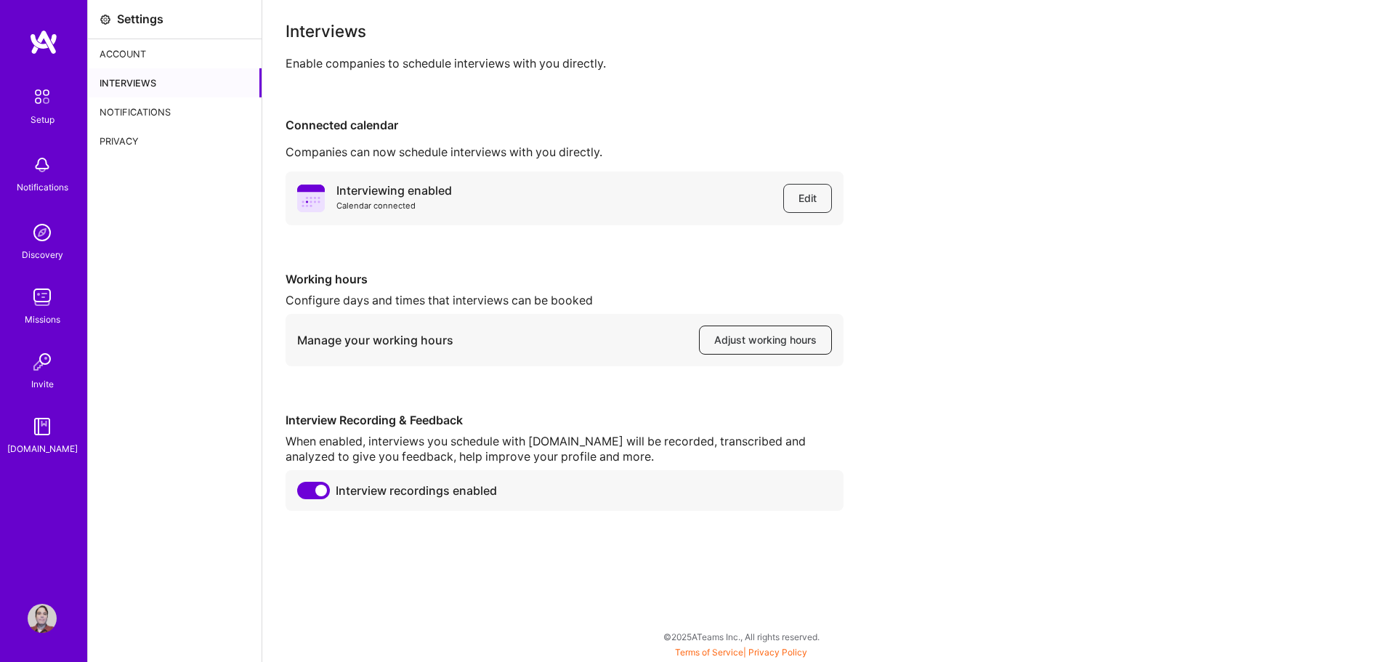
click at [752, 336] on span "Adjust working hours" at bounding box center [765, 340] width 102 height 15
click at [38, 628] on img at bounding box center [42, 618] width 29 height 29
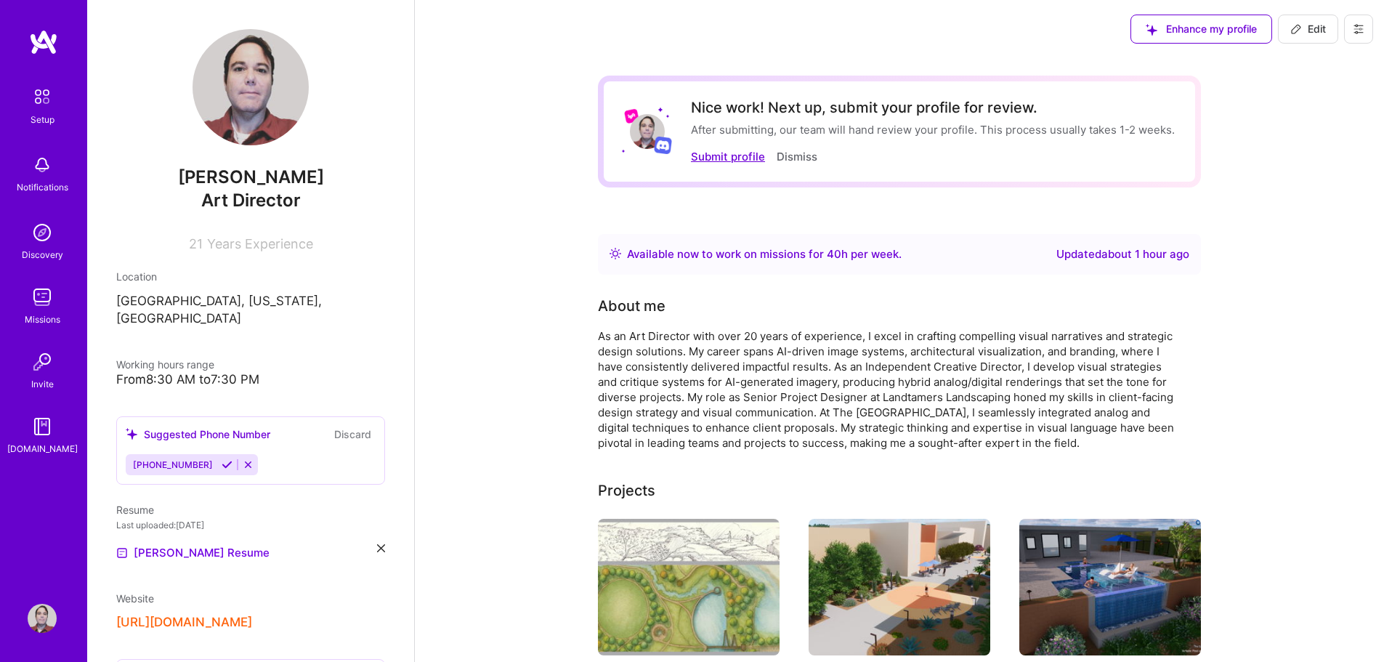
click at [734, 161] on button "Submit profile" at bounding box center [728, 156] width 74 height 15
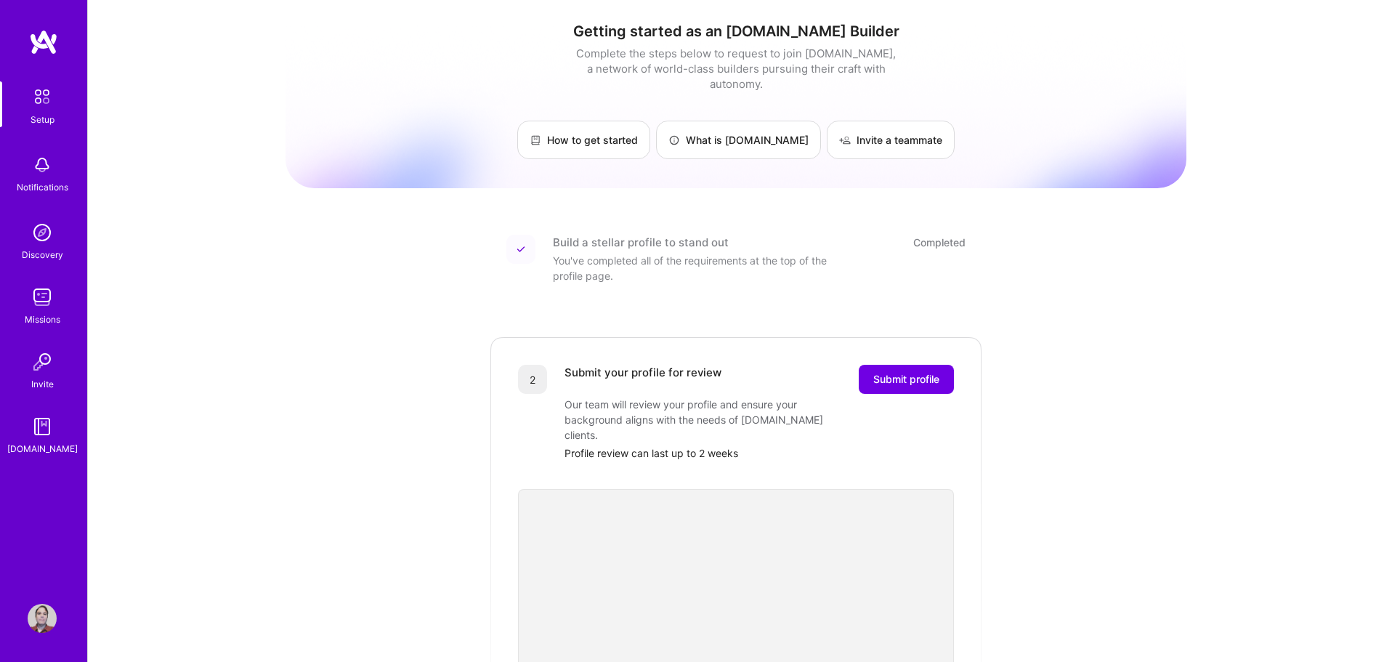
click at [38, 609] on img at bounding box center [42, 618] width 29 height 29
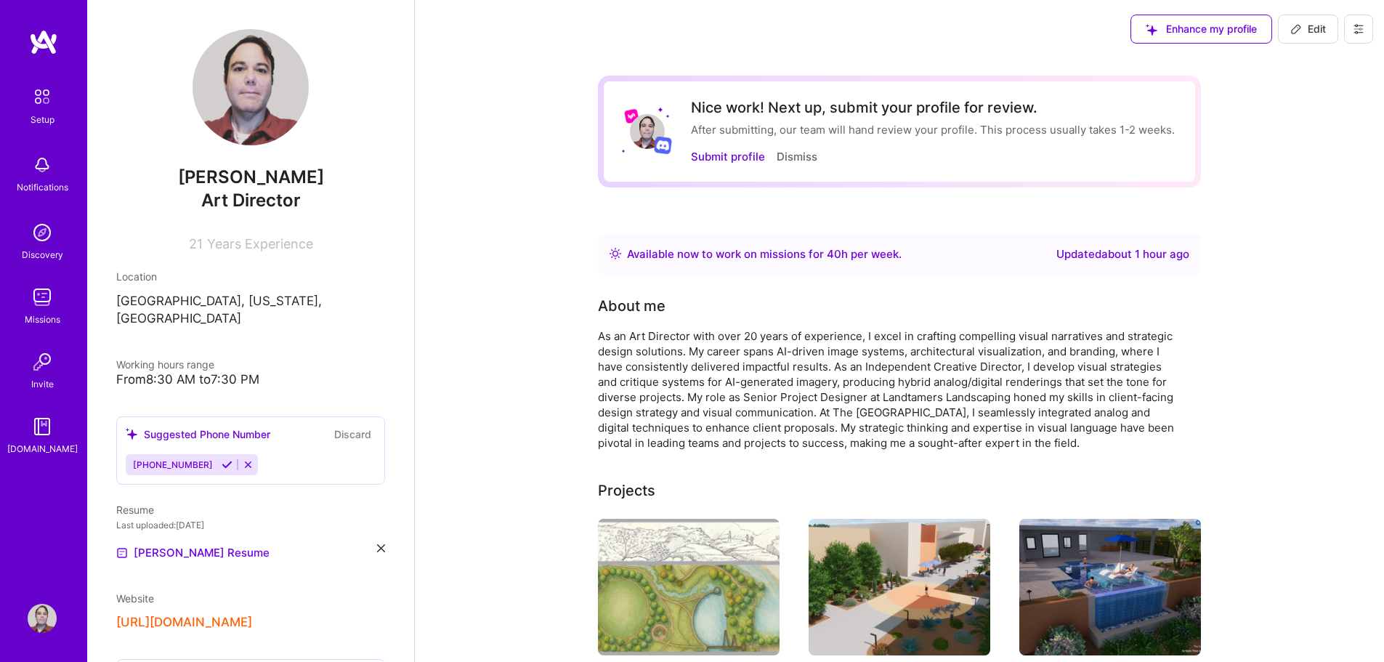
click at [1307, 36] on button "Edit" at bounding box center [1308, 29] width 60 height 29
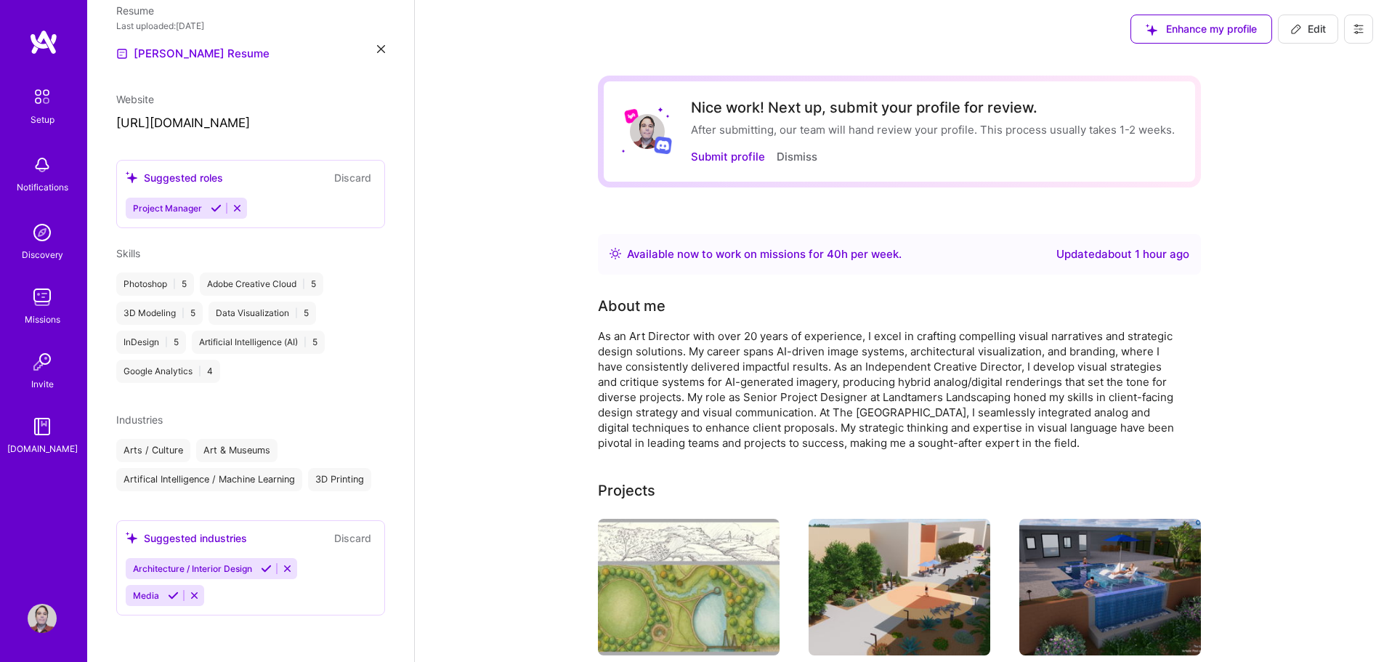
select select "US"
select select "Right Now"
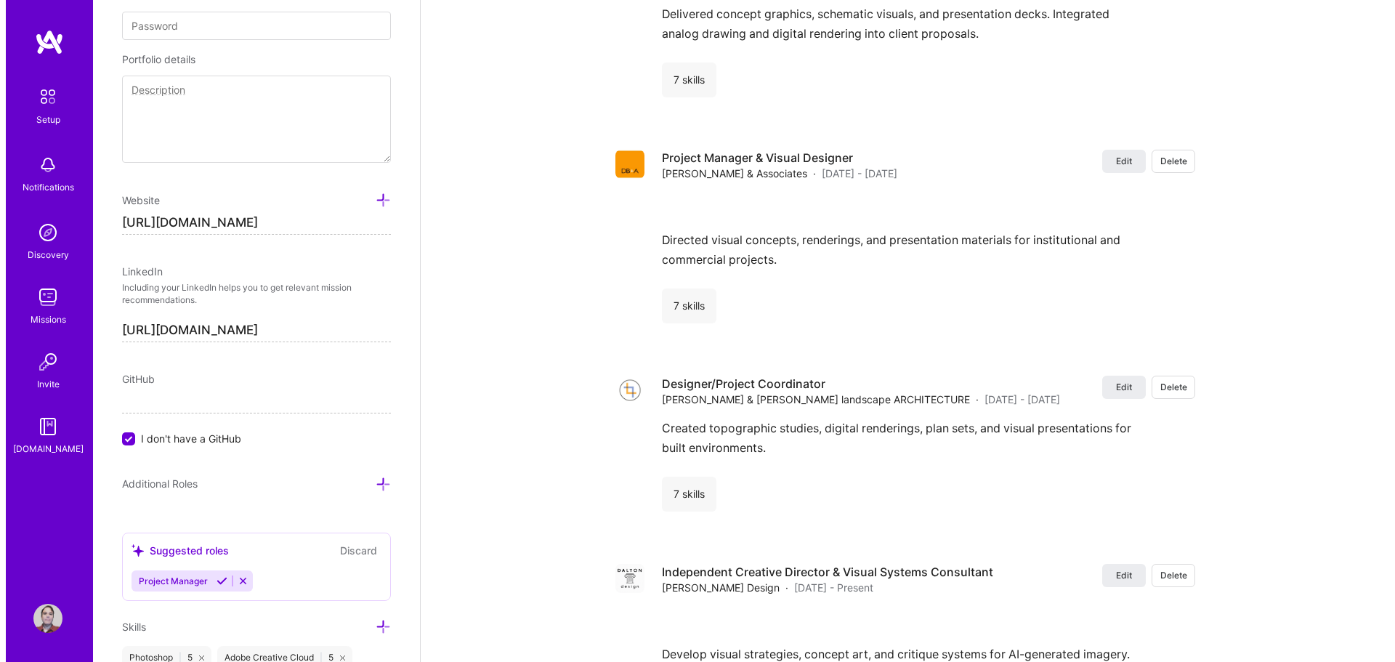
scroll to position [1946, 0]
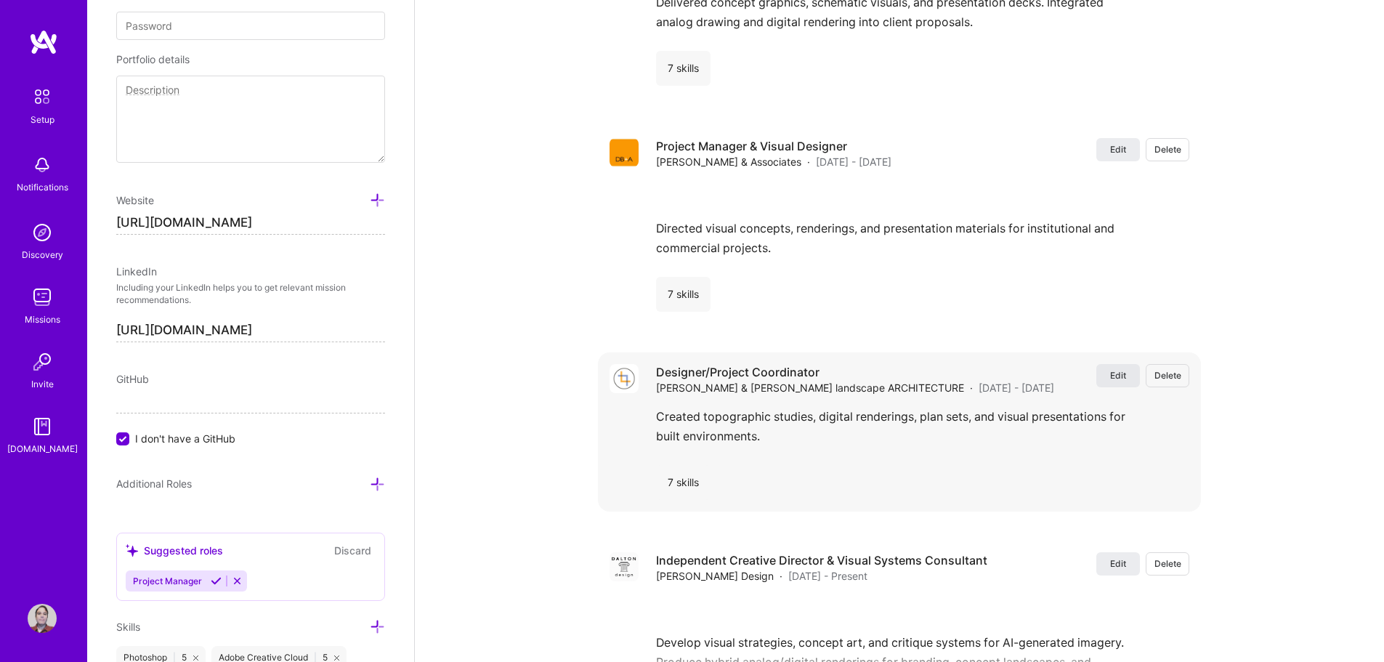
click at [1113, 381] on span "Edit" at bounding box center [1118, 375] width 16 height 12
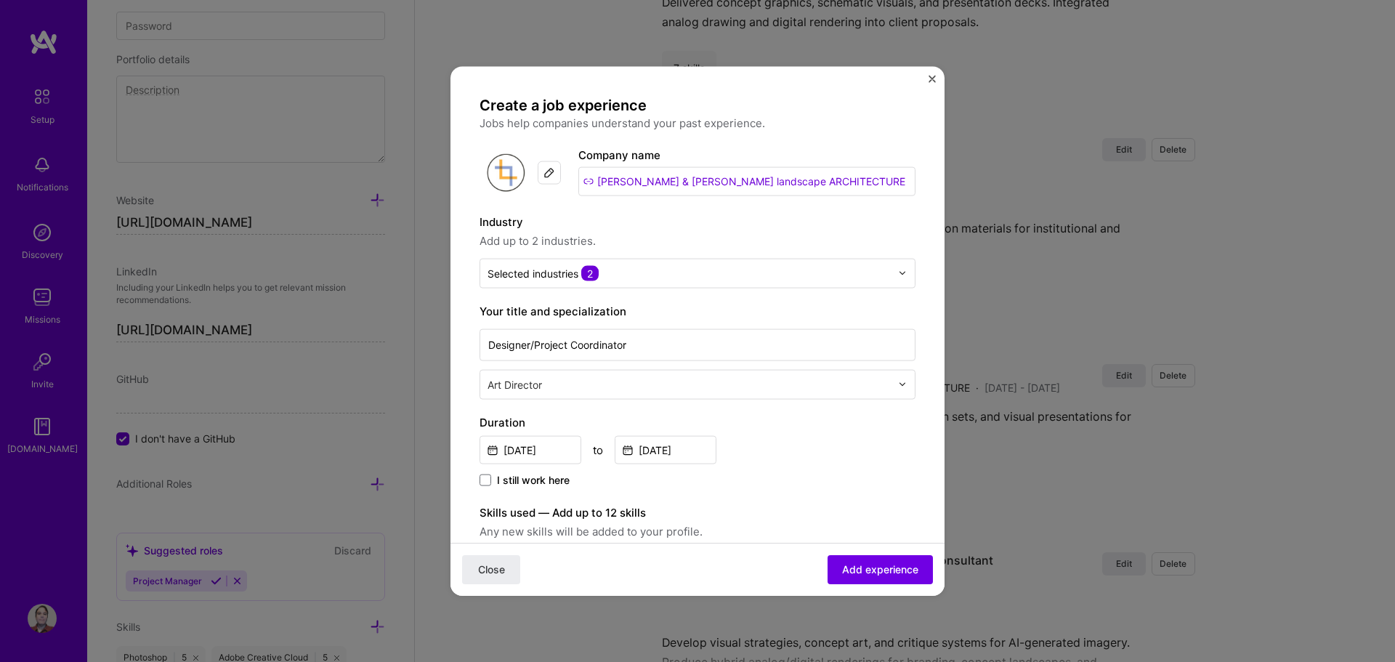
drag, startPoint x: 814, startPoint y: 186, endPoint x: 537, endPoint y: 182, distance: 276.8
click at [537, 182] on div "Company logo Company name Lucas & Lucas landscape ARCHITECTURE" at bounding box center [697, 172] width 436 height 52
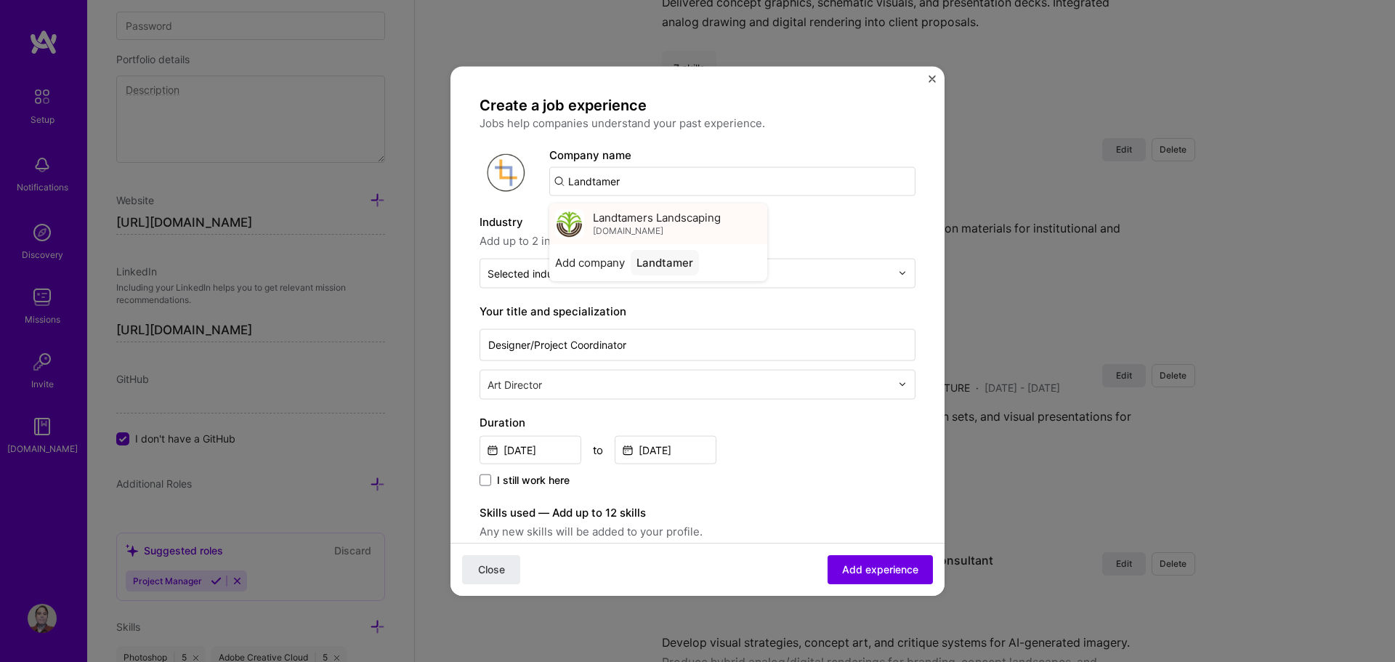
click at [663, 214] on span "Landtamers Landscaping" at bounding box center [657, 217] width 128 height 15
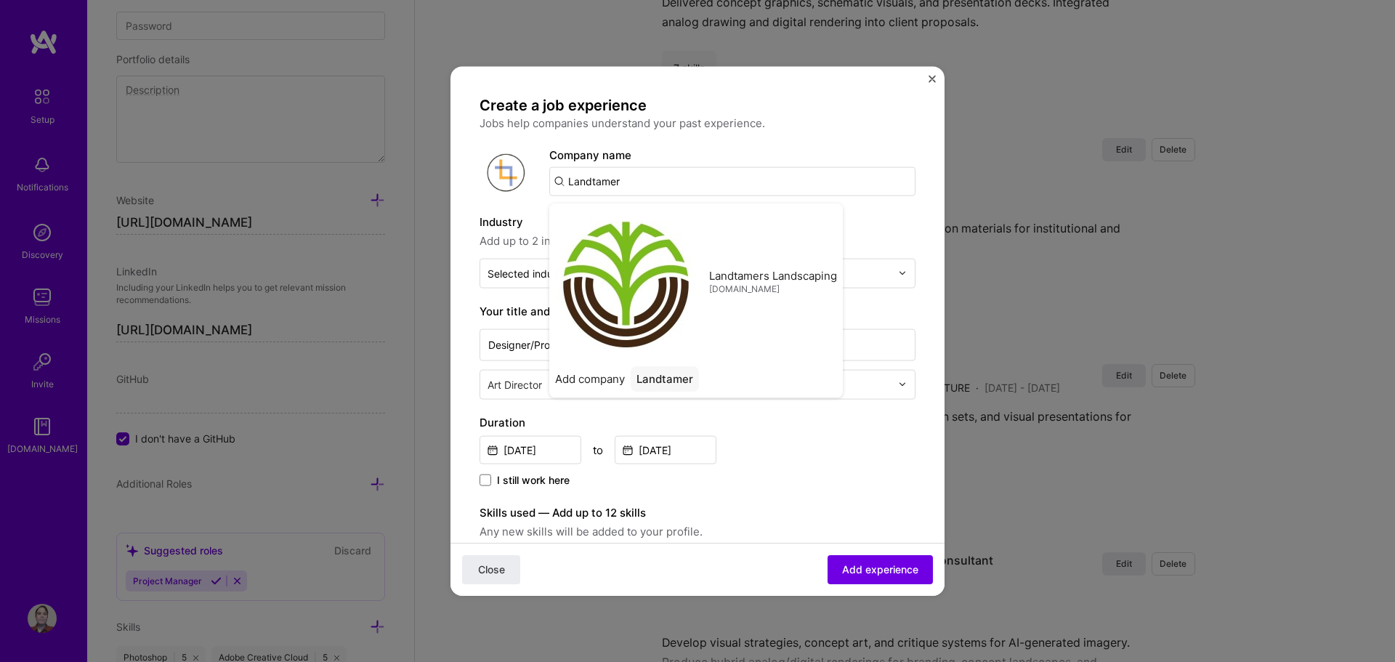
type input "Landtamers Landscaping"
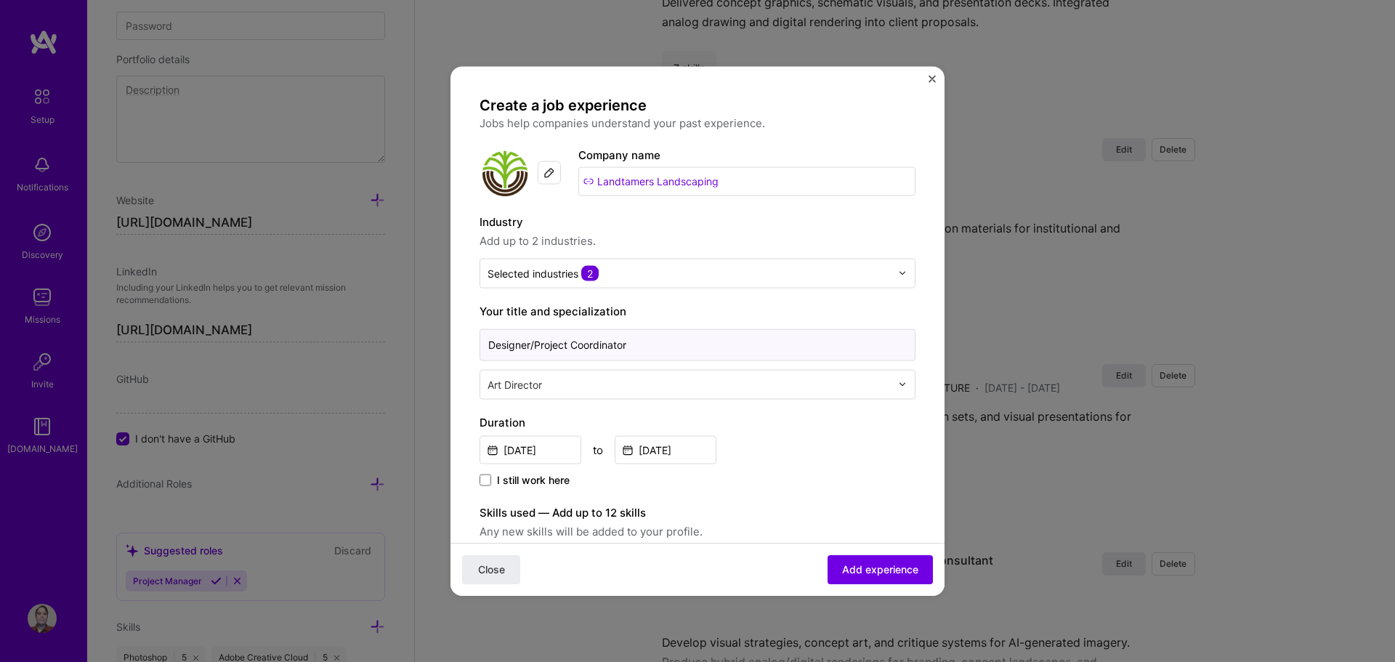
drag, startPoint x: 646, startPoint y: 347, endPoint x: 463, endPoint y: 351, distance: 182.3
click at [639, 344] on input "Senior Landscape Designer/" at bounding box center [697, 344] width 436 height 32
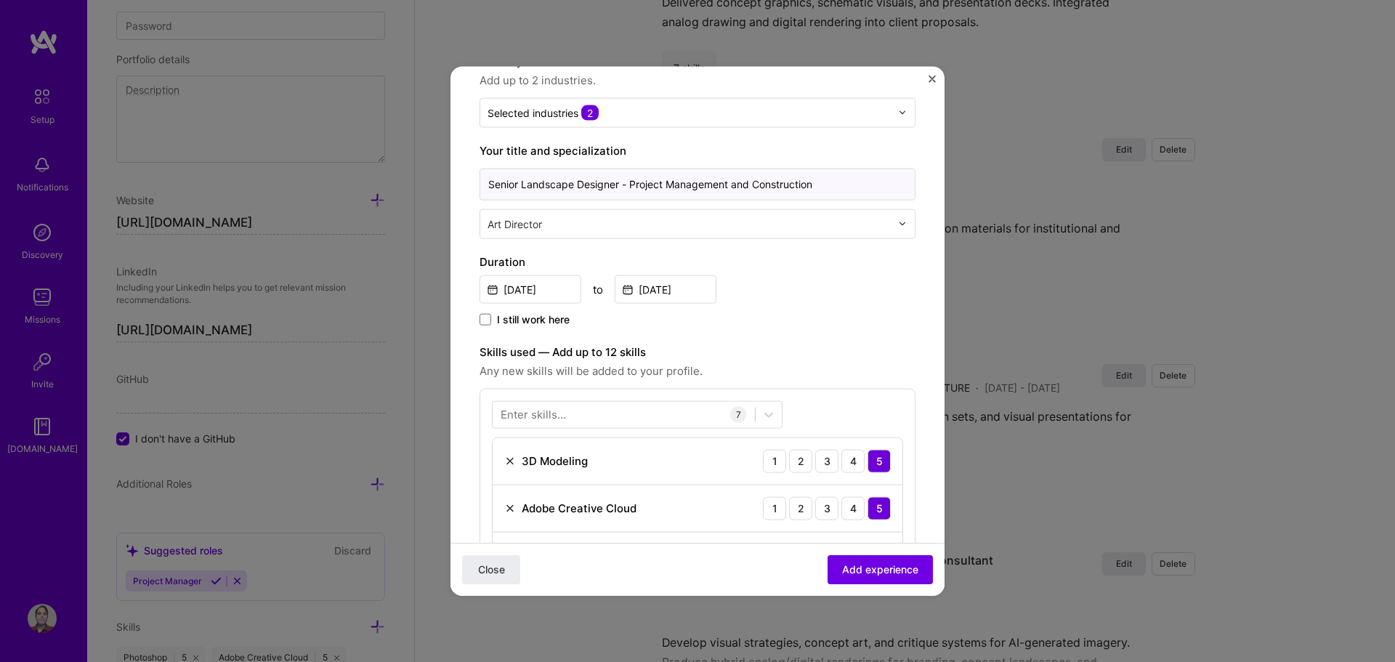
scroll to position [218, 0]
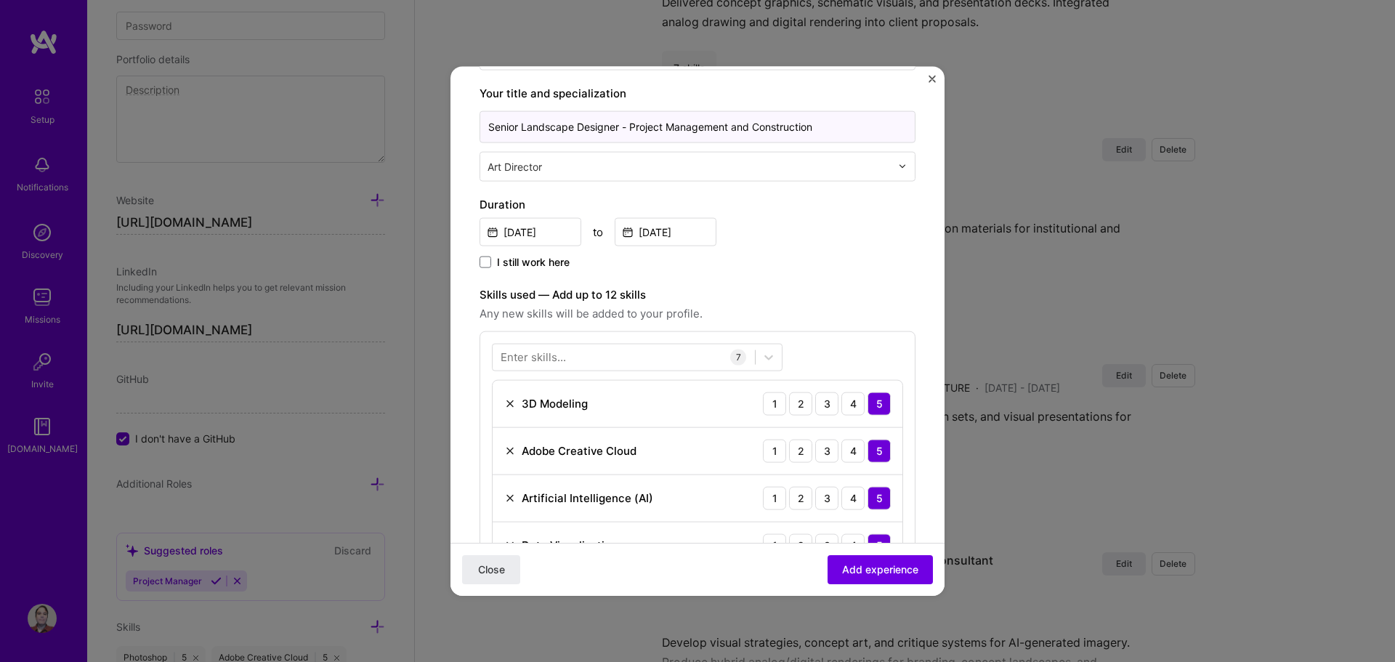
type input "Senior Landscape Designer - Project Management and Construction"
click at [559, 232] on input "[DATE]" at bounding box center [530, 231] width 102 height 28
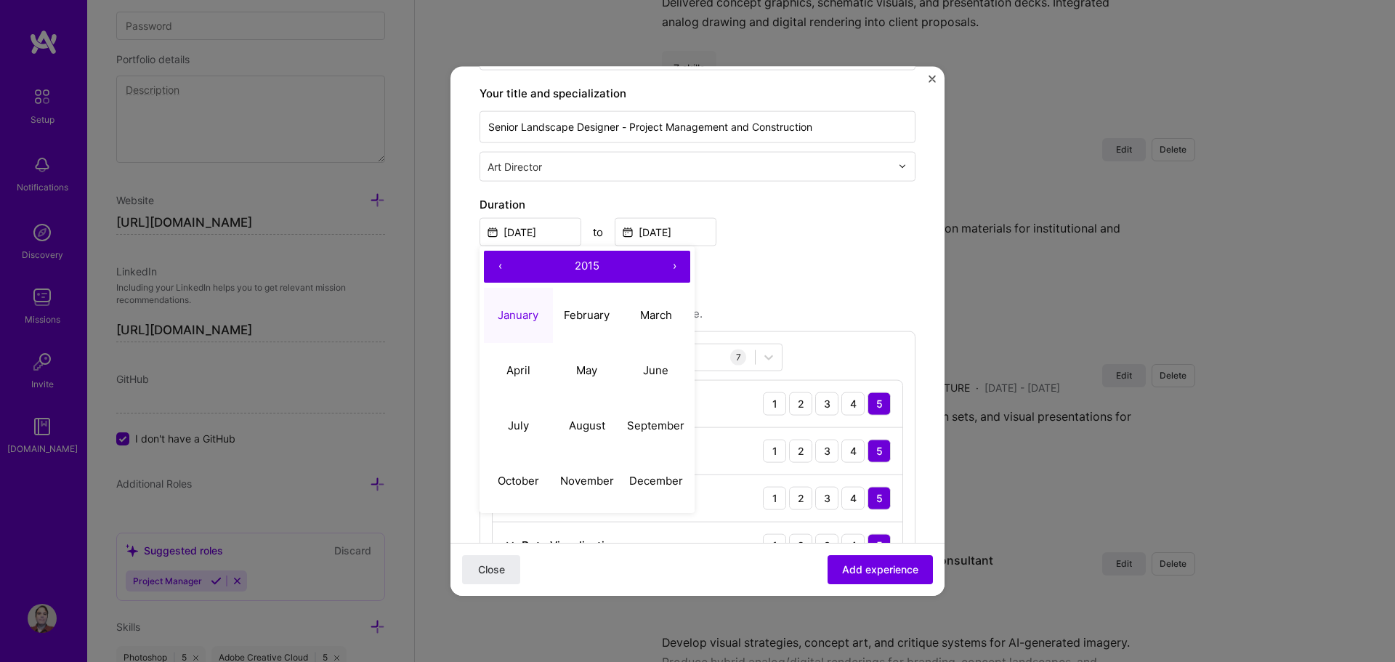
click at [494, 262] on button "‹" at bounding box center [500, 266] width 32 height 32
click at [681, 265] on button "›" at bounding box center [674, 266] width 32 height 32
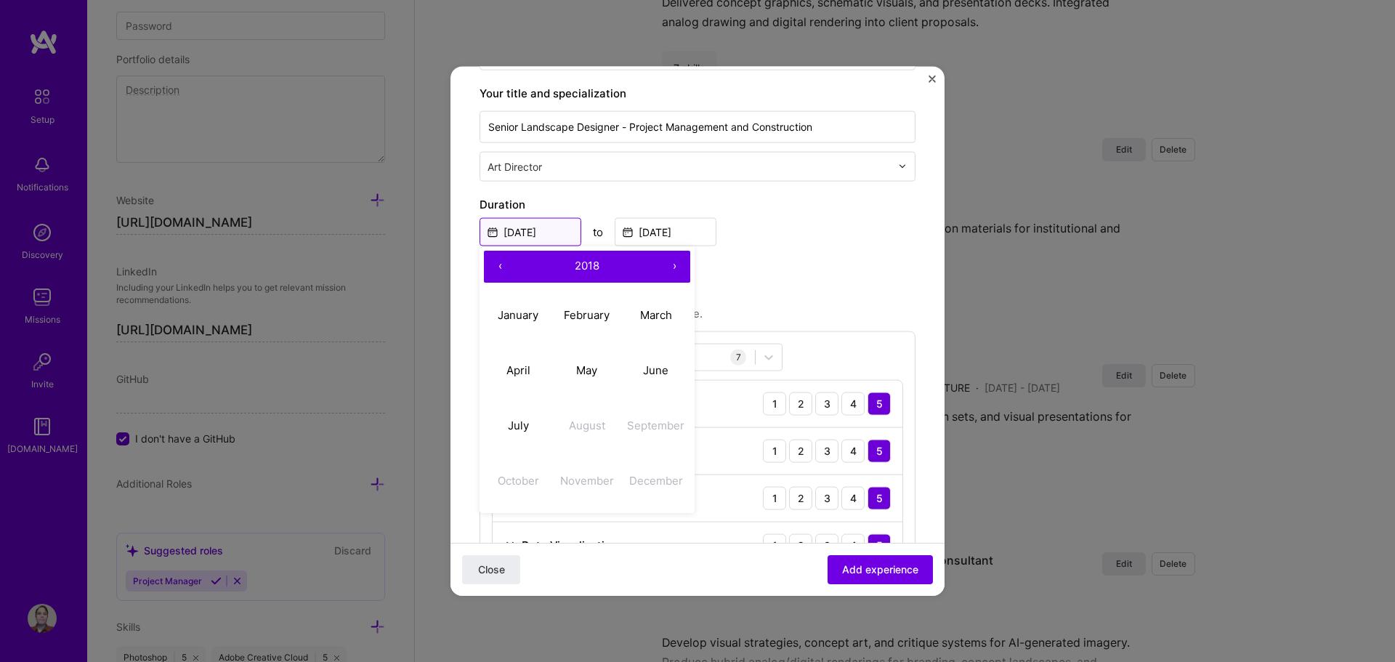
click at [489, 230] on input "[DATE]" at bounding box center [530, 231] width 102 height 28
click at [492, 261] on button "‹" at bounding box center [500, 266] width 32 height 32
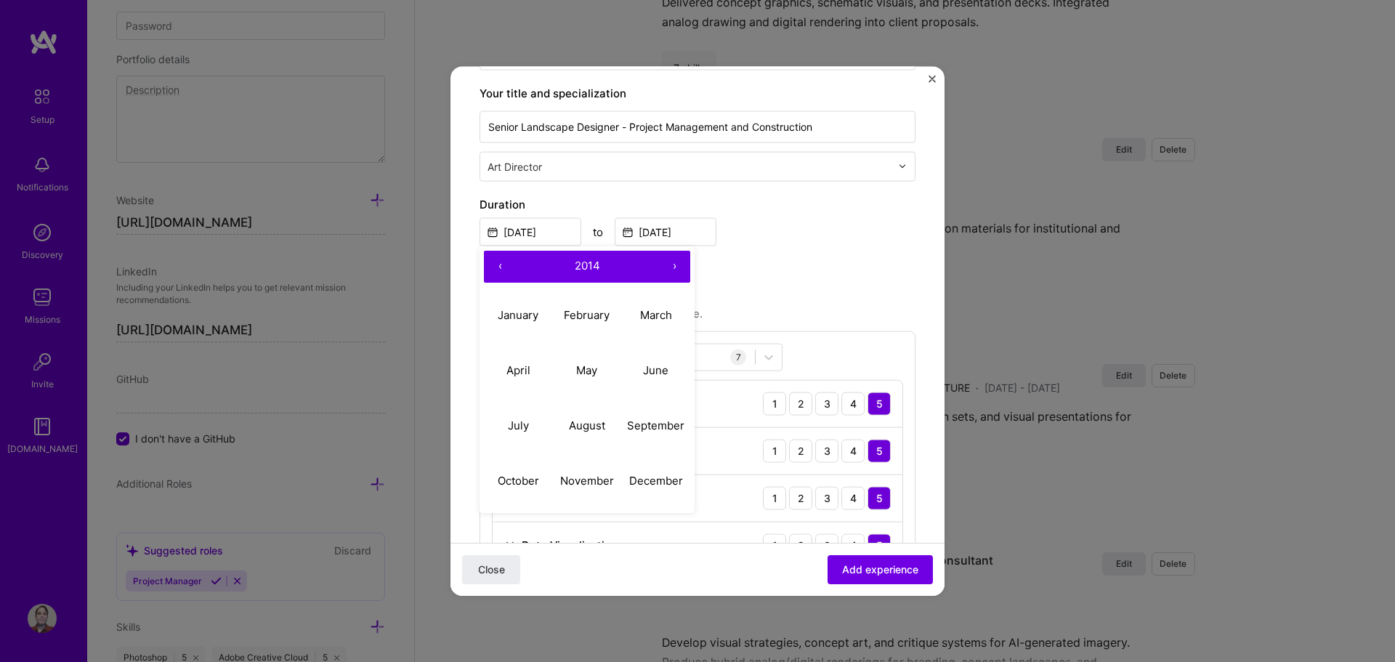
click at [492, 261] on button "‹" at bounding box center [500, 266] width 32 height 32
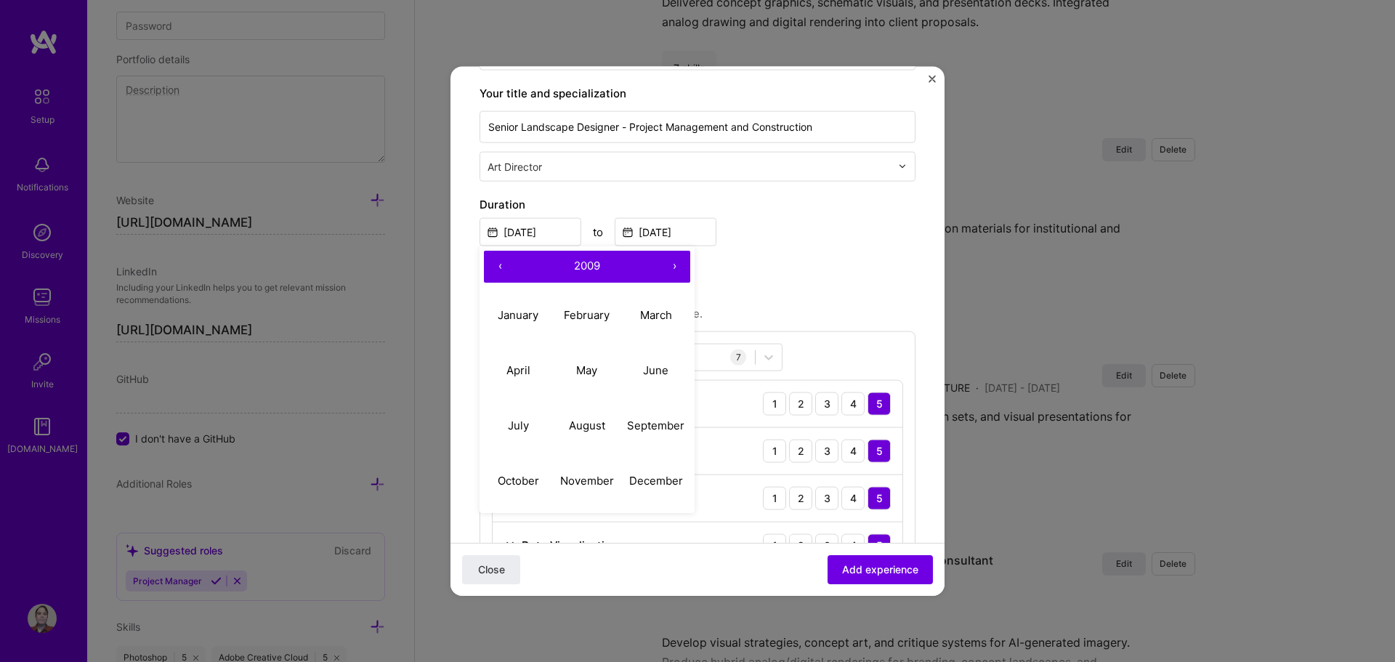
click at [492, 261] on button "‹" at bounding box center [500, 266] width 32 height 32
click at [663, 267] on button "›" at bounding box center [674, 266] width 32 height 32
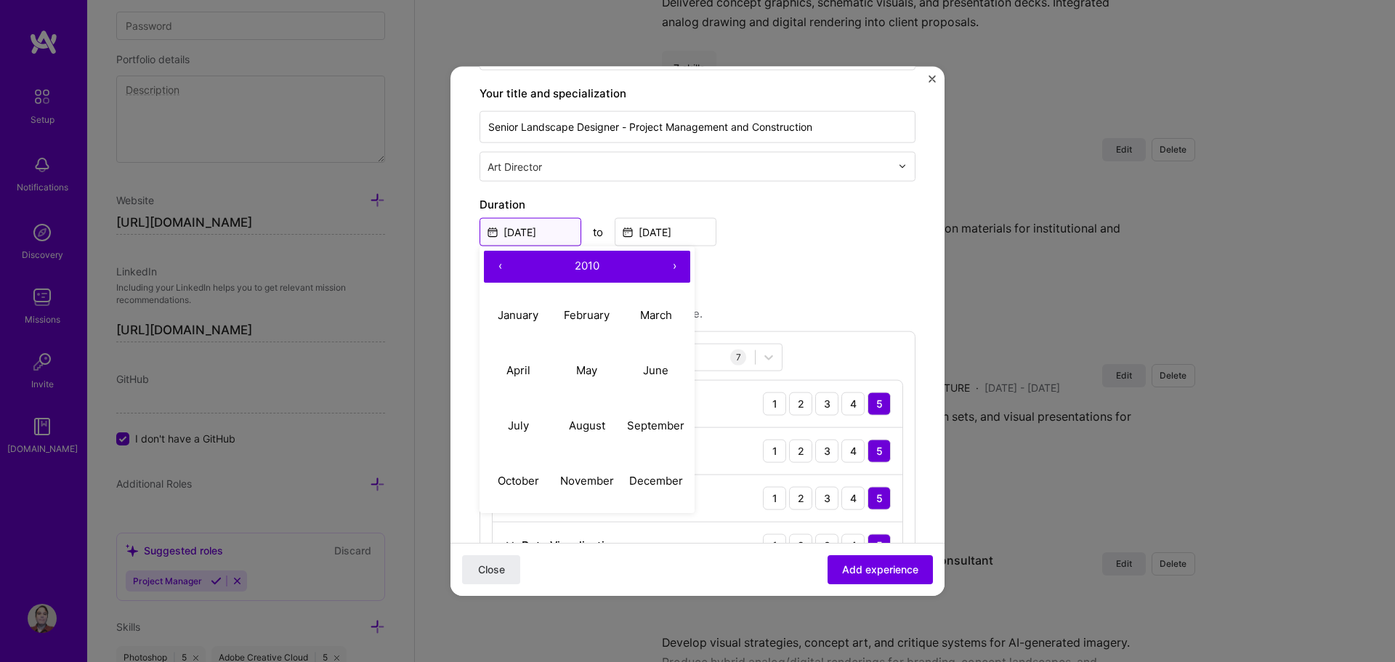
click at [560, 237] on input "[DATE]" at bounding box center [530, 231] width 102 height 28
click at [552, 234] on input "[DATE]" at bounding box center [530, 231] width 102 height 28
click at [547, 234] on input "[DATE]" at bounding box center [530, 231] width 102 height 28
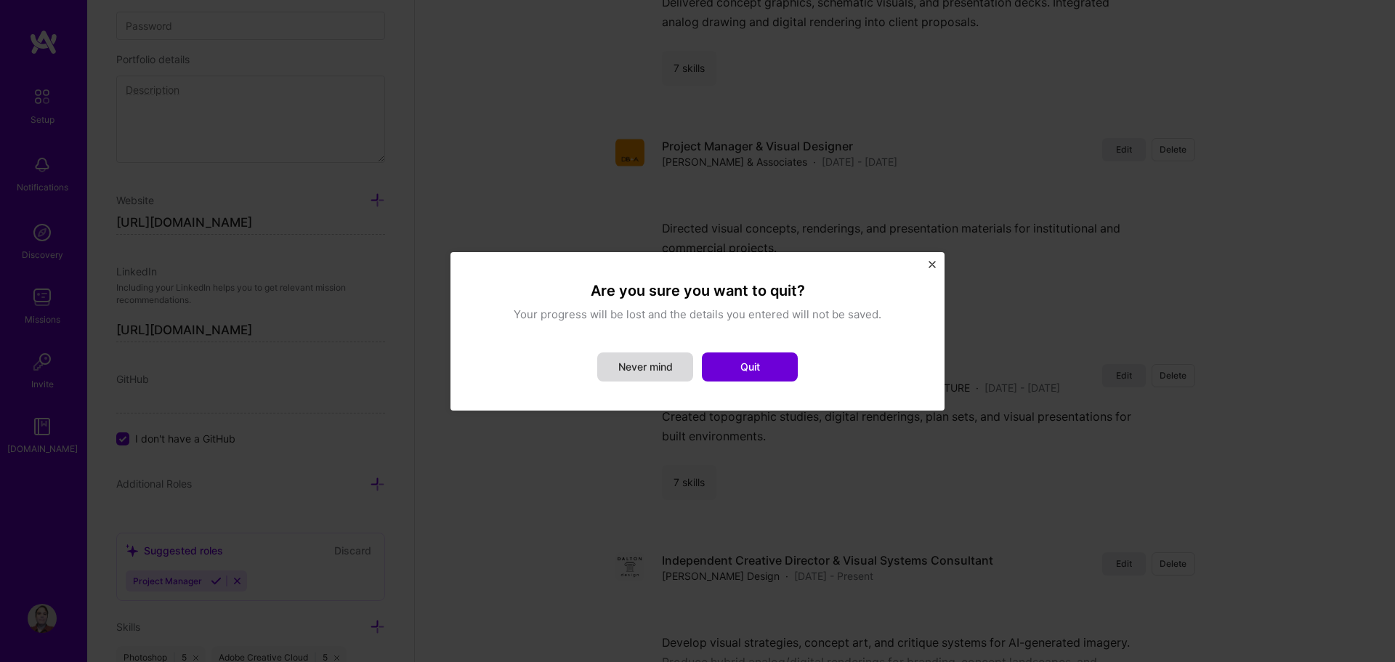
click at [625, 369] on button "Never mind" at bounding box center [645, 366] width 96 height 29
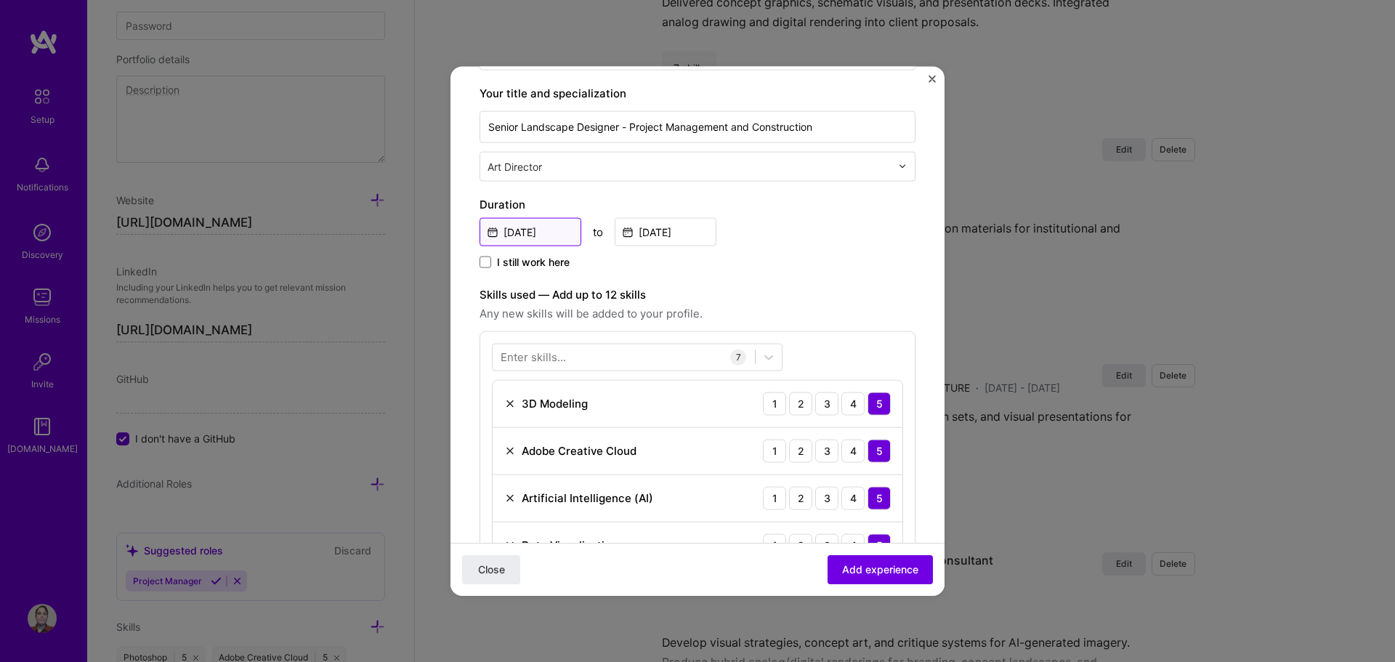
click at [540, 235] on input "[DATE]" at bounding box center [530, 231] width 102 height 28
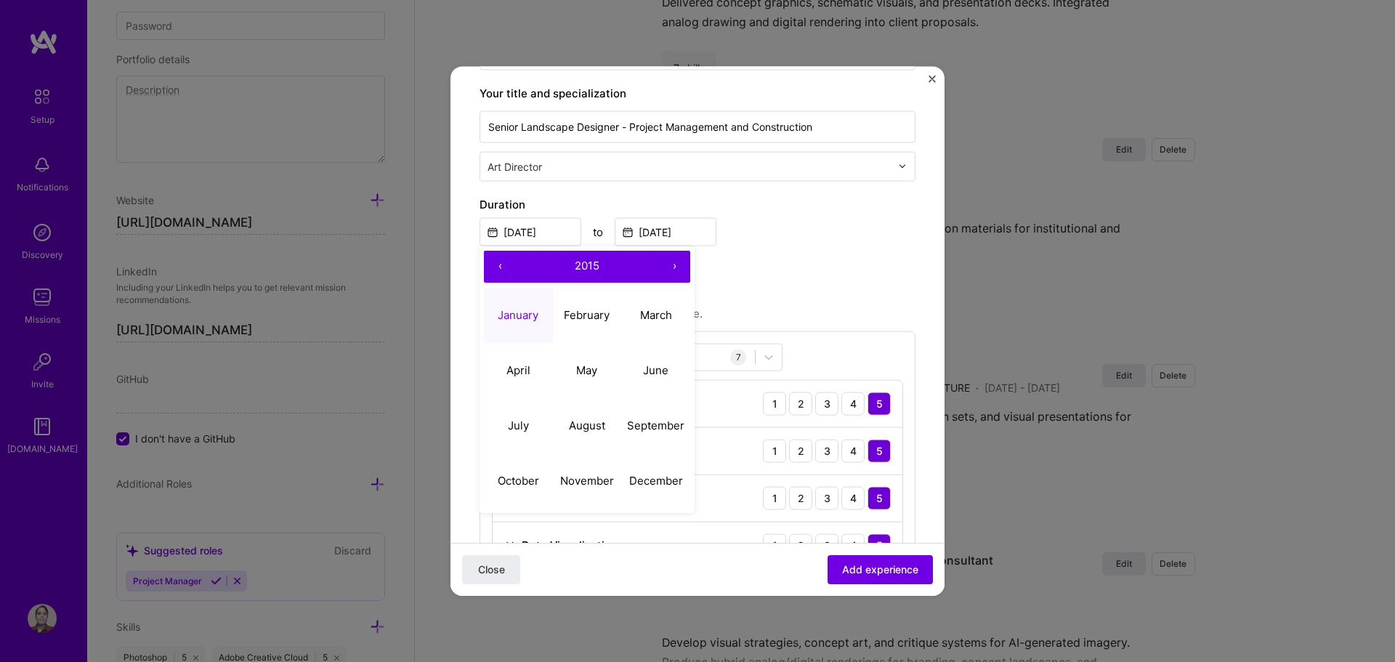
click at [673, 267] on button "›" at bounding box center [674, 266] width 32 height 32
click at [728, 253] on div "Duration Jan, 2015 ‹ 2018 › January February March April May June July August S…" at bounding box center [697, 233] width 436 height 76
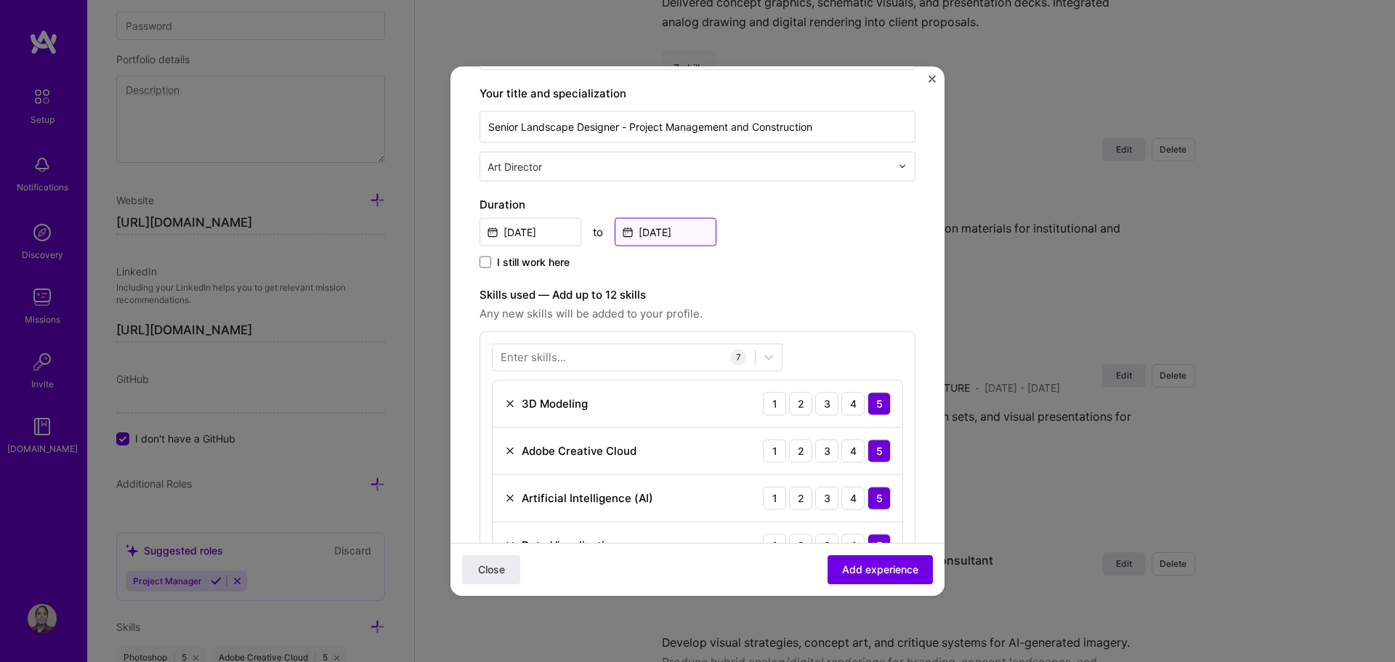
click at [673, 235] on input "[DATE]" at bounding box center [665, 231] width 102 height 28
click at [480, 264] on span at bounding box center [485, 262] width 12 height 12
click at [0, 0] on input "I still work here" at bounding box center [0, 0] width 0 height 0
click at [532, 231] on input "[DATE]" at bounding box center [530, 231] width 102 height 28
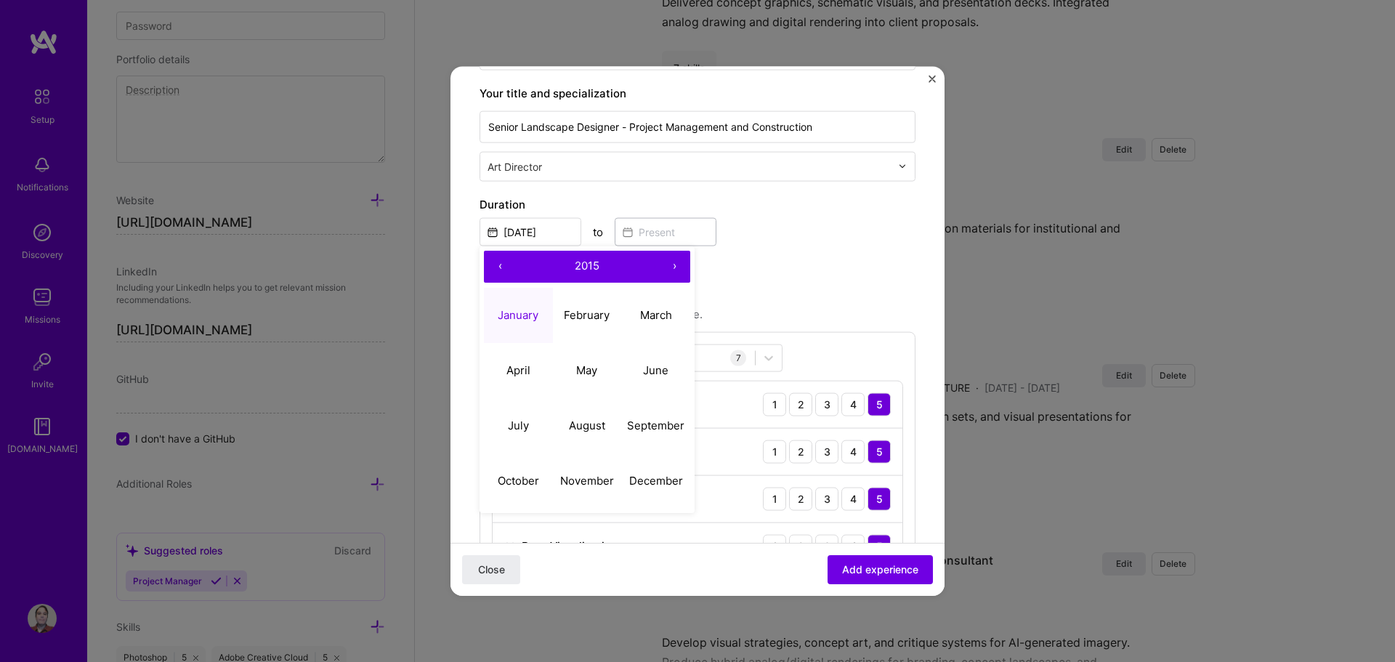
click at [503, 263] on button "‹" at bounding box center [500, 266] width 32 height 32
click at [666, 268] on button "›" at bounding box center [674, 266] width 32 height 32
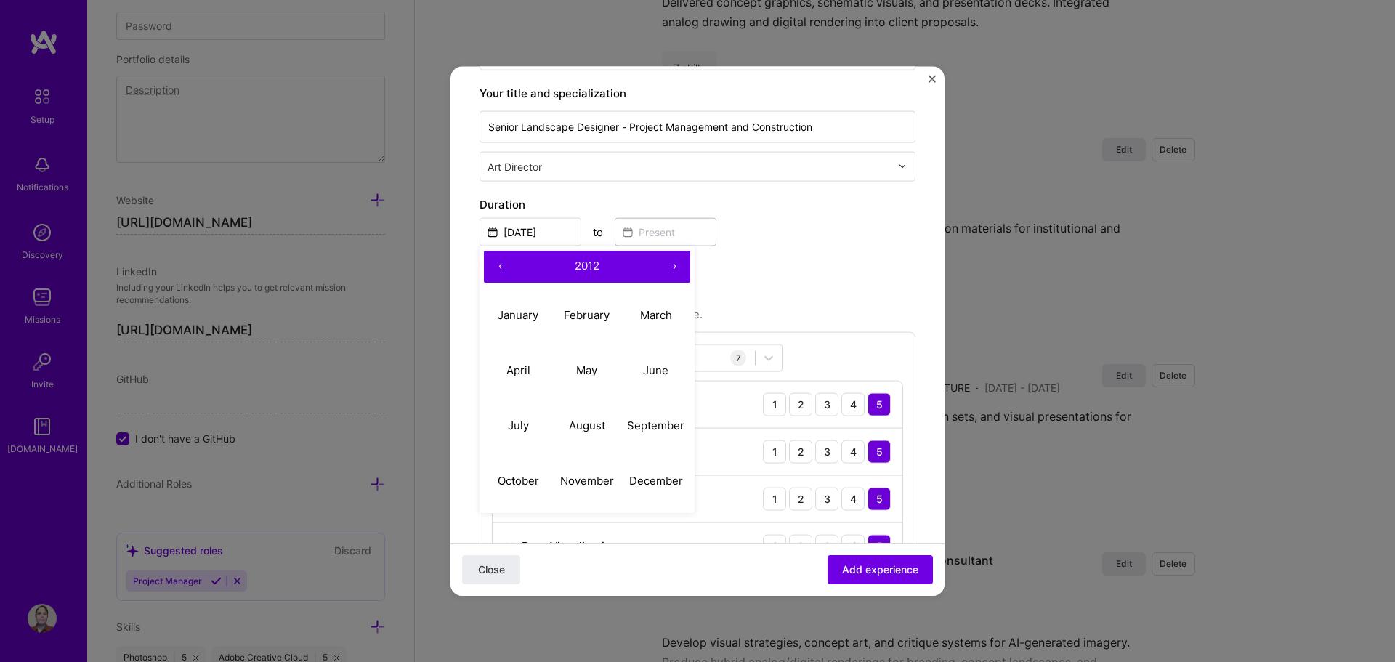
click at [666, 267] on button "›" at bounding box center [674, 266] width 32 height 32
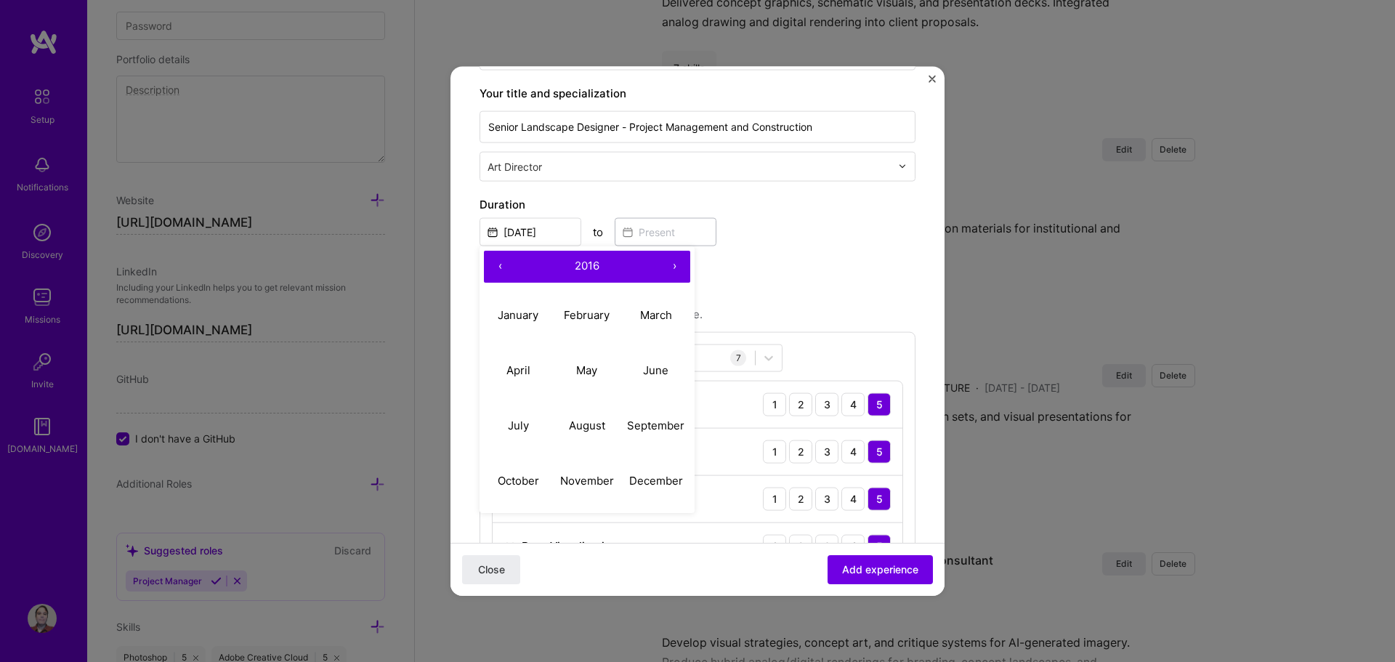
click at [666, 267] on button "›" at bounding box center [674, 266] width 32 height 32
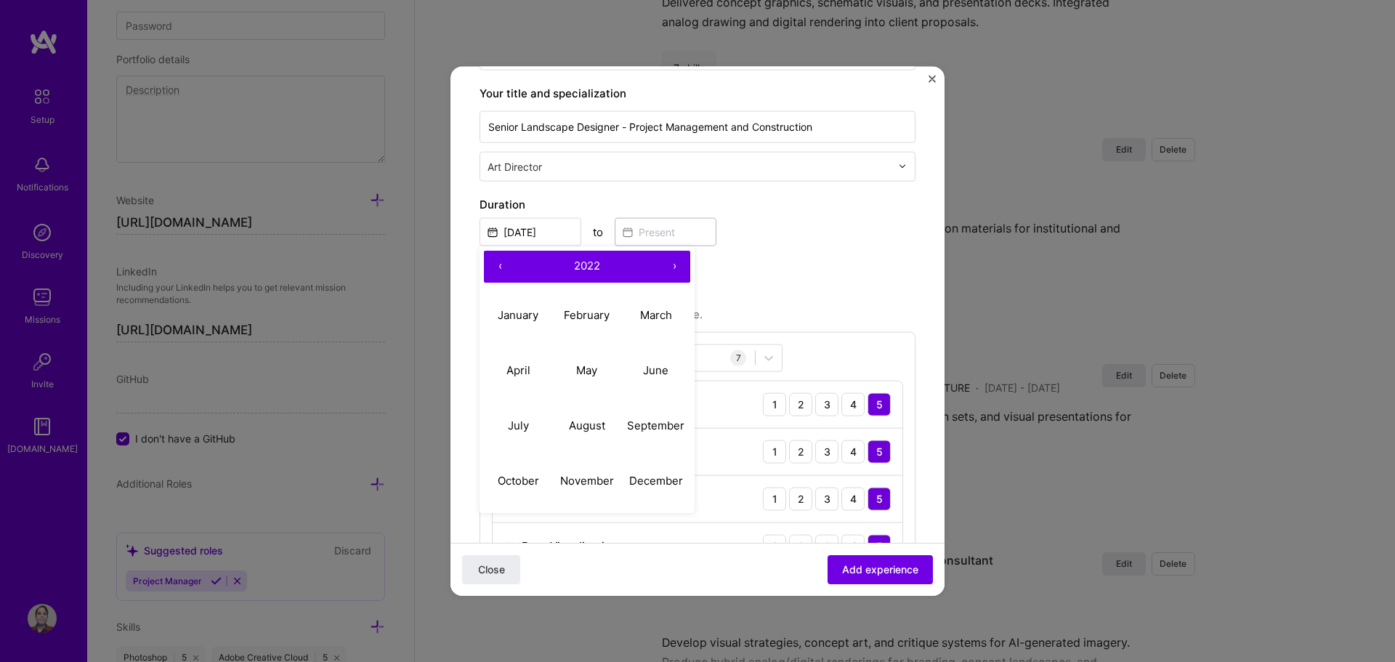
click at [666, 267] on button "›" at bounding box center [674, 266] width 32 height 32
click at [585, 424] on abbr "August" at bounding box center [587, 425] width 36 height 14
type input "[DATE]"
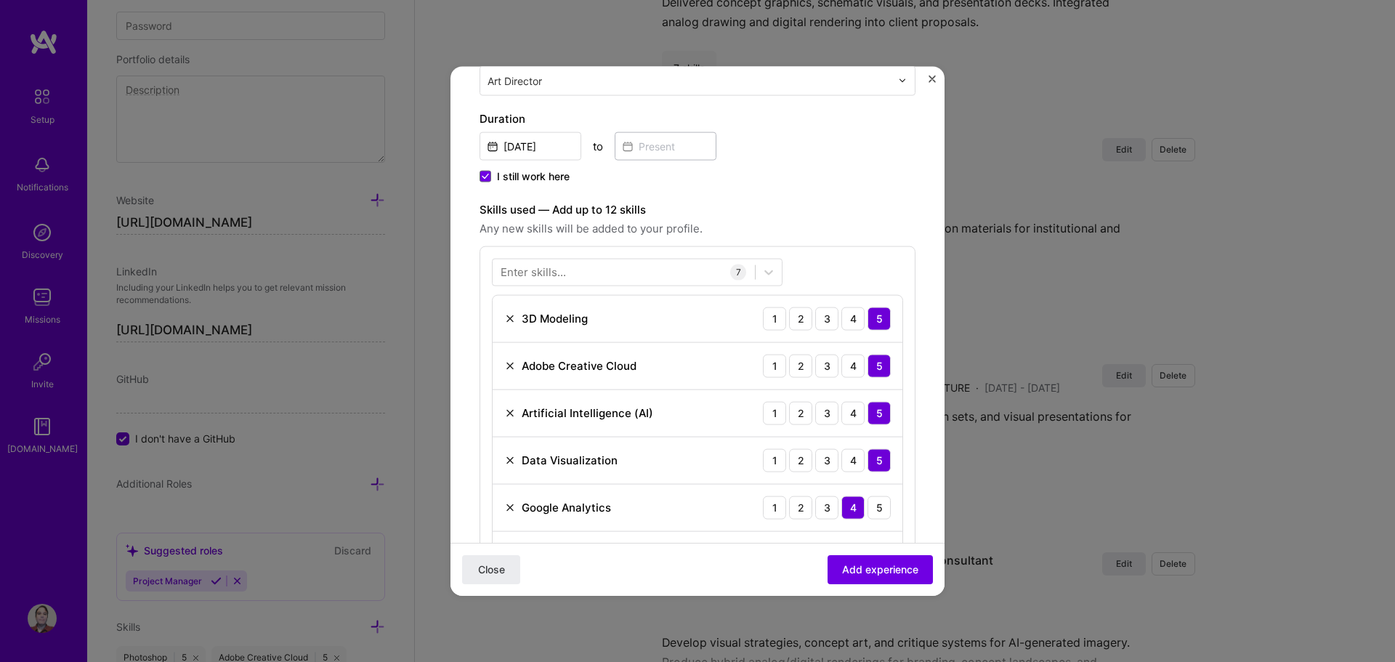
scroll to position [654, 0]
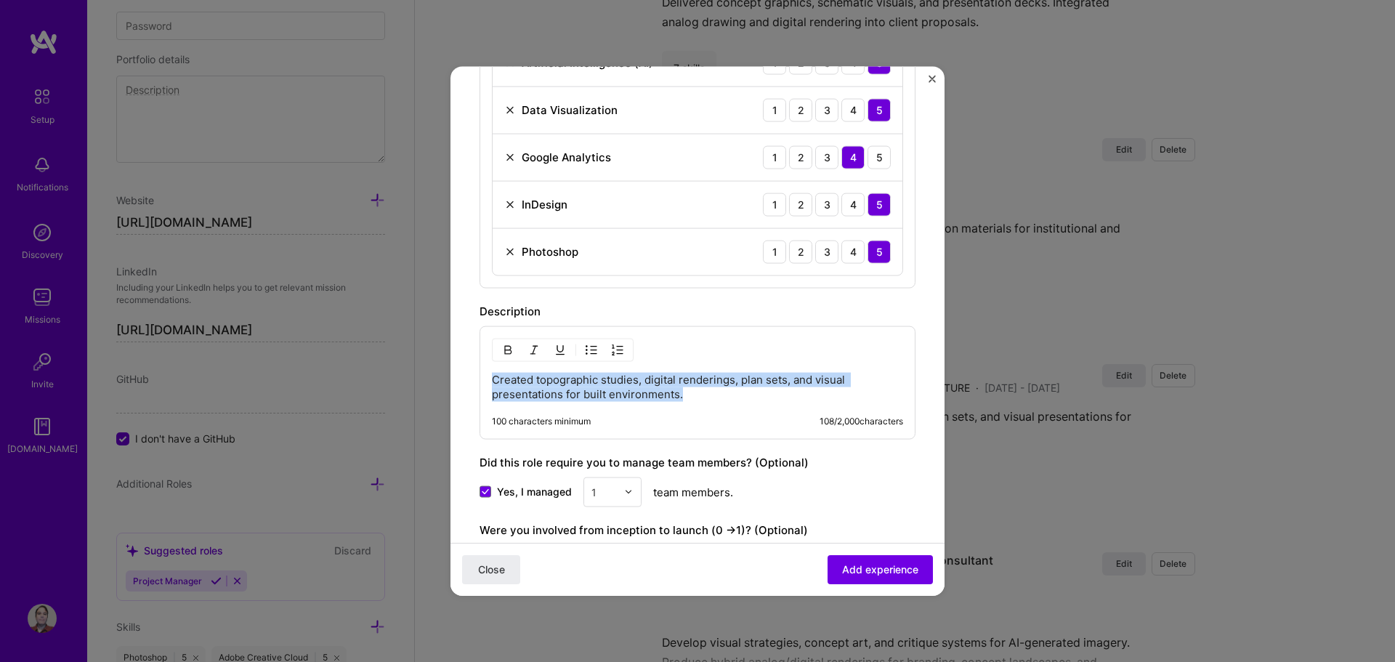
drag, startPoint x: 698, startPoint y: 401, endPoint x: 450, endPoint y: 378, distance: 249.4
click at [450, 378] on div "Create a job experience Jobs help companies understand your past experience. Co…" at bounding box center [697, 331] width 1395 height 662
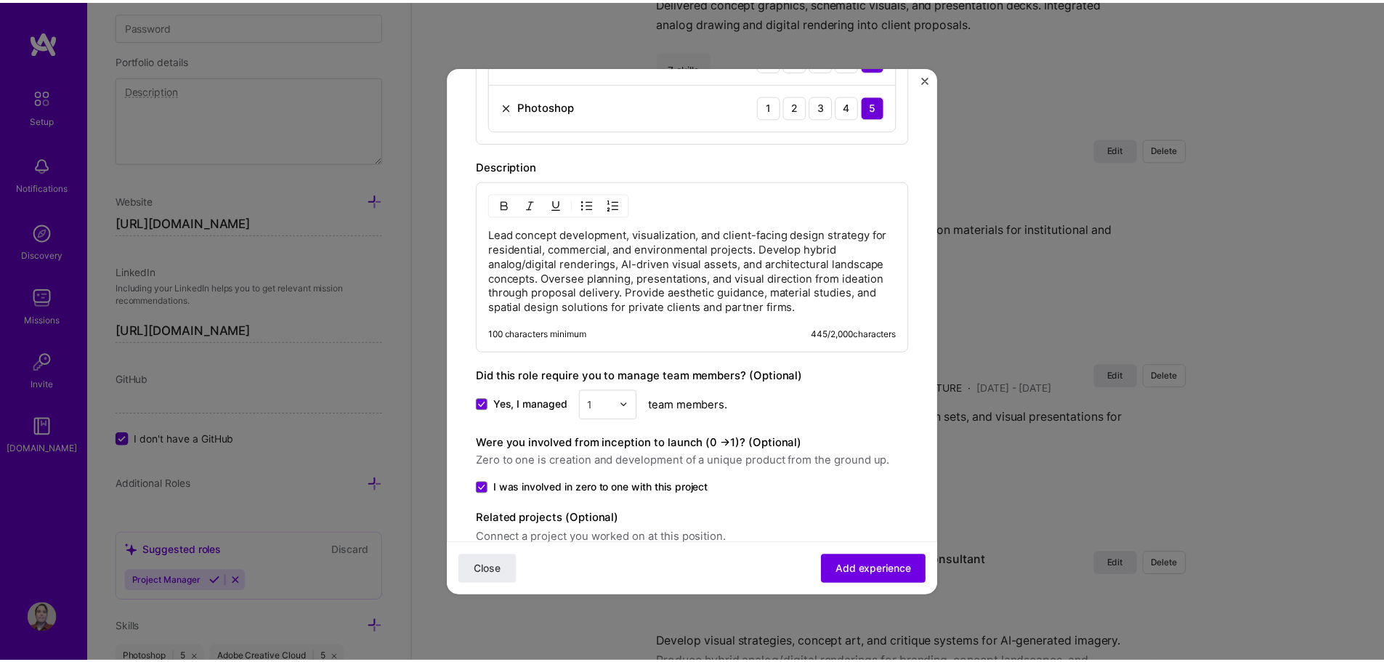
scroll to position [869, 0]
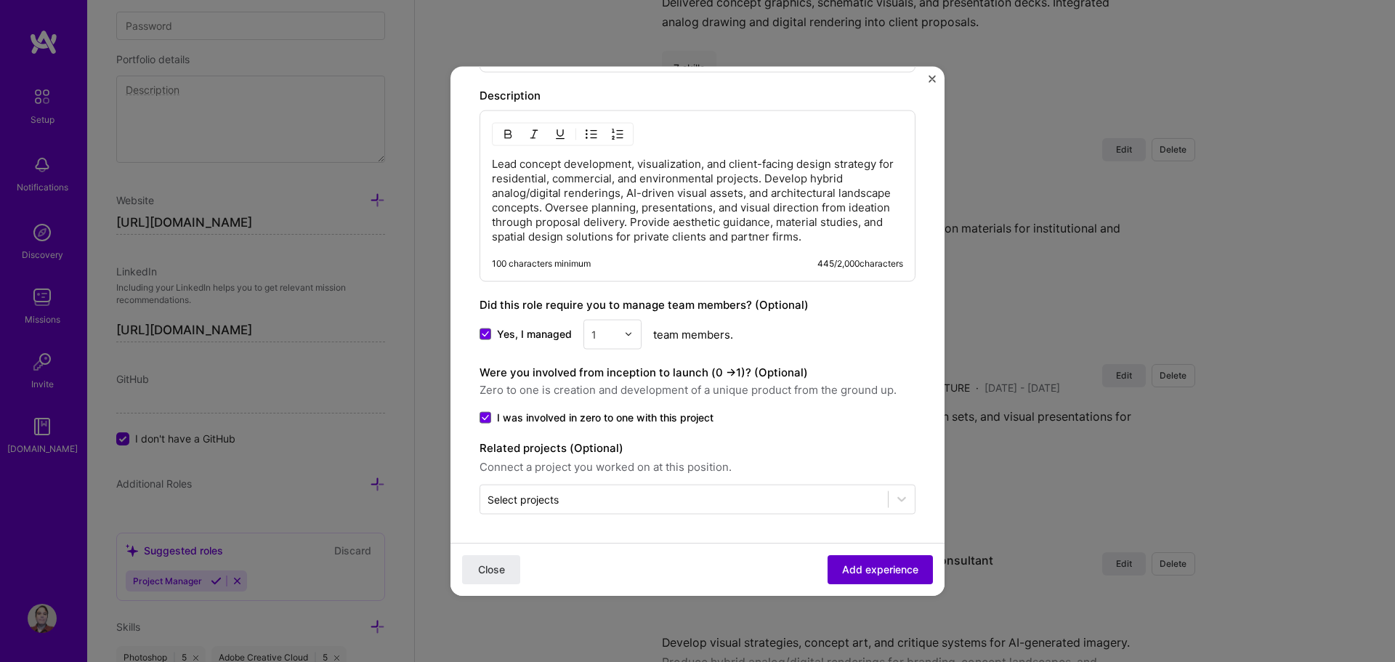
click at [852, 569] on span "Add experience" at bounding box center [880, 569] width 76 height 15
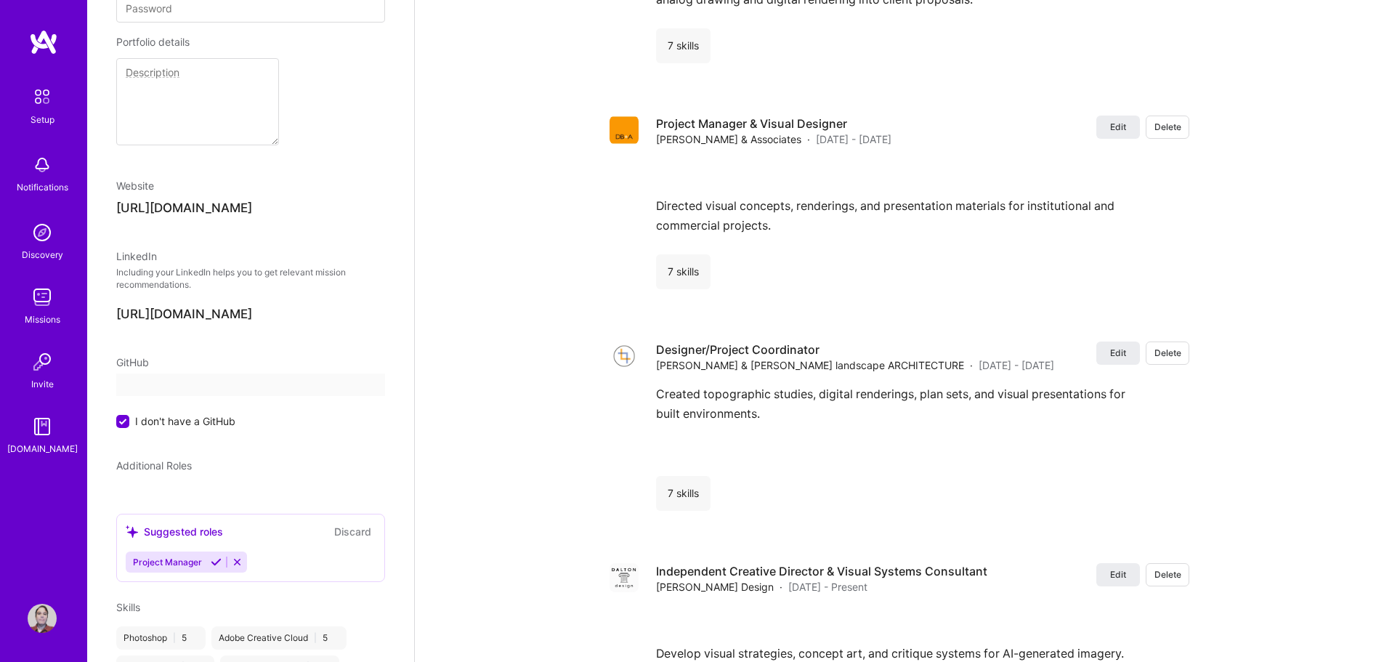
select select "US"
select select "Right Now"
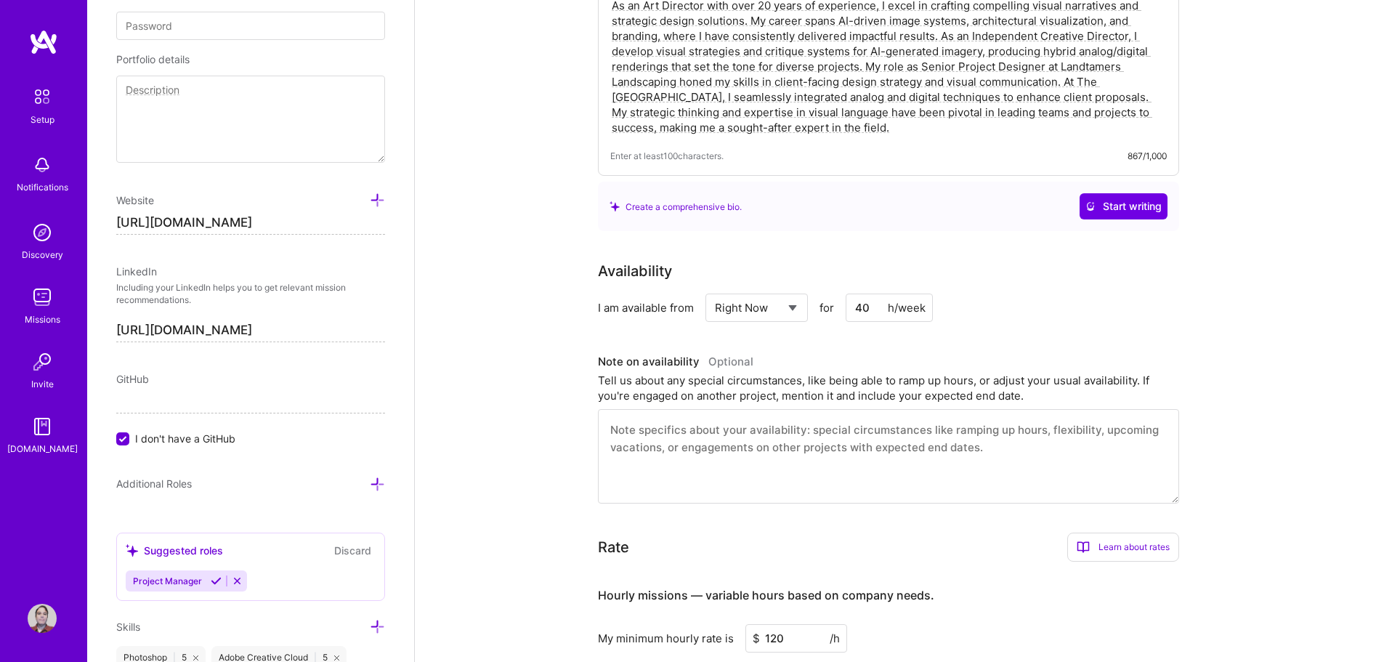
scroll to position [363, 0]
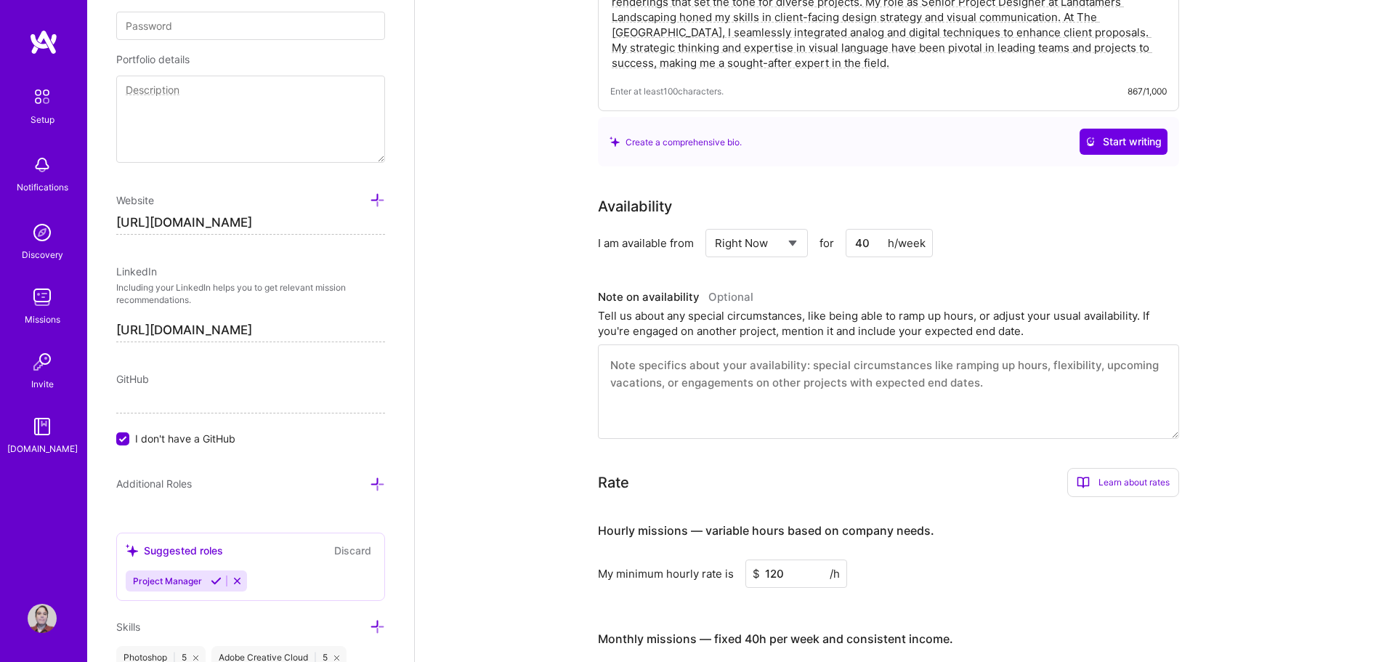
click at [664, 370] on textarea at bounding box center [888, 391] width 581 height 94
paste textarea "I’m currently available for part-time, contract, or project-based work, with fl…"
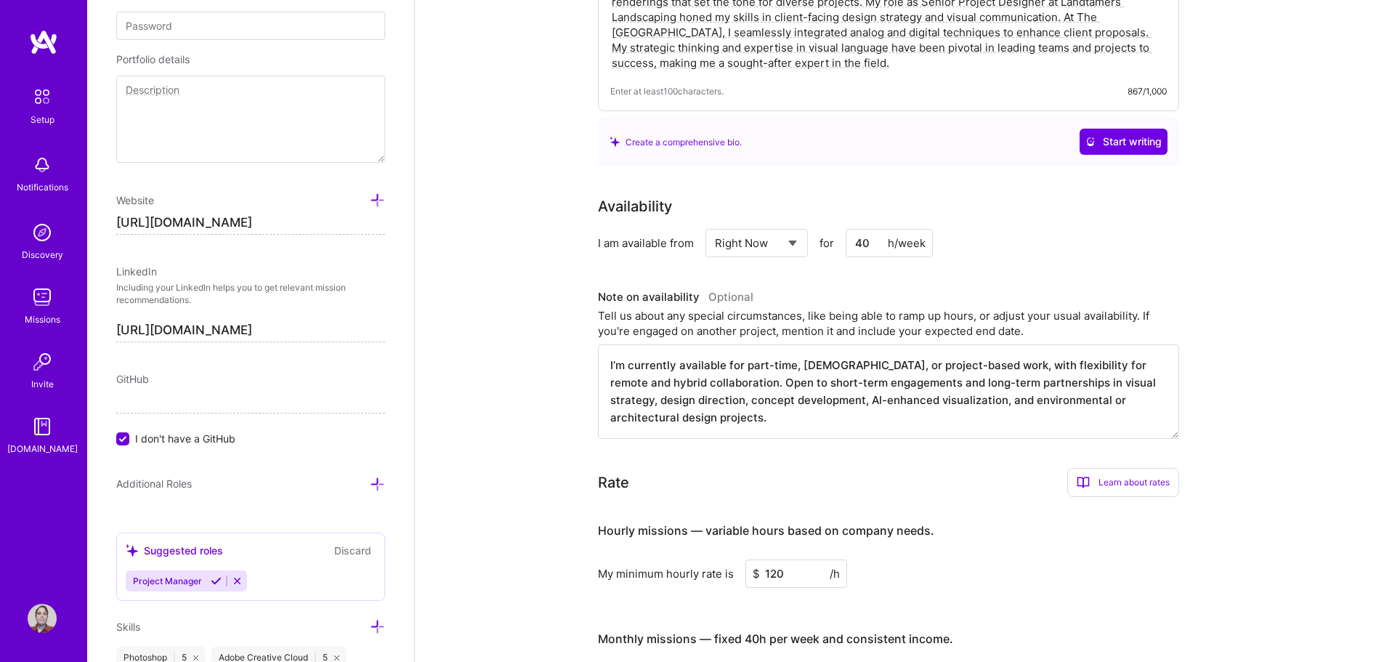
drag, startPoint x: 766, startPoint y: 366, endPoint x: 742, endPoint y: 368, distance: 23.3
click at [742, 368] on textarea "I’m currently available for part-time, contract, or project-based work, with fl…" at bounding box center [888, 391] width 581 height 94
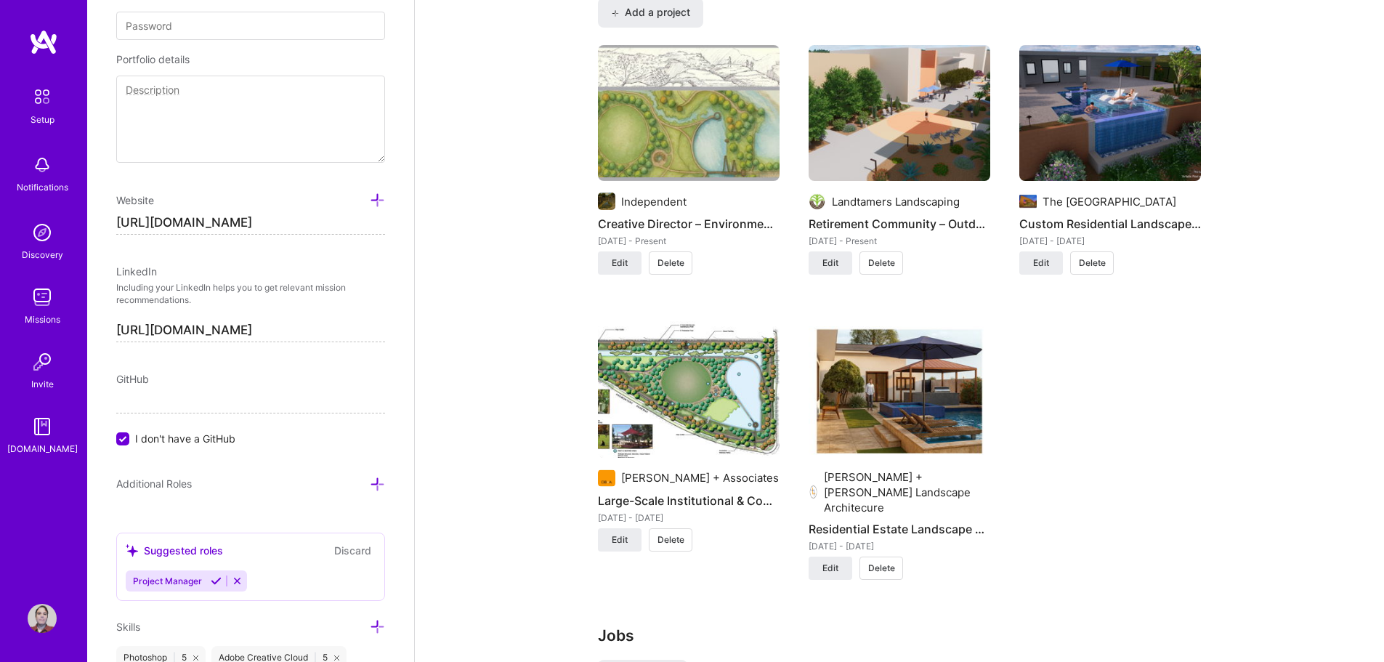
scroll to position [1056, 0]
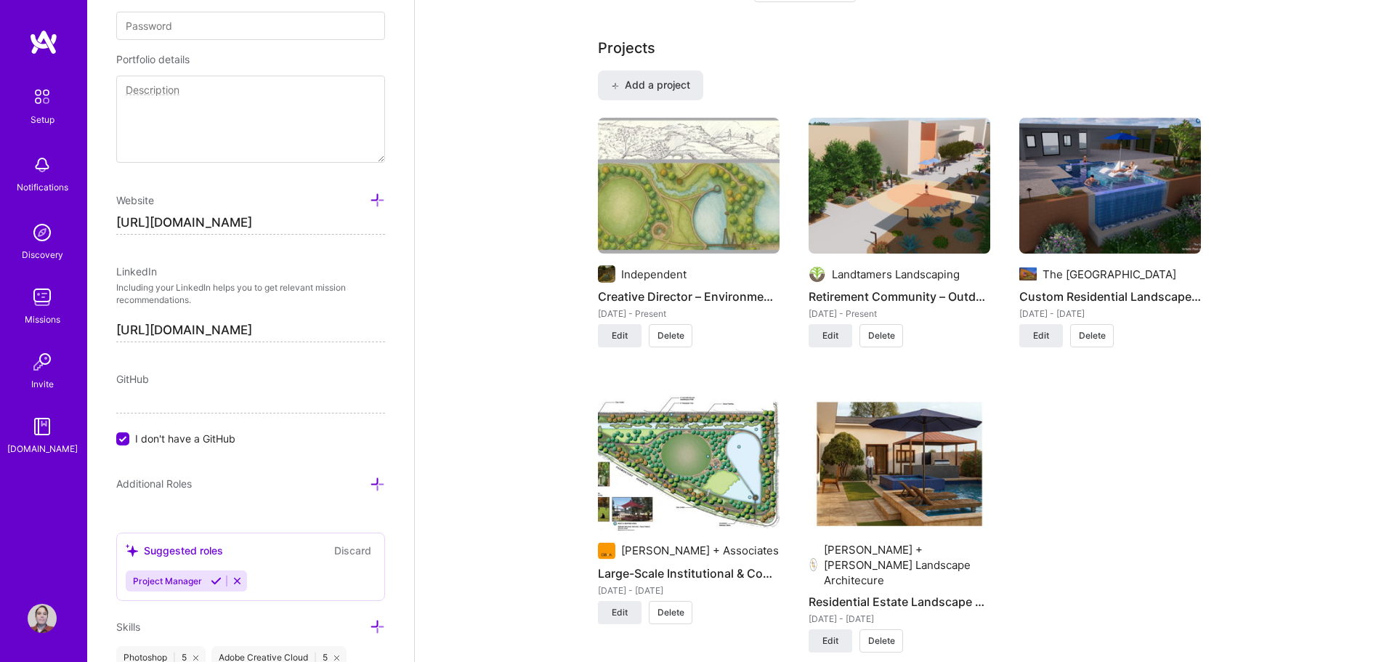
type textarea "I’m currently available for full-time, contract, or project-based work, with fl…"
click at [370, 483] on icon at bounding box center [377, 483] width 15 height 15
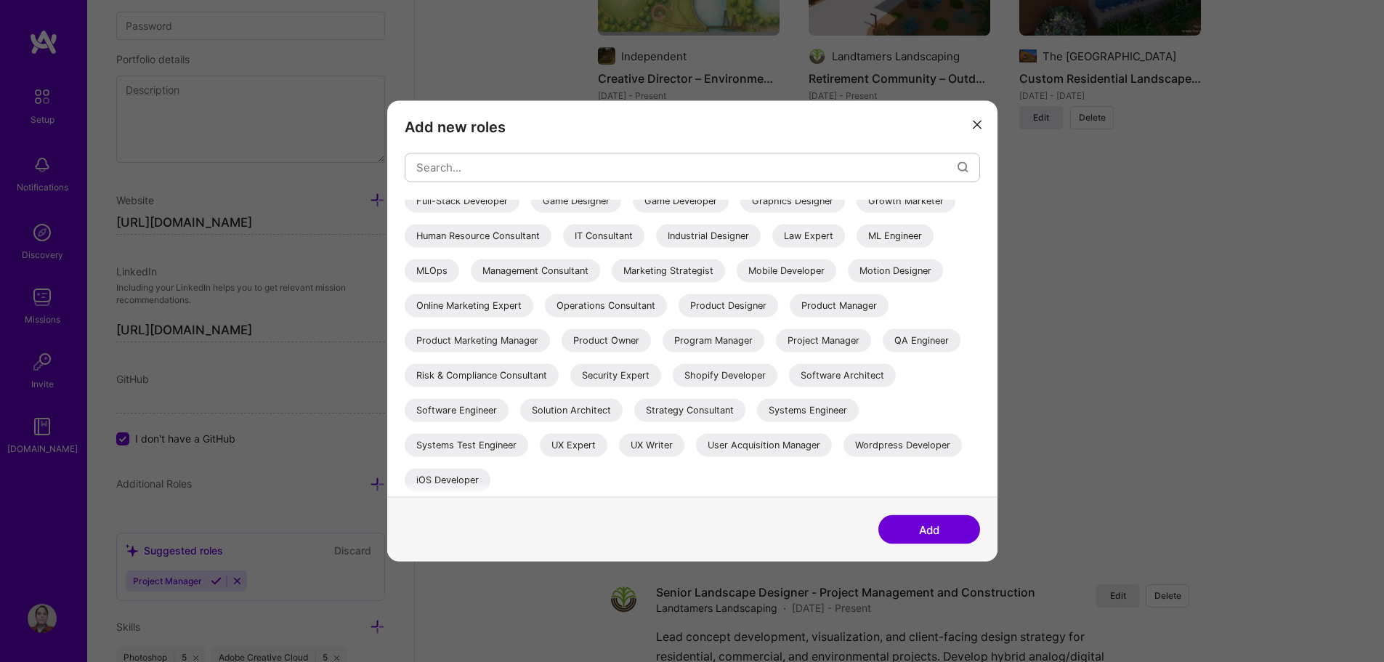
scroll to position [394, 0]
click at [678, 304] on div "Product Designer" at bounding box center [728, 304] width 100 height 23
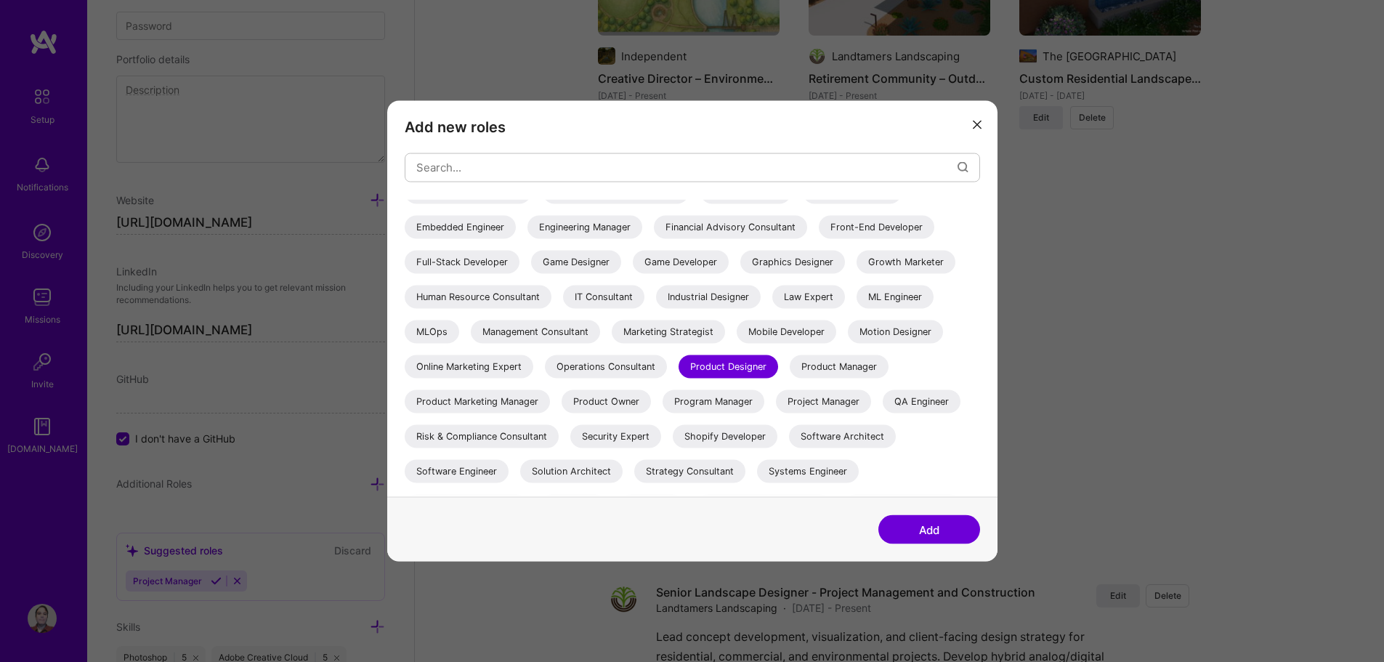
scroll to position [104, 0]
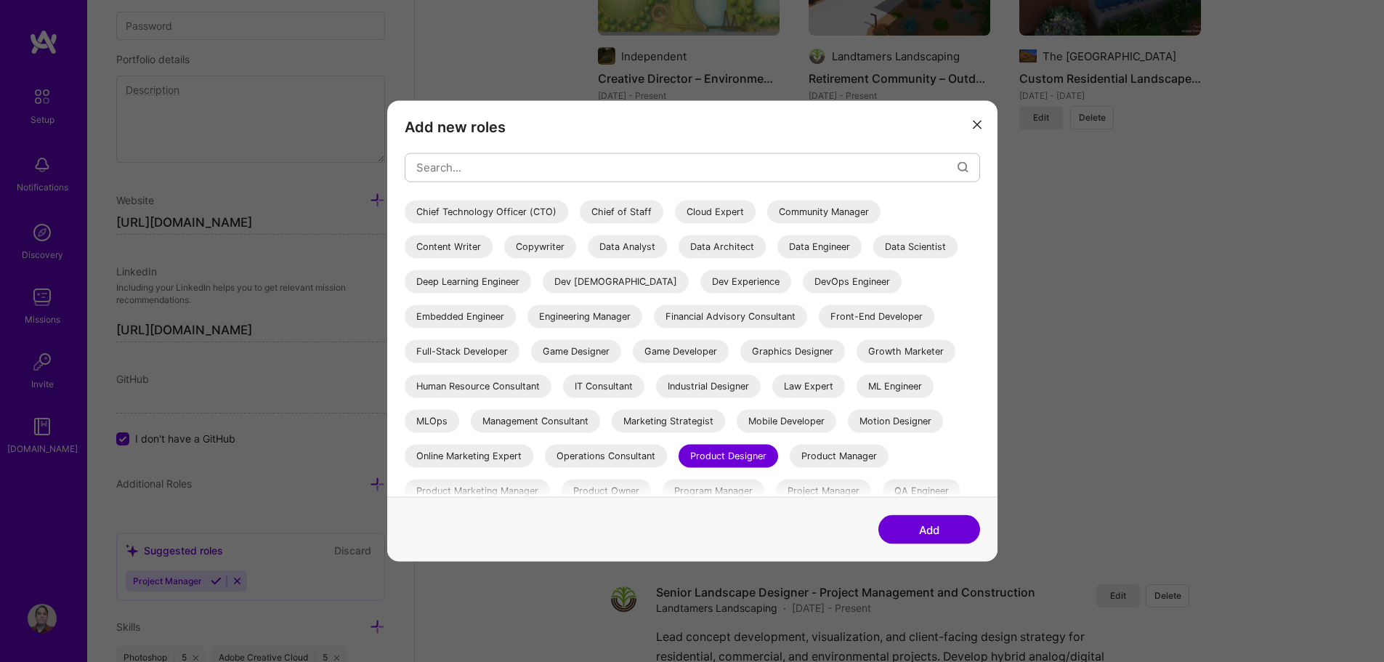
click at [534, 188] on div "Brand Designer" at bounding box center [579, 176] width 90 height 23
click at [728, 188] on div "Business Development" at bounding box center [789, 176] width 122 height 23
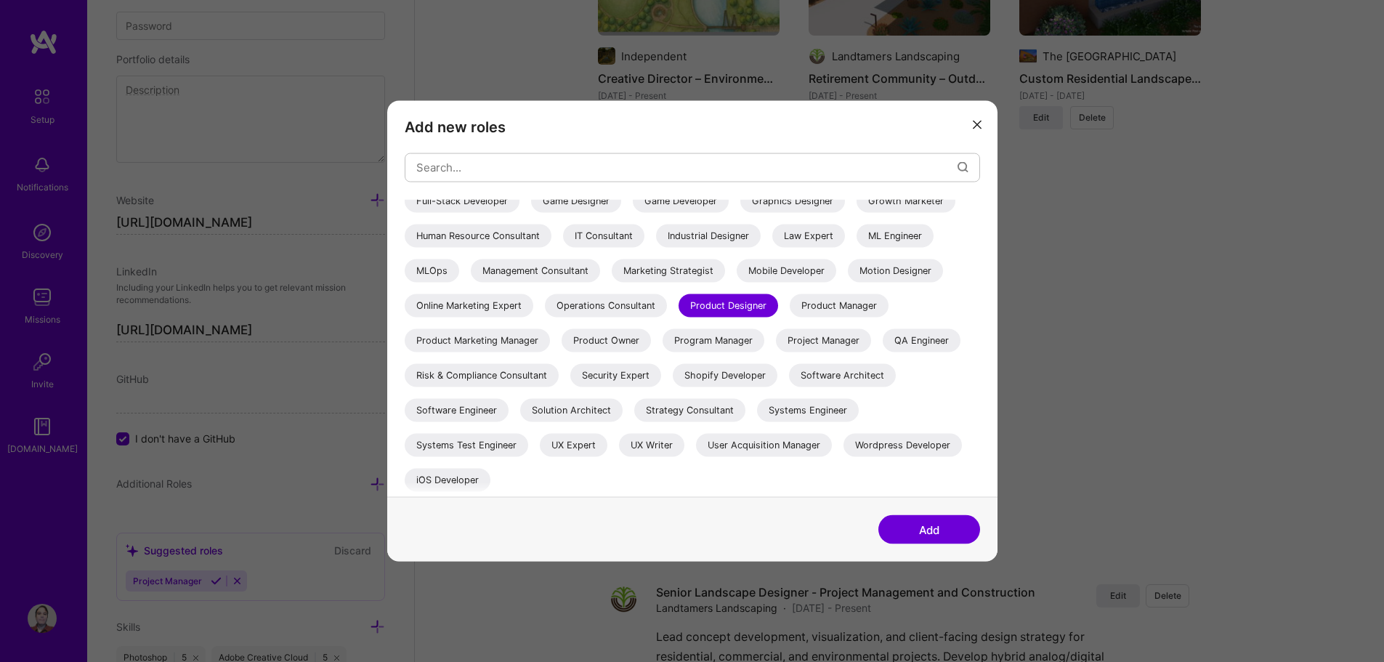
scroll to position [394, 0]
click at [667, 293] on div "Operations Consultant" at bounding box center [606, 304] width 122 height 23
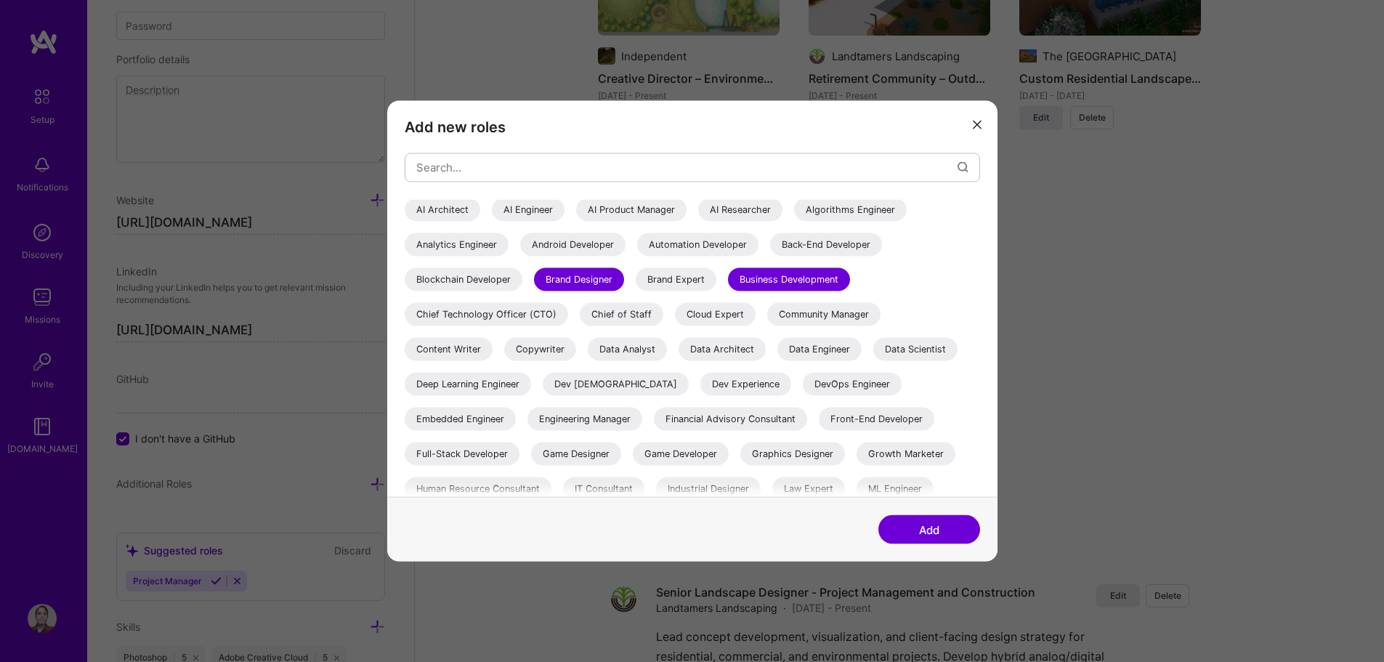
scroll to position [0, 0]
click at [511, 171] on input "modal" at bounding box center [686, 167] width 541 height 37
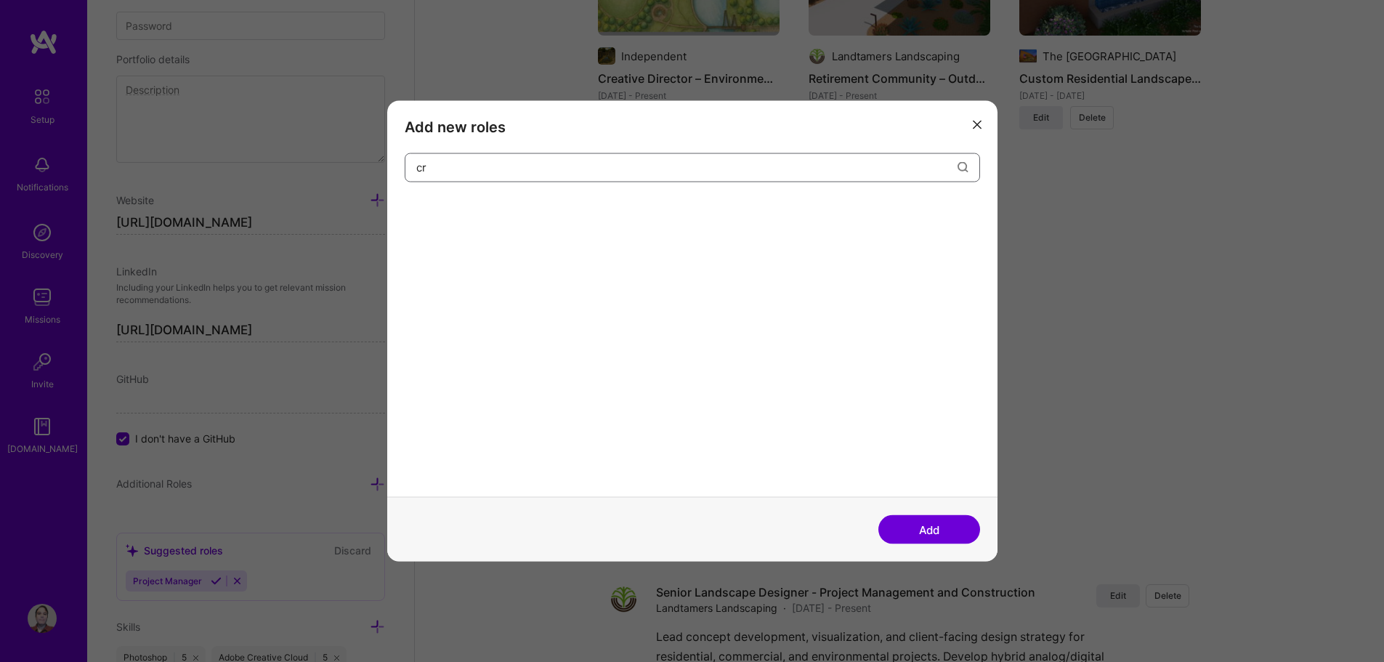
type input "c"
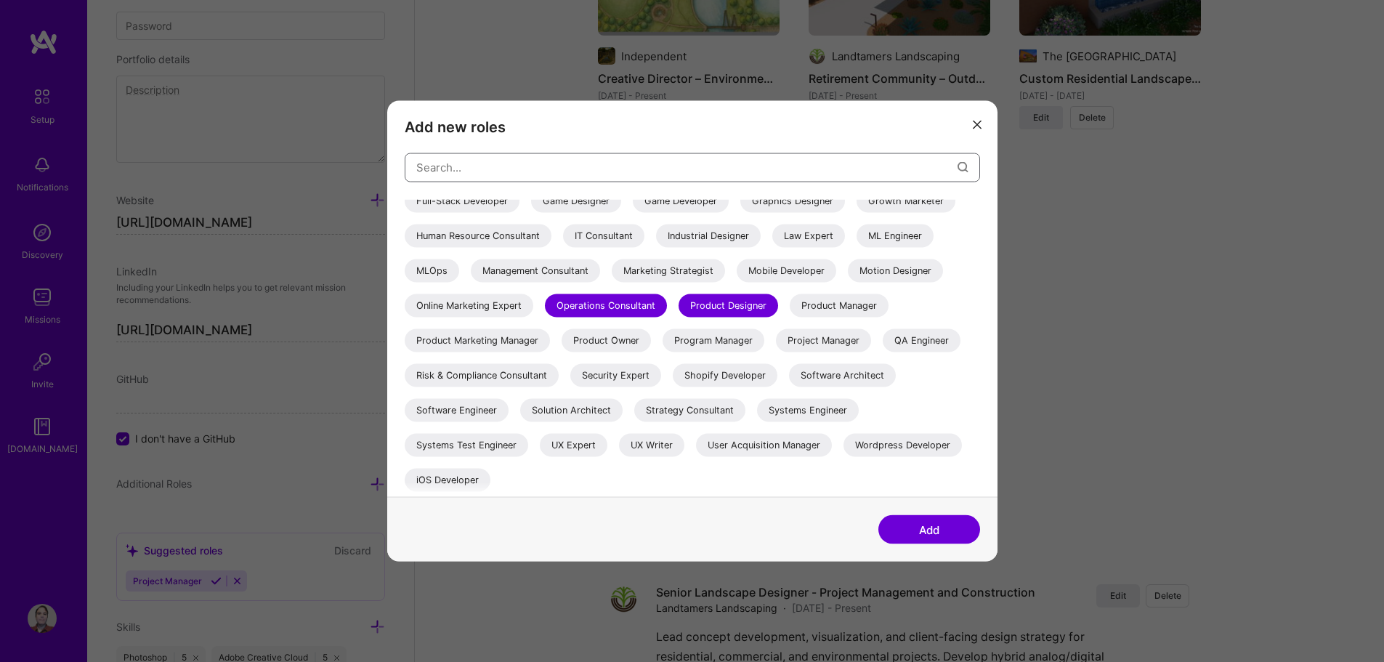
scroll to position [394, 0]
click at [662, 341] on div "Program Manager" at bounding box center [713, 339] width 102 height 23
click at [919, 525] on button "Add" at bounding box center [929, 529] width 102 height 29
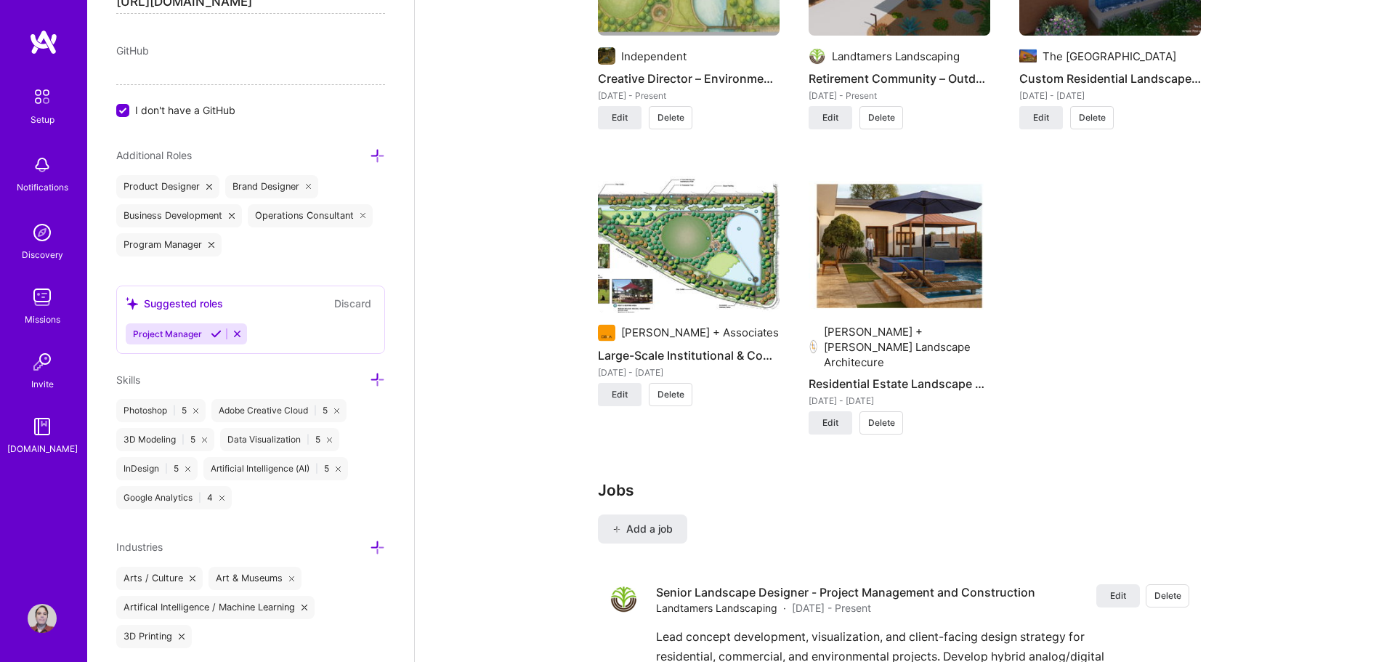
scroll to position [1253, 0]
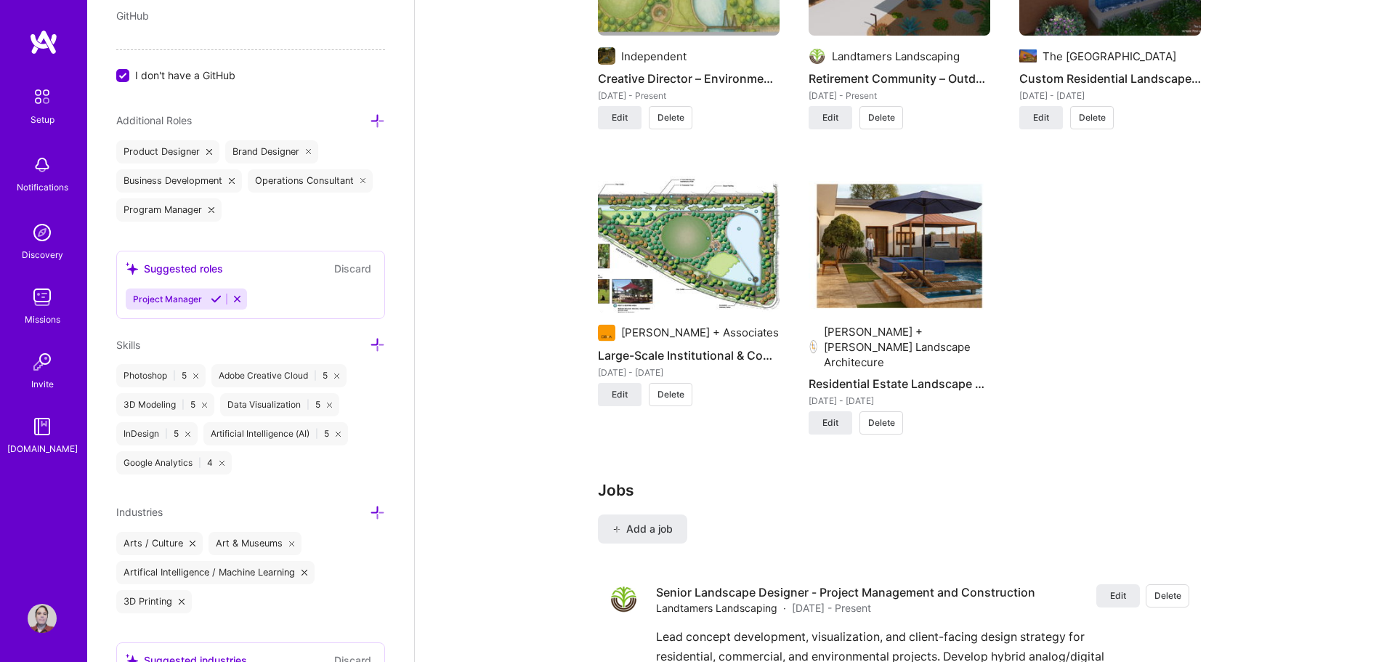
click at [370, 123] on icon at bounding box center [377, 120] width 15 height 15
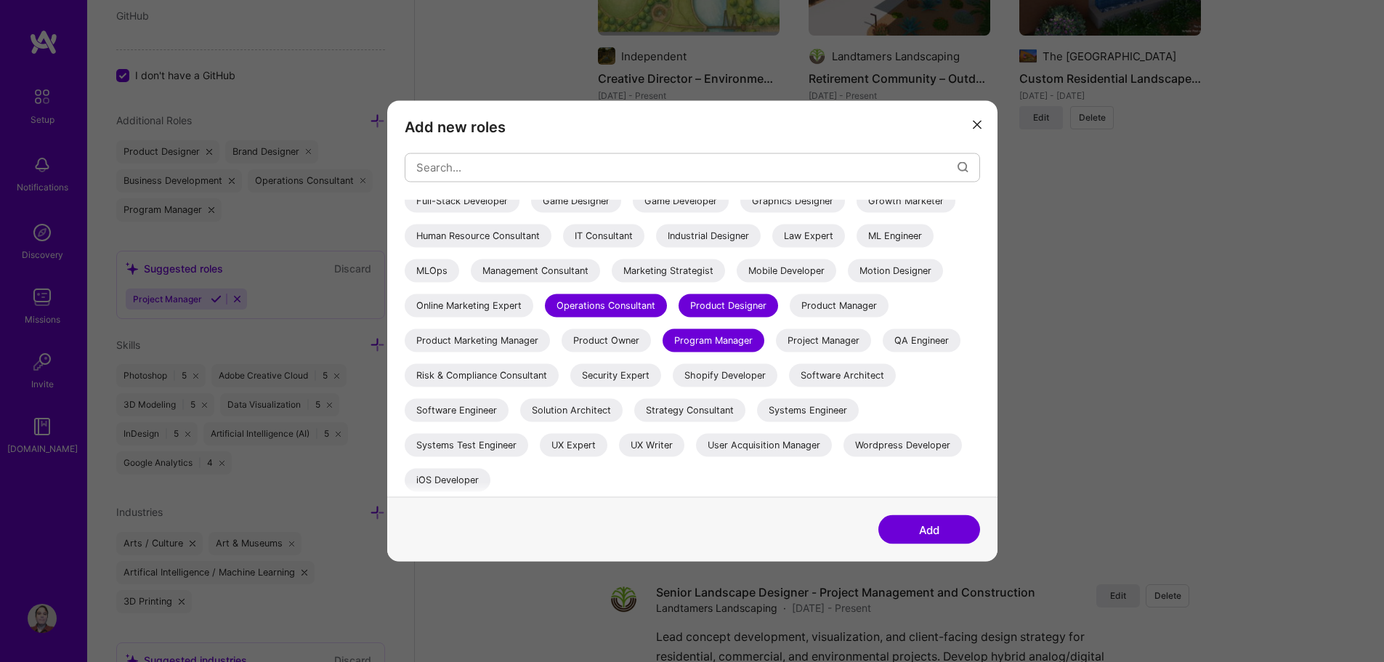
scroll to position [363, 0]
click at [776, 352] on div "Project Manager" at bounding box center [823, 339] width 95 height 23
click at [930, 536] on button "Add" at bounding box center [929, 529] width 102 height 29
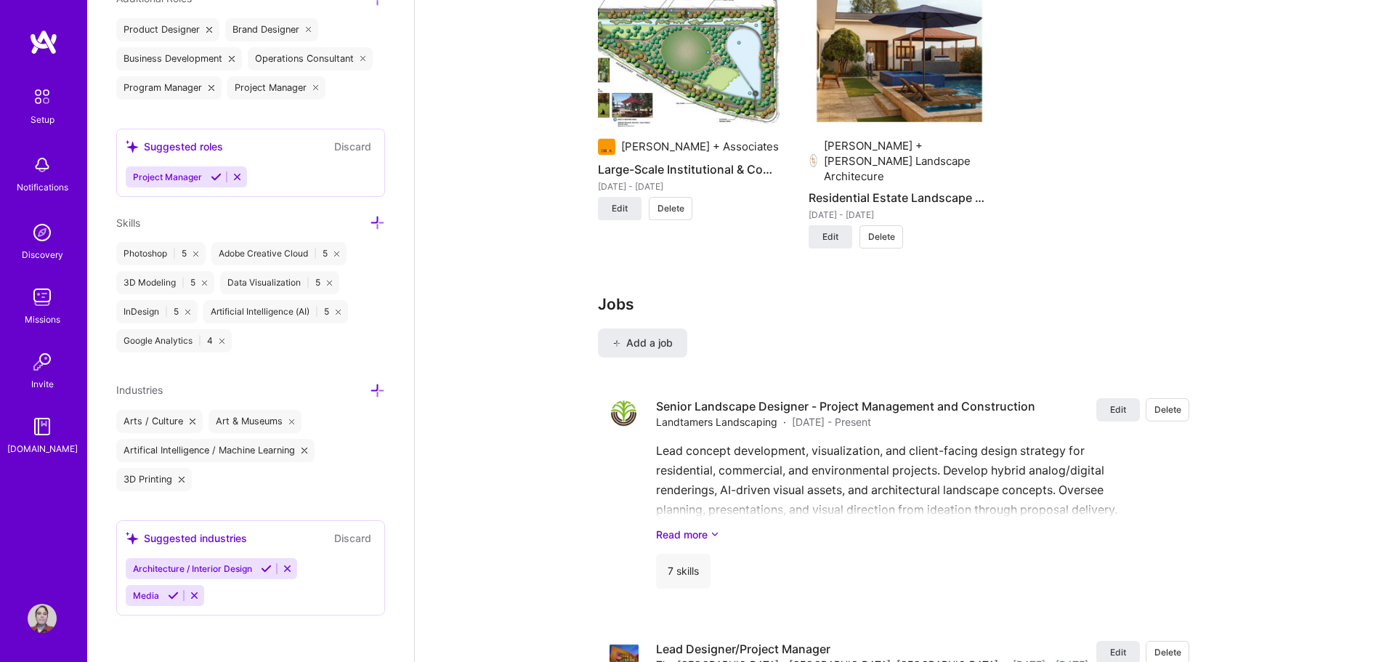
scroll to position [1492, 0]
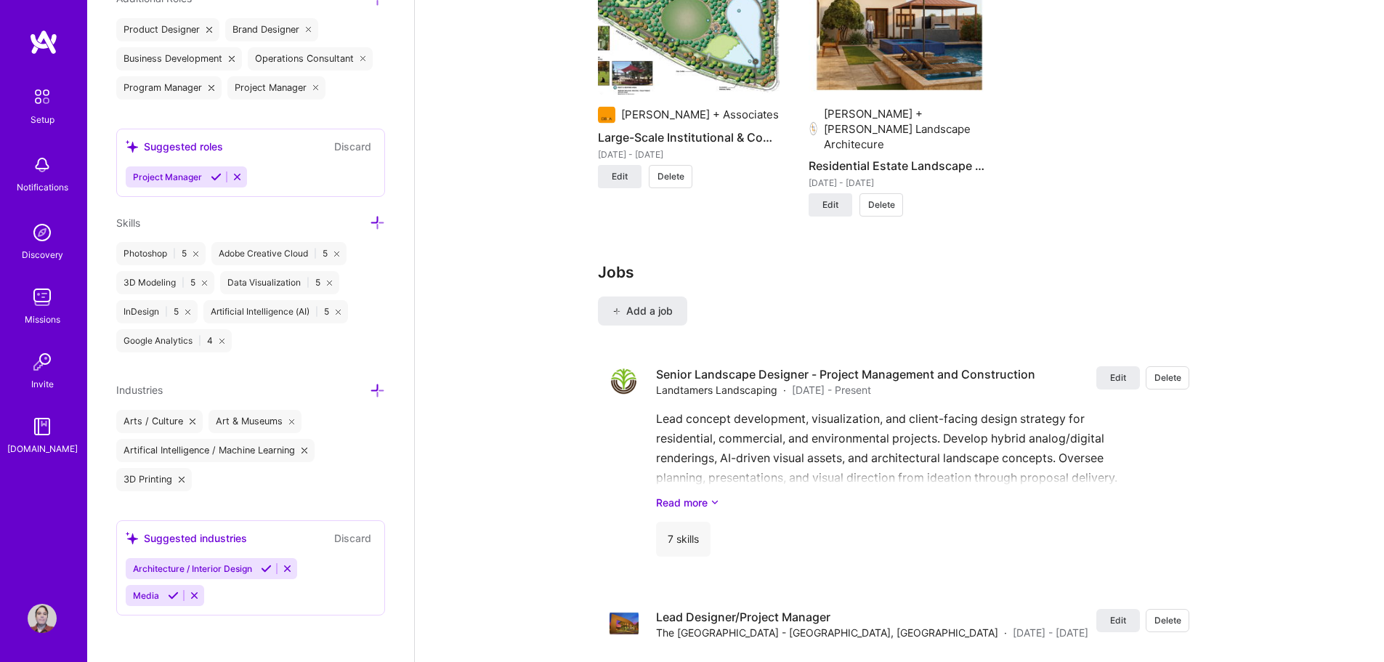
click at [370, 391] on icon at bounding box center [377, 390] width 15 height 15
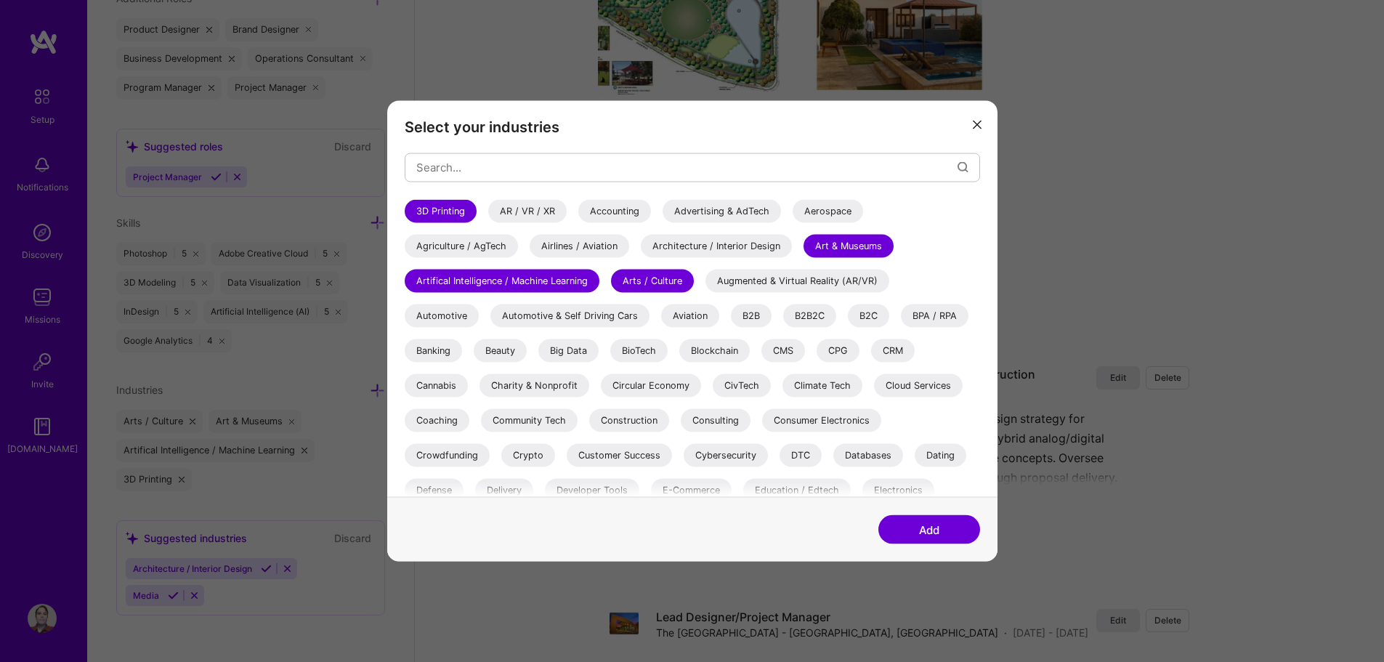
click at [641, 257] on div "Architecture / Interior Design" at bounding box center [716, 245] width 151 height 23
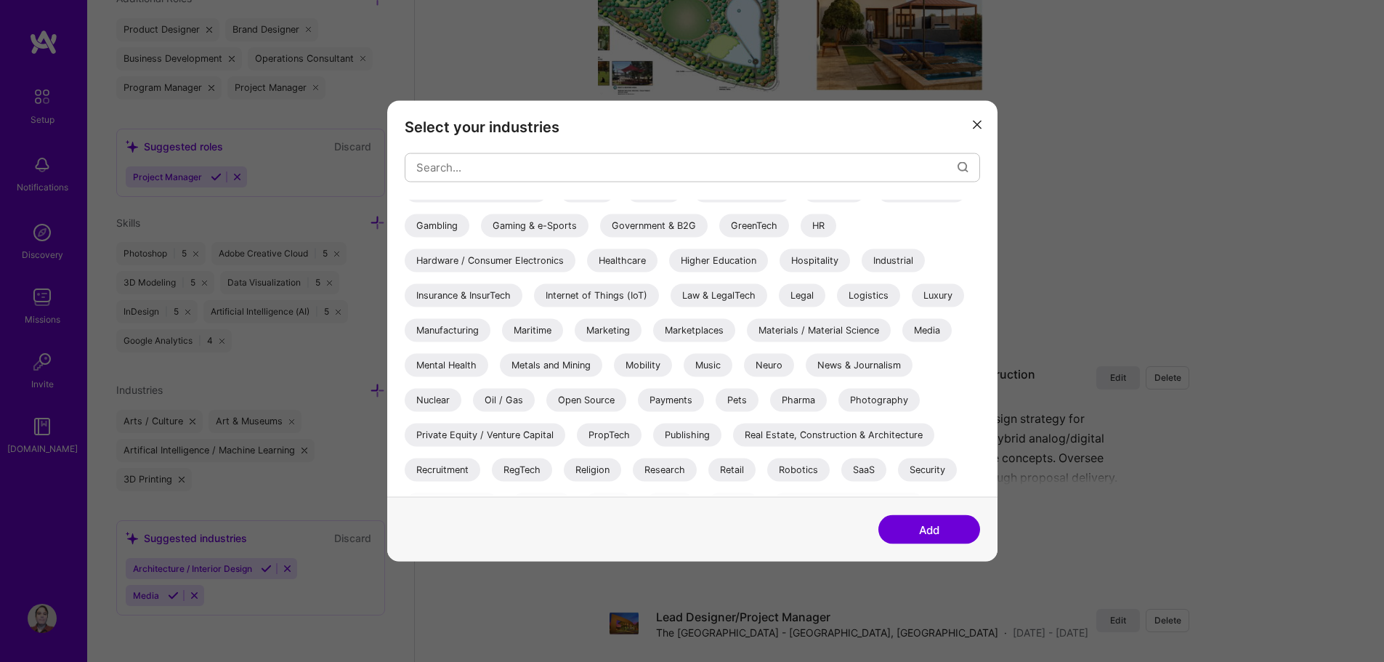
scroll to position [436, 0]
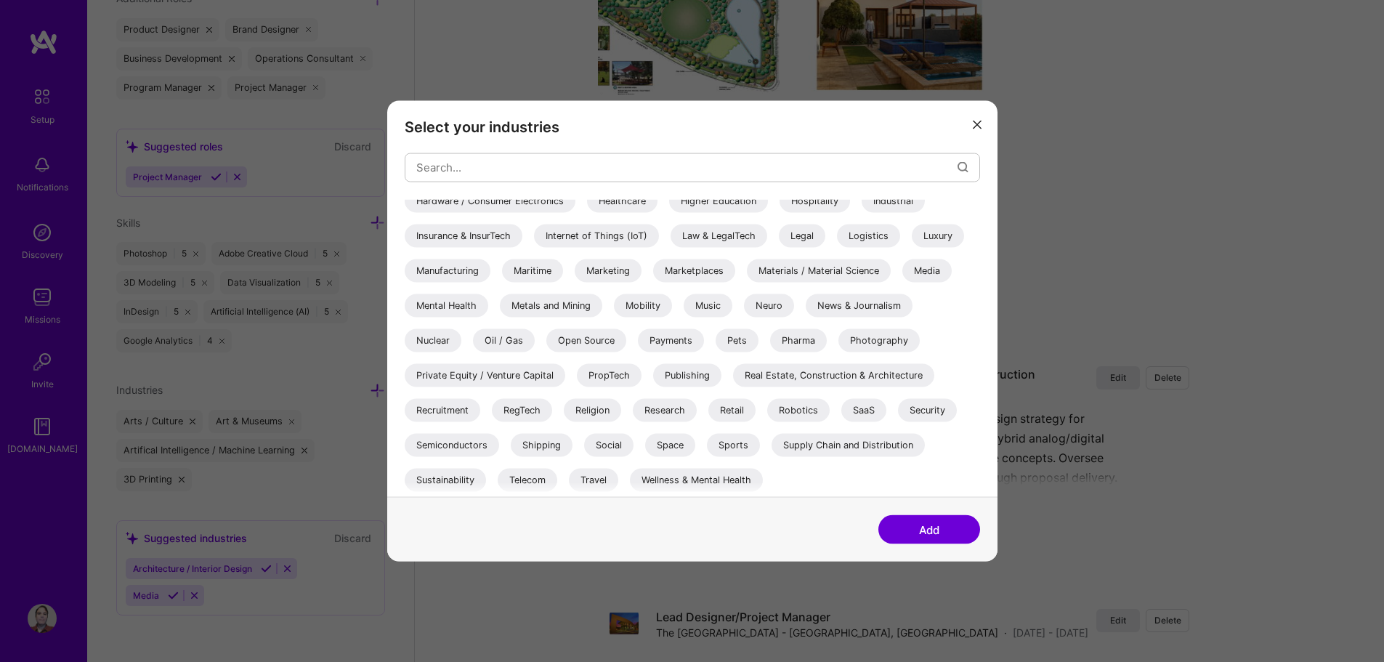
click at [941, 282] on div "Media" at bounding box center [926, 270] width 49 height 23
click at [929, 524] on button "Add" at bounding box center [929, 529] width 102 height 29
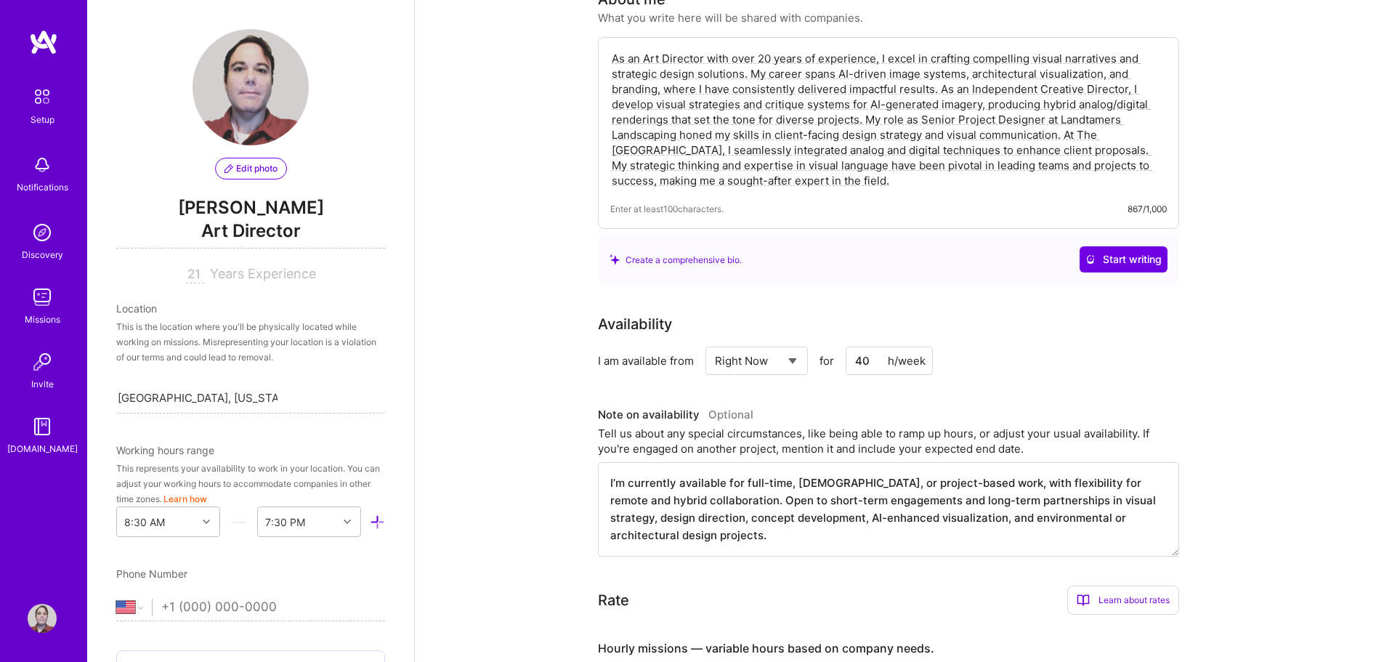
scroll to position [0, 0]
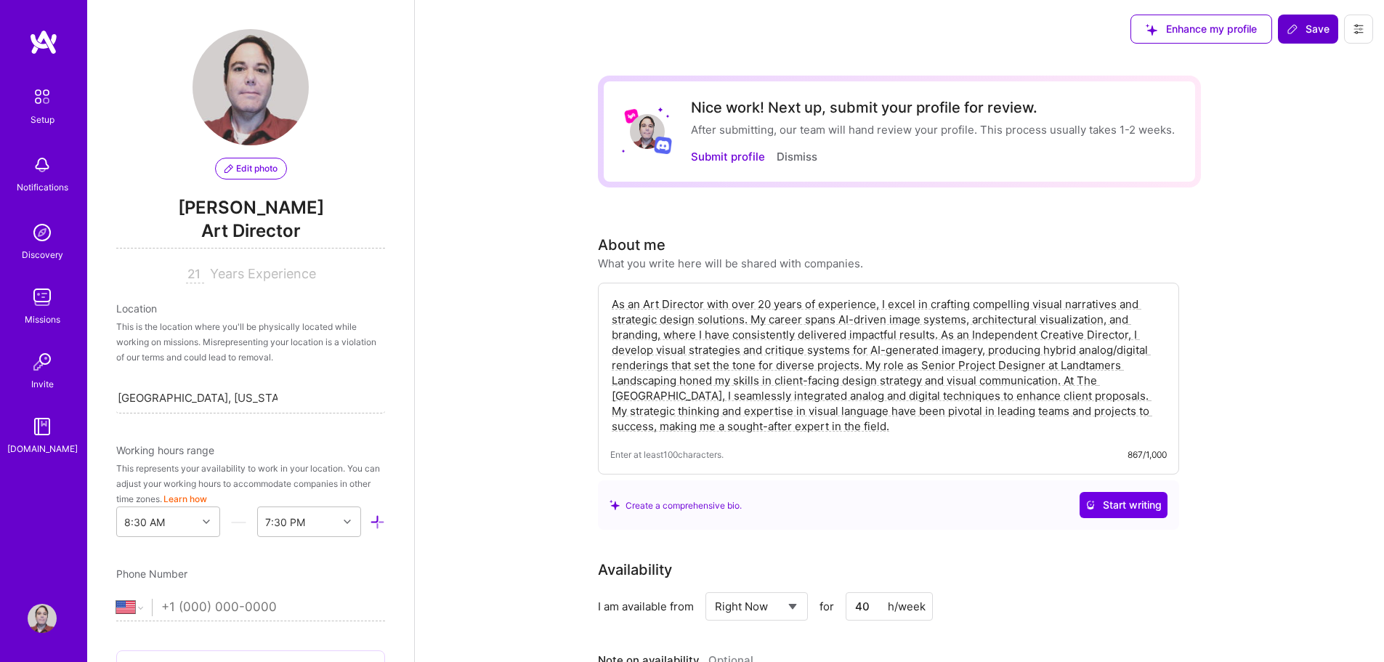
click at [1310, 31] on span "Save" at bounding box center [1307, 29] width 43 height 15
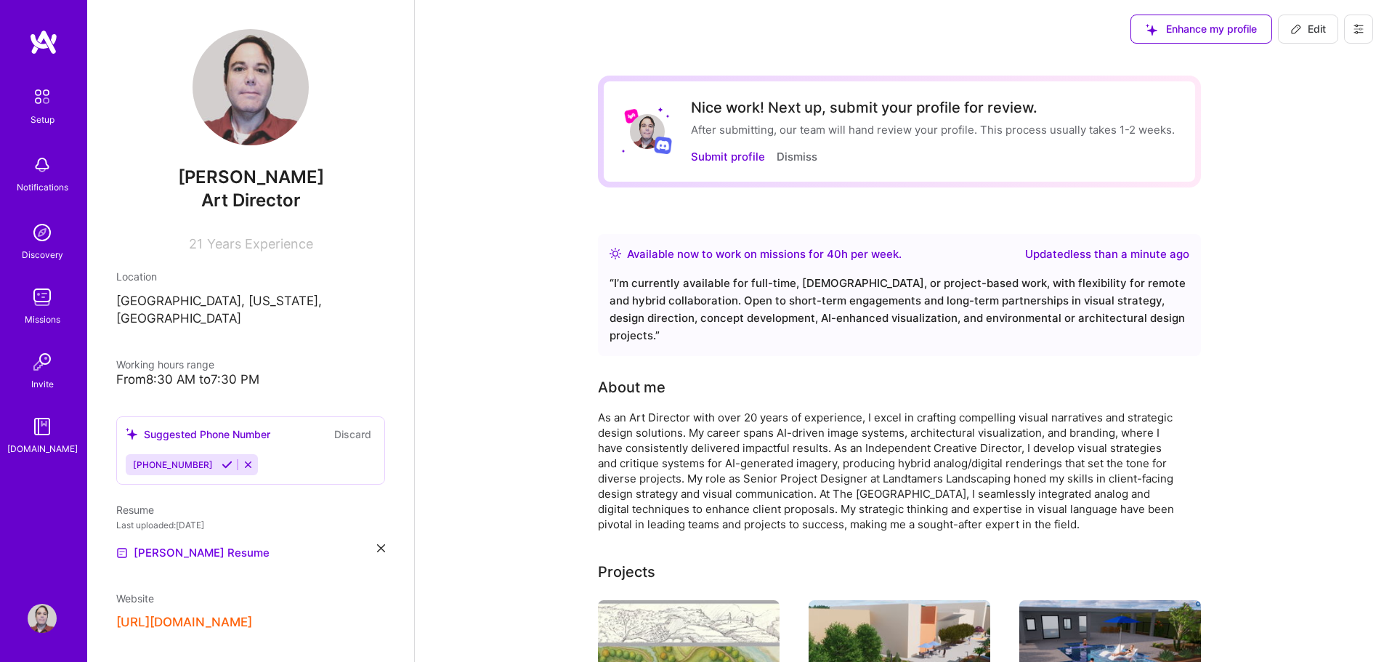
click at [1307, 29] on span "Edit" at bounding box center [1308, 29] width 36 height 15
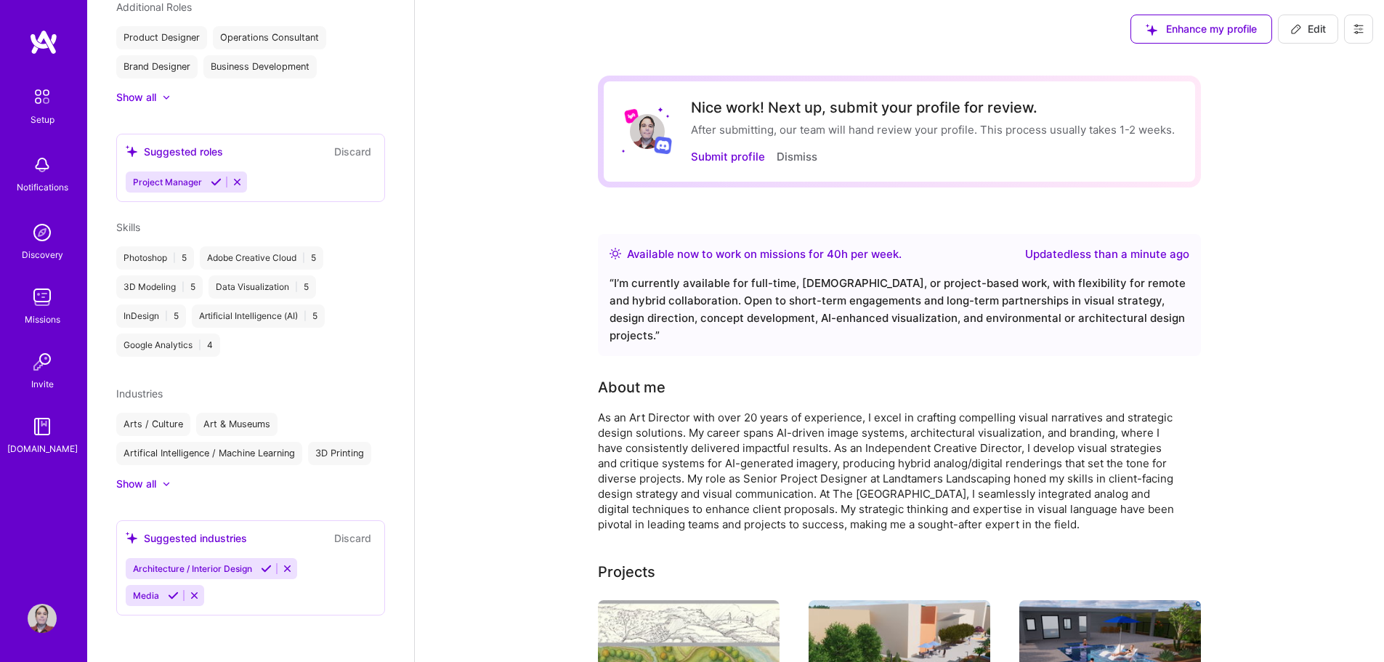
select select "US"
select select "Right Now"
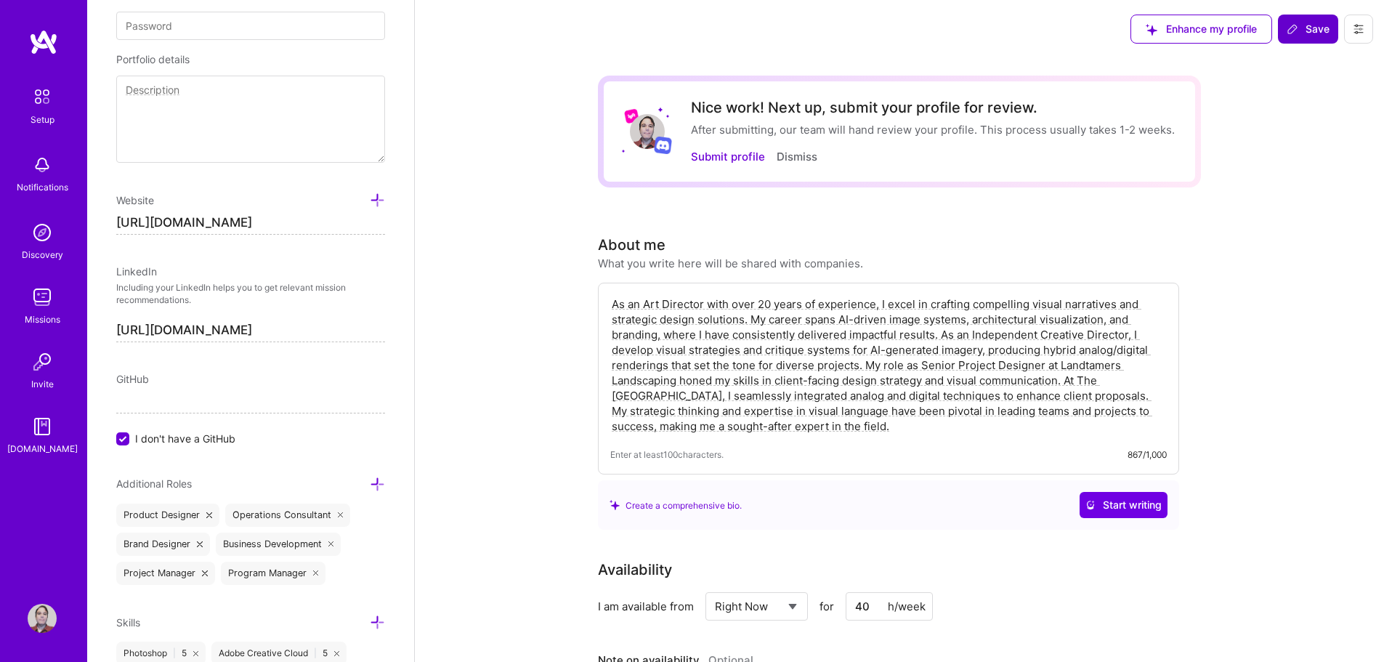
click at [1308, 29] on span "Save" at bounding box center [1307, 29] width 43 height 15
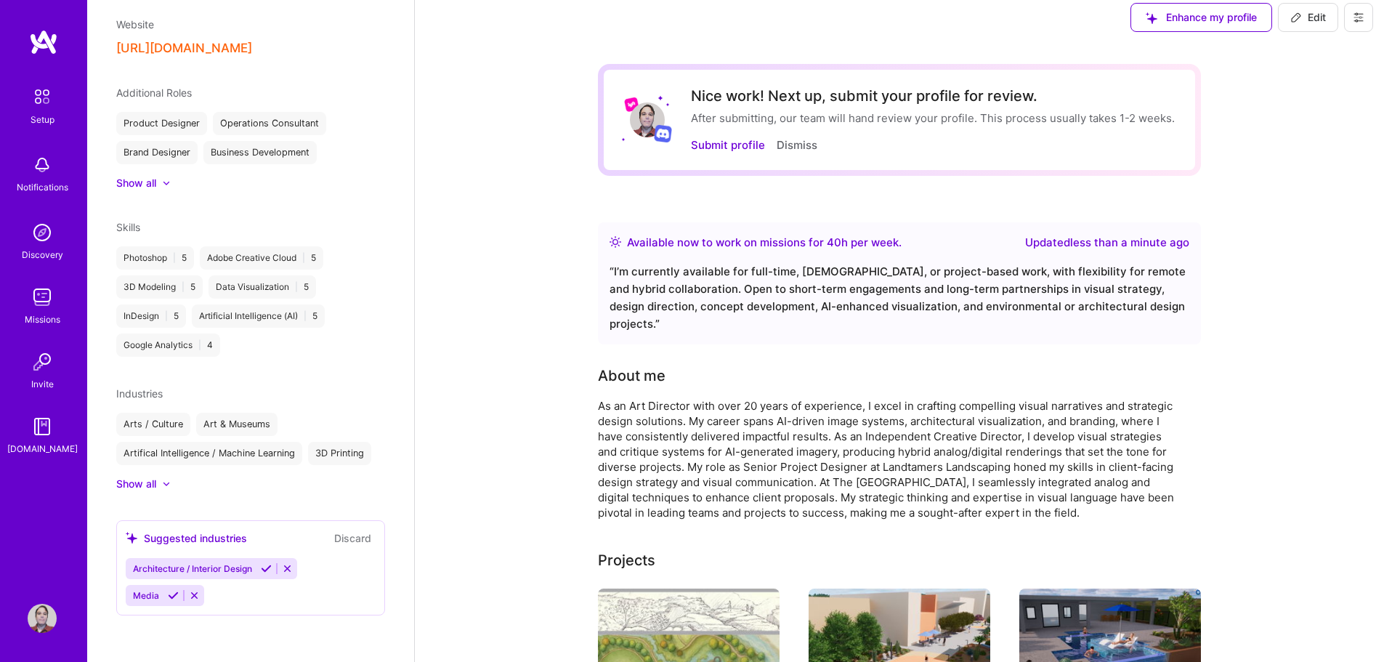
scroll to position [0, 0]
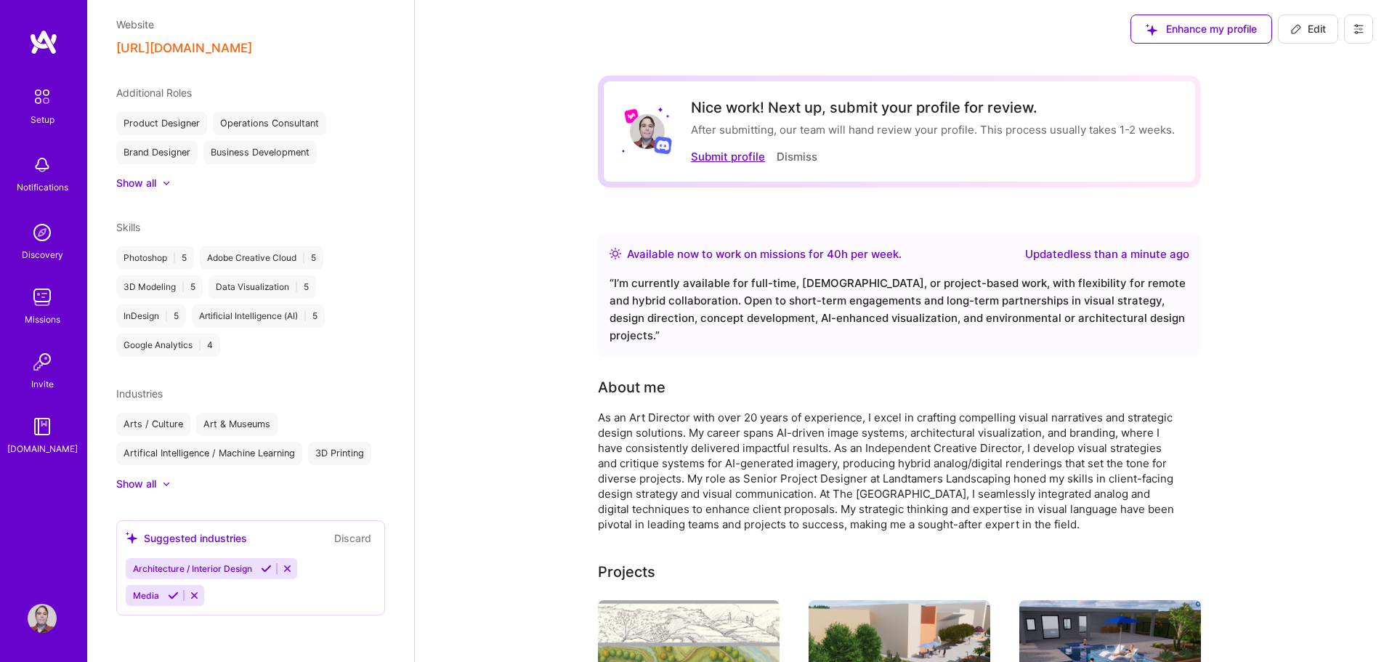
click at [731, 161] on button "Submit profile" at bounding box center [728, 156] width 74 height 15
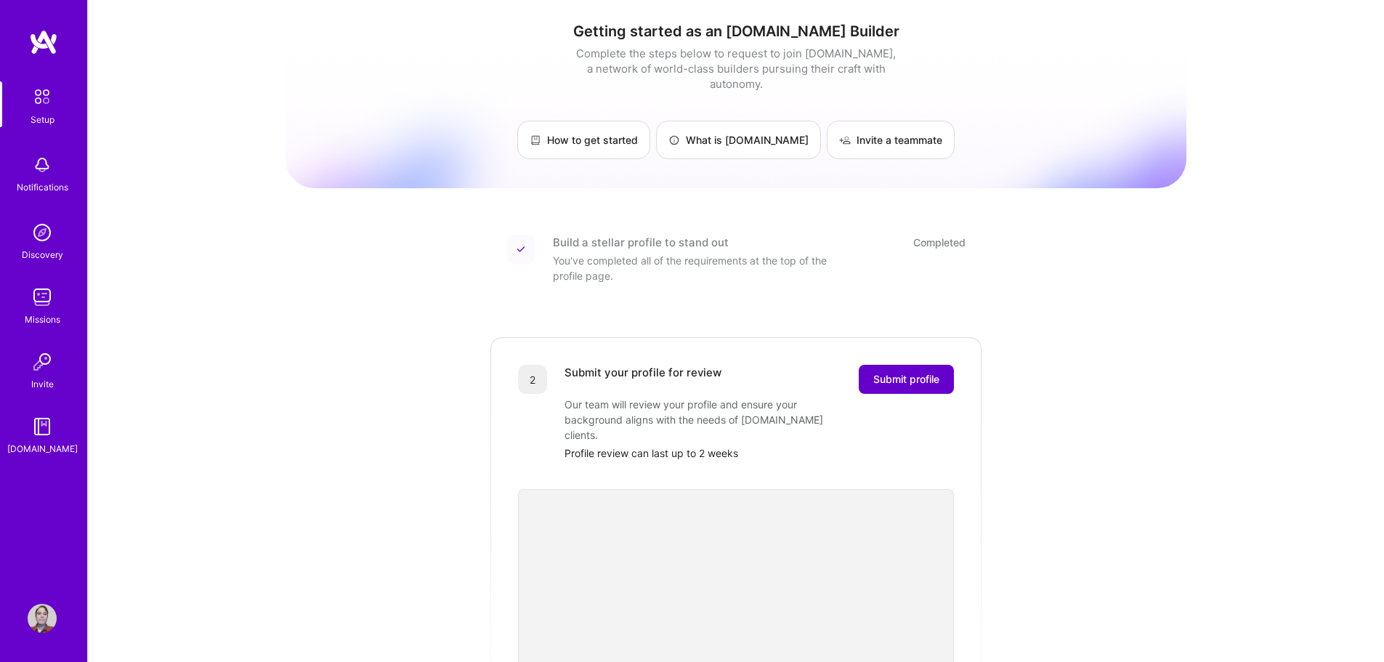
click at [912, 372] on span "Submit profile" at bounding box center [906, 379] width 66 height 15
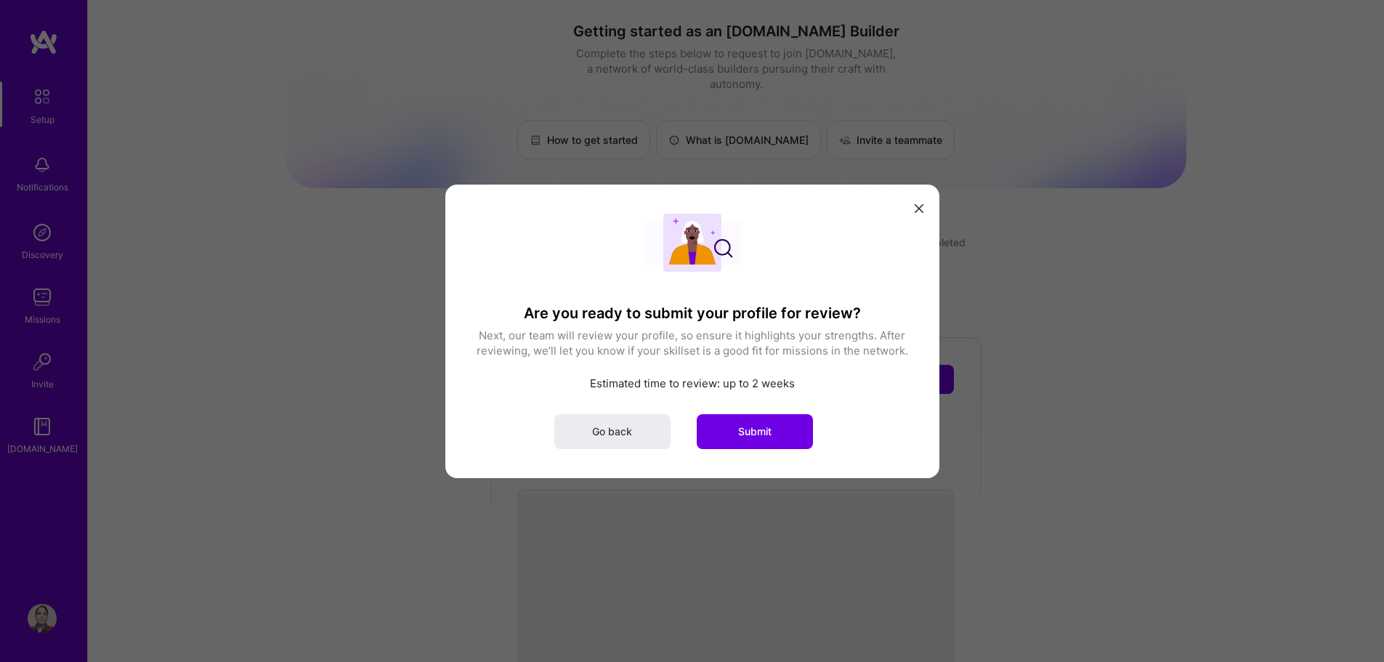
drag, startPoint x: 749, startPoint y: 436, endPoint x: 762, endPoint y: 437, distance: 13.2
click at [749, 435] on span "Submit" at bounding box center [754, 430] width 33 height 15
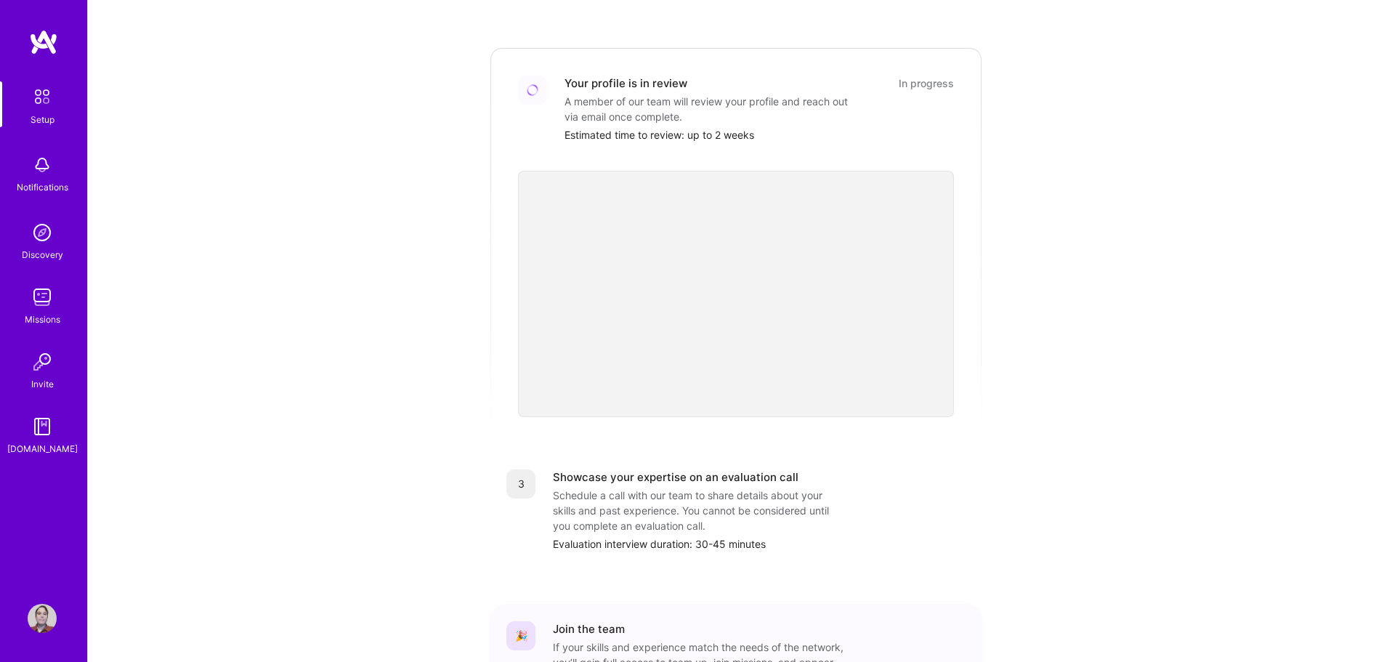
scroll to position [291, 0]
click at [44, 434] on img at bounding box center [42, 426] width 29 height 29
